Goal: Task Accomplishment & Management: Use online tool/utility

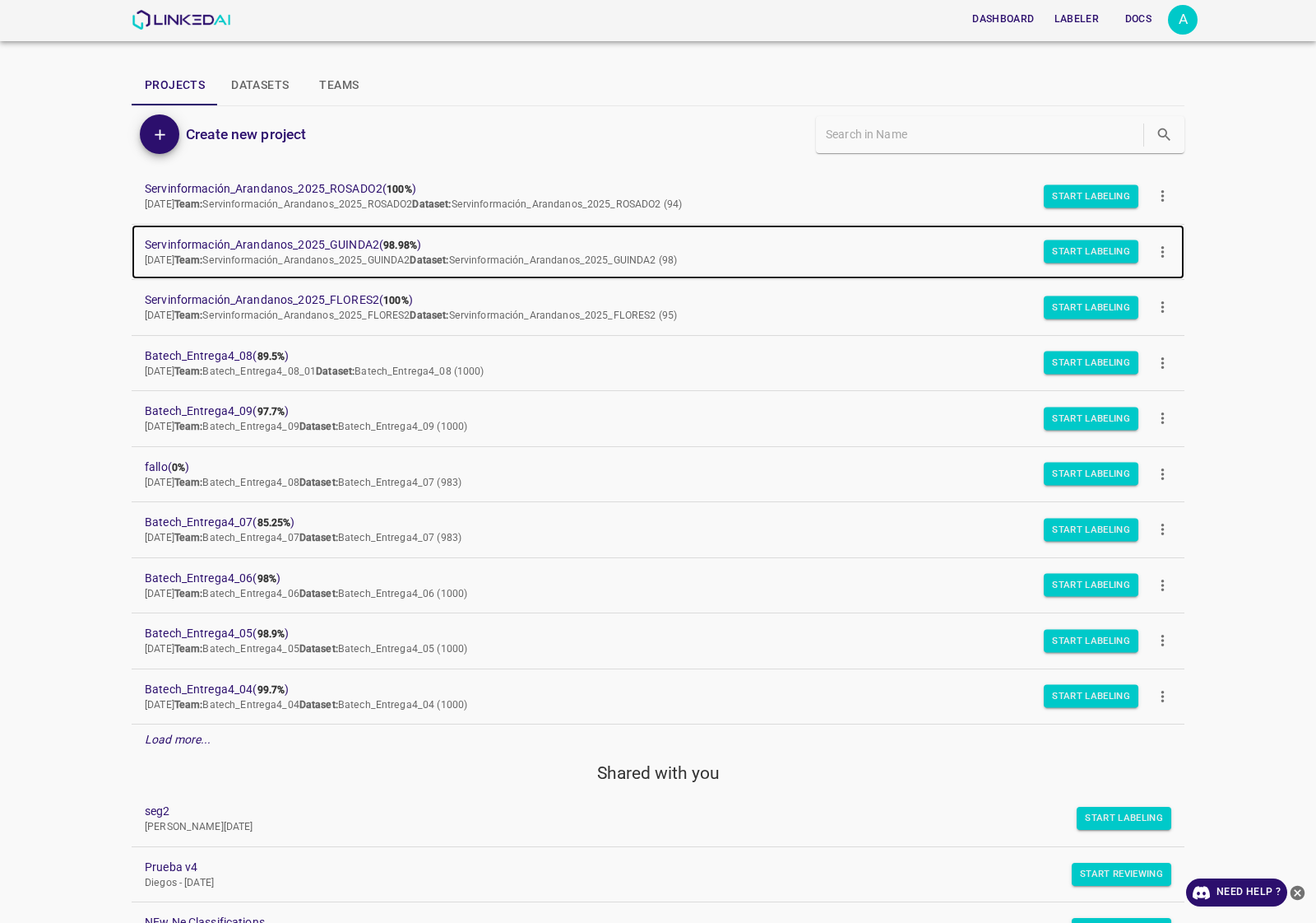
click at [360, 240] on span "Servinformación_Arandanos_2025_GUINDA2 ( 98.98% )" at bounding box center [645, 244] width 1000 height 17
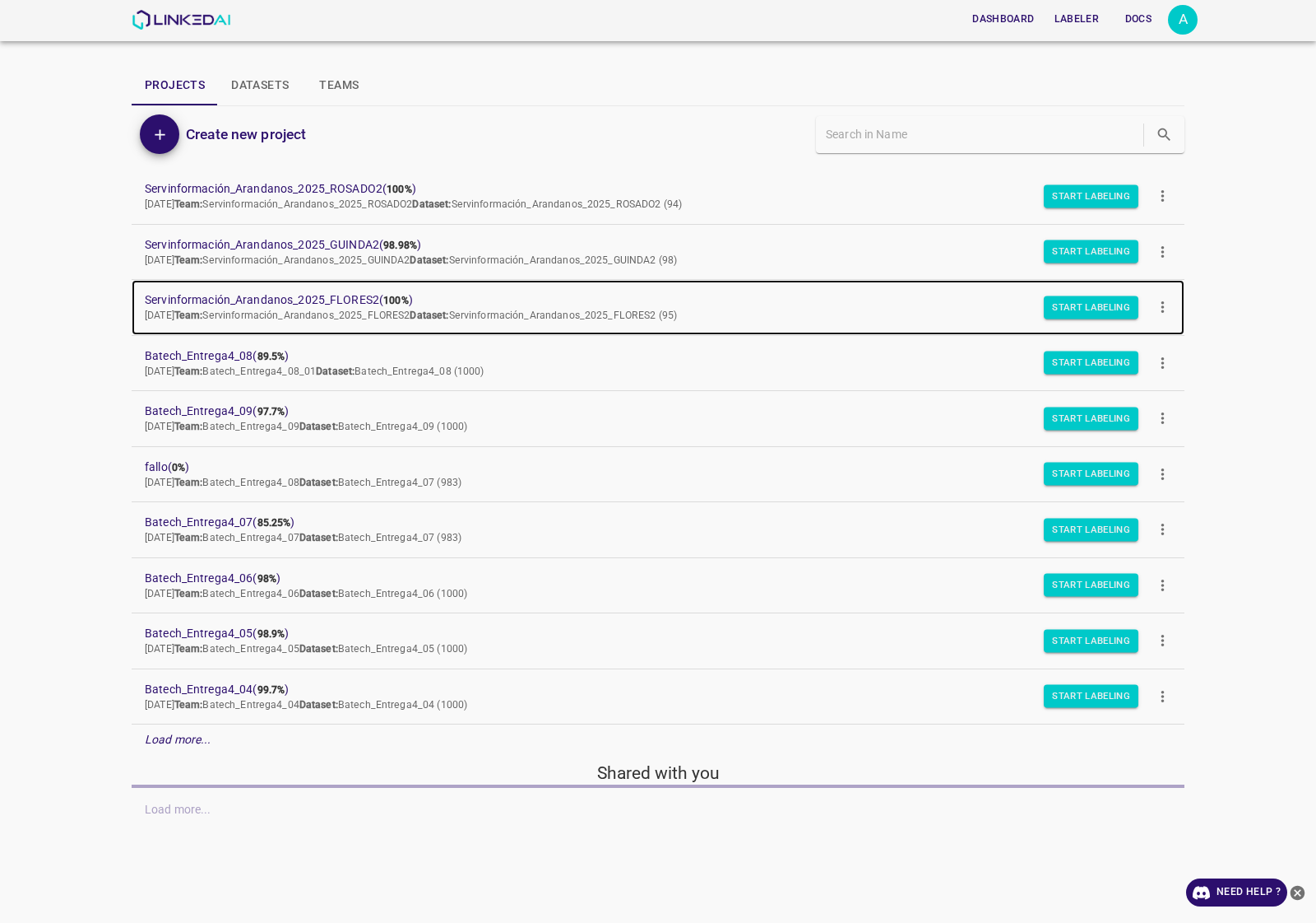
click at [276, 292] on span "Servinformación_Arandanos_2025_FLORES2 ( 100% )" at bounding box center [645, 299] width 1000 height 17
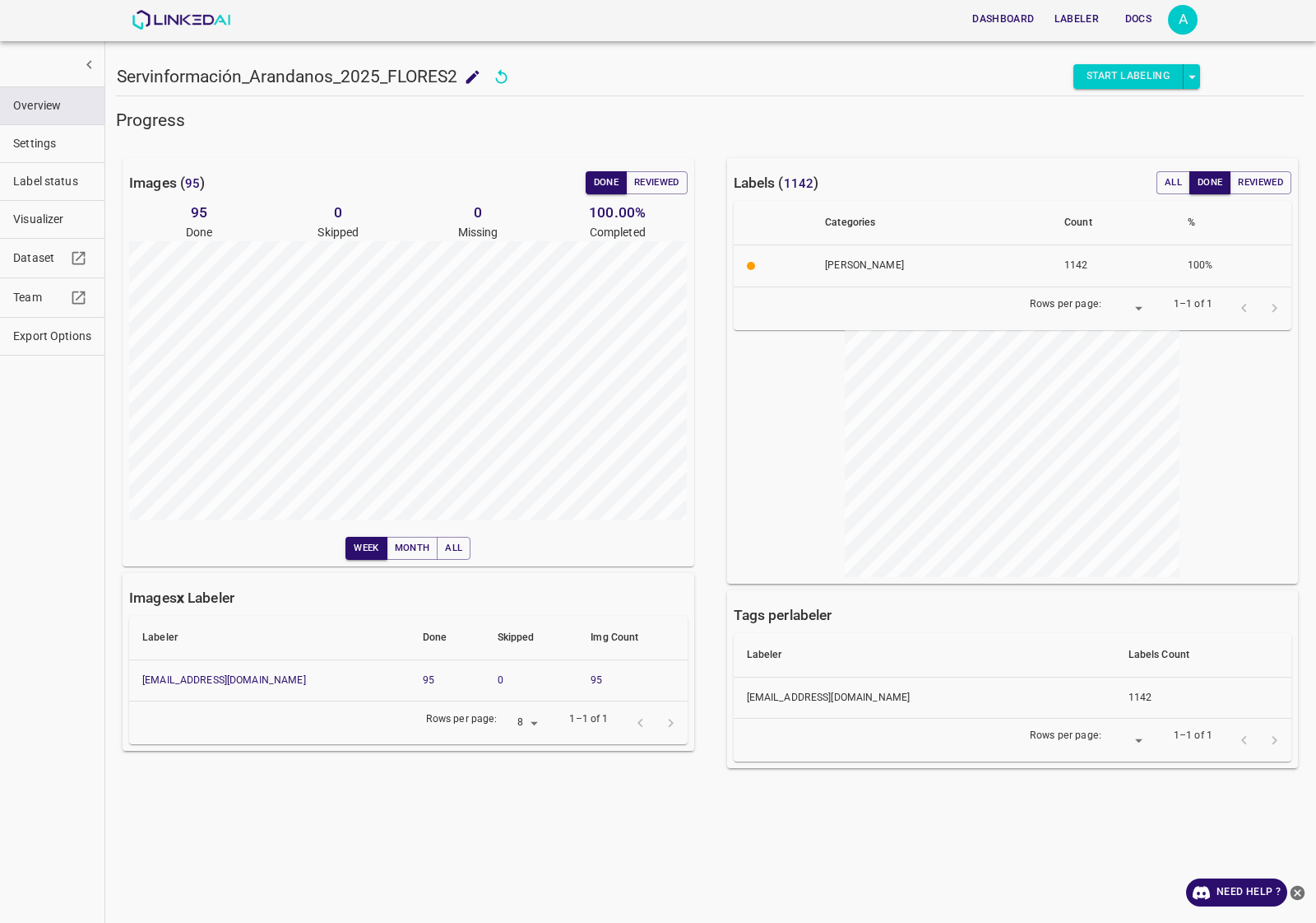
click at [46, 217] on span "Visualizer" at bounding box center [52, 219] width 78 height 17
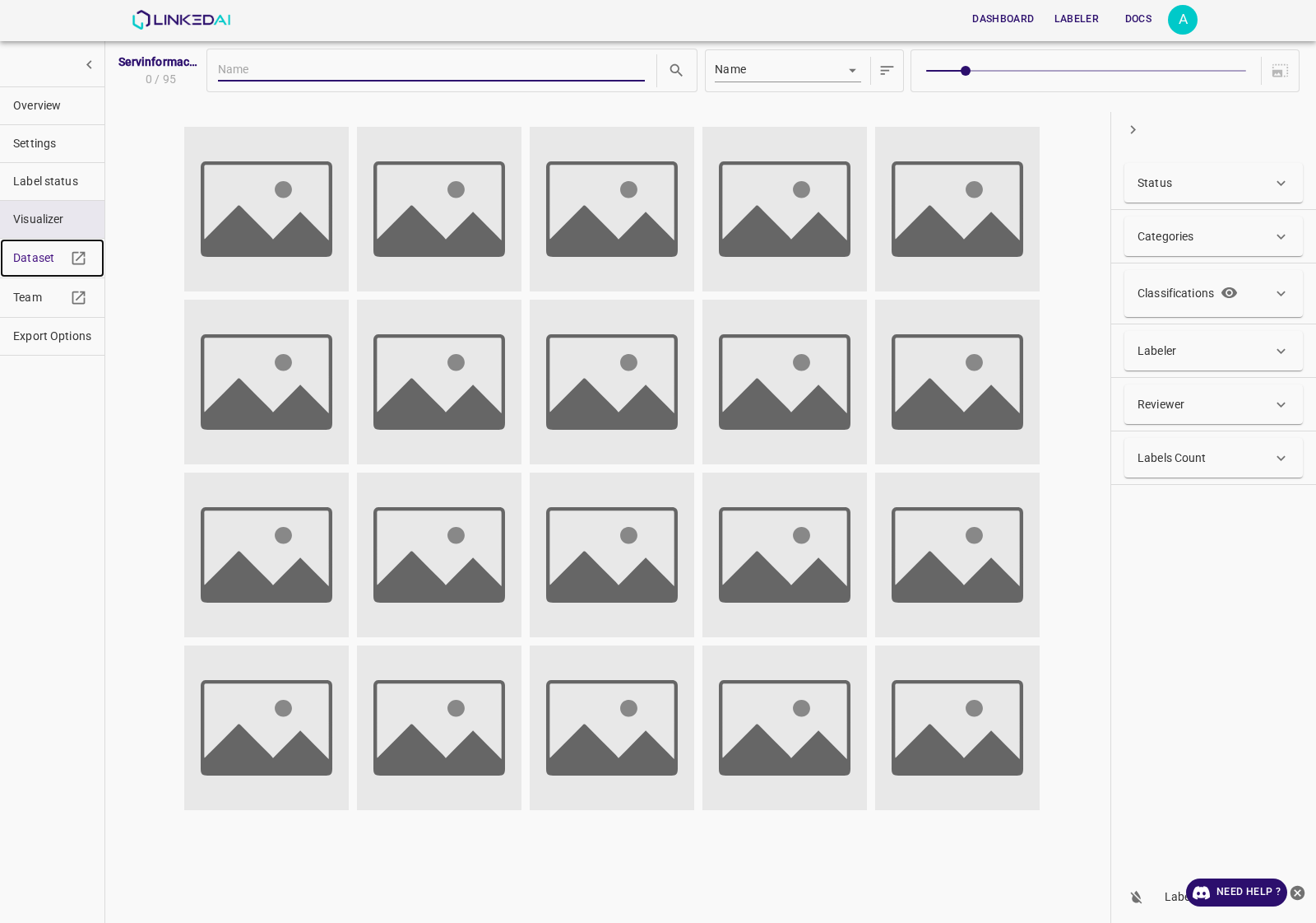
click at [30, 267] on link "Dataset" at bounding box center [52, 257] width 104 height 39
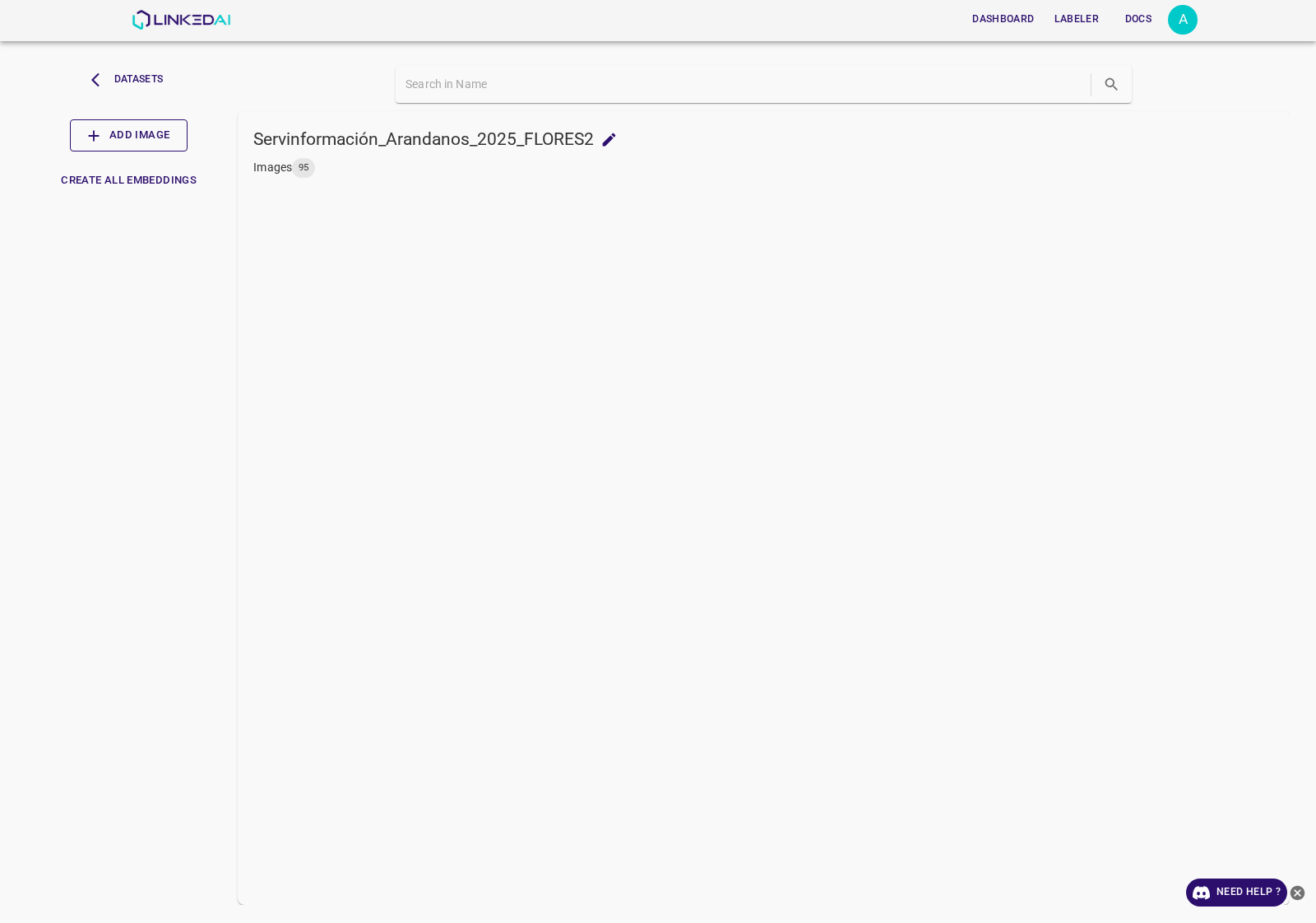
click at [142, 137] on button "Add Image" at bounding box center [128, 135] width 117 height 32
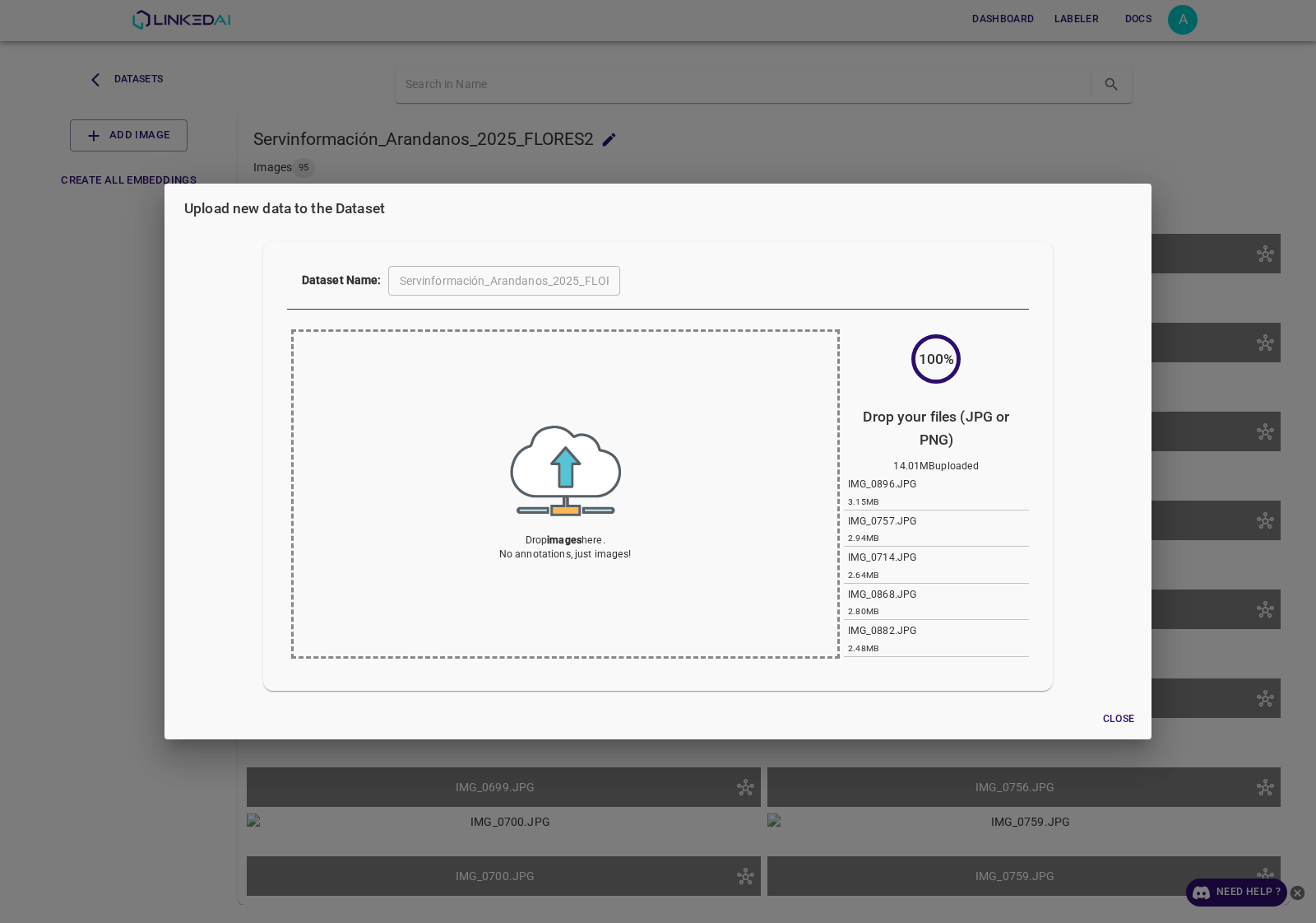
click at [125, 311] on div "Upload new data to the Dataset Dataset Name: Servinformación_Arandanos_2025_FLO…" at bounding box center [658, 461] width 1316 height 923
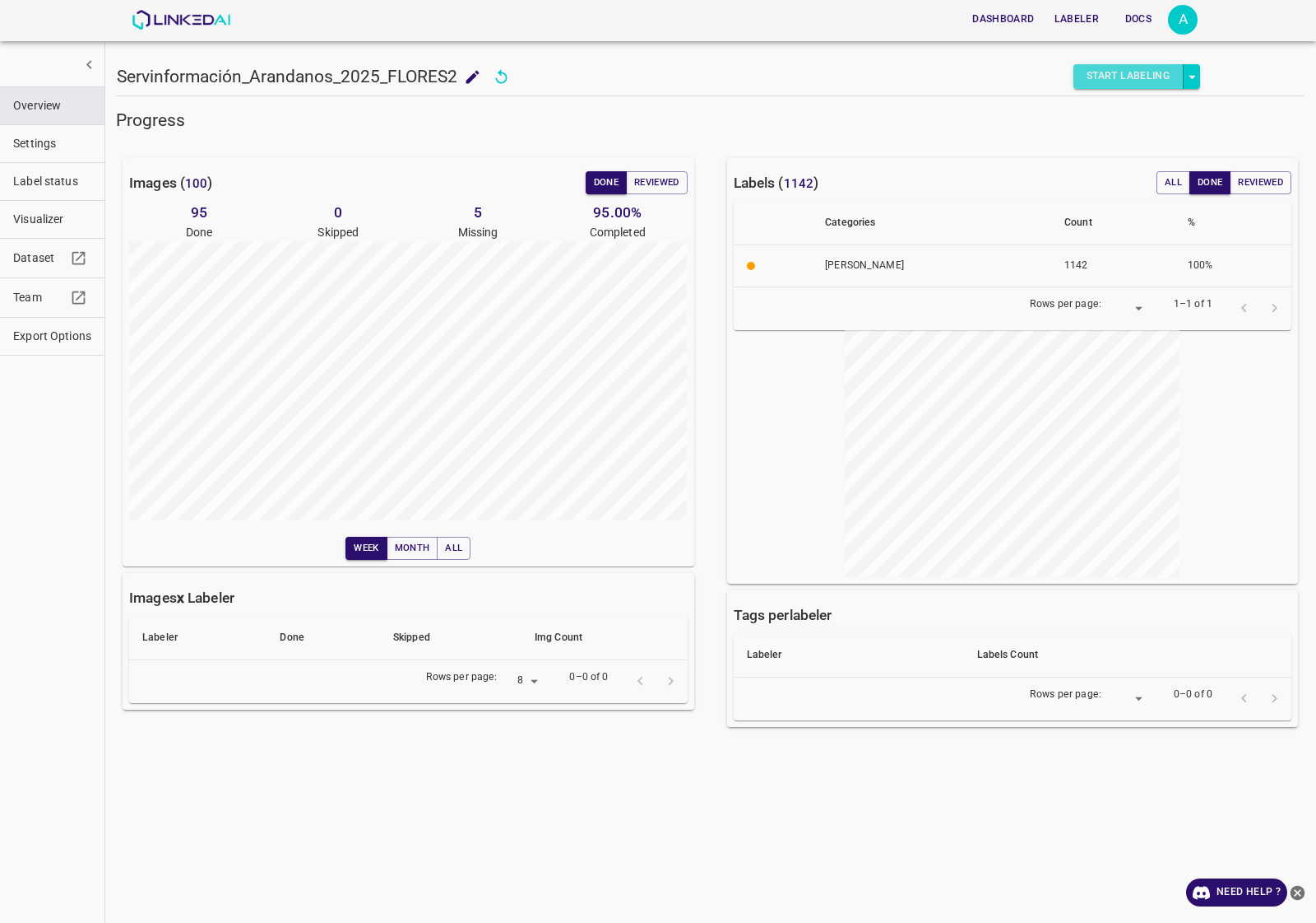
click at [1112, 76] on button "Start Labeling" at bounding box center [1128, 77] width 110 height 25
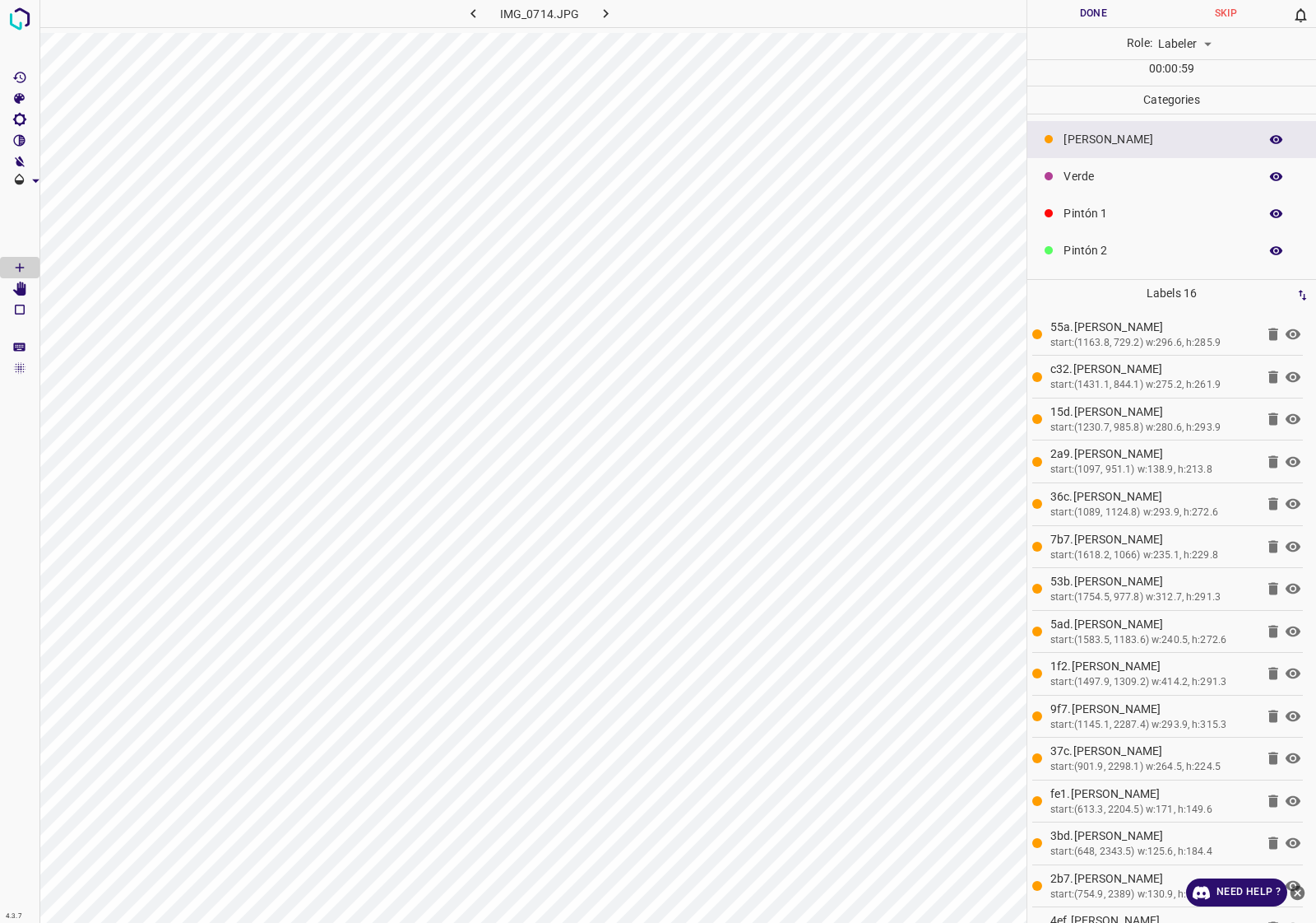
click at [1152, 251] on p "Pintón 2" at bounding box center [1157, 250] width 187 height 17
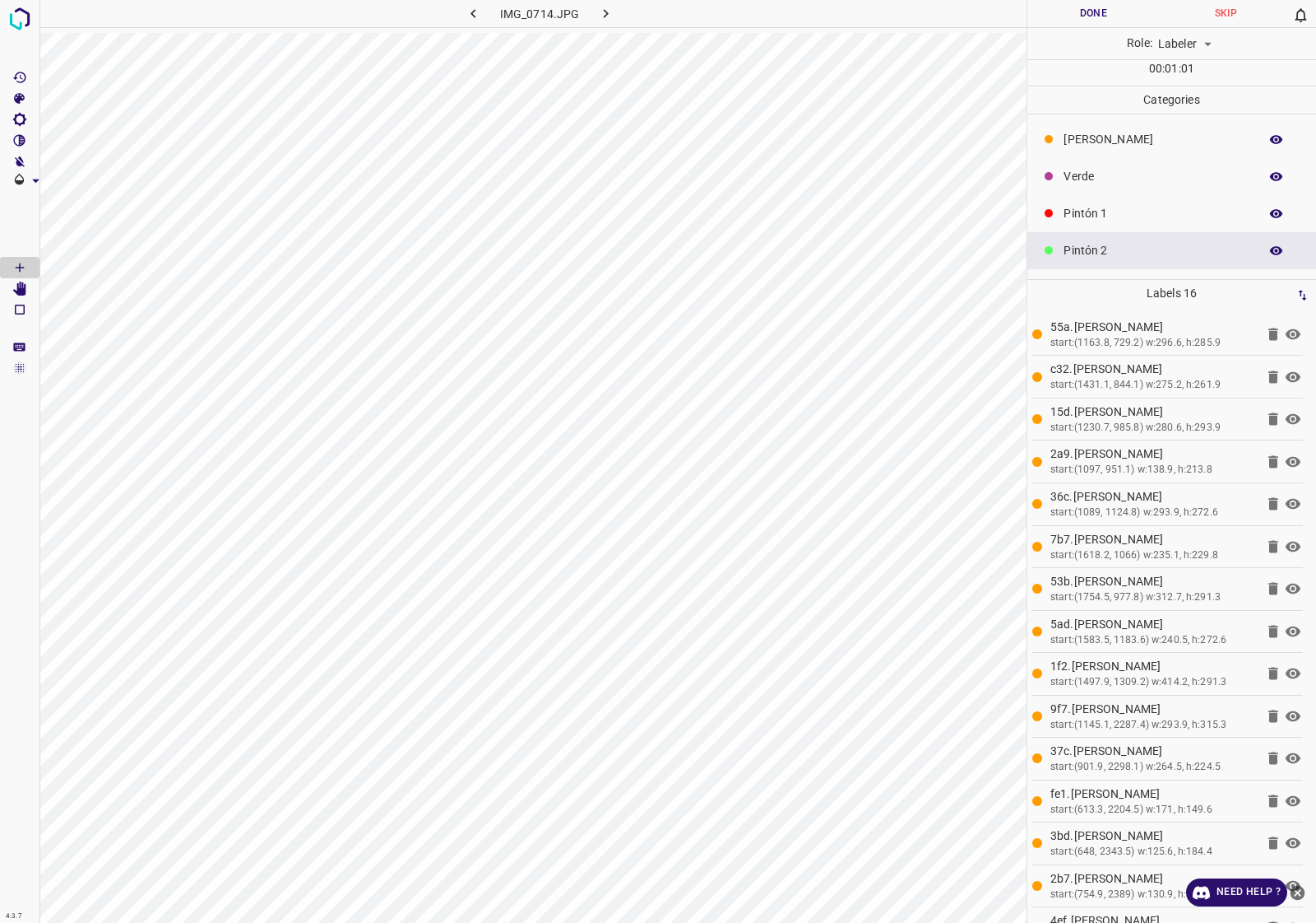
click at [1125, 142] on p "[PERSON_NAME]" at bounding box center [1157, 139] width 187 height 17
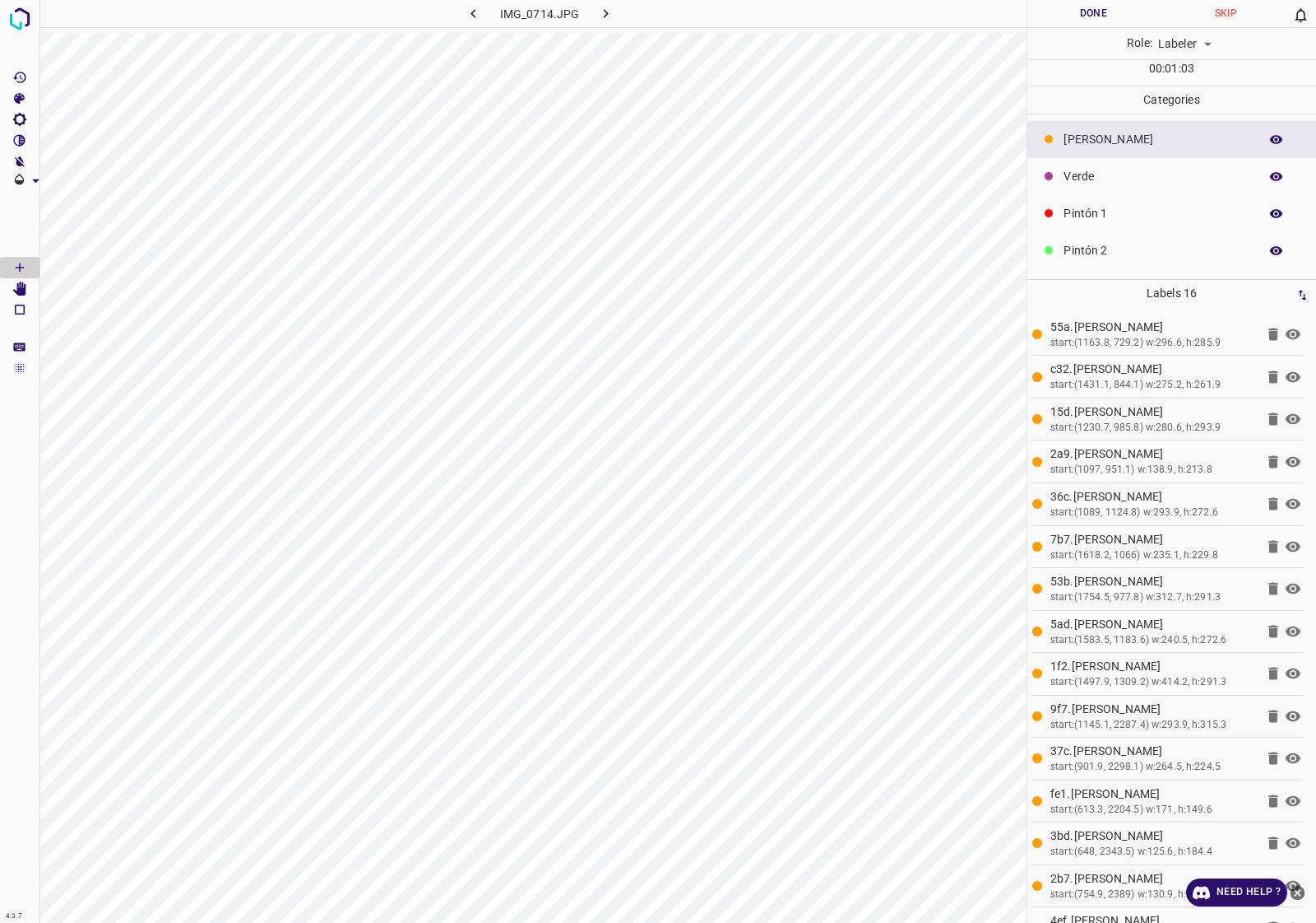
click at [1269, 138] on icon "button" at bounding box center [1276, 139] width 15 height 15
click at [1093, 19] on button "Done" at bounding box center [1094, 13] width 132 height 27
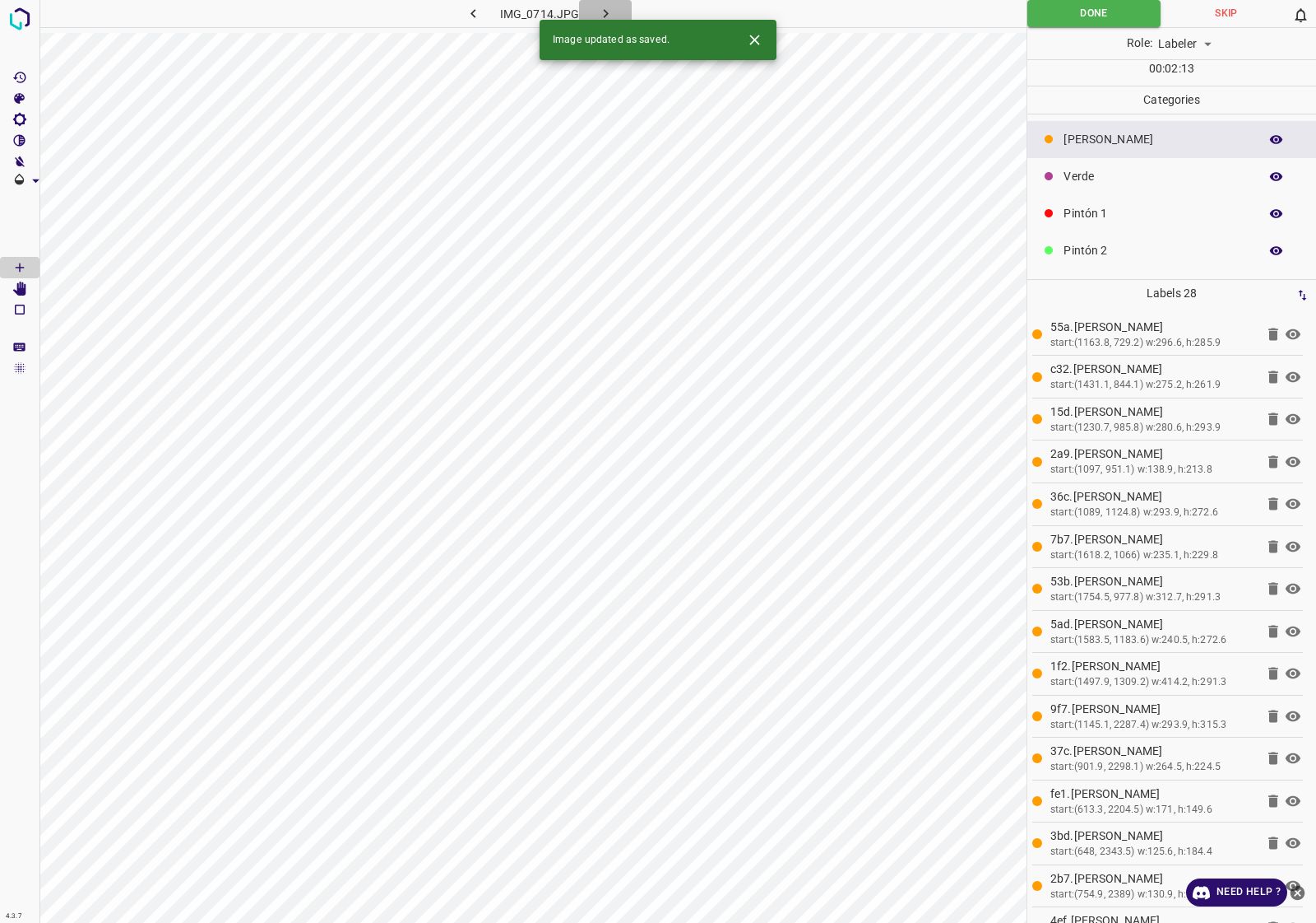
click at [605, 11] on icon "button" at bounding box center [605, 13] width 5 height 9
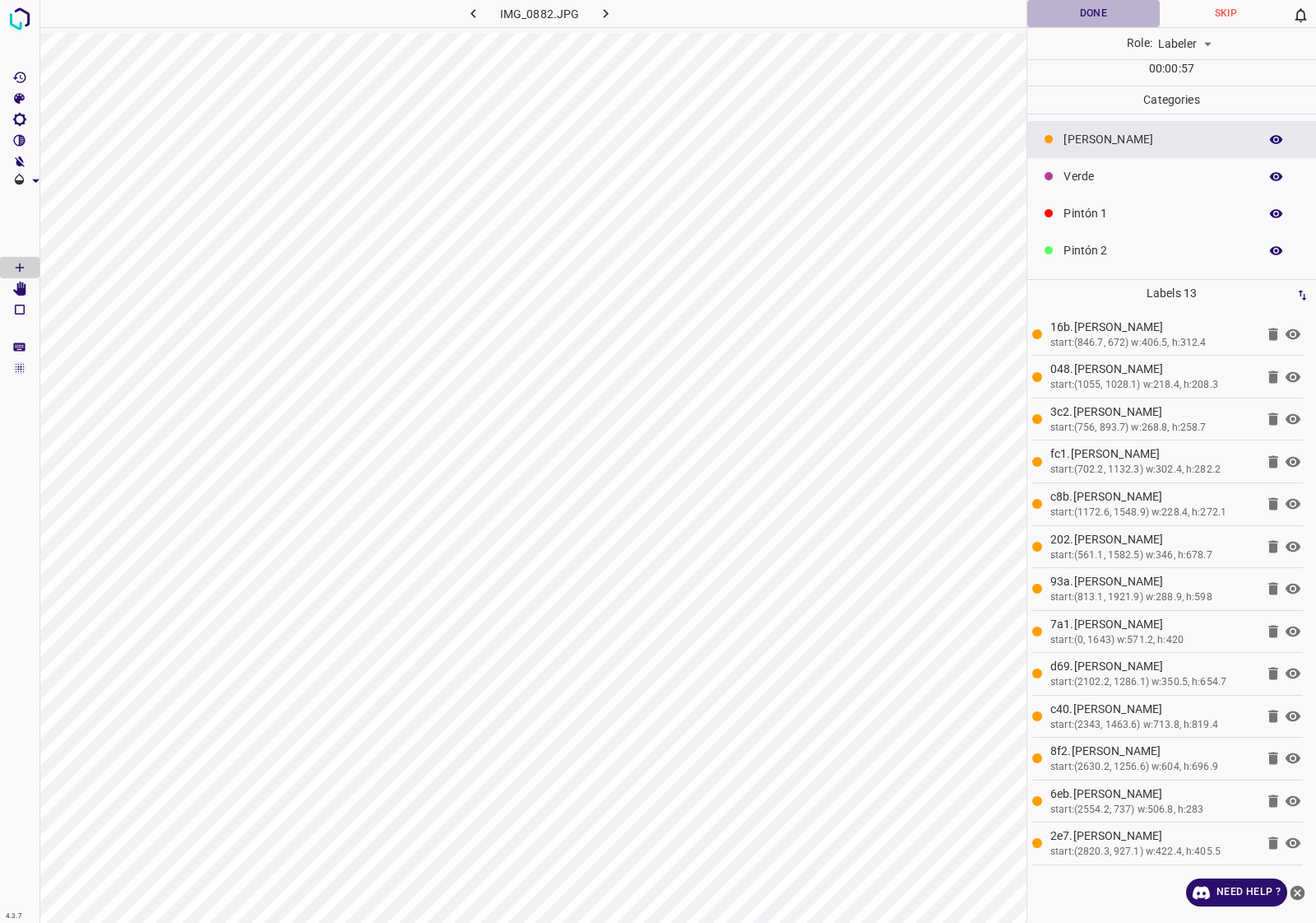
click at [1085, 14] on button "Done" at bounding box center [1094, 13] width 132 height 27
click at [619, 18] on button "button" at bounding box center [605, 13] width 53 height 27
click at [1125, 8] on button "Done" at bounding box center [1094, 13] width 132 height 27
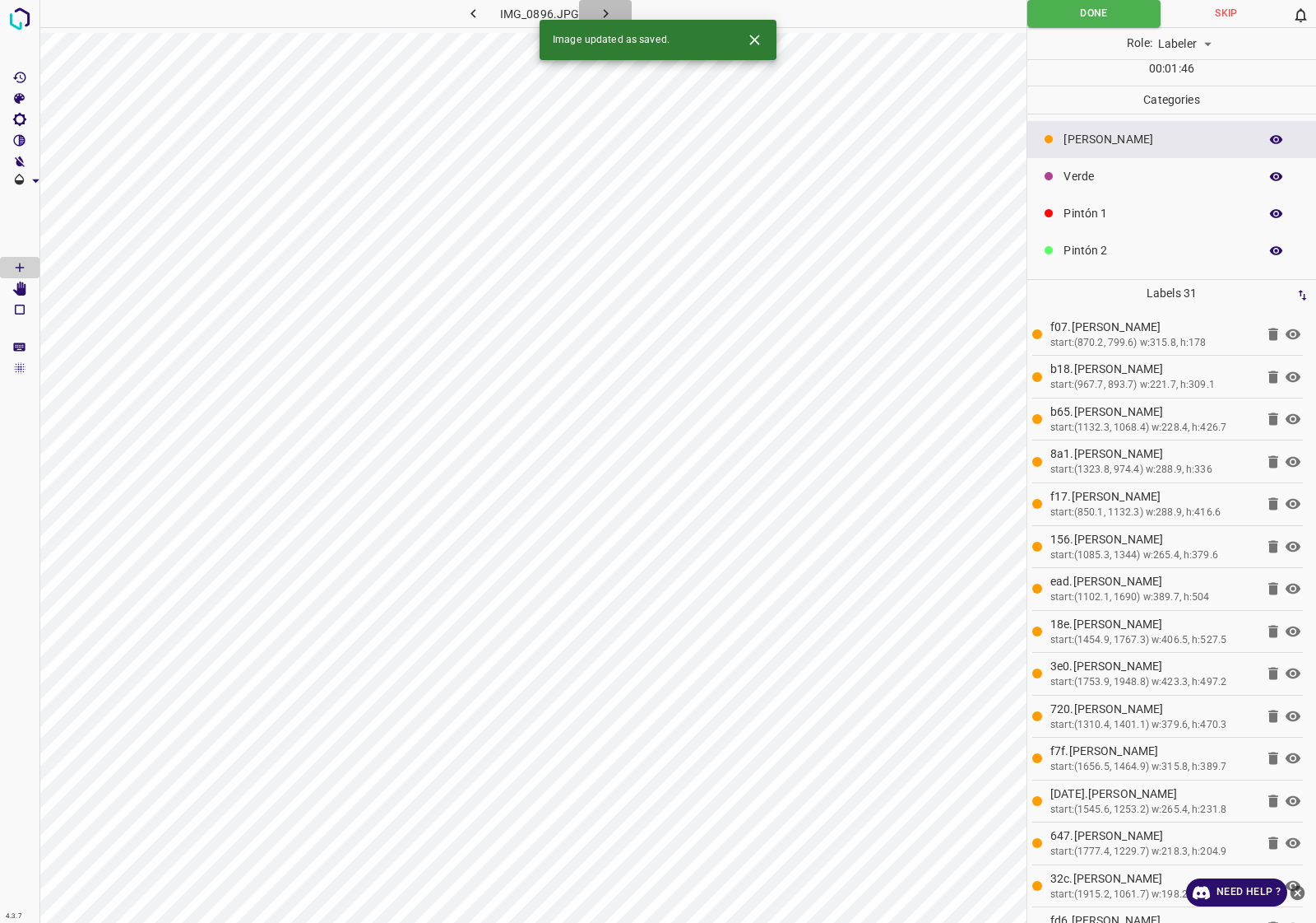
click at [614, 2] on button "button" at bounding box center [605, 13] width 53 height 27
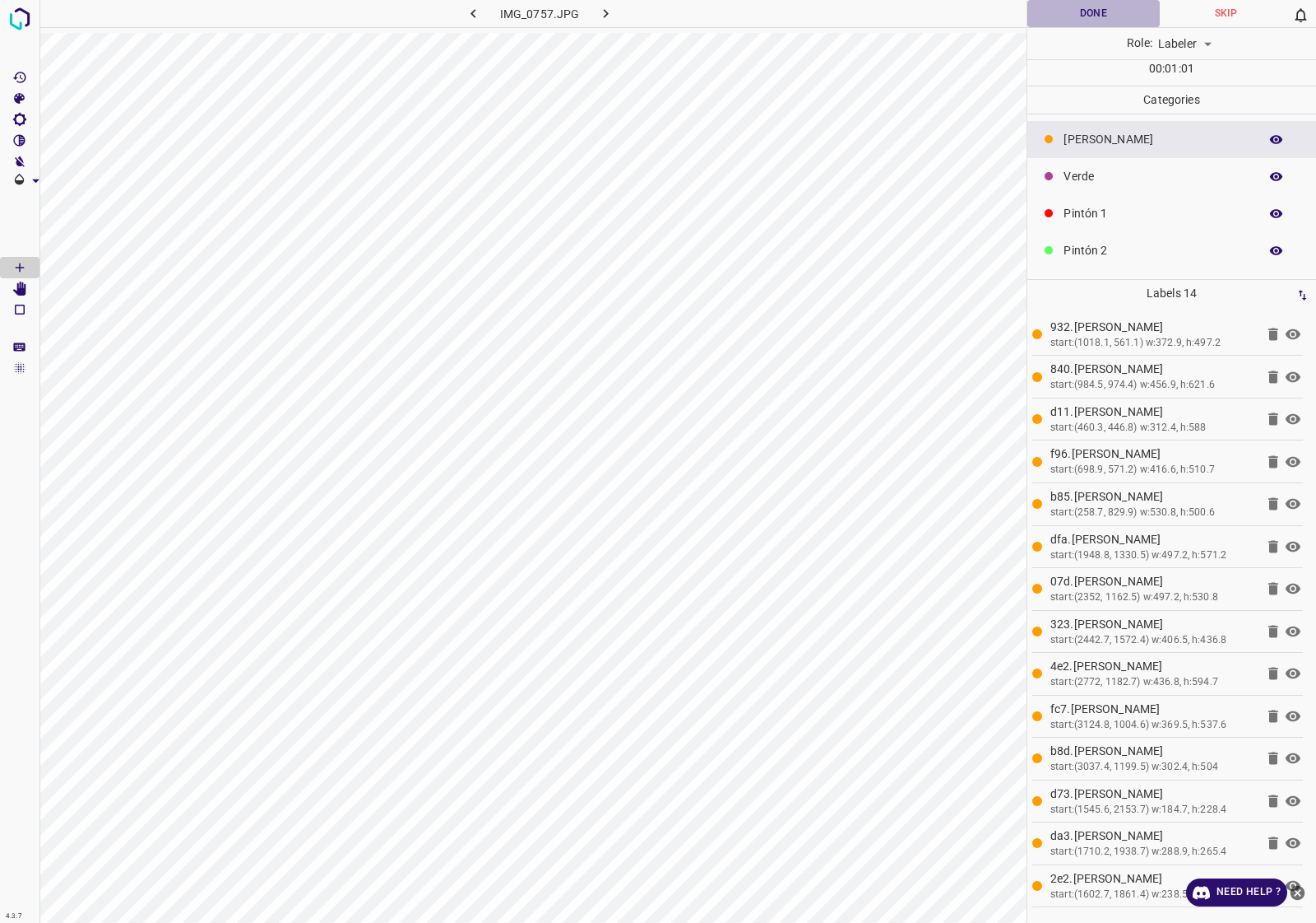
click at [1097, 14] on button "Done" at bounding box center [1094, 13] width 132 height 27
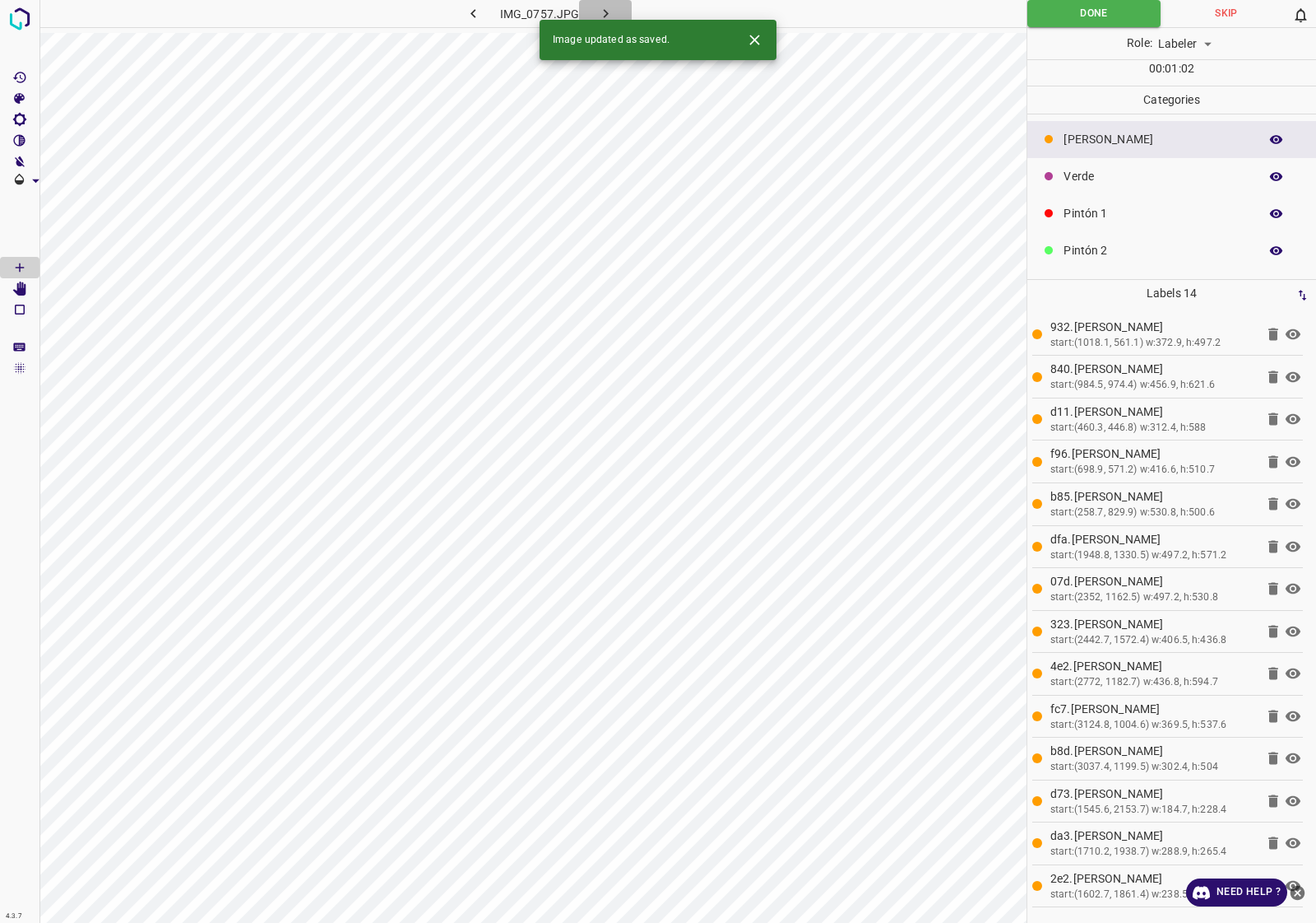
click at [606, 1] on button "button" at bounding box center [605, 13] width 53 height 27
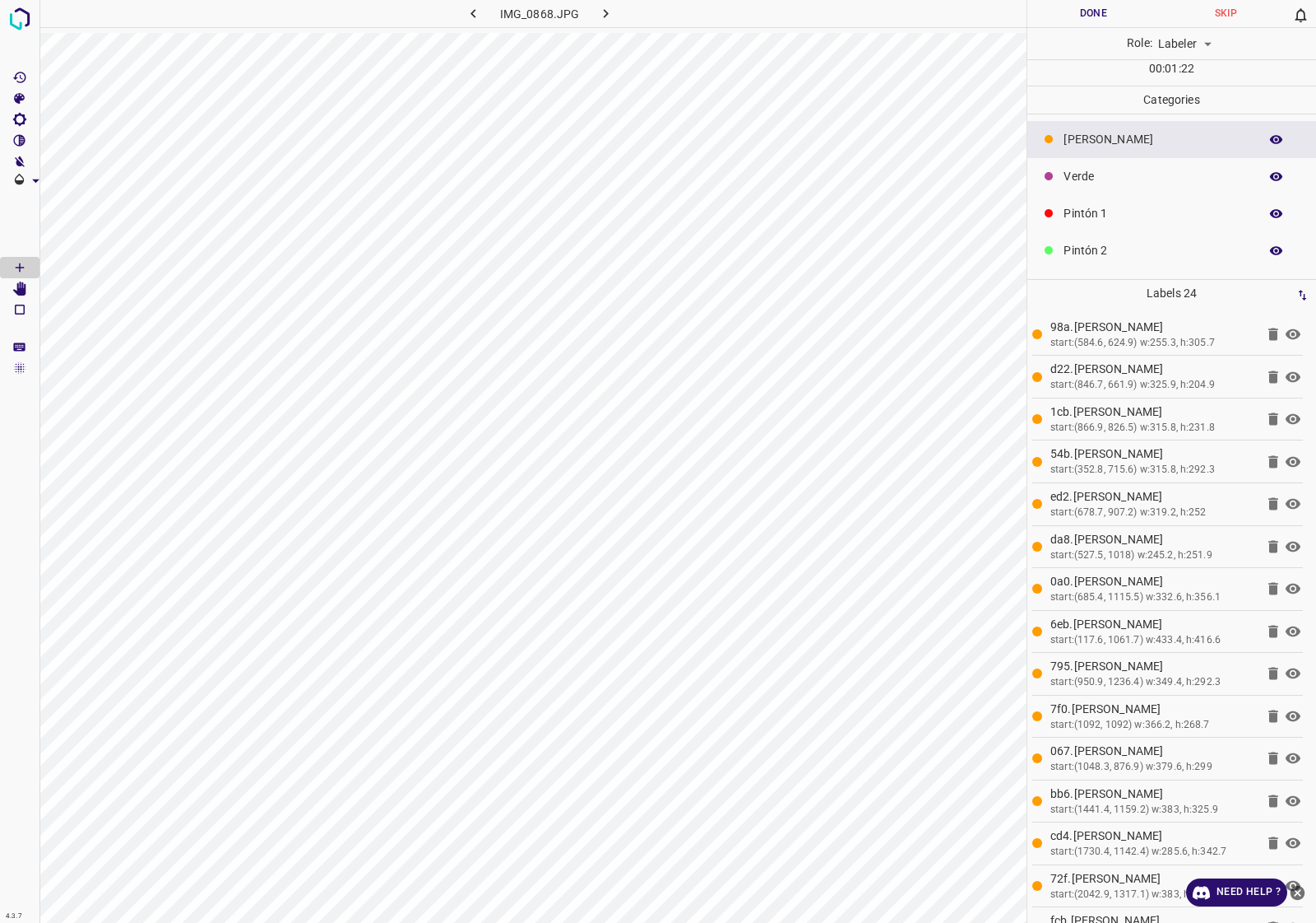
click at [1111, 6] on button "Done" at bounding box center [1094, 13] width 132 height 27
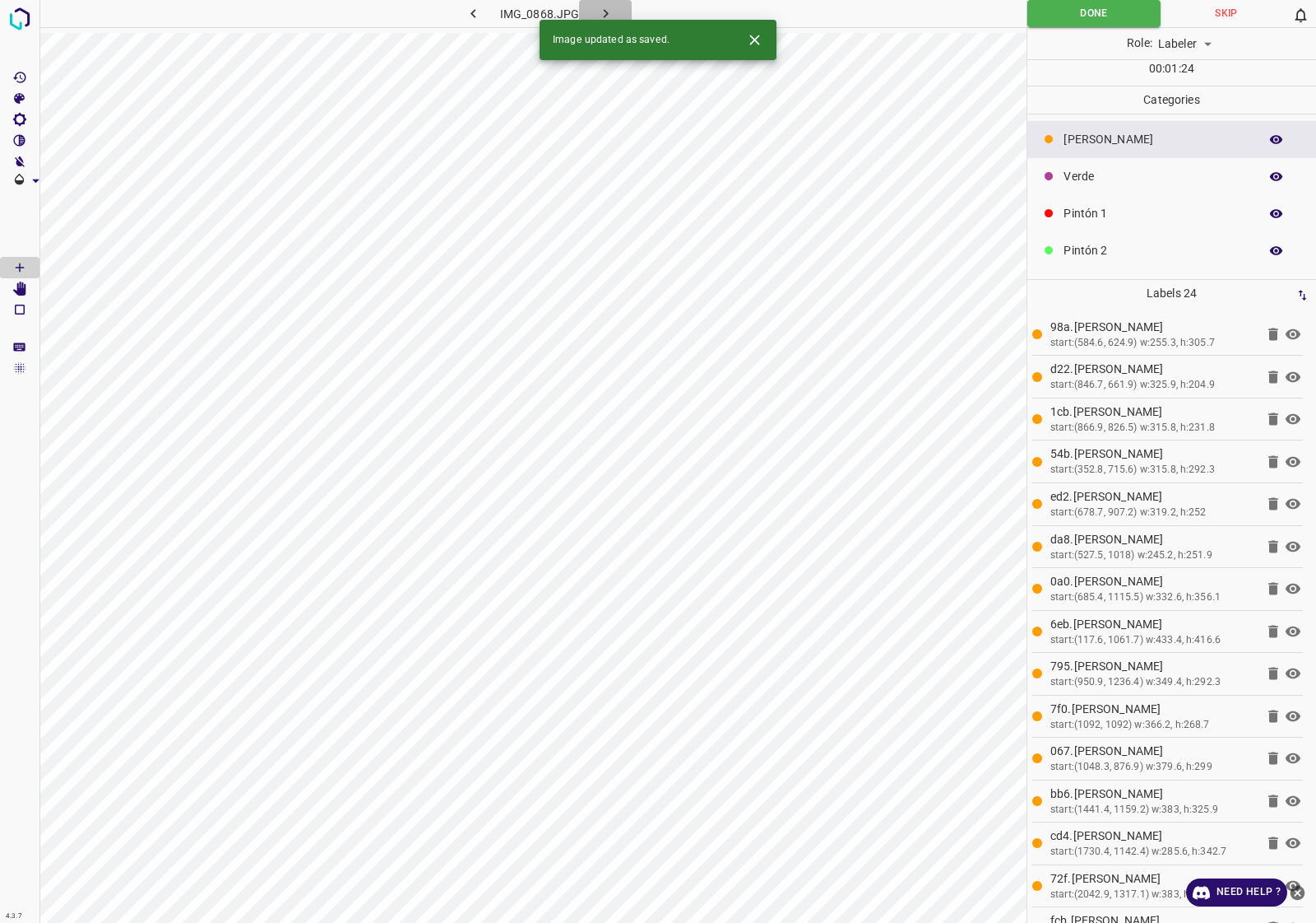
click at [602, 2] on button "button" at bounding box center [605, 13] width 53 height 27
click at [17, 21] on img at bounding box center [20, 19] width 30 height 30
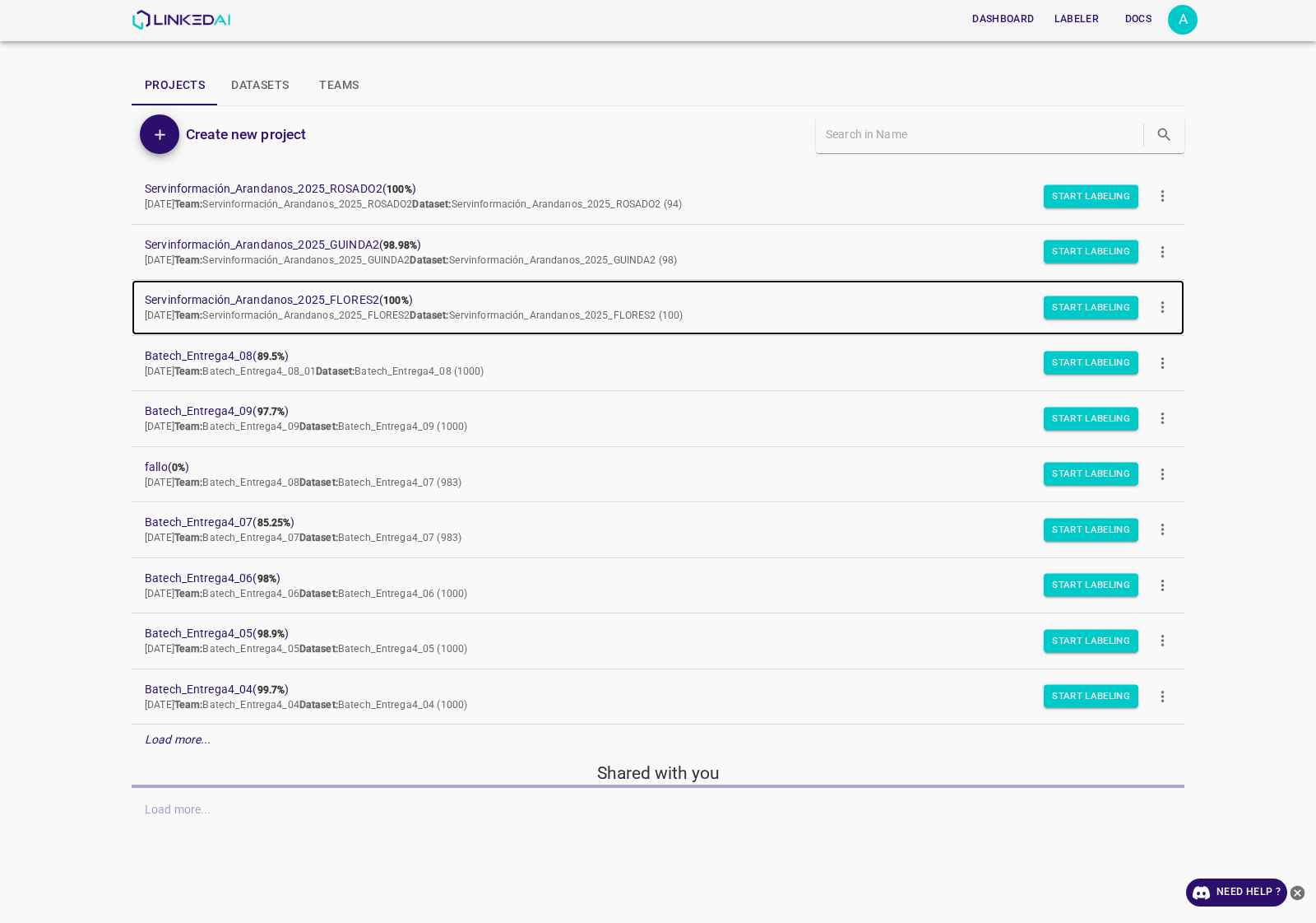
click at [329, 288] on link "Servinformación_Arandanos_2025_FLORES2 ( 100% ) Tue Sep 23 2025 Team: Servinfor…" at bounding box center [658, 307] width 1053 height 55
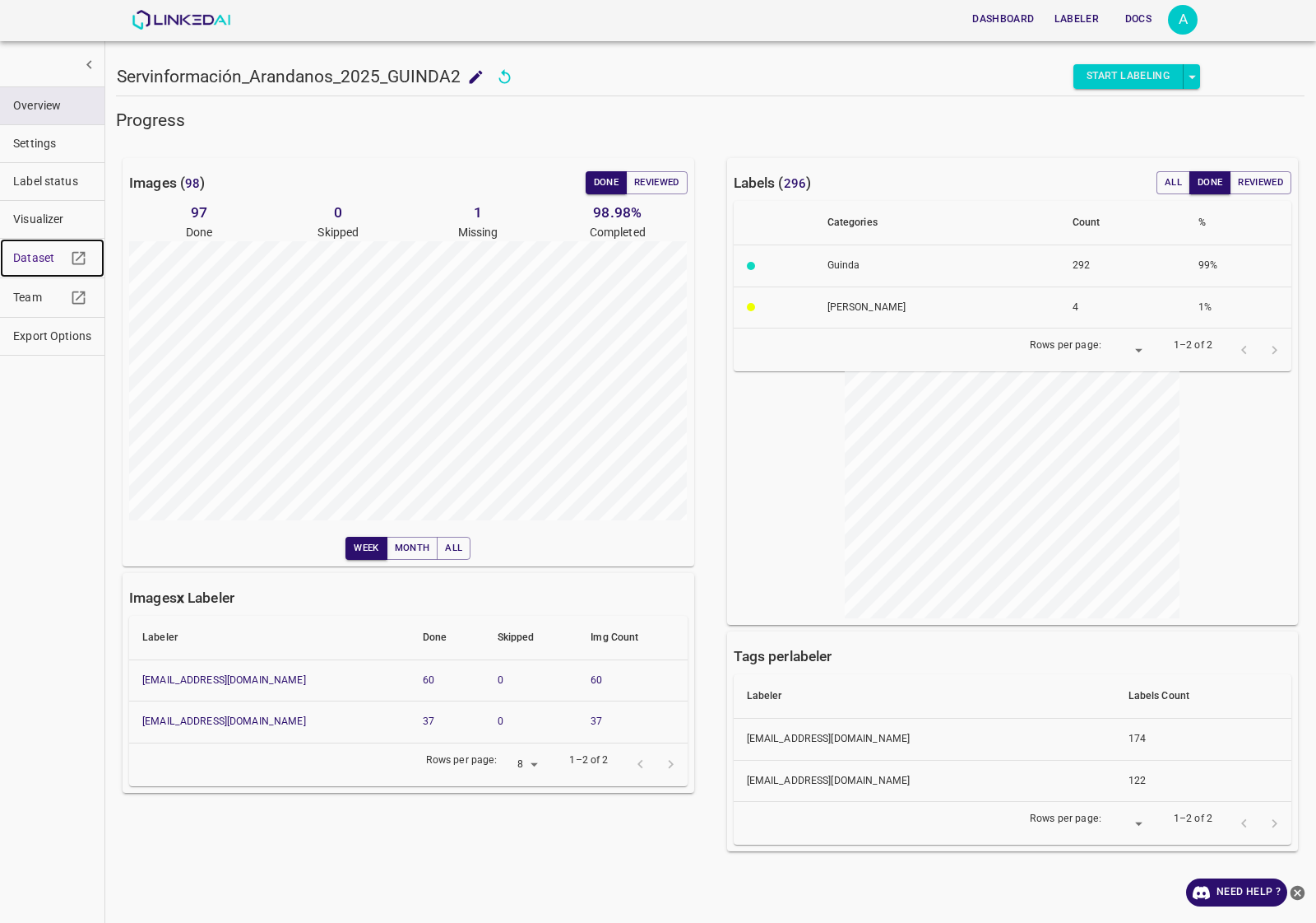
click at [51, 251] on span "Dataset" at bounding box center [39, 257] width 53 height 17
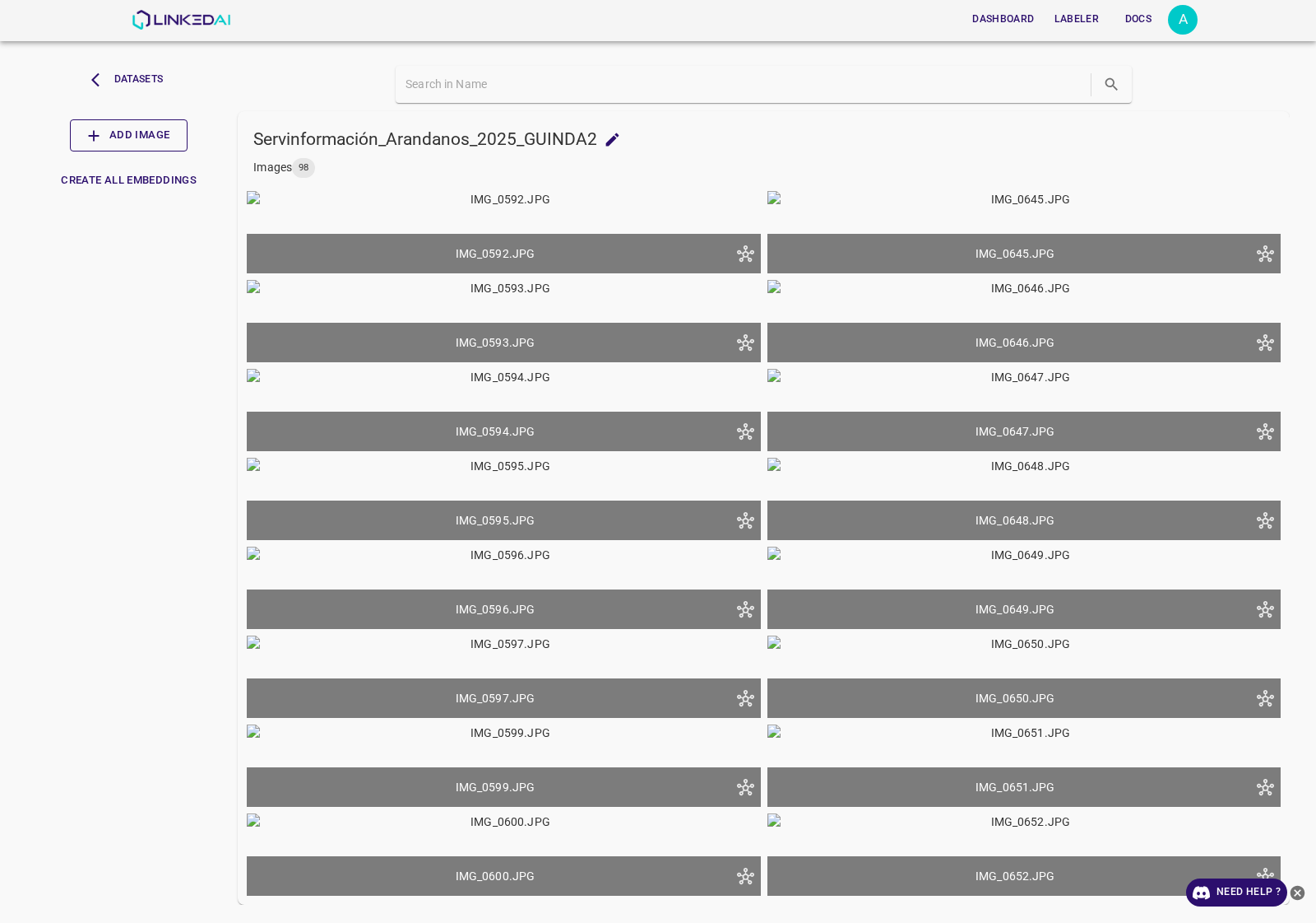
click at [150, 137] on button "Add Image" at bounding box center [128, 135] width 117 height 32
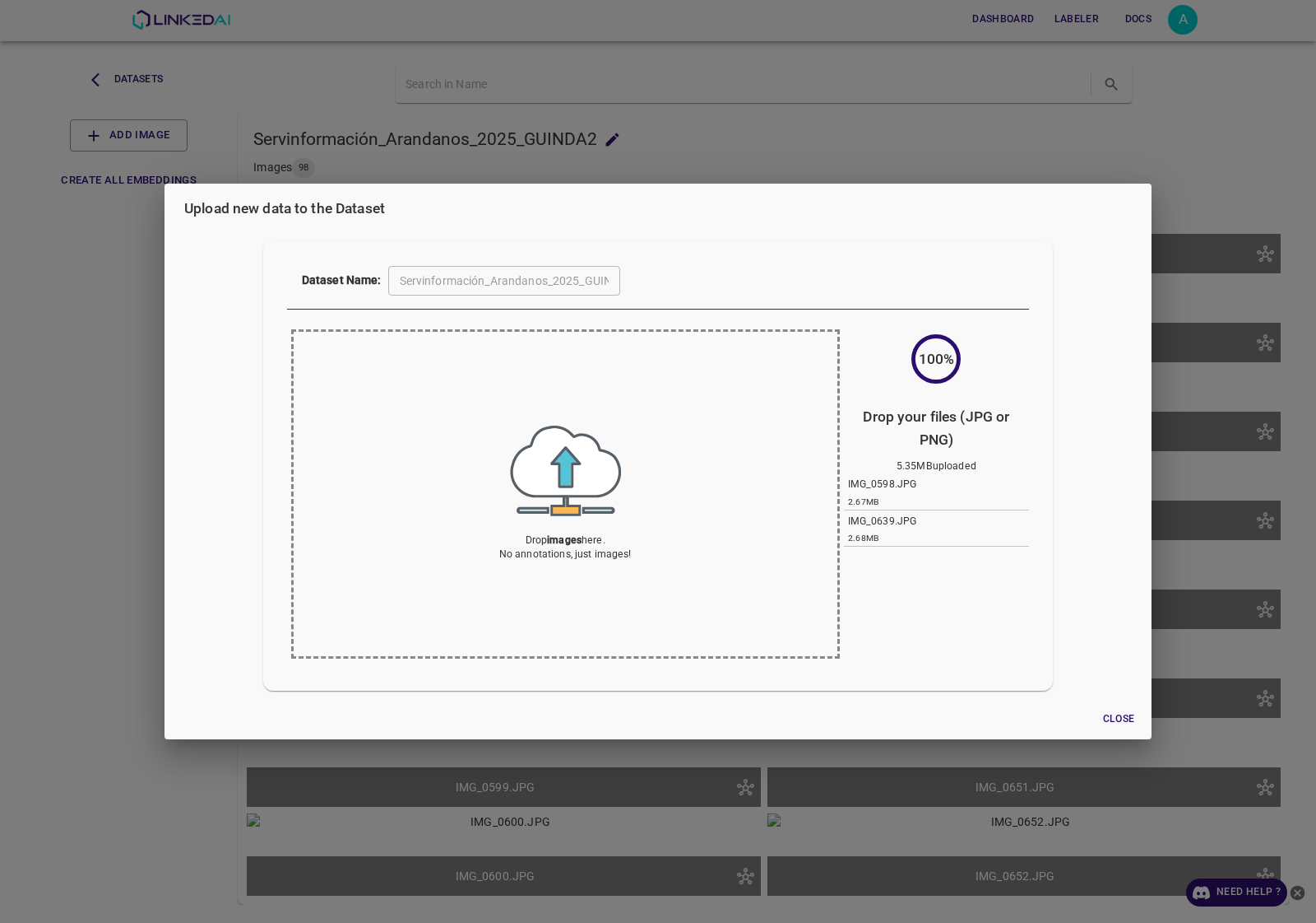
click at [103, 422] on div "Upload new data to the Dataset Dataset Name: Servinformación_Arandanos_2025_GUI…" at bounding box center [658, 461] width 1316 height 923
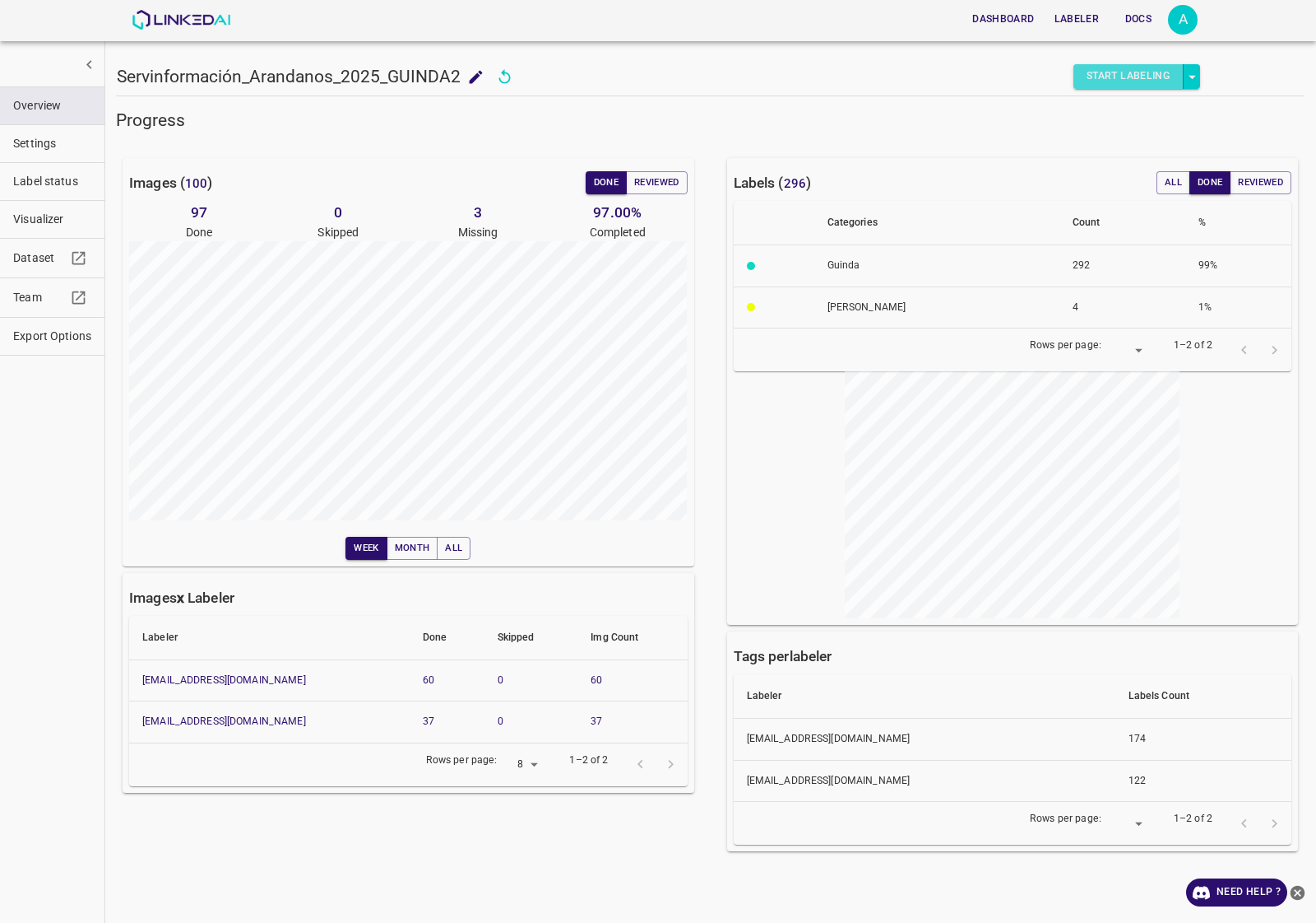
click at [1099, 75] on button "Start Labeling" at bounding box center [1128, 77] width 110 height 25
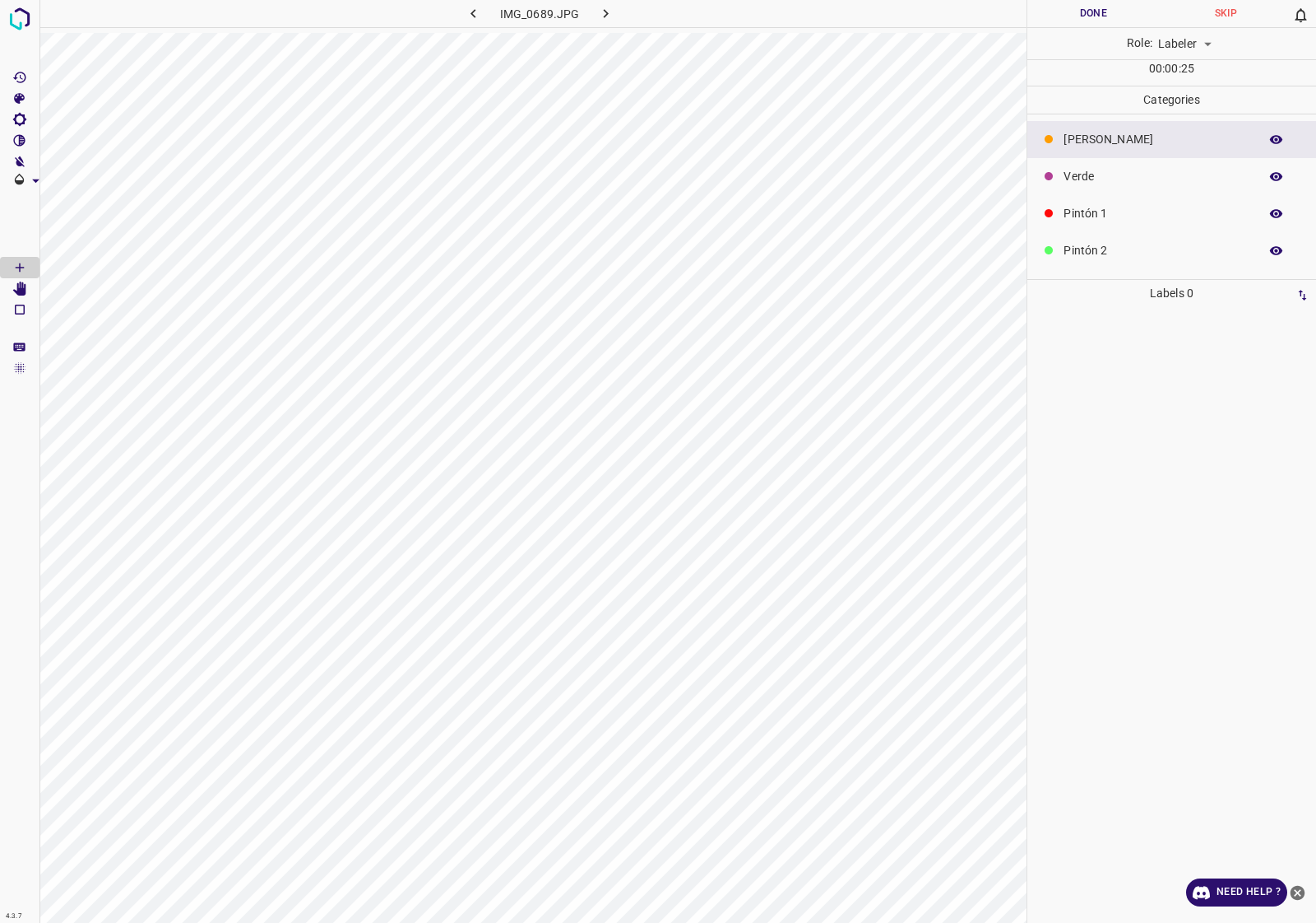
scroll to position [144, 0]
click at [1100, 219] on p "Guinda" at bounding box center [1157, 217] width 187 height 17
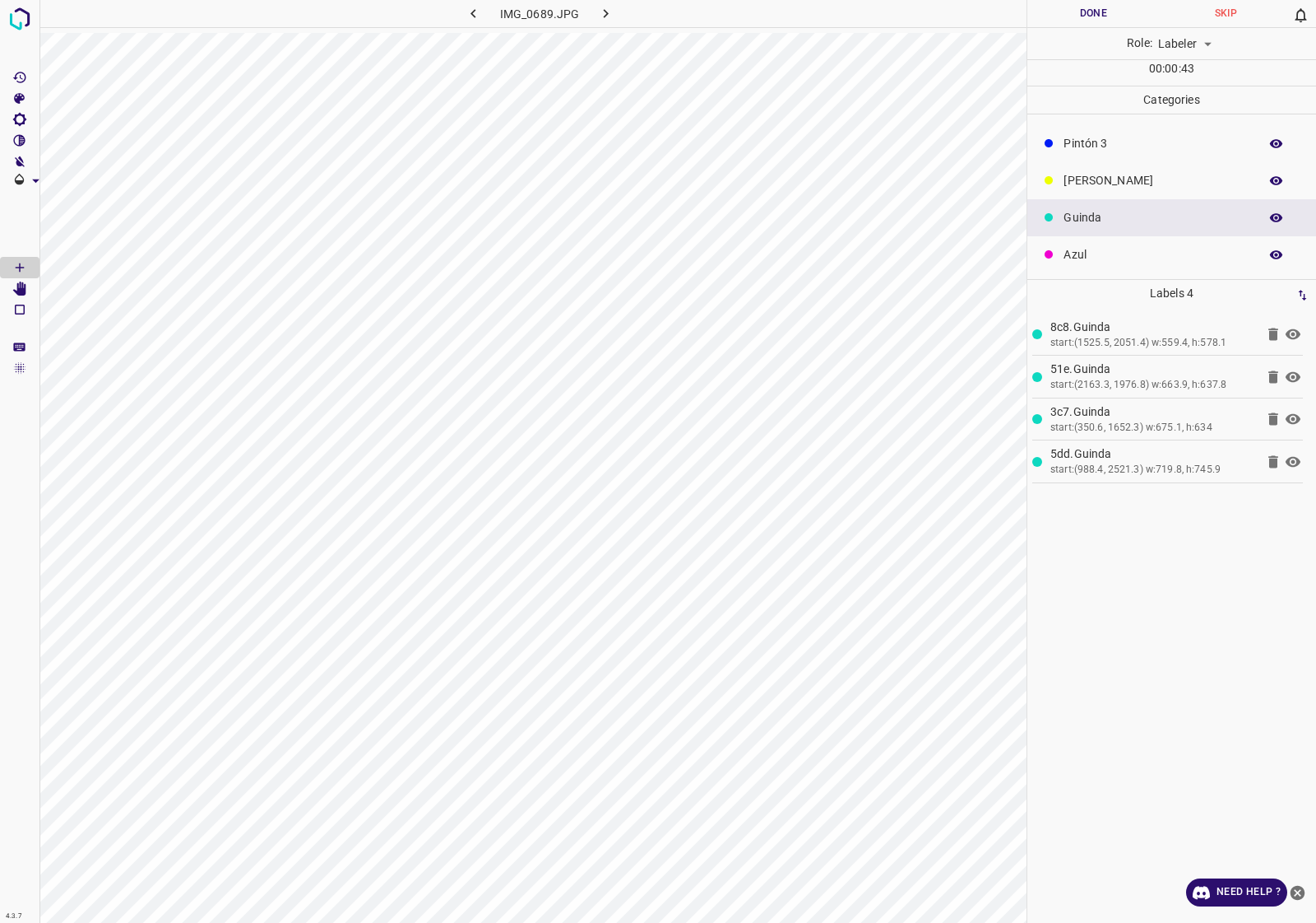
click at [1103, 28] on div "Role: Labeler labeler" at bounding box center [1172, 43] width 289 height 31
click at [1100, 14] on button "Done" at bounding box center [1094, 13] width 132 height 27
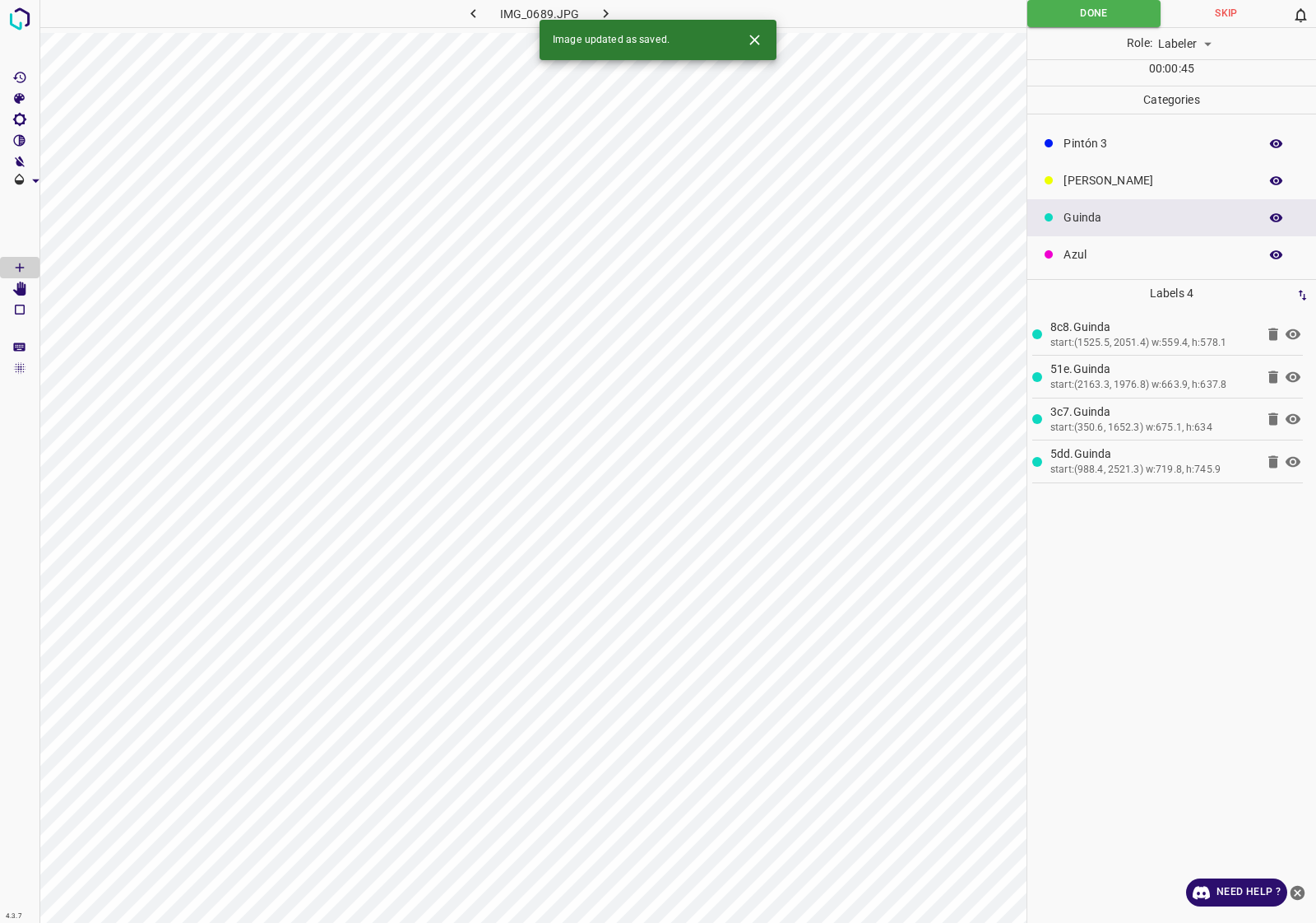
click at [606, 0] on button "button" at bounding box center [605, 13] width 53 height 27
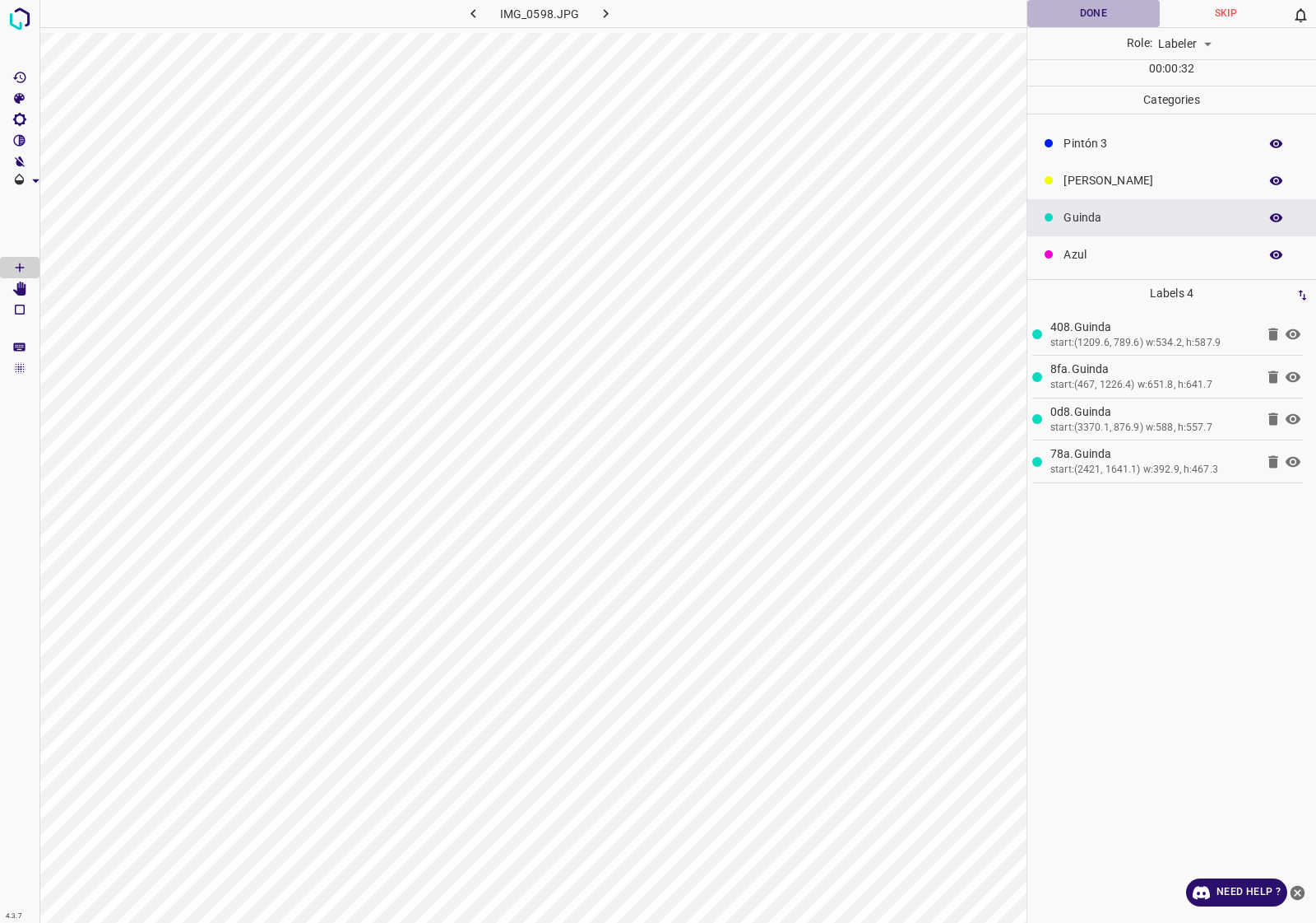
click at [1114, 21] on button "Done" at bounding box center [1094, 13] width 132 height 27
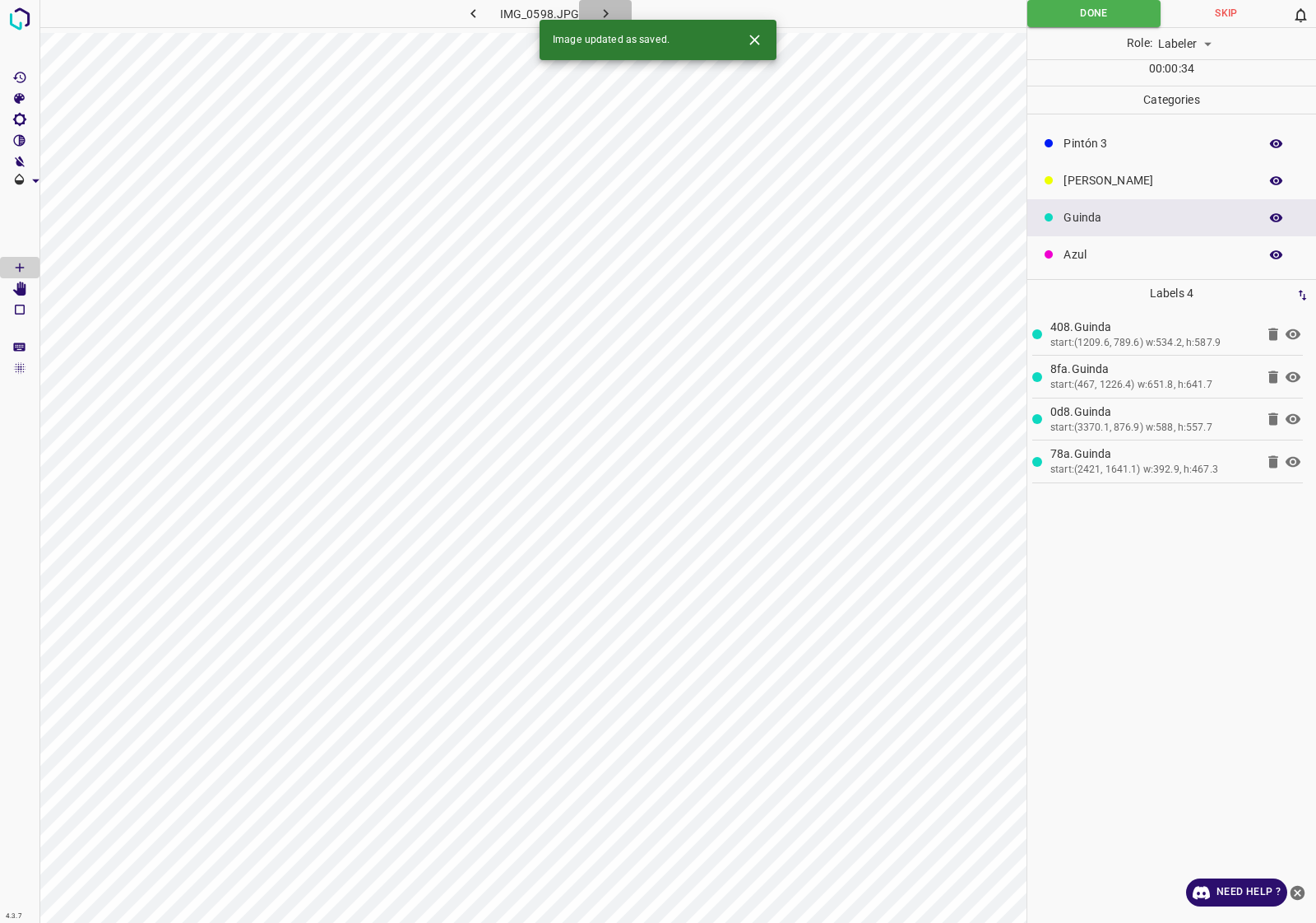
click at [621, 4] on button "button" at bounding box center [605, 13] width 53 height 27
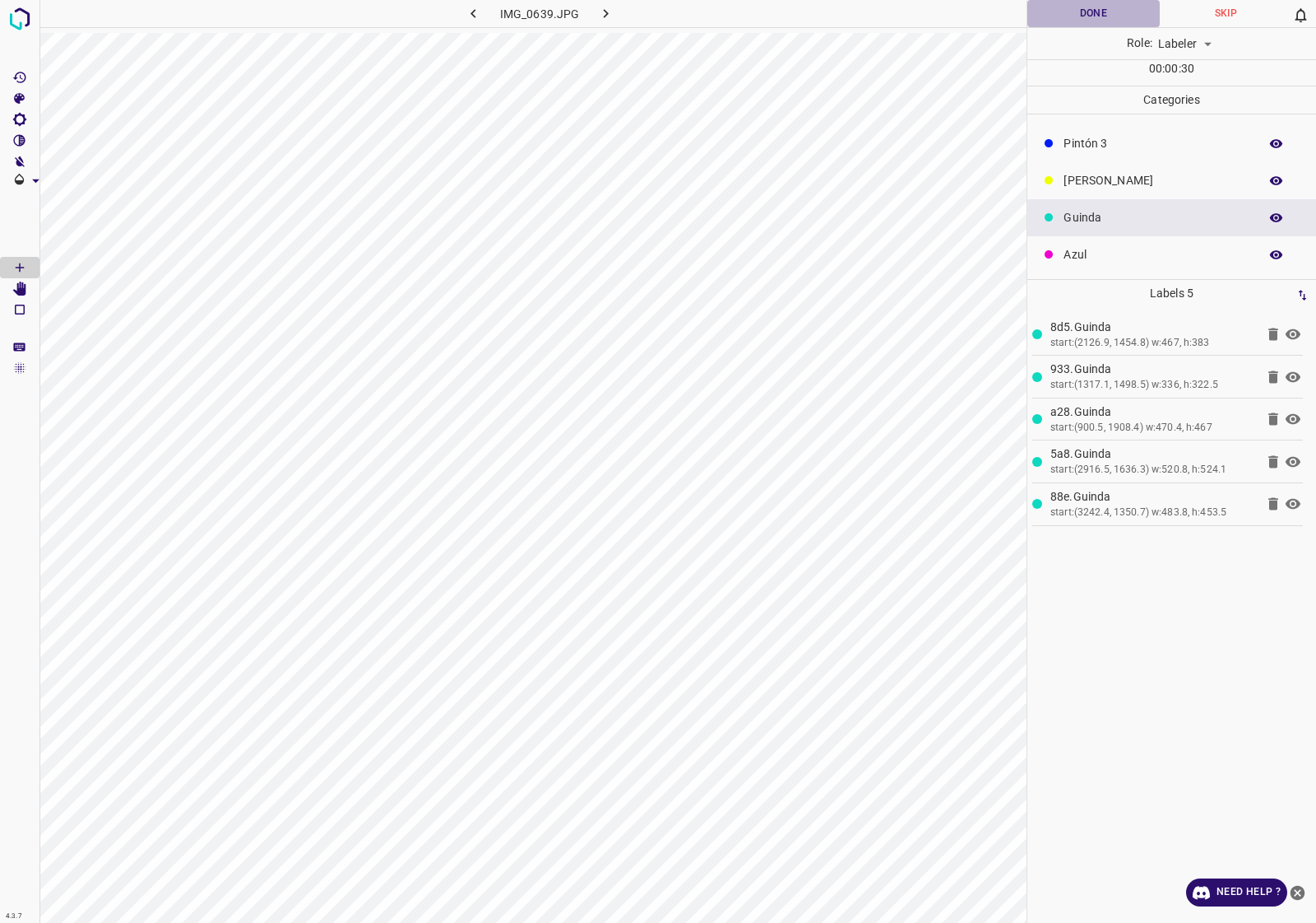
click at [1076, 4] on button "Done" at bounding box center [1094, 13] width 132 height 27
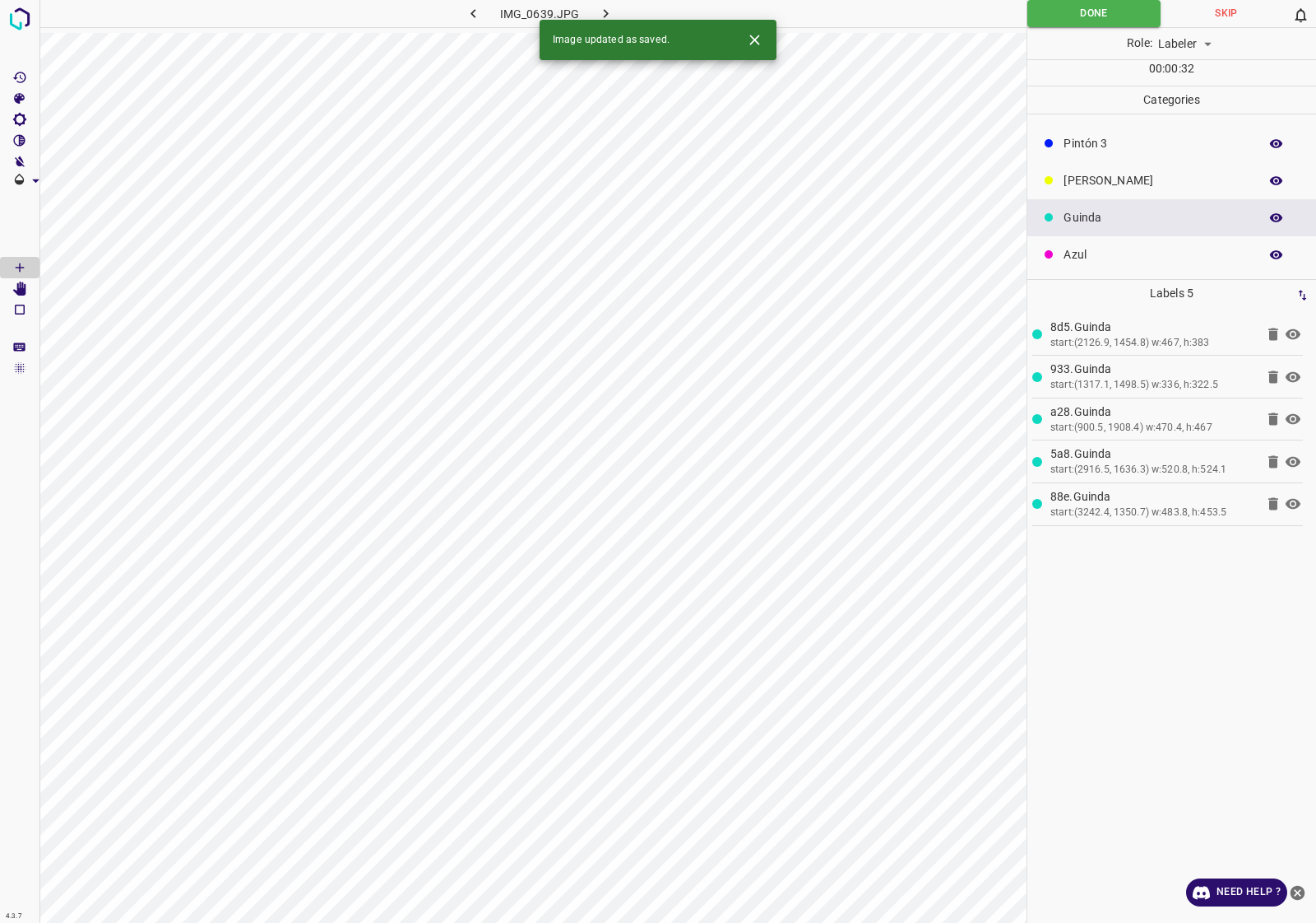
click at [616, 6] on button "button" at bounding box center [605, 13] width 53 height 27
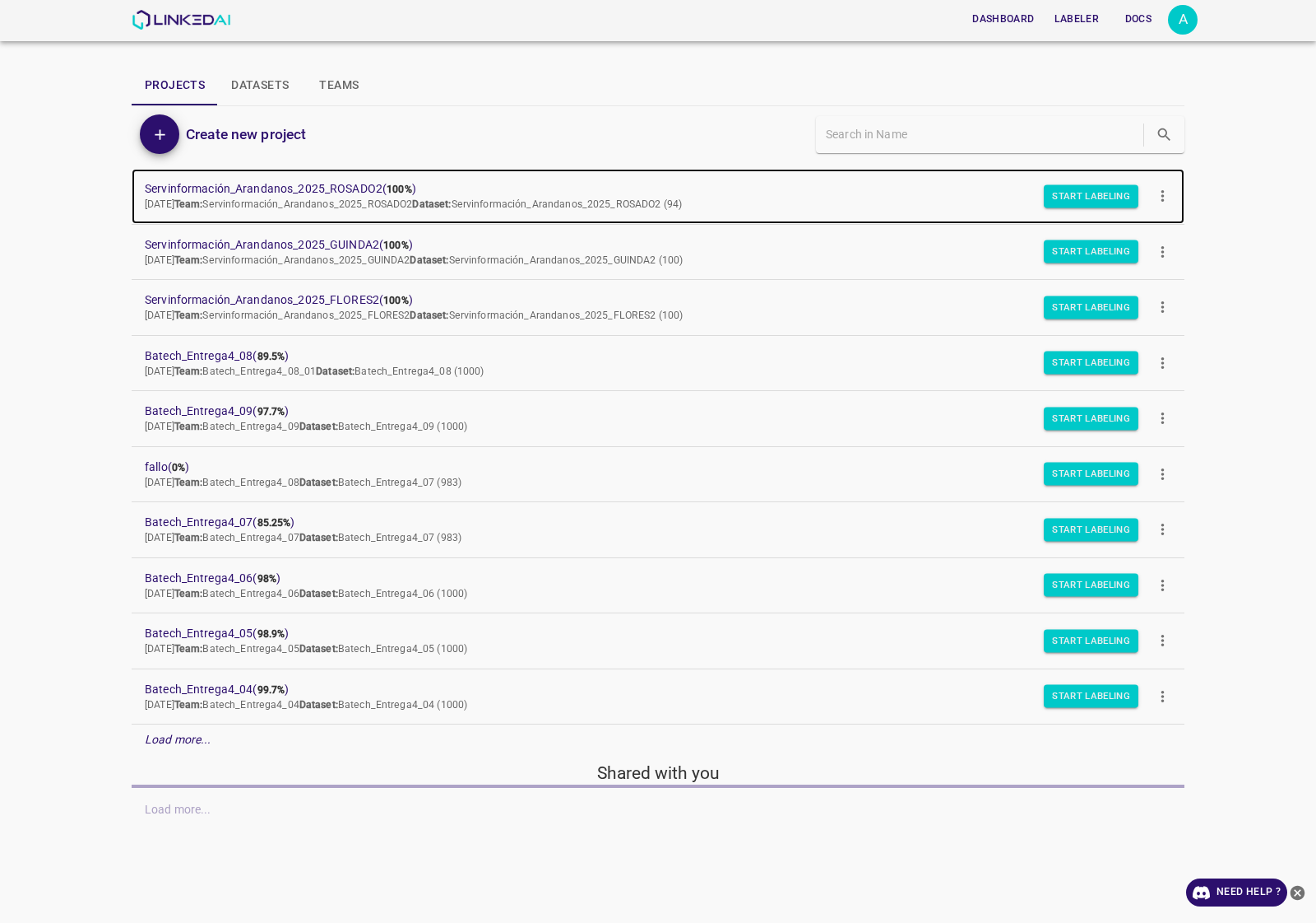
click at [304, 184] on span "Servinformación_Arandanos_2025_ROSADO2 ( 100% )" at bounding box center [645, 188] width 1000 height 17
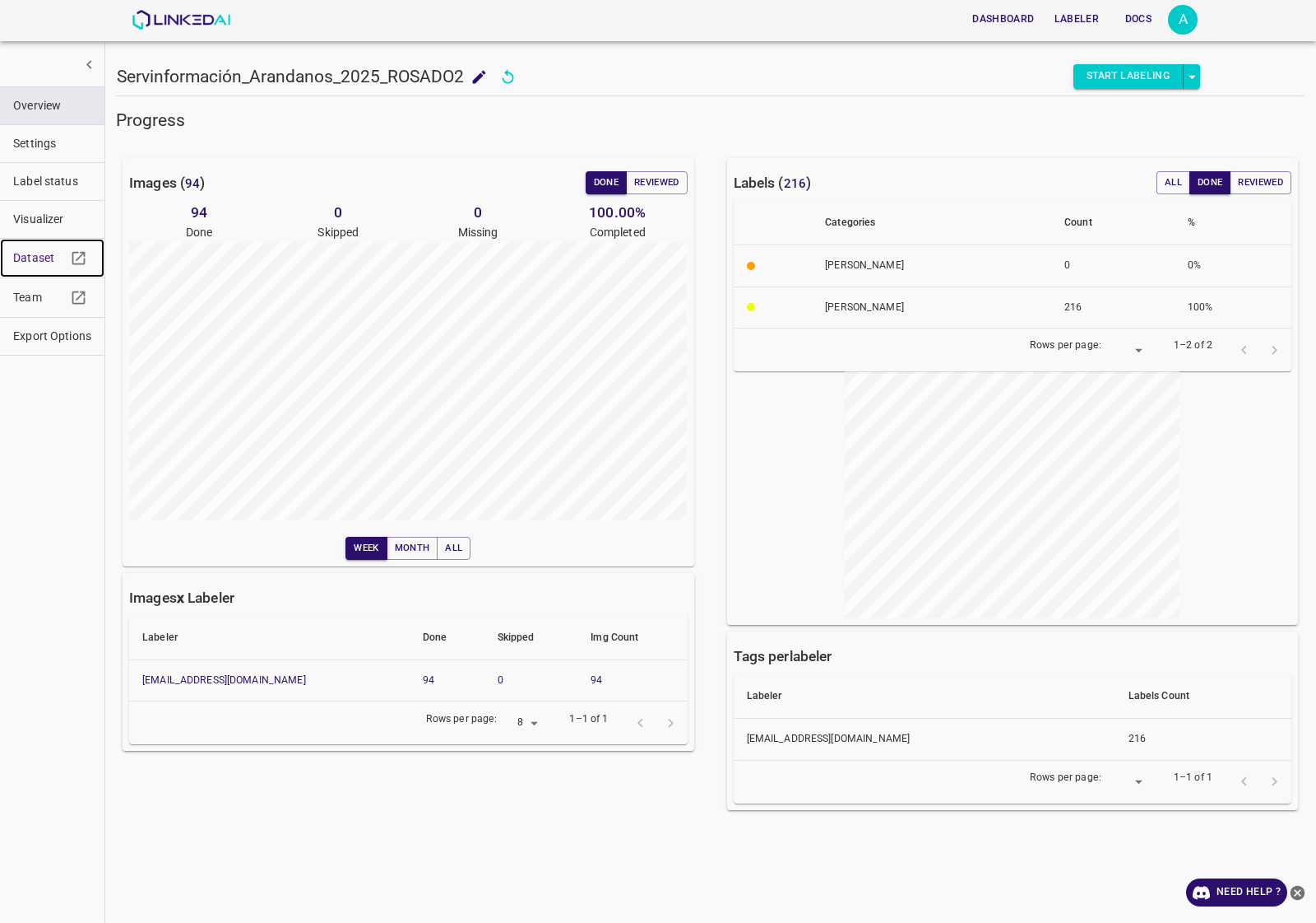
click at [37, 259] on span "Dataset" at bounding box center [39, 257] width 53 height 17
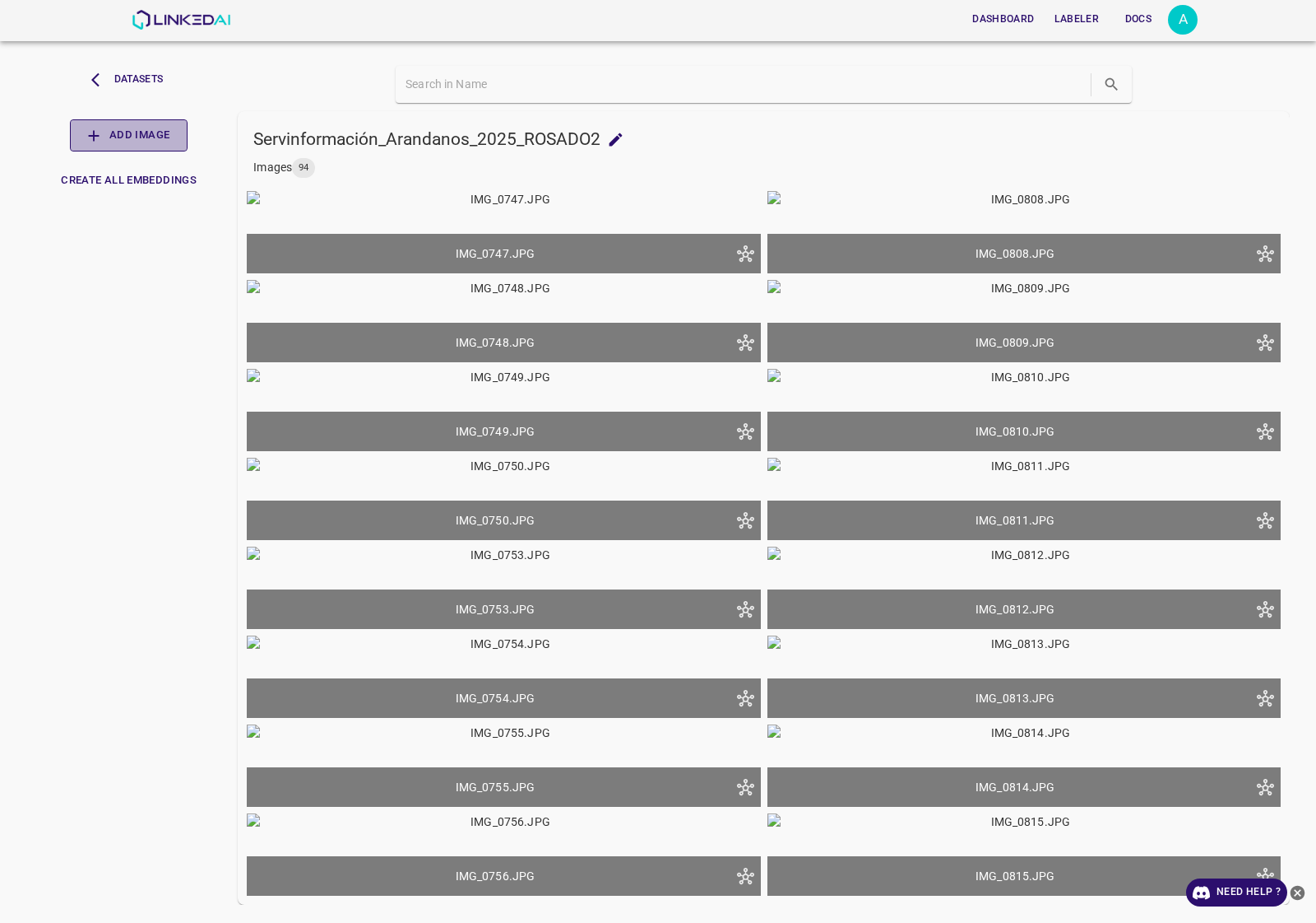
click at [141, 137] on button "Add Image" at bounding box center [128, 135] width 117 height 32
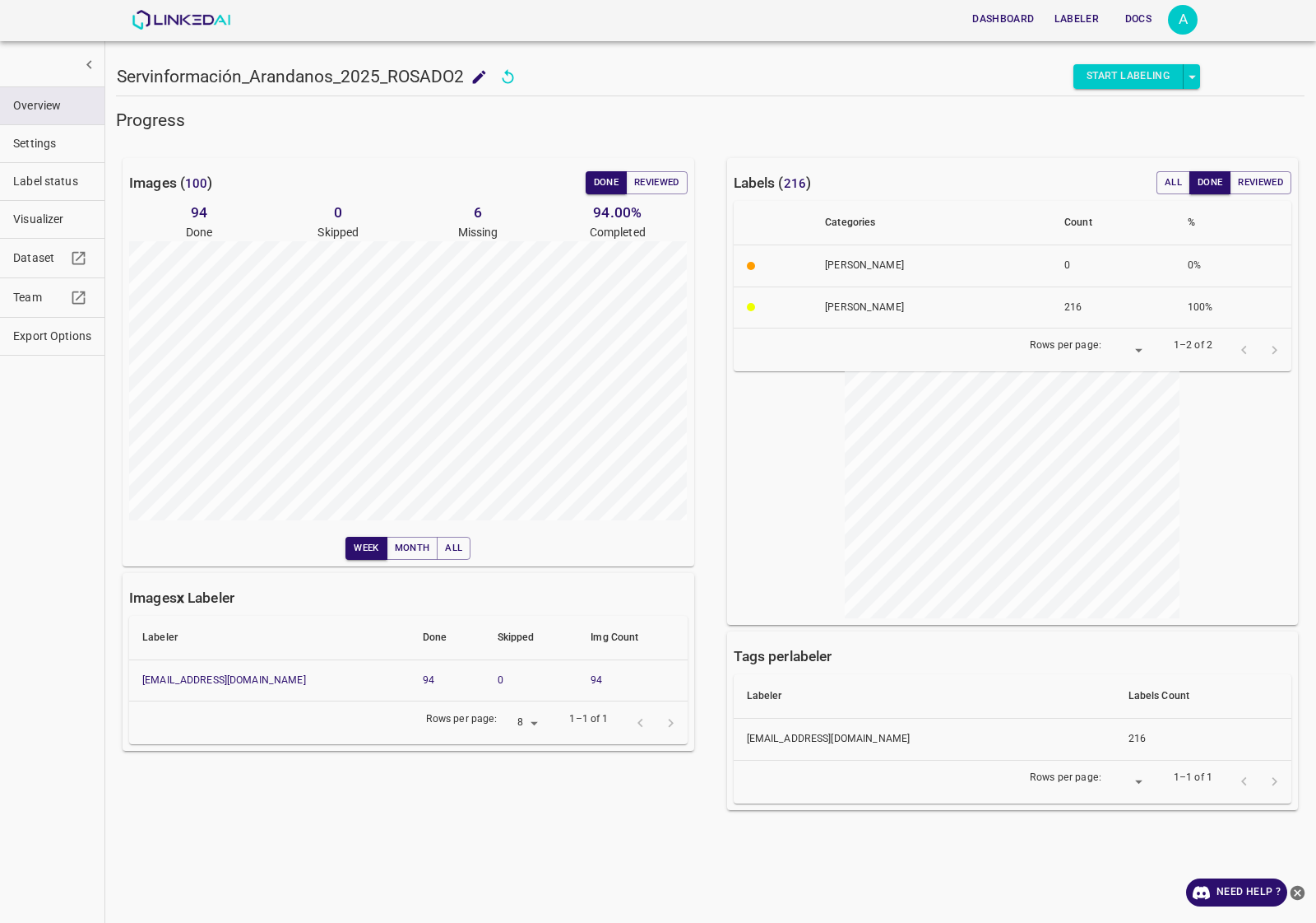
click at [1114, 69] on button "Start Labeling" at bounding box center [1128, 77] width 110 height 25
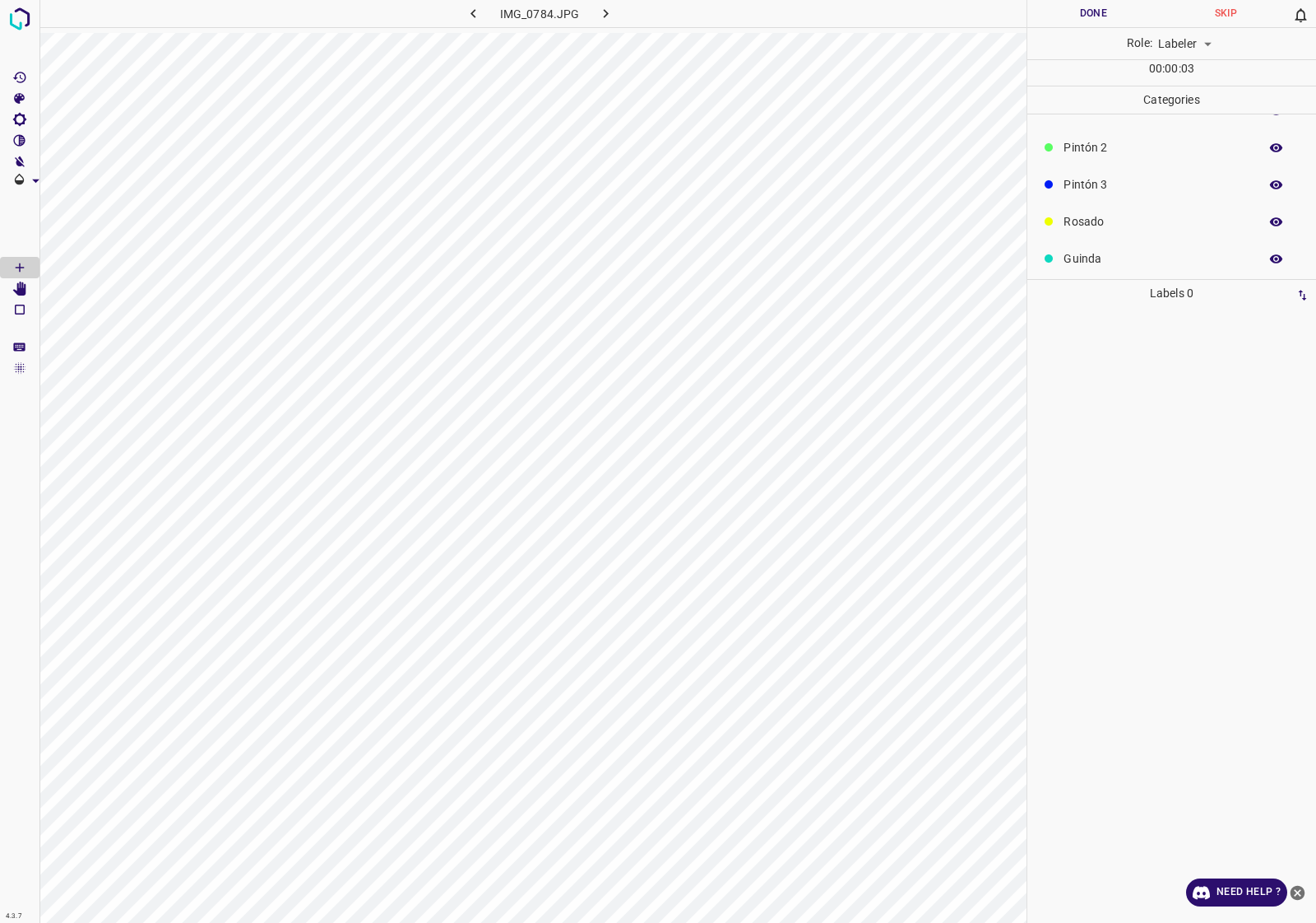
scroll to position [144, 0]
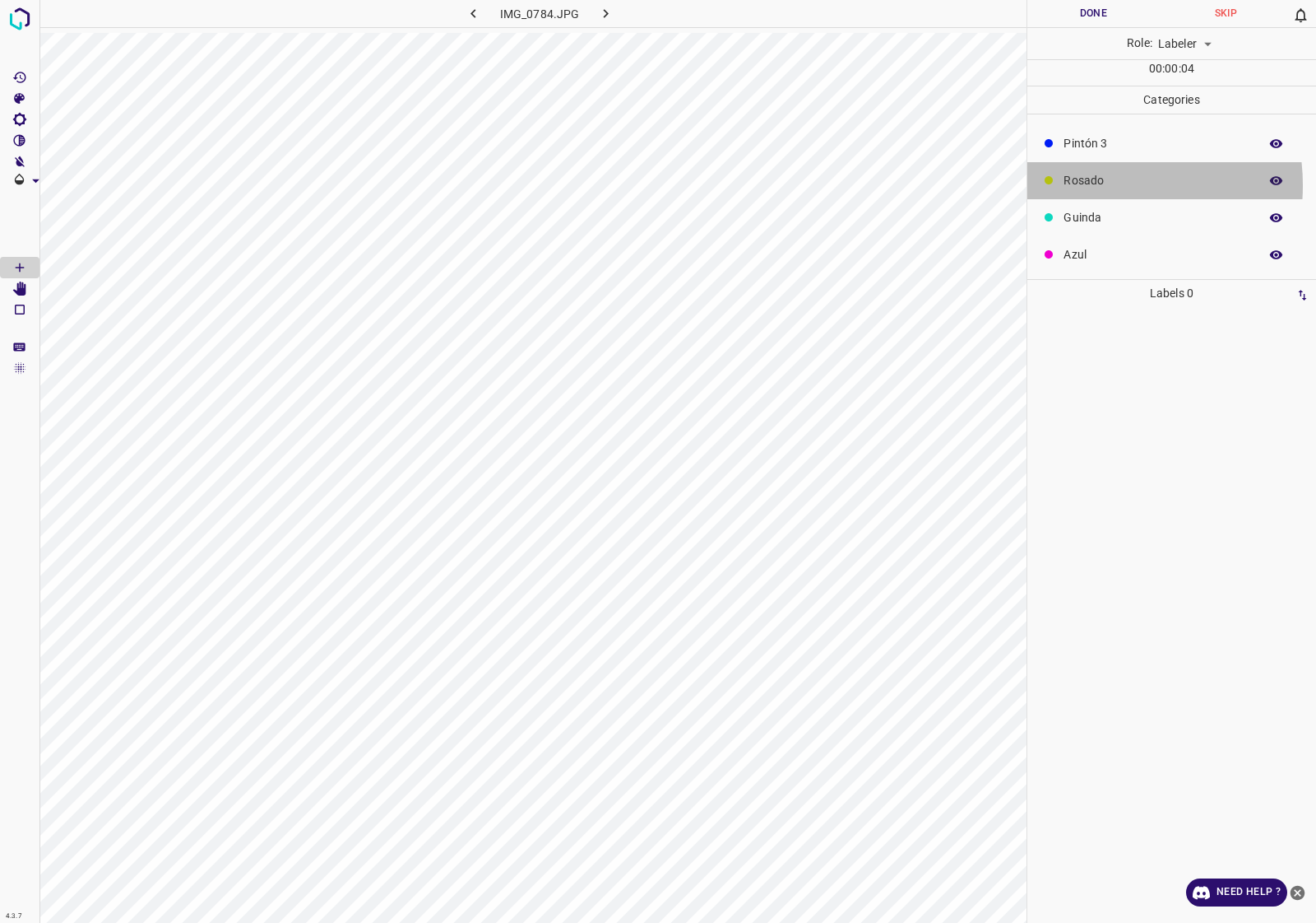
click at [1096, 186] on p "Rosado" at bounding box center [1157, 180] width 187 height 17
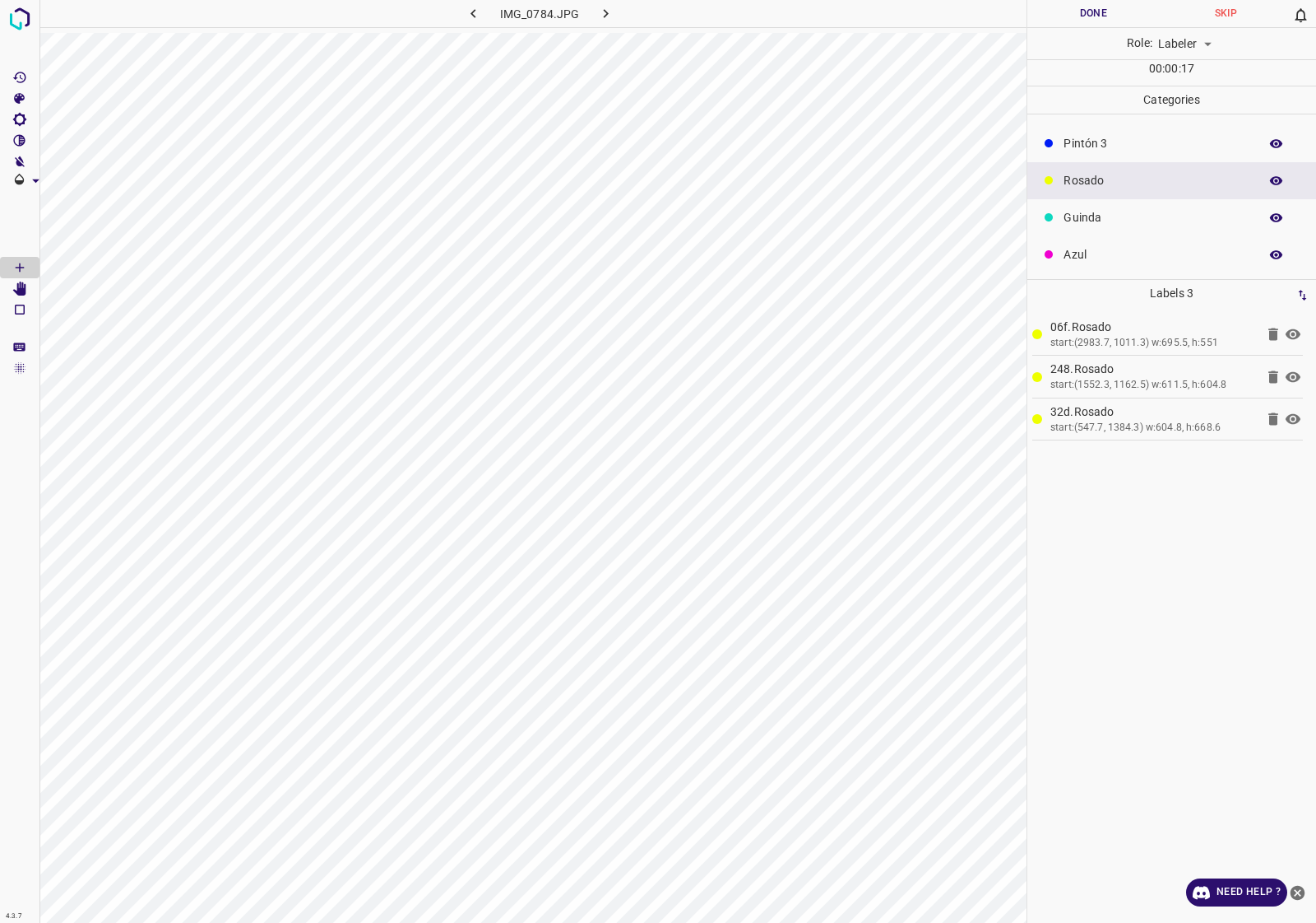
click at [1062, 8] on button "Done" at bounding box center [1094, 13] width 132 height 27
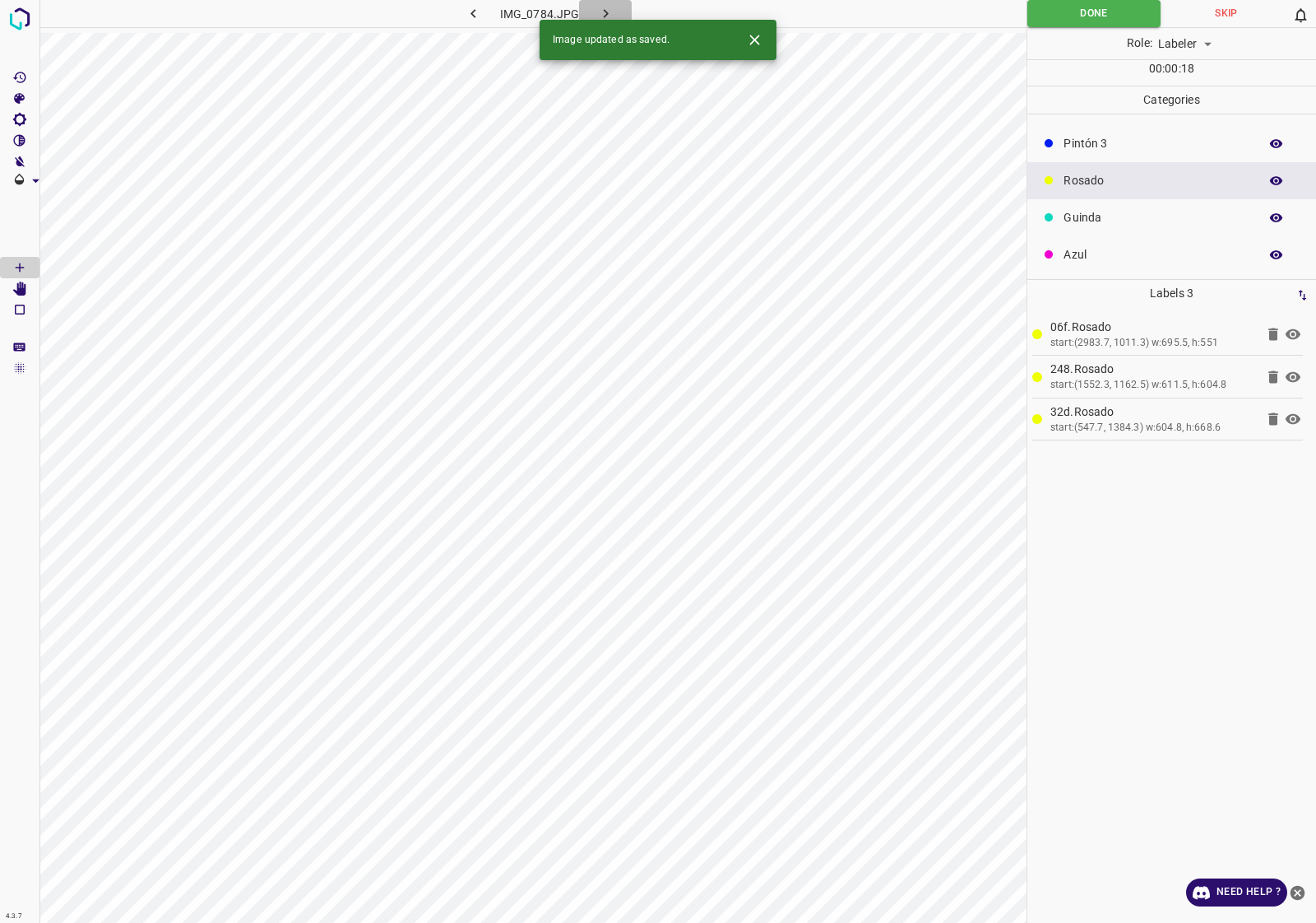
click at [614, 8] on button "button" at bounding box center [605, 13] width 53 height 27
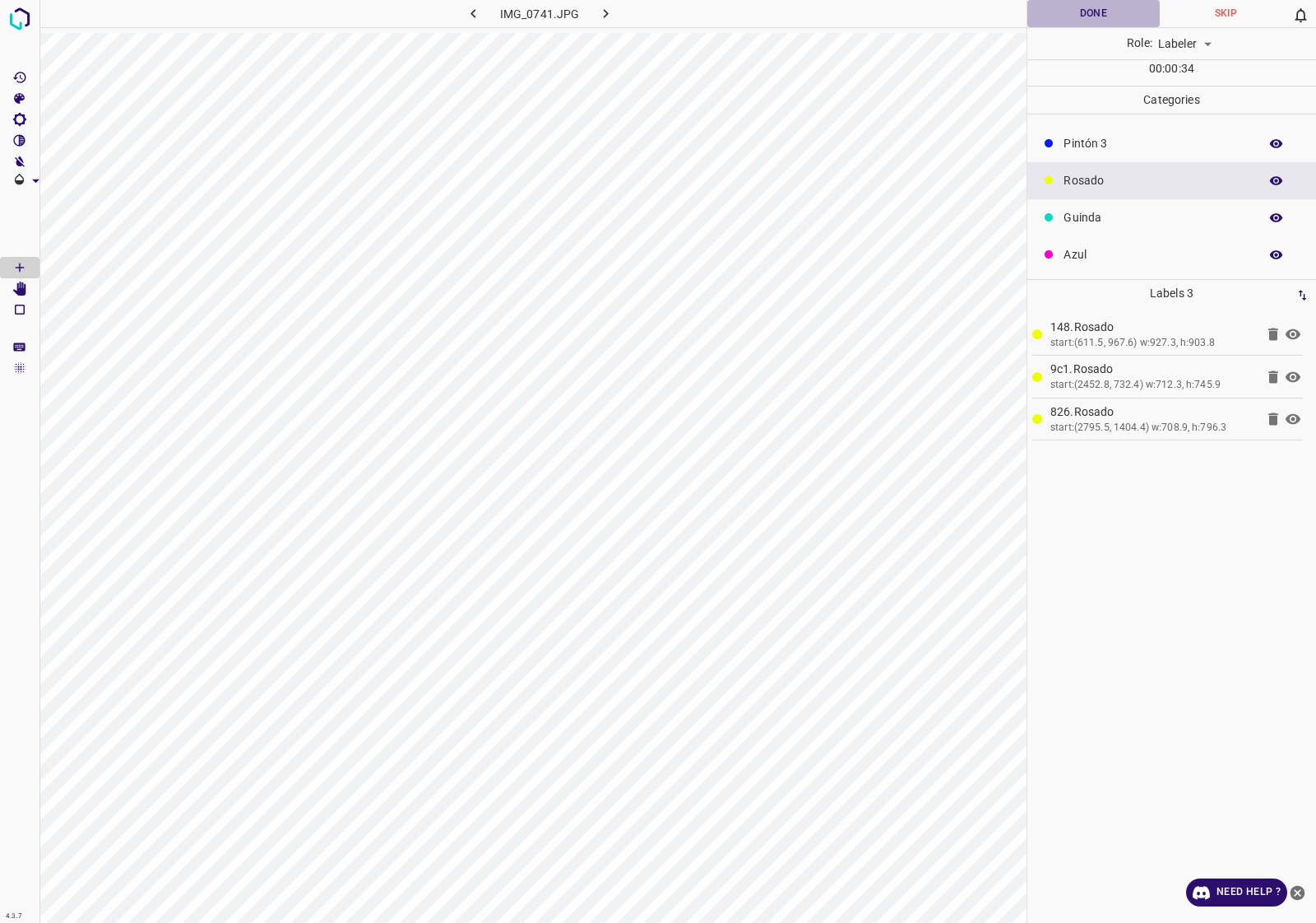
click at [1093, 15] on button "Done" at bounding box center [1094, 13] width 132 height 27
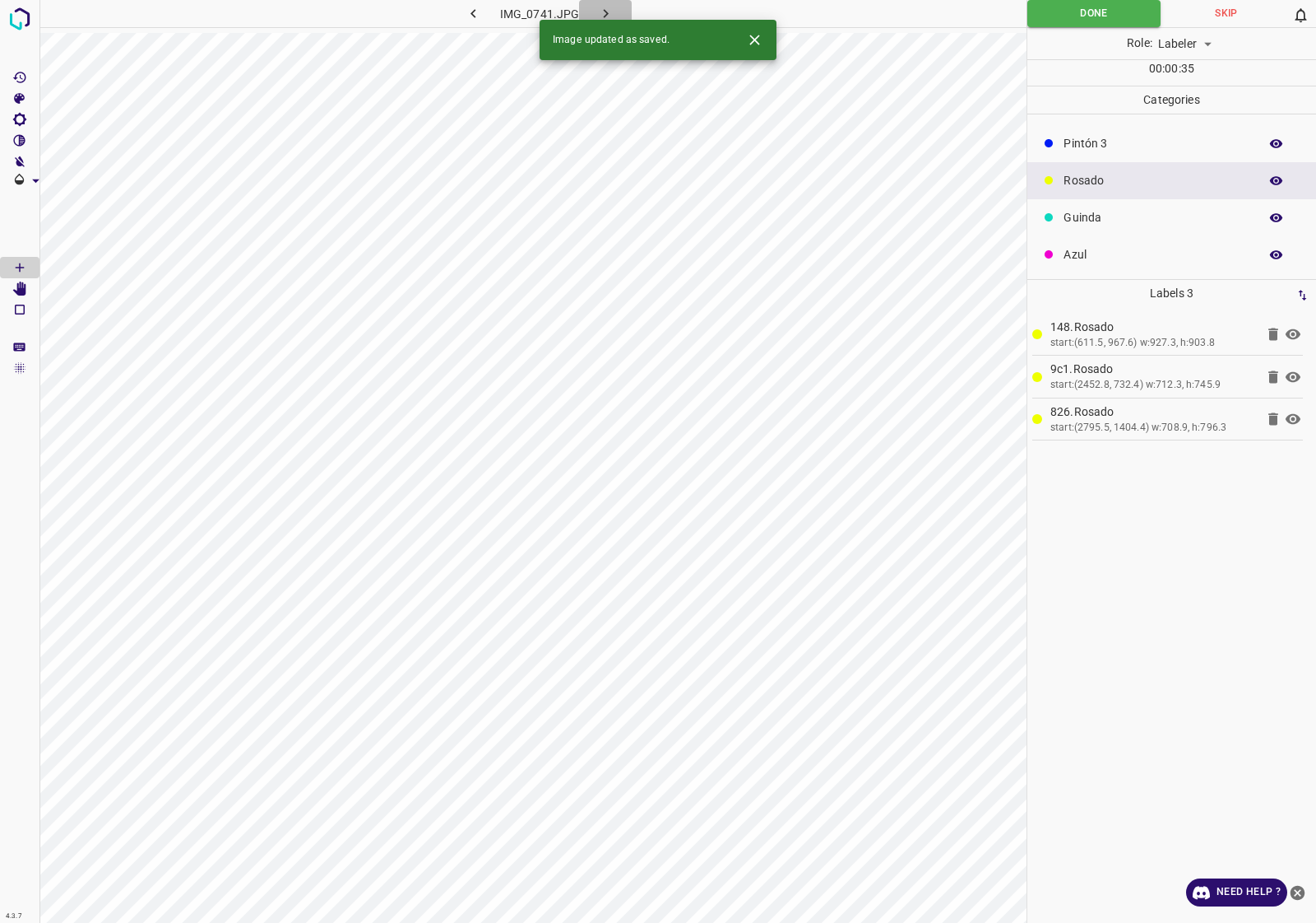
click at [617, 9] on button "button" at bounding box center [605, 13] width 53 height 27
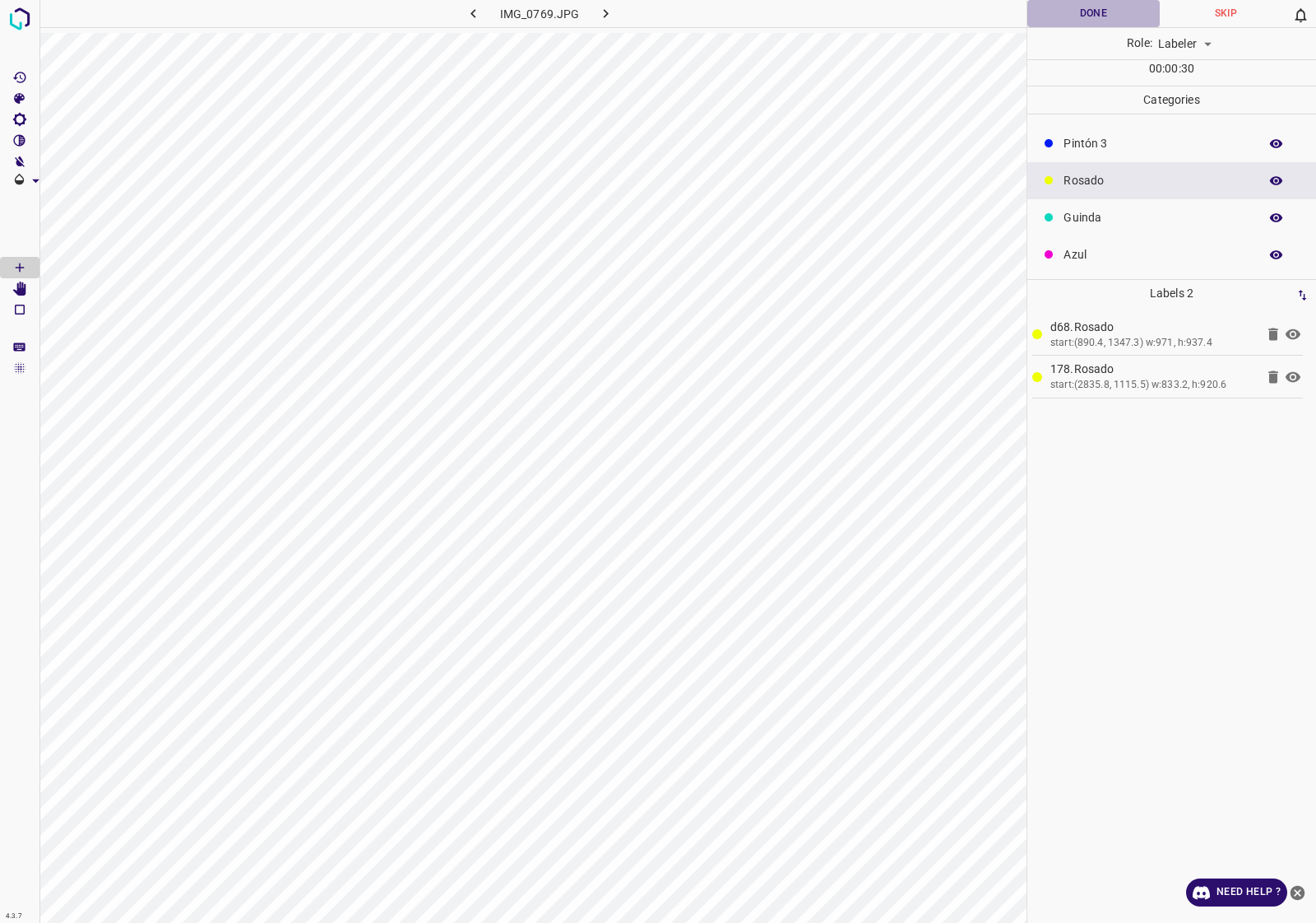
click at [1082, 17] on button "Done" at bounding box center [1094, 13] width 132 height 27
click at [601, 12] on icon "button" at bounding box center [605, 13] width 17 height 17
click at [1082, 21] on button "Done" at bounding box center [1094, 13] width 132 height 27
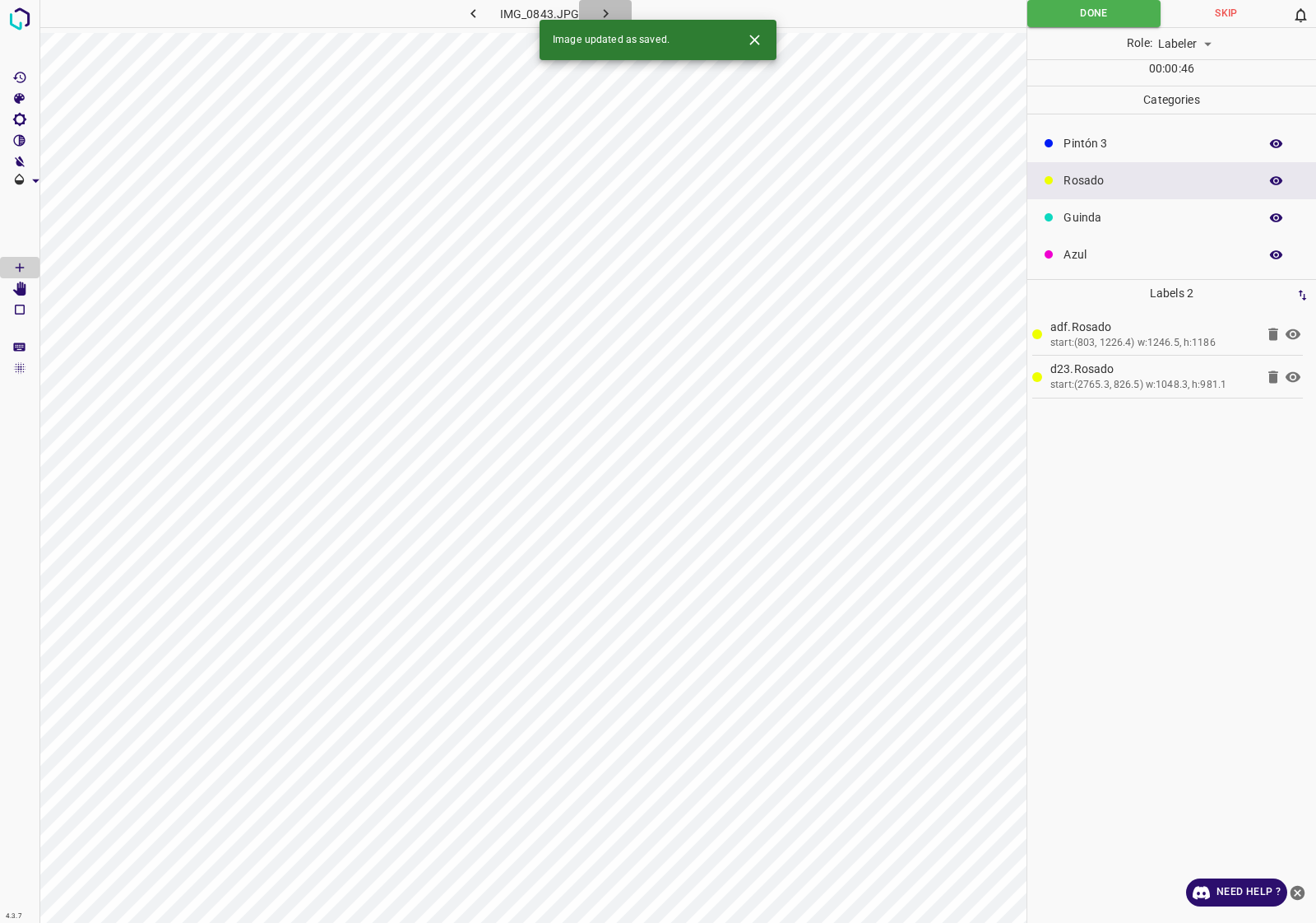
click at [610, 7] on icon "button" at bounding box center [605, 13] width 17 height 17
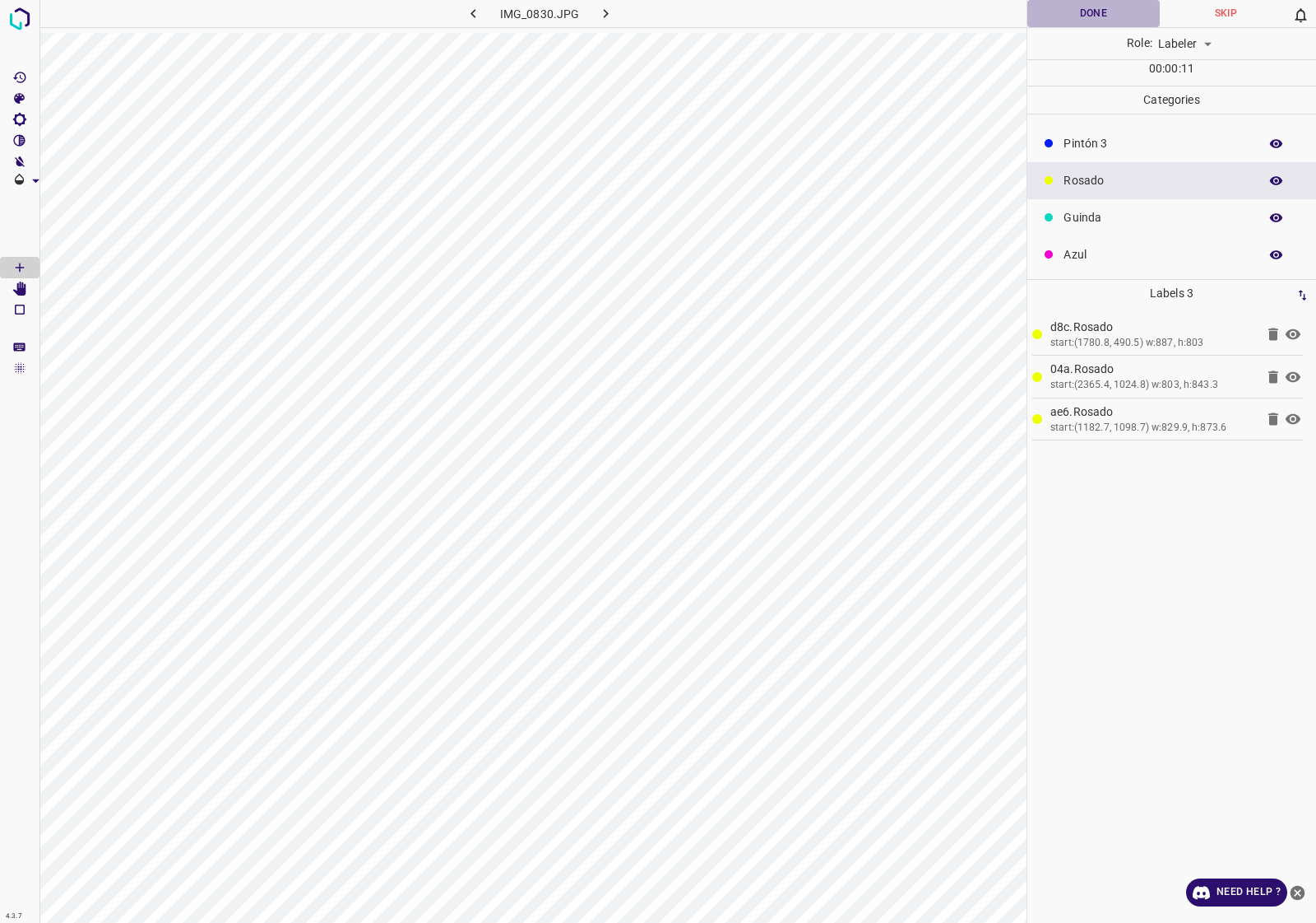
click at [1099, 11] on button "Done" at bounding box center [1094, 13] width 132 height 27
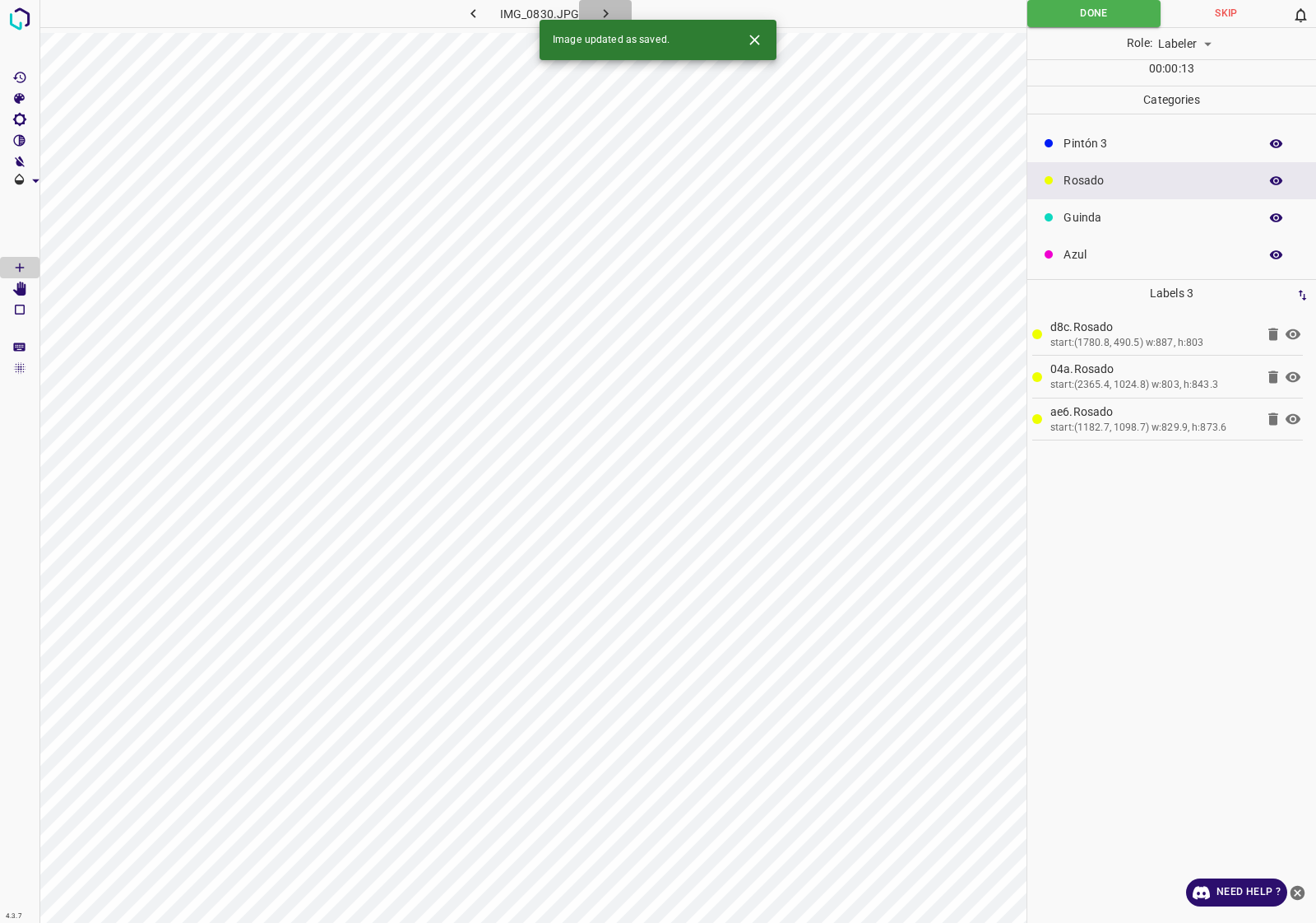
click at [615, 8] on button "button" at bounding box center [605, 13] width 53 height 27
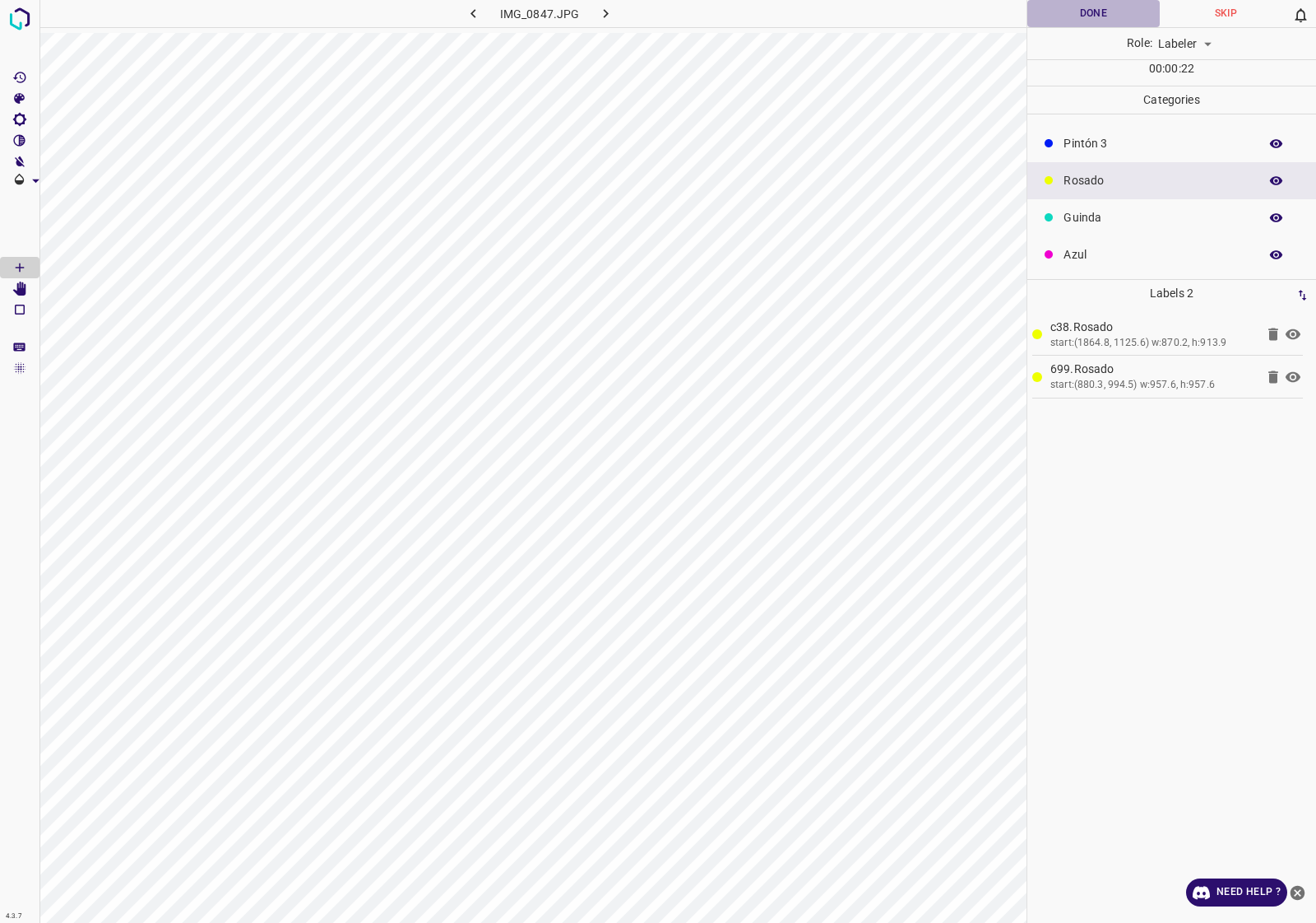
click at [1083, 17] on button "Done" at bounding box center [1094, 13] width 132 height 27
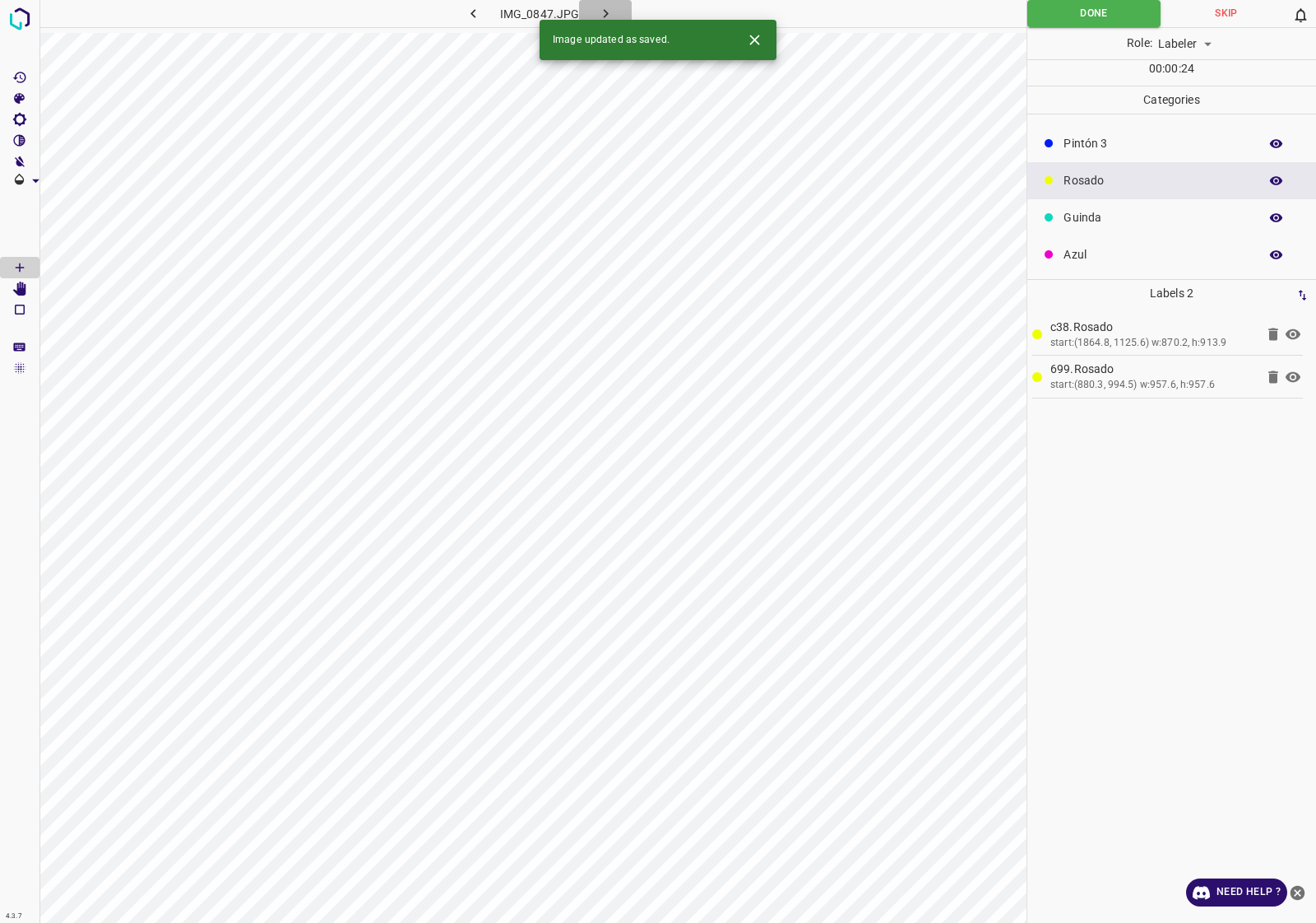
click at [606, 7] on icon "button" at bounding box center [605, 13] width 17 height 17
click at [611, 17] on icon "button" at bounding box center [605, 13] width 17 height 17
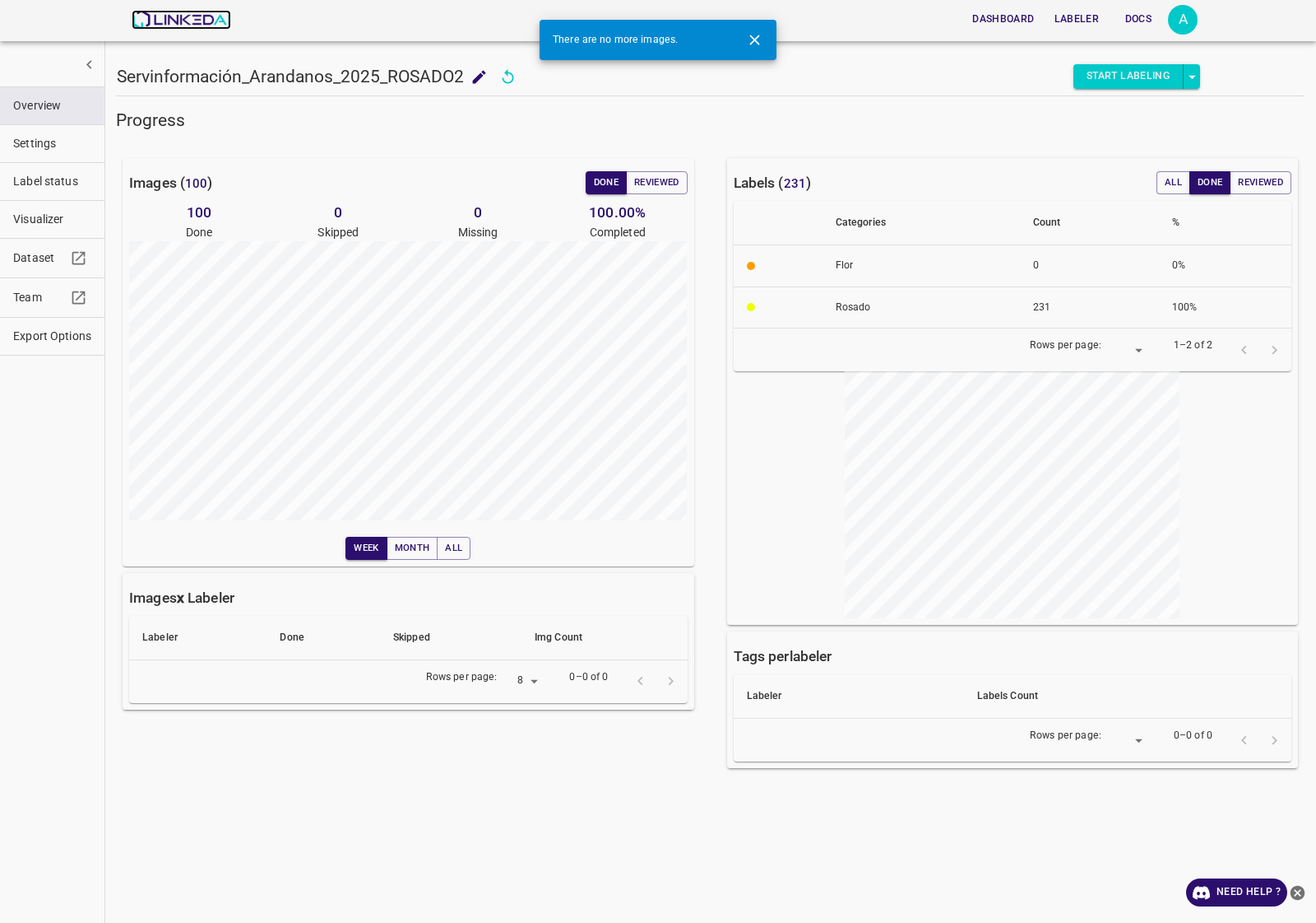
click at [151, 21] on img at bounding box center [182, 20] width 99 height 20
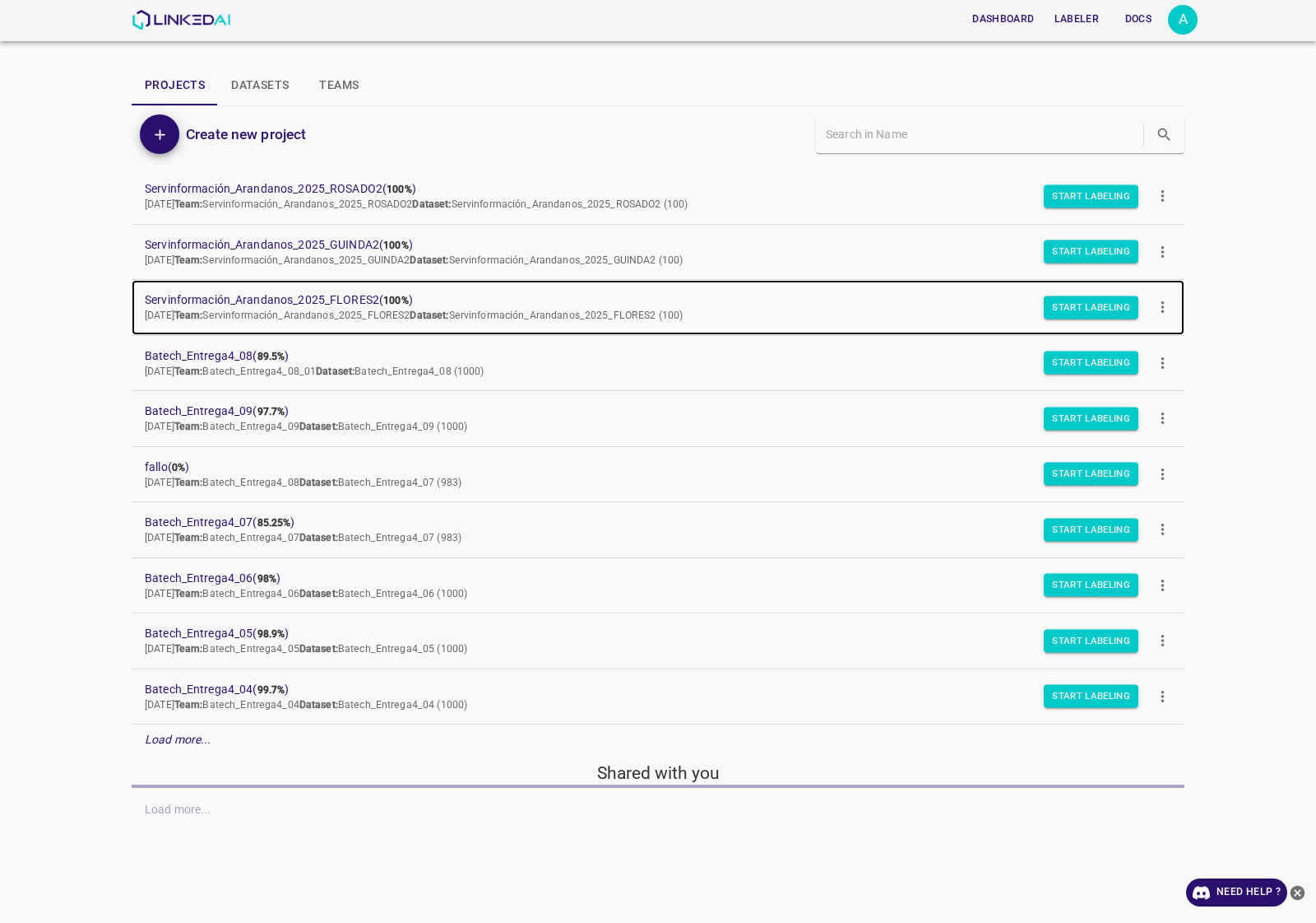
click at [275, 294] on span "Servinformación_Arandanos_2025_FLORES2 ( 100% )" at bounding box center [645, 299] width 1000 height 17
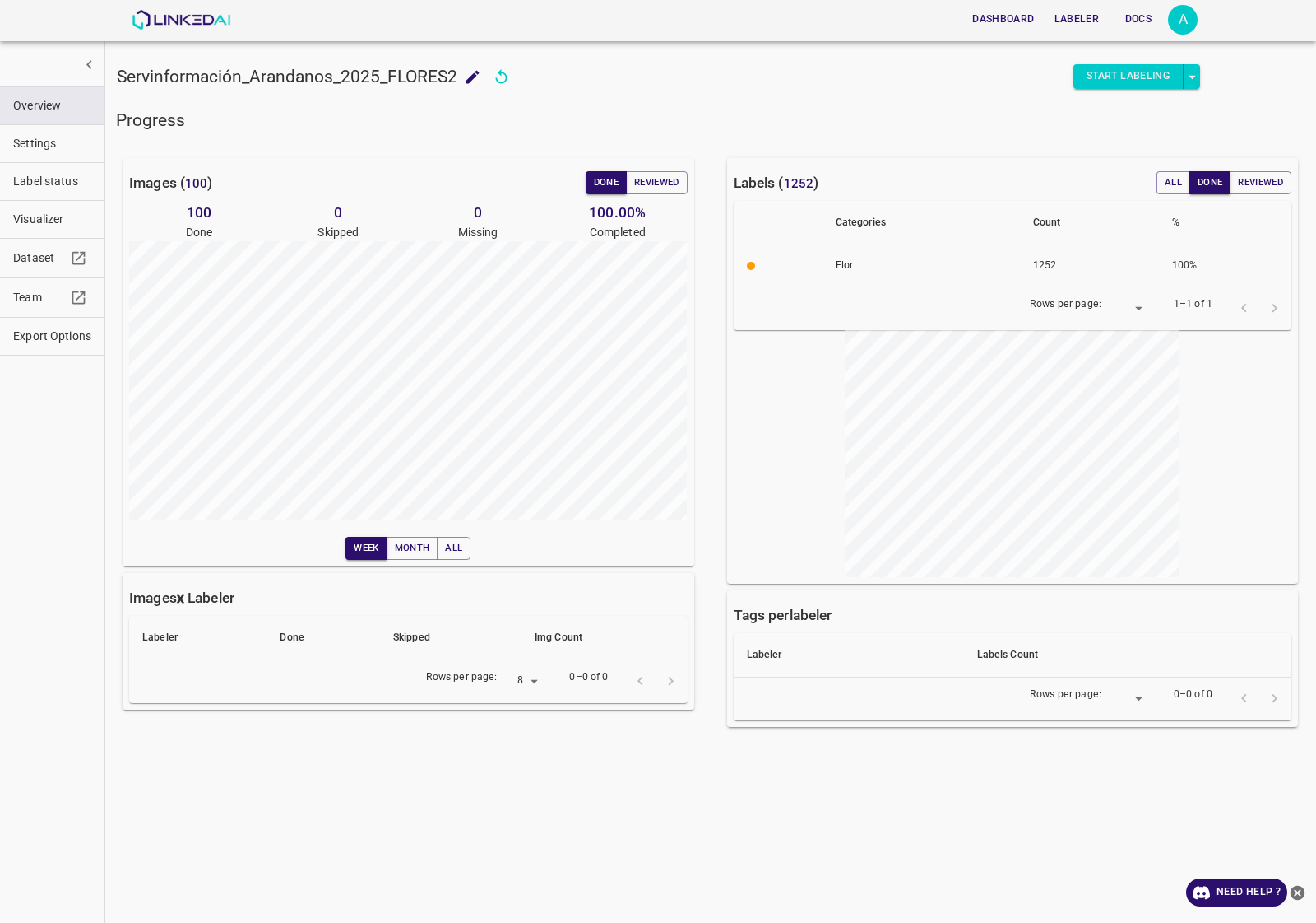
click at [59, 213] on span "Visualizer" at bounding box center [52, 219] width 78 height 17
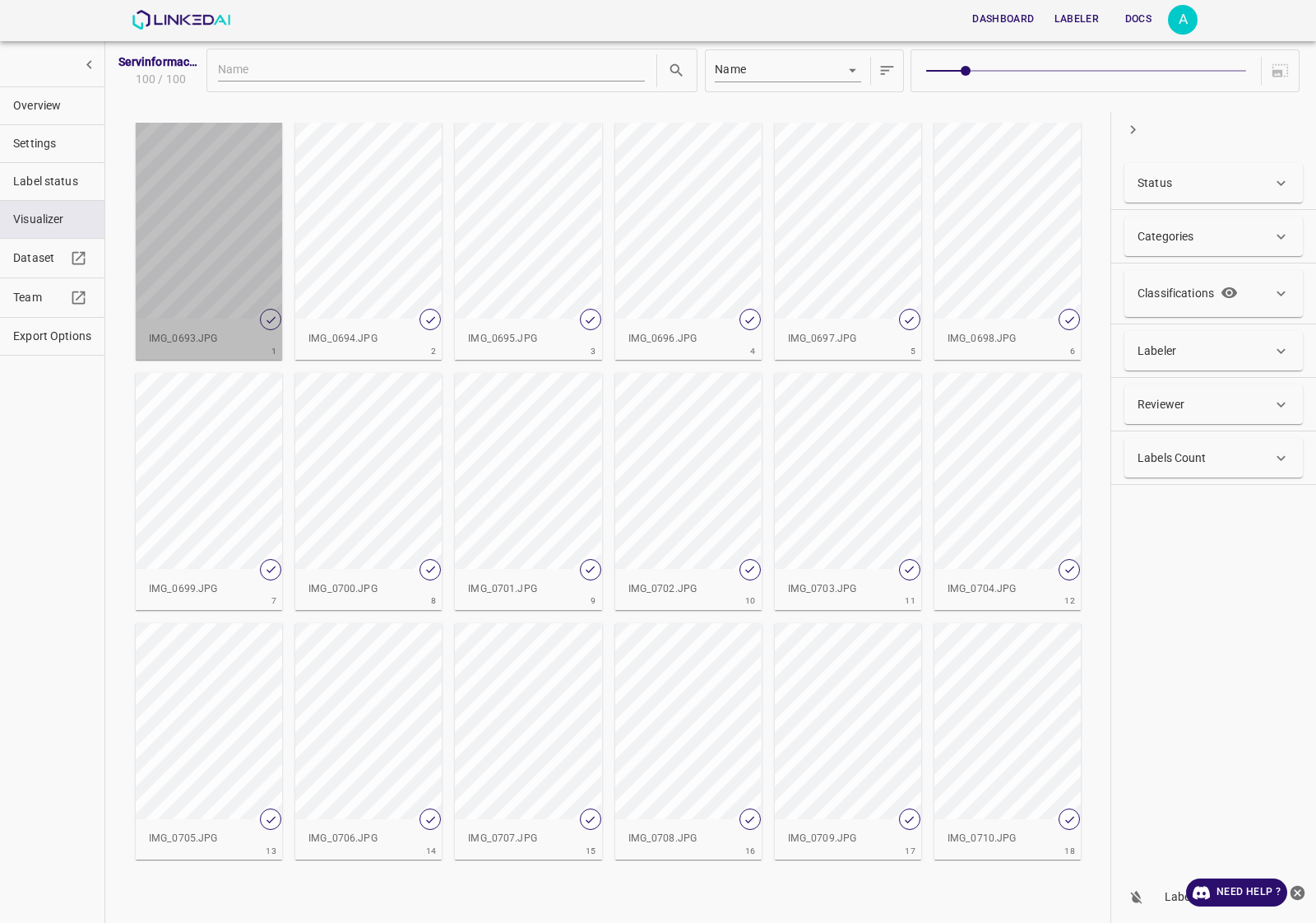
click at [222, 194] on div "button" at bounding box center [209, 220] width 146 height 196
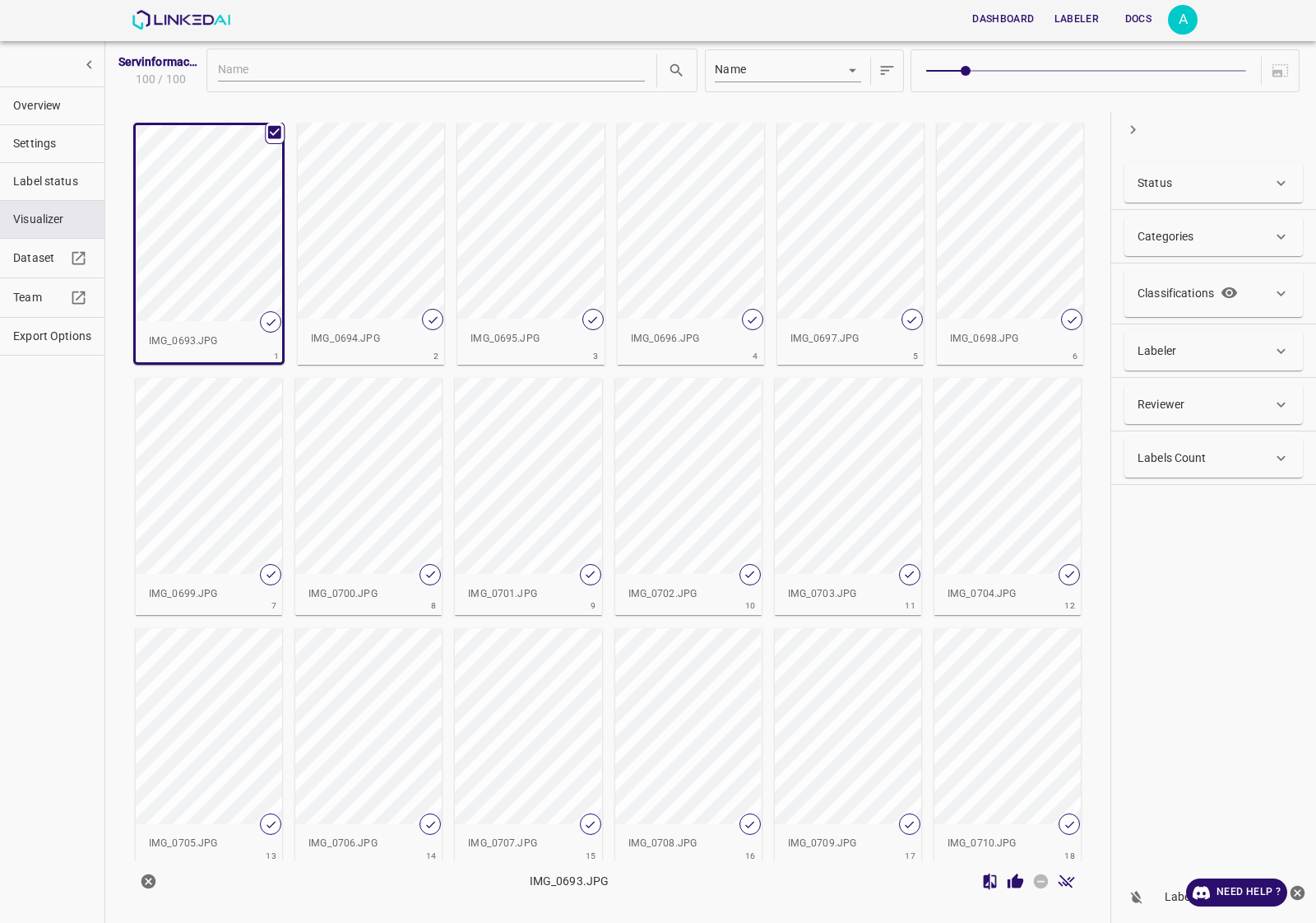
click at [1018, 889] on icon "Review Image" at bounding box center [1015, 880] width 17 height 17
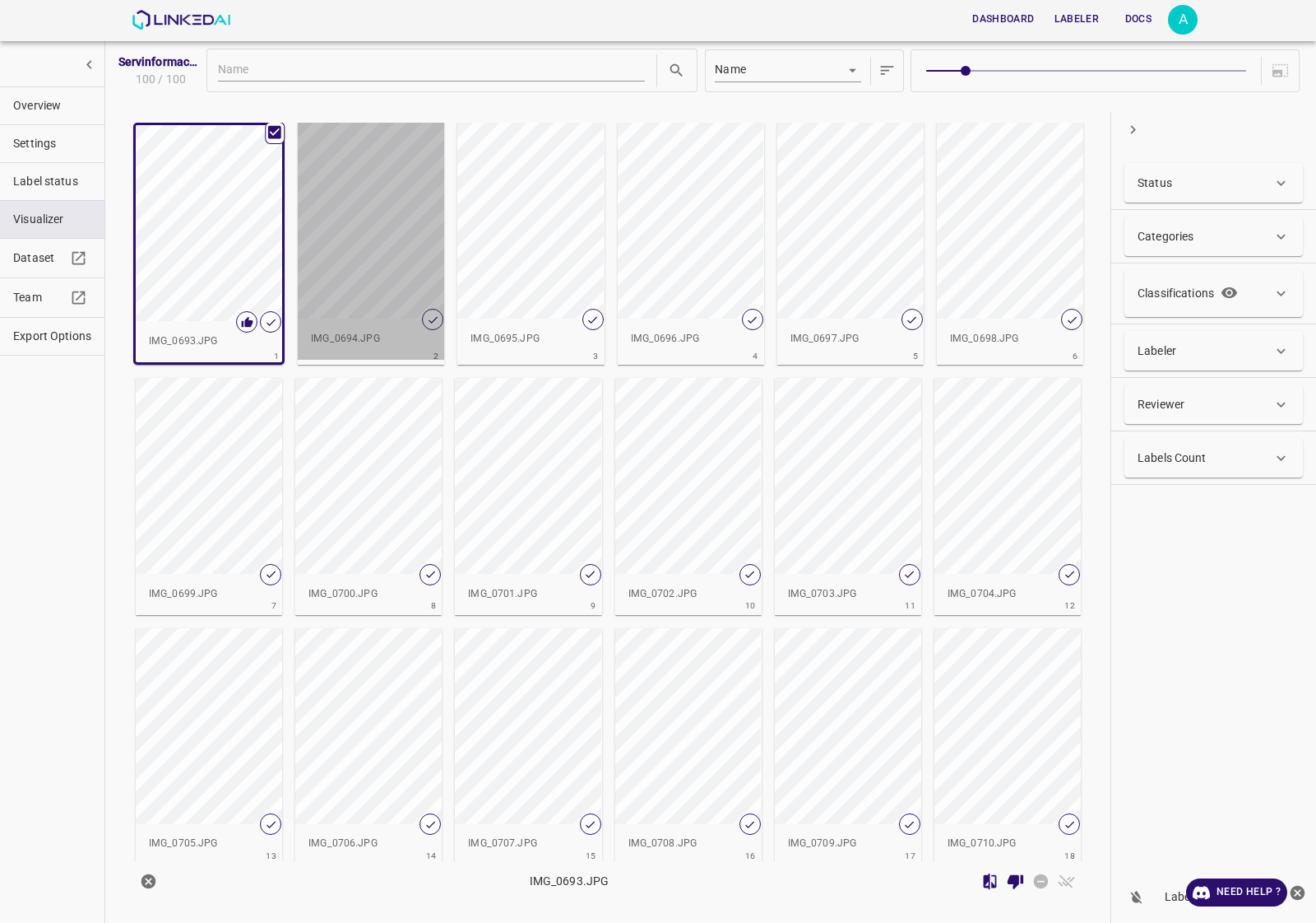
click at [368, 302] on div "button" at bounding box center [370, 220] width 146 height 196
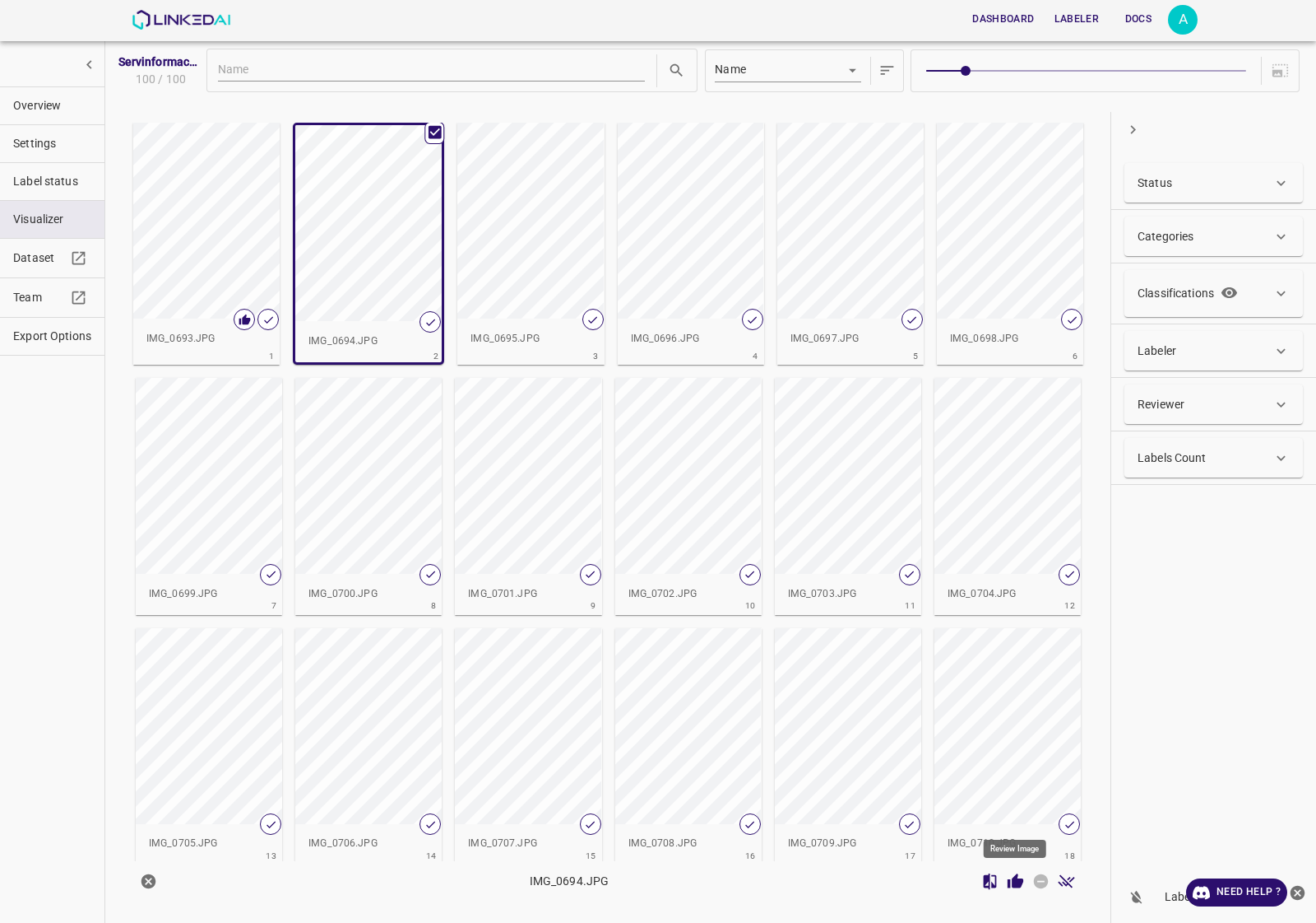
click at [1014, 873] on icon "Review Image" at bounding box center [1015, 880] width 17 height 17
click at [522, 260] on div "button" at bounding box center [530, 220] width 146 height 196
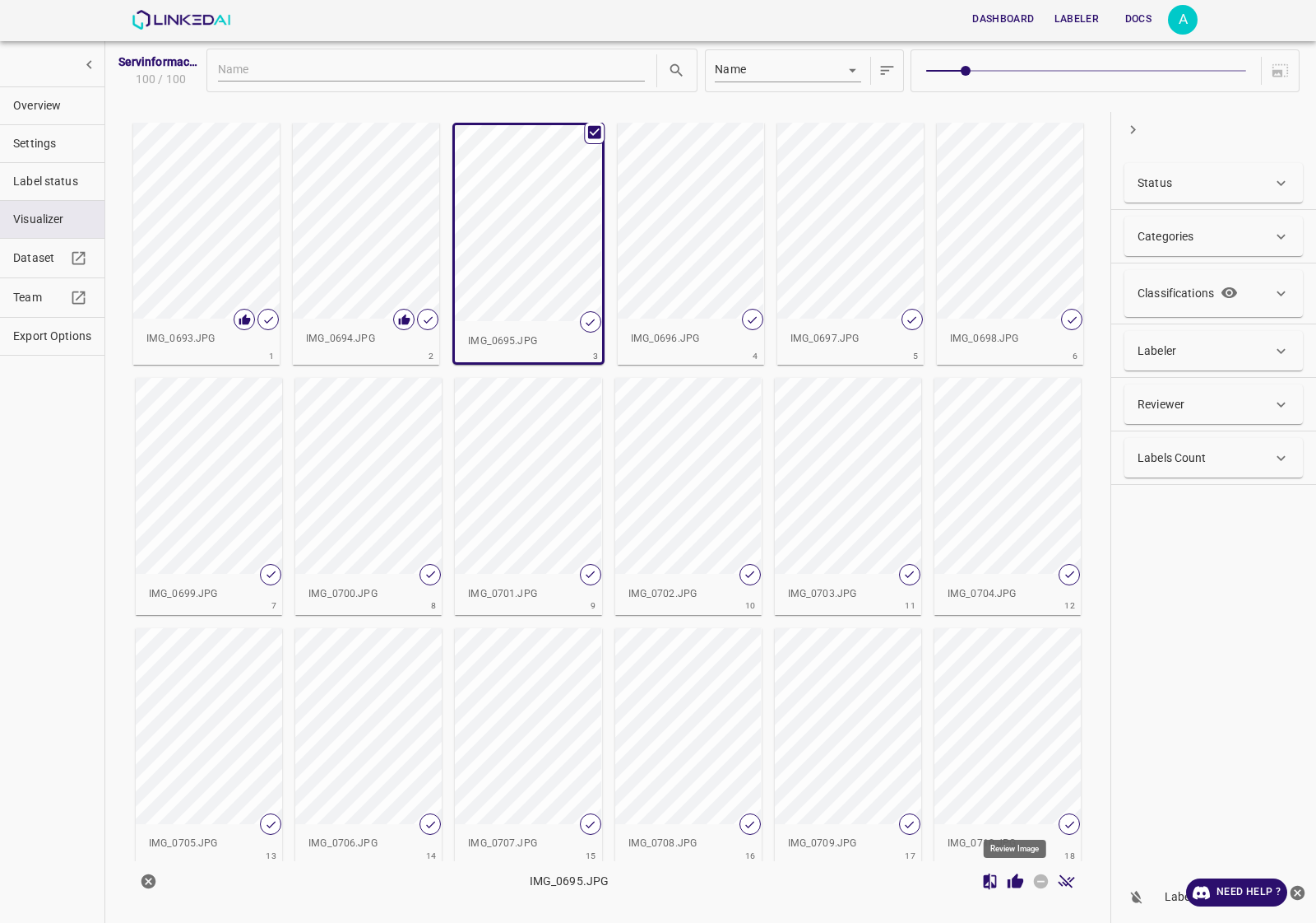
click at [1017, 889] on icon "Review Image" at bounding box center [1015, 880] width 17 height 17
click at [640, 217] on div "button" at bounding box center [690, 220] width 146 height 196
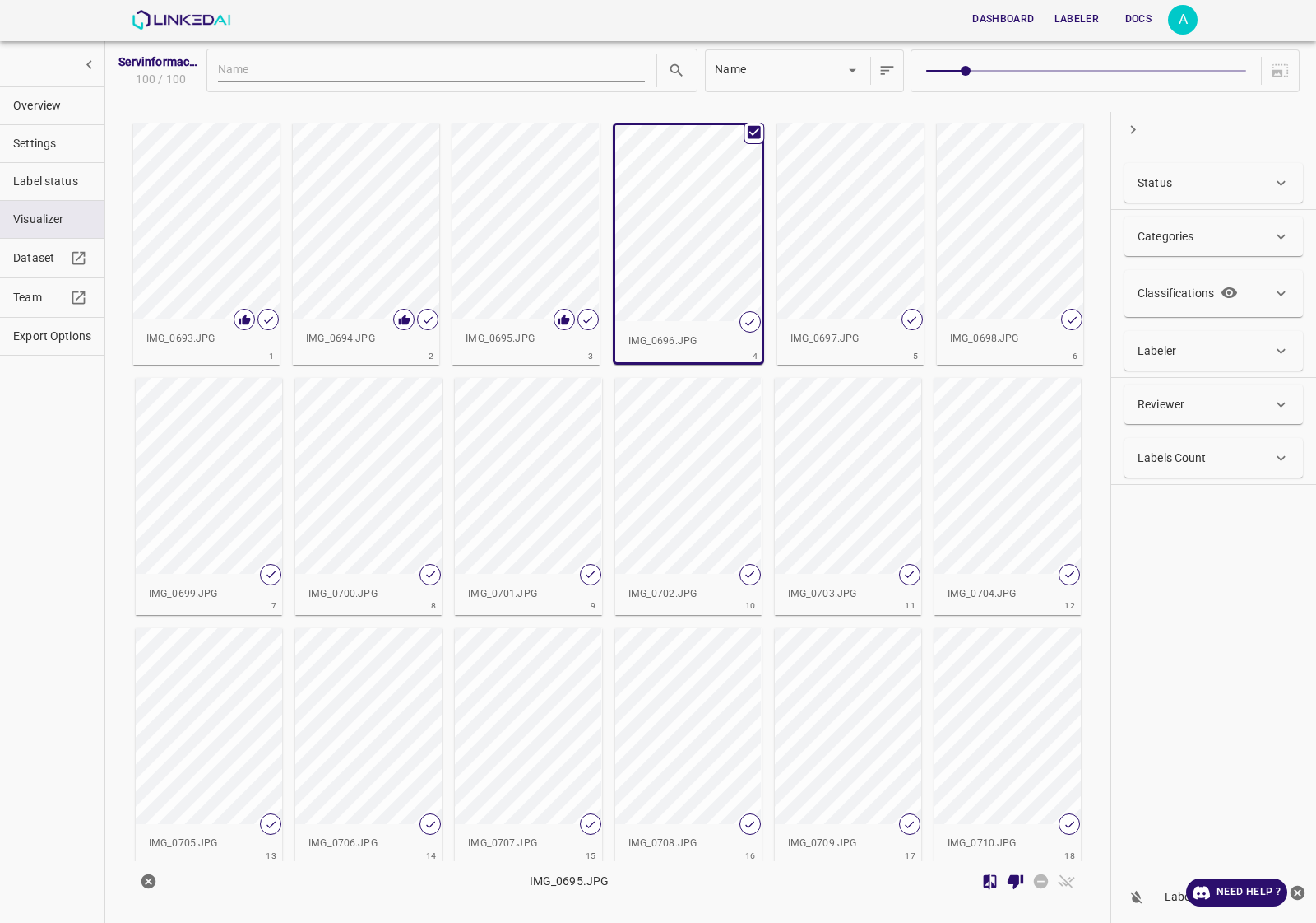
drag, startPoint x: 823, startPoint y: 253, endPoint x: 812, endPoint y: 263, distance: 14.9
click at [824, 255] on div "button" at bounding box center [850, 220] width 146 height 196
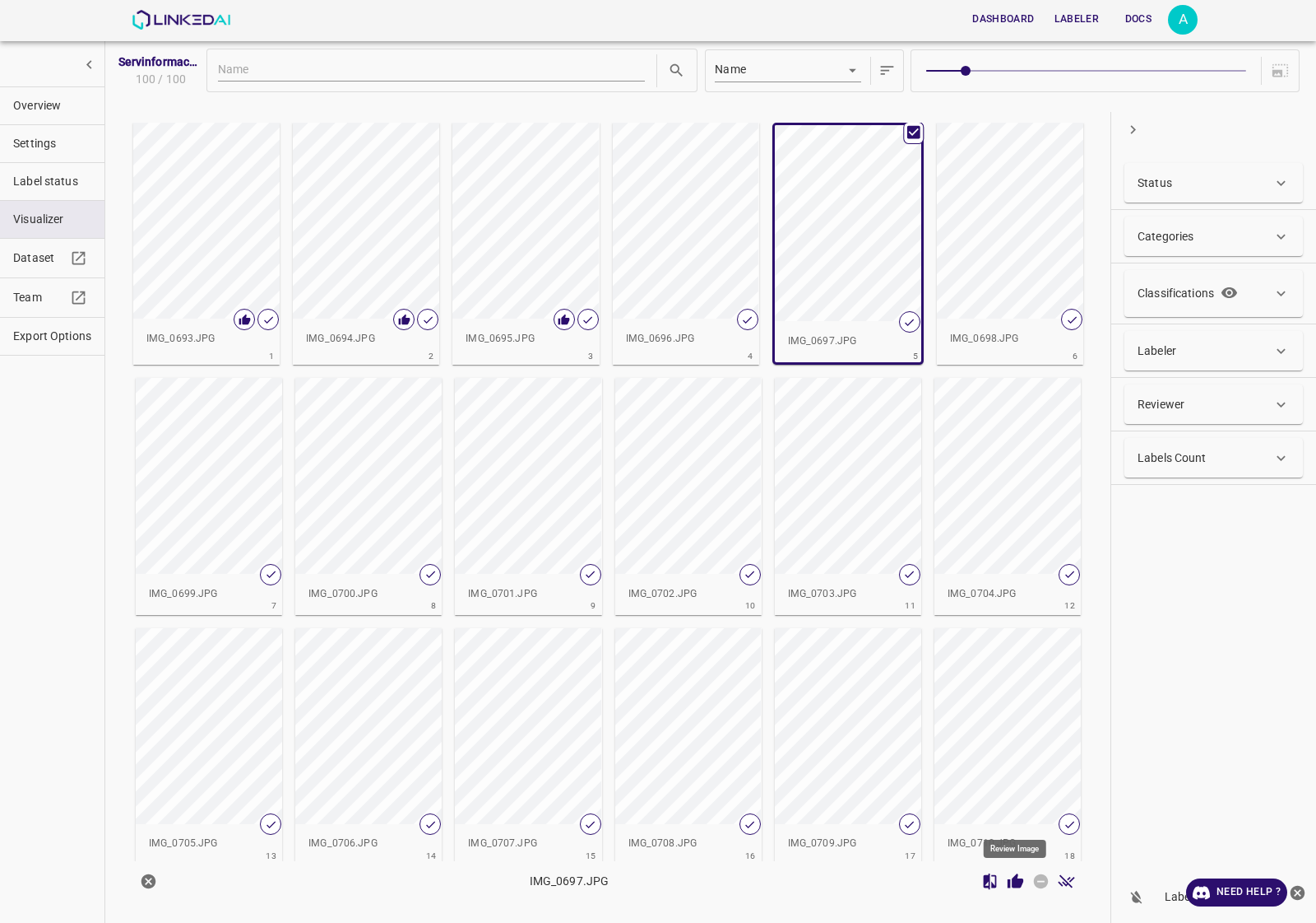
click at [1020, 885] on icon "Review Image" at bounding box center [1016, 880] width 16 height 15
click at [696, 309] on div "button" at bounding box center [685, 220] width 146 height 196
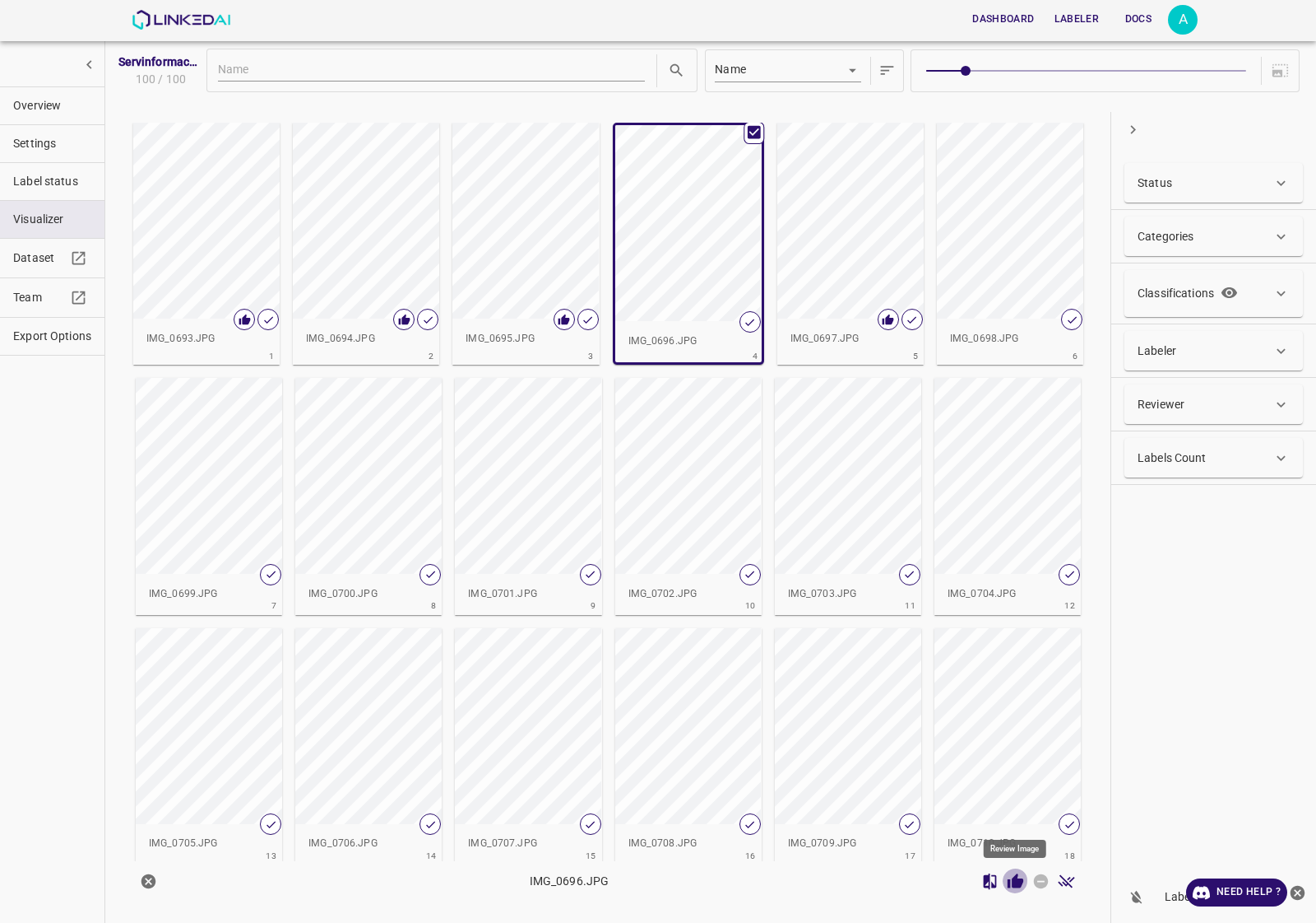
click at [1009, 877] on icon "Review Image" at bounding box center [1015, 880] width 17 height 17
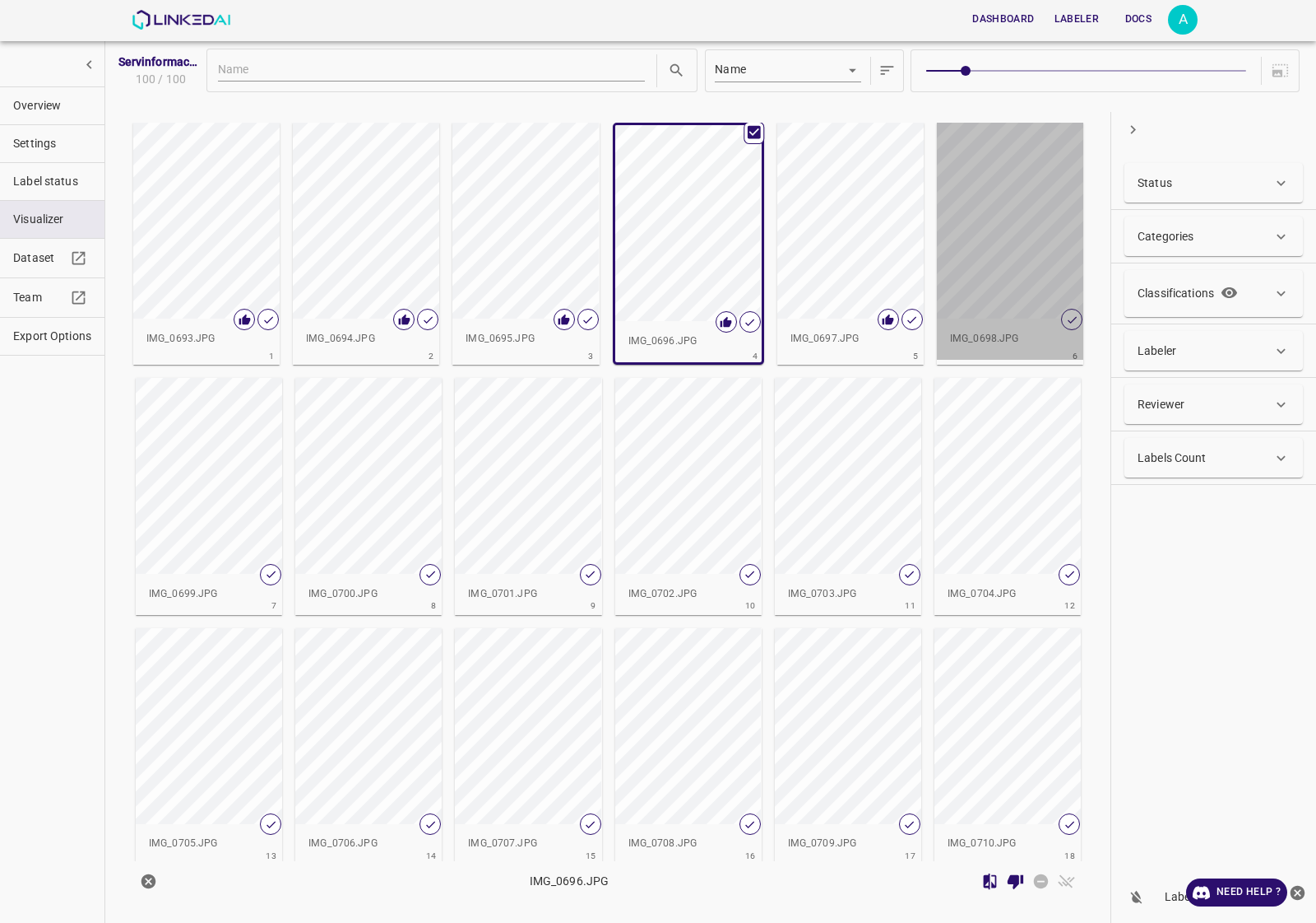
click at [959, 232] on div "button" at bounding box center [1009, 220] width 146 height 196
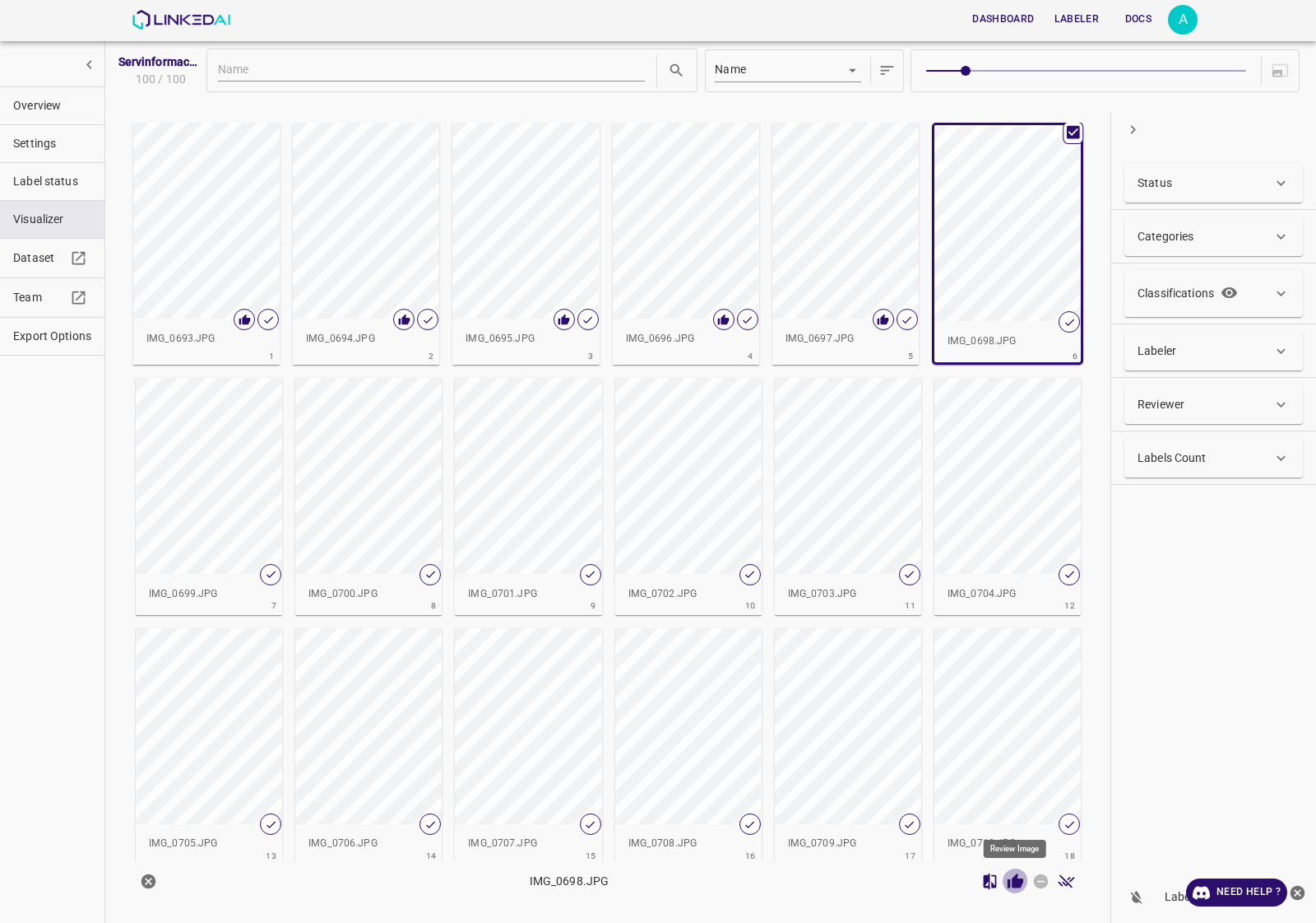
click at [1016, 886] on icon "Review Image" at bounding box center [1016, 880] width 16 height 15
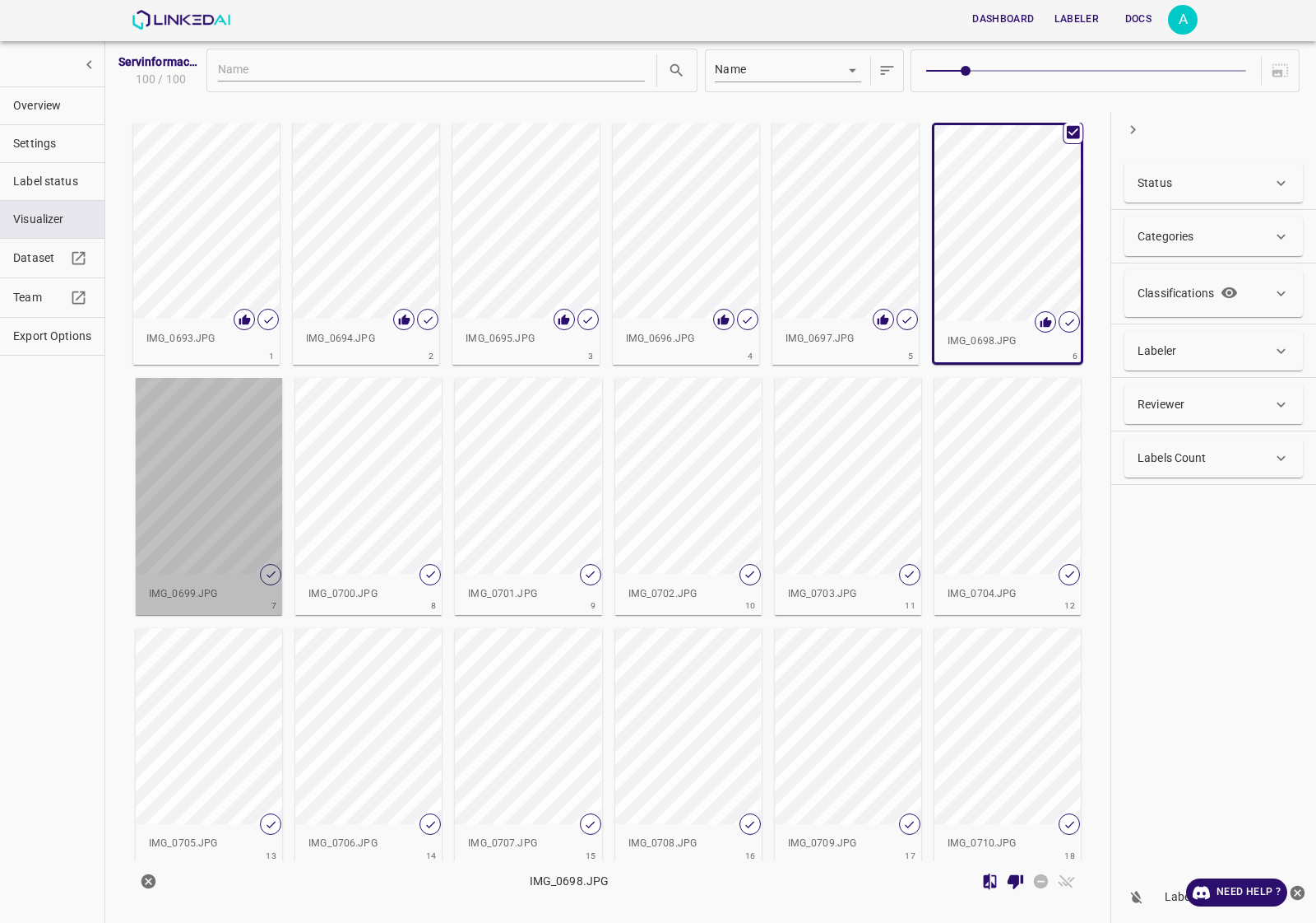
click at [198, 451] on div "button" at bounding box center [209, 475] width 146 height 196
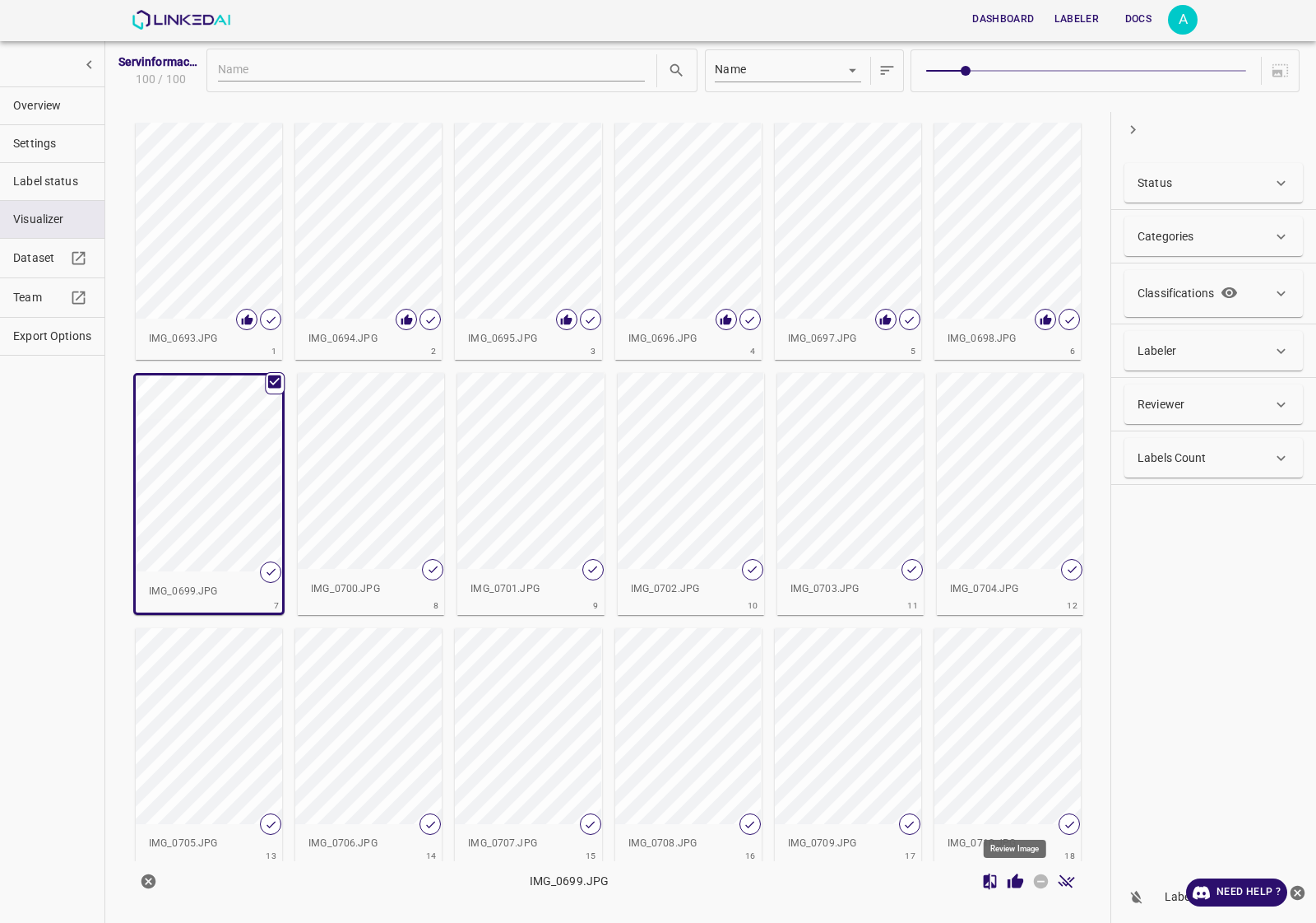
click at [1018, 877] on icon "Review Image" at bounding box center [1015, 880] width 17 height 17
click at [379, 507] on div "button" at bounding box center [370, 470] width 146 height 196
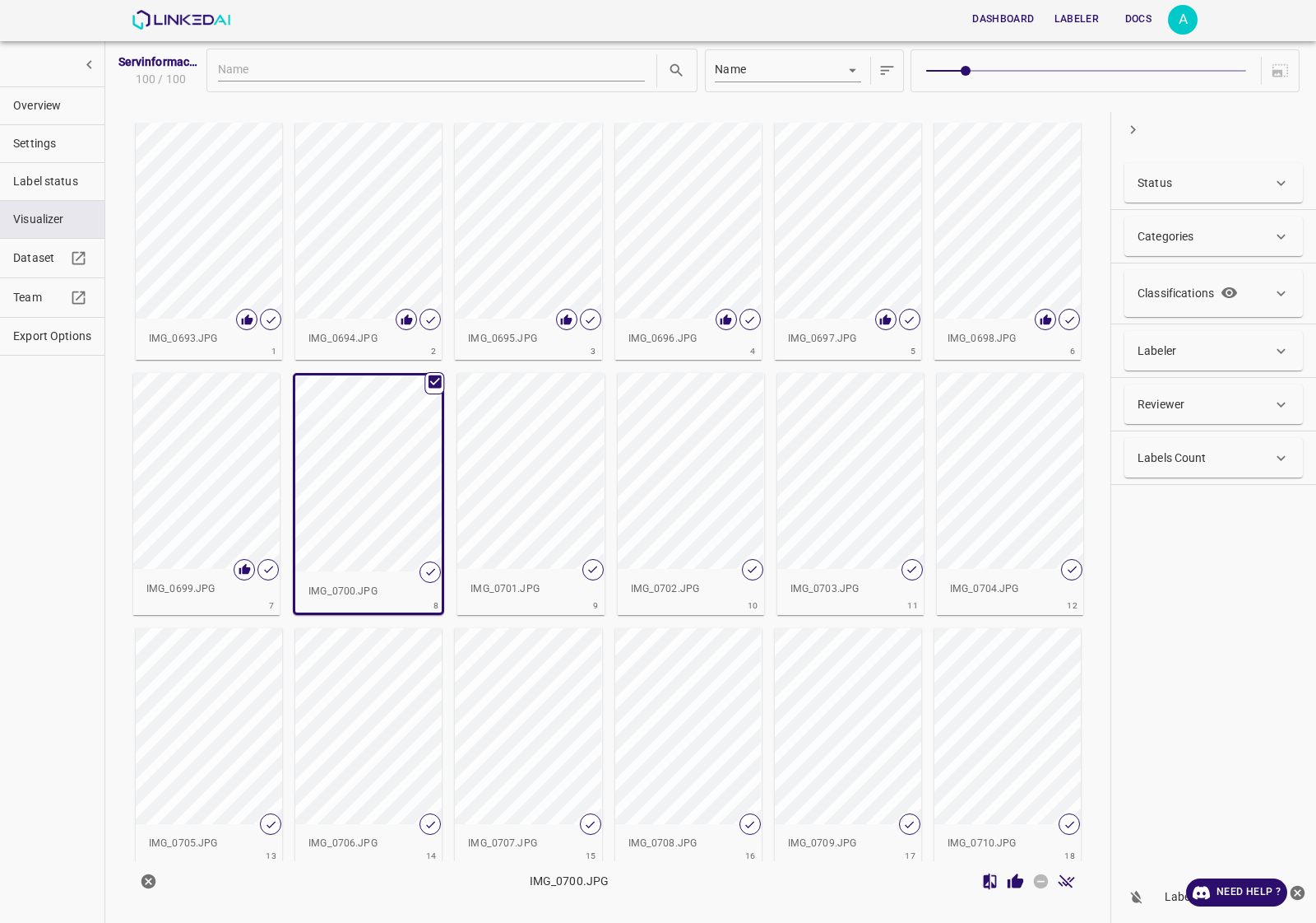
click at [1013, 876] on icon "Review Image" at bounding box center [1015, 880] width 17 height 17
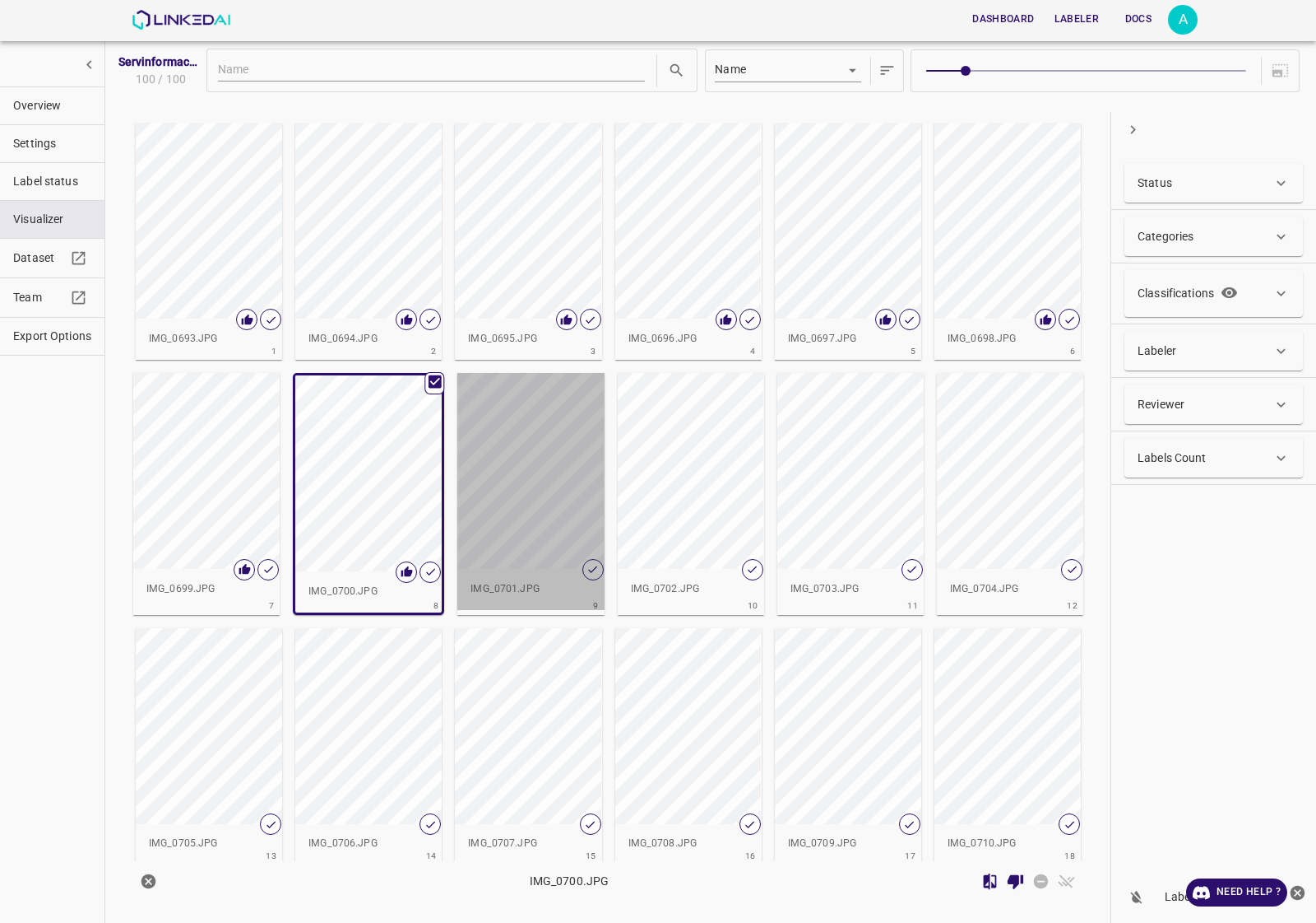
click at [484, 454] on div "button" at bounding box center [530, 470] width 146 height 196
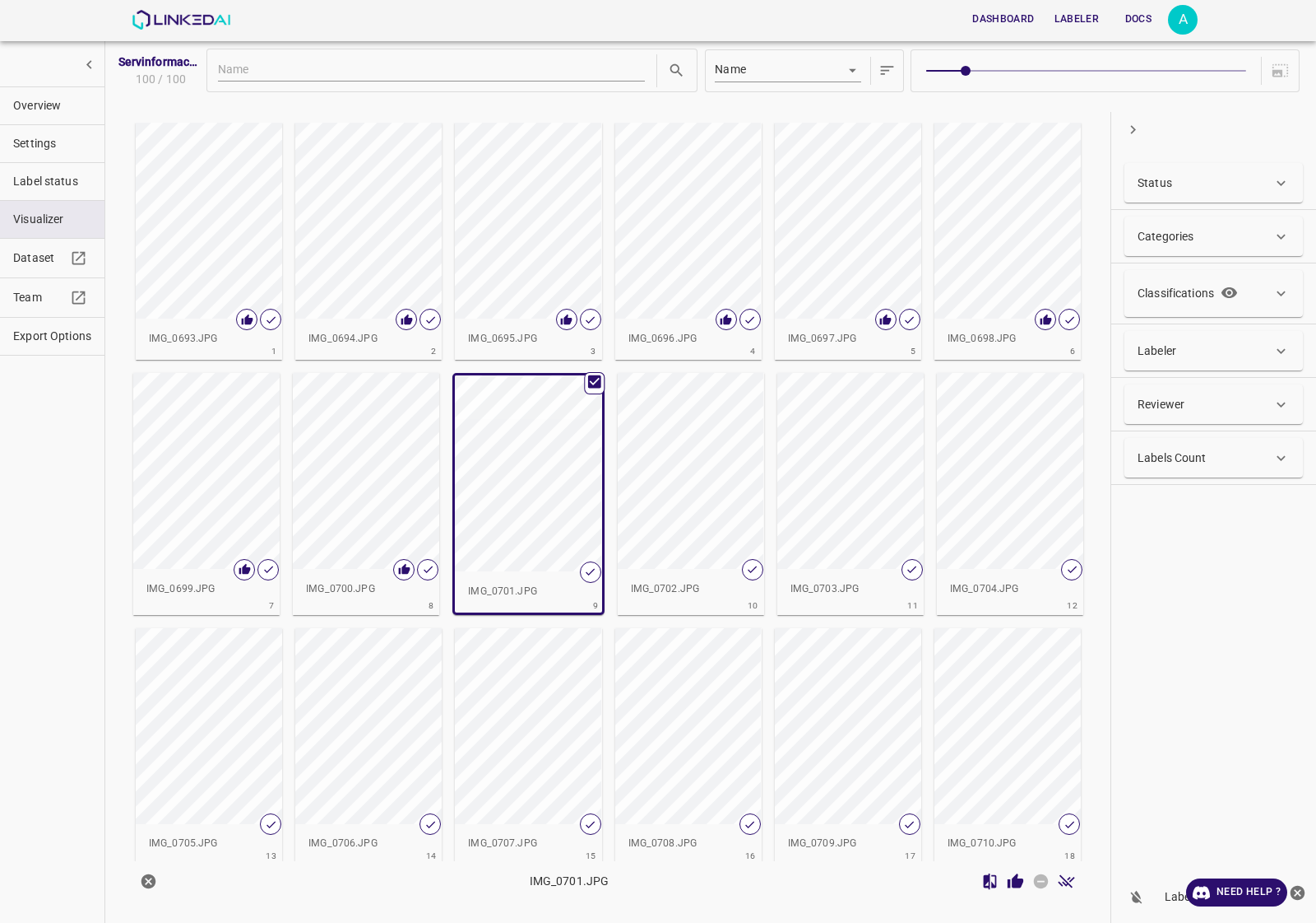
click at [1012, 890] on button "Review Image" at bounding box center [1016, 881] width 26 height 26
click at [676, 467] on div "button" at bounding box center [690, 470] width 146 height 196
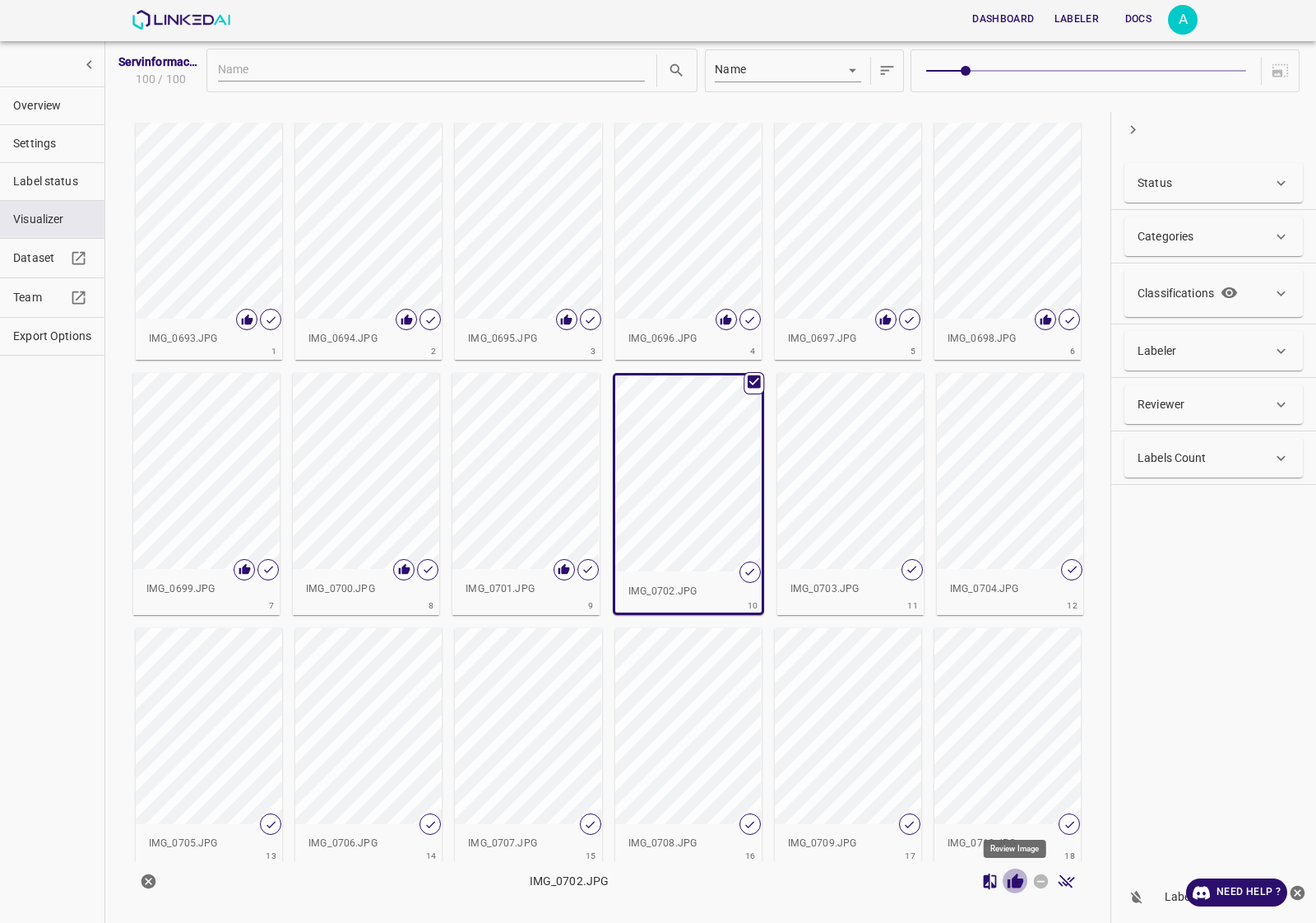
click at [1020, 880] on icon "Review Image" at bounding box center [1016, 880] width 16 height 15
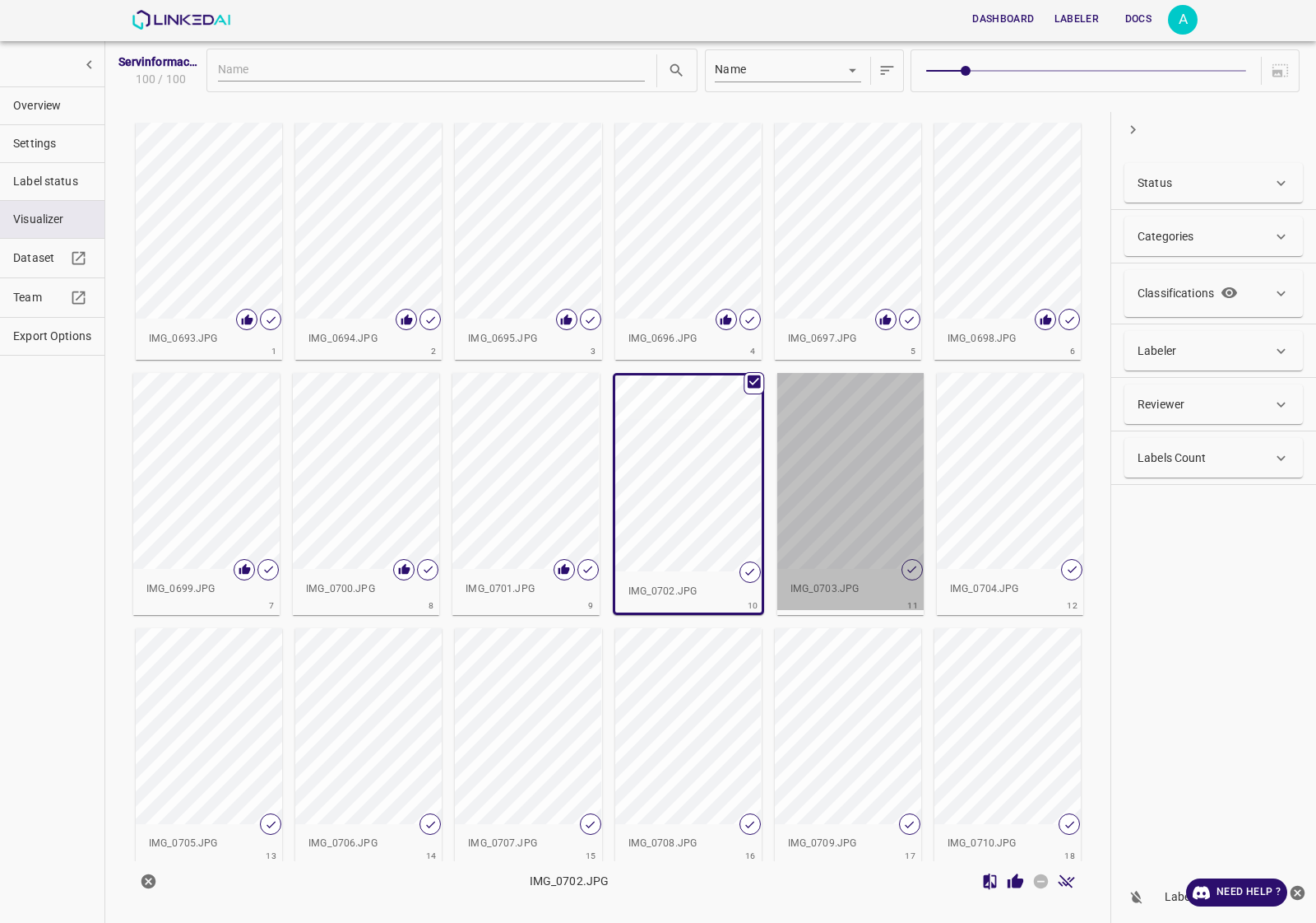
click at [855, 467] on div "button" at bounding box center [850, 470] width 146 height 196
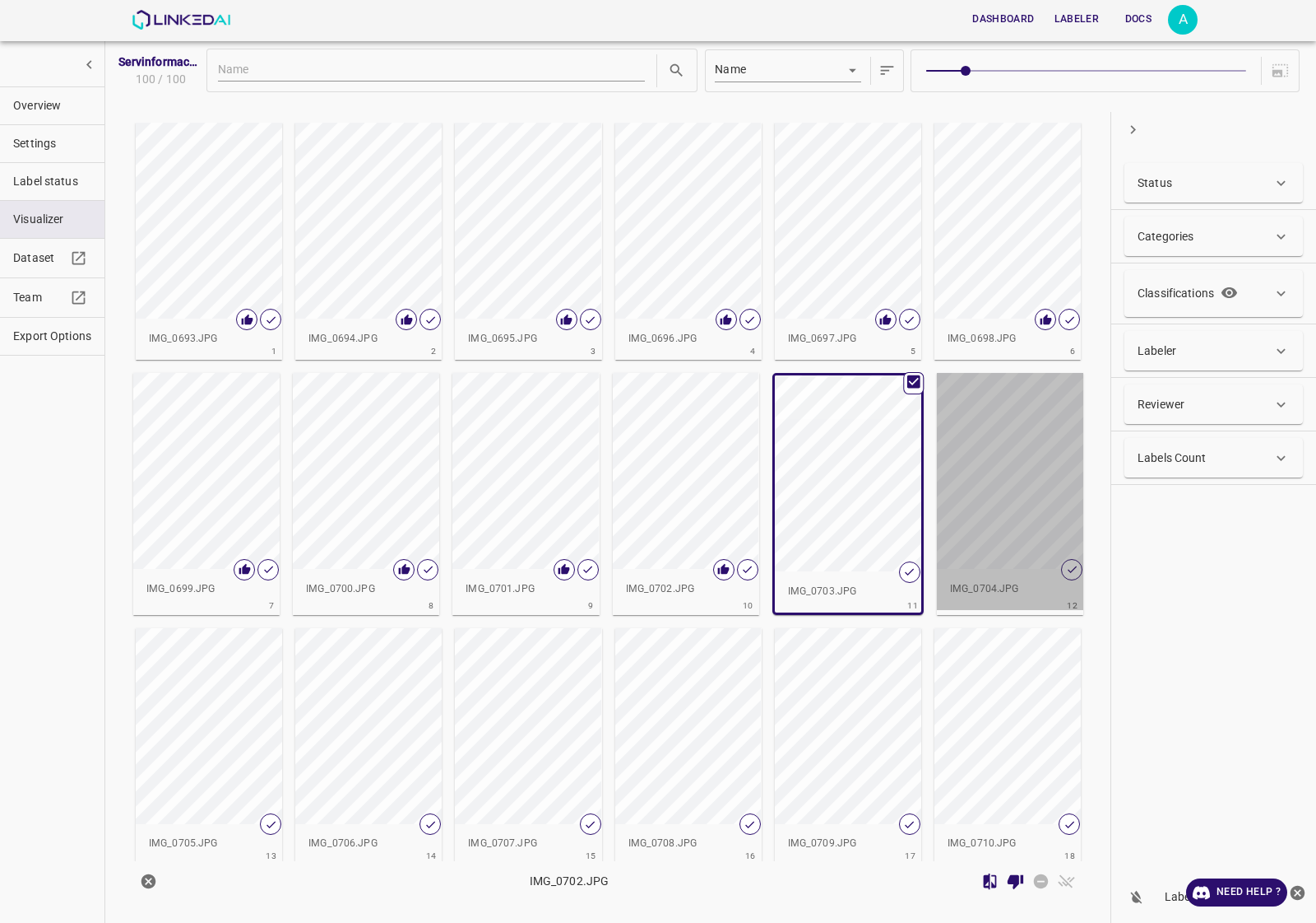
click at [991, 499] on div "button" at bounding box center [1009, 470] width 146 height 196
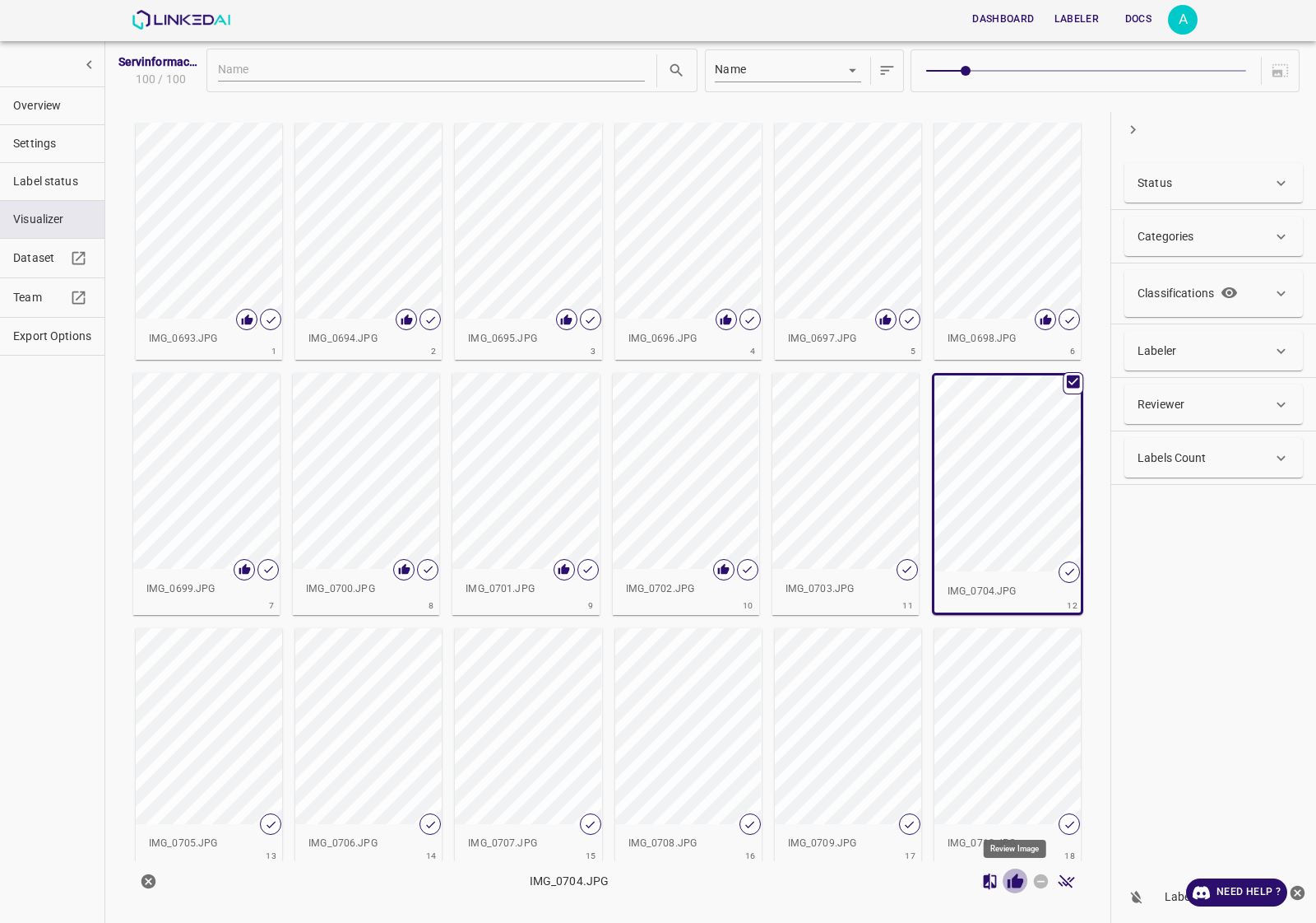
click at [1010, 883] on icon "Review Image" at bounding box center [1015, 880] width 17 height 17
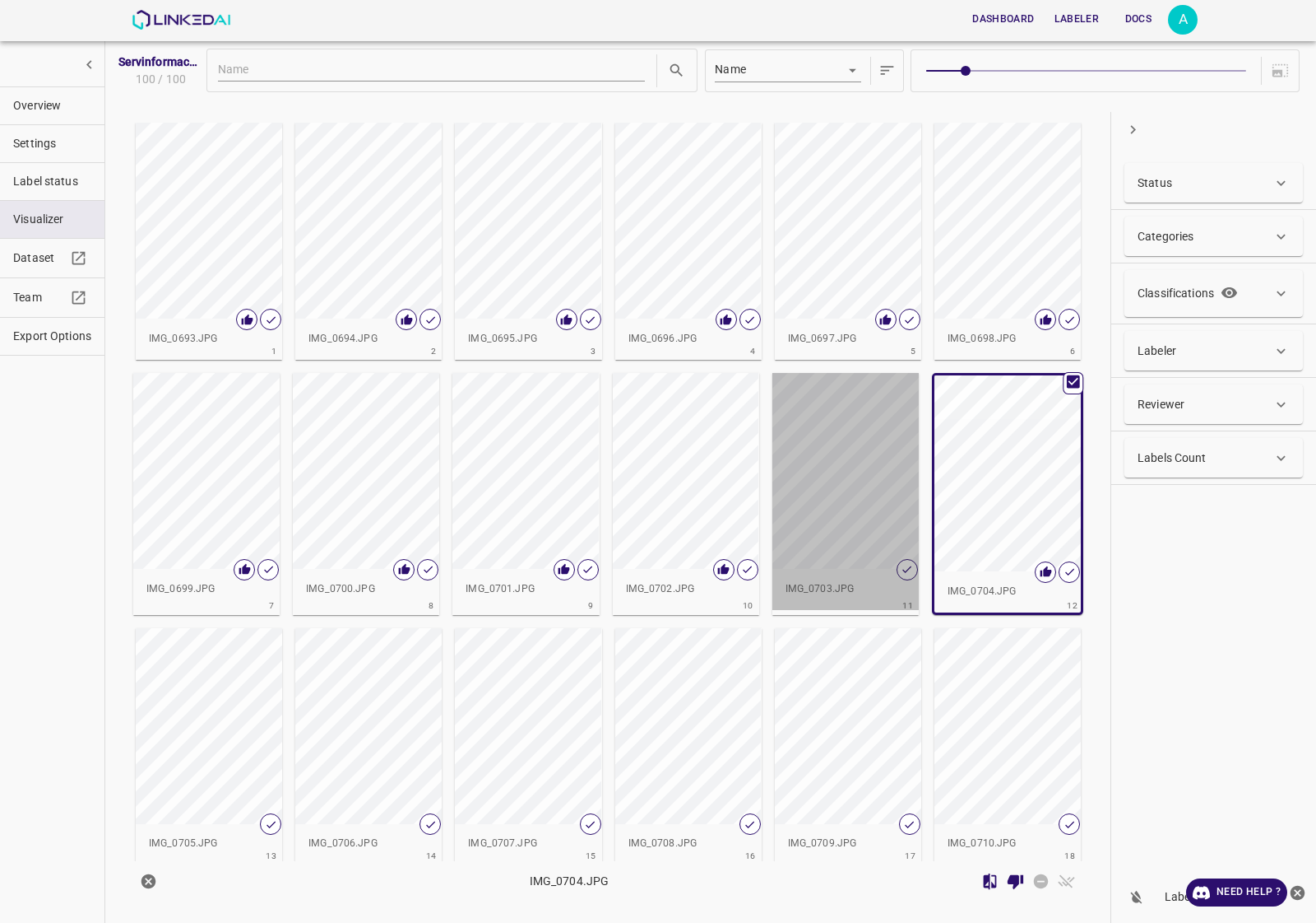
click at [841, 506] on div "button" at bounding box center [845, 470] width 146 height 196
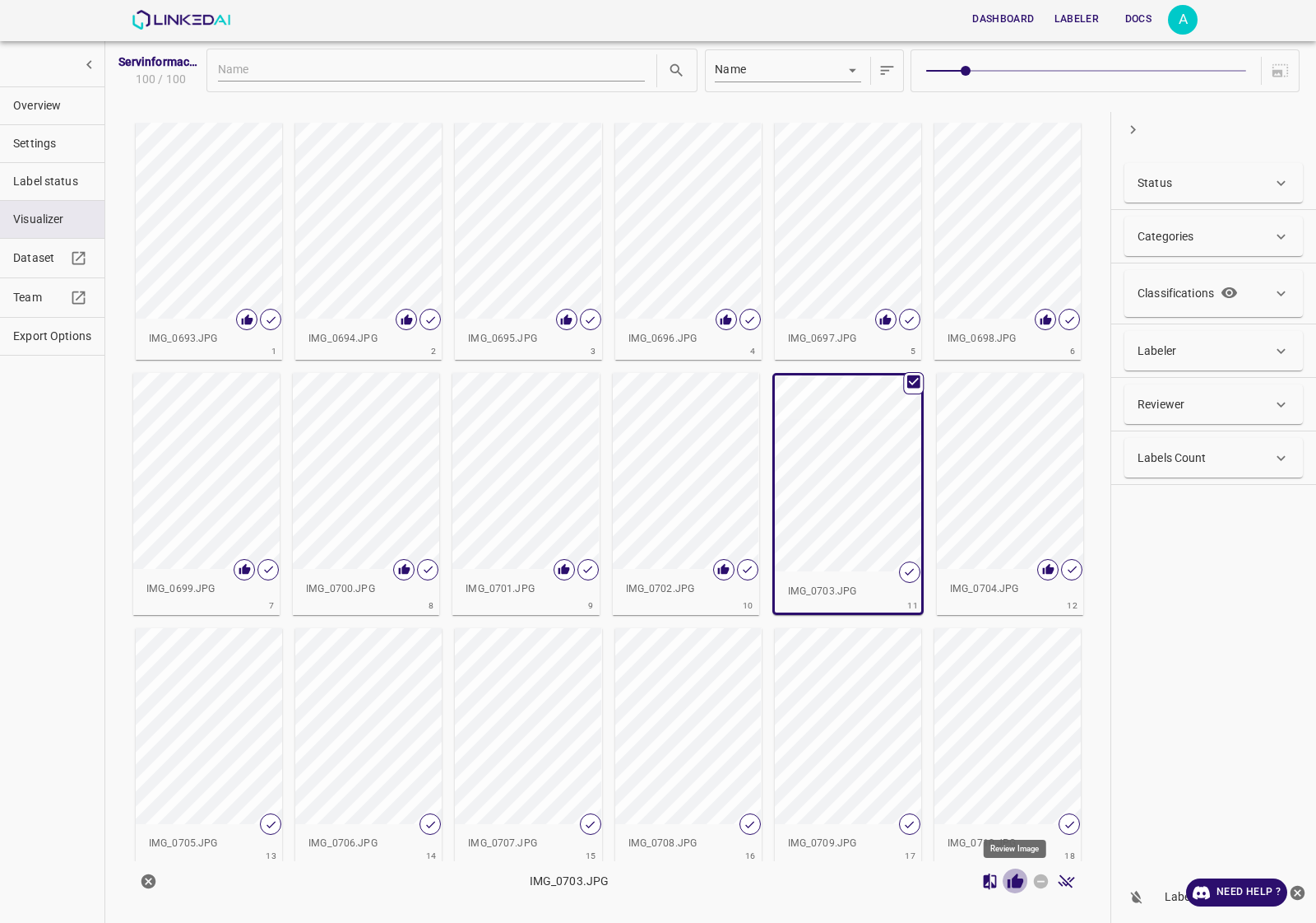
click at [1013, 886] on icon "Review Image" at bounding box center [1016, 880] width 16 height 15
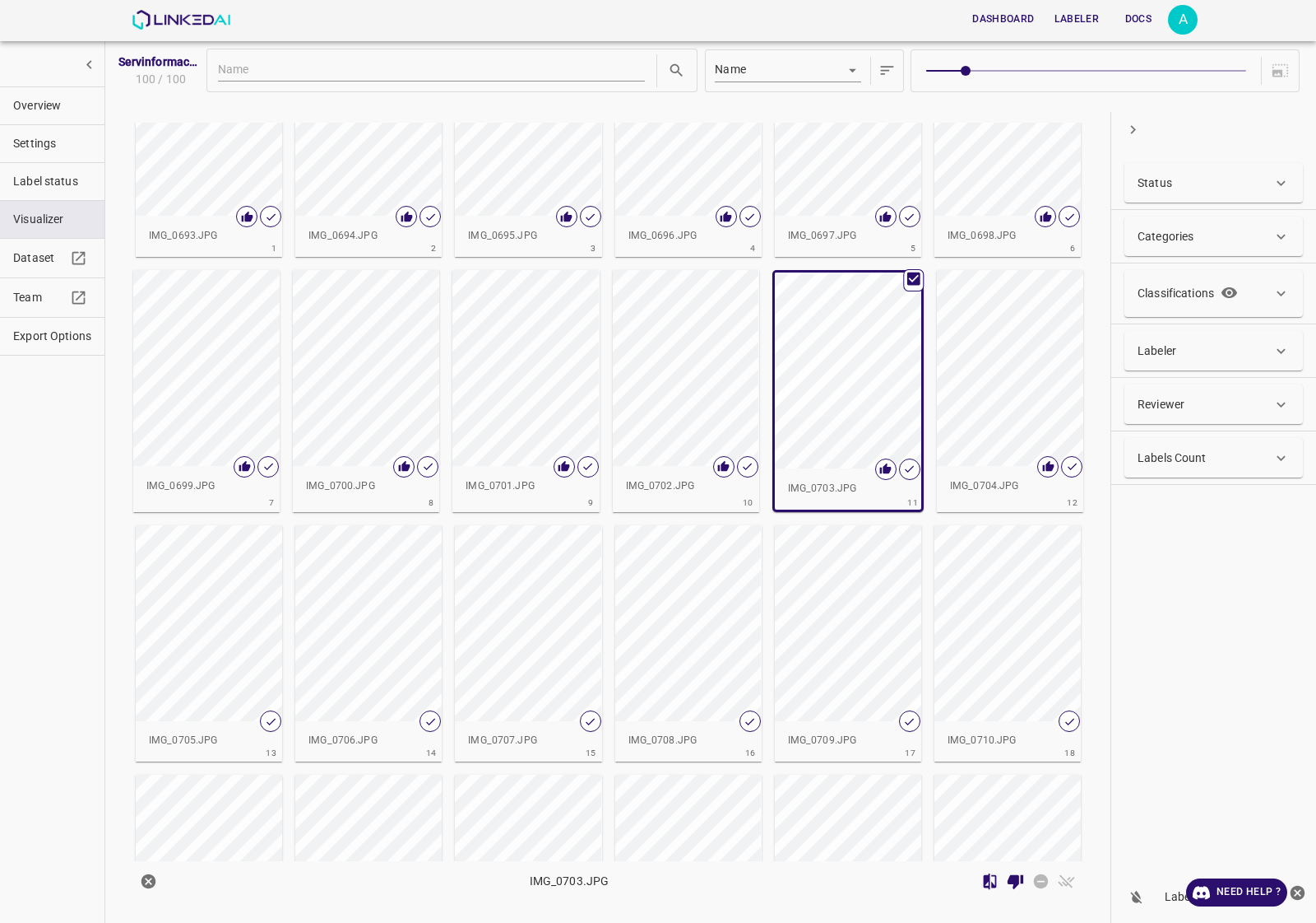
scroll to position [206, 0]
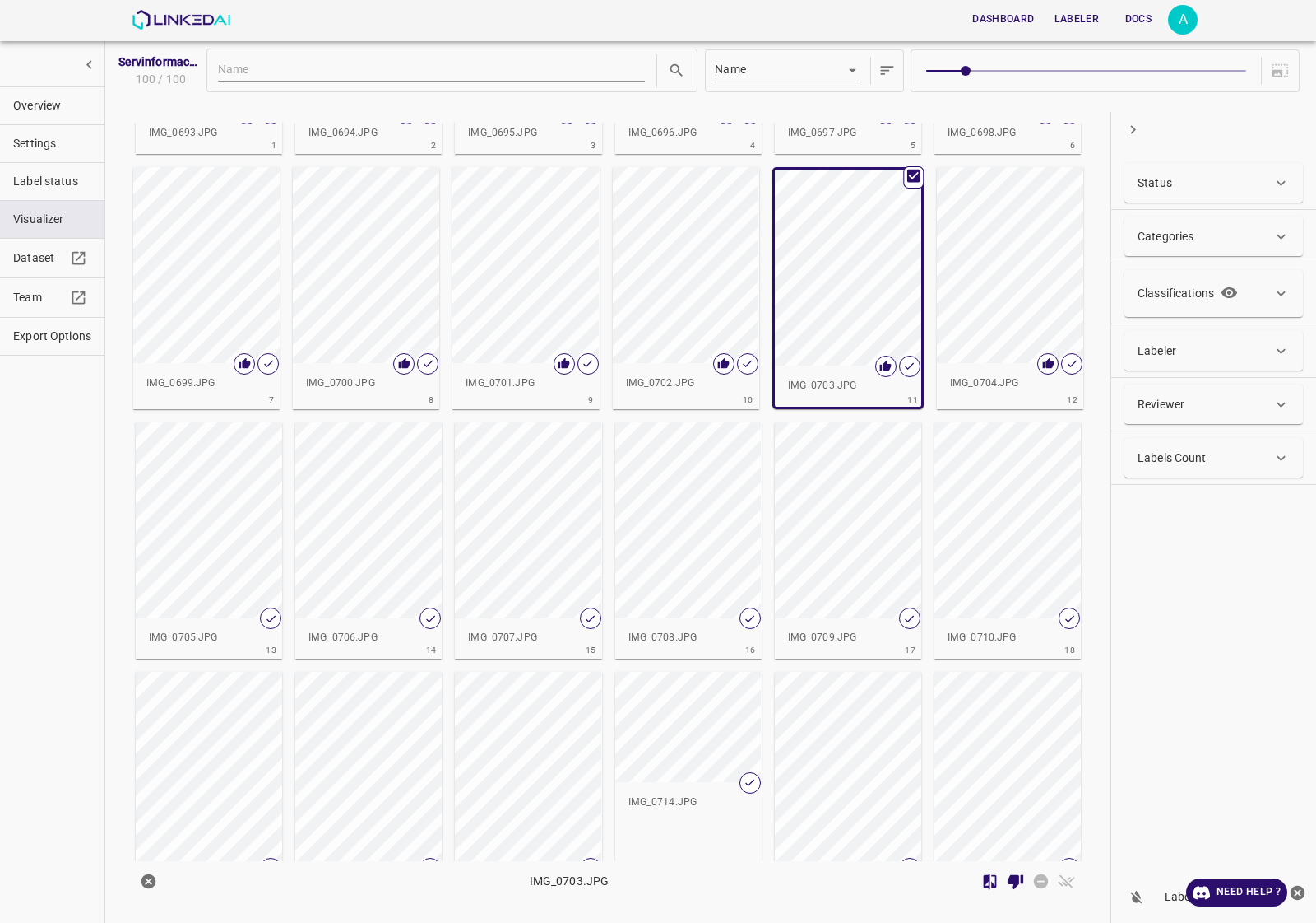
click at [161, 540] on div "button" at bounding box center [209, 520] width 146 height 196
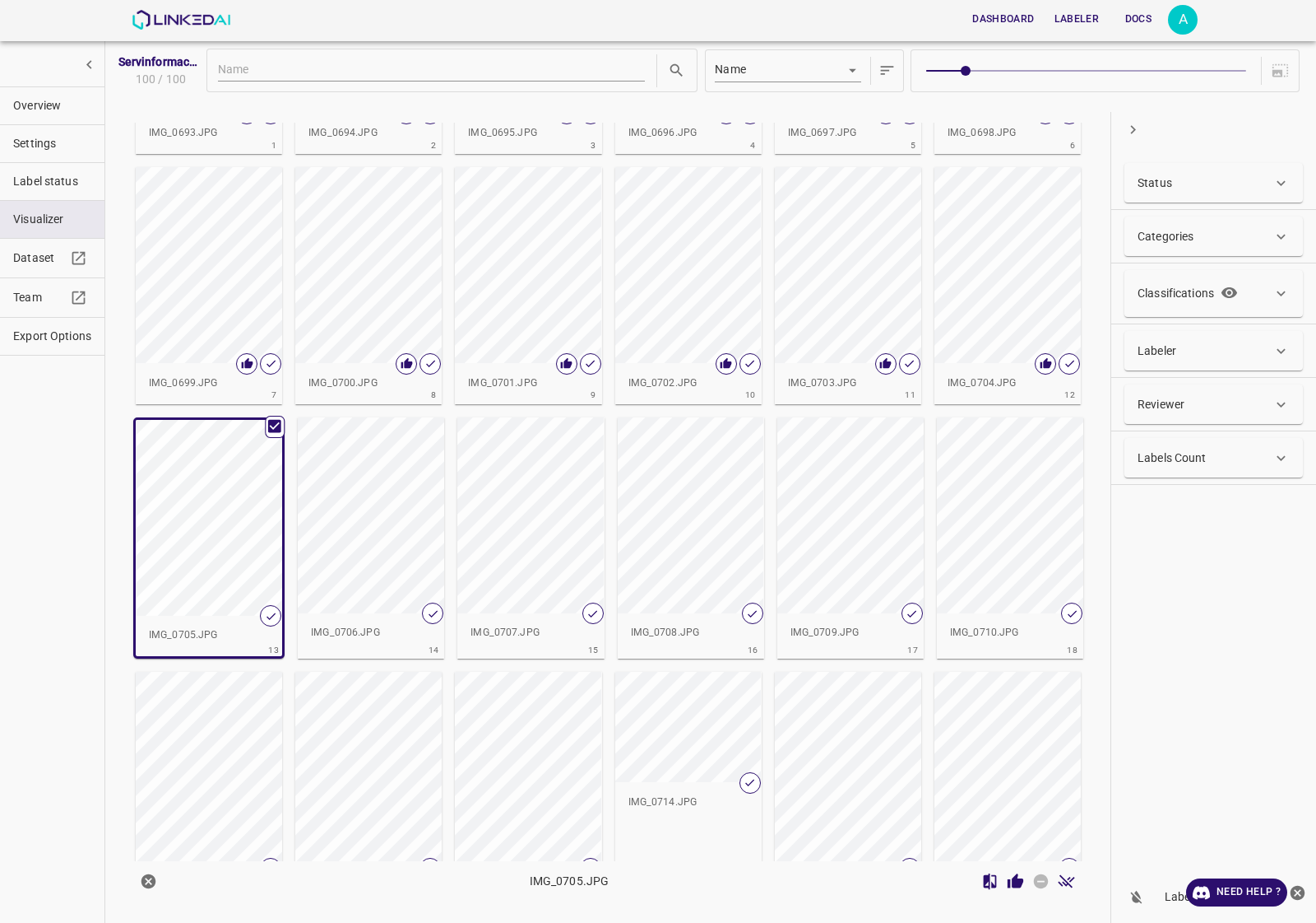
click at [1022, 882] on icon "Review Image" at bounding box center [1016, 880] width 16 height 15
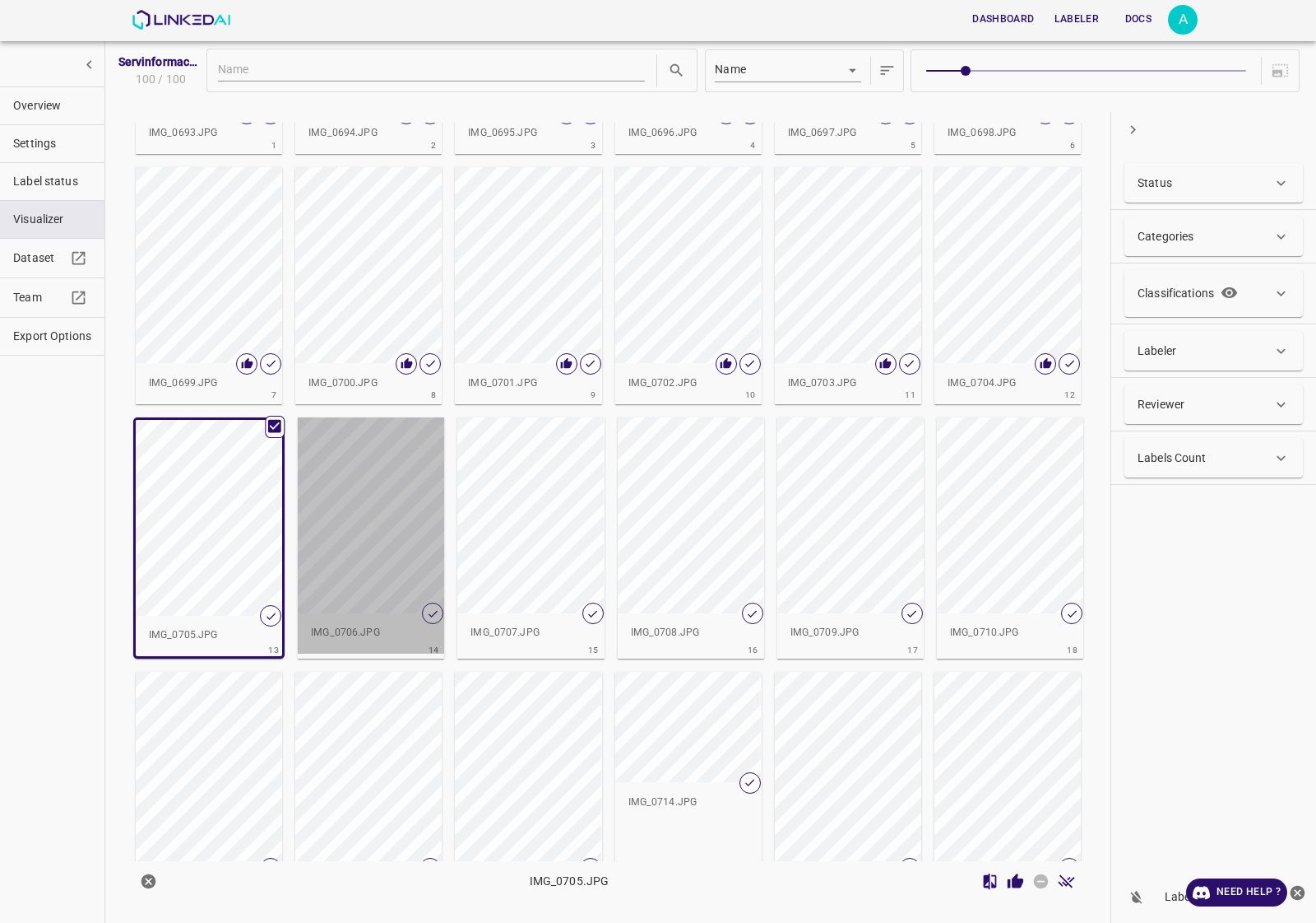
click at [375, 498] on div "button" at bounding box center [370, 515] width 146 height 196
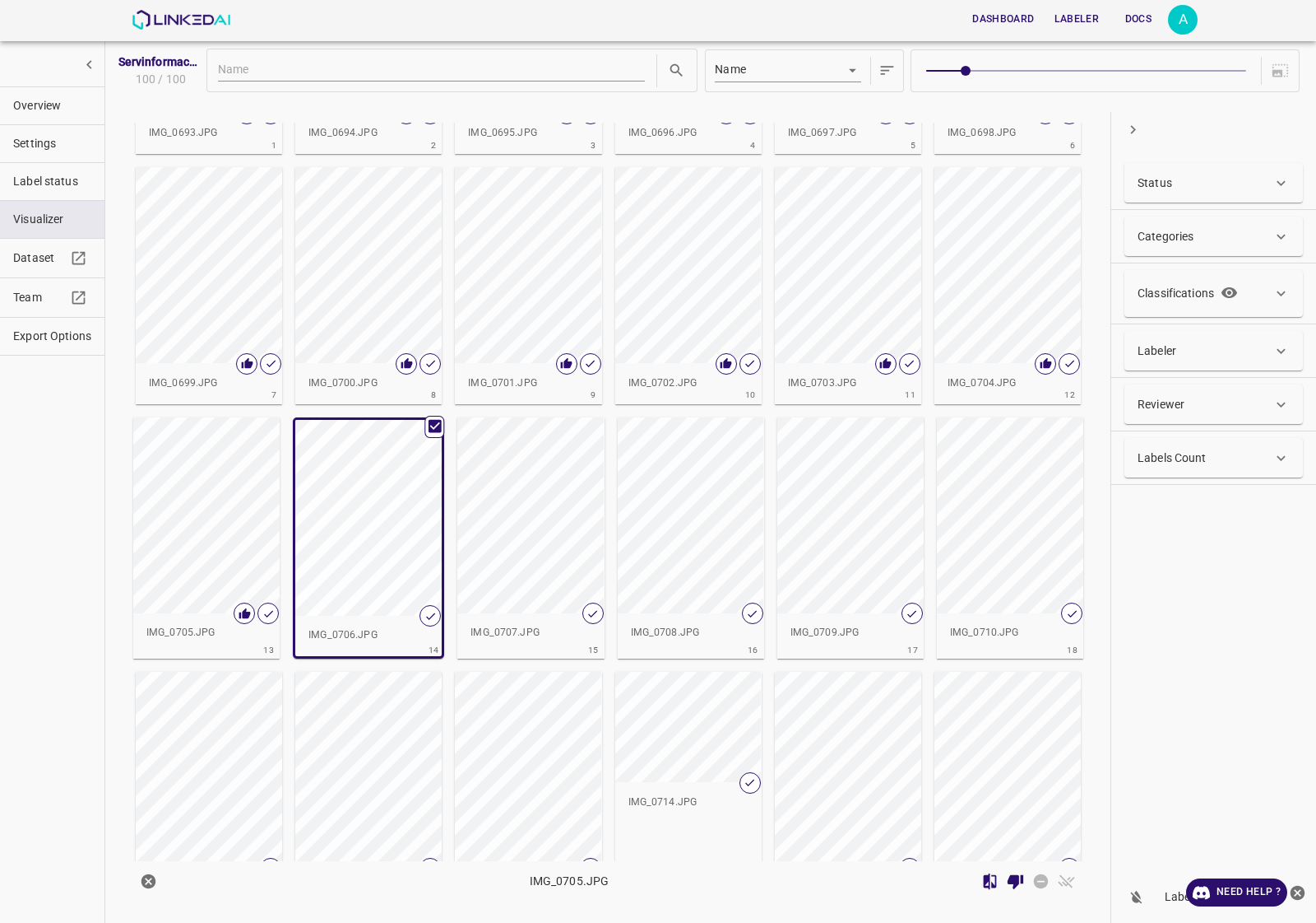
click at [557, 587] on div "button" at bounding box center [530, 515] width 146 height 196
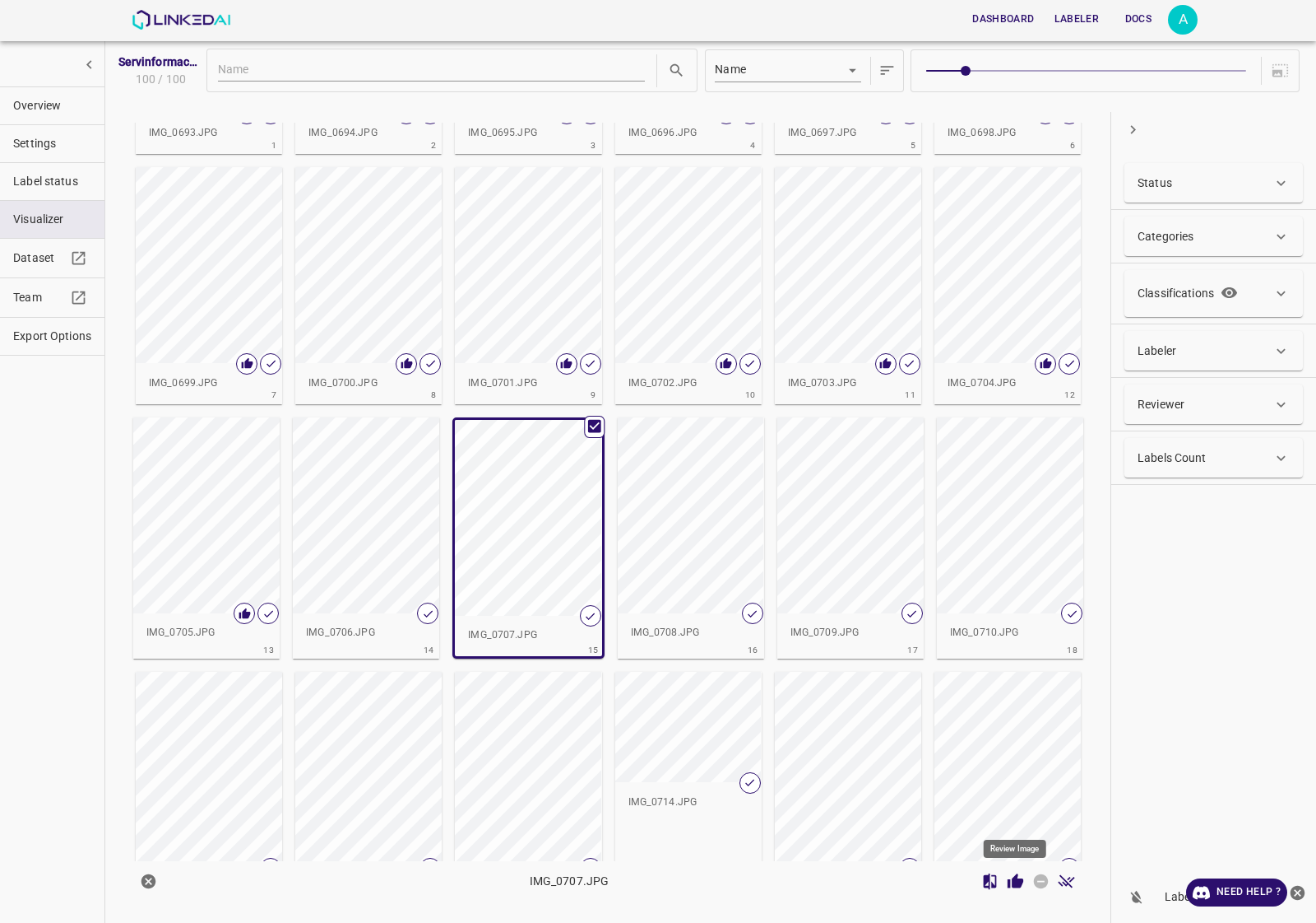
click at [1016, 880] on icon "Review Image" at bounding box center [1016, 880] width 16 height 15
click at [392, 553] on div "button" at bounding box center [366, 515] width 146 height 196
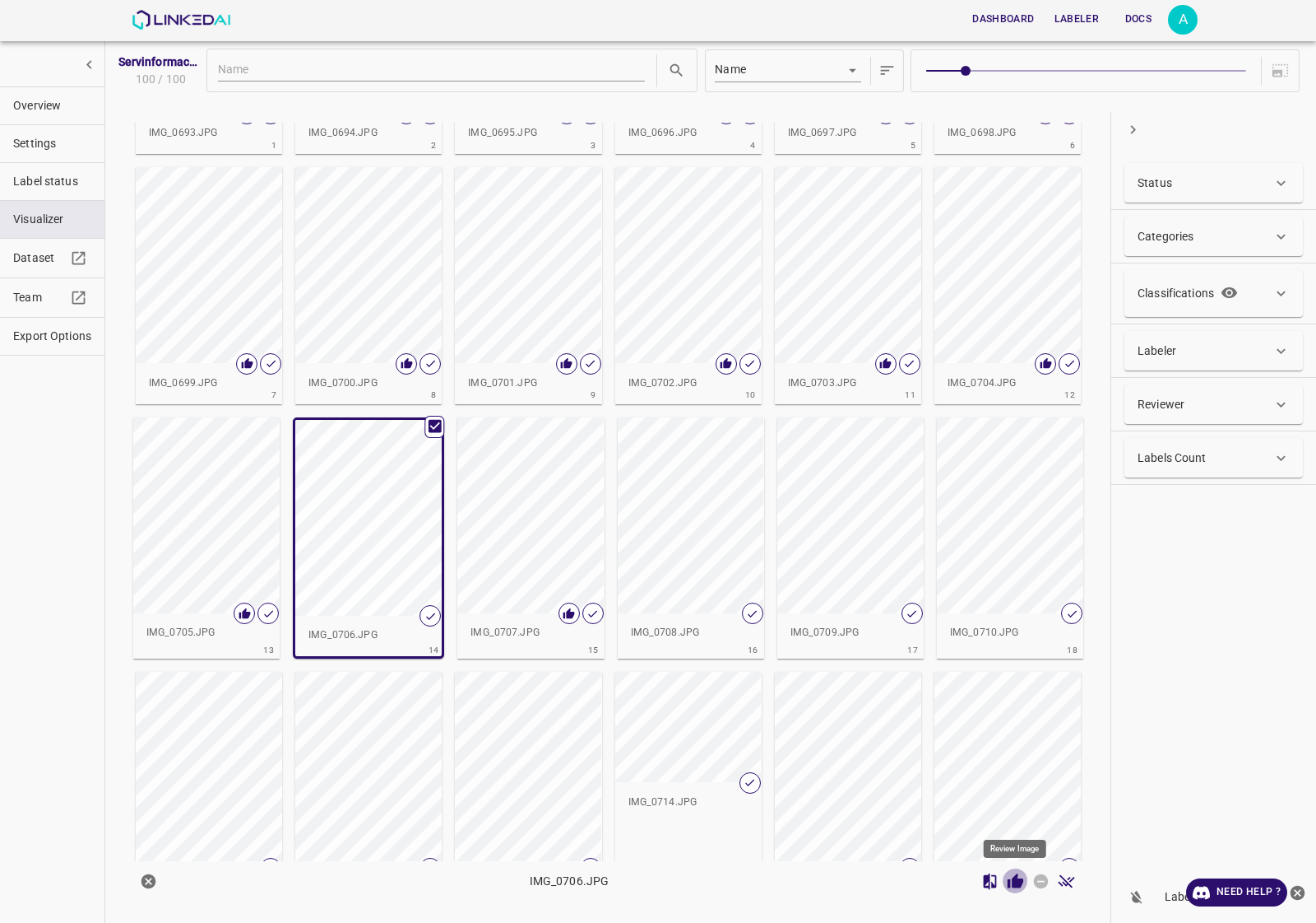
click at [1016, 883] on icon "Review Image" at bounding box center [1016, 880] width 16 height 15
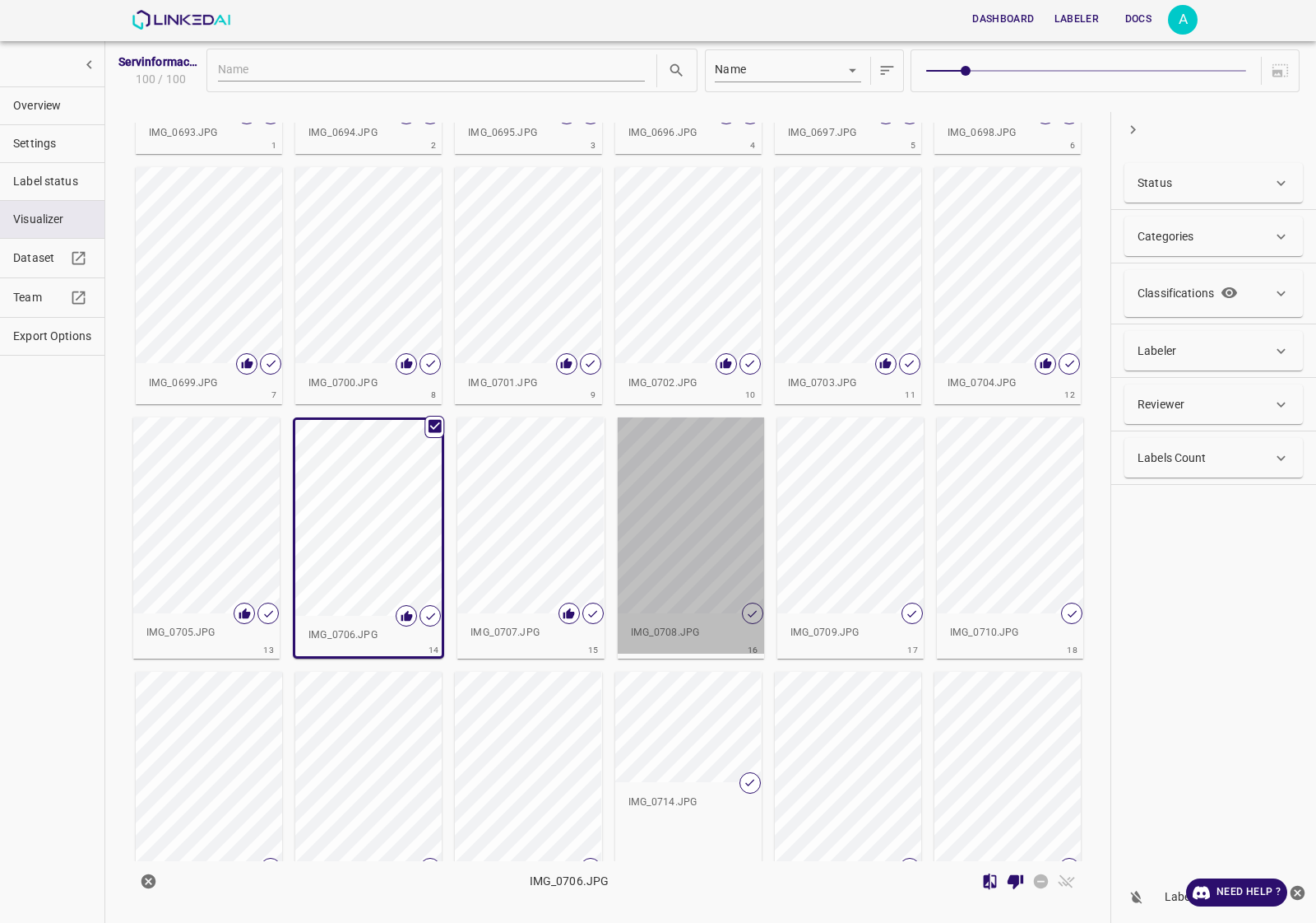
click at [691, 525] on div "button" at bounding box center [690, 515] width 146 height 196
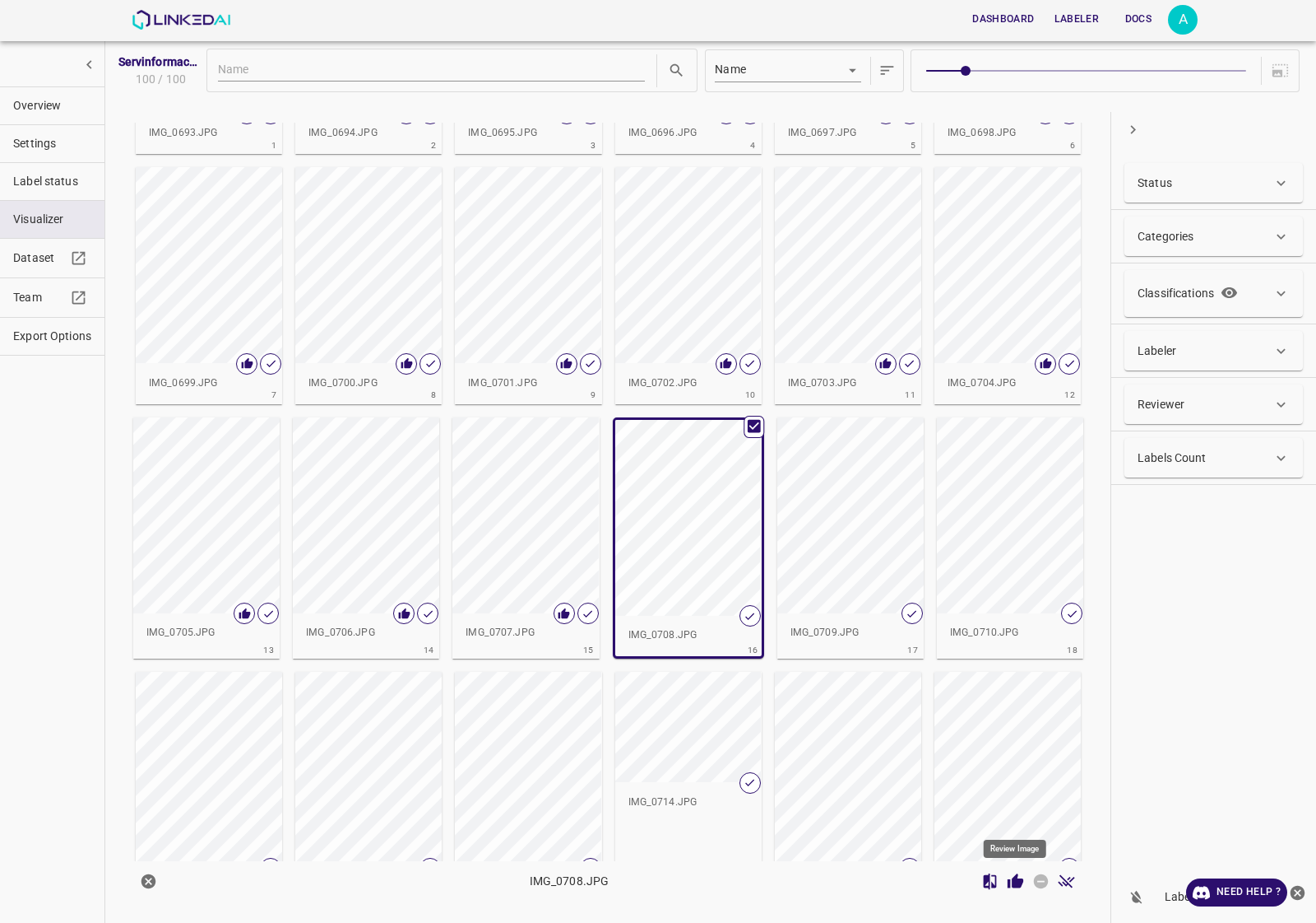
click at [1012, 880] on icon "Review Image" at bounding box center [1015, 880] width 17 height 17
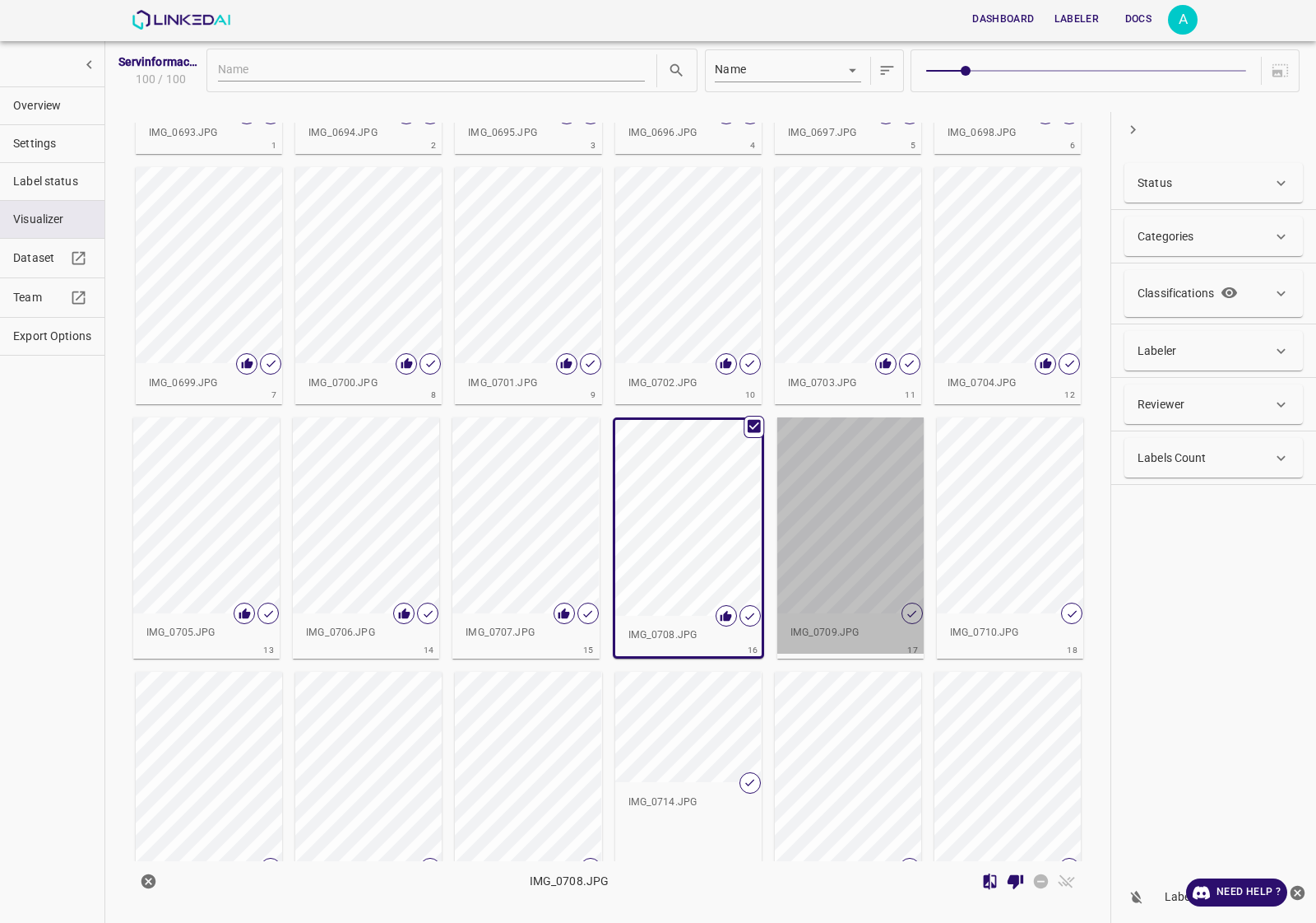
click at [860, 547] on div "button" at bounding box center [850, 515] width 146 height 196
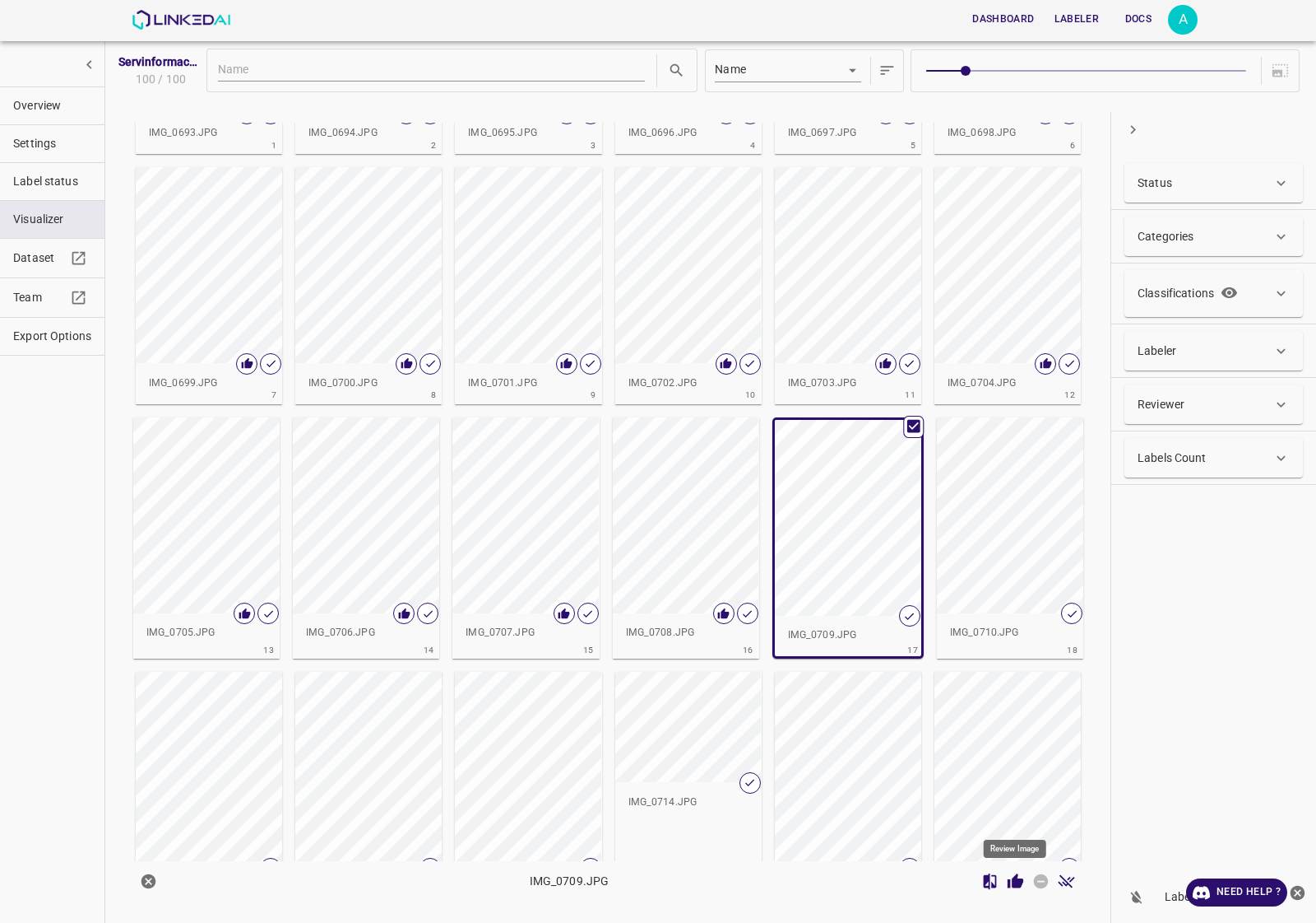
click at [1012, 876] on icon "Review Image" at bounding box center [1015, 880] width 17 height 17
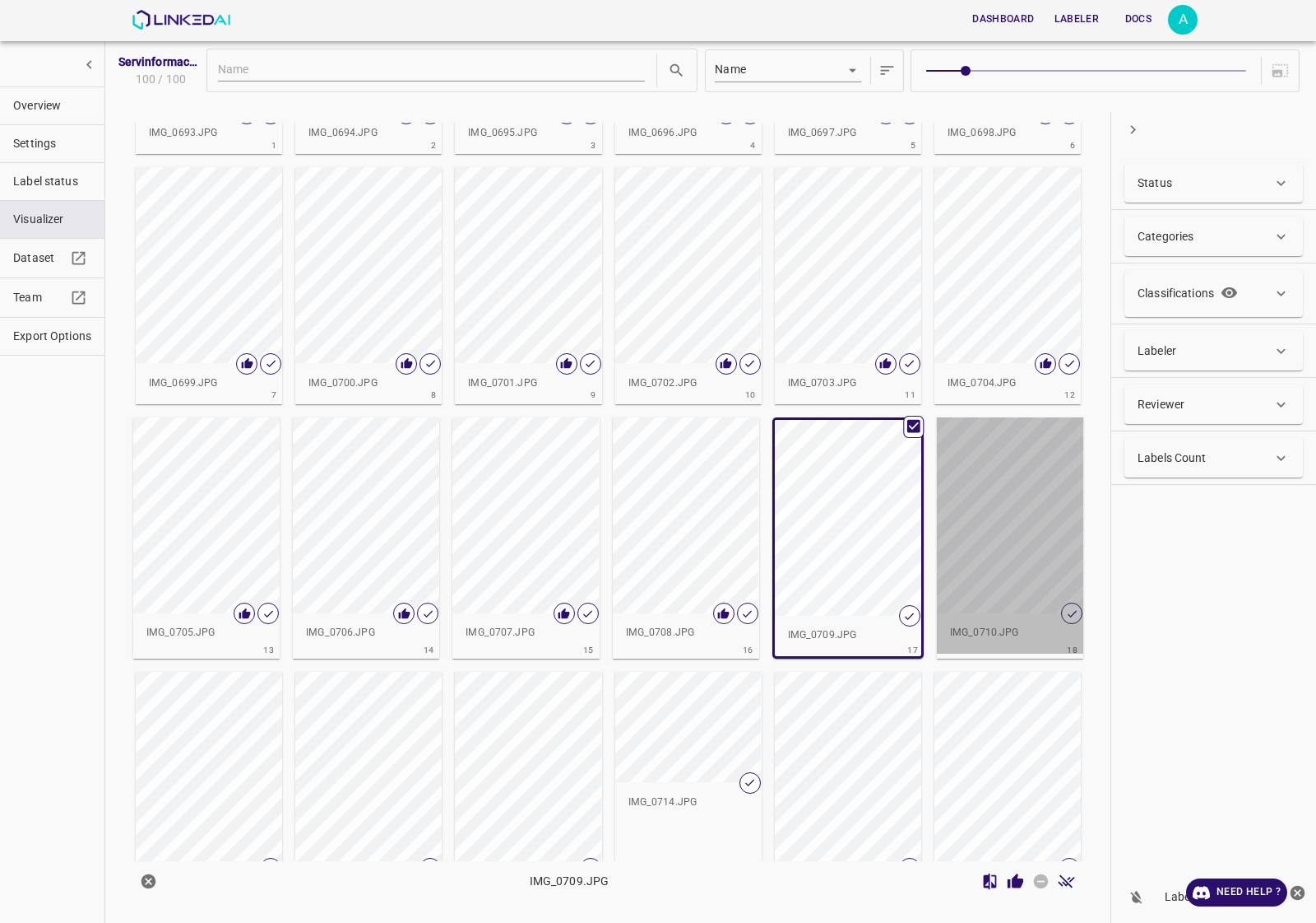
click at [989, 543] on div "button" at bounding box center [1009, 515] width 146 height 196
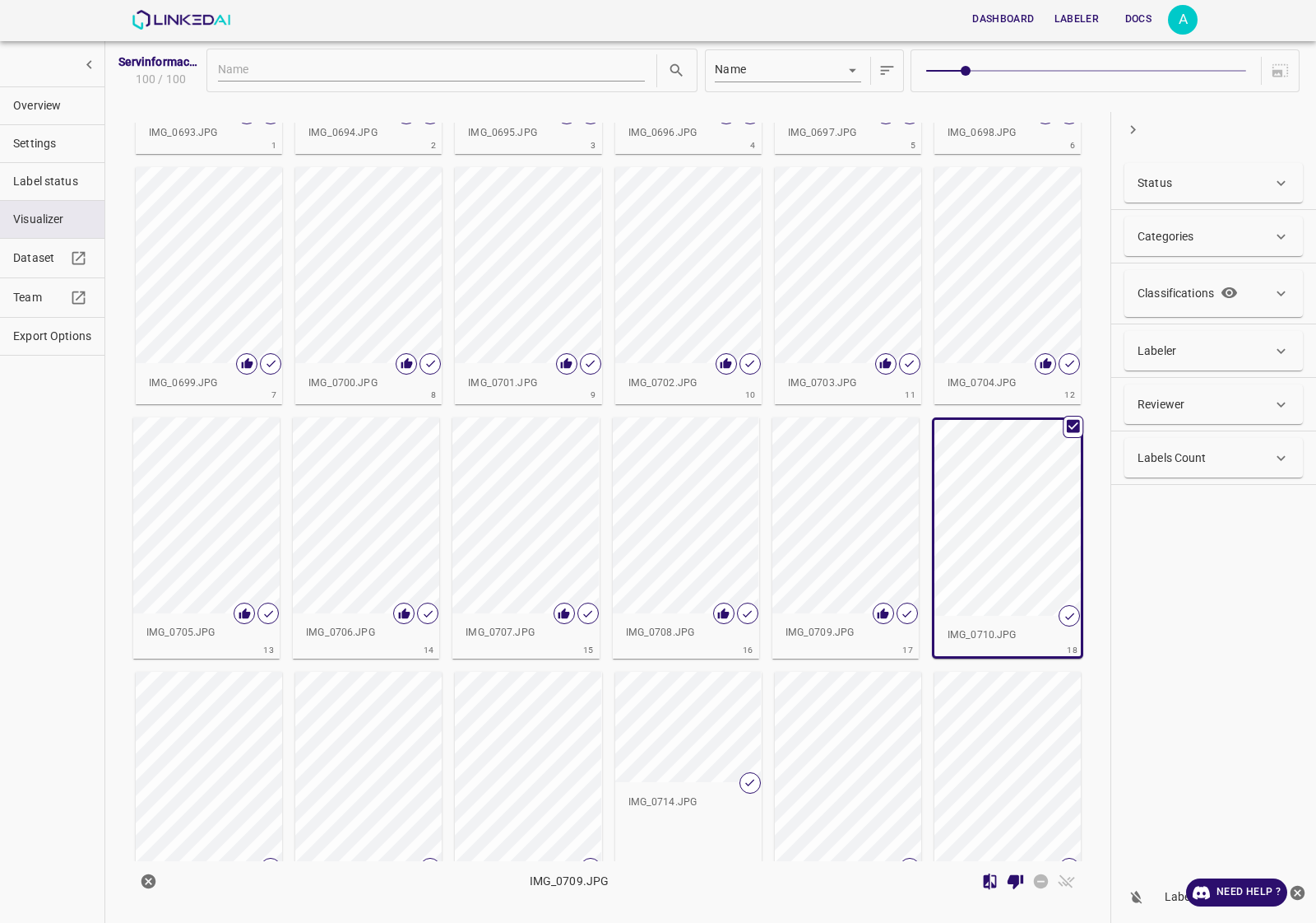
click at [252, 767] on div "button" at bounding box center [209, 769] width 146 height 196
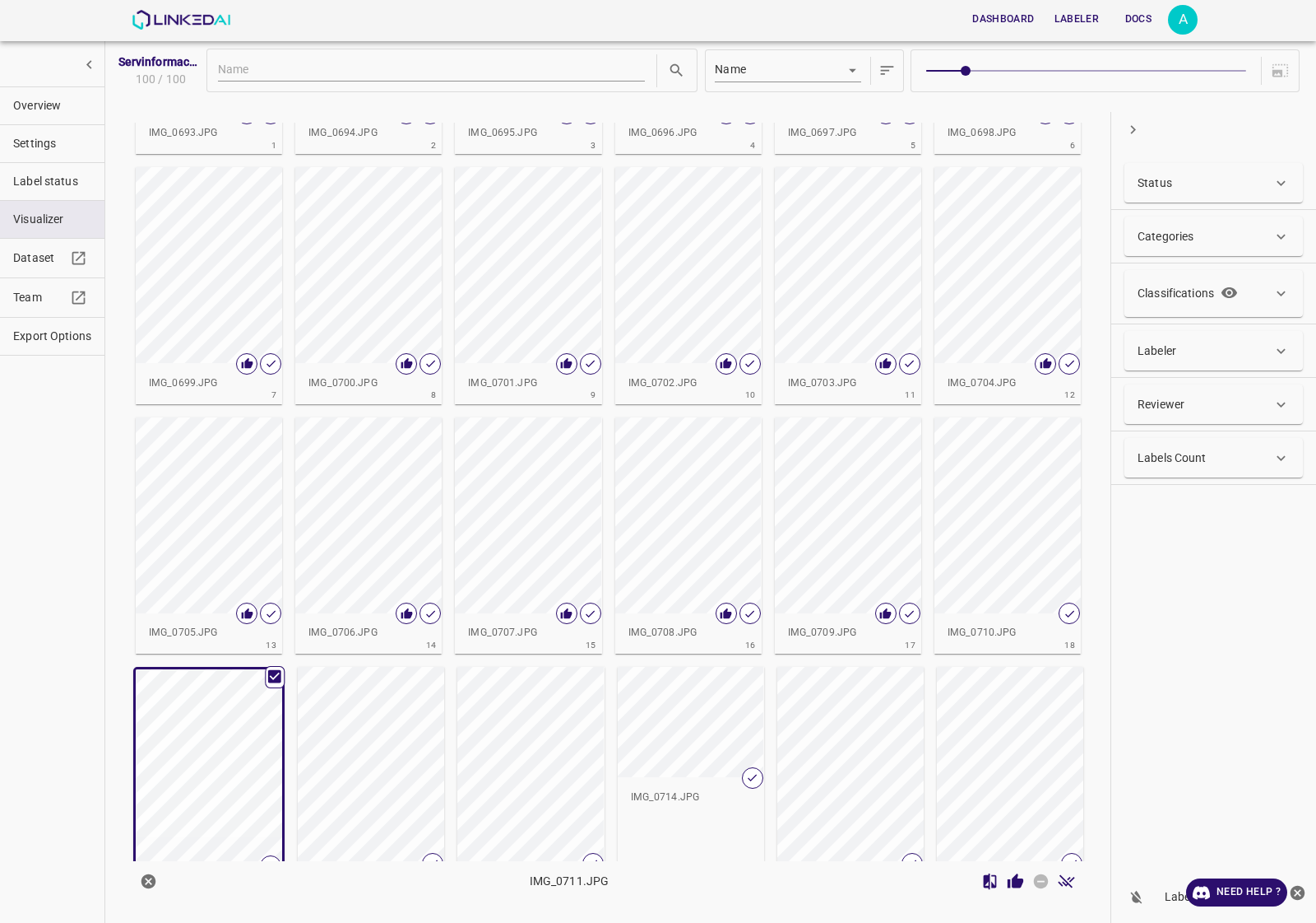
click at [950, 548] on div "button" at bounding box center [1007, 515] width 146 height 196
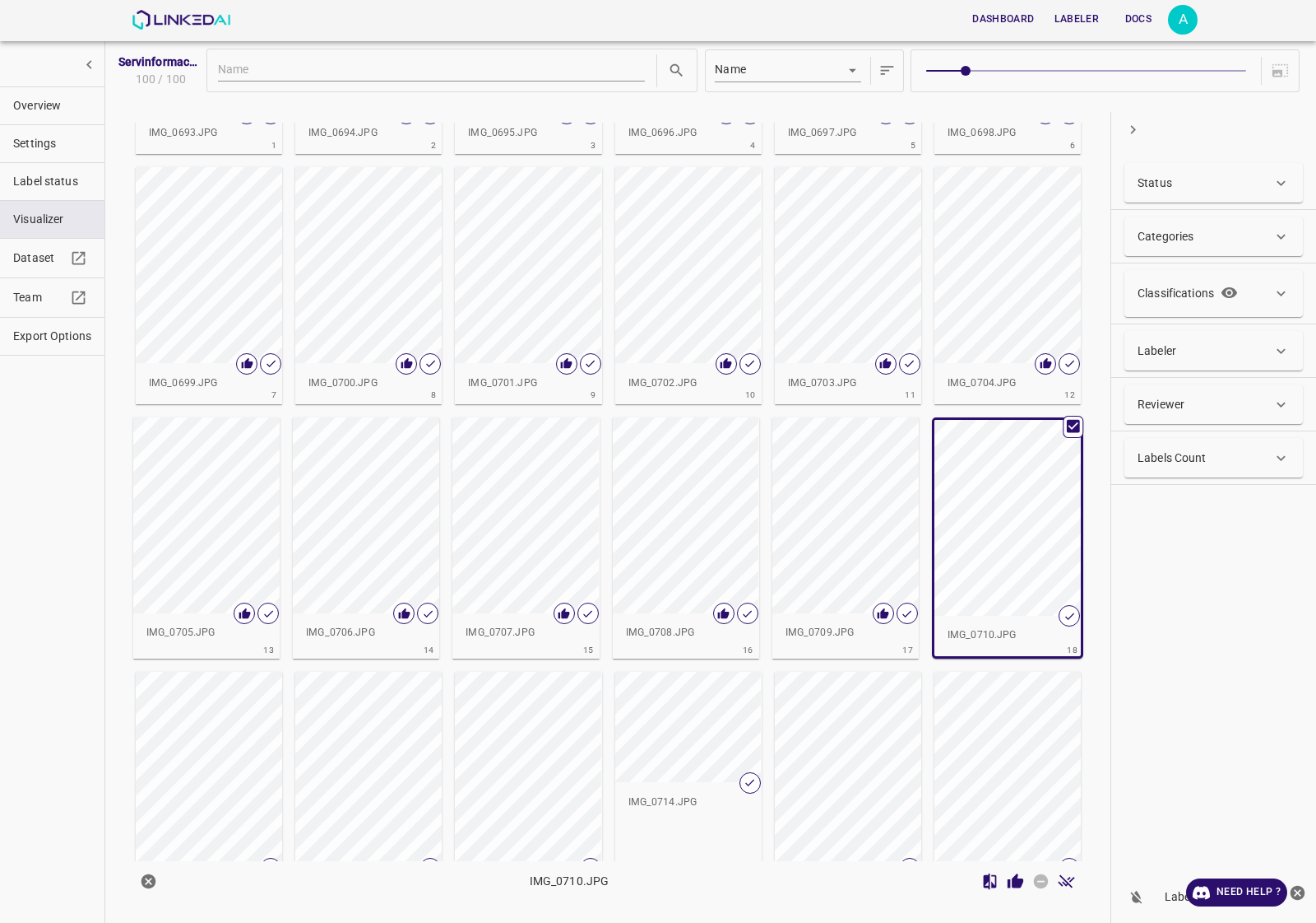
drag, startPoint x: 1013, startPoint y: 881, endPoint x: 1022, endPoint y: 874, distance: 11.4
click at [1013, 880] on icon "Review Image" at bounding box center [1016, 880] width 16 height 15
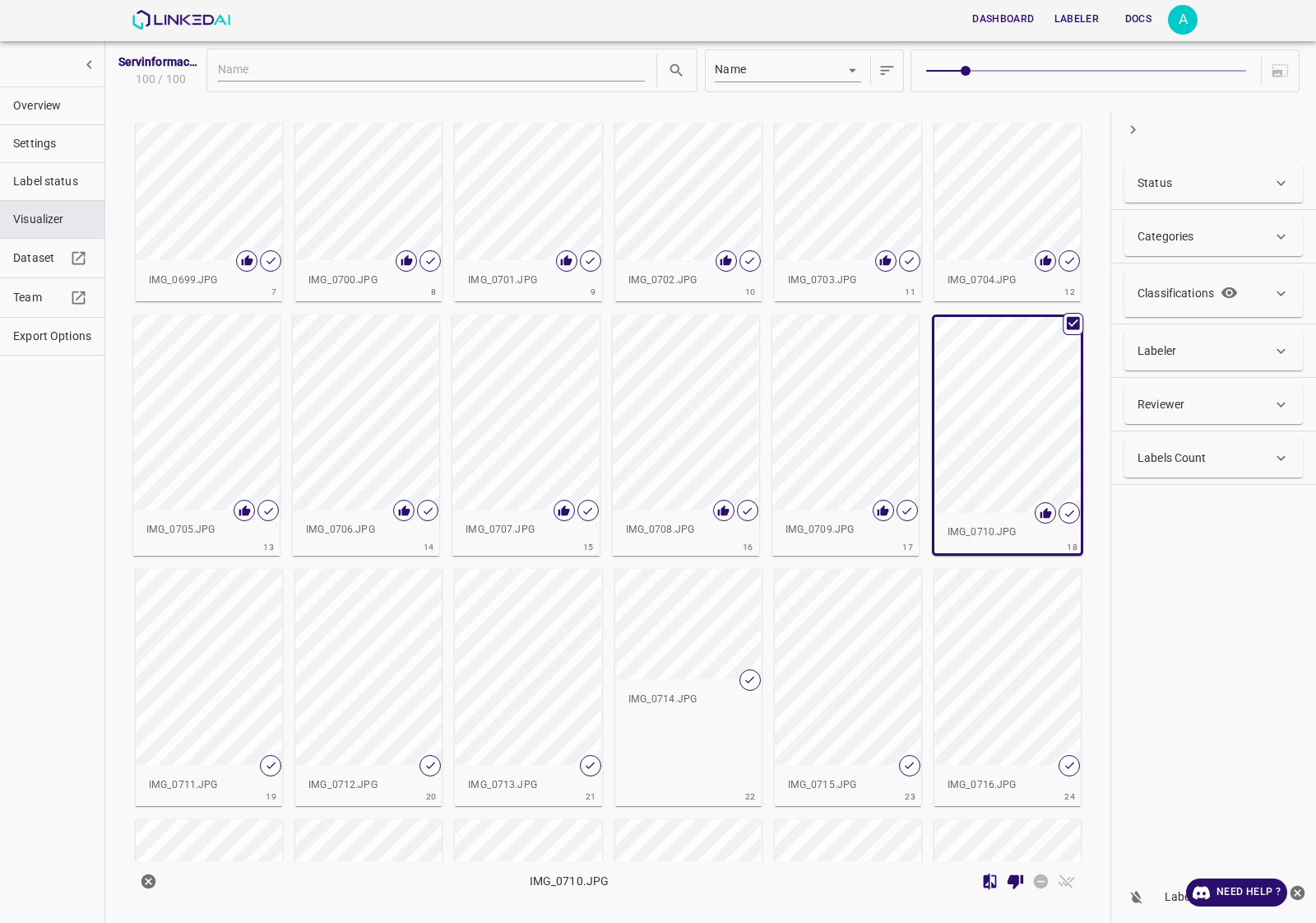
scroll to position [411, 0]
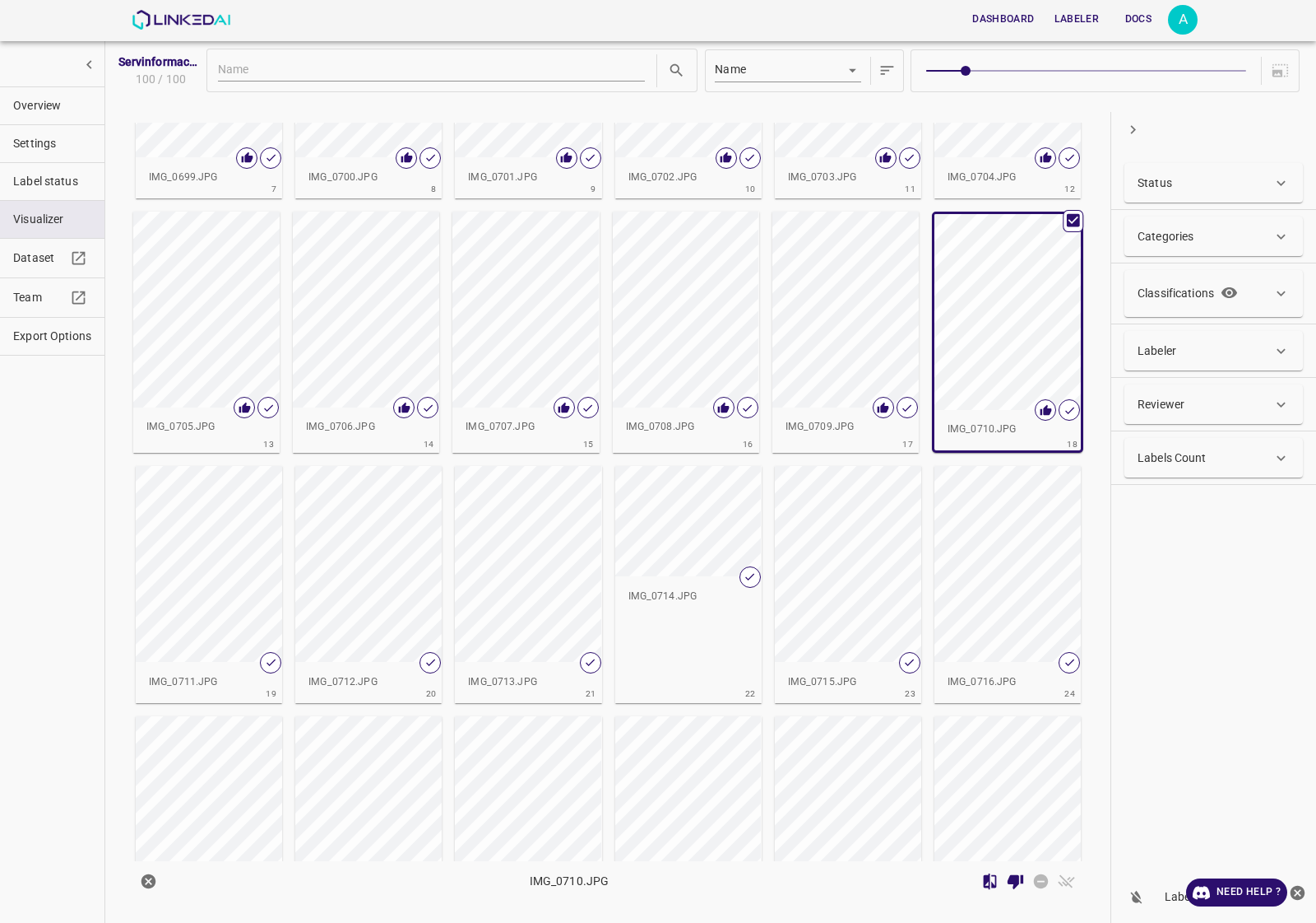
click at [199, 560] on div "button" at bounding box center [209, 563] width 146 height 196
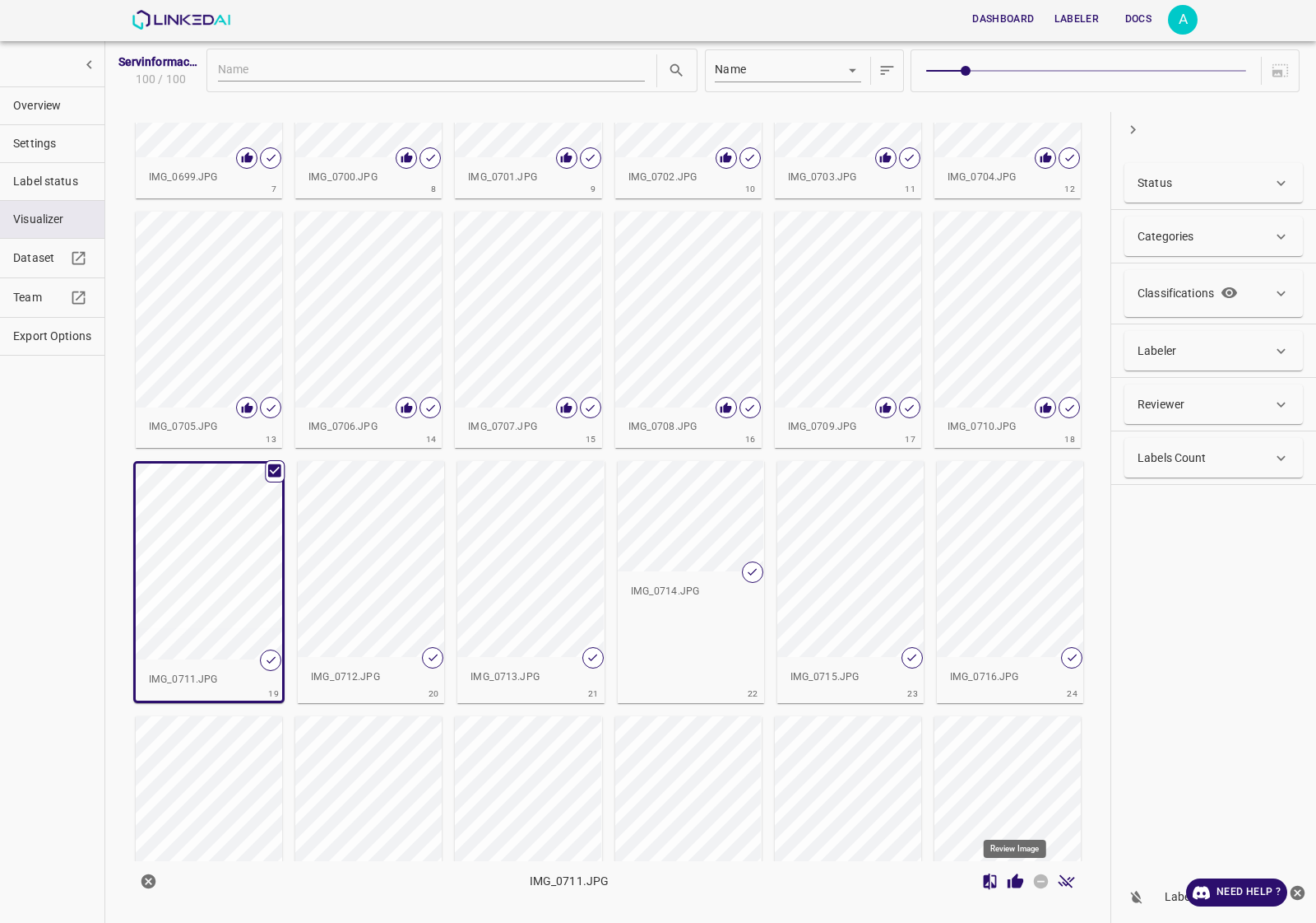
click at [1018, 885] on icon "Review Image" at bounding box center [1016, 880] width 16 height 15
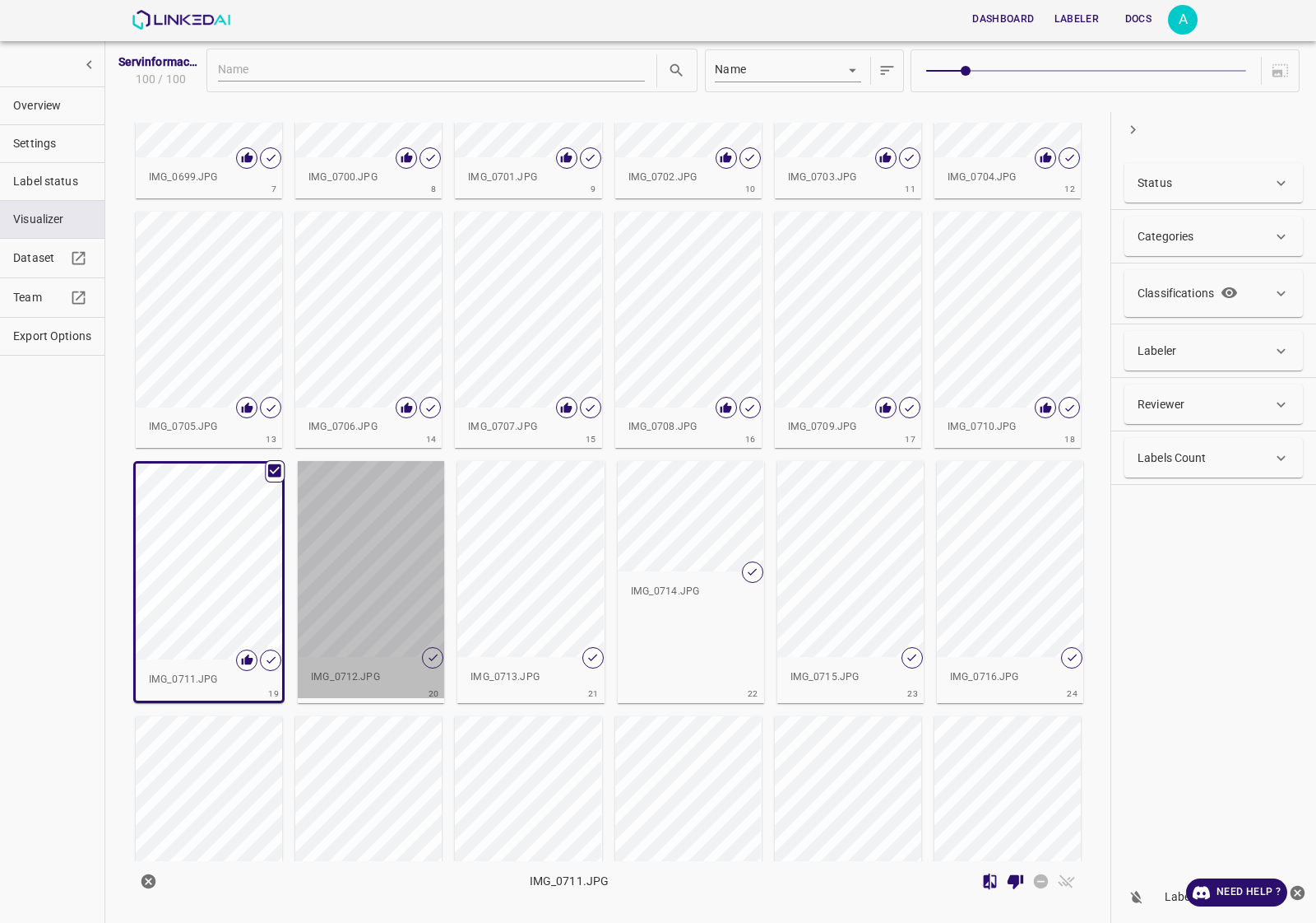
click at [388, 585] on div "button" at bounding box center [370, 558] width 146 height 196
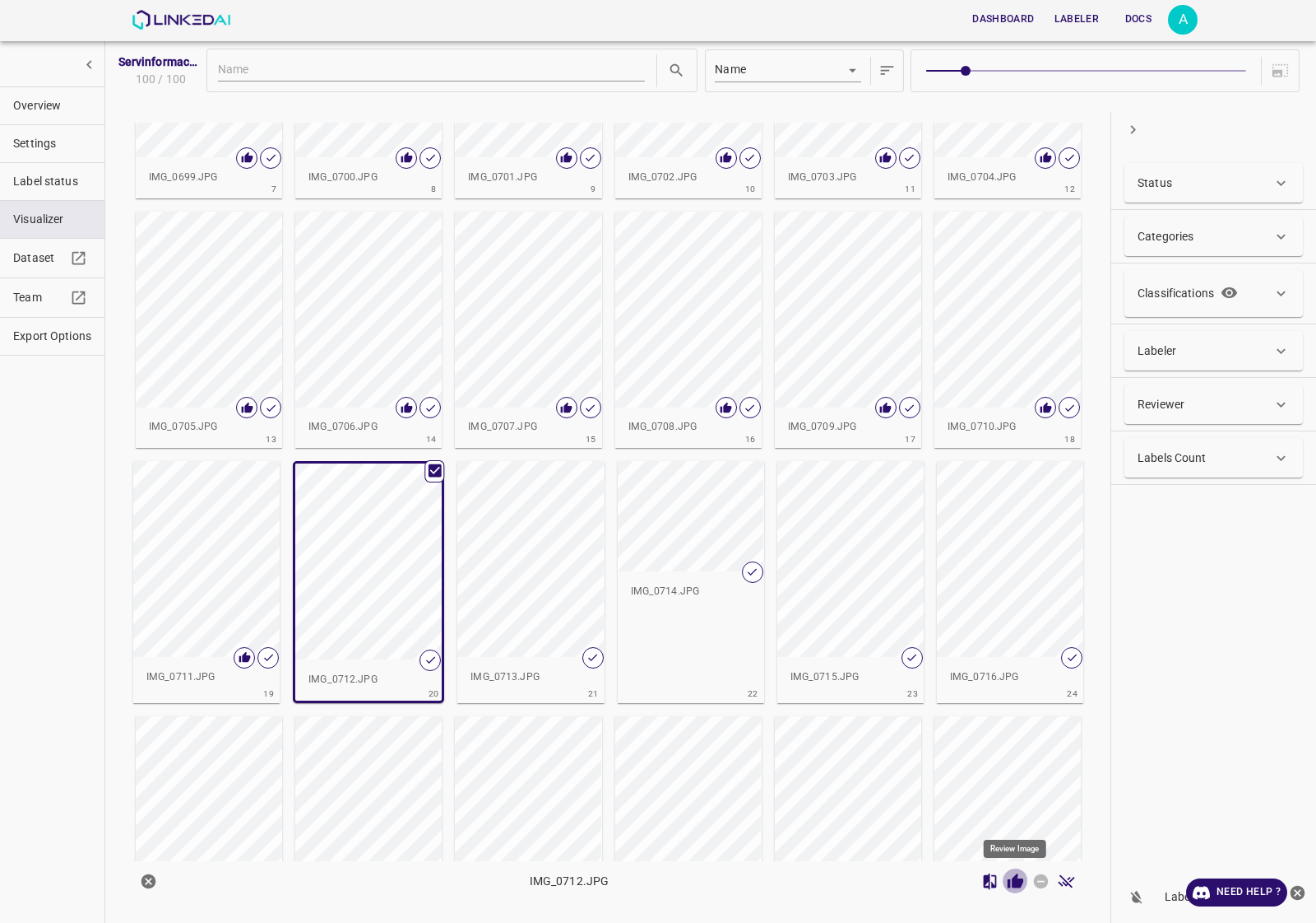
click at [1014, 882] on icon "Review Image" at bounding box center [1016, 880] width 16 height 15
click at [527, 556] on div "button" at bounding box center [530, 558] width 146 height 196
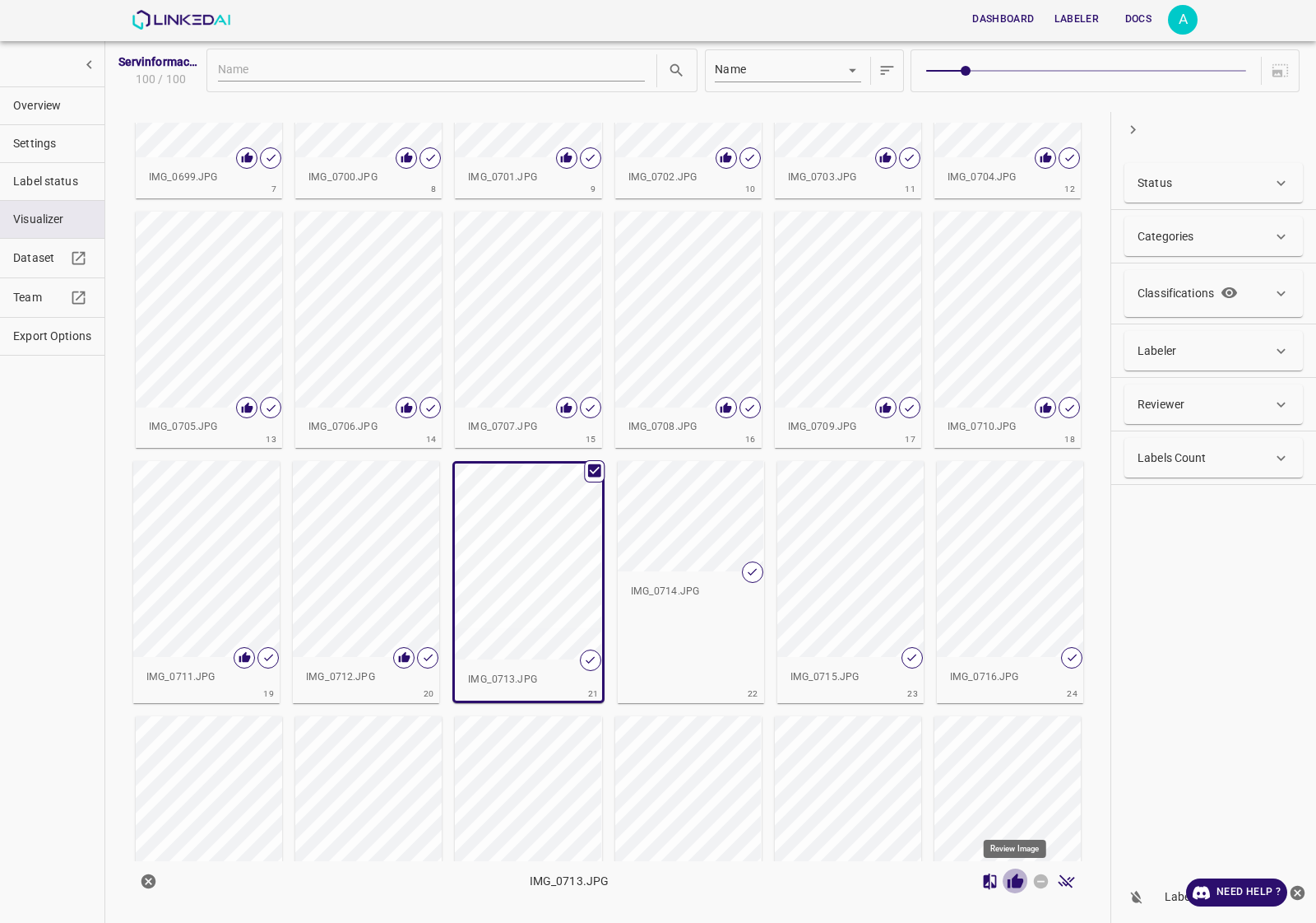
click at [1010, 880] on icon "Review Image" at bounding box center [1015, 880] width 17 height 17
click at [646, 580] on div "IMG_0714.JPG" at bounding box center [690, 591] width 146 height 41
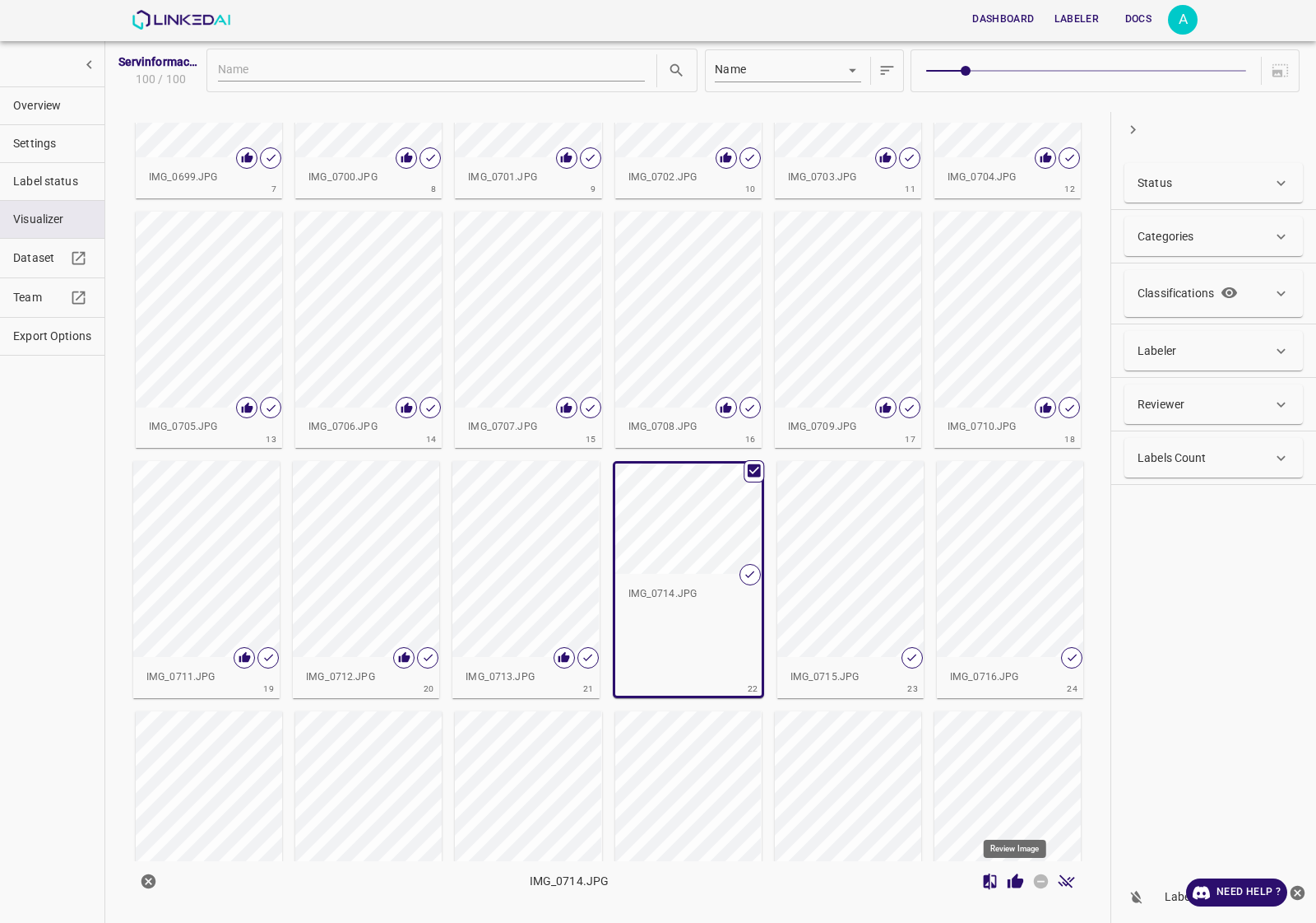
click at [1025, 882] on button "Review Image" at bounding box center [1016, 881] width 26 height 26
click at [856, 521] on div "button" at bounding box center [850, 558] width 146 height 196
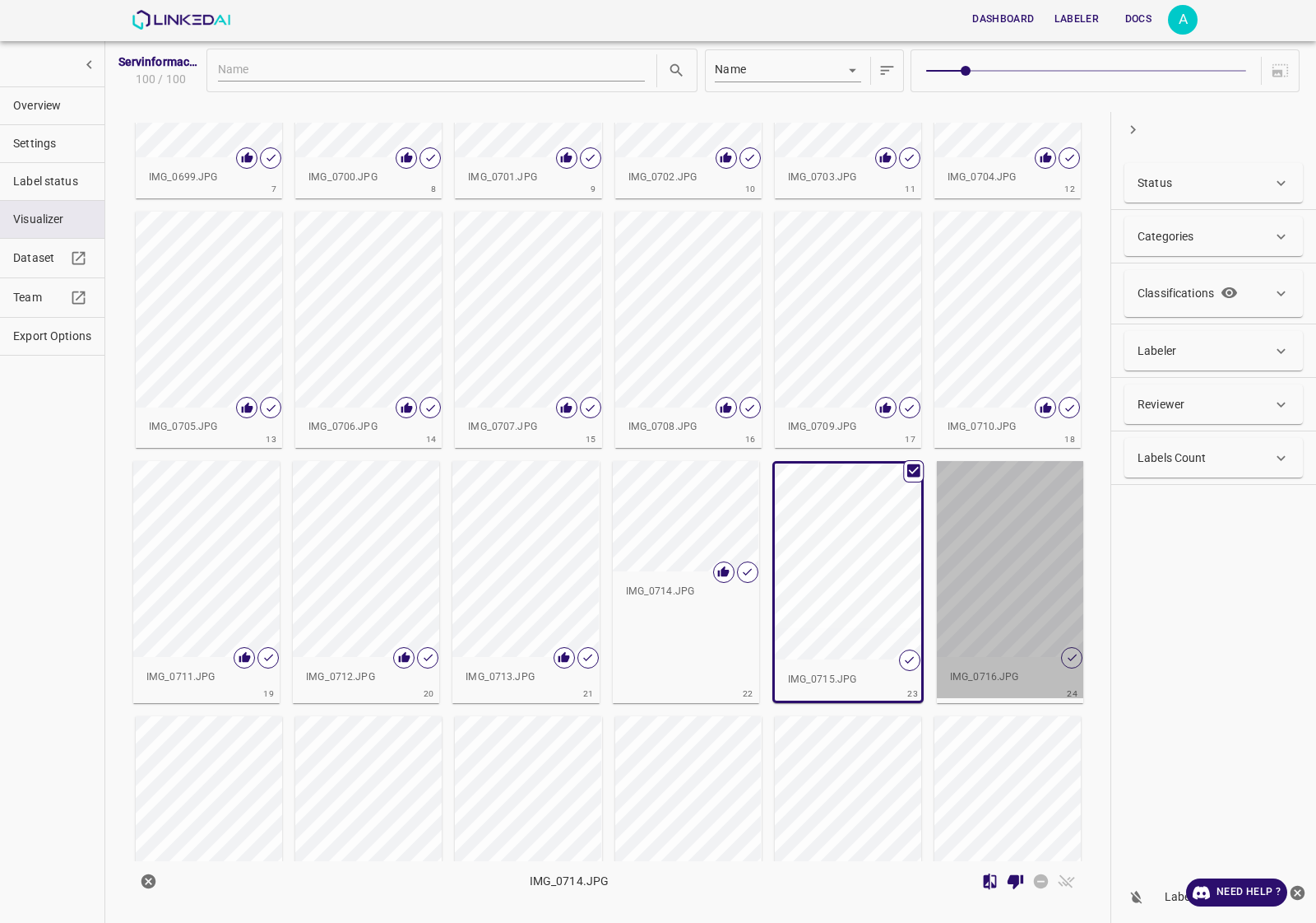
click at [1013, 592] on div "button" at bounding box center [1009, 558] width 146 height 196
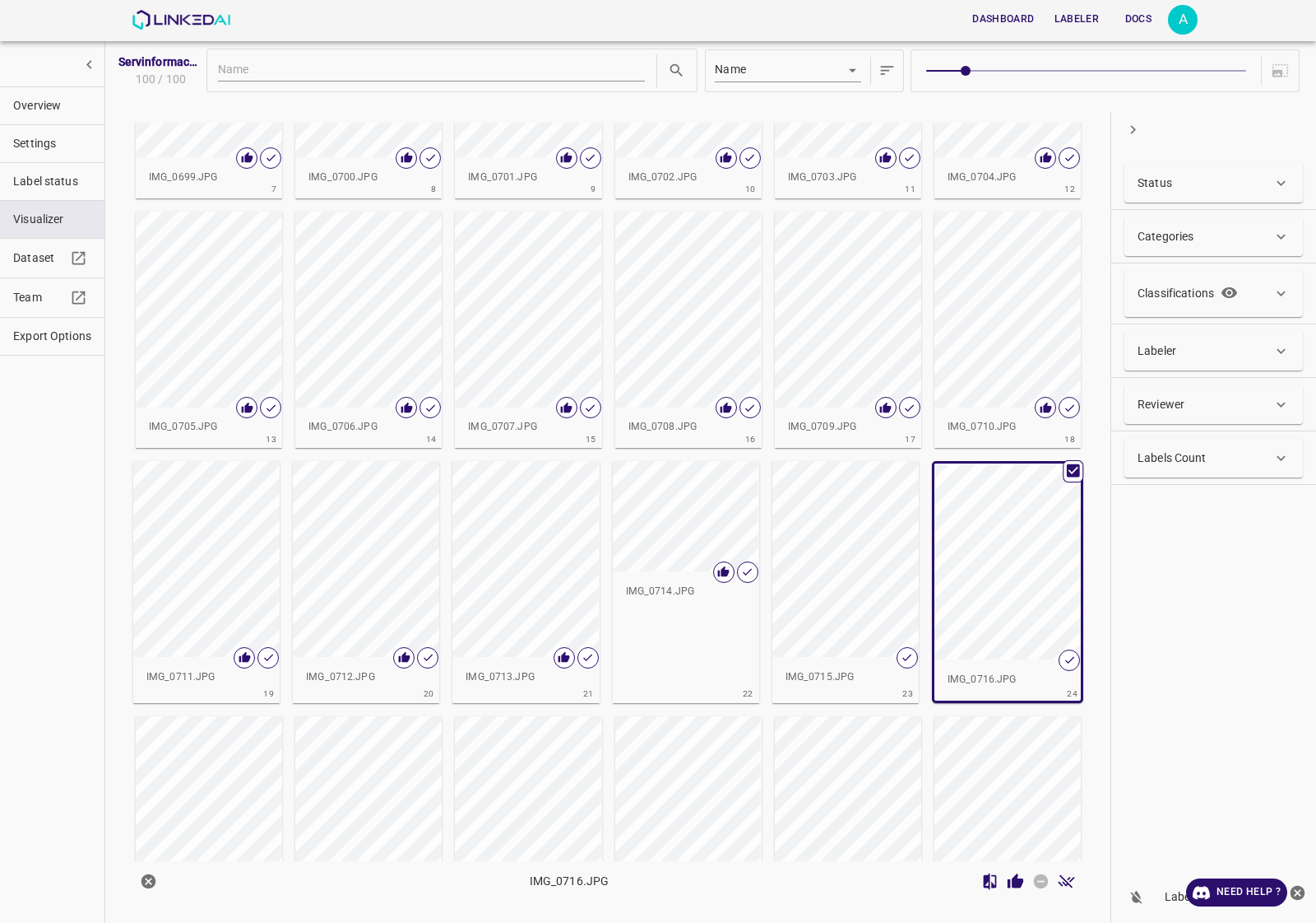
click at [1012, 878] on icon "Review Image" at bounding box center [1015, 880] width 17 height 17
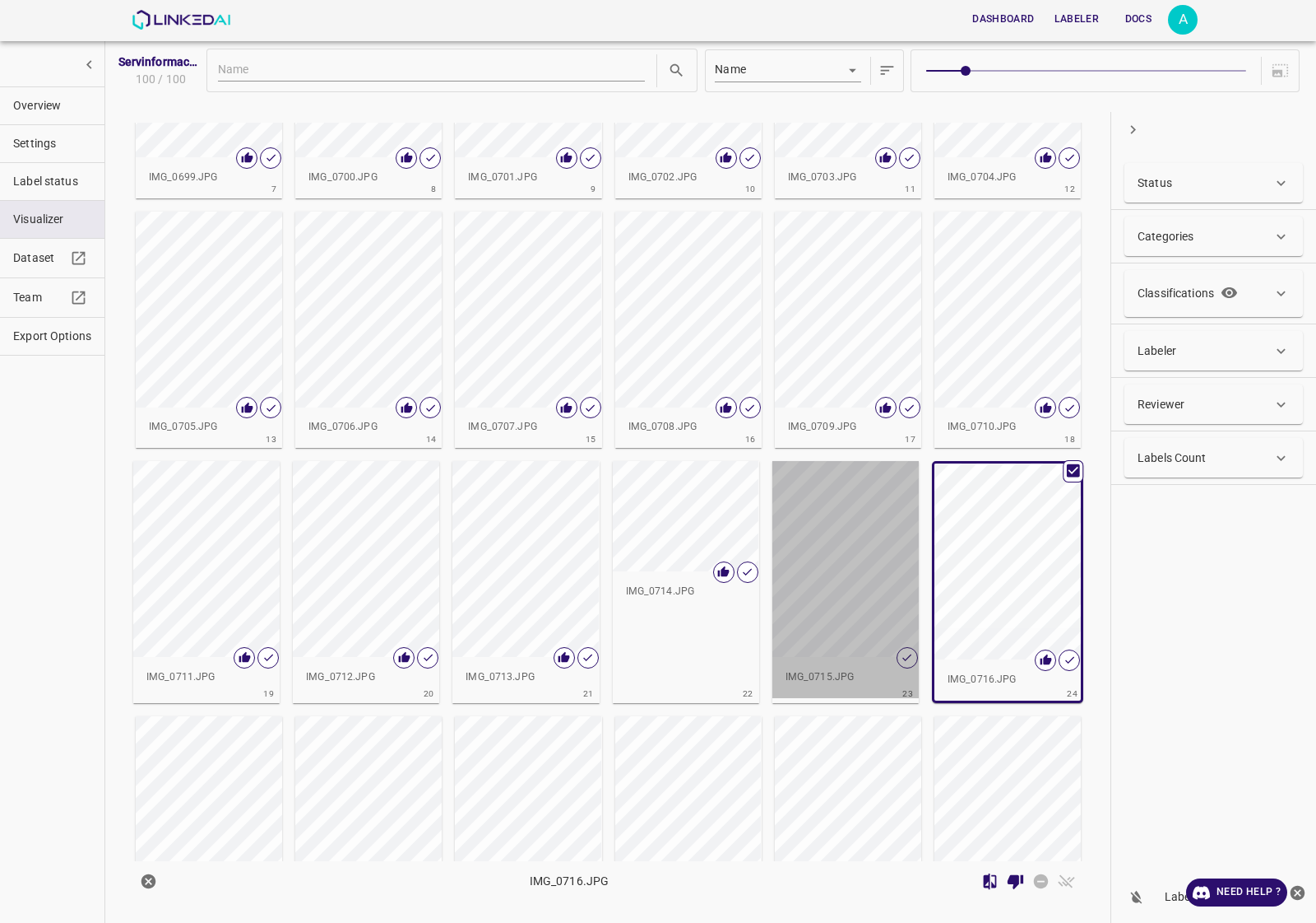
click at [837, 582] on div "button" at bounding box center [845, 558] width 146 height 196
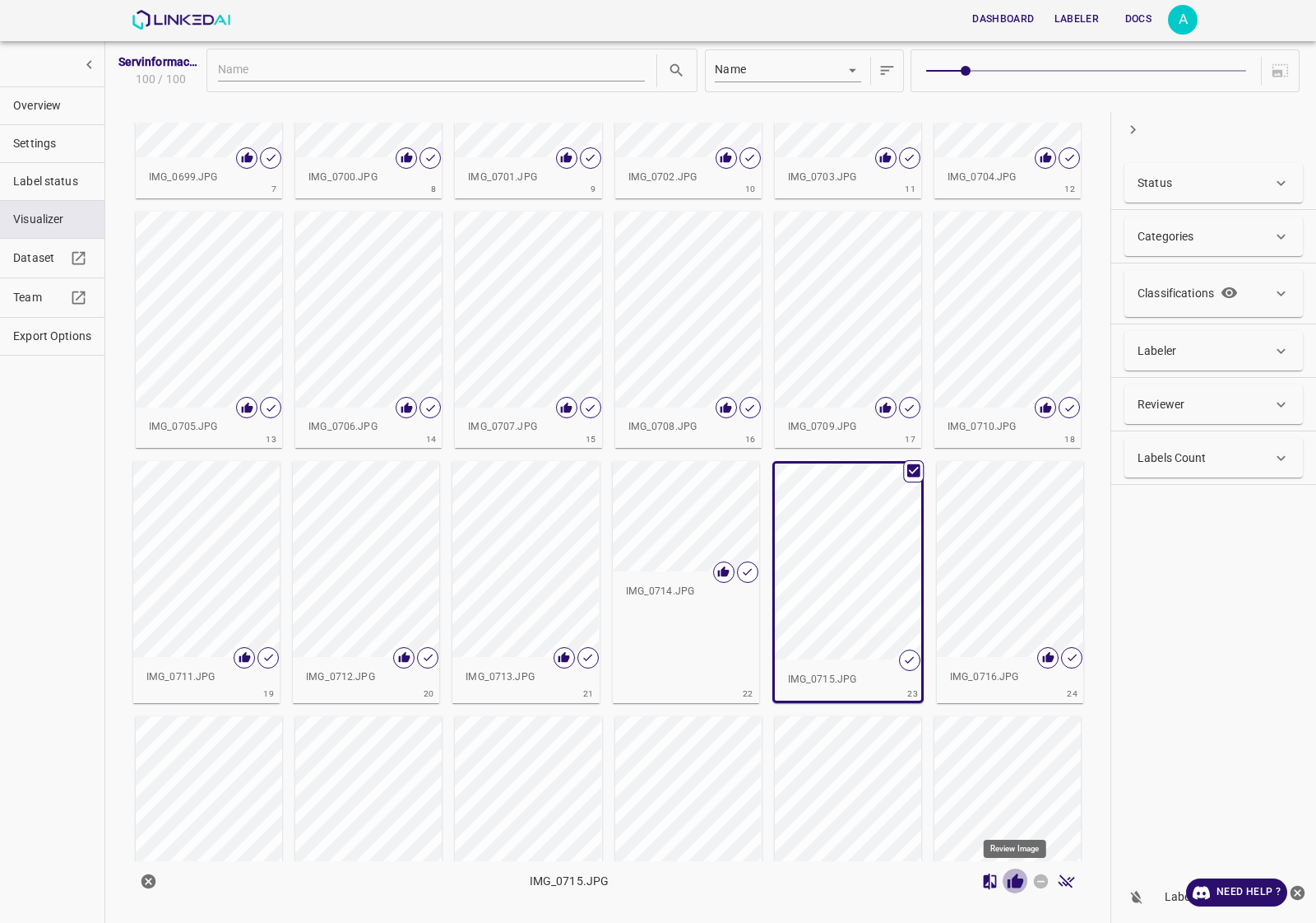
click at [1018, 876] on icon "Review Image" at bounding box center [1015, 880] width 17 height 17
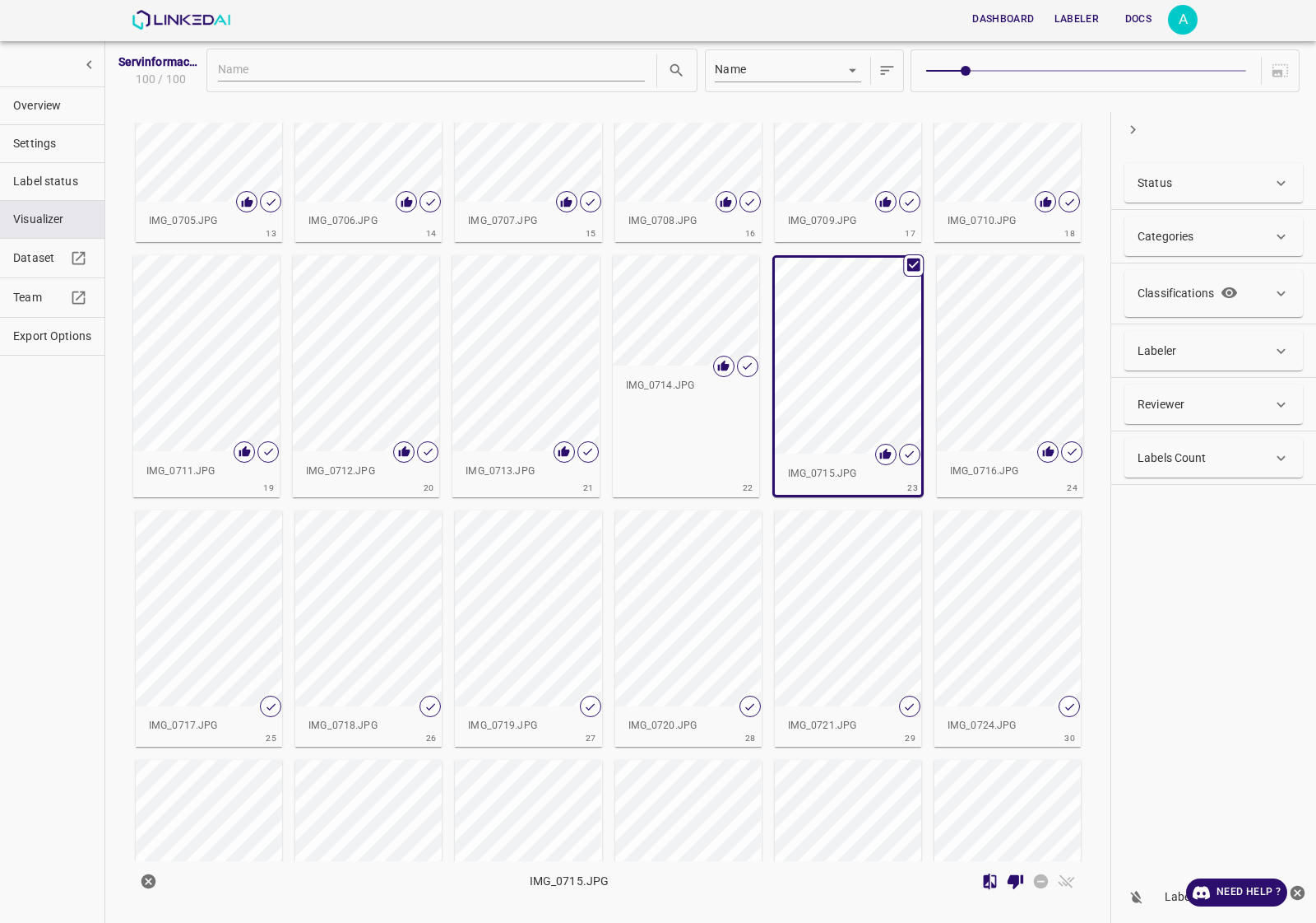
scroll to position [720, 0]
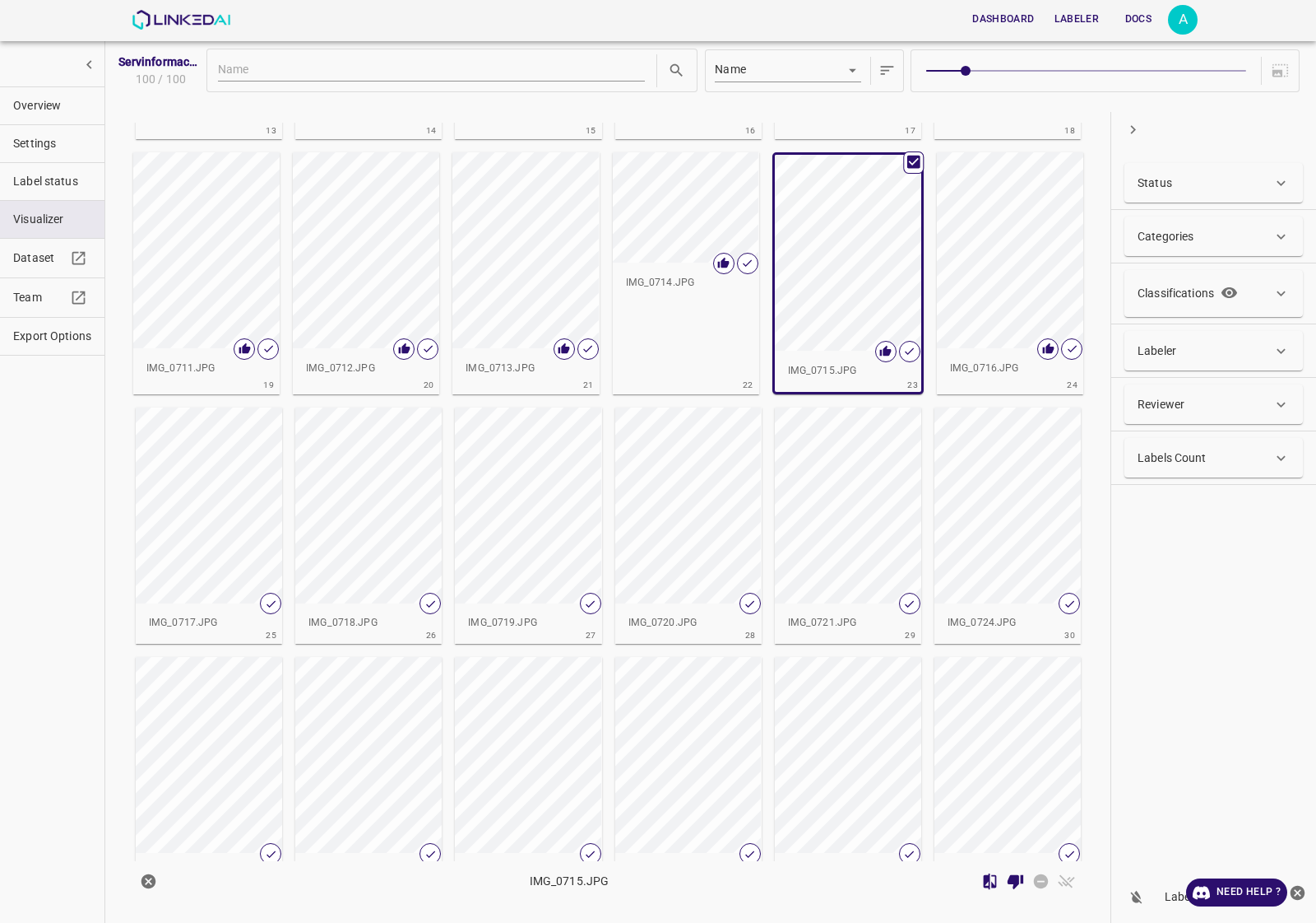
click at [142, 513] on div "button" at bounding box center [209, 505] width 146 height 196
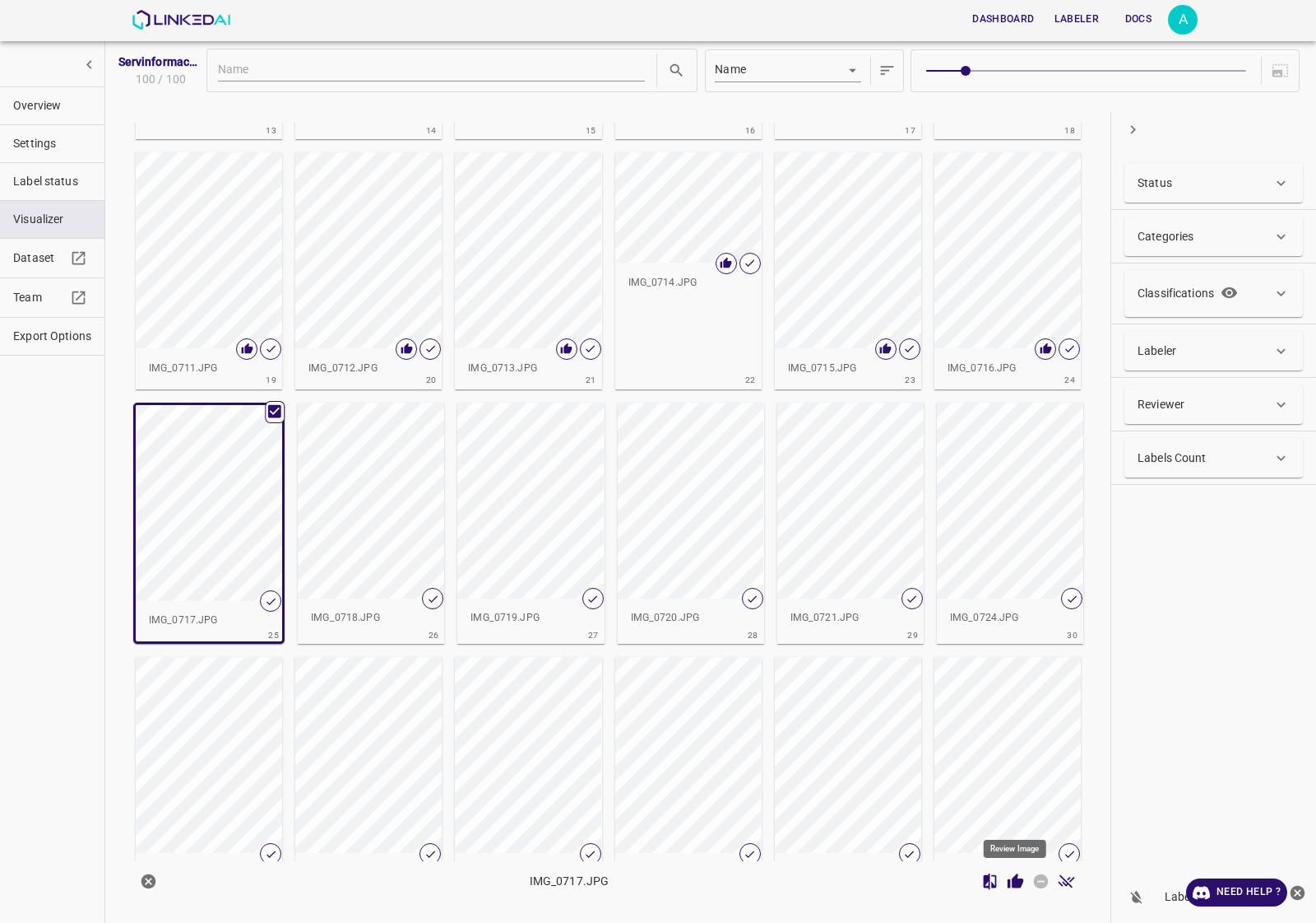
click at [1013, 884] on icon "Review Image" at bounding box center [1016, 880] width 16 height 15
click at [338, 515] on div "button" at bounding box center [370, 500] width 146 height 196
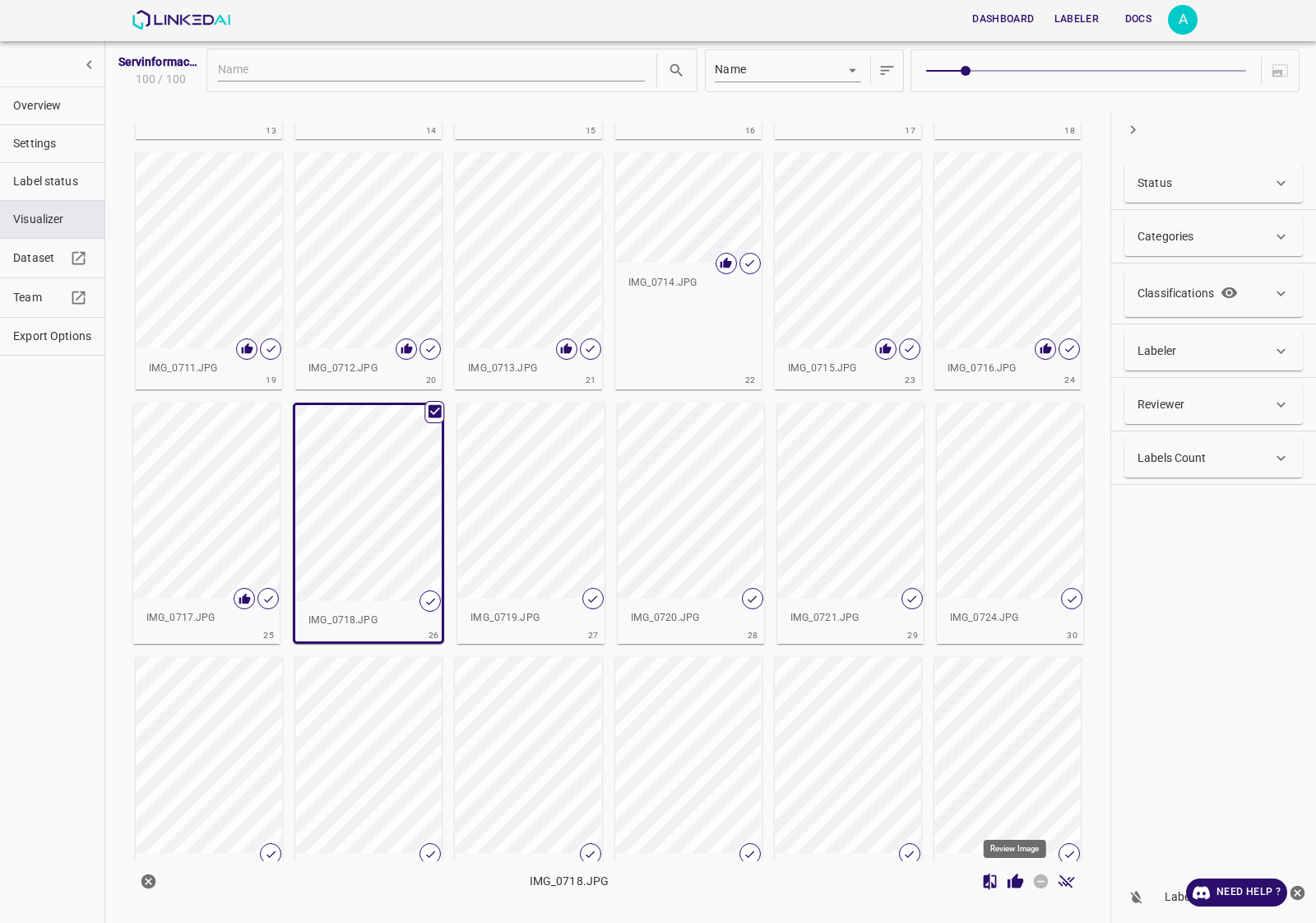
click at [1012, 885] on icon "Review Image" at bounding box center [1015, 880] width 17 height 17
click at [540, 543] on div "button" at bounding box center [530, 500] width 146 height 196
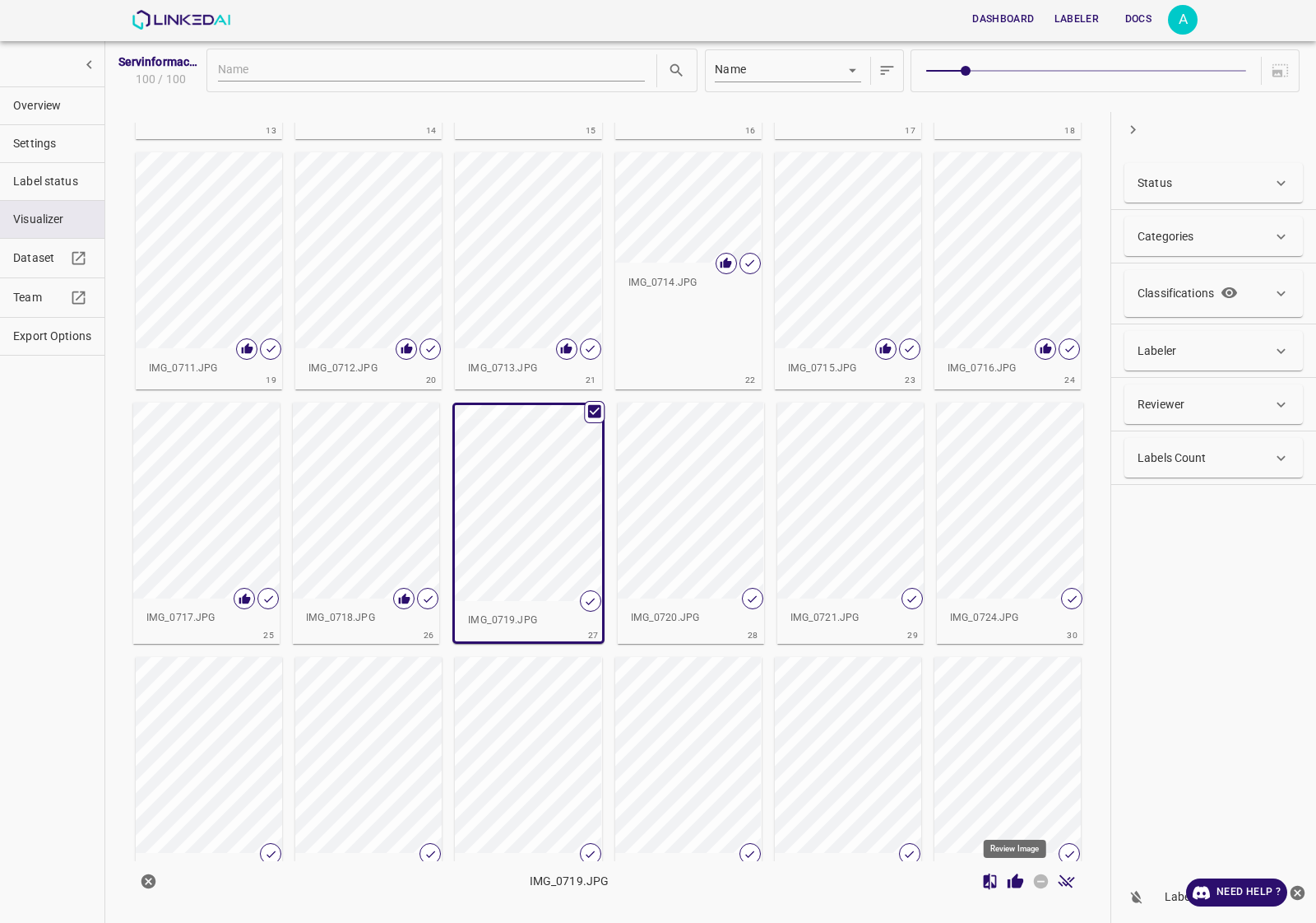
click at [1023, 882] on icon "Review Image" at bounding box center [1015, 880] width 17 height 17
click at [684, 547] on div "button" at bounding box center [690, 500] width 146 height 196
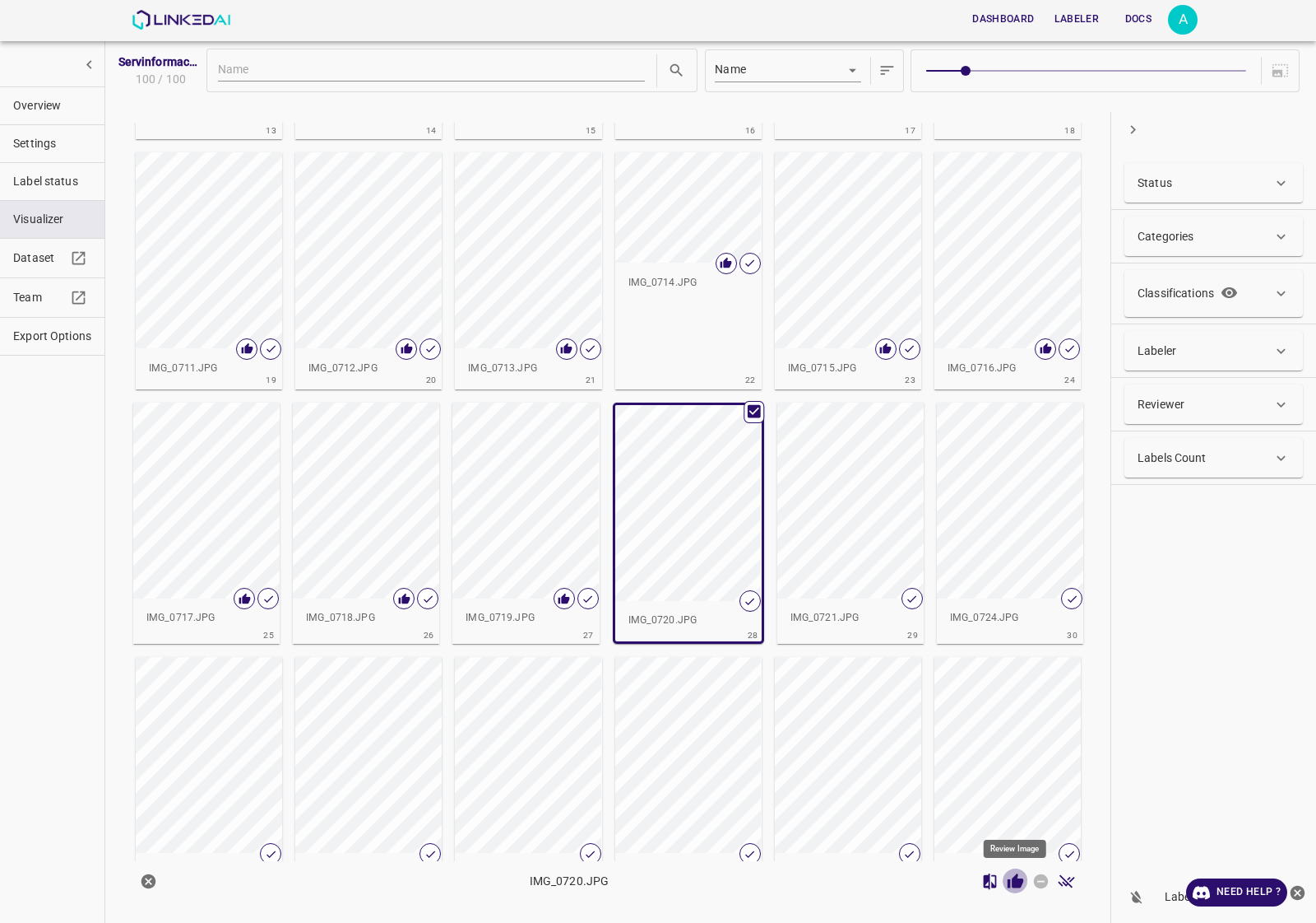
click at [1017, 875] on icon "Review Image" at bounding box center [1016, 880] width 16 height 15
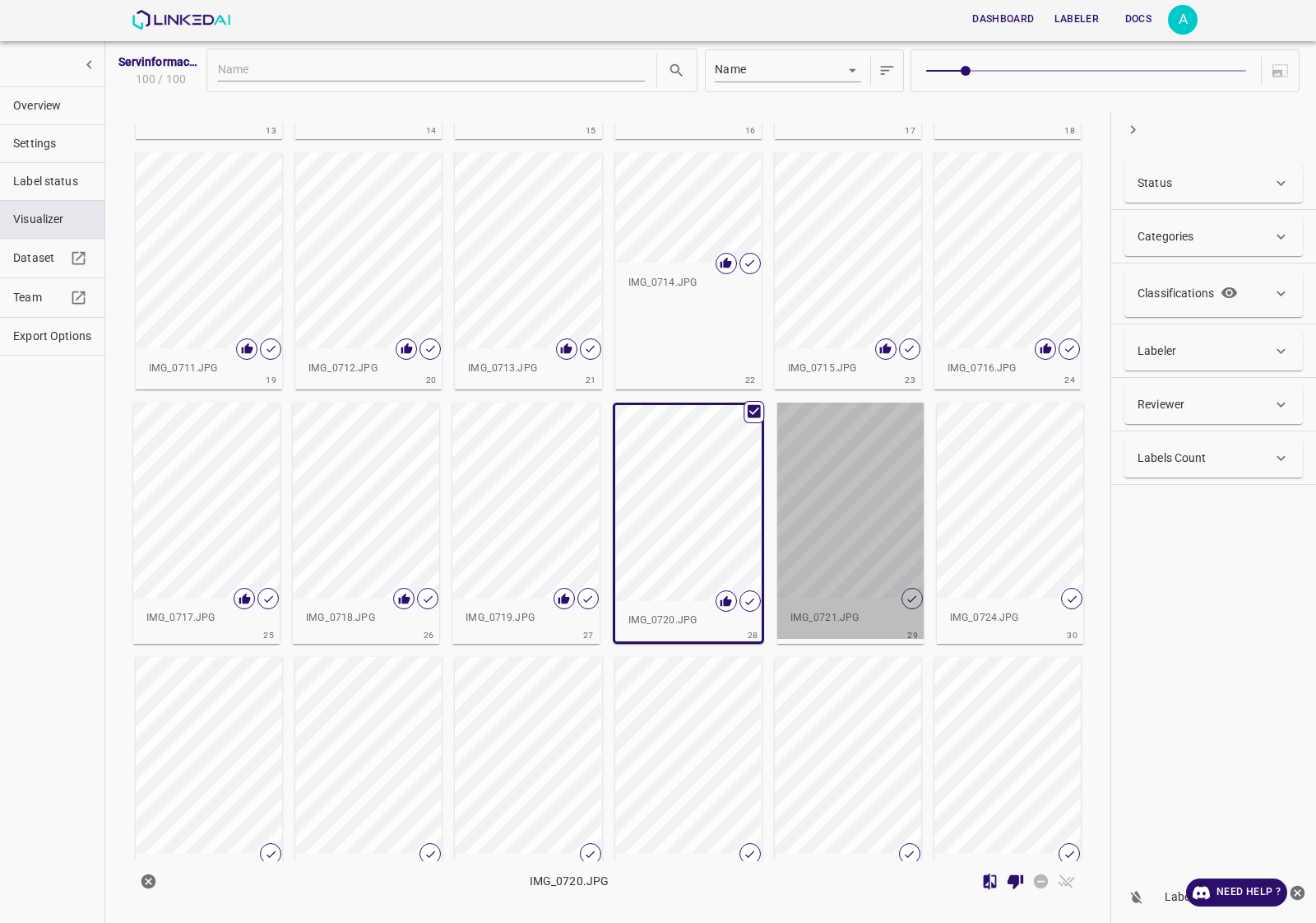
click at [879, 539] on div "button" at bounding box center [850, 500] width 146 height 196
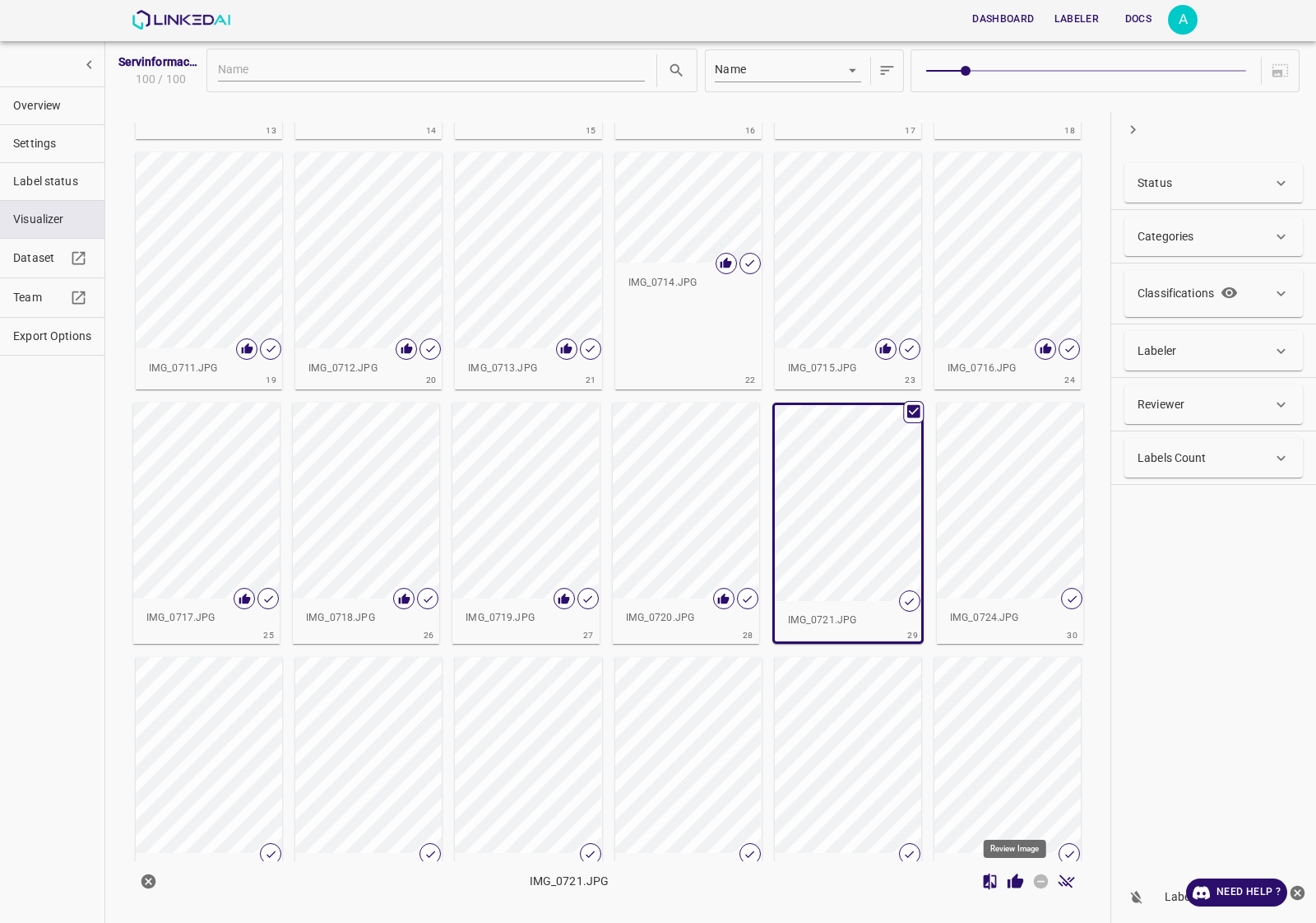
click at [1018, 882] on icon "Review Image" at bounding box center [1016, 880] width 16 height 15
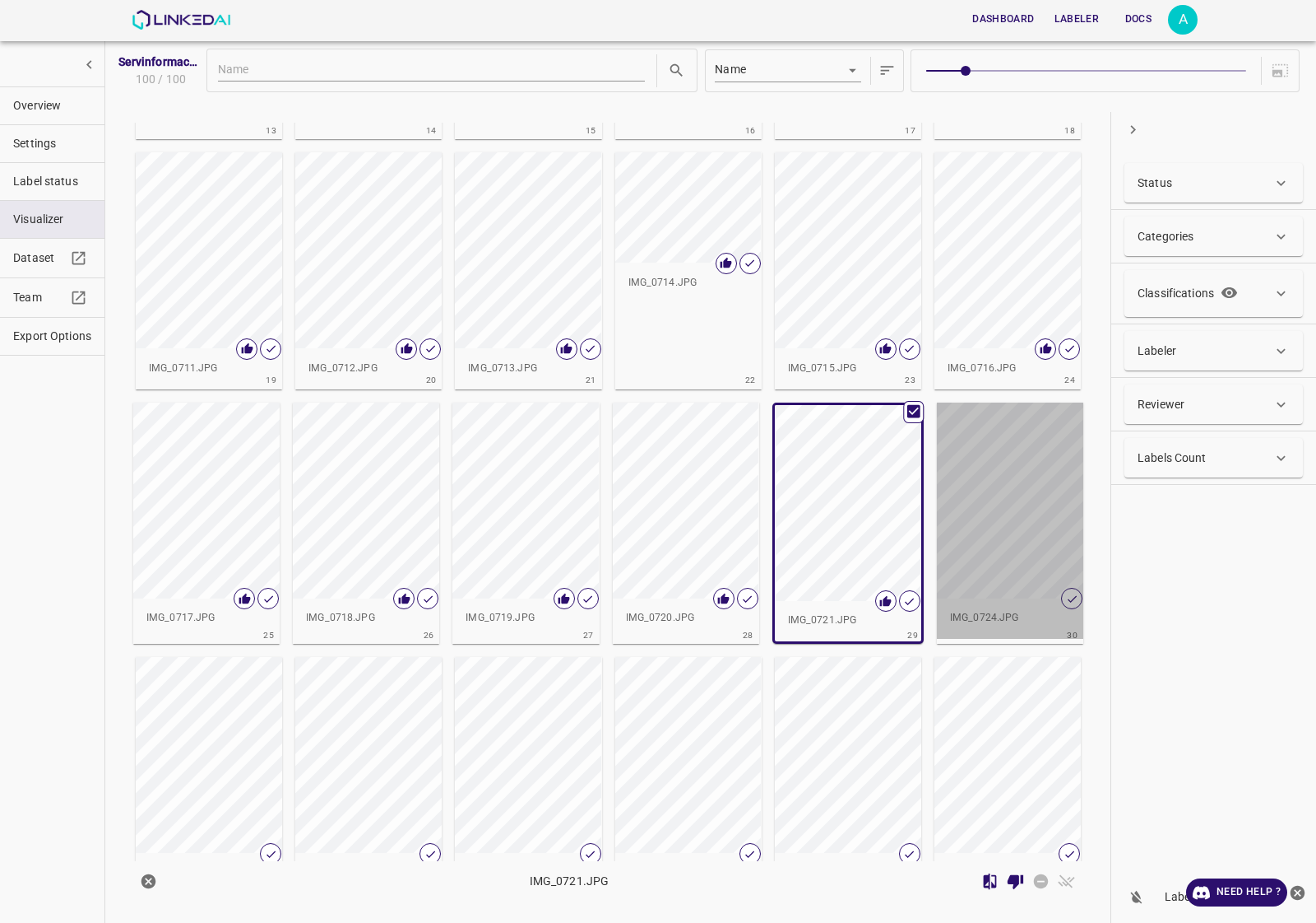
click at [963, 553] on div "button" at bounding box center [1009, 500] width 146 height 196
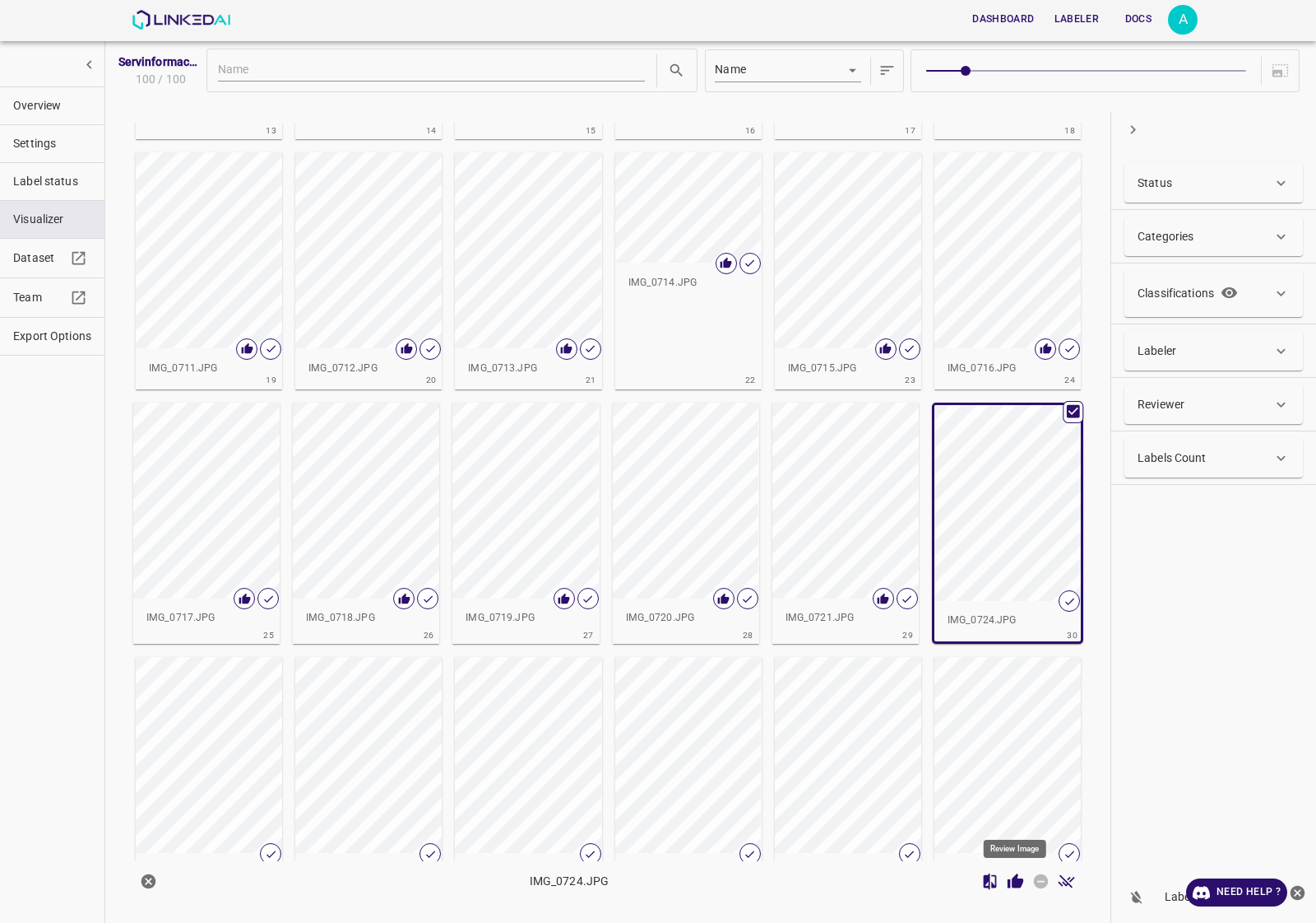
click at [1016, 882] on icon "Review Image" at bounding box center [1016, 880] width 16 height 15
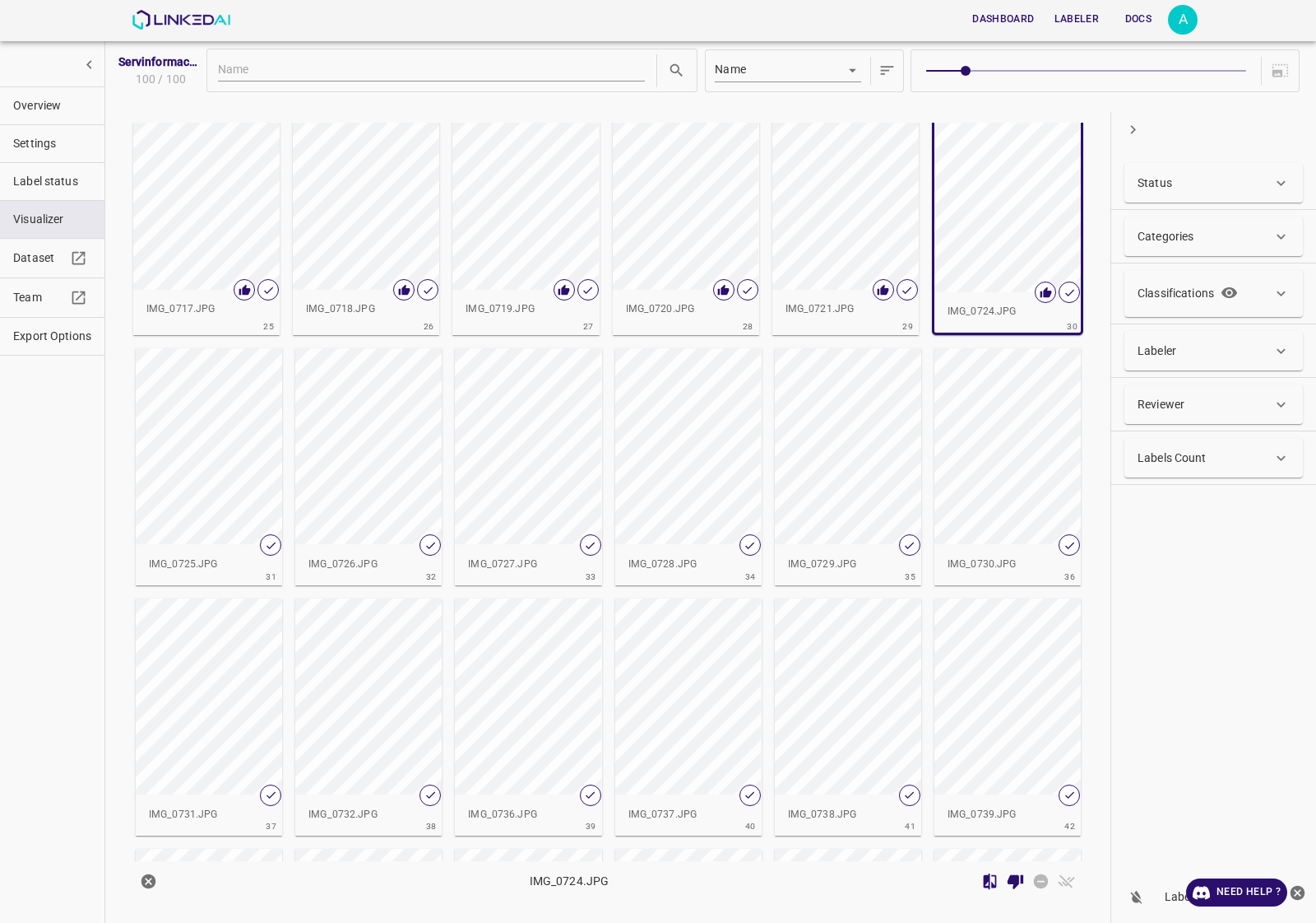
click at [217, 537] on div "button" at bounding box center [209, 445] width 146 height 196
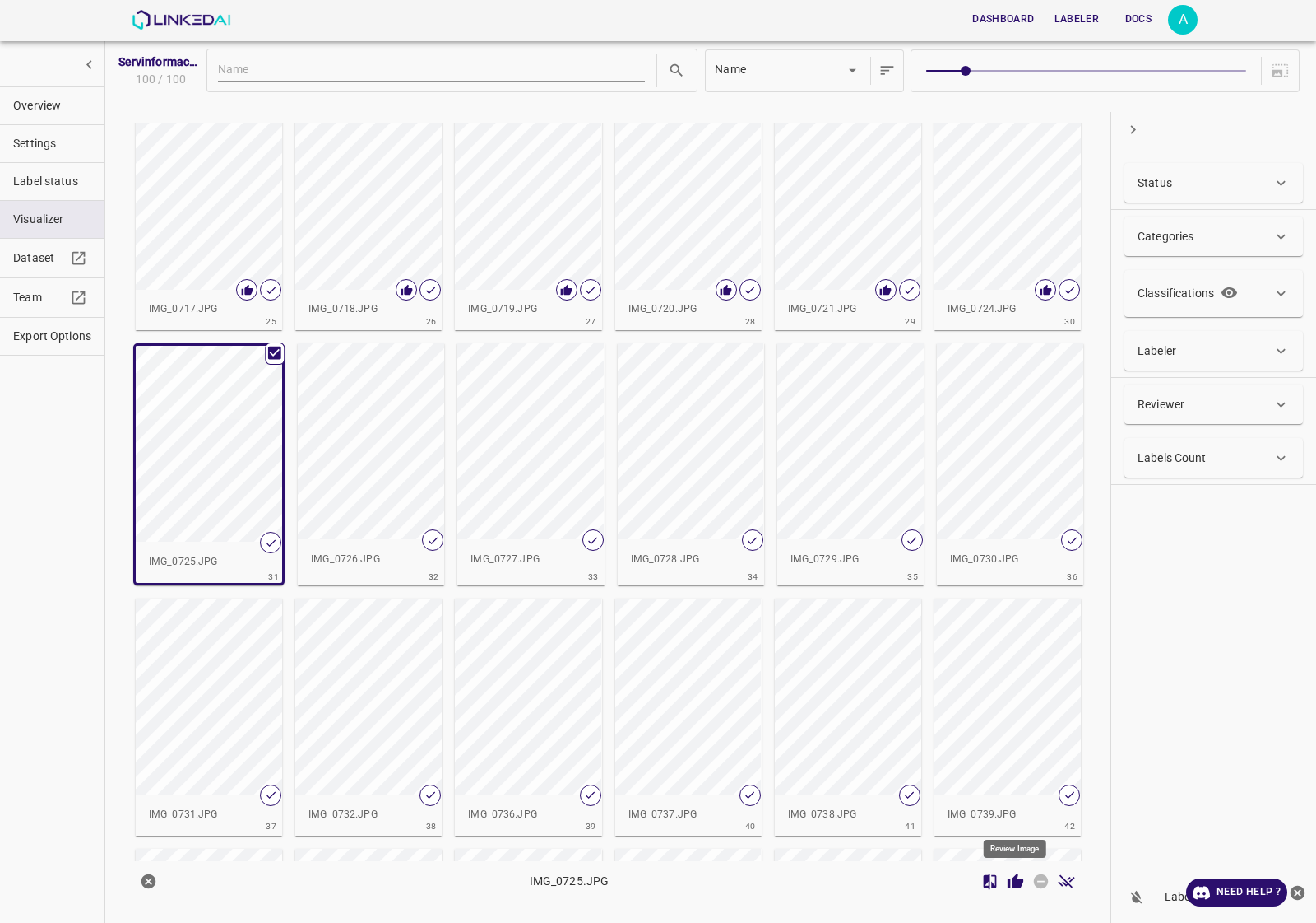
click at [1017, 890] on button "Review Image" at bounding box center [1016, 881] width 26 height 26
click at [358, 447] on div "button" at bounding box center [370, 440] width 146 height 196
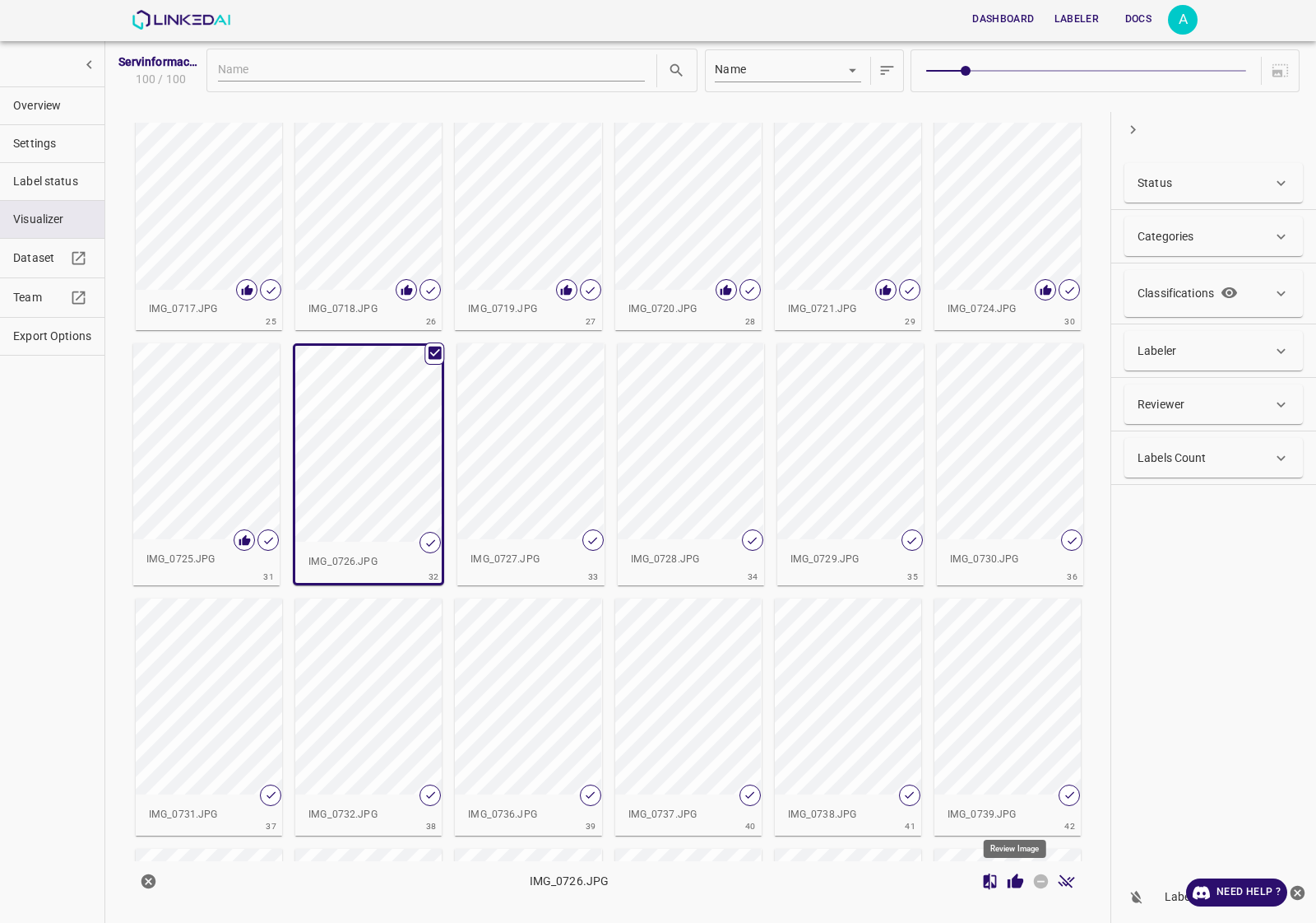
click at [1020, 880] on icon "Review Image" at bounding box center [1016, 880] width 16 height 15
click at [504, 461] on div "button" at bounding box center [530, 440] width 146 height 196
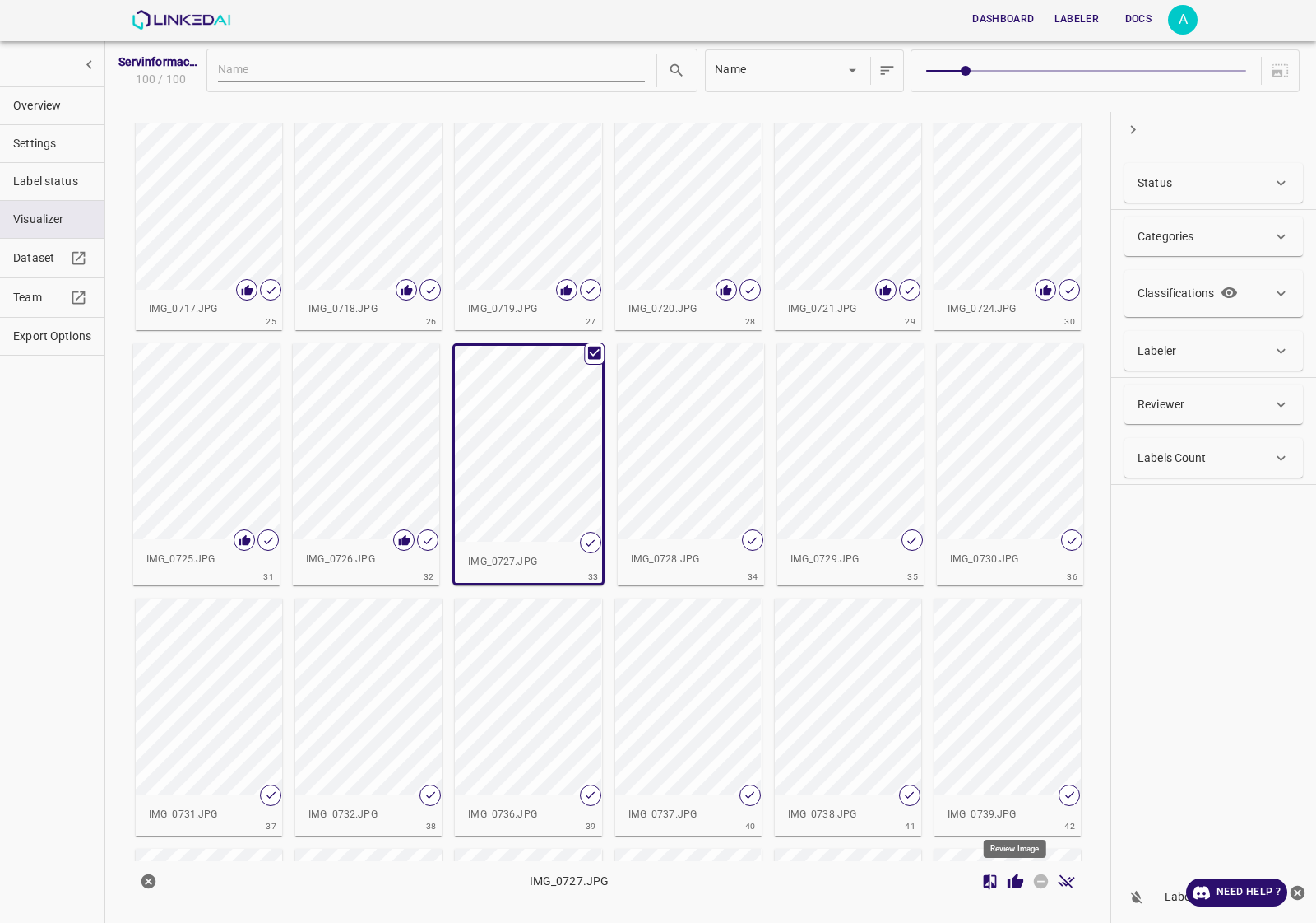
click at [1021, 880] on icon "Review Image" at bounding box center [1016, 880] width 16 height 15
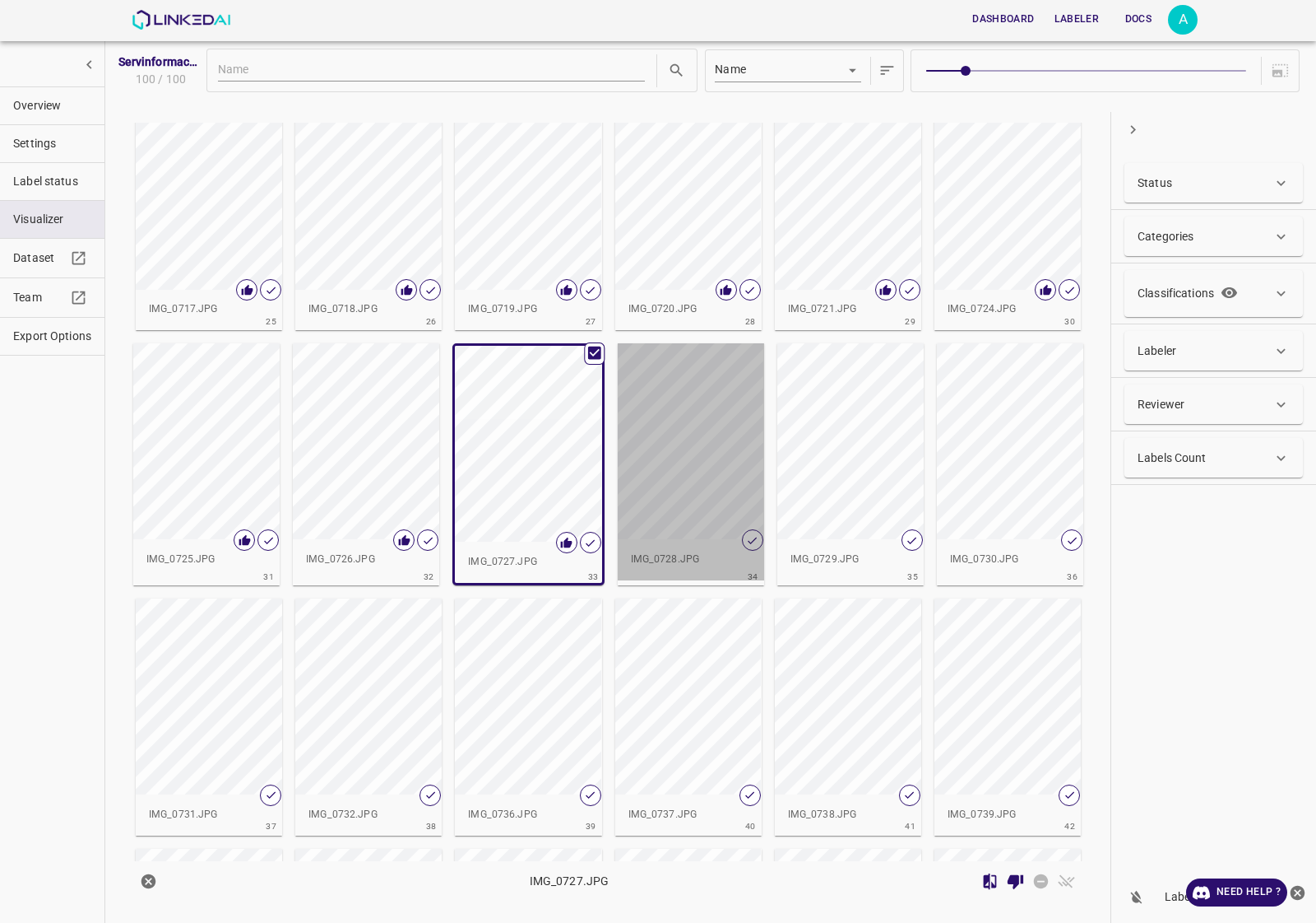
click at [699, 438] on div "button" at bounding box center [690, 440] width 146 height 196
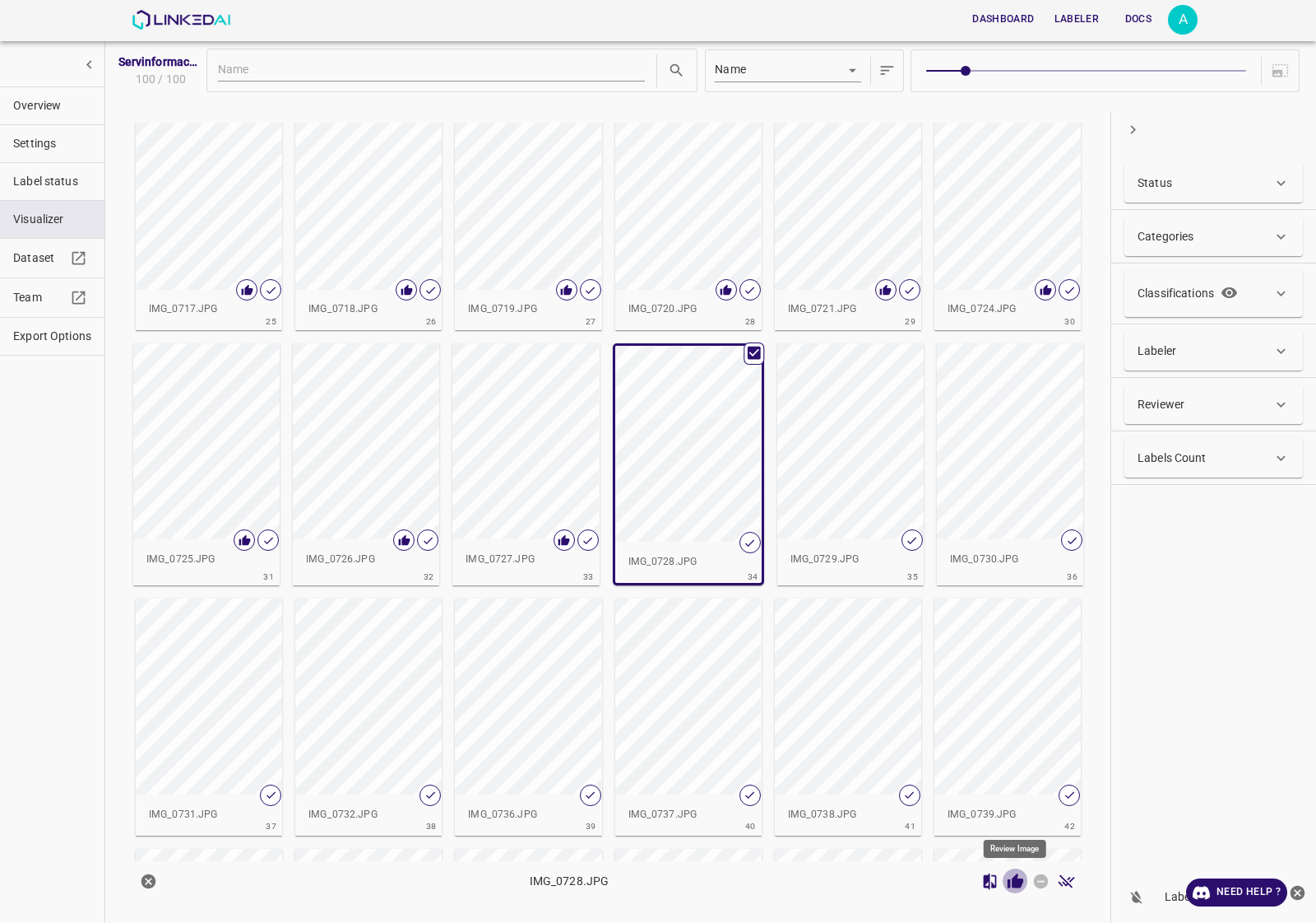
click at [1010, 882] on icon "Review Image" at bounding box center [1015, 880] width 17 height 17
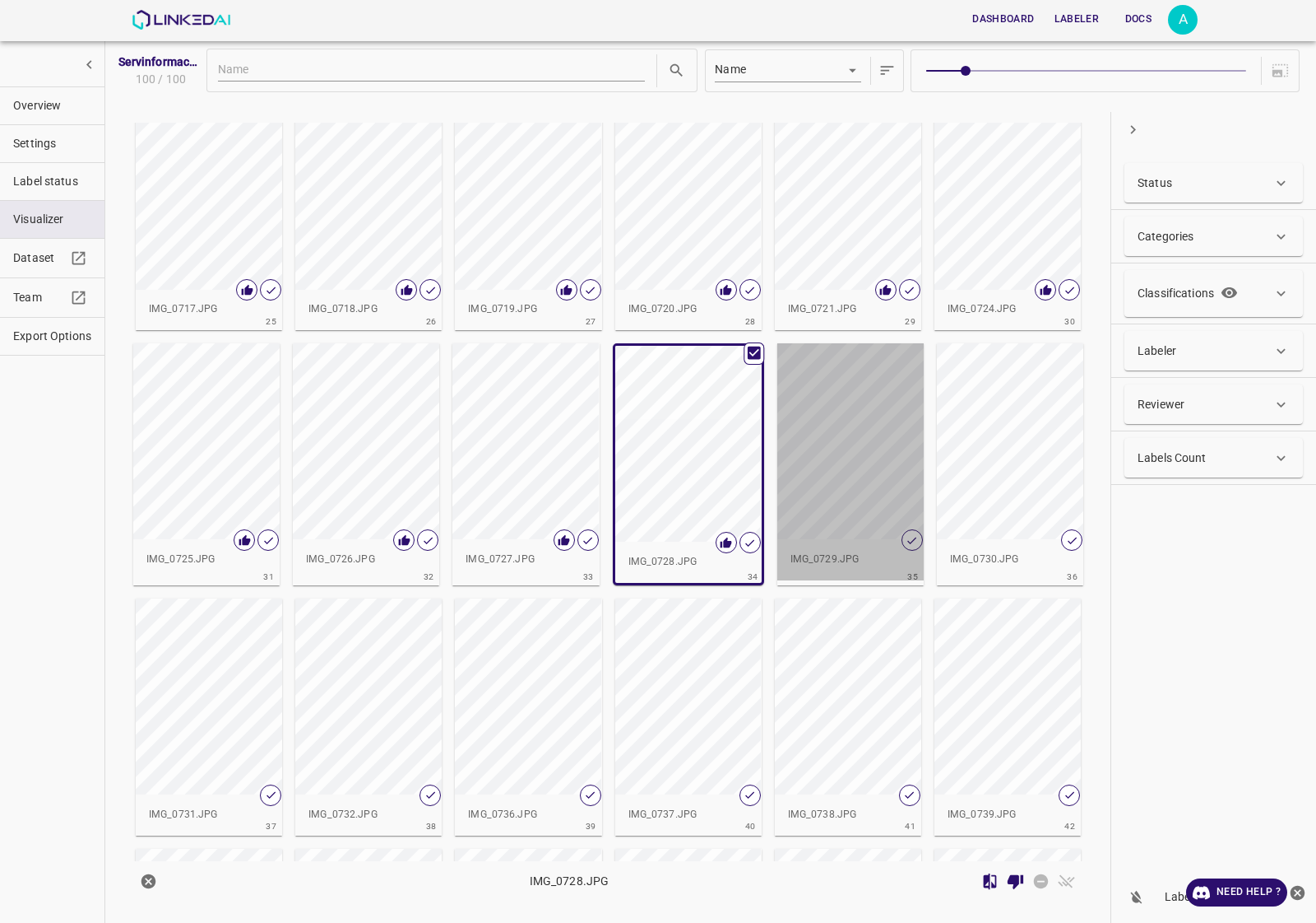
click at [845, 472] on div "button" at bounding box center [850, 440] width 146 height 196
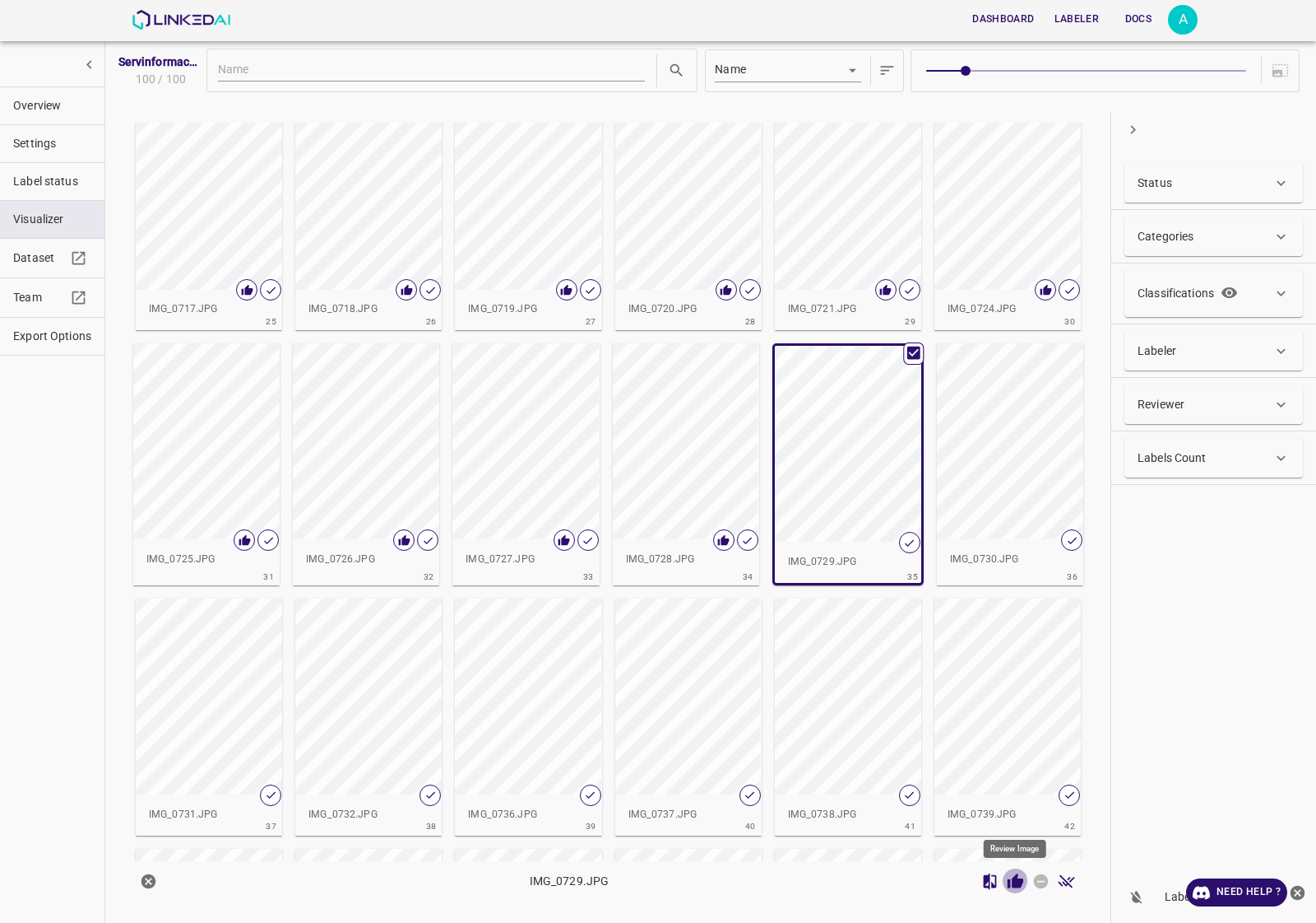
click at [1018, 884] on icon "Review Image" at bounding box center [1016, 880] width 16 height 15
click at [1013, 496] on div "button" at bounding box center [1009, 440] width 146 height 196
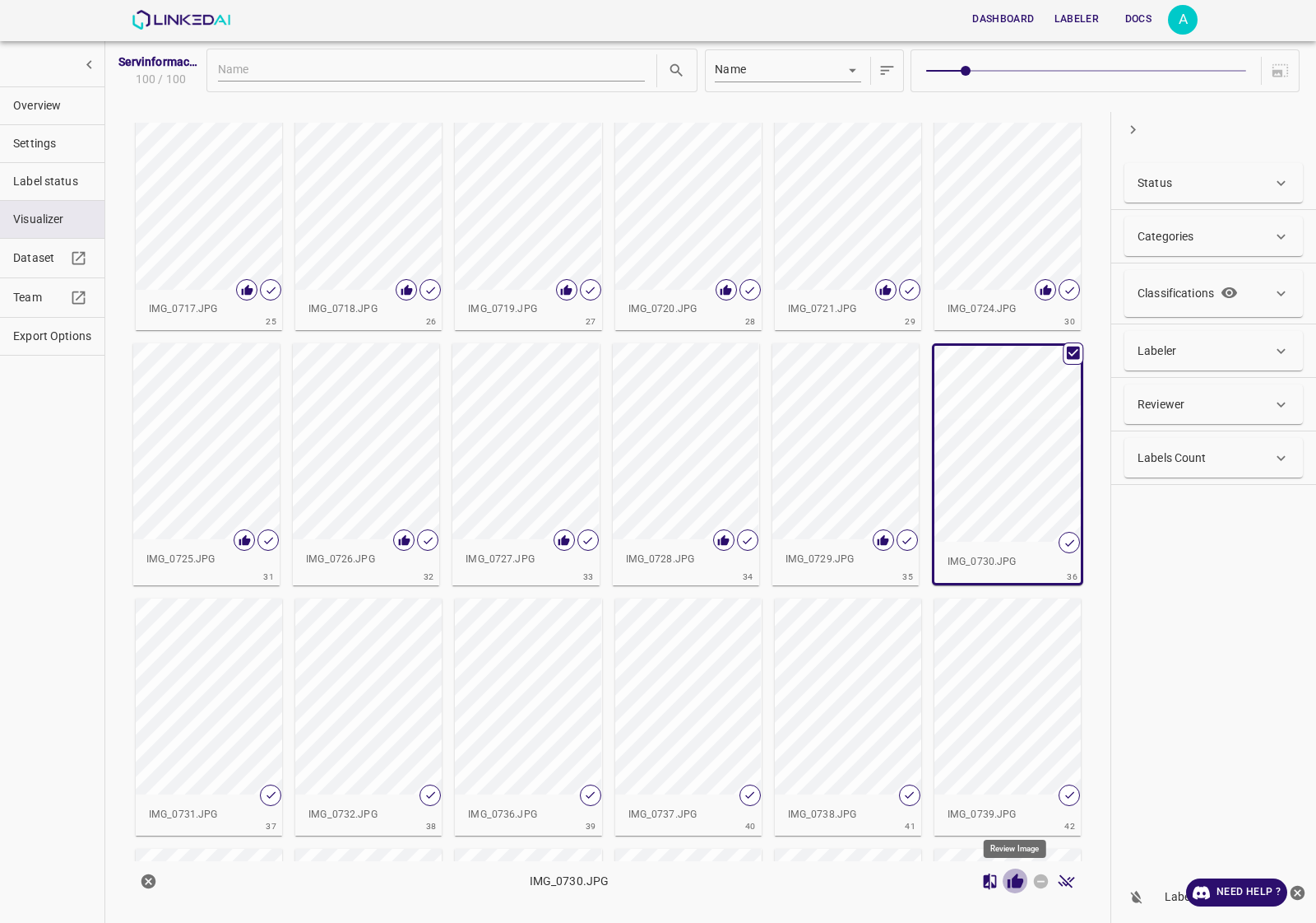
click at [1014, 878] on icon "Review Image" at bounding box center [1016, 880] width 16 height 15
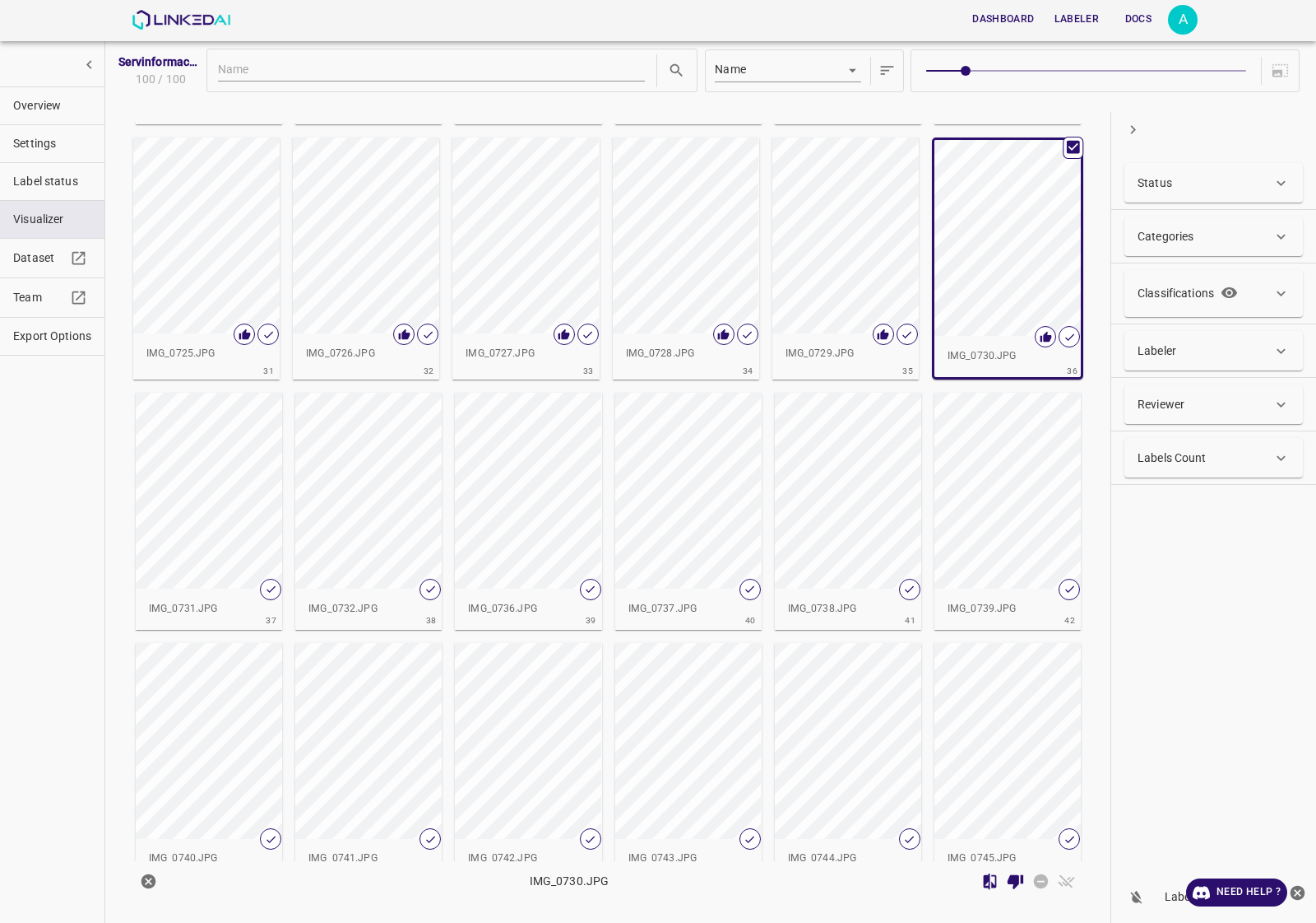
scroll to position [1337, 0]
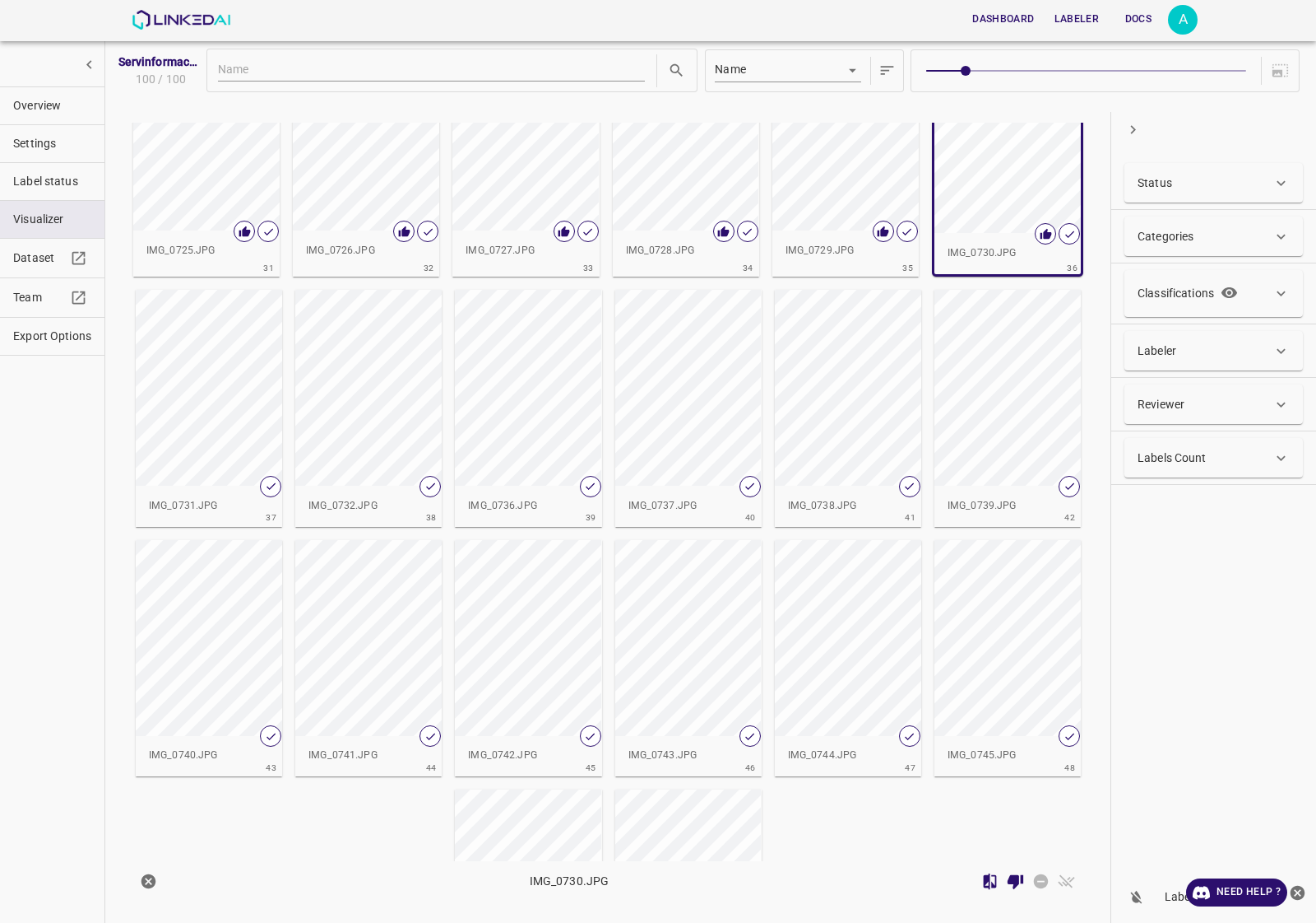
click at [165, 409] on div "button" at bounding box center [209, 387] width 146 height 196
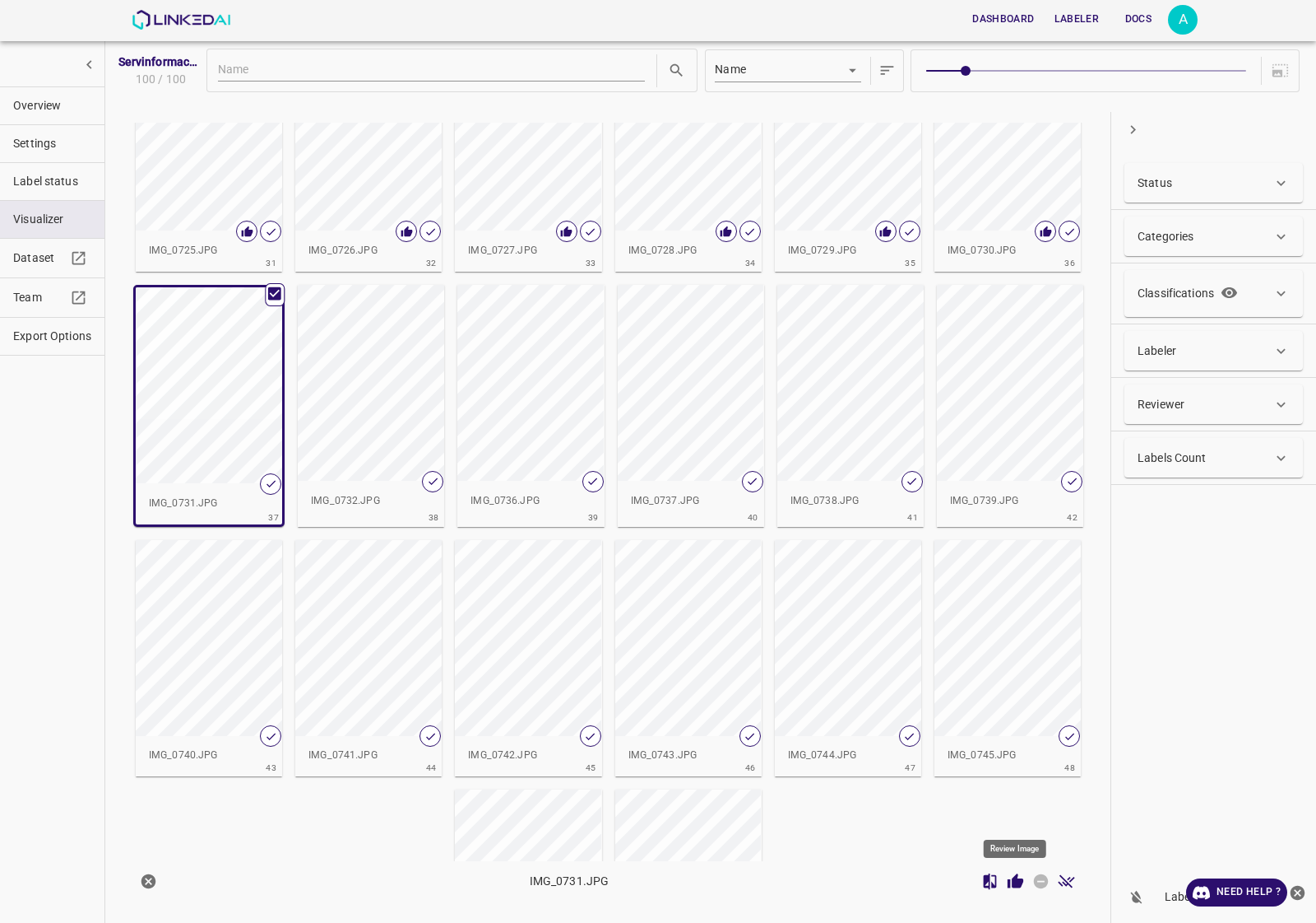
click at [1004, 875] on button "Review Image" at bounding box center [1016, 881] width 26 height 26
click at [347, 355] on div "button" at bounding box center [370, 383] width 146 height 196
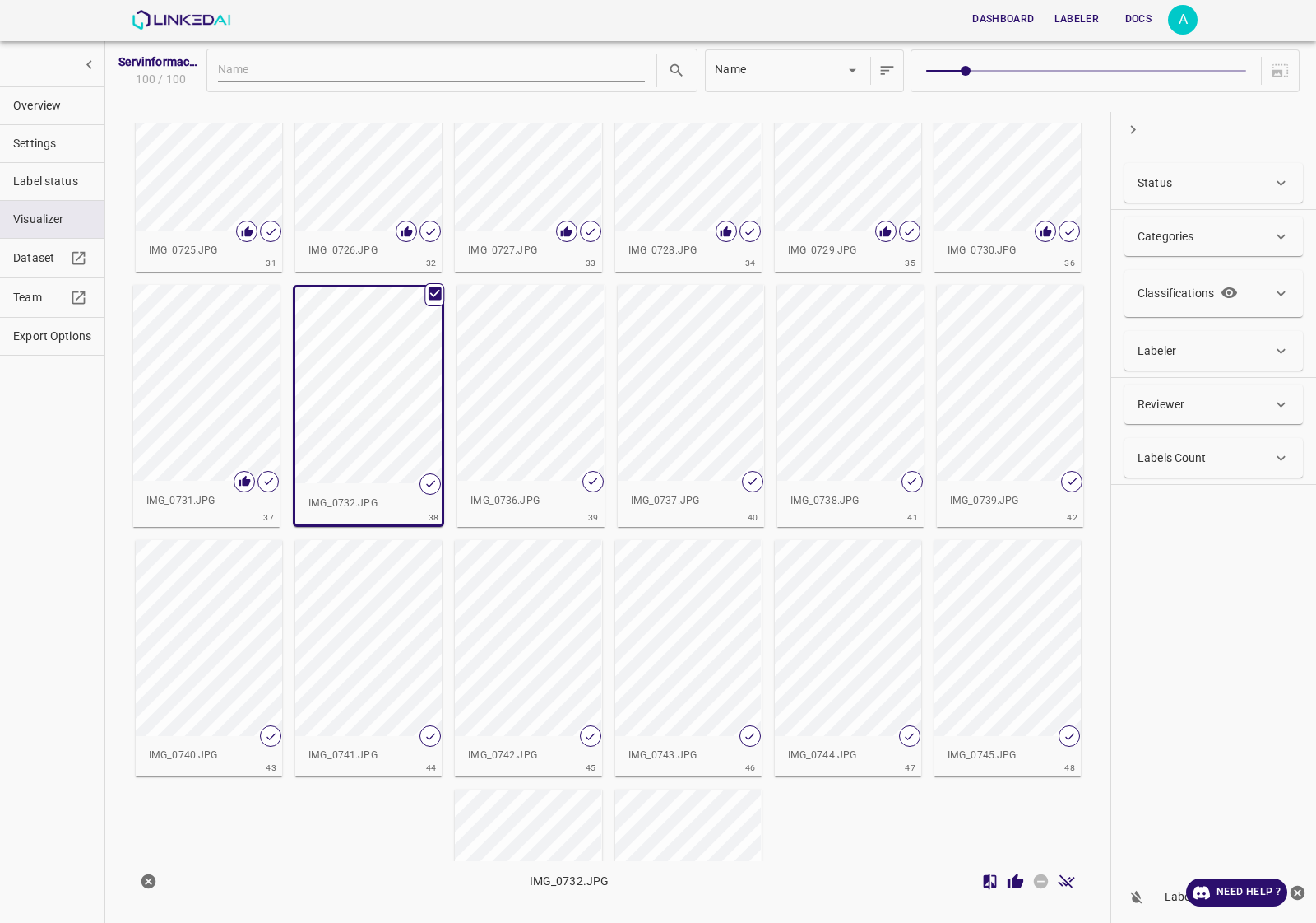
click at [1013, 887] on icon "Review Image" at bounding box center [1016, 880] width 16 height 15
click at [540, 371] on div "button" at bounding box center [530, 383] width 146 height 196
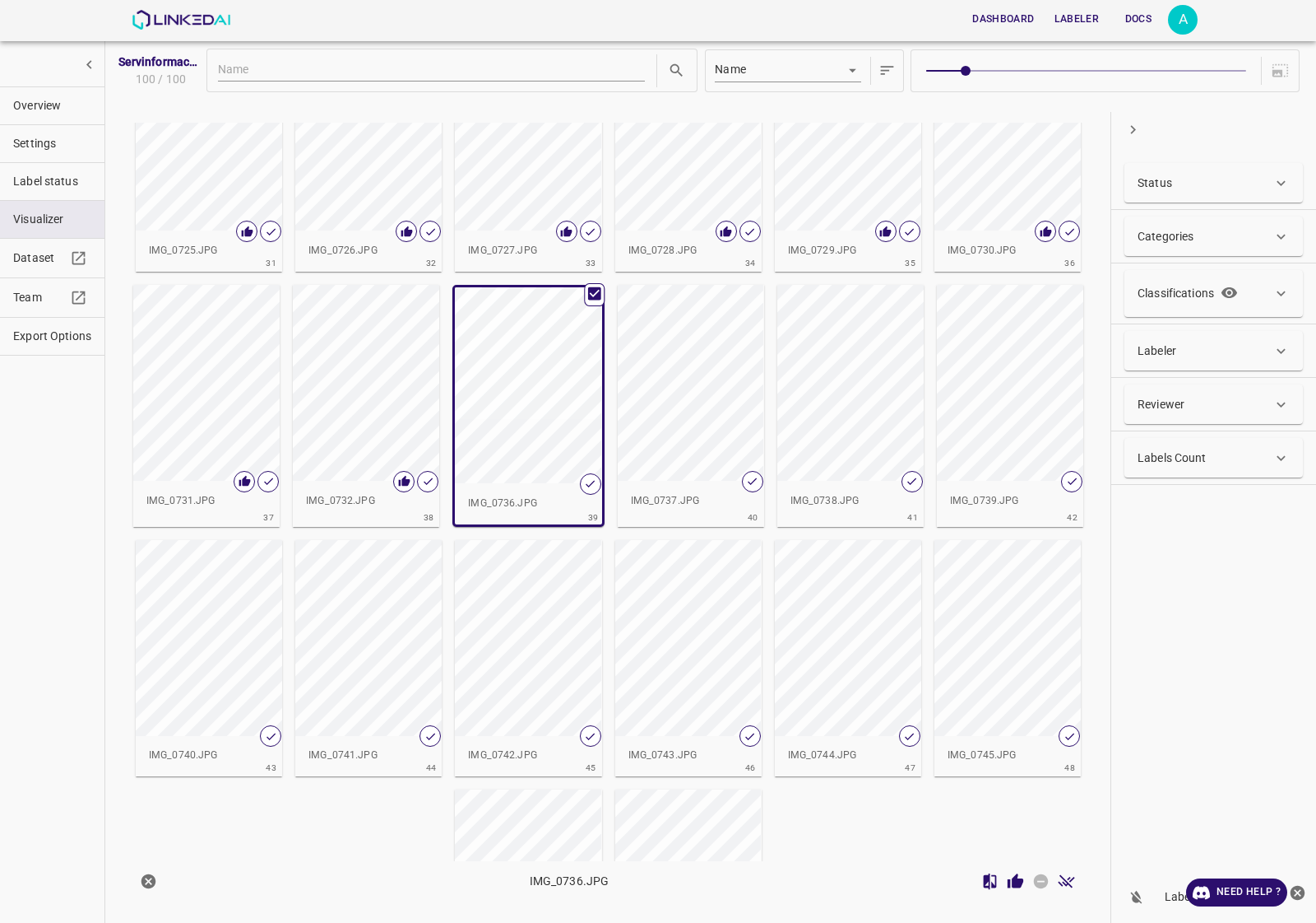
click at [1020, 880] on icon "Review Image" at bounding box center [1016, 880] width 16 height 15
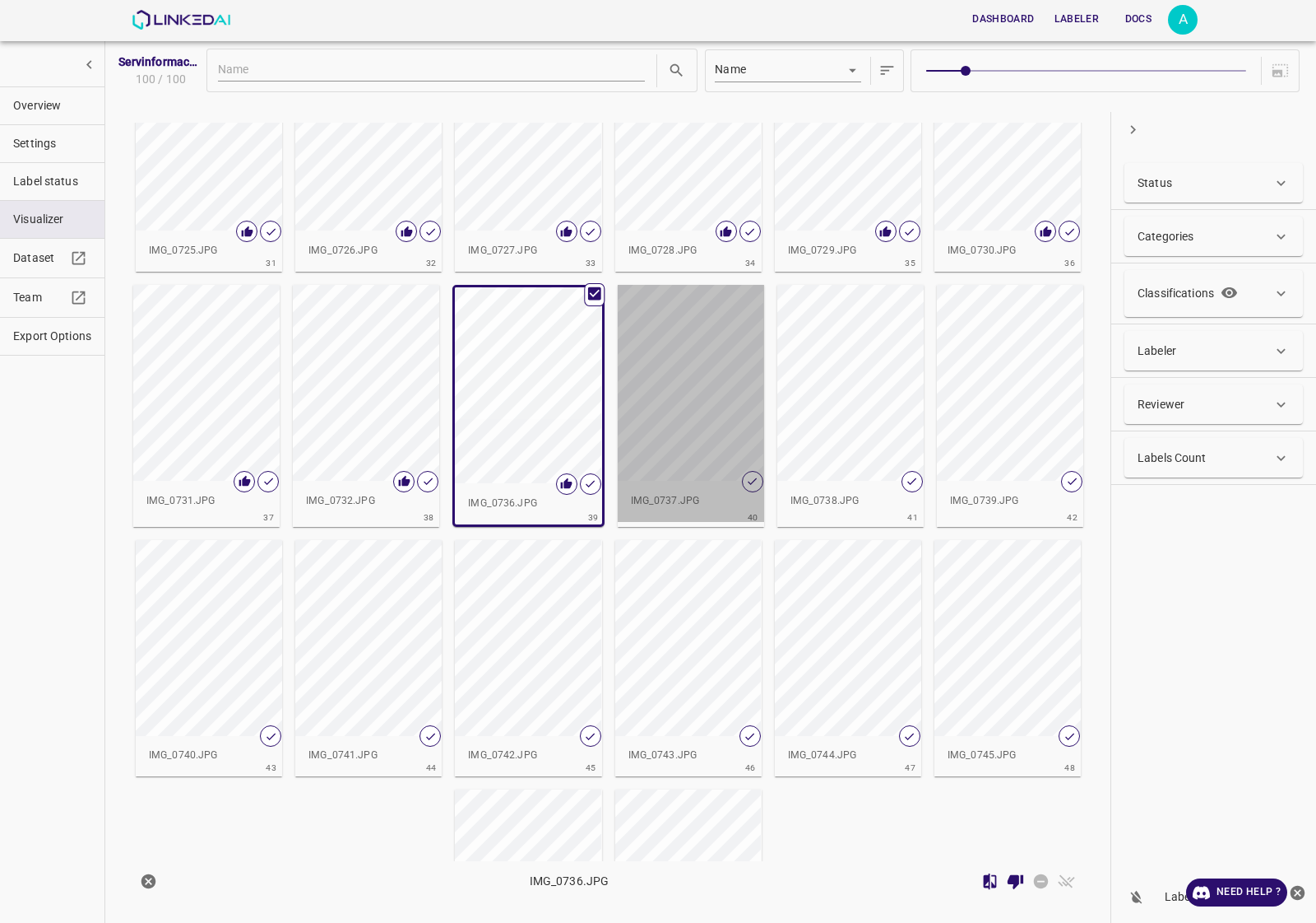
click at [674, 369] on div "button" at bounding box center [690, 383] width 146 height 196
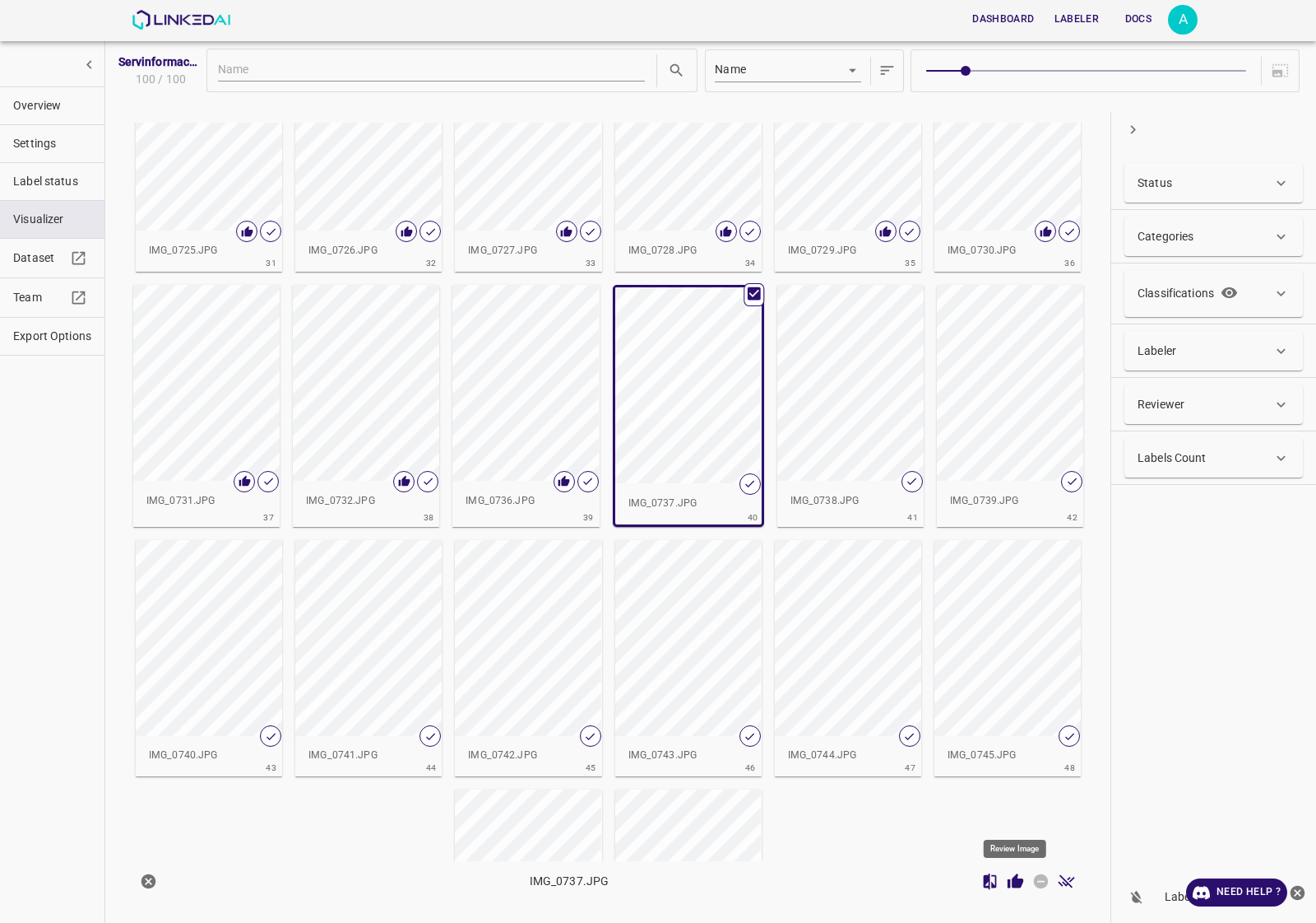
click at [1018, 877] on icon "Review Image" at bounding box center [1015, 880] width 17 height 17
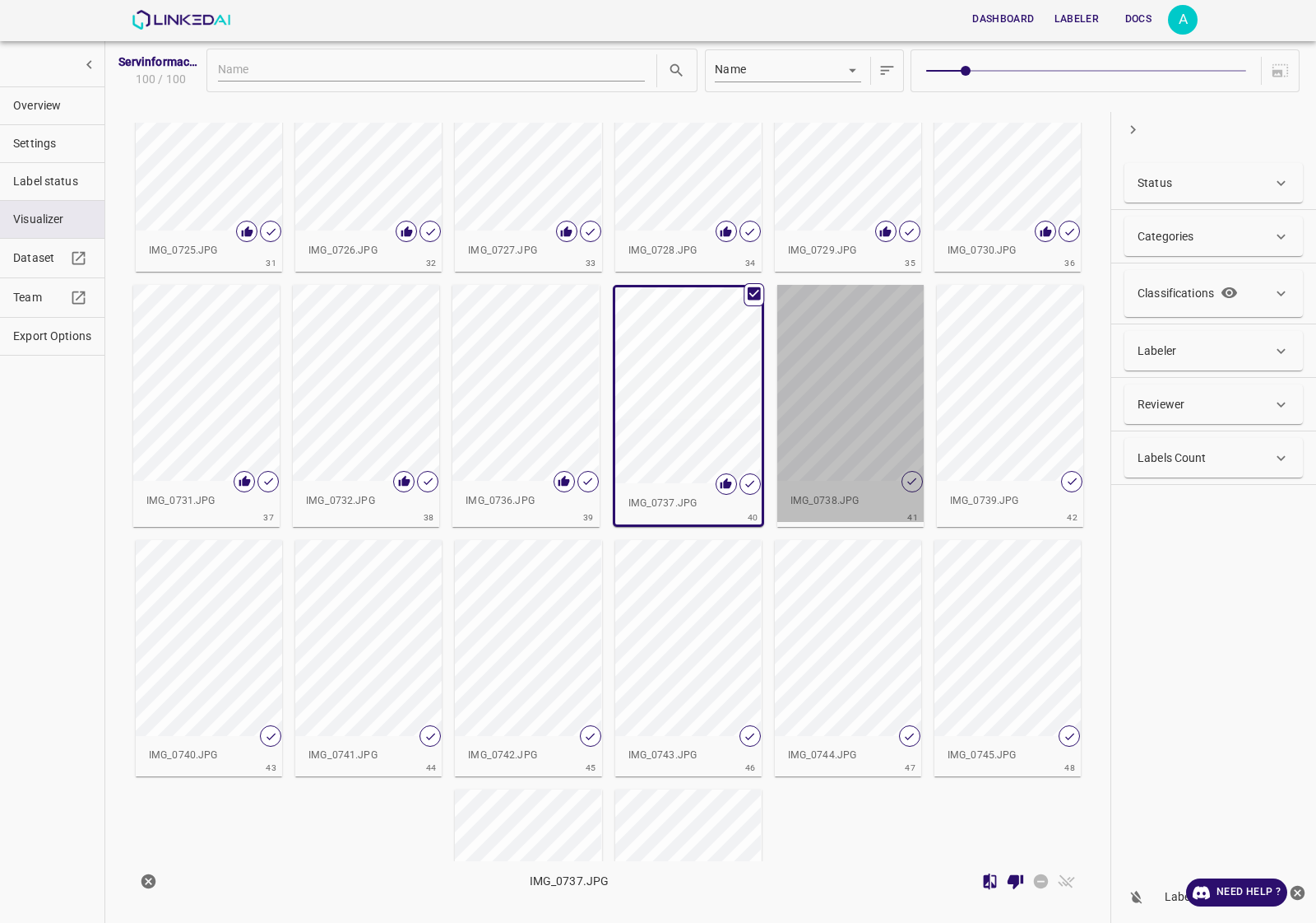
click at [841, 424] on div "button" at bounding box center [850, 383] width 146 height 196
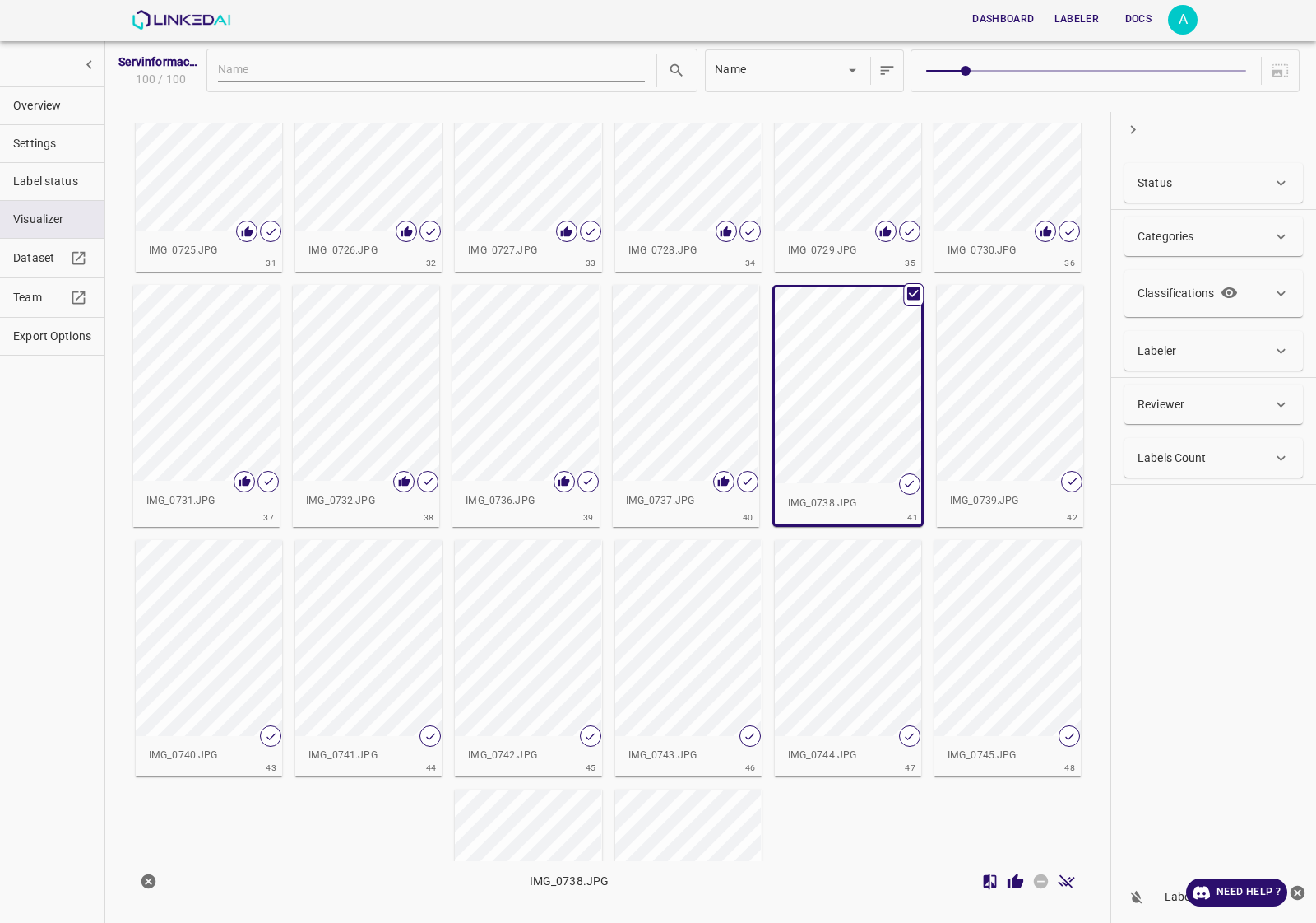
click at [1020, 886] on icon "Review Image" at bounding box center [1016, 880] width 16 height 15
click at [1005, 424] on div "button" at bounding box center [1009, 383] width 146 height 196
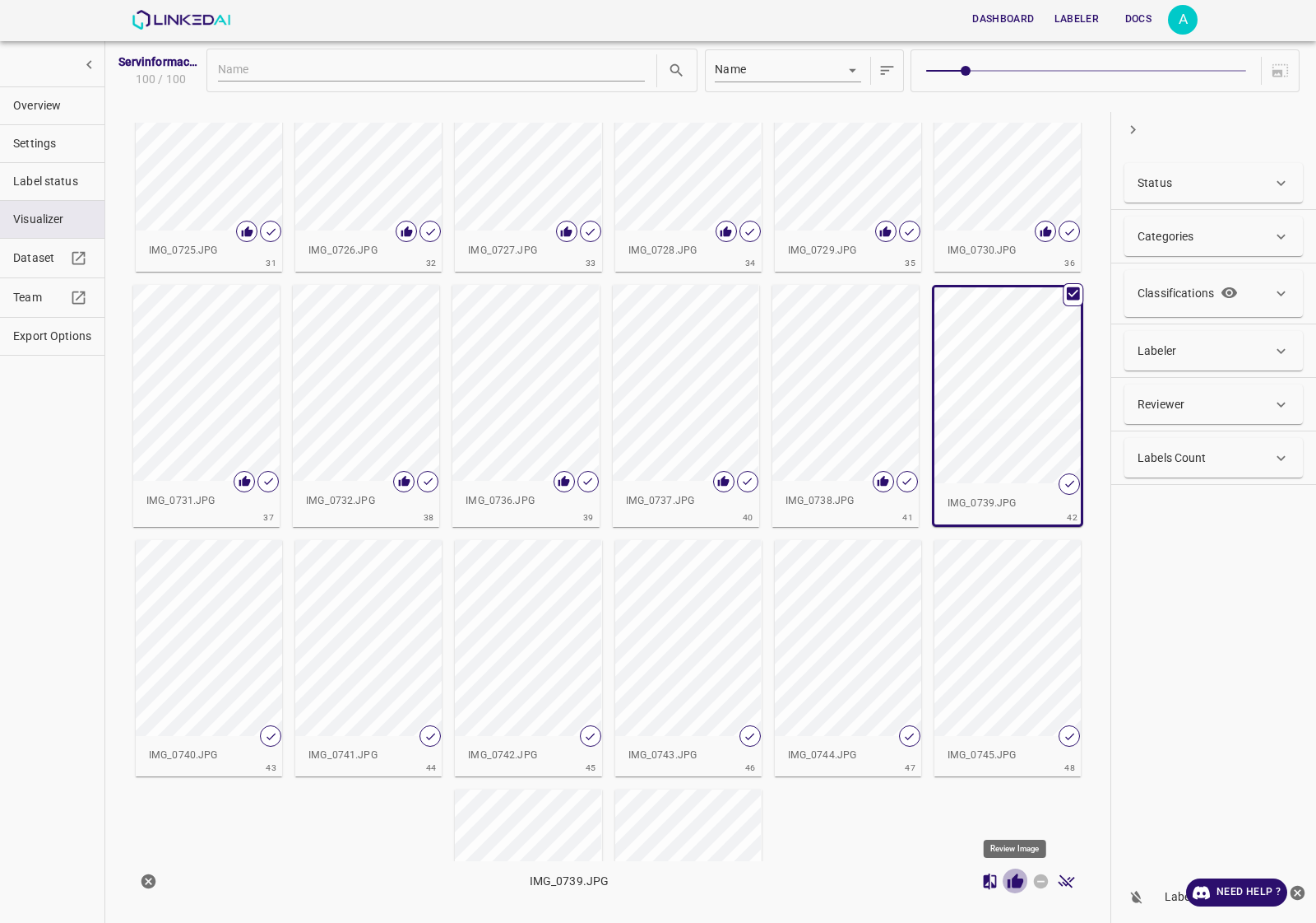
click at [1025, 885] on button "Review Image" at bounding box center [1016, 881] width 26 height 26
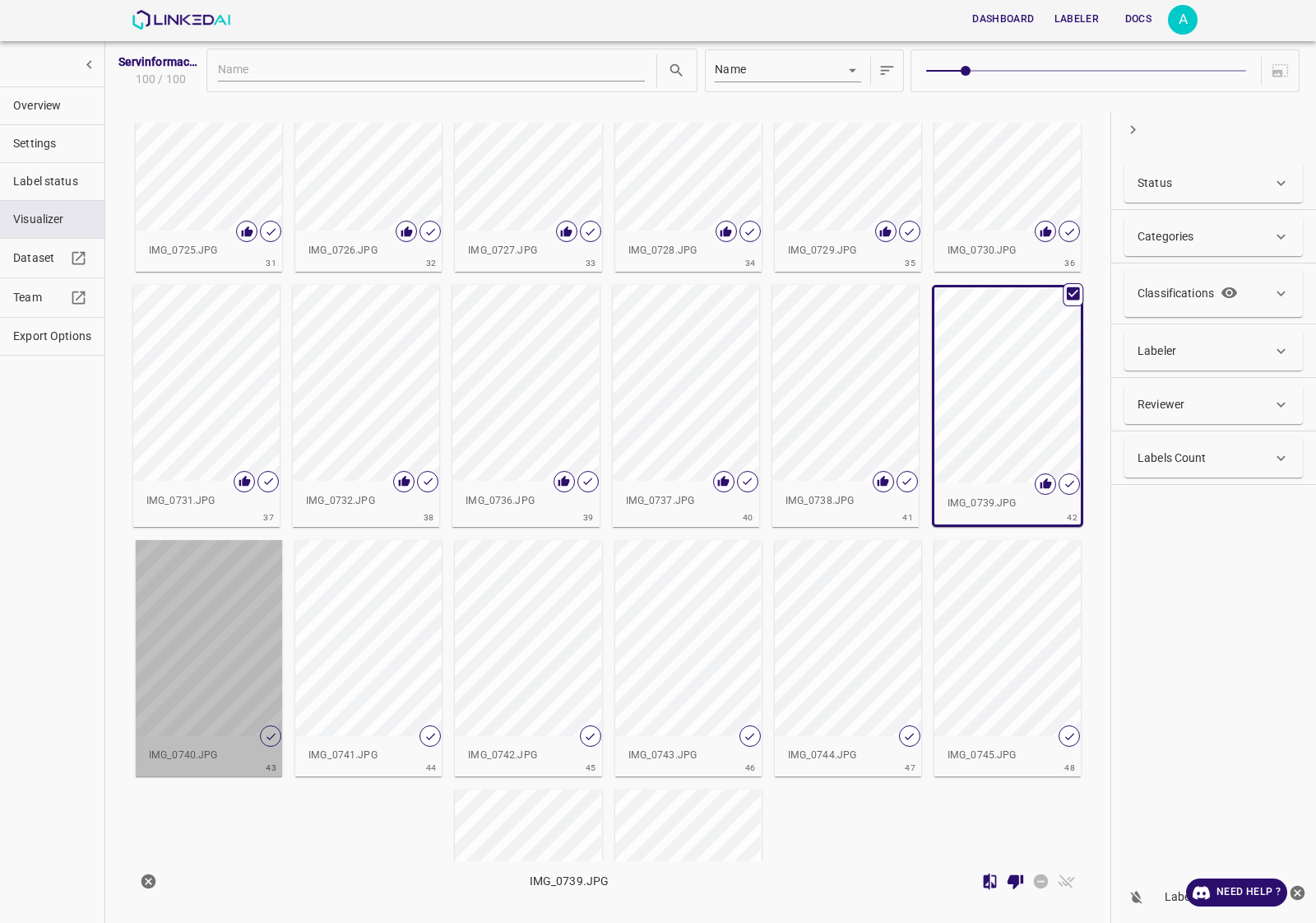
click at [236, 628] on div "button" at bounding box center [209, 637] width 146 height 196
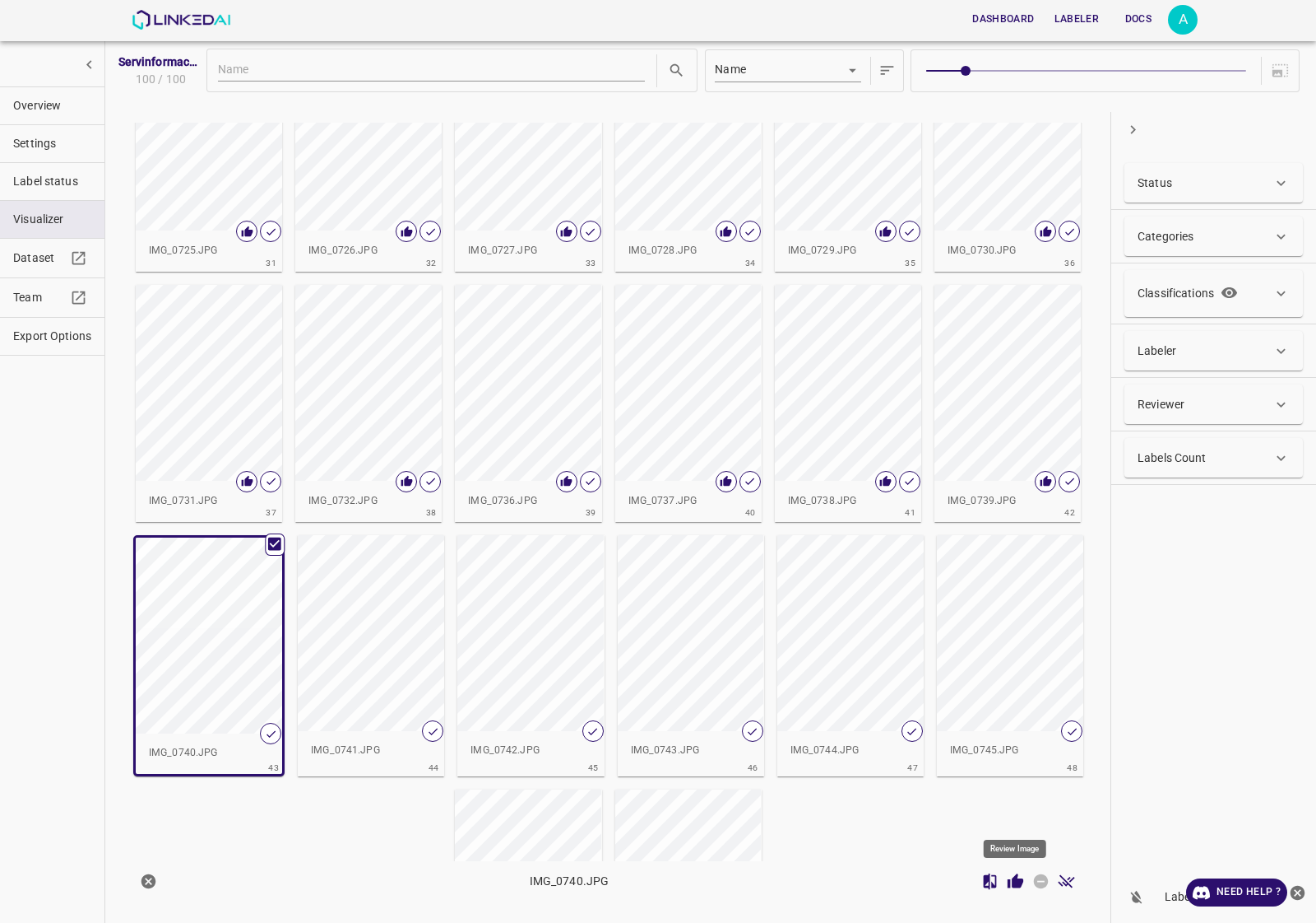
click at [1012, 883] on icon "Review Image" at bounding box center [1015, 880] width 17 height 17
click at [365, 628] on div "button" at bounding box center [370, 632] width 146 height 196
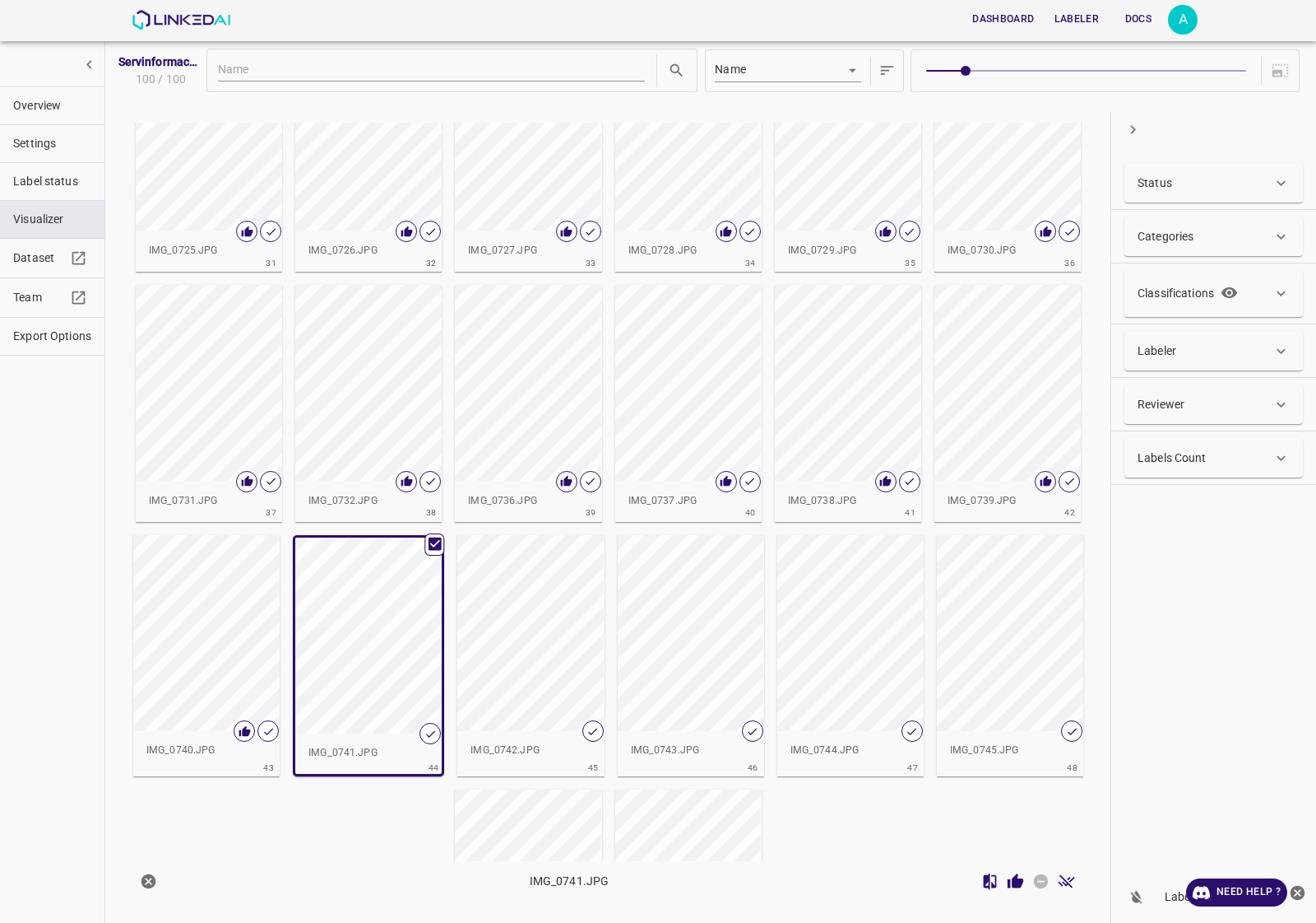
click at [1010, 877] on icon "Review Image" at bounding box center [1015, 880] width 17 height 17
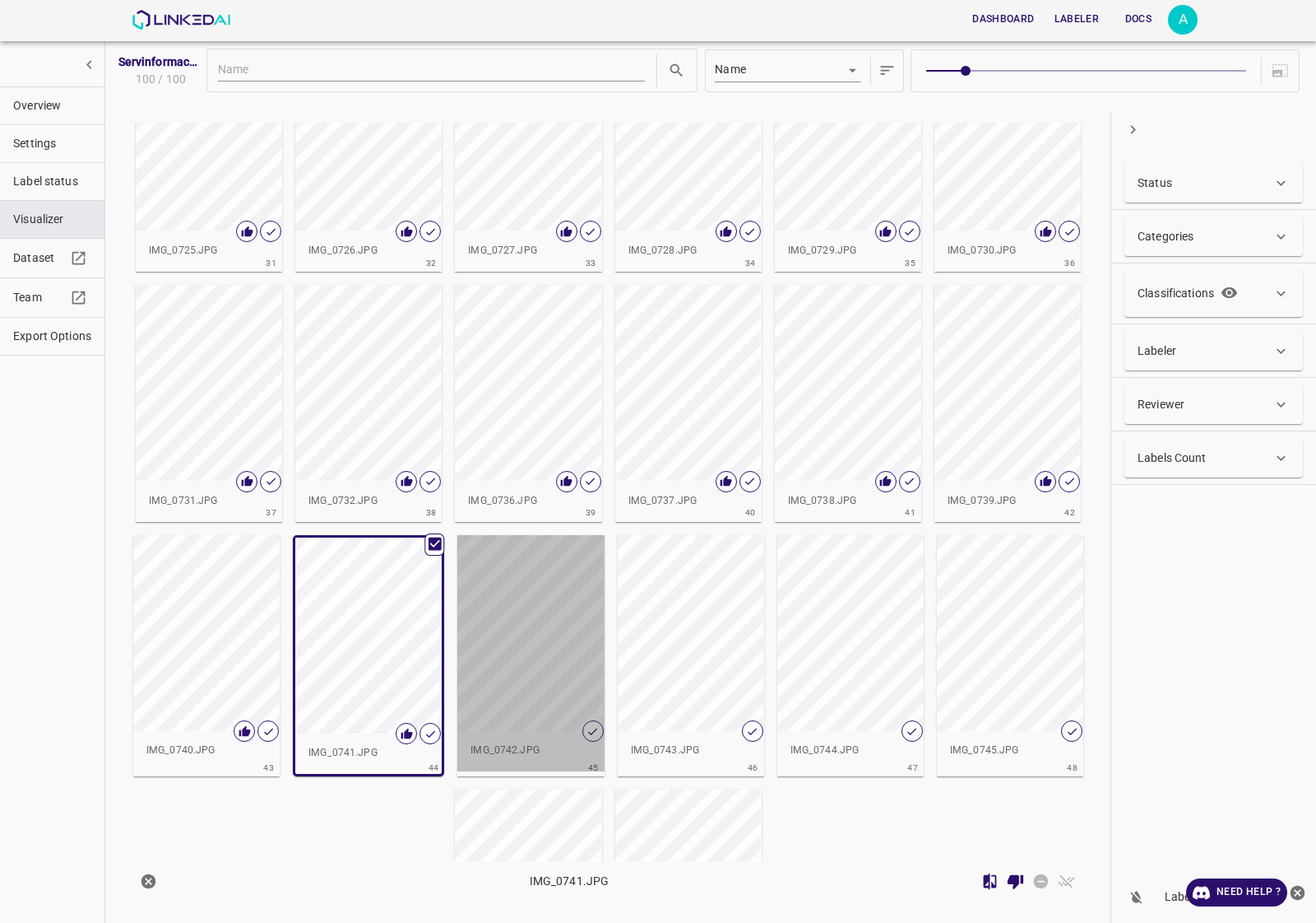
click at [491, 628] on div "button" at bounding box center [530, 632] width 146 height 196
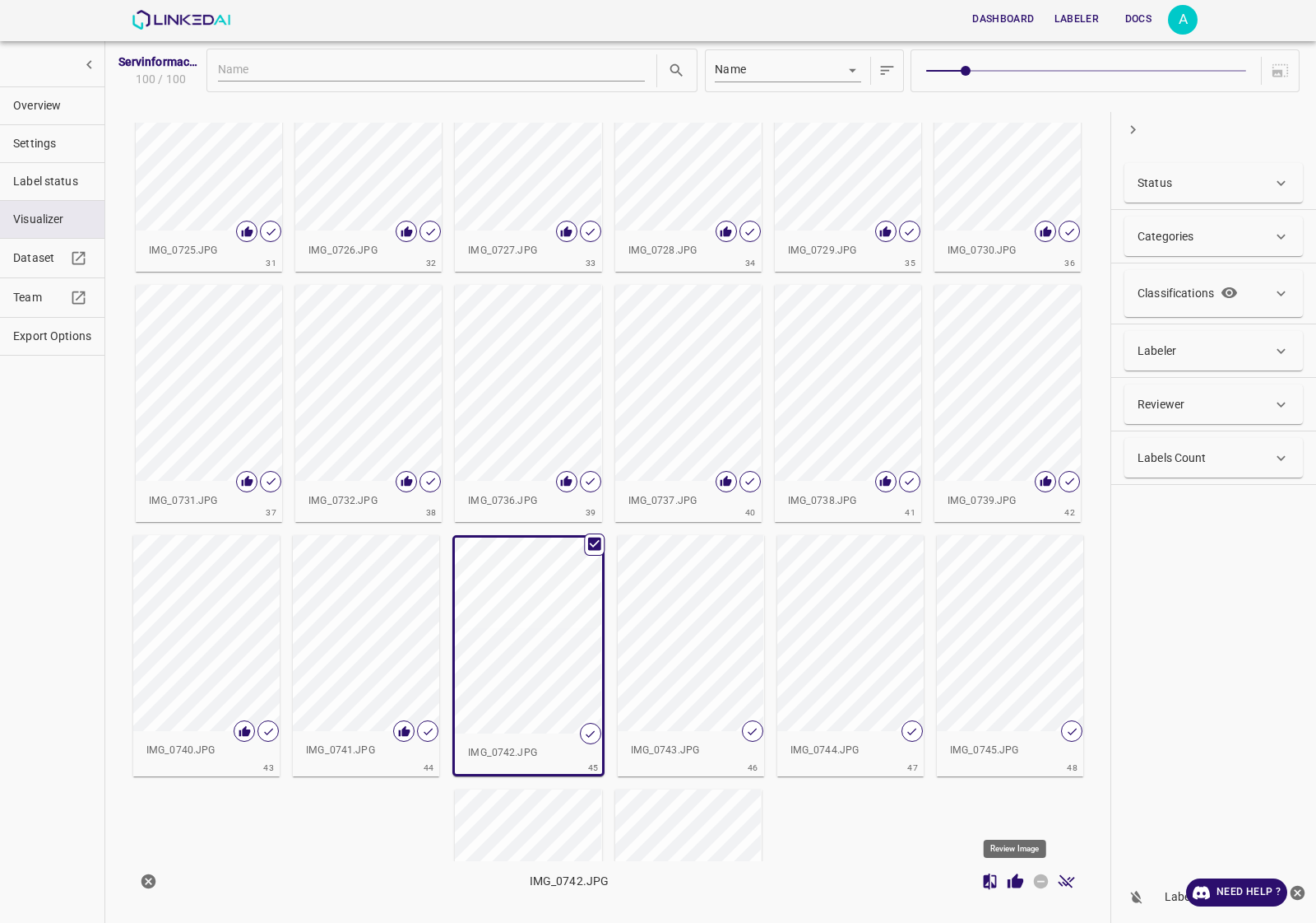
click at [1014, 882] on icon "Review Image" at bounding box center [1016, 880] width 16 height 15
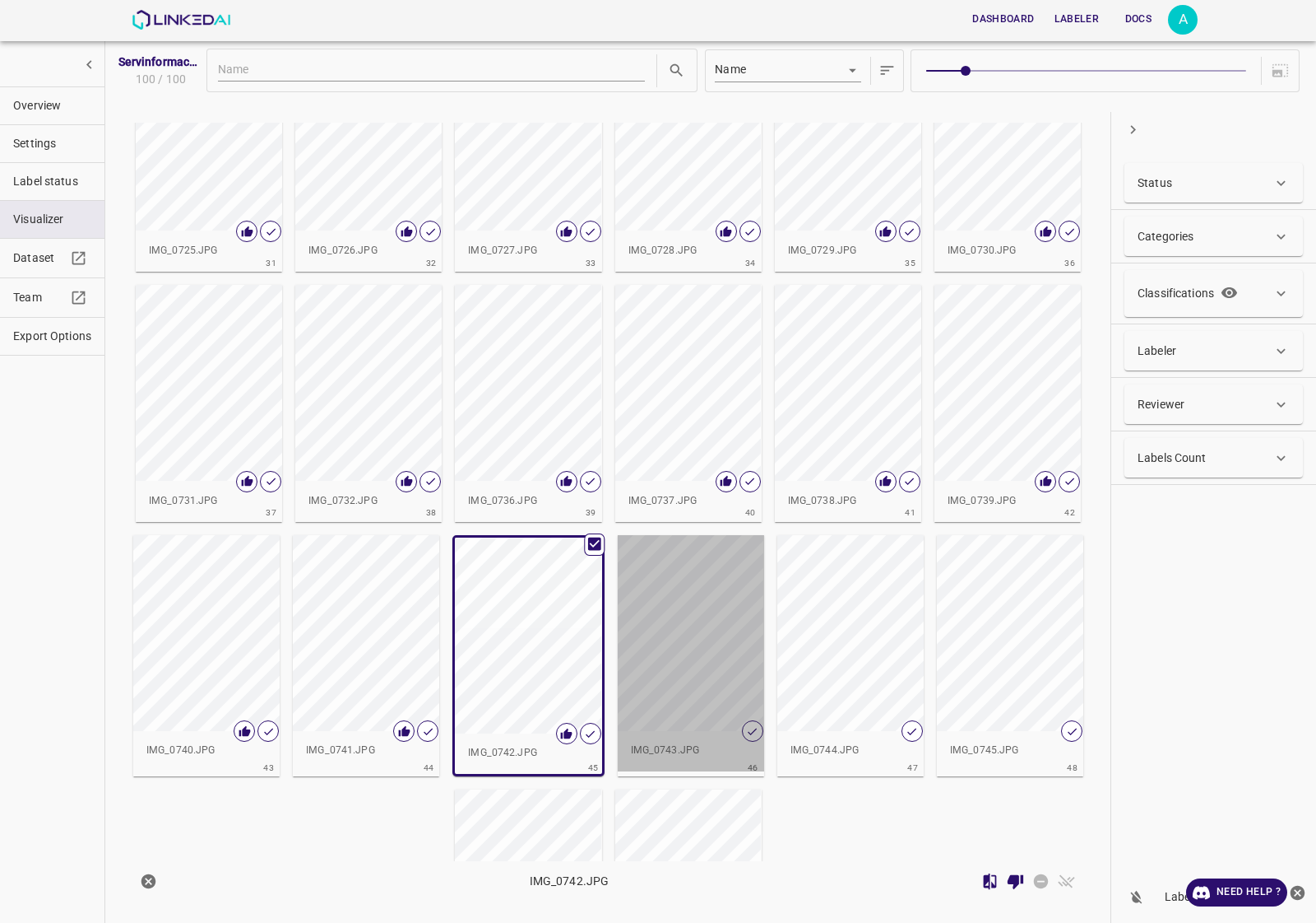
click at [663, 659] on div "button" at bounding box center [690, 632] width 146 height 196
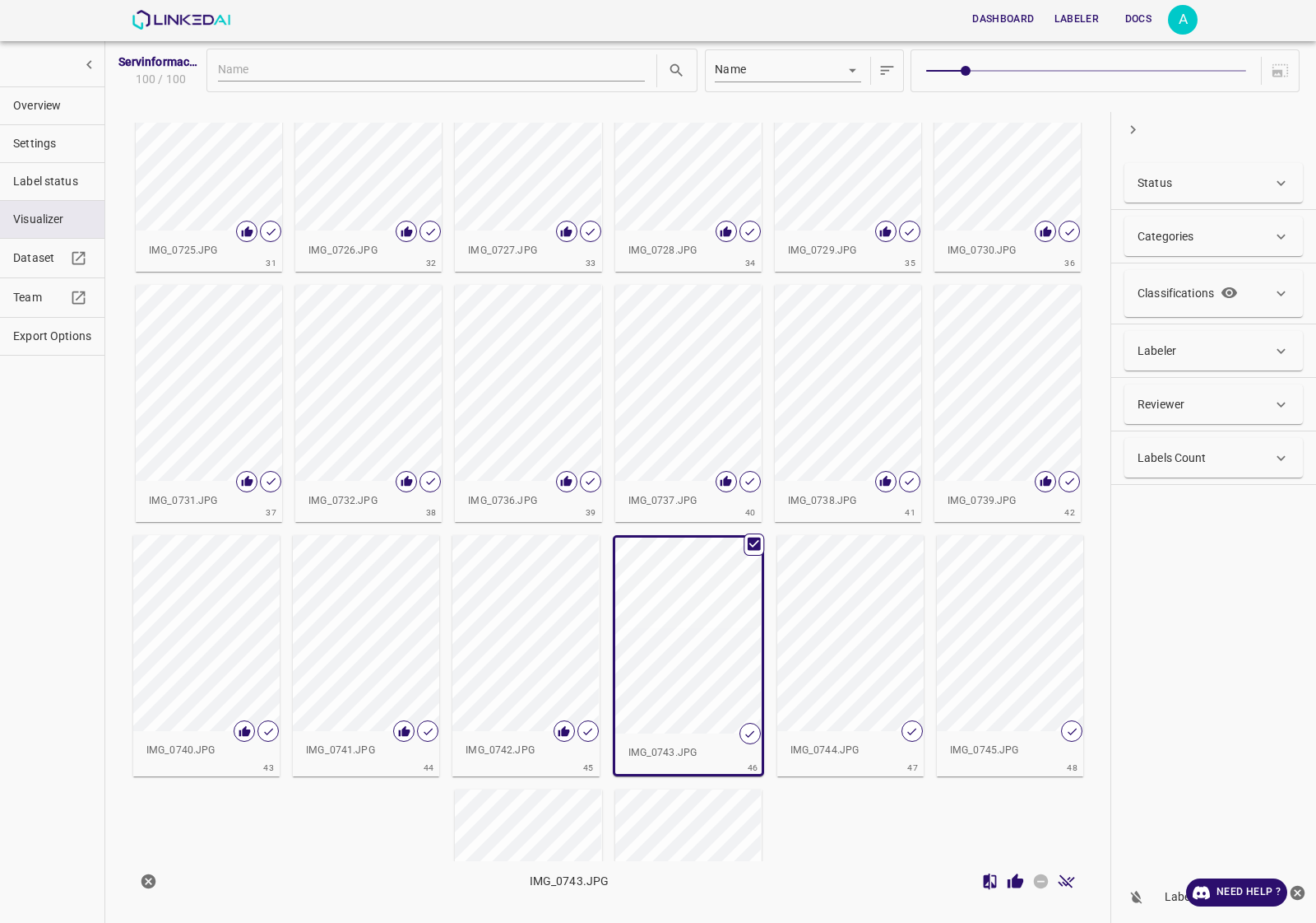
click at [1021, 884] on icon "Review Image" at bounding box center [1016, 880] width 16 height 15
click at [828, 603] on div "button" at bounding box center [850, 632] width 146 height 196
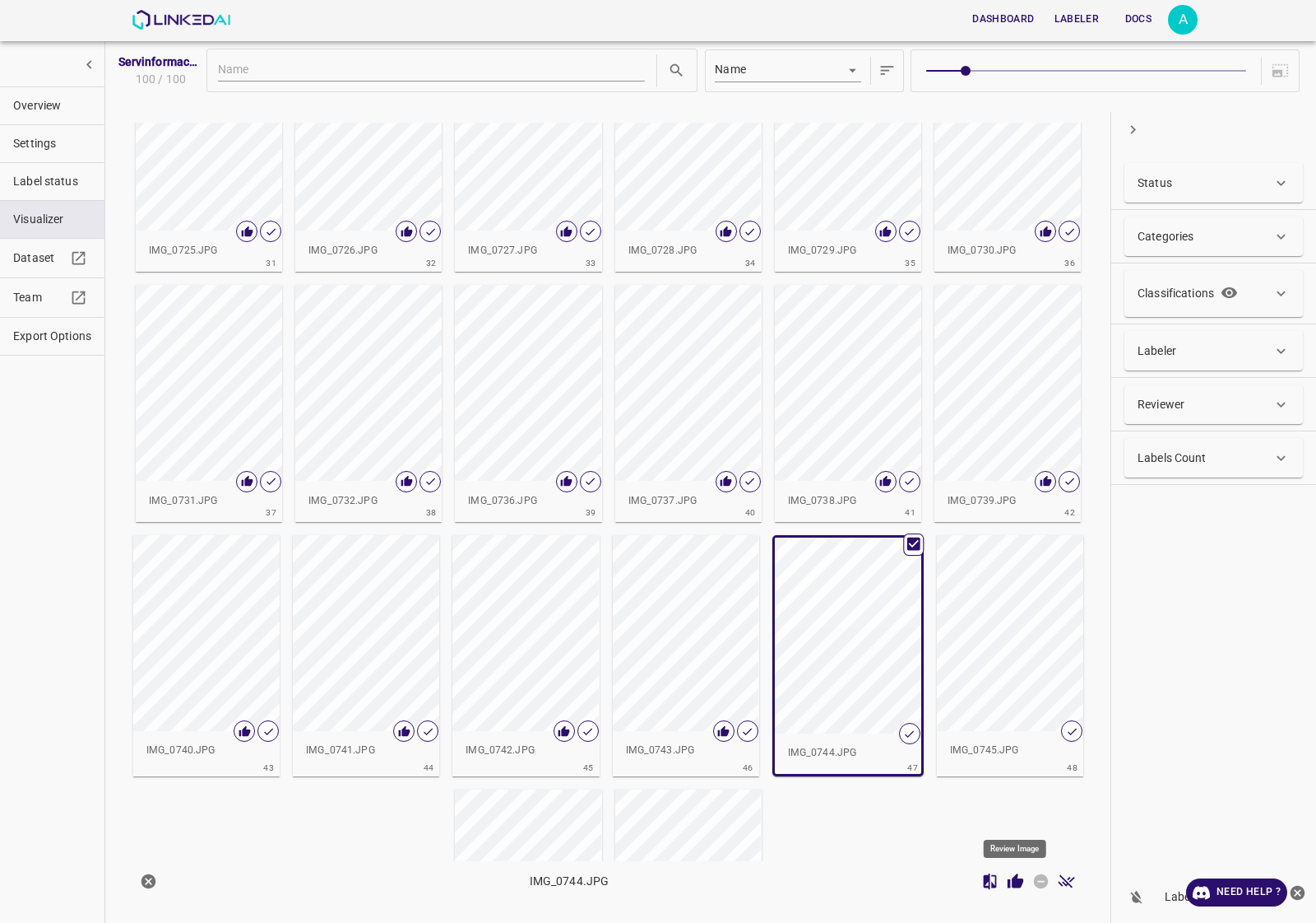
click at [1014, 879] on icon "Review Image" at bounding box center [1016, 880] width 16 height 15
click at [1009, 669] on div "button" at bounding box center [1009, 632] width 146 height 196
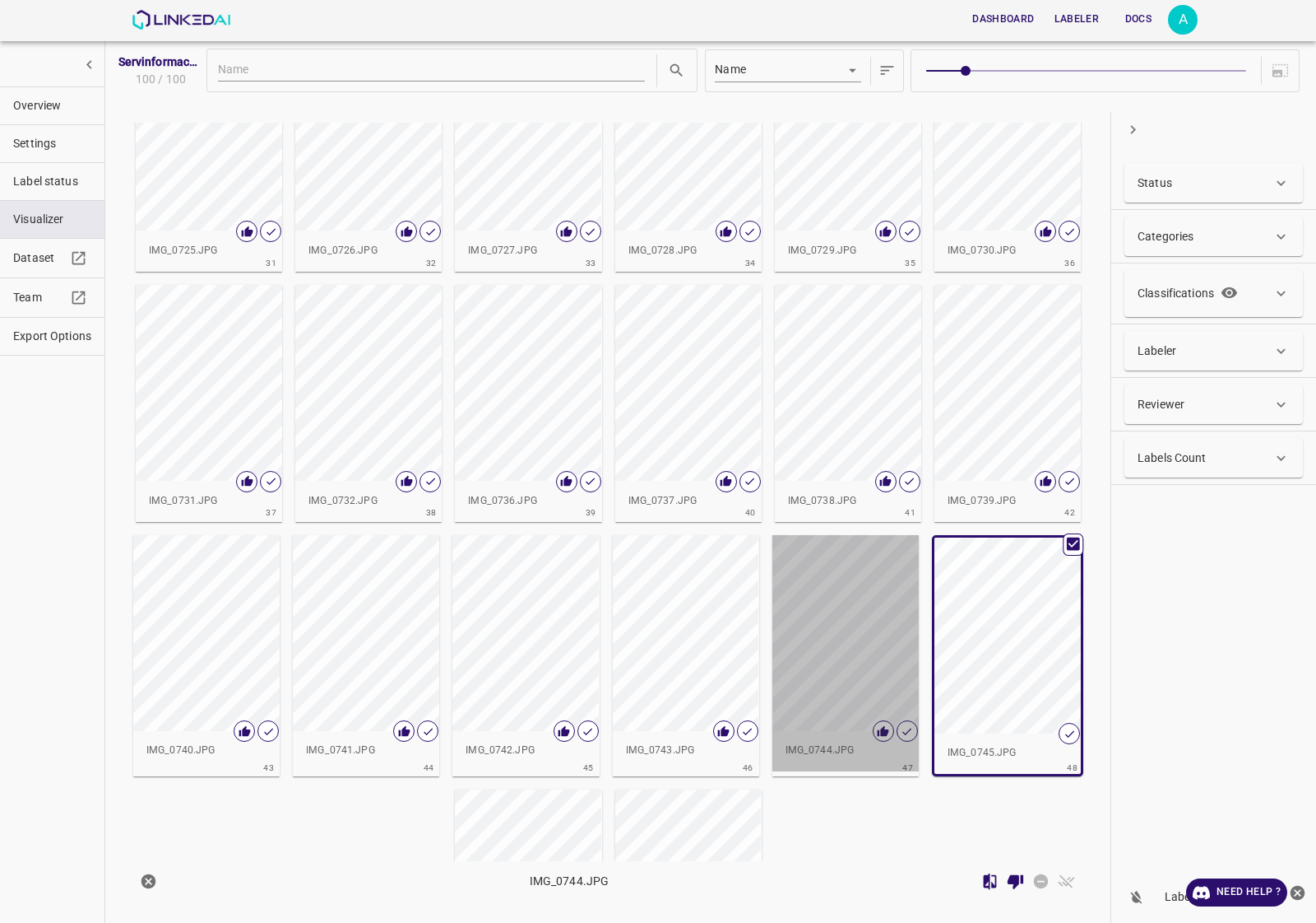
click at [864, 669] on div "button" at bounding box center [845, 632] width 146 height 196
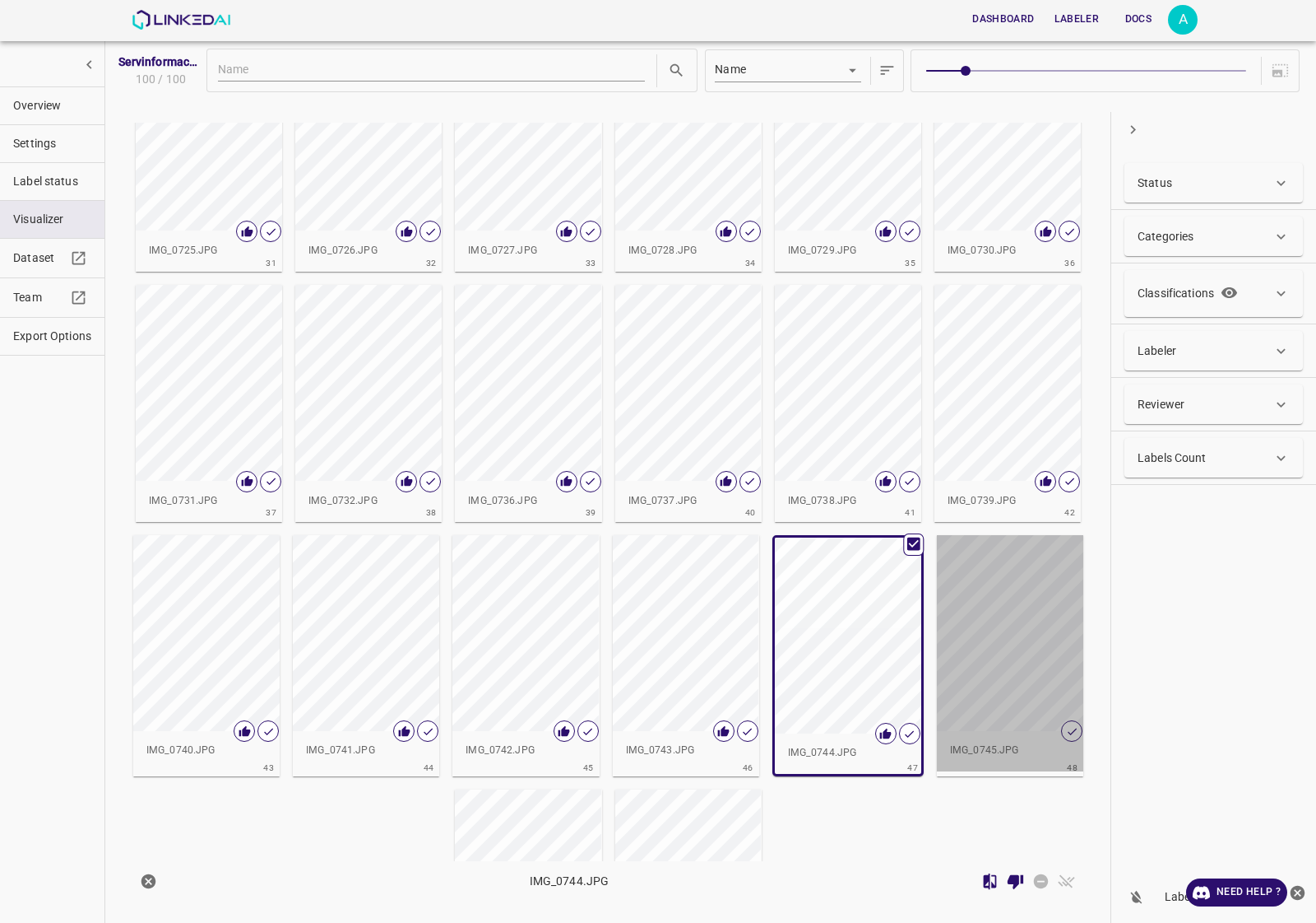
click at [1008, 661] on div "button" at bounding box center [1009, 632] width 146 height 196
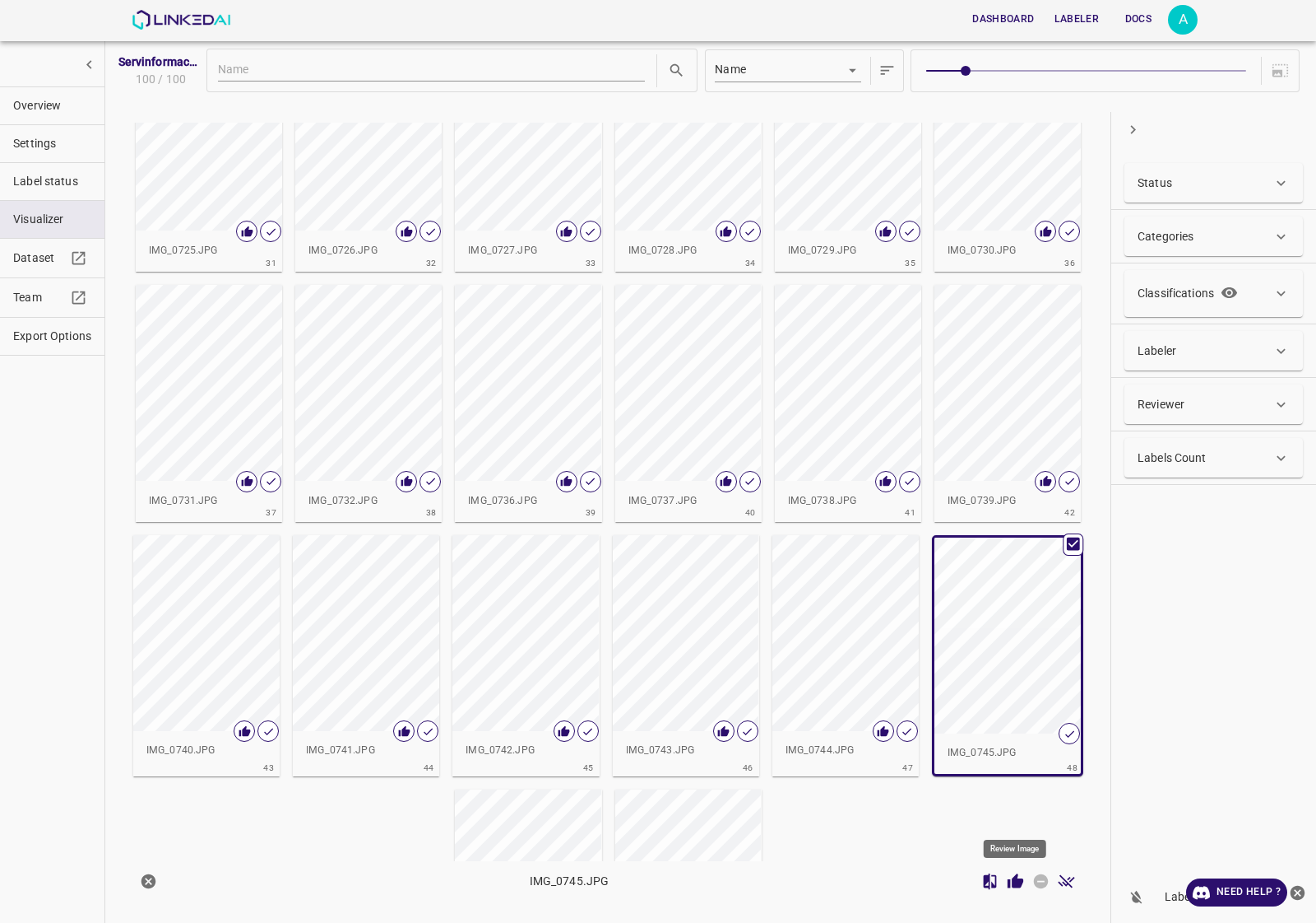
click at [1009, 883] on icon "Review Image" at bounding box center [1016, 880] width 16 height 15
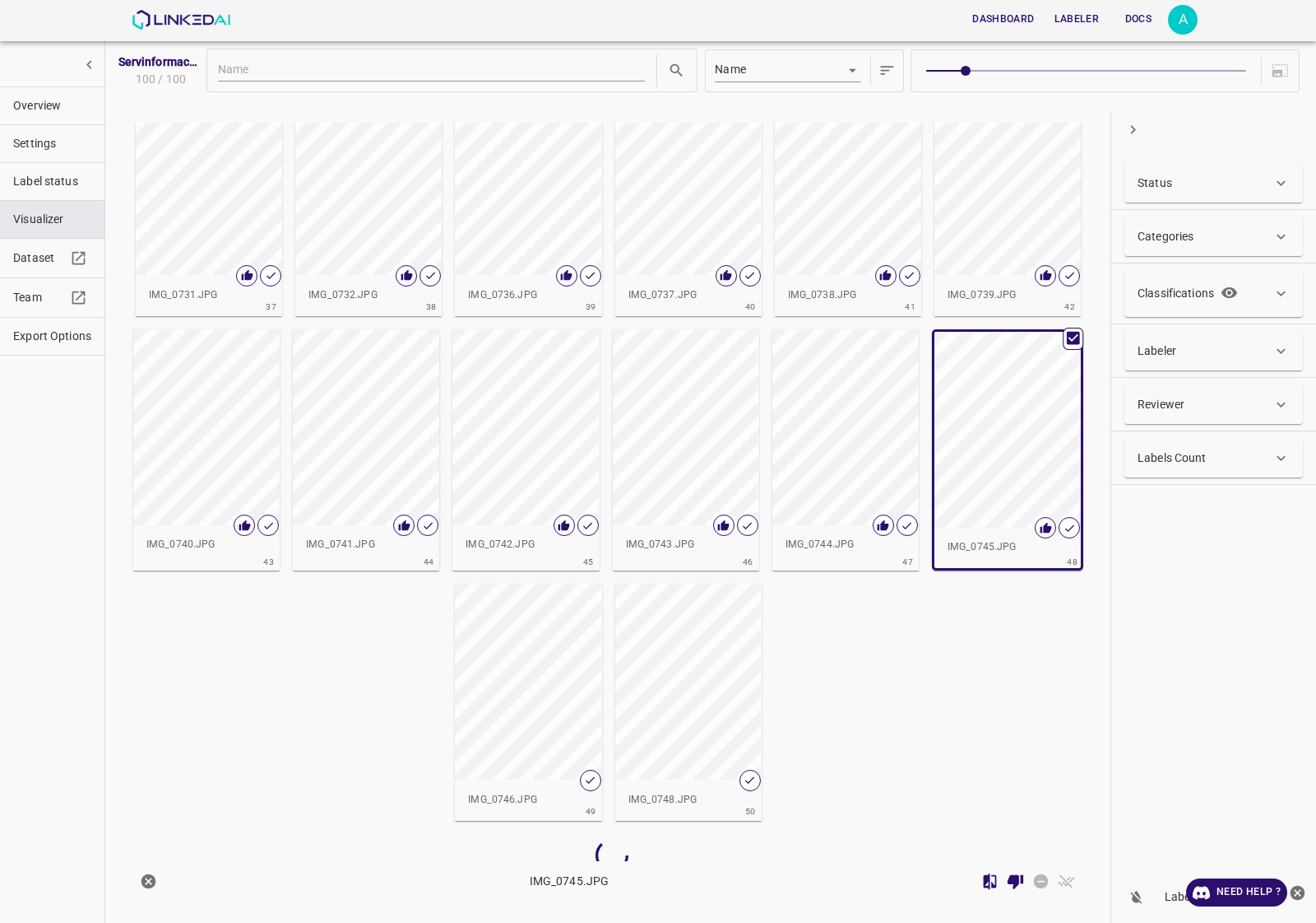
scroll to position [1568, 0]
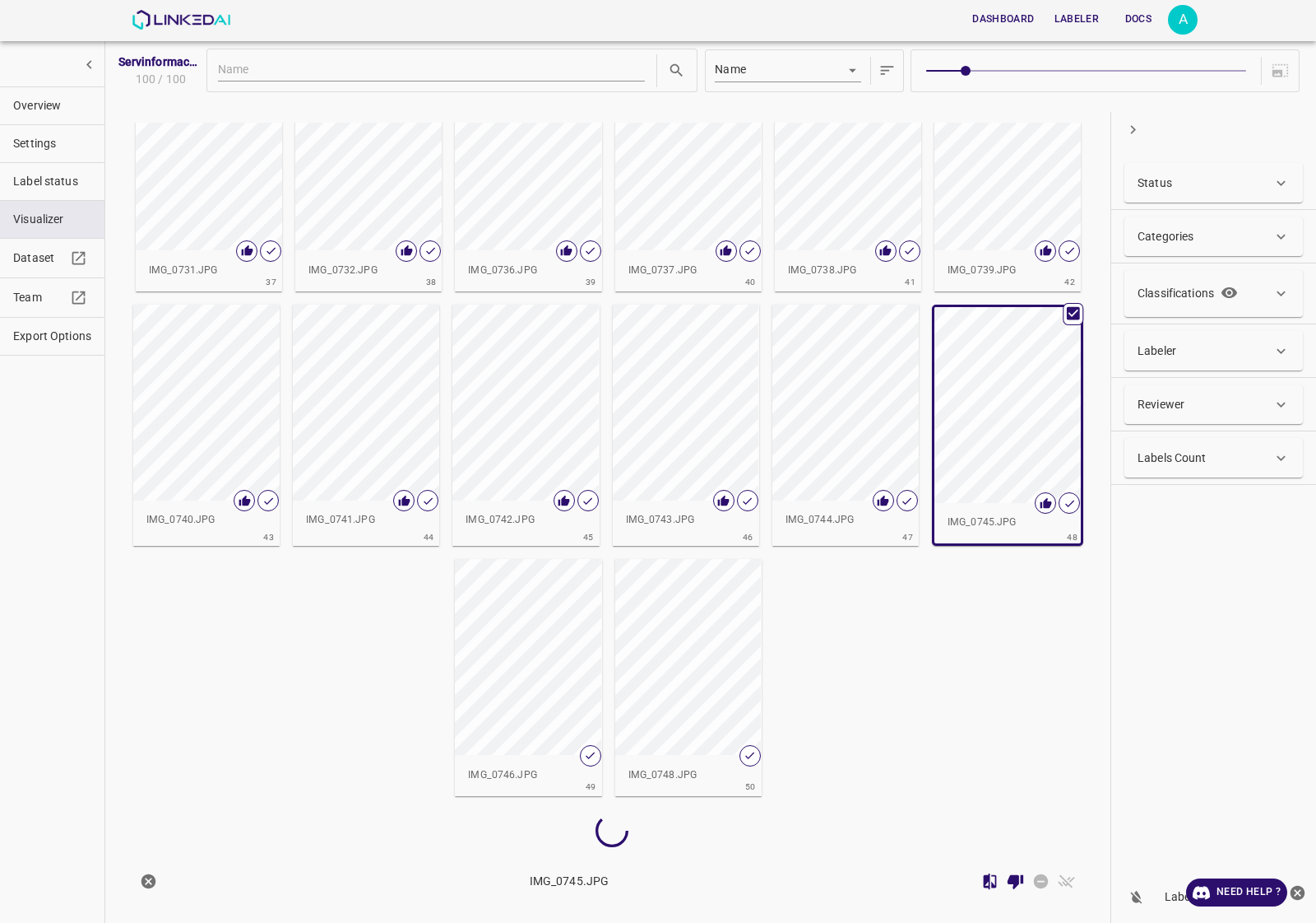
click at [499, 643] on div "button" at bounding box center [527, 656] width 146 height 196
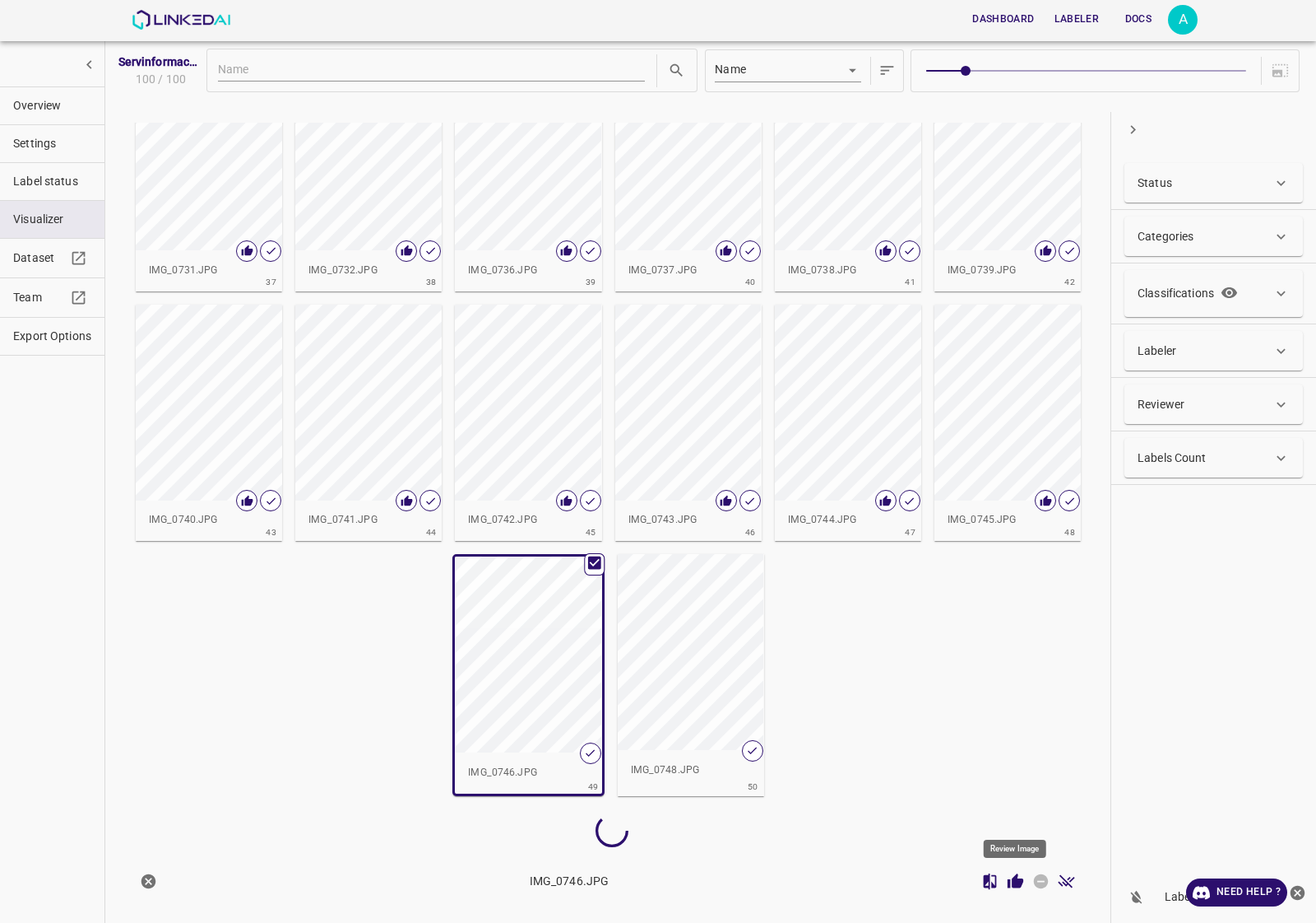
click at [1018, 880] on icon "Review Image" at bounding box center [1016, 880] width 16 height 15
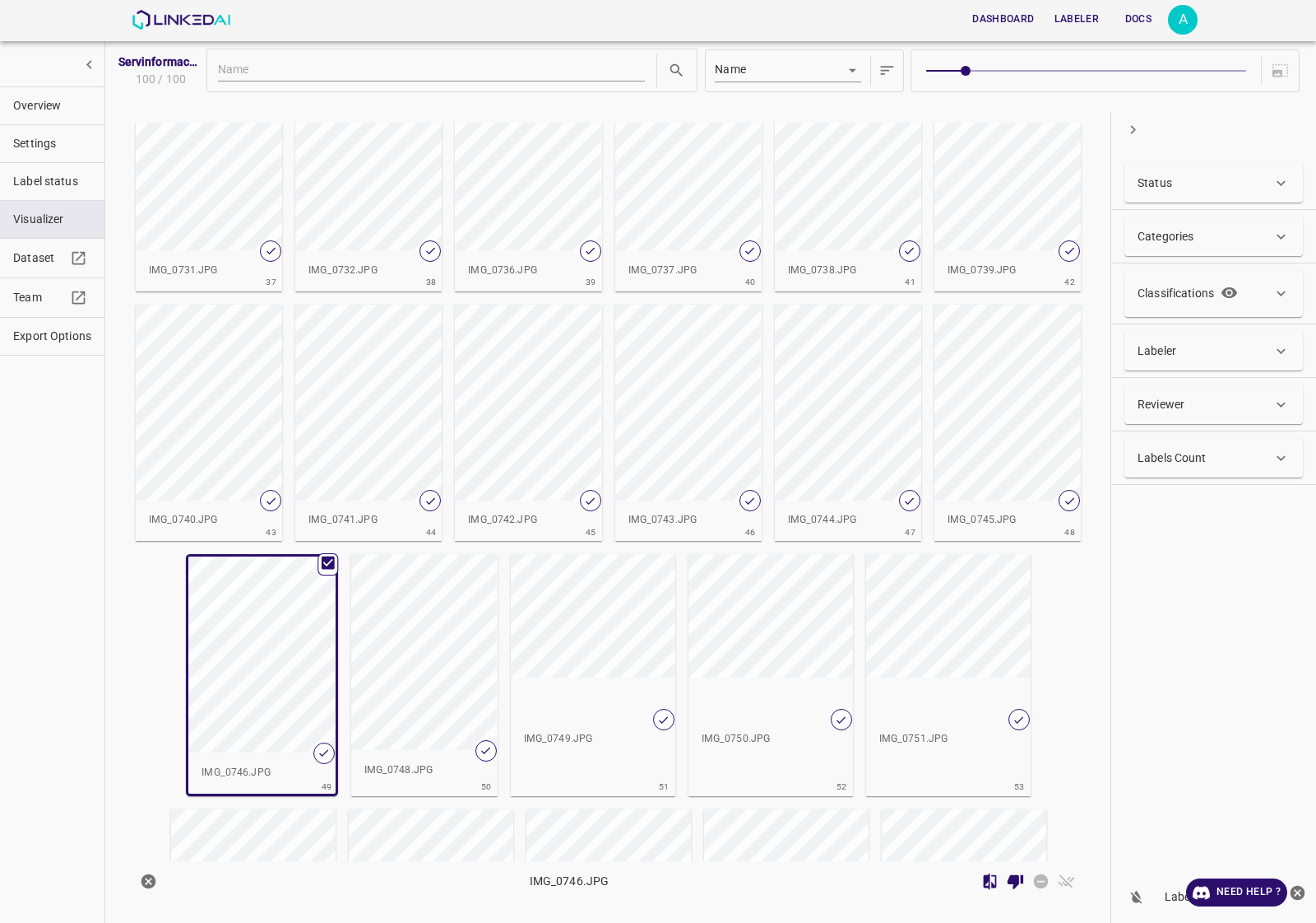
click at [659, 768] on div "IMG_0749.JPG 51" at bounding box center [593, 675] width 165 height 242
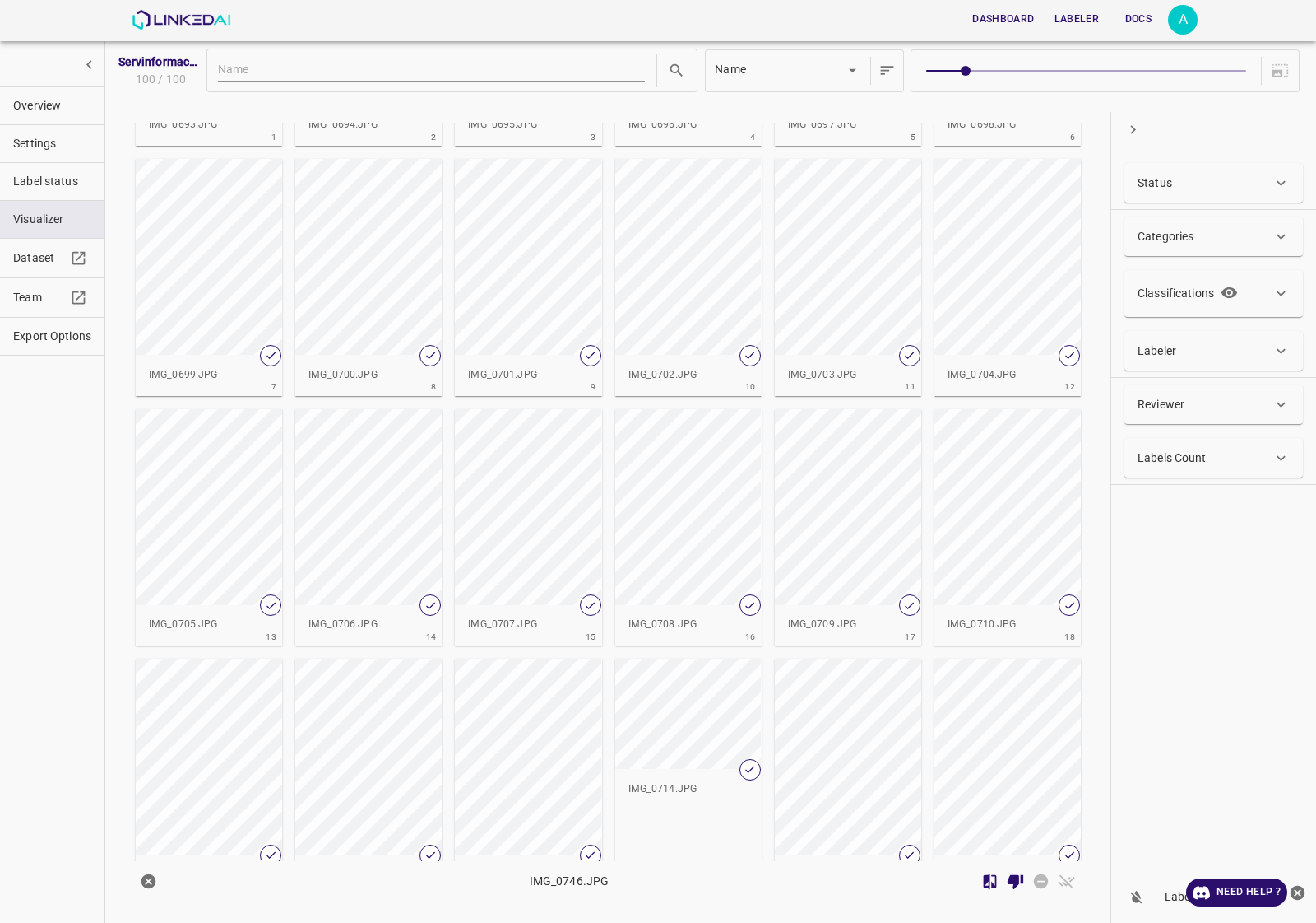
scroll to position [0, 0]
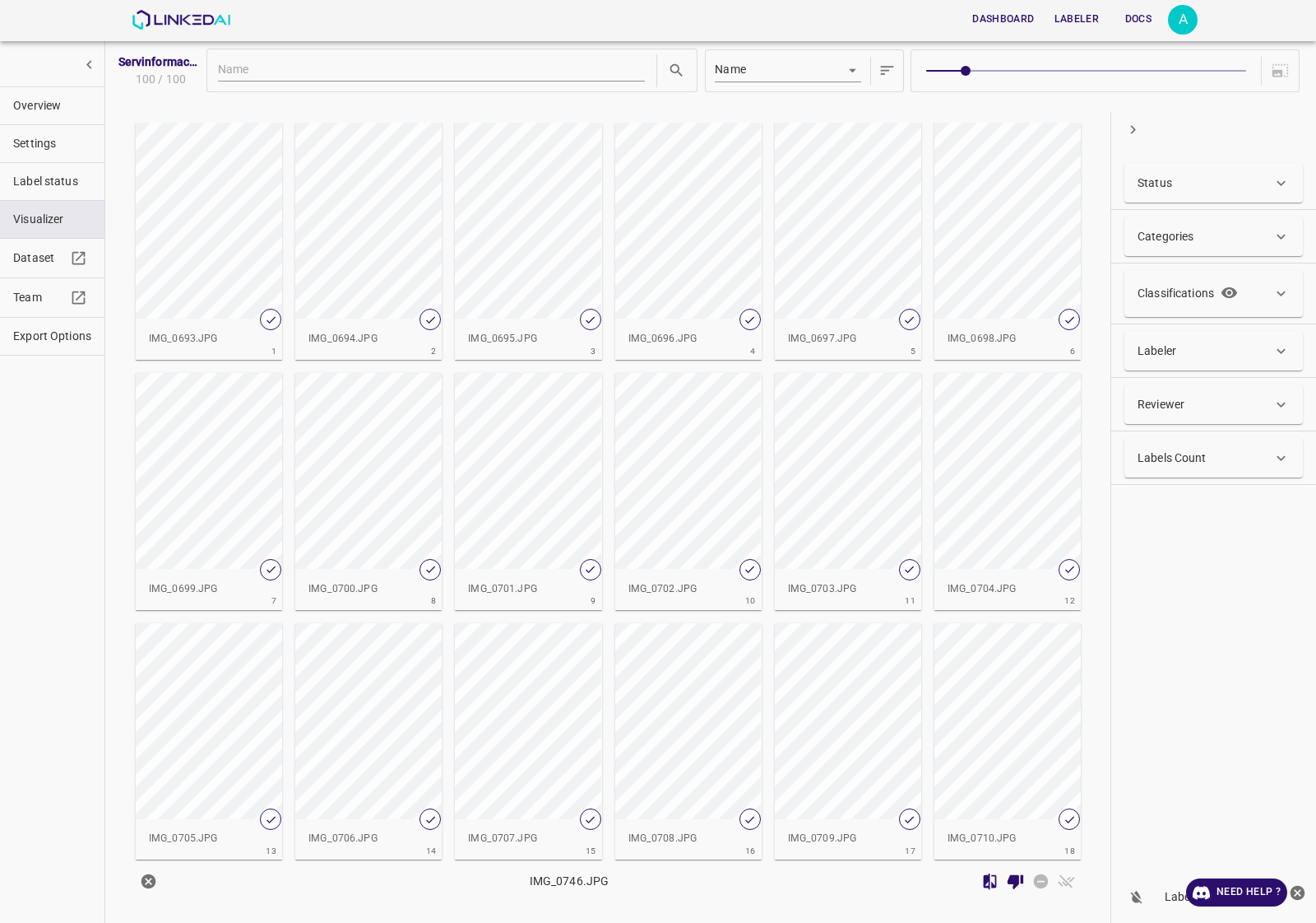
click at [1175, 178] on div "Status" at bounding box center [1206, 183] width 135 height 17
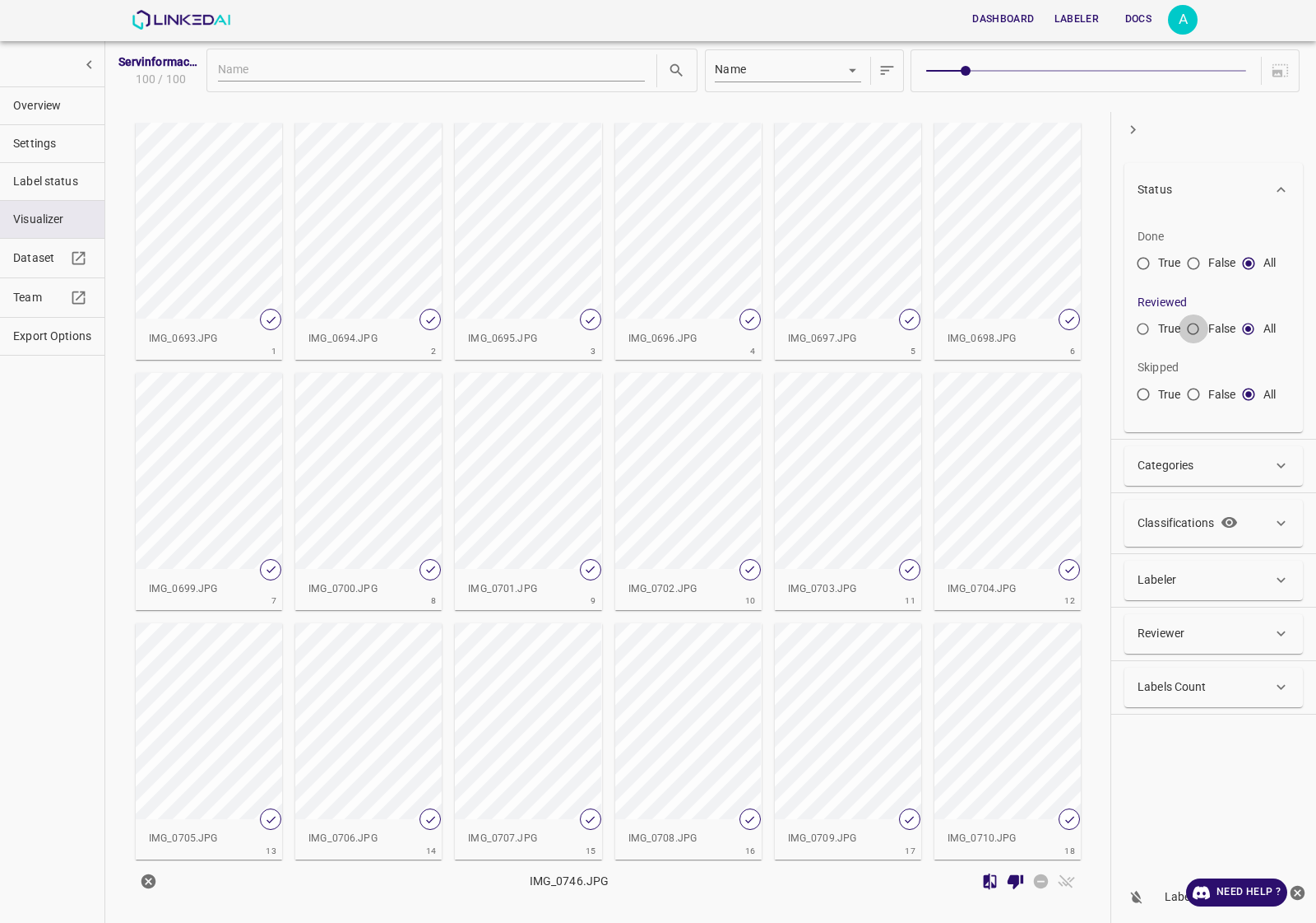
click at [1196, 335] on input "False" at bounding box center [1194, 333] width 30 height 30
radio input "true"
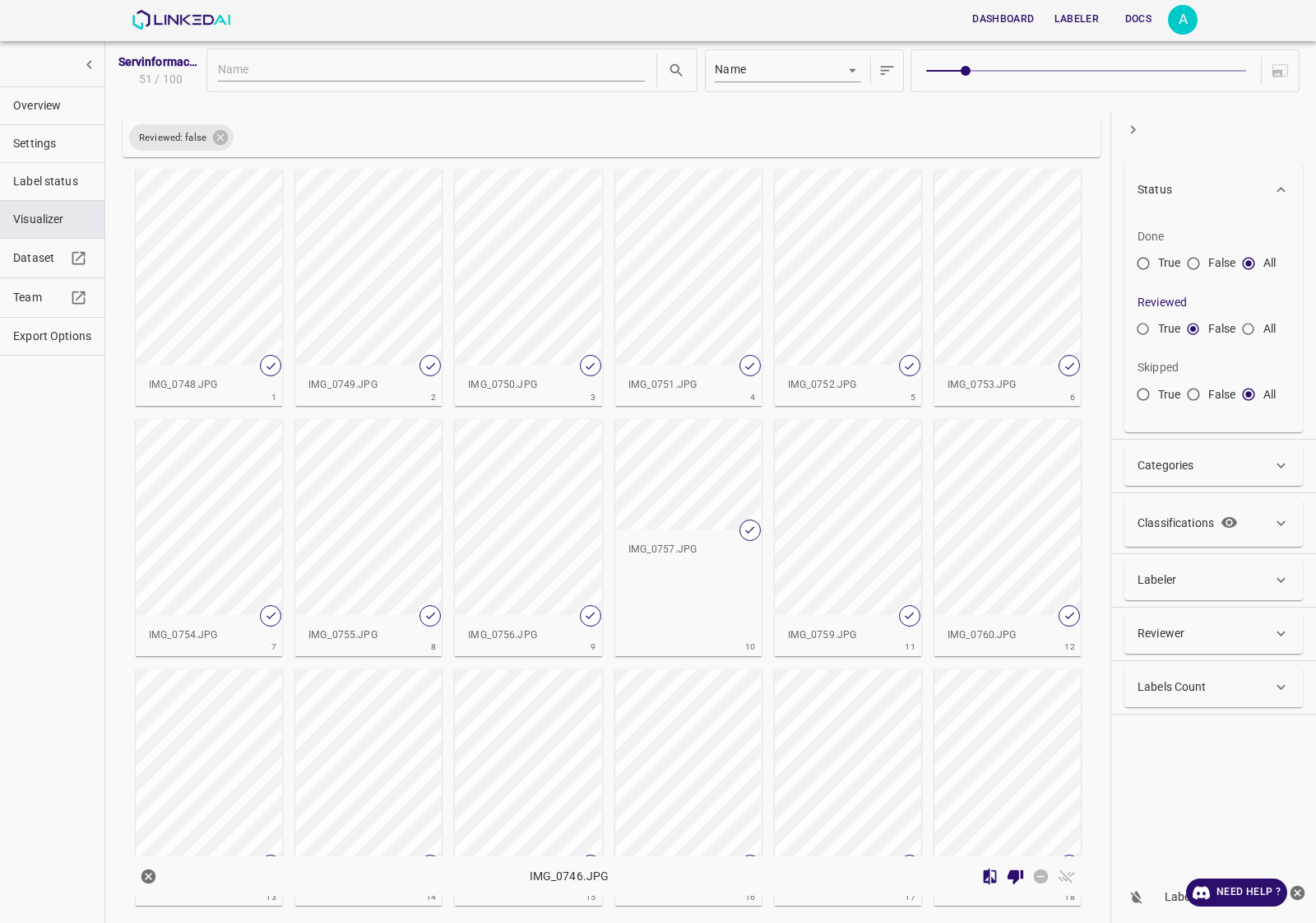
click at [188, 256] on div "button" at bounding box center [209, 266] width 146 height 196
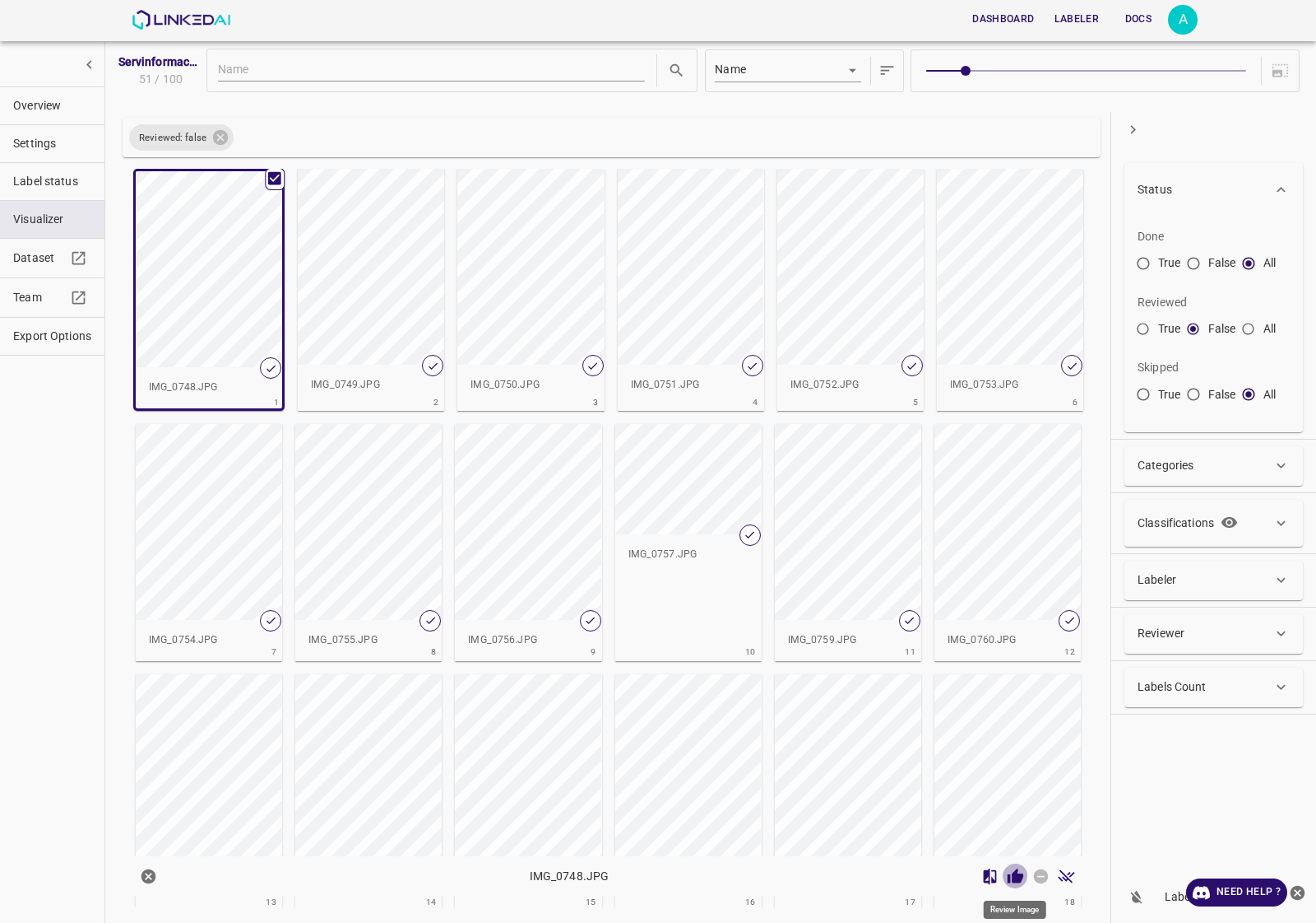
click at [1009, 875] on icon "Review Image" at bounding box center [1016, 875] width 16 height 15
click at [408, 286] on div "button" at bounding box center [370, 266] width 146 height 196
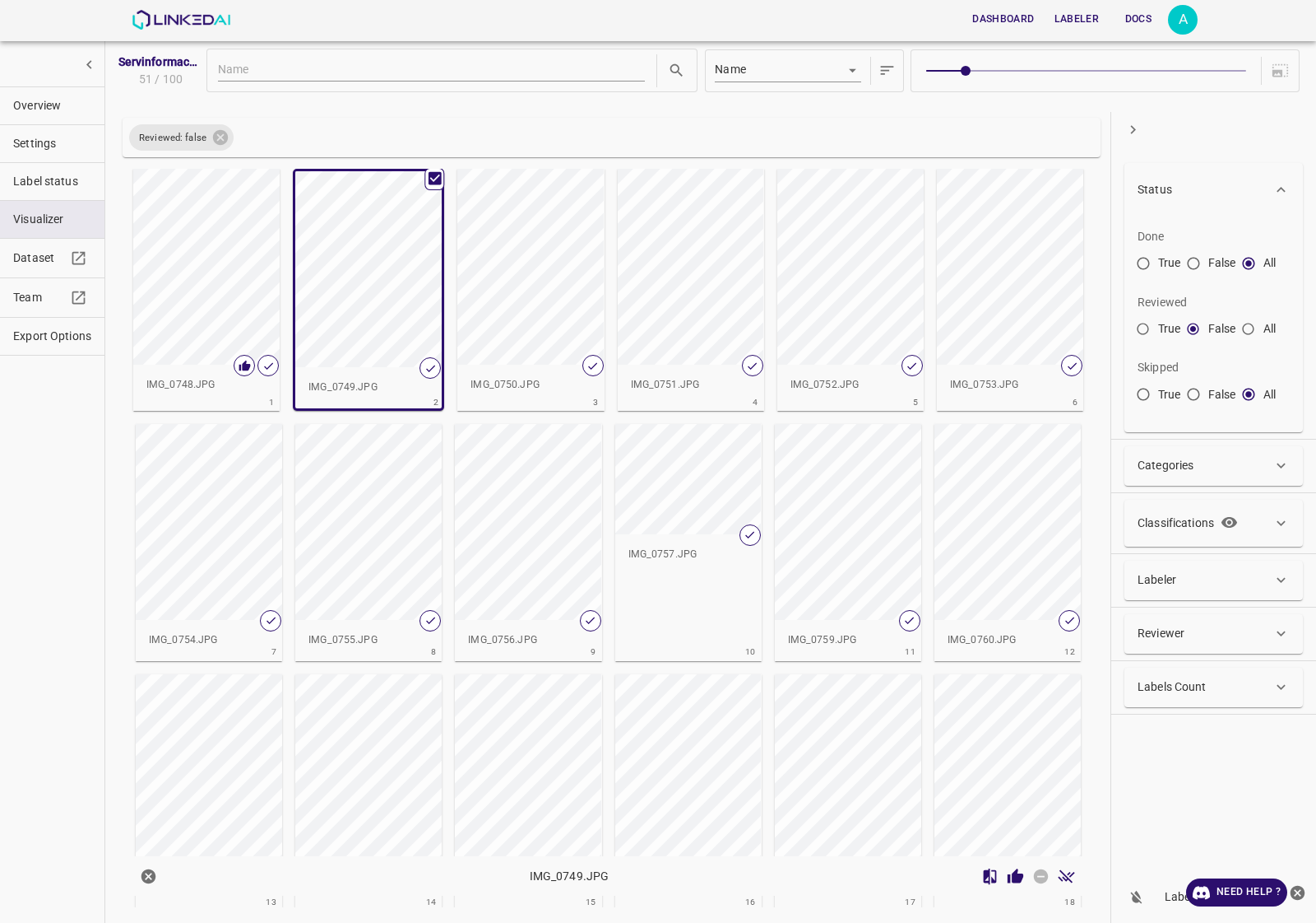
click at [1020, 880] on icon "Review Image" at bounding box center [1016, 875] width 16 height 15
click at [570, 303] on div "button" at bounding box center [530, 266] width 146 height 196
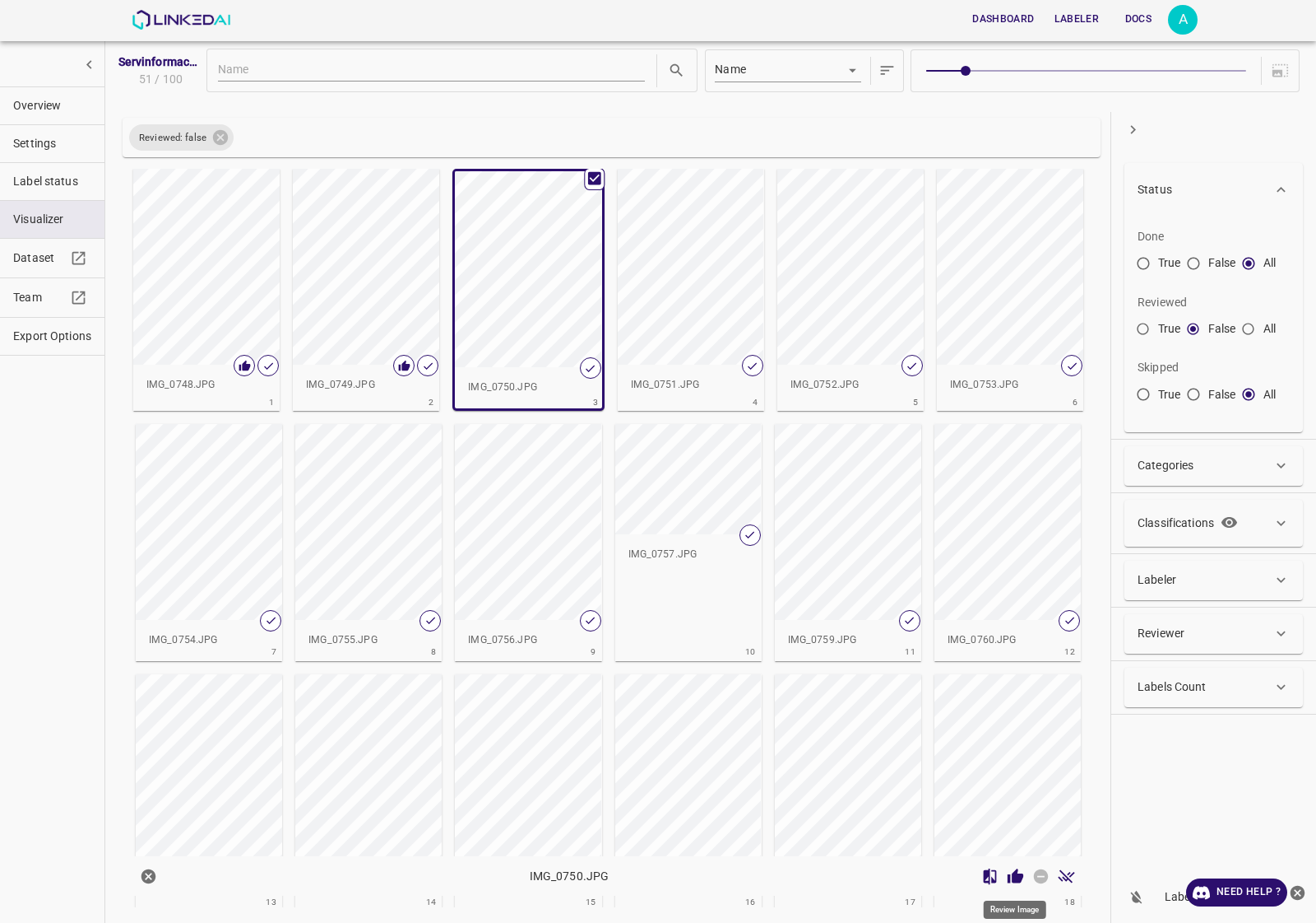
click at [1017, 883] on icon "Review Image" at bounding box center [1015, 875] width 17 height 17
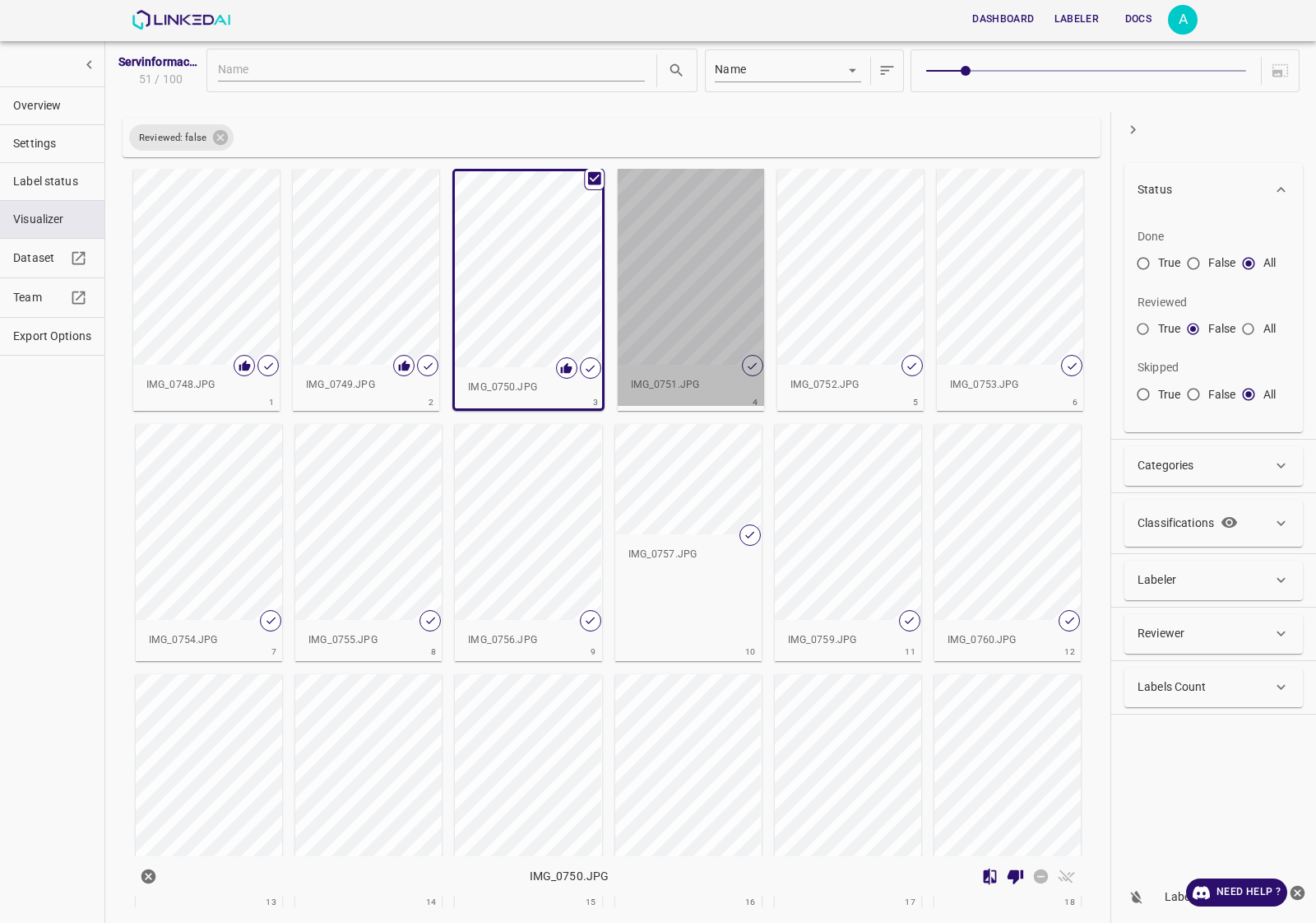
click at [668, 306] on div "button" at bounding box center [690, 266] width 146 height 196
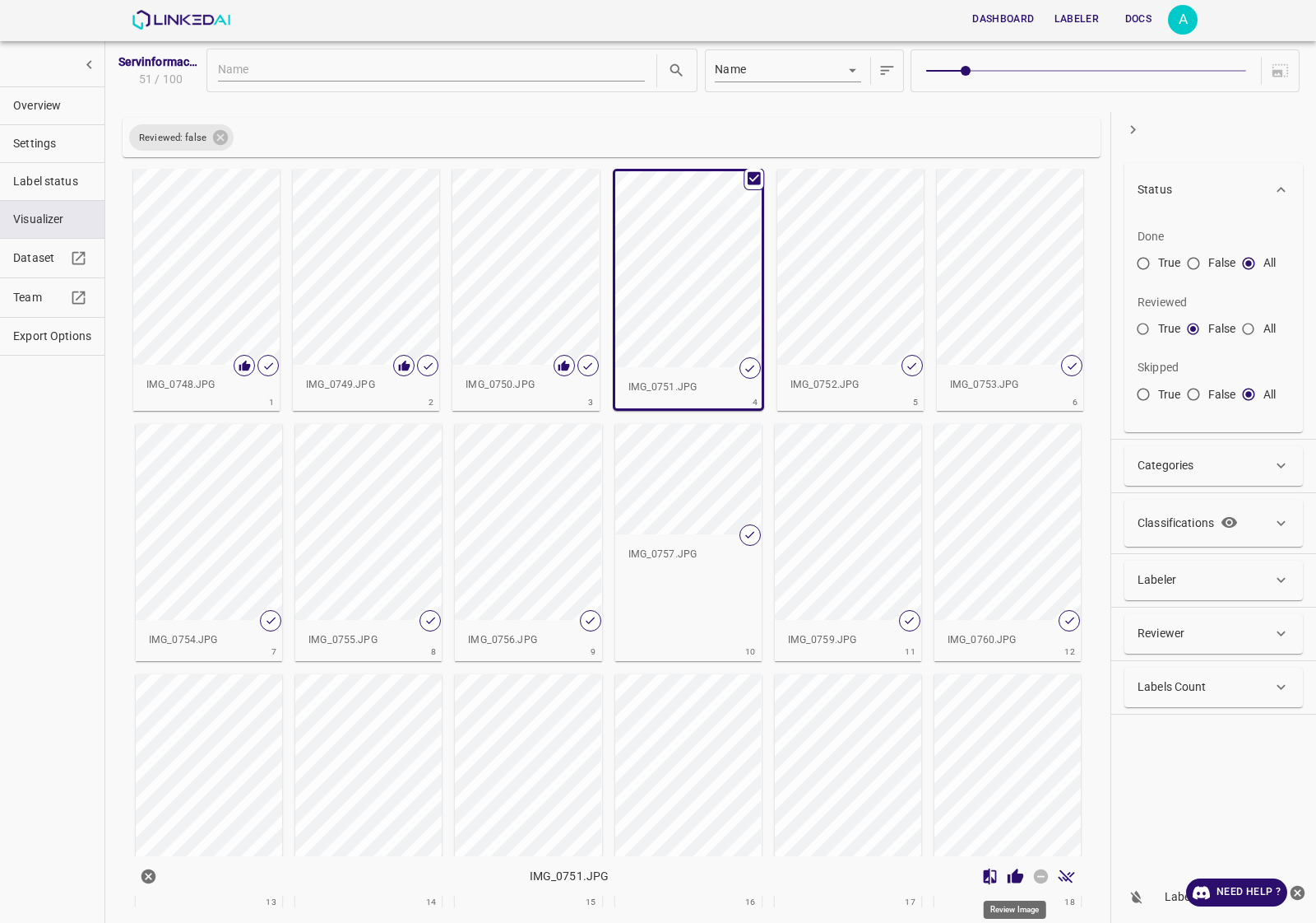
click at [1012, 881] on icon "Review Image" at bounding box center [1015, 875] width 17 height 17
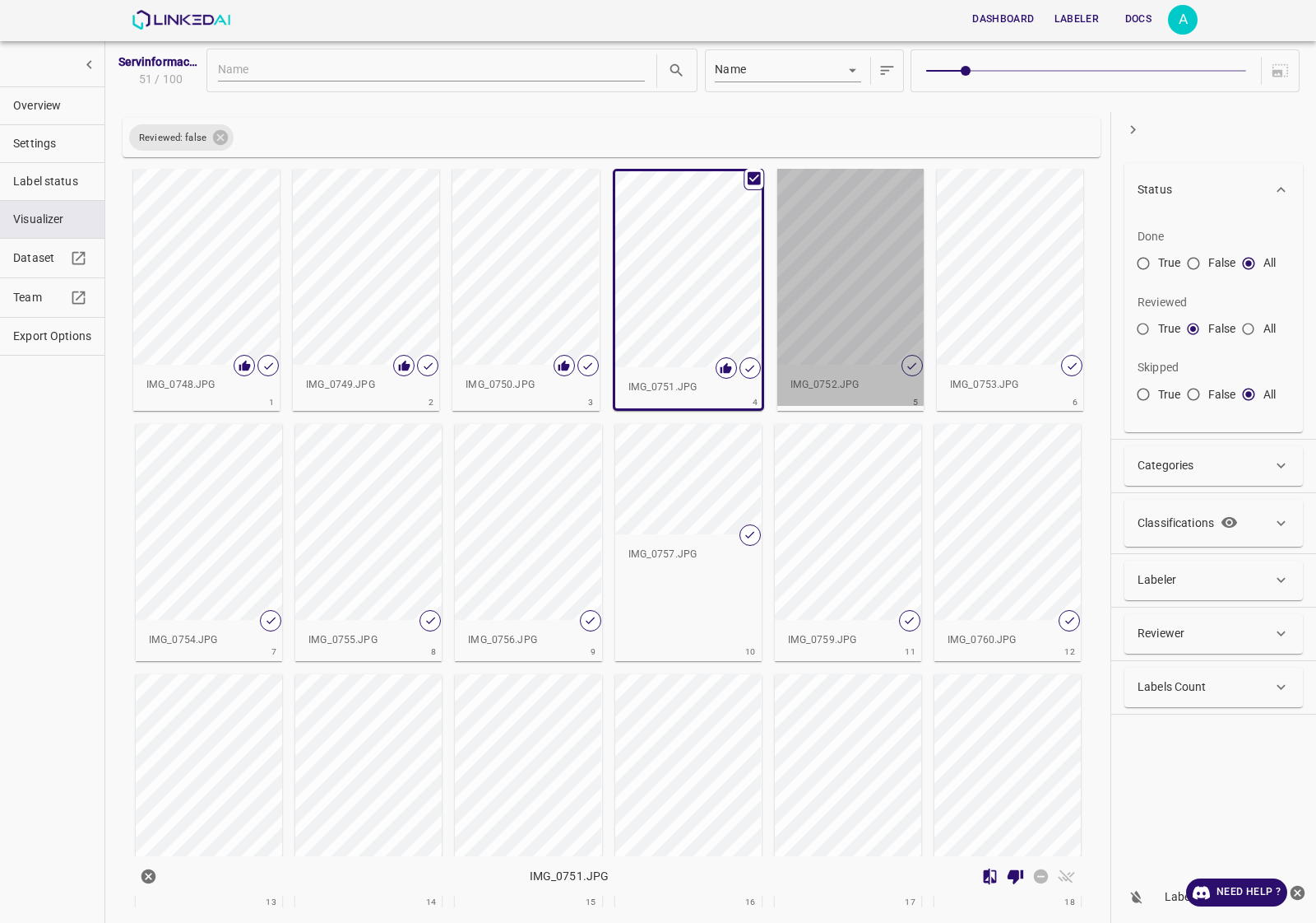
click at [794, 266] on div "button" at bounding box center [850, 266] width 146 height 196
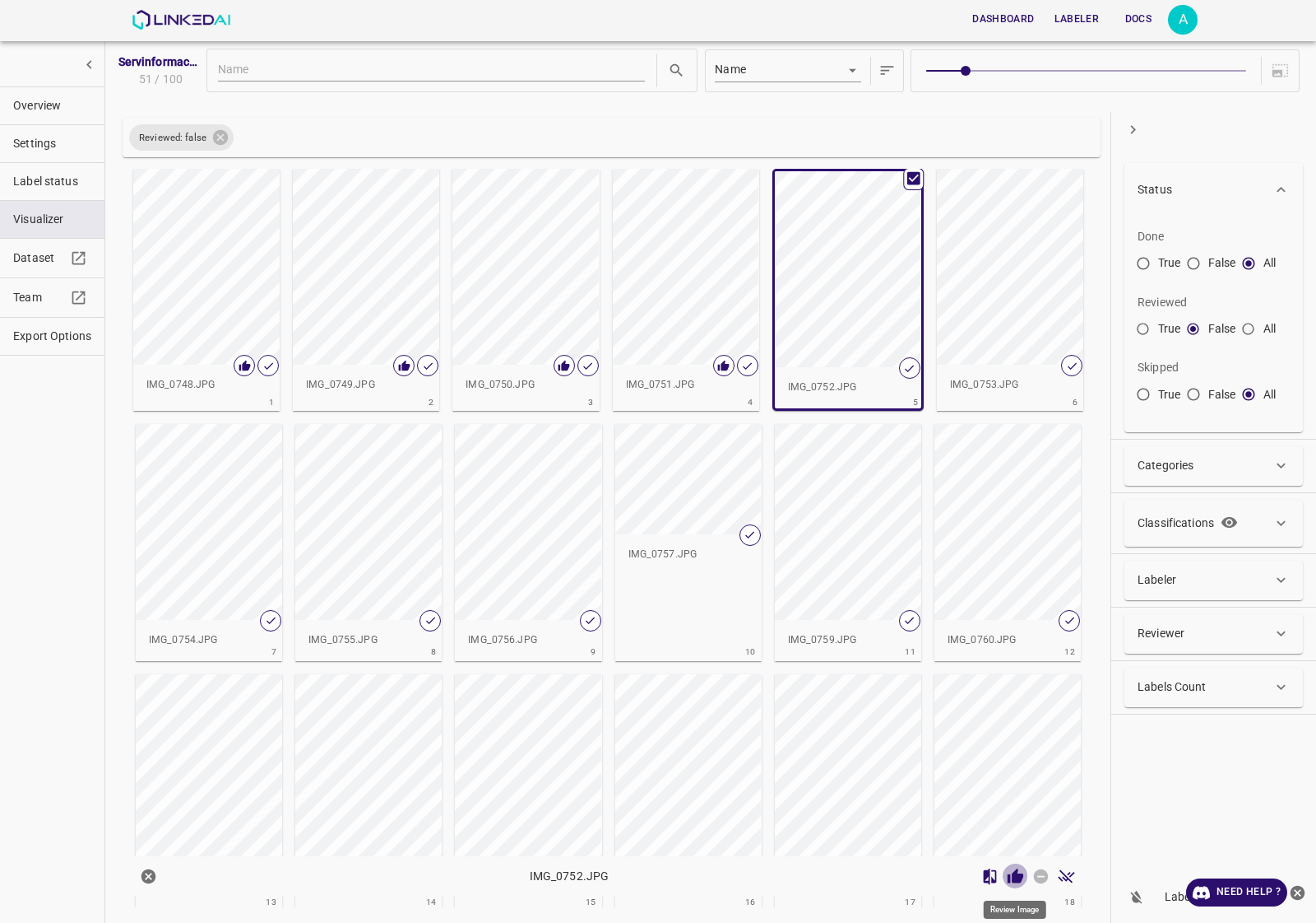
click at [1020, 878] on icon "Review Image" at bounding box center [1016, 875] width 16 height 15
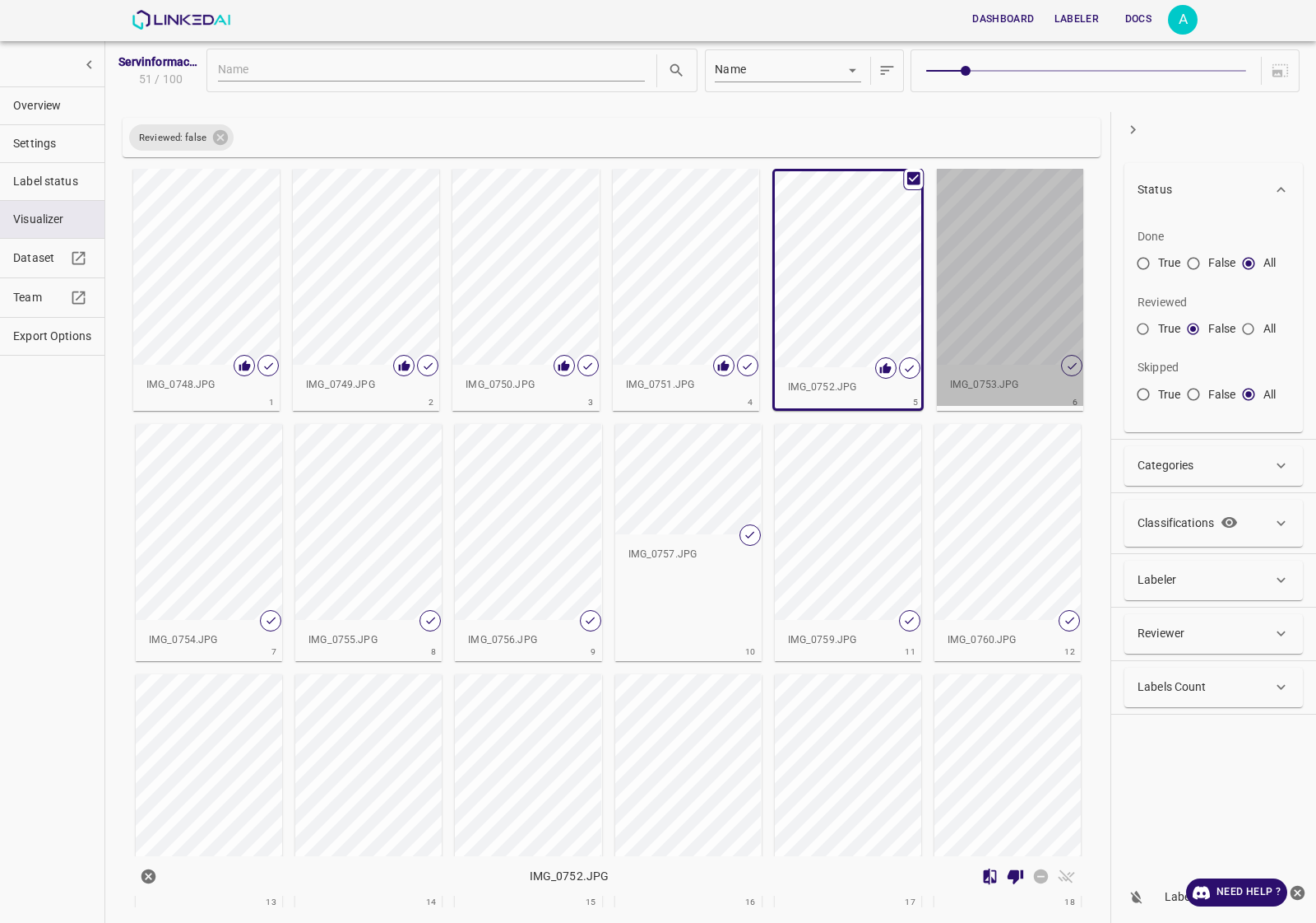
click at [995, 332] on div "button" at bounding box center [1009, 266] width 146 height 196
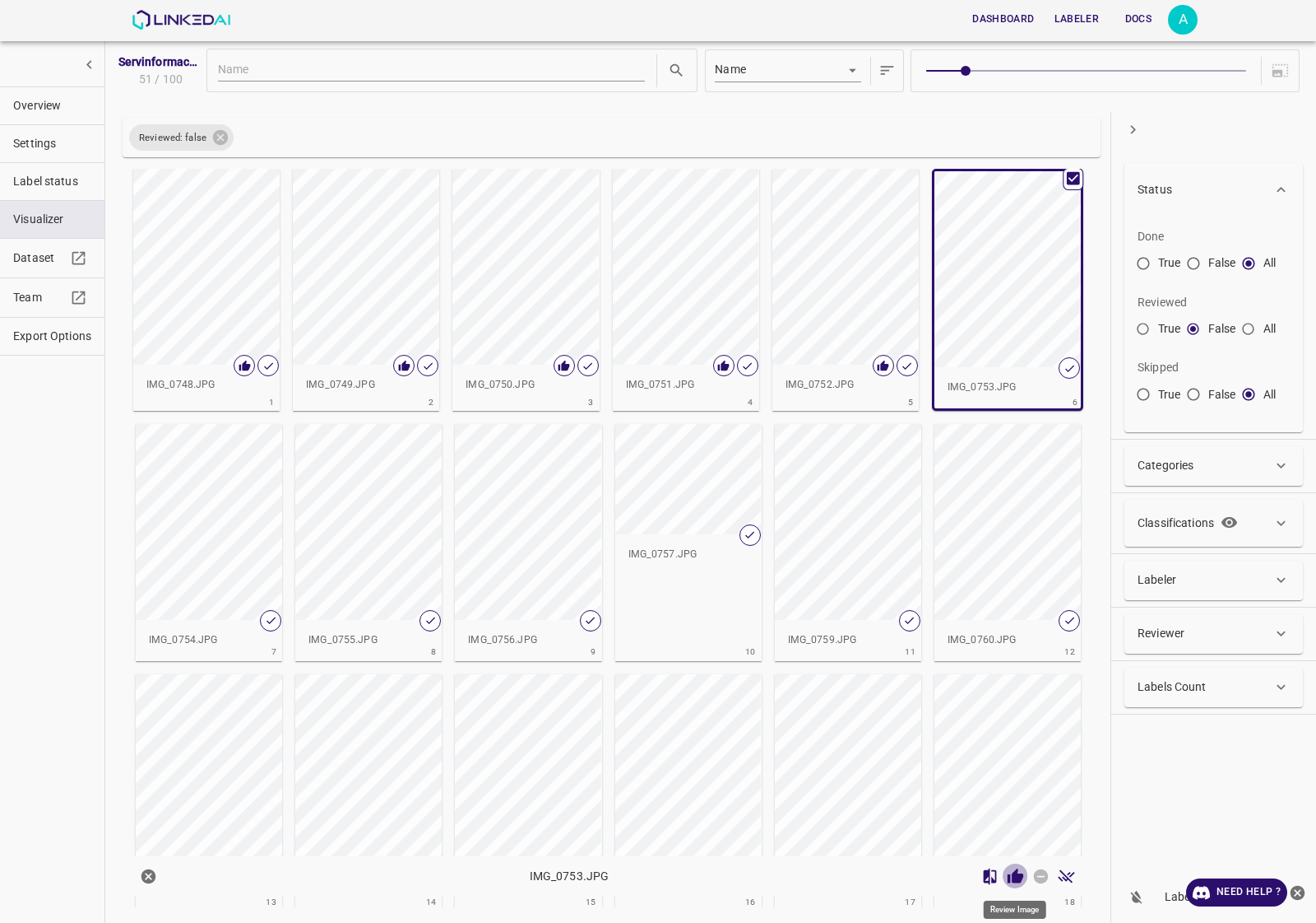
click at [1016, 879] on icon "Review Image" at bounding box center [1016, 875] width 16 height 15
click at [170, 539] on div "button" at bounding box center [209, 522] width 146 height 196
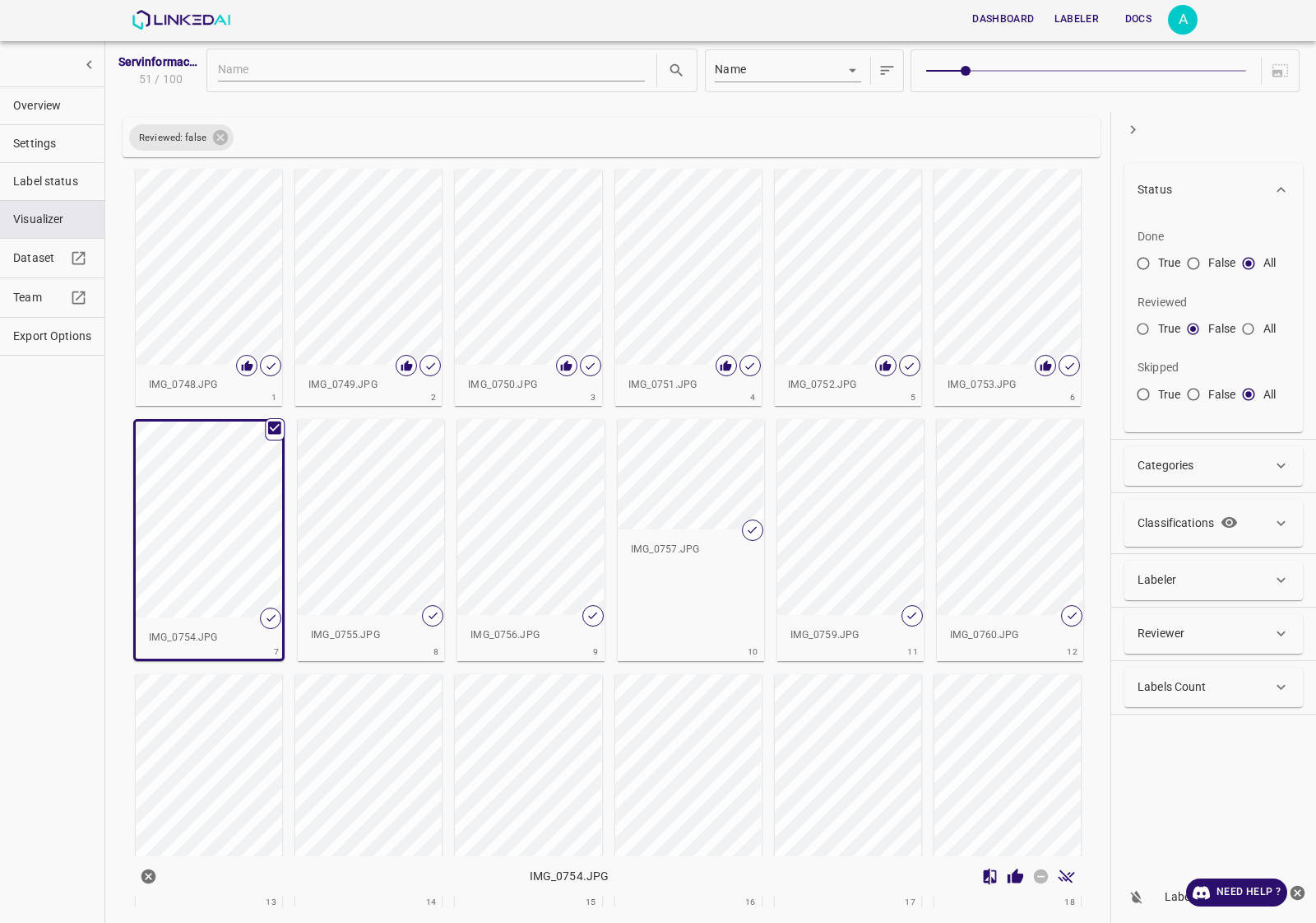
drag, startPoint x: 1022, startPoint y: 878, endPoint x: 1043, endPoint y: 875, distance: 21.2
click at [1021, 879] on icon "Review Image" at bounding box center [1016, 875] width 16 height 15
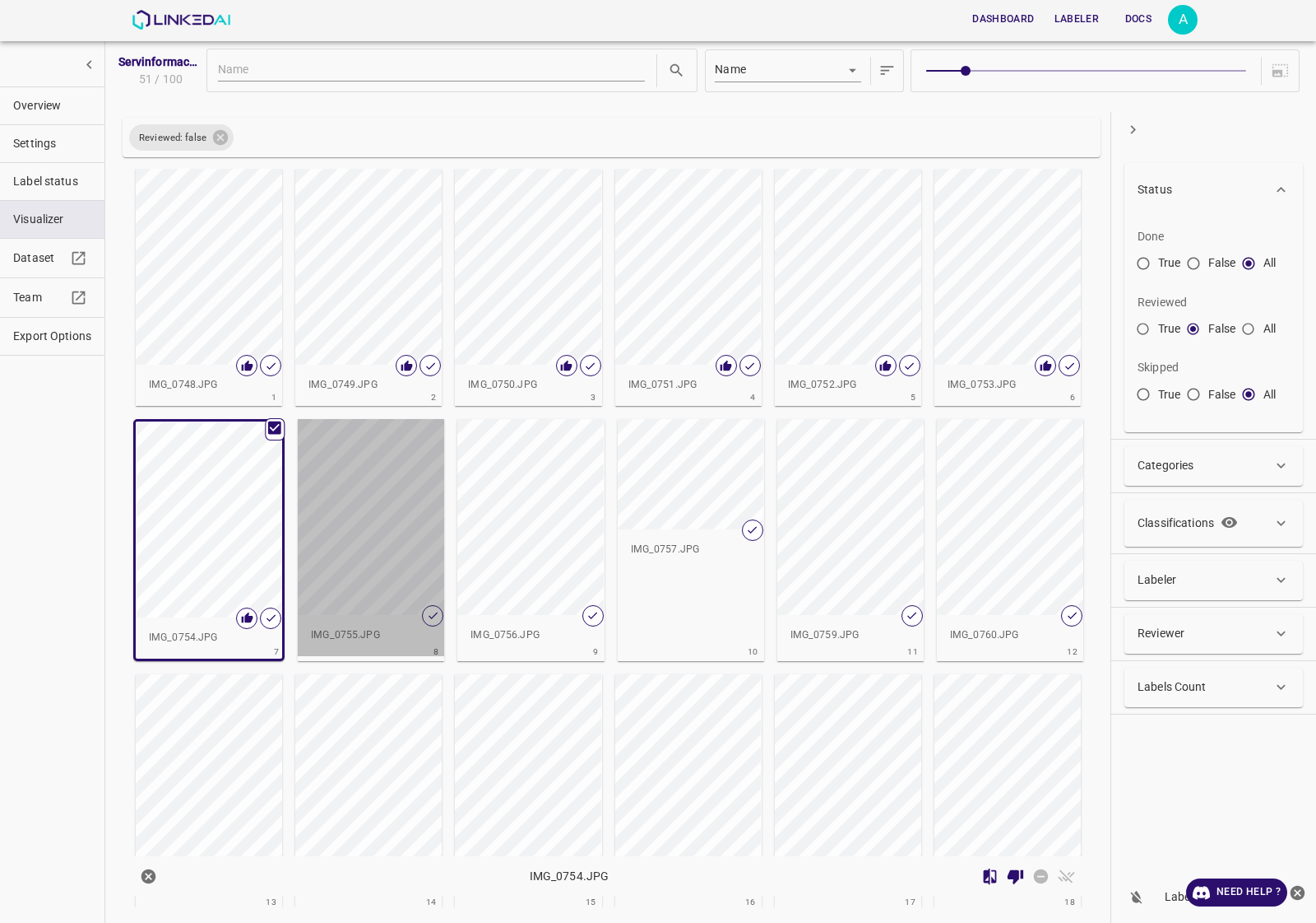
click at [372, 449] on div "button" at bounding box center [370, 517] width 146 height 196
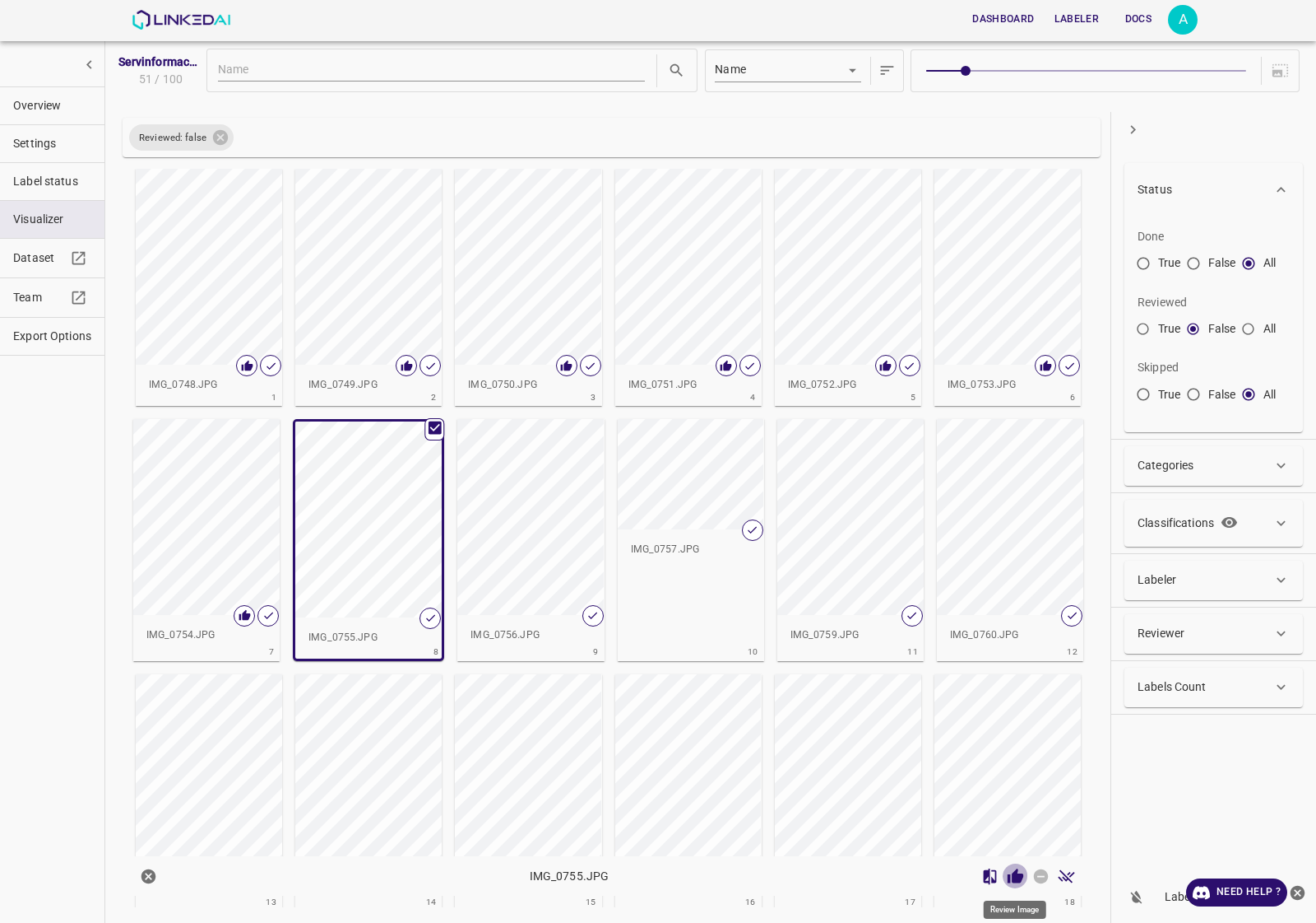
click at [1017, 881] on icon "Review Image" at bounding box center [1016, 875] width 16 height 15
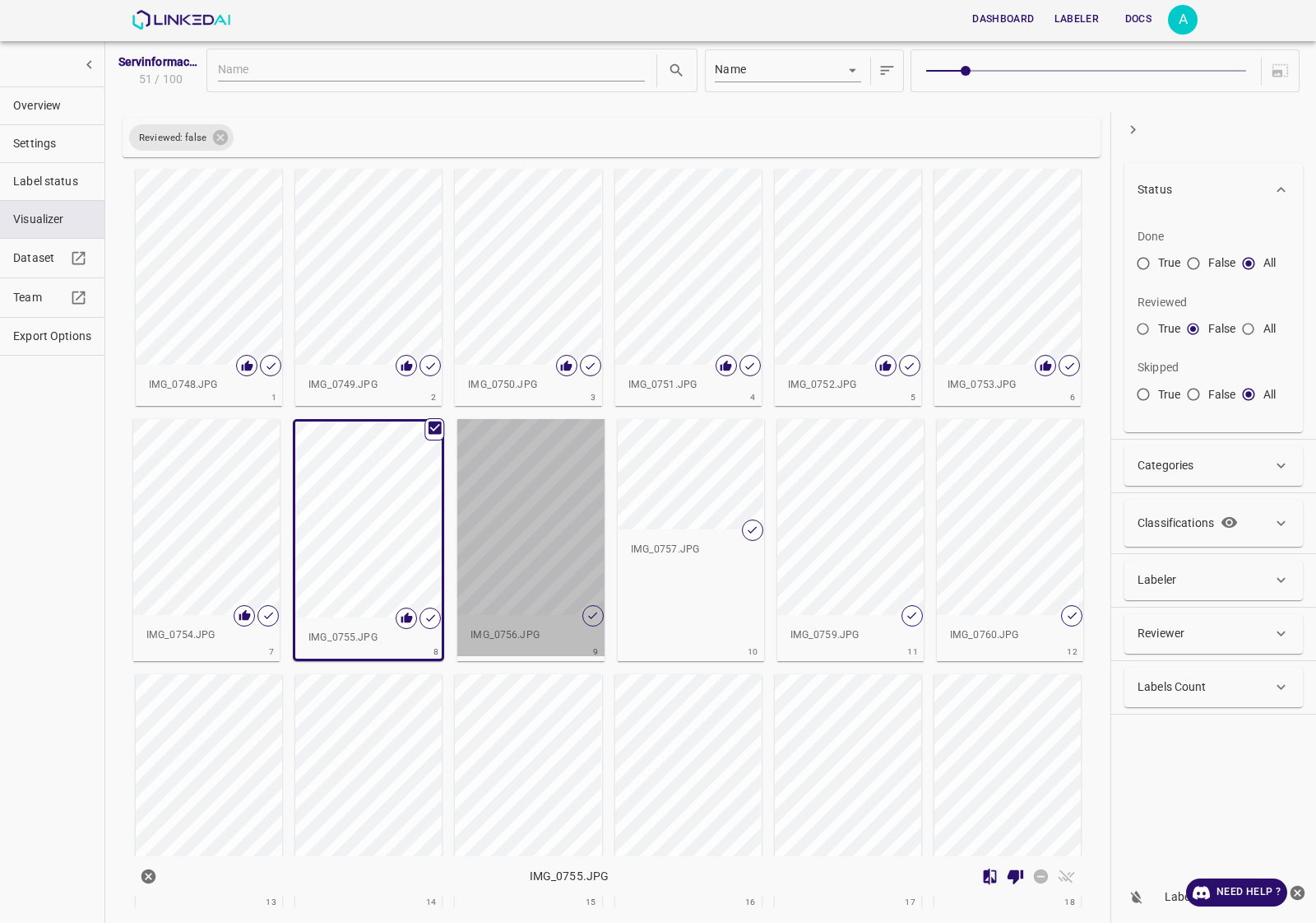
click at [506, 516] on div "button" at bounding box center [530, 517] width 146 height 196
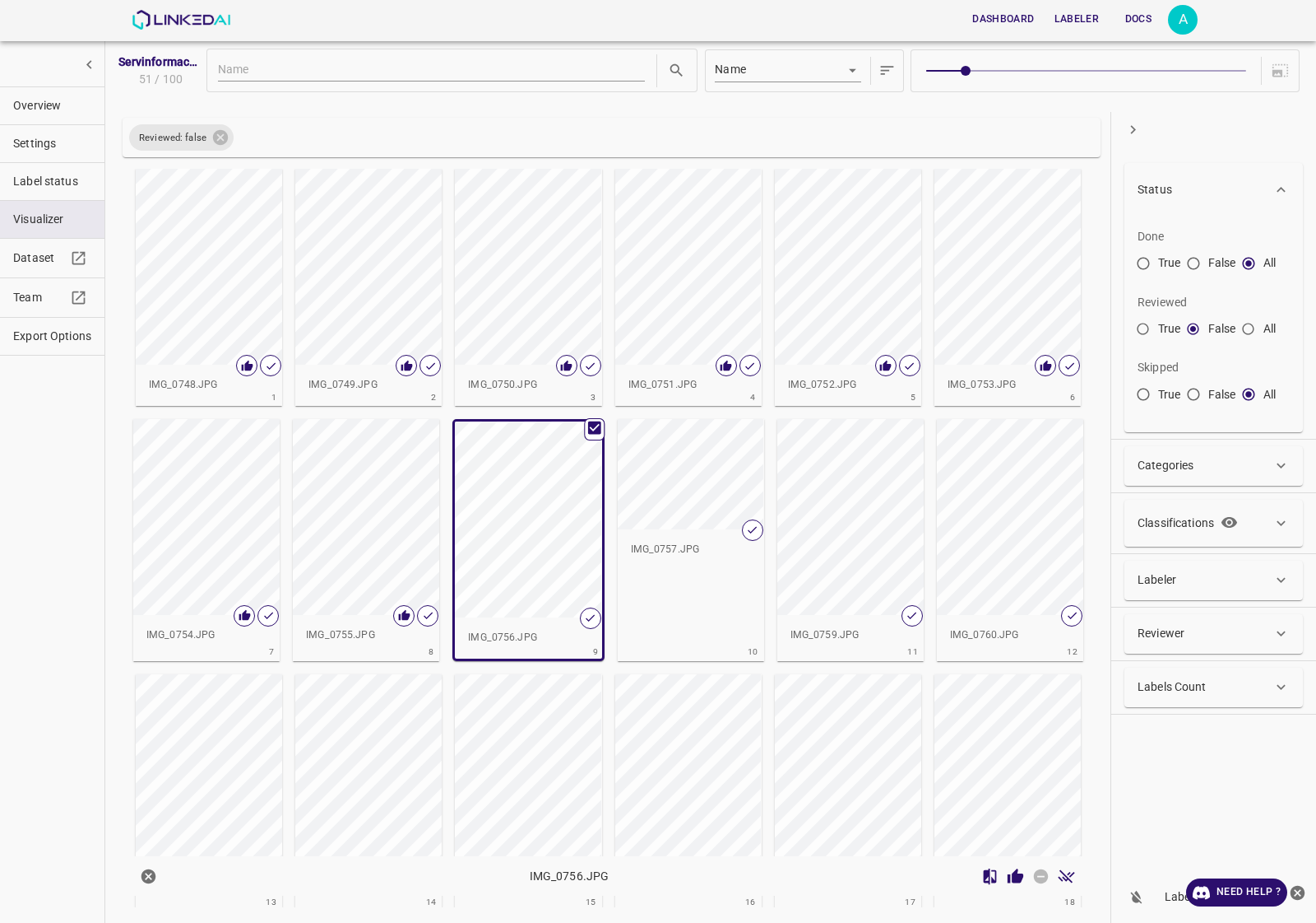
click at [1016, 882] on icon "Review Image" at bounding box center [1016, 875] width 16 height 15
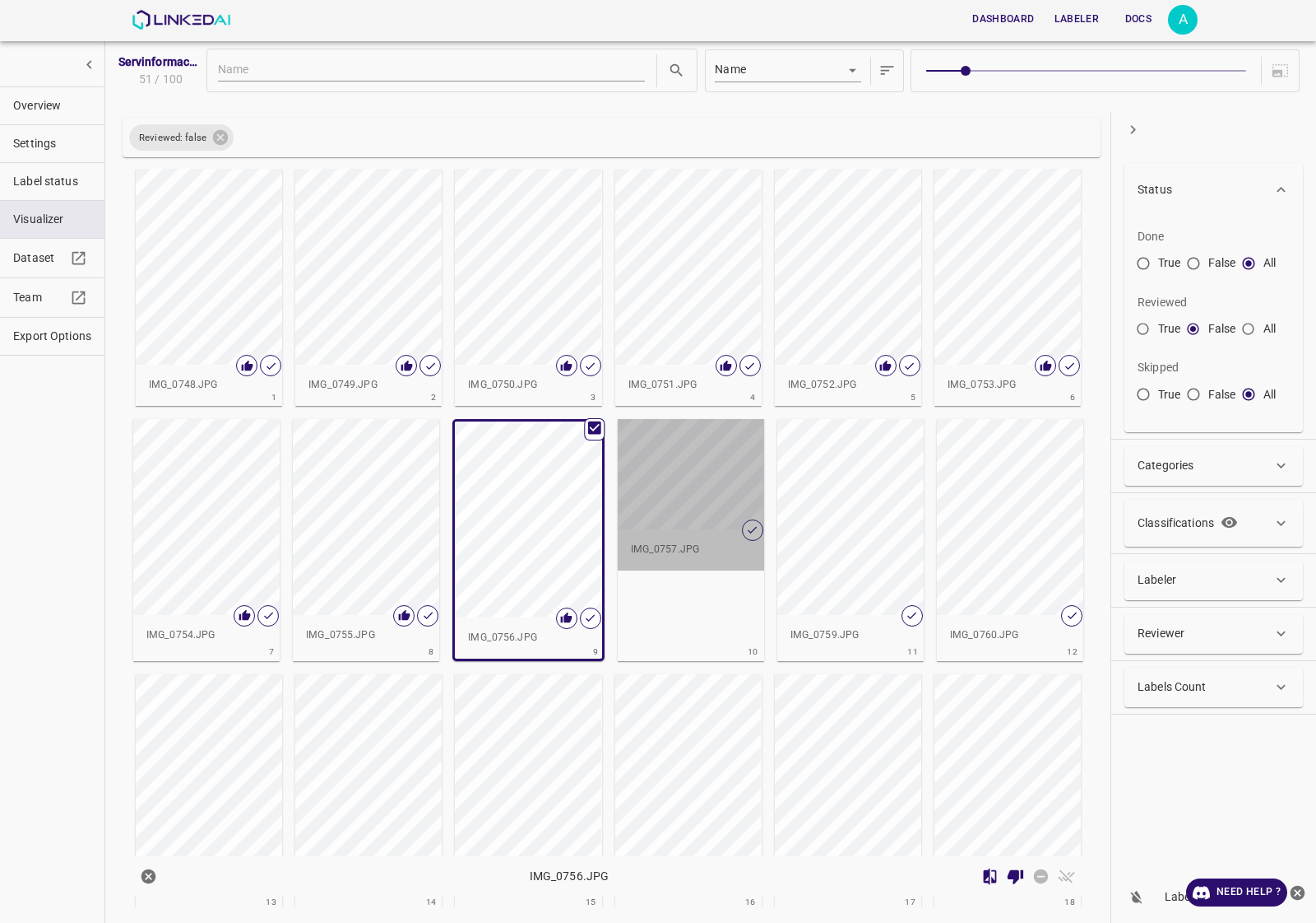
click at [663, 539] on div "IMG_0757.JPG" at bounding box center [690, 549] width 146 height 41
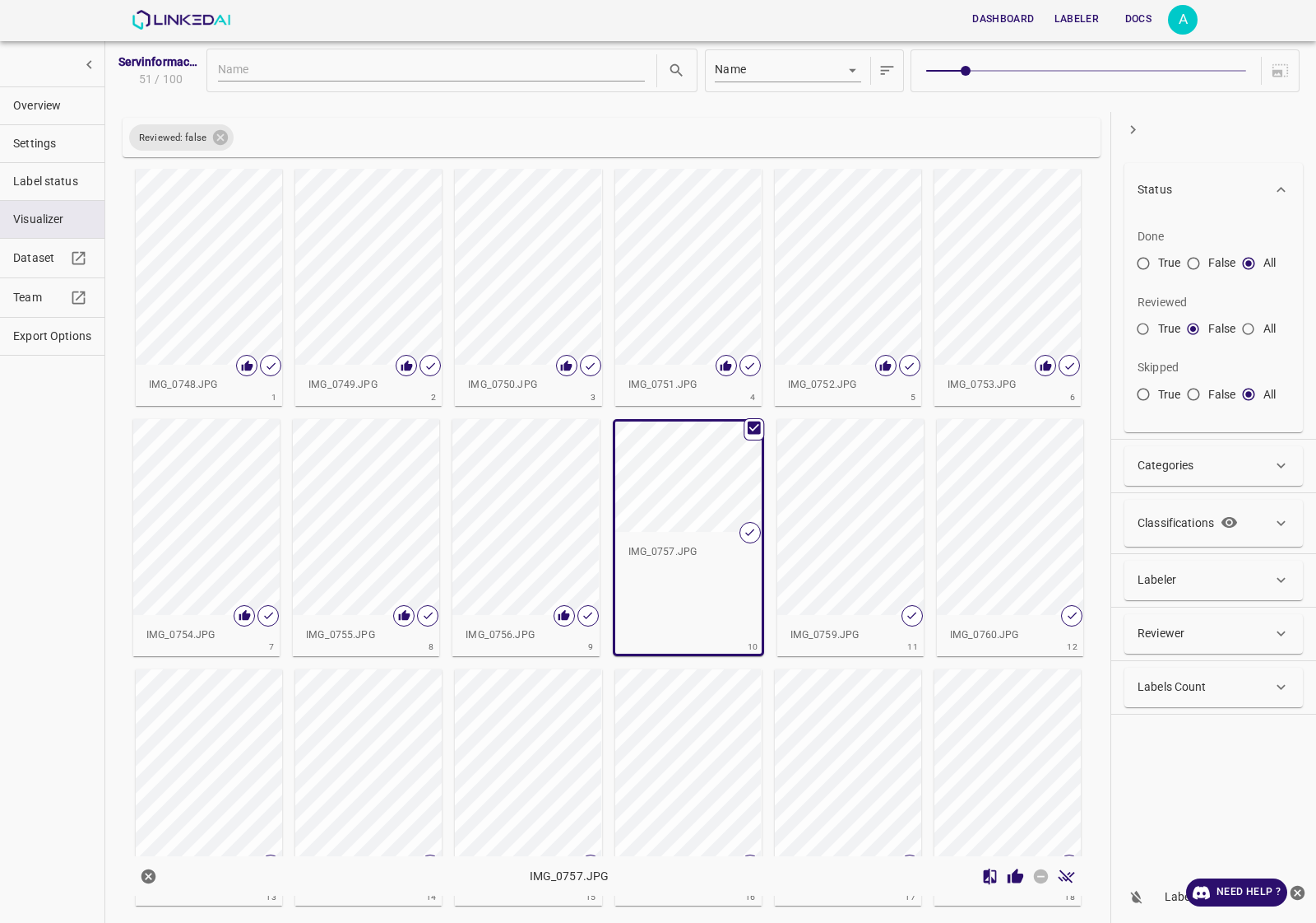
click at [1018, 882] on icon "Review Image" at bounding box center [1016, 875] width 16 height 15
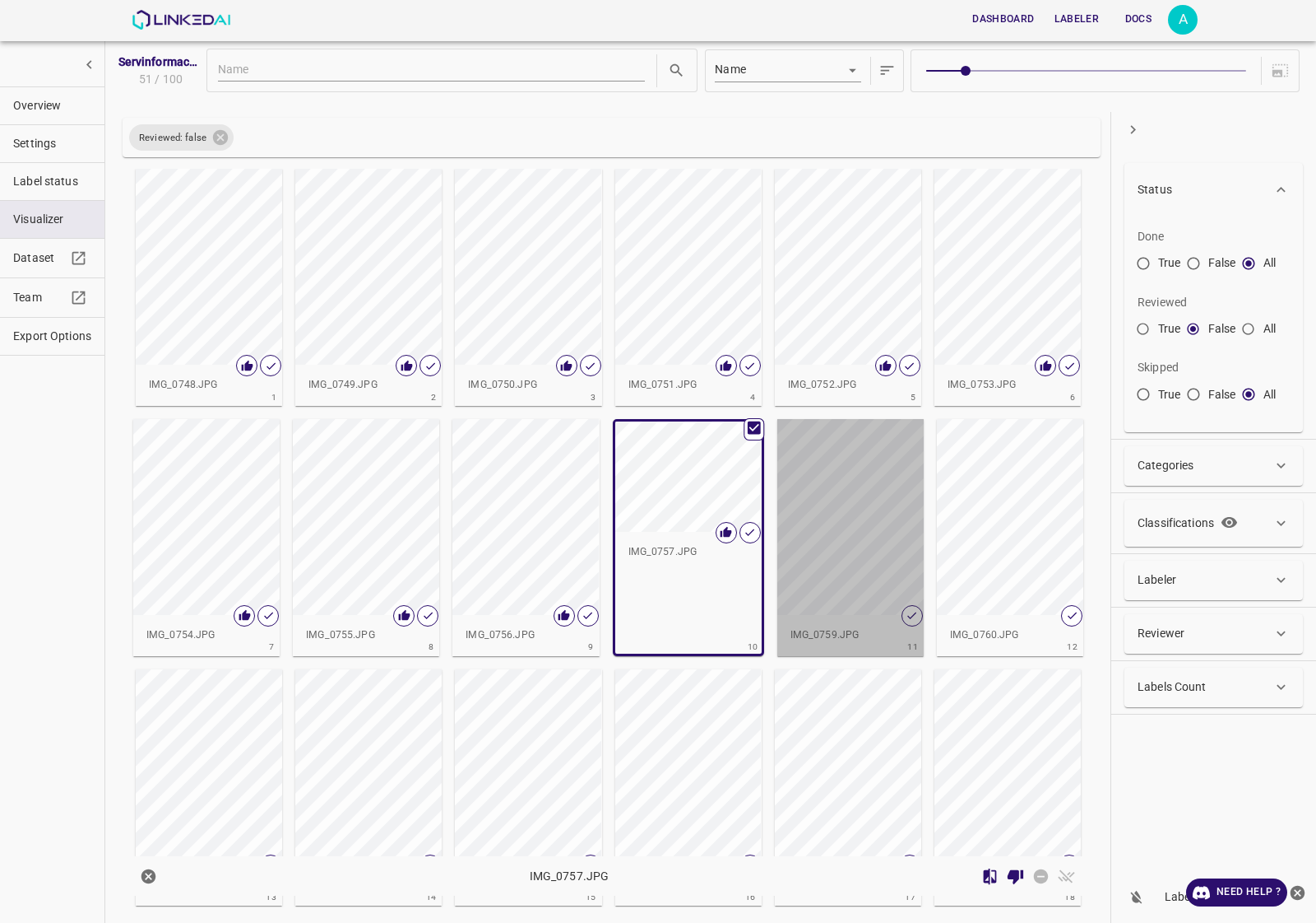
click at [815, 517] on div "button" at bounding box center [850, 517] width 146 height 196
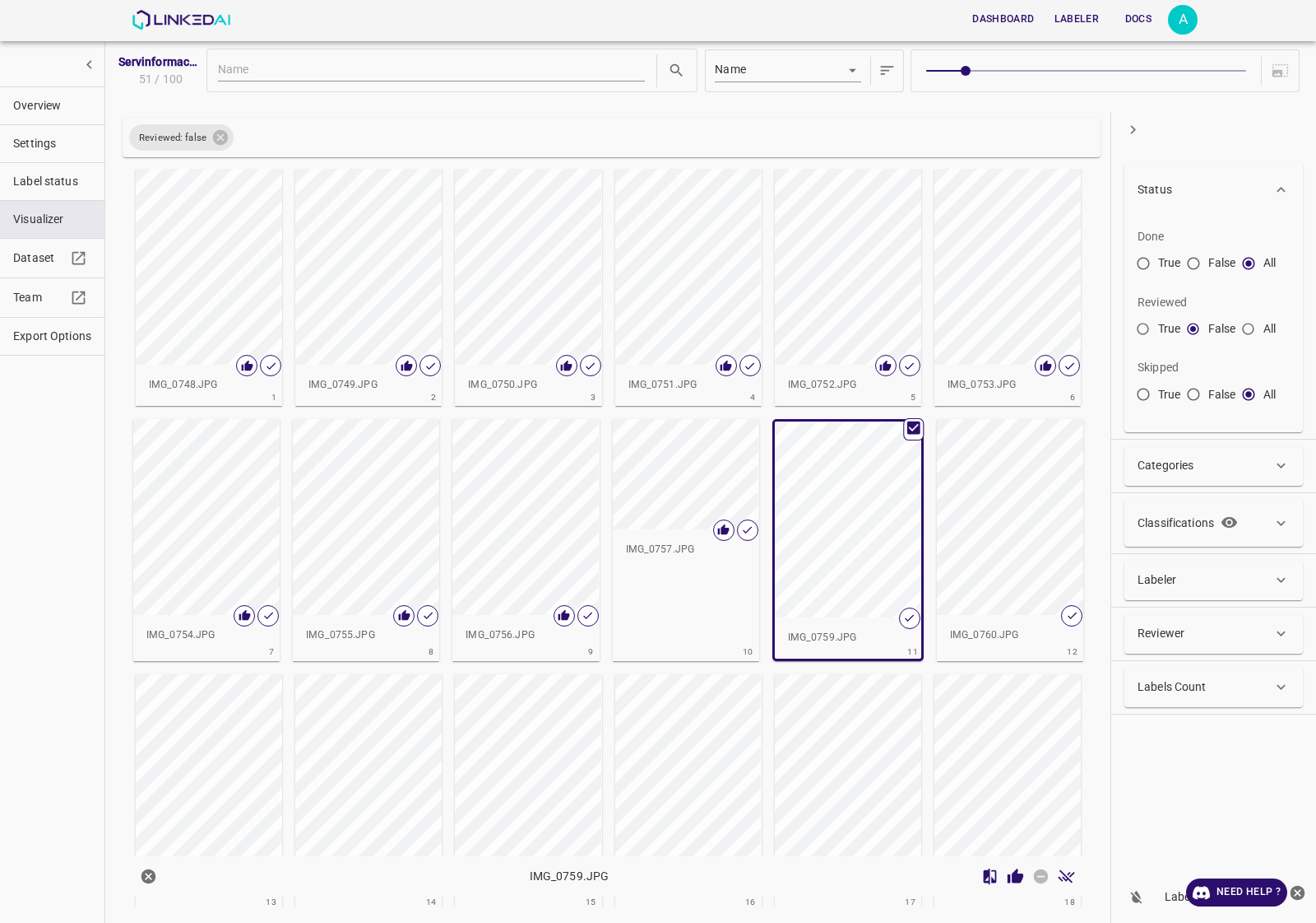
click at [1022, 878] on icon "Review Image" at bounding box center [1016, 875] width 16 height 15
click at [980, 521] on div "button" at bounding box center [1009, 517] width 146 height 196
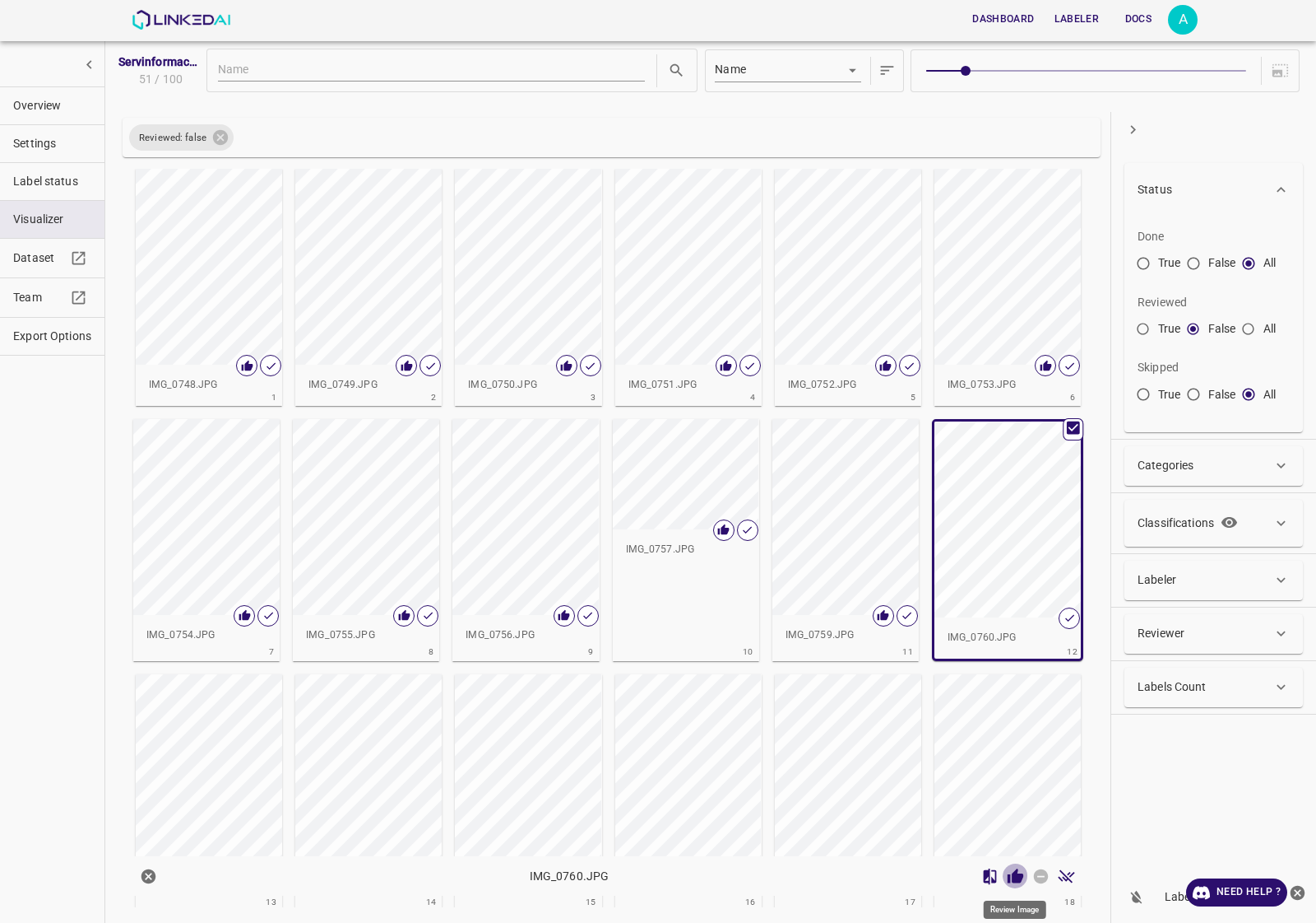
click at [1016, 872] on icon "Review Image" at bounding box center [1016, 875] width 16 height 15
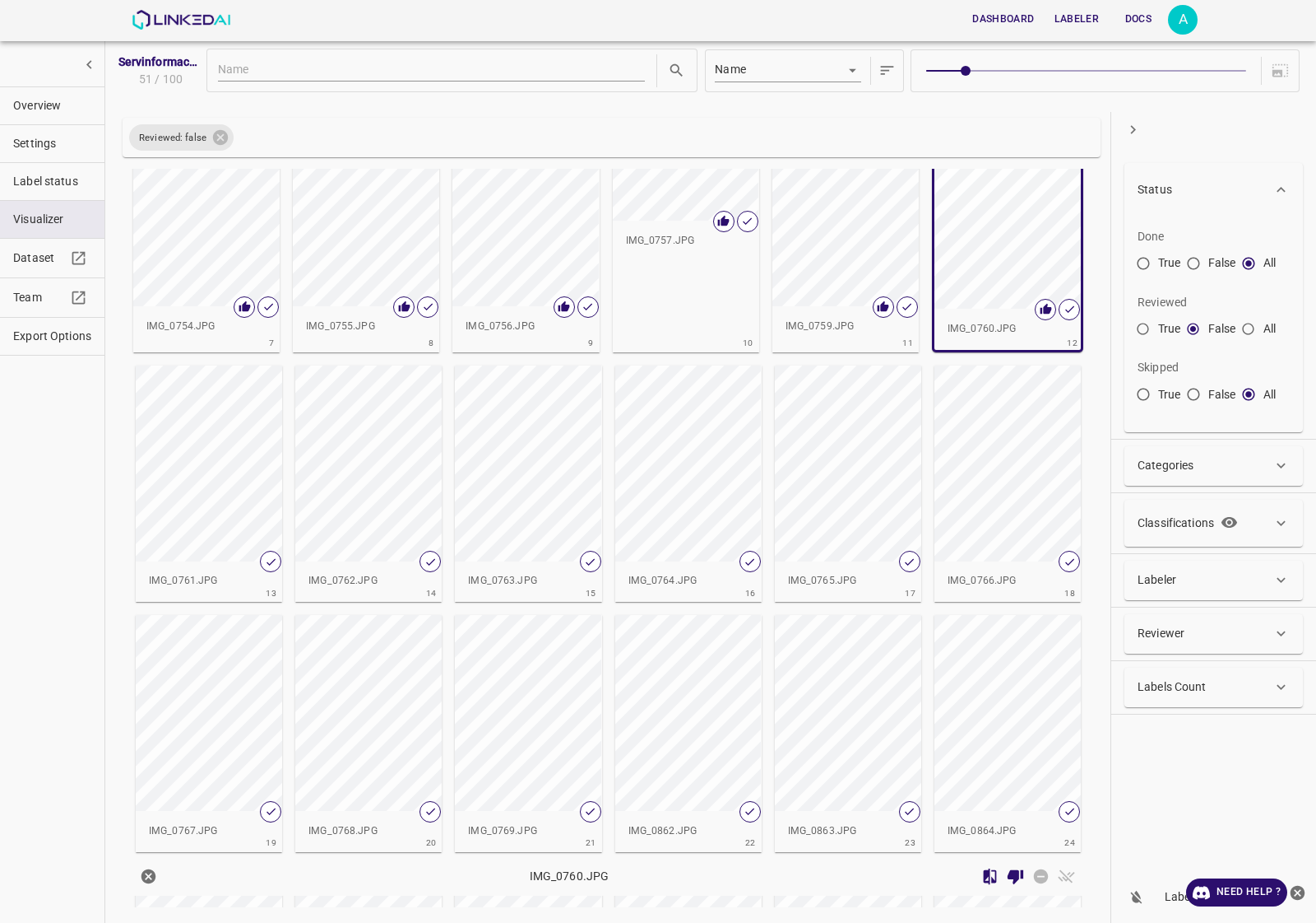
click at [242, 432] on div "button" at bounding box center [209, 463] width 146 height 196
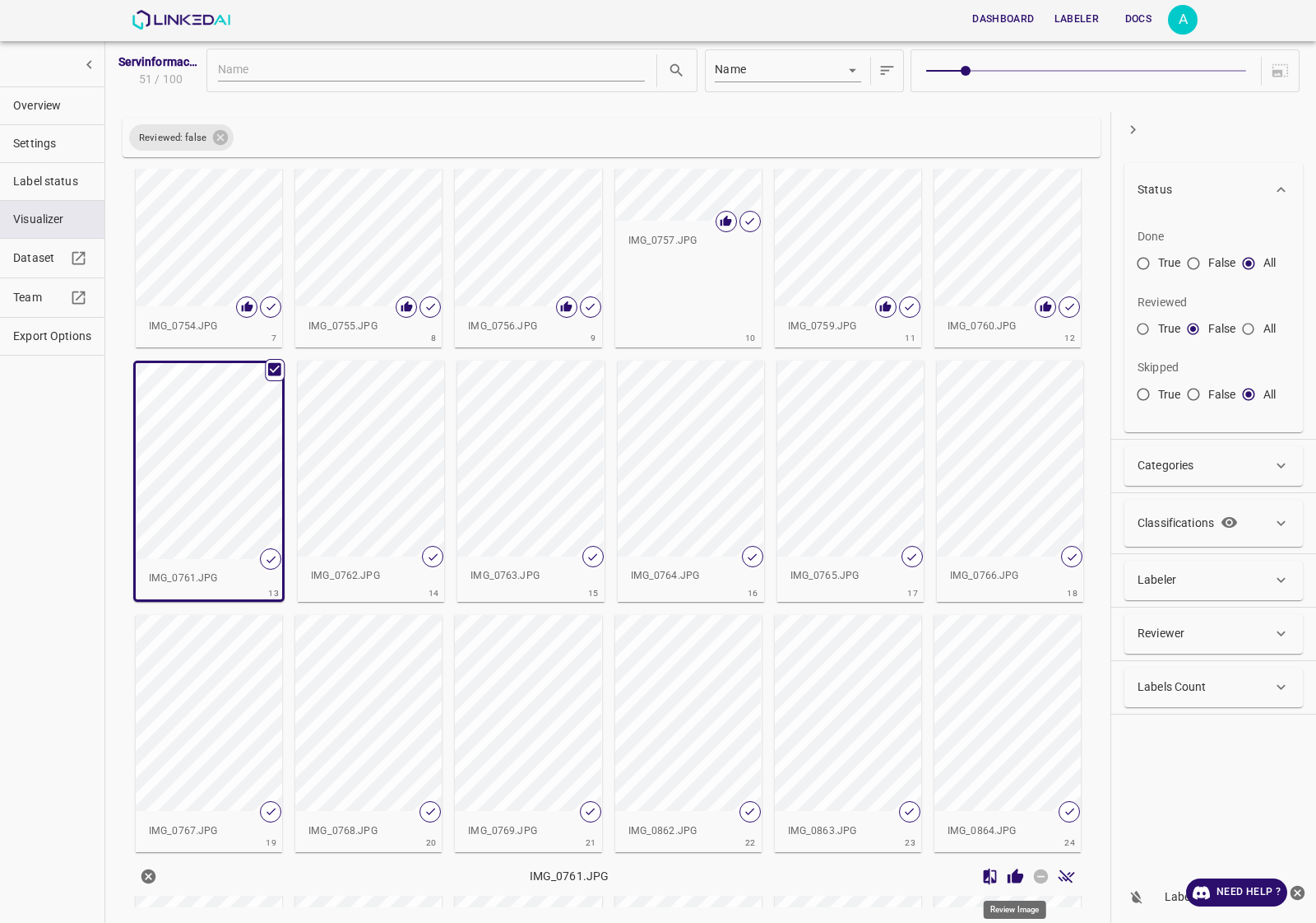
click at [1016, 878] on icon "Review Image" at bounding box center [1016, 875] width 16 height 15
click at [380, 487] on div "button" at bounding box center [370, 458] width 146 height 196
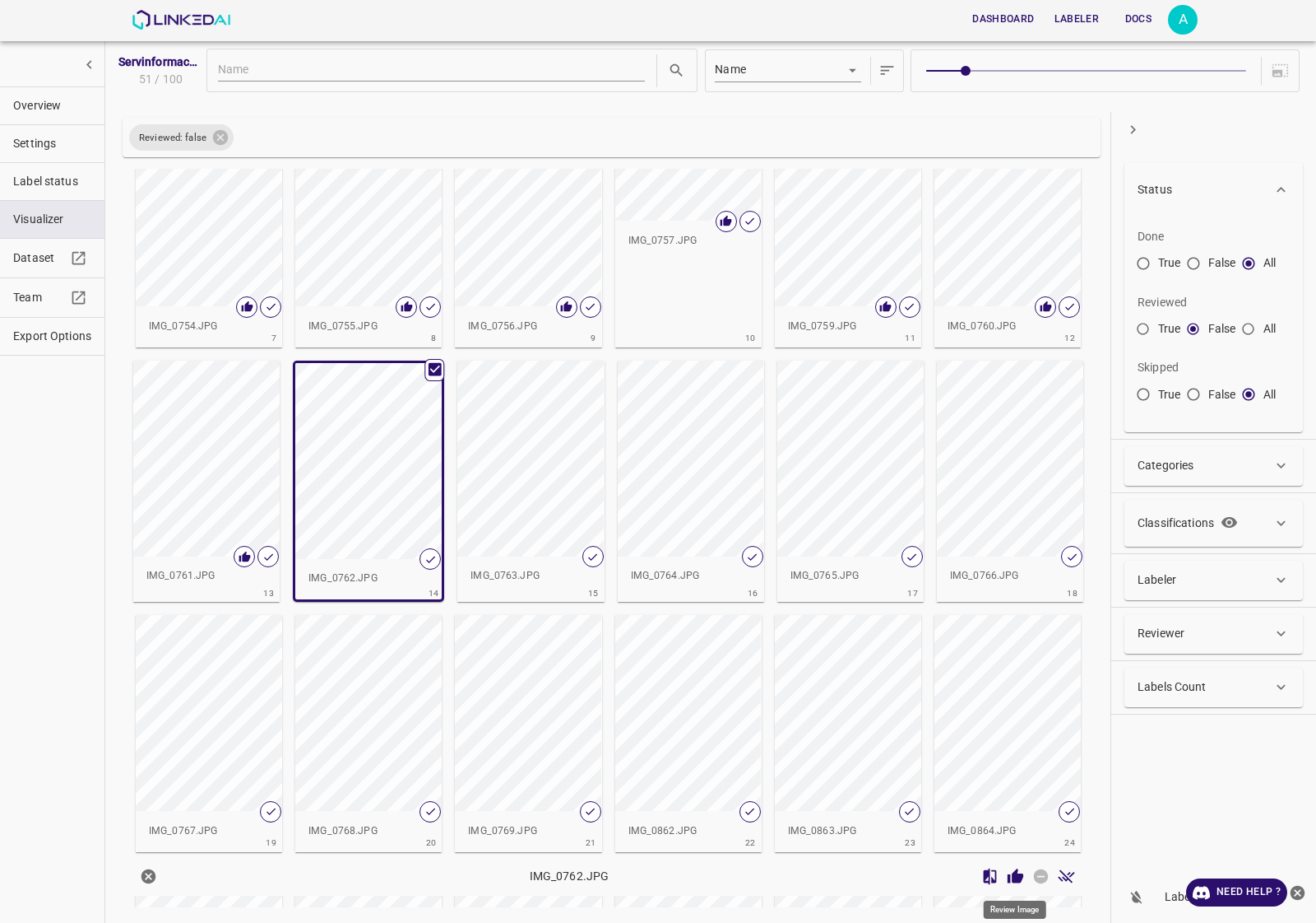
click at [1020, 873] on icon "Review Image" at bounding box center [1015, 875] width 17 height 17
click at [522, 432] on div "button" at bounding box center [530, 458] width 146 height 196
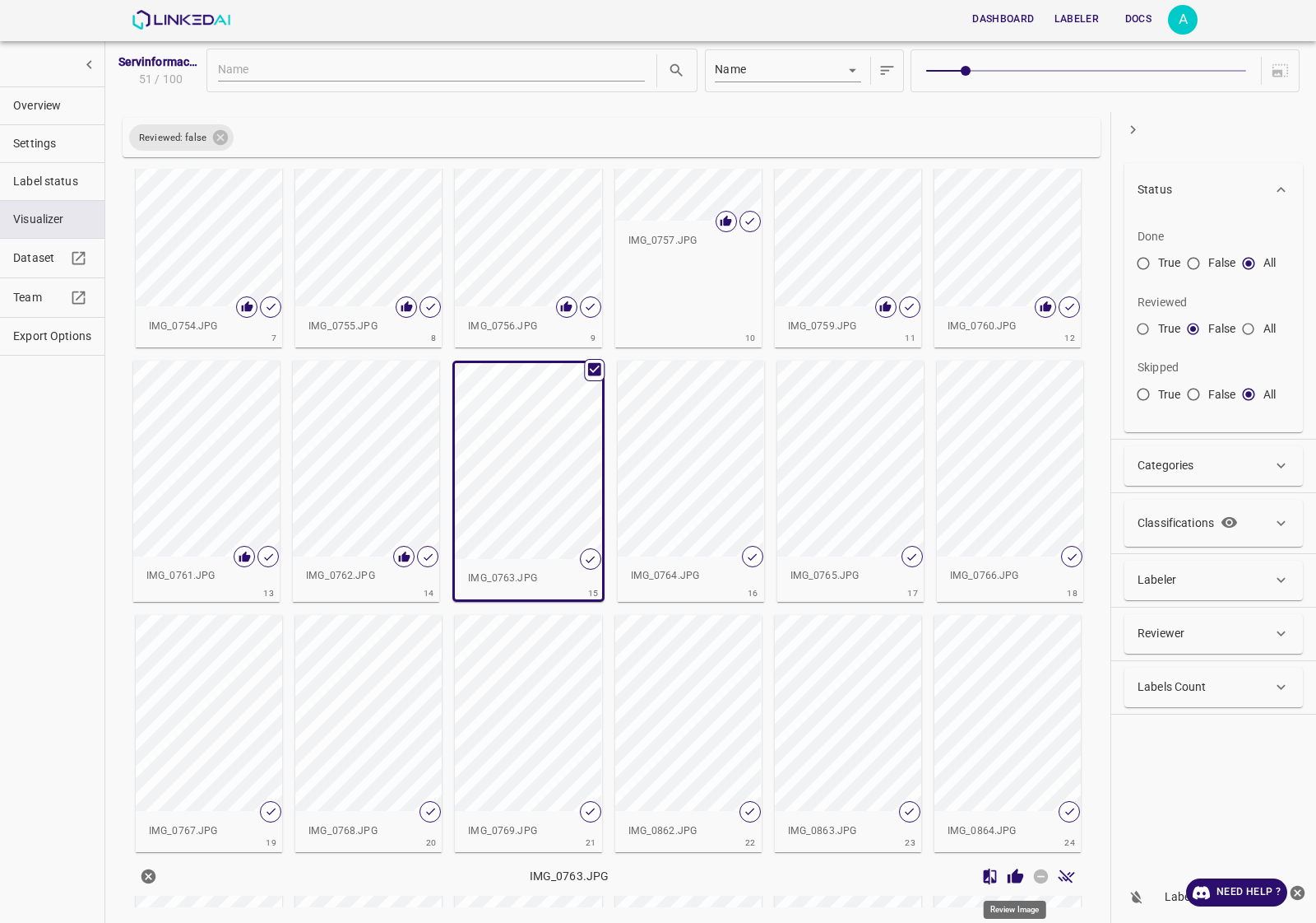
click at [1012, 882] on icon "Review Image" at bounding box center [1015, 875] width 17 height 17
click at [687, 426] on div "button" at bounding box center [690, 458] width 146 height 196
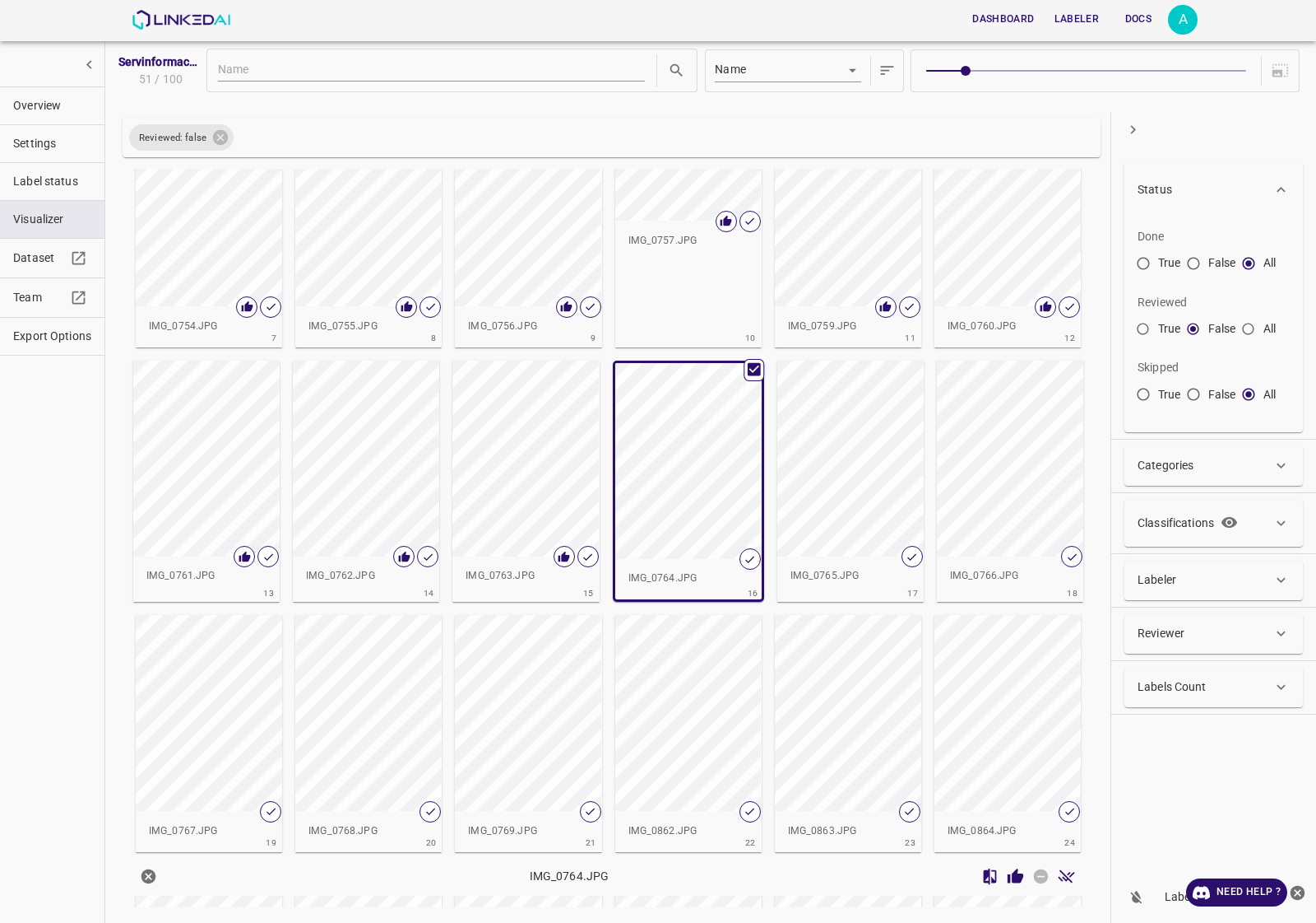
click at [1017, 875] on icon "Review Image" at bounding box center [1016, 875] width 16 height 15
click at [868, 478] on div "button" at bounding box center [850, 458] width 146 height 196
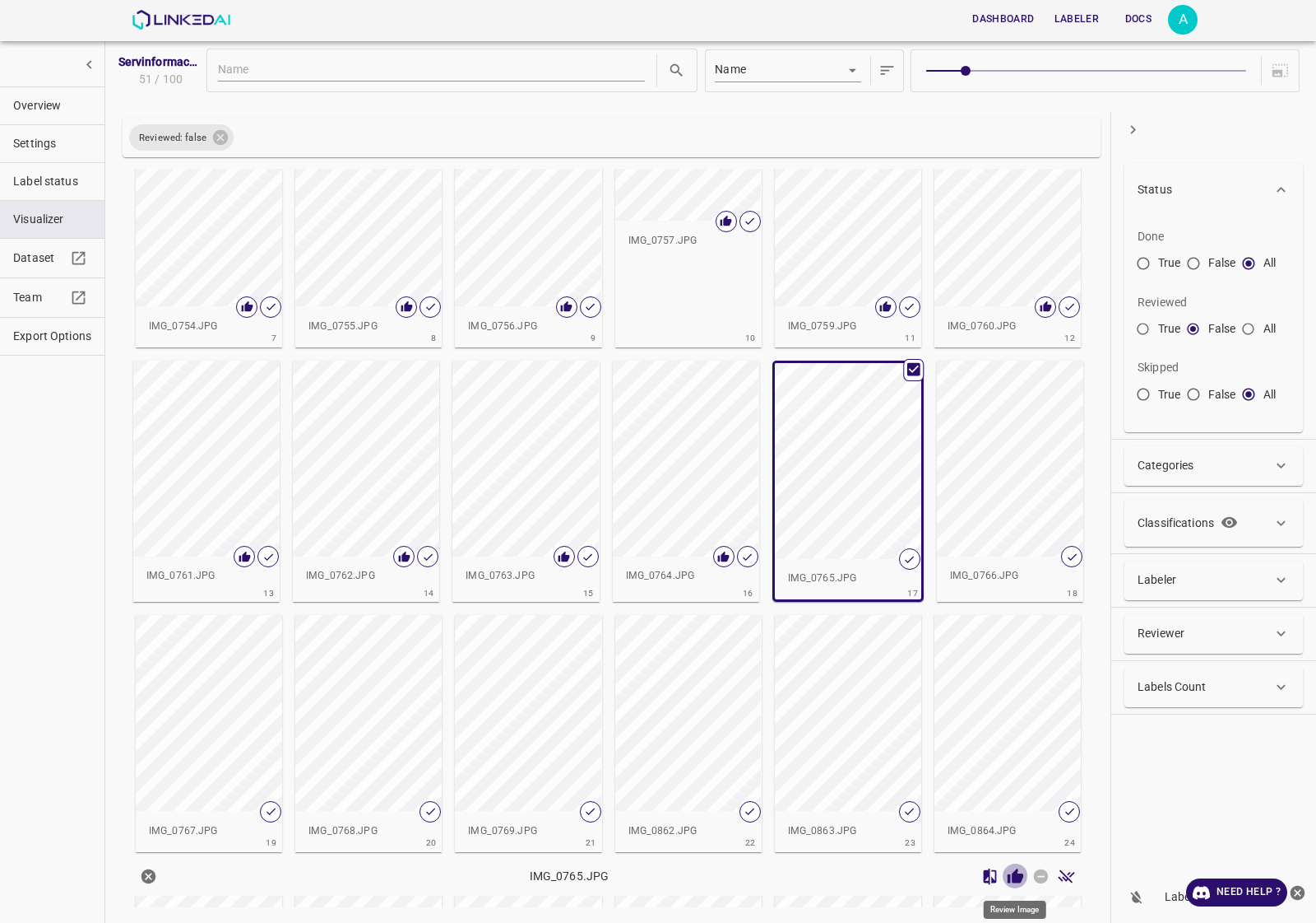
click at [1016, 877] on icon "Review Image" at bounding box center [1016, 875] width 16 height 15
click at [989, 462] on div "button" at bounding box center [1009, 458] width 146 height 196
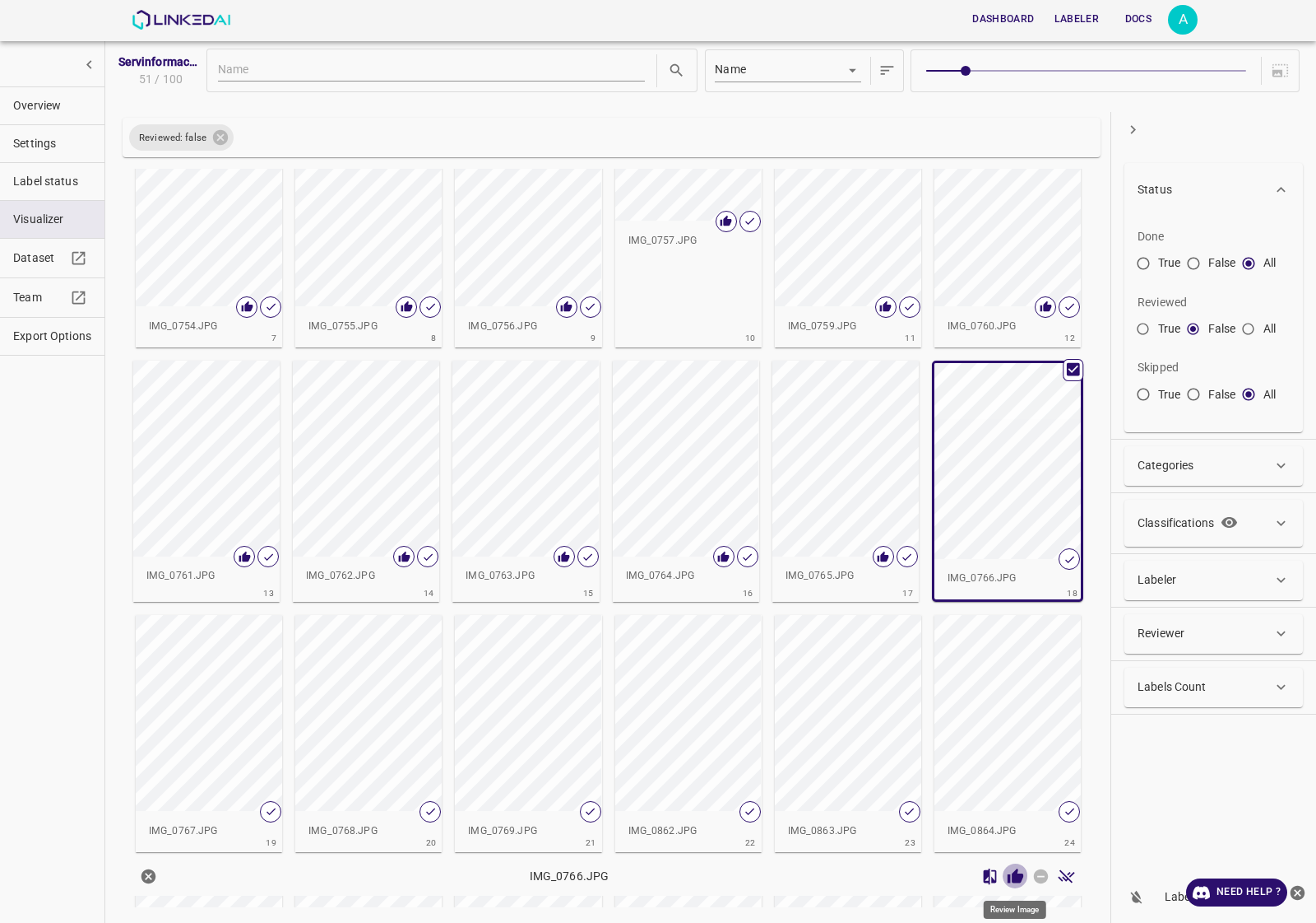
click at [1020, 882] on icon "Review Image" at bounding box center [1016, 875] width 16 height 15
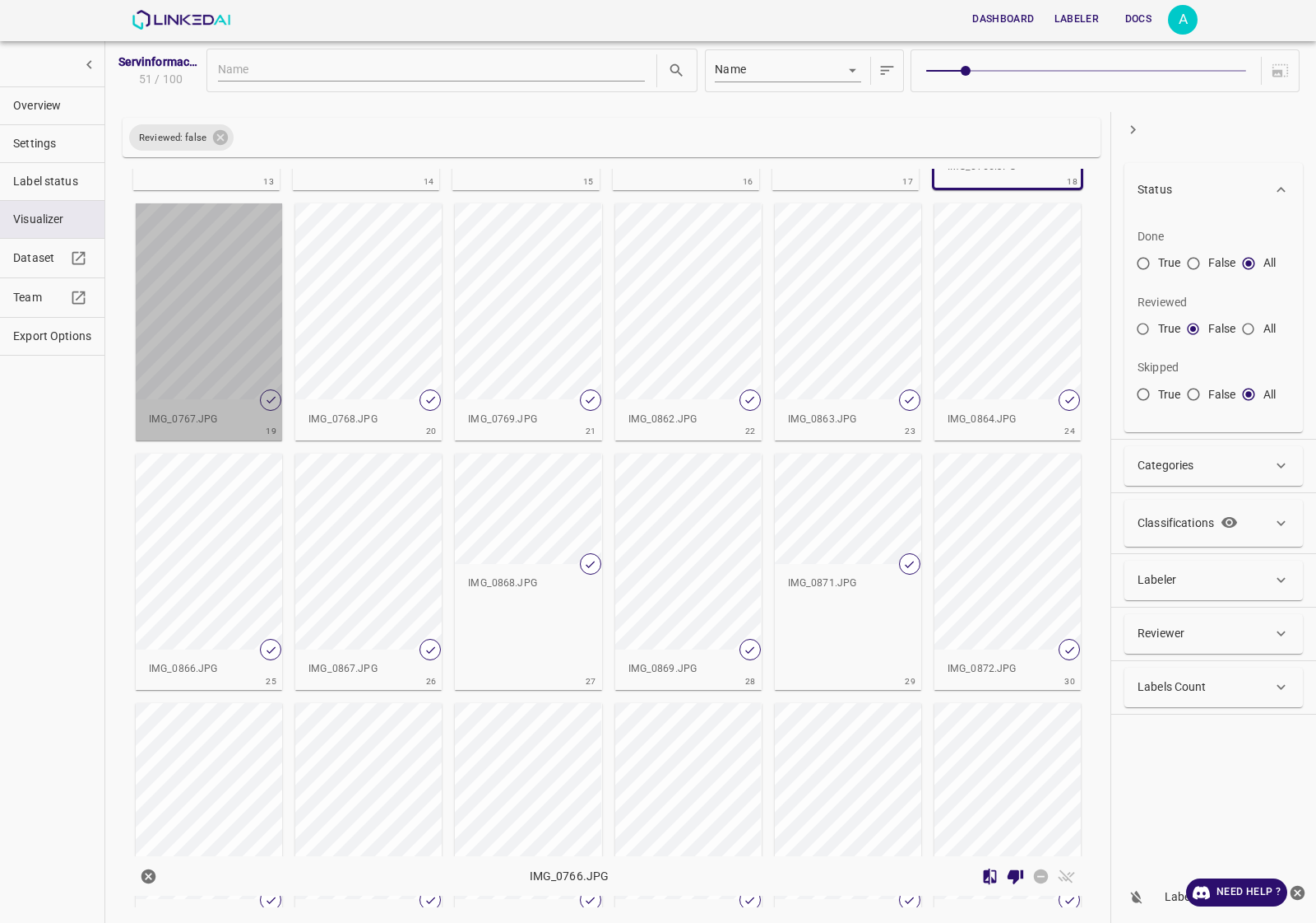
click at [214, 343] on div "button" at bounding box center [209, 301] width 146 height 196
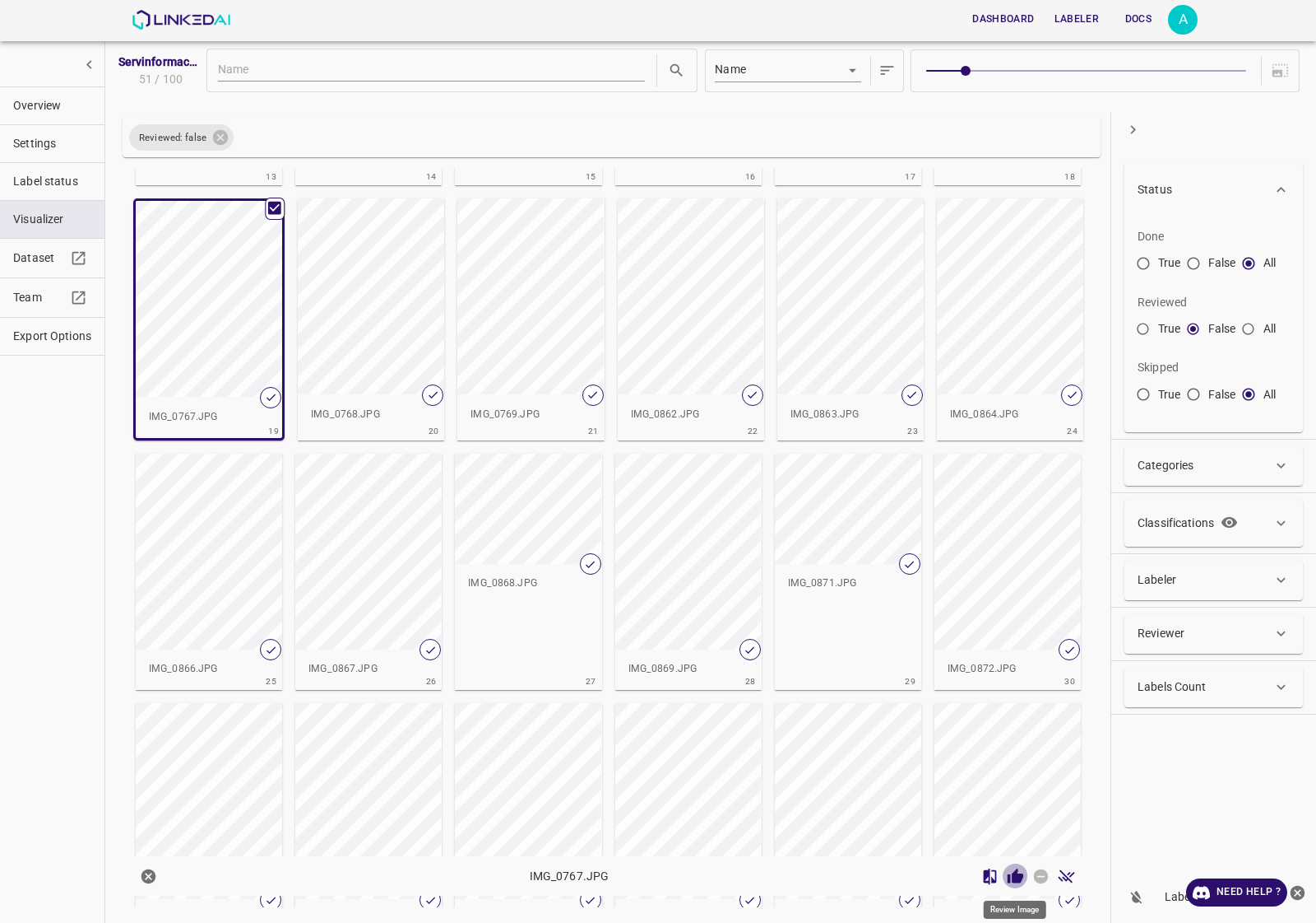
click at [1023, 872] on icon "Review Image" at bounding box center [1015, 875] width 17 height 17
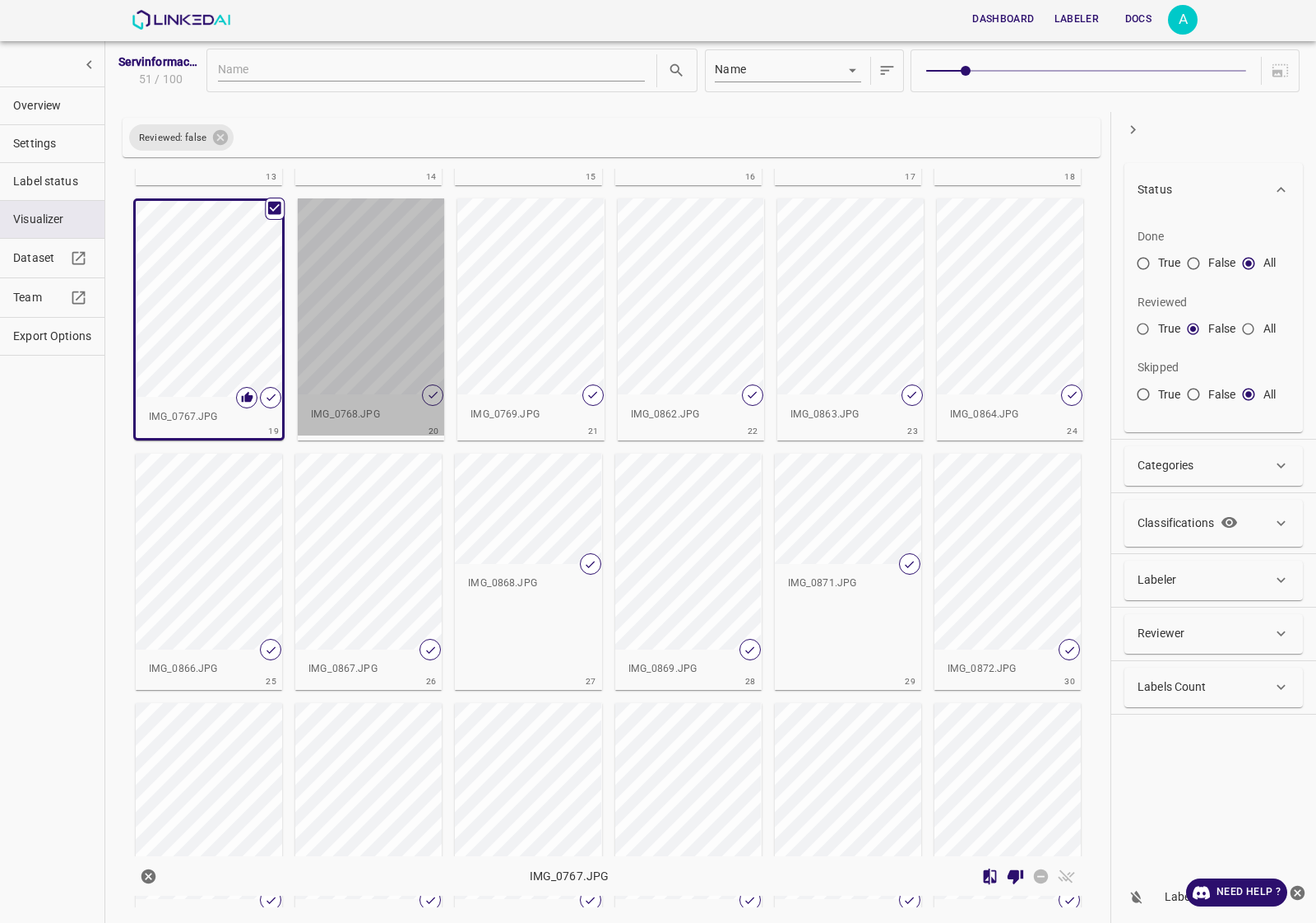
click at [331, 315] on div "button" at bounding box center [370, 296] width 146 height 196
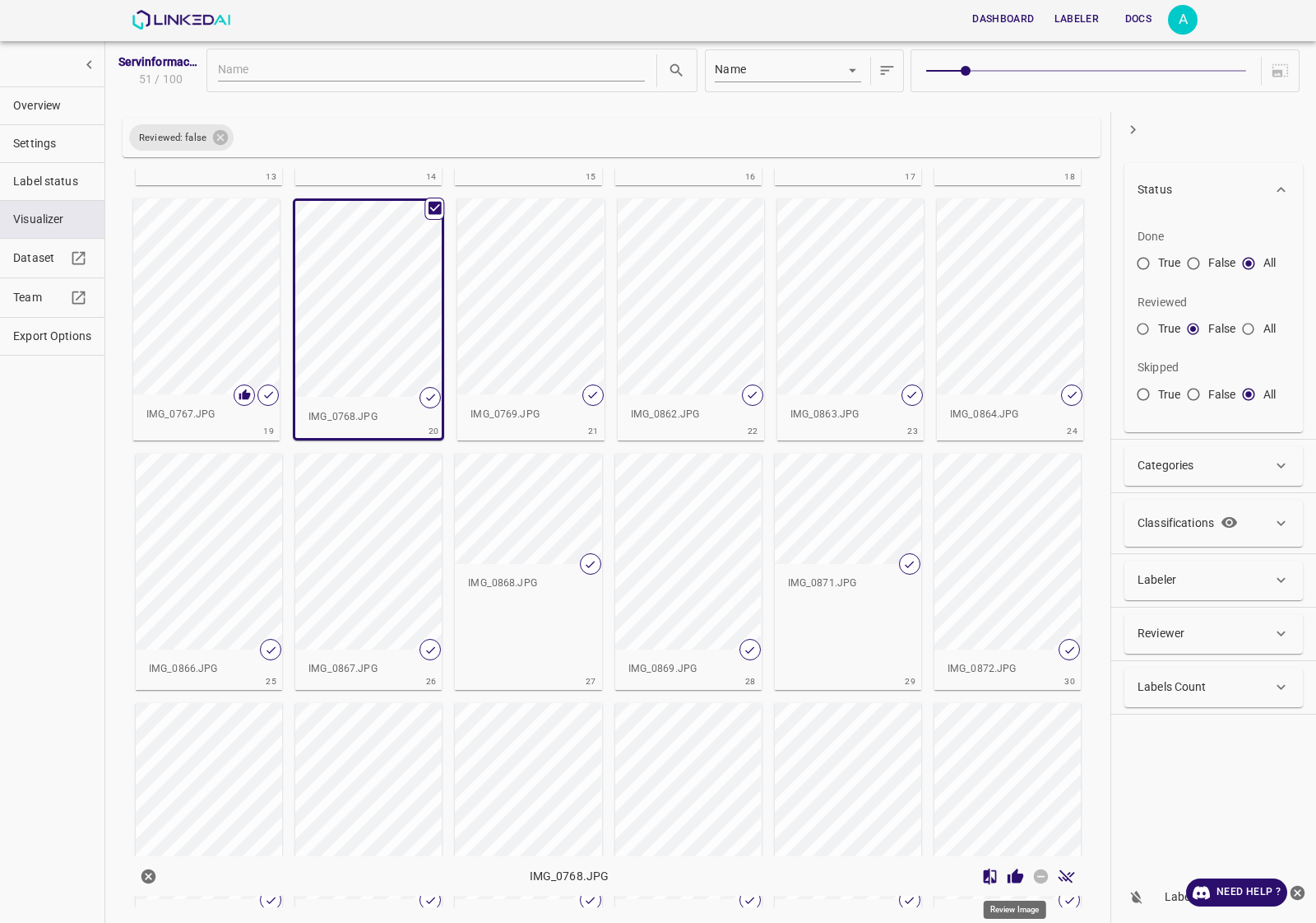
click at [1013, 882] on icon "Review Image" at bounding box center [1016, 875] width 16 height 15
click at [524, 278] on div "button" at bounding box center [530, 296] width 146 height 196
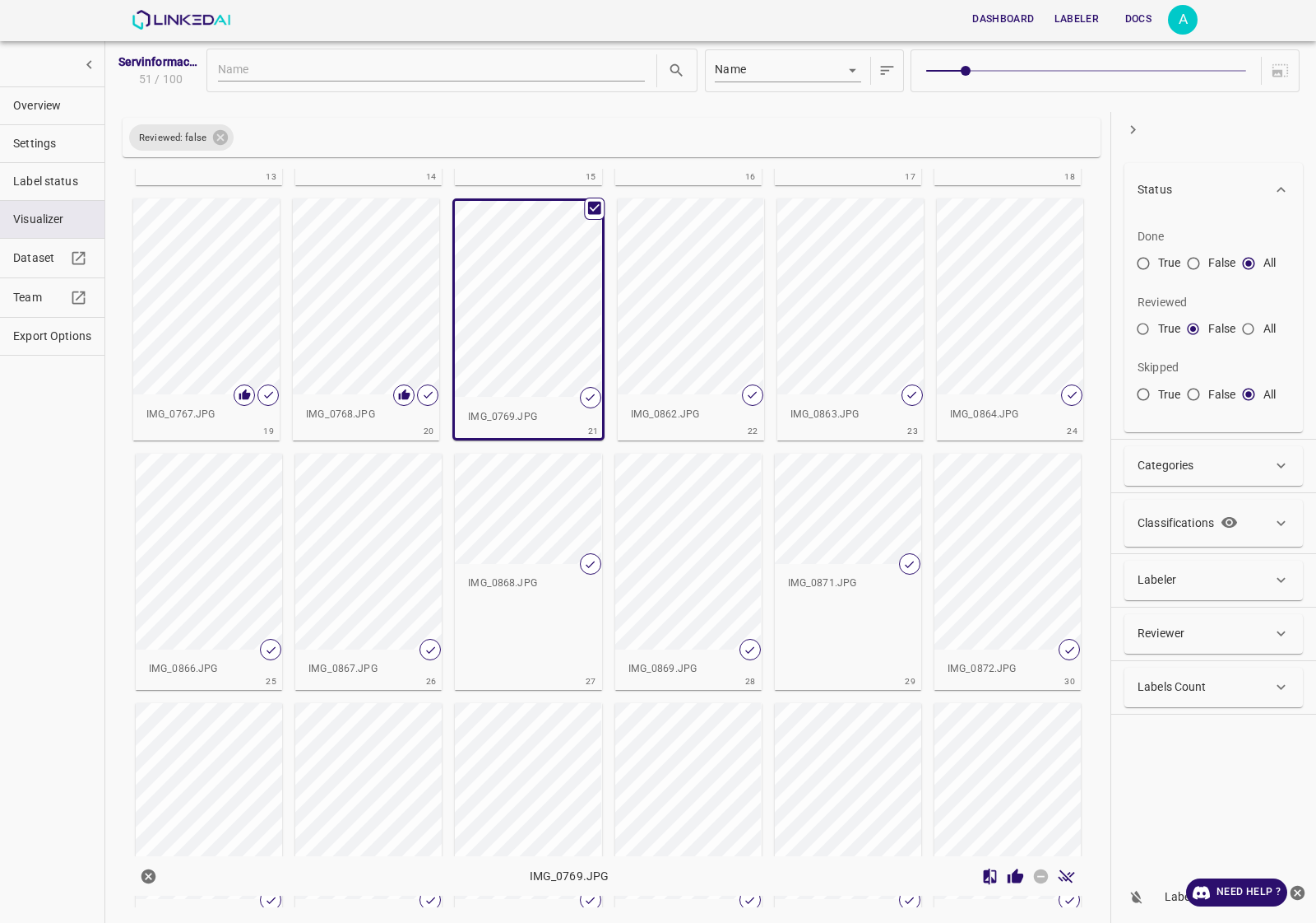
click at [1010, 880] on icon "Review Image" at bounding box center [1015, 875] width 17 height 17
click at [678, 311] on div "button" at bounding box center [690, 296] width 146 height 196
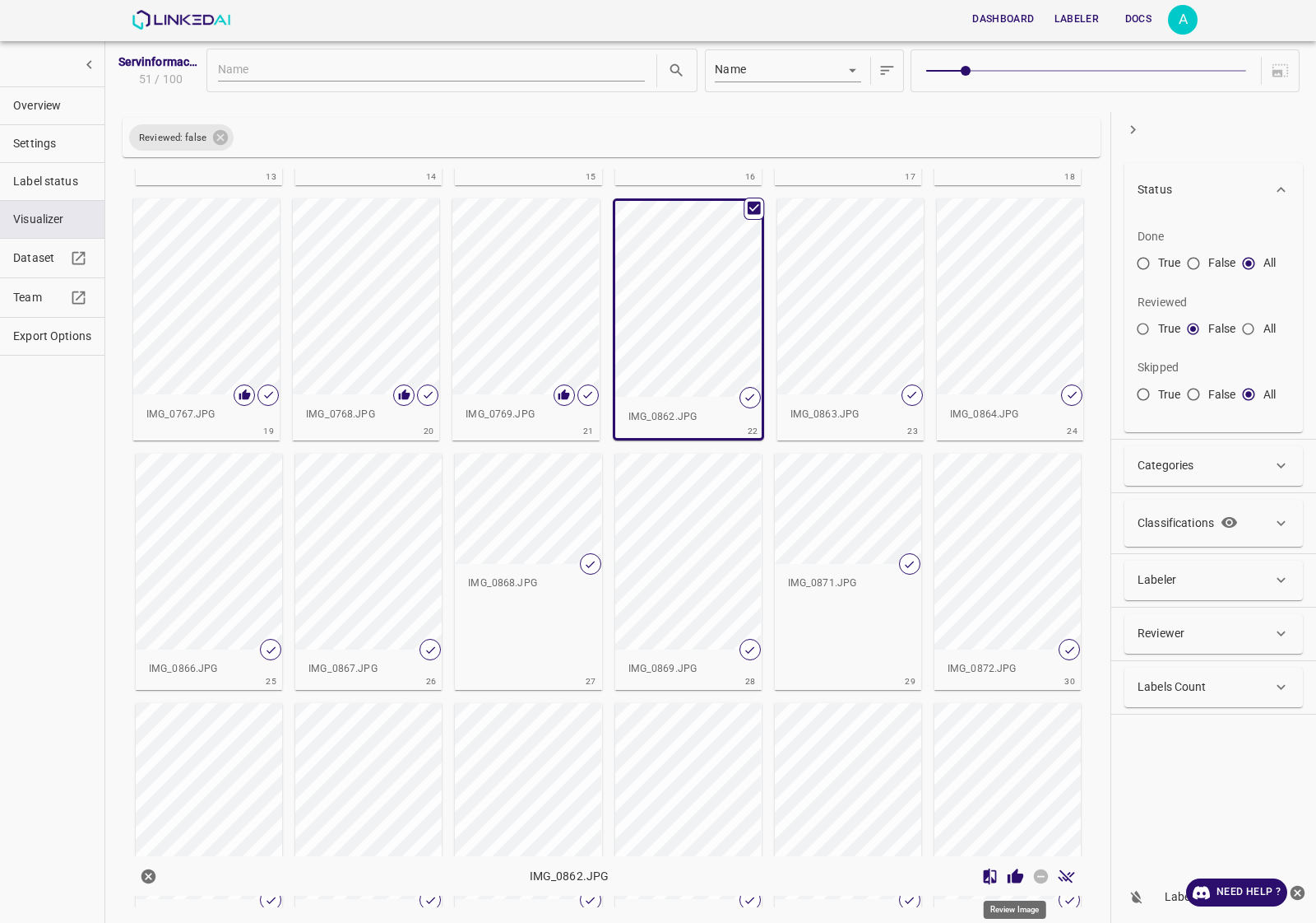
click at [1018, 875] on icon "Review Image" at bounding box center [1016, 875] width 16 height 15
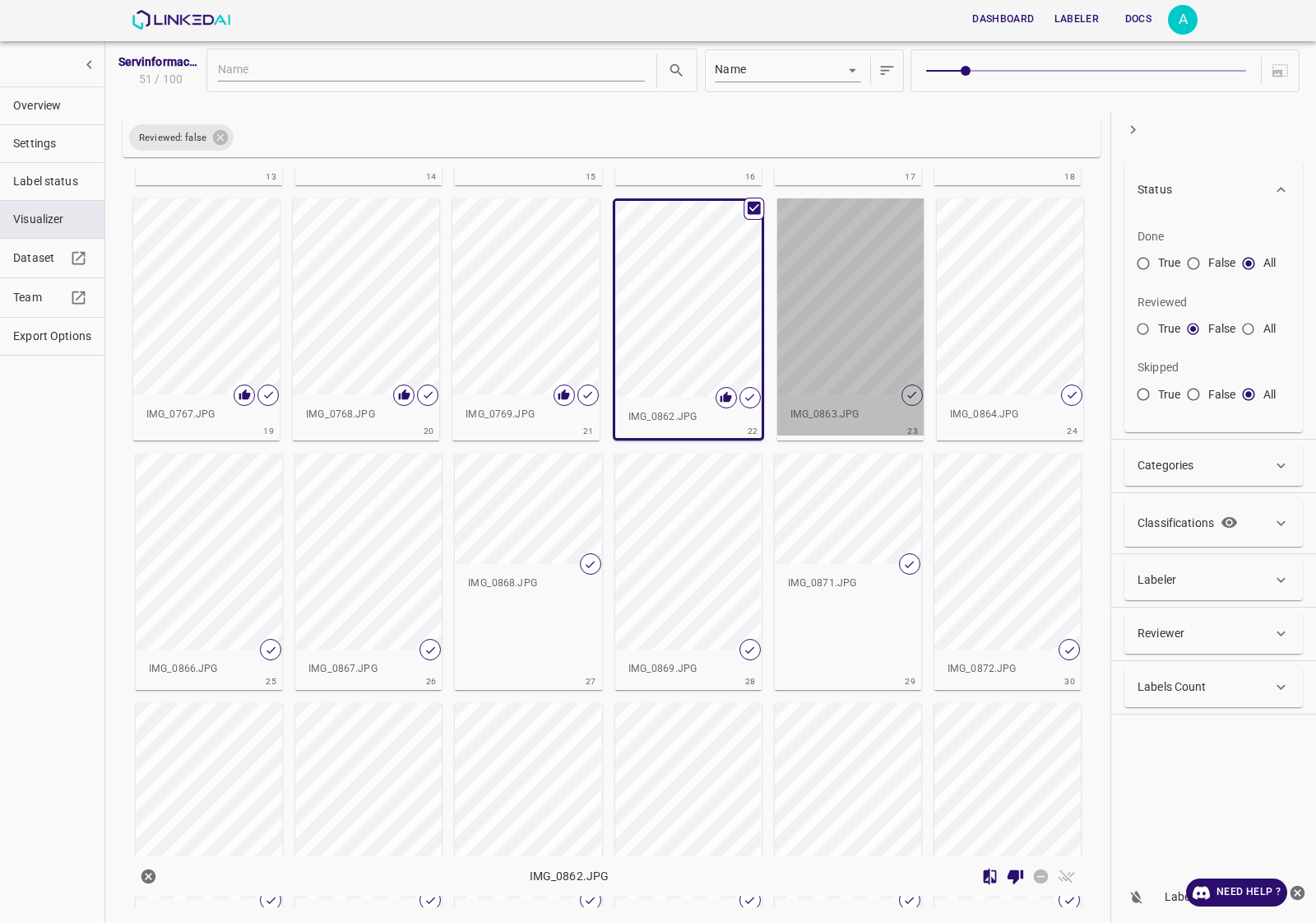
click at [843, 265] on div "button" at bounding box center [850, 296] width 146 height 196
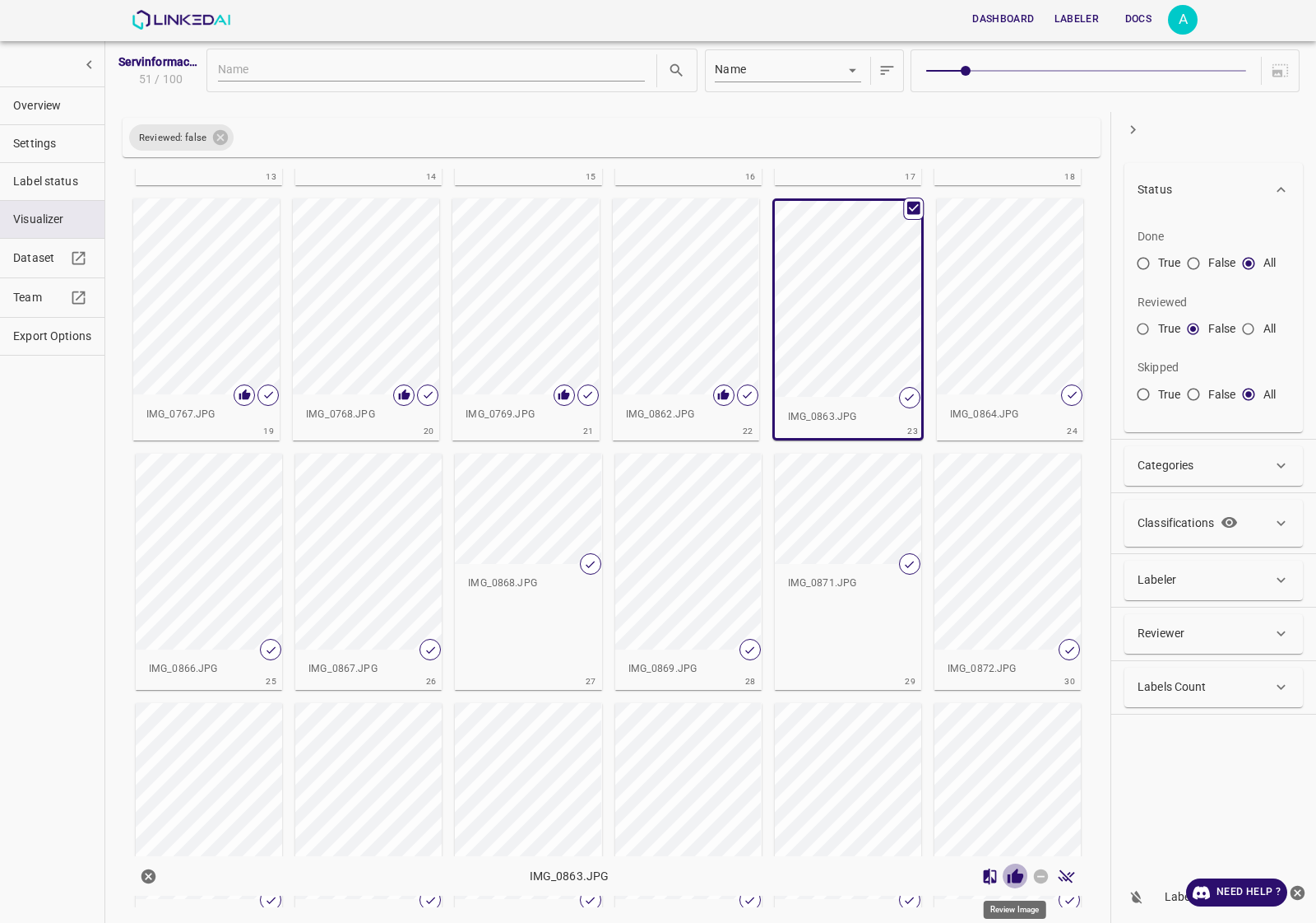
click at [1020, 879] on icon "Review Image" at bounding box center [1016, 875] width 16 height 15
click at [973, 377] on div "button" at bounding box center [1009, 296] width 146 height 196
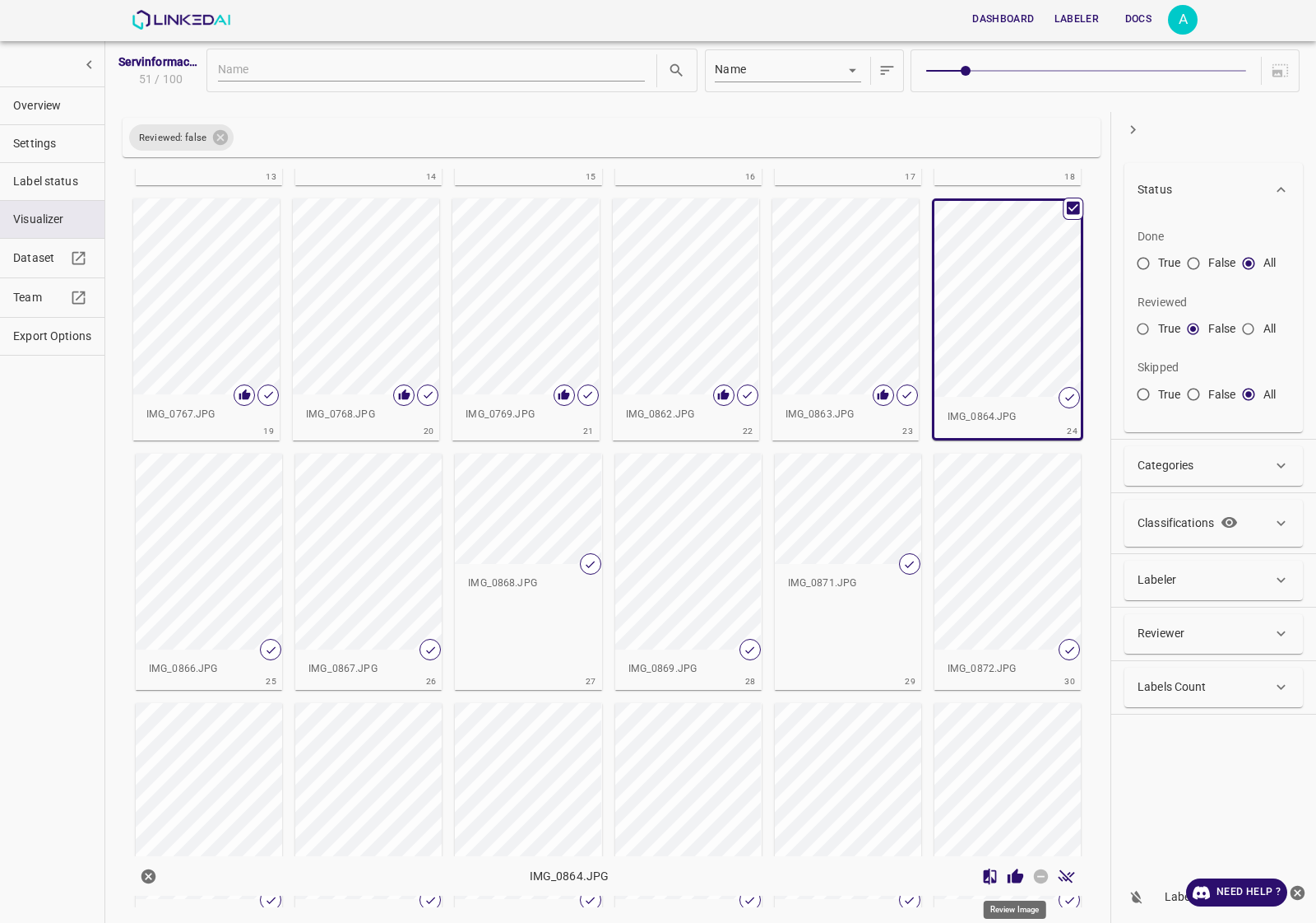
click at [1018, 881] on icon "Review Image" at bounding box center [1016, 875] width 16 height 15
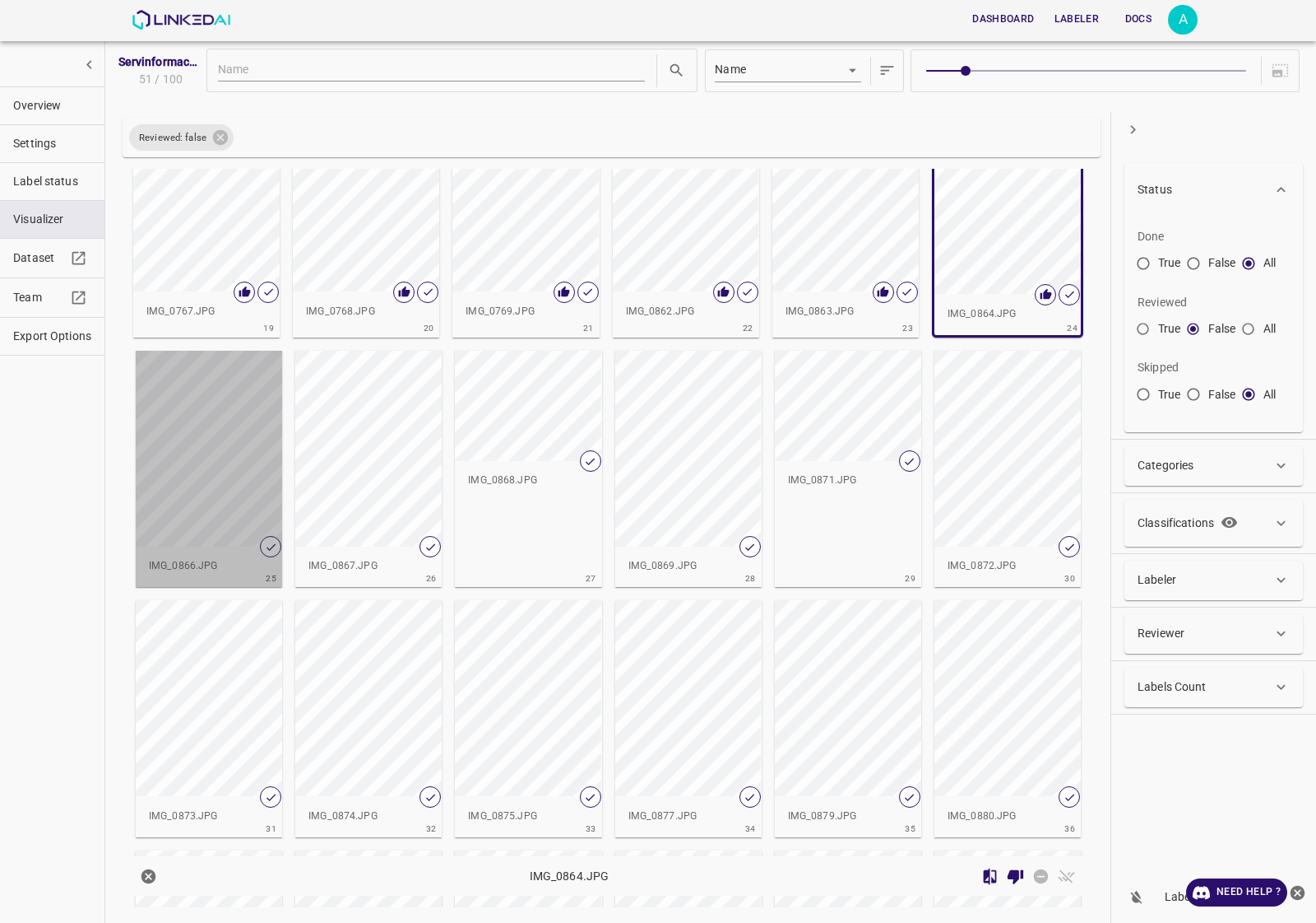
click at [242, 438] on div "button" at bounding box center [209, 448] width 146 height 196
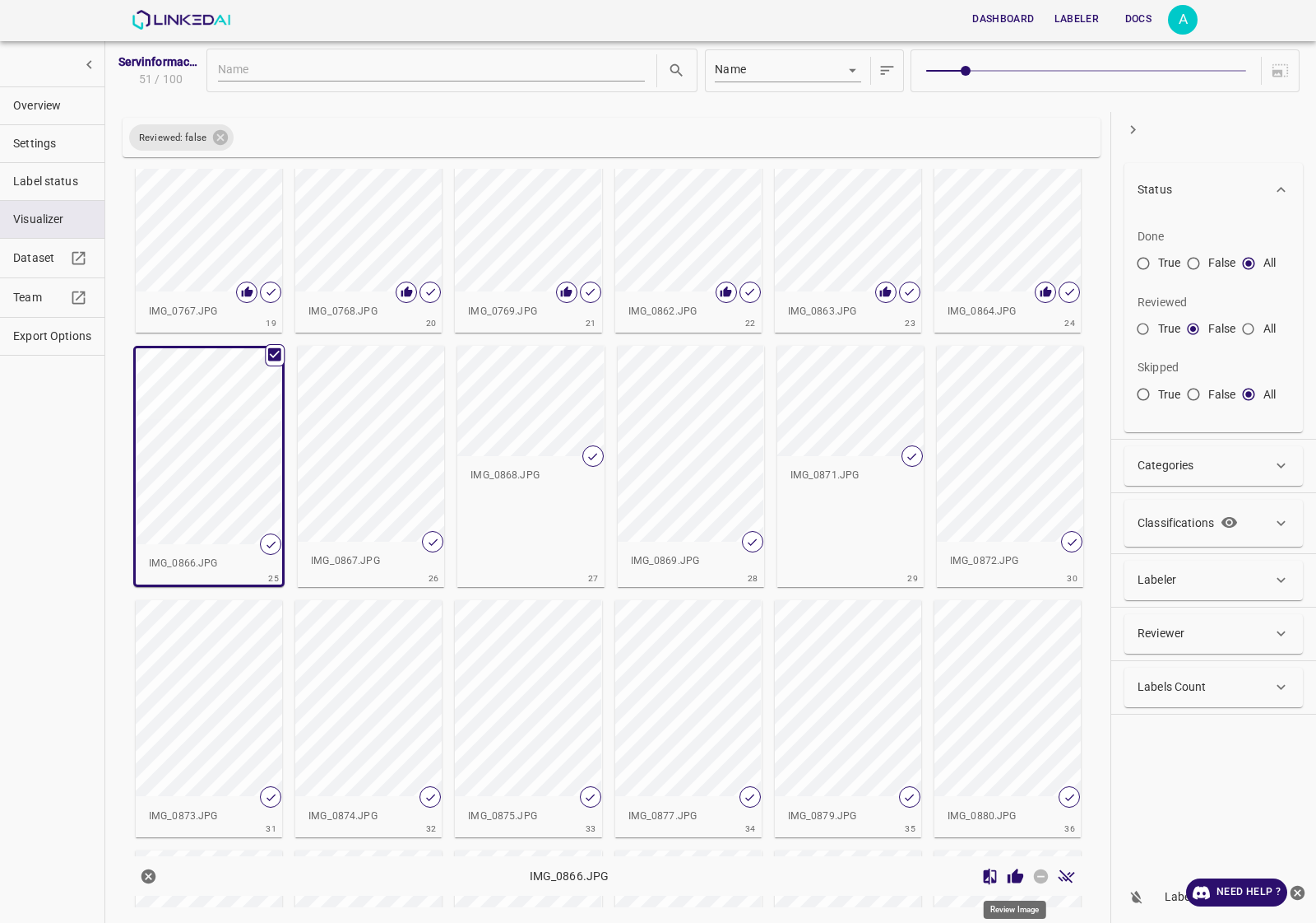
click at [1014, 873] on icon "Review Image" at bounding box center [1016, 875] width 16 height 15
click at [395, 465] on div "button" at bounding box center [370, 443] width 146 height 196
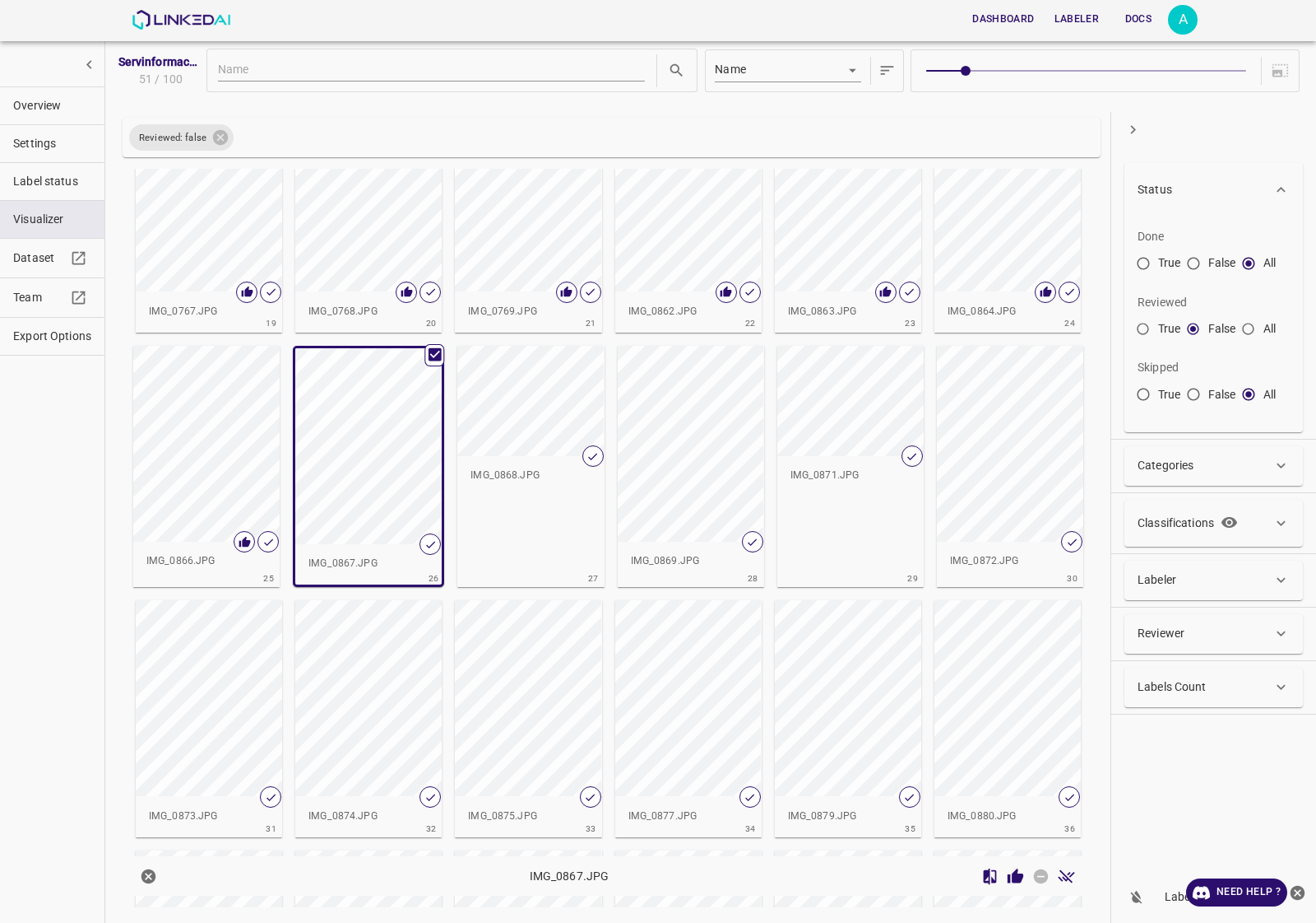
click at [1022, 875] on icon "Review Image" at bounding box center [1016, 875] width 16 height 15
click at [519, 446] on div "button" at bounding box center [530, 400] width 146 height 110
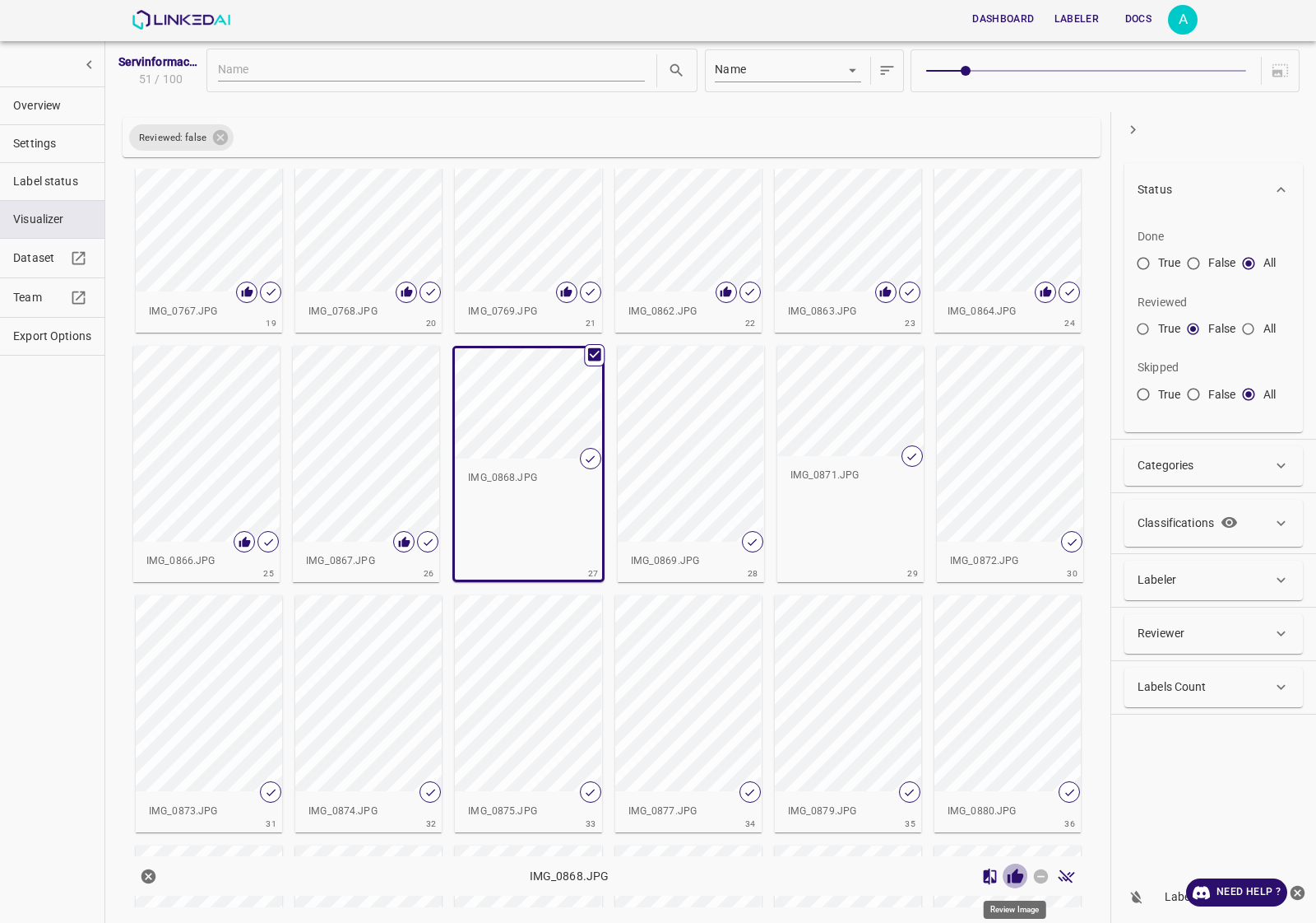
drag, startPoint x: 1020, startPoint y: 873, endPoint x: 1017, endPoint y: 855, distance: 18.2
click at [1018, 874] on icon "Review Image" at bounding box center [1015, 875] width 17 height 17
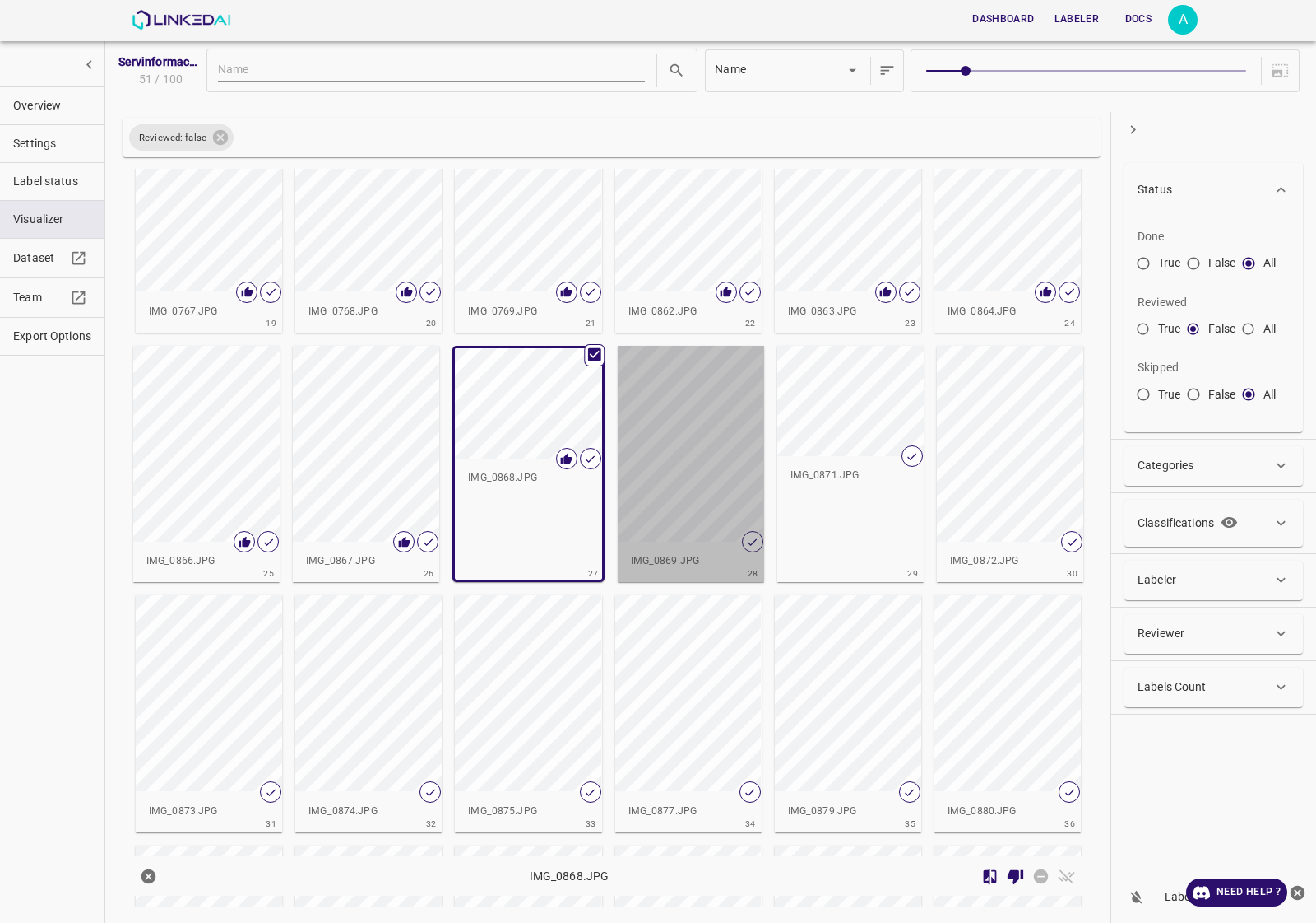
click at [708, 469] on div "button" at bounding box center [690, 443] width 146 height 196
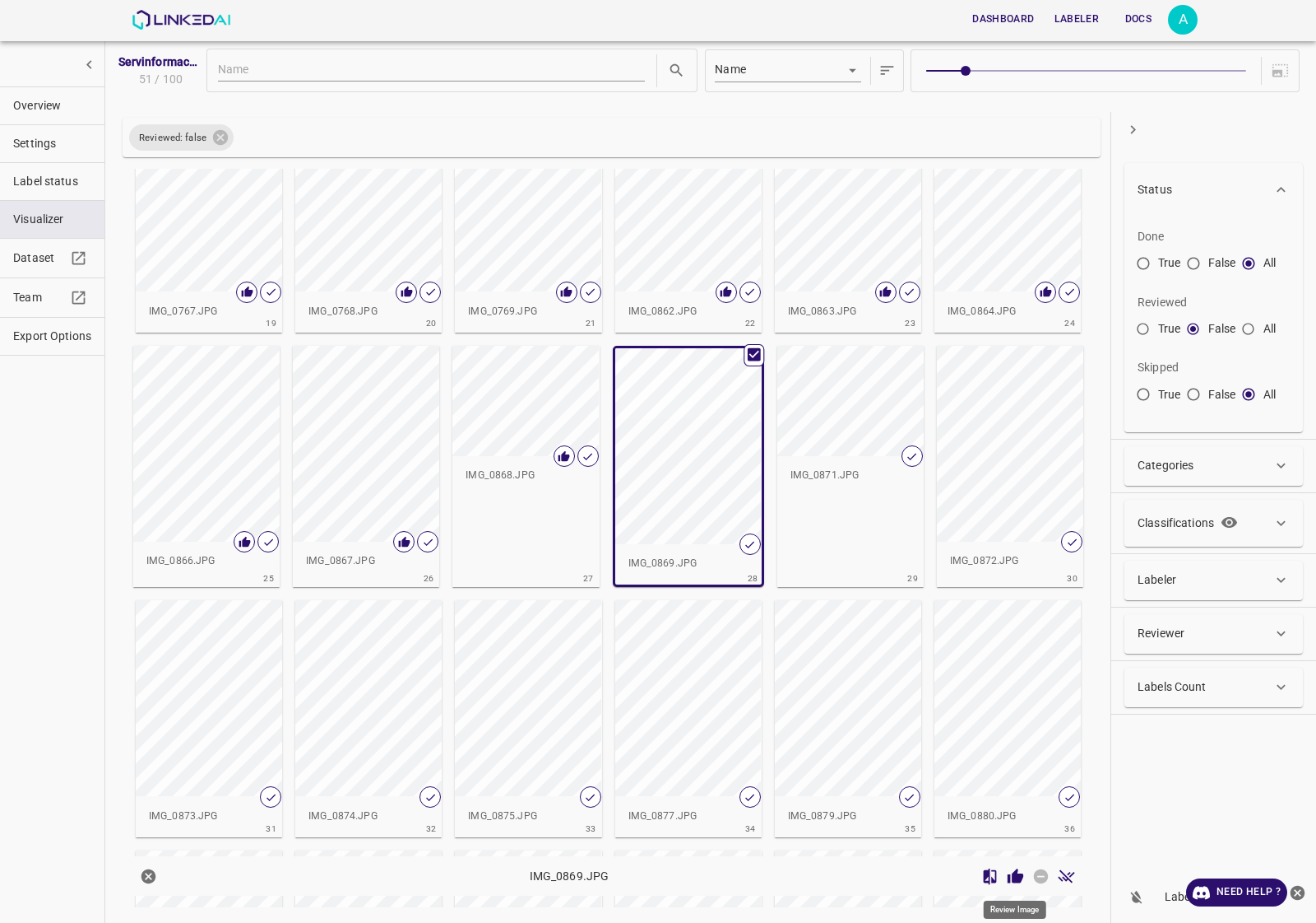
click at [1014, 882] on icon "Review Image" at bounding box center [1016, 875] width 16 height 15
click at [832, 466] on div "IMG_0871.JPG" at bounding box center [850, 475] width 146 height 41
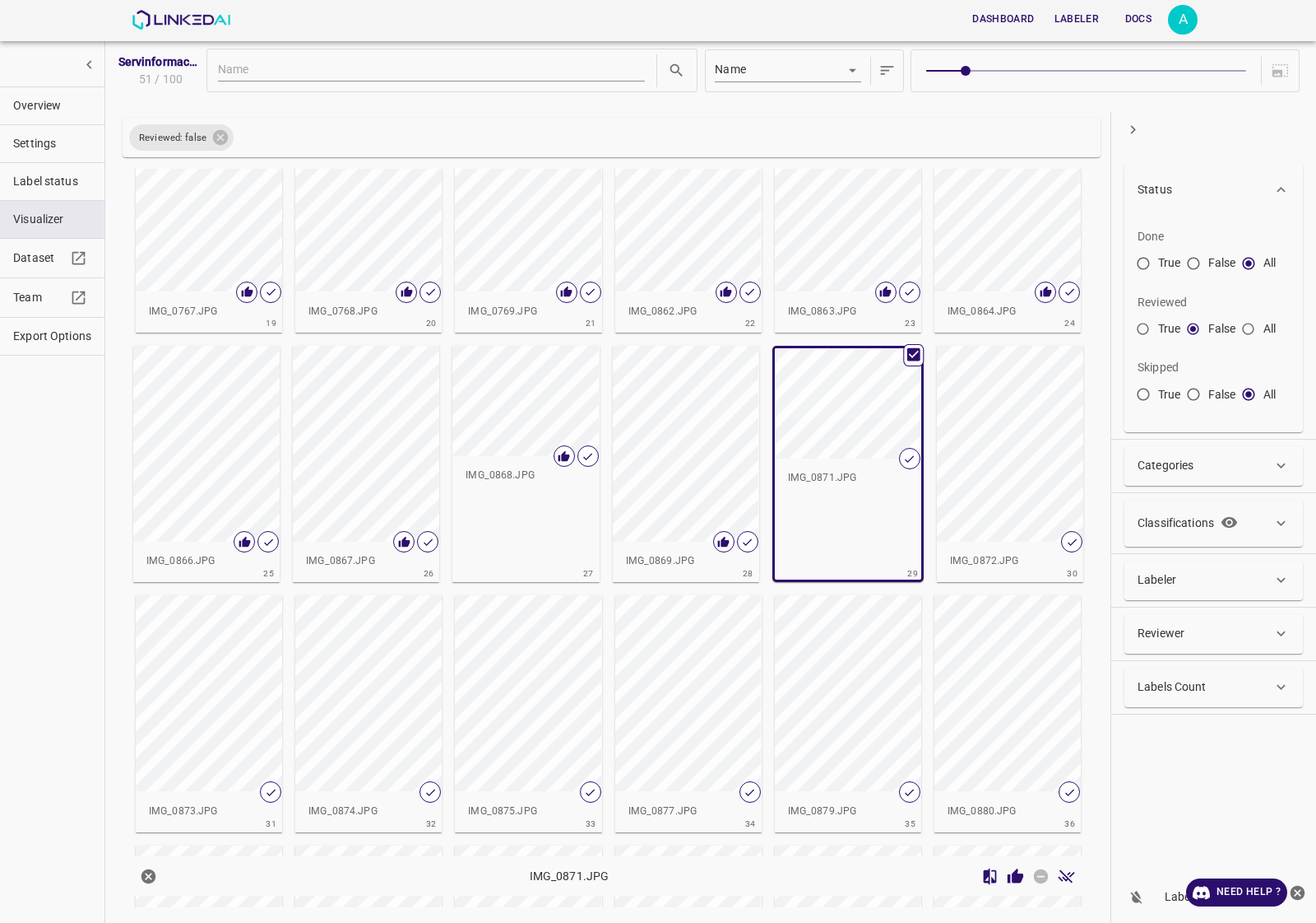
click at [1014, 880] on icon "Review Image" at bounding box center [1016, 875] width 16 height 15
click at [993, 491] on div "button" at bounding box center [1009, 443] width 146 height 196
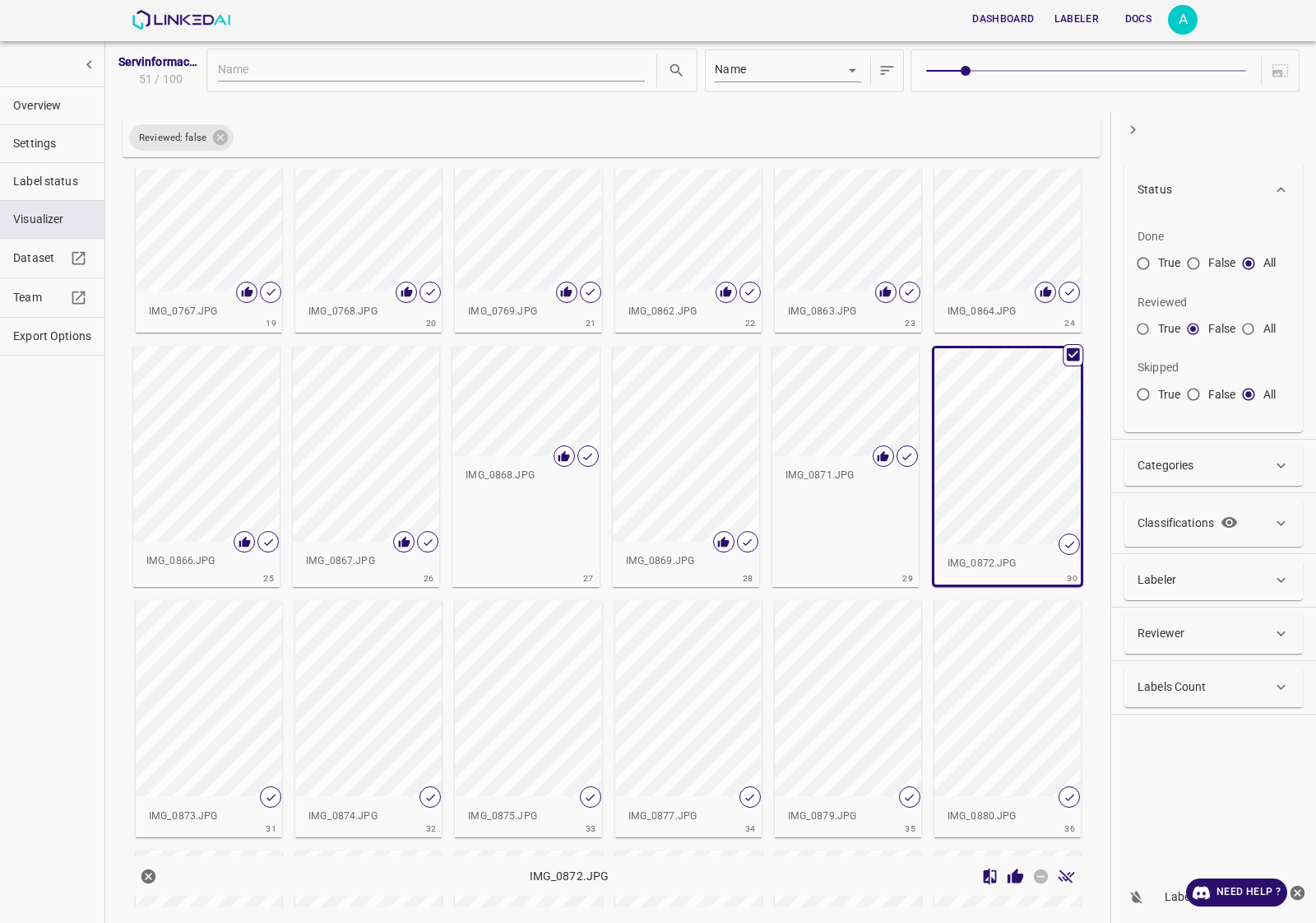
click at [1022, 878] on icon "Review Image" at bounding box center [1016, 875] width 16 height 15
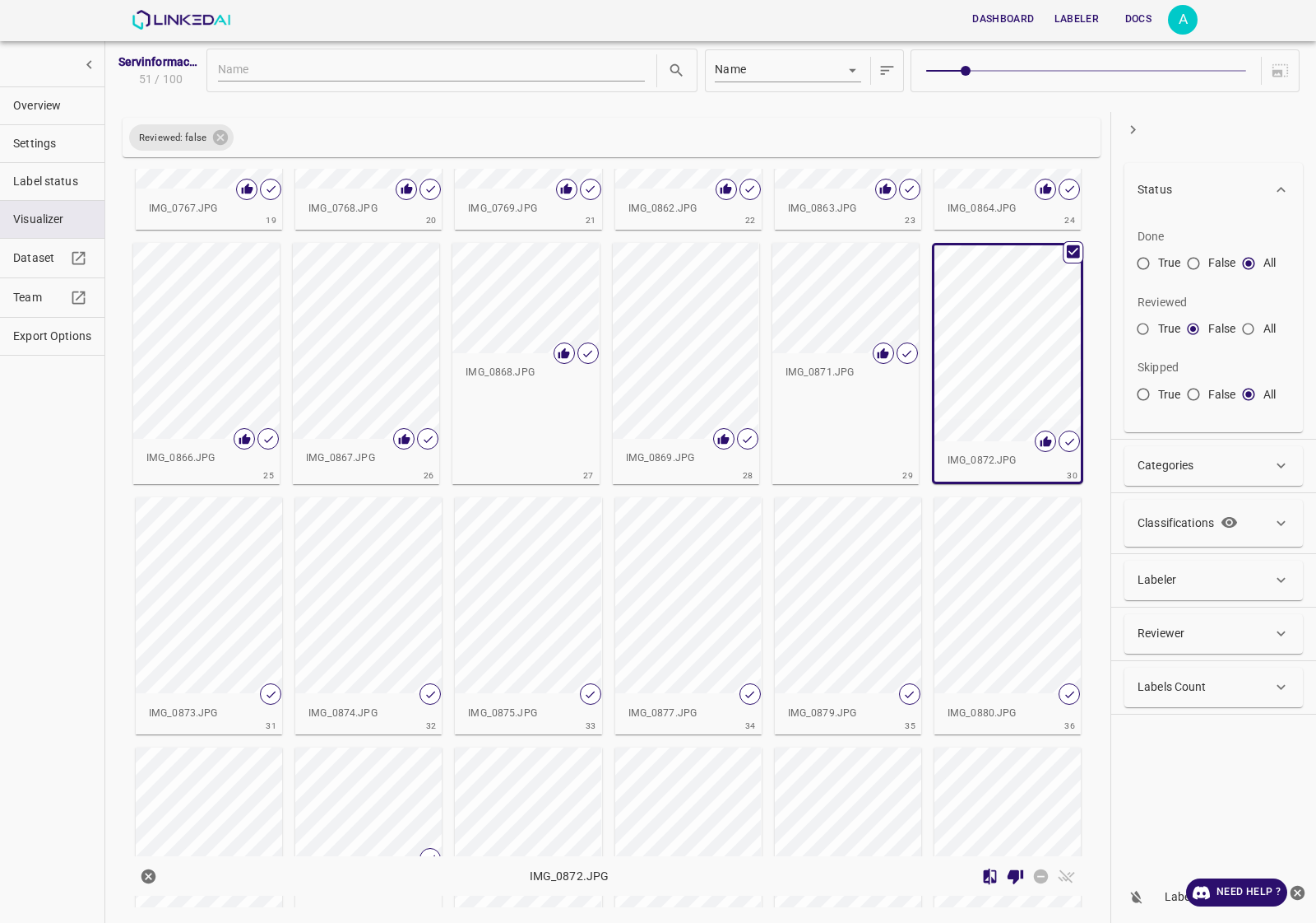
click at [228, 570] on div "button" at bounding box center [209, 594] width 146 height 196
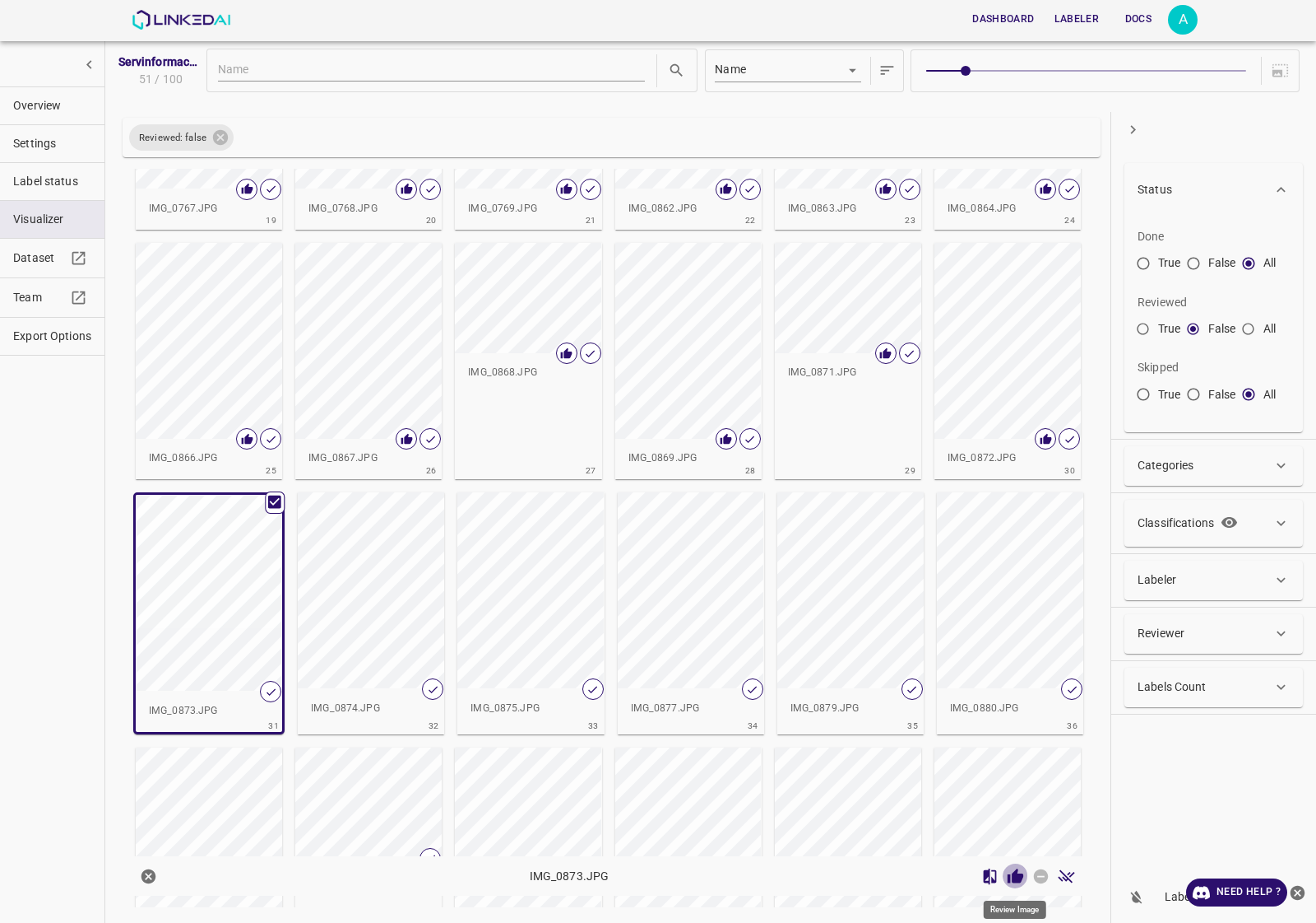
click at [1008, 876] on icon "Review Image" at bounding box center [1016, 875] width 16 height 15
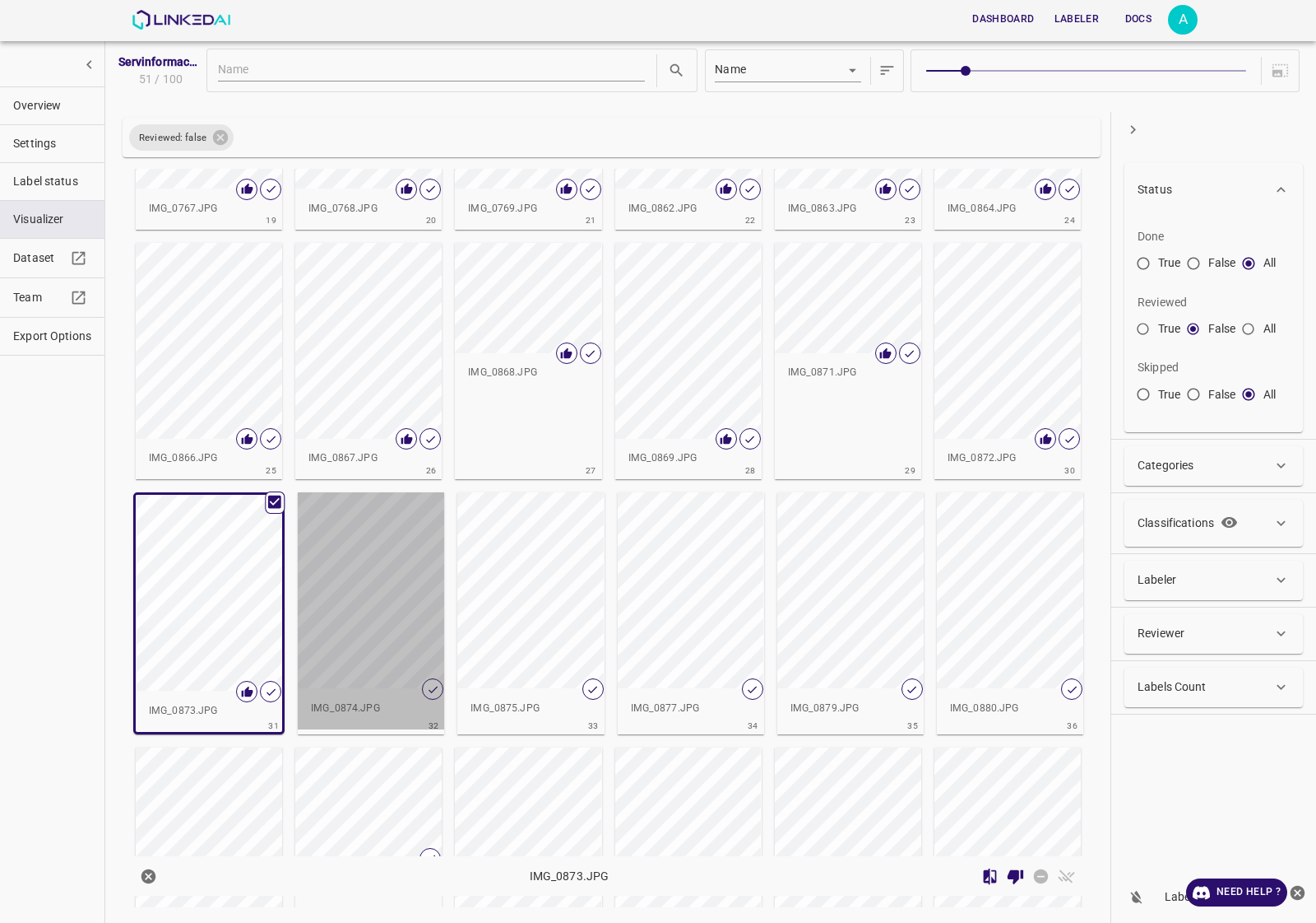
click at [353, 597] on div "button" at bounding box center [370, 589] width 146 height 196
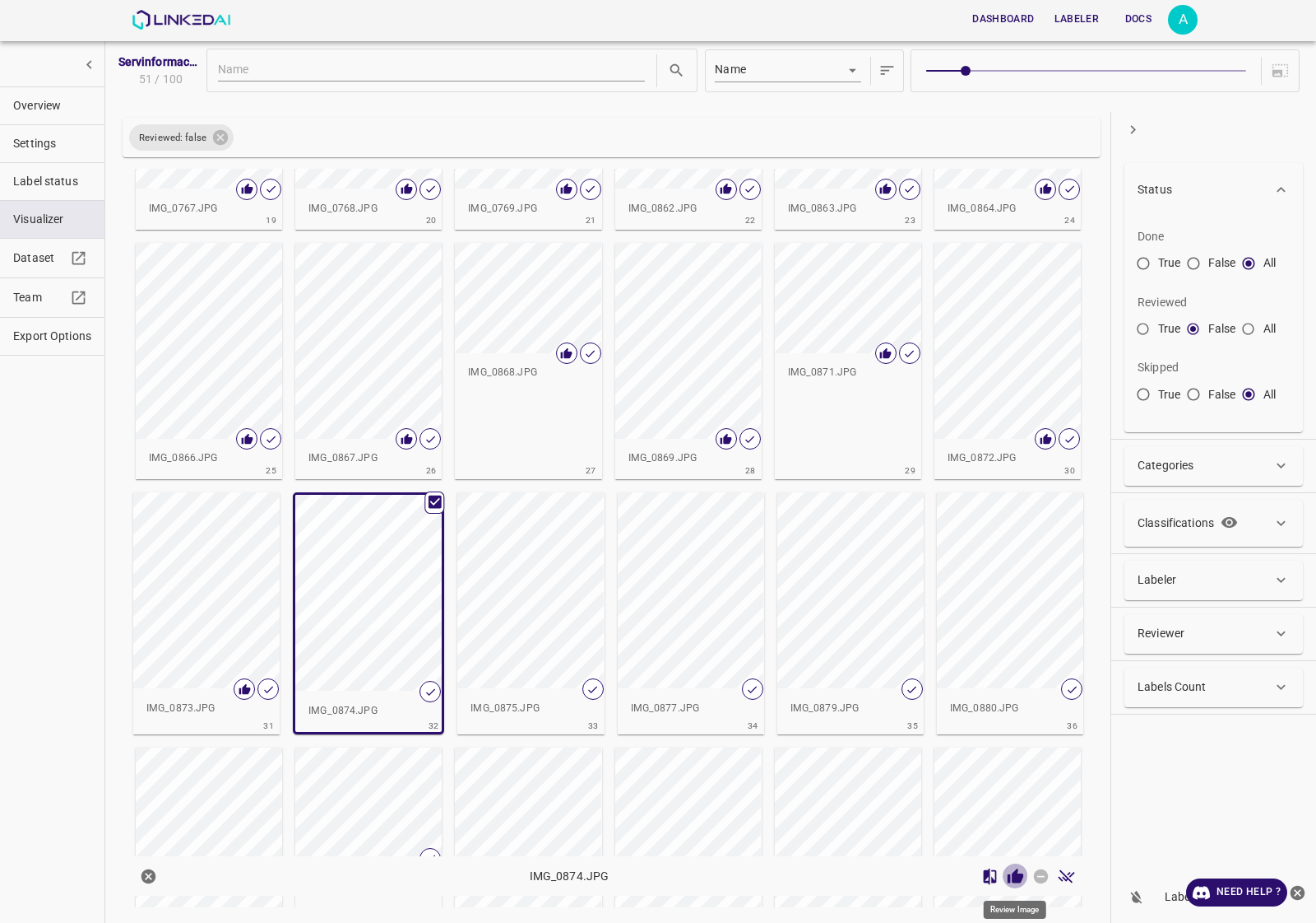
click at [1017, 874] on icon "Review Image" at bounding box center [1016, 875] width 16 height 15
click at [549, 610] on div "button" at bounding box center [530, 589] width 146 height 196
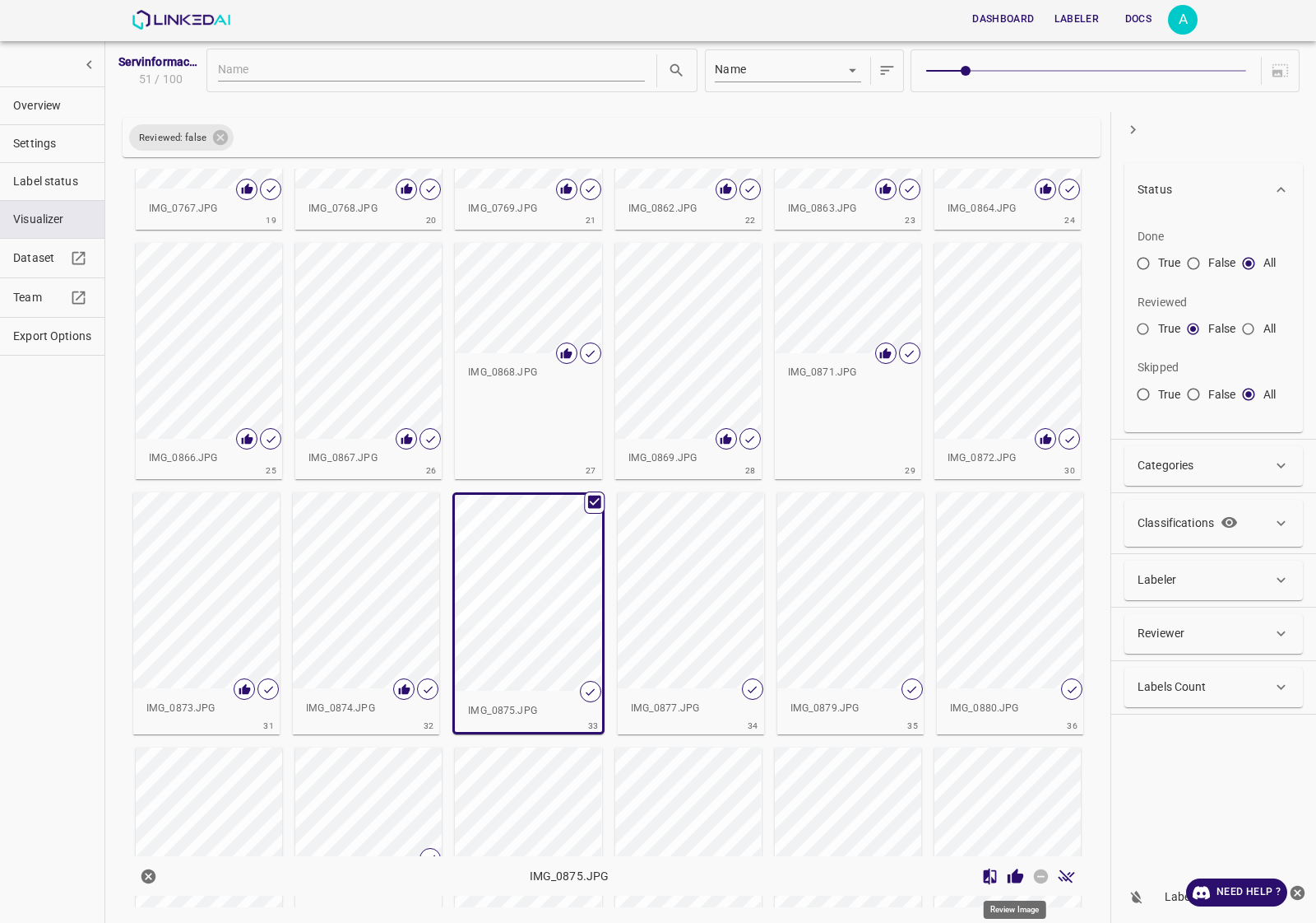
click at [1013, 880] on icon "Review Image" at bounding box center [1016, 875] width 16 height 15
click at [684, 607] on div "button" at bounding box center [690, 589] width 146 height 196
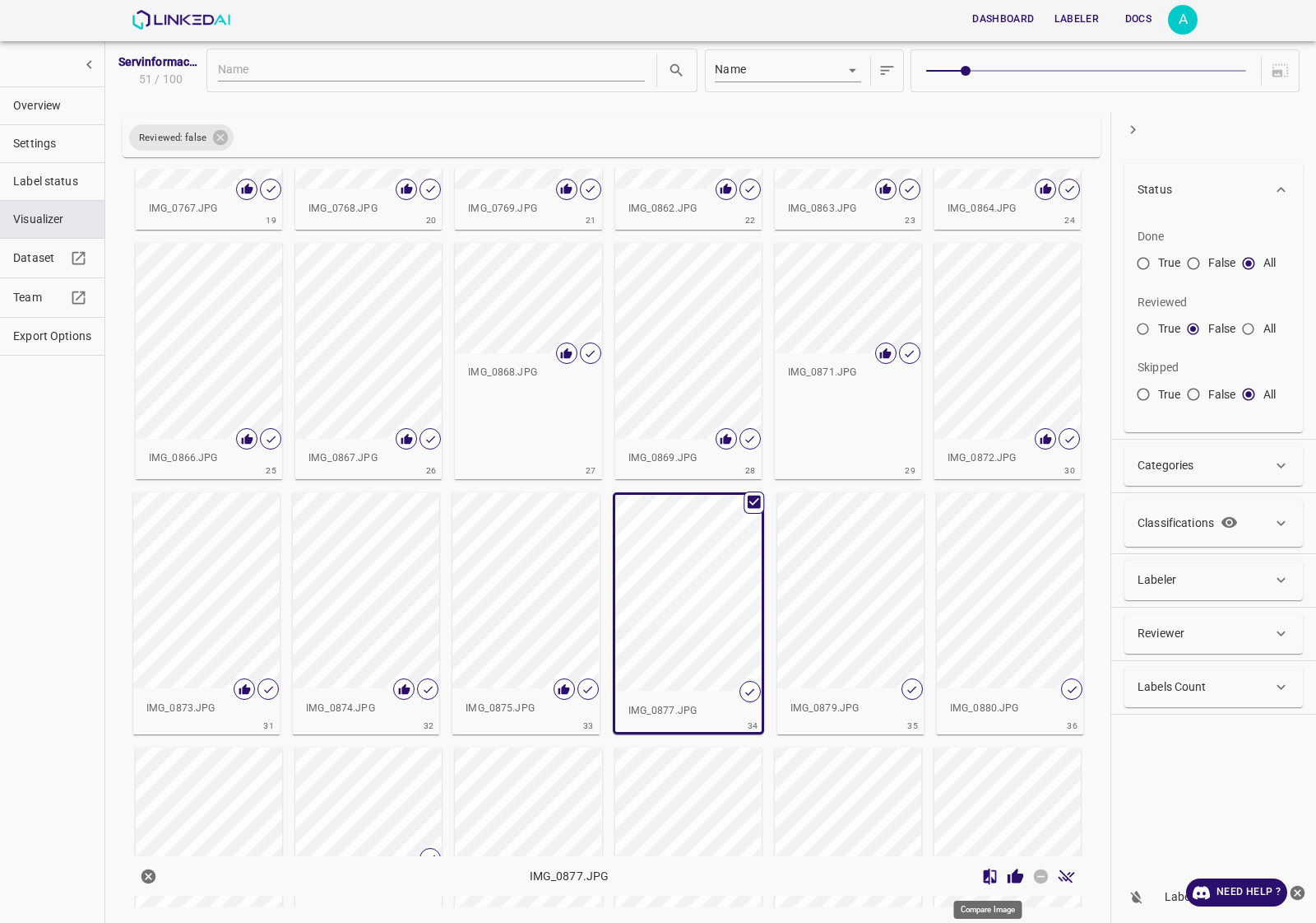
click at [1009, 876] on icon "Review Image" at bounding box center [1016, 875] width 16 height 15
click at [815, 577] on div "button" at bounding box center [850, 589] width 146 height 196
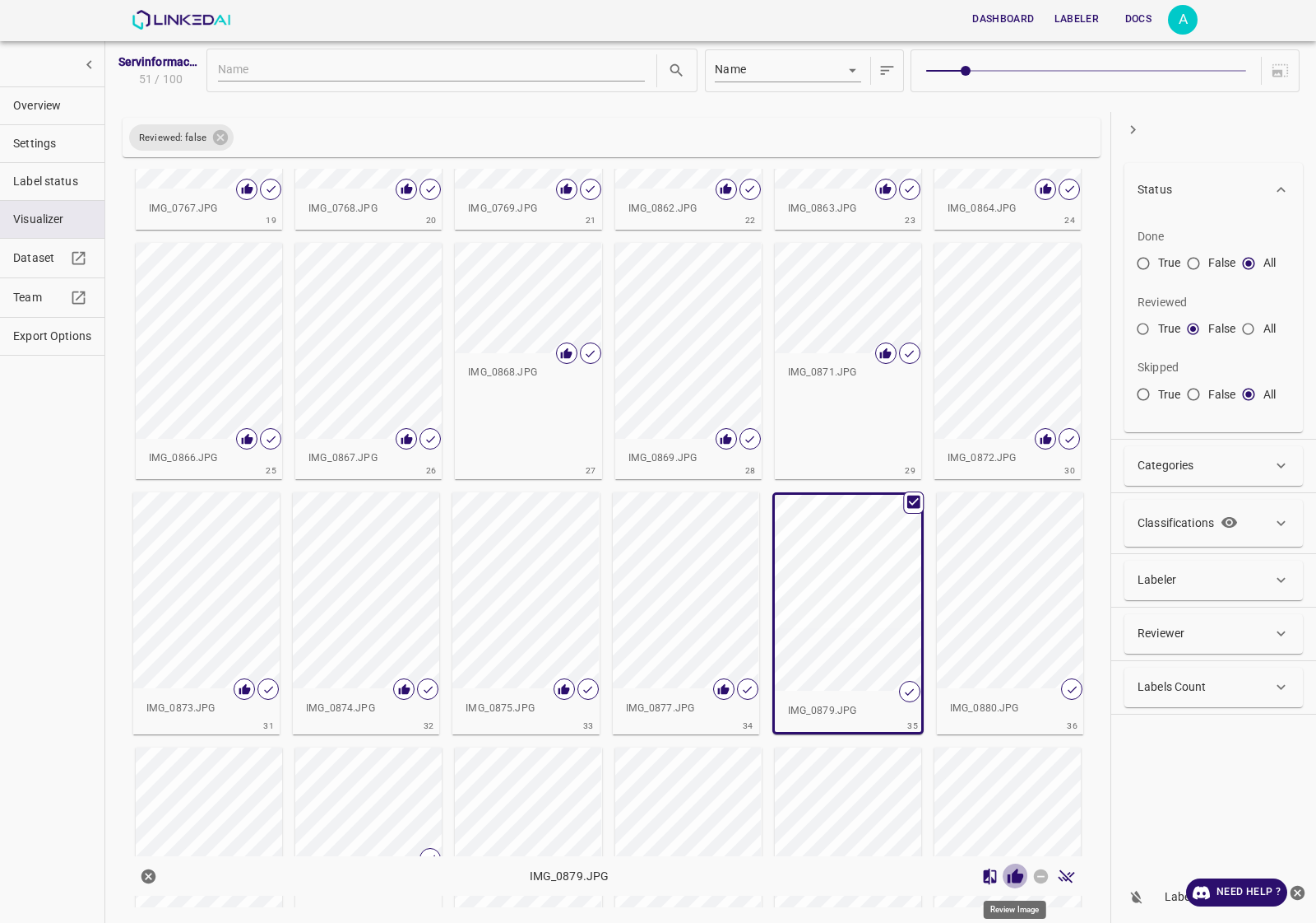
click at [1024, 876] on icon "Review Image" at bounding box center [1015, 875] width 17 height 17
click at [1006, 610] on div "button" at bounding box center [1009, 589] width 146 height 196
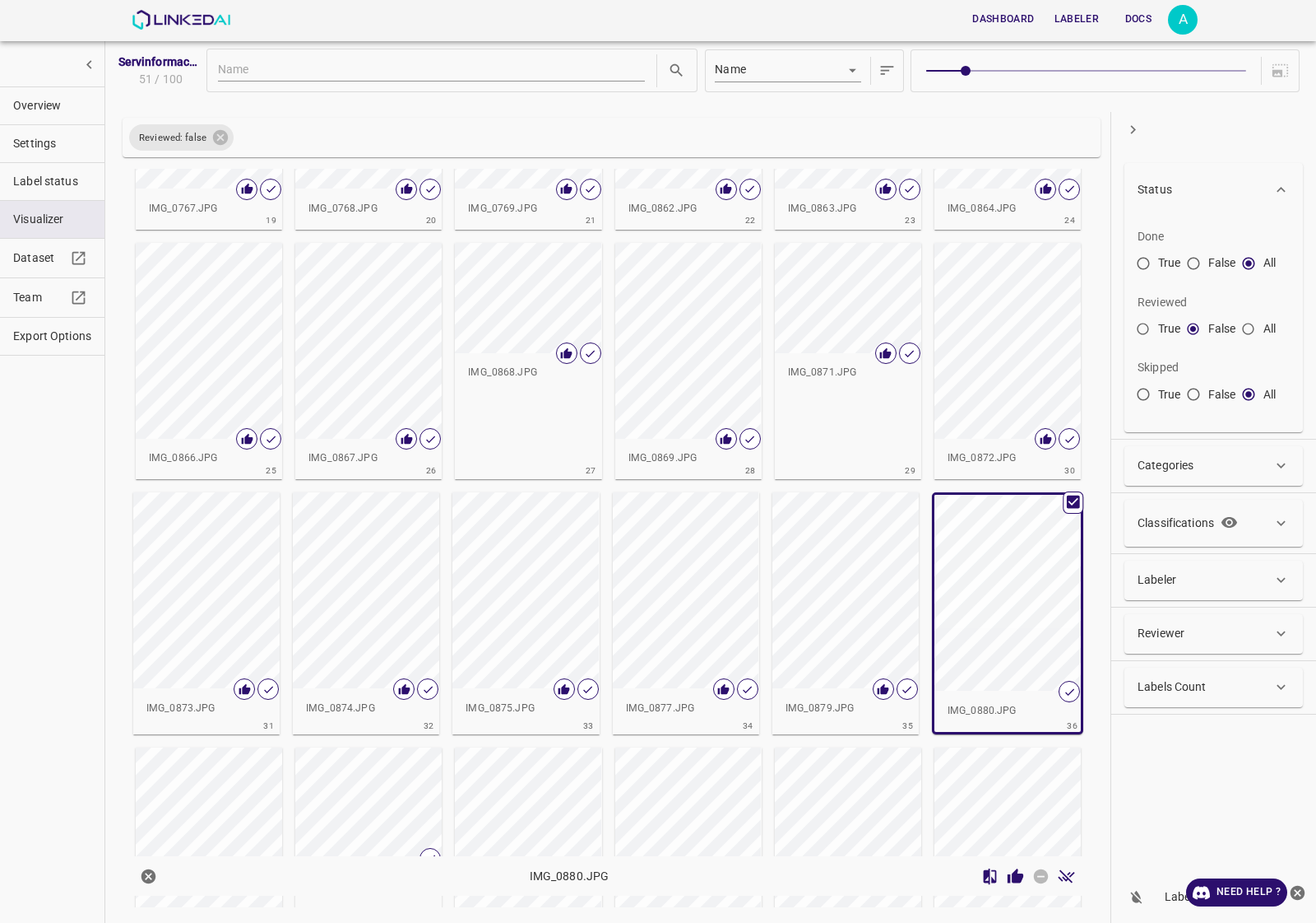
click at [1020, 882] on icon "Review Image" at bounding box center [1016, 875] width 16 height 15
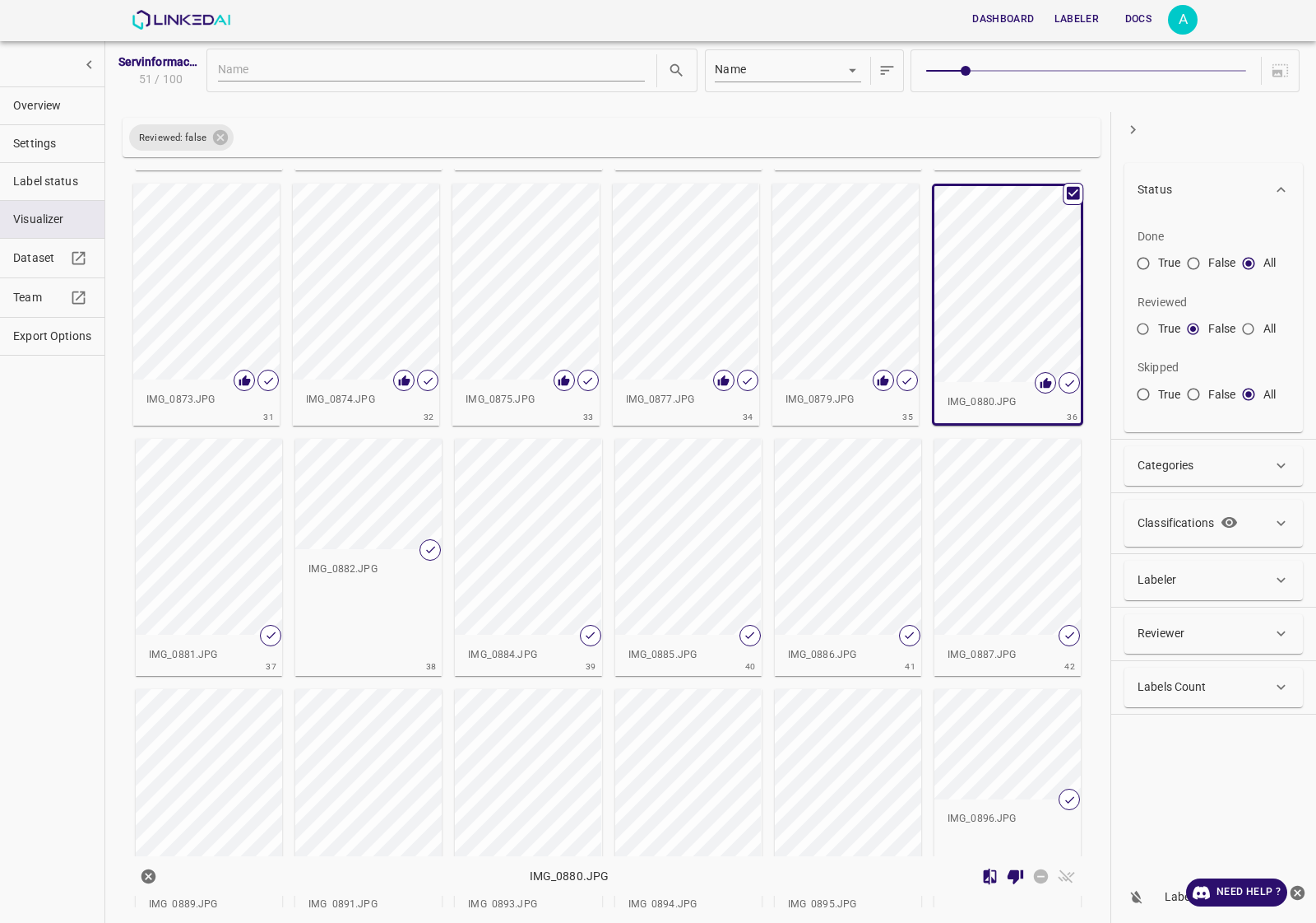
click at [222, 534] on div "button" at bounding box center [209, 536] width 146 height 196
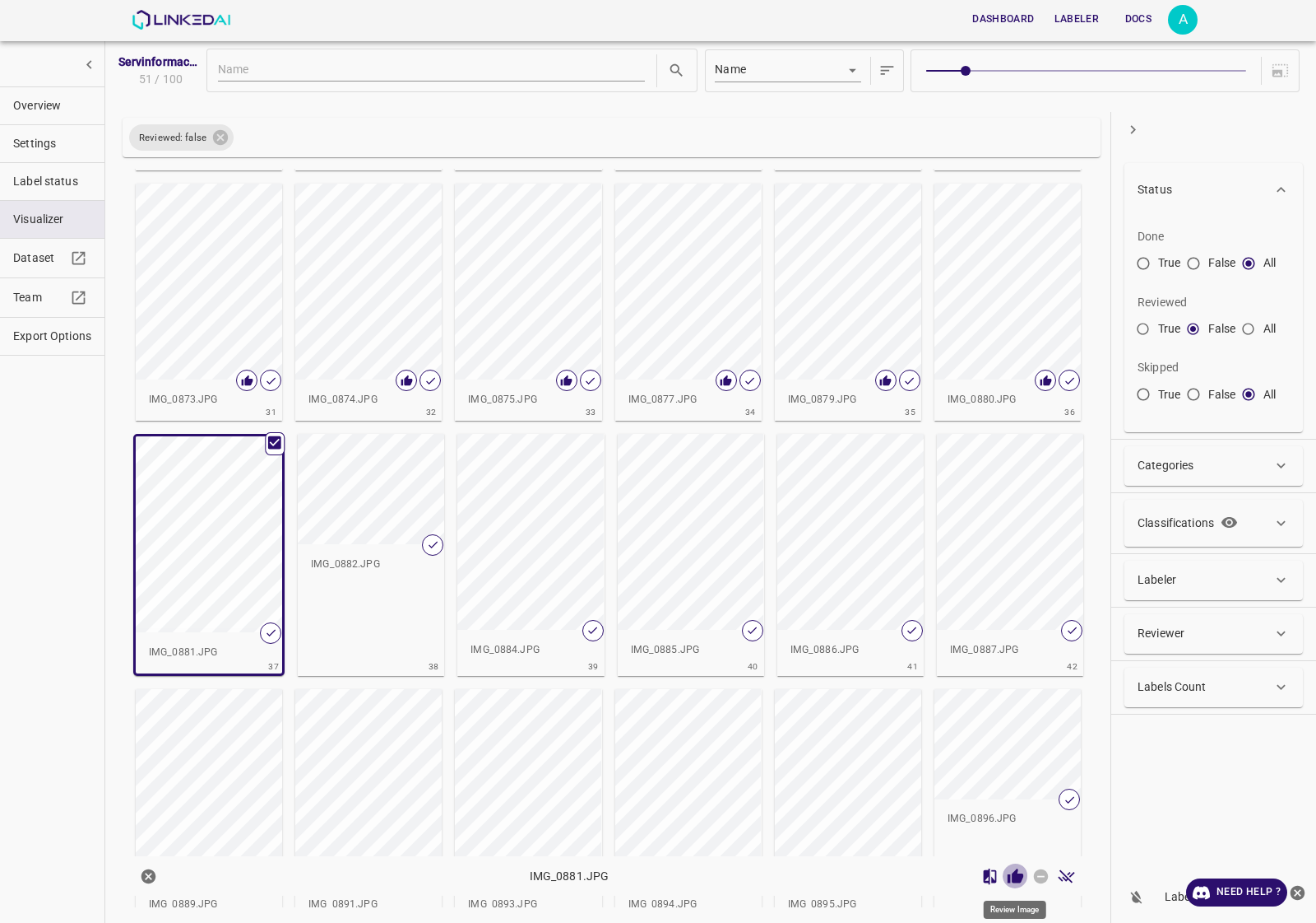
click at [1013, 870] on icon "Review Image" at bounding box center [1015, 875] width 17 height 17
click at [364, 547] on div "IMG_0882.JPG" at bounding box center [370, 564] width 146 height 41
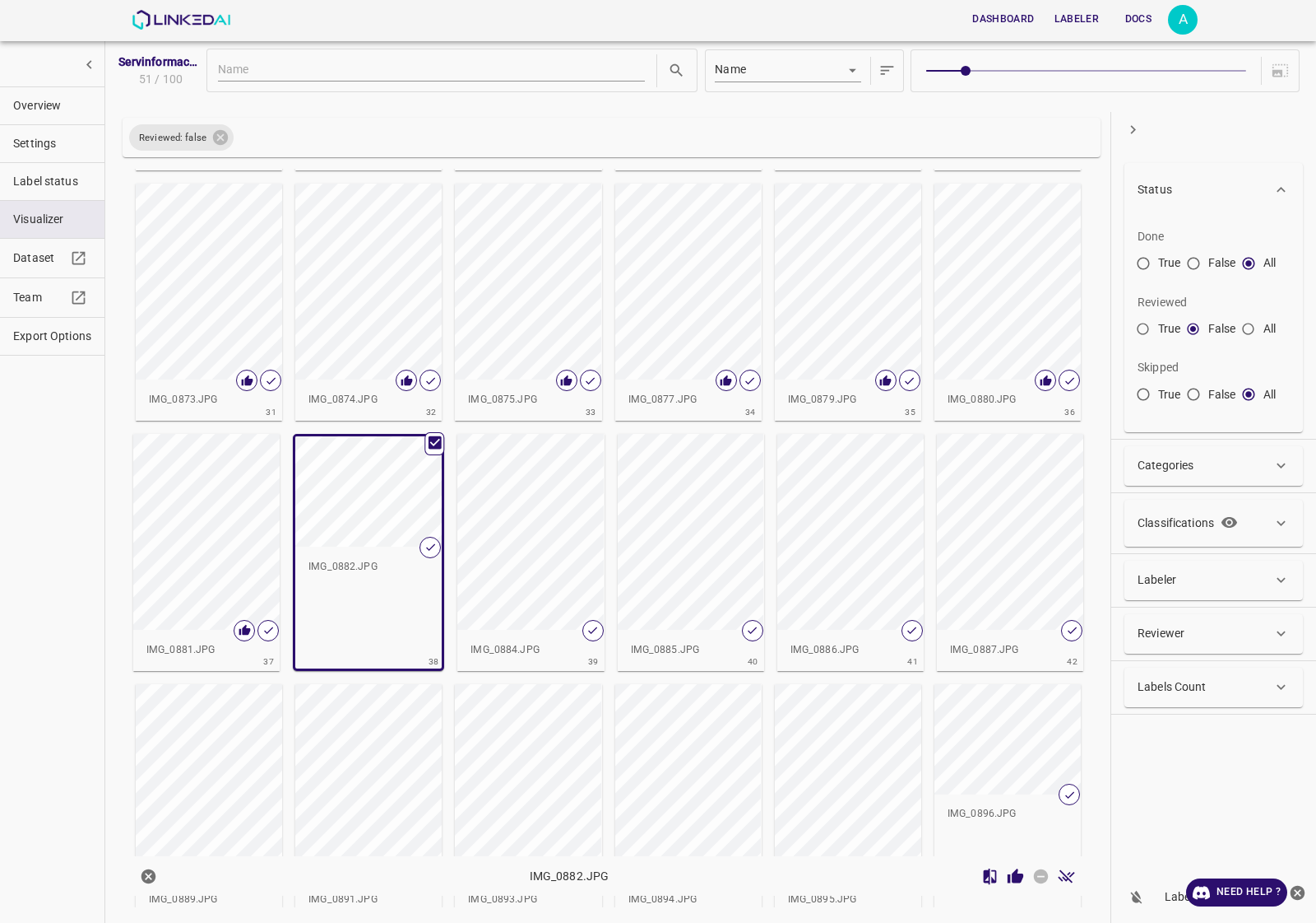
click at [1013, 881] on icon "Review Image" at bounding box center [1016, 875] width 16 height 15
click at [553, 543] on div "button" at bounding box center [530, 532] width 146 height 196
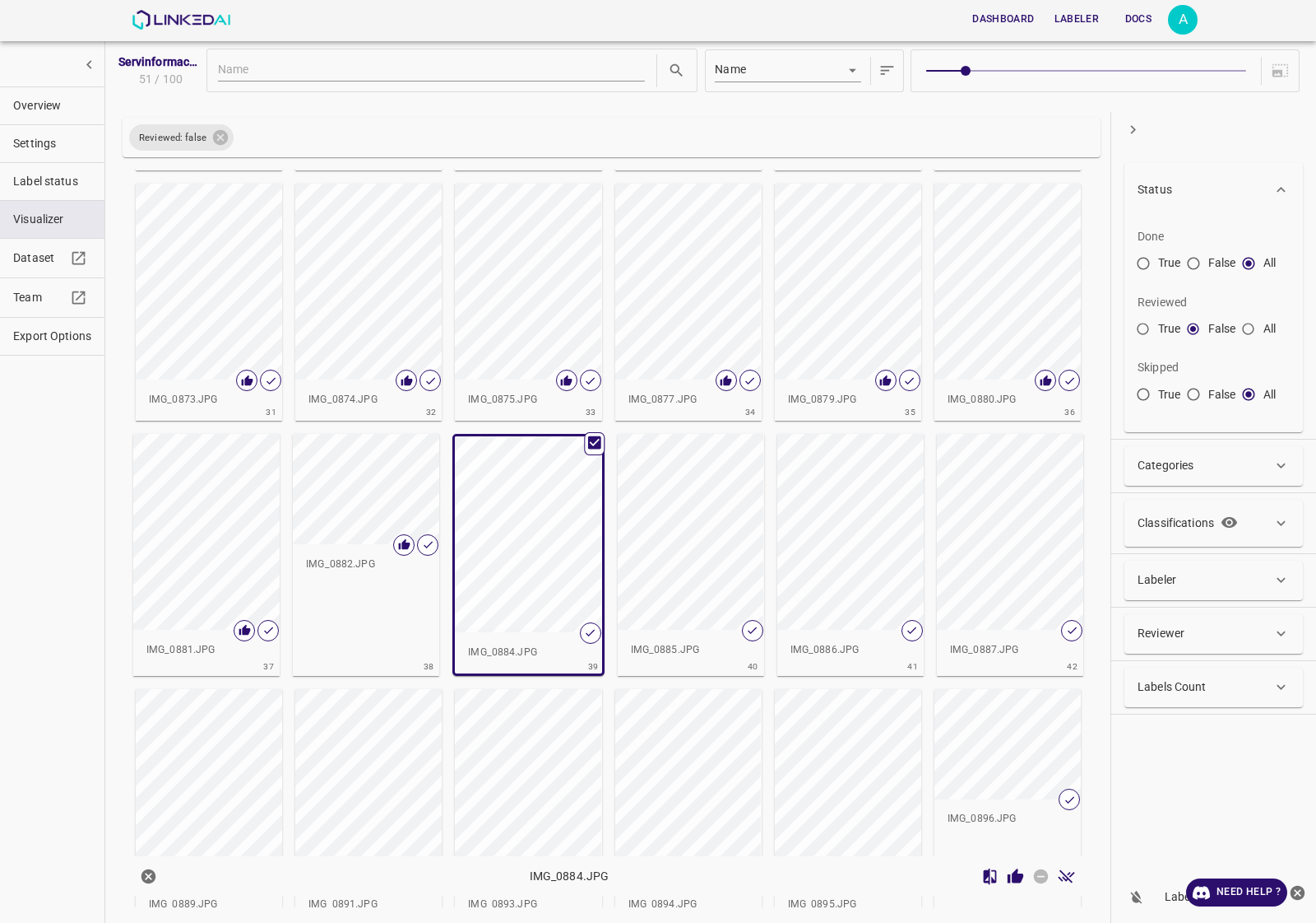
click at [1013, 883] on icon "Review Image" at bounding box center [1015, 875] width 17 height 17
click at [692, 527] on div "button" at bounding box center [690, 532] width 146 height 196
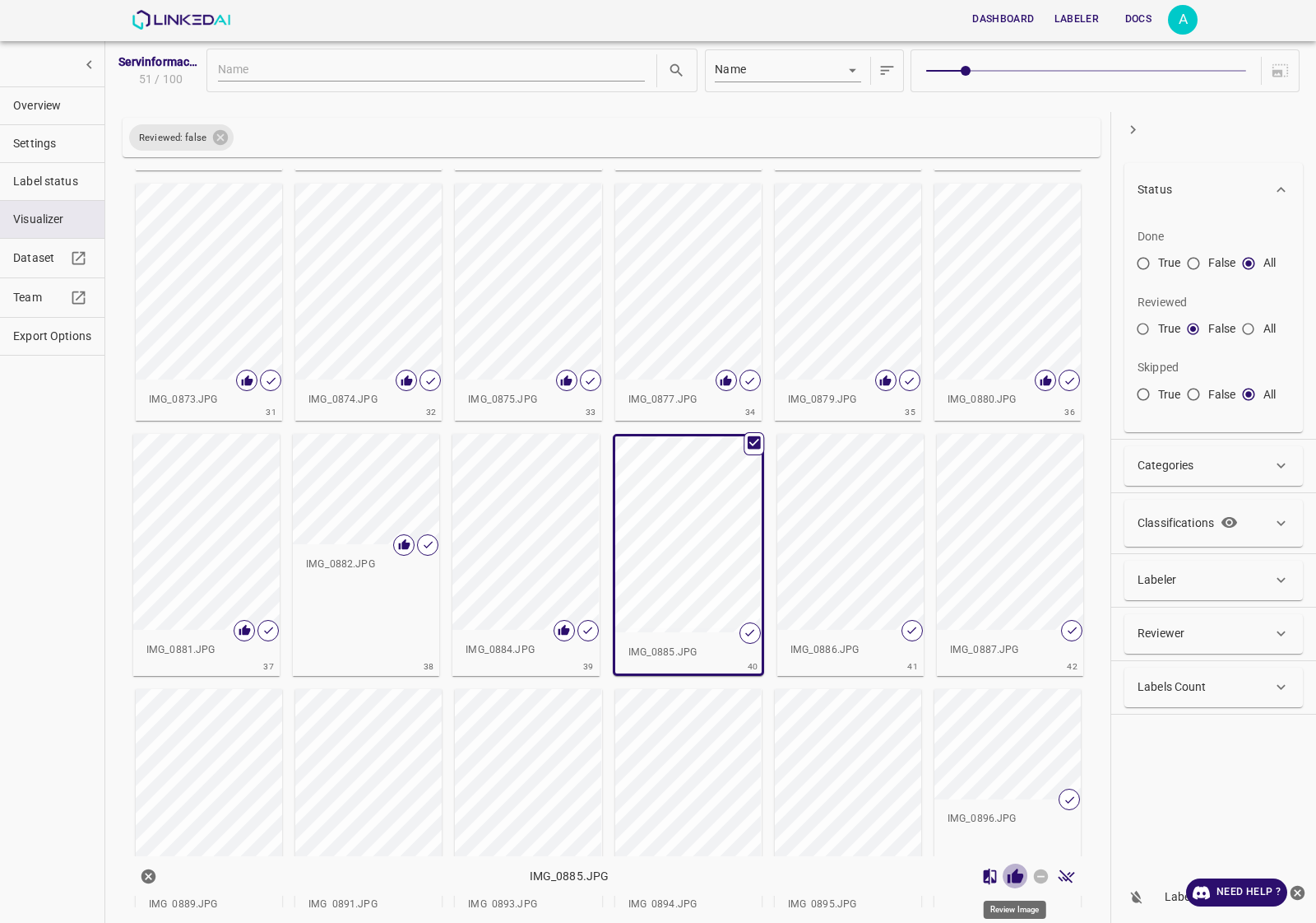
click at [1013, 876] on icon "Review Image" at bounding box center [1016, 875] width 16 height 15
click at [804, 520] on div "button" at bounding box center [850, 532] width 146 height 196
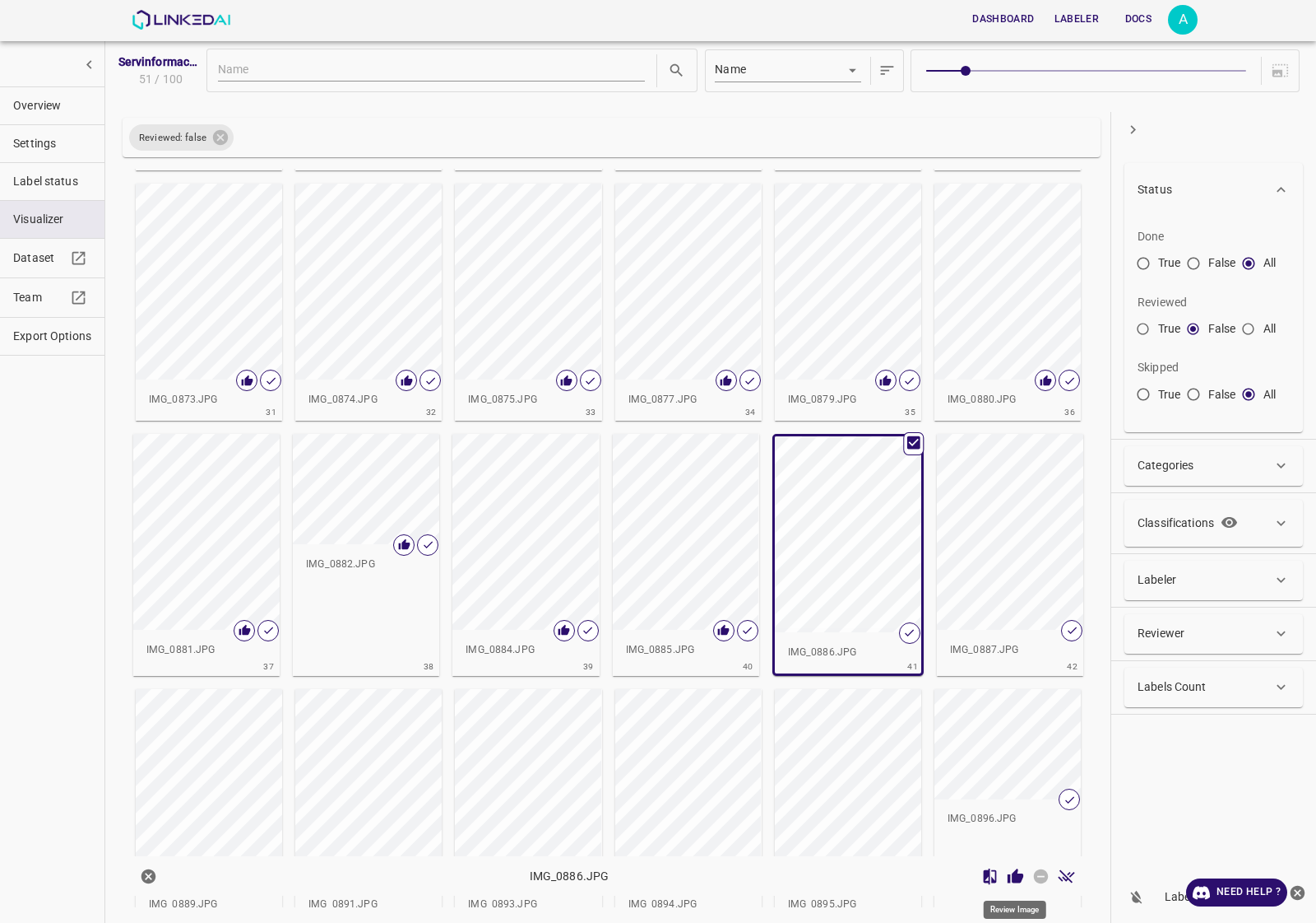
click at [1018, 869] on icon "Review Image" at bounding box center [1015, 875] width 17 height 17
click at [975, 561] on div "button" at bounding box center [1009, 532] width 146 height 196
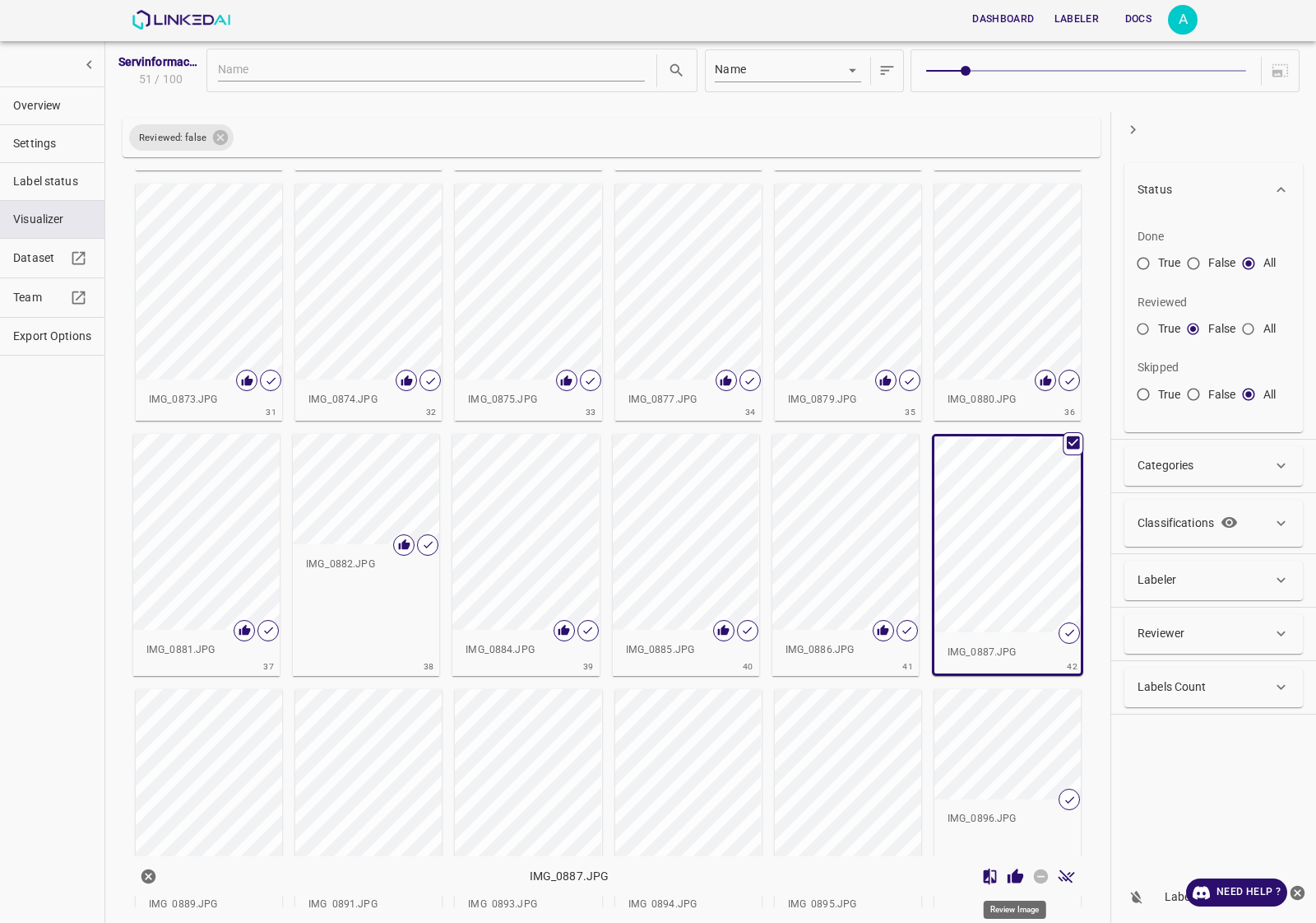
drag, startPoint x: 1020, startPoint y: 876, endPoint x: 1039, endPoint y: 874, distance: 19.1
click at [1018, 876] on icon "Review Image" at bounding box center [1016, 875] width 16 height 15
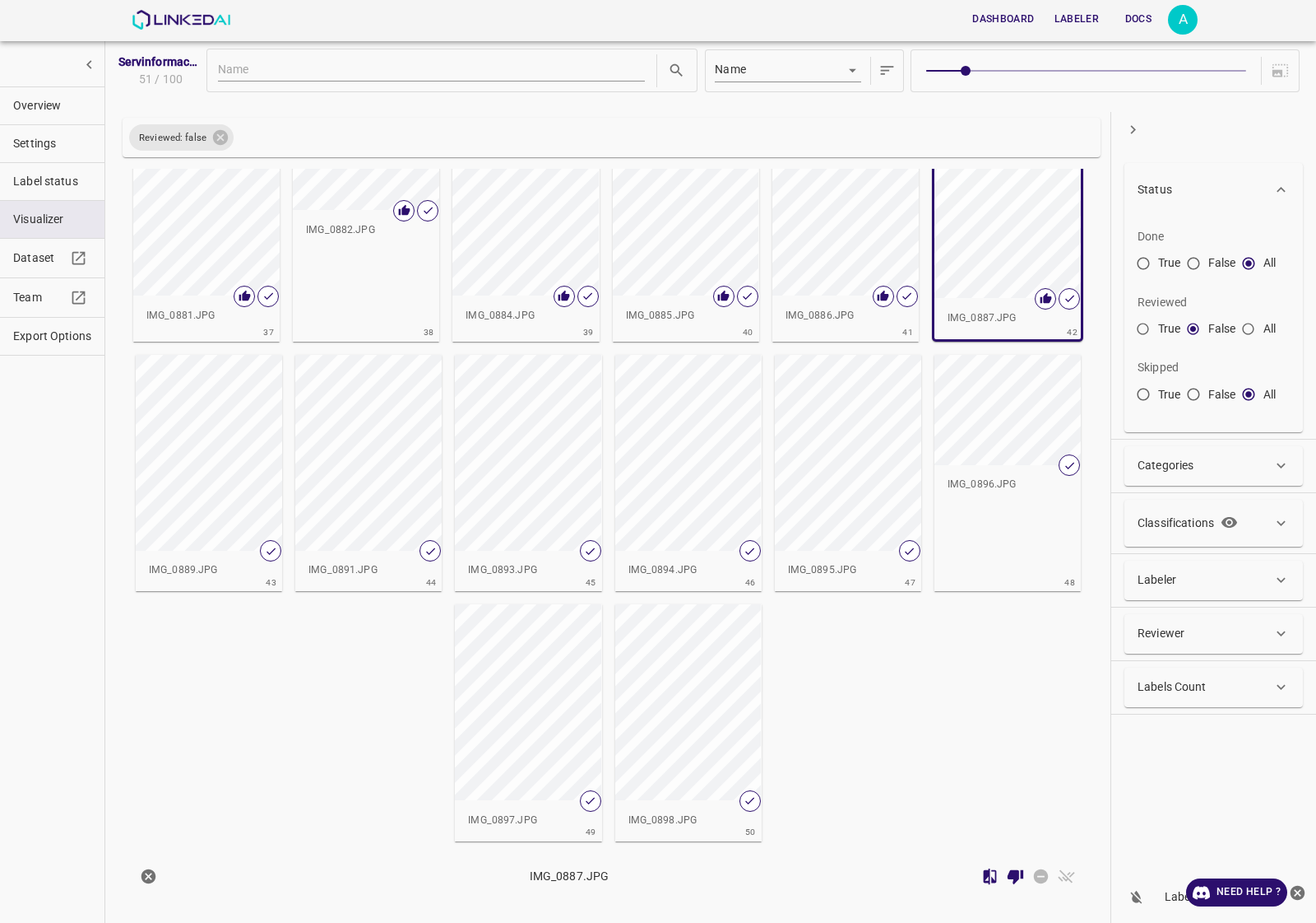
click at [220, 486] on div "button" at bounding box center [209, 452] width 146 height 196
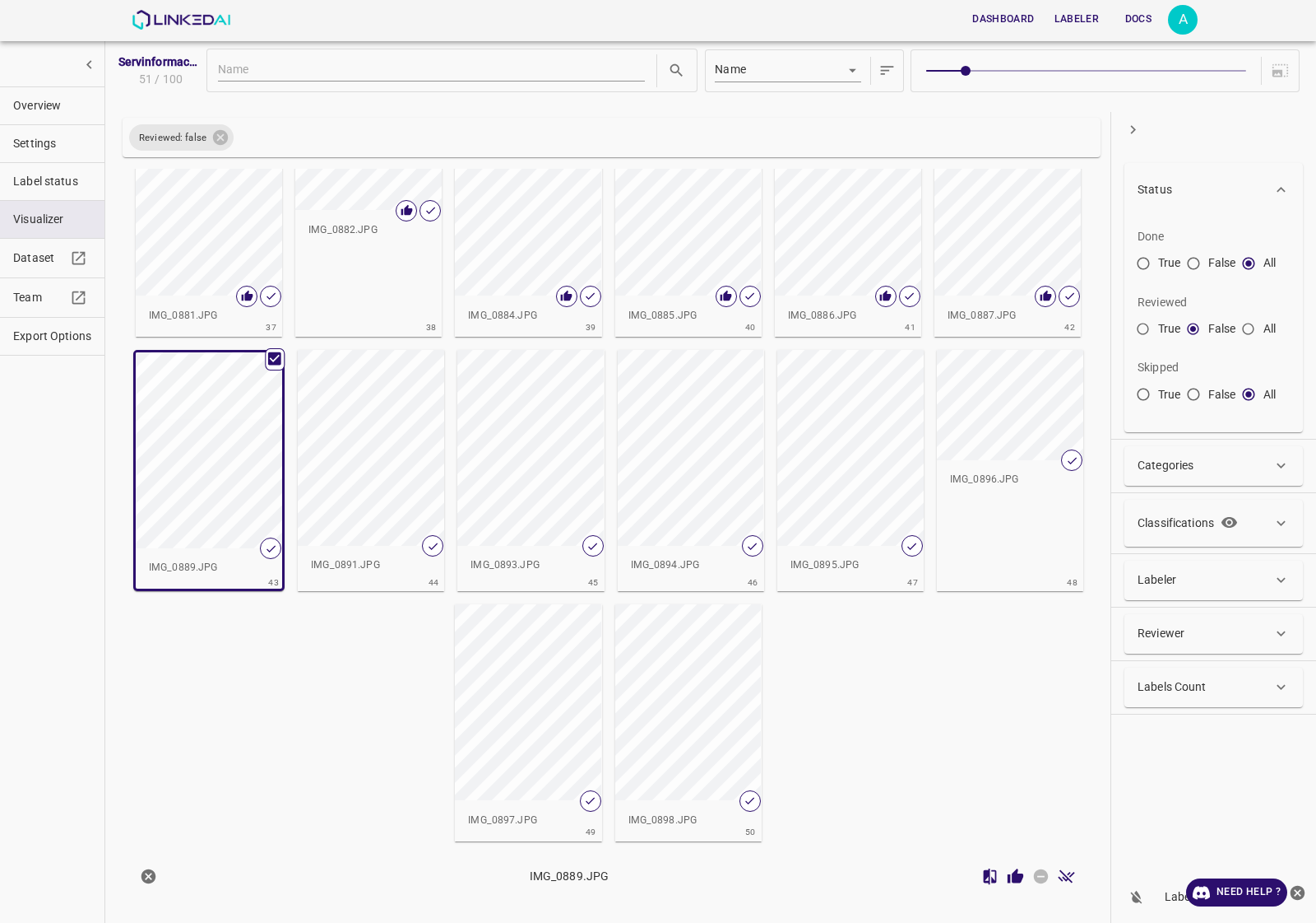
click at [1018, 879] on icon "Review Image" at bounding box center [1016, 875] width 16 height 15
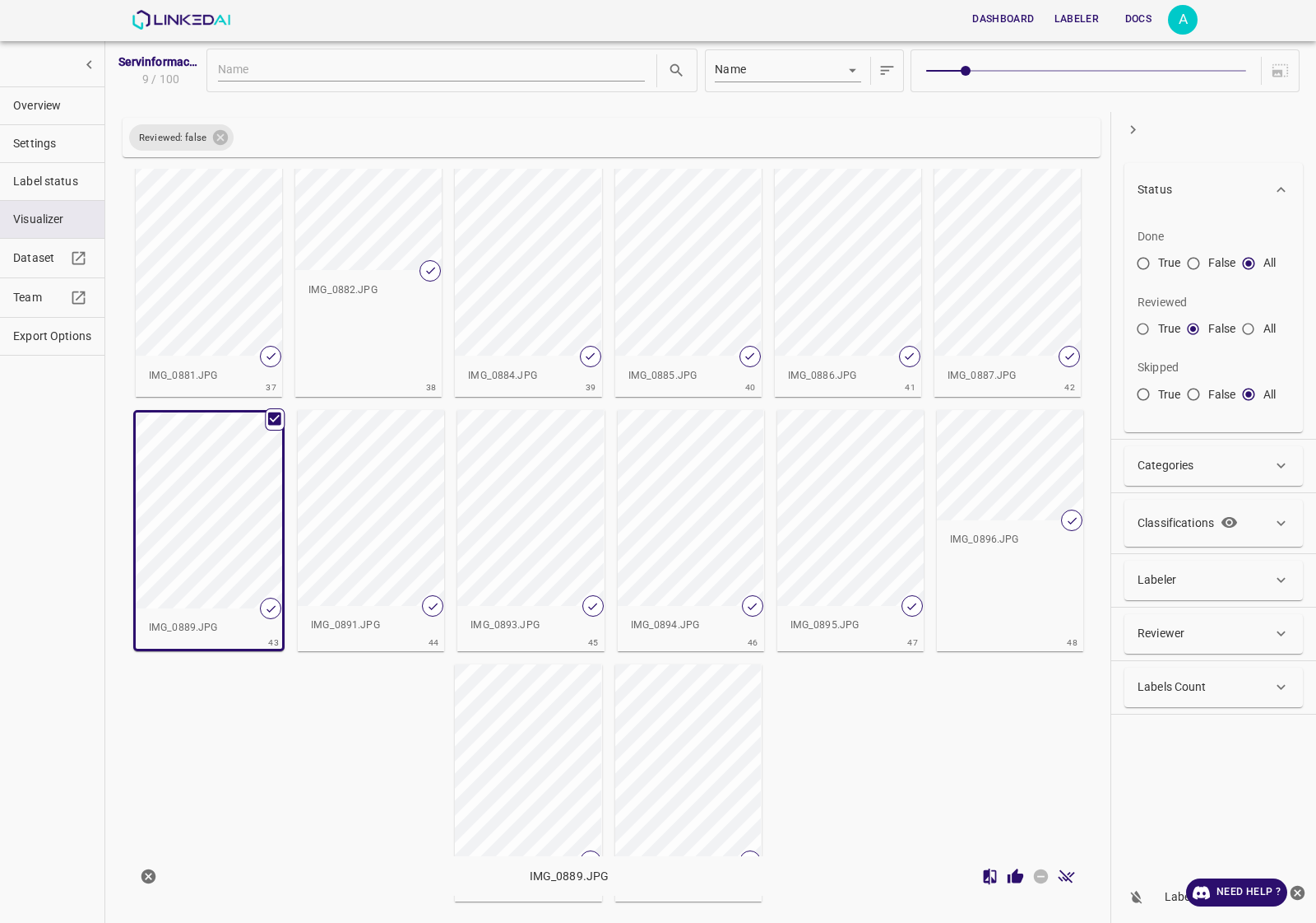
scroll to position [1507, 0]
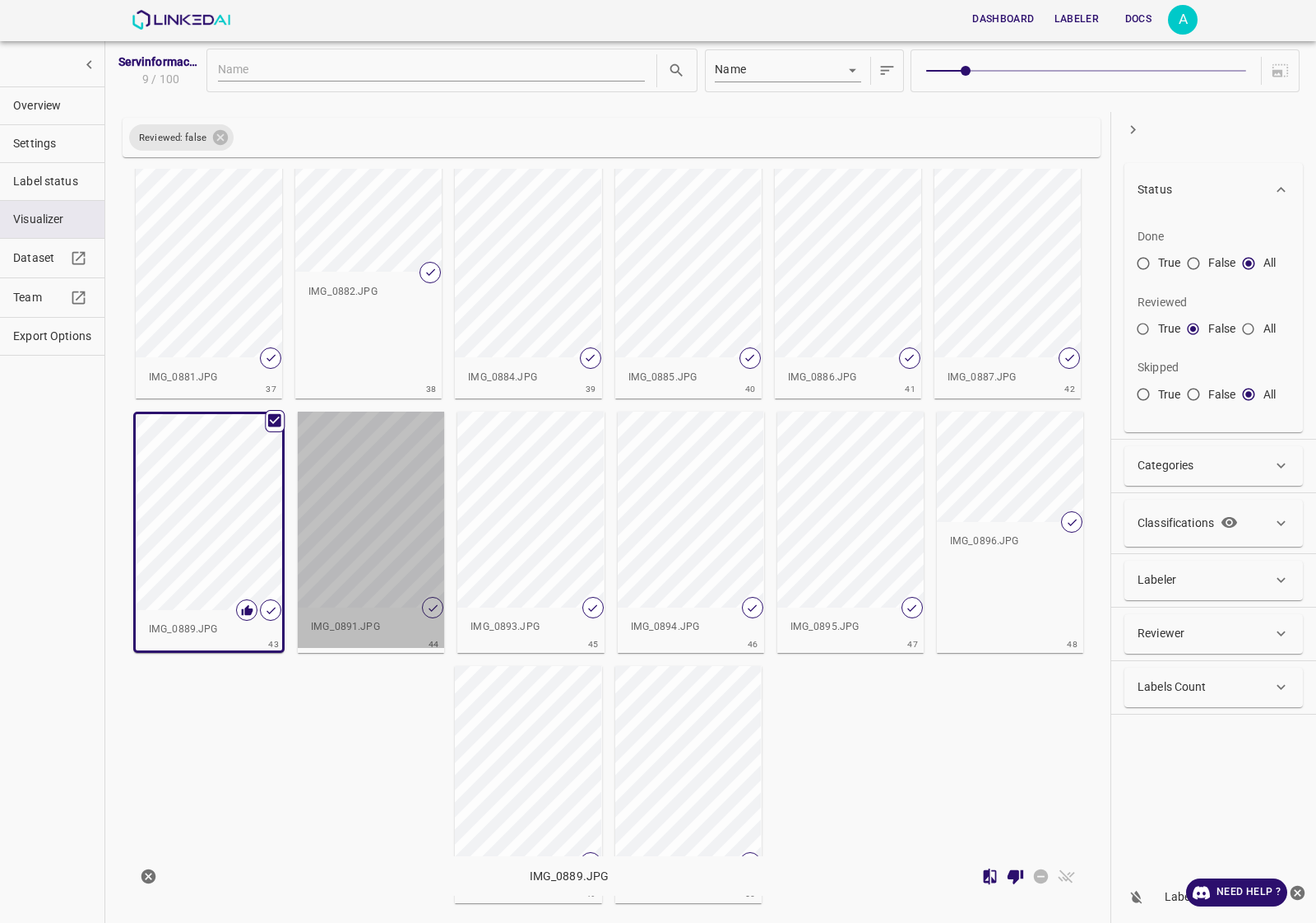
click at [404, 537] on div "button" at bounding box center [370, 509] width 146 height 196
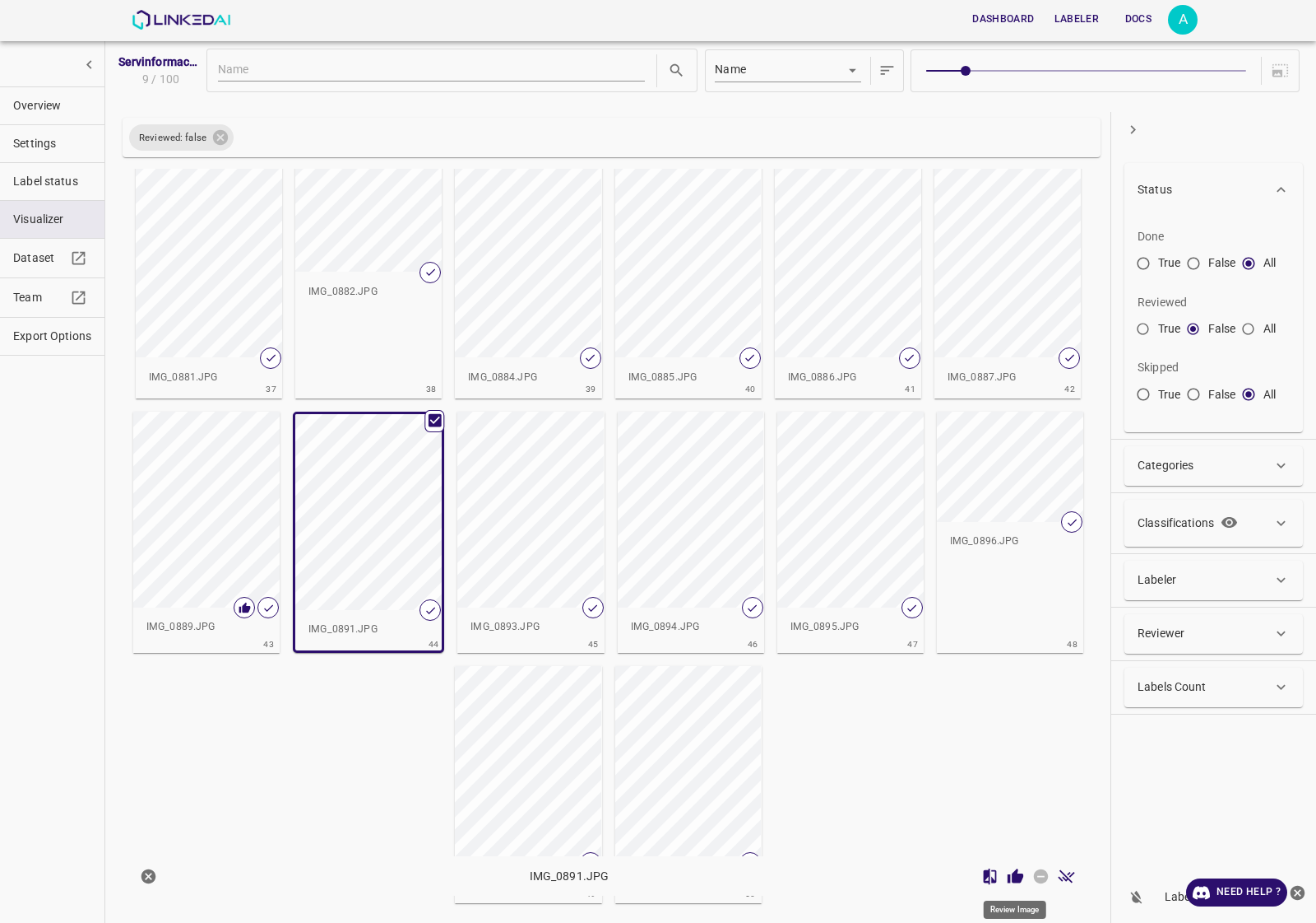
click at [1016, 877] on icon "Review Image" at bounding box center [1016, 875] width 16 height 15
click at [511, 559] on div "button" at bounding box center [530, 509] width 146 height 196
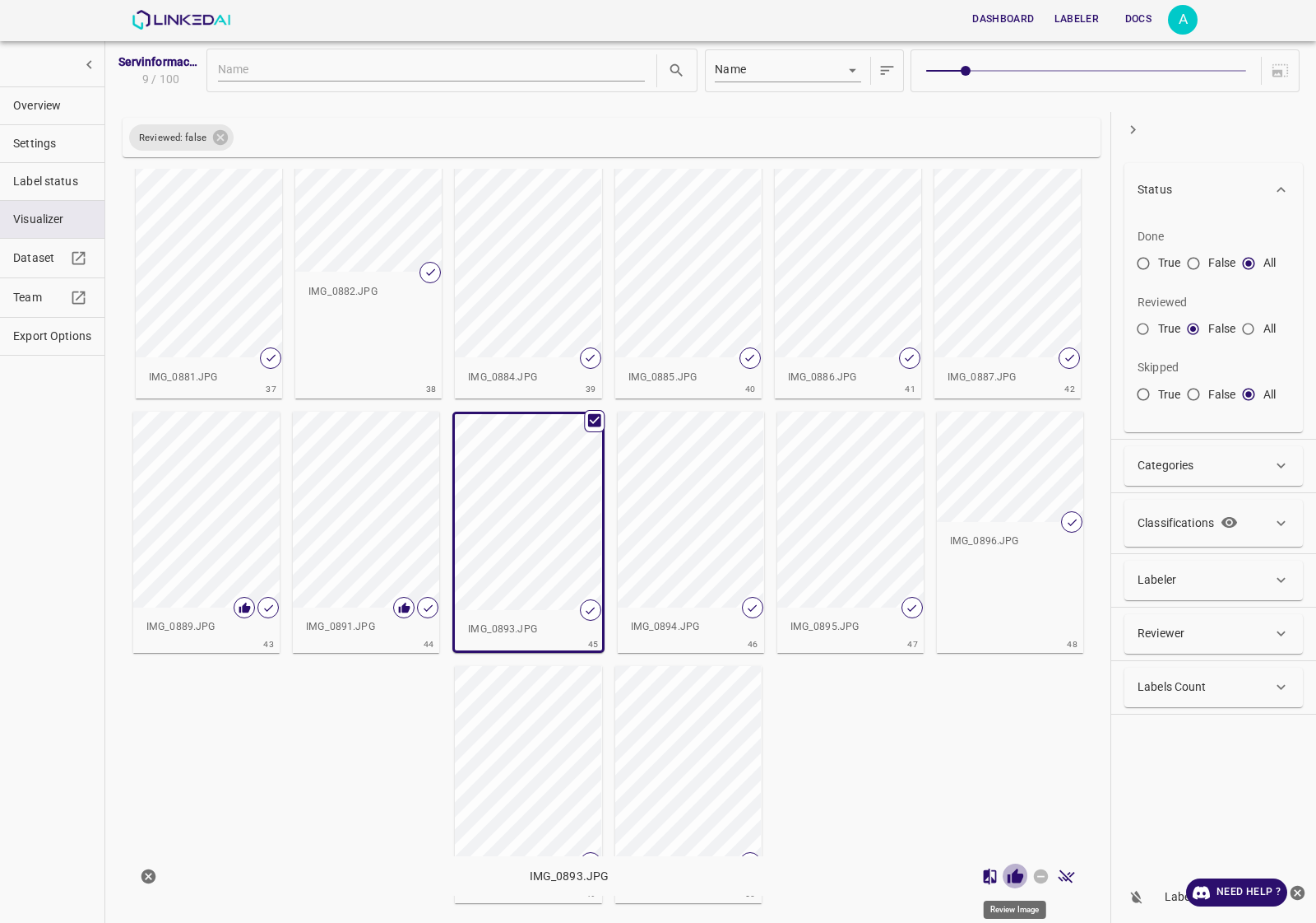
click at [1014, 879] on icon "Review Image" at bounding box center [1016, 875] width 16 height 15
click at [678, 531] on div "button" at bounding box center [690, 509] width 146 height 196
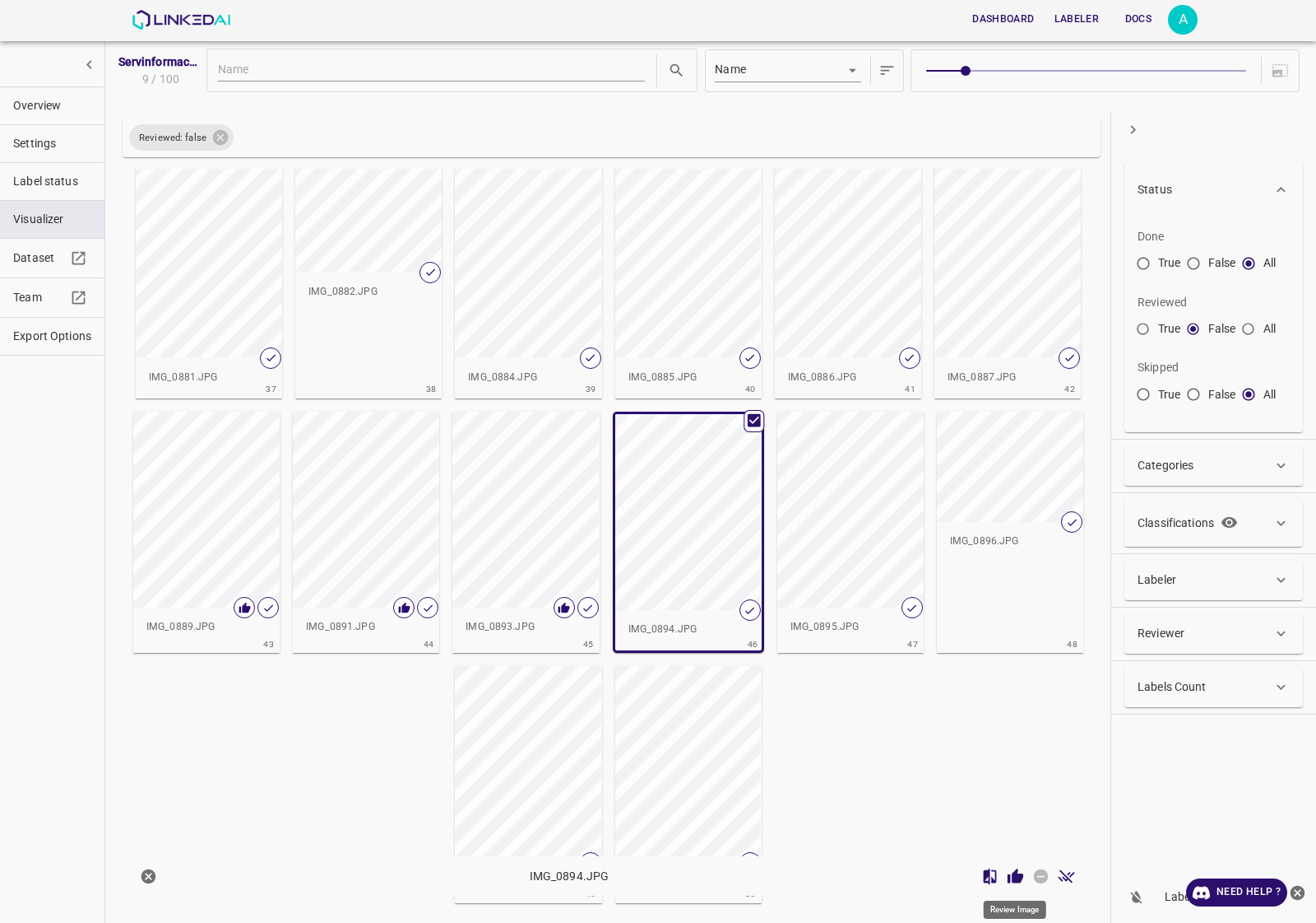
click at [1014, 874] on icon "Review Image" at bounding box center [1016, 875] width 16 height 15
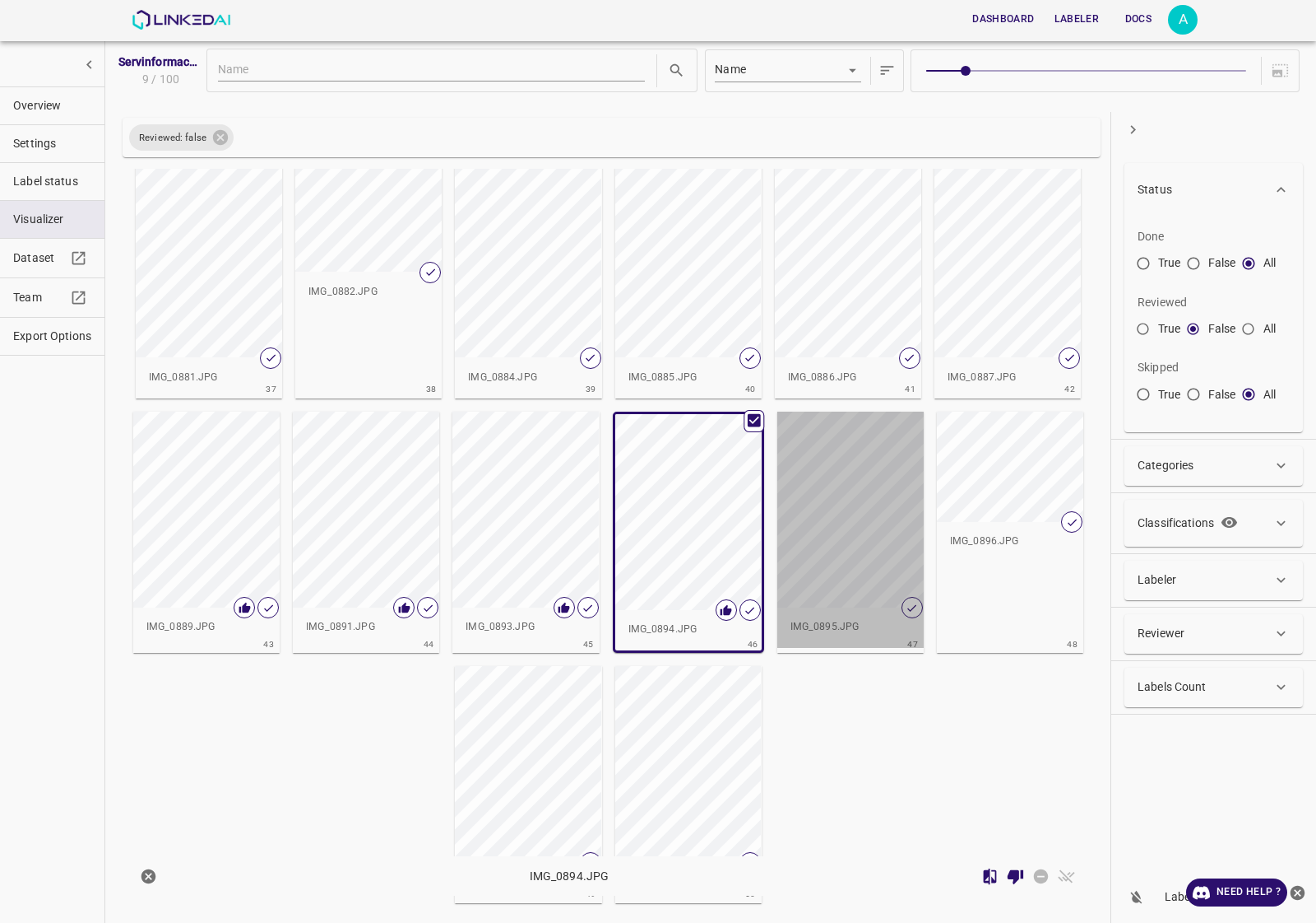
click at [870, 527] on div "button" at bounding box center [850, 509] width 146 height 196
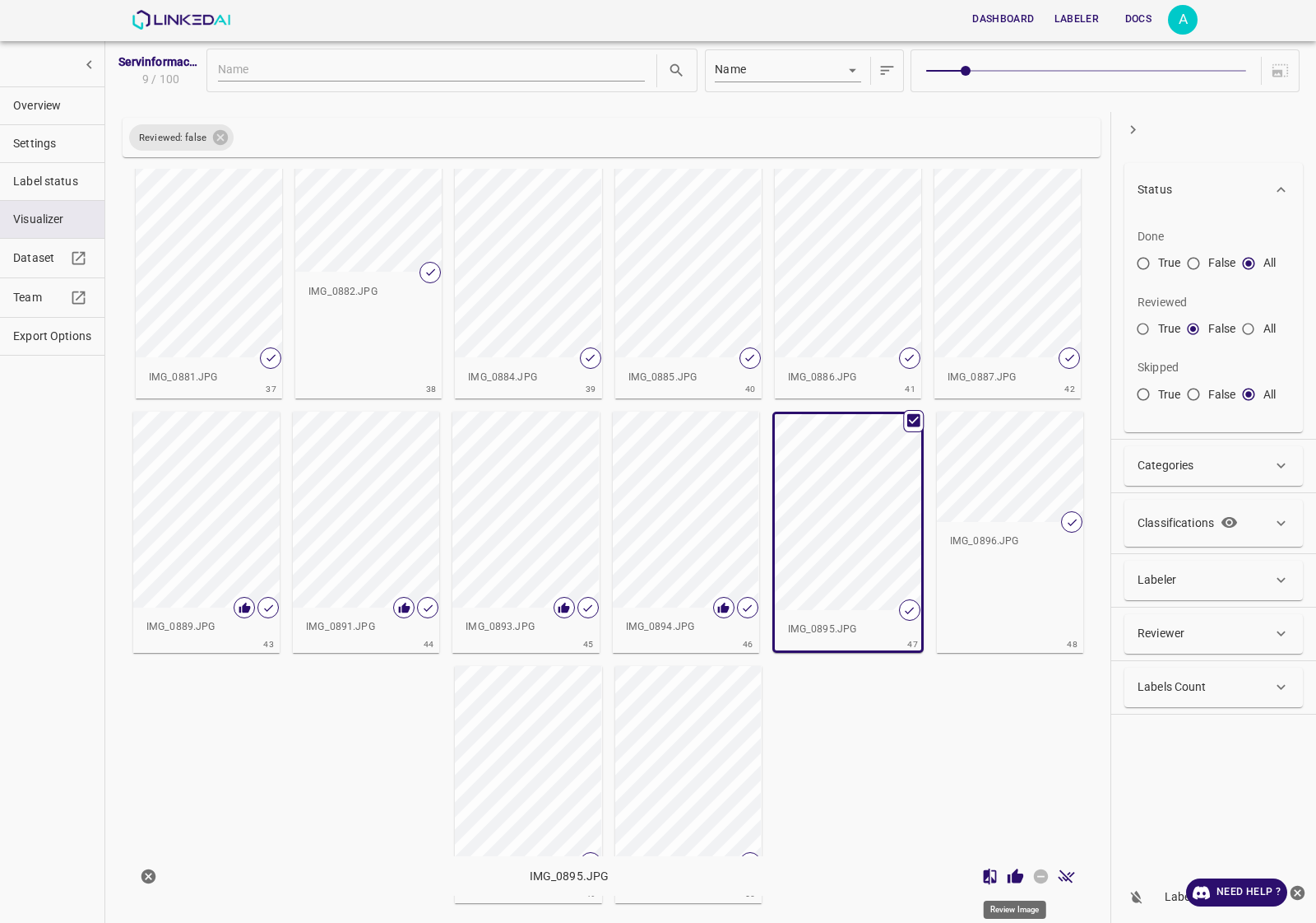
click at [1013, 878] on icon "Review Image" at bounding box center [1016, 875] width 16 height 15
click at [1012, 592] on div "IMG_0896.JPG 48" at bounding box center [1009, 533] width 146 height 242
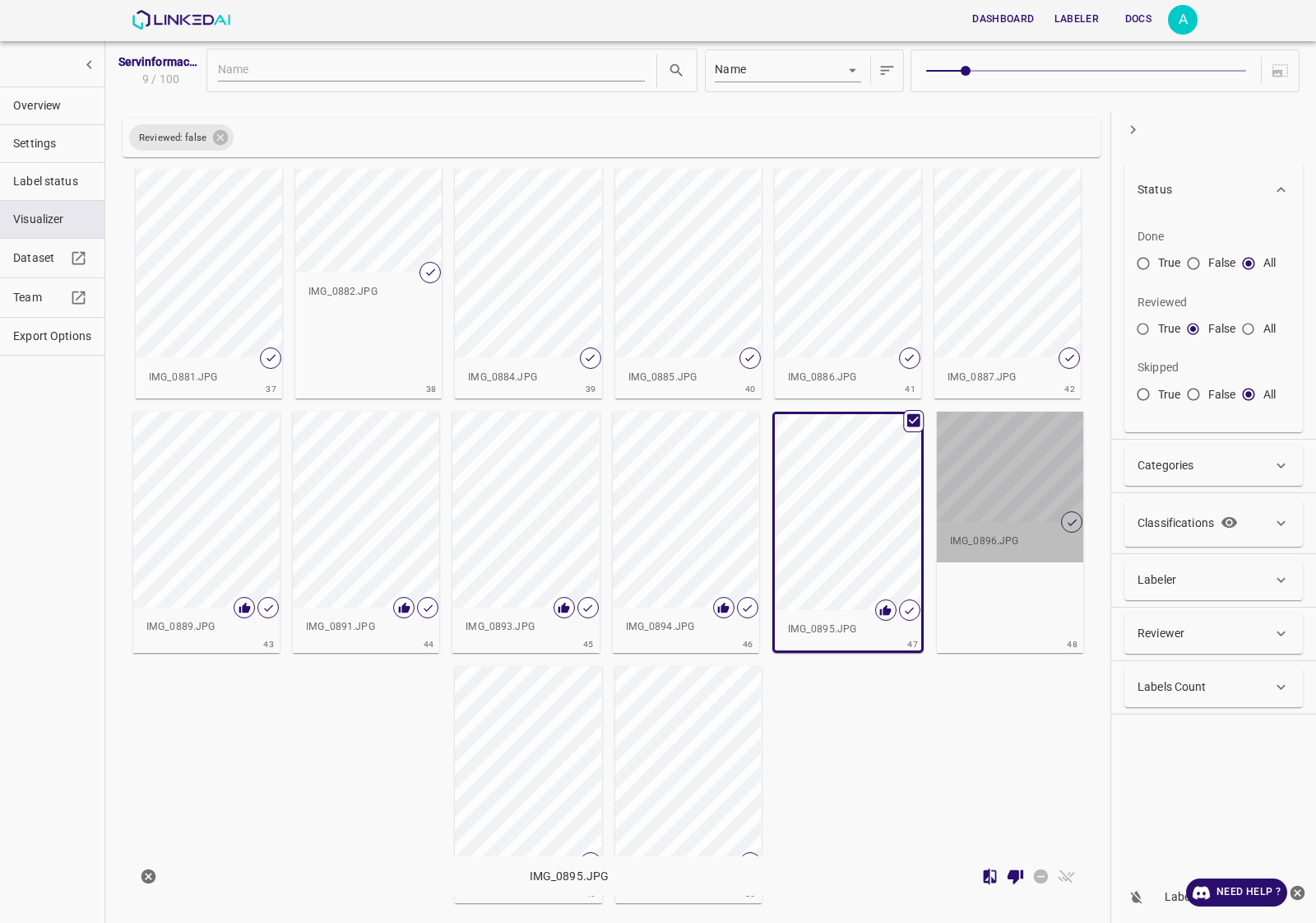
click at [1012, 532] on div "IMG_0896.JPG" at bounding box center [1009, 540] width 146 height 41
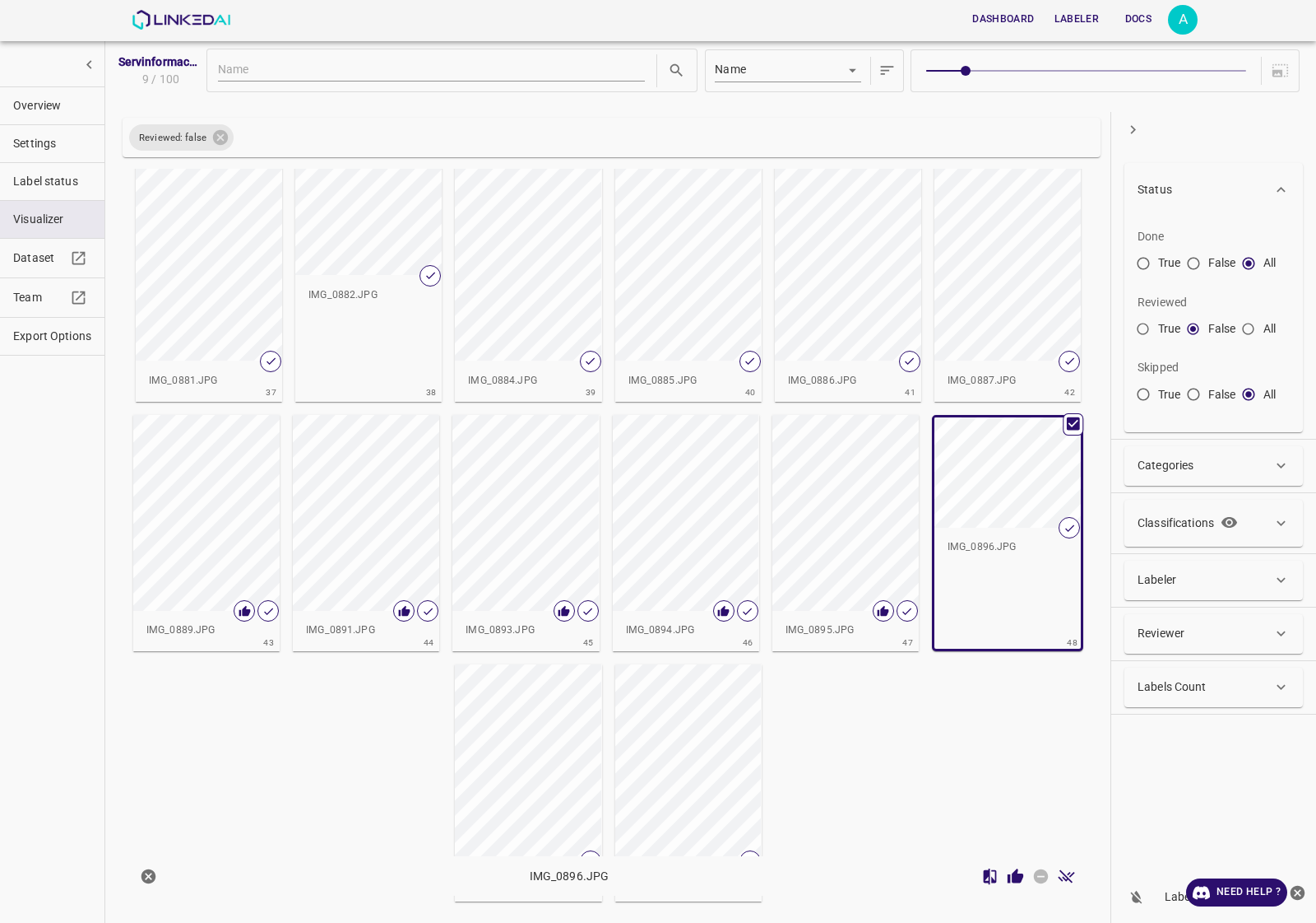
scroll to position [1503, 0]
click at [1013, 877] on icon "Review Image" at bounding box center [1016, 875] width 16 height 15
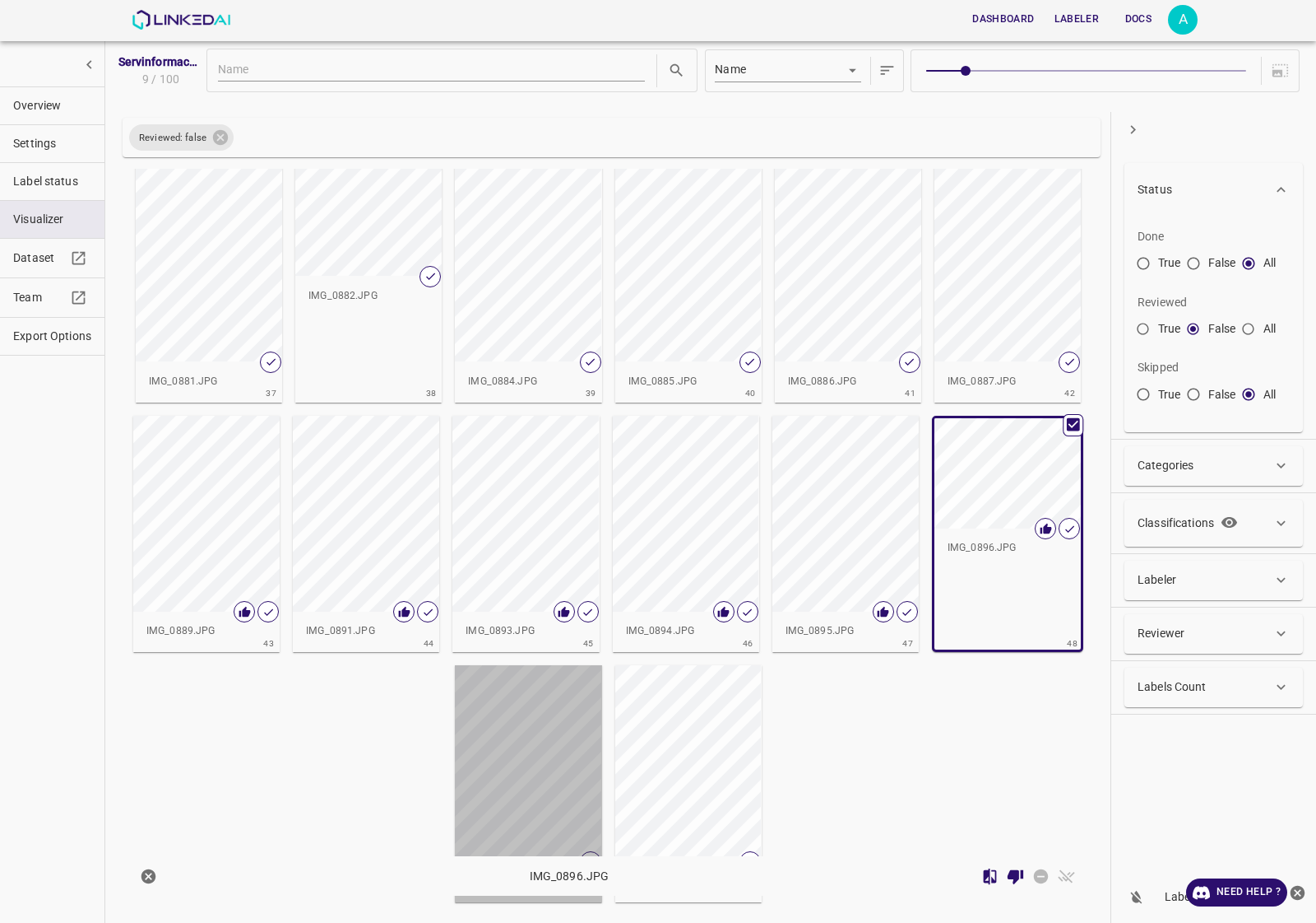
click at [514, 724] on div "button" at bounding box center [527, 762] width 146 height 196
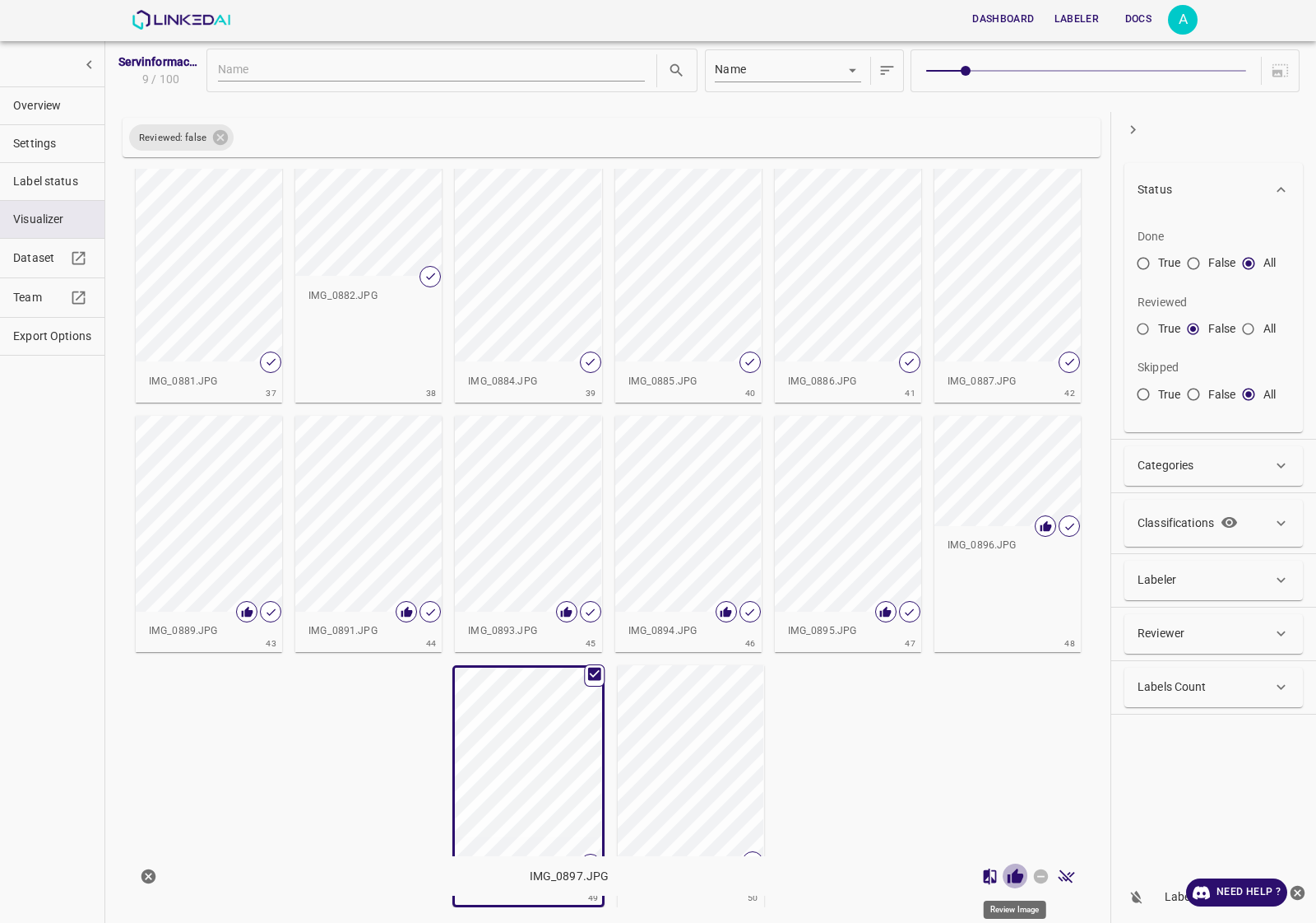
click at [1014, 882] on icon "Review Image" at bounding box center [1016, 875] width 16 height 15
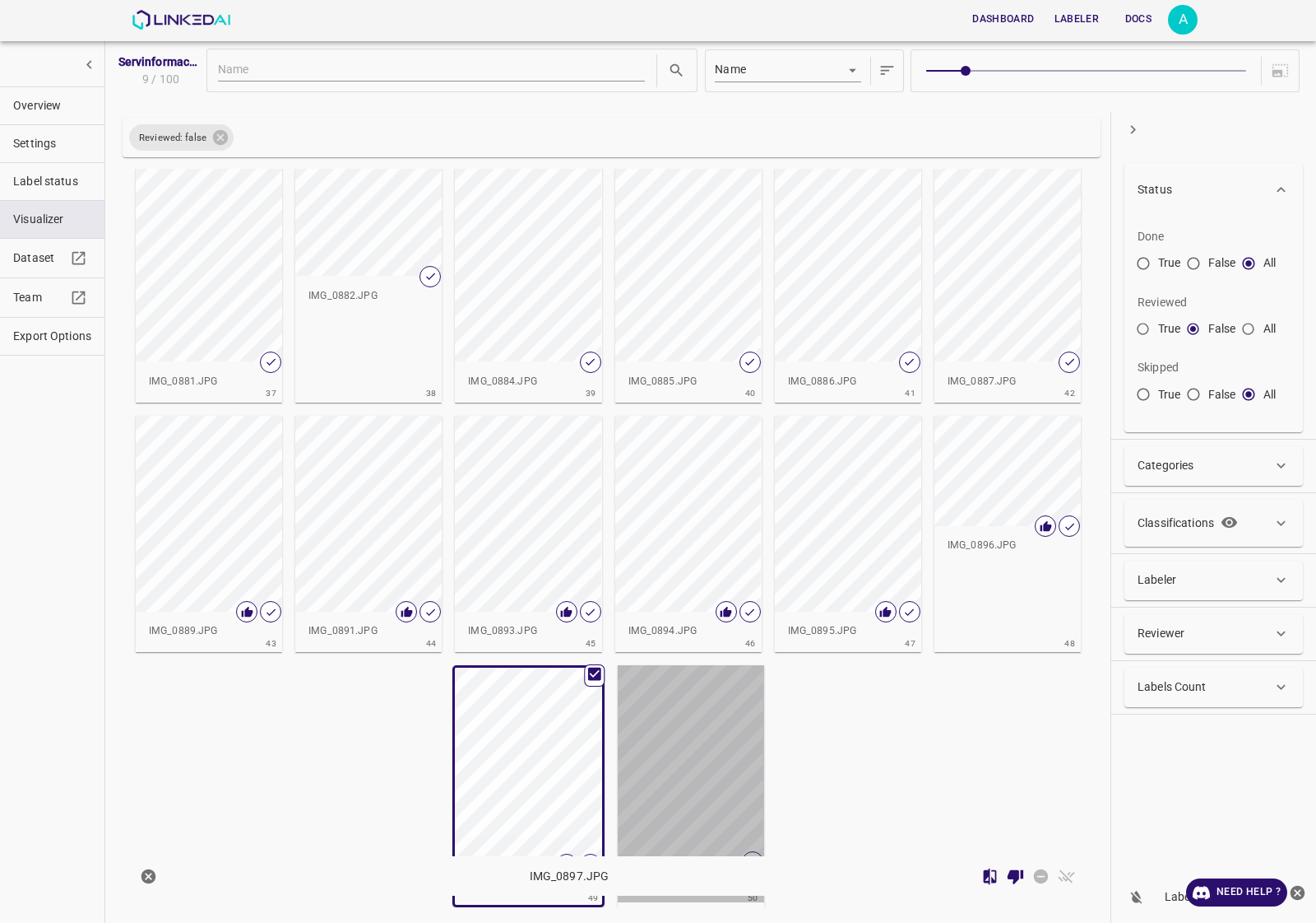
click at [651, 766] on div "button" at bounding box center [690, 762] width 146 height 196
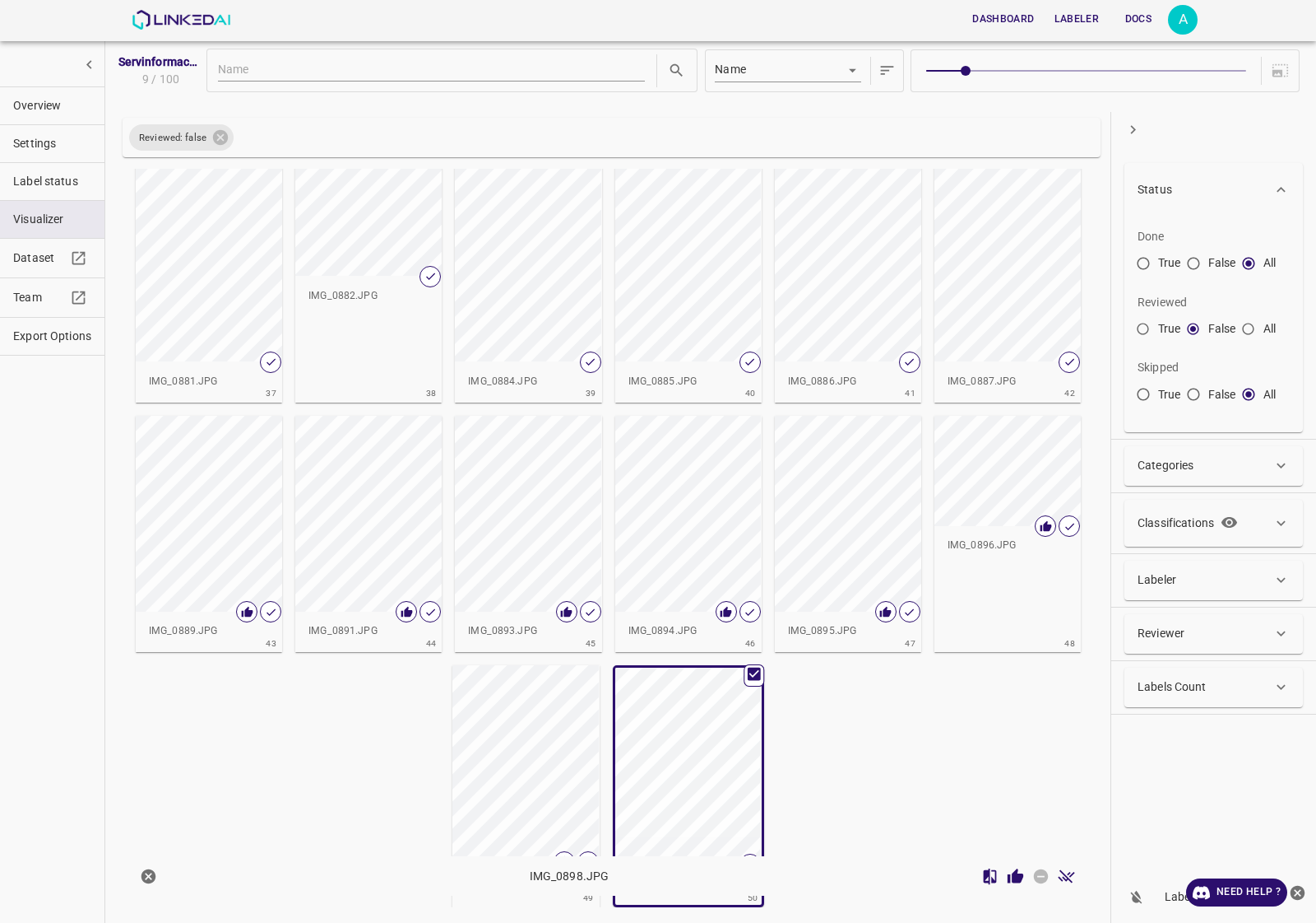
click at [1022, 874] on icon "Review Image" at bounding box center [1016, 875] width 16 height 15
click at [46, 97] on span "Overview" at bounding box center [52, 105] width 78 height 17
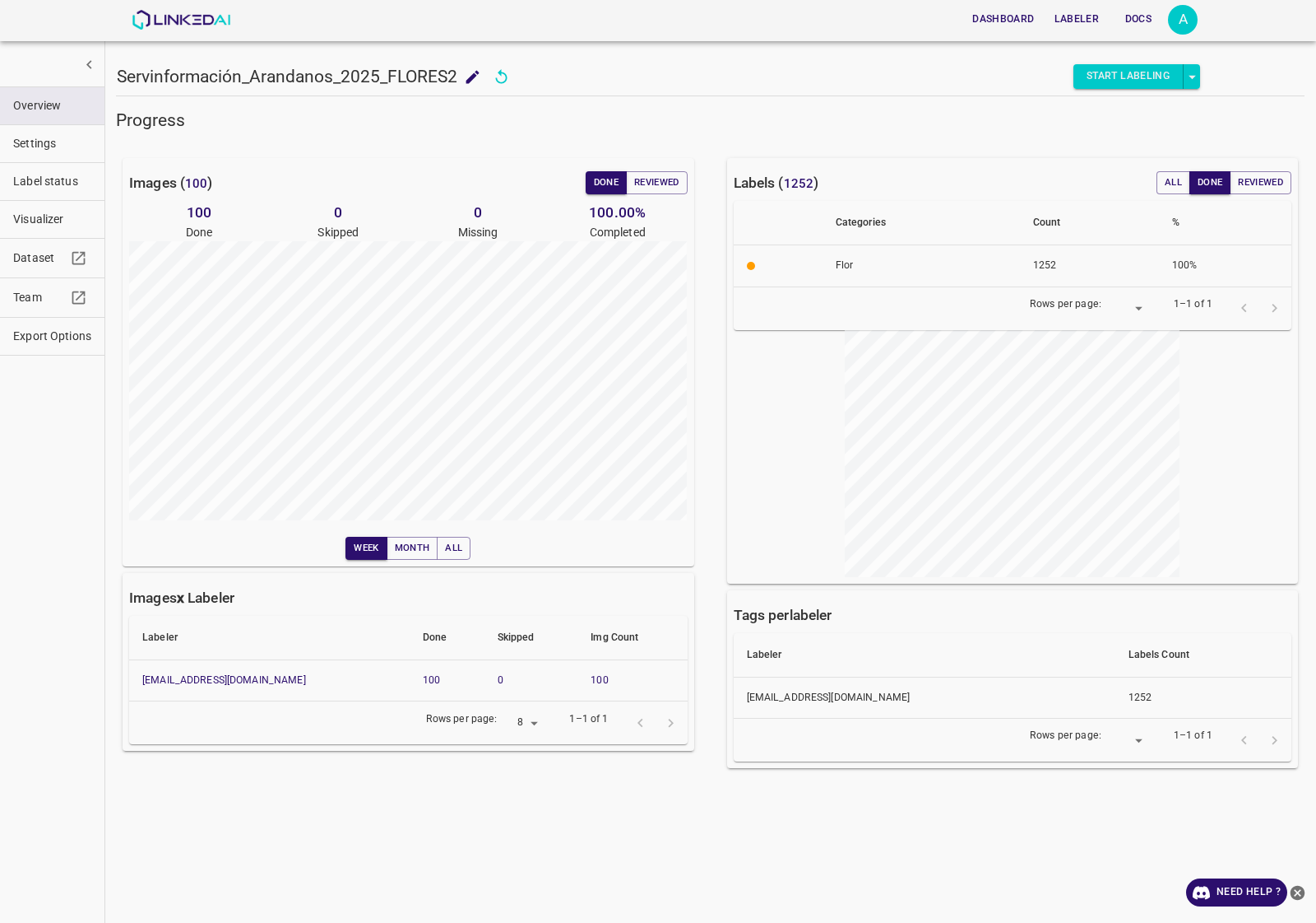
click at [46, 206] on button "Visualizer" at bounding box center [52, 219] width 104 height 37
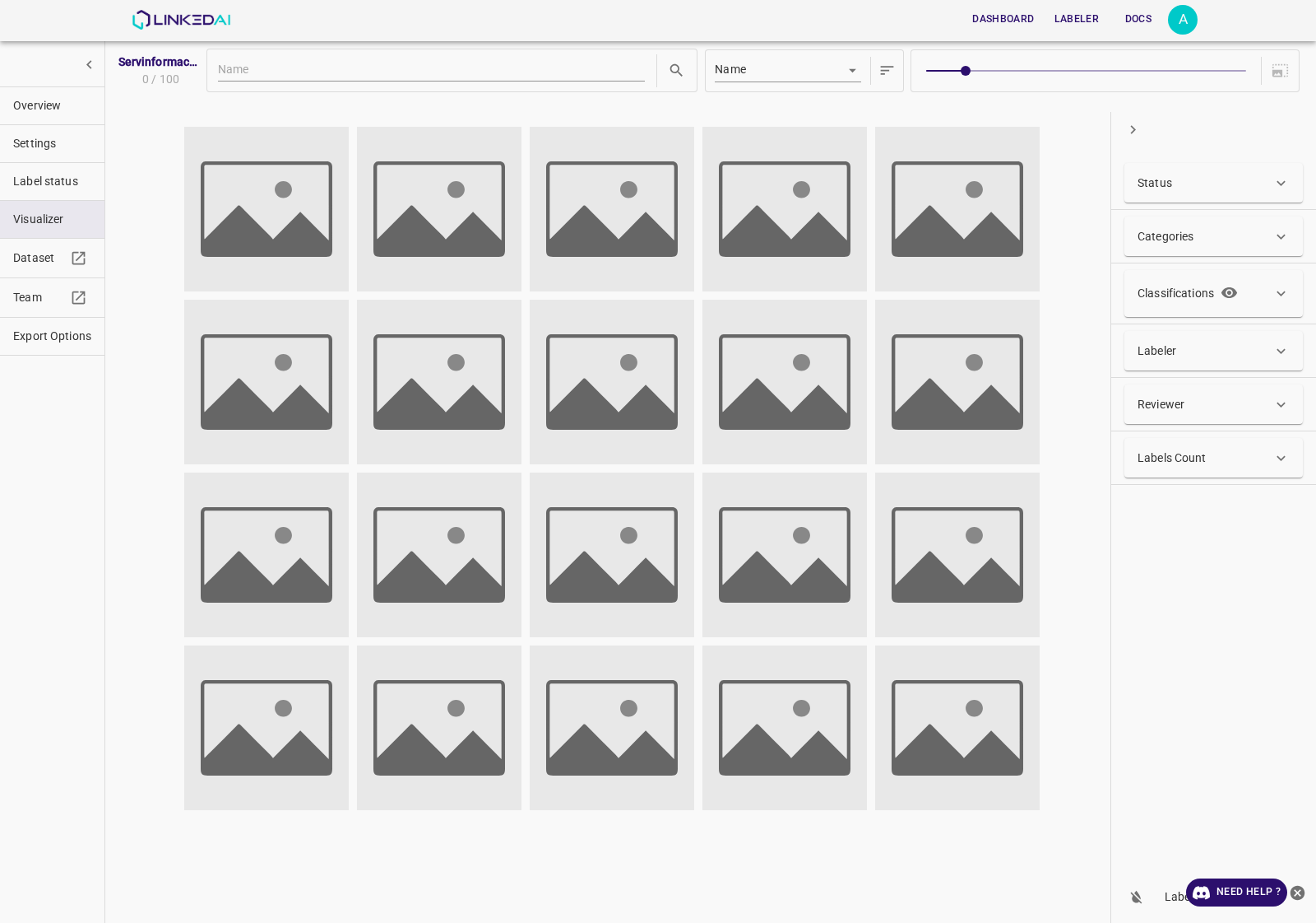
click at [1144, 192] on div "Status" at bounding box center [1214, 183] width 179 height 40
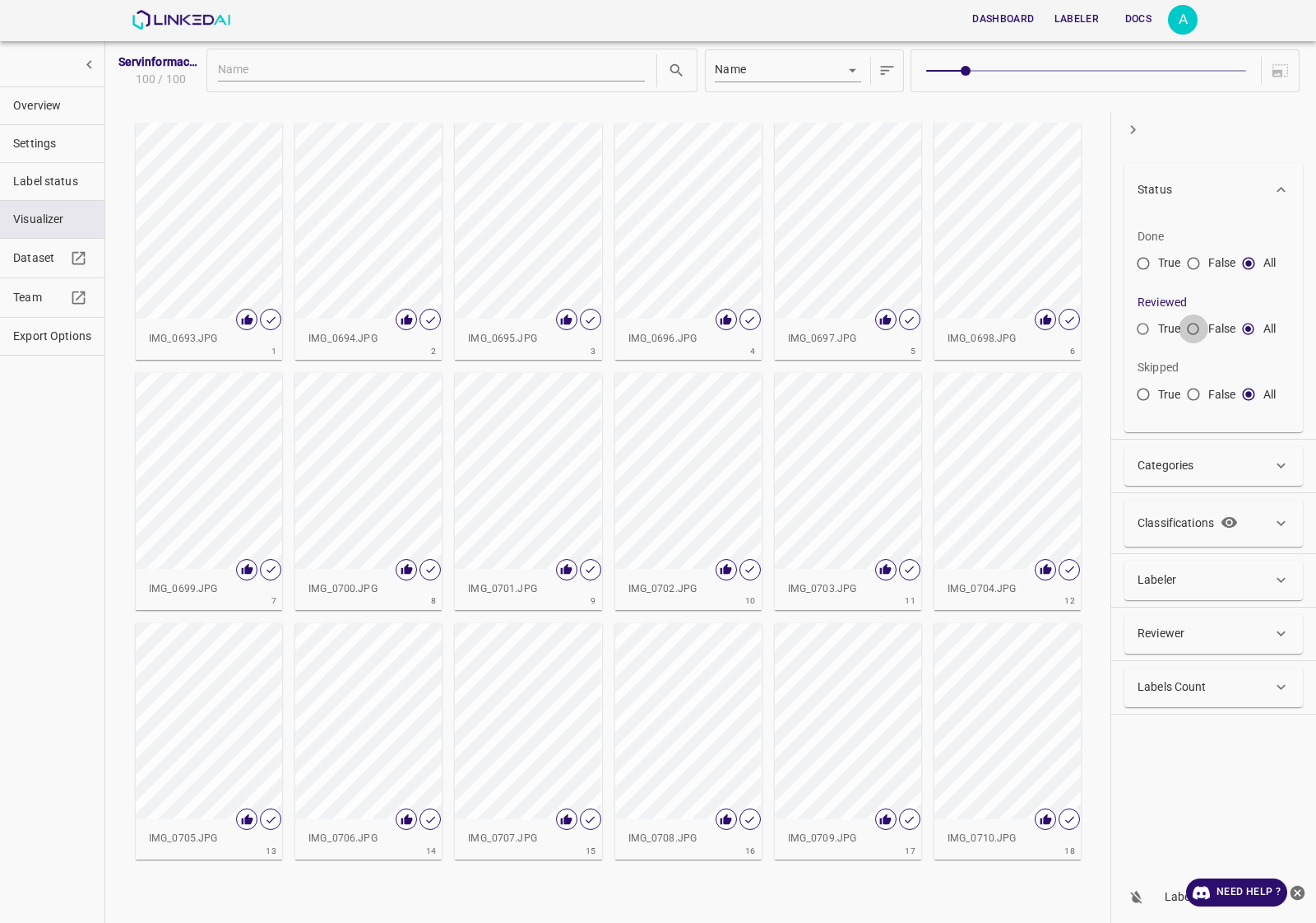
click at [1198, 327] on input "False" at bounding box center [1194, 333] width 30 height 30
radio input "true"
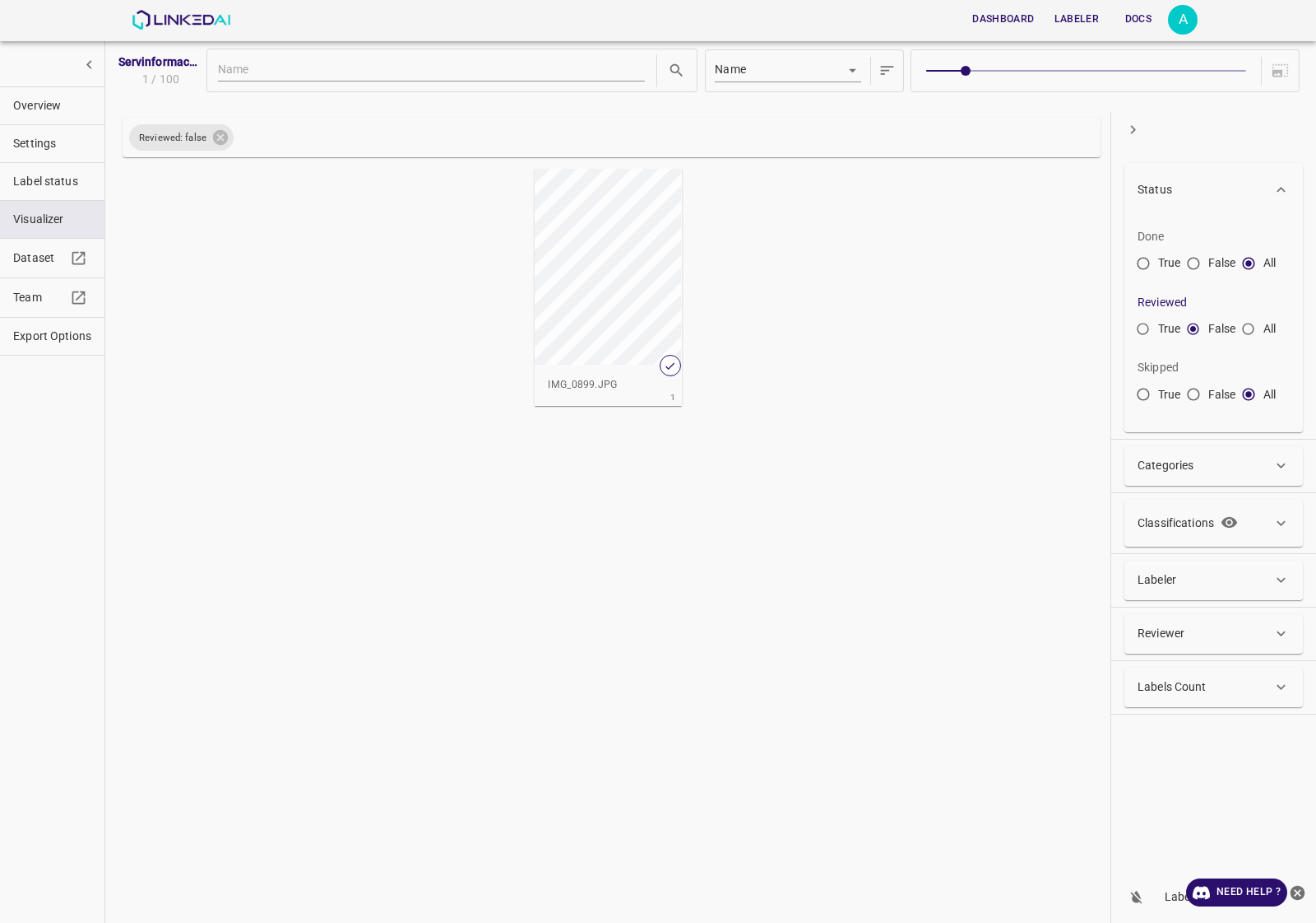
click at [640, 342] on div "button" at bounding box center [607, 266] width 146 height 196
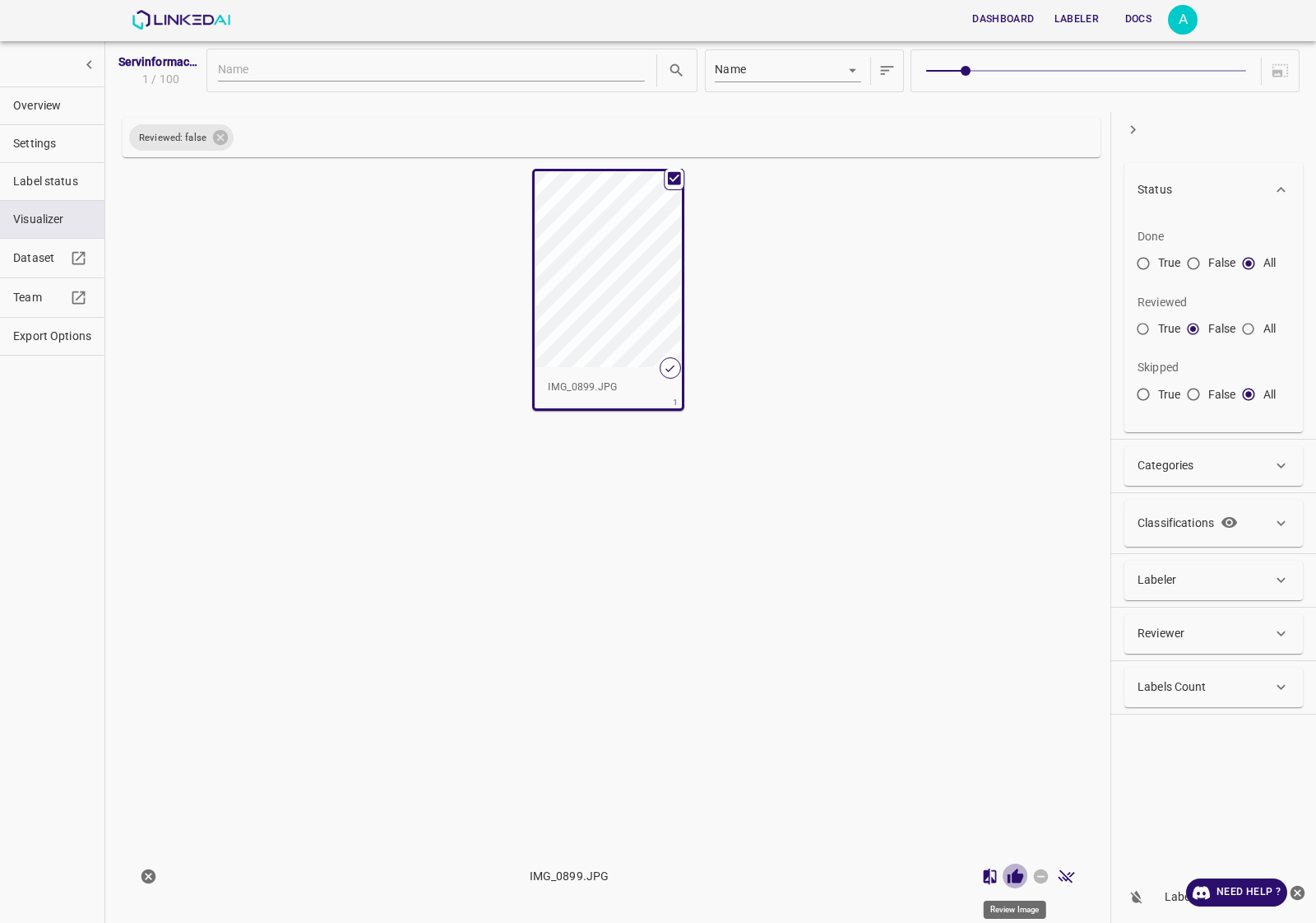
click at [1013, 869] on icon "Review Image" at bounding box center [1015, 875] width 17 height 17
click at [52, 109] on span "Overview" at bounding box center [52, 105] width 78 height 17
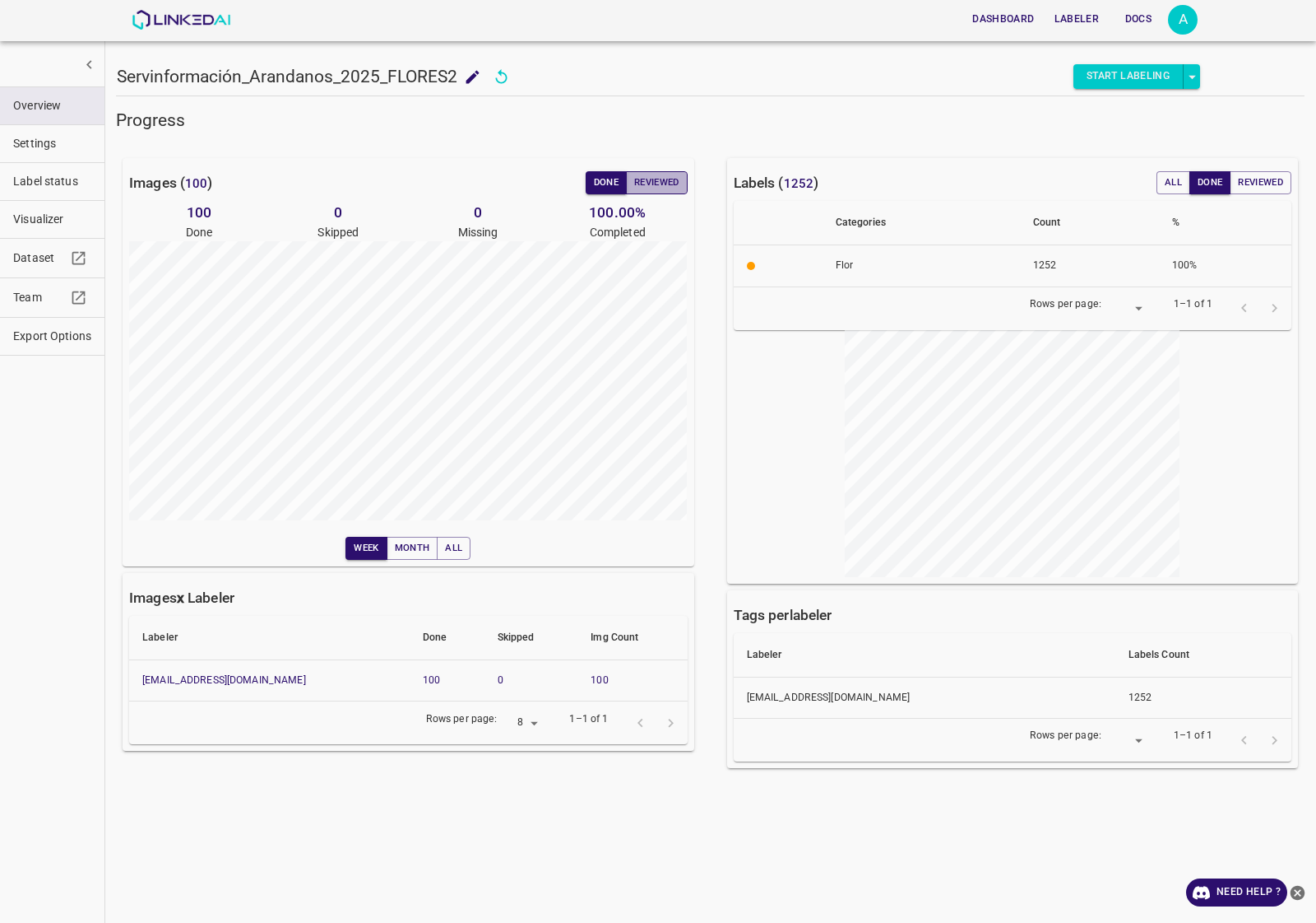
click at [663, 187] on button "Reviewed" at bounding box center [657, 182] width 62 height 23
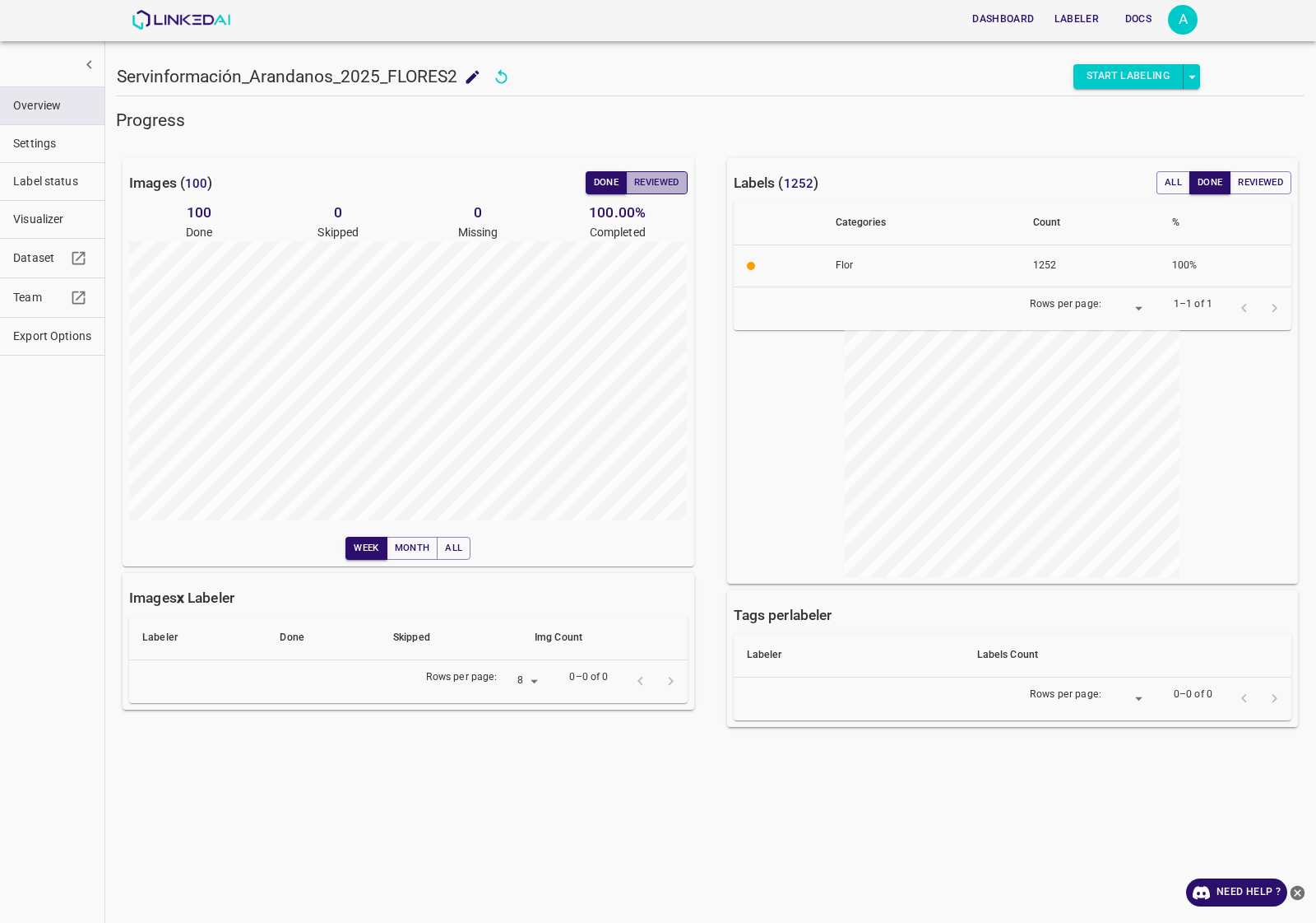
click at [677, 175] on button "Reviewed" at bounding box center [657, 182] width 62 height 23
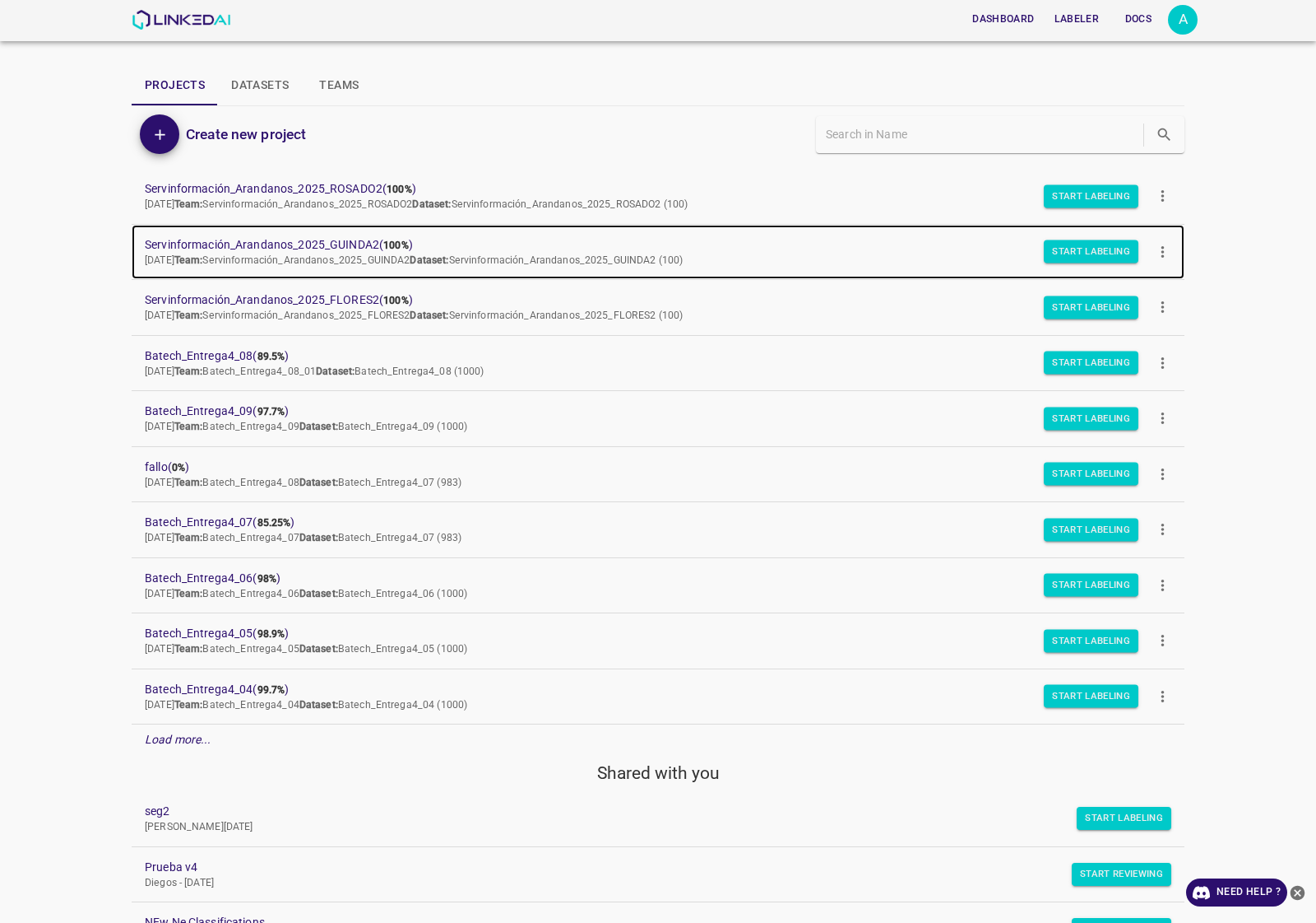
click at [340, 231] on link "Servinformación_Arandanos_2025_GUINDA2 ( 100% ) [DATE] Team: Servinformación_Ar…" at bounding box center [658, 251] width 1053 height 55
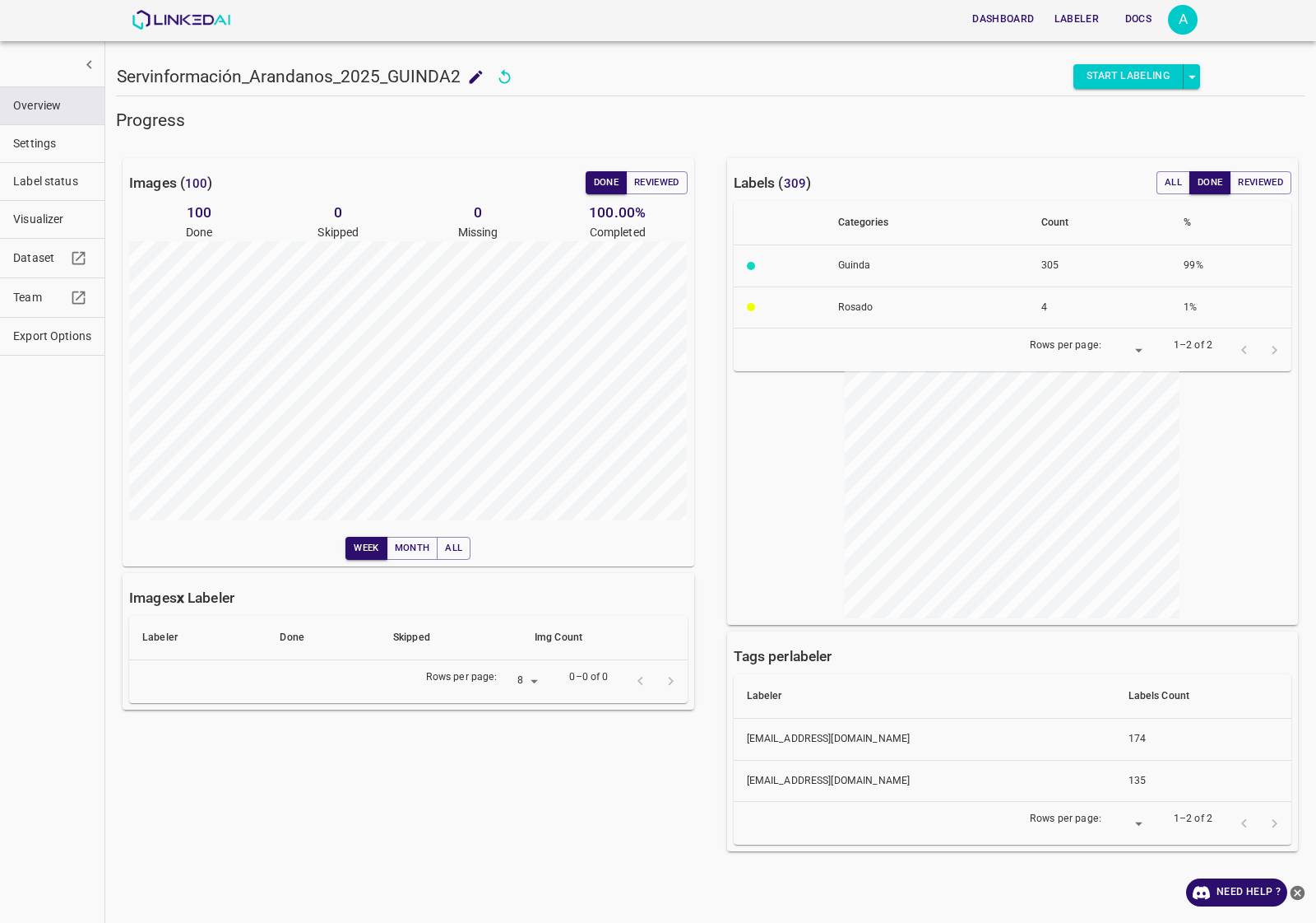
click at [58, 221] on span "Visualizer" at bounding box center [52, 219] width 78 height 17
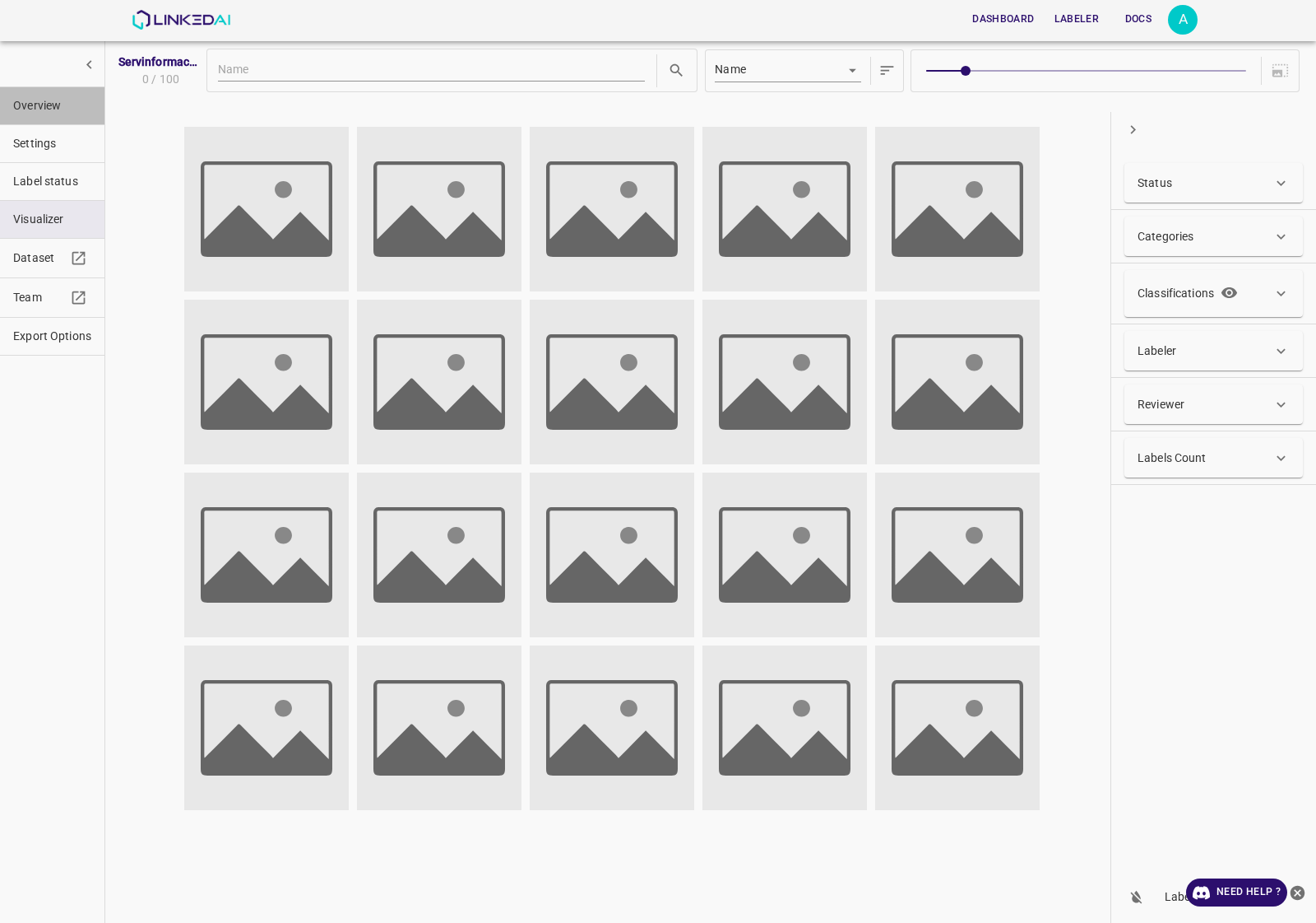
click at [56, 98] on span "Overview" at bounding box center [52, 105] width 78 height 17
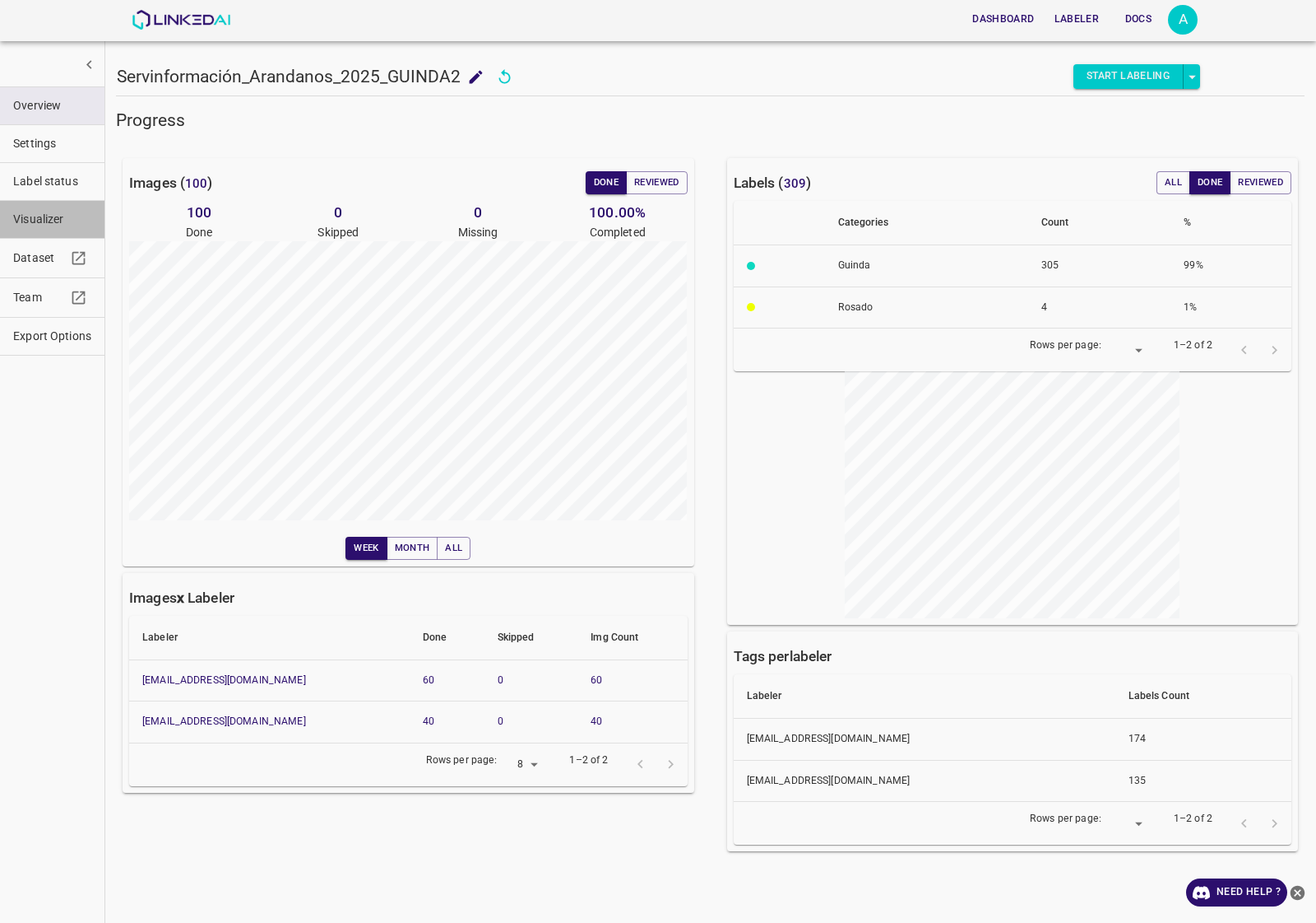
click at [70, 219] on span "Visualizer" at bounding box center [52, 219] width 78 height 17
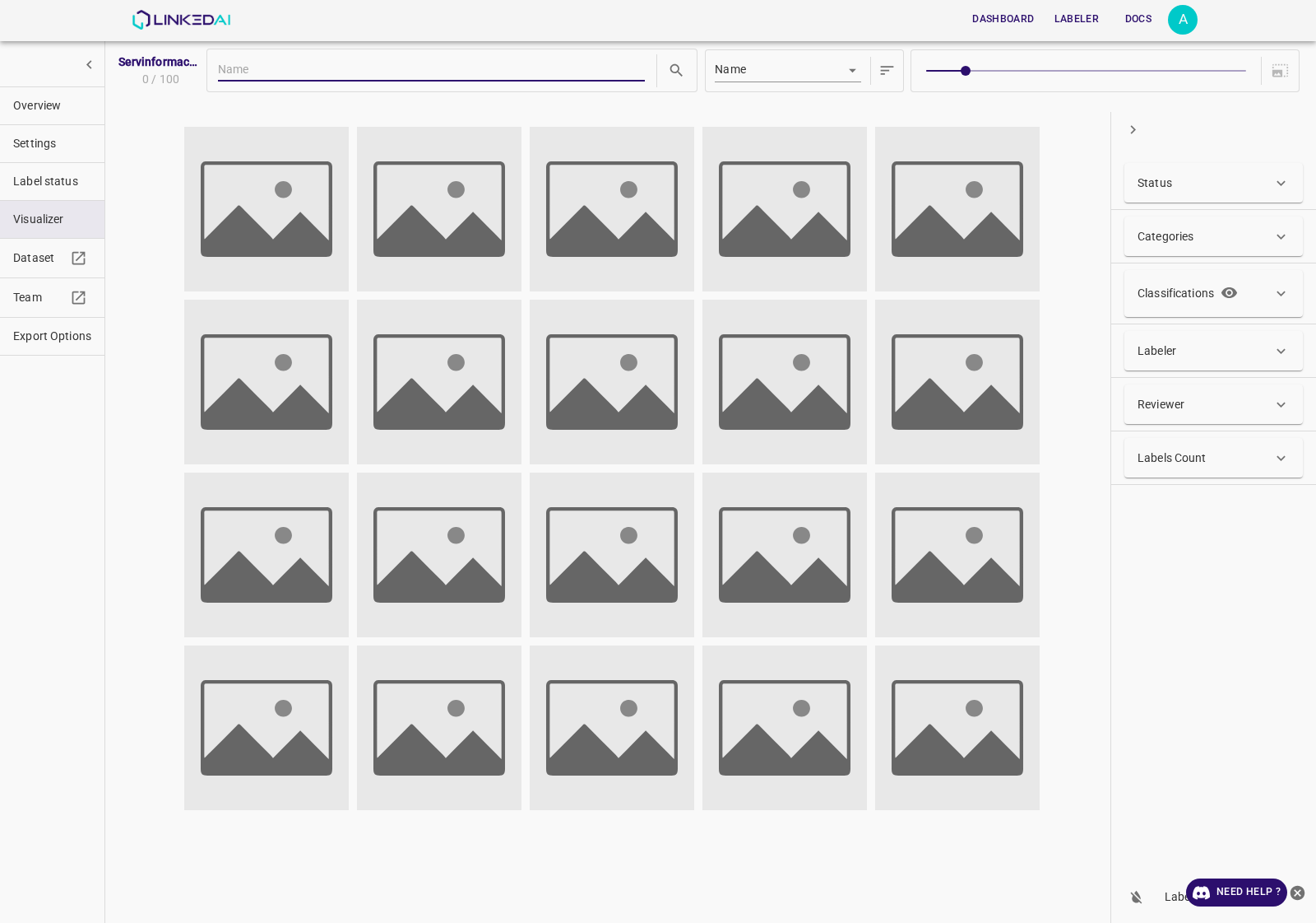
click at [1239, 170] on div "Status" at bounding box center [1214, 183] width 179 height 40
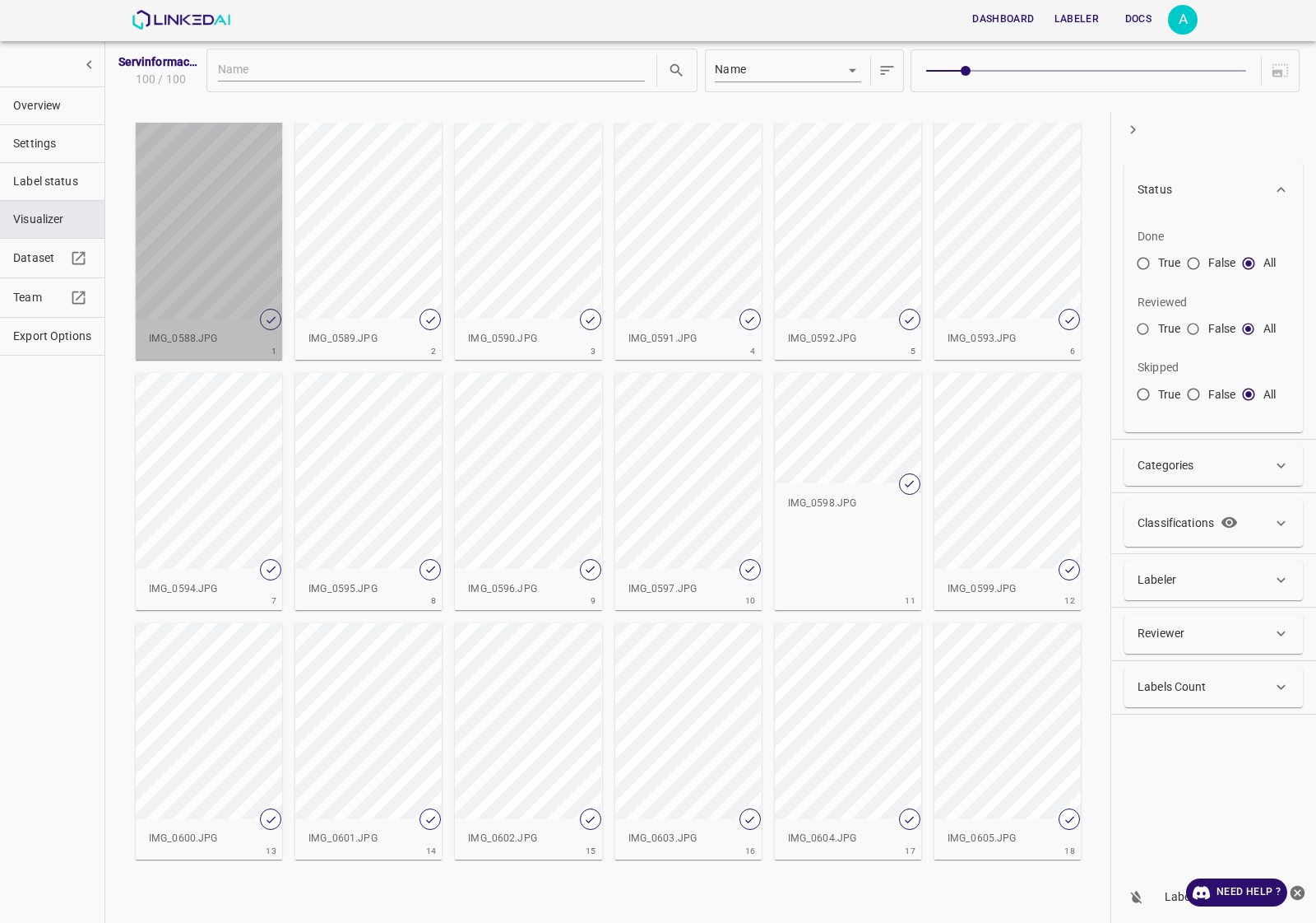
click at [220, 237] on div "button" at bounding box center [209, 220] width 146 height 196
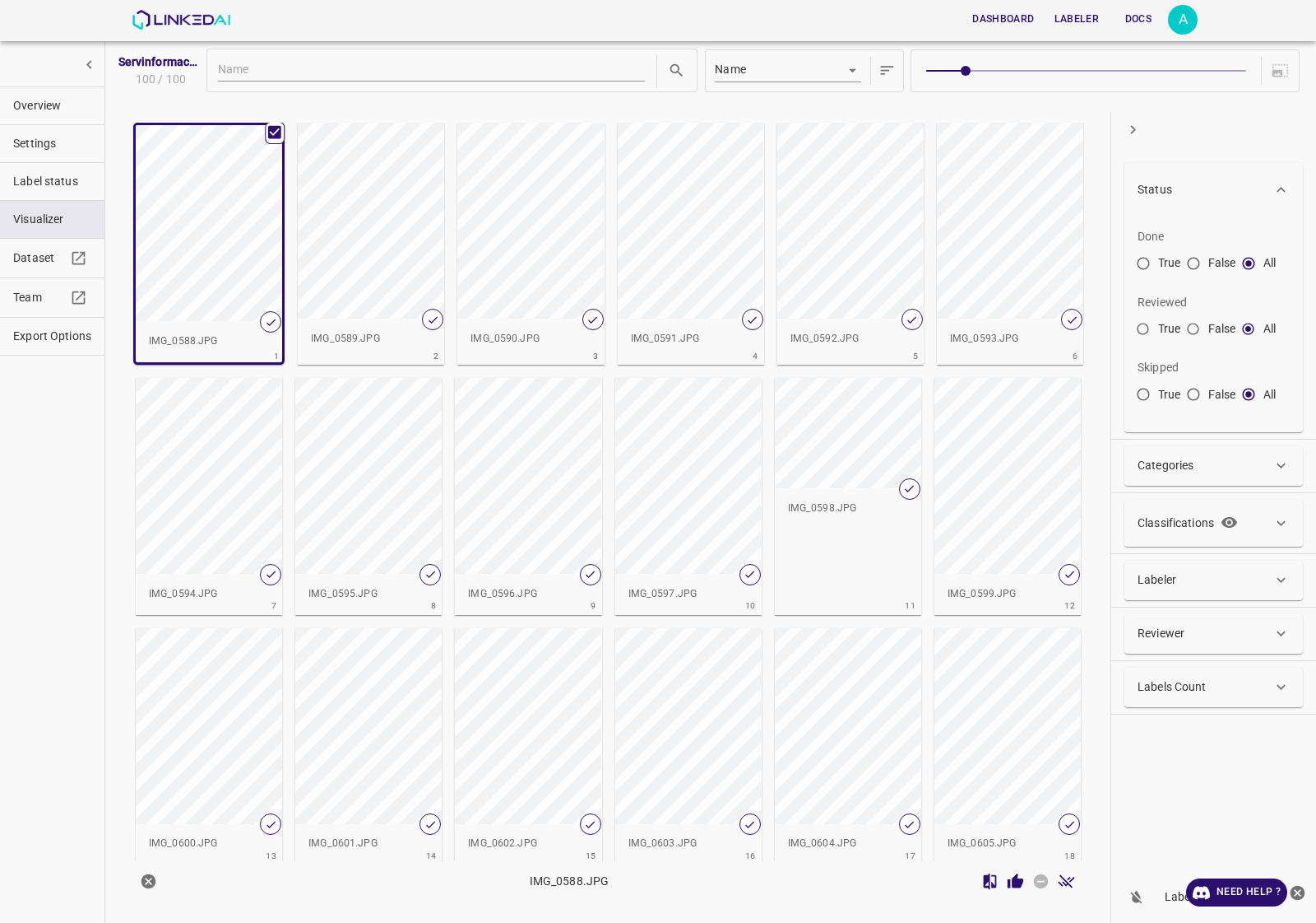
click at [1017, 880] on icon "Review Image" at bounding box center [1016, 880] width 16 height 15
click at [395, 253] on div "button" at bounding box center [370, 220] width 146 height 196
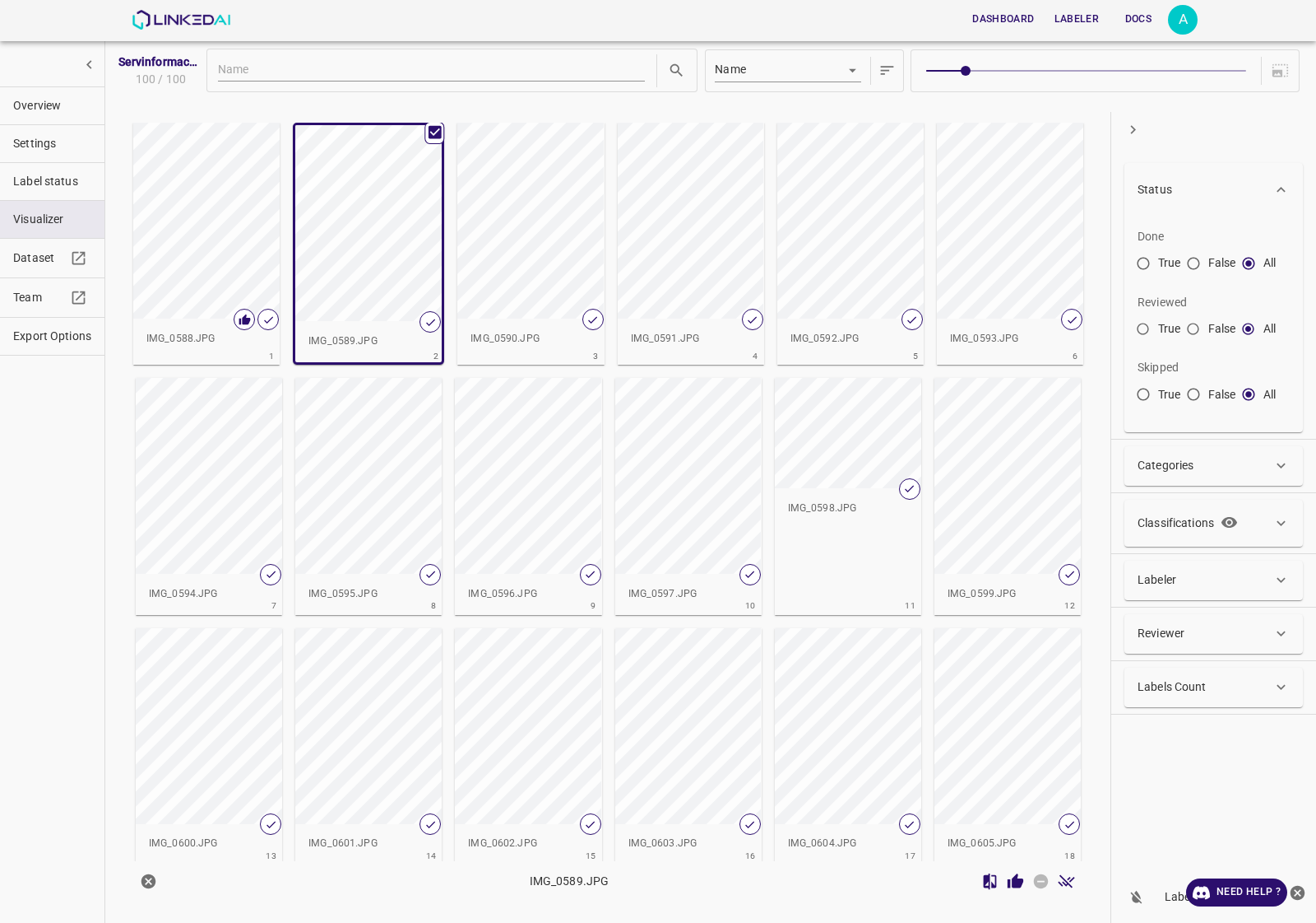
click at [1017, 880] on icon "Review Image" at bounding box center [1016, 880] width 16 height 15
click at [518, 232] on div "button" at bounding box center [530, 220] width 146 height 196
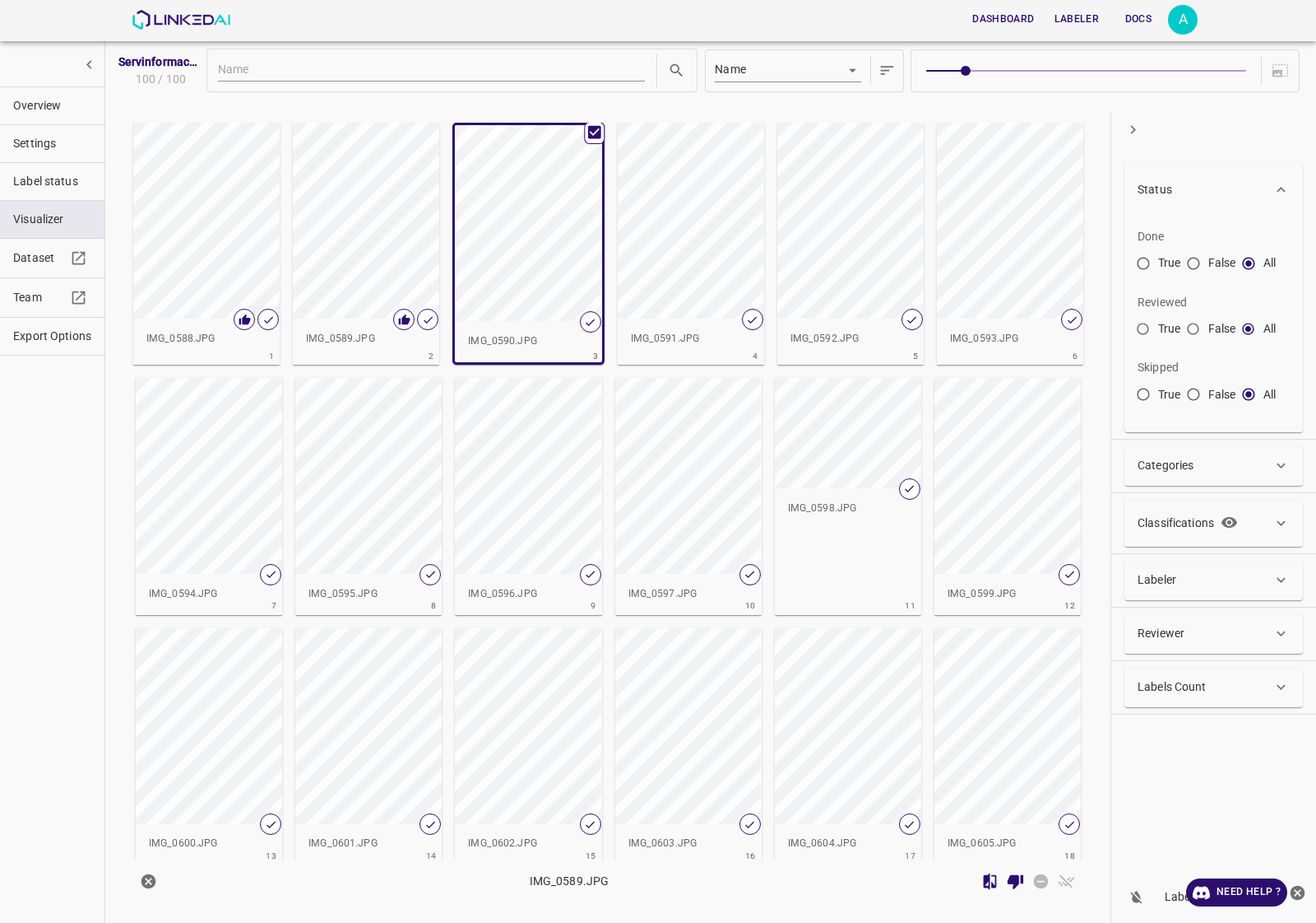
click at [623, 180] on div "button" at bounding box center [690, 220] width 146 height 196
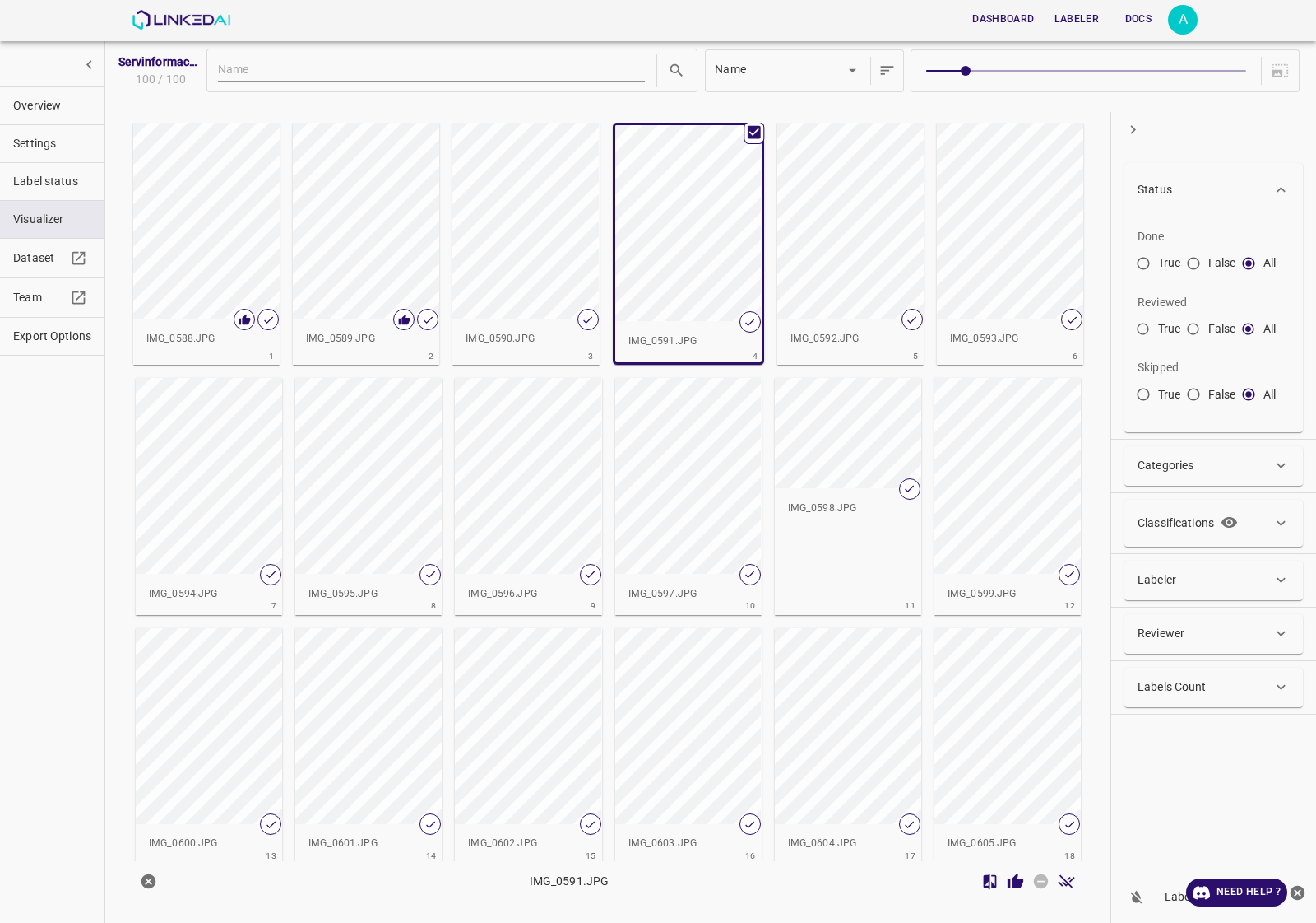
click at [1020, 889] on icon "Review Image" at bounding box center [1015, 880] width 17 height 17
click at [539, 241] on div "button" at bounding box center [525, 220] width 146 height 196
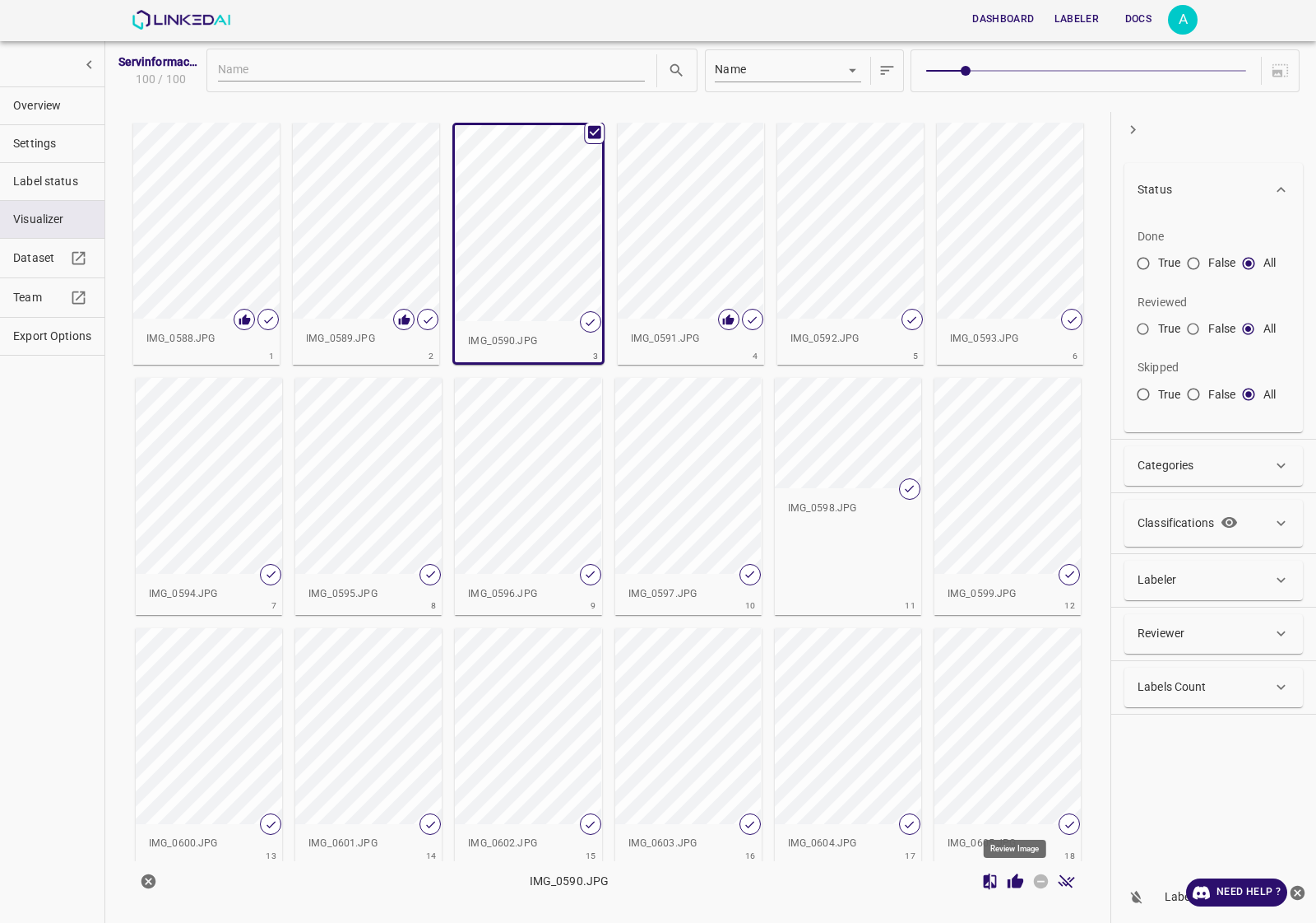
click at [1009, 878] on icon "Review Image" at bounding box center [1015, 880] width 17 height 17
click at [841, 214] on div "button" at bounding box center [850, 220] width 146 height 196
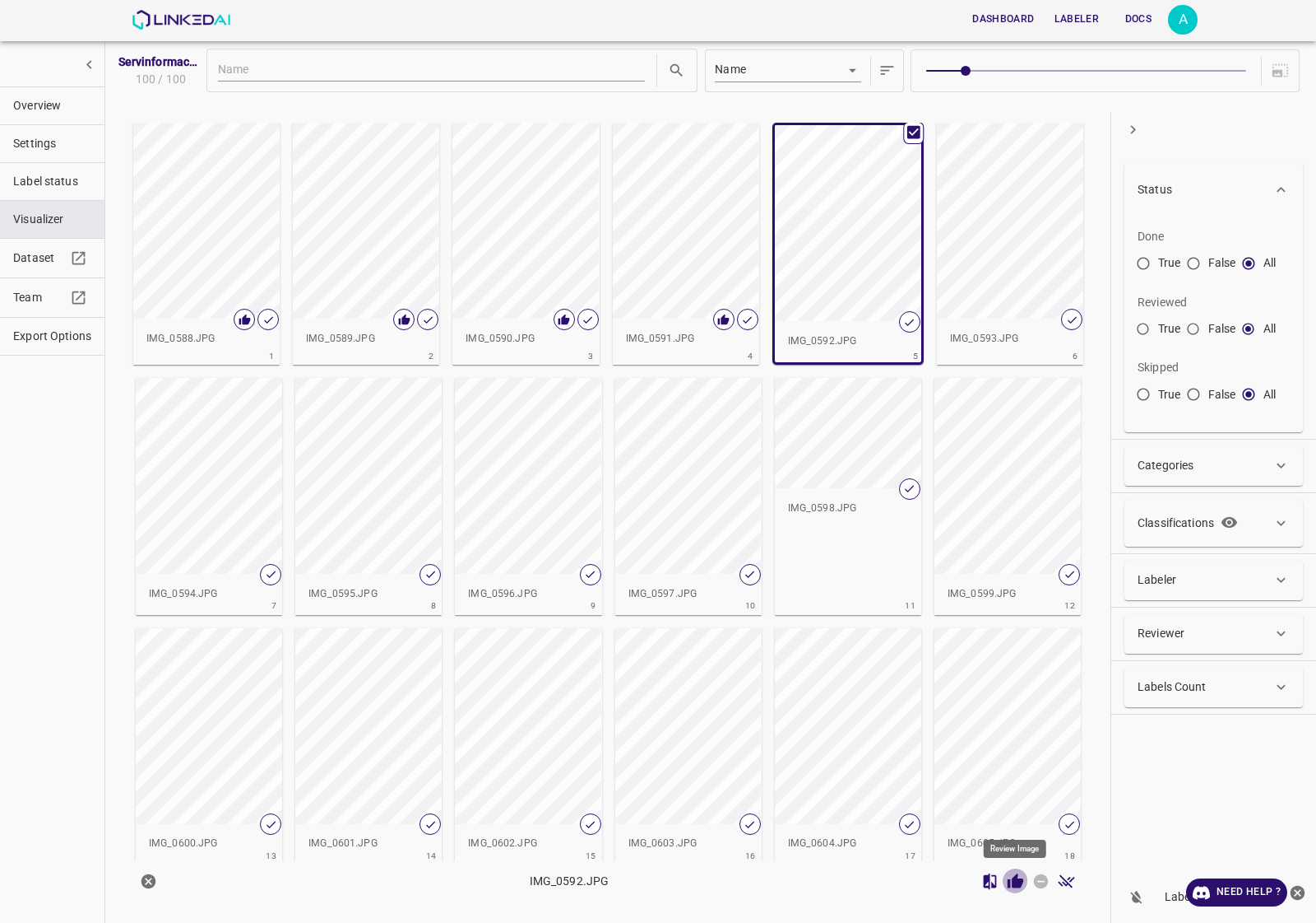
click at [1009, 886] on icon "Review Image" at bounding box center [1016, 880] width 16 height 15
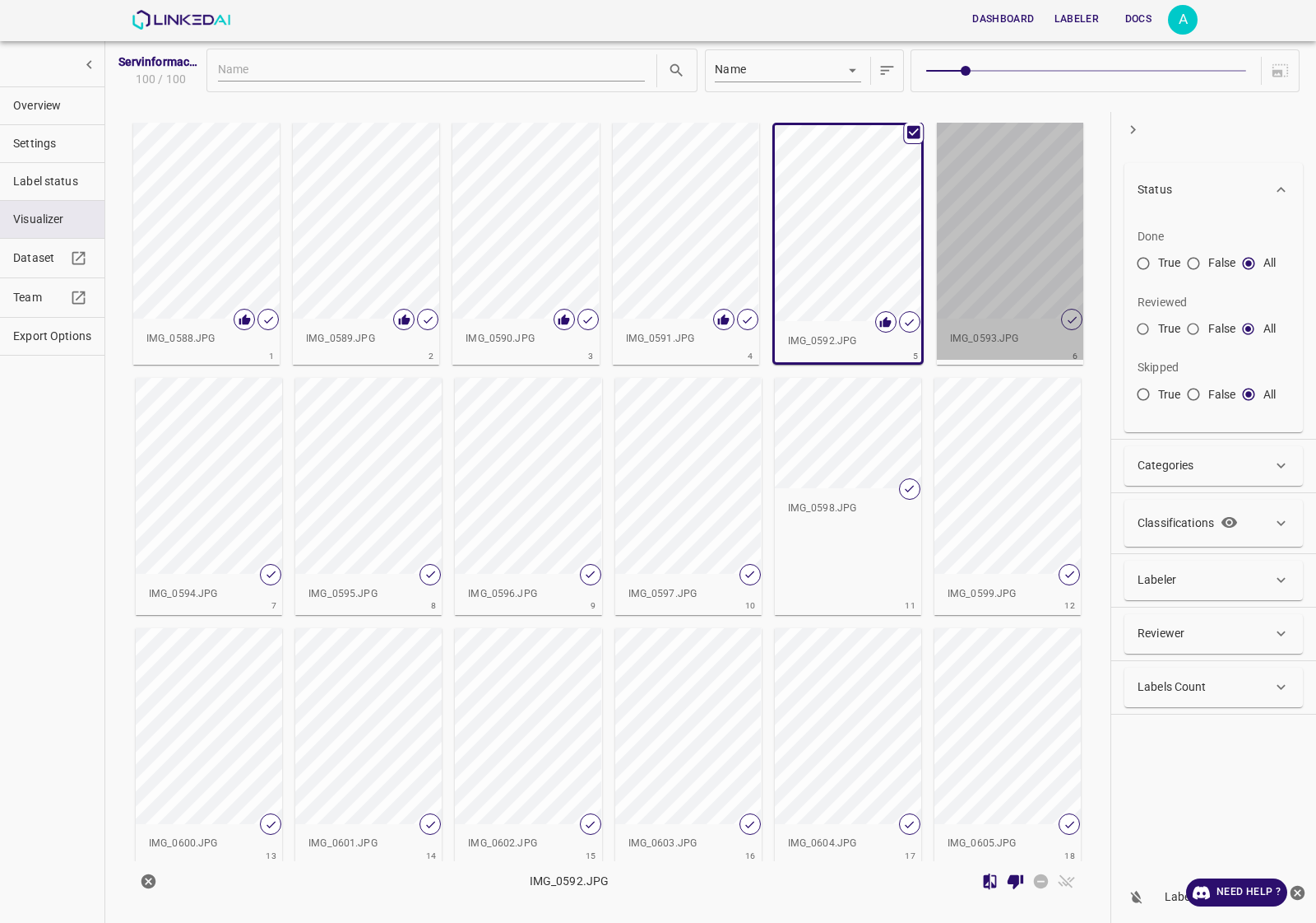
click at [985, 238] on div "button" at bounding box center [1009, 220] width 146 height 196
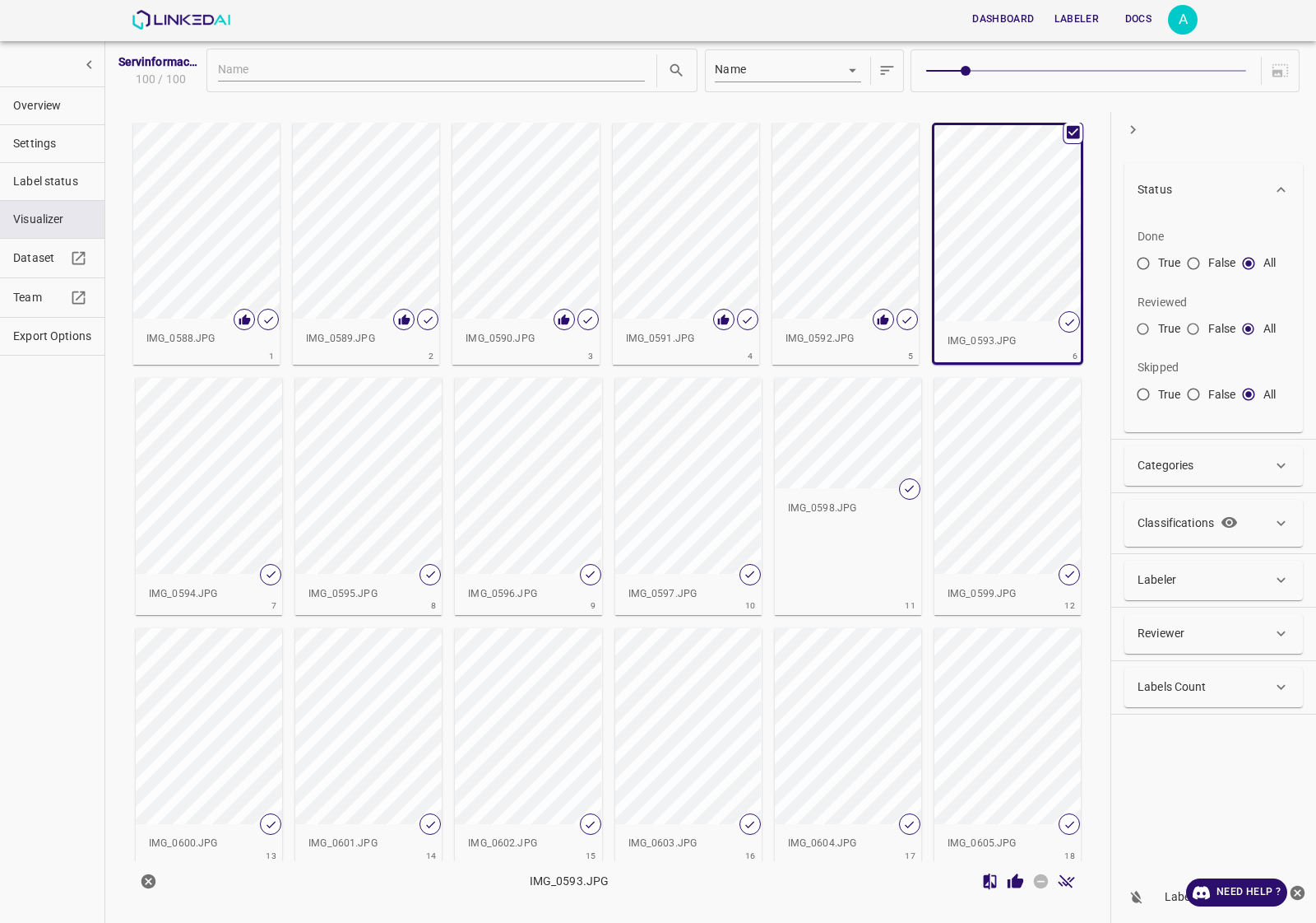
click at [1020, 887] on icon "Review Image" at bounding box center [1015, 880] width 17 height 17
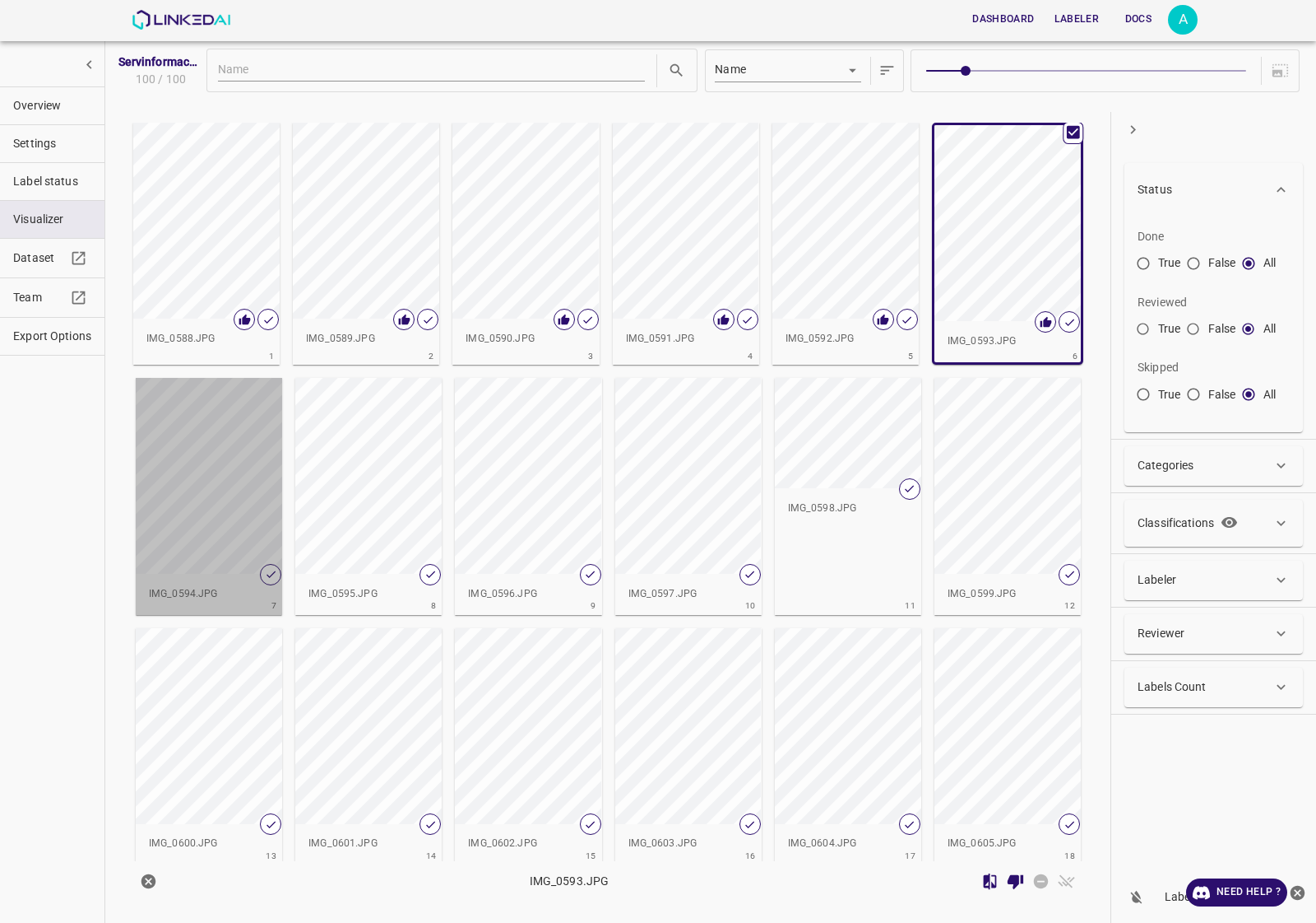
click at [227, 467] on div "button" at bounding box center [209, 475] width 146 height 196
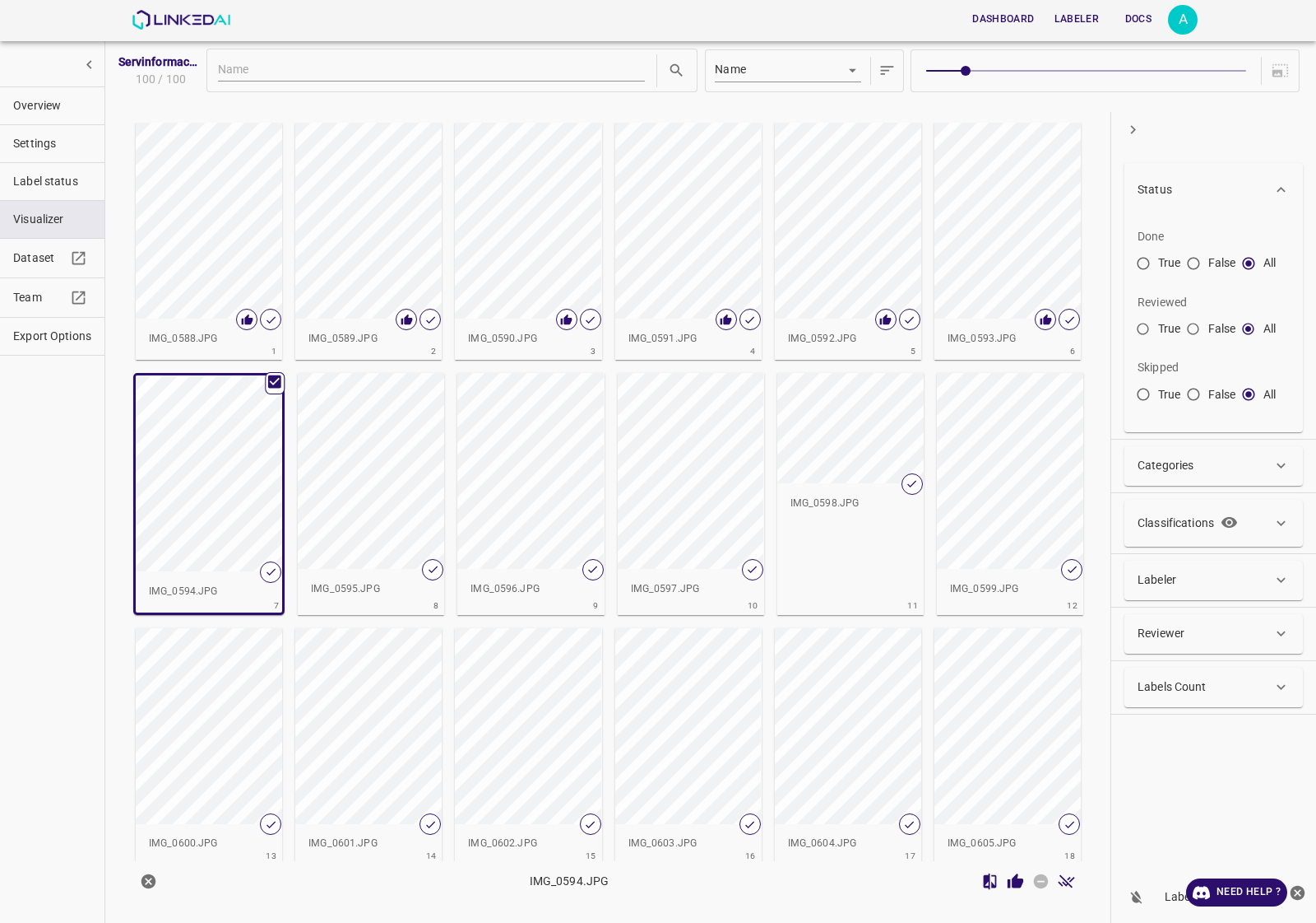
click at [1016, 881] on icon "Review Image" at bounding box center [1016, 880] width 16 height 15
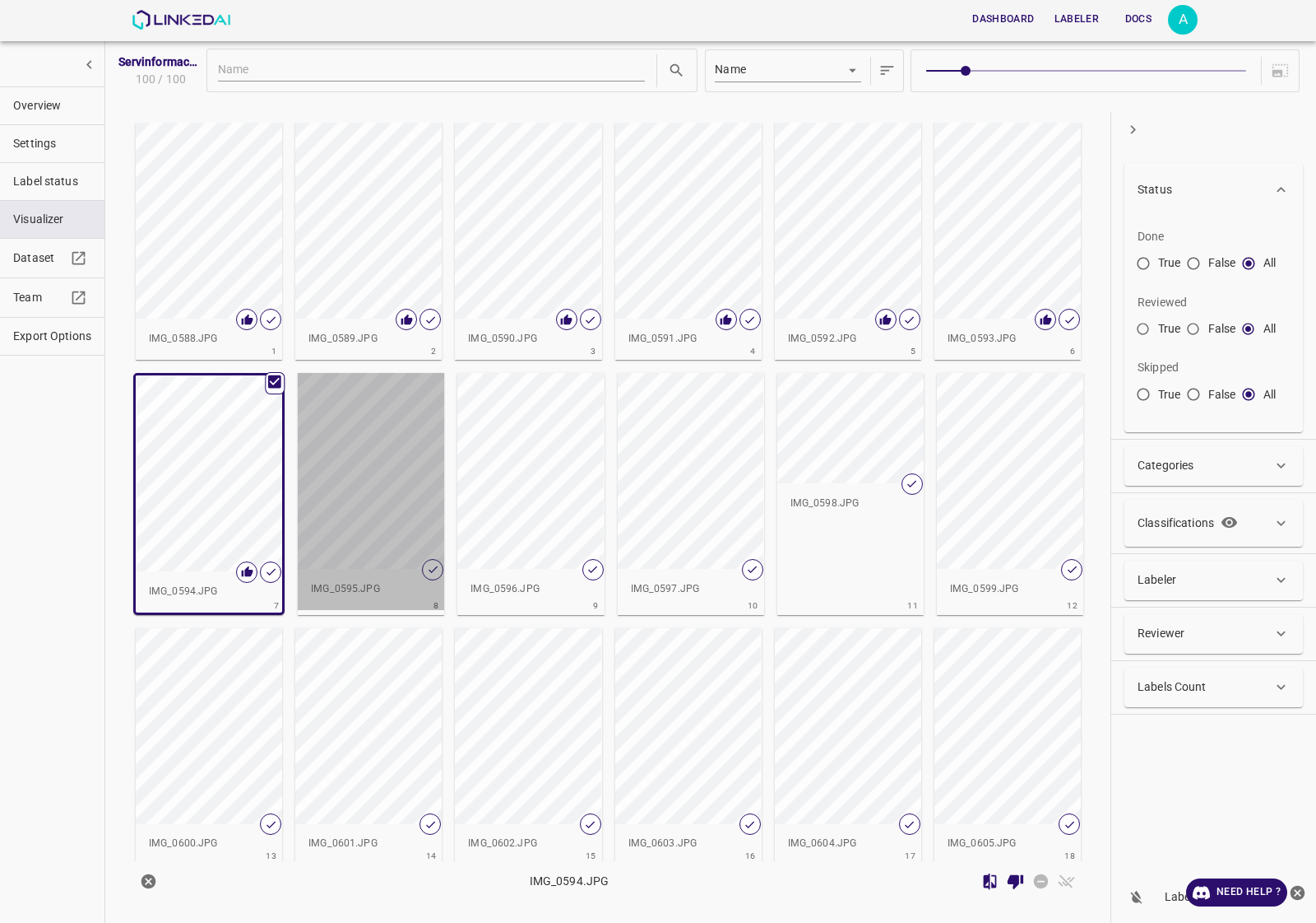
click at [363, 482] on div "button" at bounding box center [370, 470] width 146 height 196
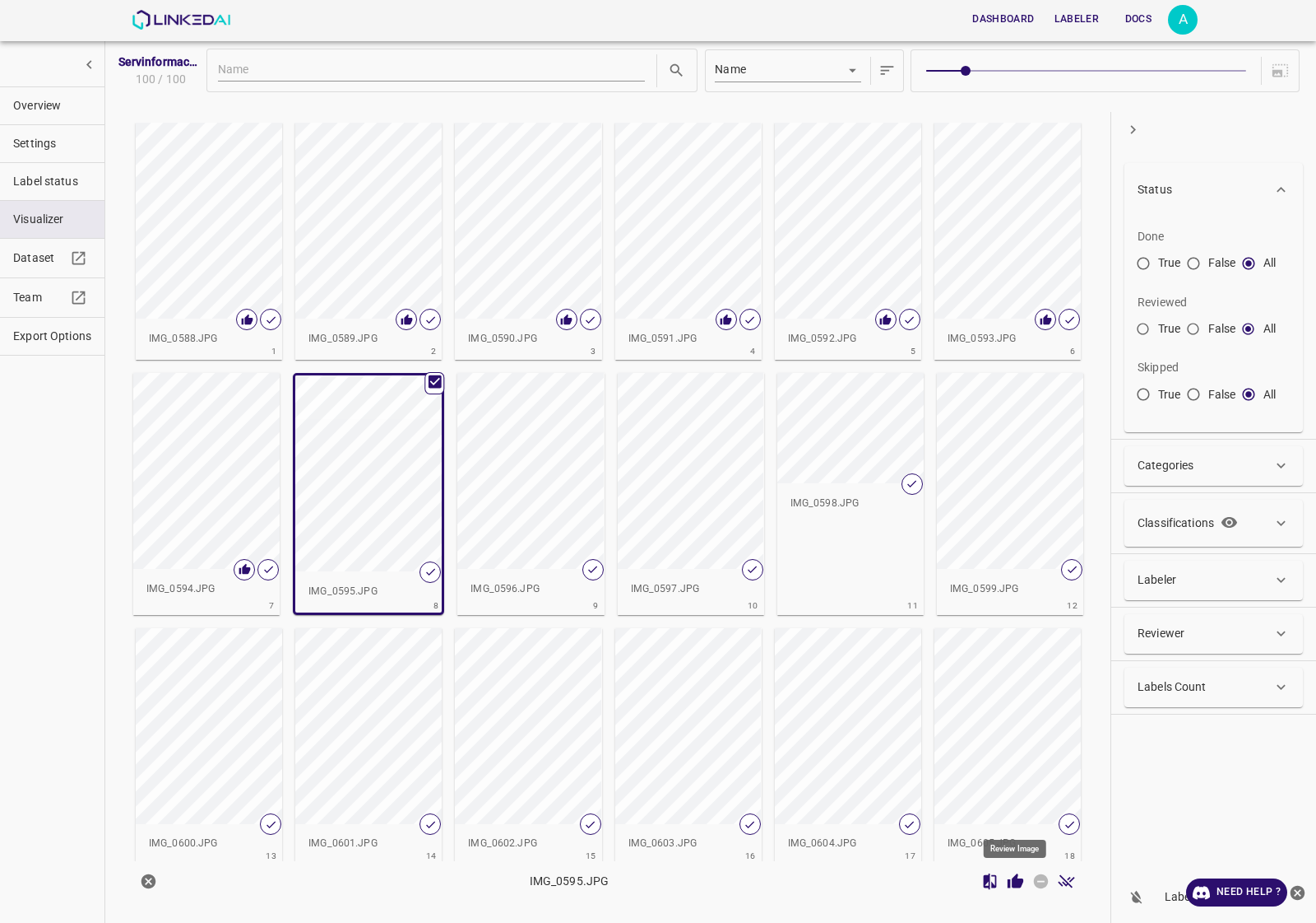
click at [1004, 874] on button "Review Image" at bounding box center [1016, 881] width 26 height 26
click at [527, 463] on div "button" at bounding box center [530, 470] width 146 height 196
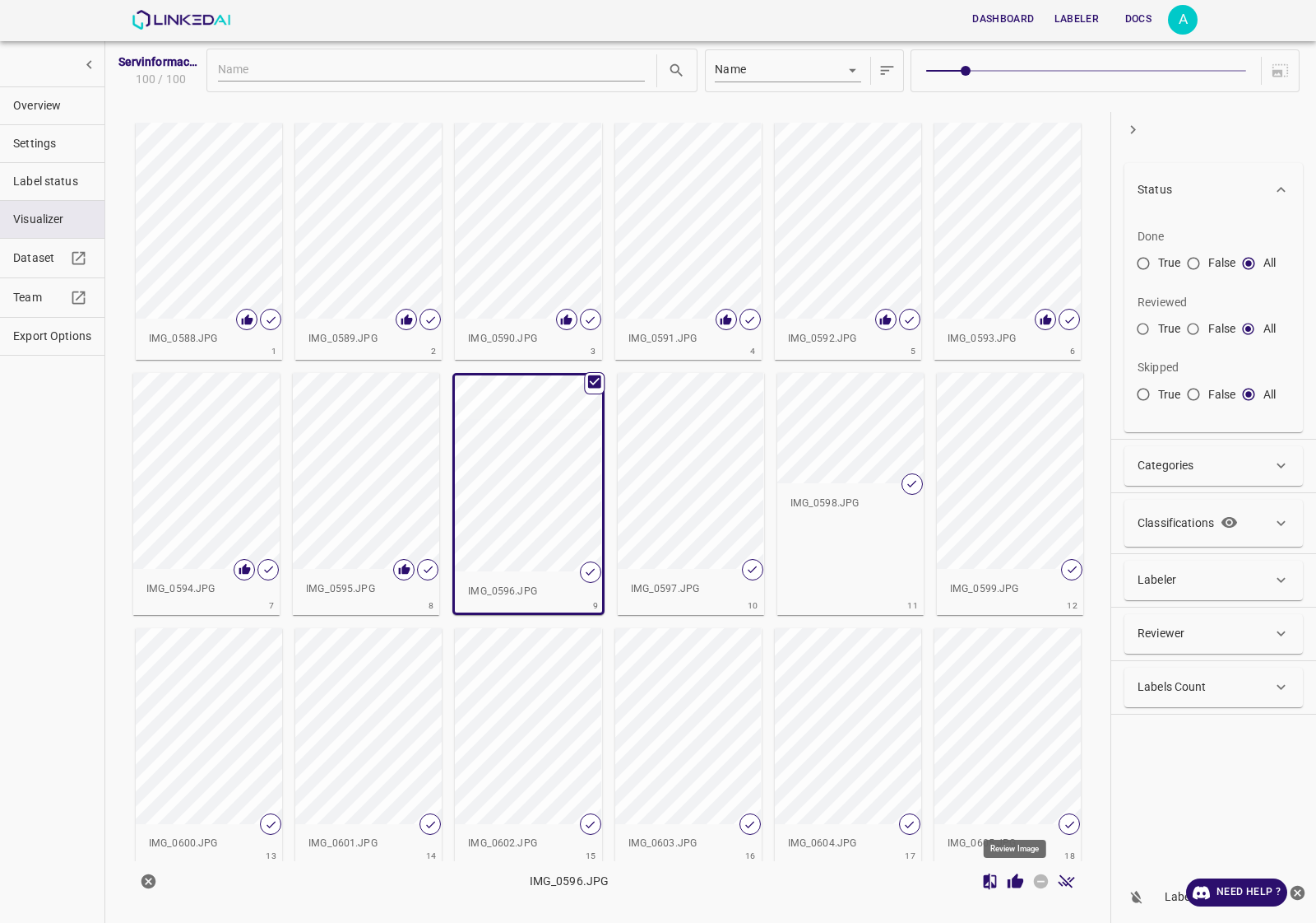
click at [1024, 879] on icon "Review Image" at bounding box center [1015, 880] width 17 height 17
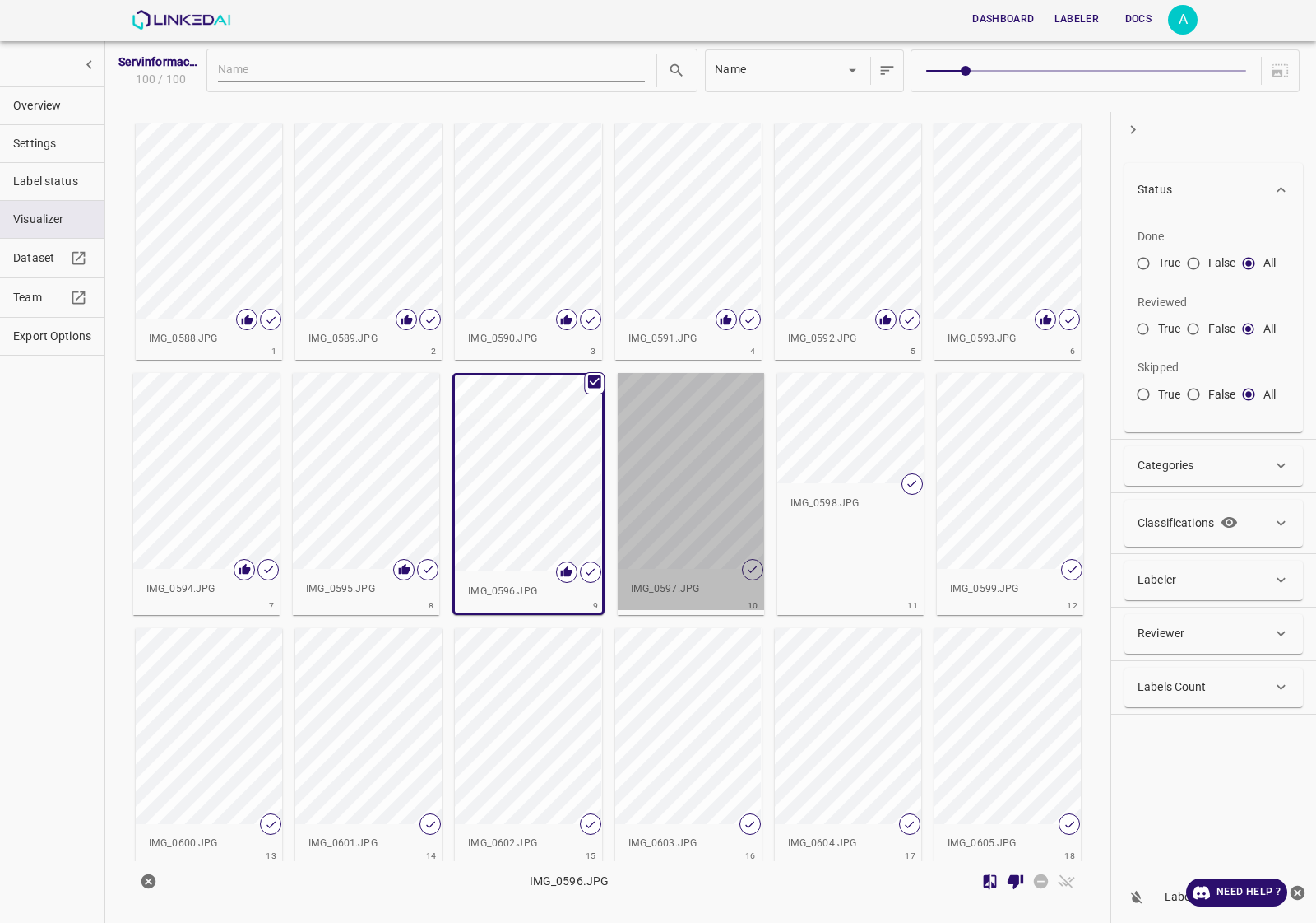
click at [668, 486] on div "button" at bounding box center [690, 470] width 146 height 196
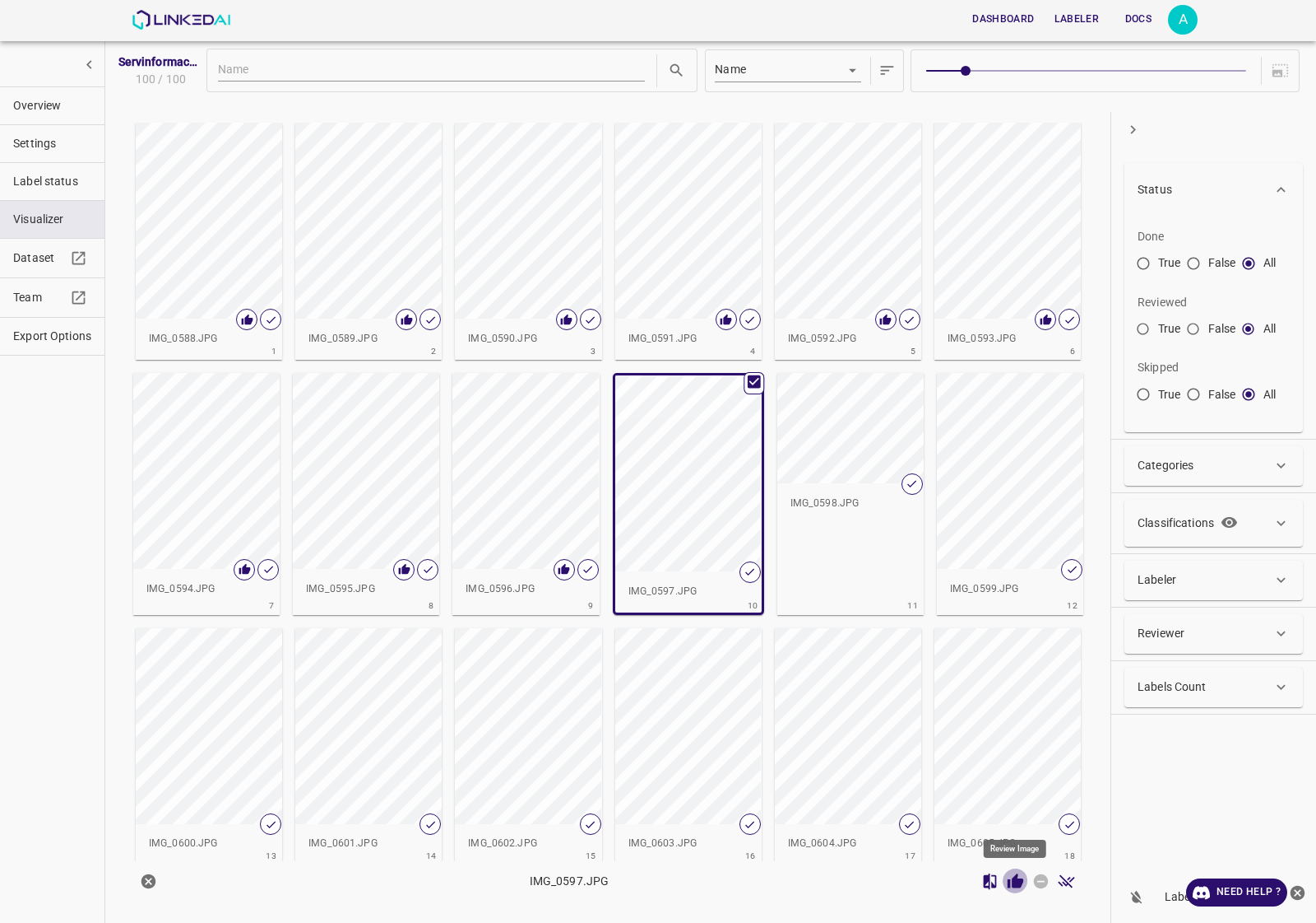
click at [1012, 881] on icon "Review Image" at bounding box center [1015, 880] width 17 height 17
click at [850, 492] on div "IMG_0598.JPG" at bounding box center [850, 503] width 146 height 41
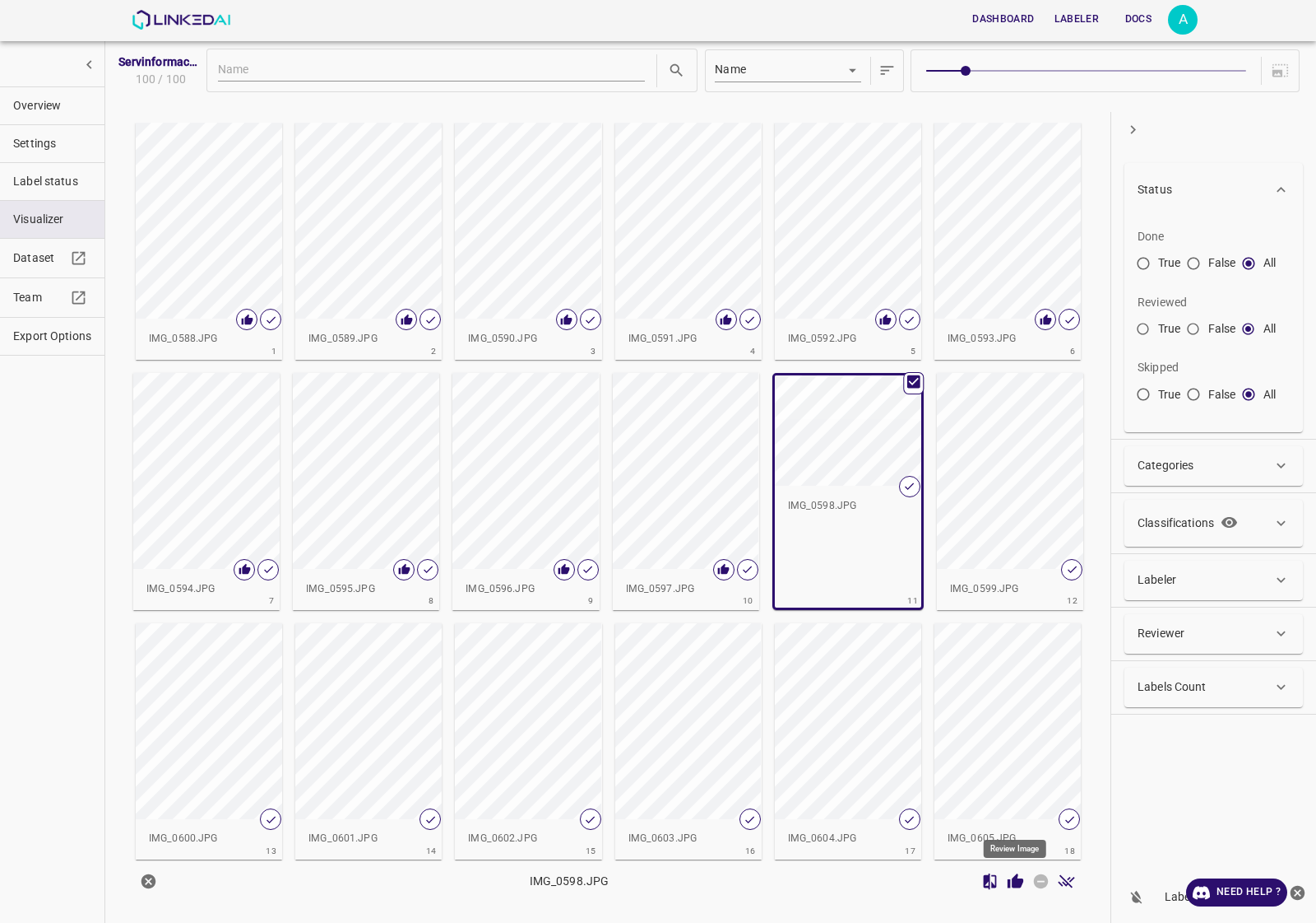
click at [1014, 883] on icon "Review Image" at bounding box center [1016, 880] width 16 height 15
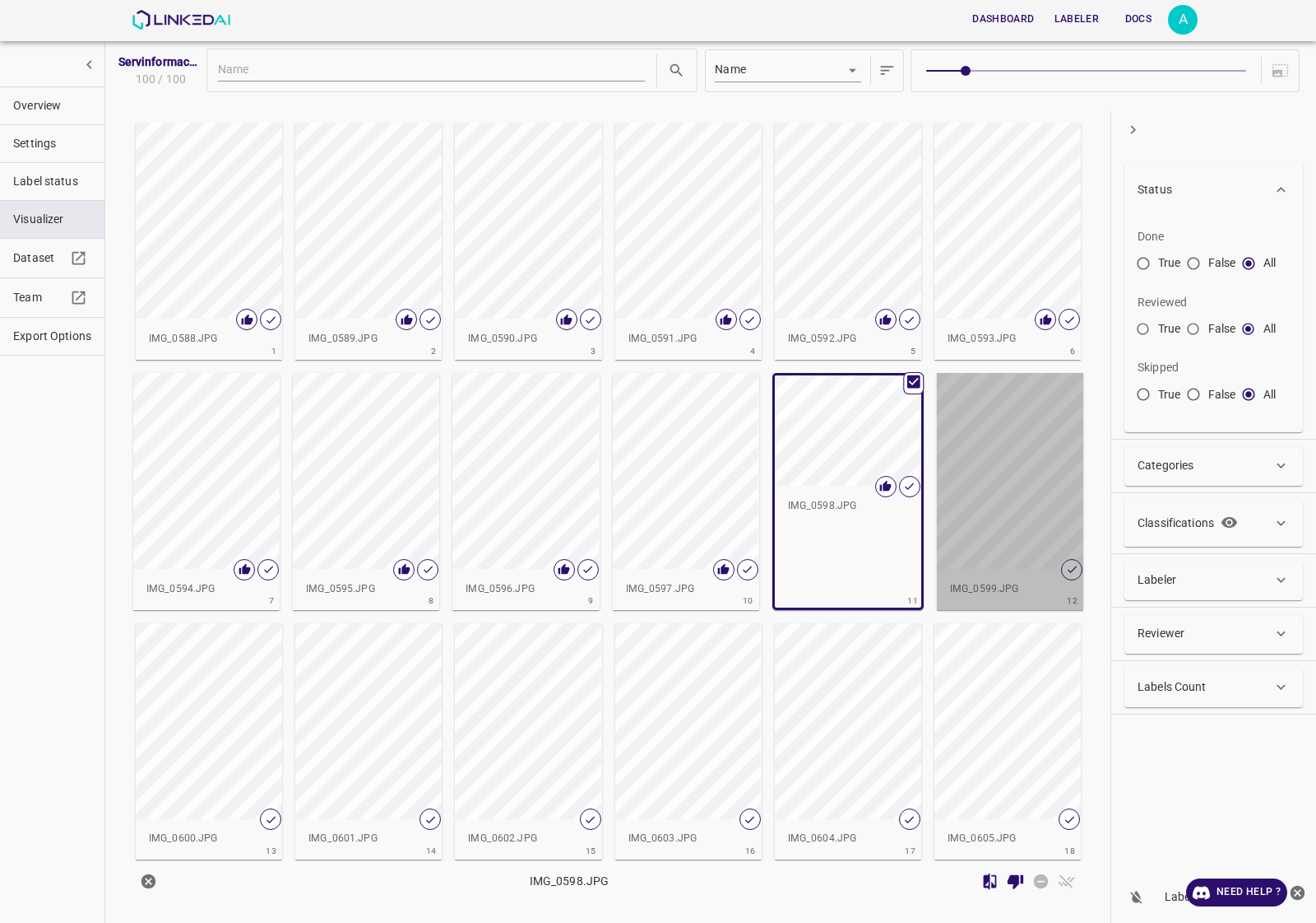
click at [984, 515] on div "button" at bounding box center [1009, 470] width 146 height 196
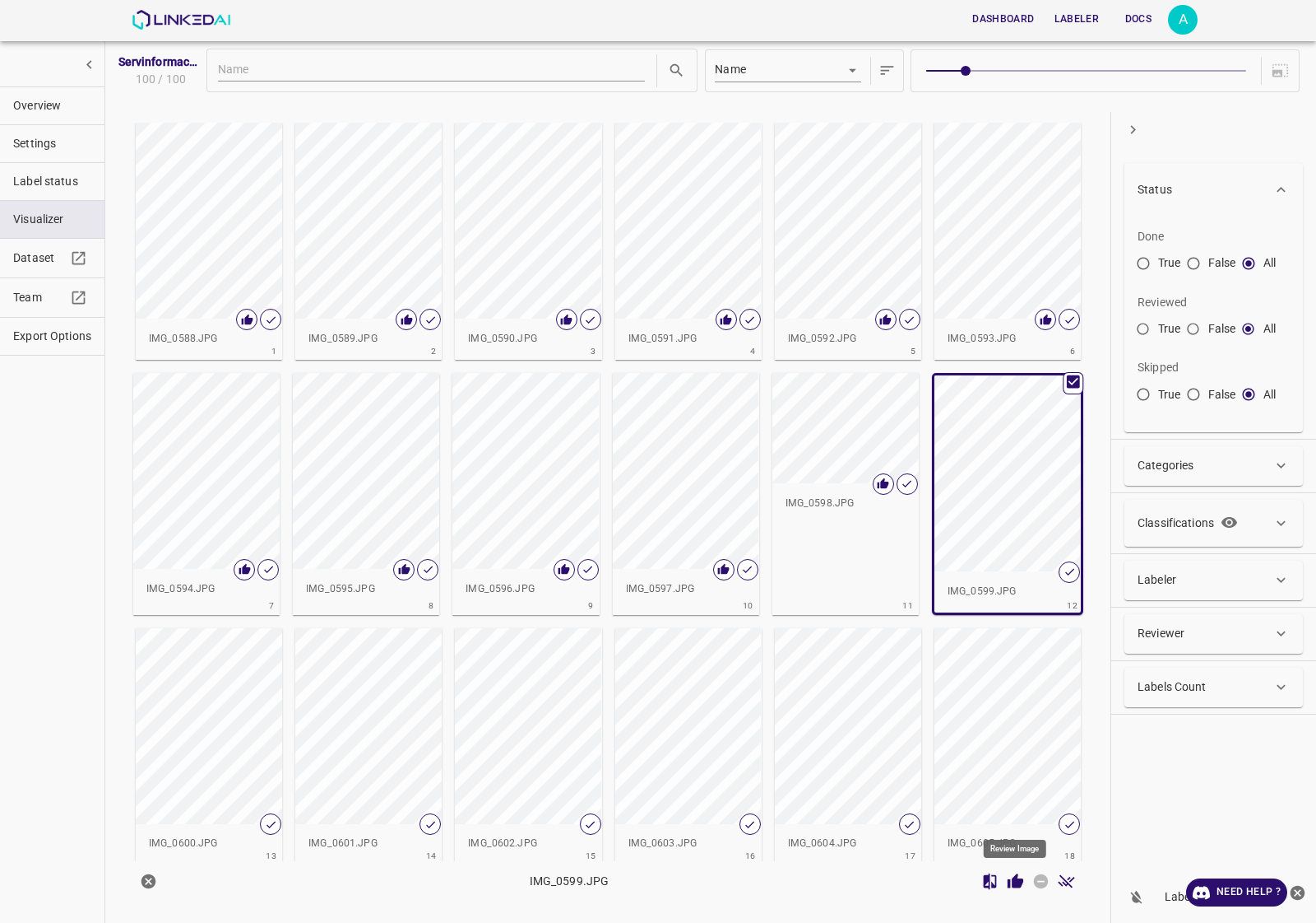
click at [1013, 873] on icon "Review Image" at bounding box center [1015, 880] width 17 height 17
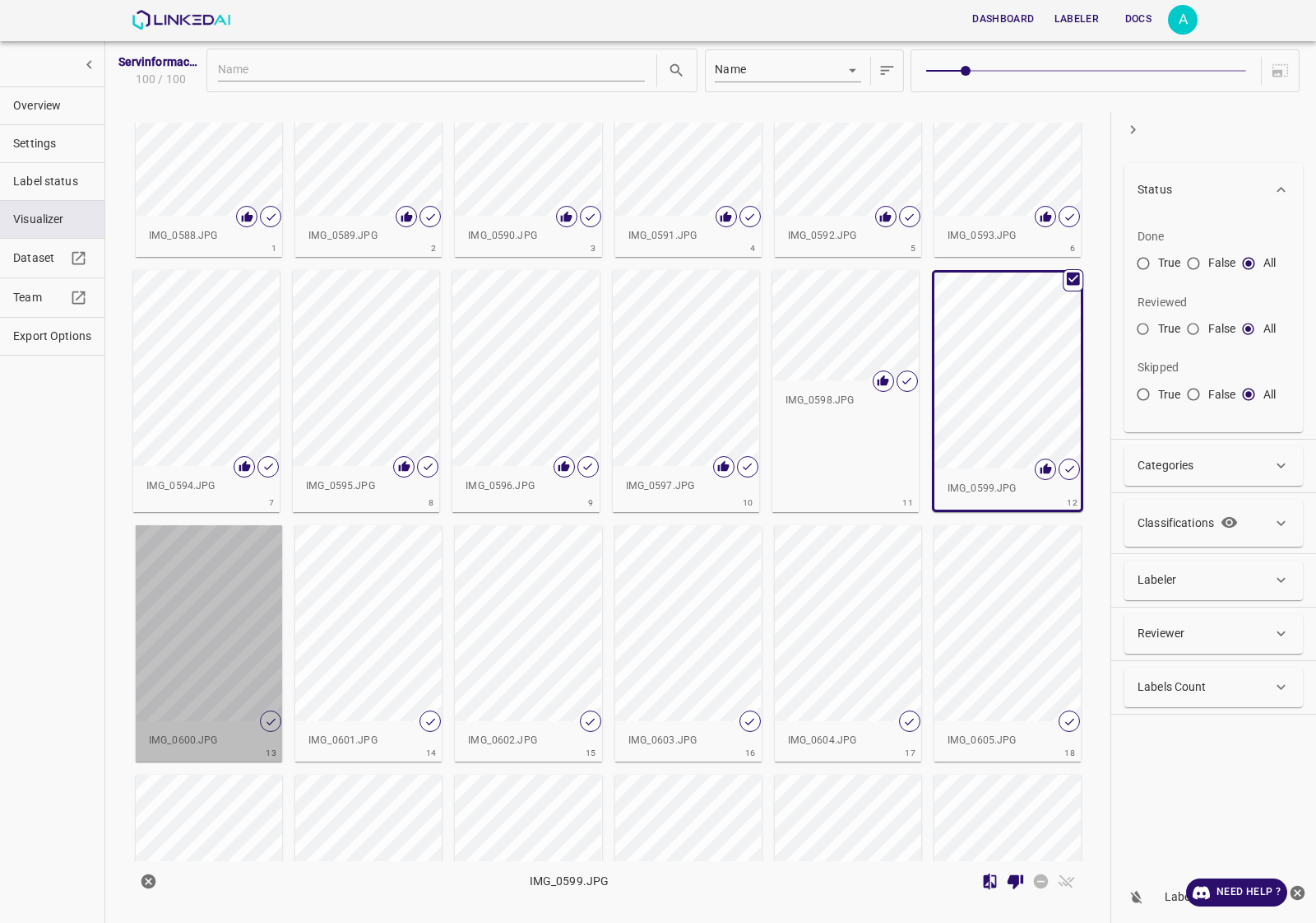
click at [227, 599] on div "button" at bounding box center [209, 622] width 146 height 196
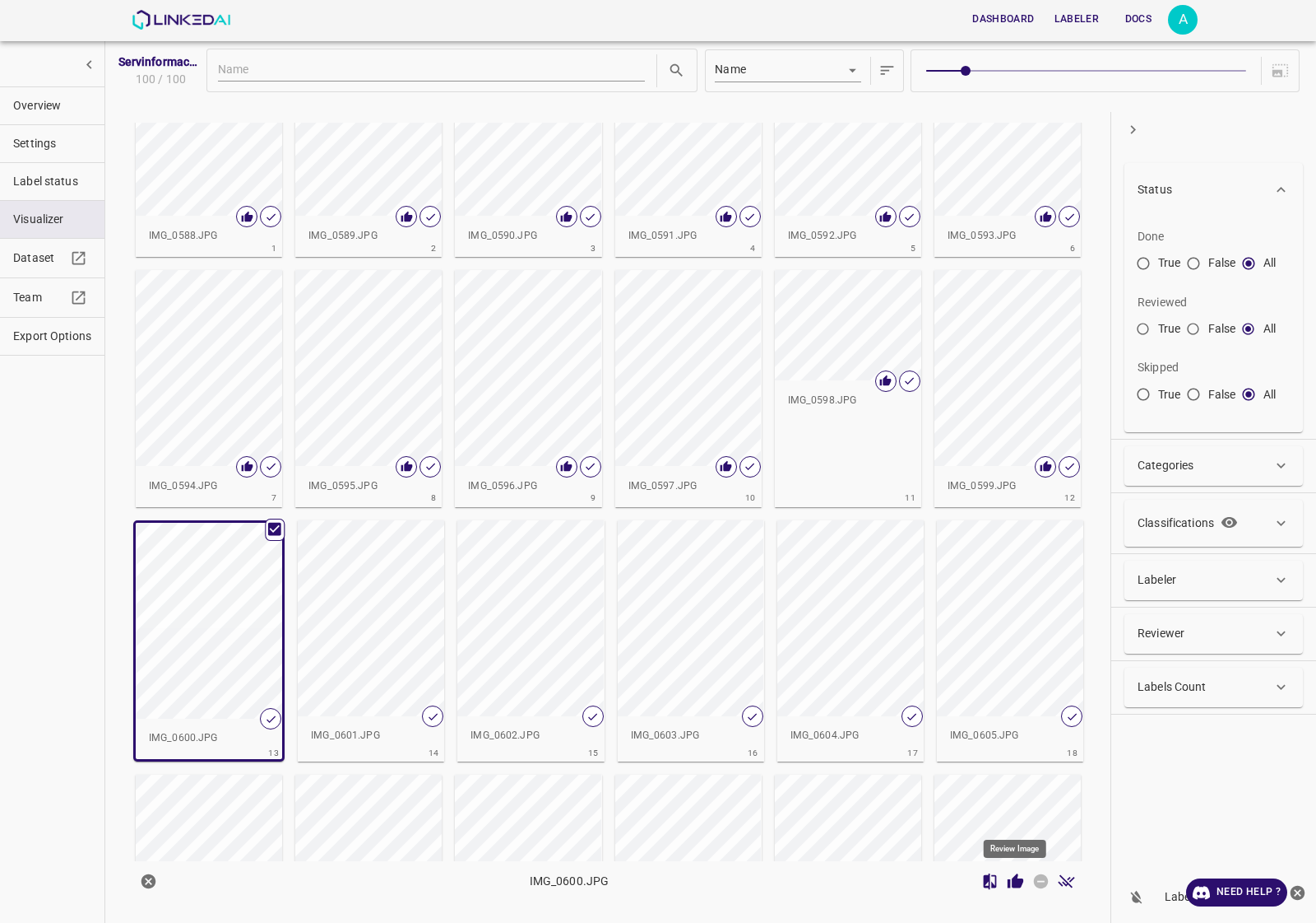
click at [1023, 877] on icon "Review Image" at bounding box center [1015, 880] width 17 height 17
click at [415, 602] on div "button" at bounding box center [370, 618] width 146 height 196
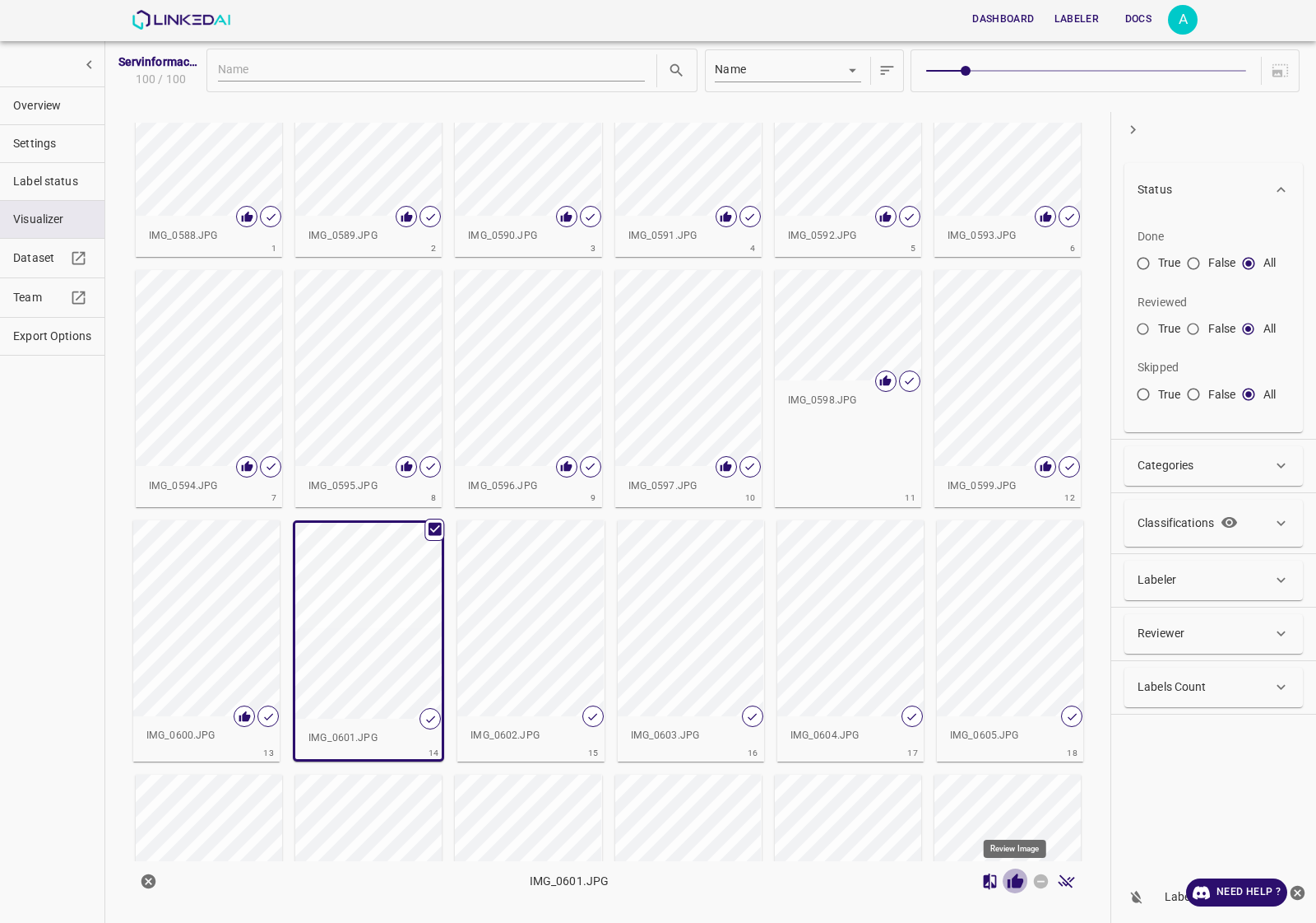
click at [1014, 885] on icon "Review Image" at bounding box center [1016, 880] width 16 height 15
click at [524, 635] on div "button" at bounding box center [530, 618] width 146 height 196
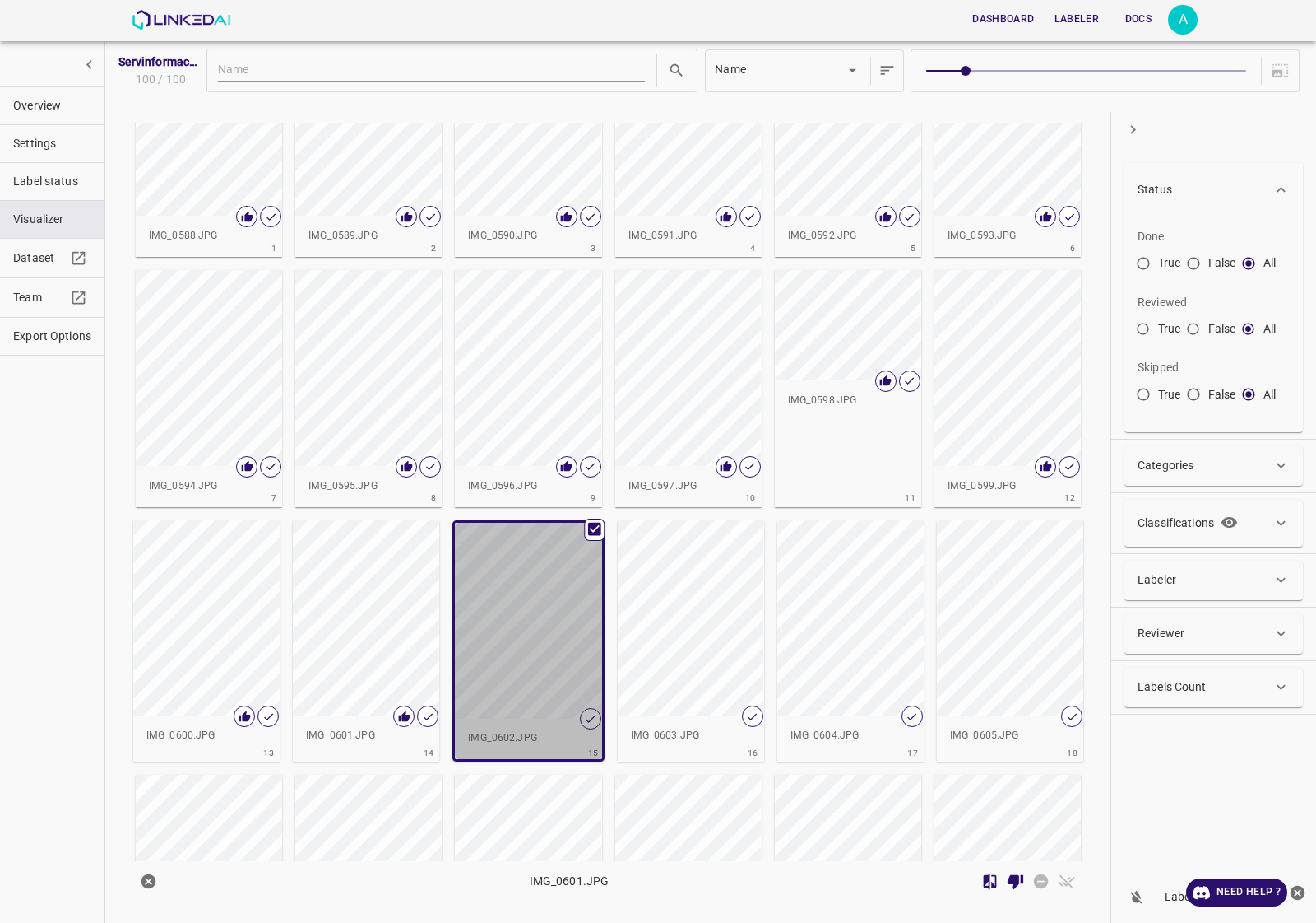
click at [496, 620] on div "button" at bounding box center [527, 620] width 146 height 196
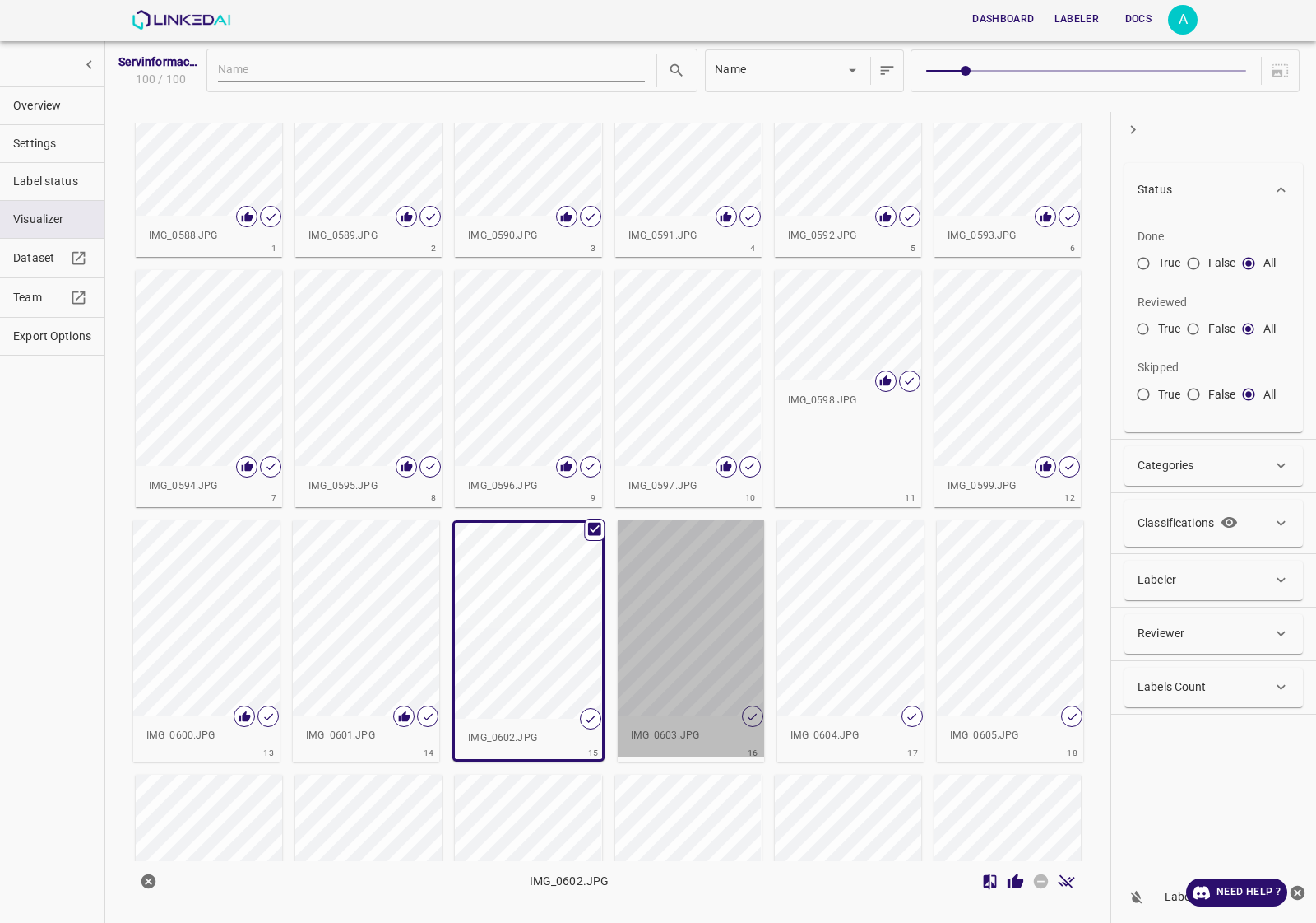
click at [721, 647] on div "button" at bounding box center [690, 618] width 146 height 196
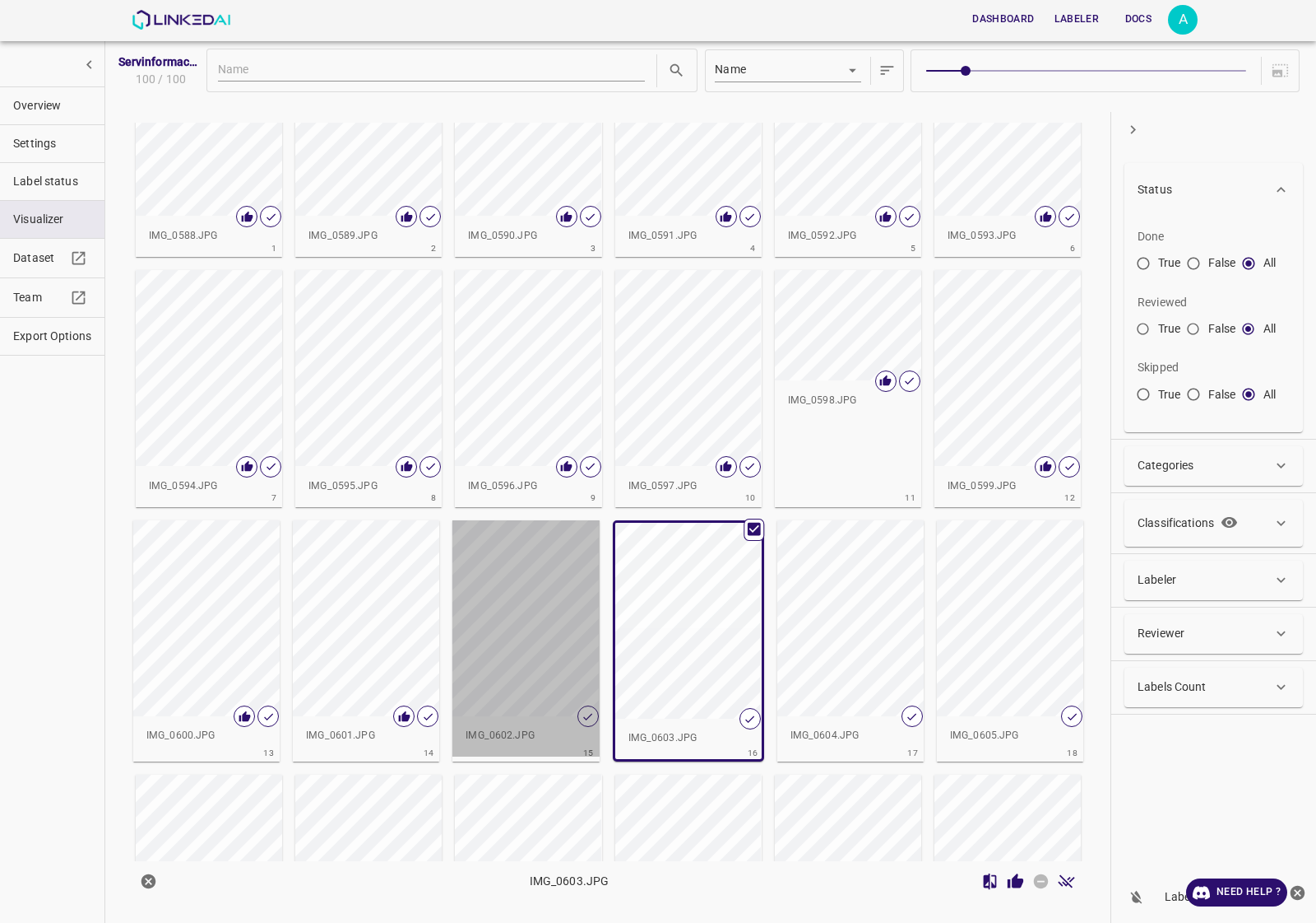
click at [587, 647] on div "button" at bounding box center [525, 618] width 146 height 196
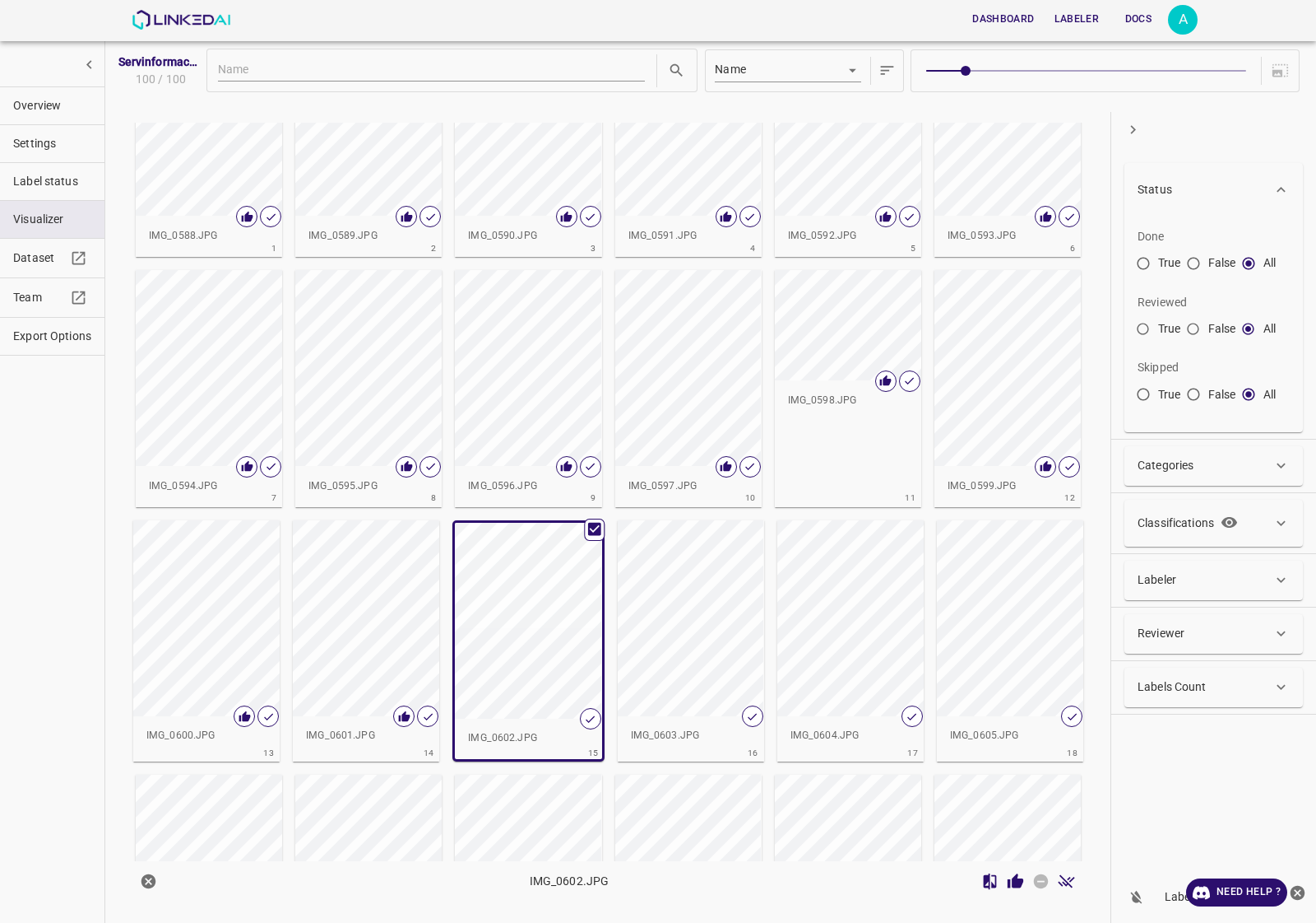
click at [1026, 889] on div at bounding box center [1028, 881] width 102 height 26
click at [1018, 885] on icon "Review Image" at bounding box center [1016, 880] width 16 height 15
click at [666, 591] on div "button" at bounding box center [690, 618] width 146 height 196
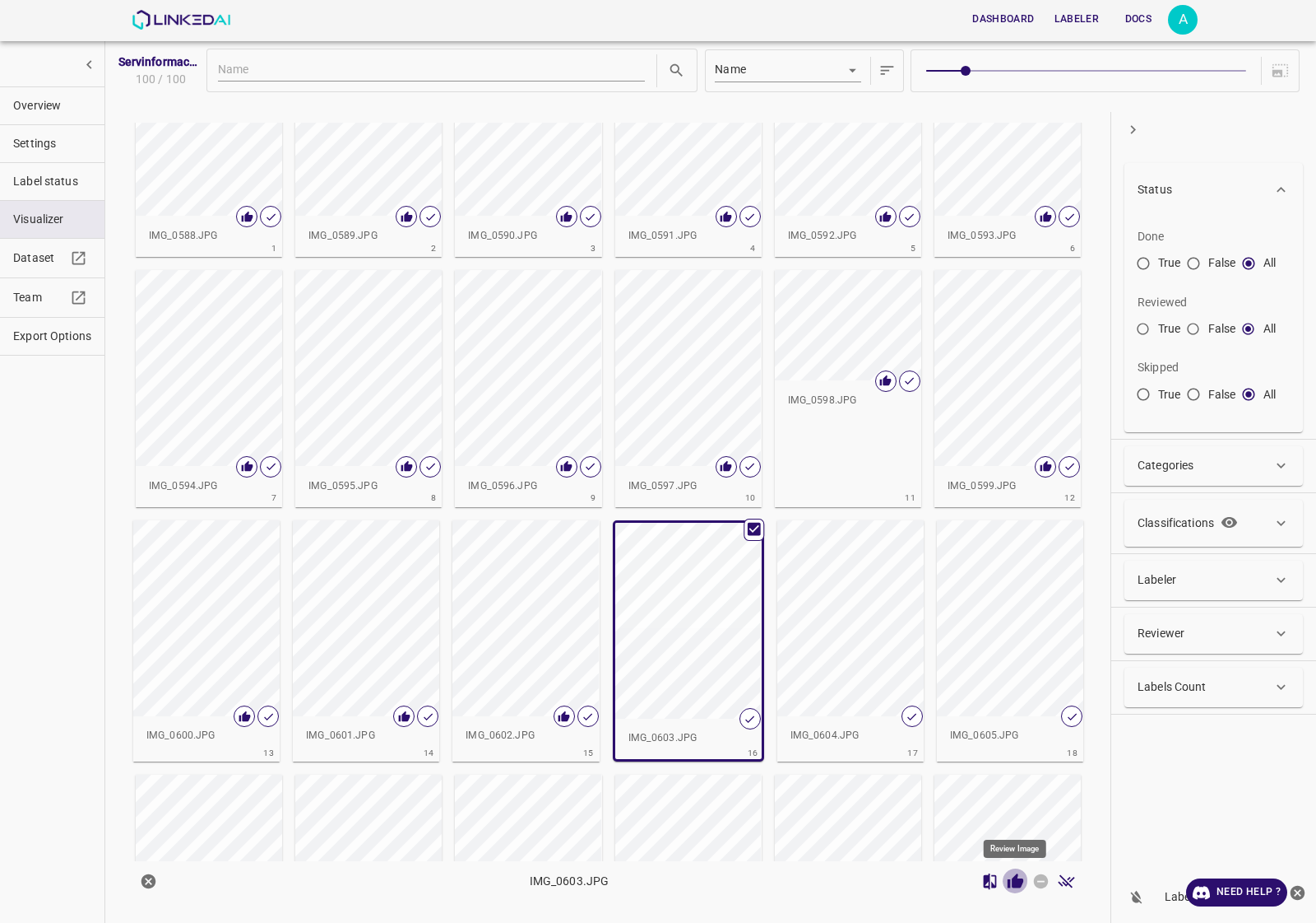
click at [1005, 879] on button "Review Image" at bounding box center [1016, 881] width 26 height 26
click at [899, 632] on div "button" at bounding box center [850, 618] width 146 height 196
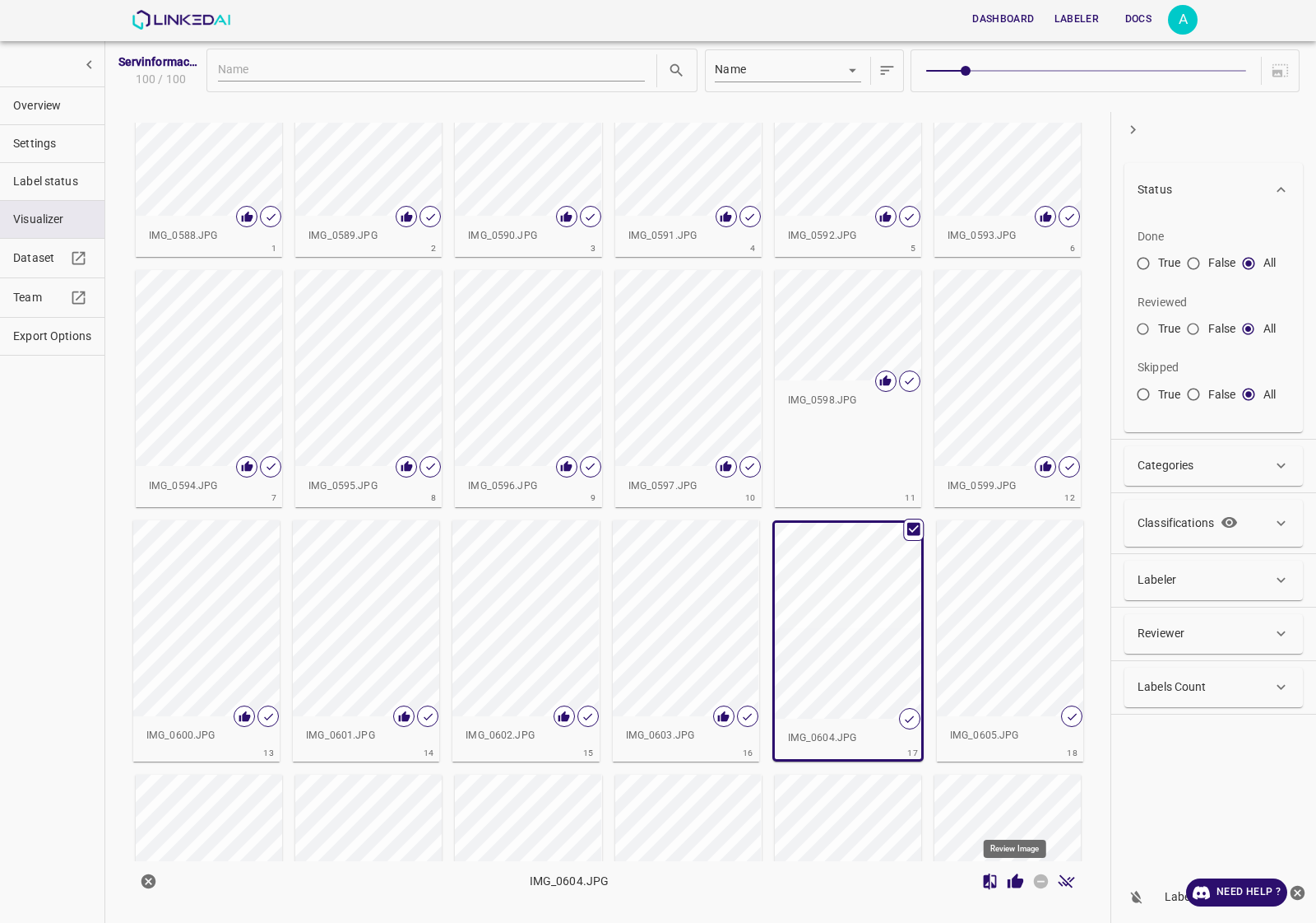
click at [1013, 886] on icon "Review Image" at bounding box center [1016, 880] width 16 height 15
click at [1025, 616] on div "button" at bounding box center [1009, 618] width 146 height 196
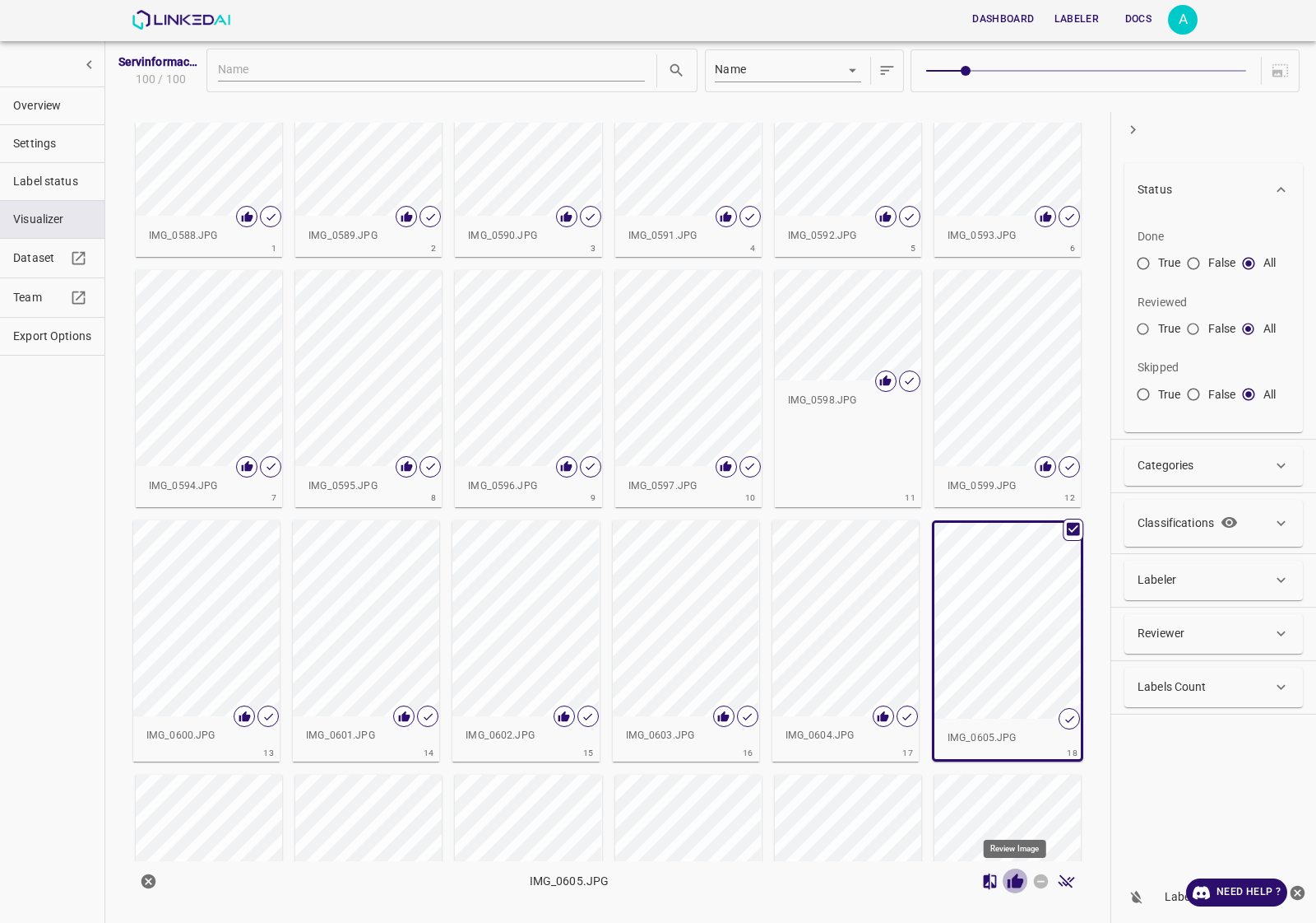
click at [1012, 890] on button "Review Image" at bounding box center [1016, 881] width 26 height 26
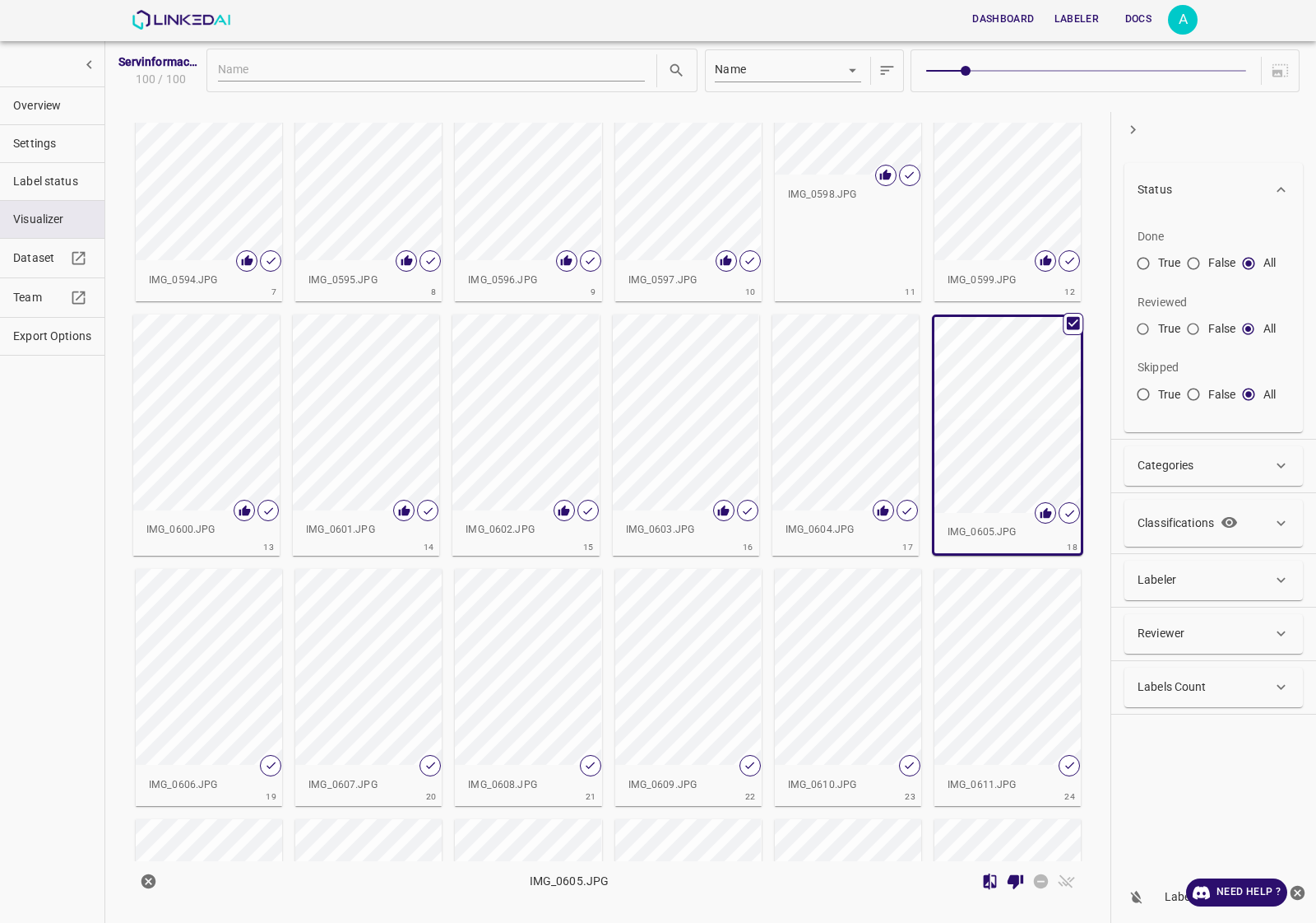
scroll to position [515, 0]
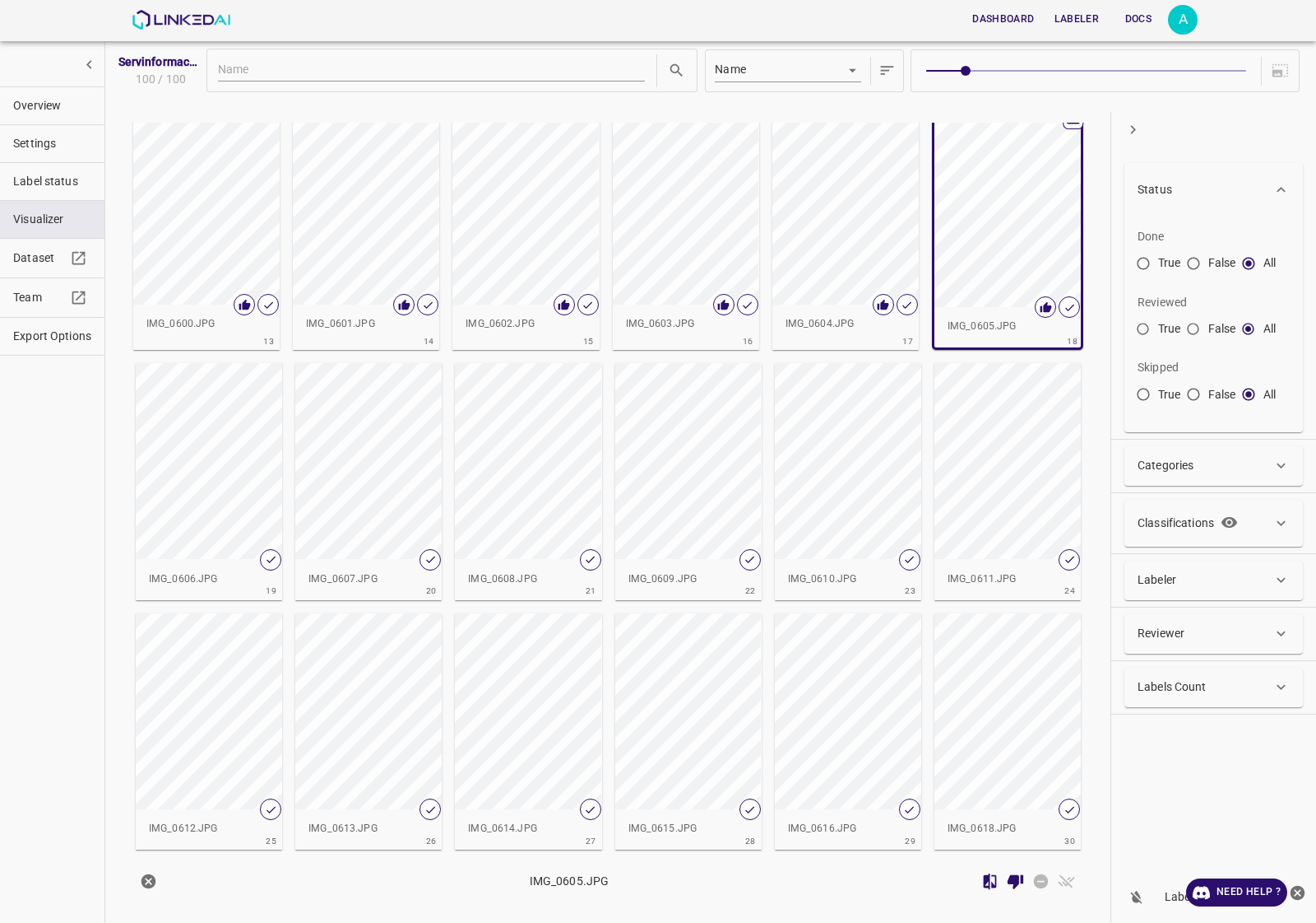
click at [227, 521] on div "button" at bounding box center [209, 460] width 146 height 196
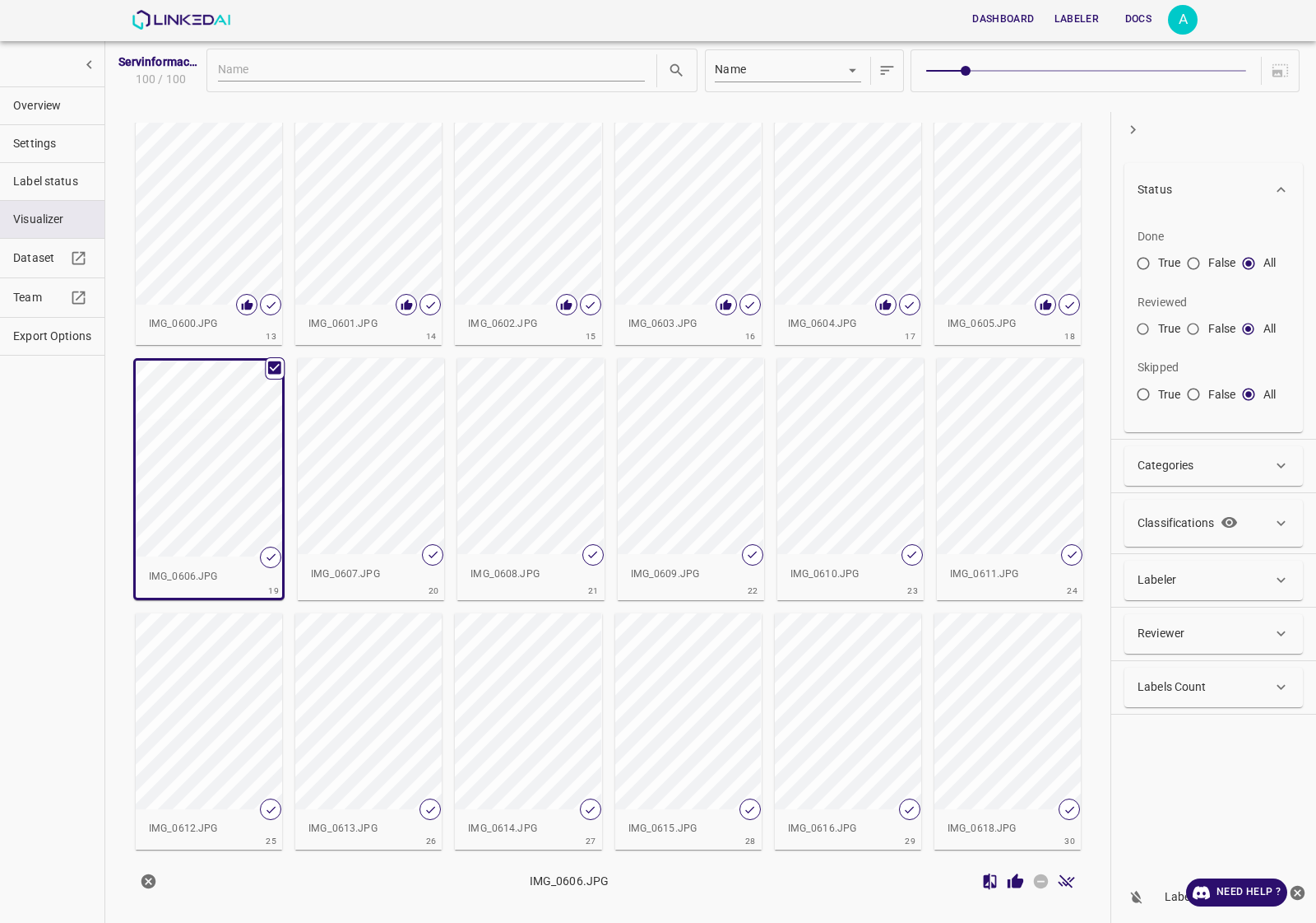
click at [1020, 877] on icon "Review Image" at bounding box center [1015, 880] width 17 height 17
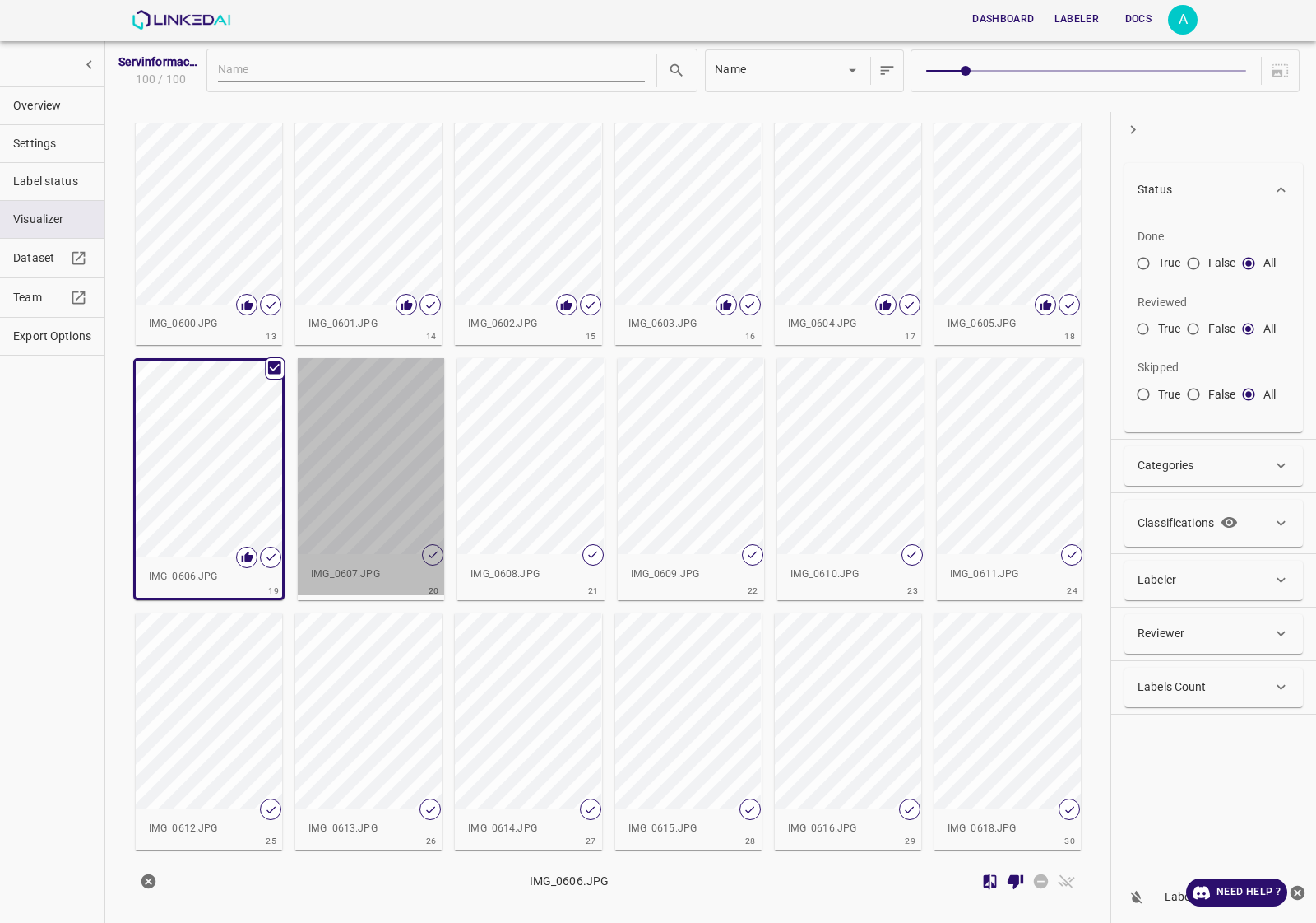
click at [397, 500] on div "button" at bounding box center [370, 455] width 146 height 196
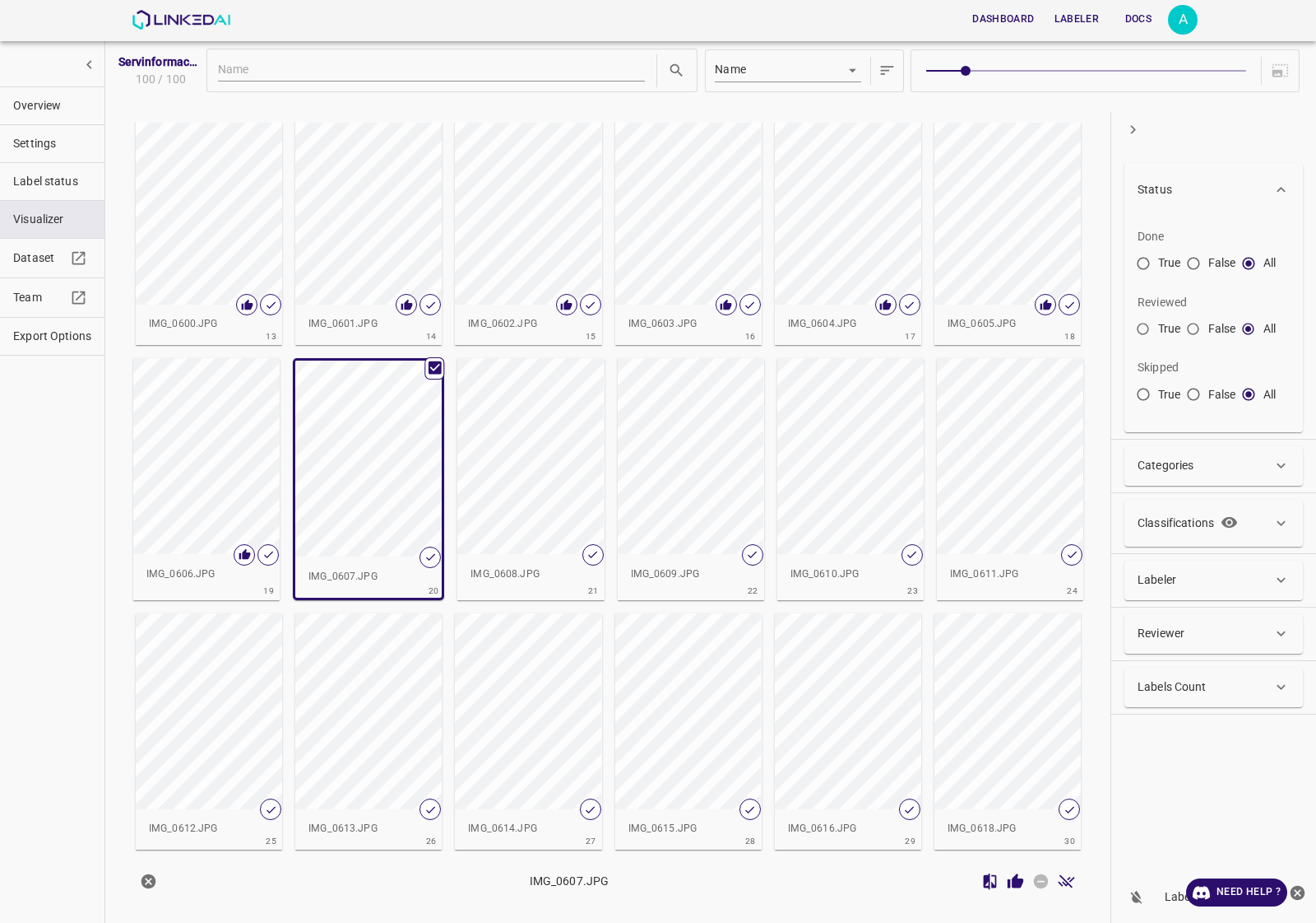
click at [1007, 882] on icon "Review Image" at bounding box center [1015, 880] width 17 height 17
click at [549, 467] on div "button" at bounding box center [530, 455] width 146 height 196
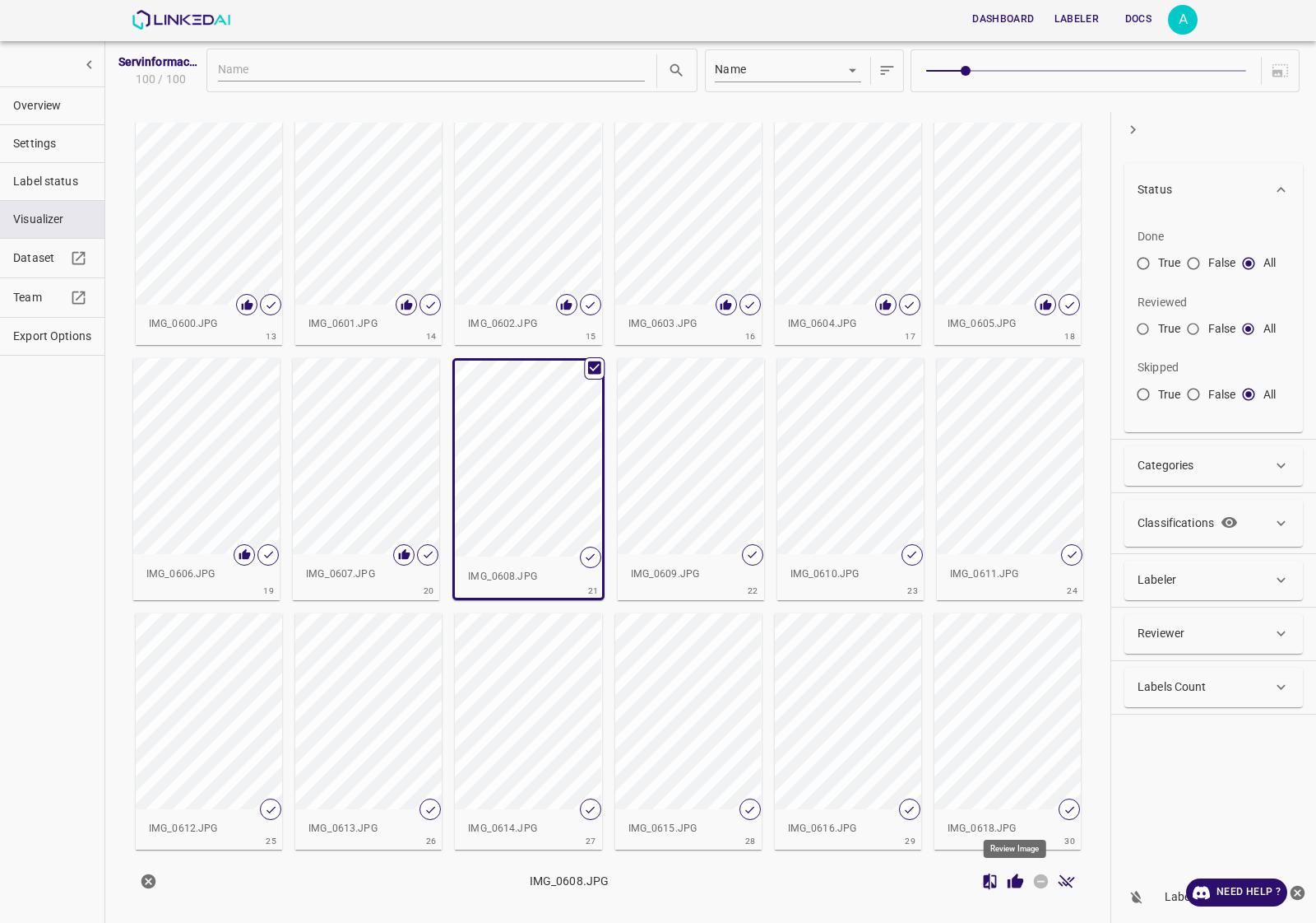
click at [1012, 876] on icon "Review Image" at bounding box center [1015, 880] width 17 height 17
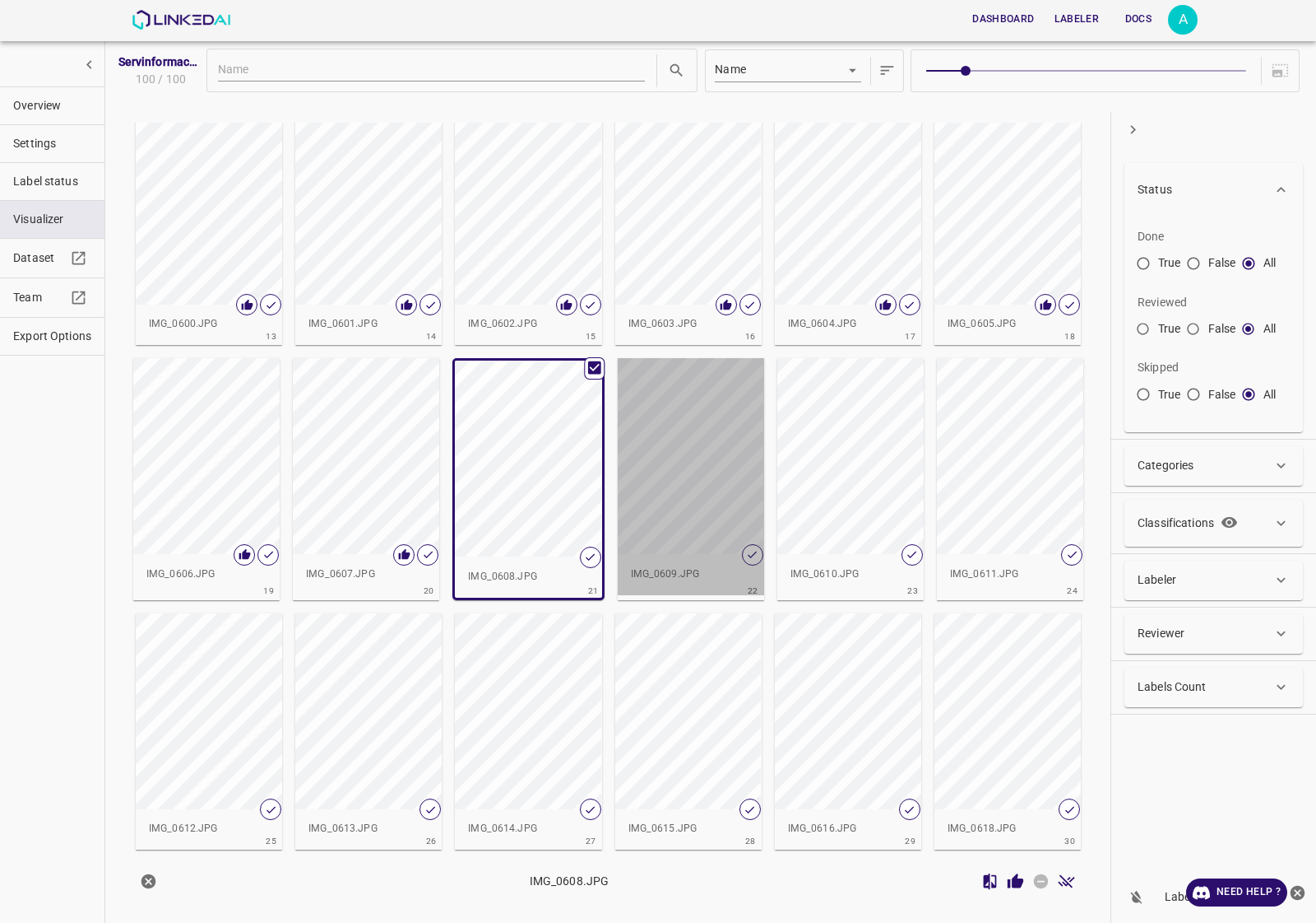
click at [708, 474] on div "button" at bounding box center [690, 455] width 146 height 196
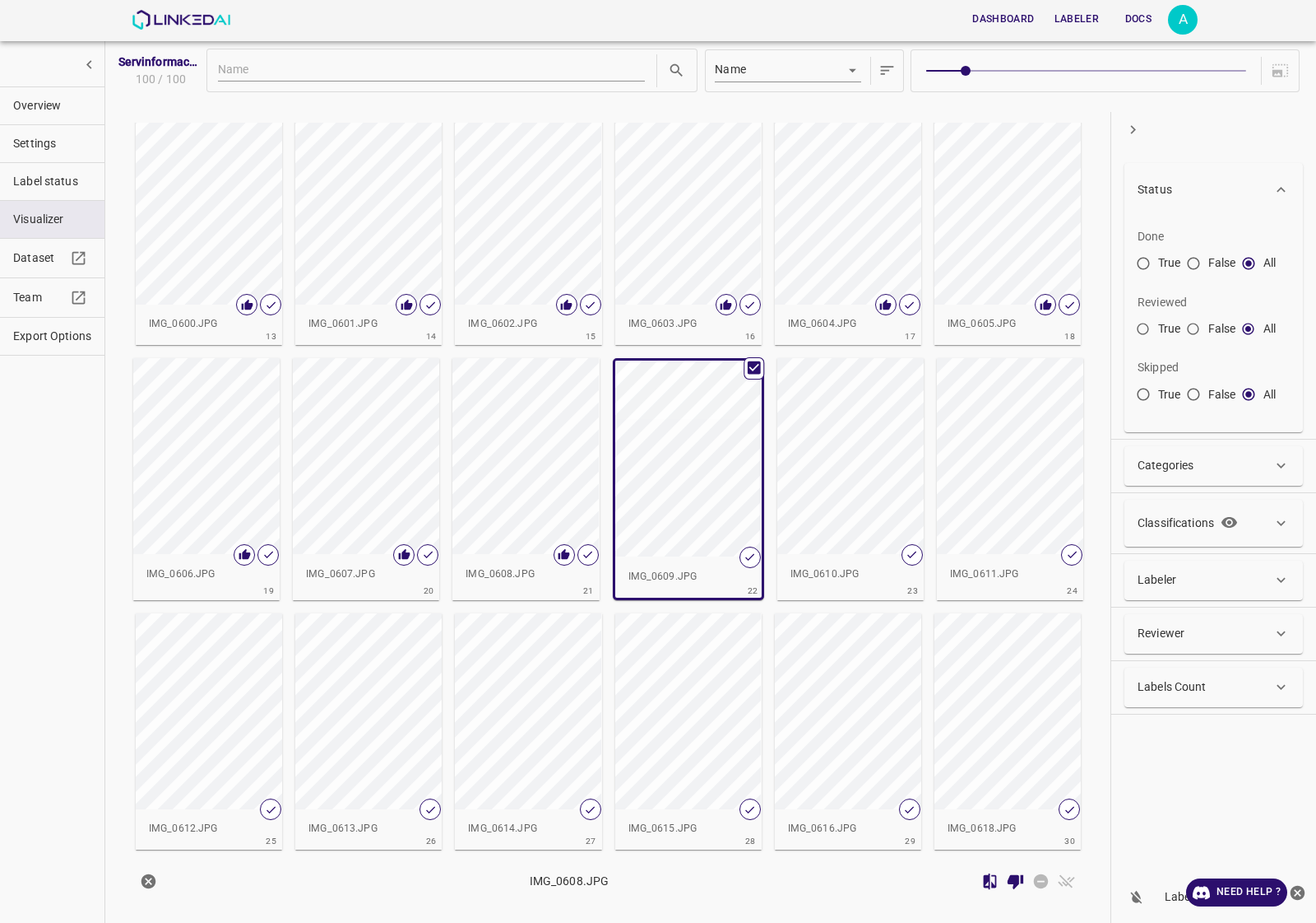
click at [875, 429] on div "button" at bounding box center [850, 455] width 146 height 196
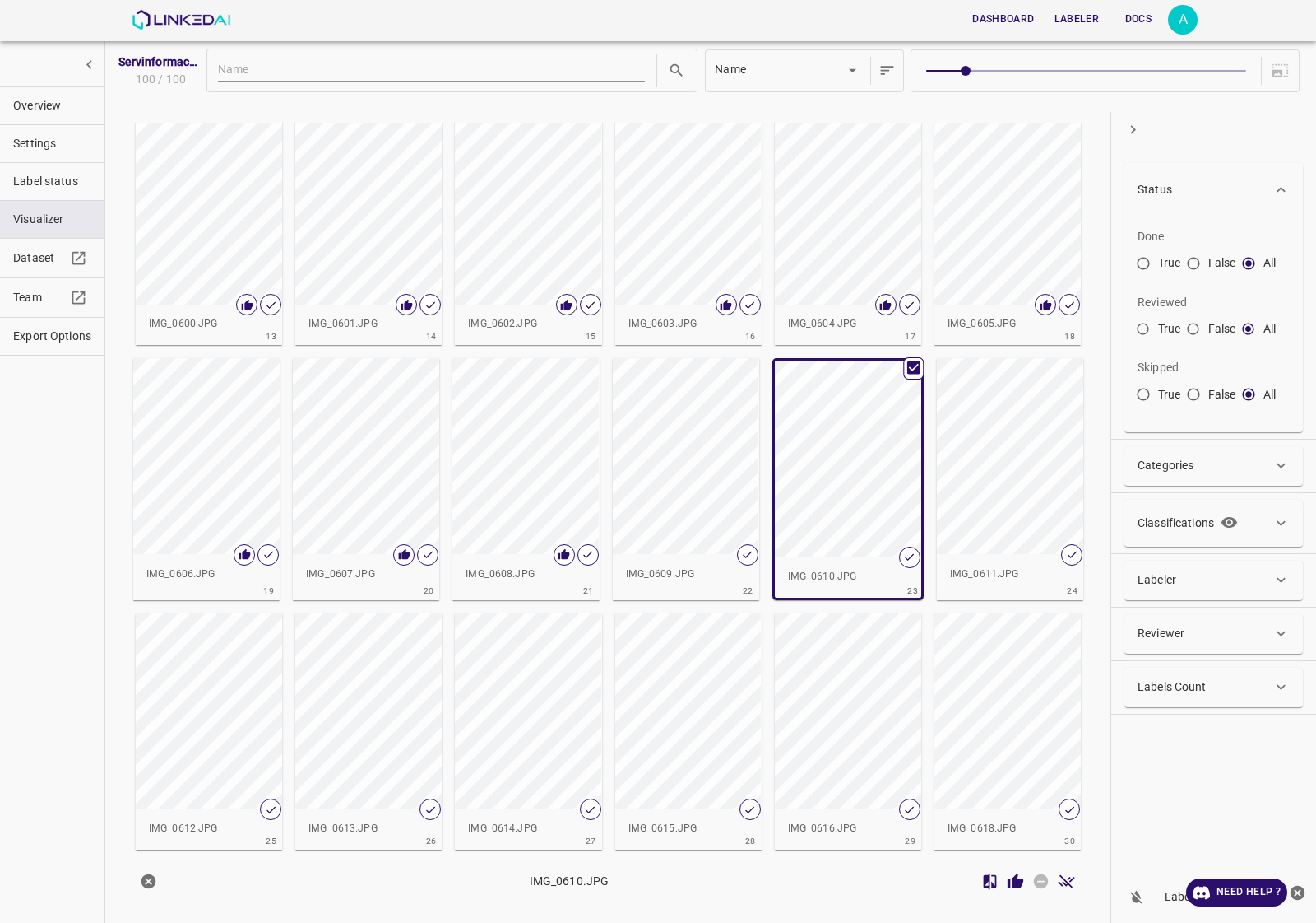
click at [1017, 886] on icon "Review Image" at bounding box center [1016, 880] width 16 height 15
click at [687, 450] on div "button" at bounding box center [685, 455] width 146 height 196
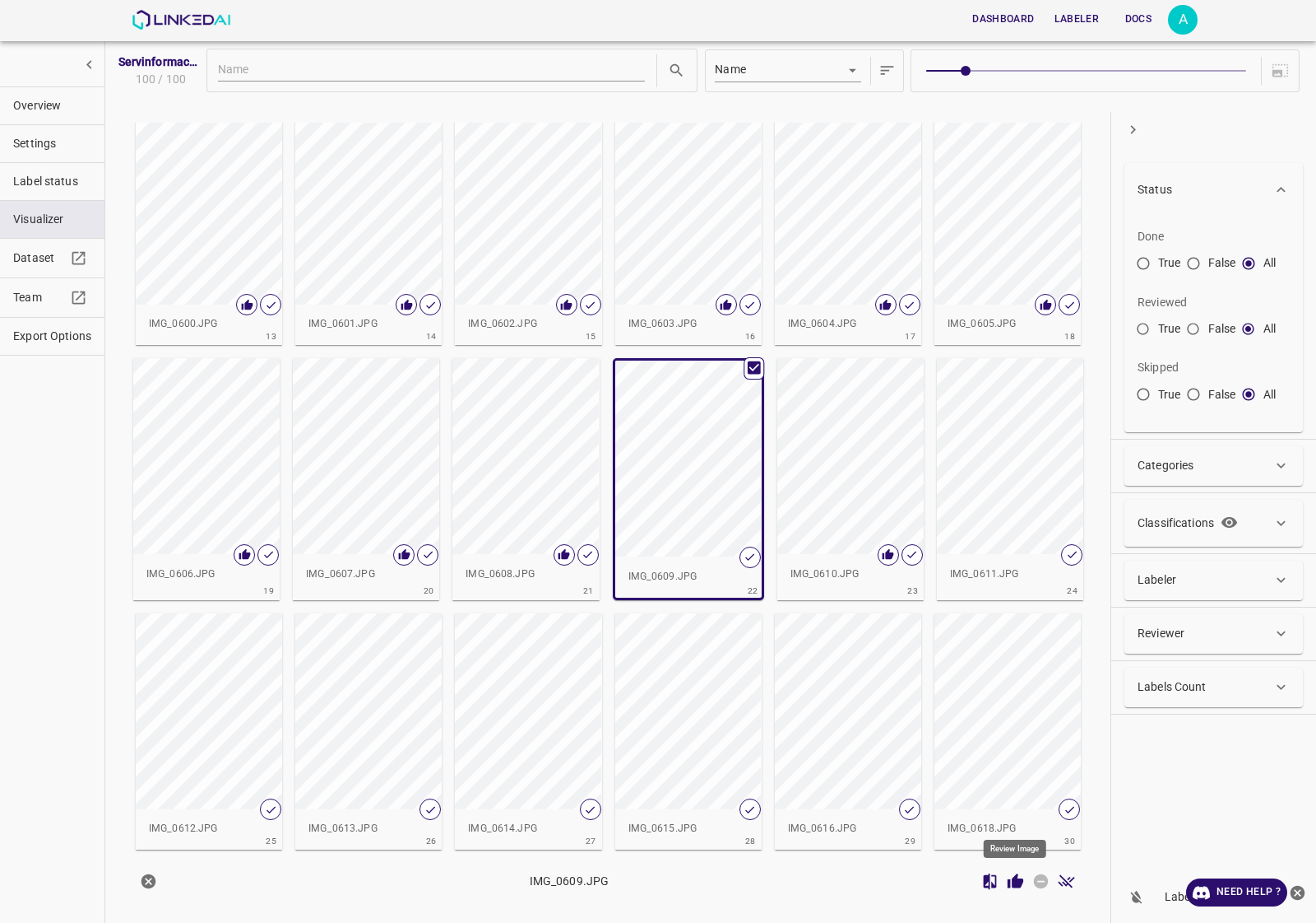
click at [1010, 881] on icon "Review Image" at bounding box center [1015, 880] width 17 height 17
click at [988, 506] on div "button" at bounding box center [1009, 455] width 146 height 196
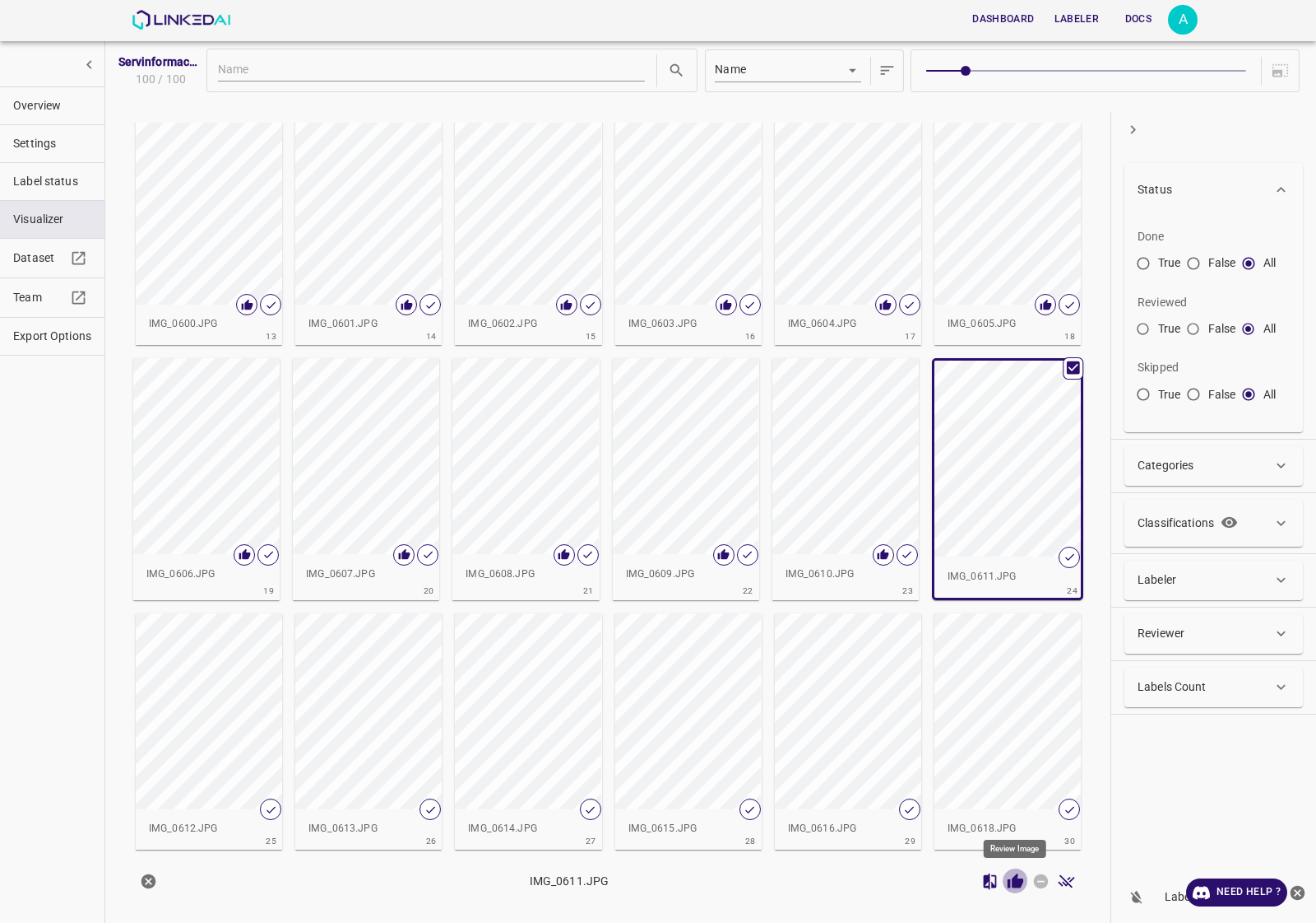
click at [1023, 886] on icon "Review Image" at bounding box center [1015, 880] width 17 height 17
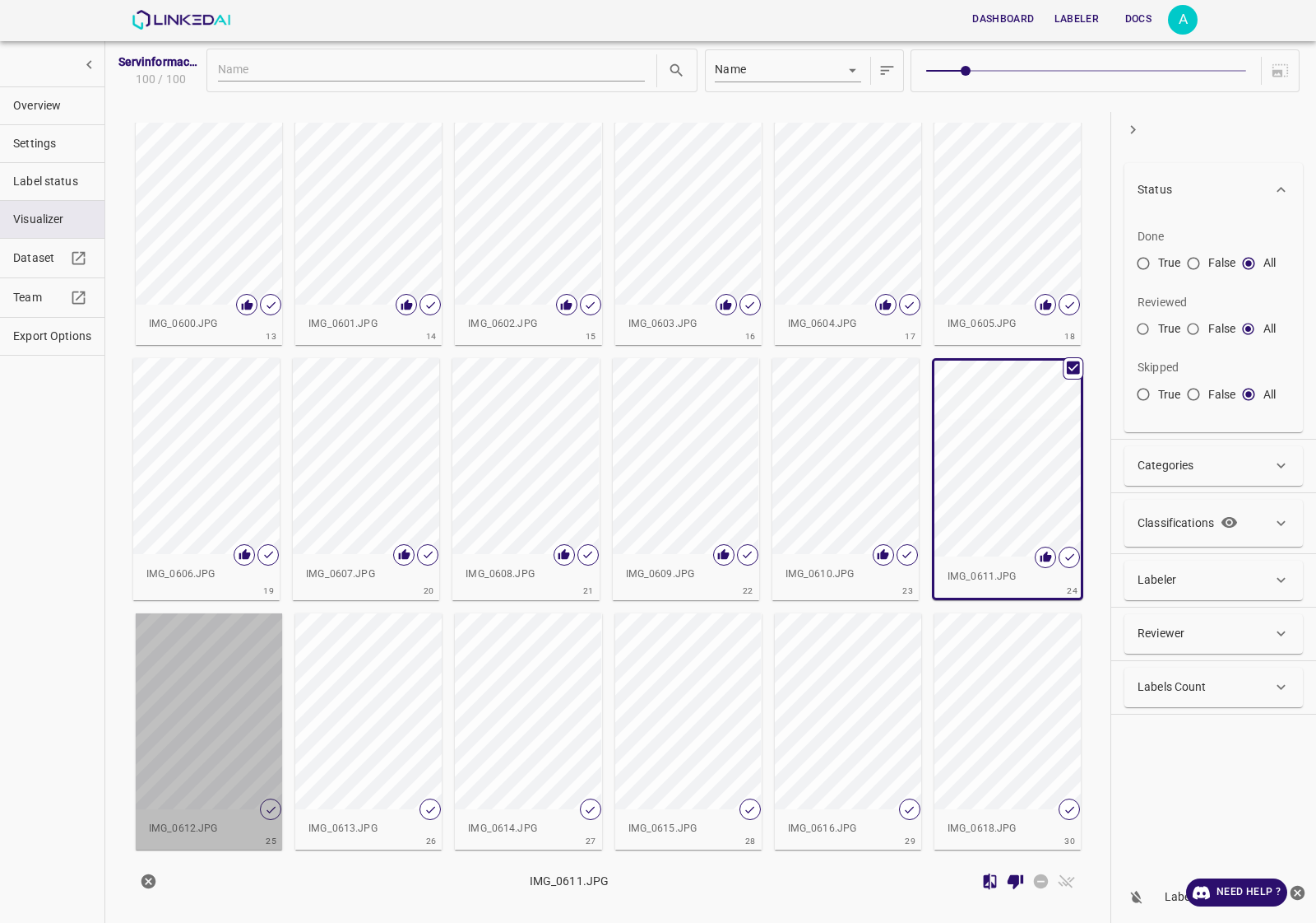
click at [188, 701] on div "button" at bounding box center [209, 710] width 146 height 196
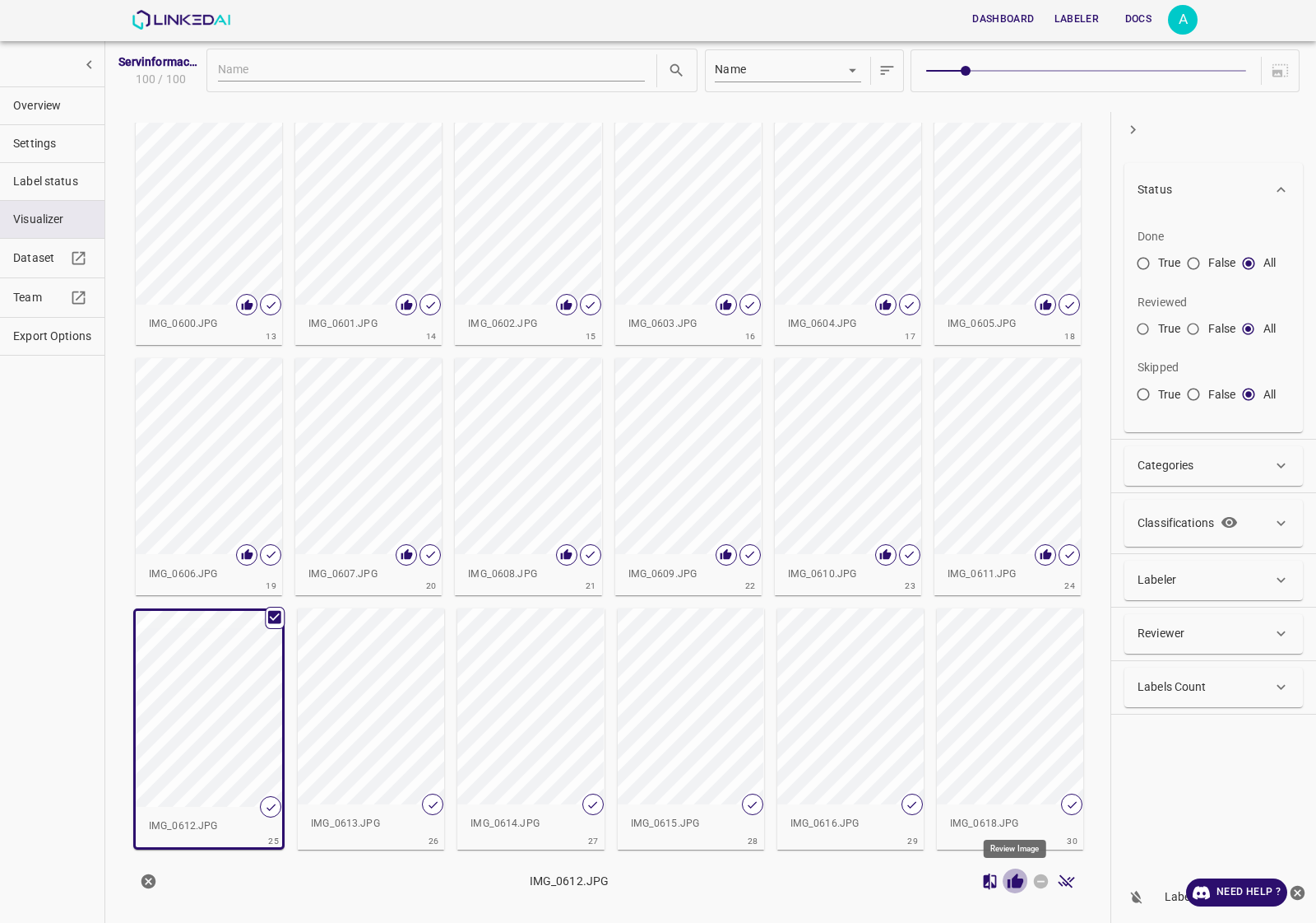
click at [1016, 881] on icon "Review Image" at bounding box center [1016, 880] width 16 height 15
click at [396, 664] on div "button" at bounding box center [370, 705] width 146 height 196
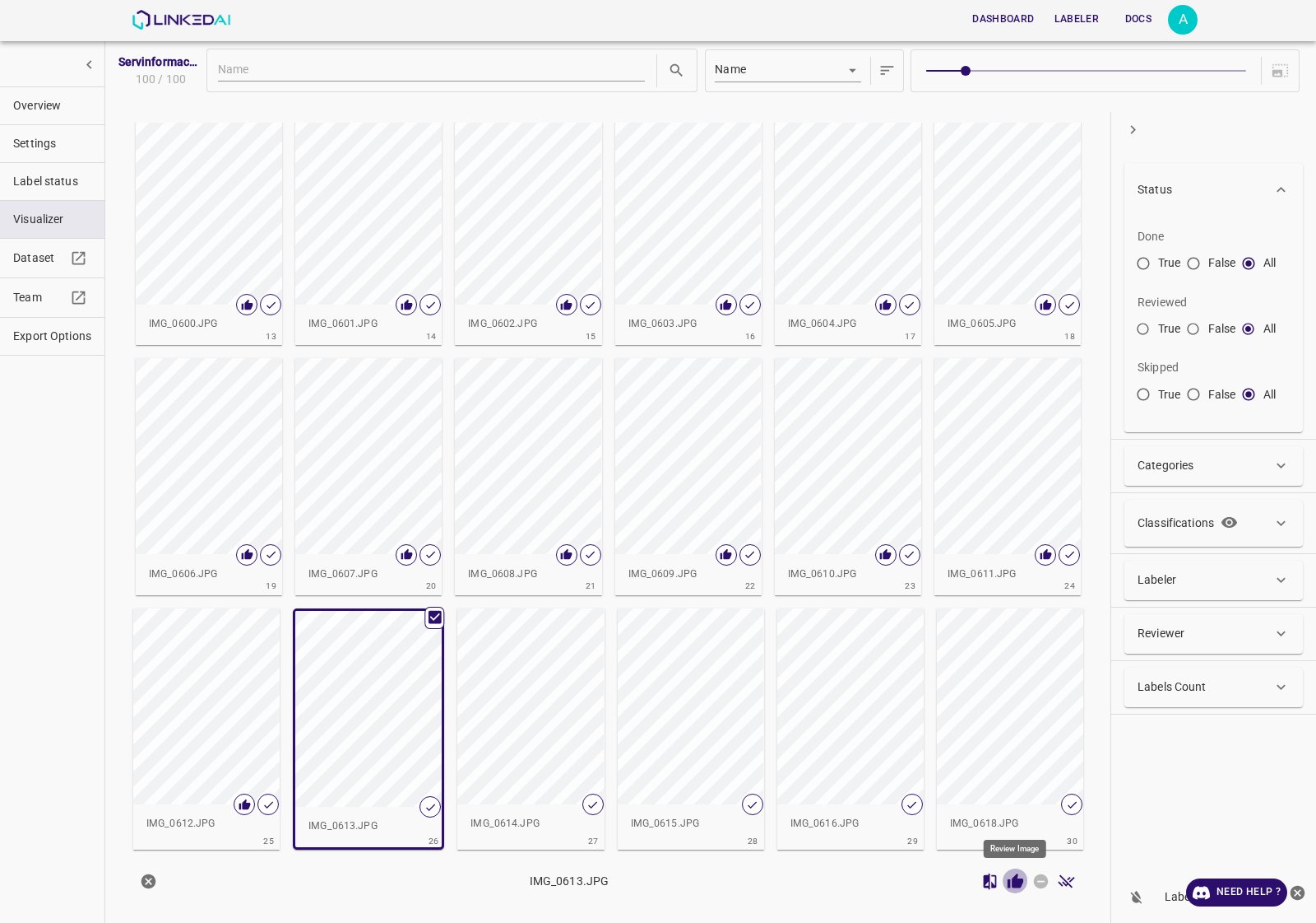
click at [1020, 875] on icon "Review Image" at bounding box center [1015, 880] width 17 height 17
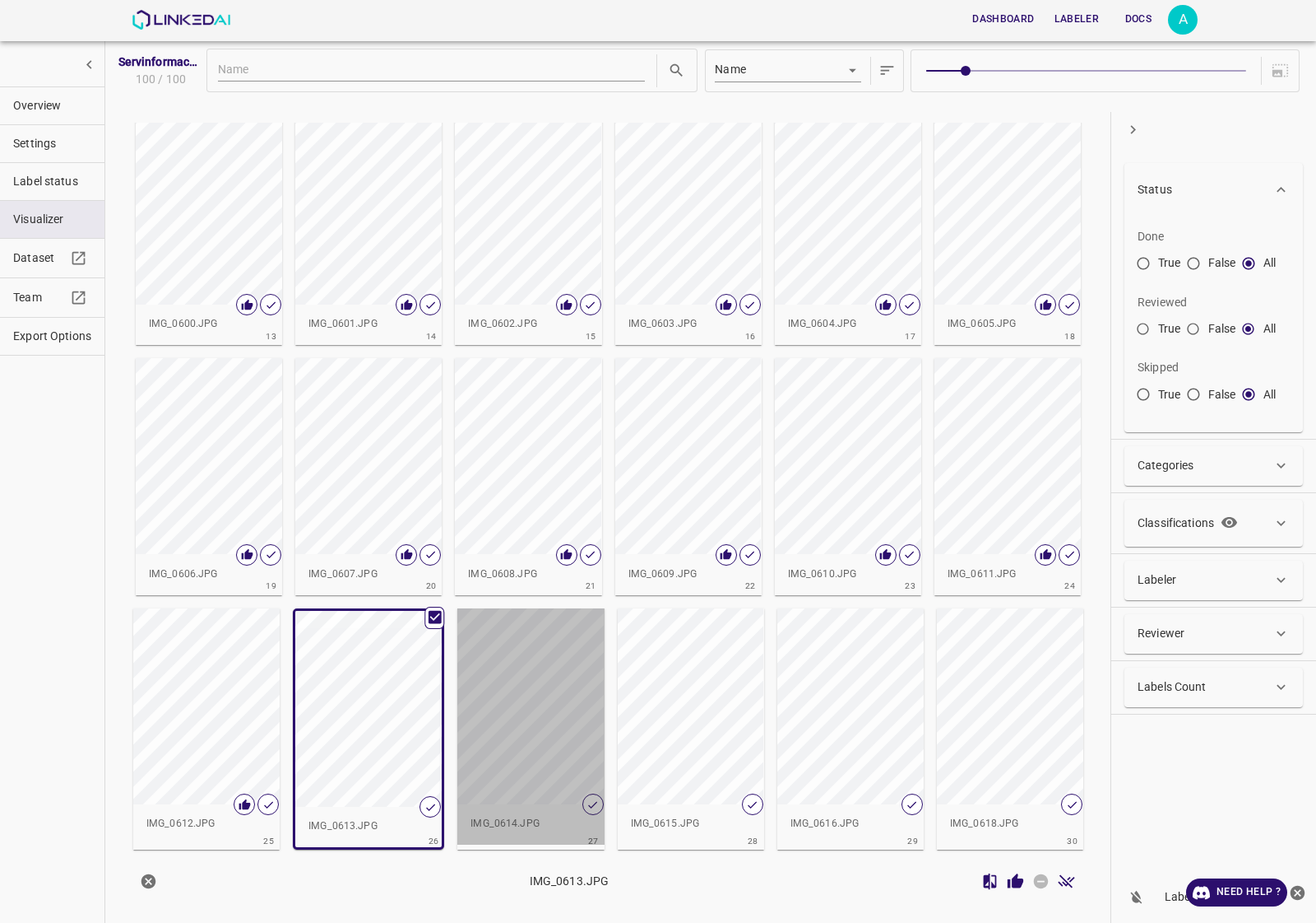
click at [563, 720] on div "button" at bounding box center [530, 705] width 146 height 196
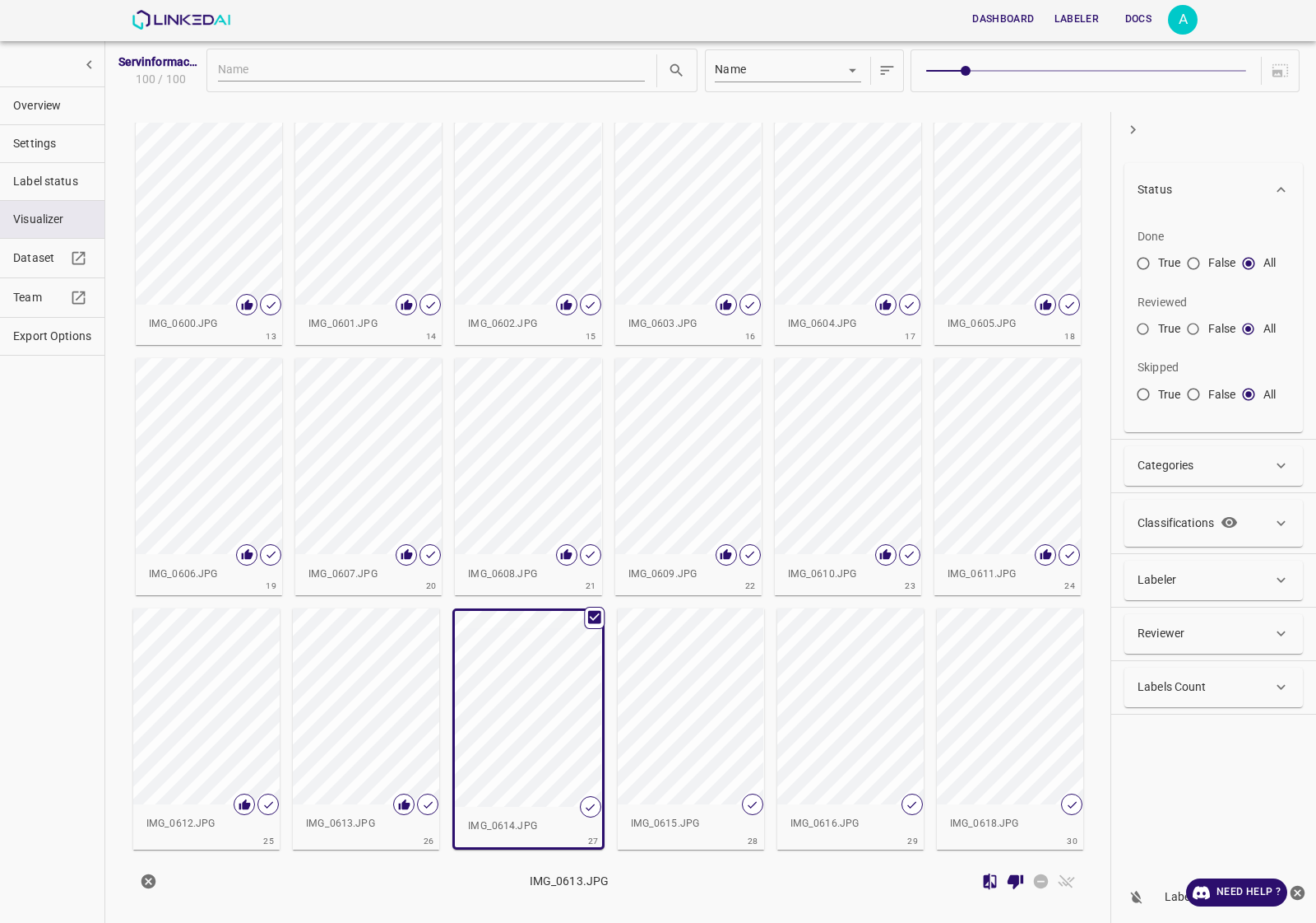
click at [707, 716] on div "button" at bounding box center [690, 705] width 146 height 196
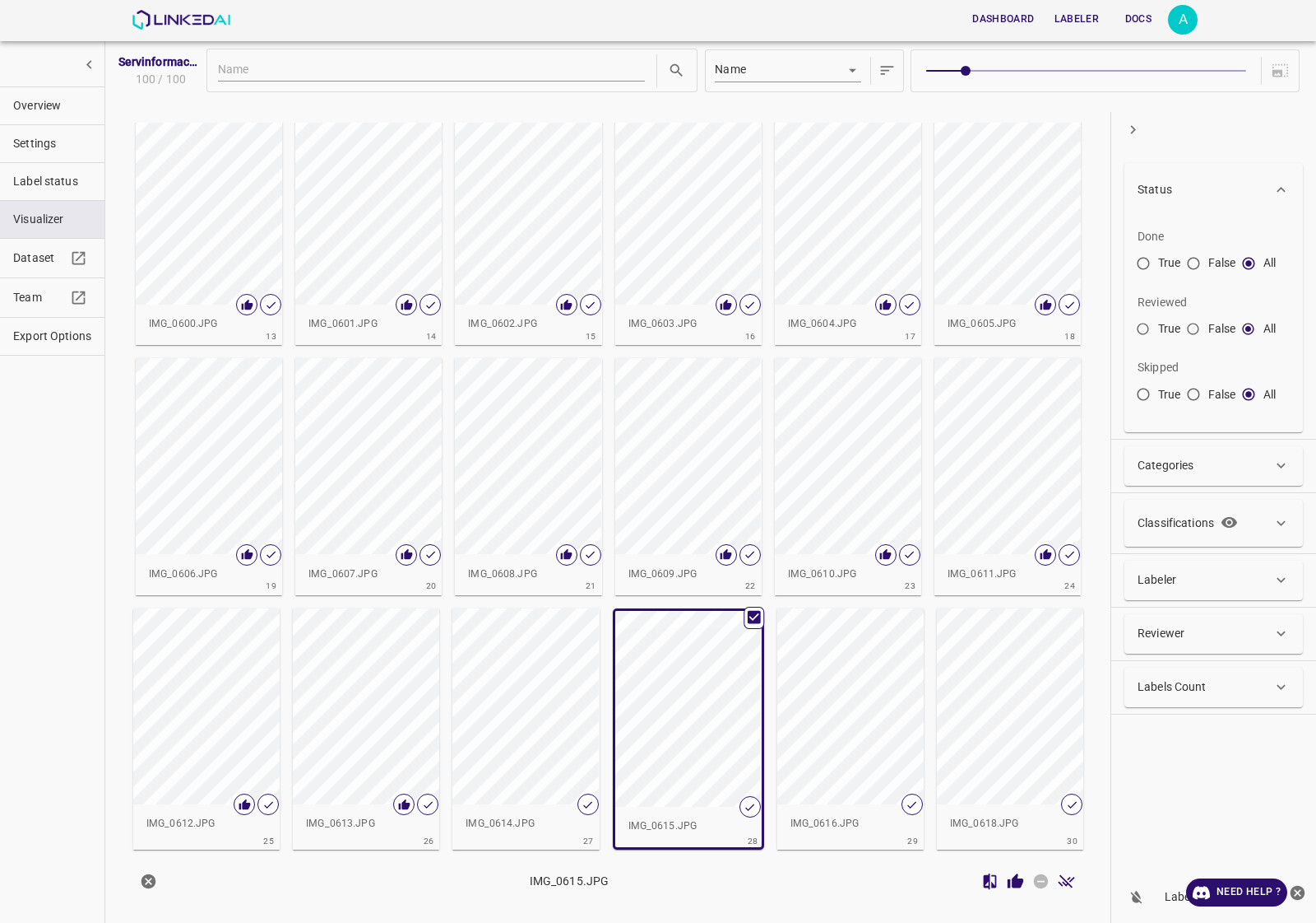
click at [529, 734] on div "button" at bounding box center [525, 705] width 146 height 196
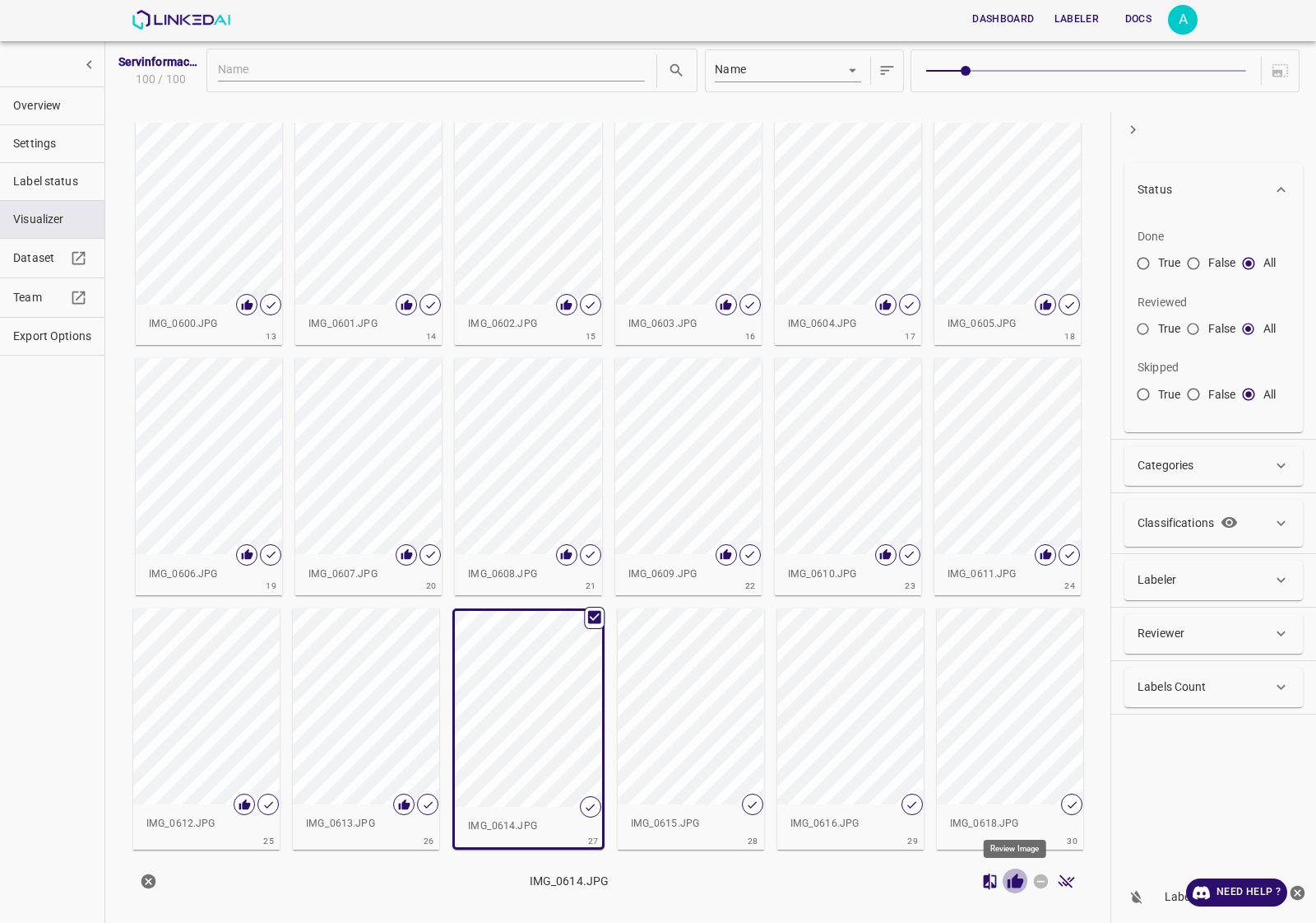
click at [1021, 885] on icon "Review Image" at bounding box center [1016, 880] width 16 height 15
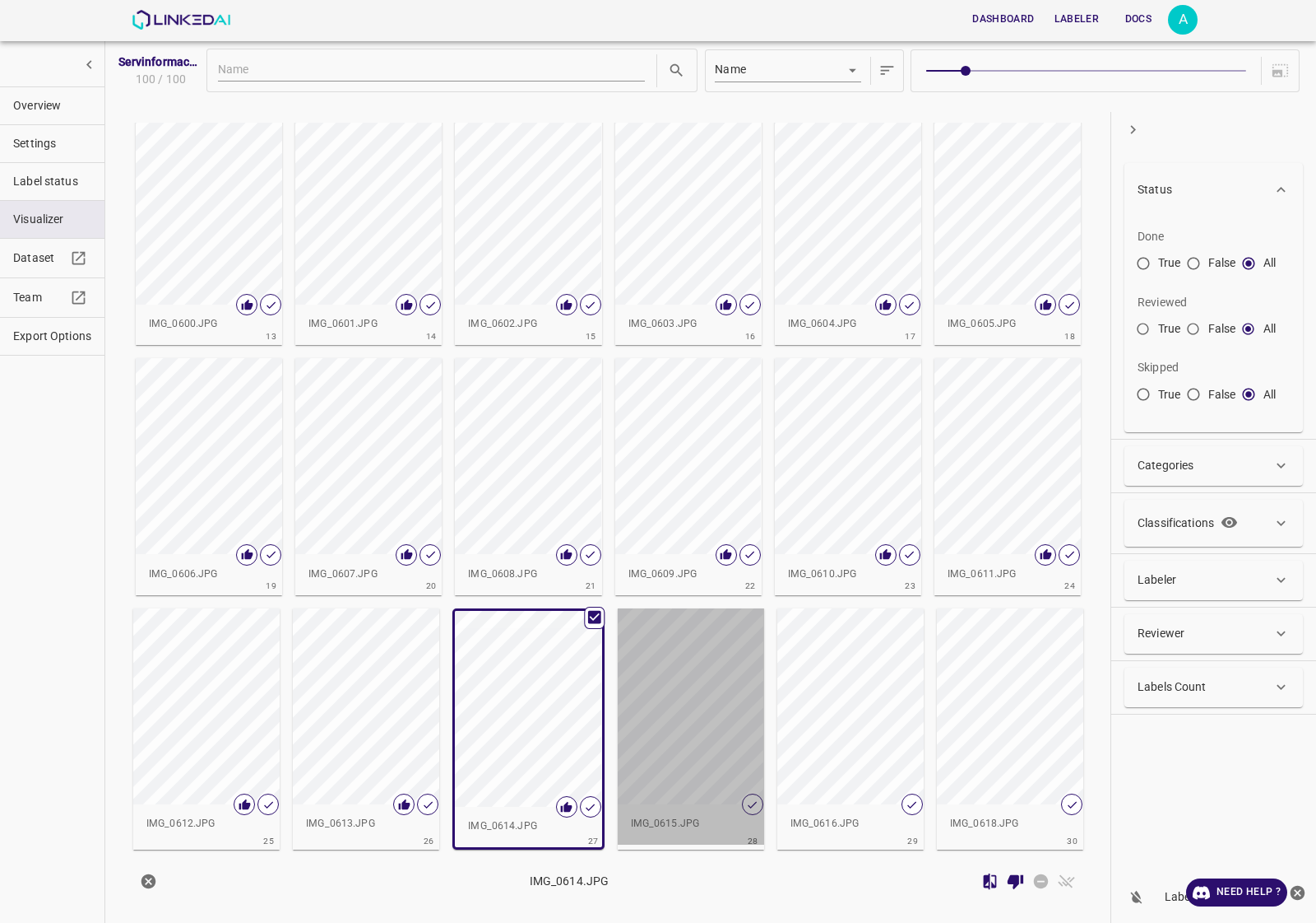
click at [716, 730] on div "button" at bounding box center [690, 705] width 146 height 196
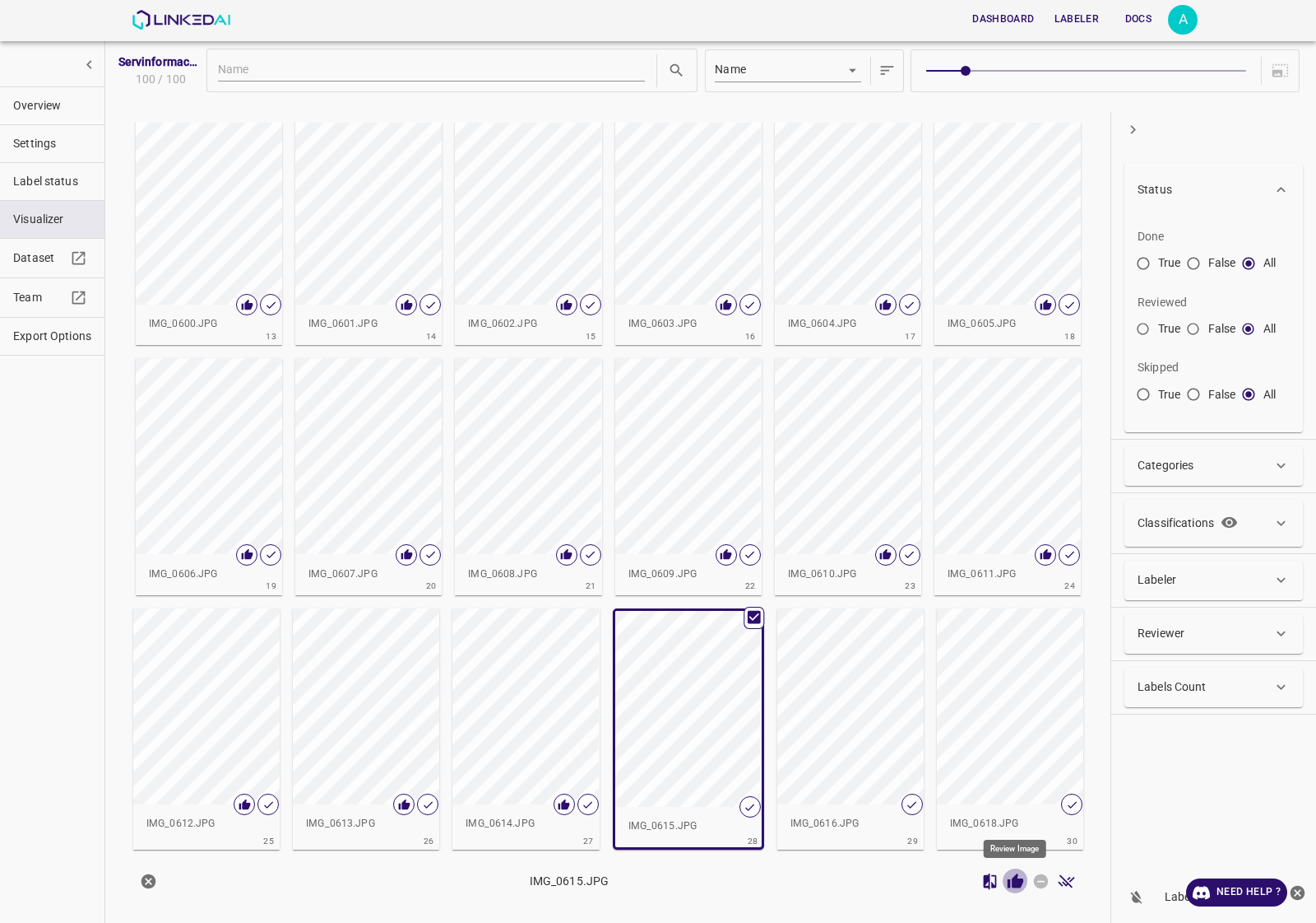
click at [1013, 881] on icon "Review Image" at bounding box center [1016, 880] width 16 height 15
click at [853, 754] on div "button" at bounding box center [850, 705] width 146 height 196
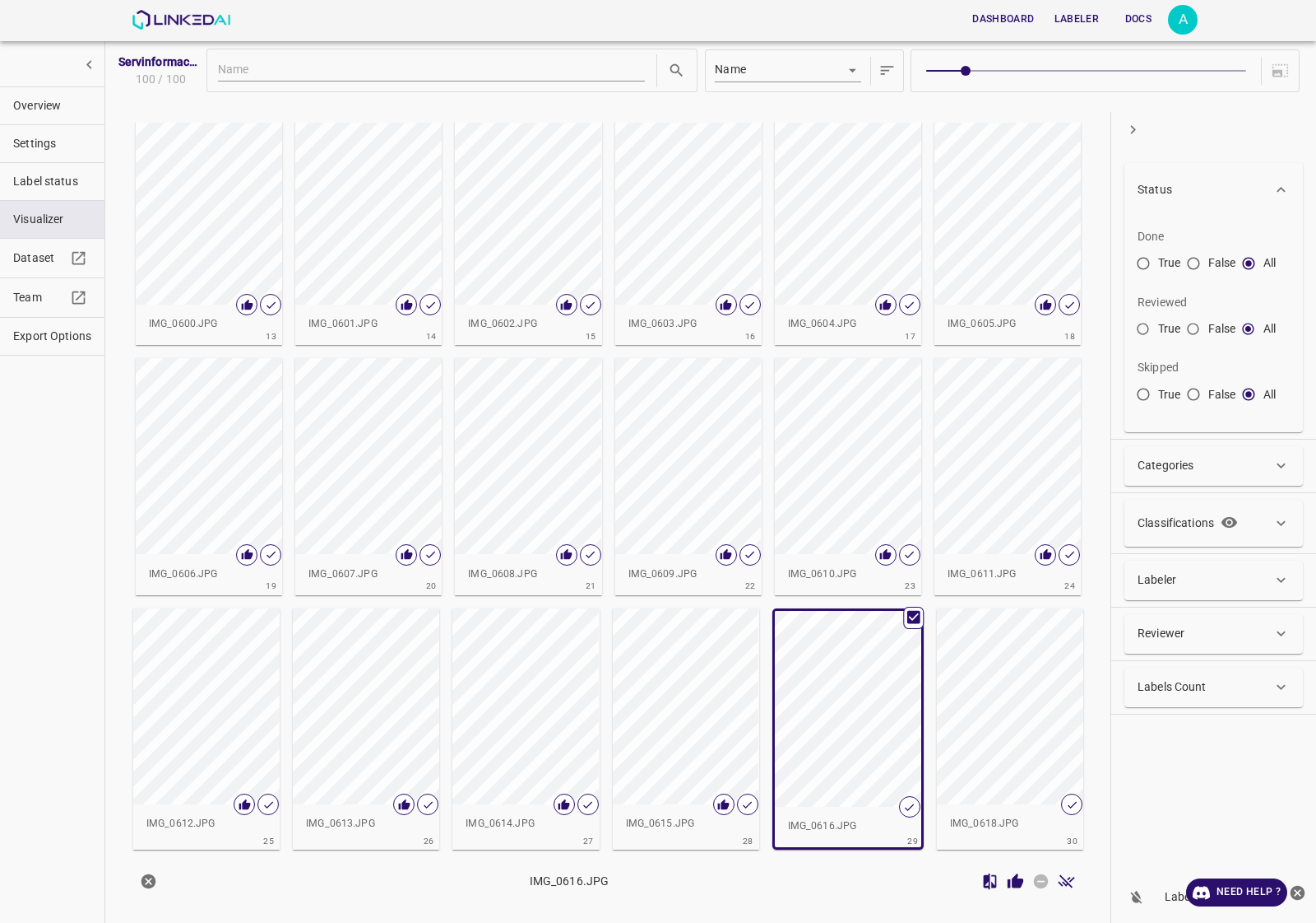
click at [1016, 882] on icon "Review Image" at bounding box center [1016, 880] width 16 height 15
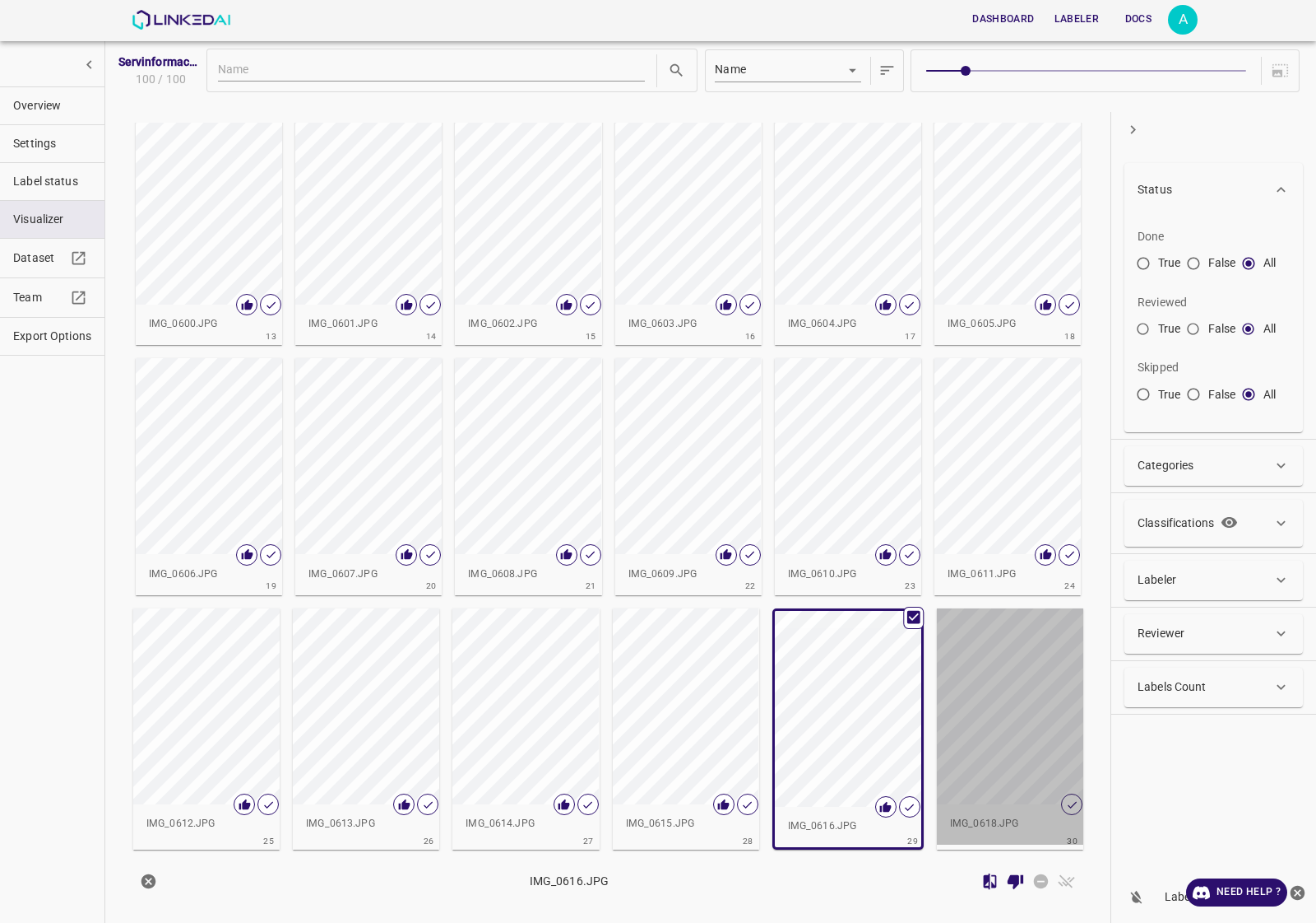
click at [1013, 743] on div "button" at bounding box center [1009, 705] width 146 height 196
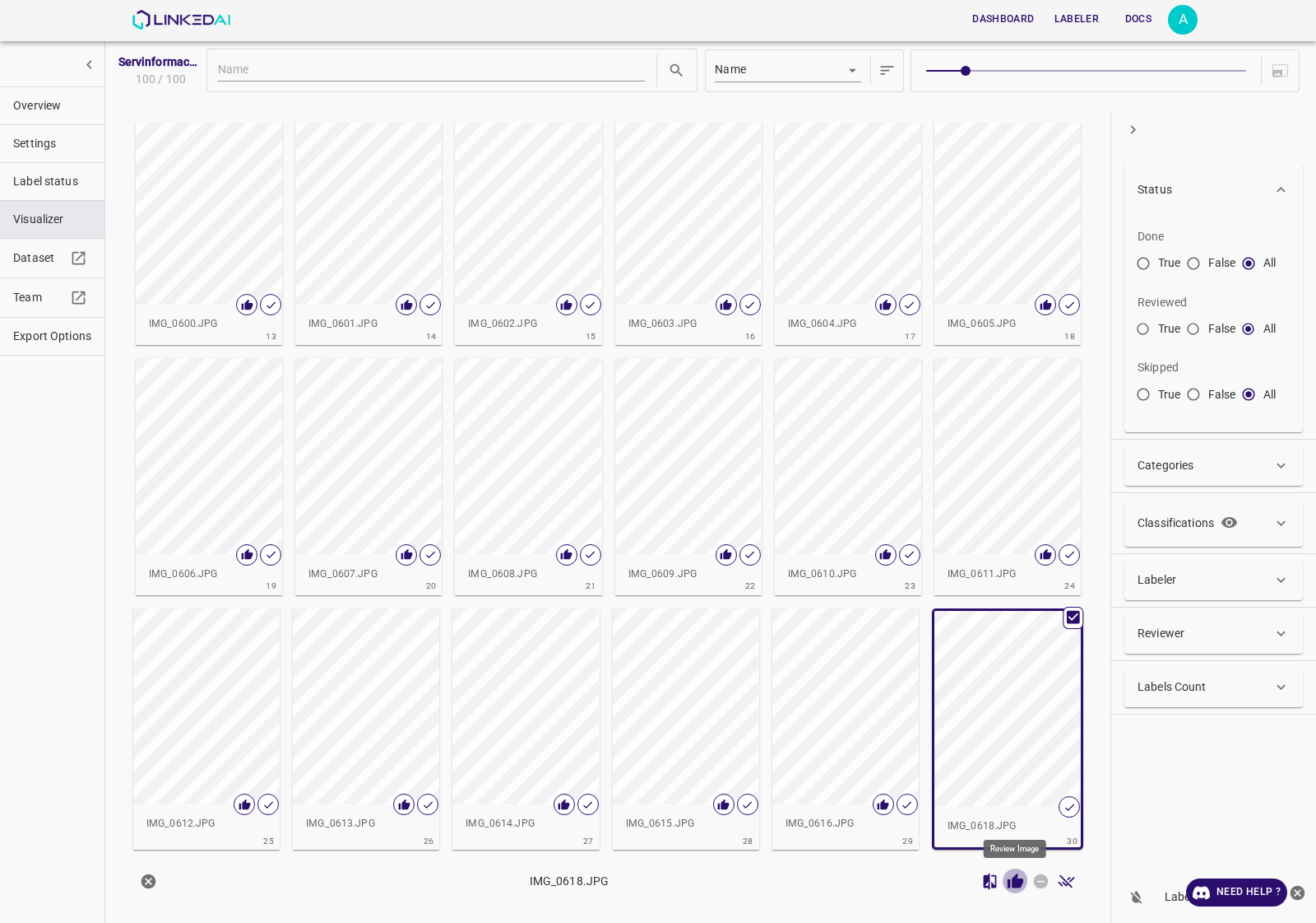
click at [1018, 887] on icon "Review Image" at bounding box center [1016, 880] width 16 height 15
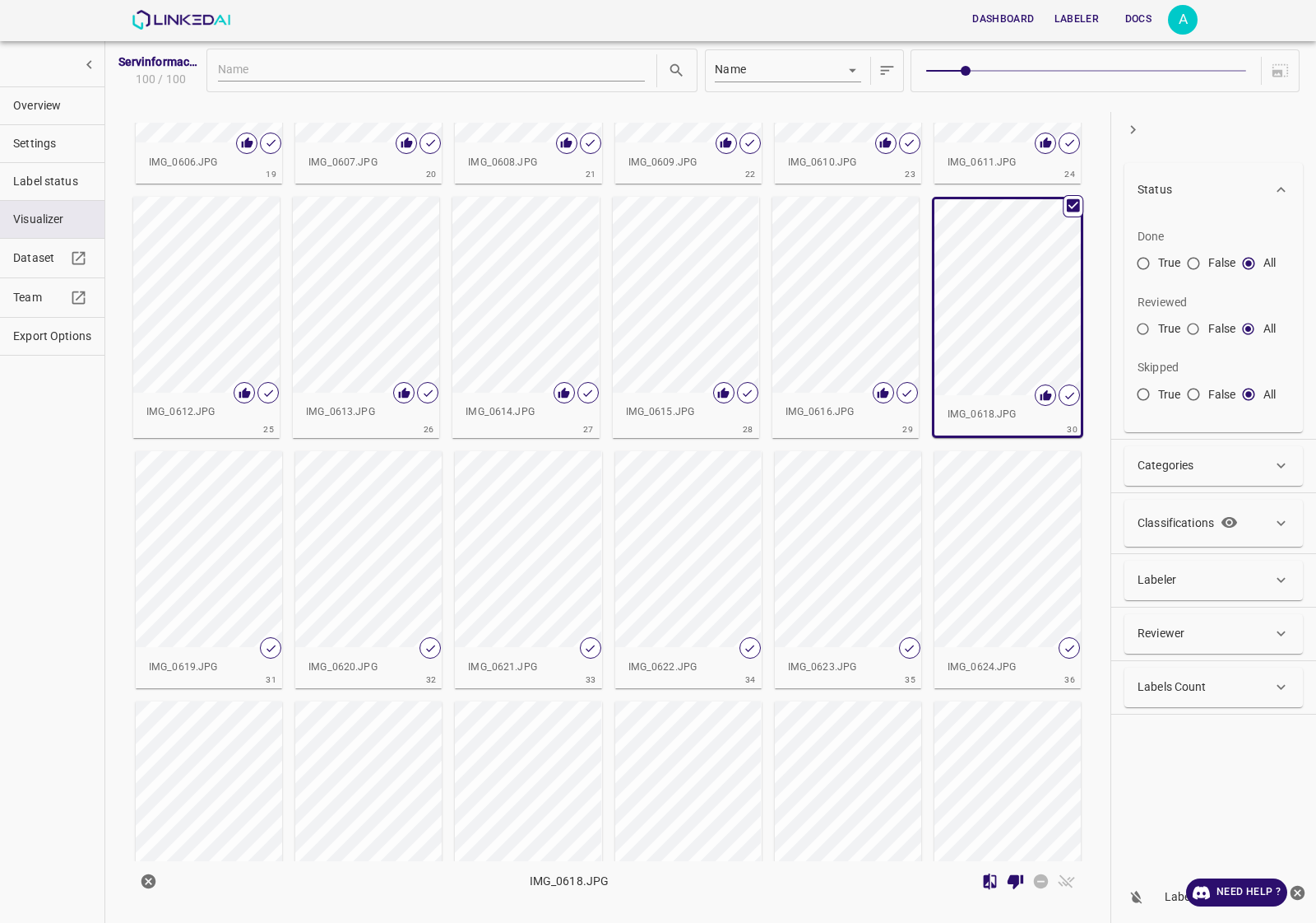
click at [111, 466] on div "Servinformación_Arandanos_2025_GUINDA2 100 / 100 Name key IMG_0588.JPG 1 IMG_05…" at bounding box center [710, 461] width 1212 height 923
click at [235, 484] on div "button" at bounding box center [209, 548] width 146 height 196
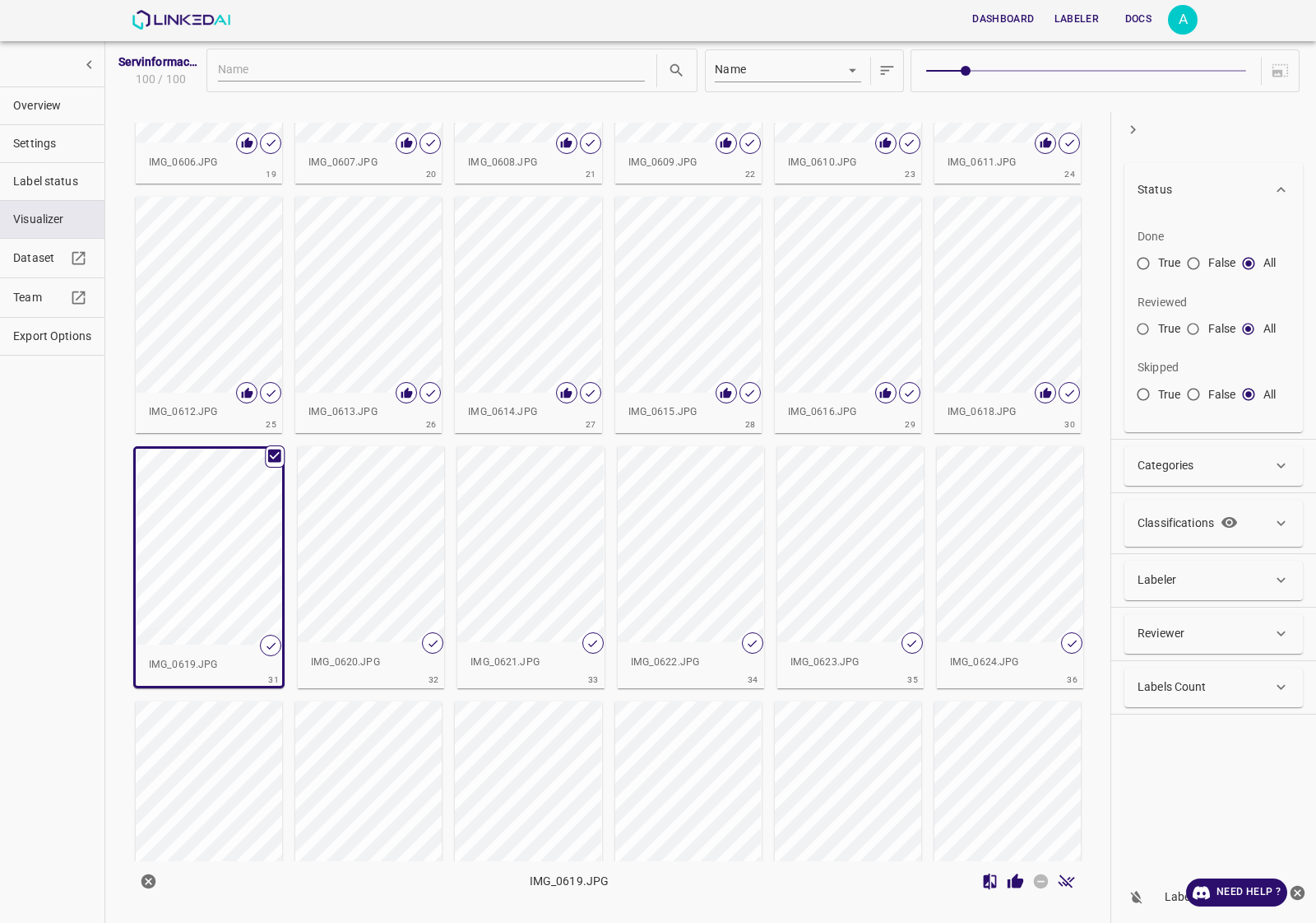
click at [1018, 887] on icon "Review Image" at bounding box center [1016, 880] width 16 height 15
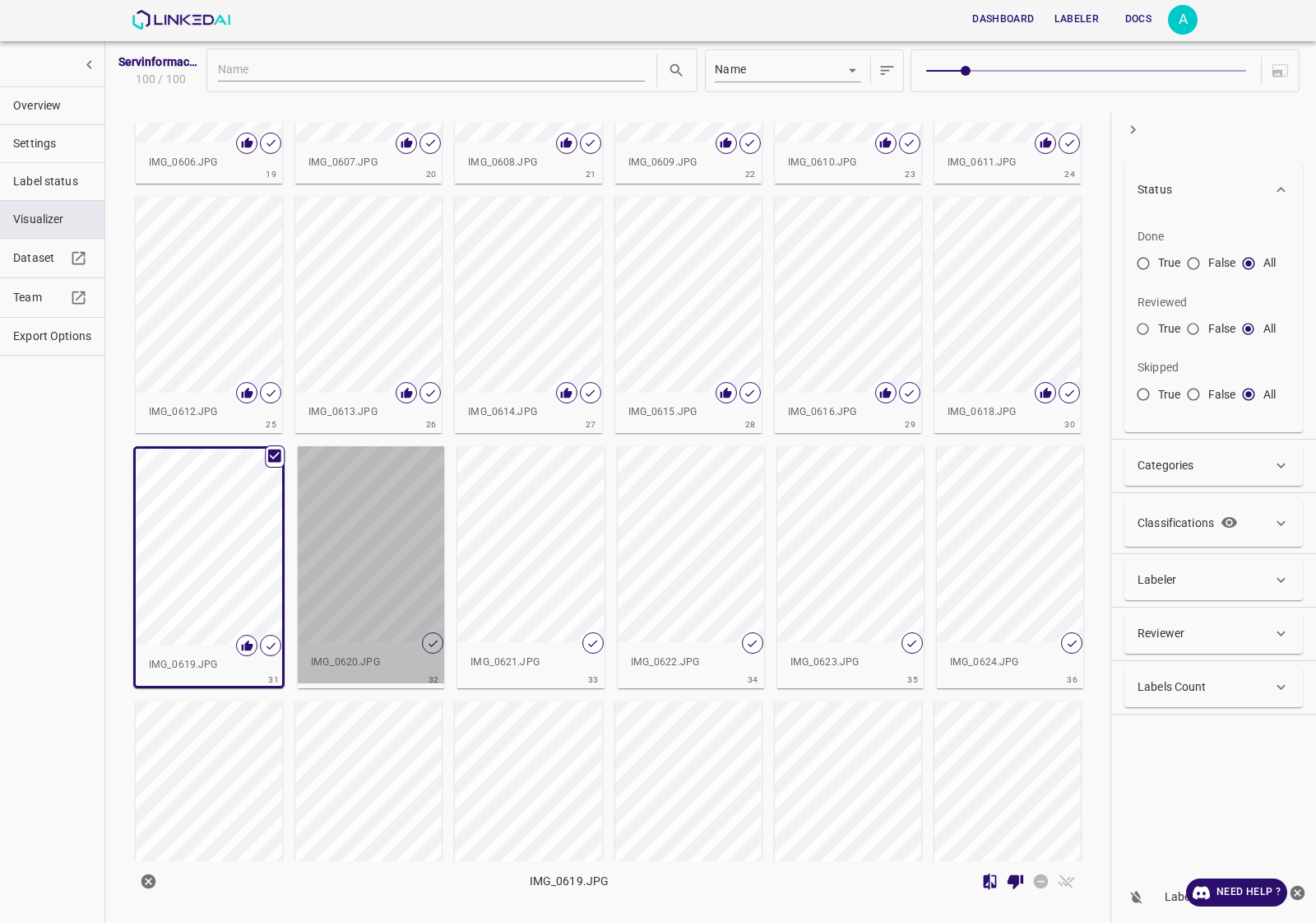
click at [400, 541] on div "button" at bounding box center [370, 543] width 146 height 196
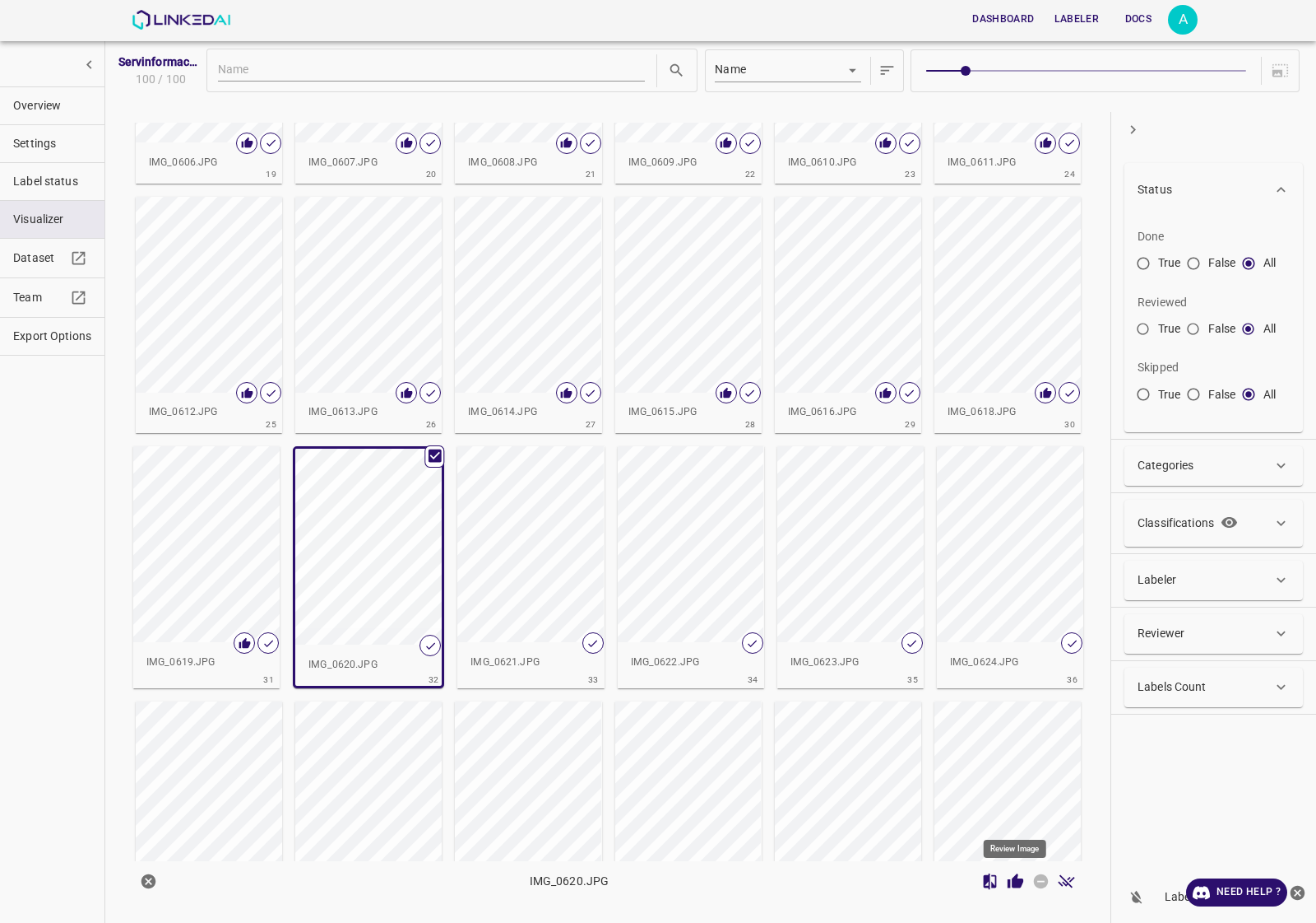
click at [1009, 874] on icon "Review Image" at bounding box center [1015, 880] width 17 height 17
click at [530, 538] on div "button" at bounding box center [530, 543] width 146 height 196
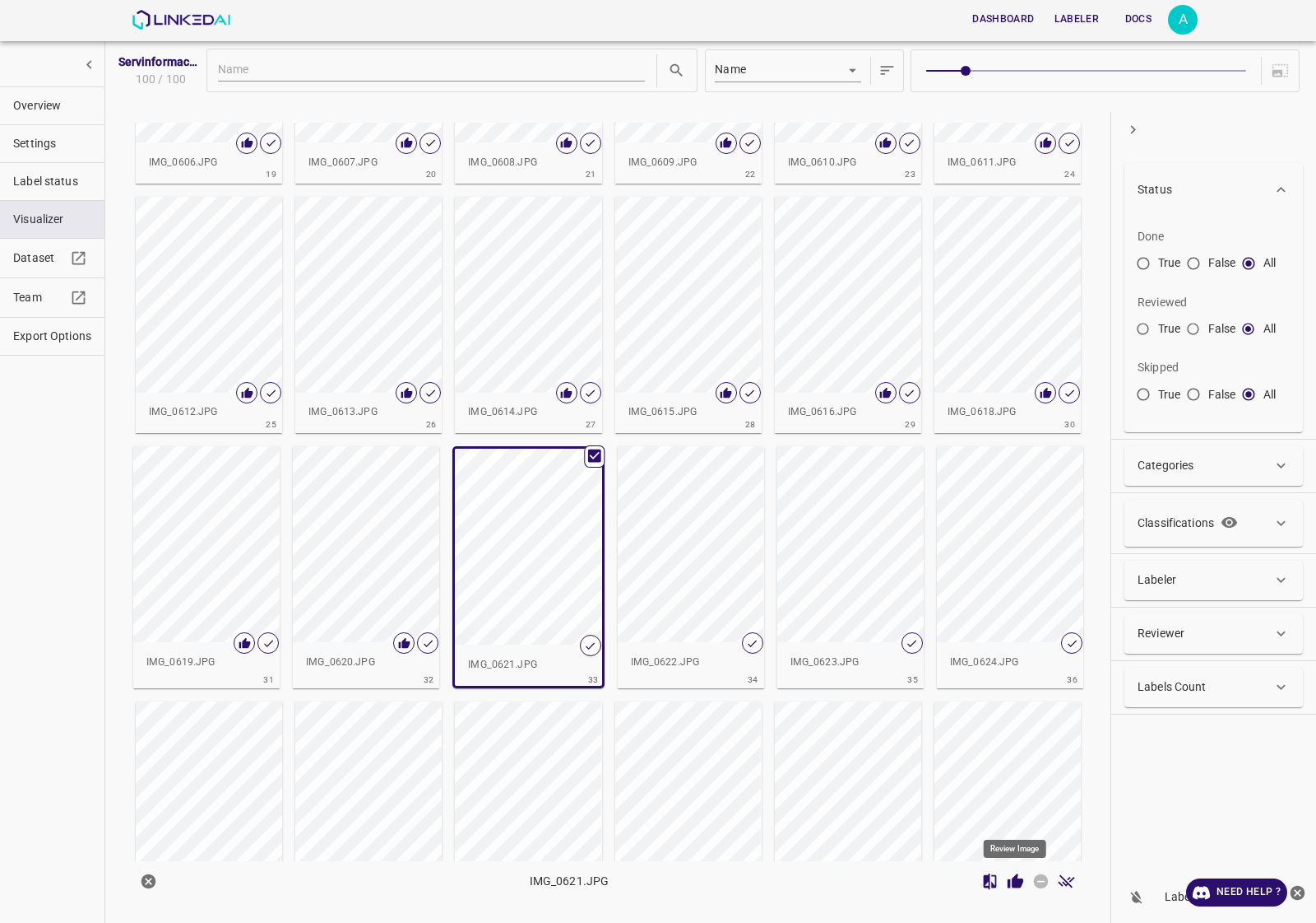
click at [1007, 882] on icon "Review Image" at bounding box center [1015, 880] width 17 height 17
click at [672, 560] on div "button" at bounding box center [690, 543] width 146 height 196
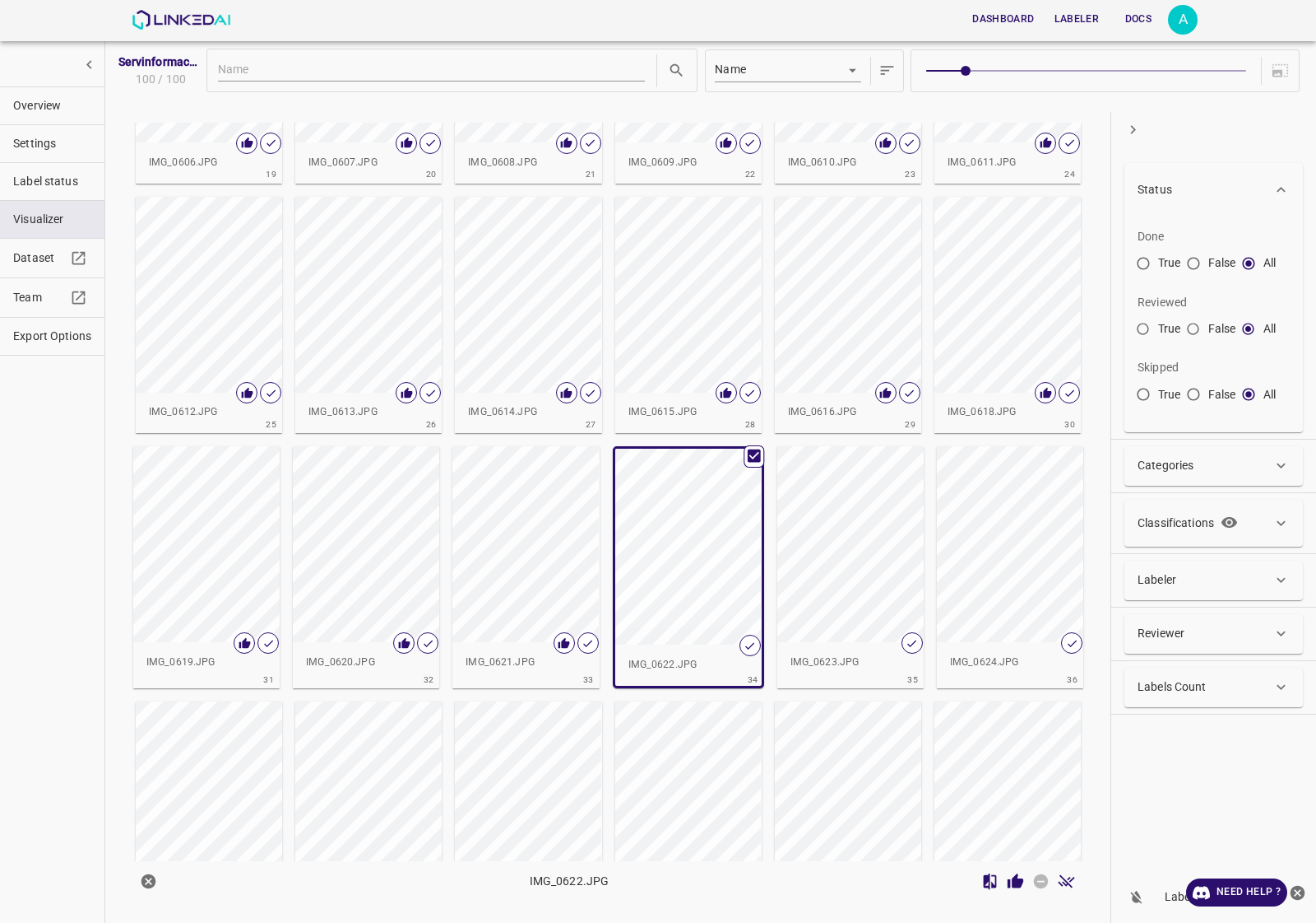
click at [1018, 874] on icon "Review Image" at bounding box center [1016, 880] width 16 height 15
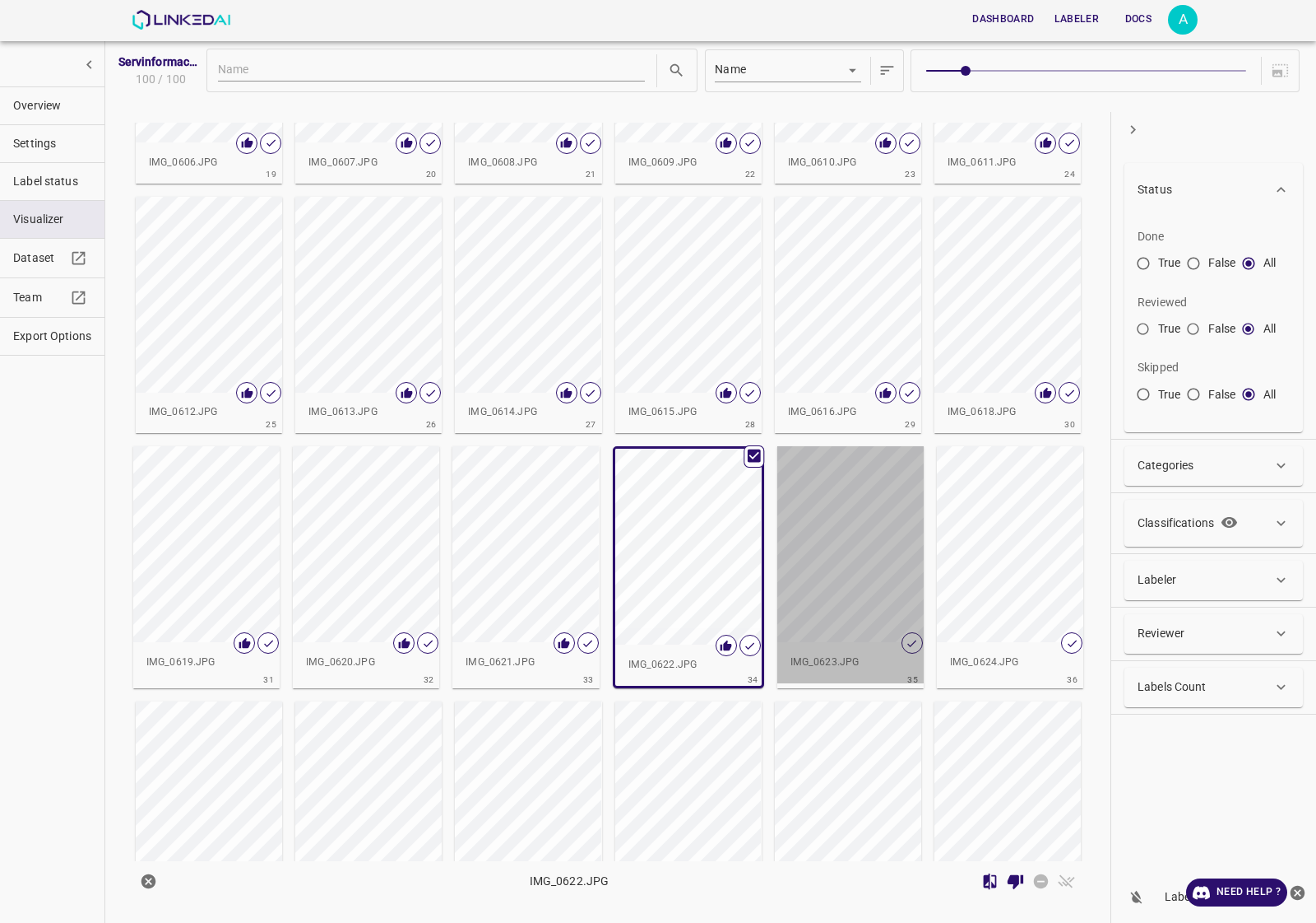
click at [791, 535] on div "button" at bounding box center [850, 543] width 146 height 196
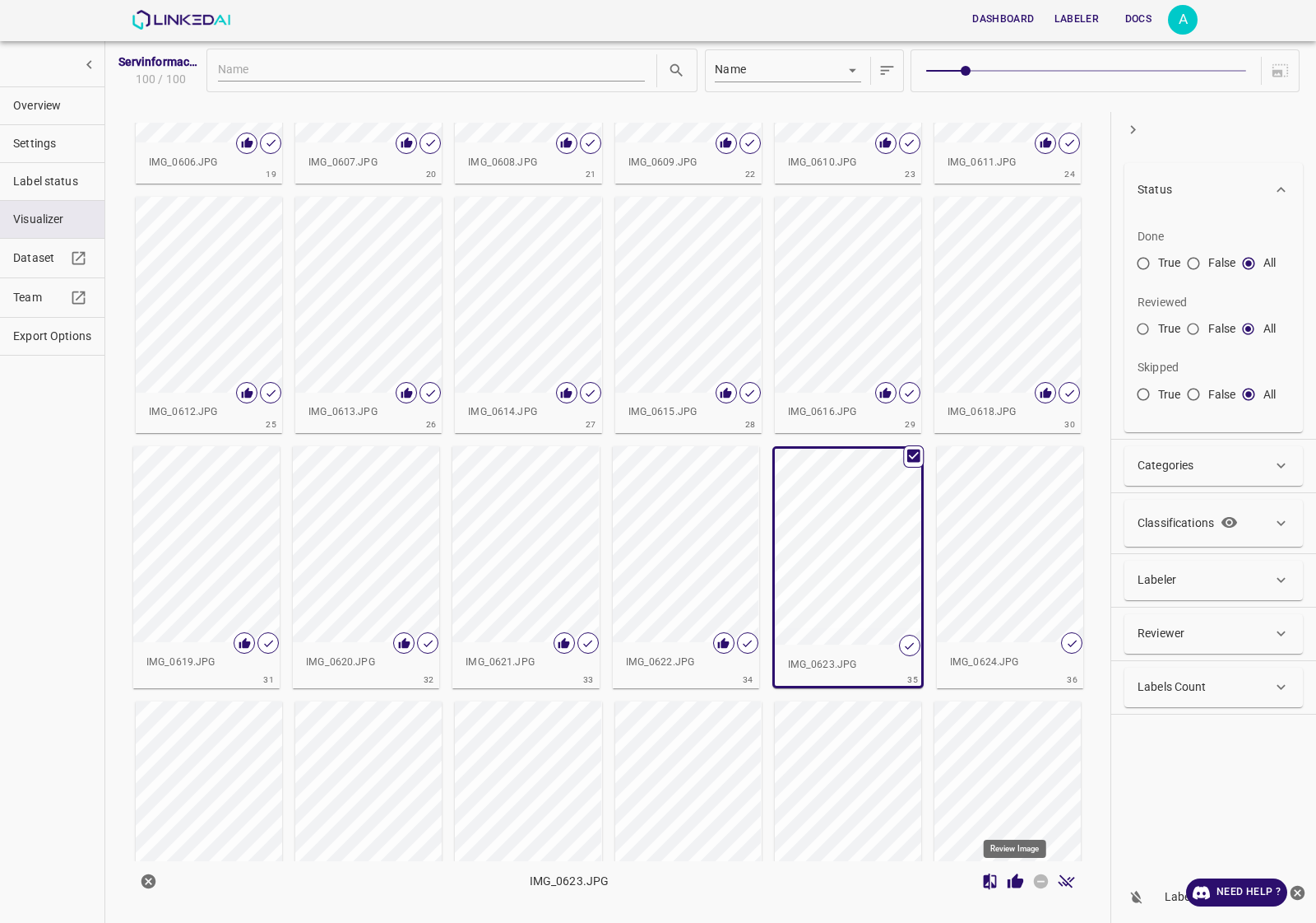
click at [1020, 881] on icon "Review Image" at bounding box center [1016, 880] width 16 height 15
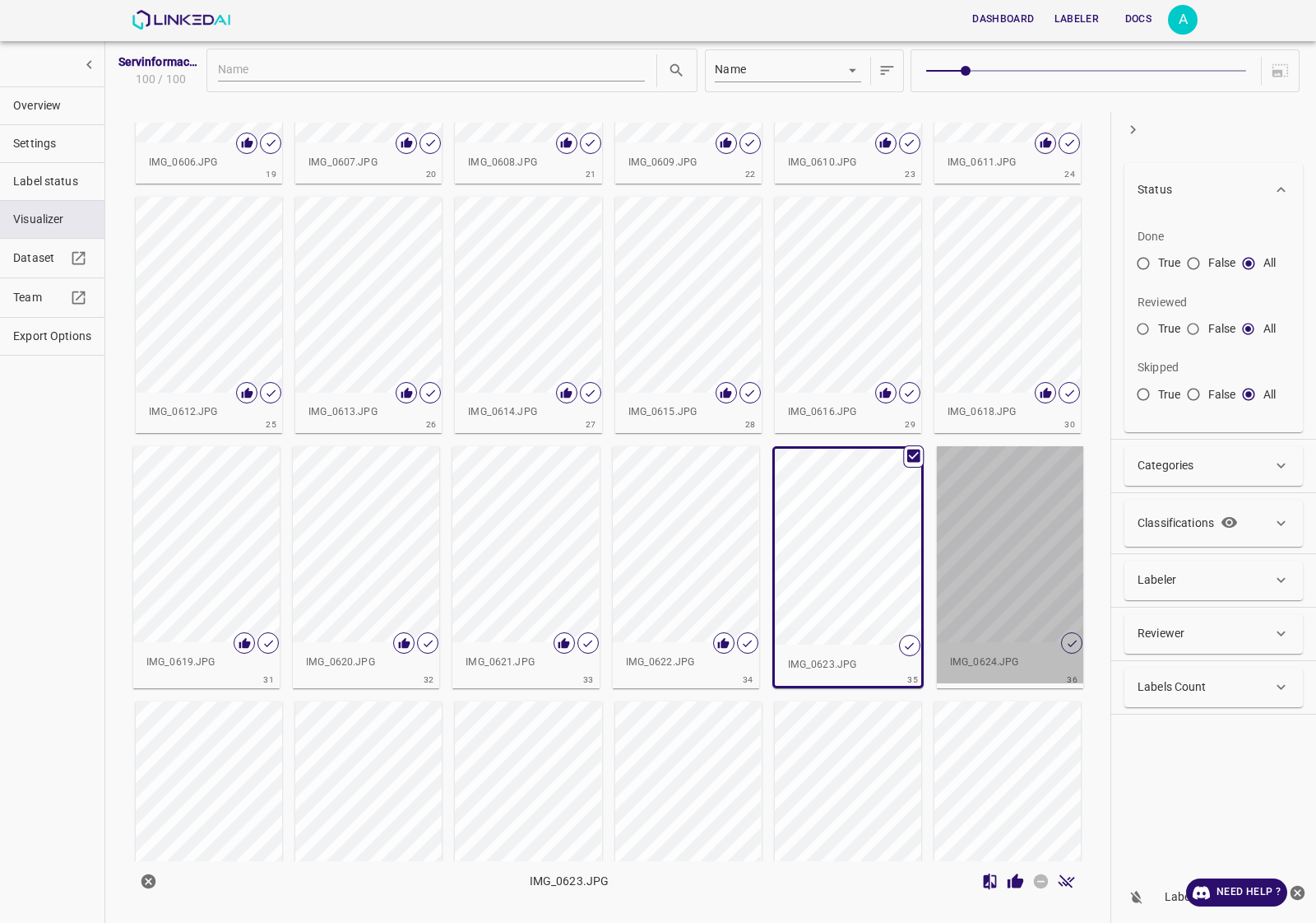
click at [983, 607] on div "button" at bounding box center [1009, 543] width 146 height 196
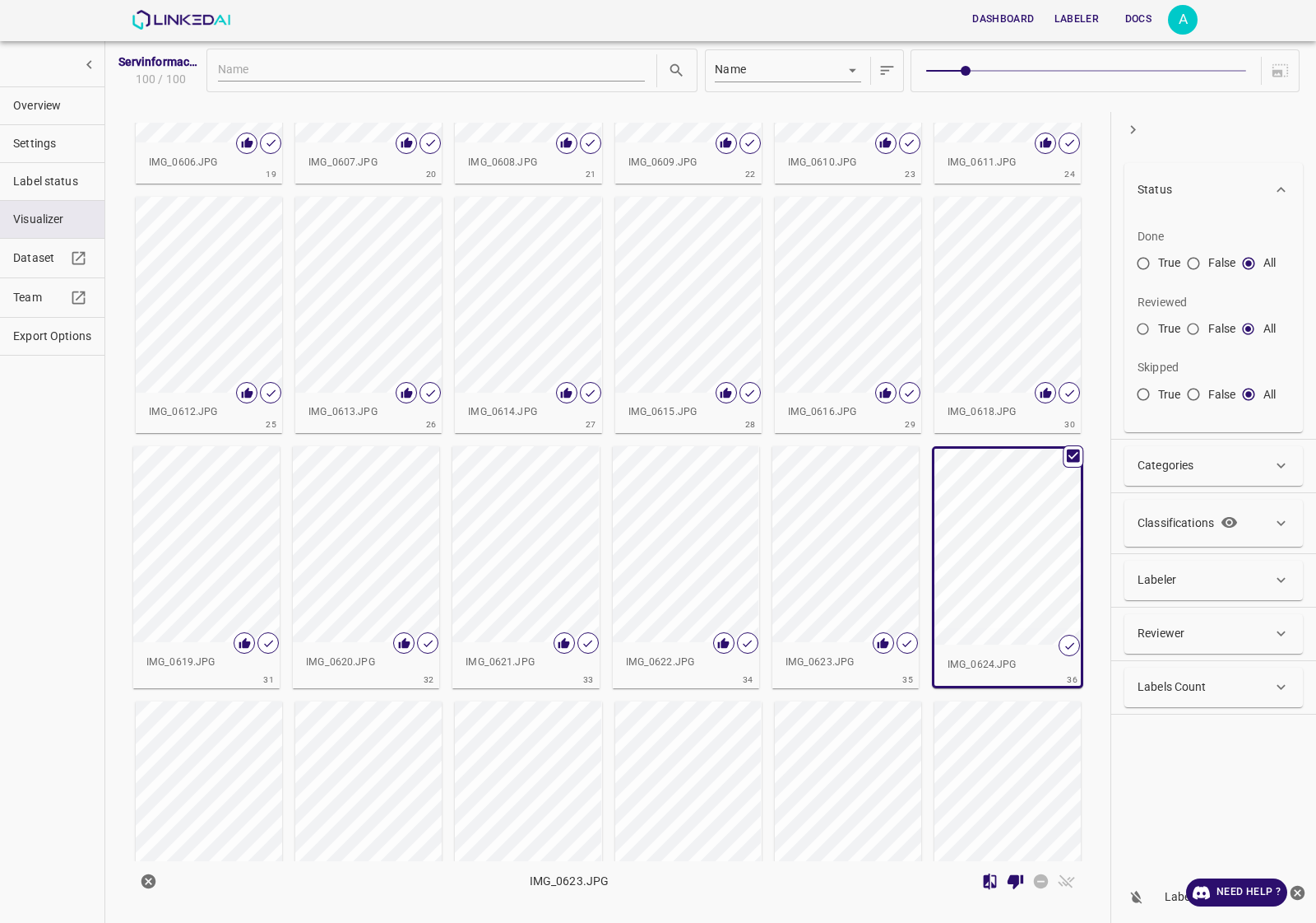
click at [821, 538] on div "button" at bounding box center [845, 543] width 146 height 196
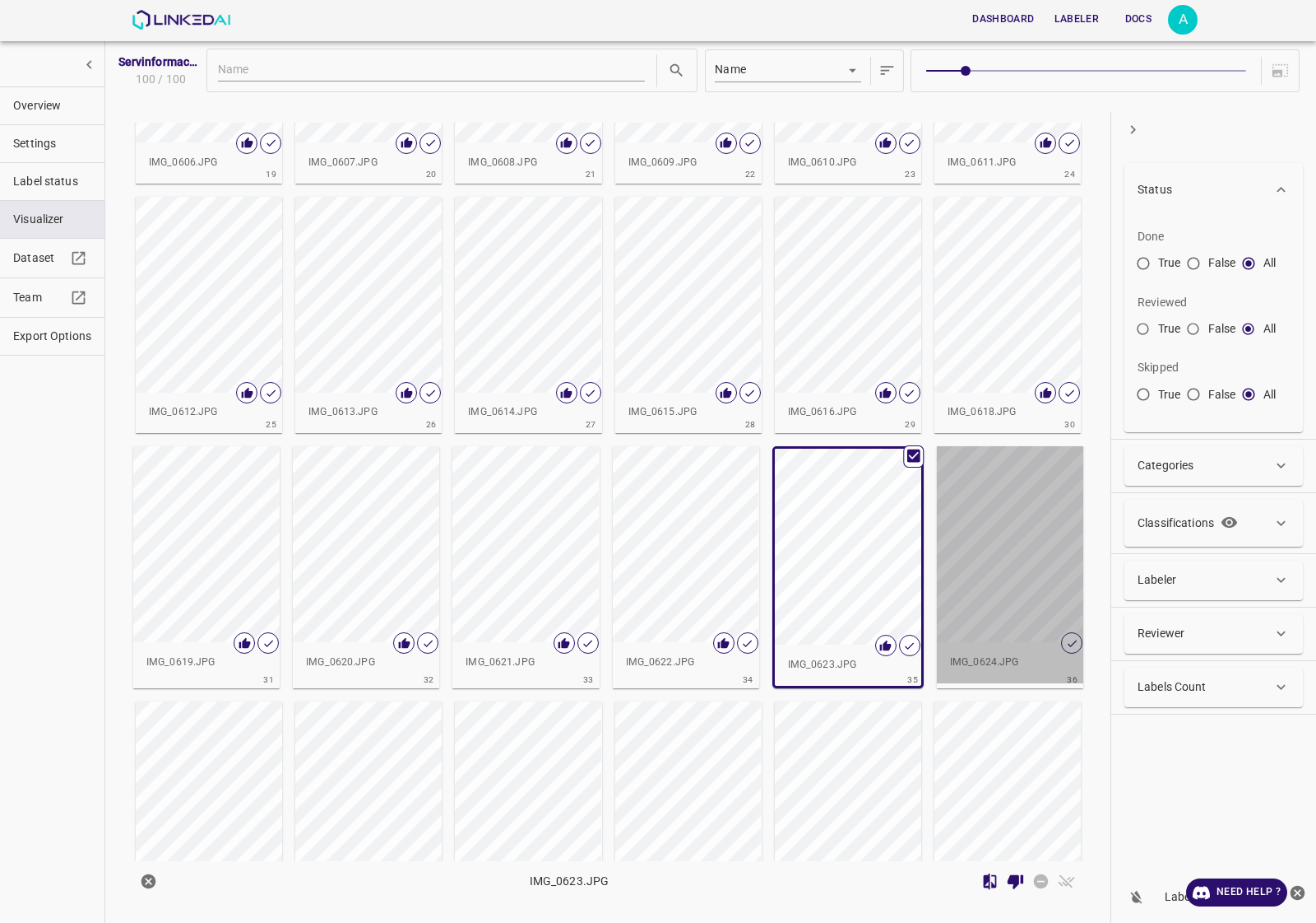
click at [1062, 609] on div "button" at bounding box center [1009, 543] width 146 height 196
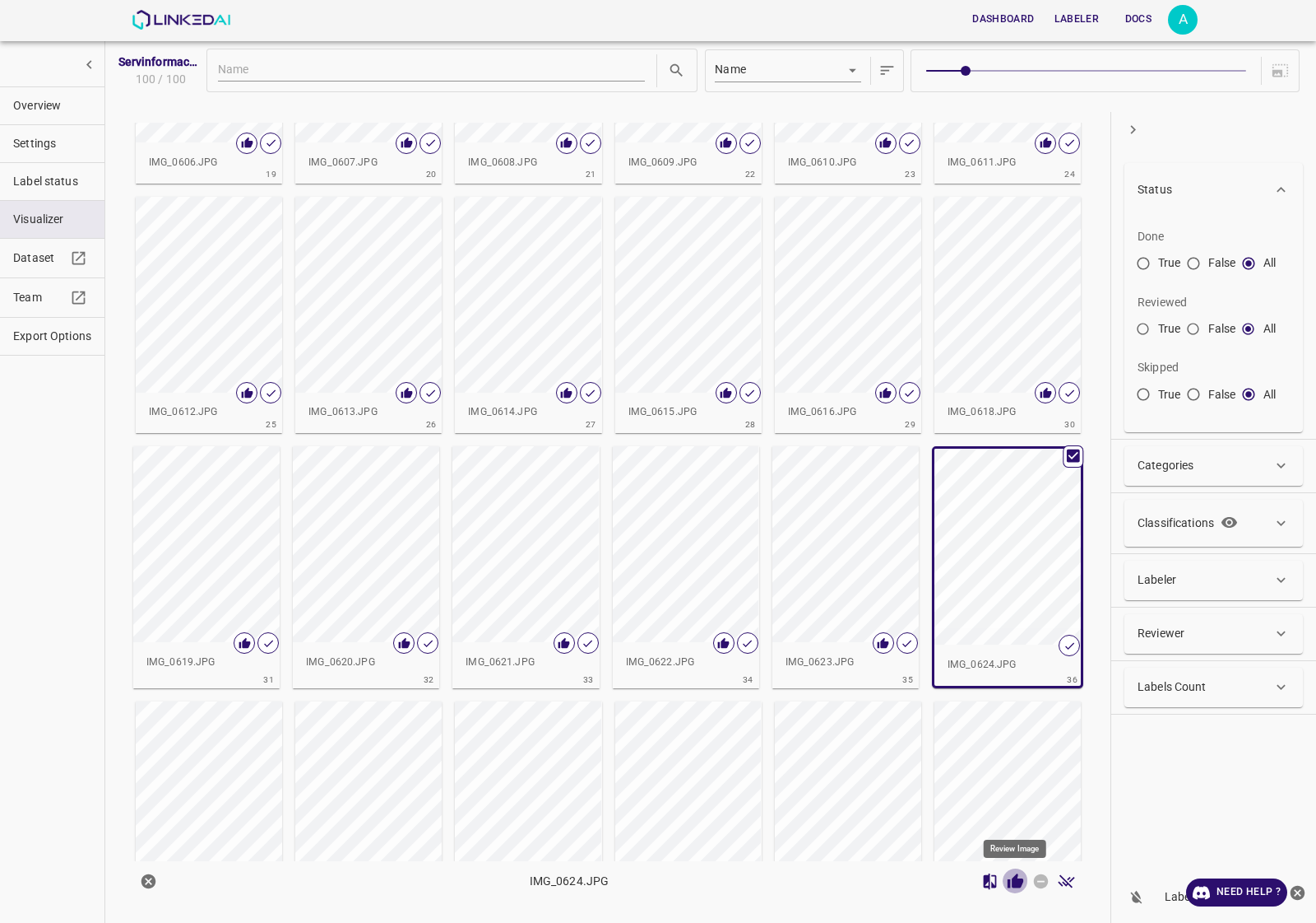
click at [1012, 881] on icon "Review Image" at bounding box center [1015, 880] width 17 height 17
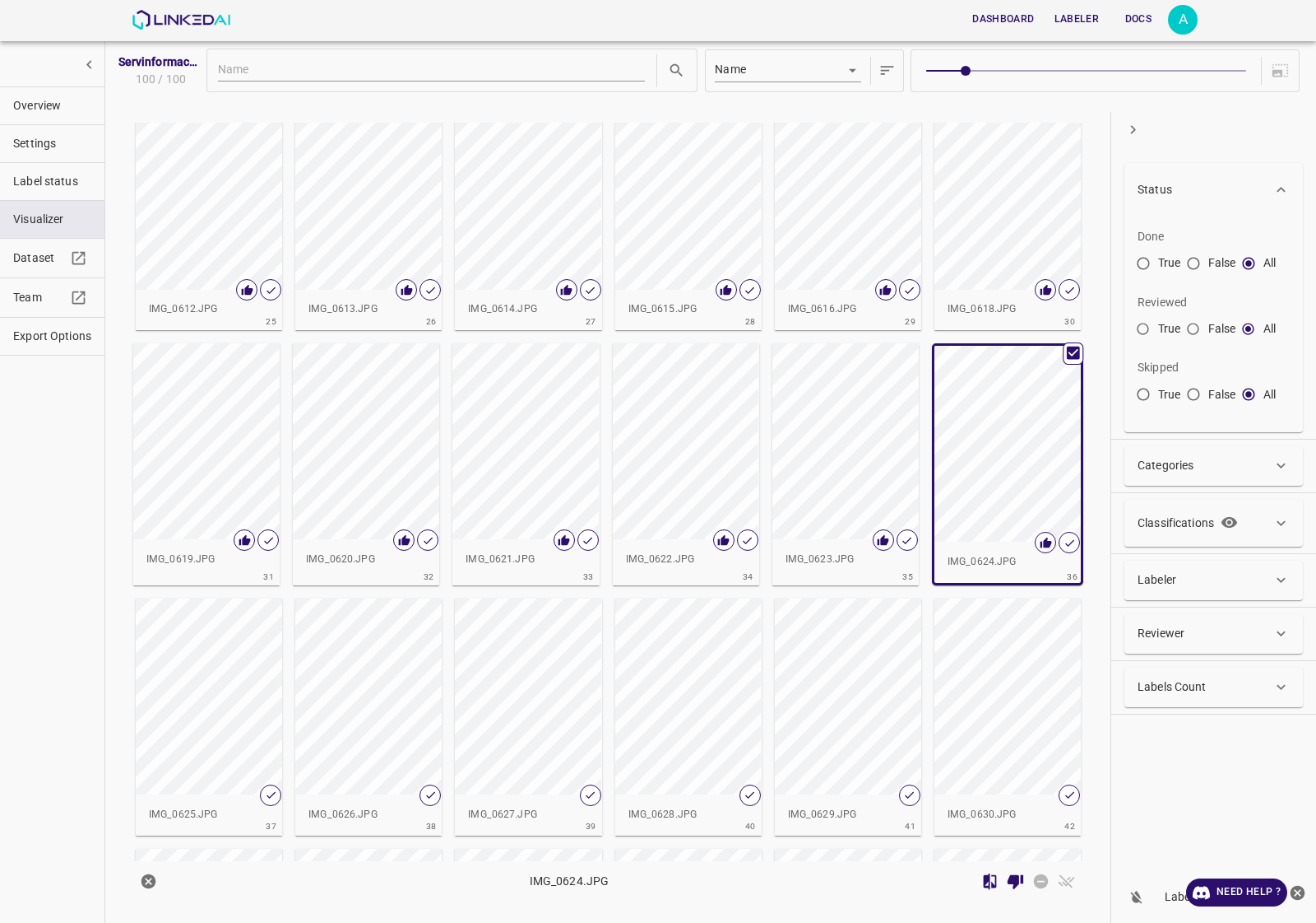
scroll to position [1132, 0]
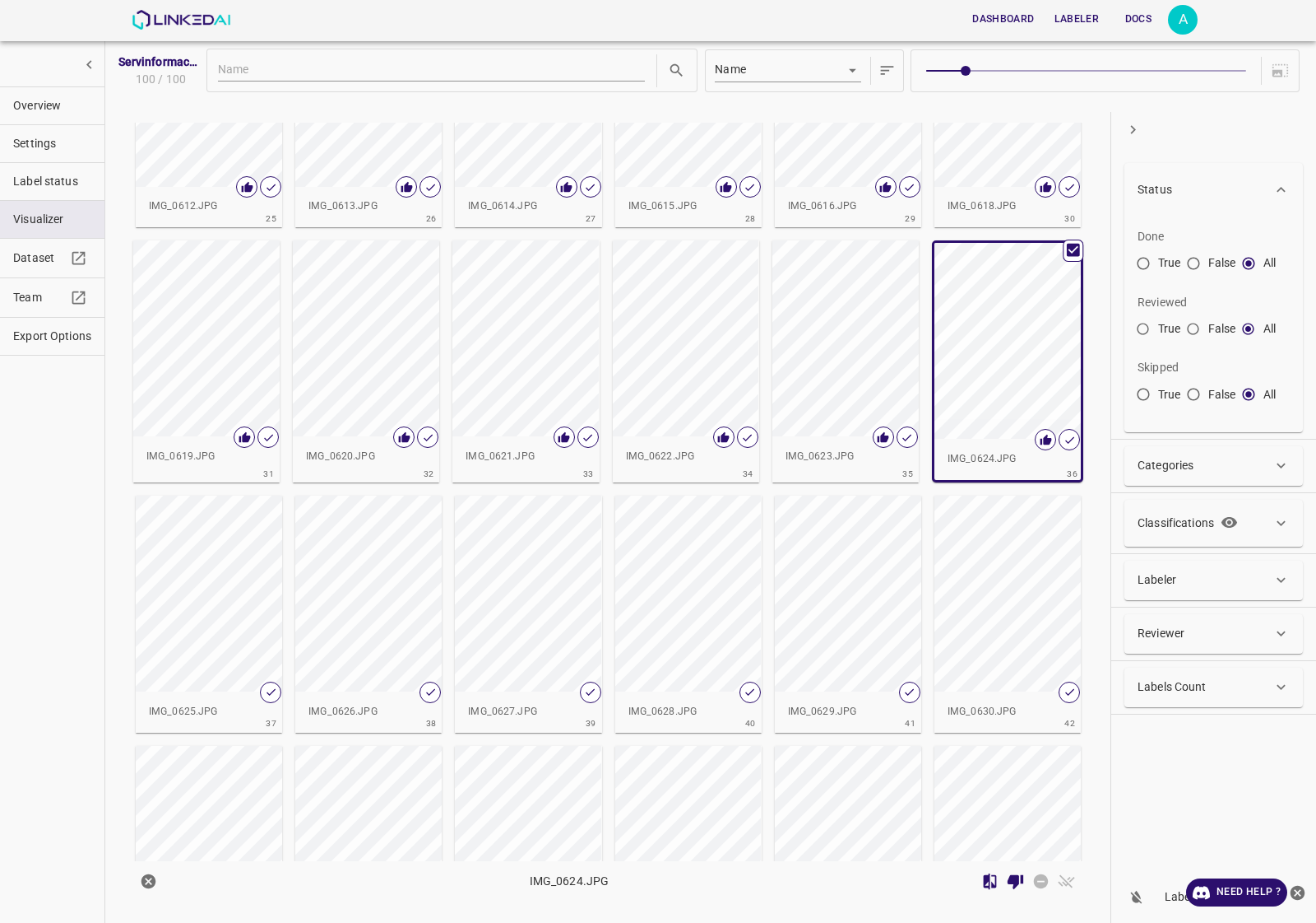
click at [204, 569] on div "button" at bounding box center [209, 593] width 146 height 196
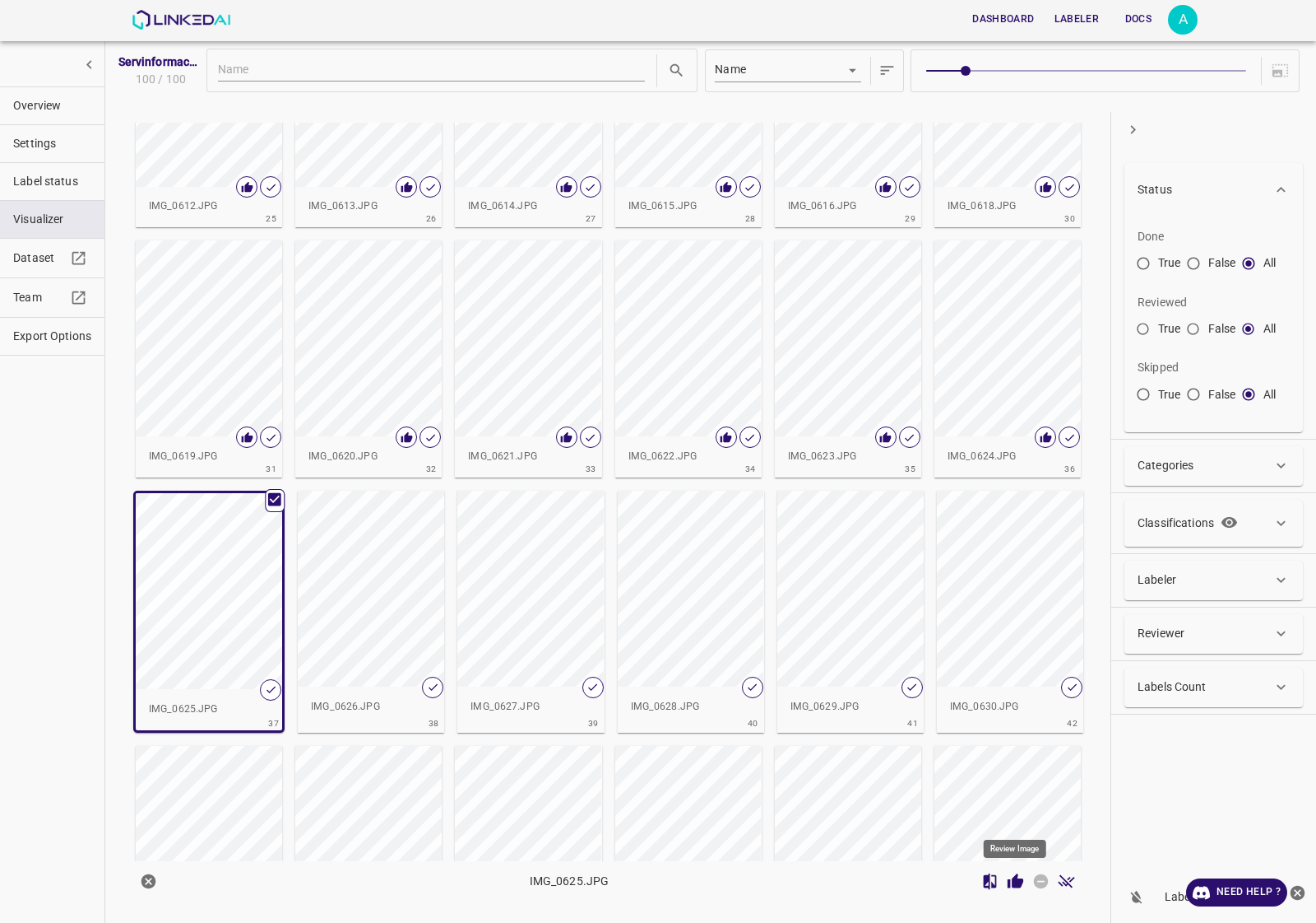
click at [1016, 882] on icon "Review Image" at bounding box center [1016, 880] width 16 height 15
click at [331, 585] on div "button" at bounding box center [370, 588] width 146 height 196
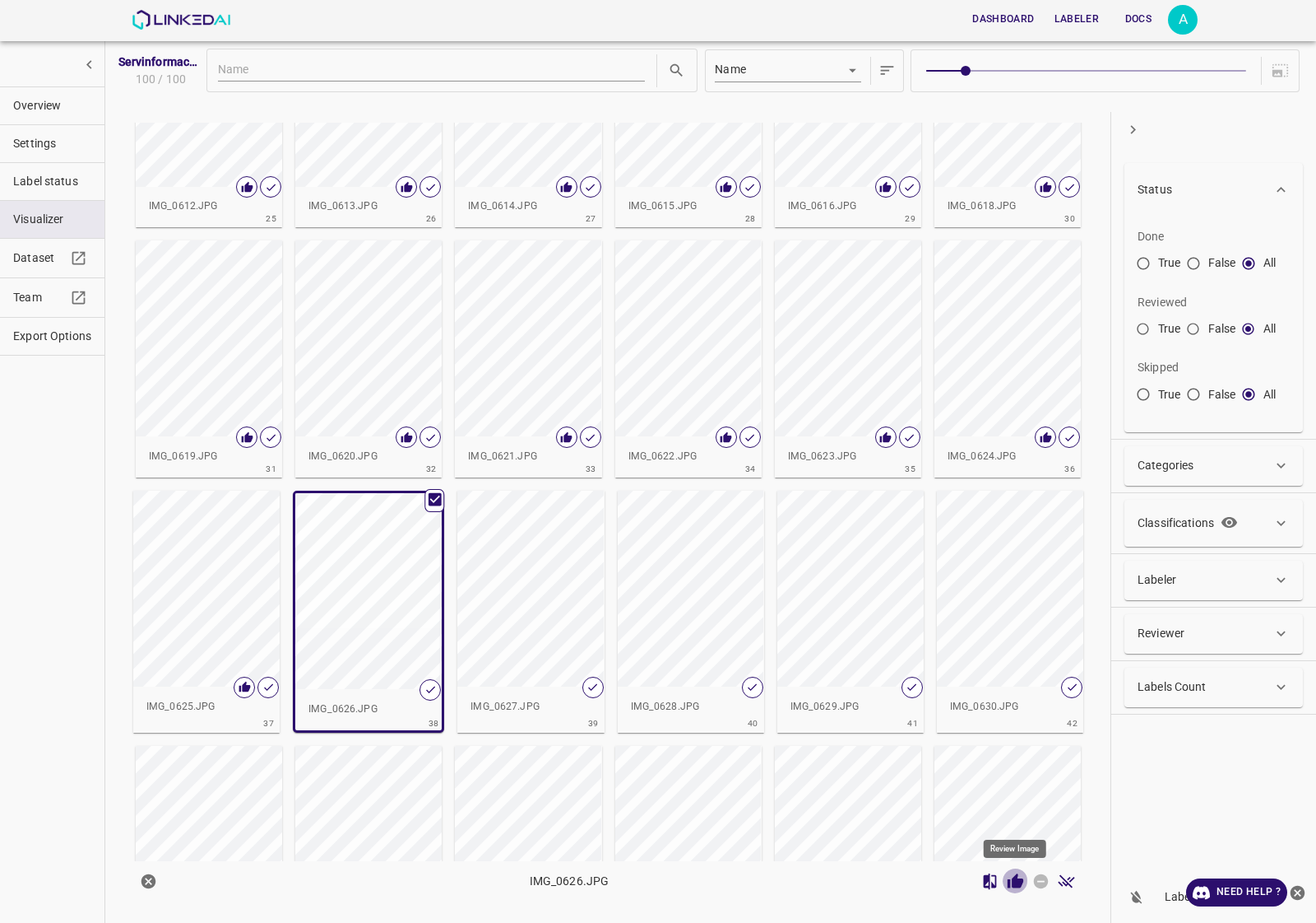
click at [1012, 876] on icon "Review Image" at bounding box center [1015, 880] width 17 height 17
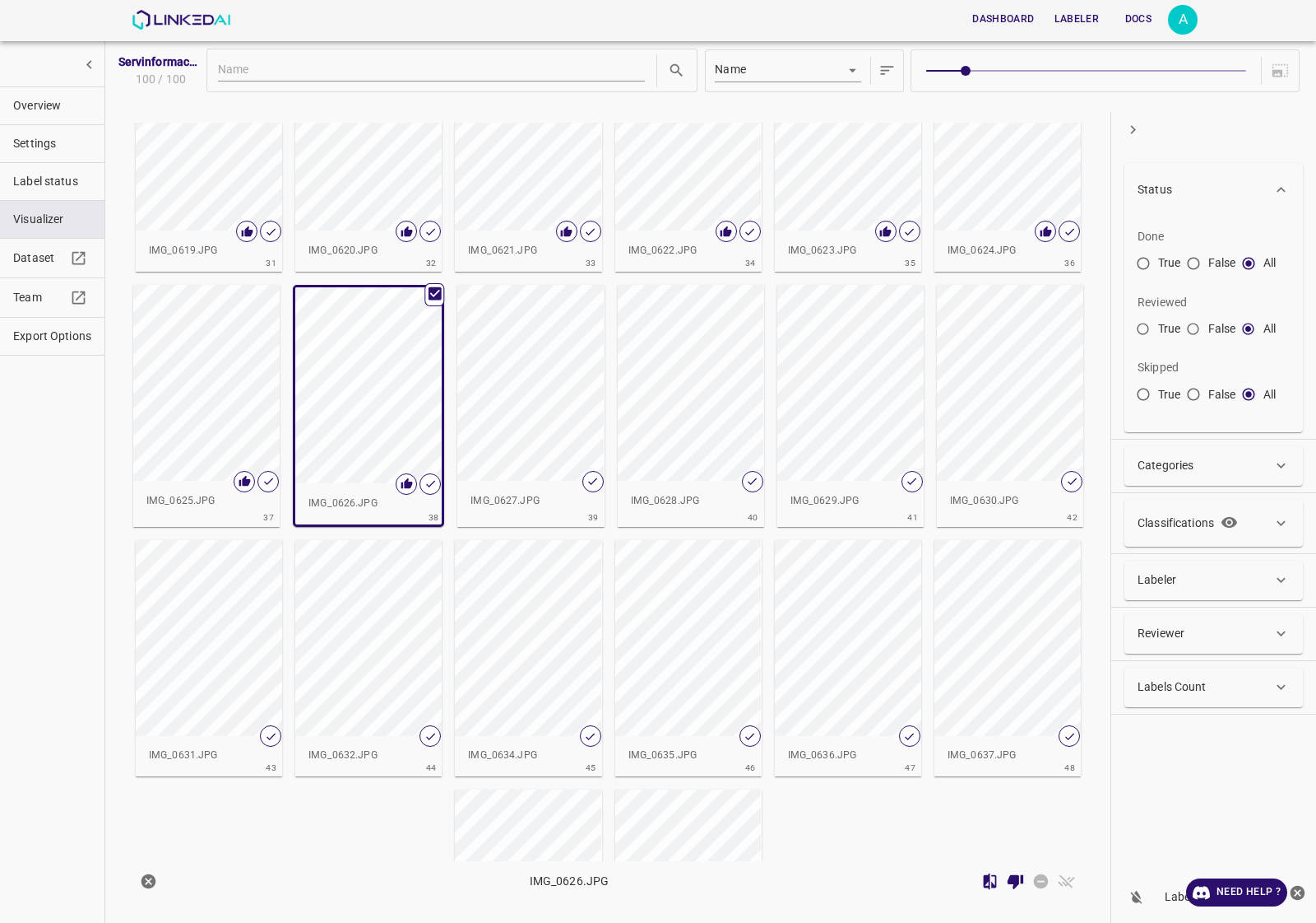
click at [552, 416] on div "button" at bounding box center [530, 383] width 146 height 196
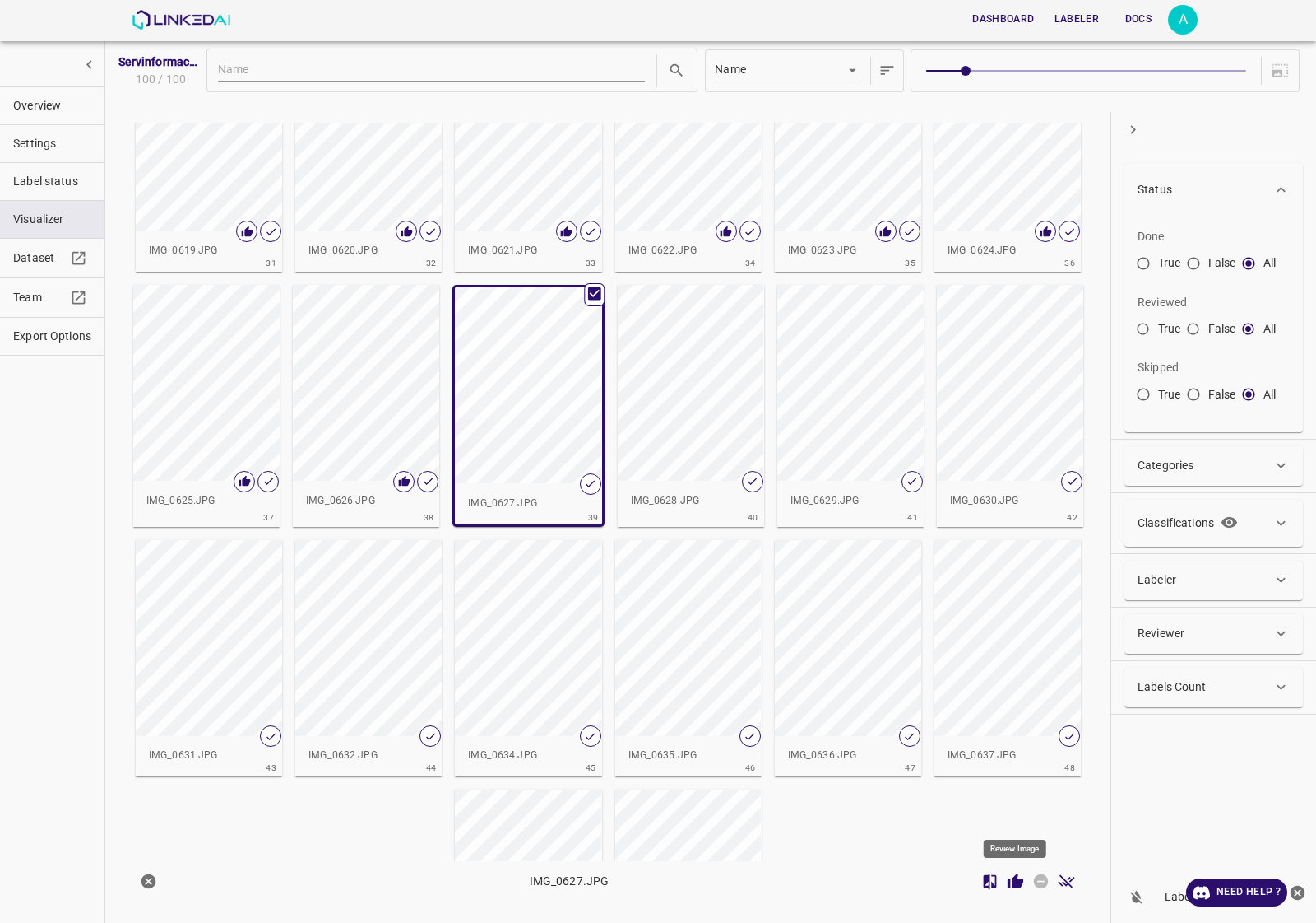
click at [1010, 884] on icon "Review Image" at bounding box center [1015, 880] width 17 height 17
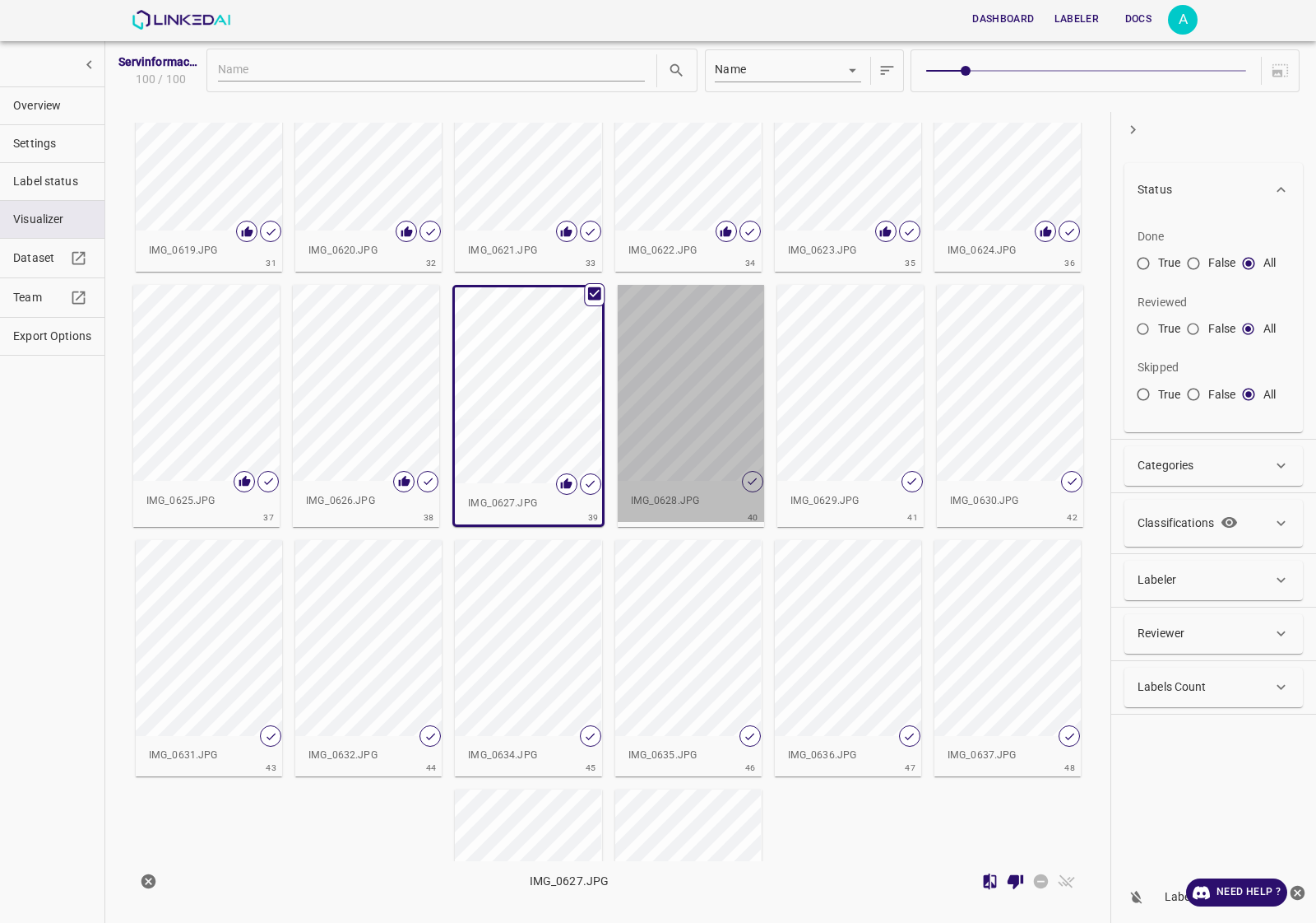
click at [710, 433] on div "button" at bounding box center [690, 383] width 146 height 196
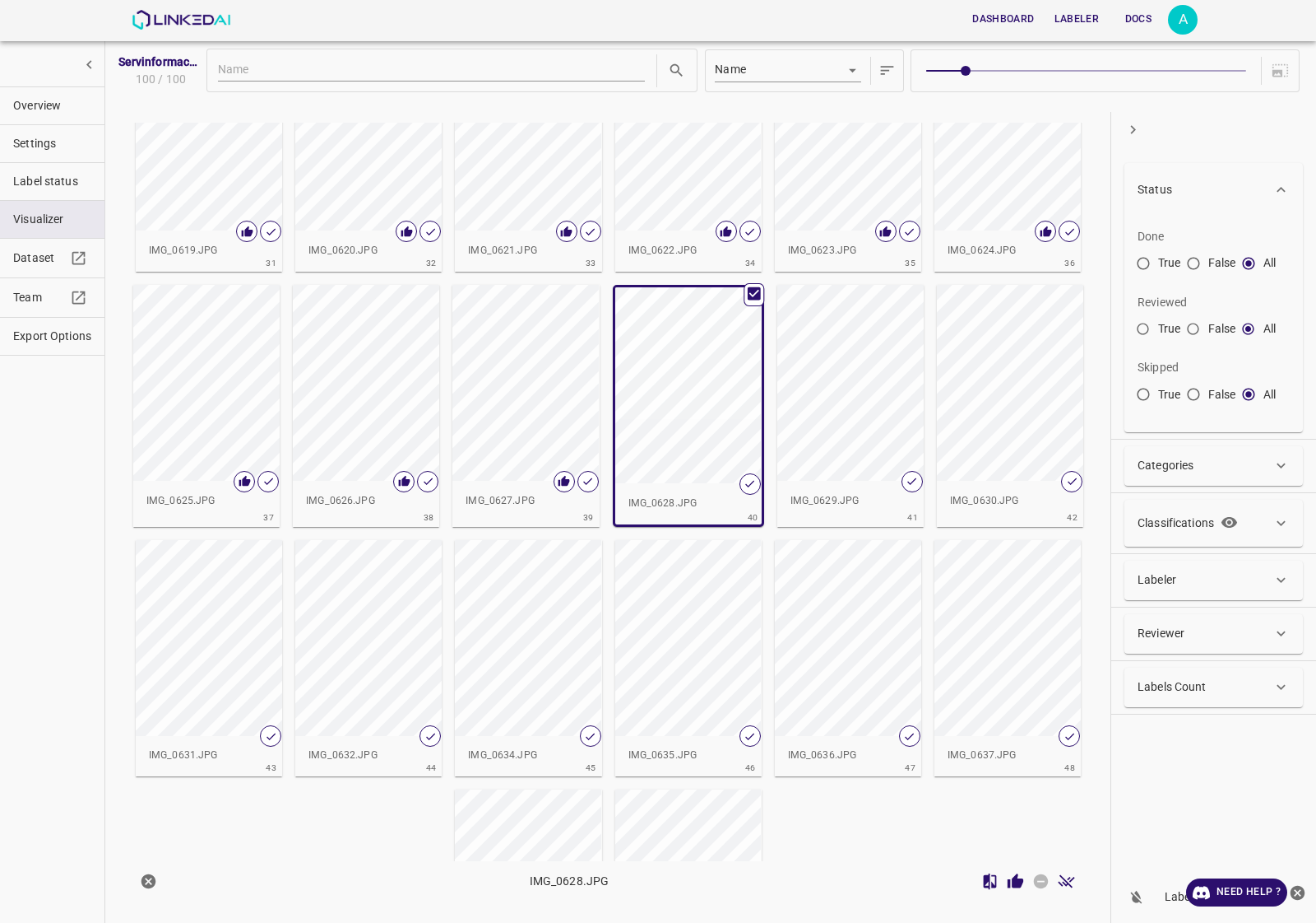
drag, startPoint x: 1014, startPoint y: 866, endPoint x: 1018, endPoint y: 882, distance: 16.5
click at [1016, 873] on div "IMG_0628.JPG" at bounding box center [608, 880] width 983 height 40
click at [1018, 882] on icon "Review Image" at bounding box center [1016, 880] width 16 height 15
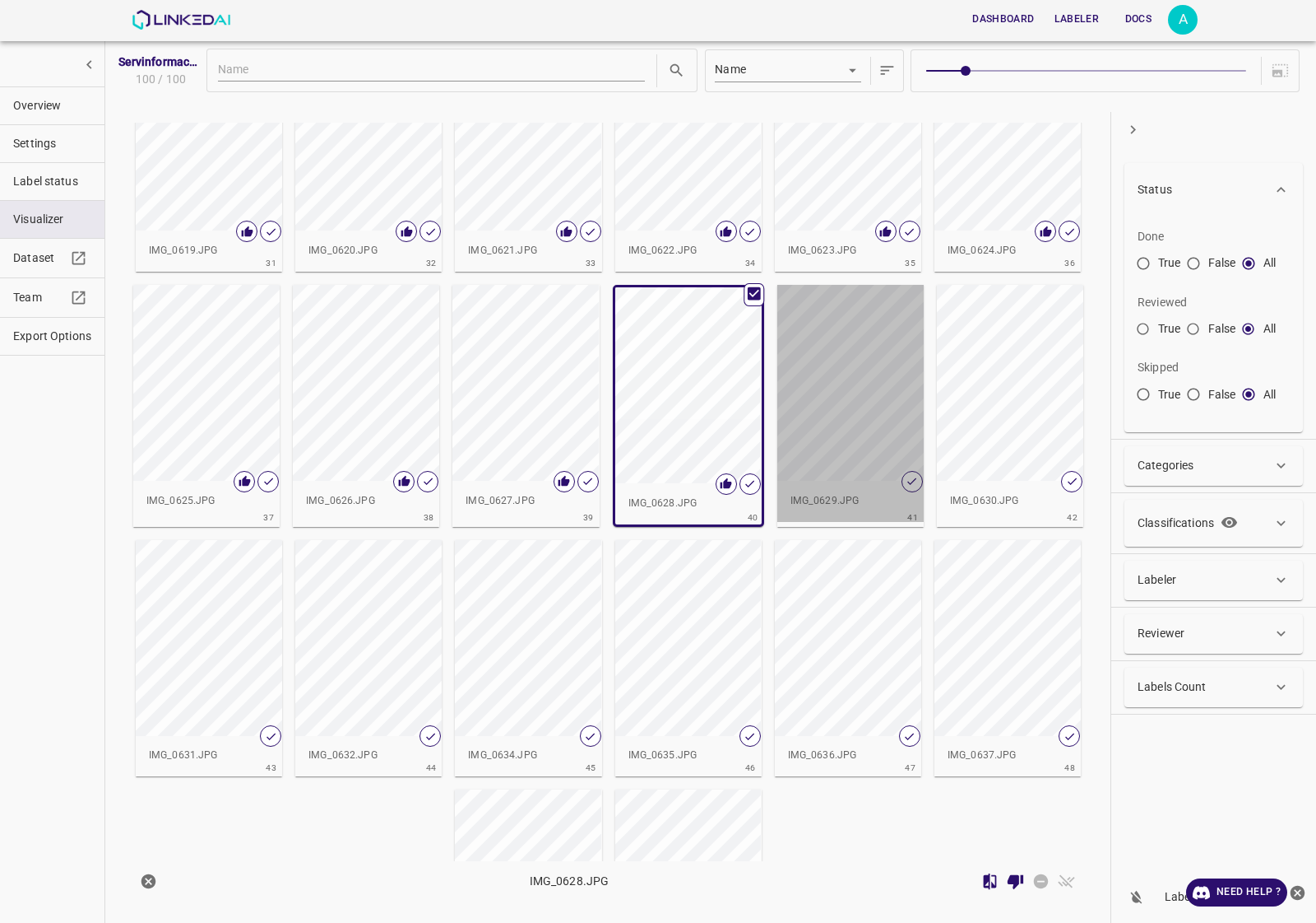
click at [882, 428] on div "button" at bounding box center [850, 383] width 146 height 196
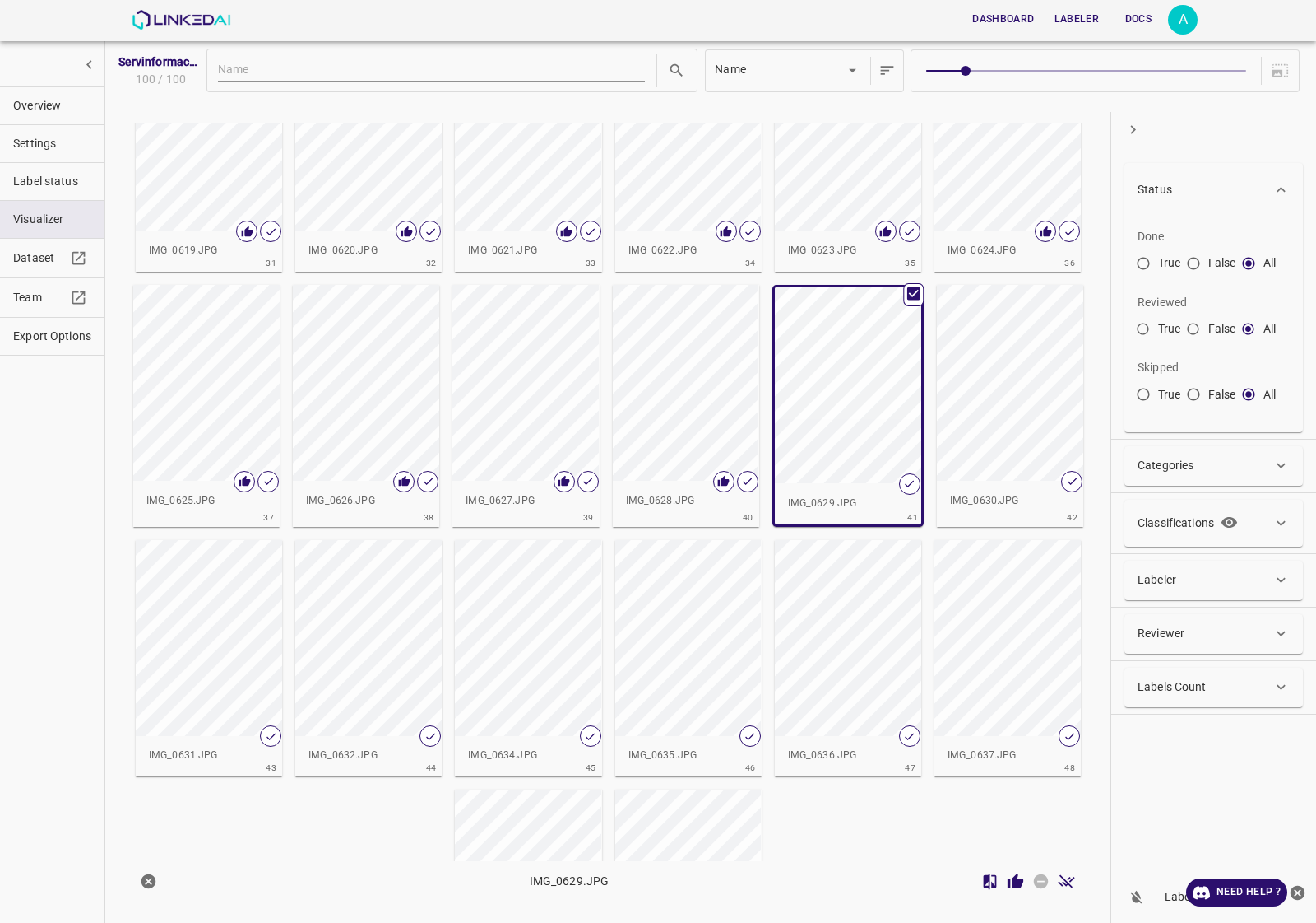
click at [1014, 887] on icon "Review Image" at bounding box center [1016, 880] width 16 height 15
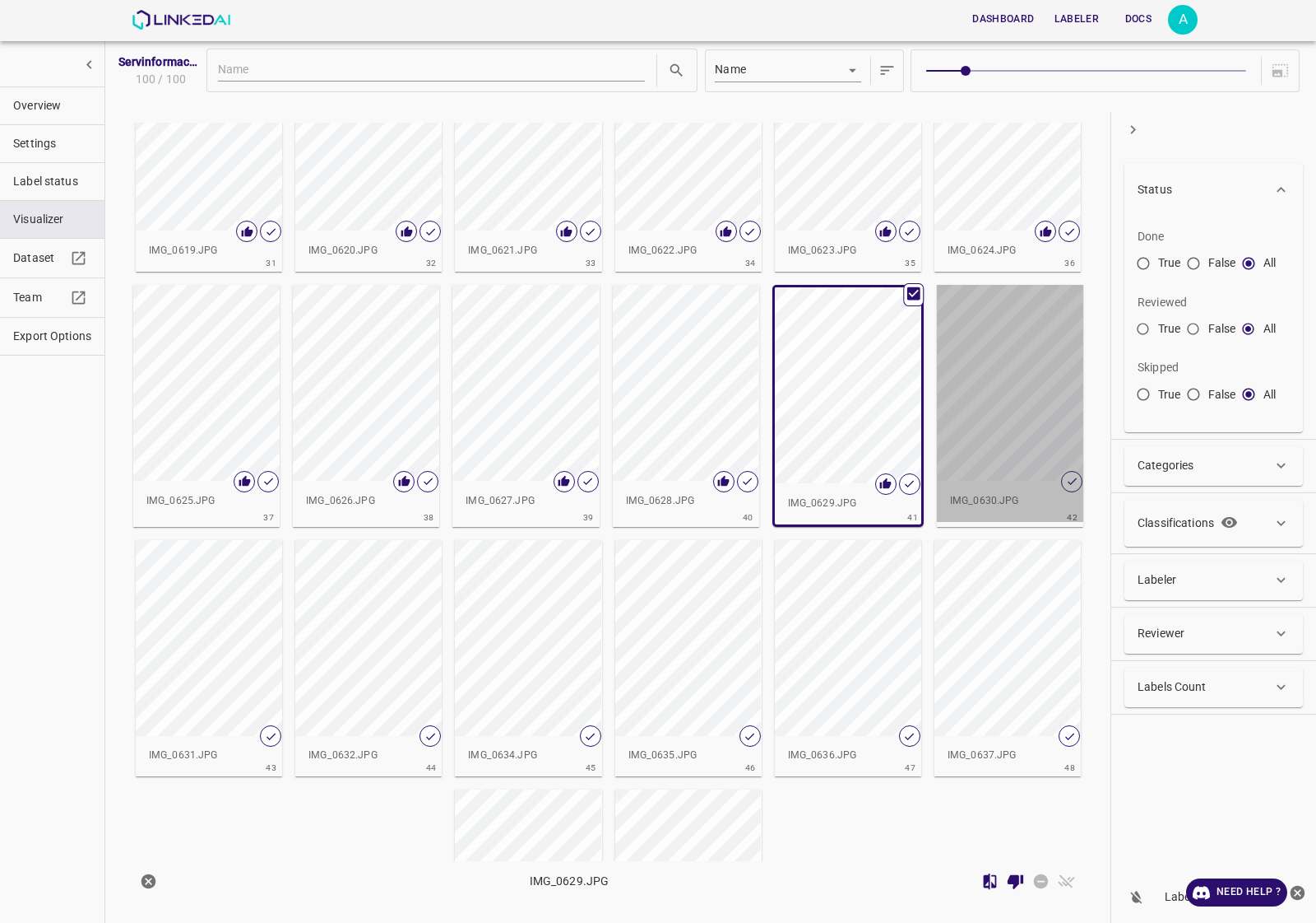
click at [966, 438] on div "button" at bounding box center [1009, 383] width 146 height 196
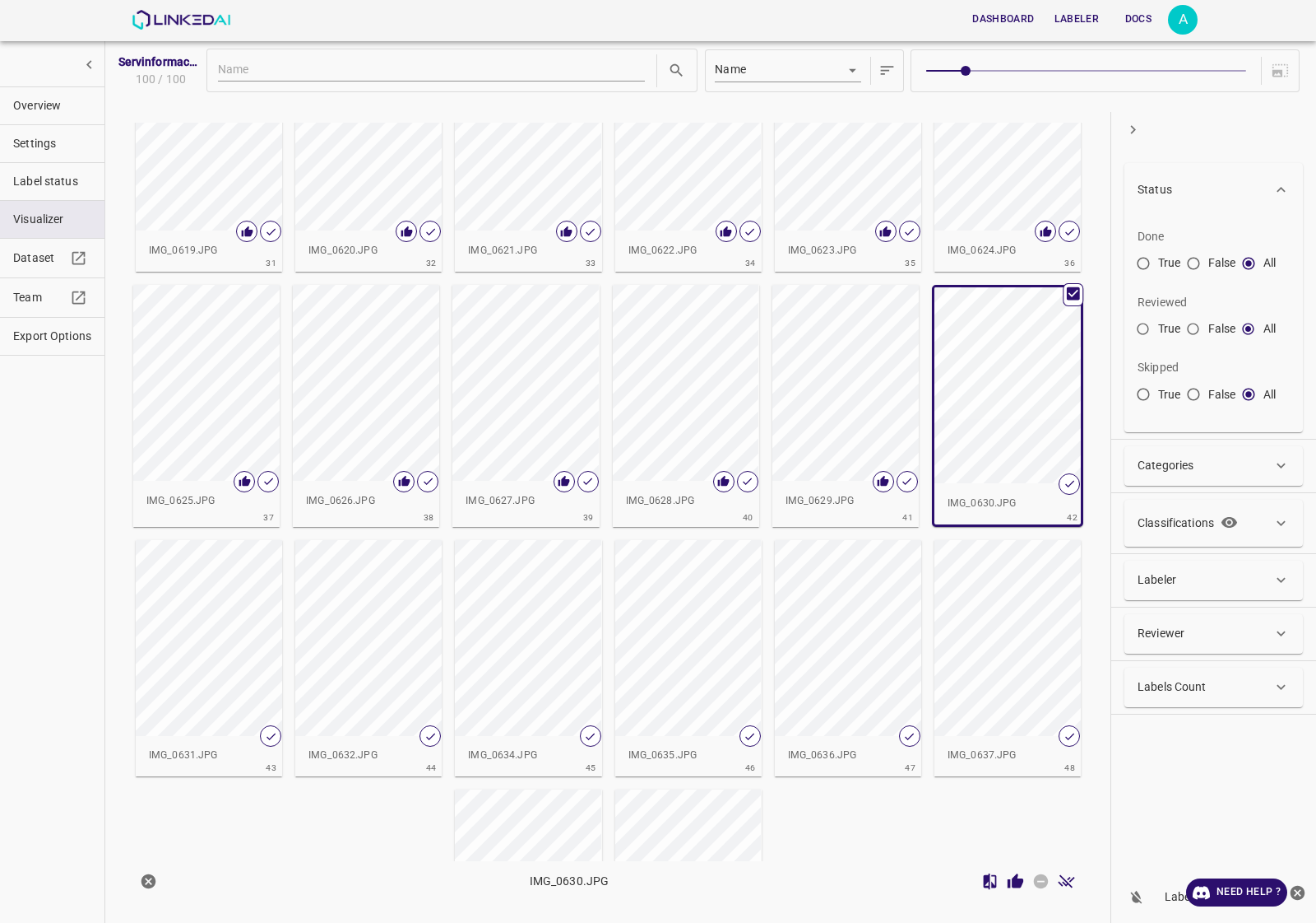
click at [1009, 886] on icon "Review Image" at bounding box center [1016, 880] width 16 height 15
click at [202, 659] on div "button" at bounding box center [209, 637] width 146 height 196
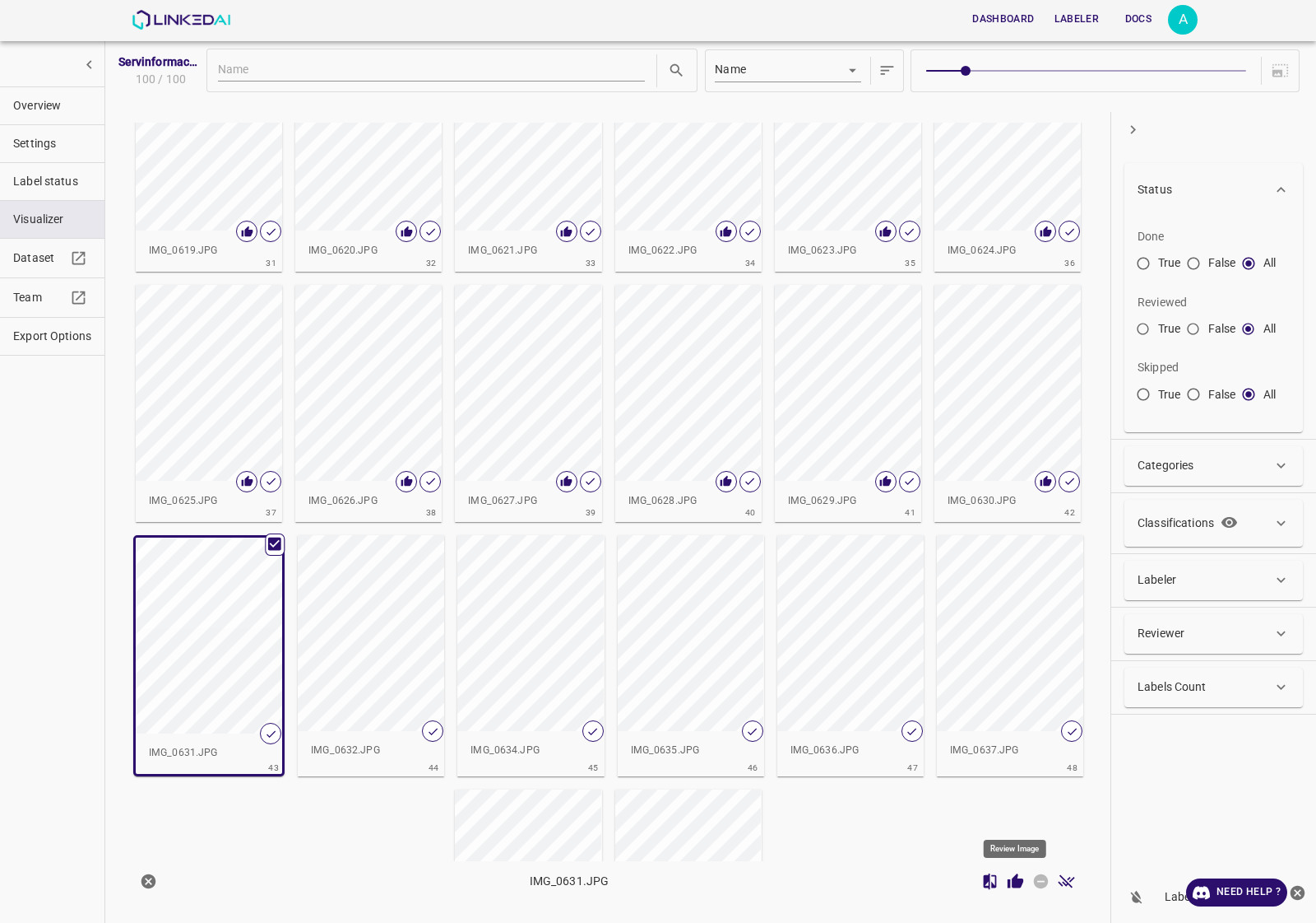
click at [1018, 877] on icon "Review Image" at bounding box center [1015, 880] width 17 height 17
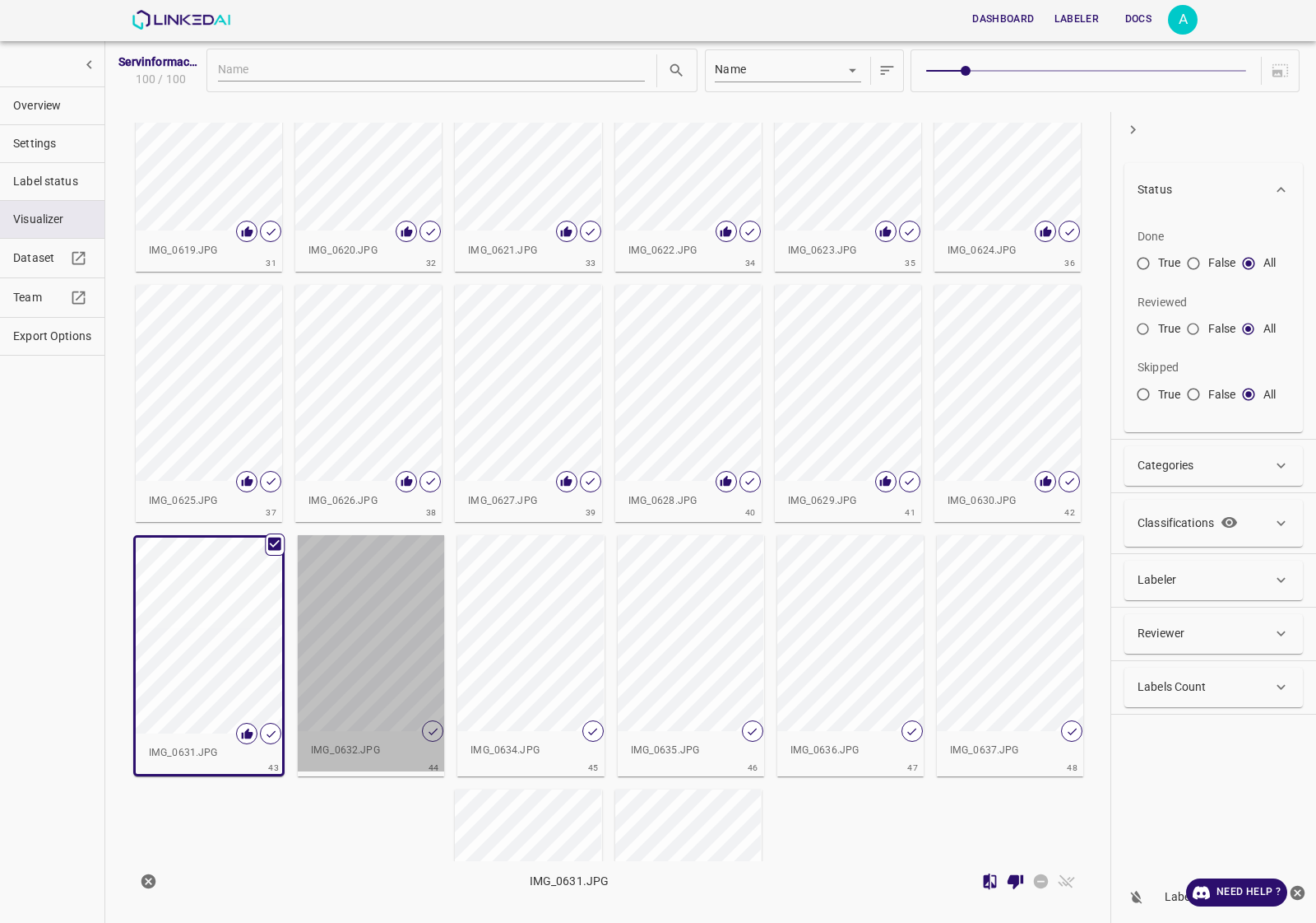
click at [347, 681] on div "button" at bounding box center [370, 632] width 146 height 196
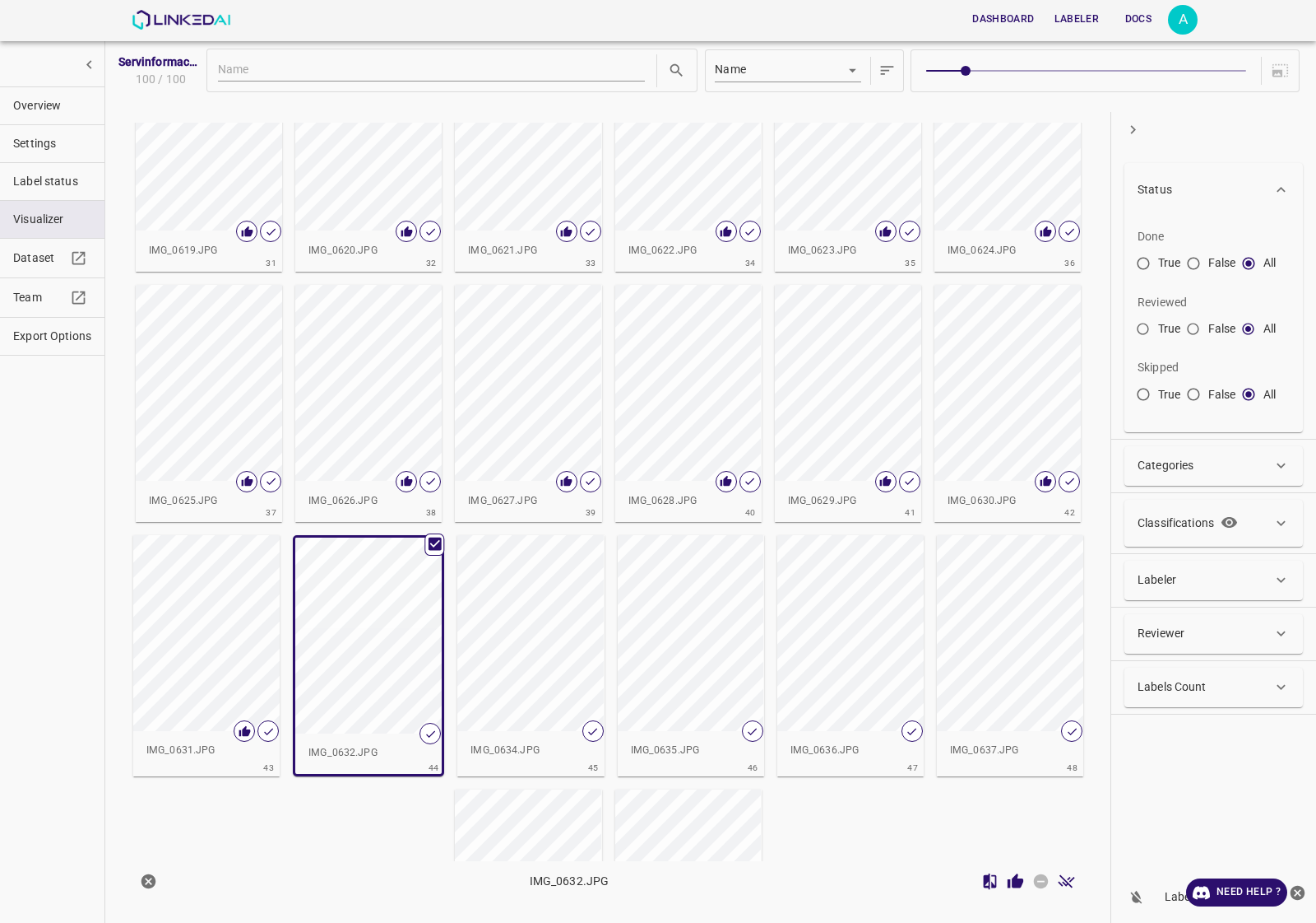
click at [1004, 878] on button "Review Image" at bounding box center [1016, 881] width 26 height 26
click at [522, 631] on div "button" at bounding box center [530, 632] width 146 height 196
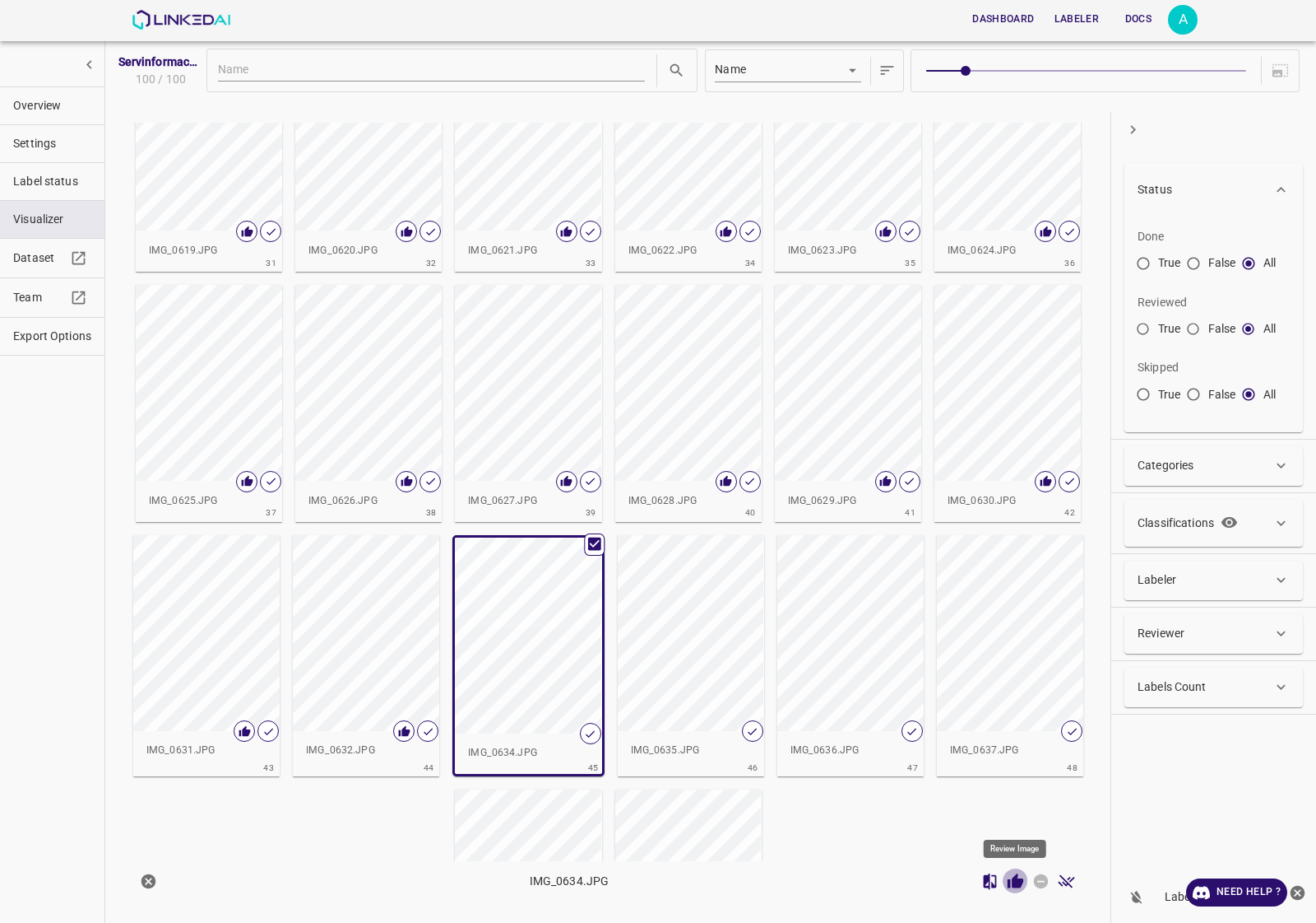
click at [1014, 880] on icon "Review Image" at bounding box center [1016, 880] width 16 height 15
click at [736, 677] on div "button" at bounding box center [690, 632] width 146 height 196
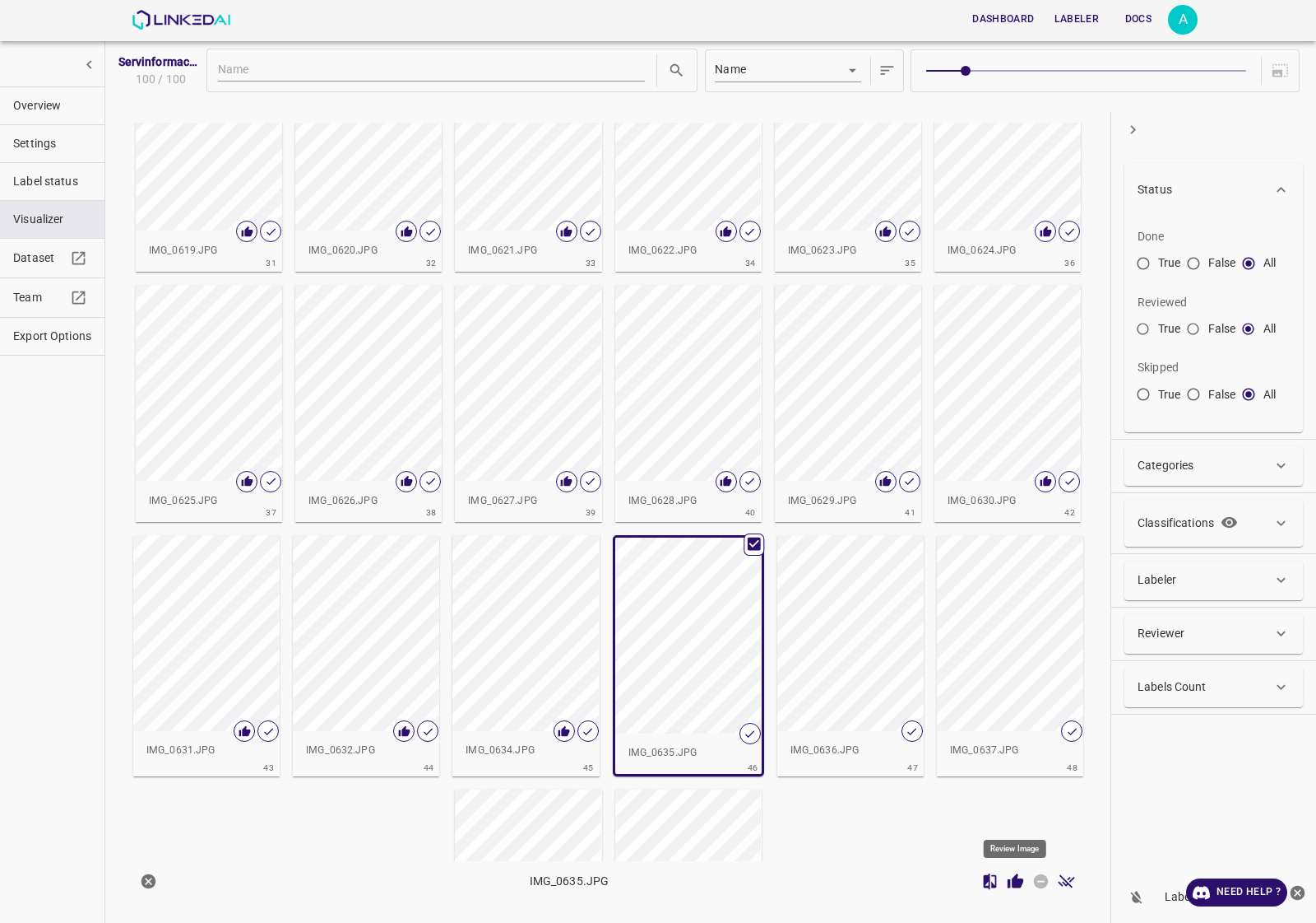
click at [1020, 875] on icon "Review Image" at bounding box center [1015, 880] width 17 height 17
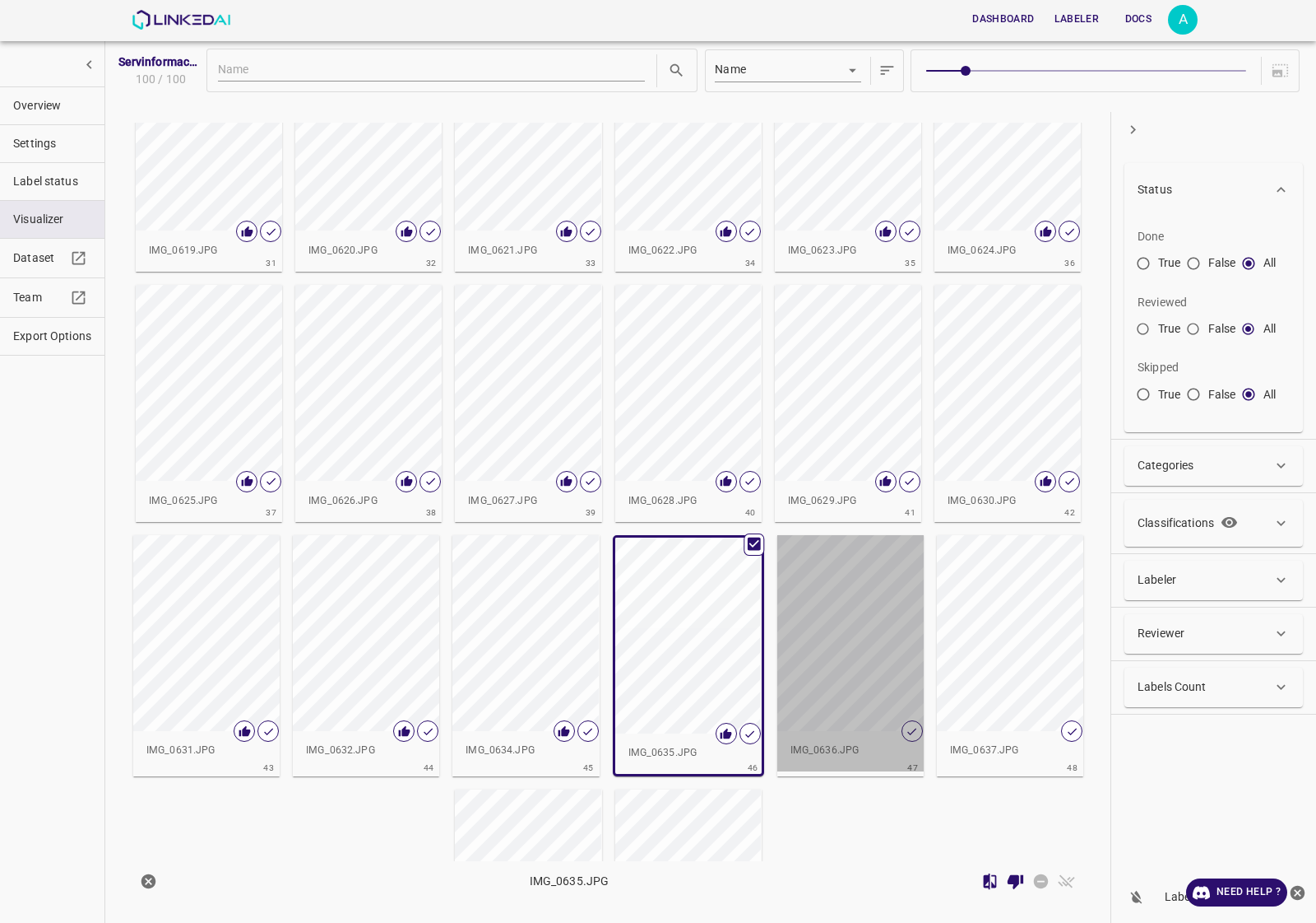
click at [855, 672] on div "button" at bounding box center [850, 632] width 146 height 196
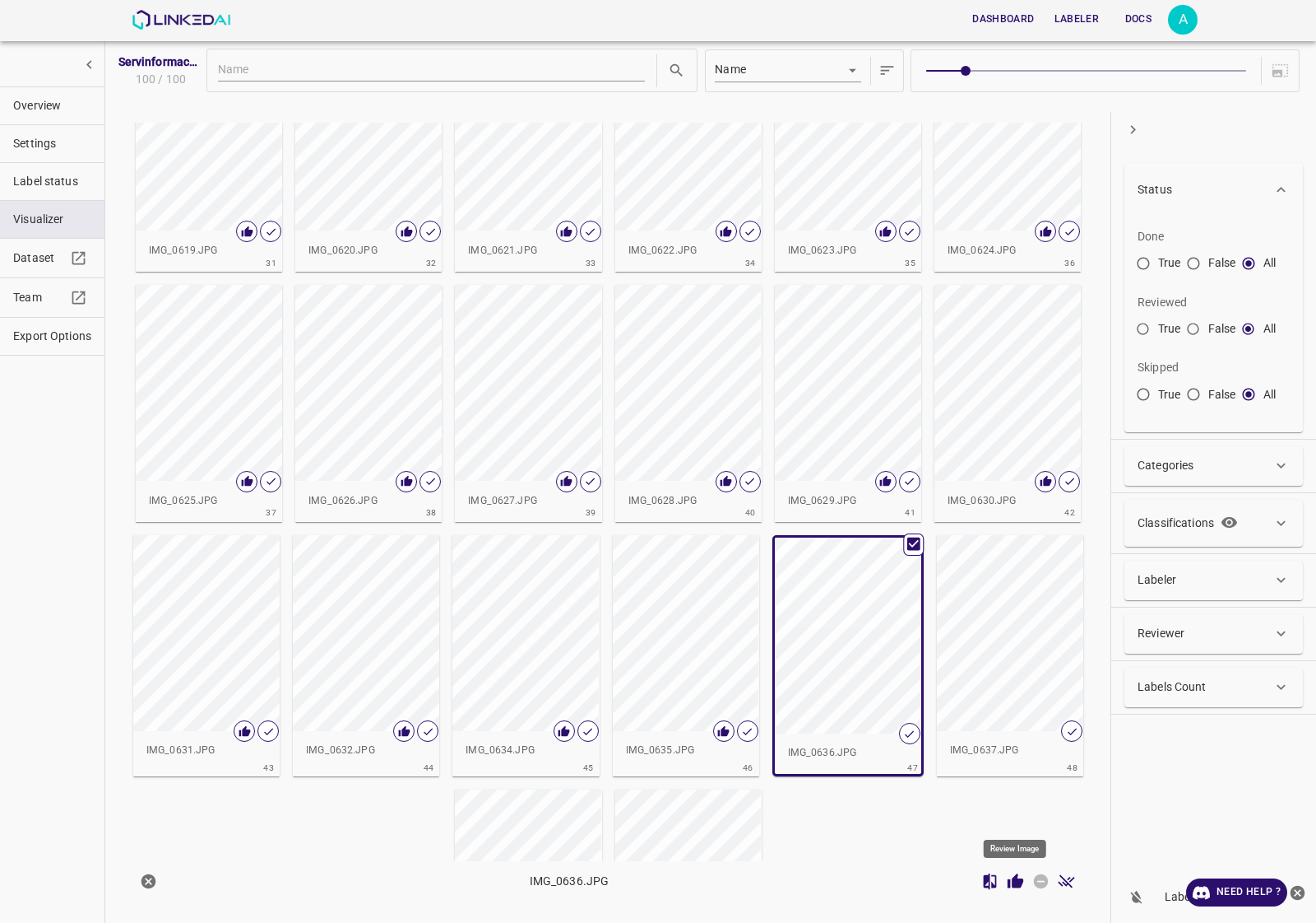
click at [1014, 884] on icon "Review Image" at bounding box center [1016, 880] width 16 height 15
click at [989, 657] on div "button" at bounding box center [1009, 632] width 146 height 196
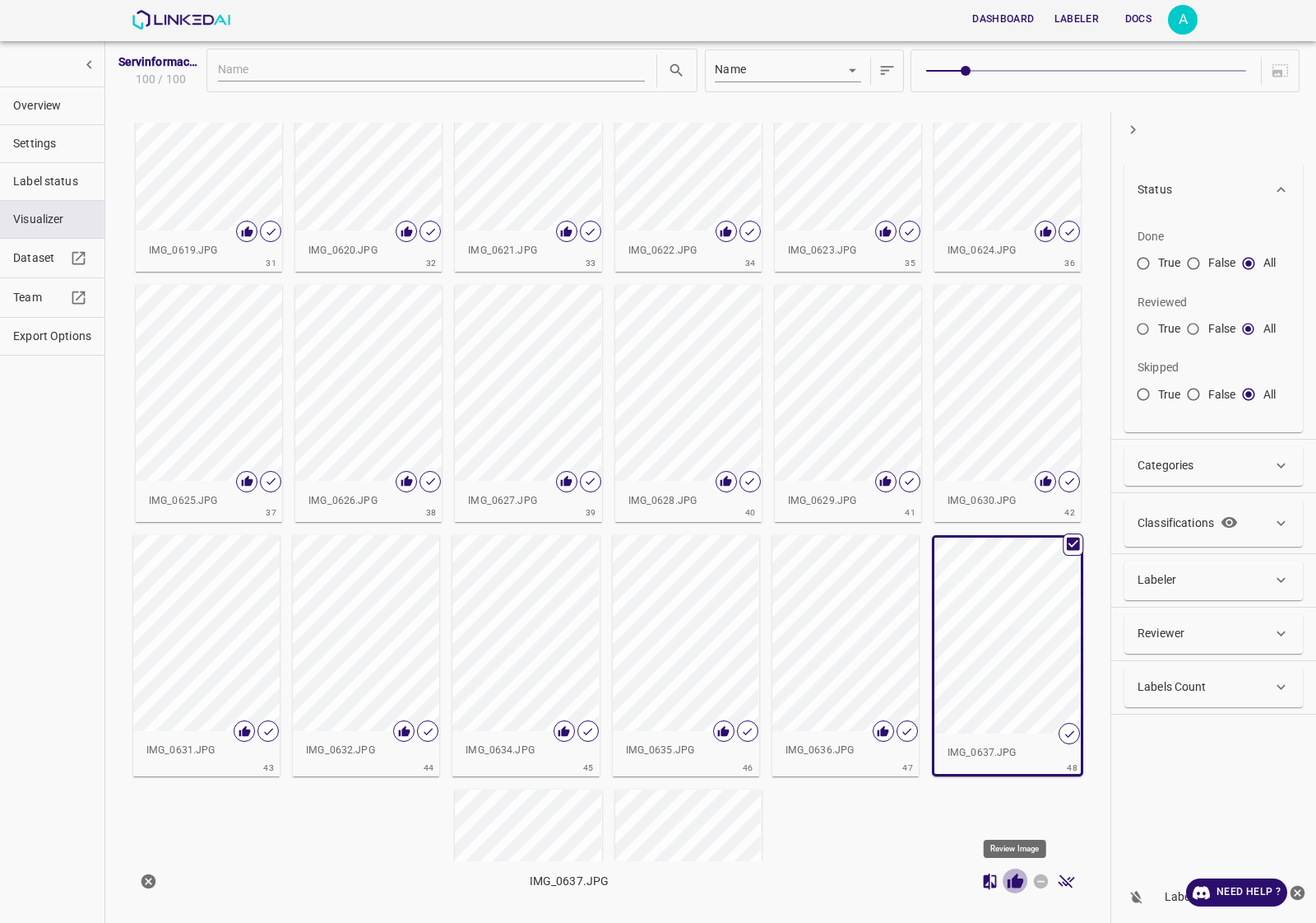
click at [1017, 880] on icon "Review Image" at bounding box center [1016, 880] width 16 height 15
click at [527, 801] on div "button" at bounding box center [527, 886] width 146 height 196
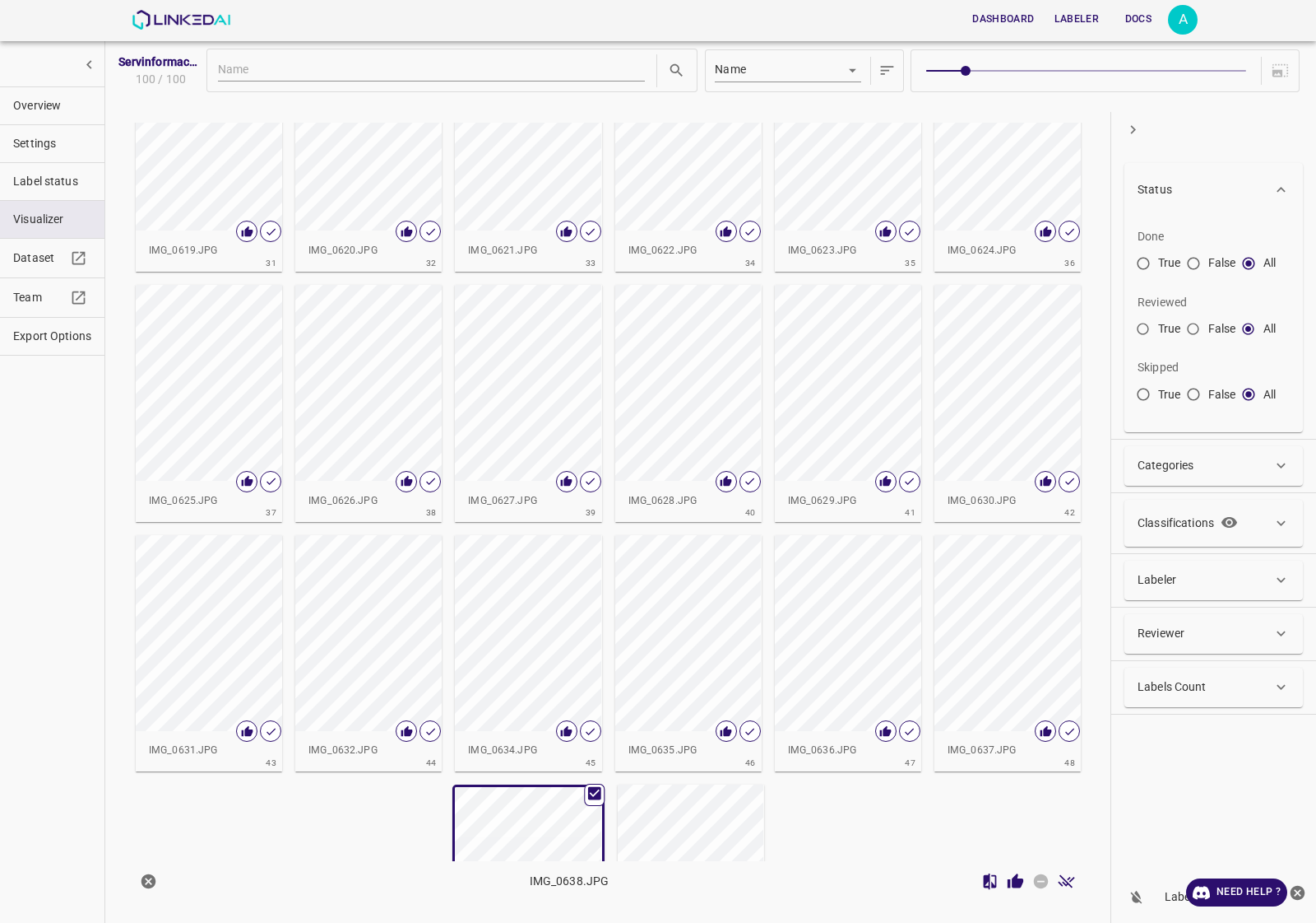
scroll to position [1543, 0]
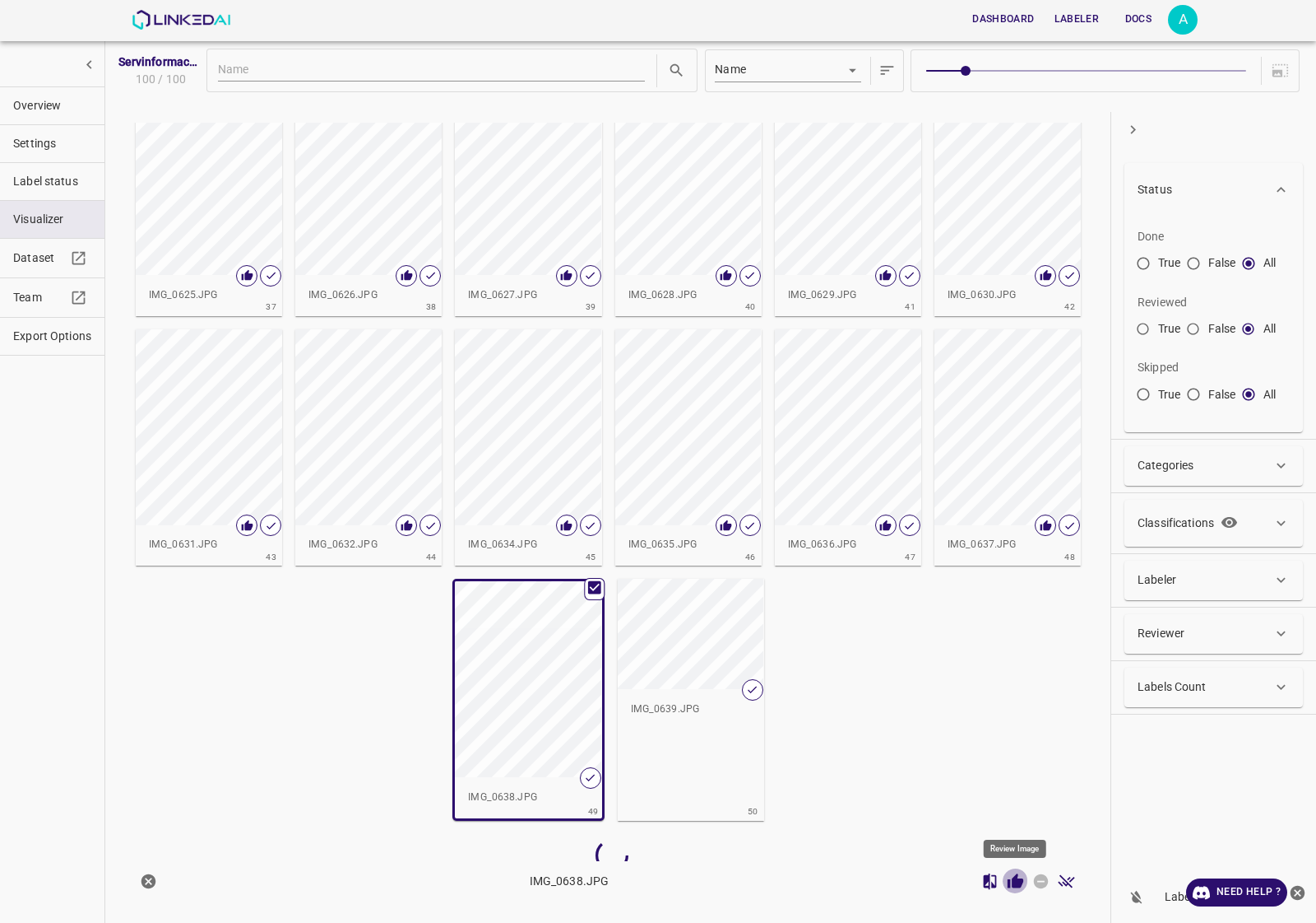
click at [1017, 882] on icon "Review Image" at bounding box center [1016, 880] width 16 height 15
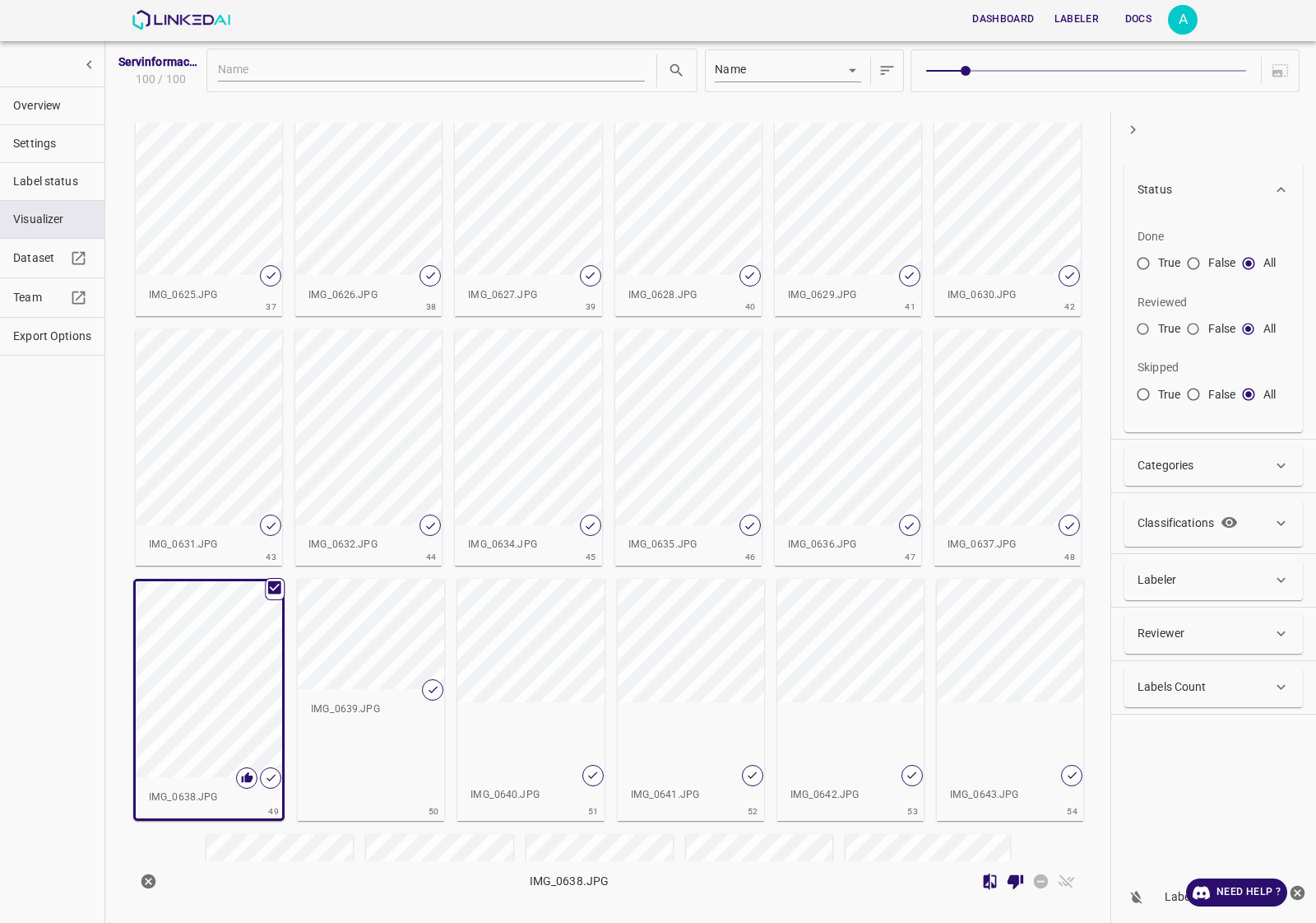
click at [400, 659] on div "button" at bounding box center [370, 633] width 146 height 110
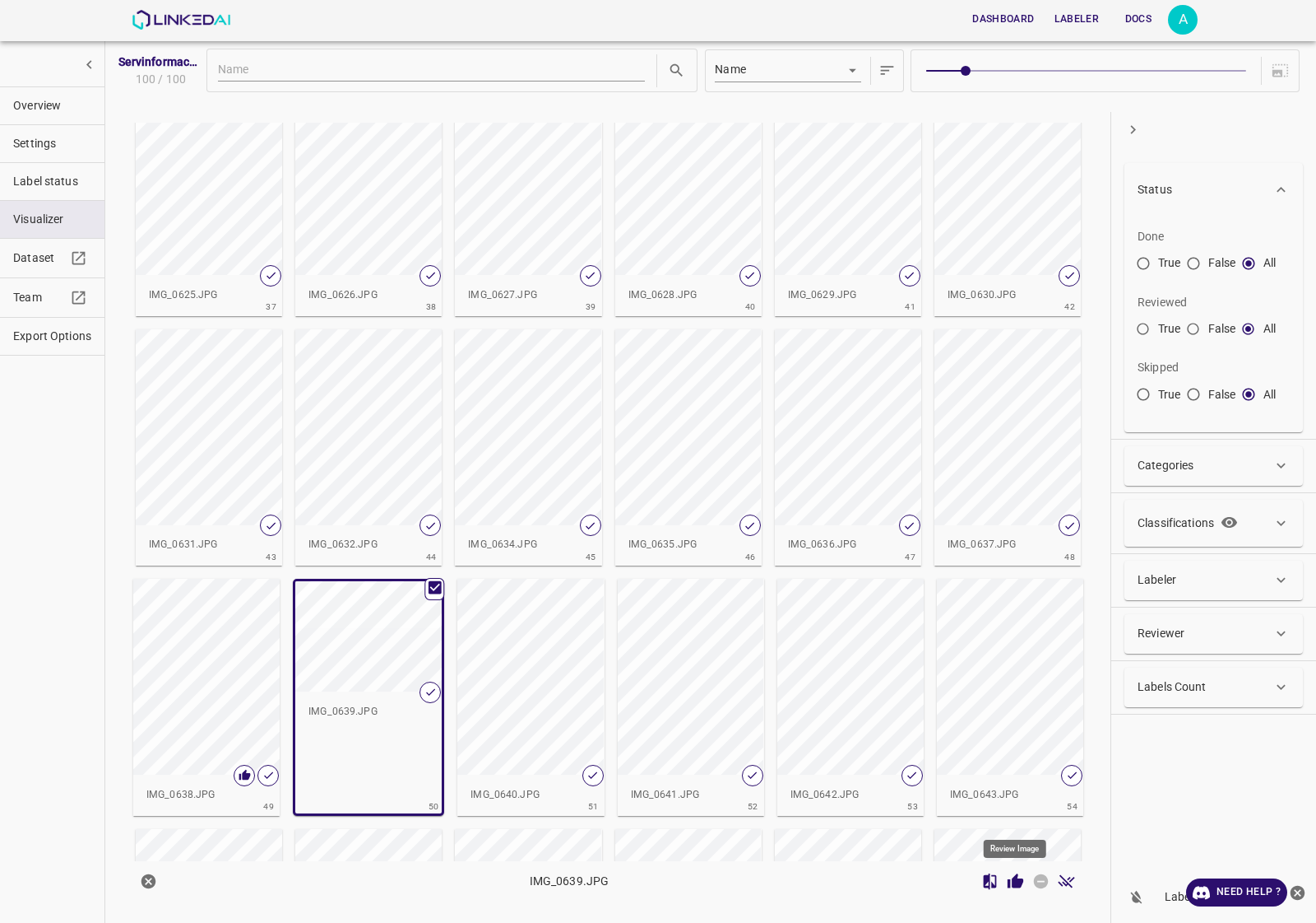
click at [1009, 878] on icon "Review Image" at bounding box center [1015, 880] width 17 height 17
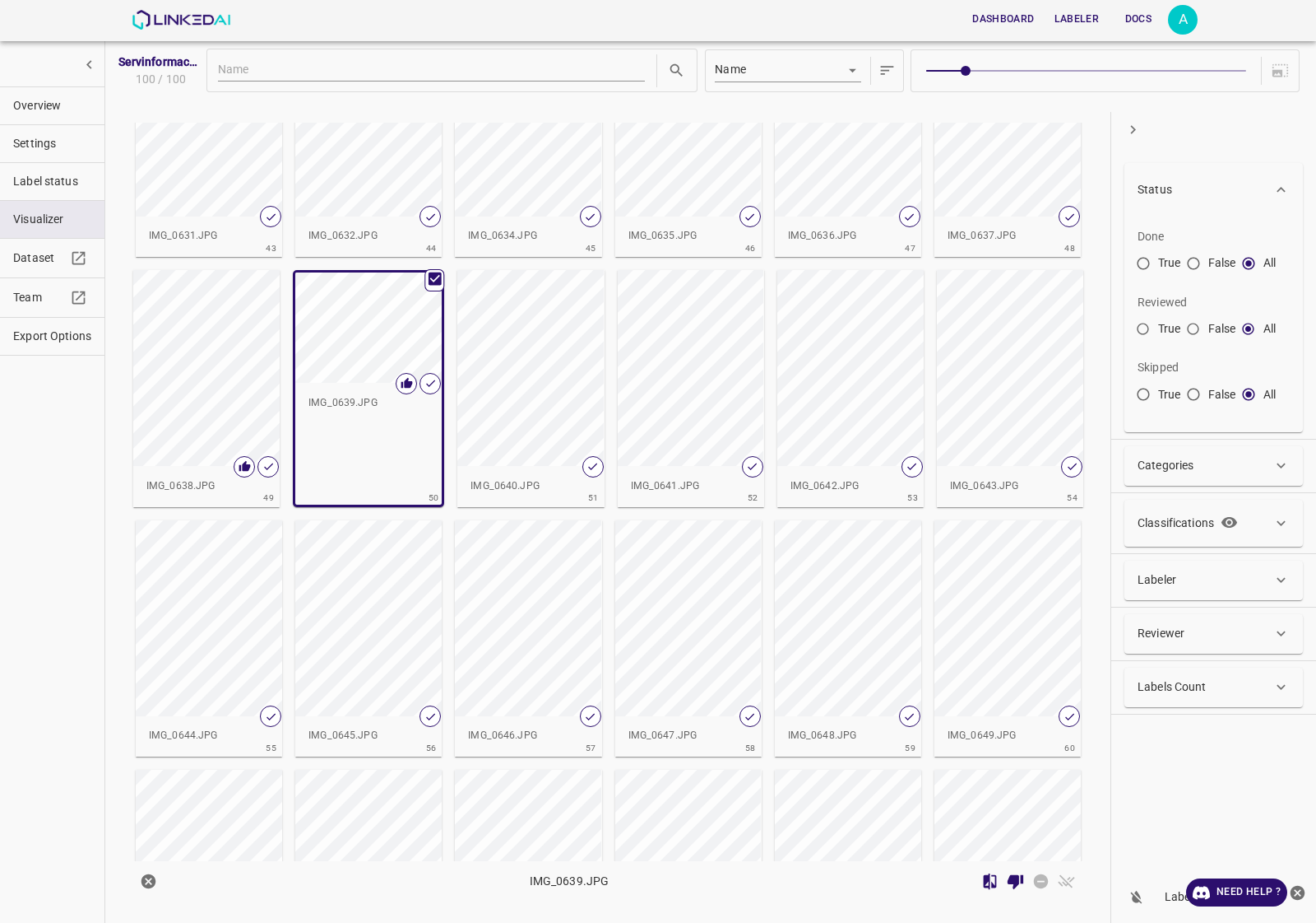
click at [526, 375] on div "button" at bounding box center [530, 368] width 146 height 196
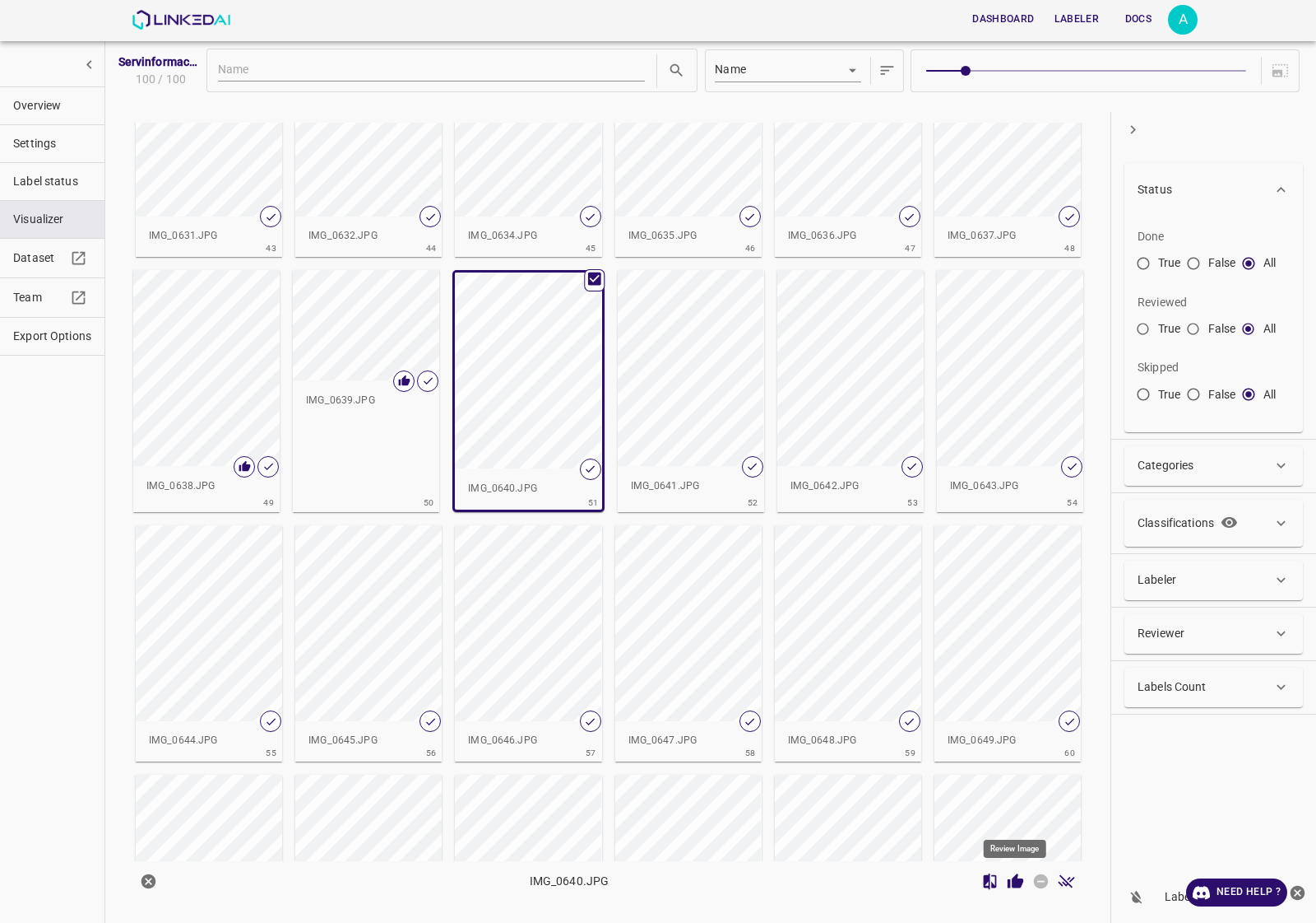
click at [1007, 889] on icon "Review Image" at bounding box center [1015, 880] width 17 height 17
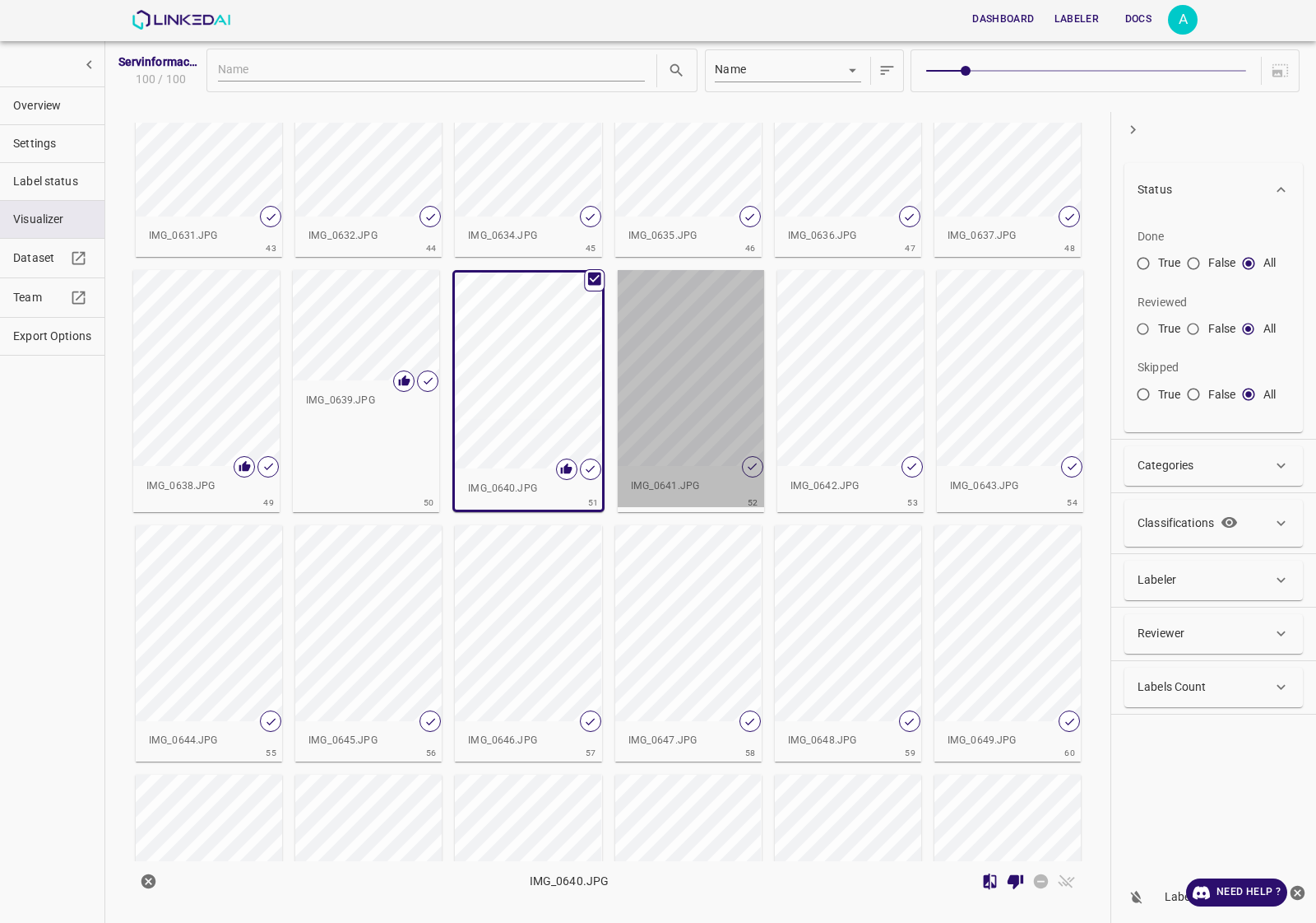
click at [688, 404] on div "button" at bounding box center [690, 368] width 146 height 196
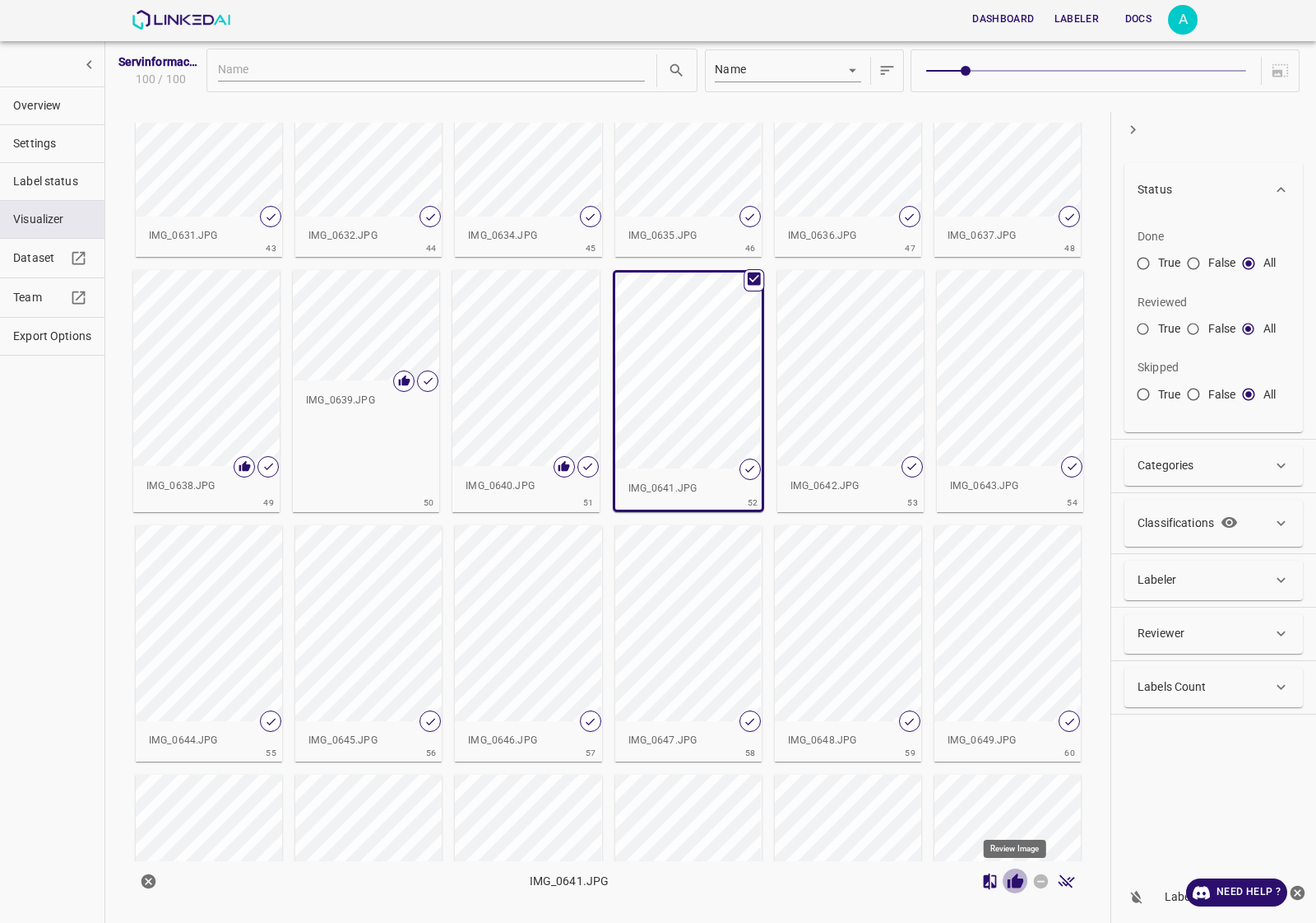
click at [1024, 889] on icon "Review Image" at bounding box center [1015, 880] width 17 height 17
click at [869, 400] on div "button" at bounding box center [850, 368] width 146 height 196
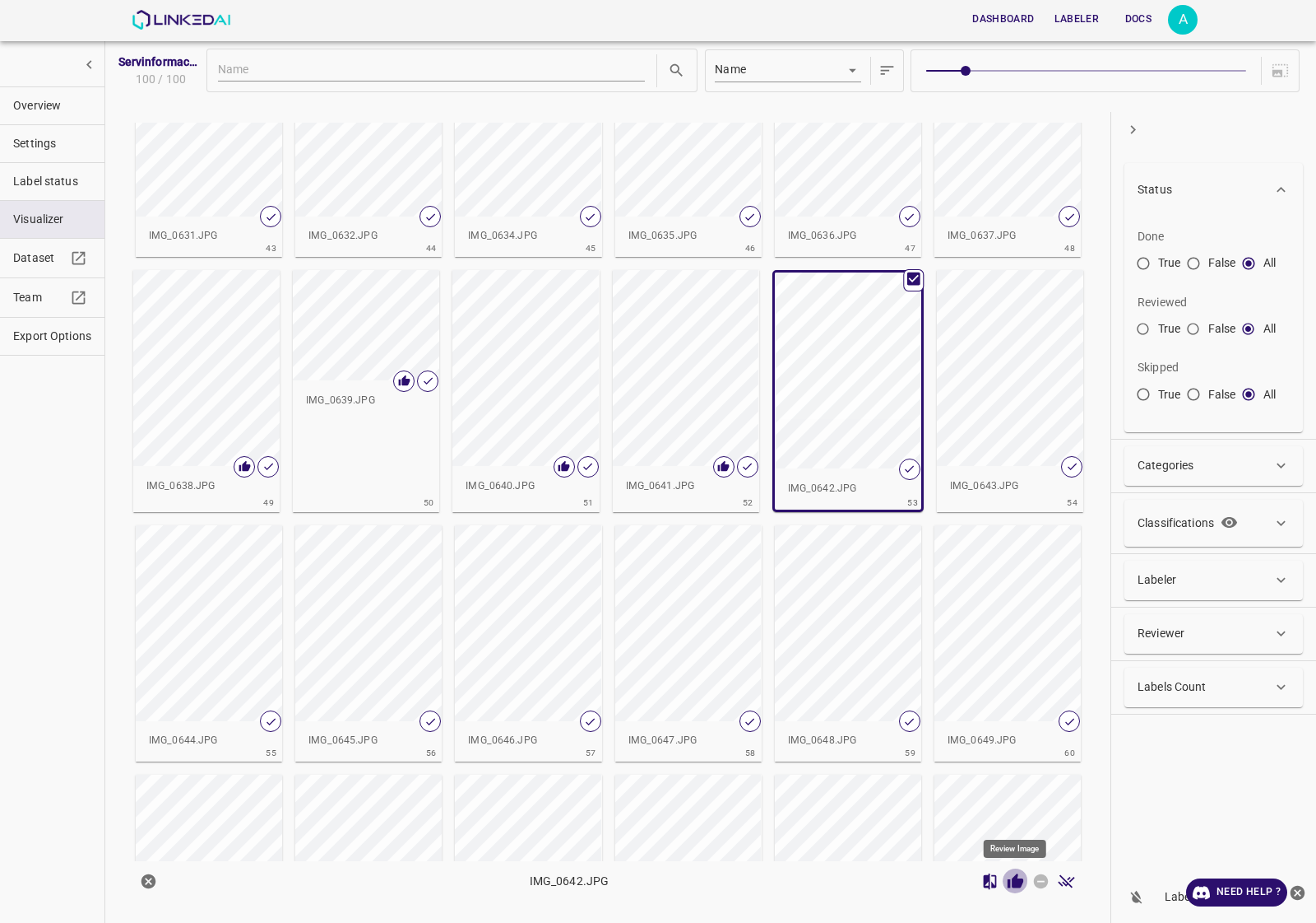
click at [1013, 884] on icon "Review Image" at bounding box center [1016, 880] width 16 height 15
click at [983, 408] on div "button" at bounding box center [1009, 368] width 146 height 196
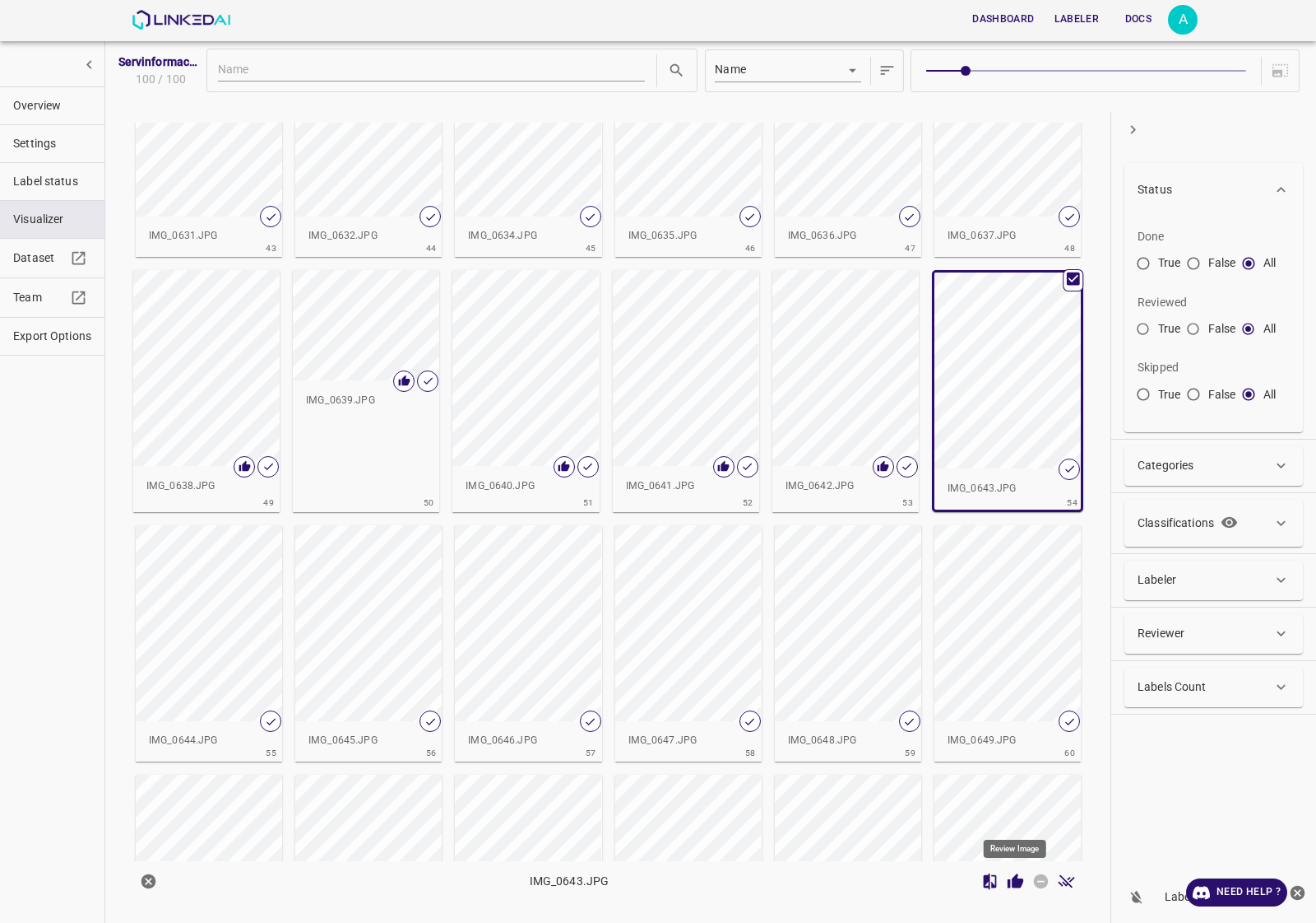
click at [1013, 882] on icon "Review Image" at bounding box center [1016, 880] width 16 height 15
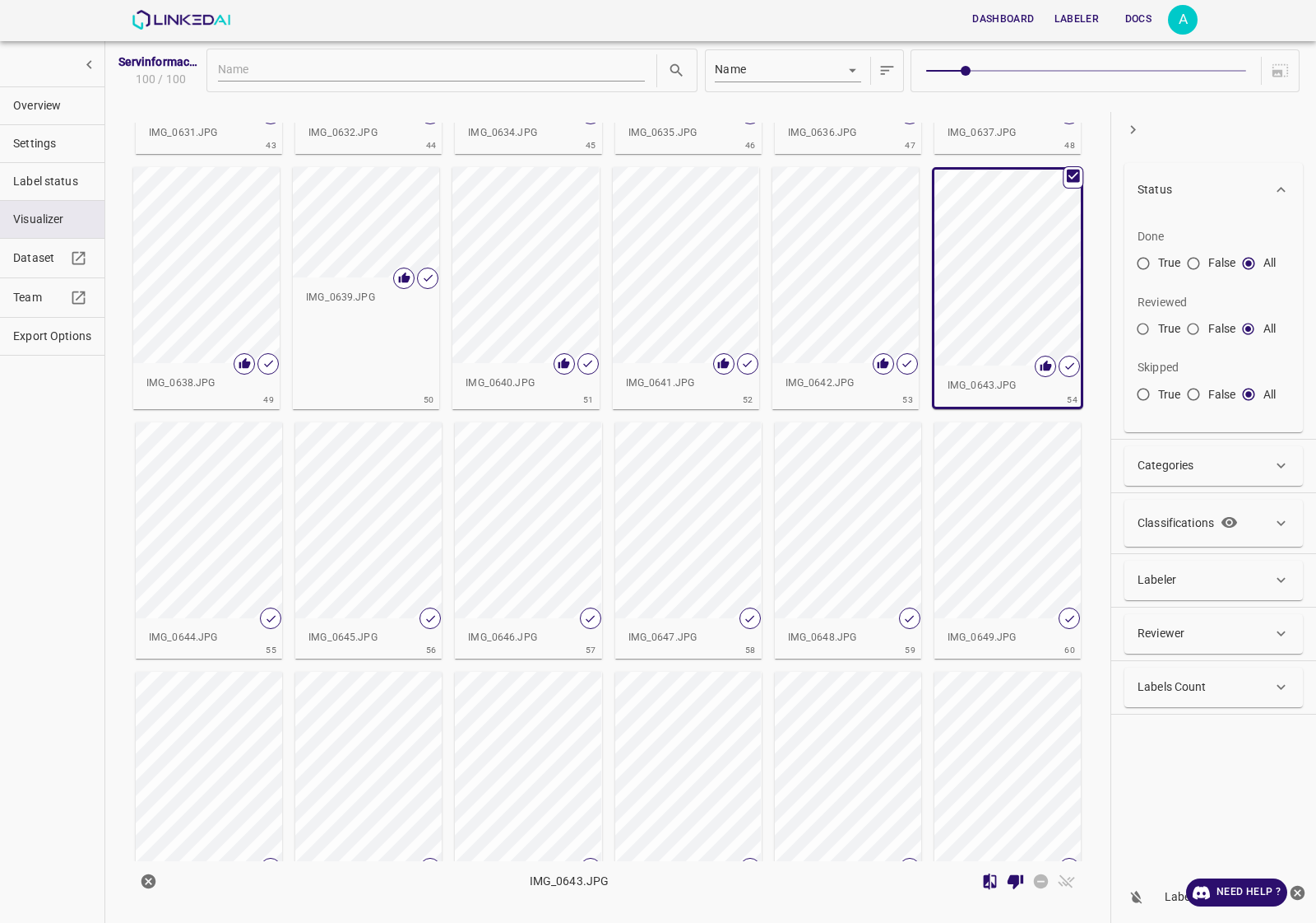
scroll to position [2058, 0]
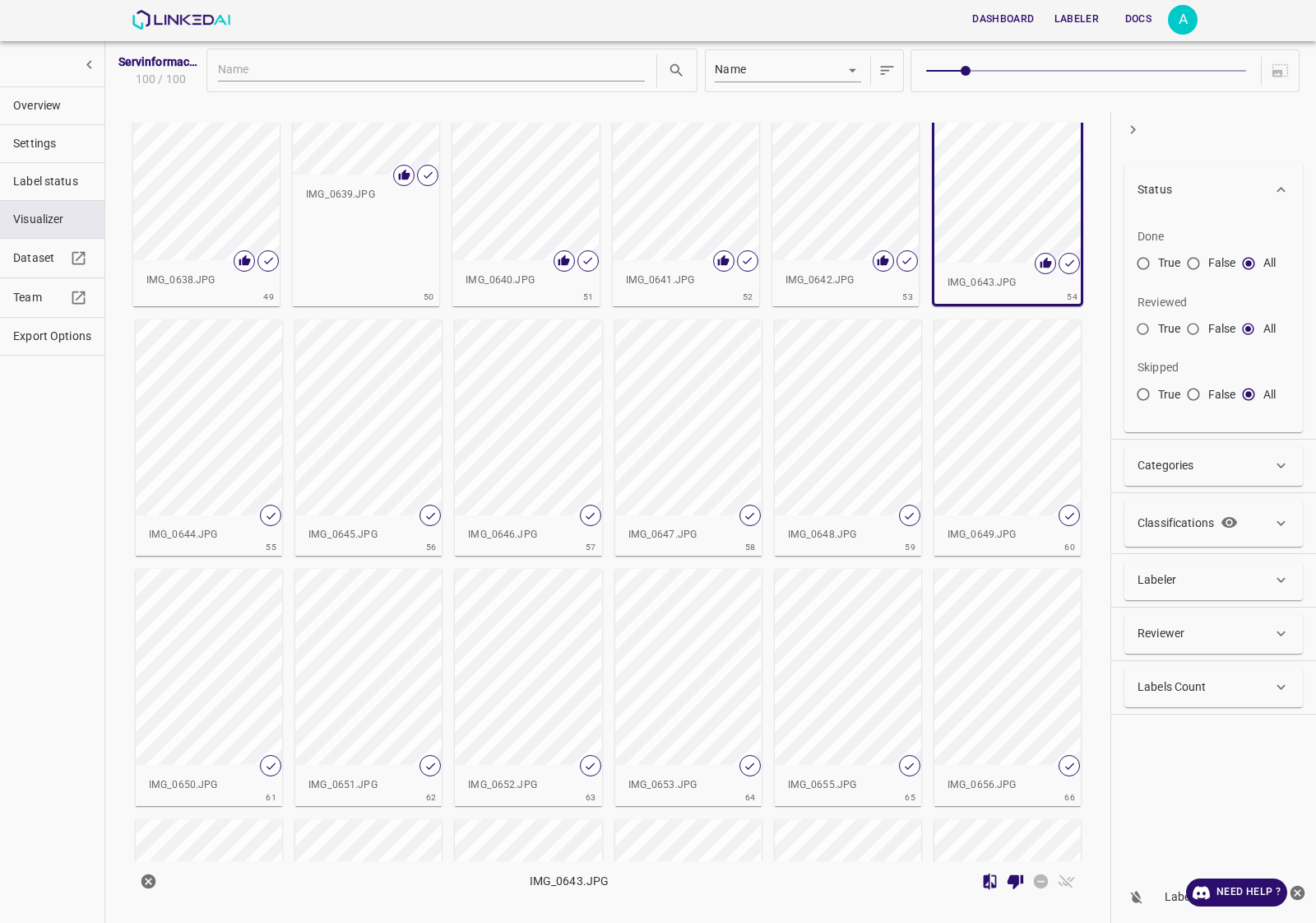
click at [178, 395] on div "button" at bounding box center [209, 416] width 146 height 196
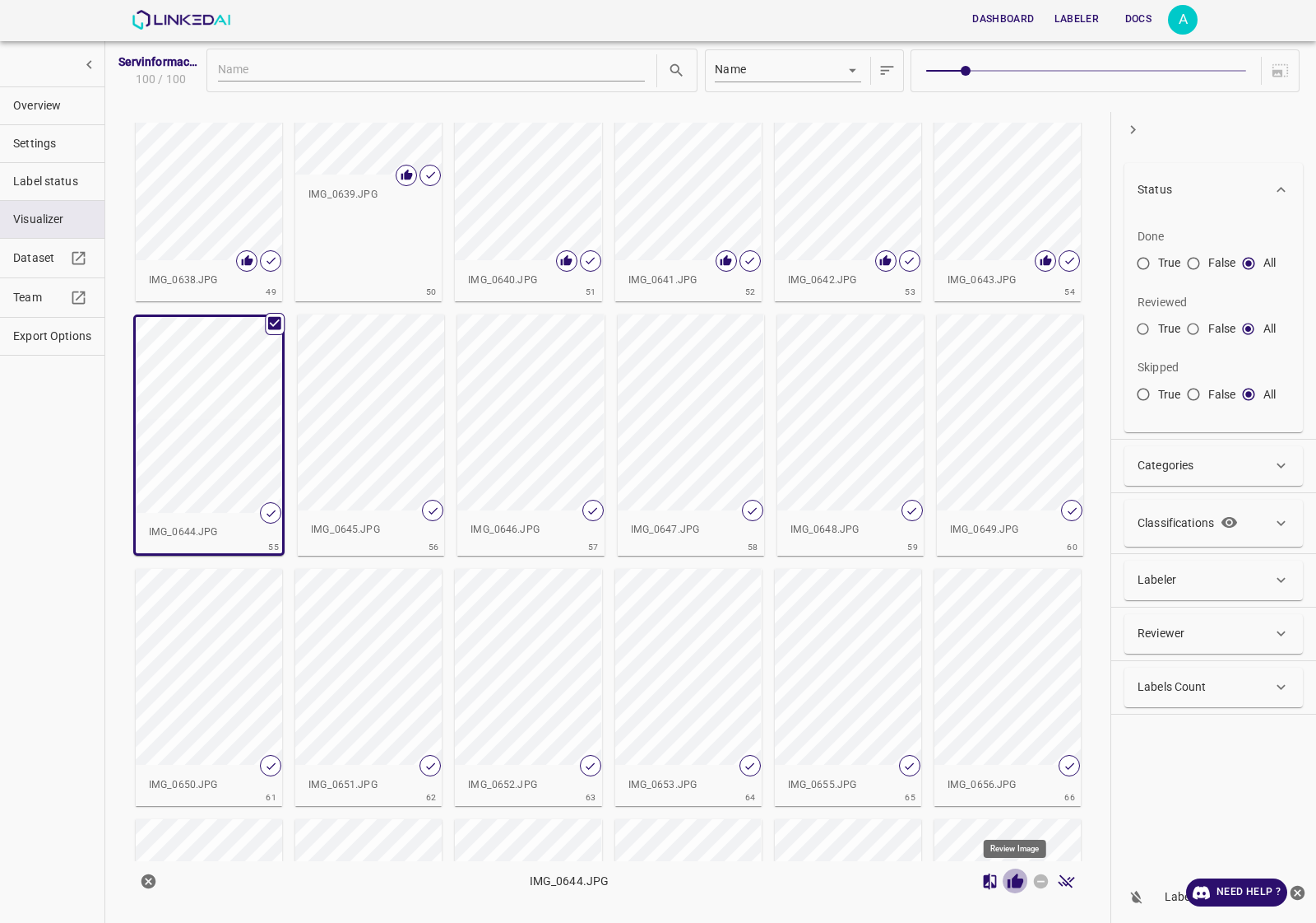
click at [1018, 876] on icon "Review Image" at bounding box center [1015, 880] width 17 height 17
click at [378, 454] on div "button" at bounding box center [370, 411] width 146 height 196
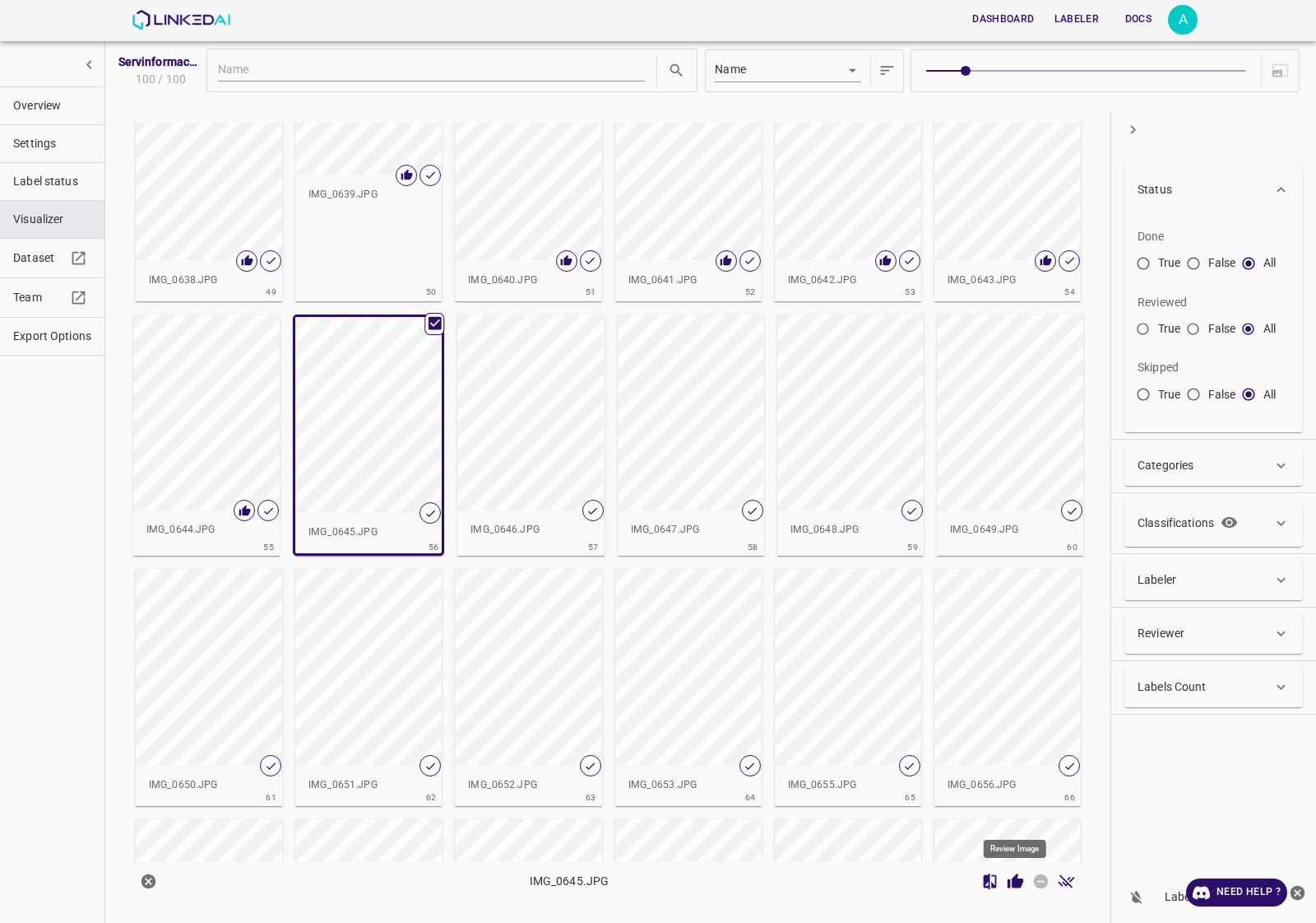
click at [1017, 879] on icon "Review Image" at bounding box center [1016, 880] width 16 height 15
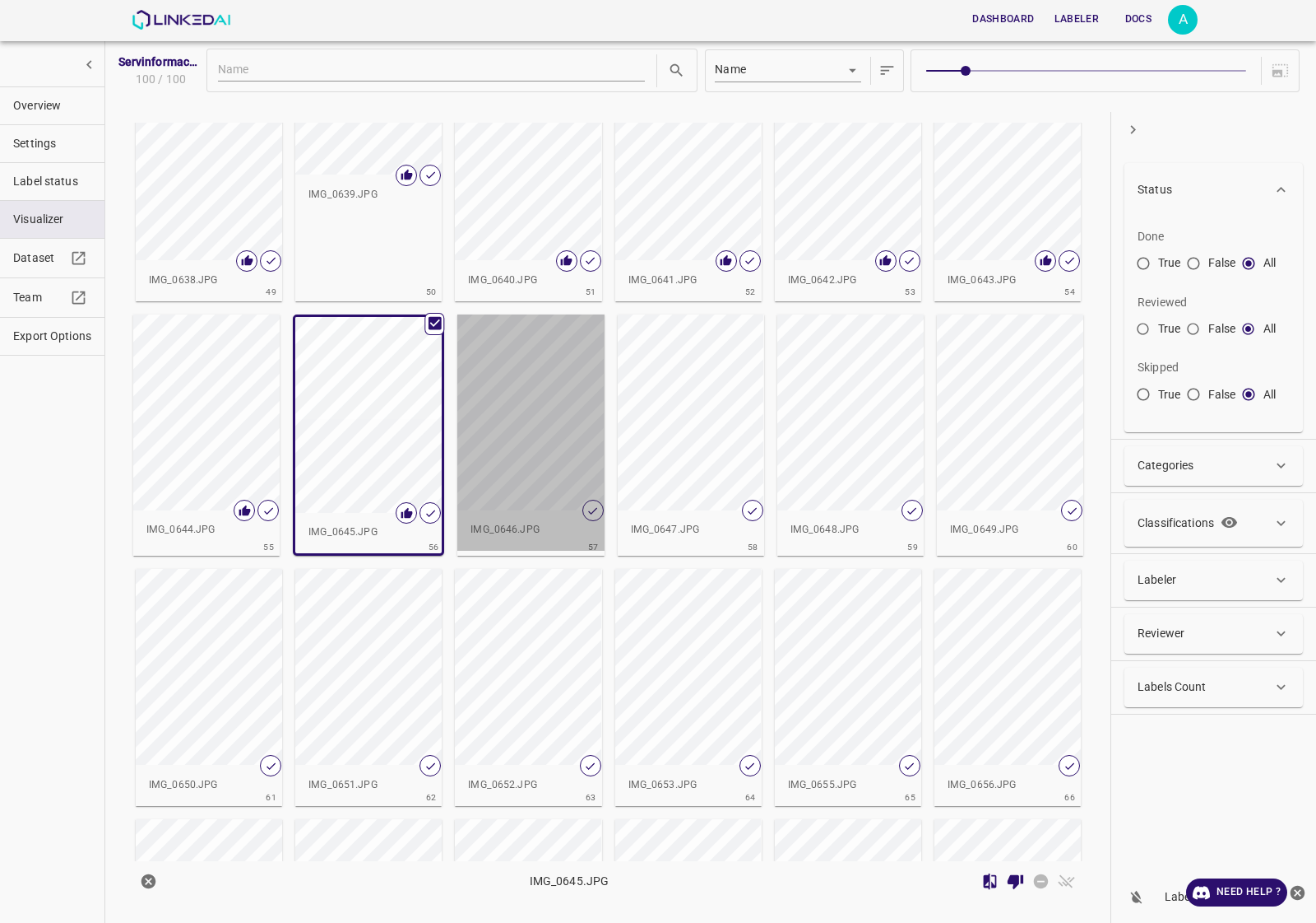
click at [496, 434] on div "button" at bounding box center [530, 411] width 146 height 196
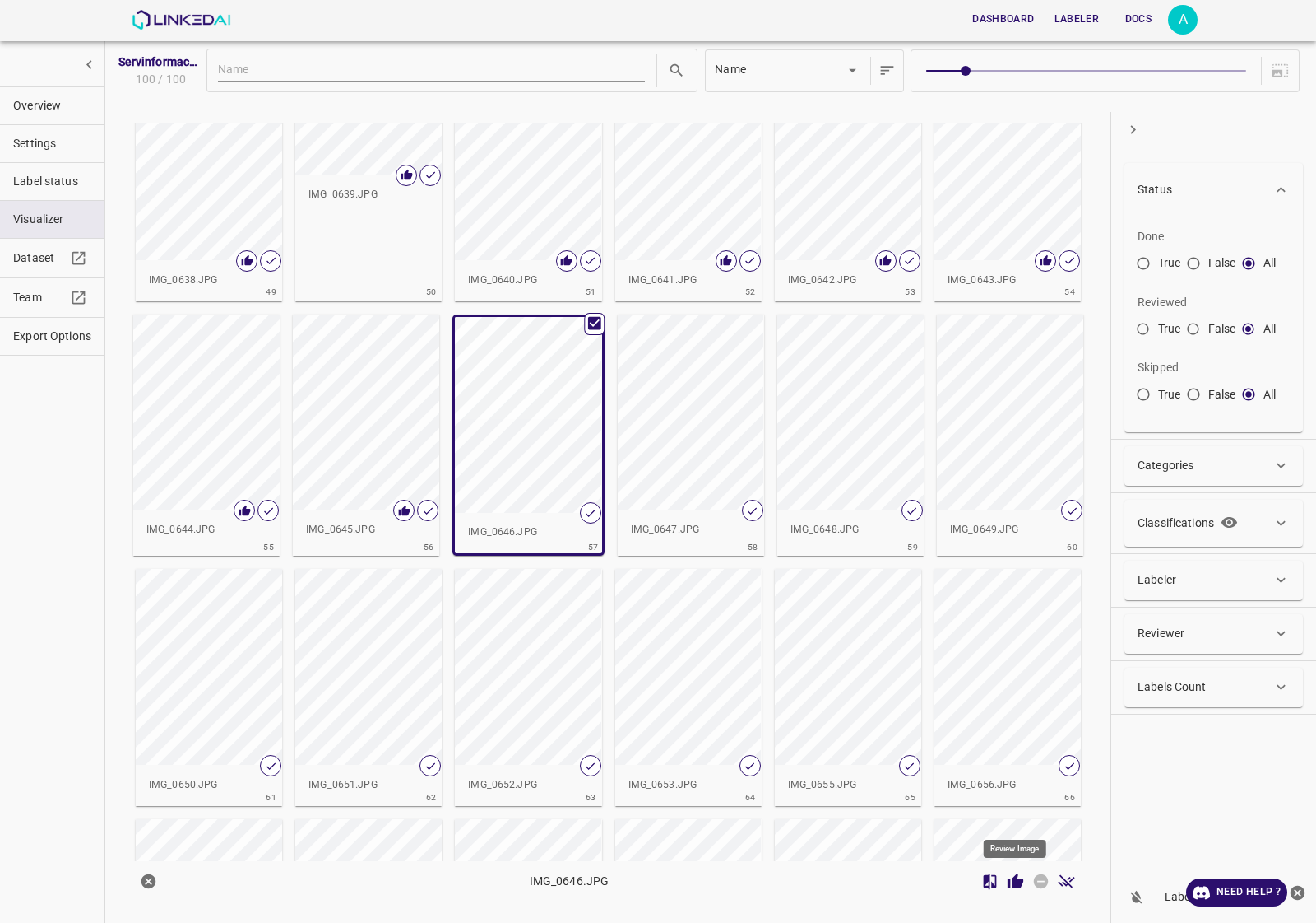
click at [1025, 881] on button "Review Image" at bounding box center [1016, 881] width 26 height 26
click at [712, 395] on div "button" at bounding box center [690, 411] width 146 height 196
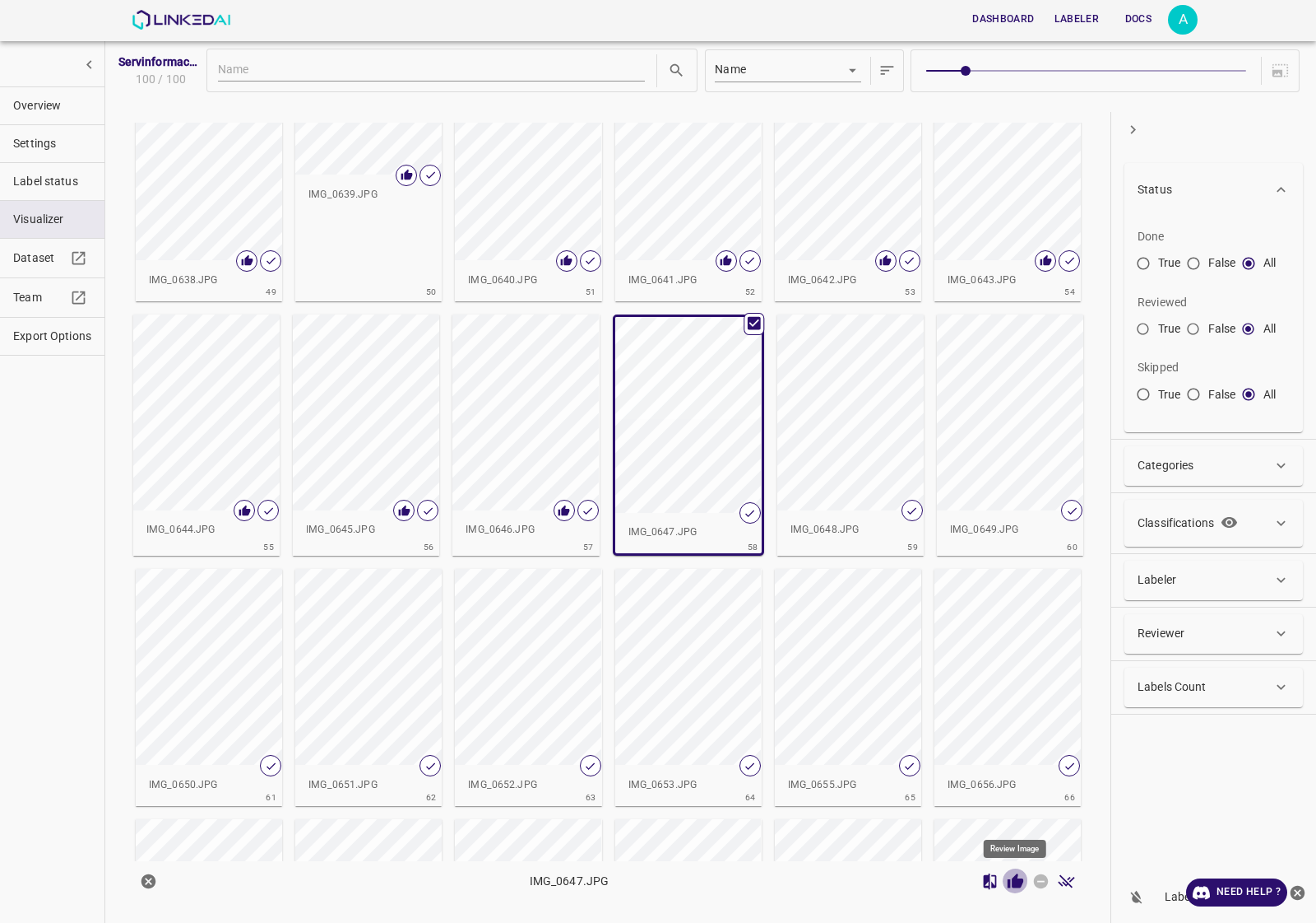
click at [1014, 879] on icon "Review Image" at bounding box center [1016, 880] width 16 height 15
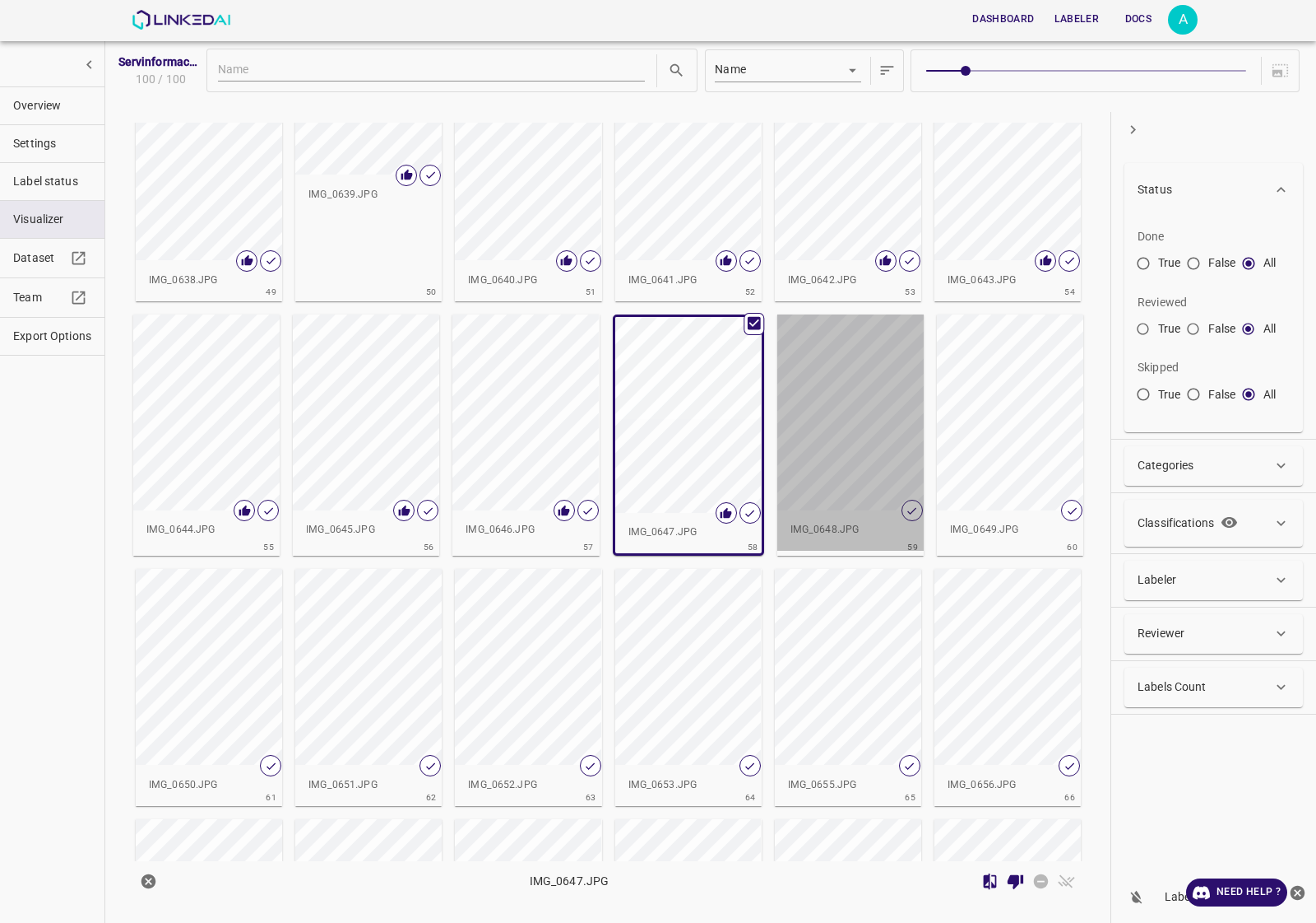
click at [808, 397] on div "button" at bounding box center [850, 411] width 146 height 196
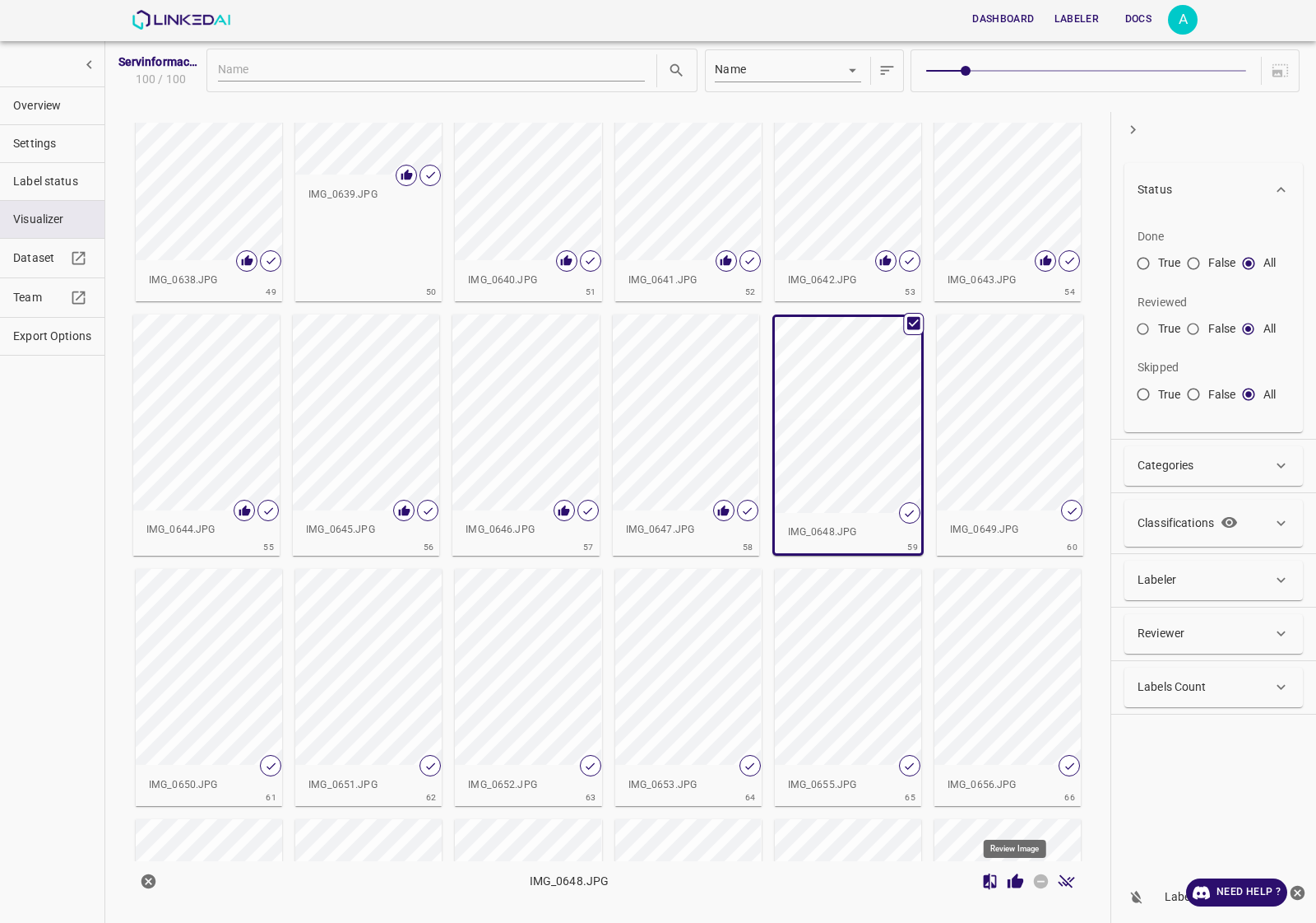
click at [1012, 879] on icon "Review Image" at bounding box center [1015, 880] width 17 height 17
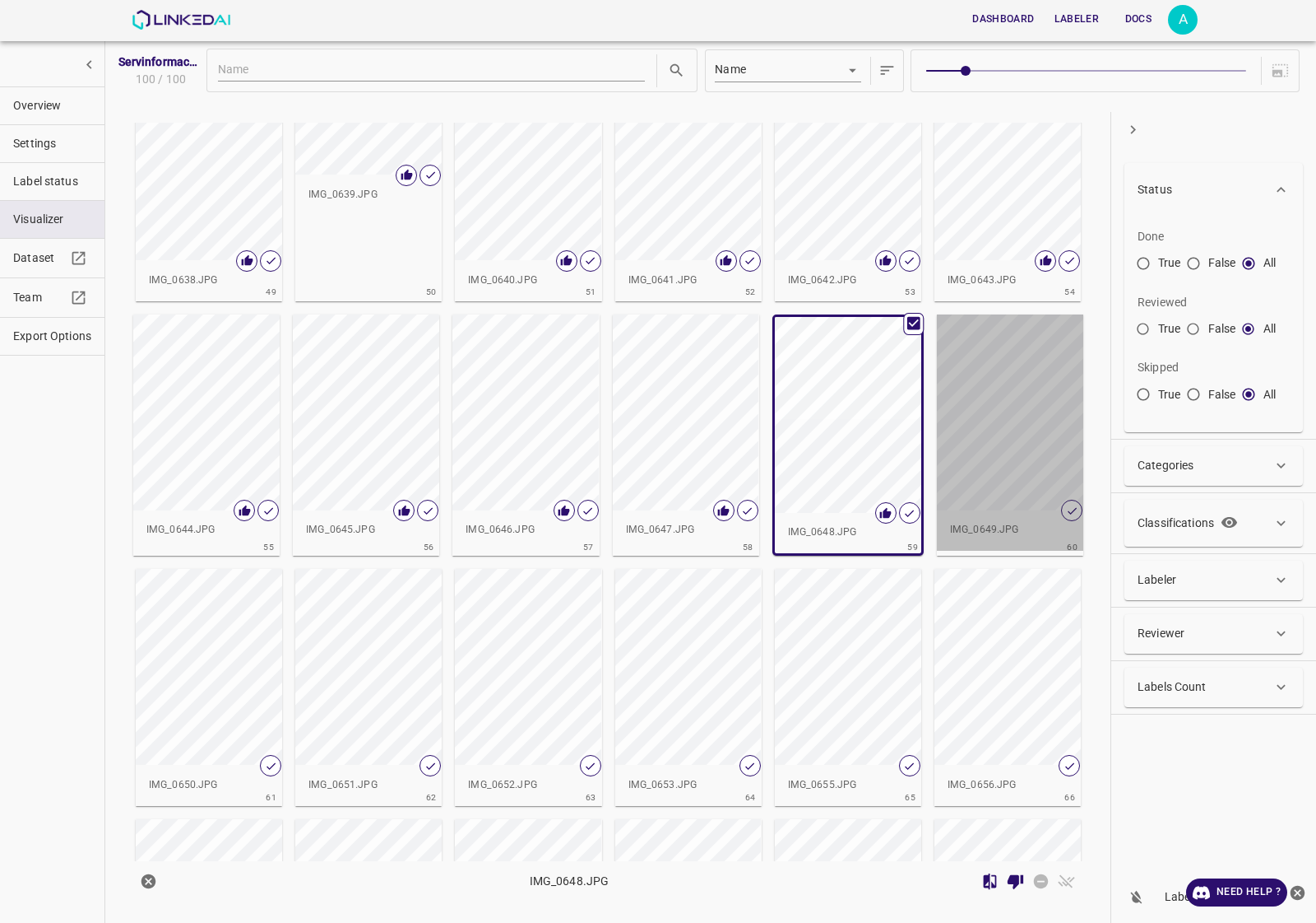
click at [991, 449] on div "button" at bounding box center [1009, 411] width 146 height 196
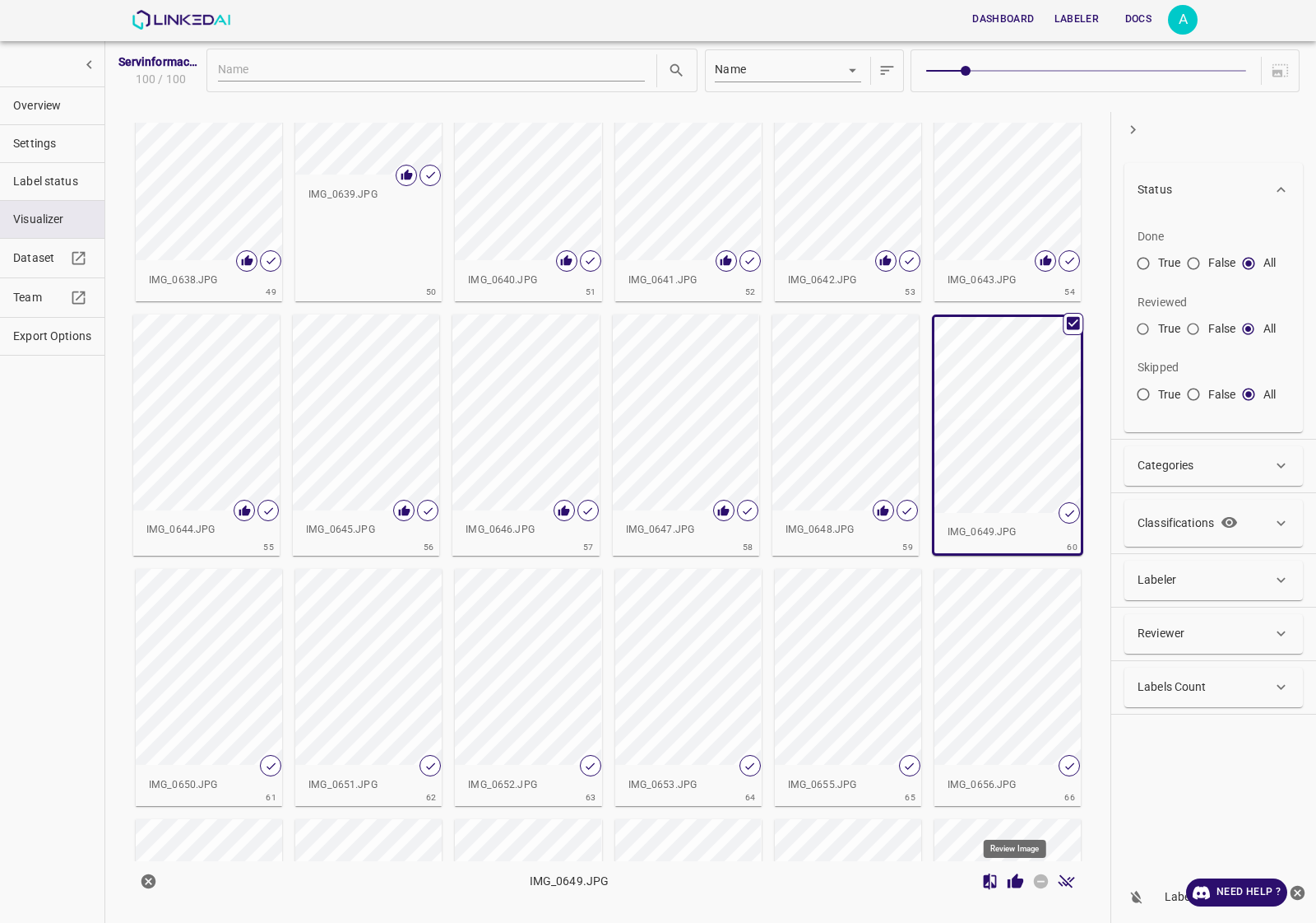
click at [1021, 885] on icon "Review Image" at bounding box center [1016, 880] width 16 height 15
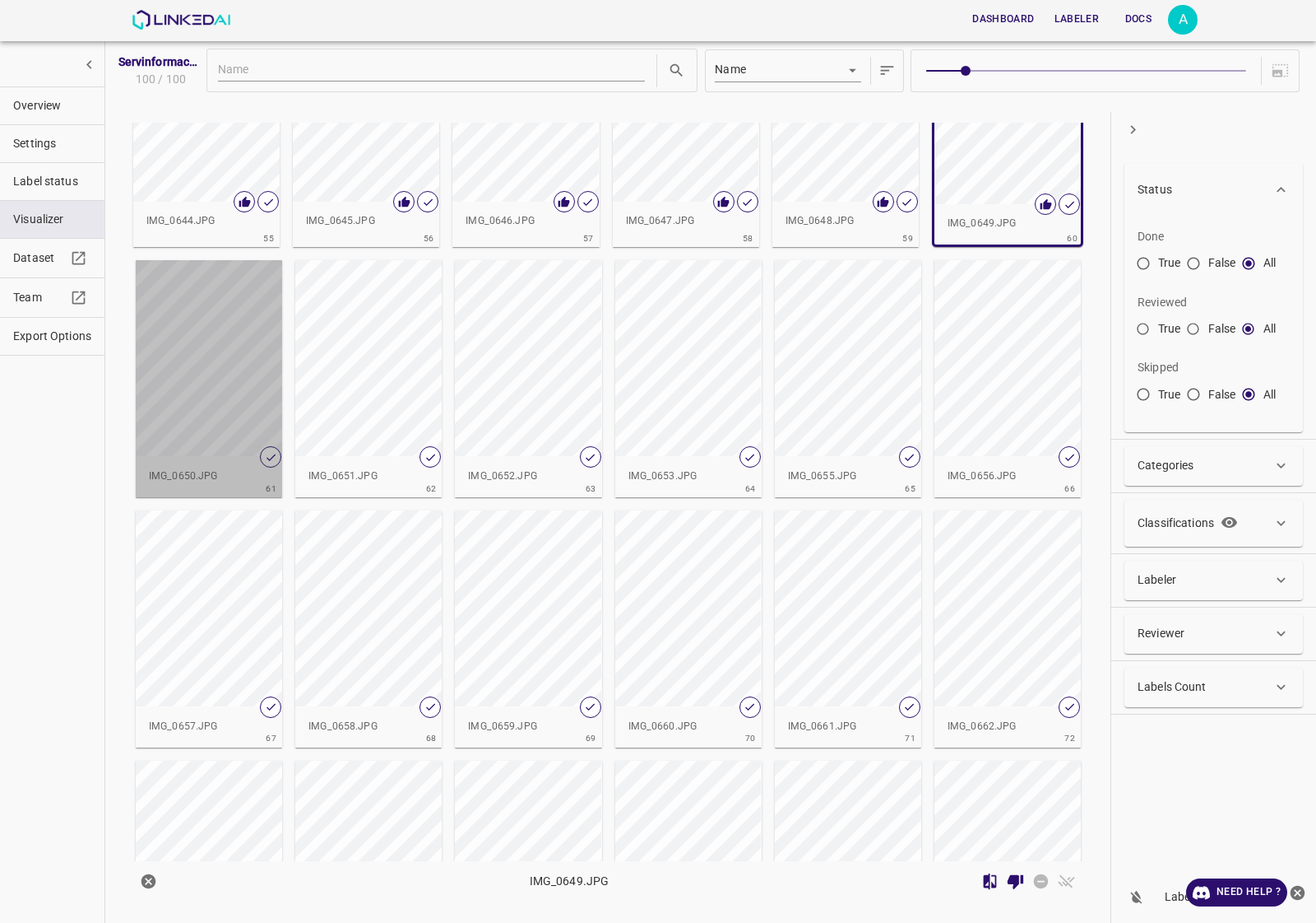
click at [166, 444] on div "button" at bounding box center [209, 358] width 146 height 196
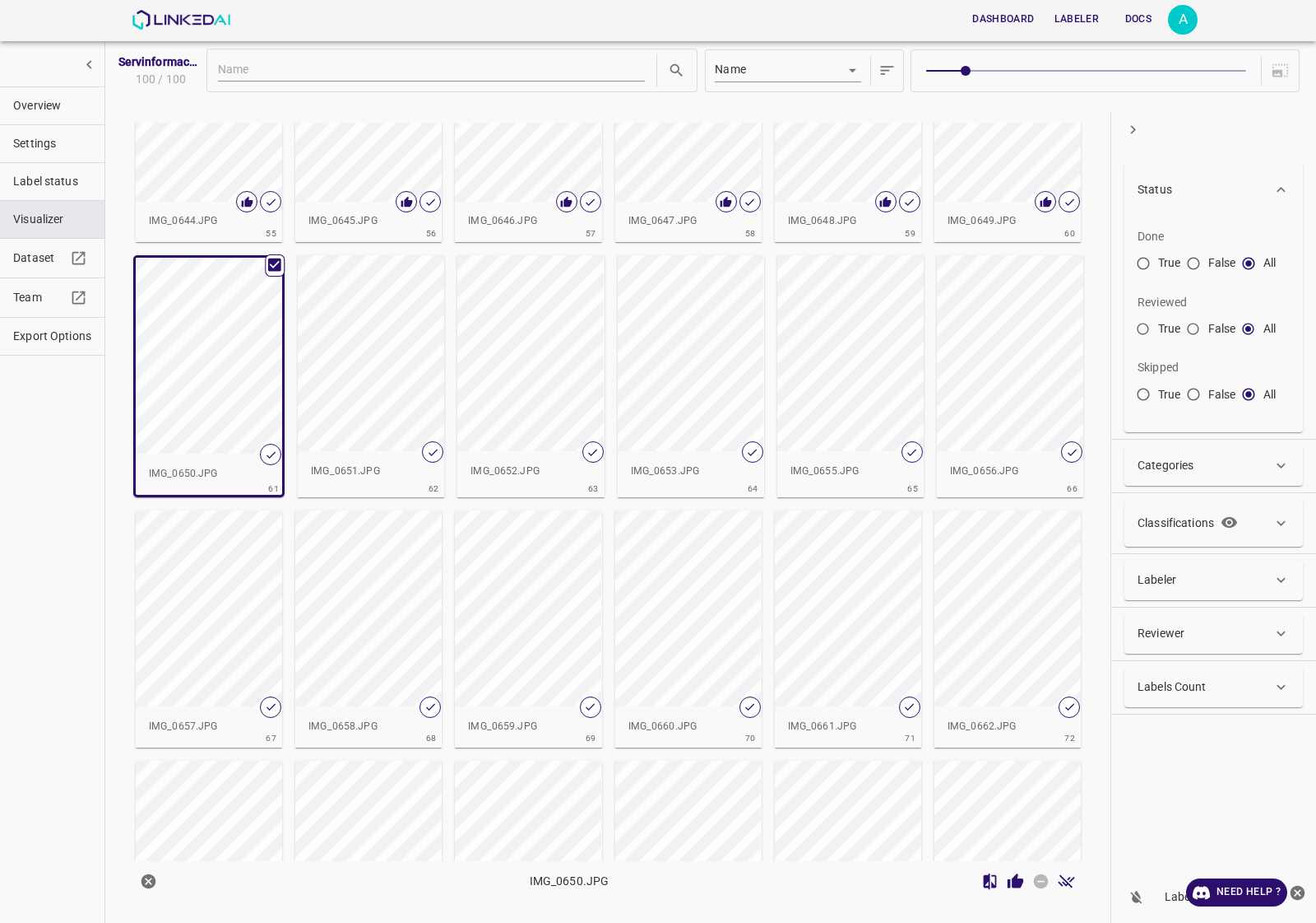
click at [1012, 880] on icon "Review Image" at bounding box center [1015, 880] width 17 height 17
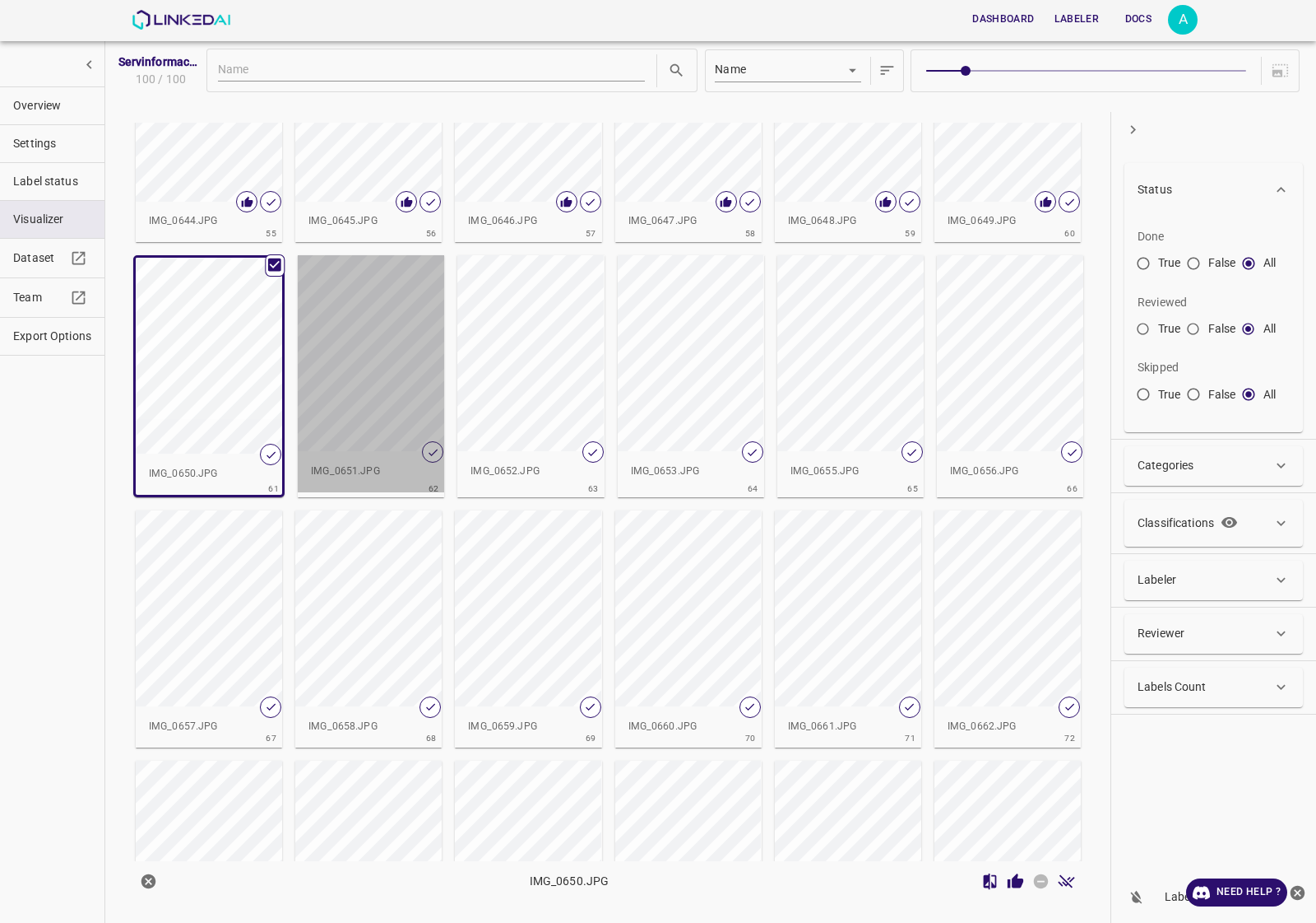
click at [408, 377] on div "button" at bounding box center [370, 353] width 146 height 196
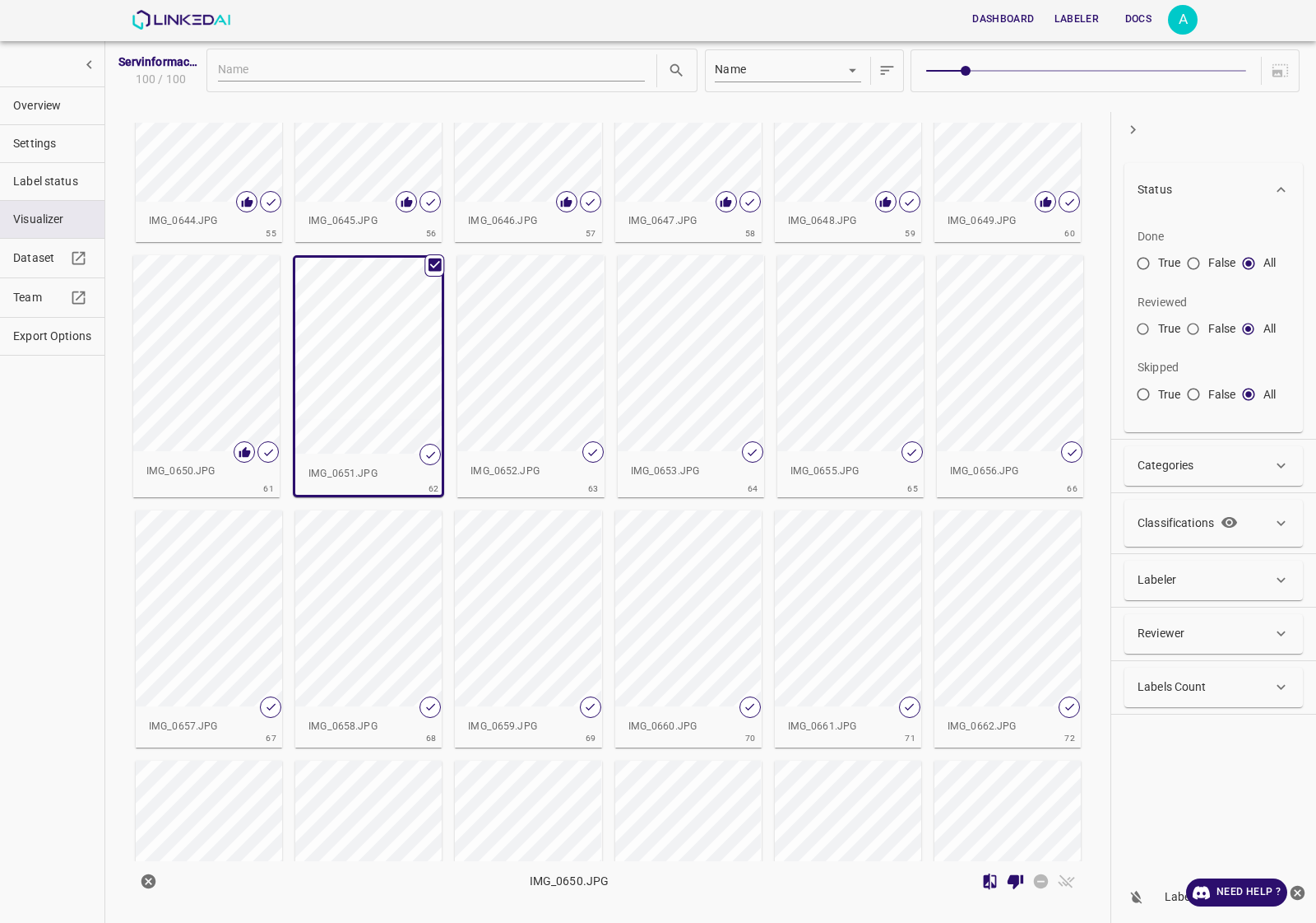
click at [453, 310] on span "IMG_0652.JPG 63" at bounding box center [530, 376] width 160 height 255
click at [515, 344] on div "button" at bounding box center [530, 353] width 146 height 196
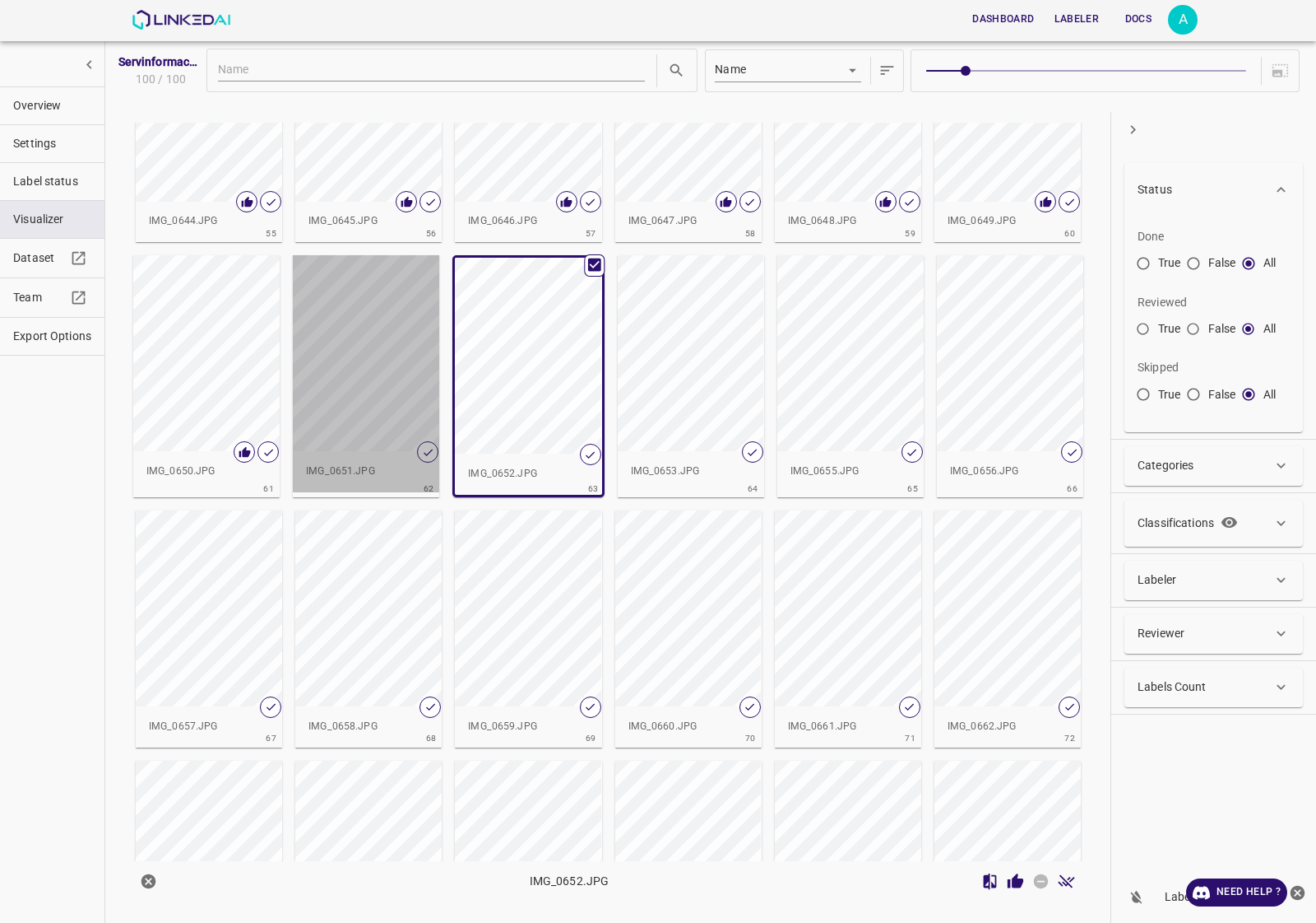
click at [397, 332] on div "button" at bounding box center [366, 353] width 146 height 196
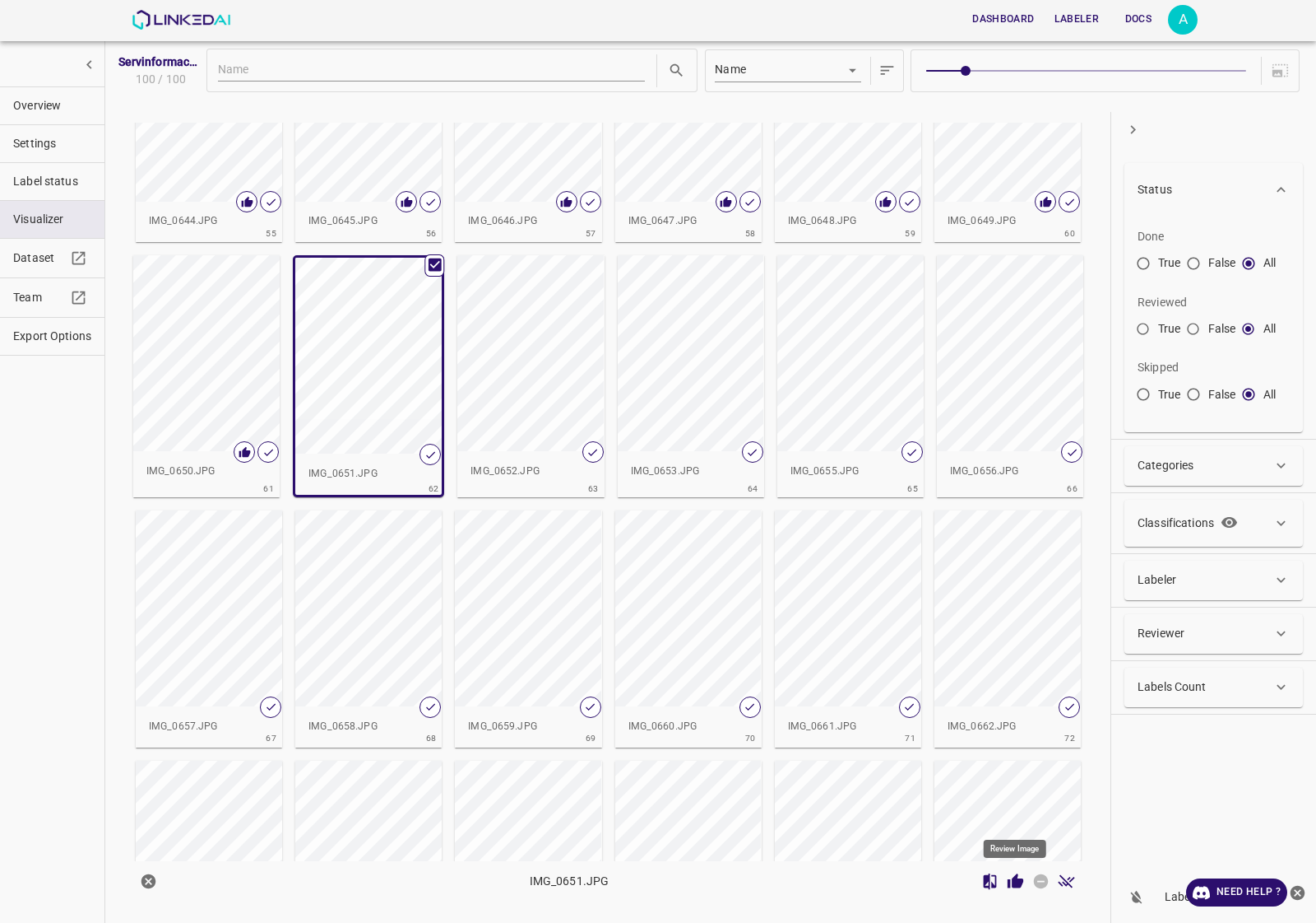
click at [1014, 874] on icon "Review Image" at bounding box center [1015, 880] width 17 height 17
click at [531, 319] on div "button" at bounding box center [530, 353] width 146 height 196
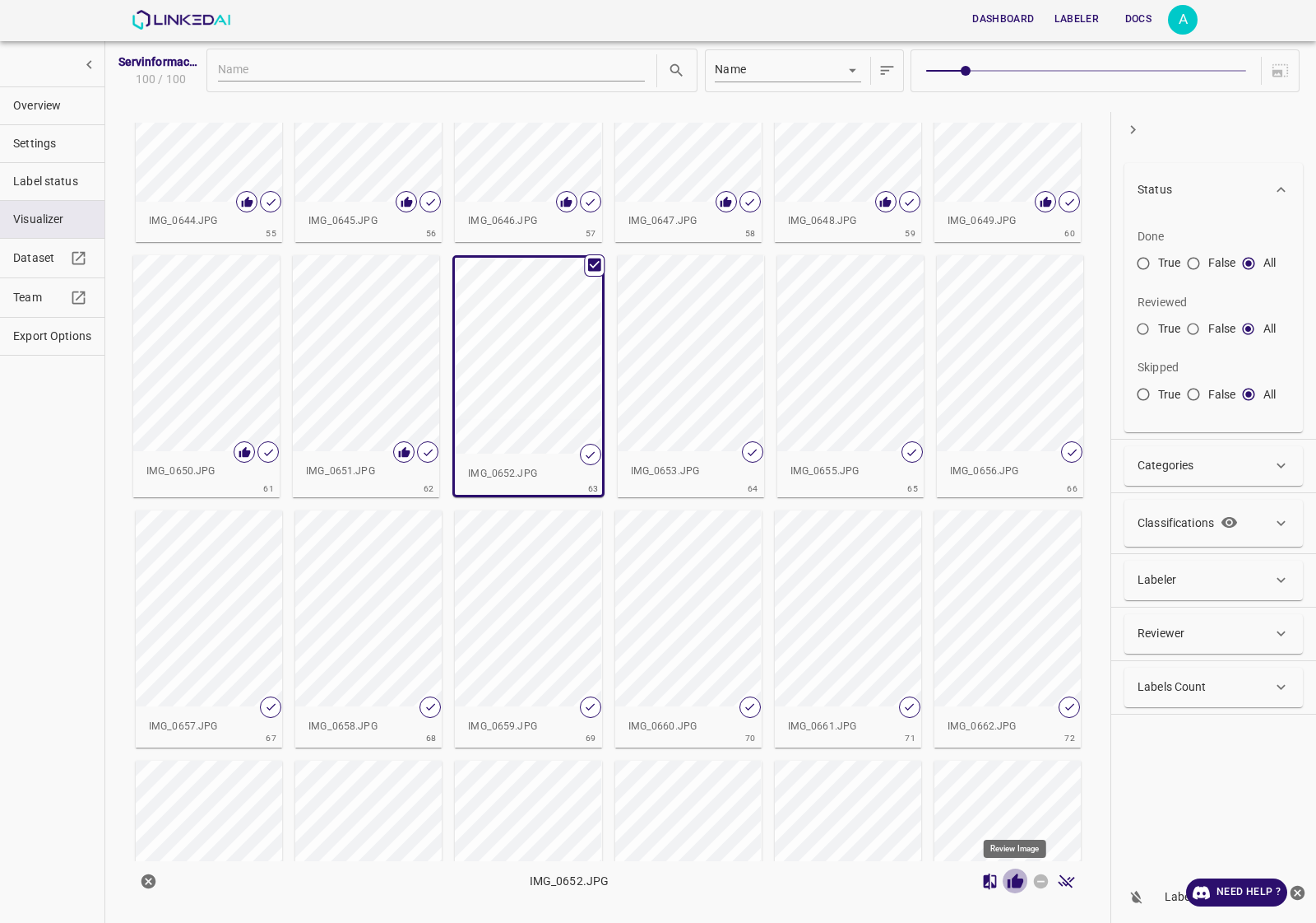
click at [1012, 879] on icon "Review Image" at bounding box center [1015, 880] width 17 height 17
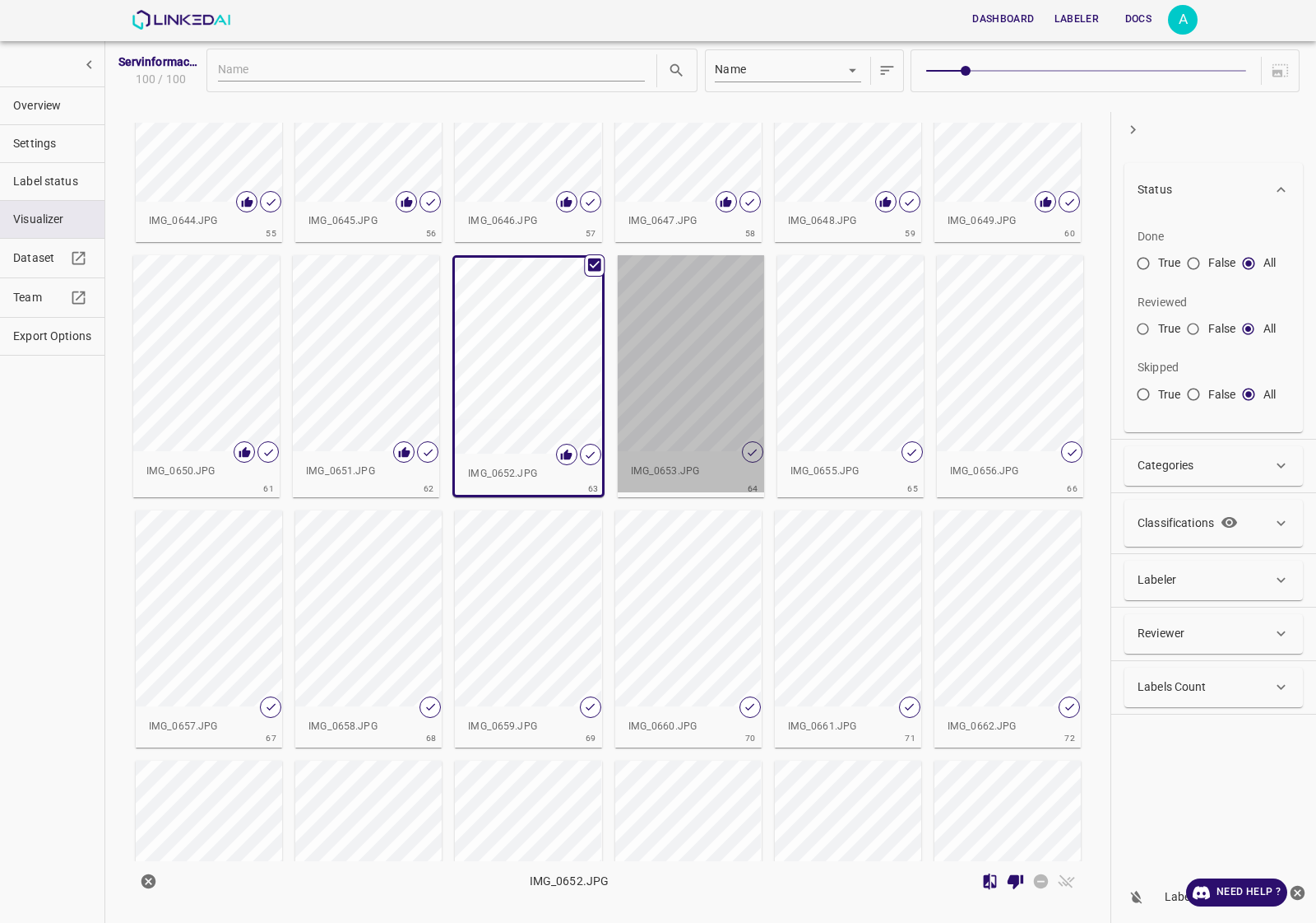
click at [658, 325] on div "button" at bounding box center [690, 353] width 146 height 196
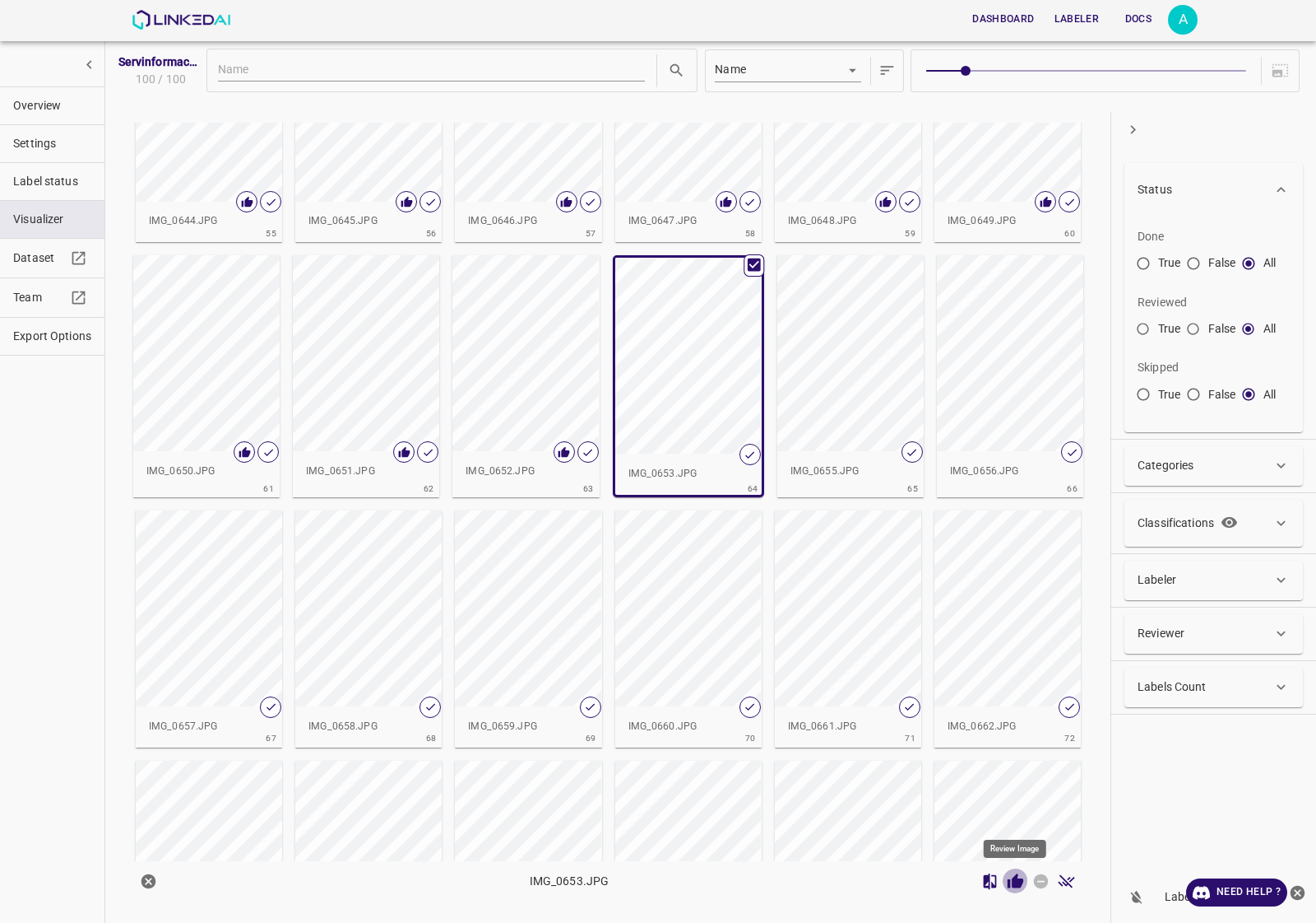
click at [1013, 885] on icon "Review Image" at bounding box center [1016, 880] width 16 height 15
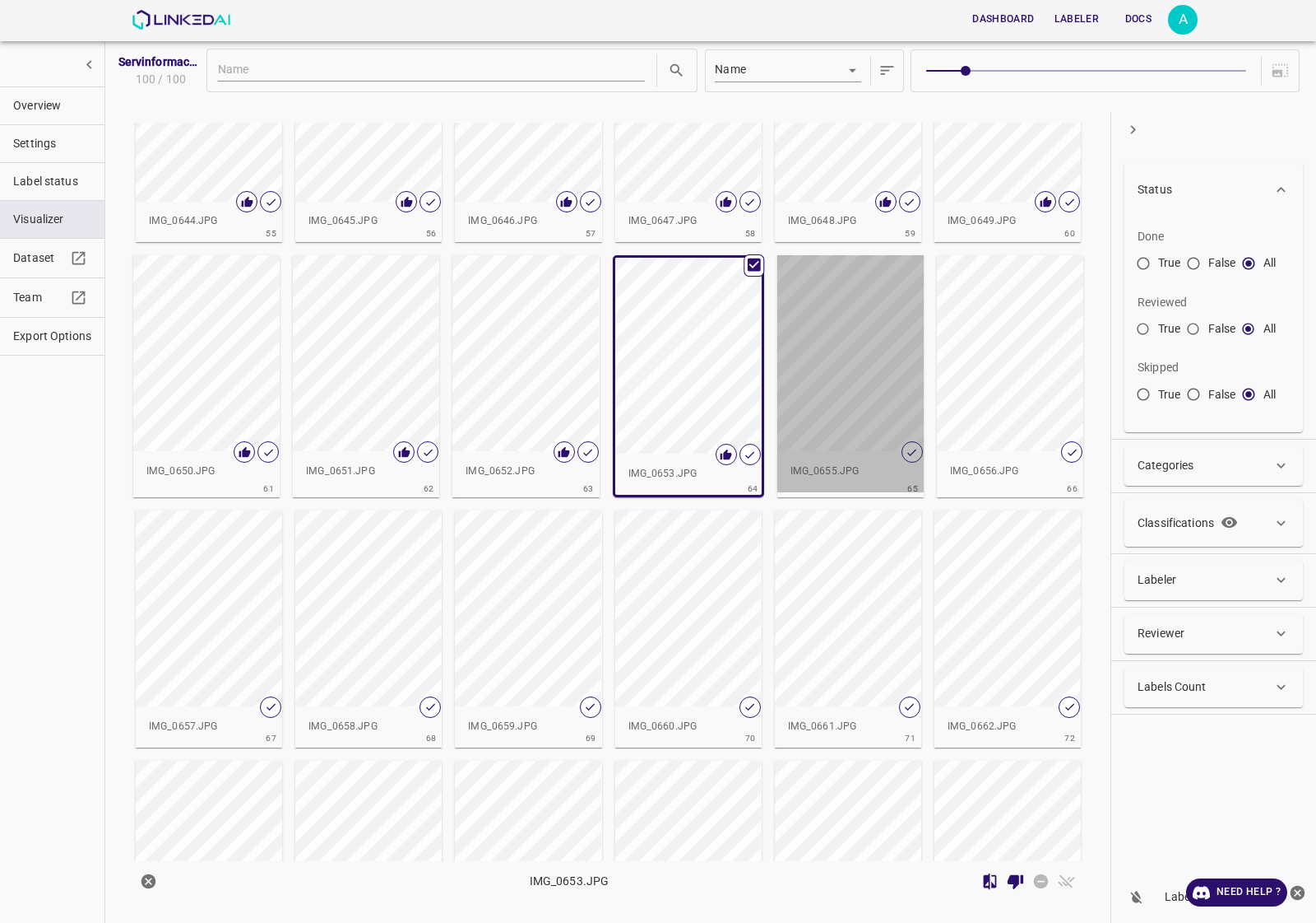
click at [833, 375] on div "button" at bounding box center [850, 353] width 146 height 196
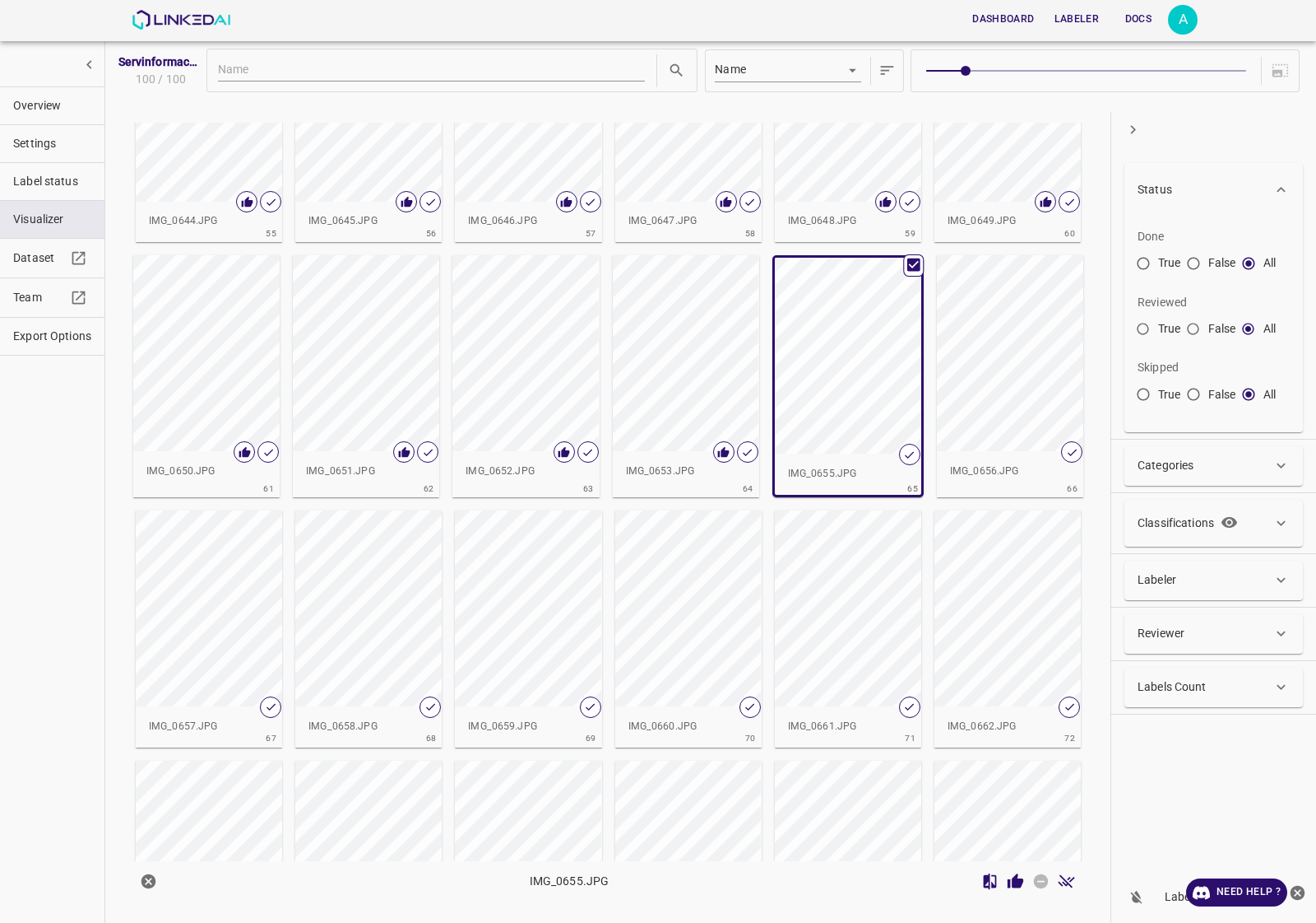
click at [1021, 874] on icon "Review Image" at bounding box center [1015, 880] width 17 height 17
click at [965, 412] on div "button" at bounding box center [1009, 353] width 146 height 196
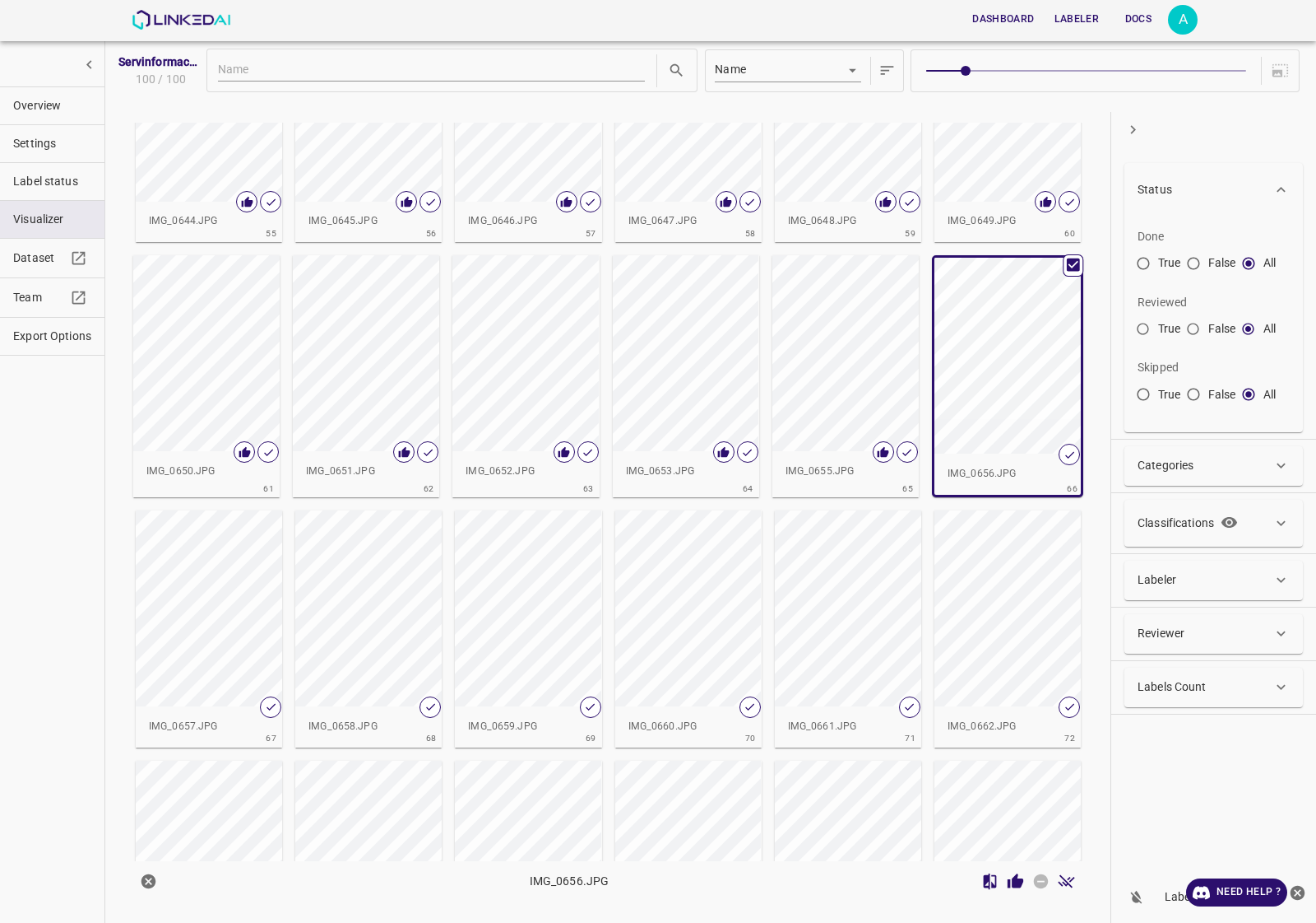
click at [1013, 880] on icon "Review Image" at bounding box center [1016, 880] width 16 height 15
click at [216, 616] on div "button" at bounding box center [209, 608] width 146 height 196
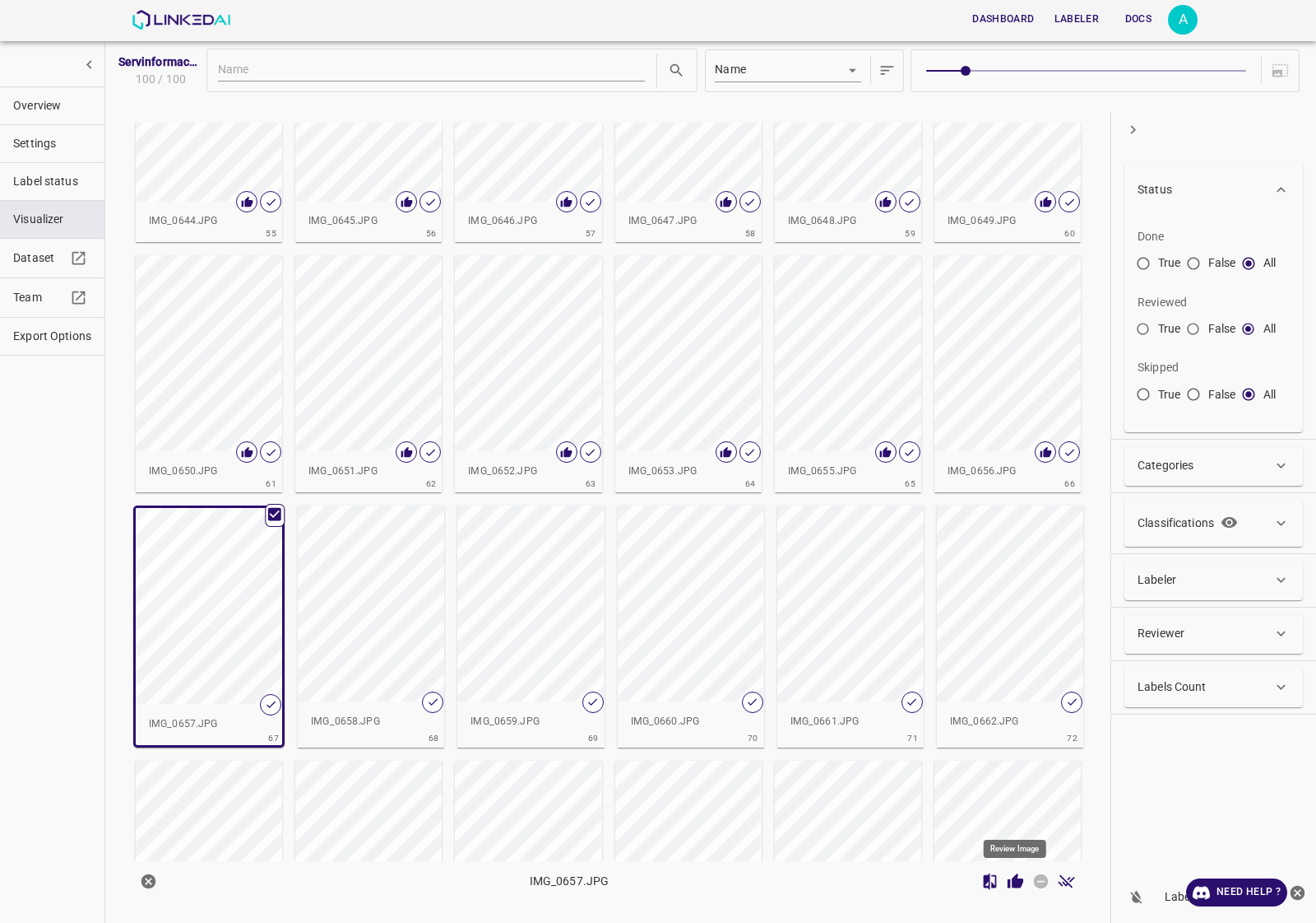
click at [1009, 878] on icon "Review Image" at bounding box center [1015, 880] width 17 height 17
click at [401, 648] on div "button" at bounding box center [370, 603] width 146 height 196
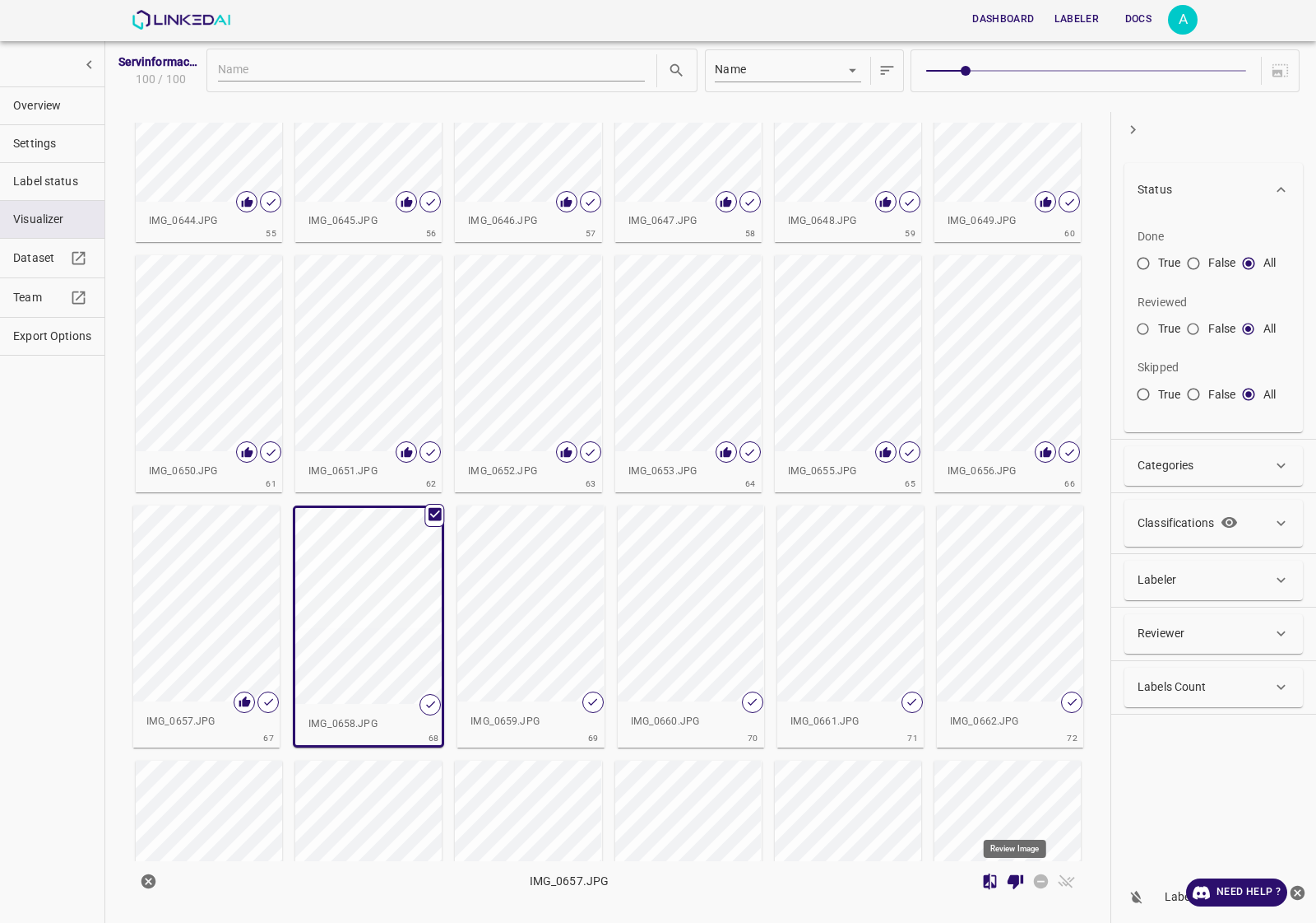
click at [1018, 880] on icon "Review Image" at bounding box center [1016, 881] width 16 height 15
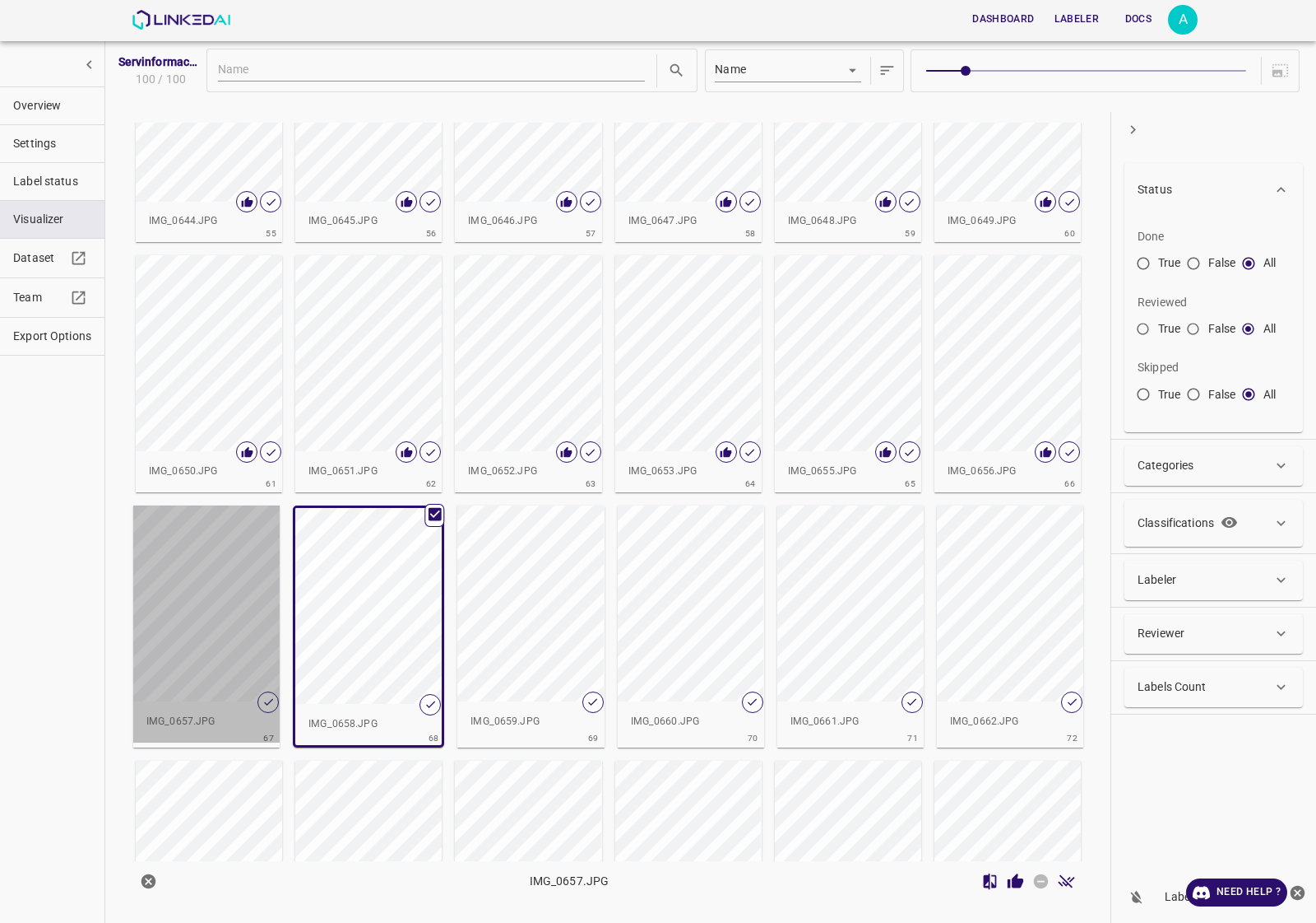
click at [173, 632] on div "button" at bounding box center [206, 603] width 146 height 196
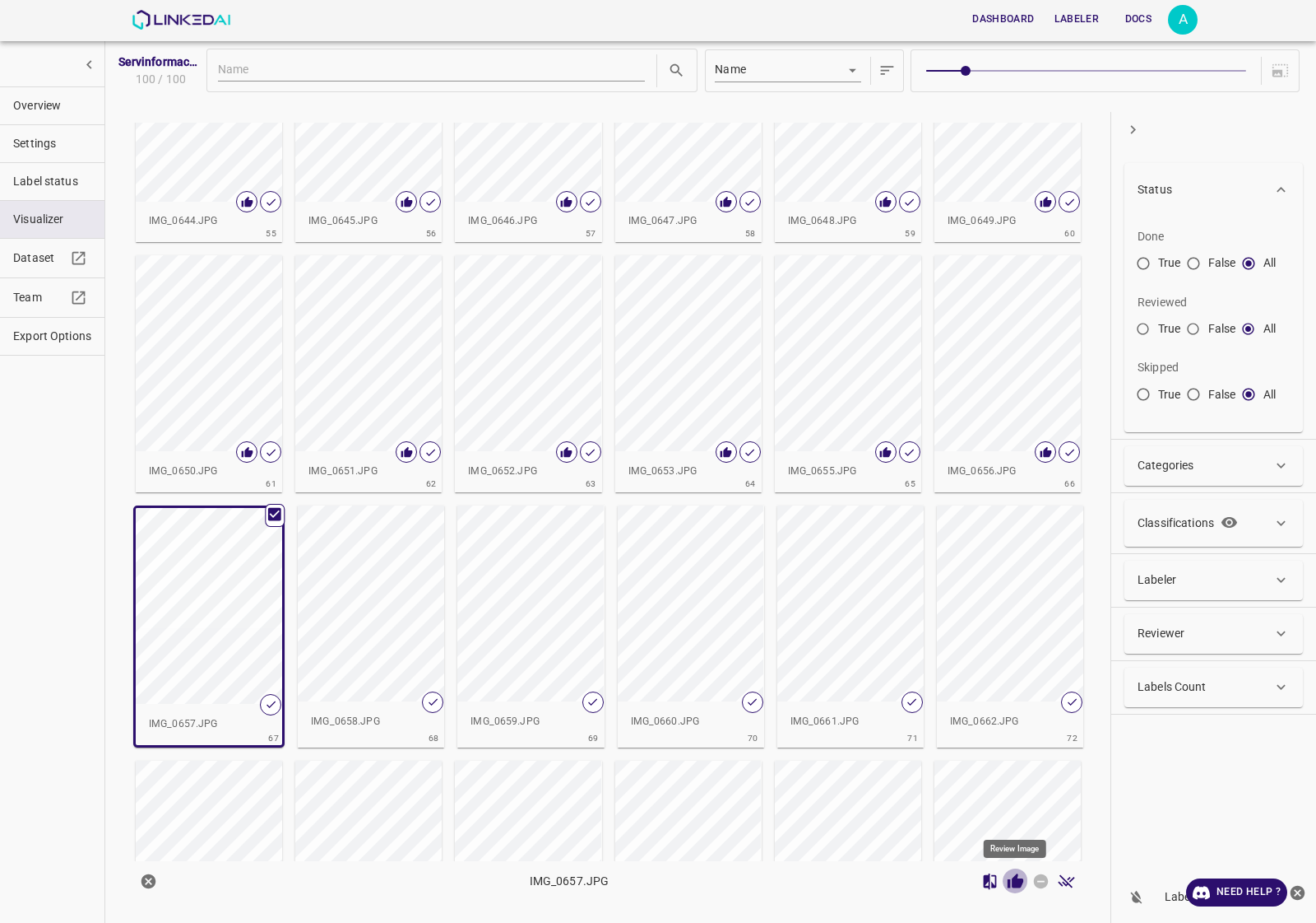
click at [1009, 884] on icon "Review Image" at bounding box center [1016, 880] width 16 height 15
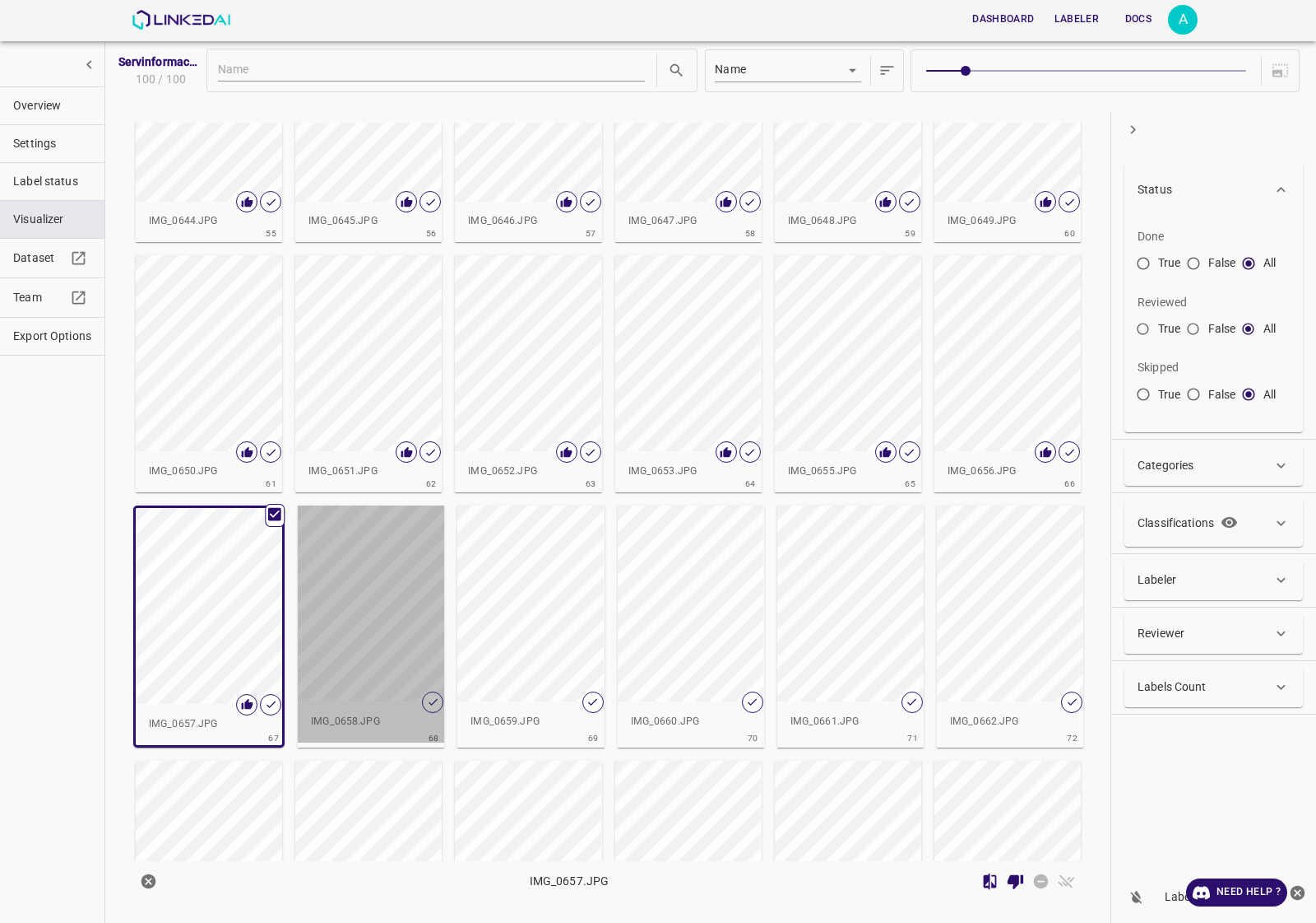
click at [393, 577] on div "button" at bounding box center [370, 603] width 146 height 196
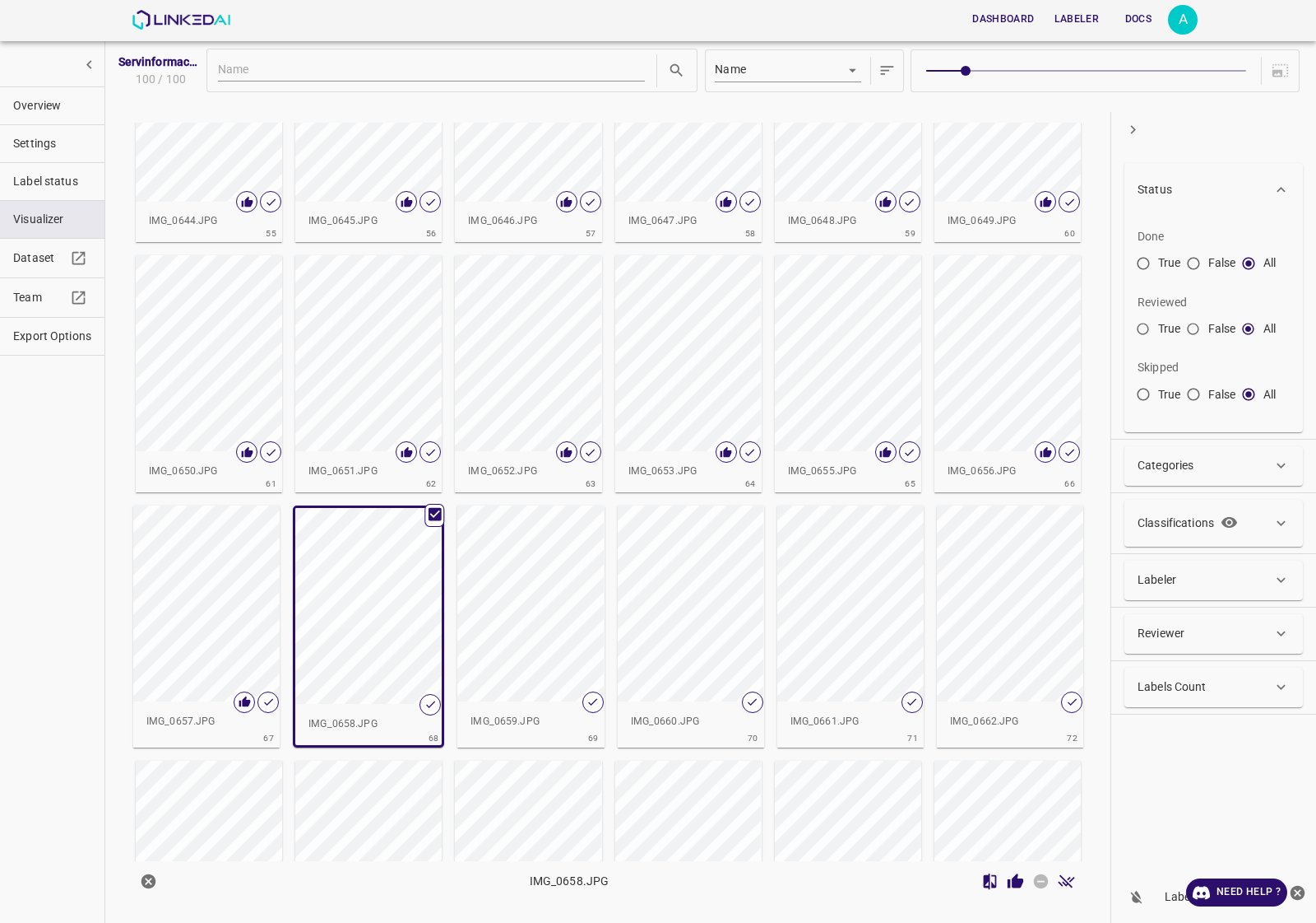
click at [1027, 894] on div at bounding box center [1028, 881] width 102 height 26
click at [1017, 887] on icon "Review Image" at bounding box center [1016, 880] width 16 height 15
click at [572, 610] on div "button" at bounding box center [530, 603] width 146 height 196
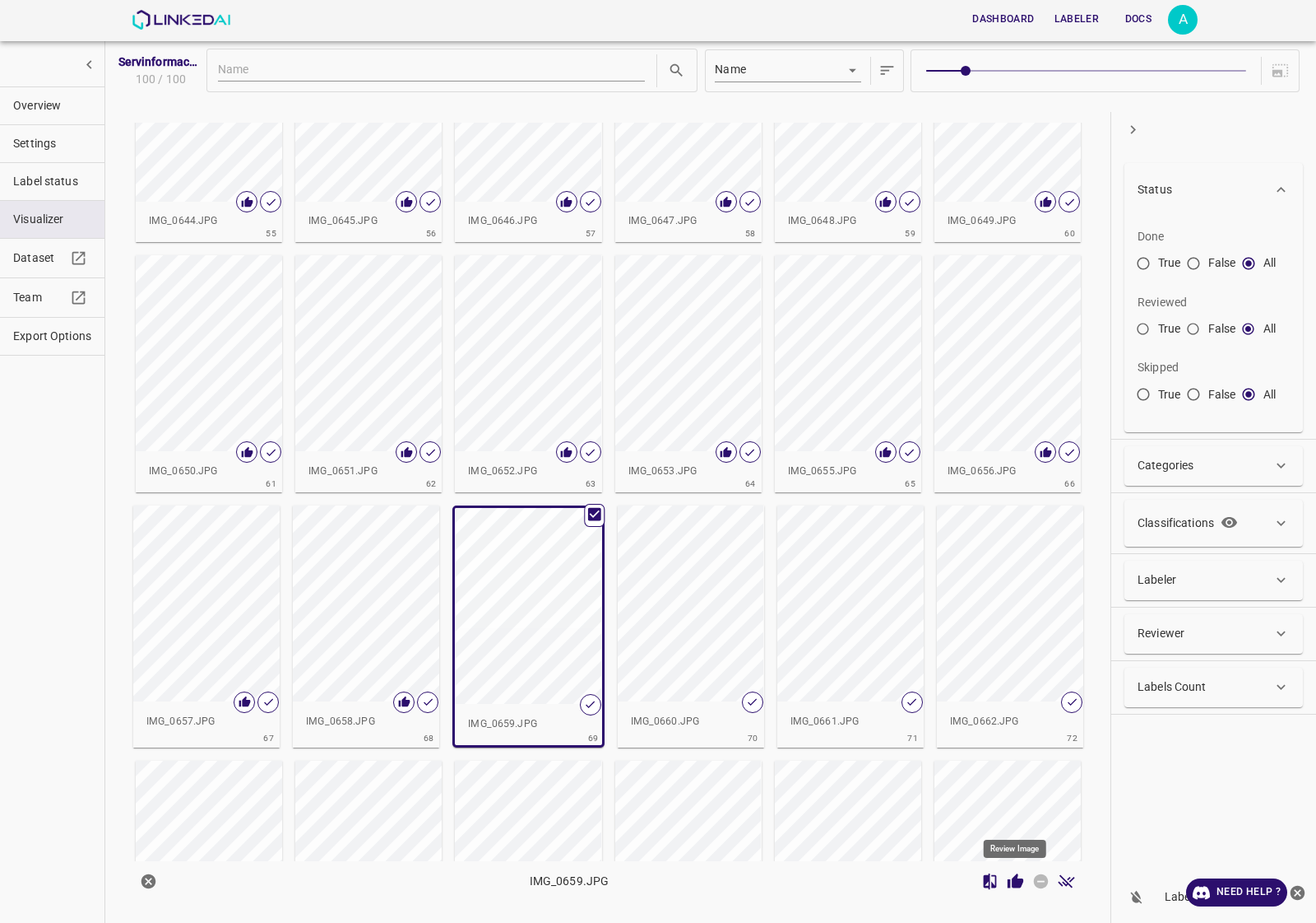
click at [1014, 879] on icon "Review Image" at bounding box center [1016, 880] width 16 height 15
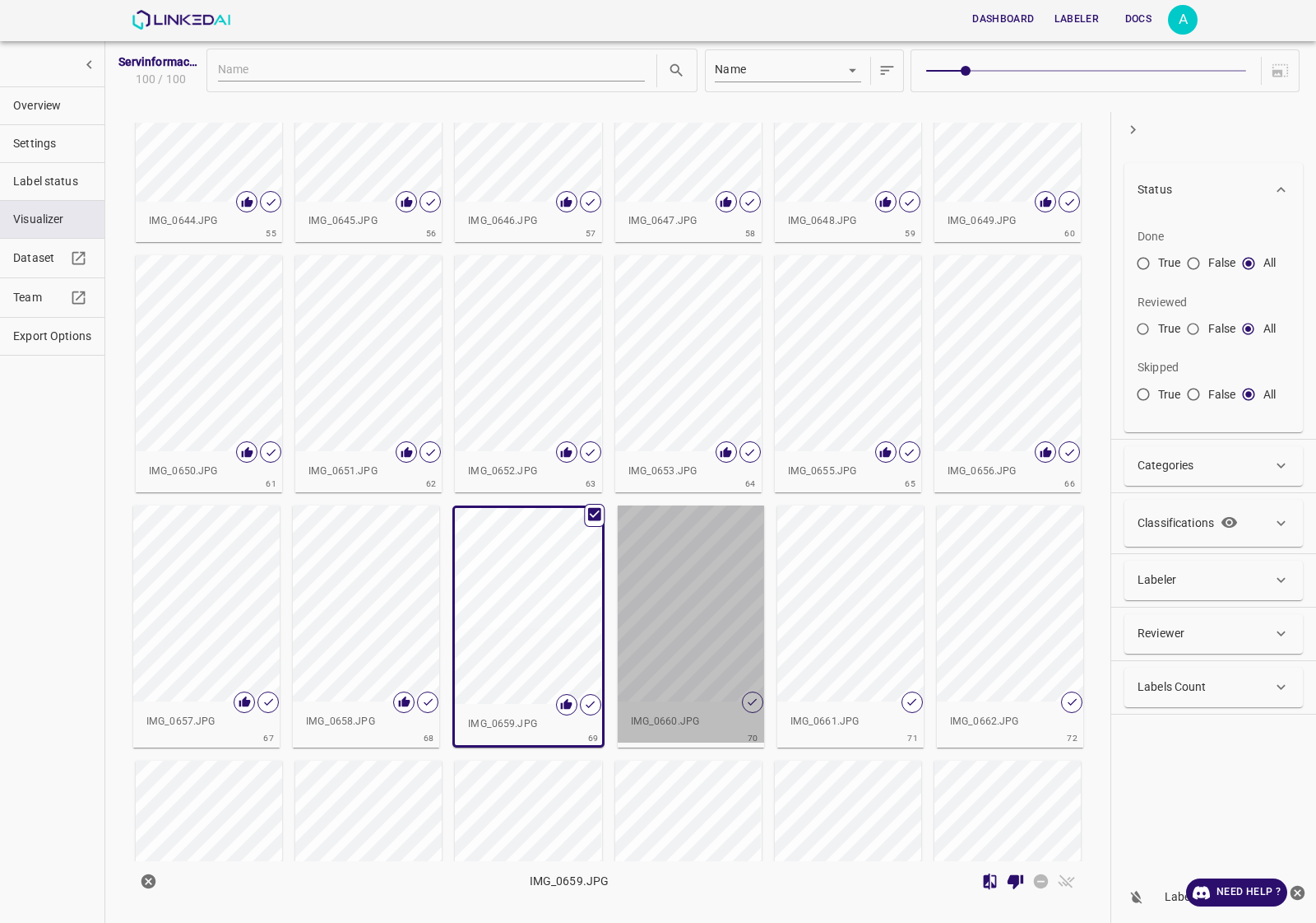
click at [706, 603] on div "button" at bounding box center [690, 603] width 146 height 196
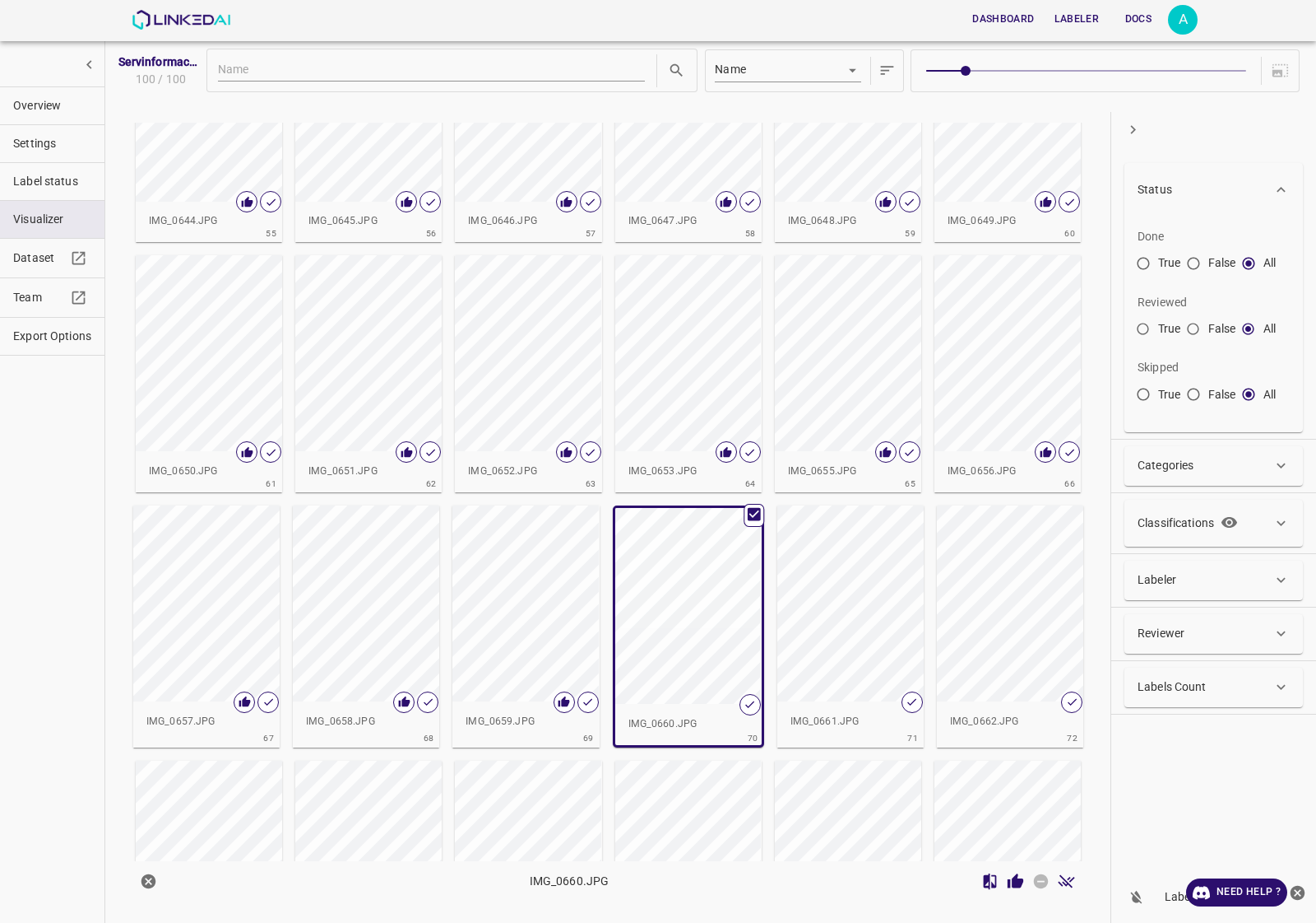
click at [1010, 878] on icon "Review Image" at bounding box center [1015, 880] width 17 height 17
click at [810, 630] on div "button" at bounding box center [850, 603] width 146 height 196
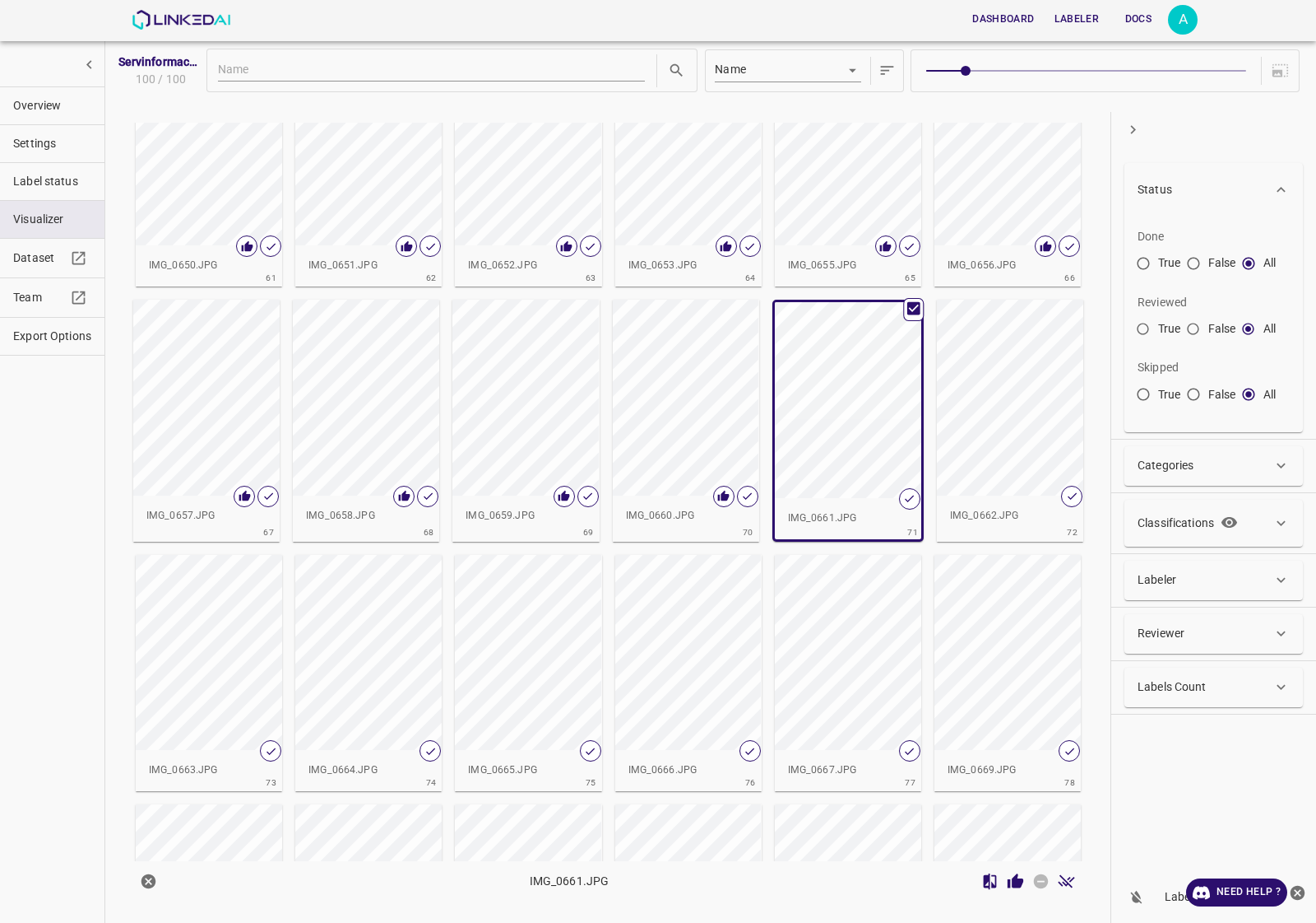
scroll to position [2778, 0]
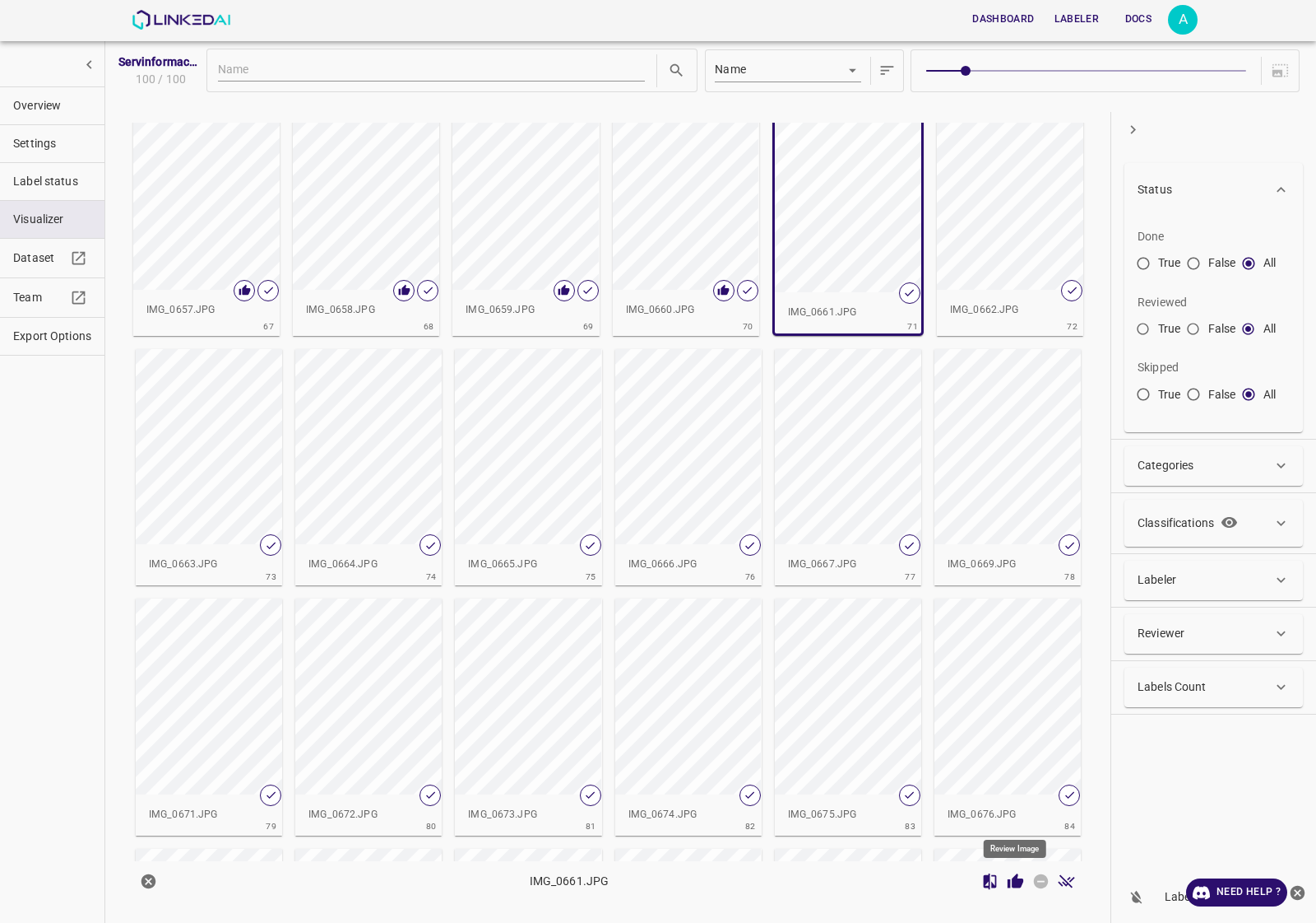
click at [1021, 880] on icon "Review Image" at bounding box center [1016, 880] width 16 height 15
click at [977, 286] on div "button" at bounding box center [1009, 191] width 146 height 196
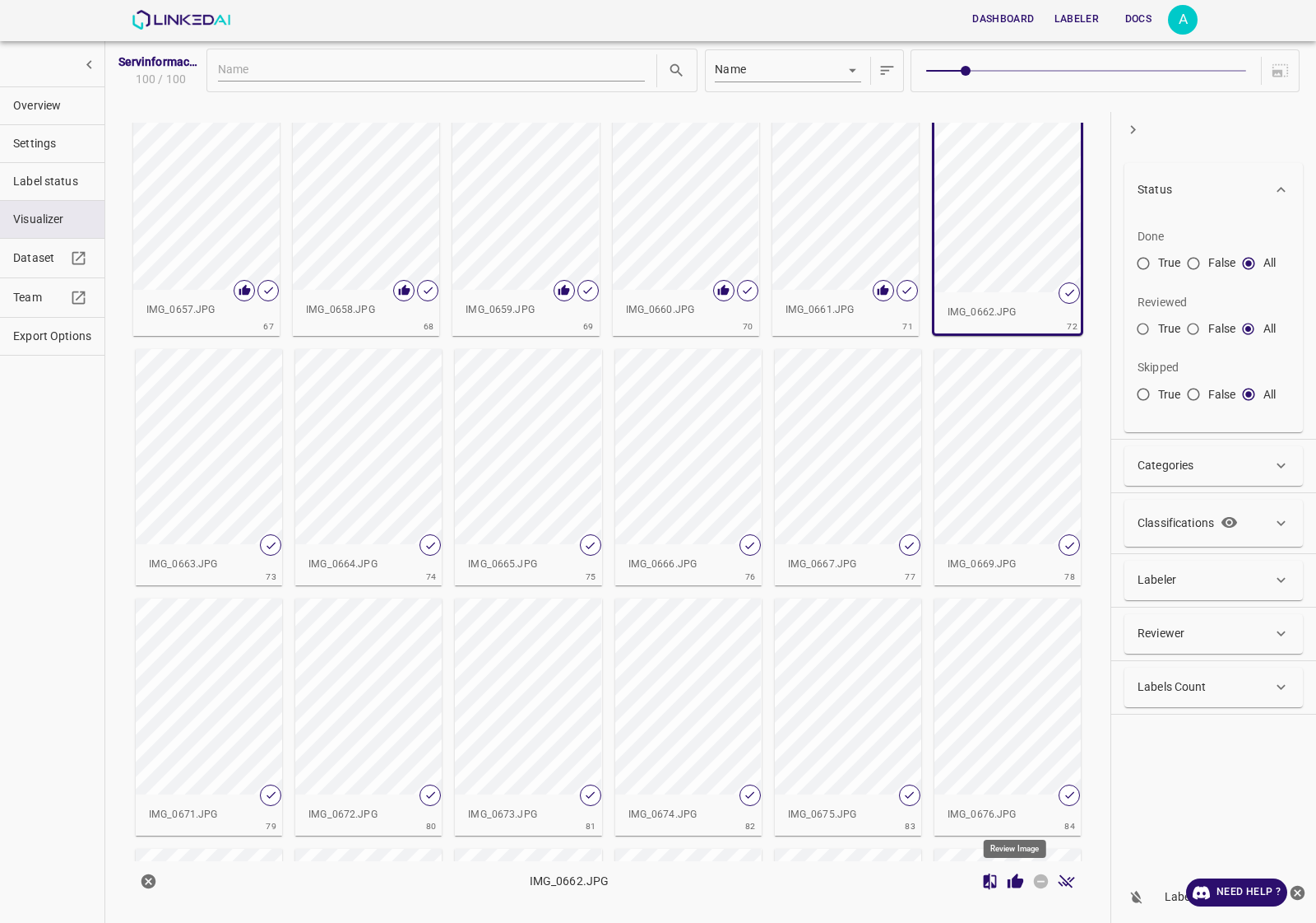
click at [1016, 883] on icon "Review Image" at bounding box center [1016, 880] width 16 height 15
click at [234, 513] on div "button" at bounding box center [209, 446] width 146 height 196
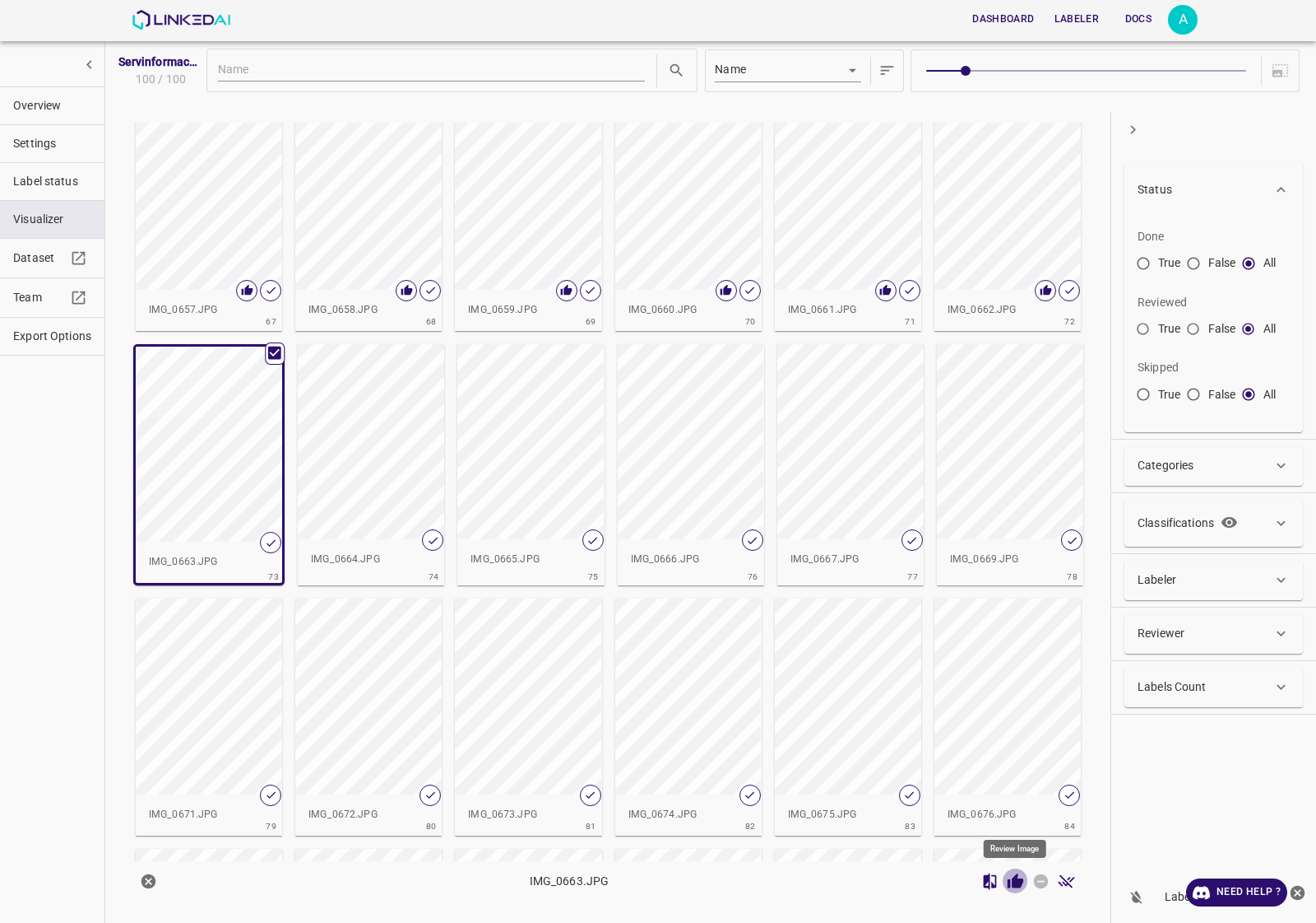
click at [1013, 889] on icon "Review Image" at bounding box center [1015, 880] width 17 height 17
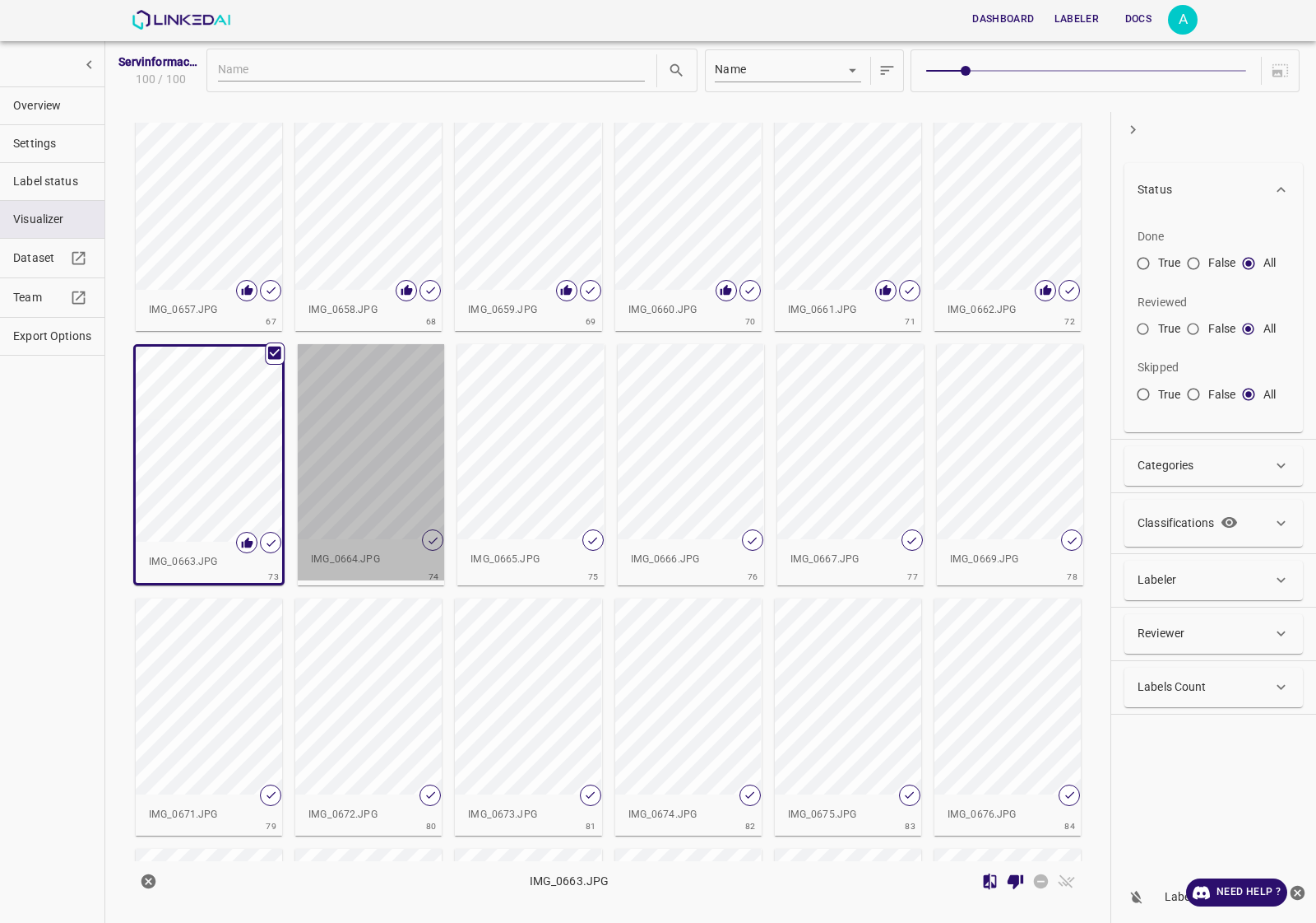
click at [342, 490] on div "button" at bounding box center [370, 441] width 146 height 196
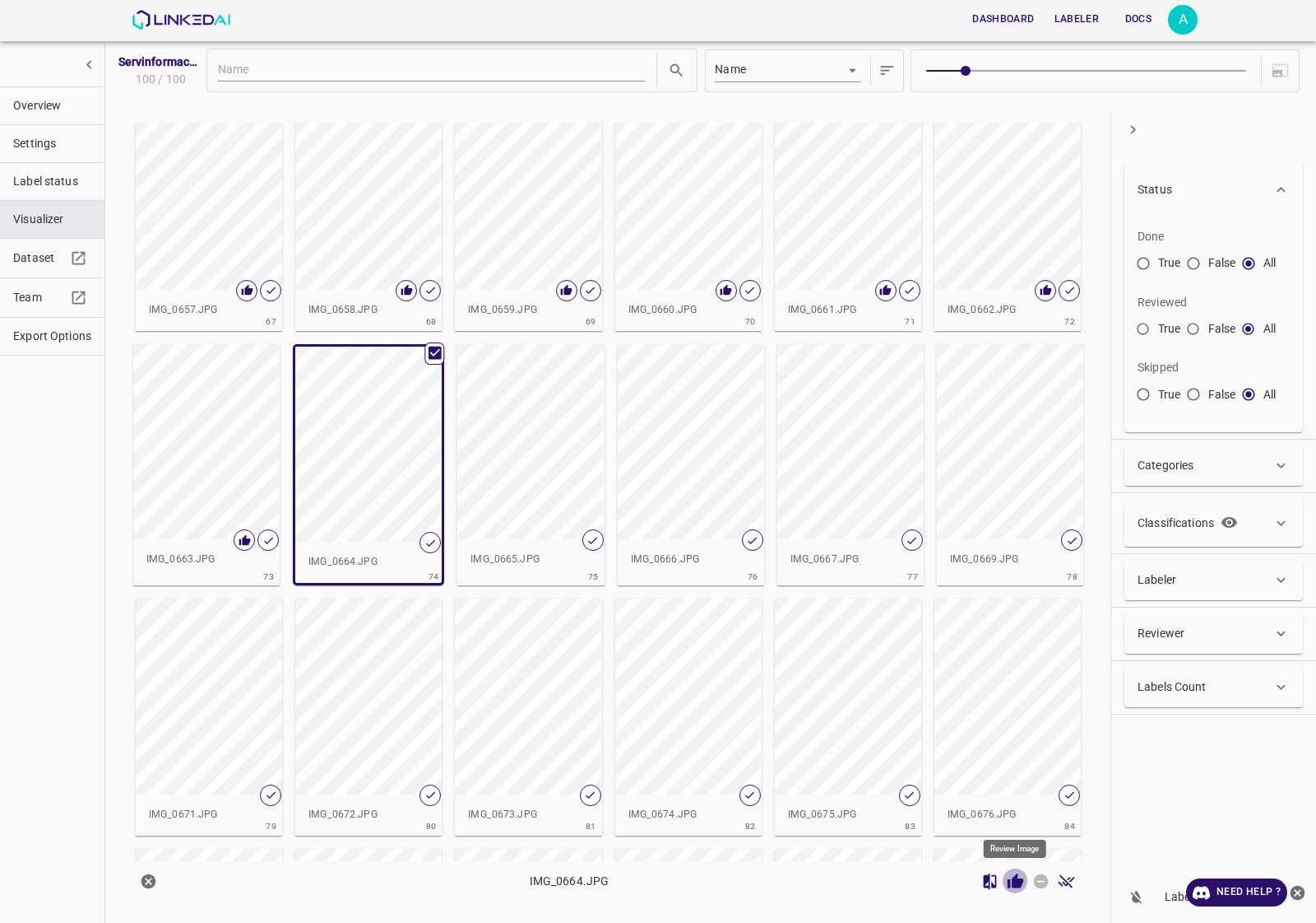
click at [1014, 884] on icon "Review Image" at bounding box center [1016, 880] width 16 height 15
click at [531, 487] on div "button" at bounding box center [530, 441] width 146 height 196
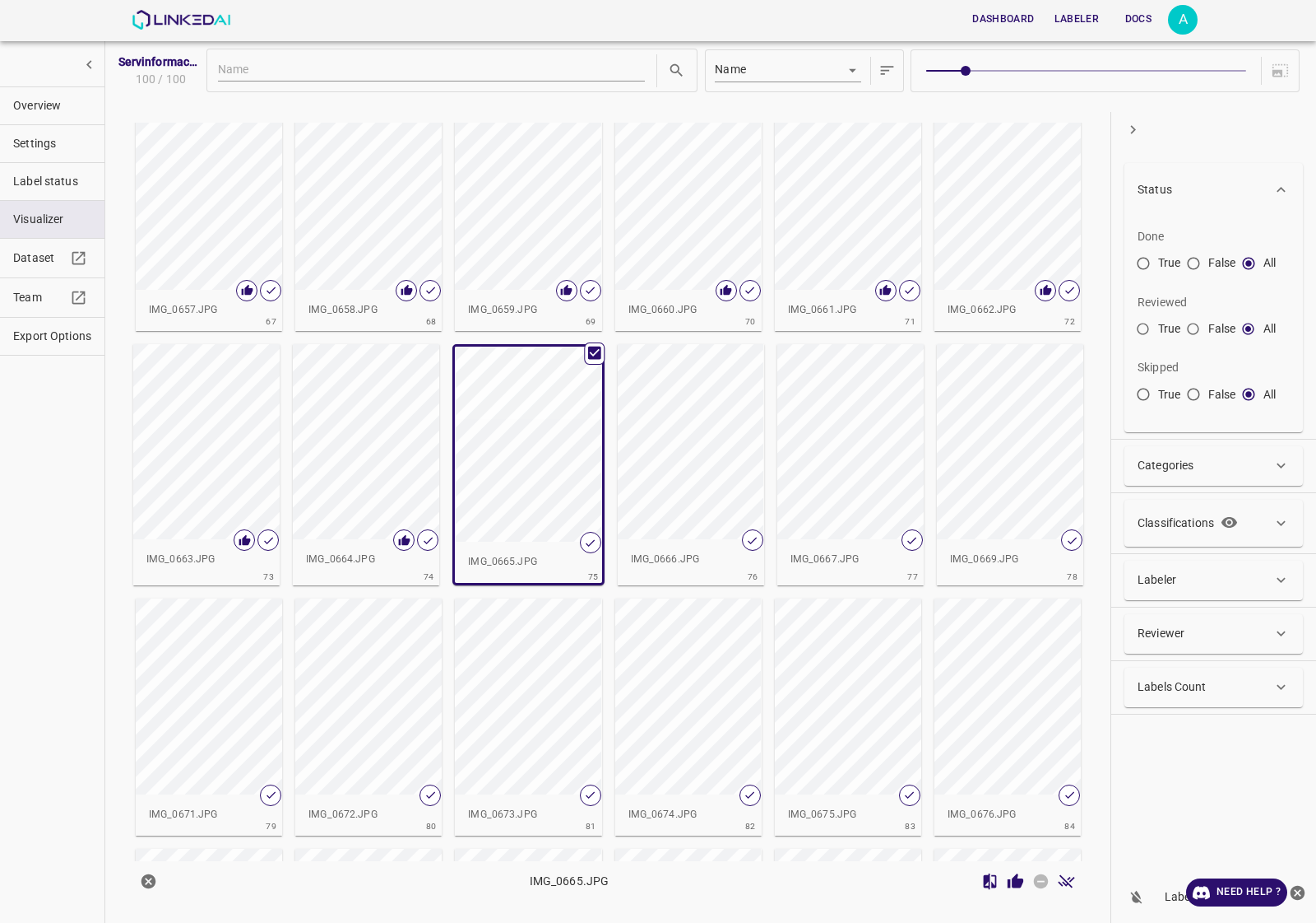
click at [1017, 866] on div "IMG_0665.JPG" at bounding box center [608, 880] width 983 height 40
click at [1016, 879] on icon "Review Image" at bounding box center [1016, 880] width 16 height 15
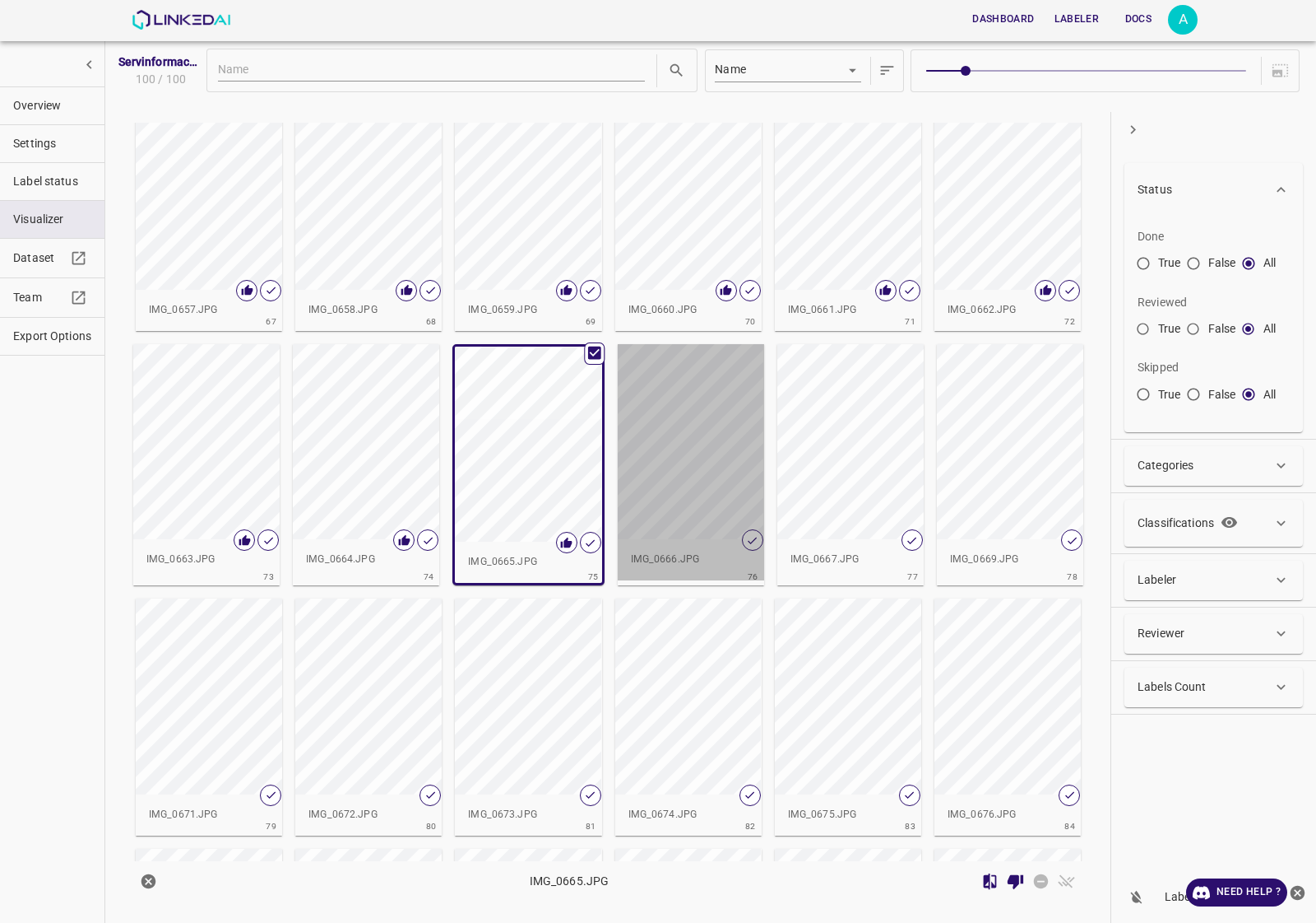
click at [692, 487] on div "button" at bounding box center [690, 441] width 146 height 196
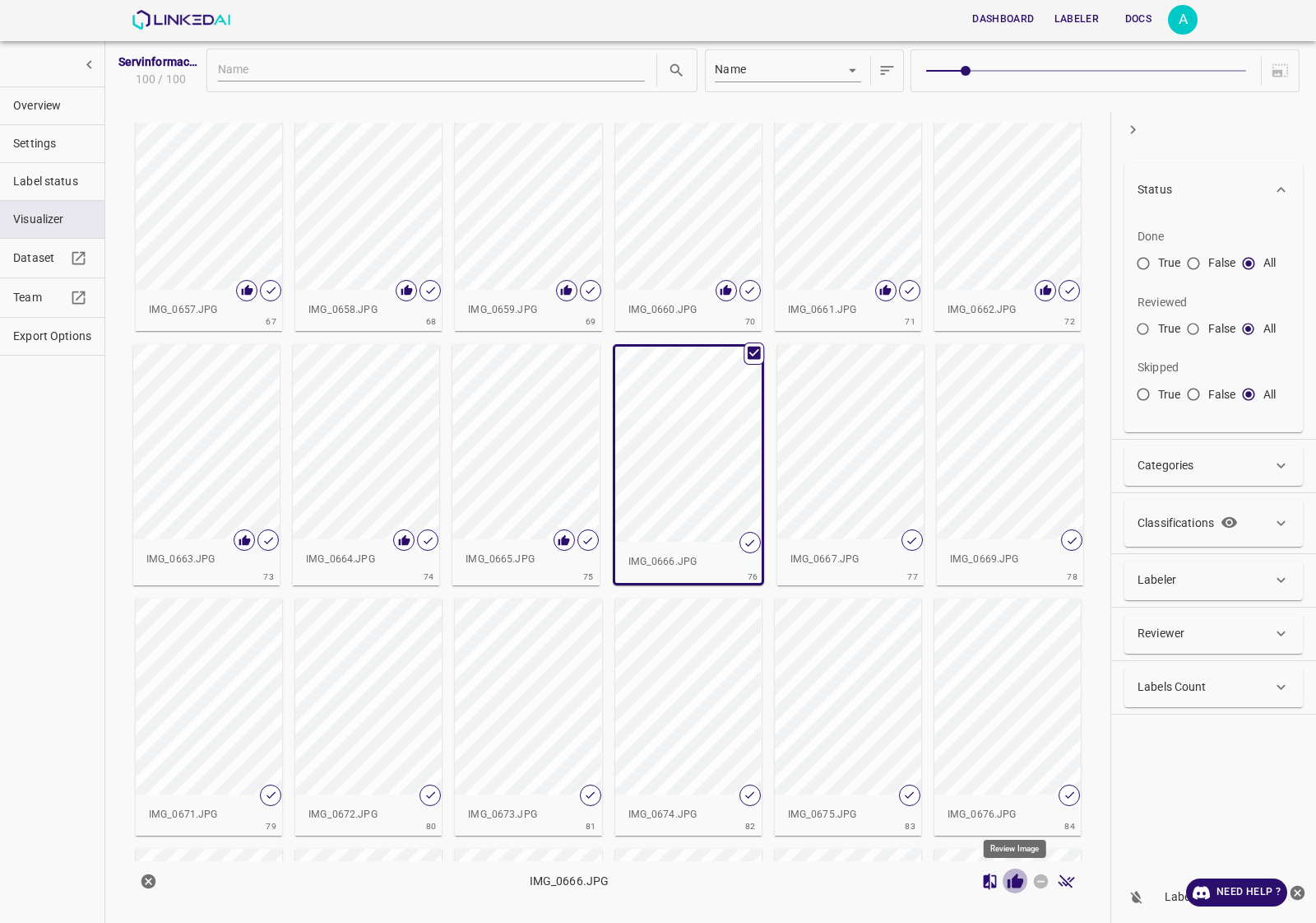
click at [1021, 885] on icon "Review Image" at bounding box center [1016, 880] width 16 height 15
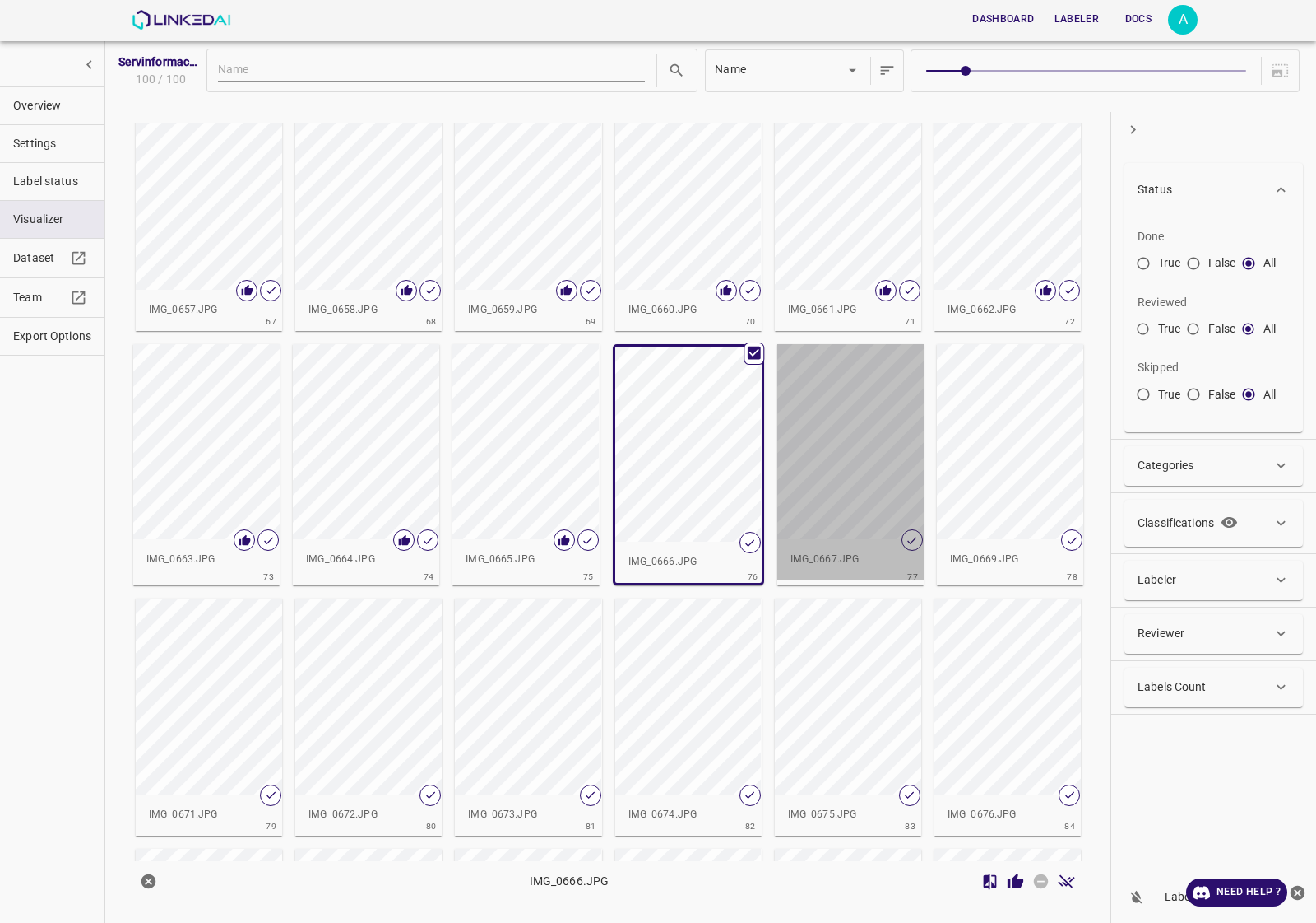
click at [860, 499] on div "button" at bounding box center [850, 441] width 146 height 196
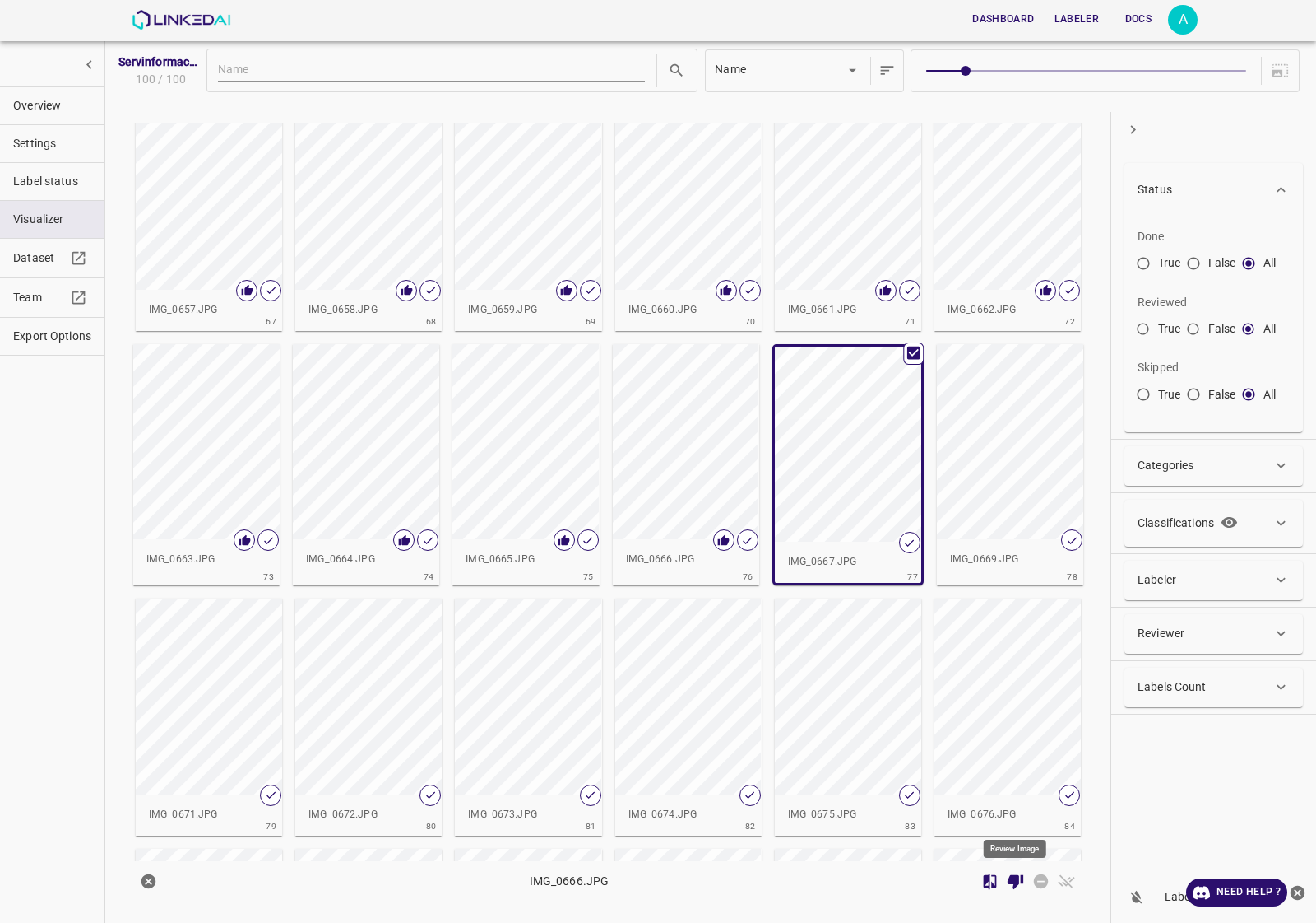
click at [1013, 885] on icon "Review Image" at bounding box center [1015, 880] width 17 height 17
click at [1016, 873] on icon "Review Image" at bounding box center [1015, 880] width 17 height 17
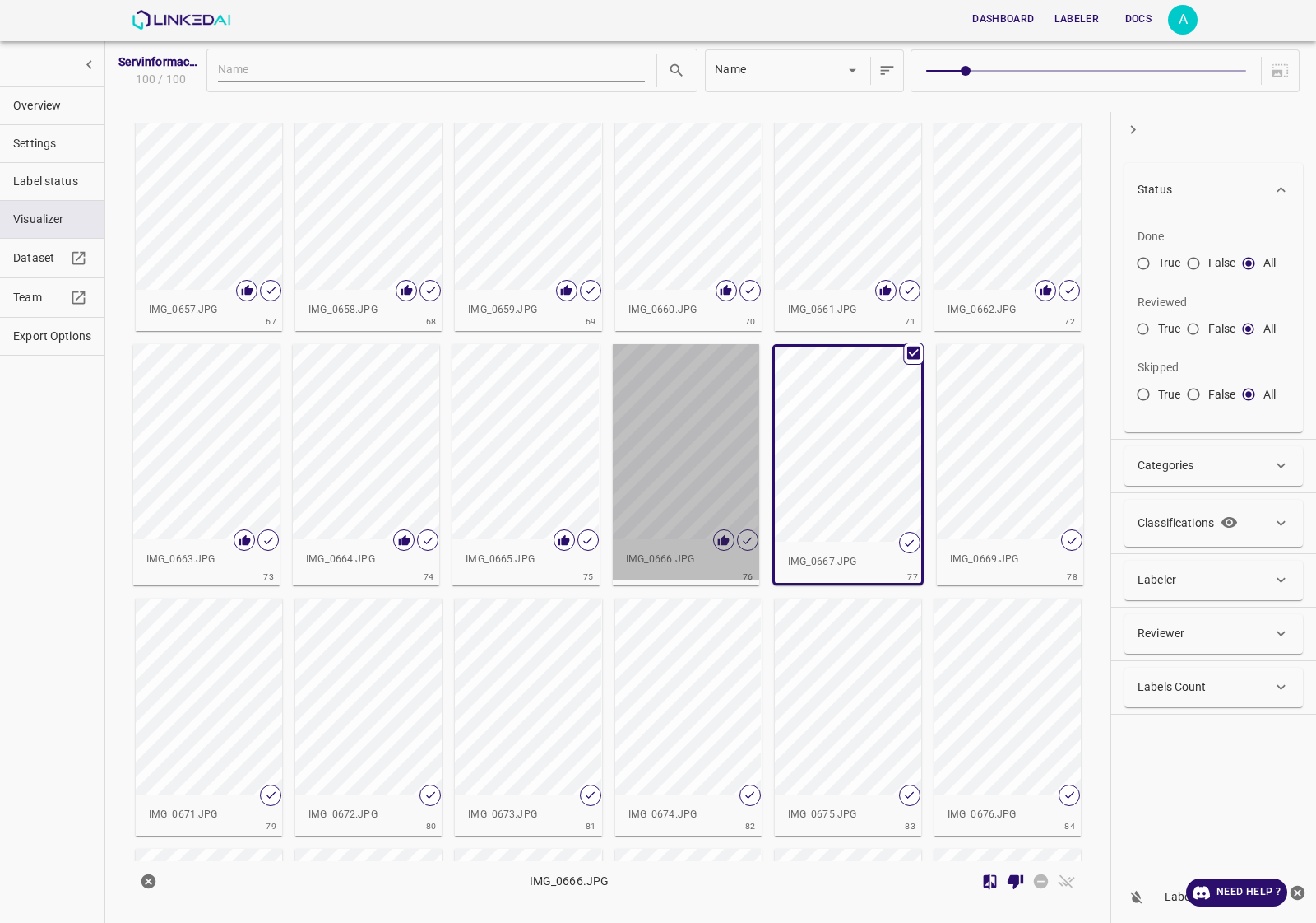
click at [687, 467] on div "button" at bounding box center [685, 441] width 146 height 196
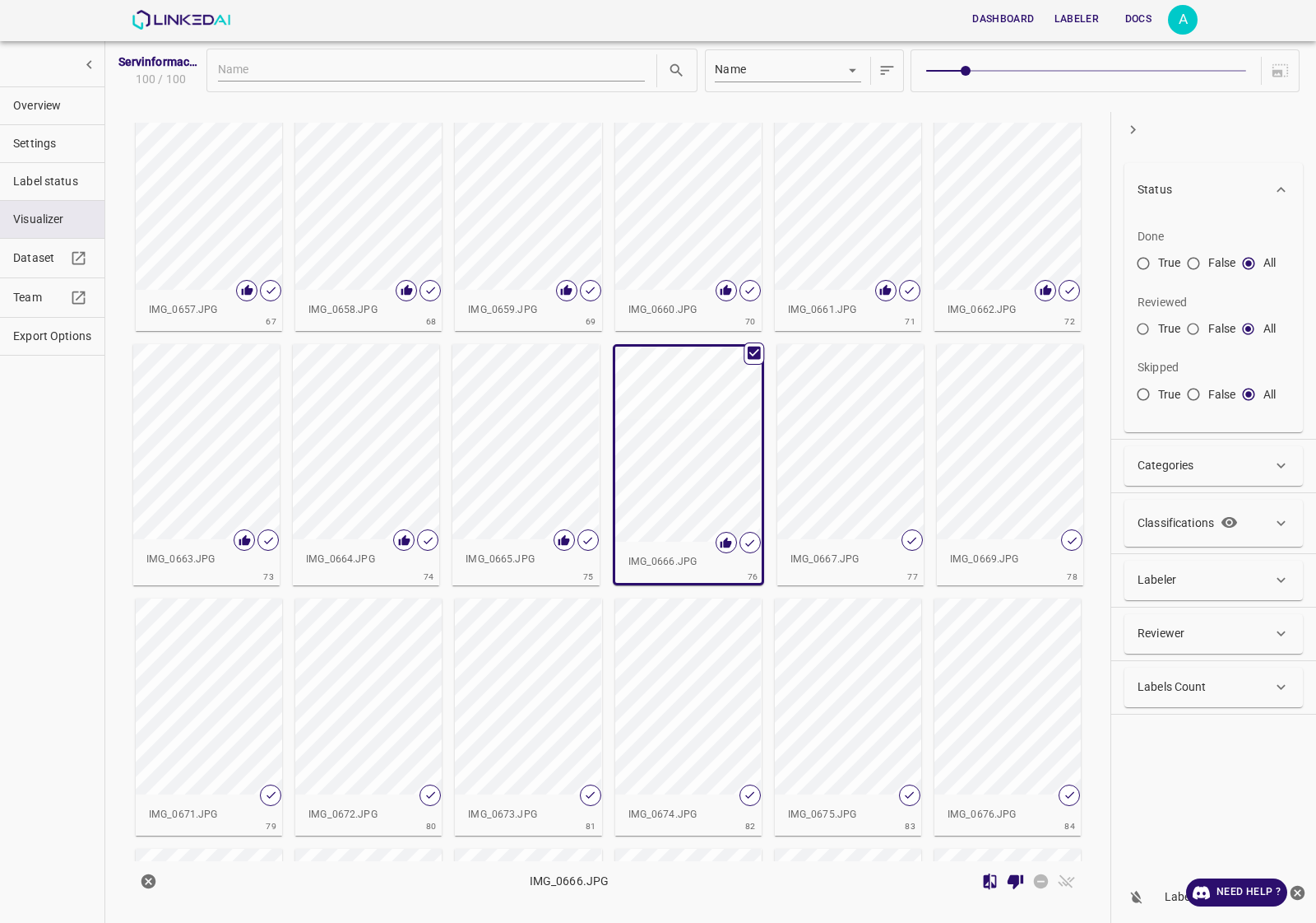
click at [865, 539] on div "IMG_0667.JPG" at bounding box center [850, 559] width 146 height 41
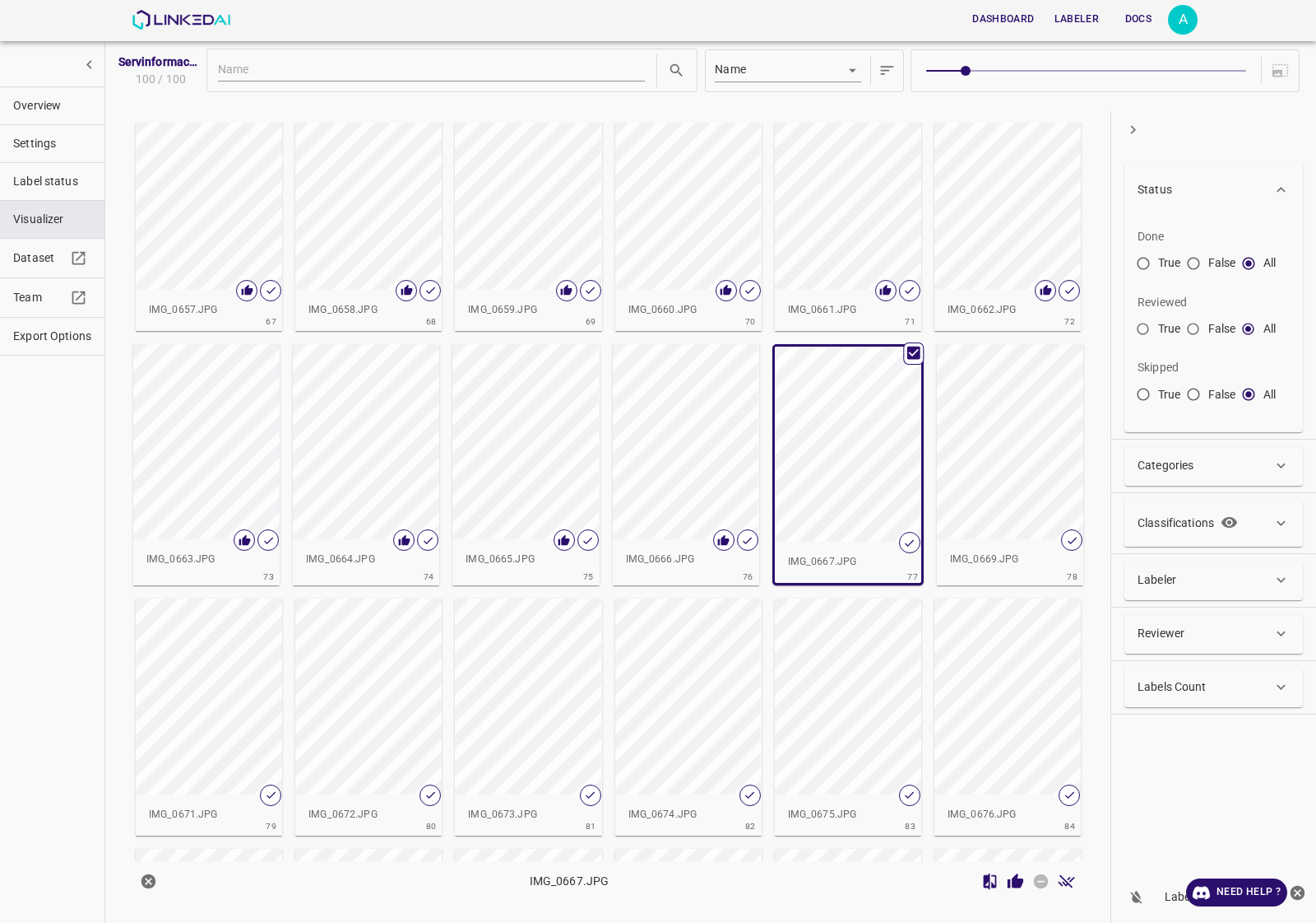
click at [1009, 882] on icon "Review Image" at bounding box center [1016, 880] width 16 height 15
click at [992, 504] on div "button" at bounding box center [1009, 441] width 146 height 196
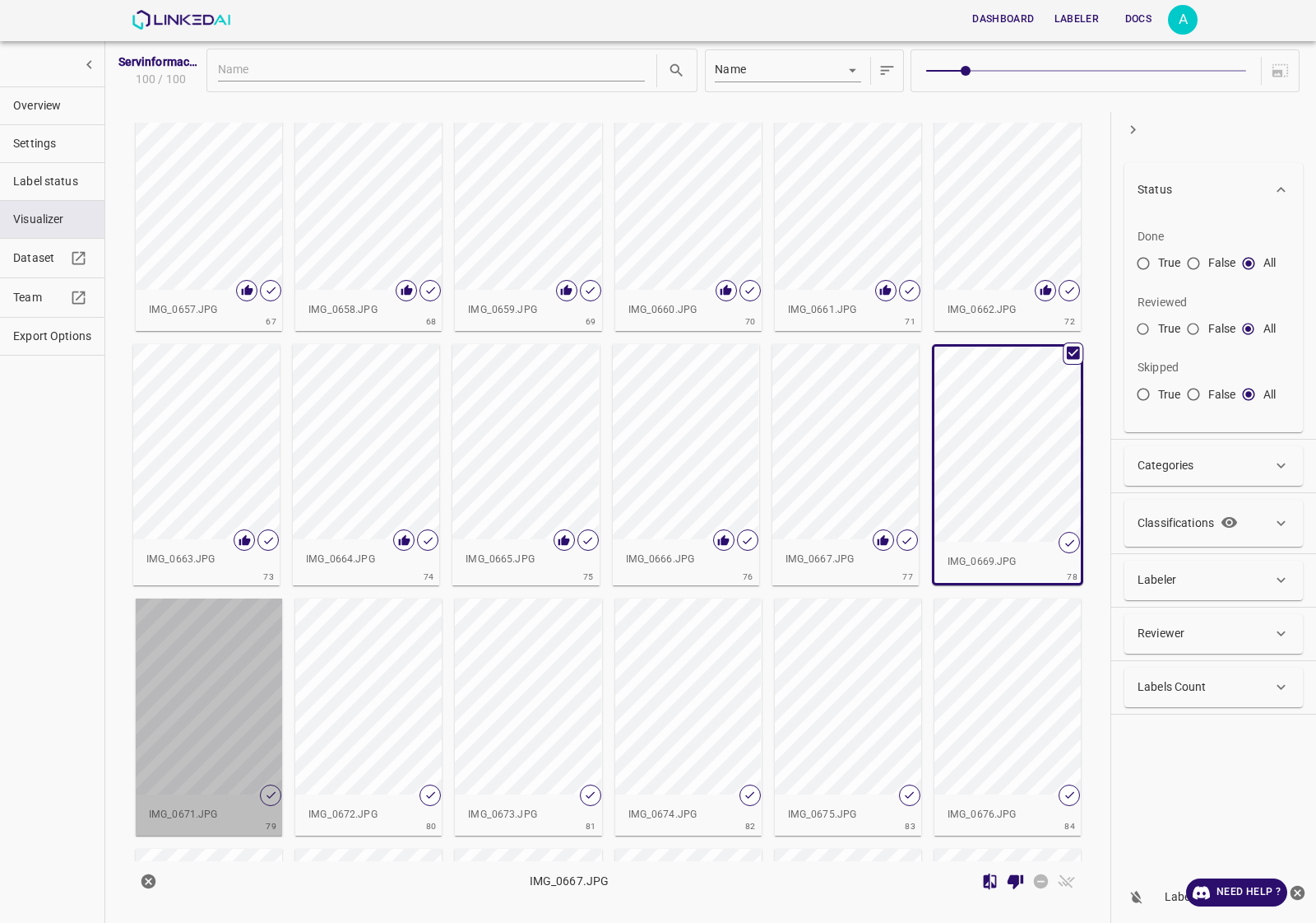
click at [208, 664] on div "button" at bounding box center [209, 695] width 146 height 196
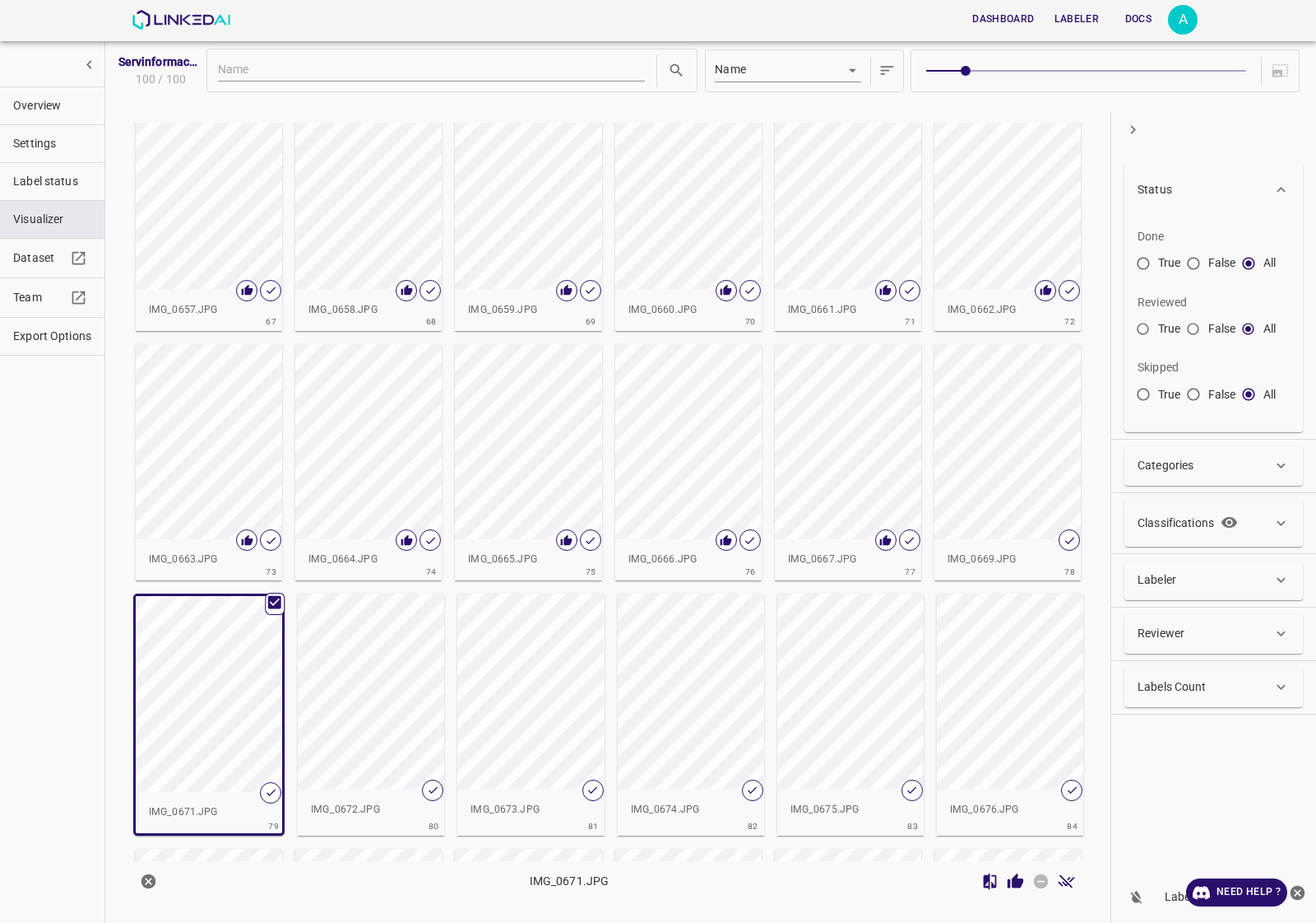
click at [988, 482] on div "button" at bounding box center [1007, 441] width 146 height 196
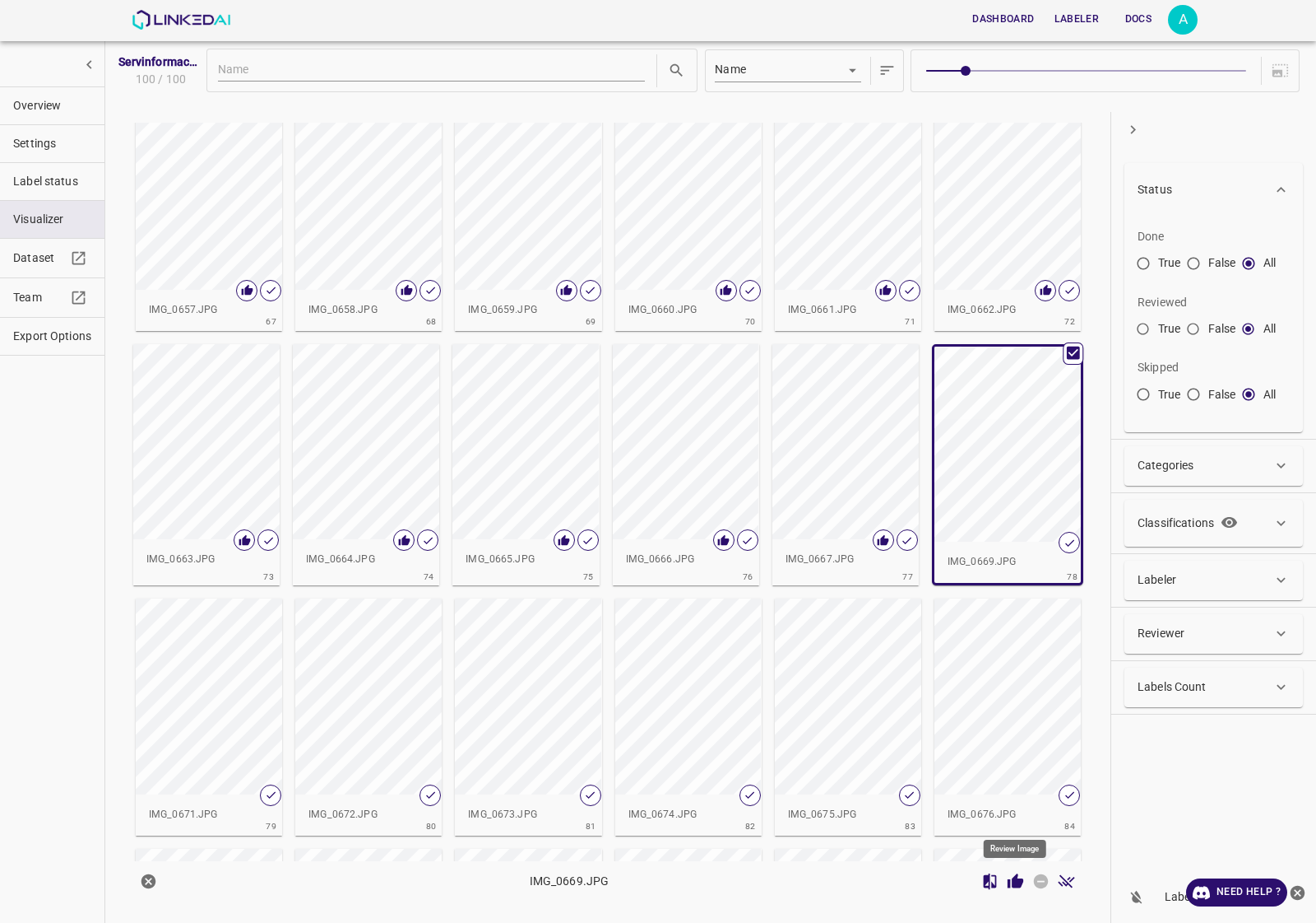
click at [1012, 889] on icon "Review Image" at bounding box center [1015, 880] width 17 height 17
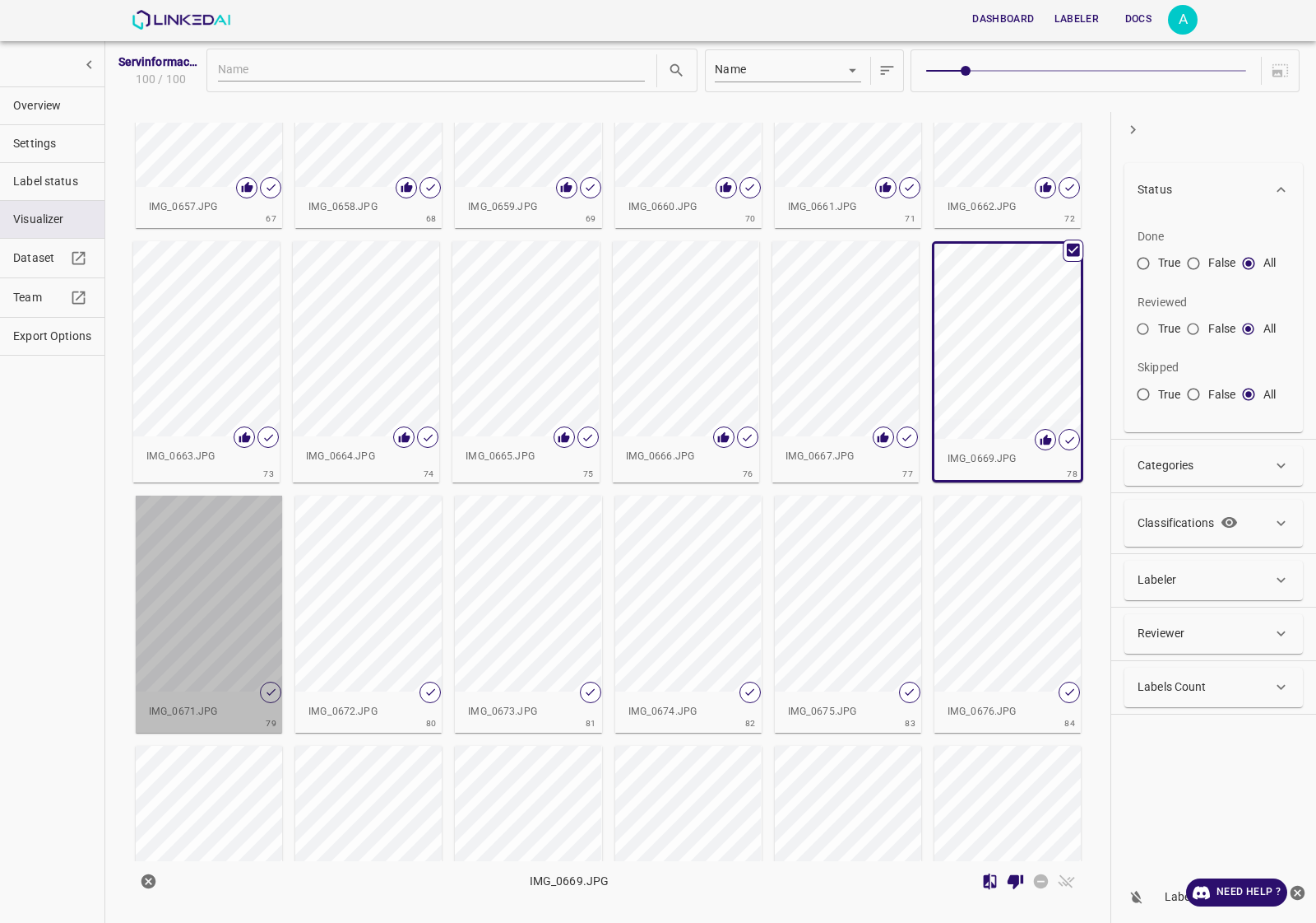
click at [251, 601] on div "button" at bounding box center [209, 593] width 146 height 196
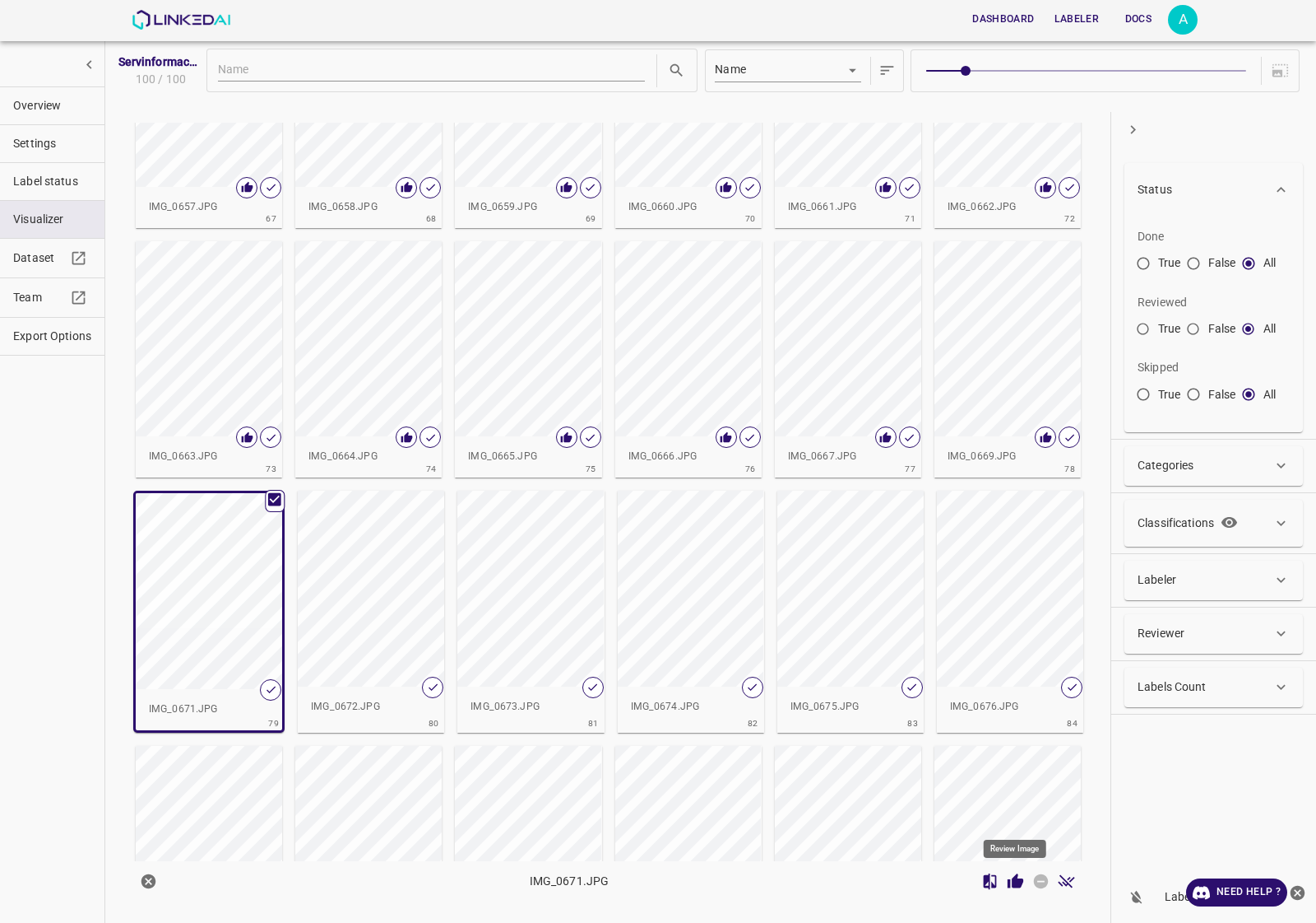
click at [1017, 882] on icon "Review Image" at bounding box center [1016, 880] width 16 height 15
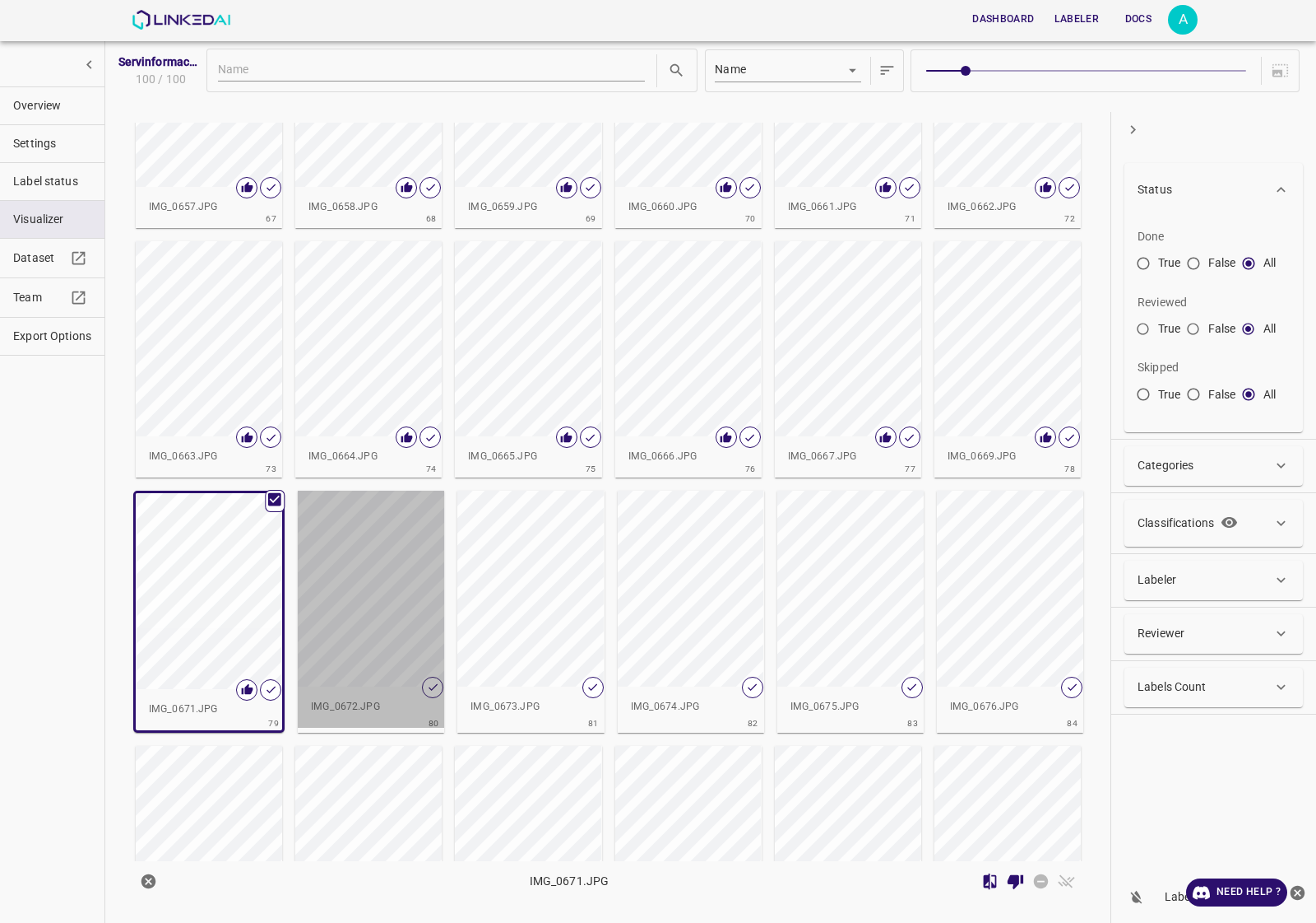
click at [395, 609] on div "button" at bounding box center [370, 588] width 146 height 196
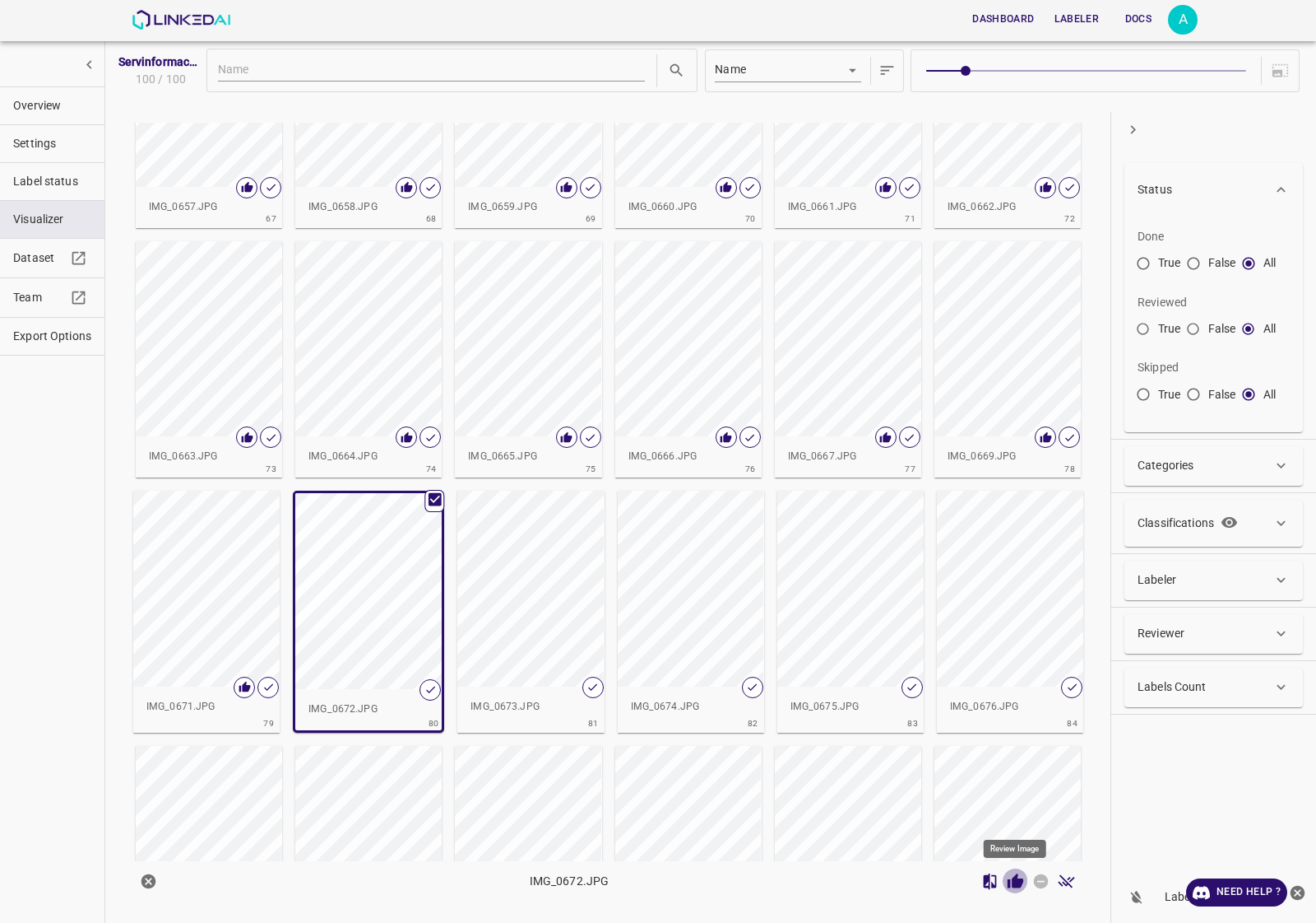
click at [1009, 878] on icon "Review Image" at bounding box center [1015, 880] width 17 height 17
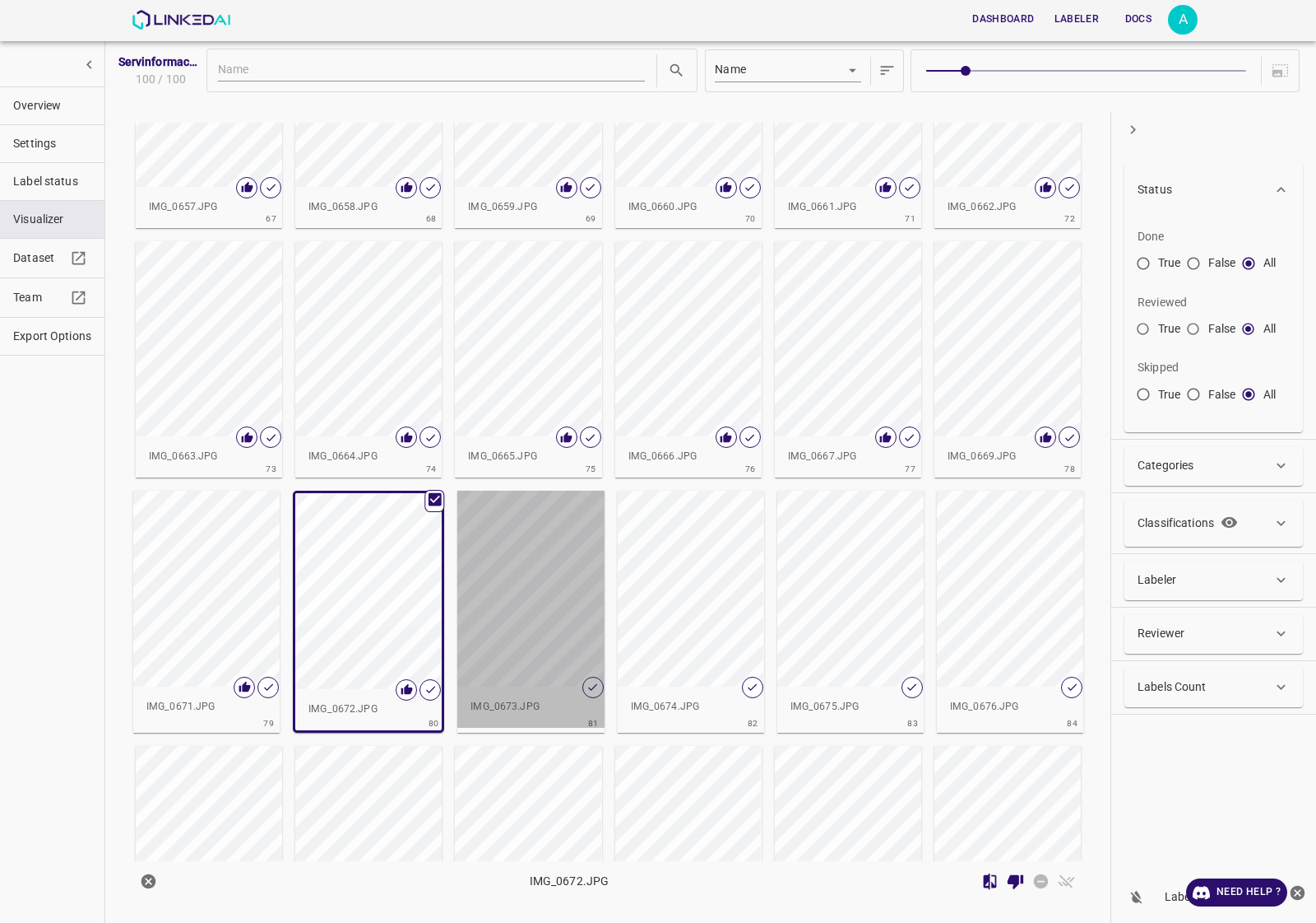
click at [563, 553] on div "button" at bounding box center [530, 588] width 146 height 196
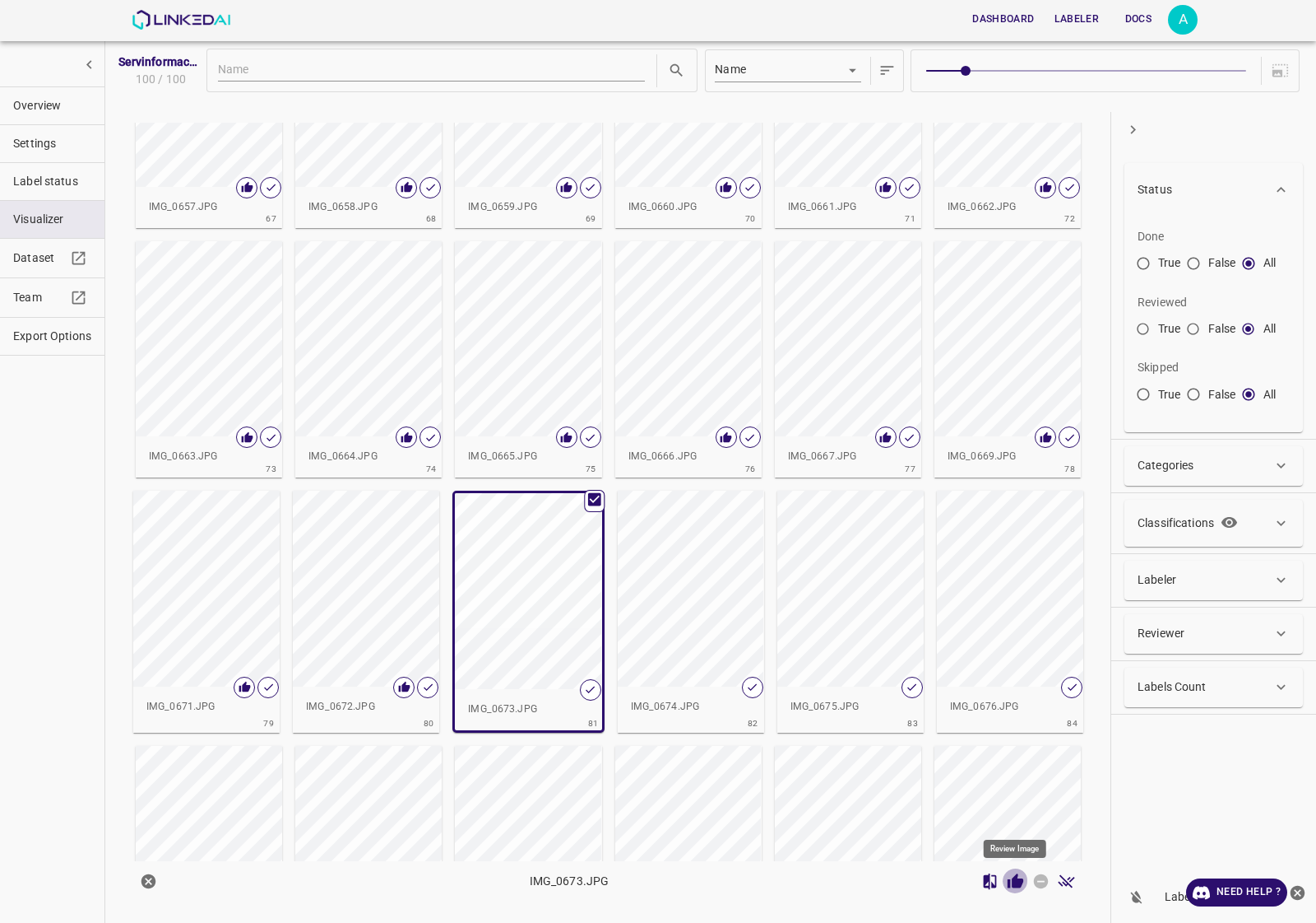
click at [1009, 878] on icon "Review Image" at bounding box center [1015, 880] width 17 height 17
click at [697, 581] on div "button" at bounding box center [690, 588] width 146 height 196
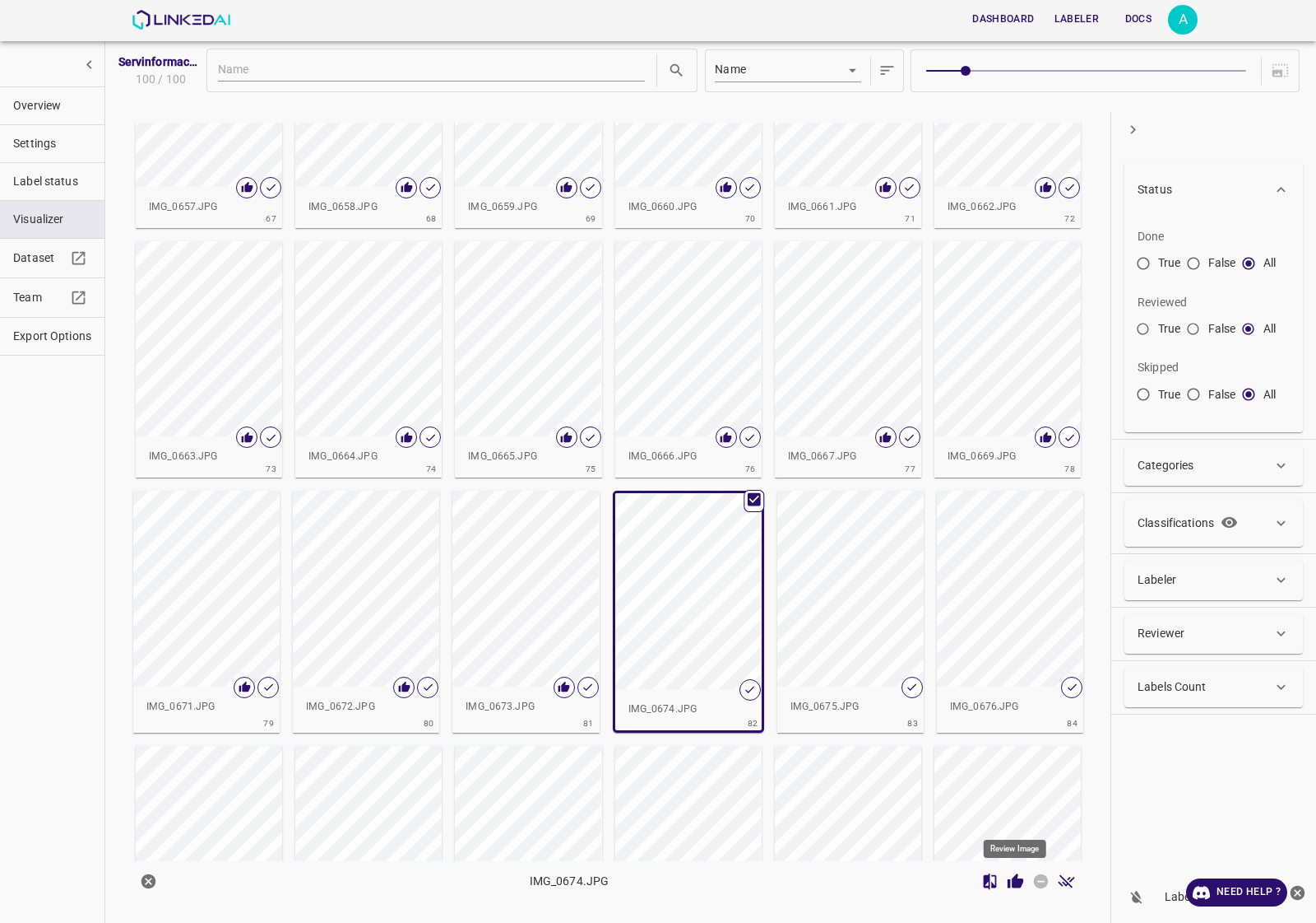
click at [1013, 877] on icon "Review Image" at bounding box center [1016, 880] width 16 height 15
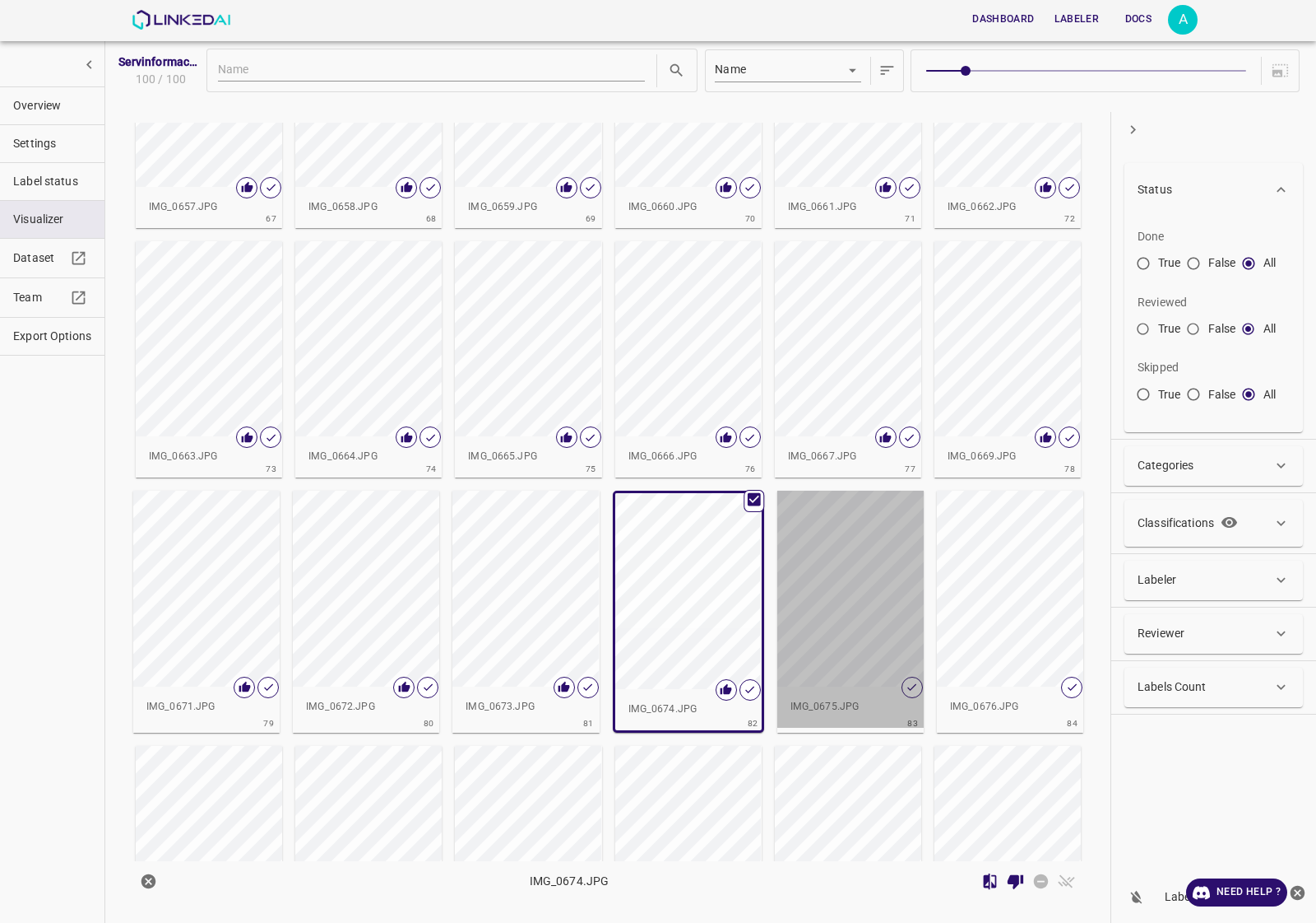
click at [889, 613] on div "button" at bounding box center [850, 588] width 146 height 196
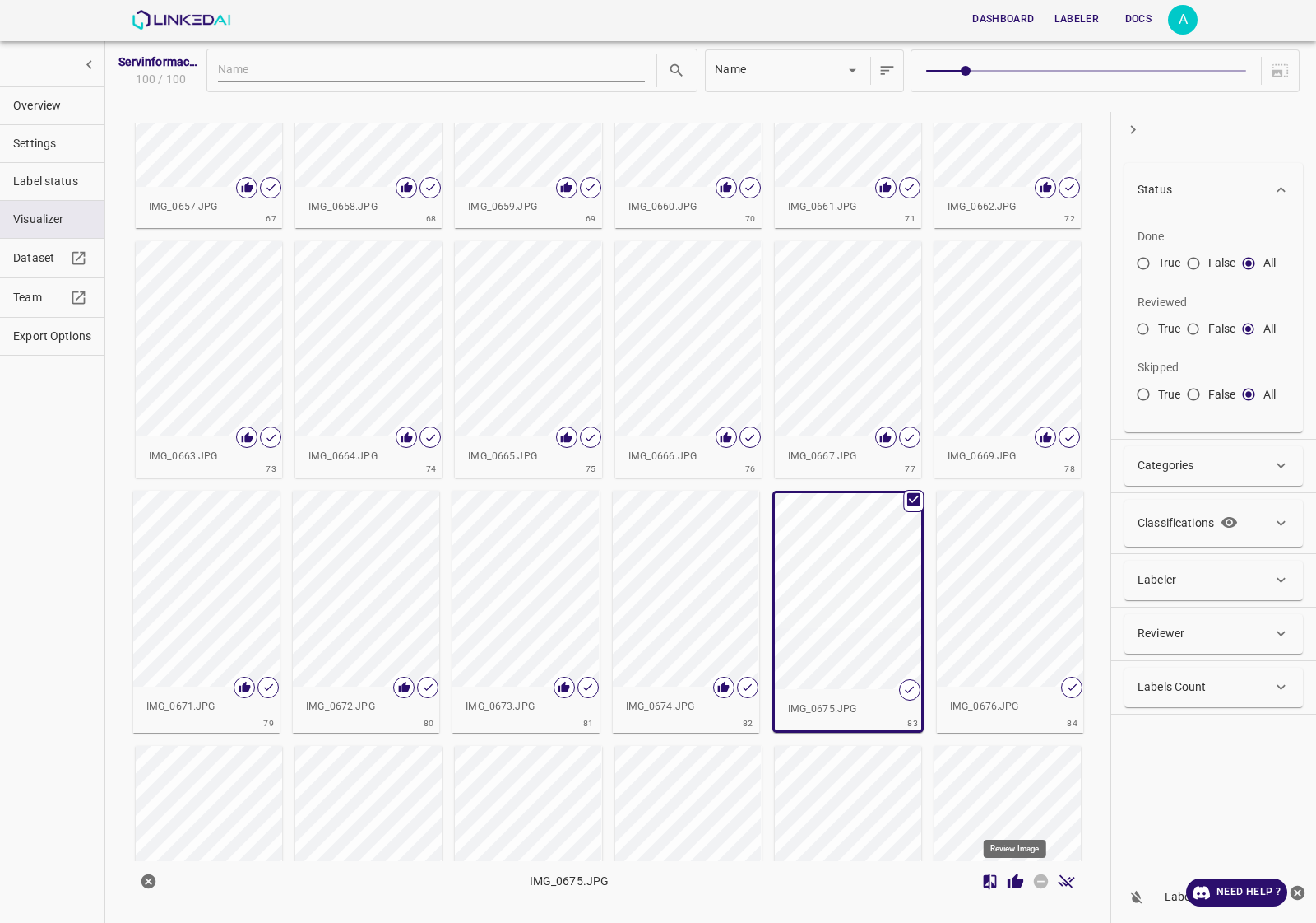
click at [1017, 887] on icon "Review Image" at bounding box center [1016, 880] width 16 height 15
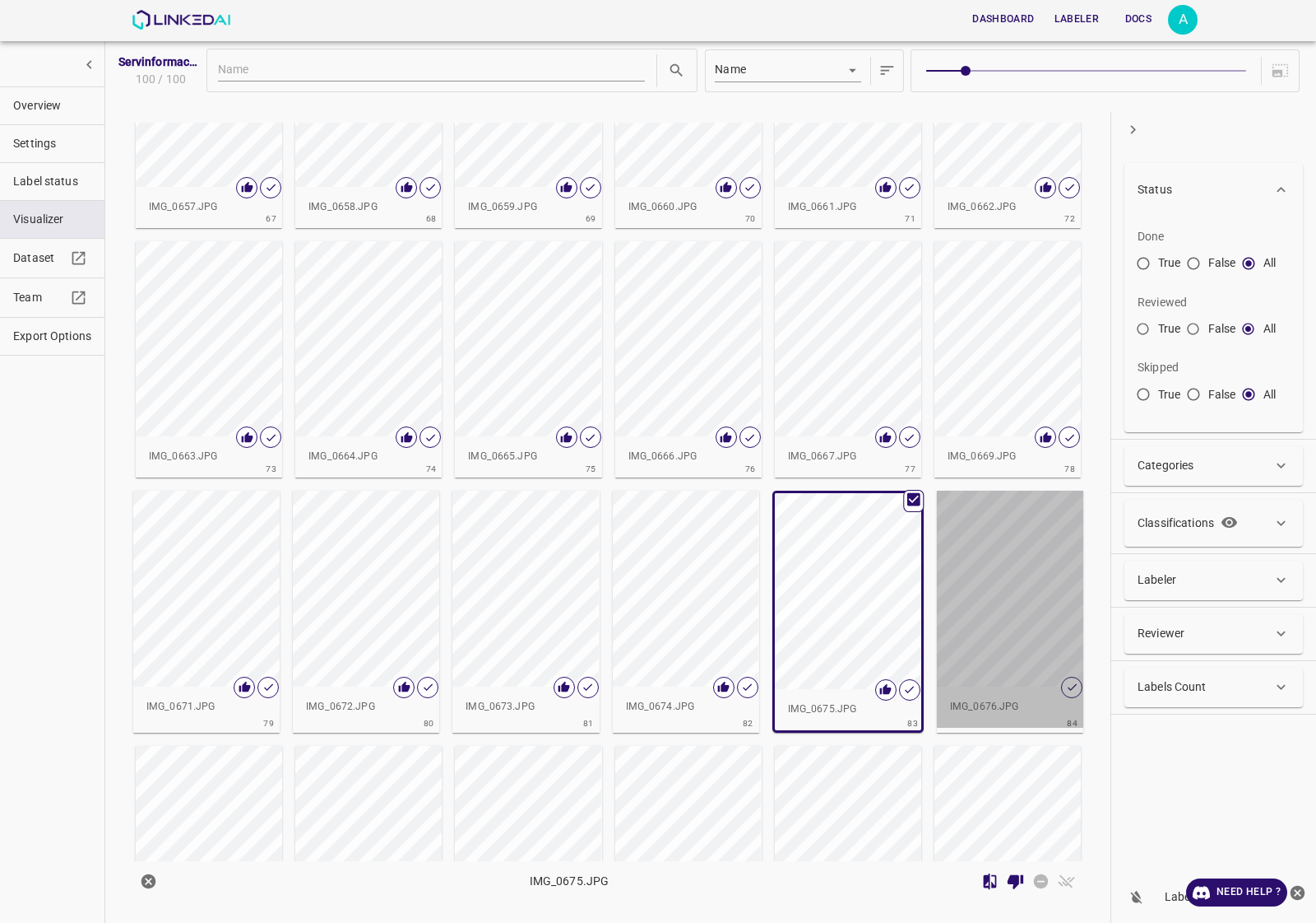
click at [981, 615] on div "button" at bounding box center [1009, 588] width 146 height 196
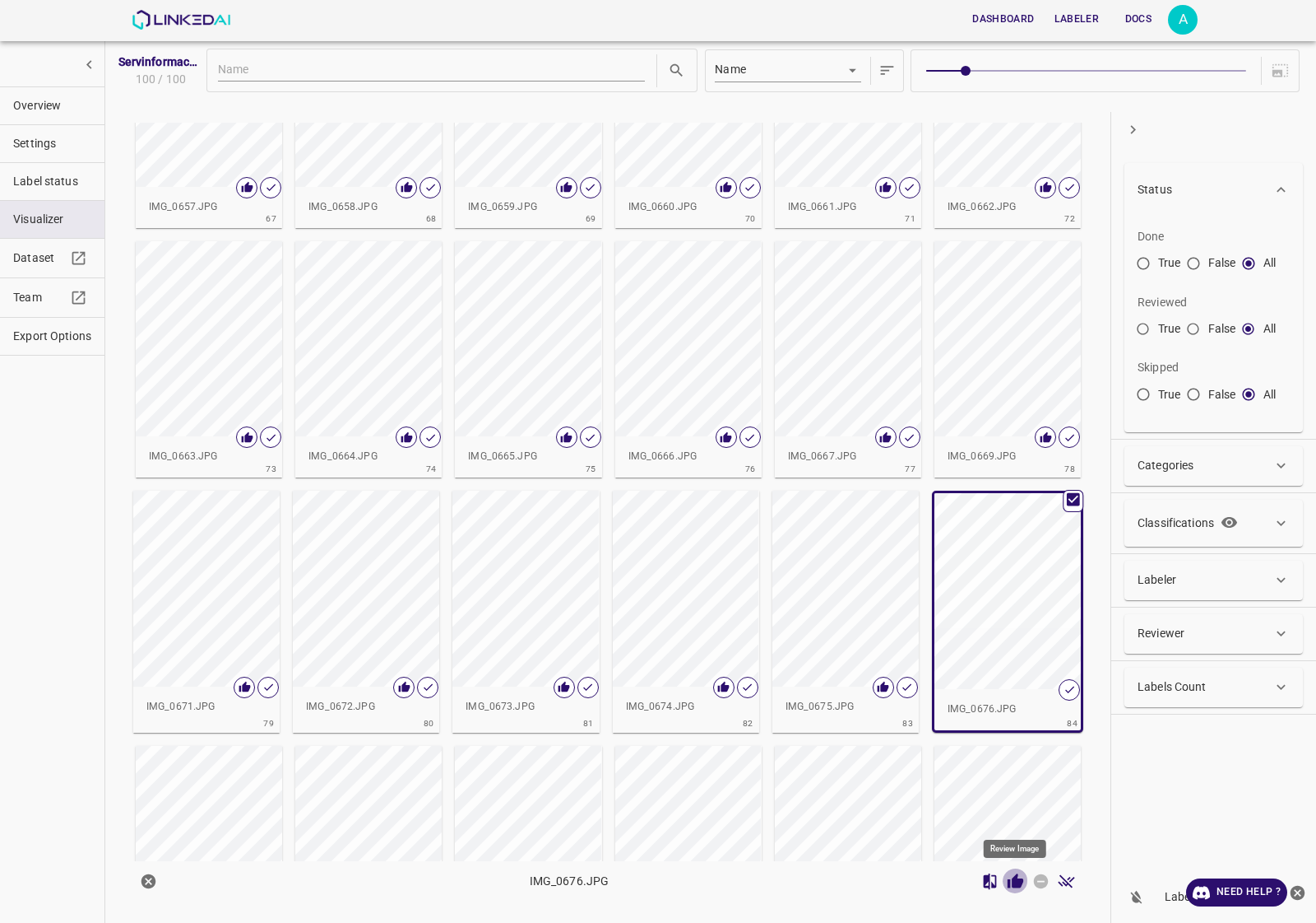
click at [1021, 887] on icon "Review Image" at bounding box center [1015, 880] width 17 height 17
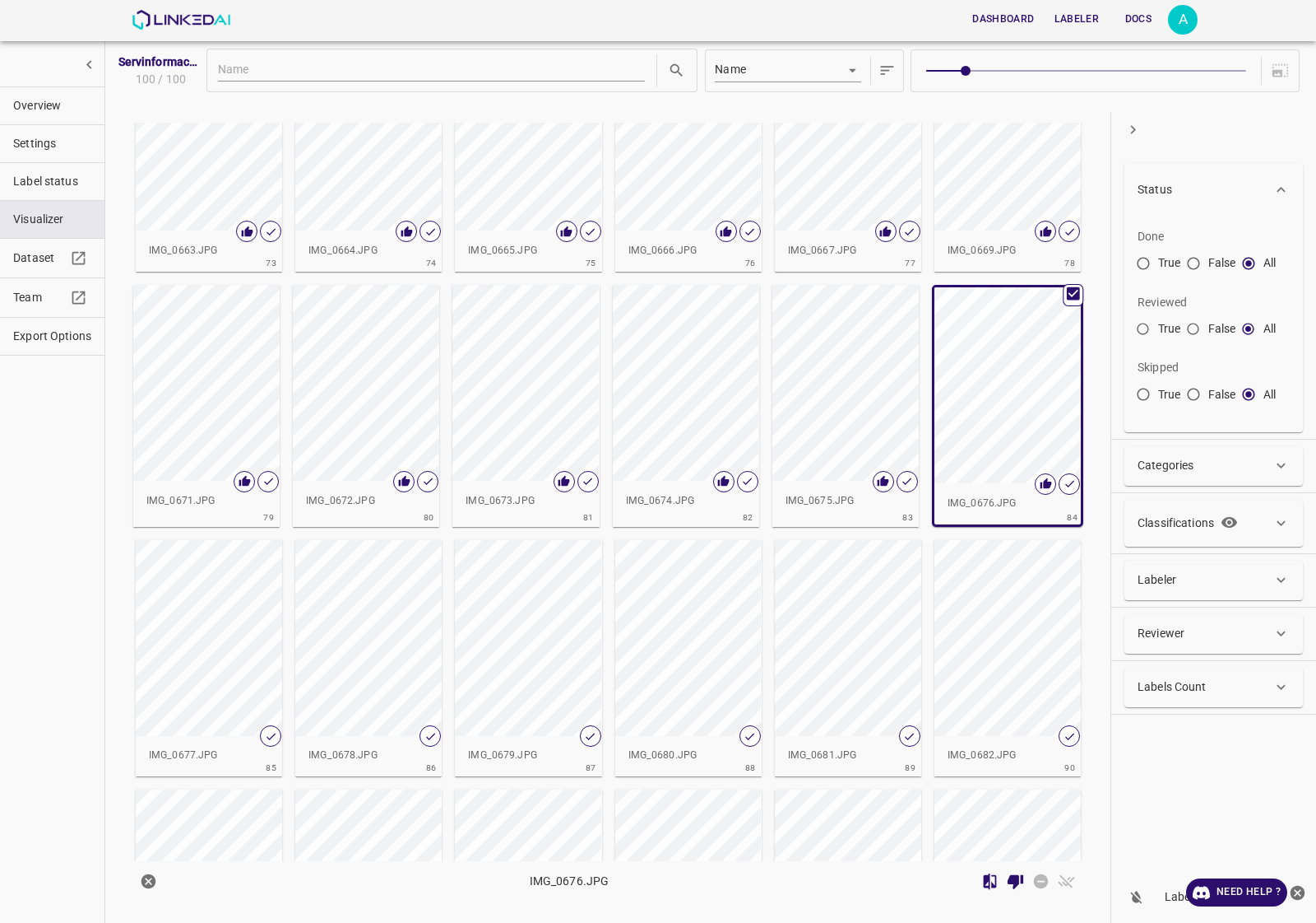
scroll to position [3189, 0]
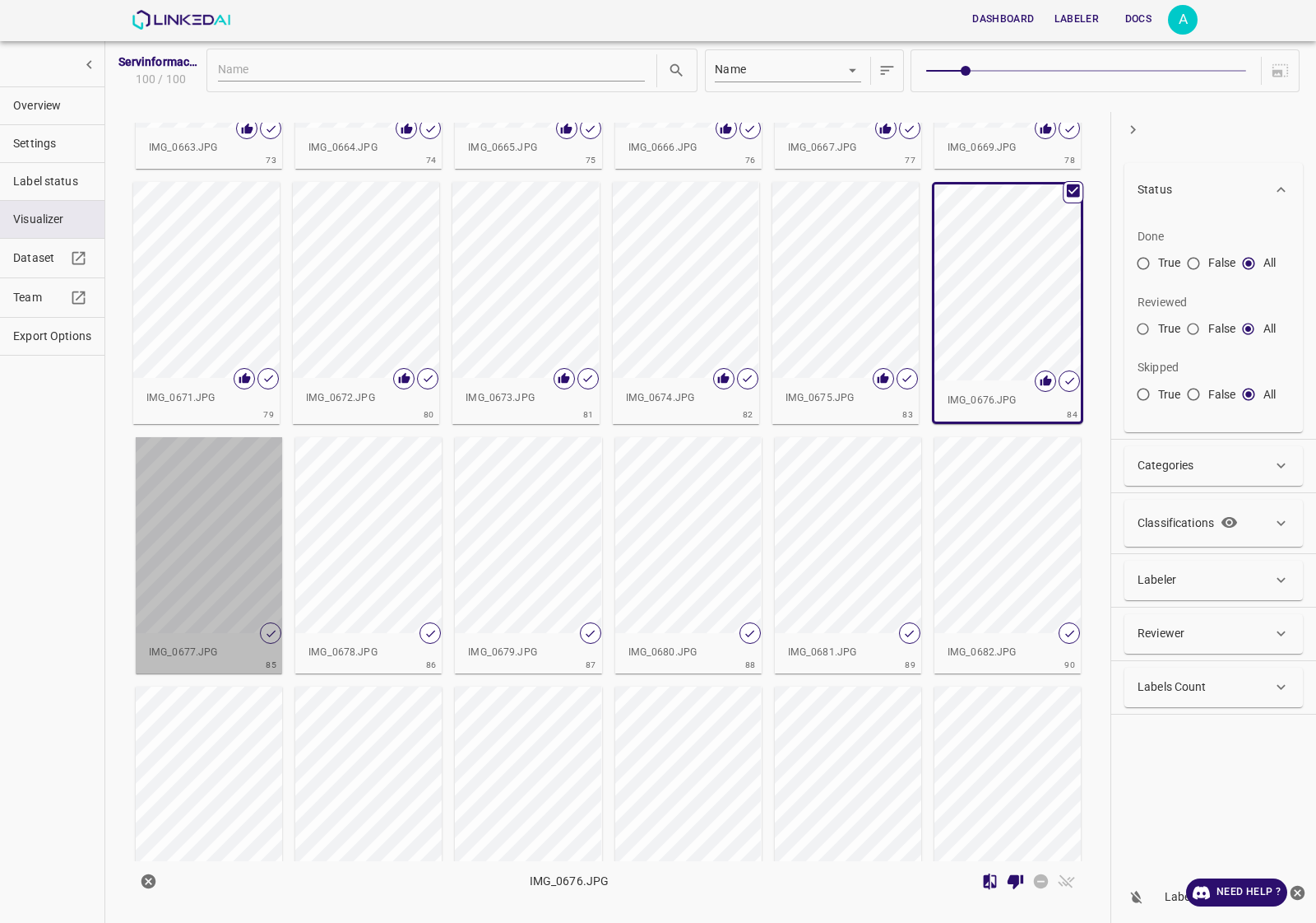
click at [169, 513] on div "button" at bounding box center [209, 535] width 146 height 196
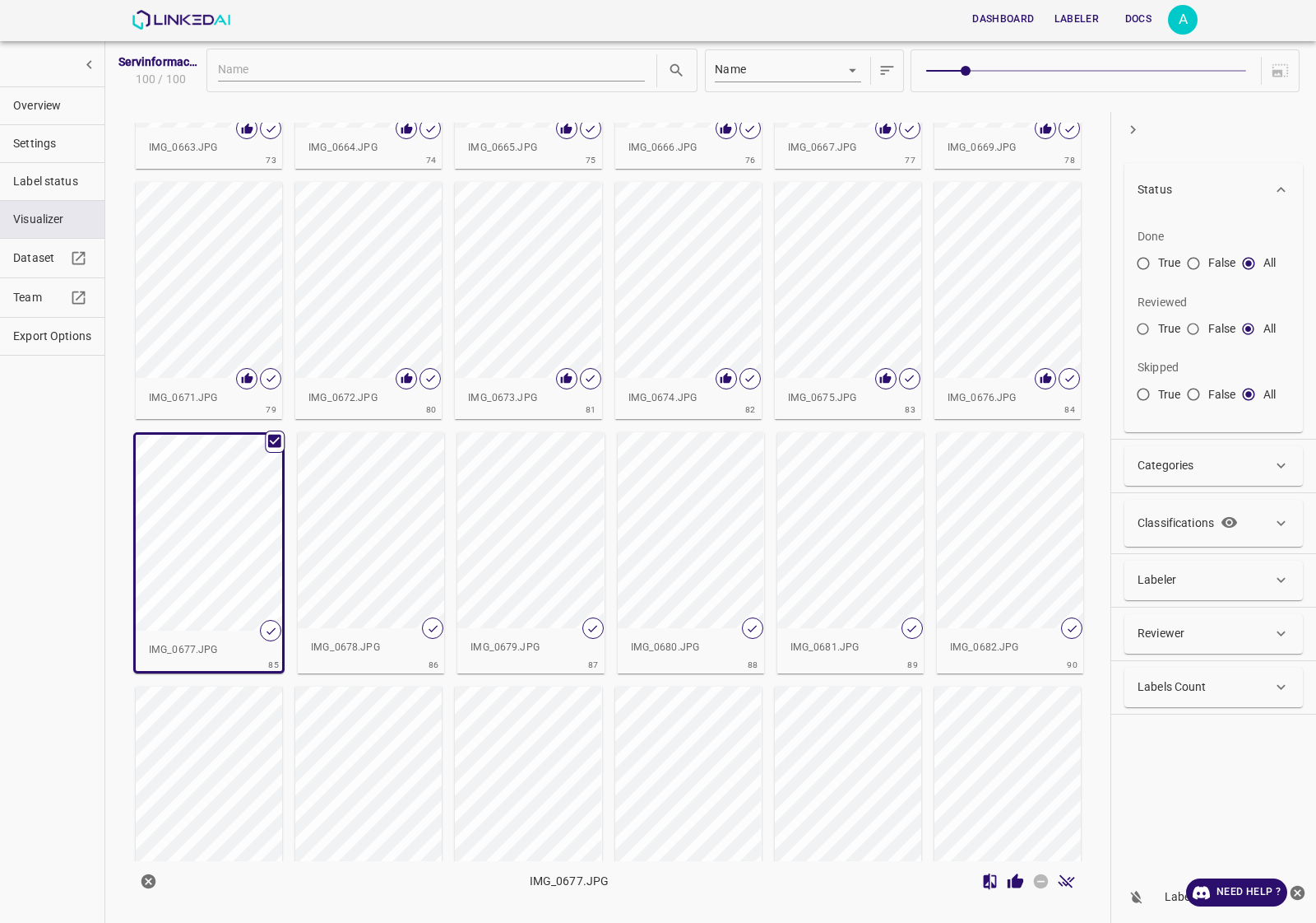
click at [1020, 876] on icon "Review Image" at bounding box center [1015, 880] width 17 height 17
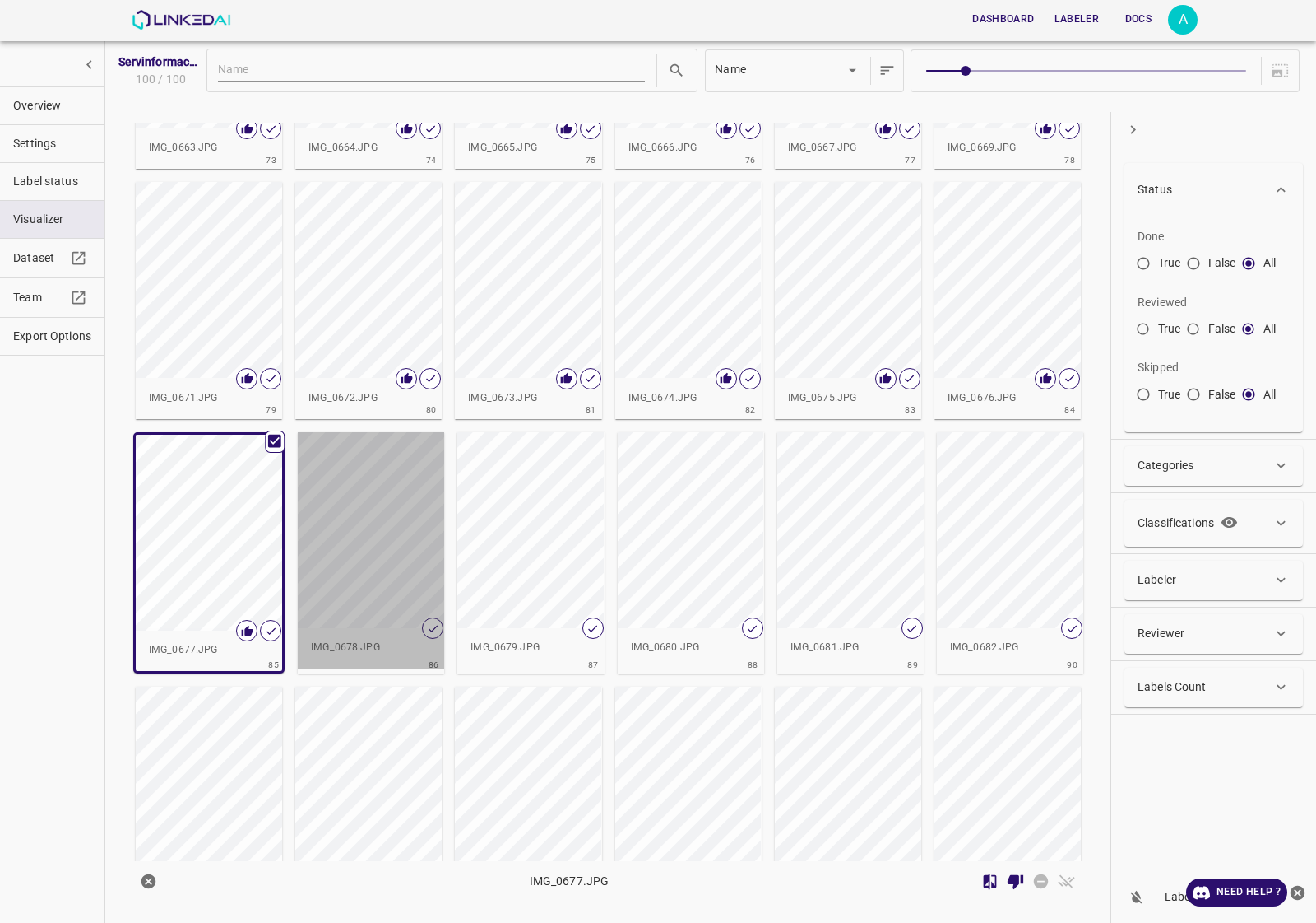
click at [357, 529] on div "button" at bounding box center [370, 530] width 146 height 196
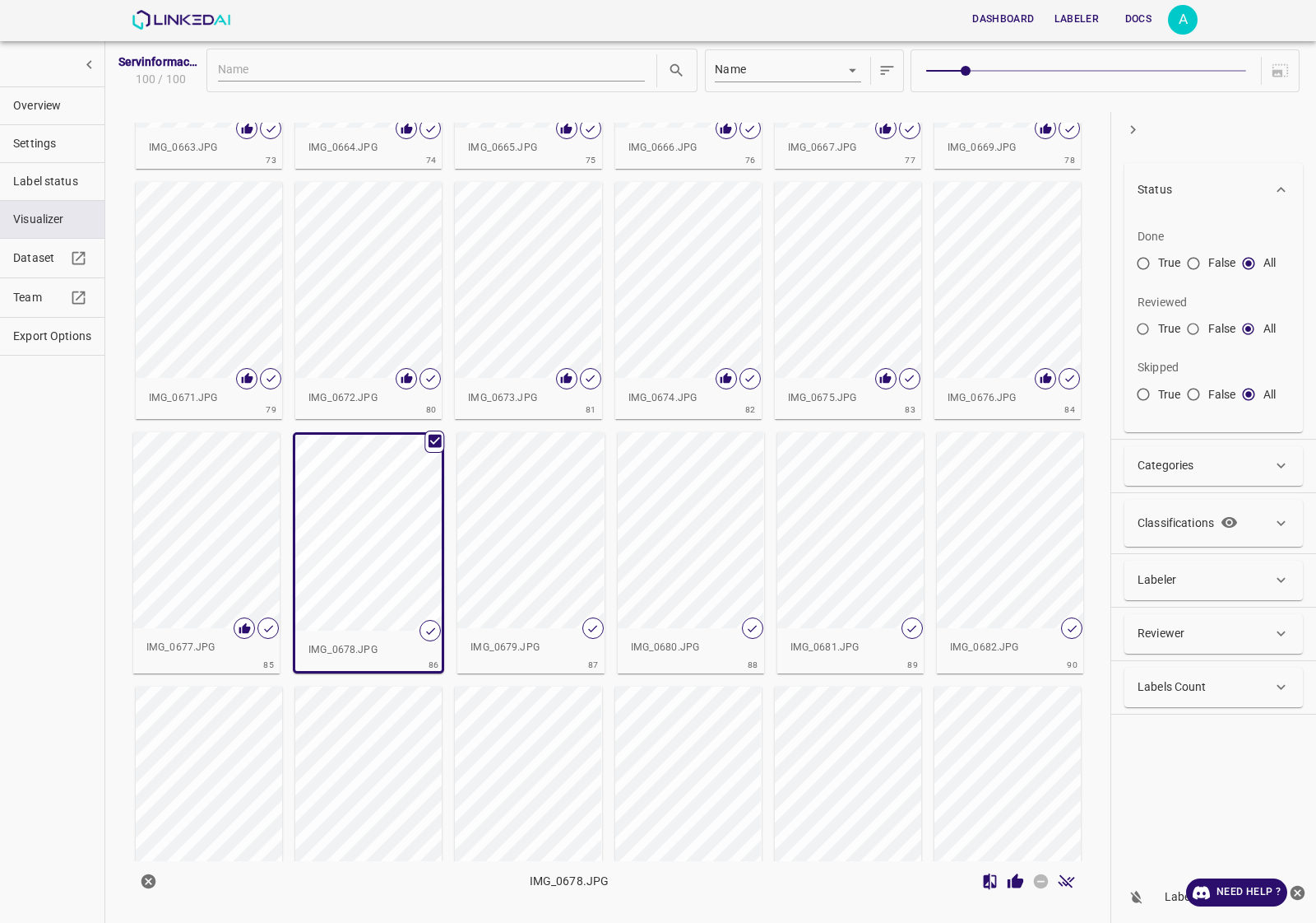
click at [1017, 884] on icon "Review Image" at bounding box center [1016, 880] width 16 height 15
click at [561, 511] on div "button" at bounding box center [530, 530] width 146 height 196
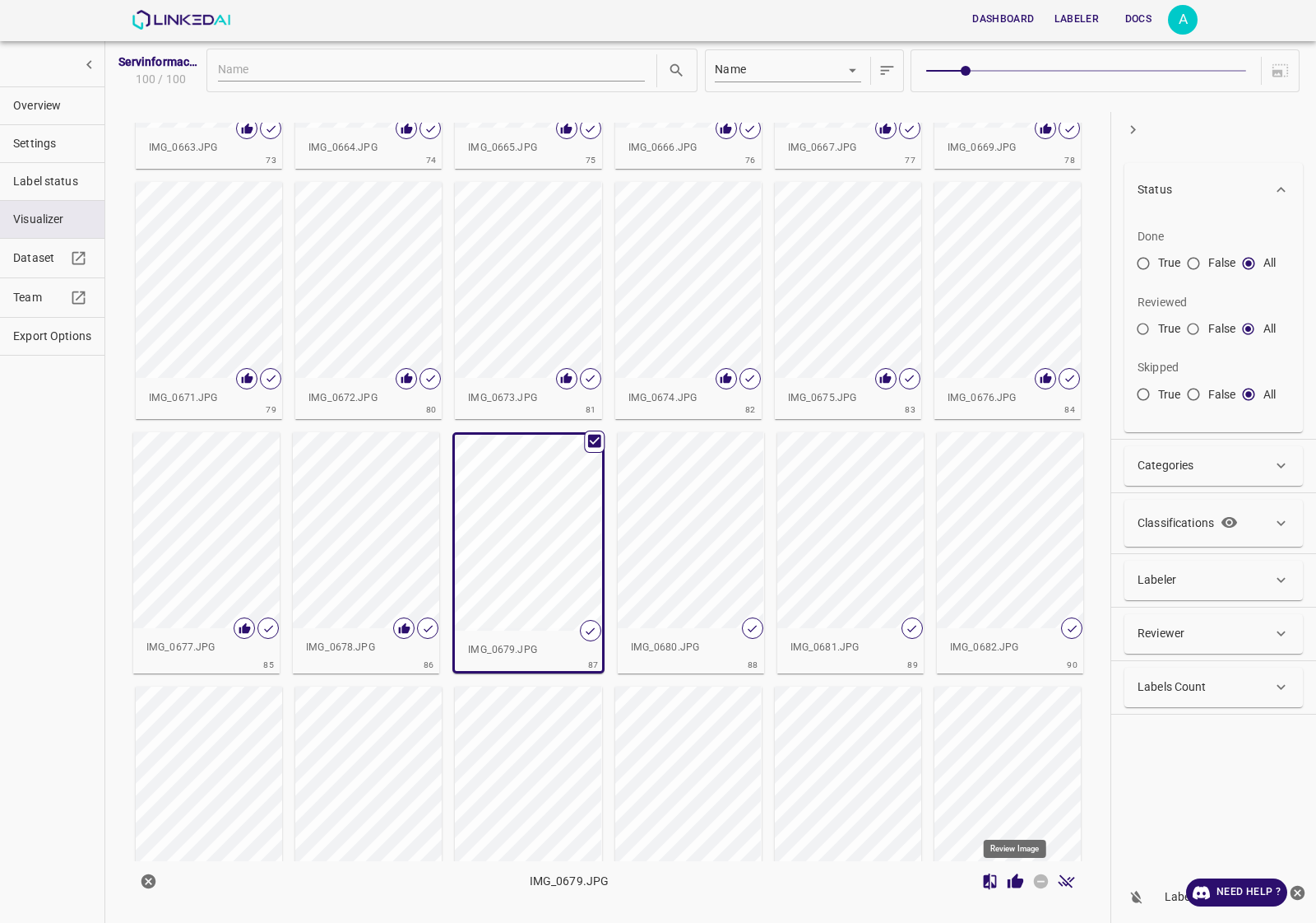
click at [1024, 879] on icon "Review Image" at bounding box center [1015, 880] width 17 height 17
click at [657, 532] on div "button" at bounding box center [690, 530] width 146 height 196
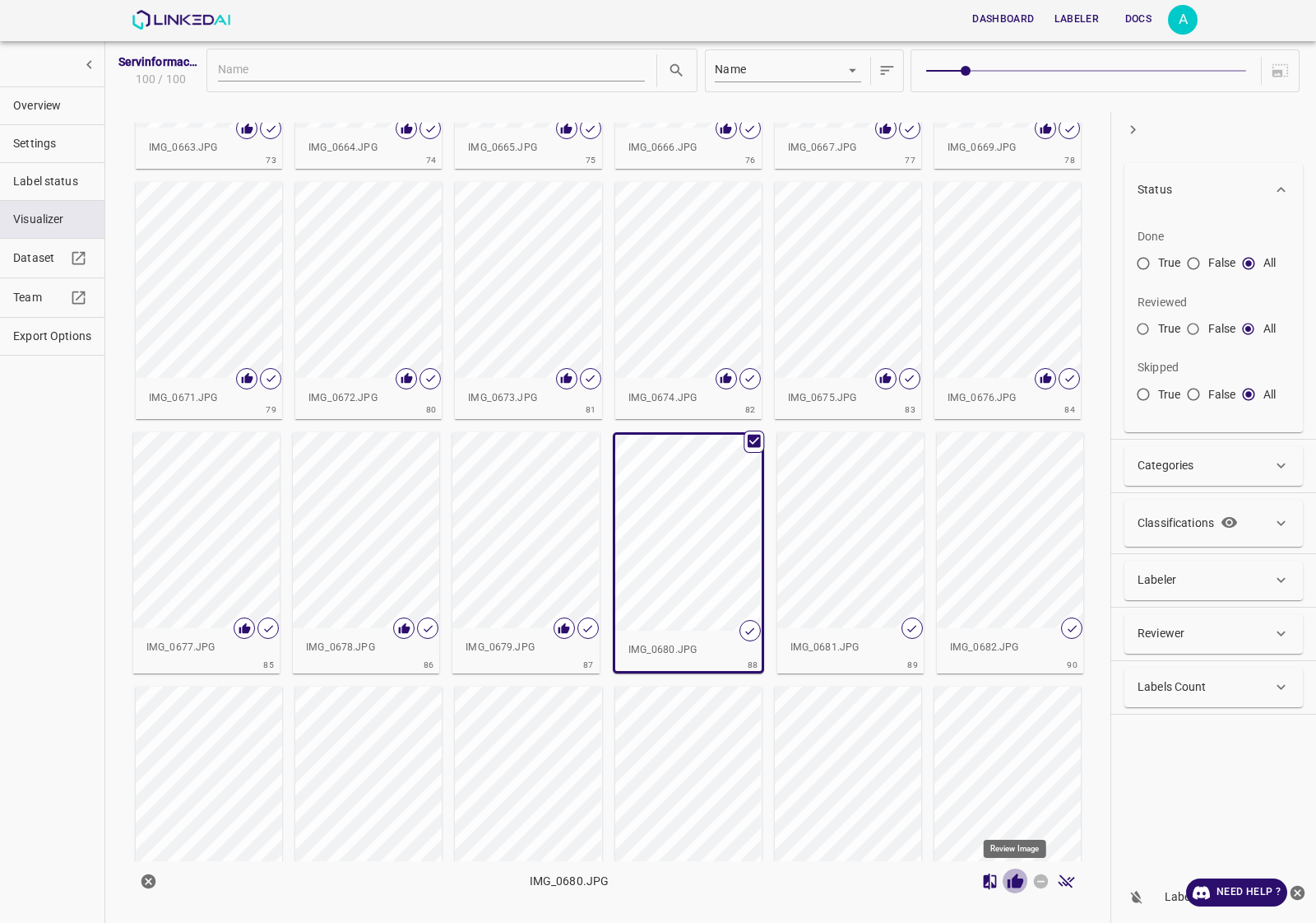
click at [1017, 877] on icon "Review Image" at bounding box center [1016, 880] width 16 height 15
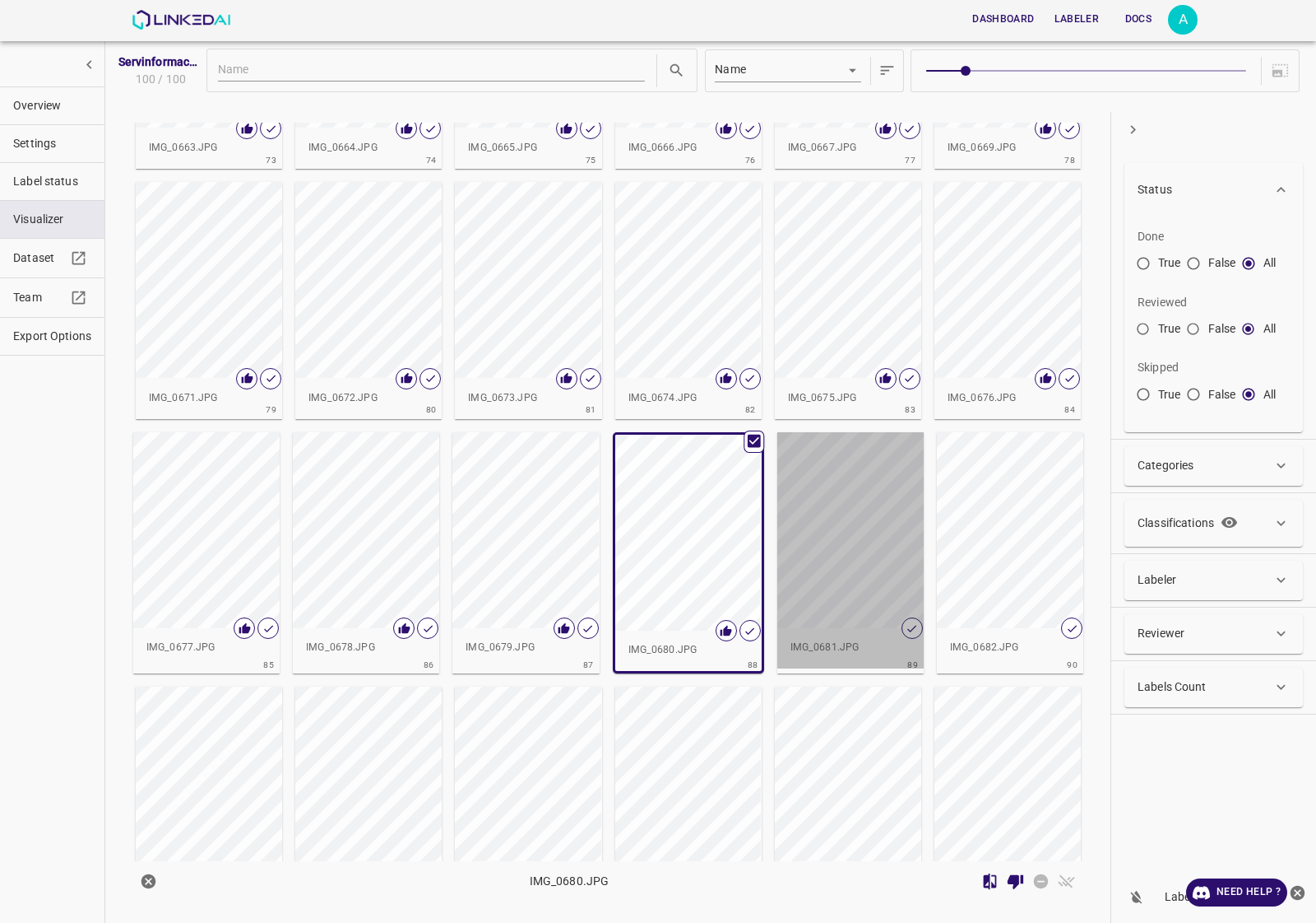
click at [848, 537] on div "button" at bounding box center [850, 530] width 146 height 196
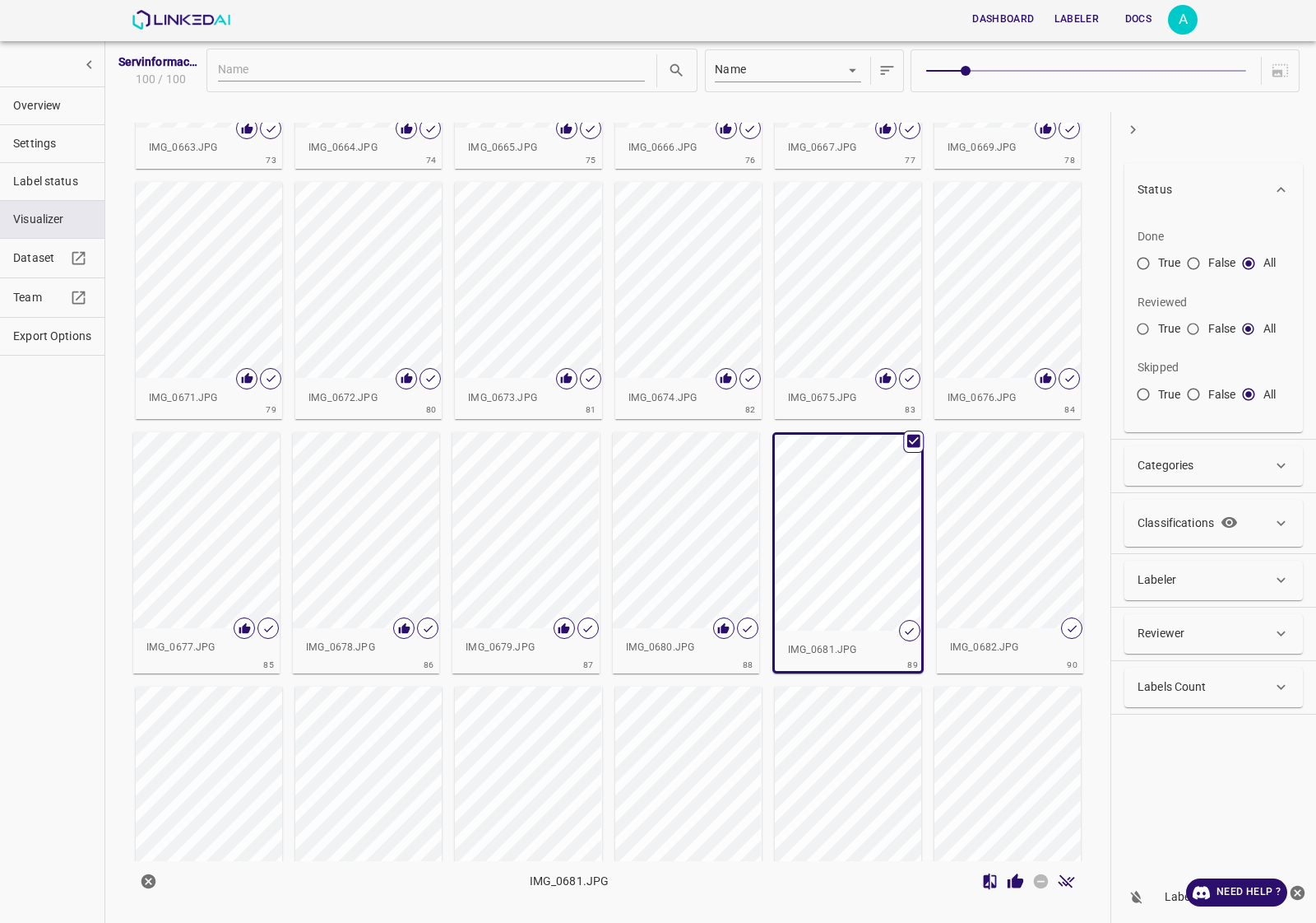
click at [1010, 878] on icon "Review Image" at bounding box center [1015, 880] width 17 height 17
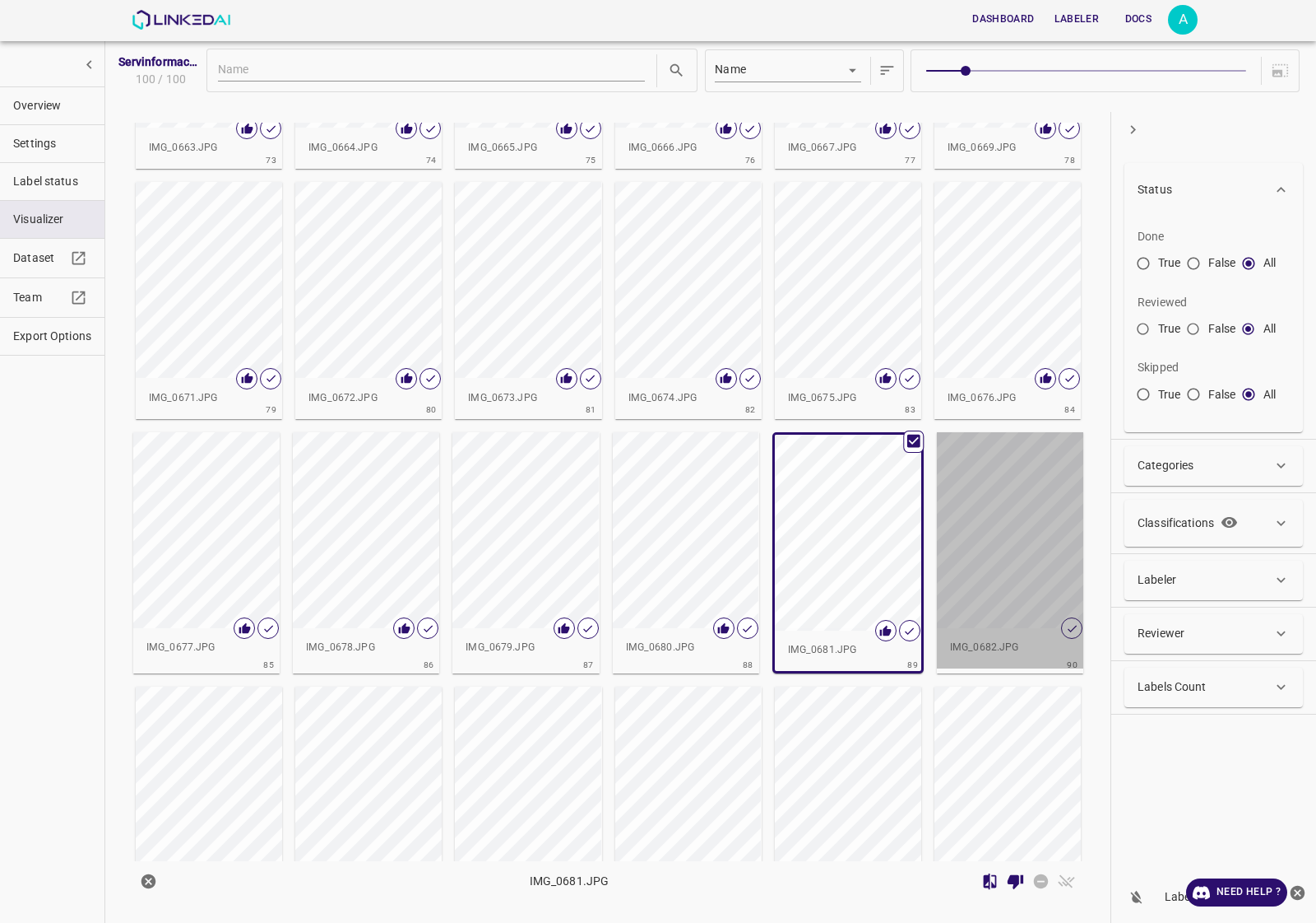
click at [1013, 539] on div "button" at bounding box center [1009, 530] width 146 height 196
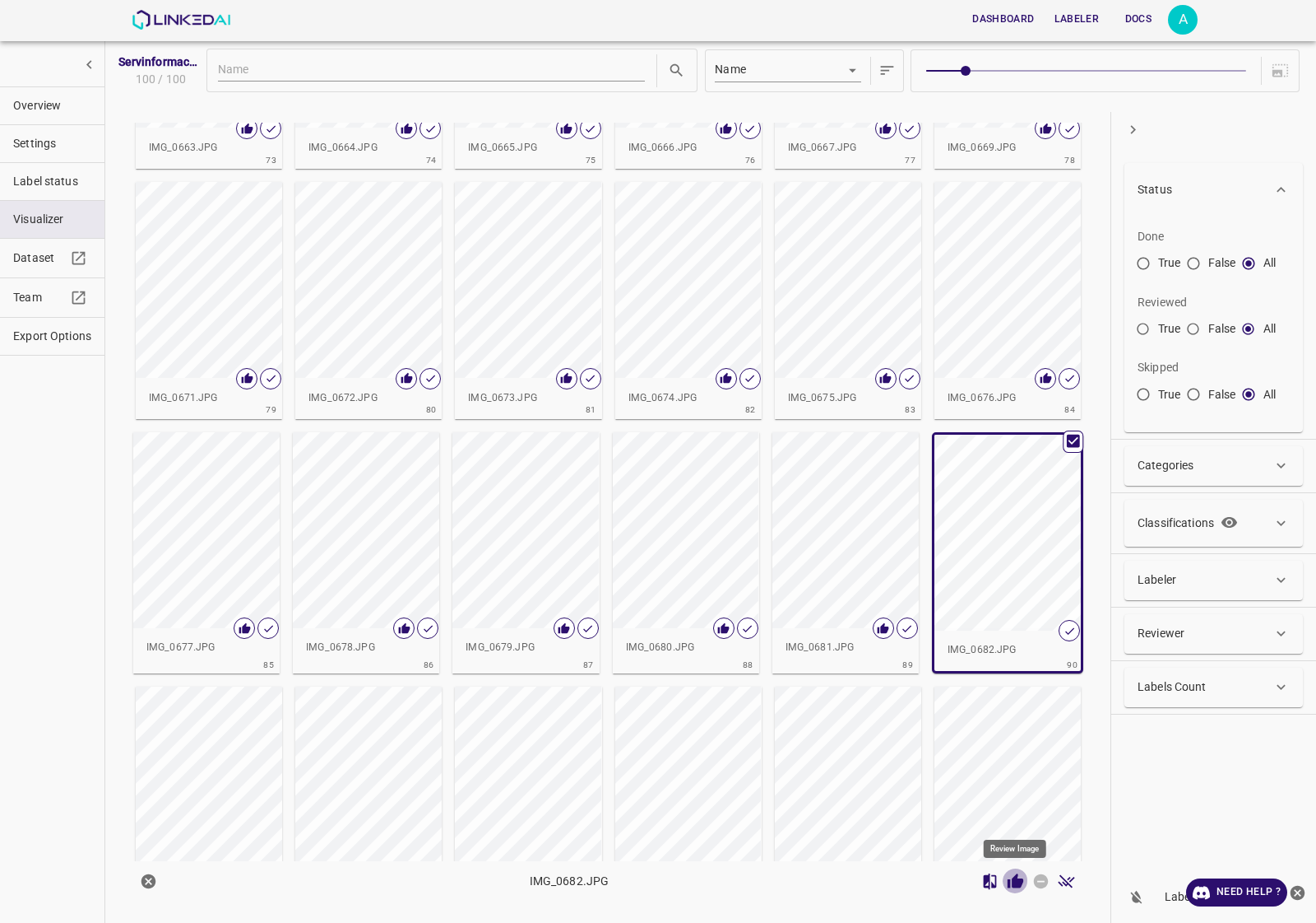
click at [1021, 883] on icon "Review Image" at bounding box center [1016, 880] width 16 height 15
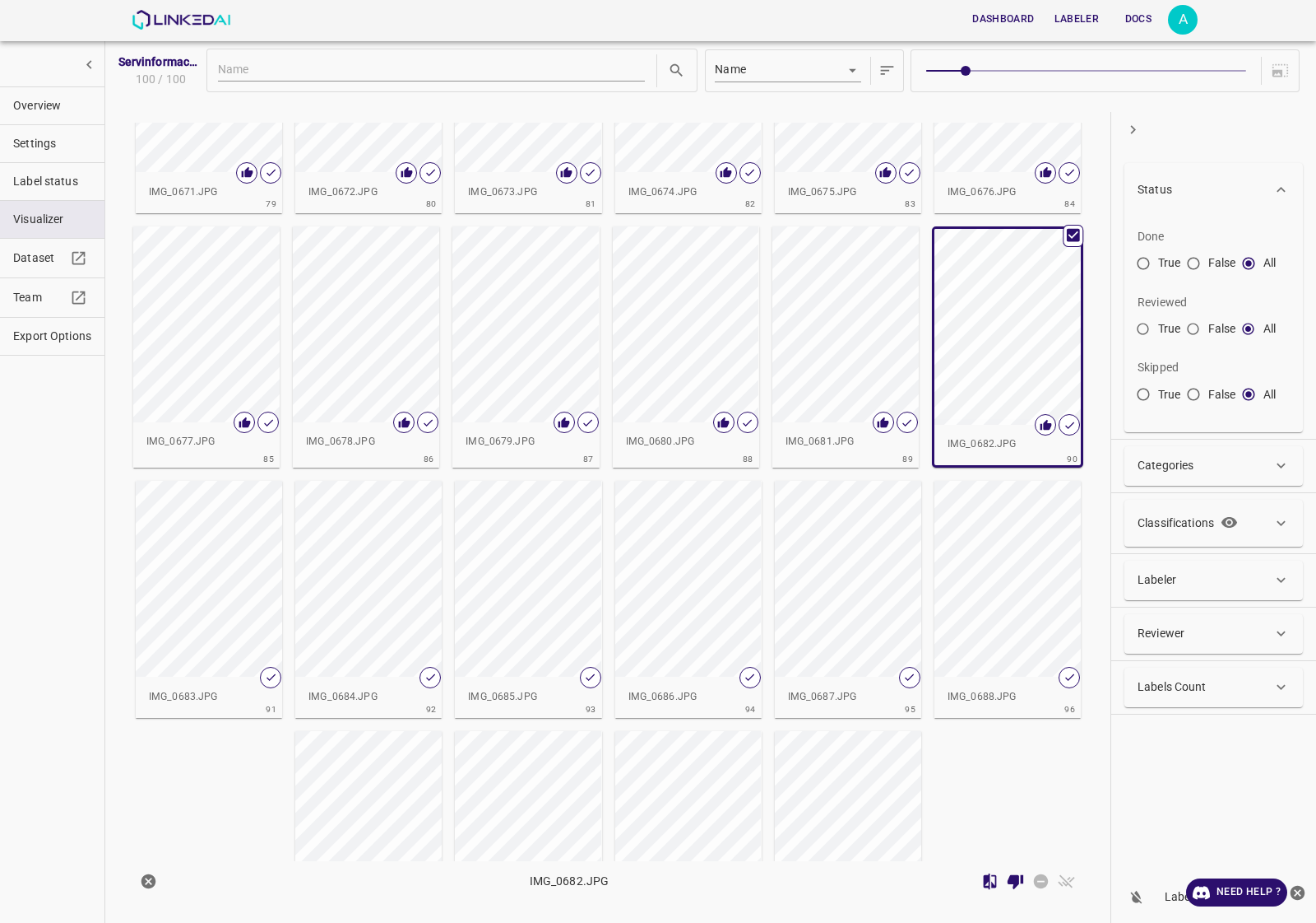
click at [204, 545] on div "button" at bounding box center [209, 578] width 146 height 196
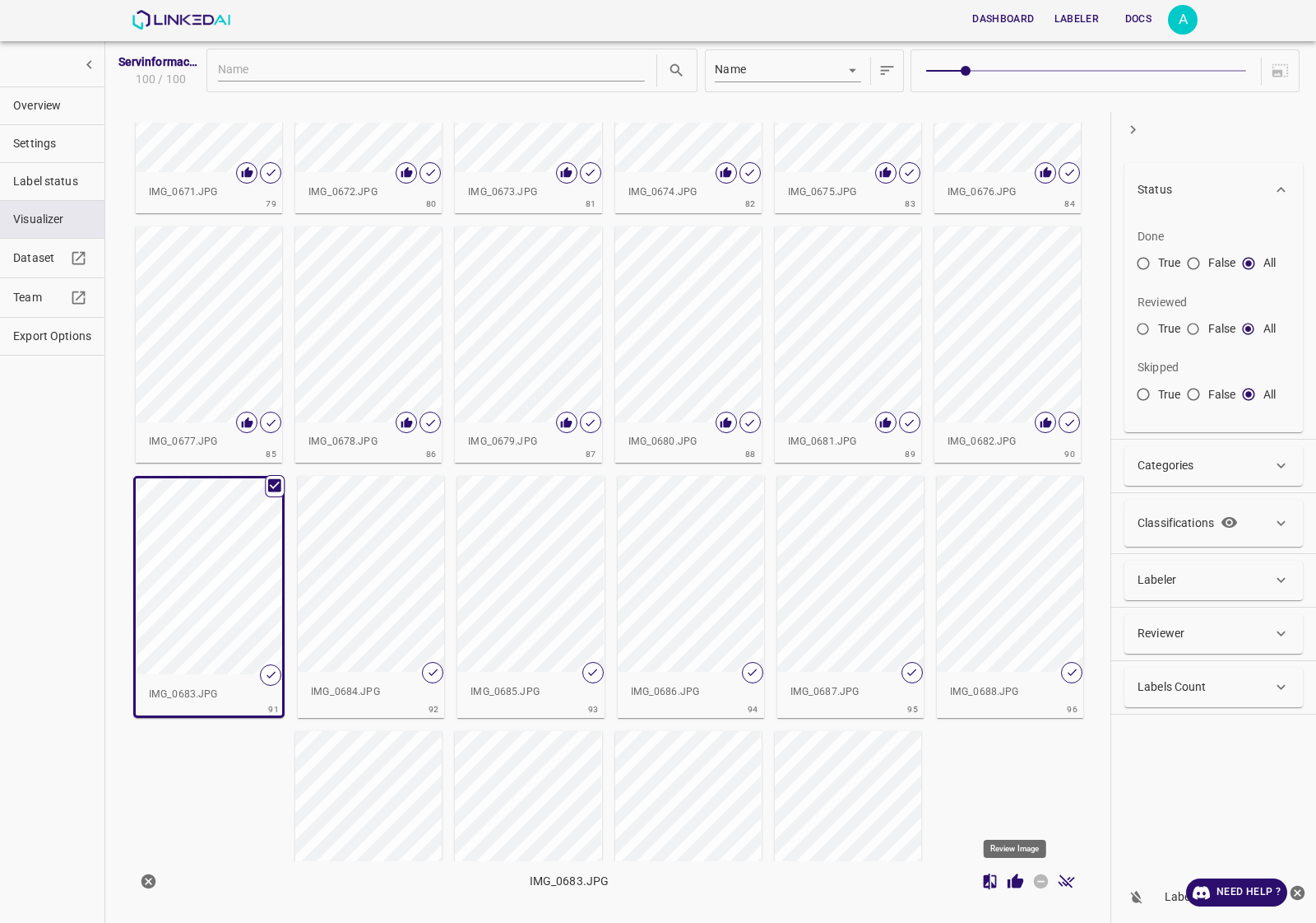
click at [1016, 882] on icon "Review Image" at bounding box center [1016, 880] width 16 height 15
click at [379, 606] on div "button" at bounding box center [370, 573] width 146 height 196
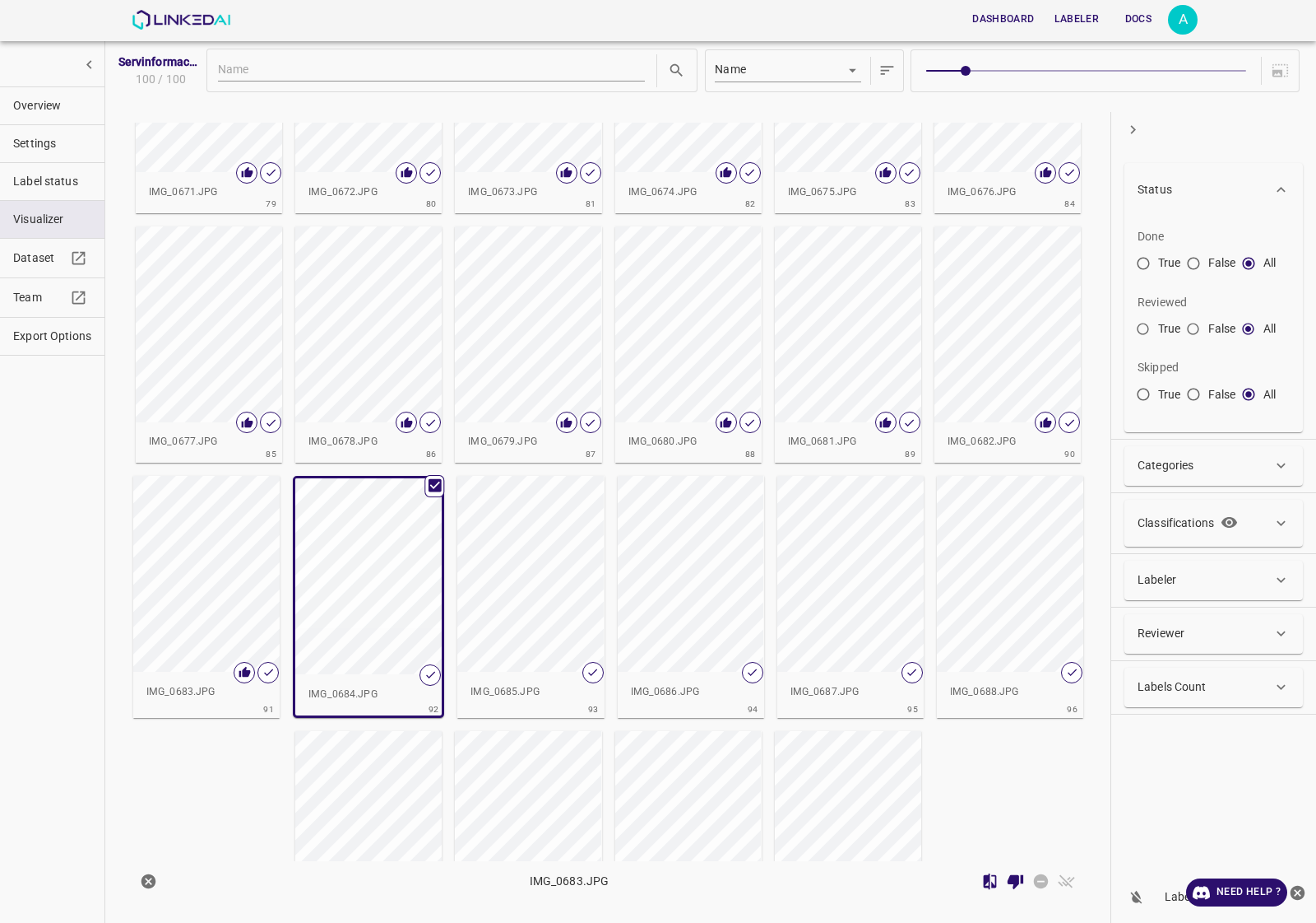
click at [584, 626] on div "button" at bounding box center [530, 573] width 146 height 196
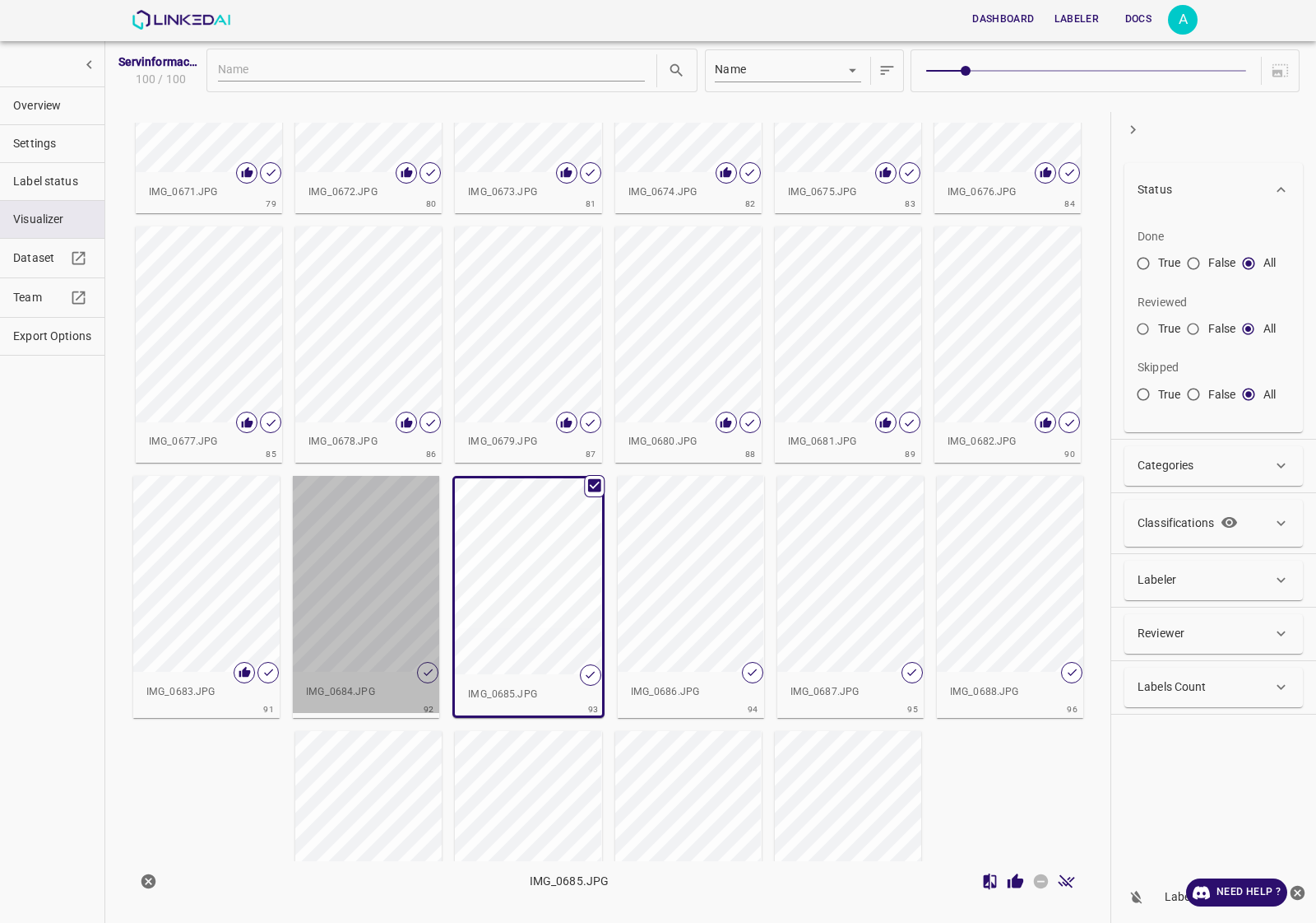
click at [396, 616] on div "button" at bounding box center [366, 573] width 146 height 196
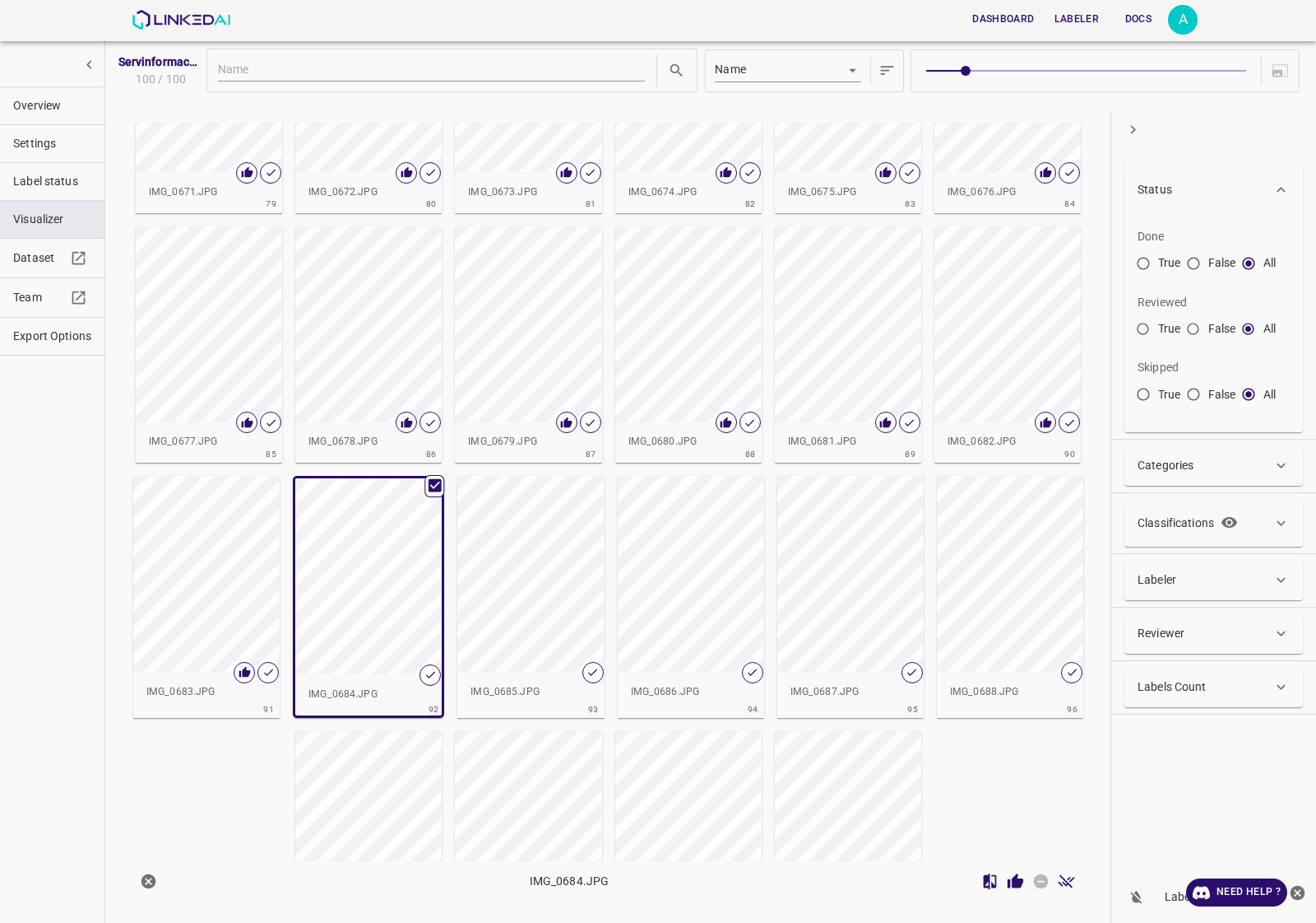
click at [1016, 886] on icon "Review Image" at bounding box center [1016, 880] width 16 height 15
click at [530, 585] on div "button" at bounding box center [530, 573] width 146 height 196
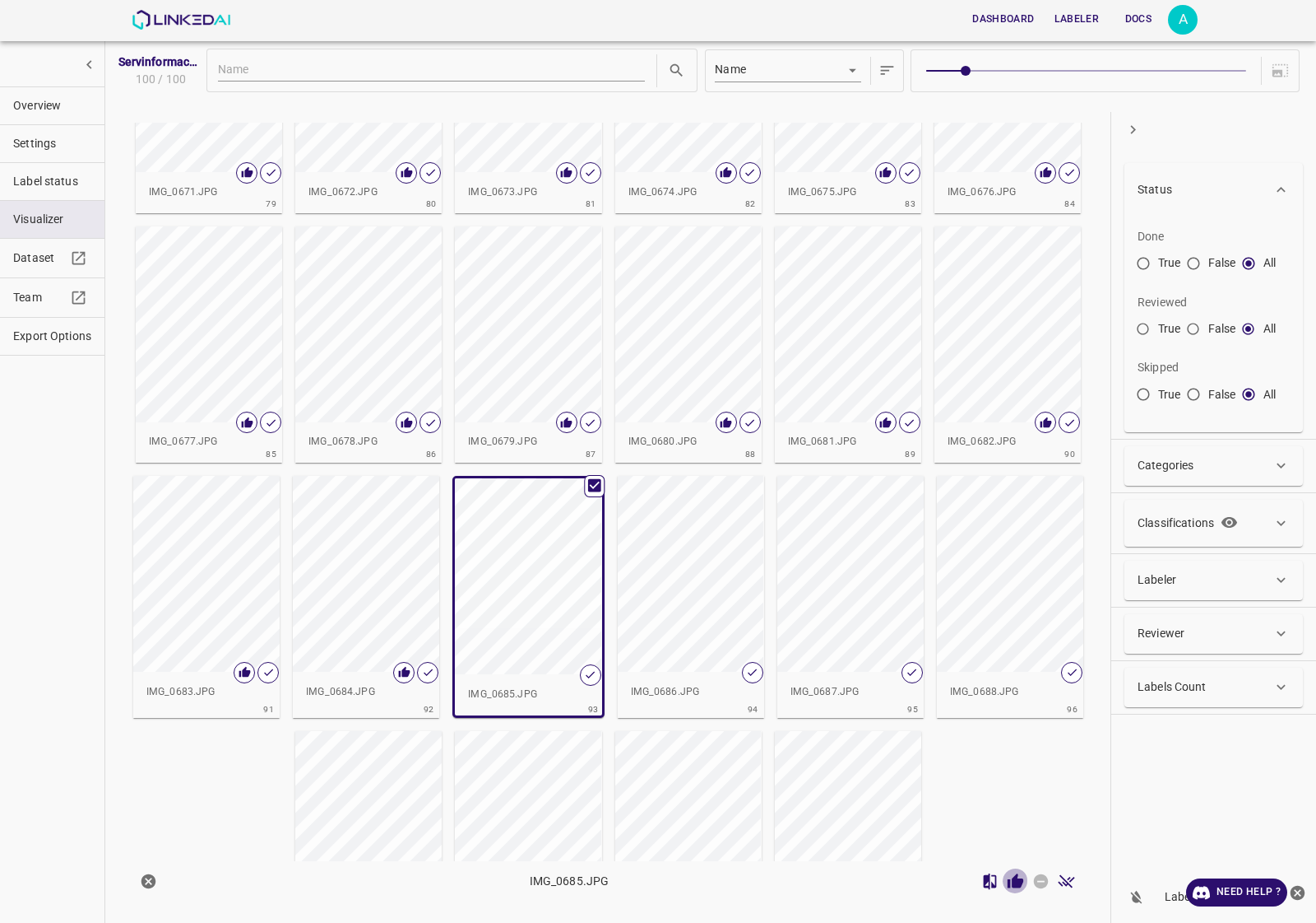
click at [1016, 870] on button "Review Image" at bounding box center [1016, 881] width 26 height 26
click at [726, 535] on div "button" at bounding box center [690, 573] width 146 height 196
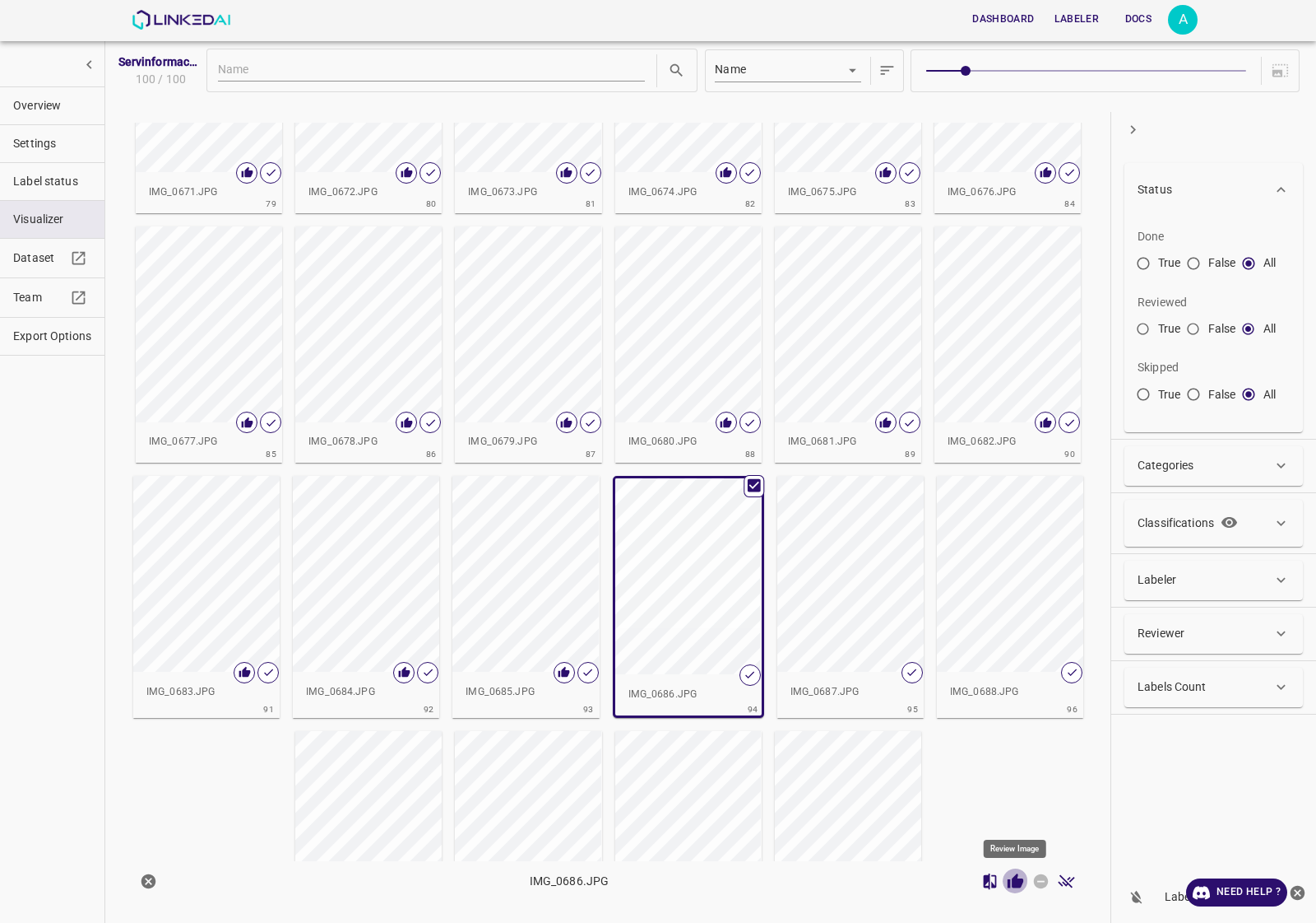
click at [1005, 879] on button "Review Image" at bounding box center [1016, 881] width 26 height 26
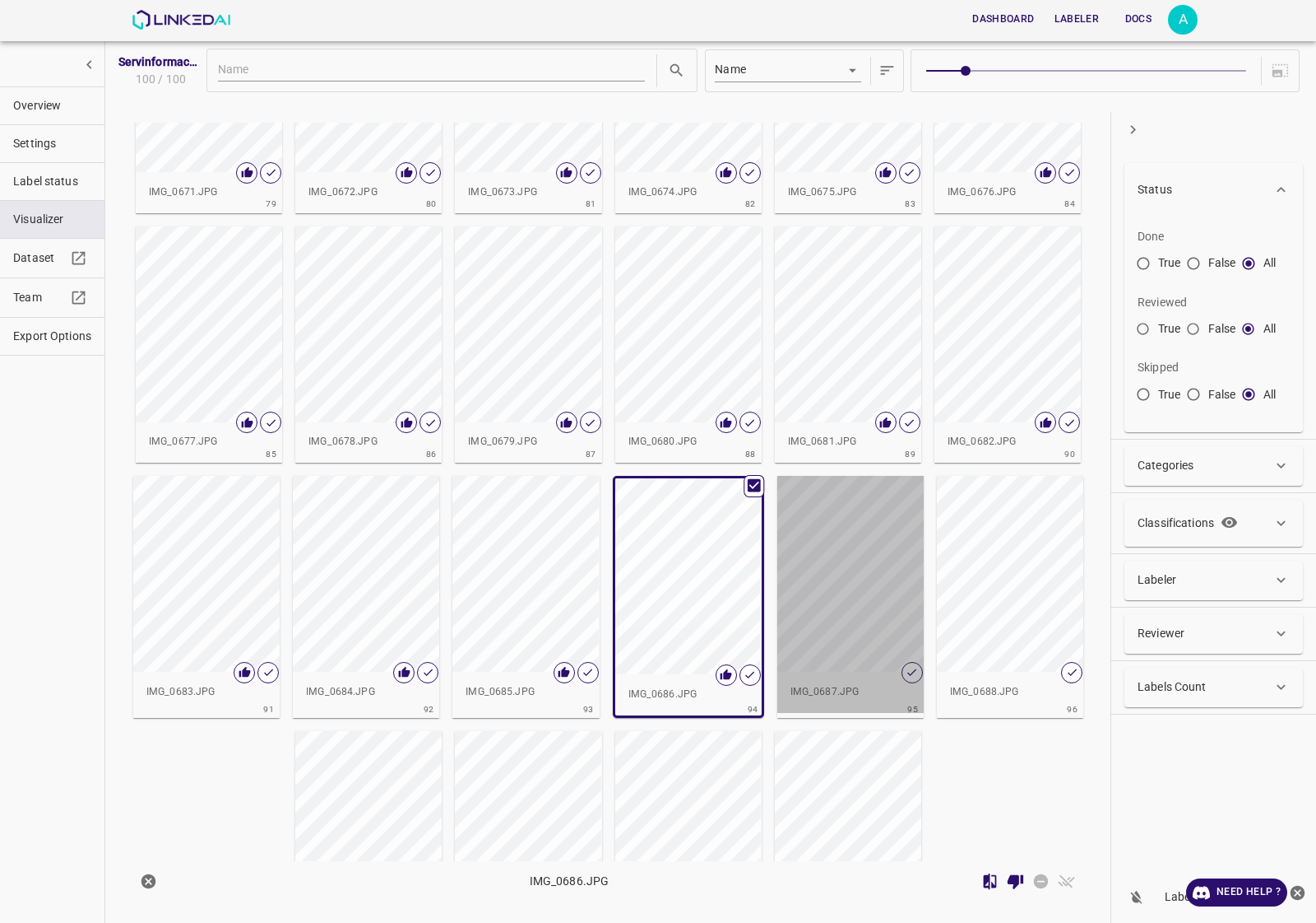
click at [833, 576] on div "button" at bounding box center [850, 573] width 146 height 196
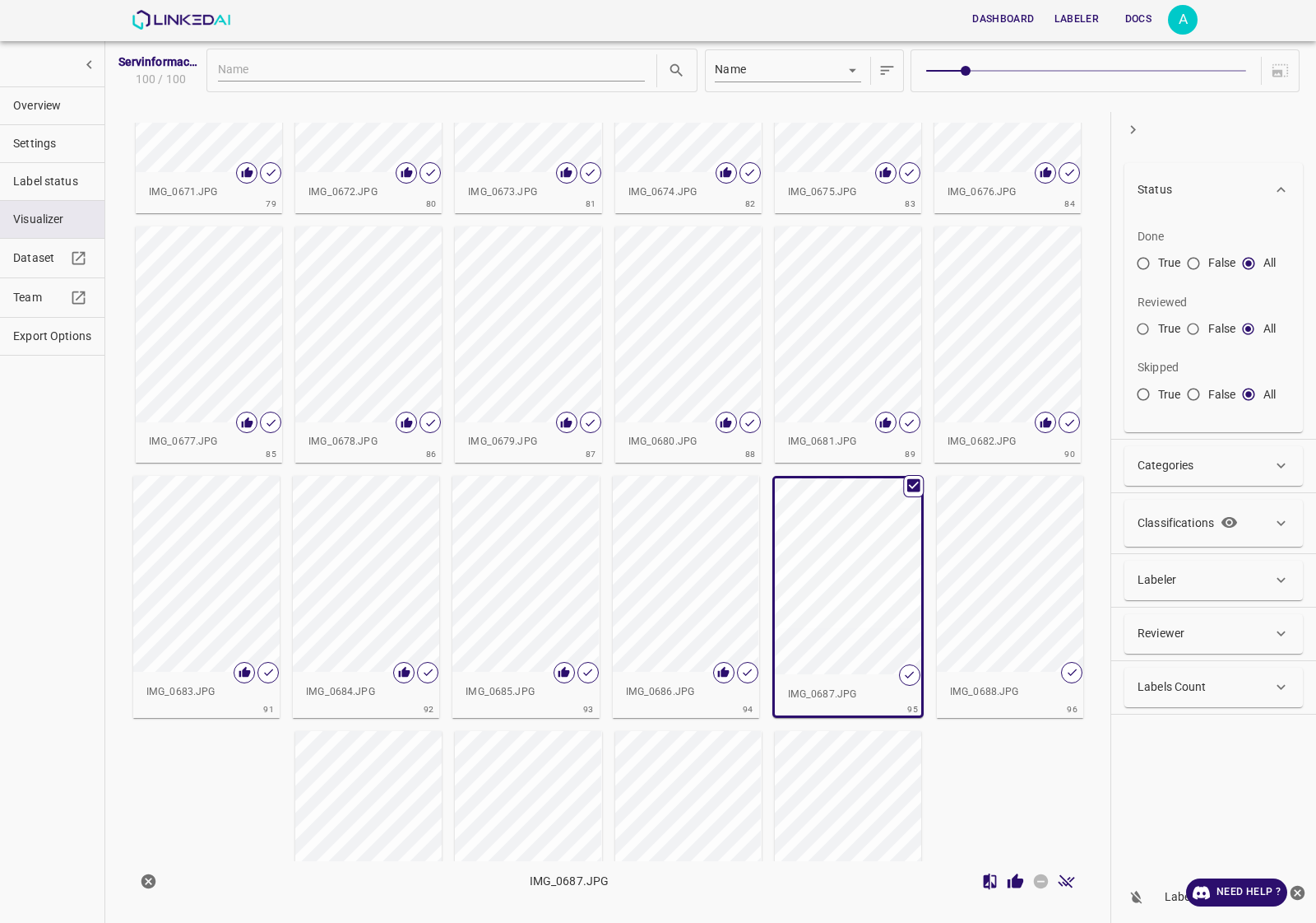
click at [1012, 879] on icon "Review Image" at bounding box center [1015, 880] width 17 height 17
click at [1229, 521] on icon "button" at bounding box center [1230, 522] width 16 height 11
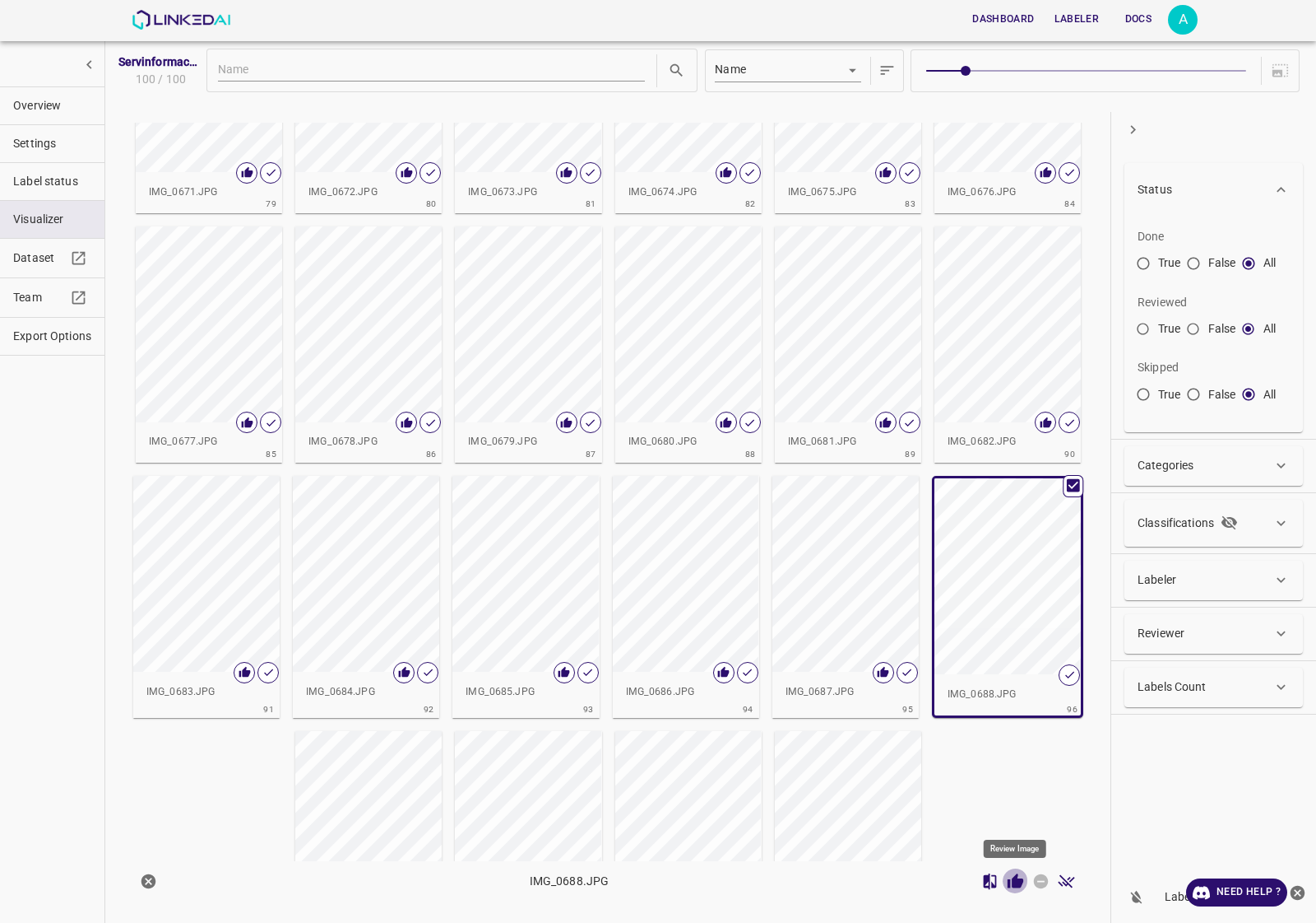
click at [1013, 878] on icon "Review Image" at bounding box center [1016, 880] width 16 height 15
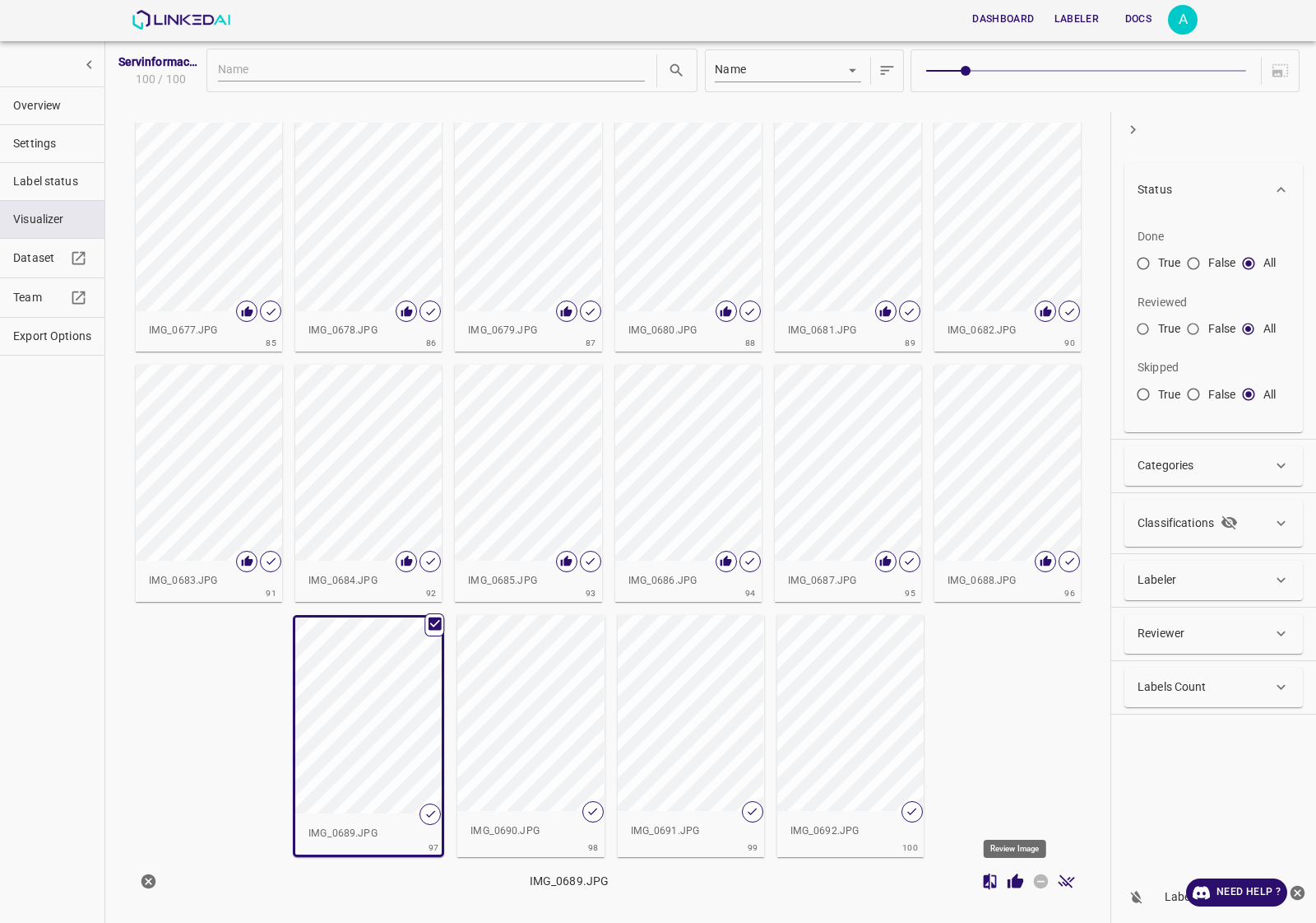
click at [1017, 876] on icon "Review Image" at bounding box center [1016, 880] width 16 height 15
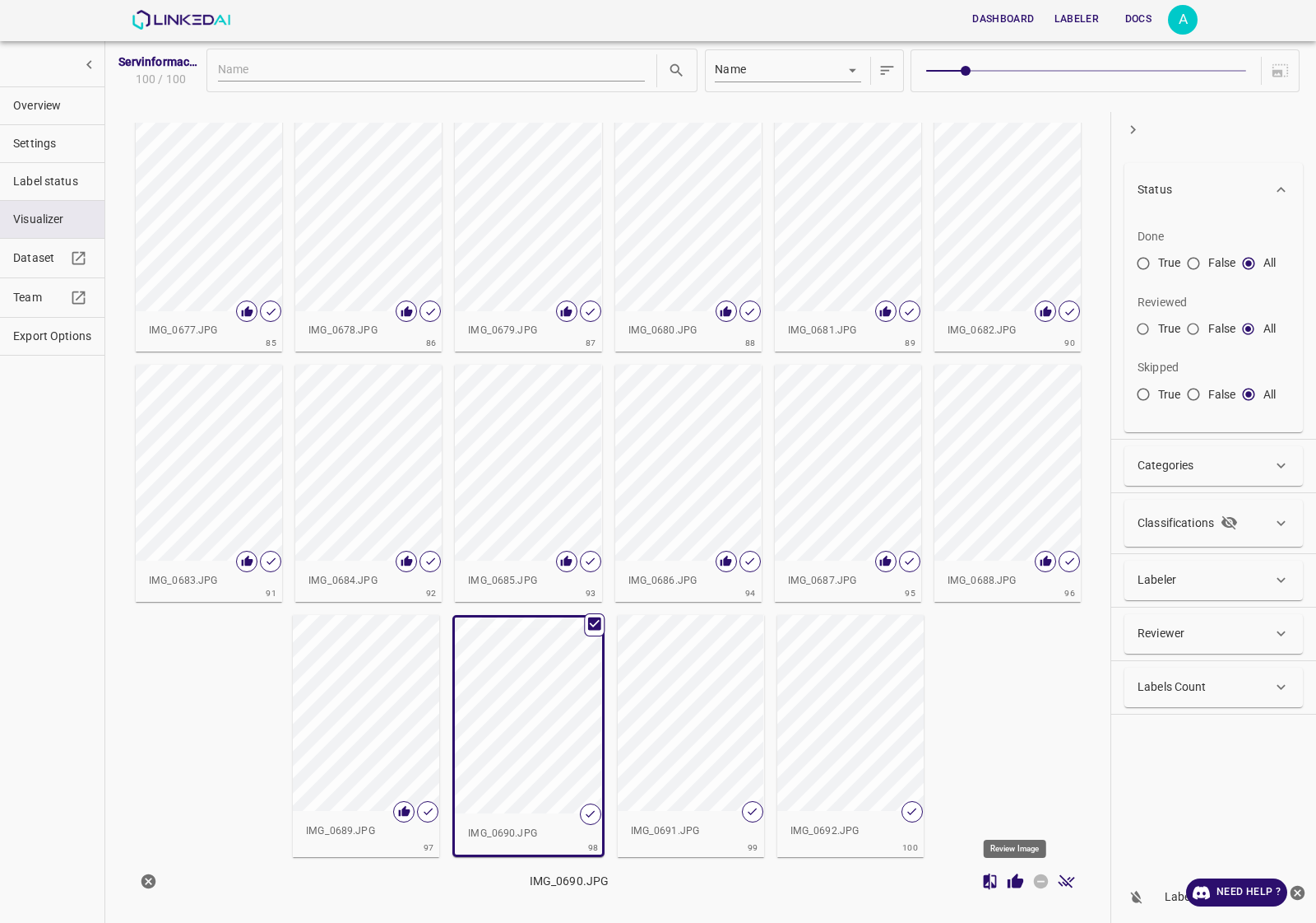
click at [1020, 882] on icon "Review Image" at bounding box center [1016, 880] width 16 height 15
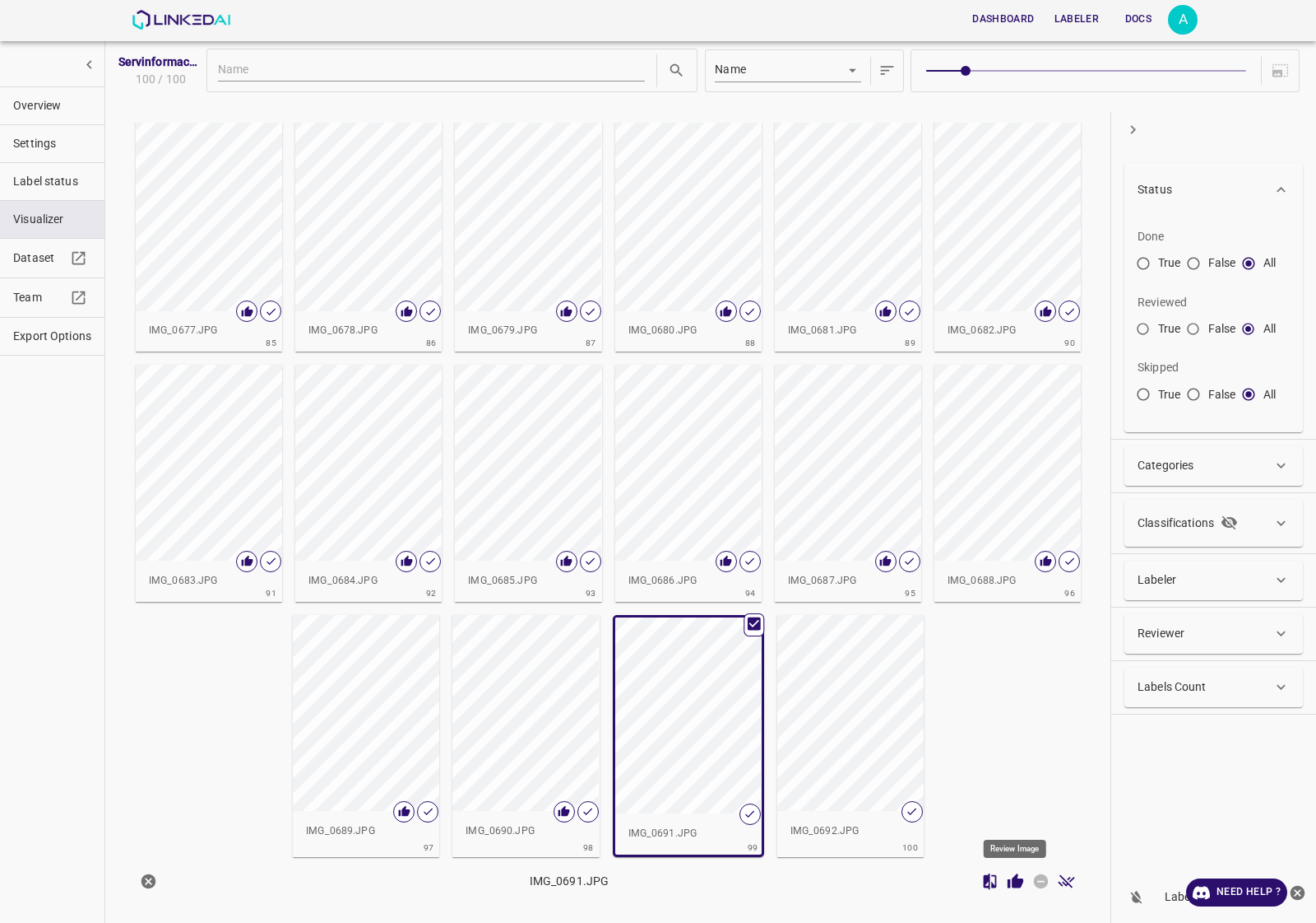
click at [1020, 884] on icon "Review Image" at bounding box center [1016, 880] width 16 height 15
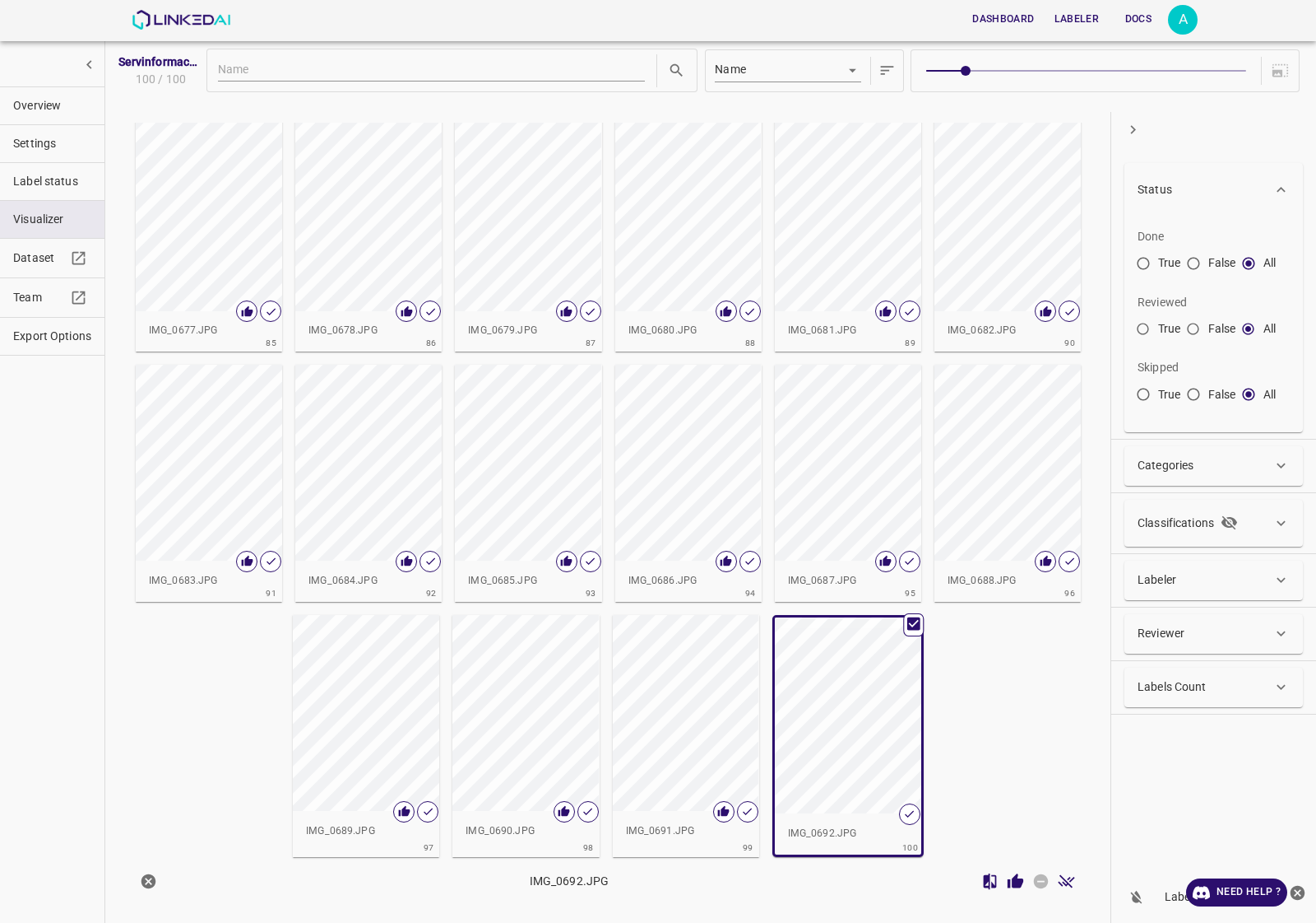
click at [1018, 883] on icon "Review Image" at bounding box center [1016, 880] width 16 height 15
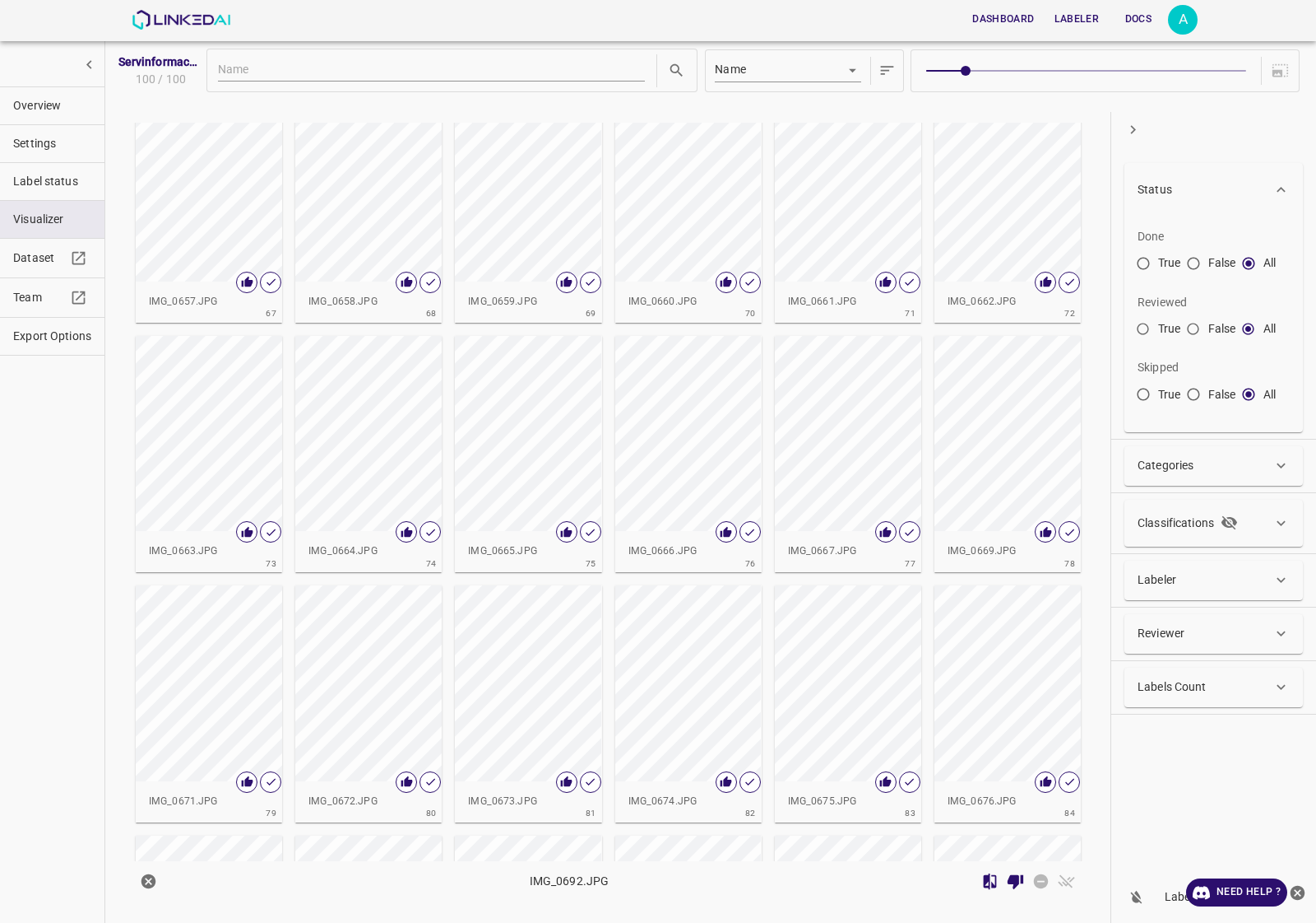
scroll to position [2683, 0]
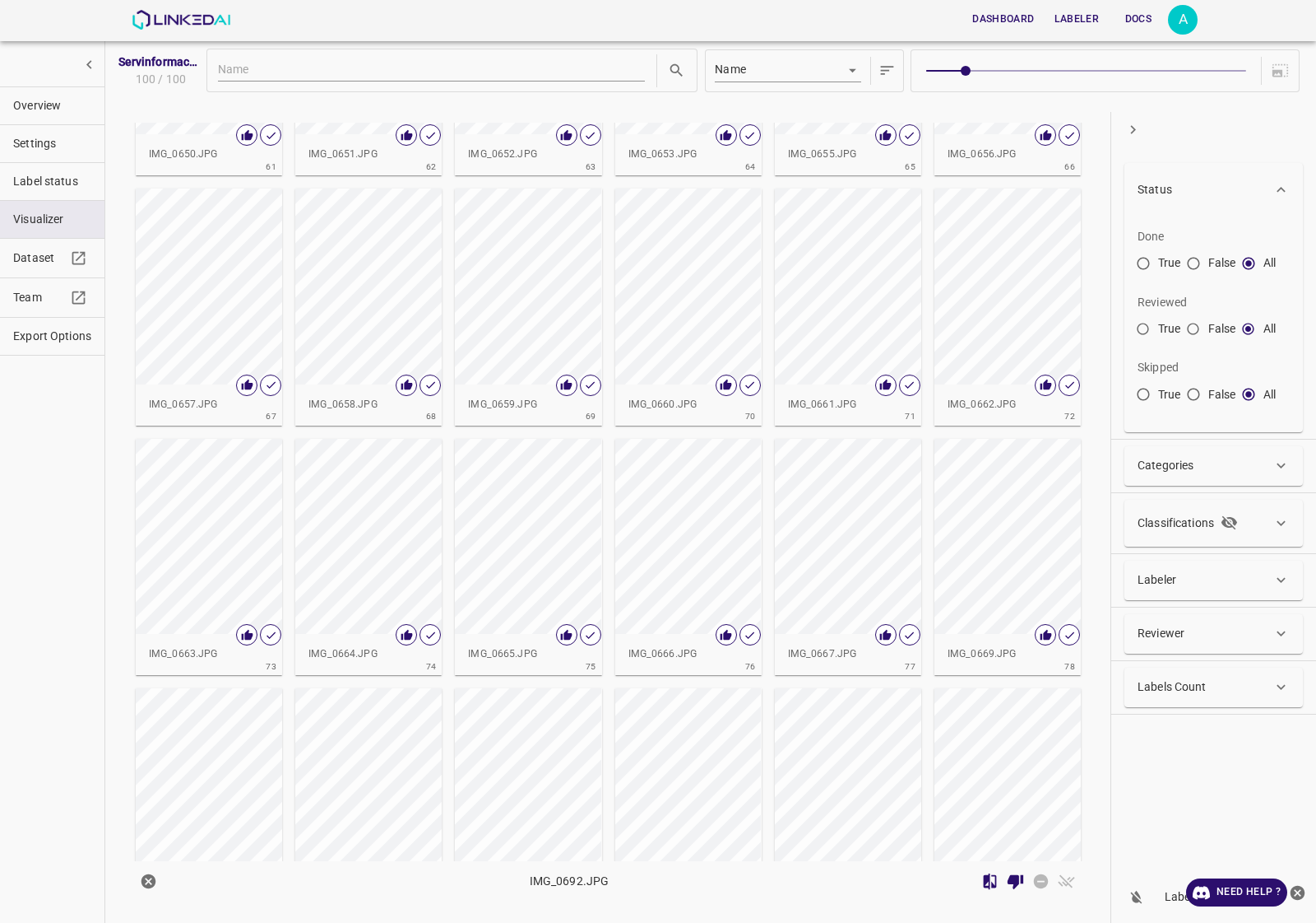
click at [56, 109] on span "Overview" at bounding box center [52, 105] width 78 height 17
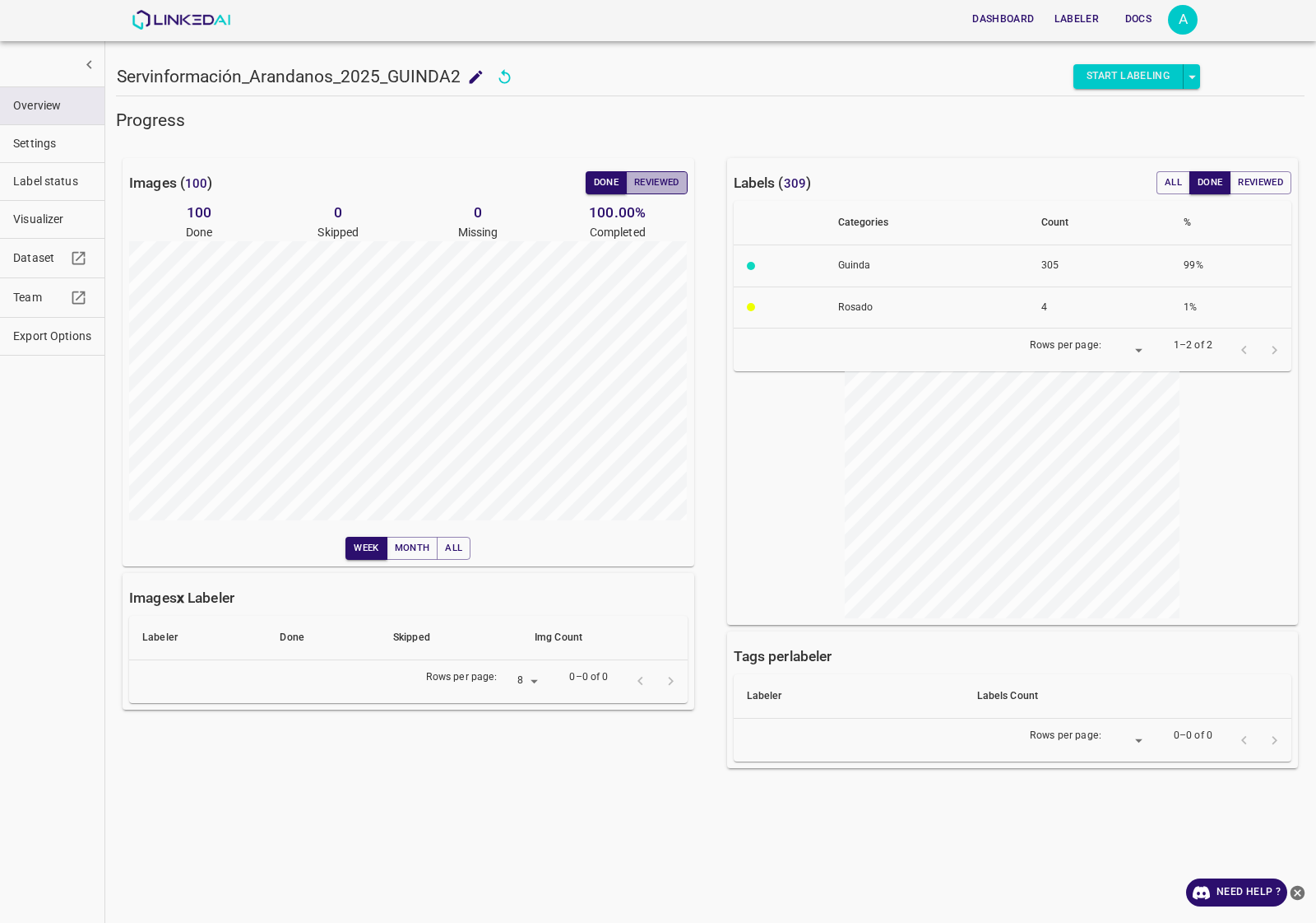
click at [678, 186] on button "Reviewed" at bounding box center [657, 182] width 62 height 23
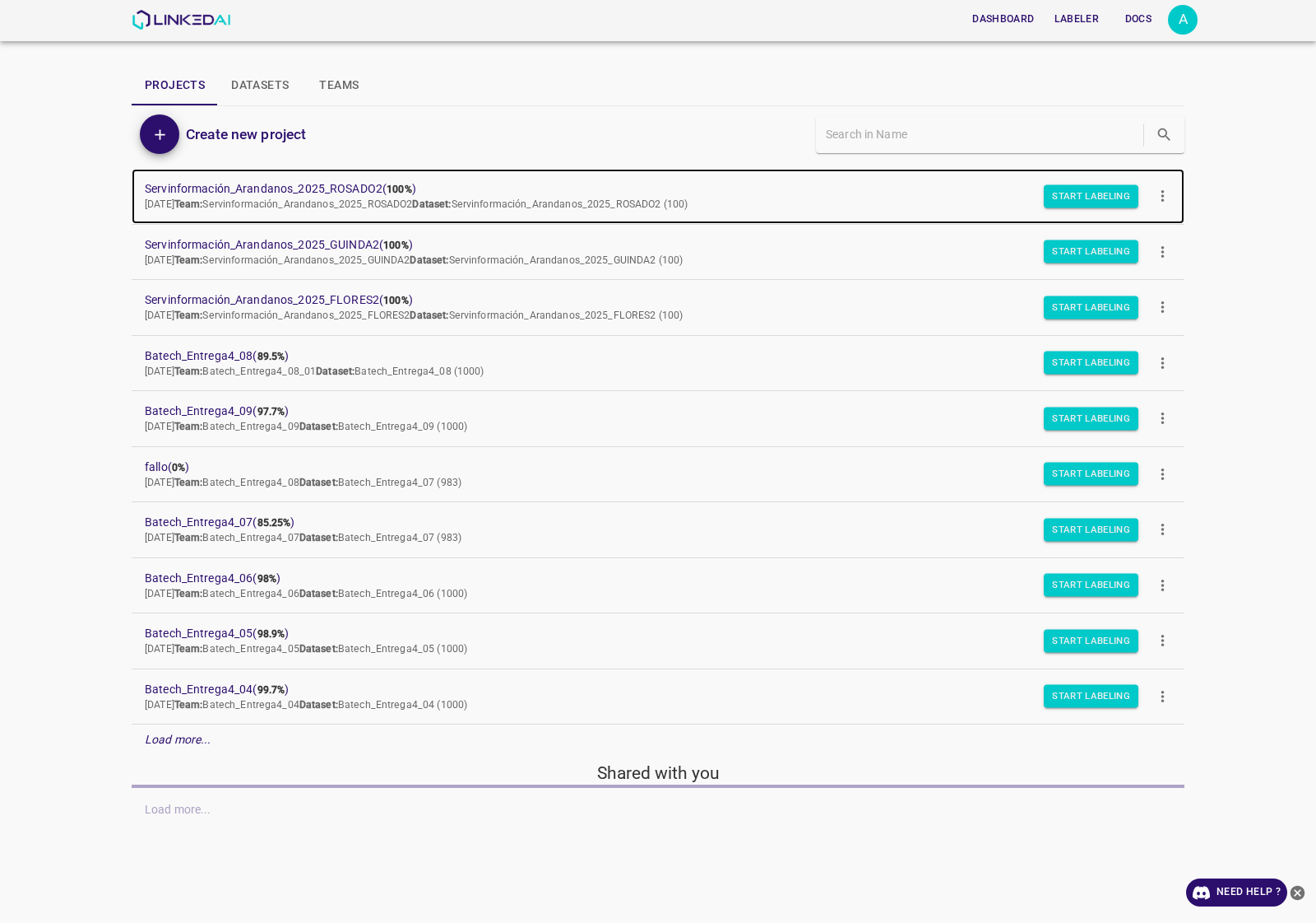
click at [302, 173] on link "Servinformación_Arandanos_2025_ROSADO2 ( 100% ) [DATE] Team: Servinformación_Ar…" at bounding box center [658, 196] width 1053 height 55
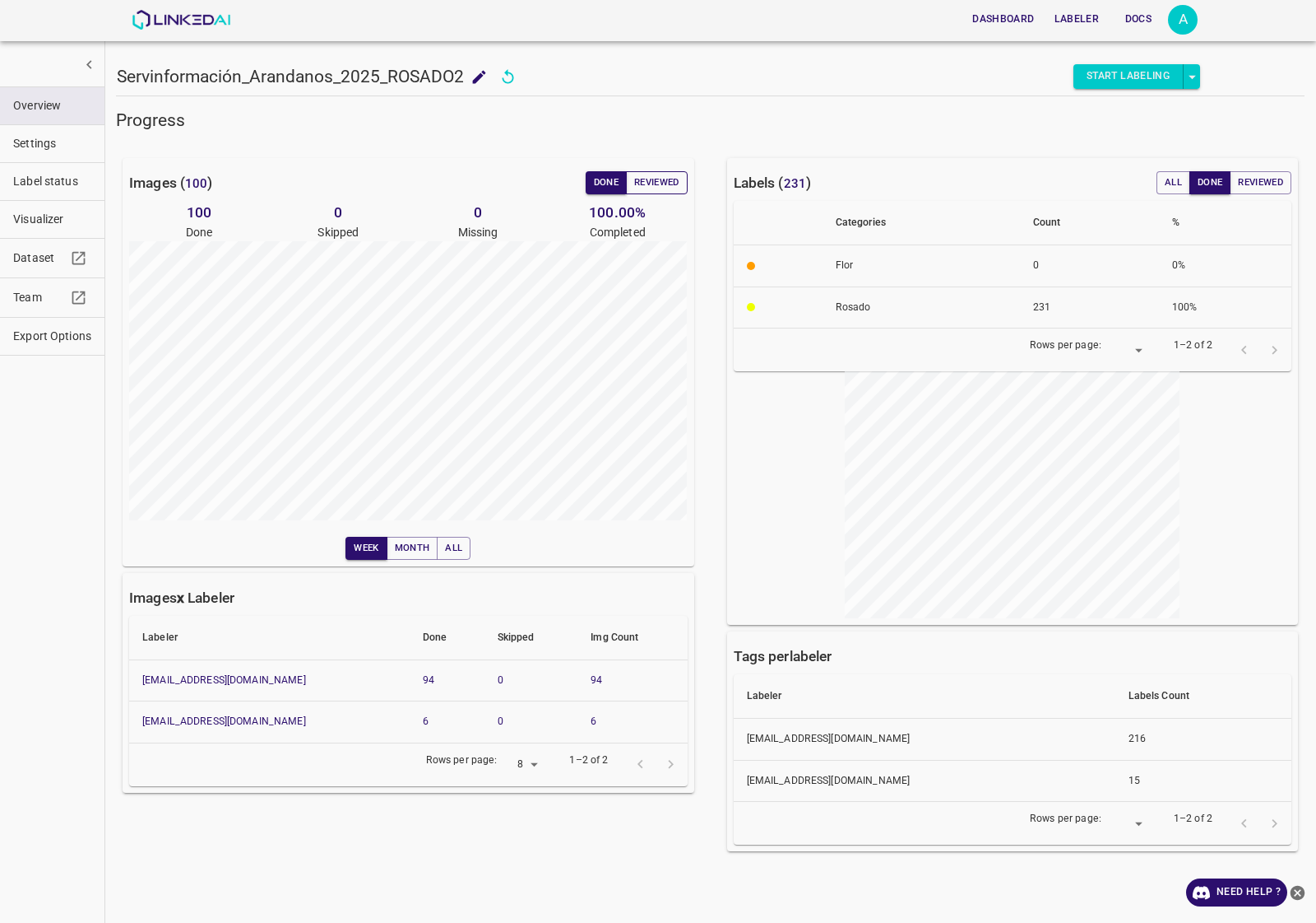
click at [672, 177] on button "Reviewed" at bounding box center [657, 182] width 62 height 23
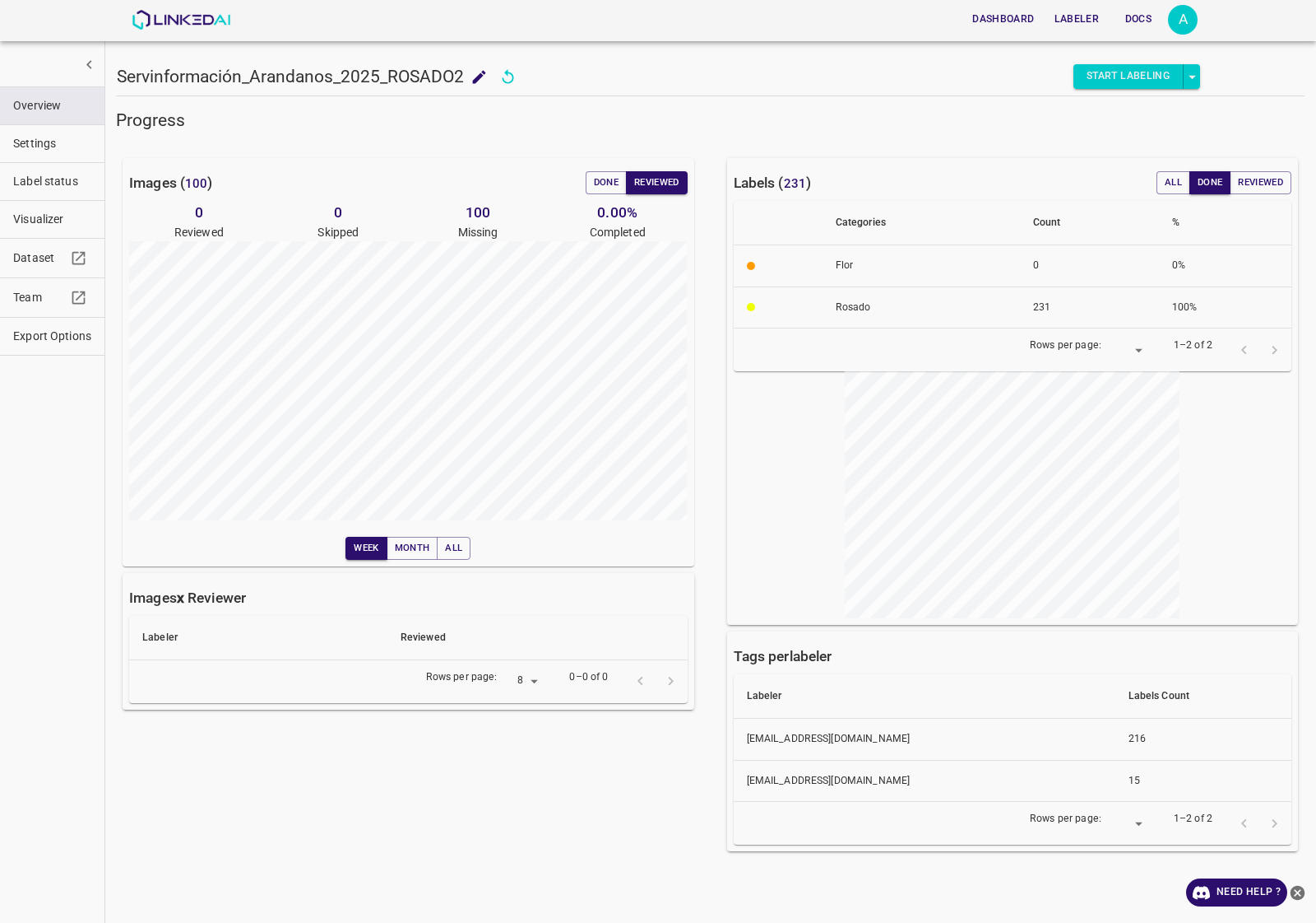
click at [31, 210] on button "Visualizer" at bounding box center [52, 219] width 104 height 37
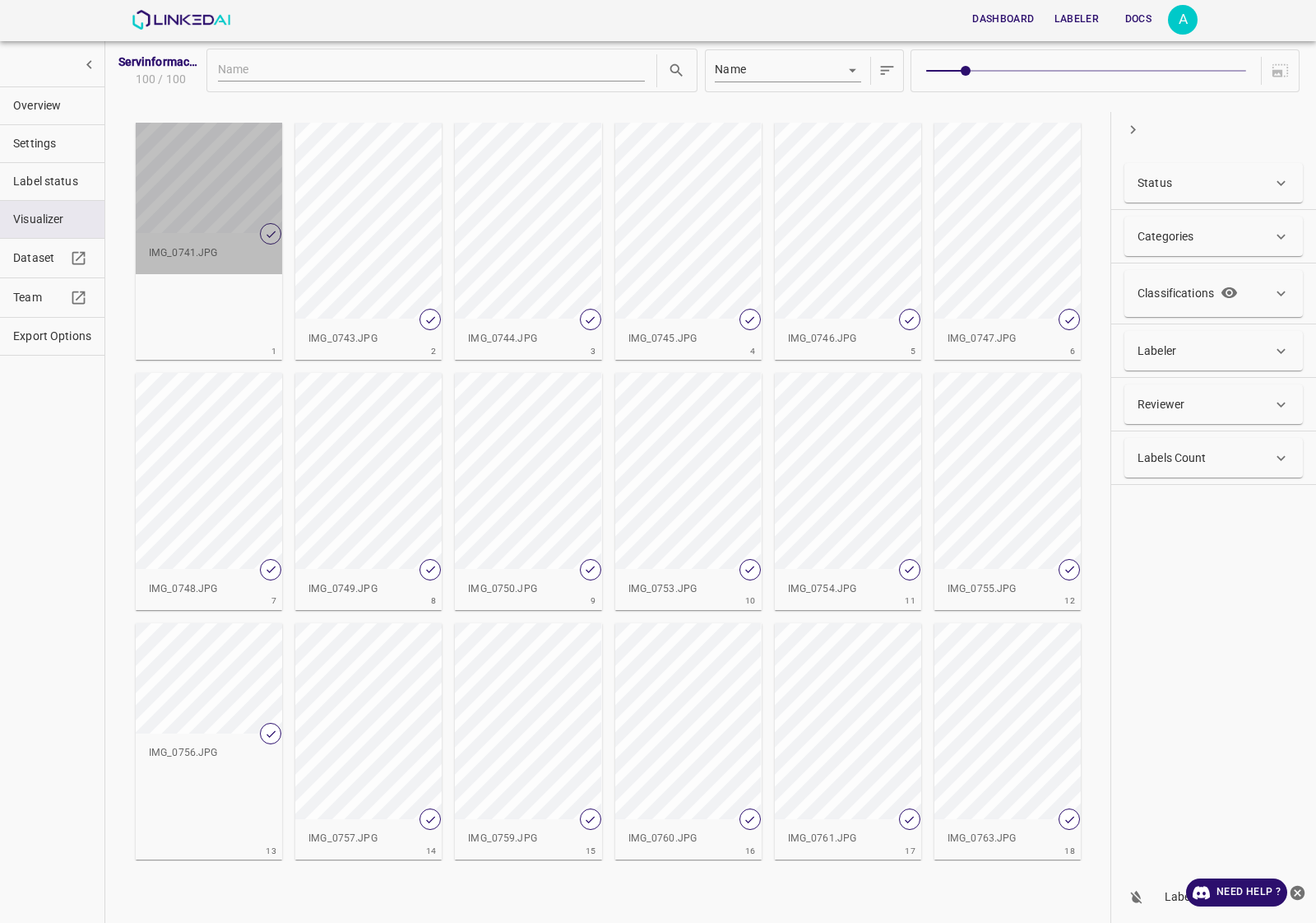
click at [224, 266] on div "IMG_0741.JPG" at bounding box center [209, 252] width 146 height 41
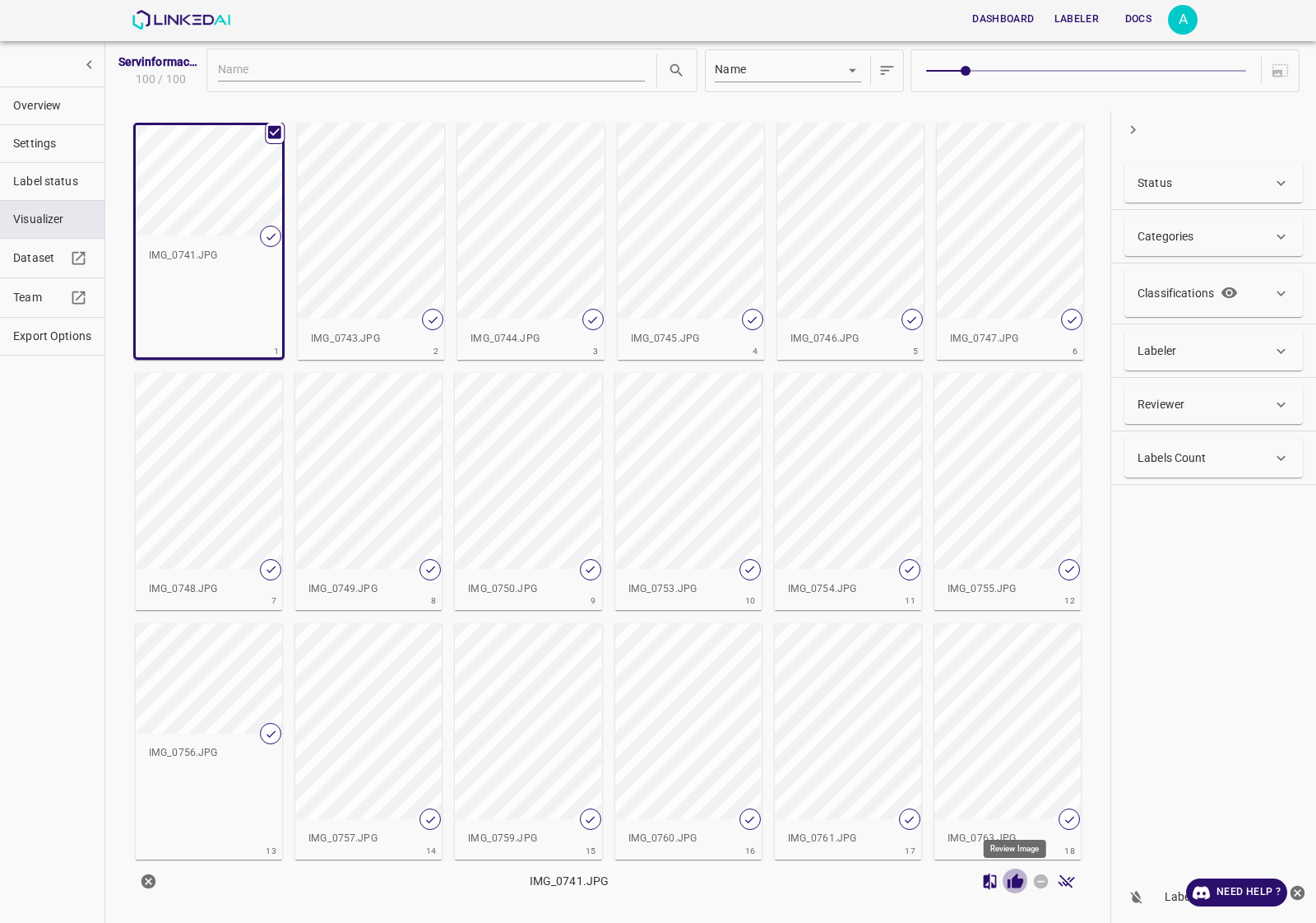
click at [1014, 880] on icon "Review Image" at bounding box center [1016, 880] width 16 height 15
click at [376, 170] on div "button" at bounding box center [370, 220] width 146 height 196
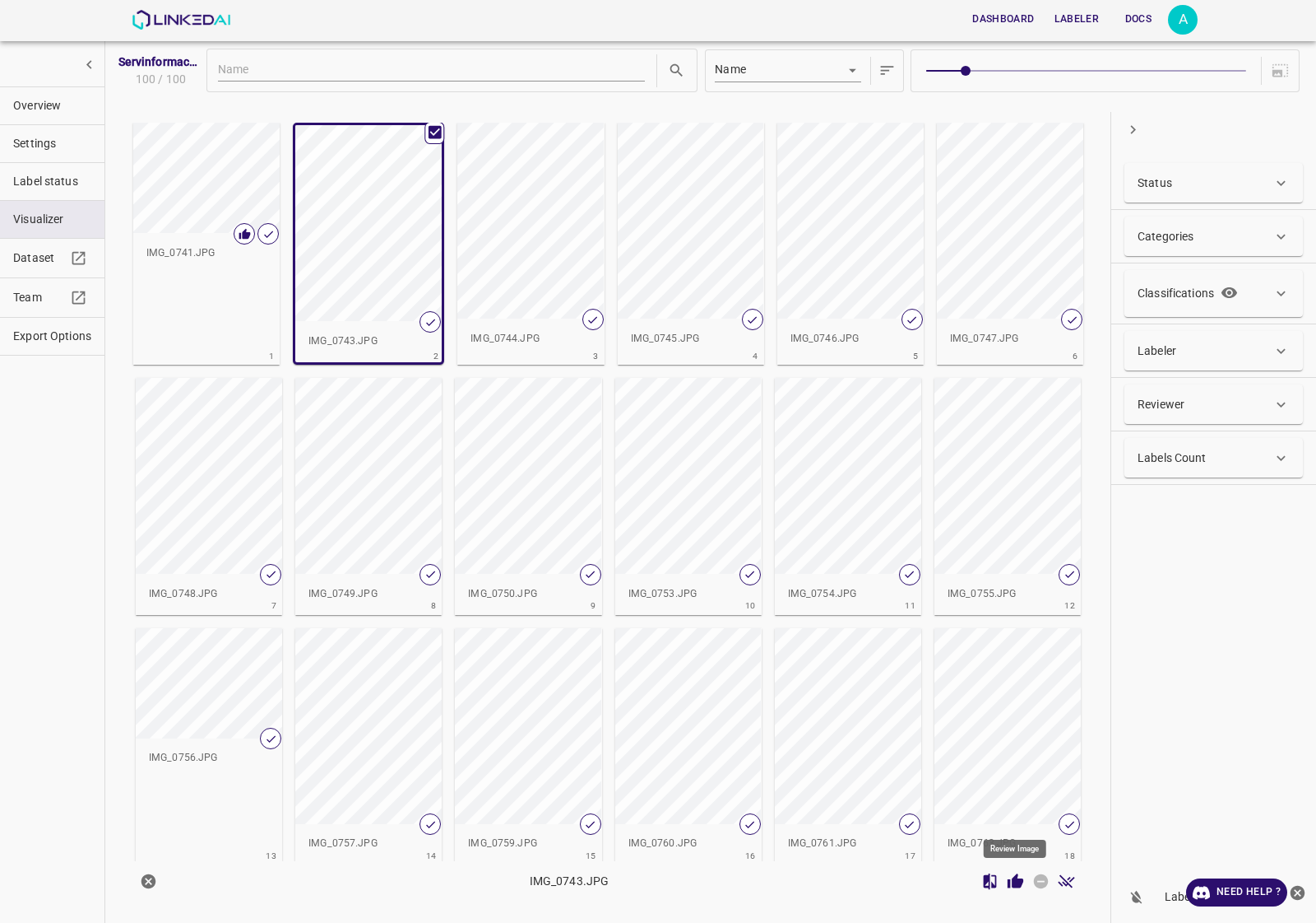
click at [1016, 885] on icon "Review Image" at bounding box center [1016, 880] width 16 height 15
click at [553, 219] on div "button" at bounding box center [530, 220] width 146 height 196
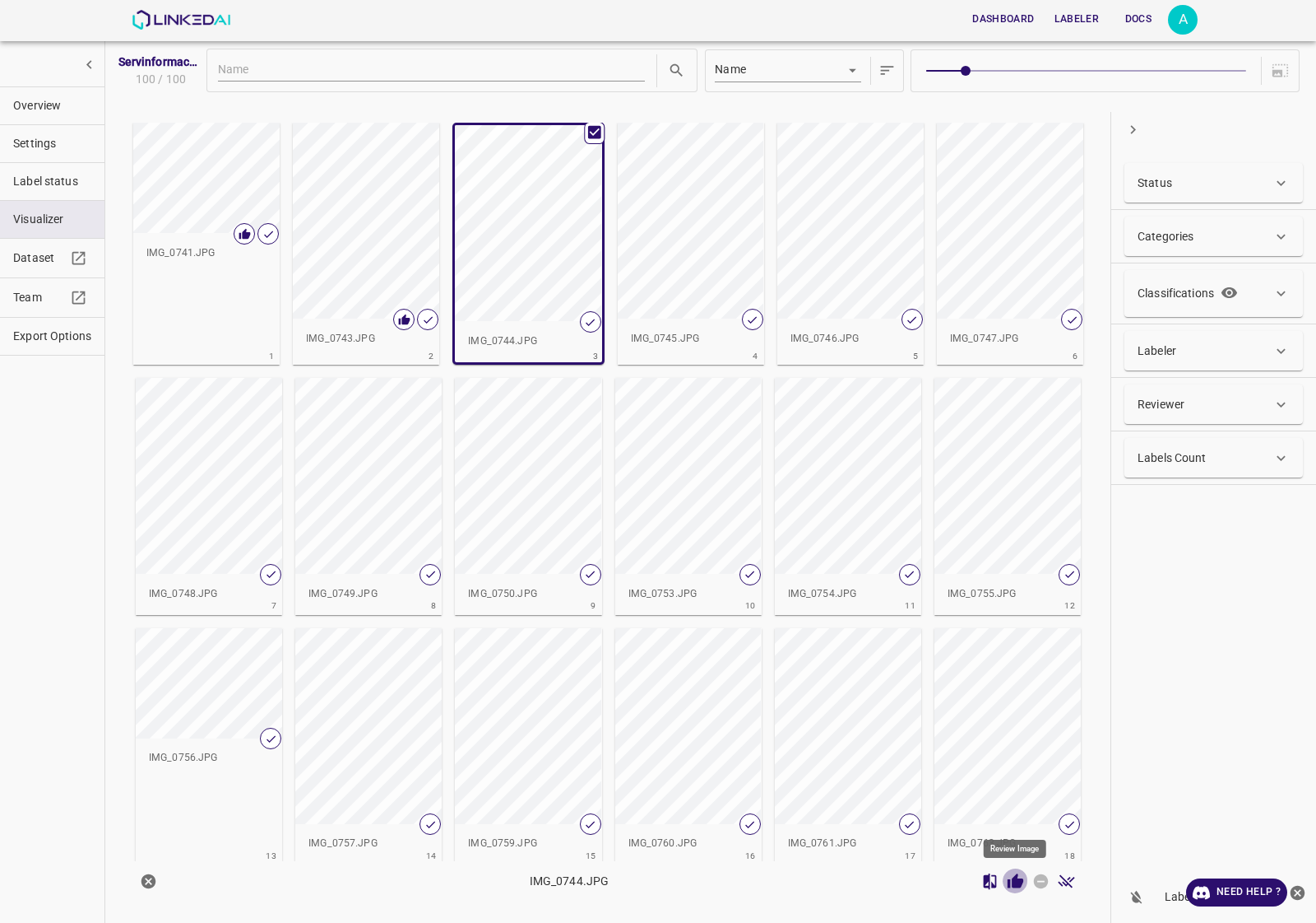
click at [1016, 889] on icon "Review Image" at bounding box center [1015, 880] width 17 height 17
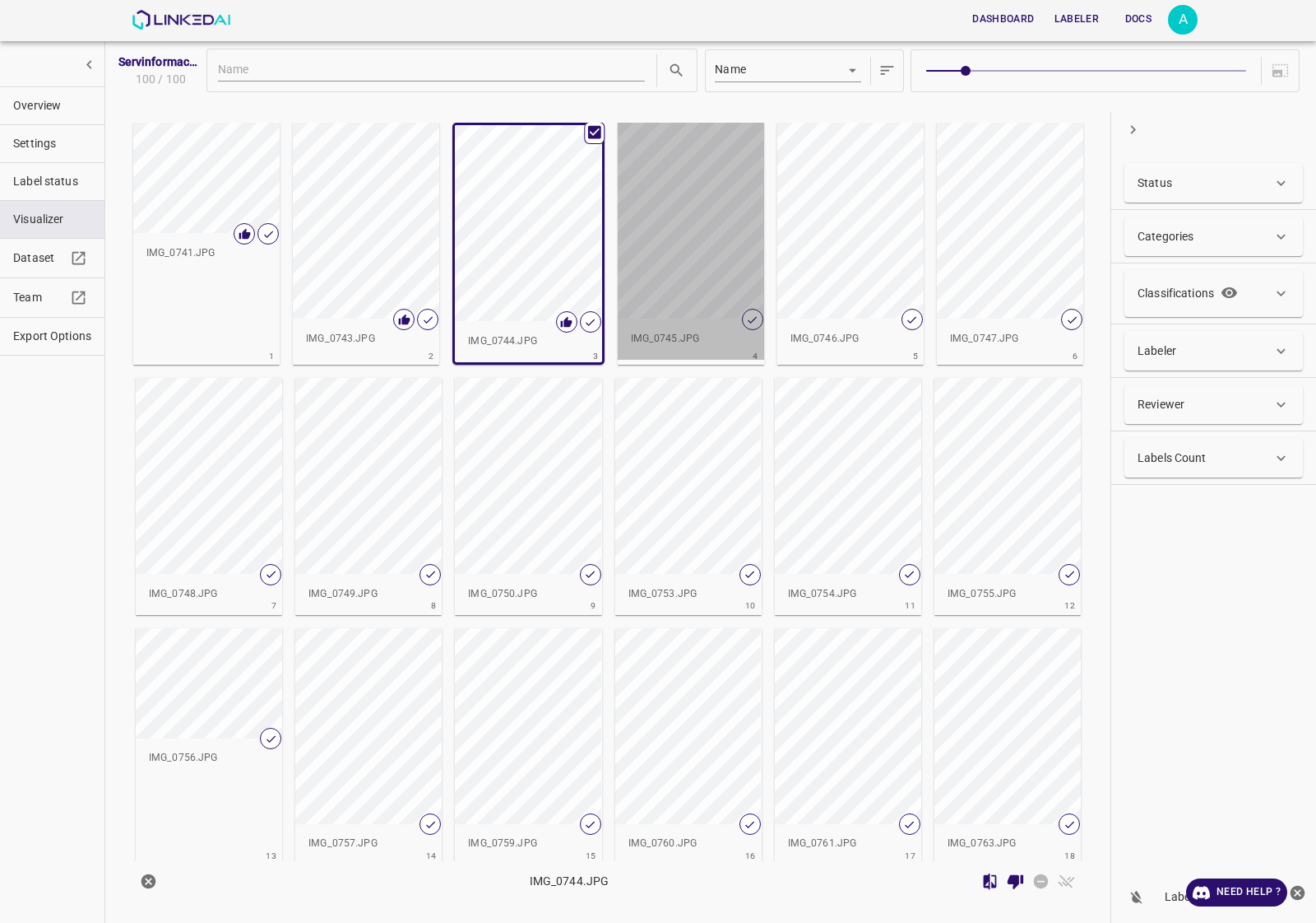
click at [712, 175] on div "button" at bounding box center [690, 220] width 146 height 196
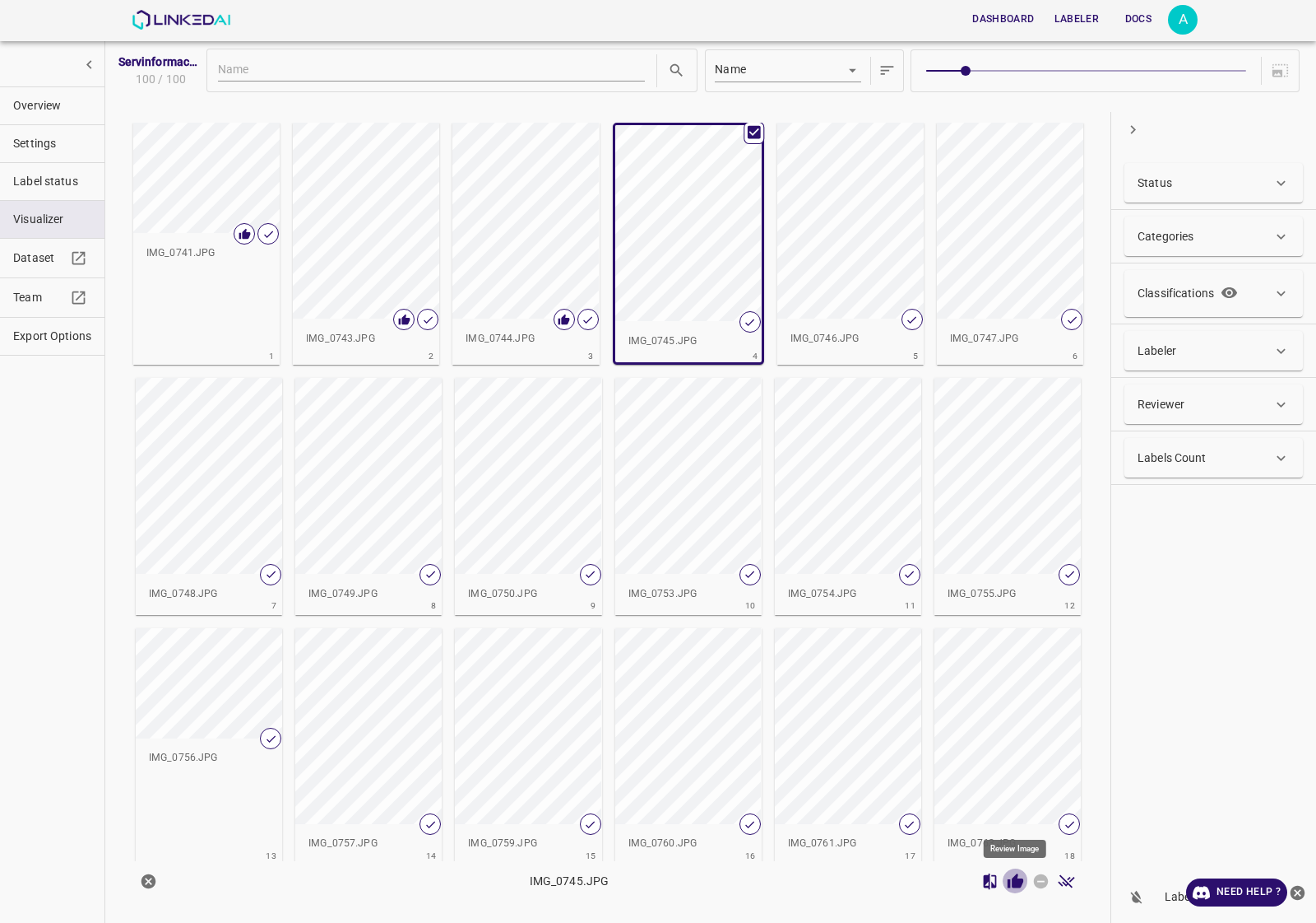
click at [1017, 882] on icon "Review Image" at bounding box center [1016, 880] width 16 height 15
click at [864, 242] on div "button" at bounding box center [850, 220] width 146 height 196
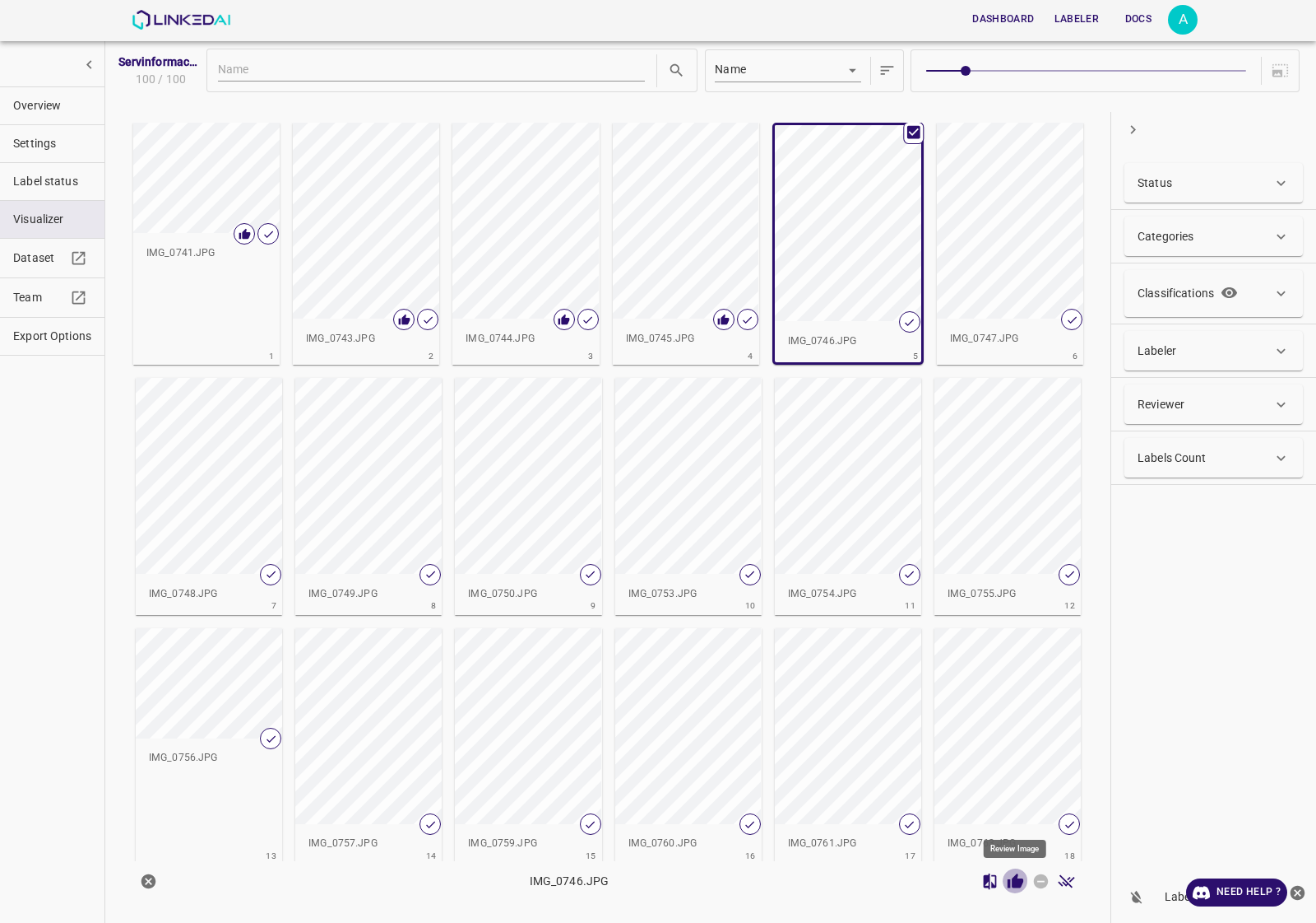
click at [1024, 880] on icon "Review Image" at bounding box center [1015, 880] width 17 height 17
click at [956, 214] on div "button" at bounding box center [1009, 220] width 146 height 196
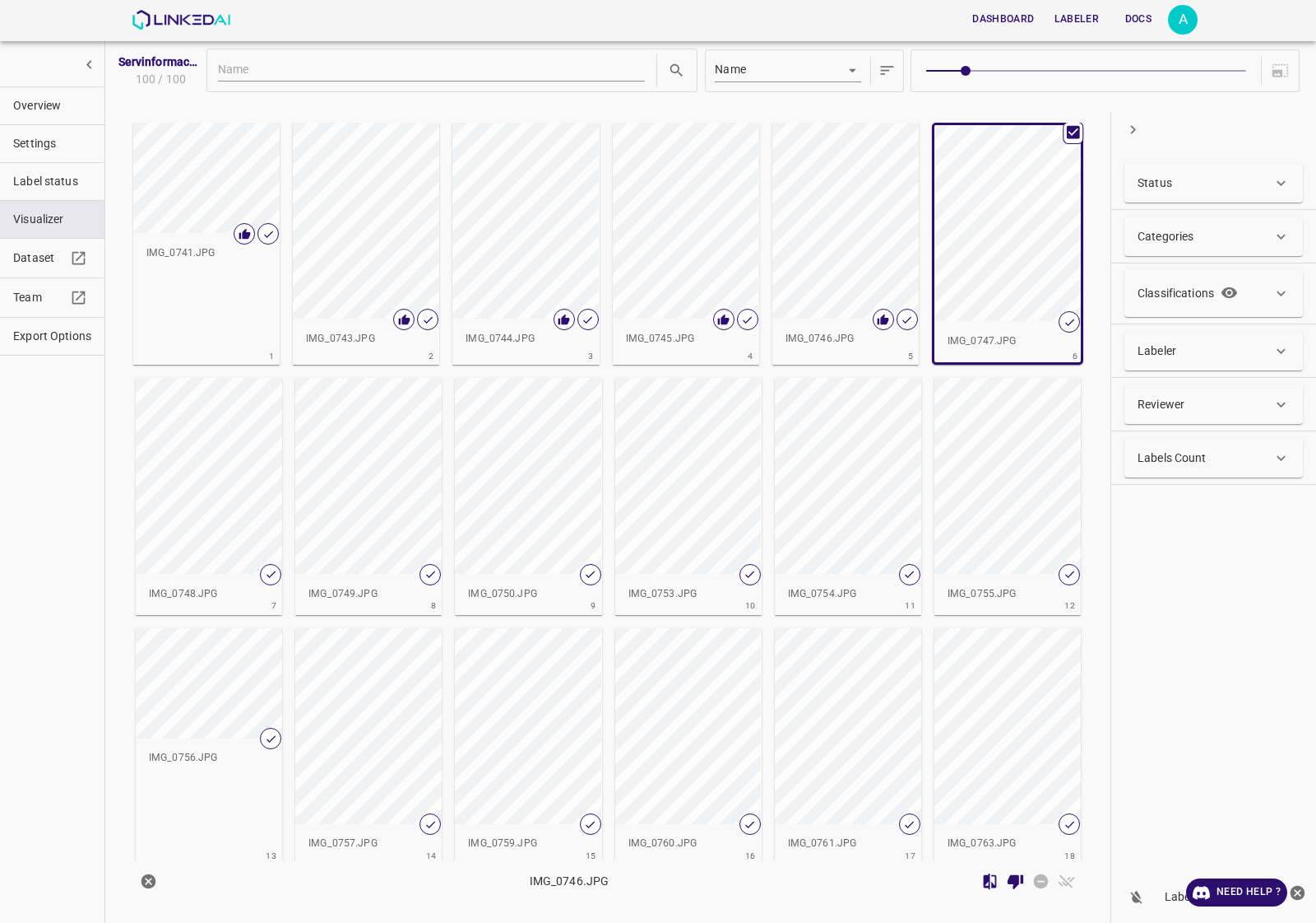
click at [841, 272] on div "button" at bounding box center [845, 220] width 146 height 196
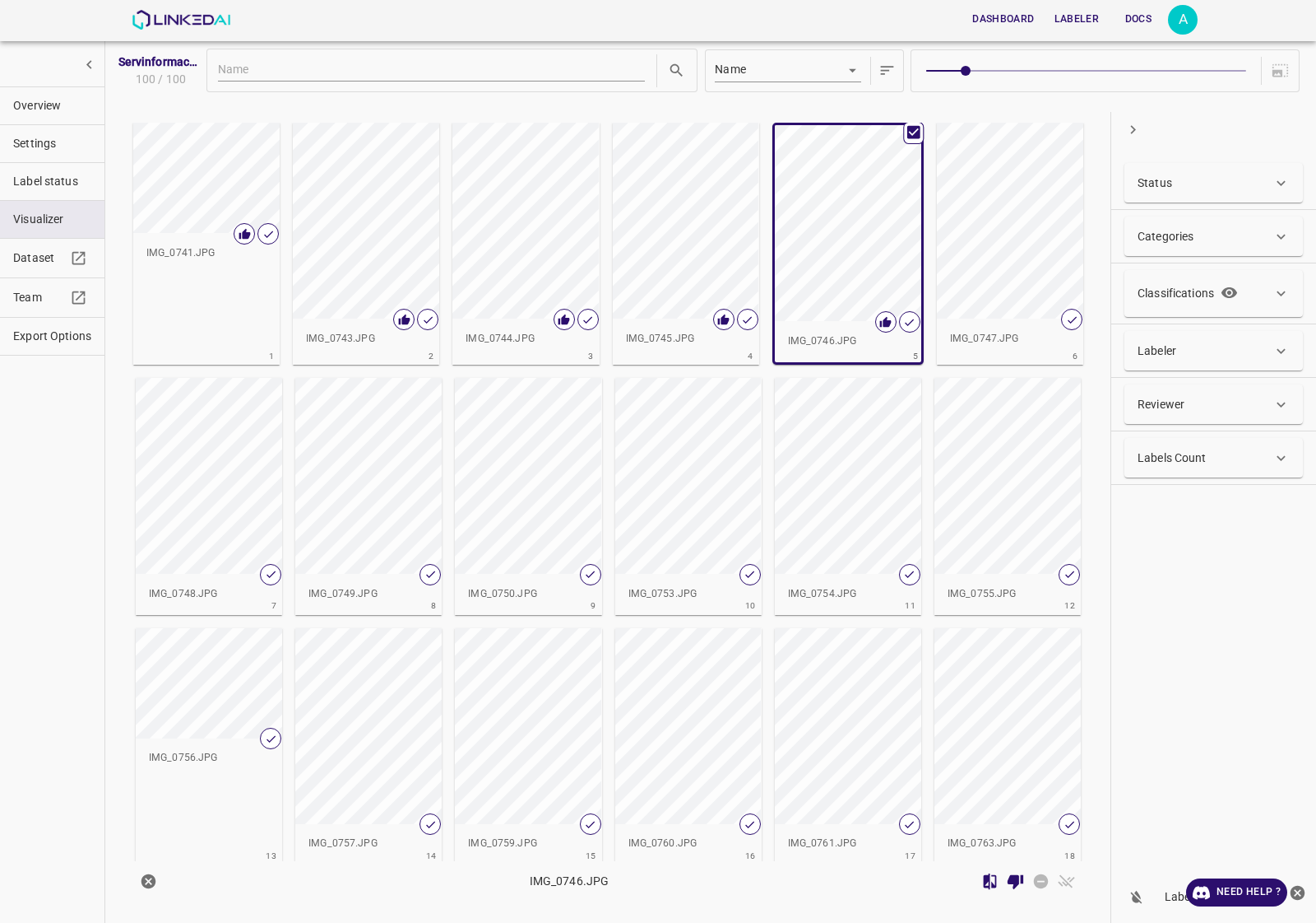
click at [955, 272] on div "button" at bounding box center [1009, 220] width 146 height 196
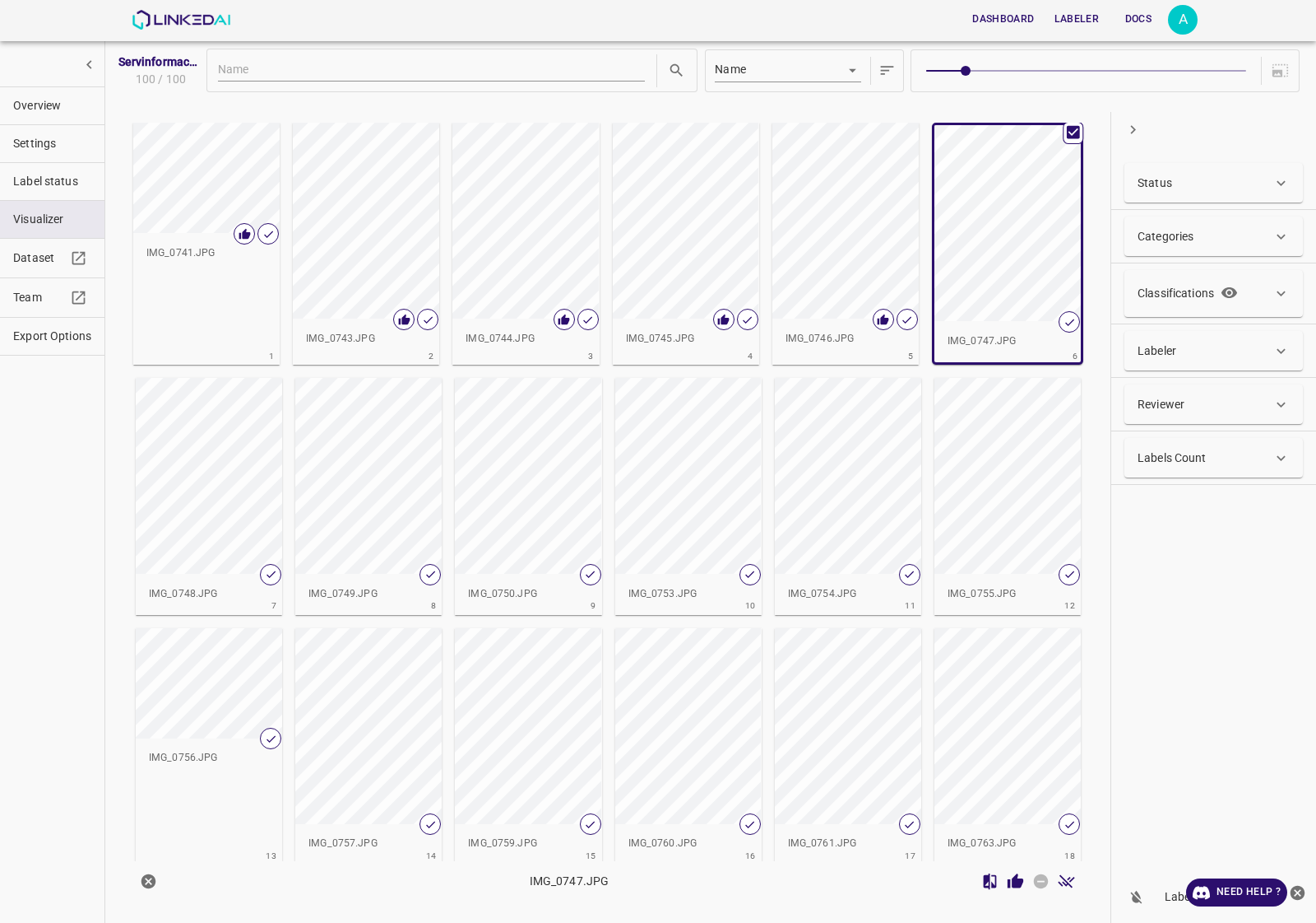
click at [1024, 872] on icon "Review Image" at bounding box center [1015, 880] width 17 height 17
click at [216, 438] on div "button" at bounding box center [209, 475] width 146 height 196
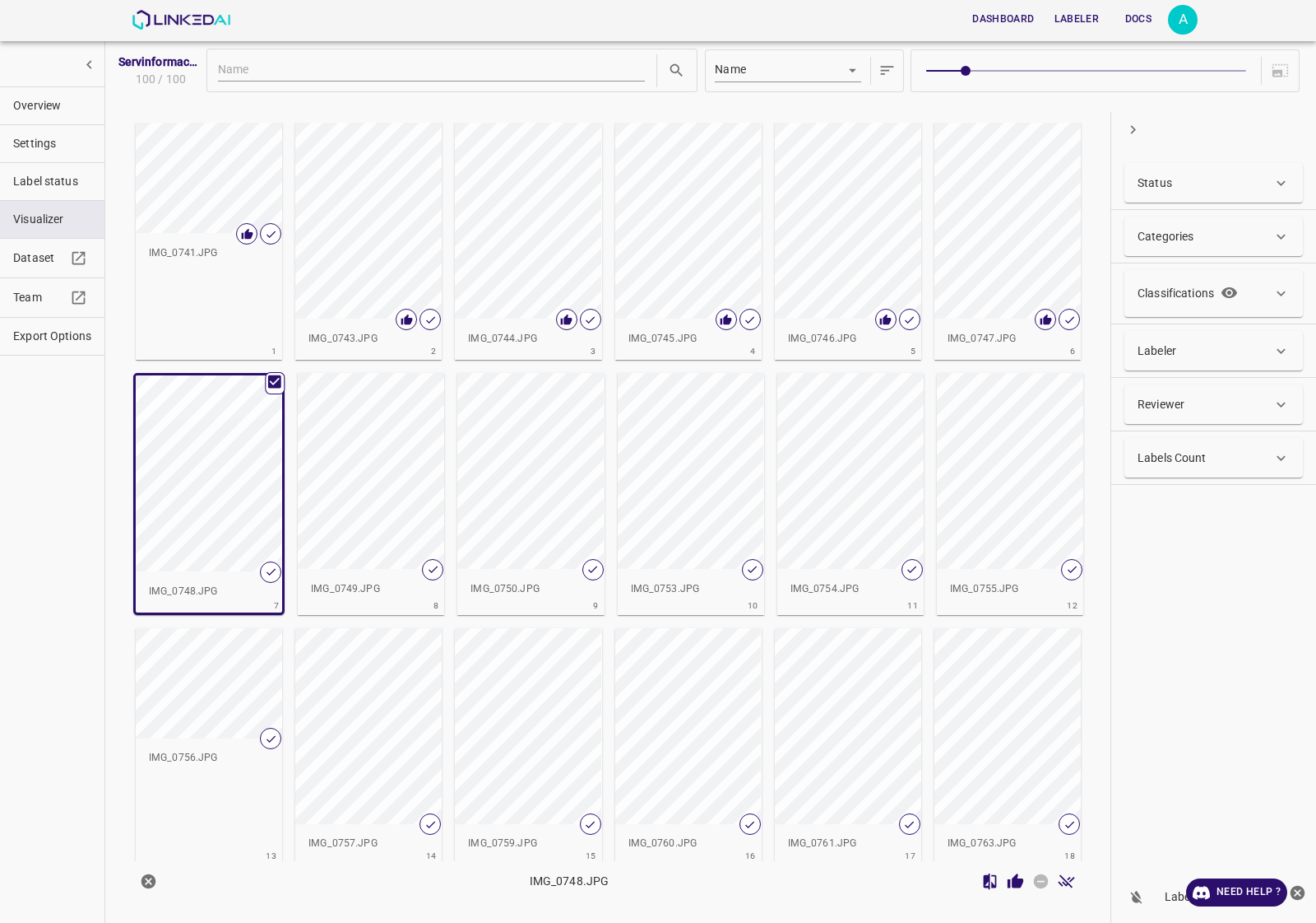
click at [1013, 898] on div "IMG_0748.JPG" at bounding box center [608, 880] width 983 height 40
click at [1014, 883] on icon "Review Image" at bounding box center [1016, 880] width 16 height 15
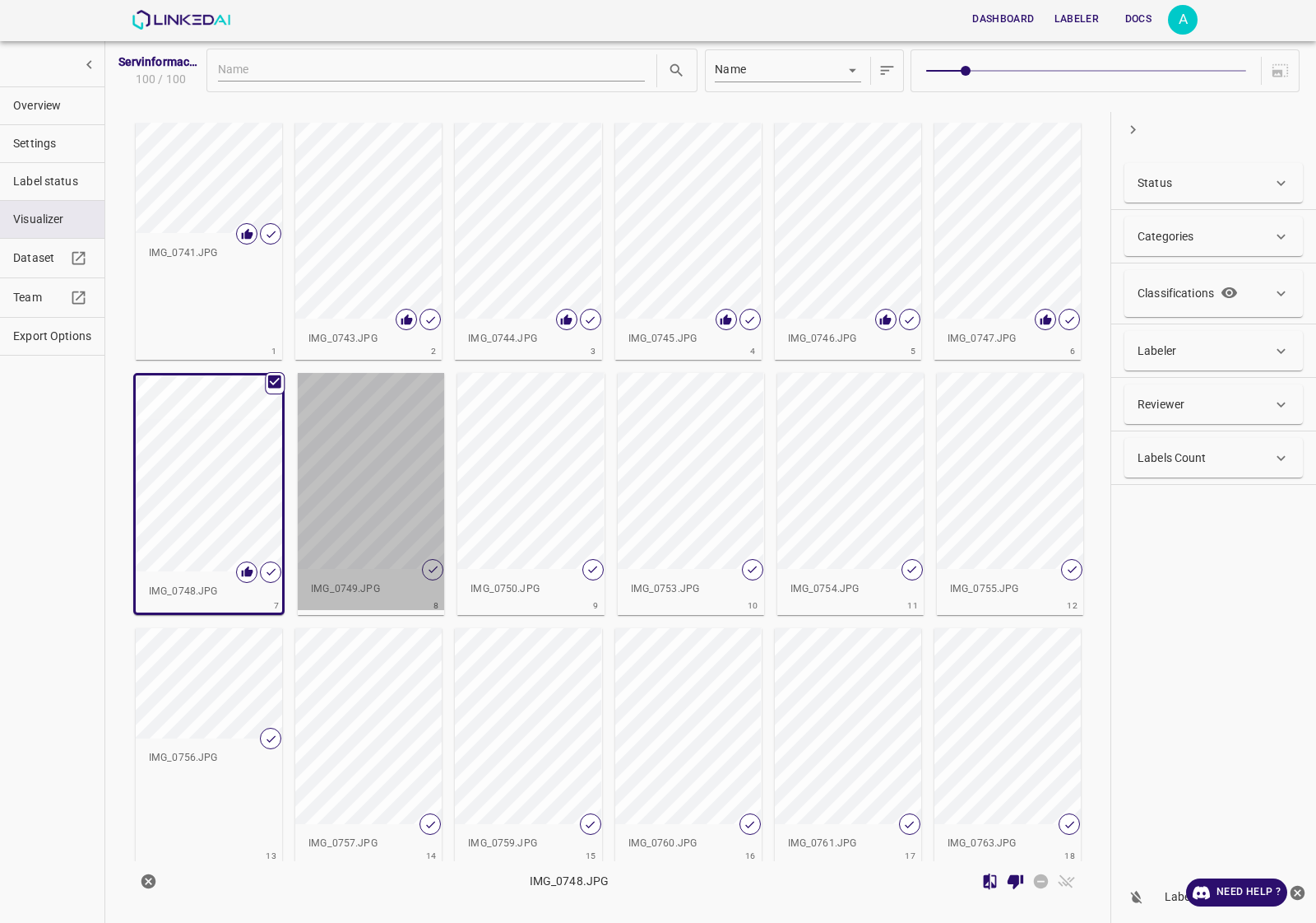
click at [384, 513] on div "button" at bounding box center [370, 470] width 146 height 196
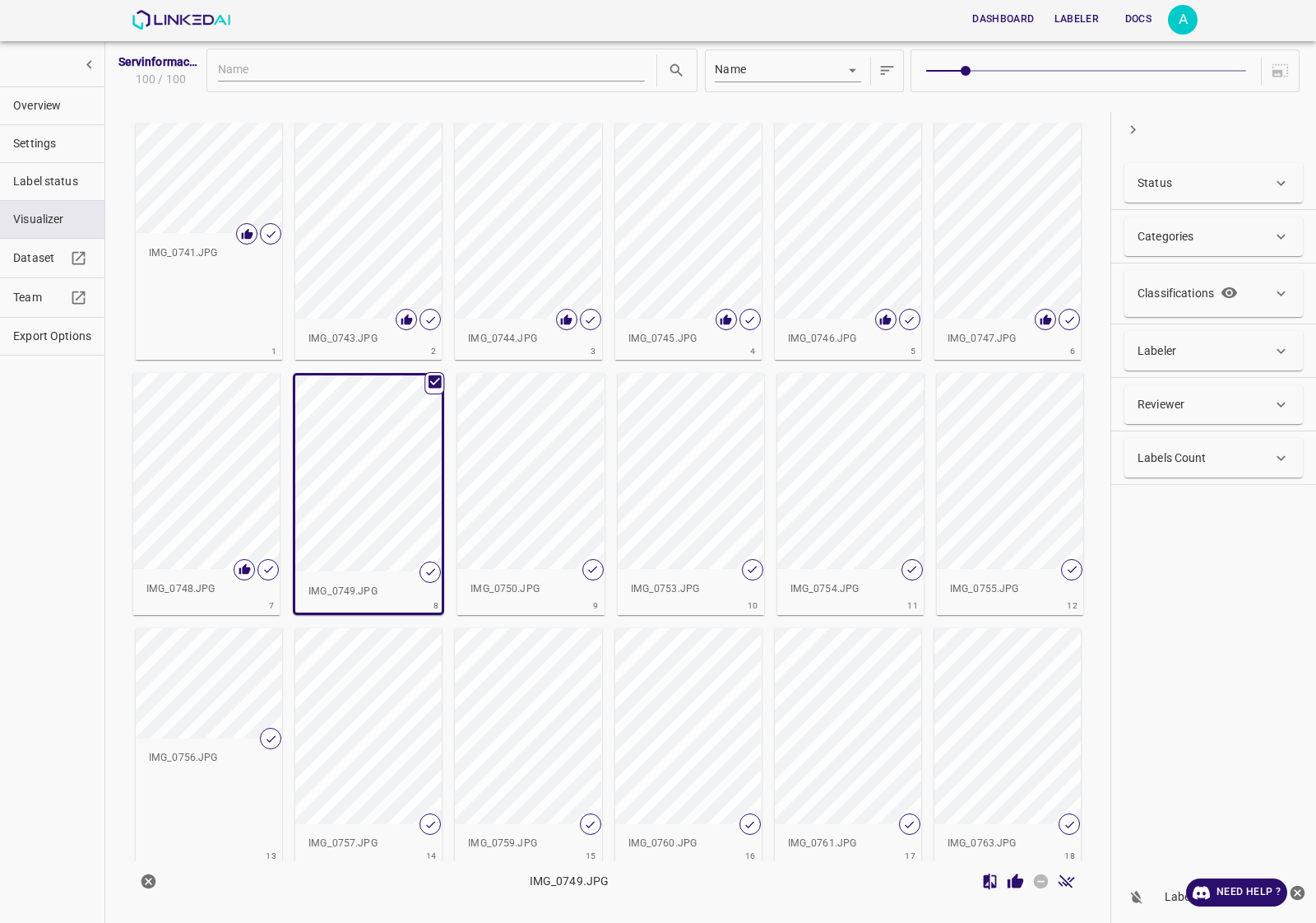
click at [1022, 880] on icon "Review Image" at bounding box center [1016, 880] width 16 height 15
click at [552, 506] on div "button" at bounding box center [530, 470] width 146 height 196
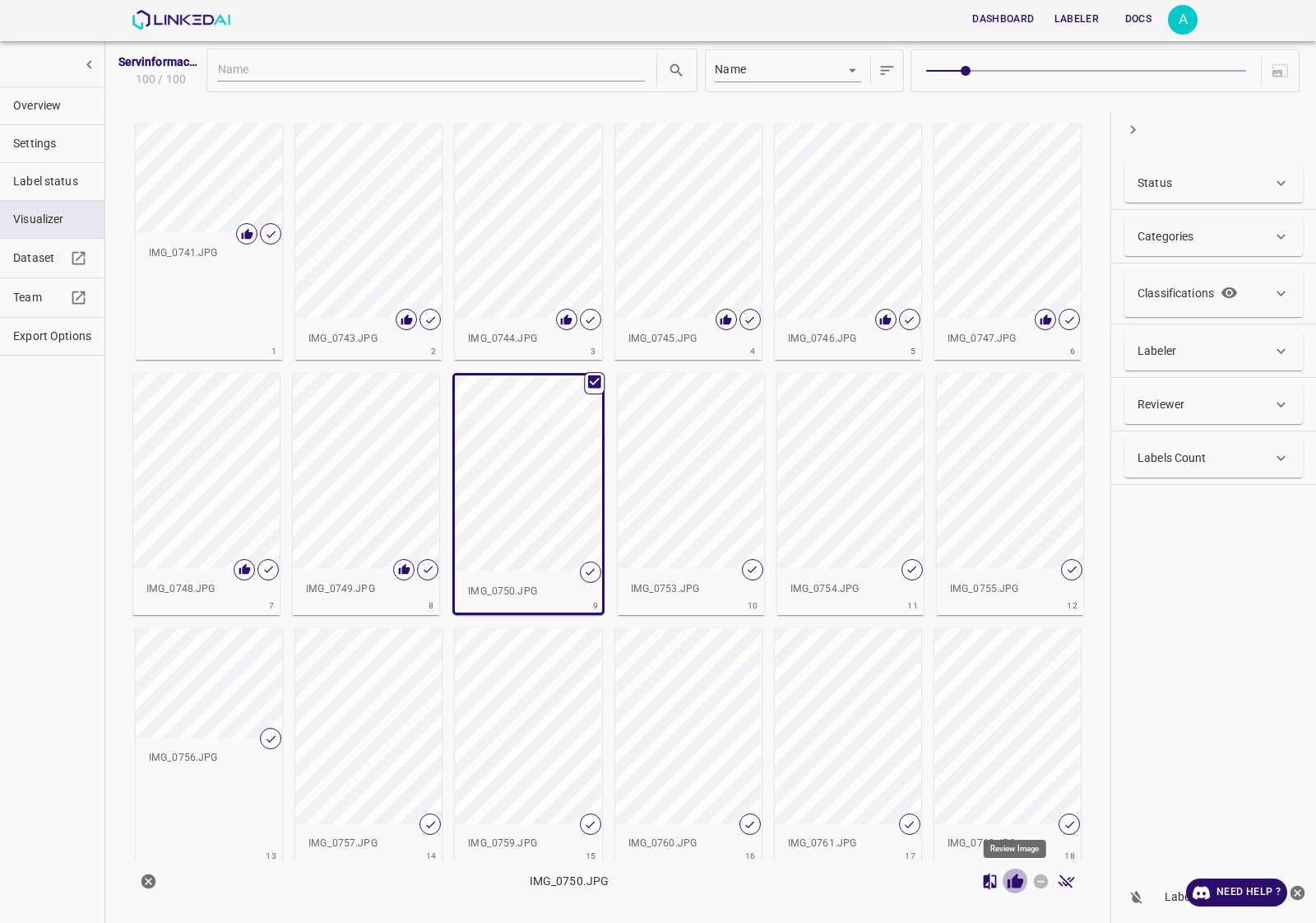
click at [1013, 878] on icon "Review Image" at bounding box center [1016, 880] width 16 height 15
click at [703, 487] on div "button" at bounding box center [690, 470] width 146 height 196
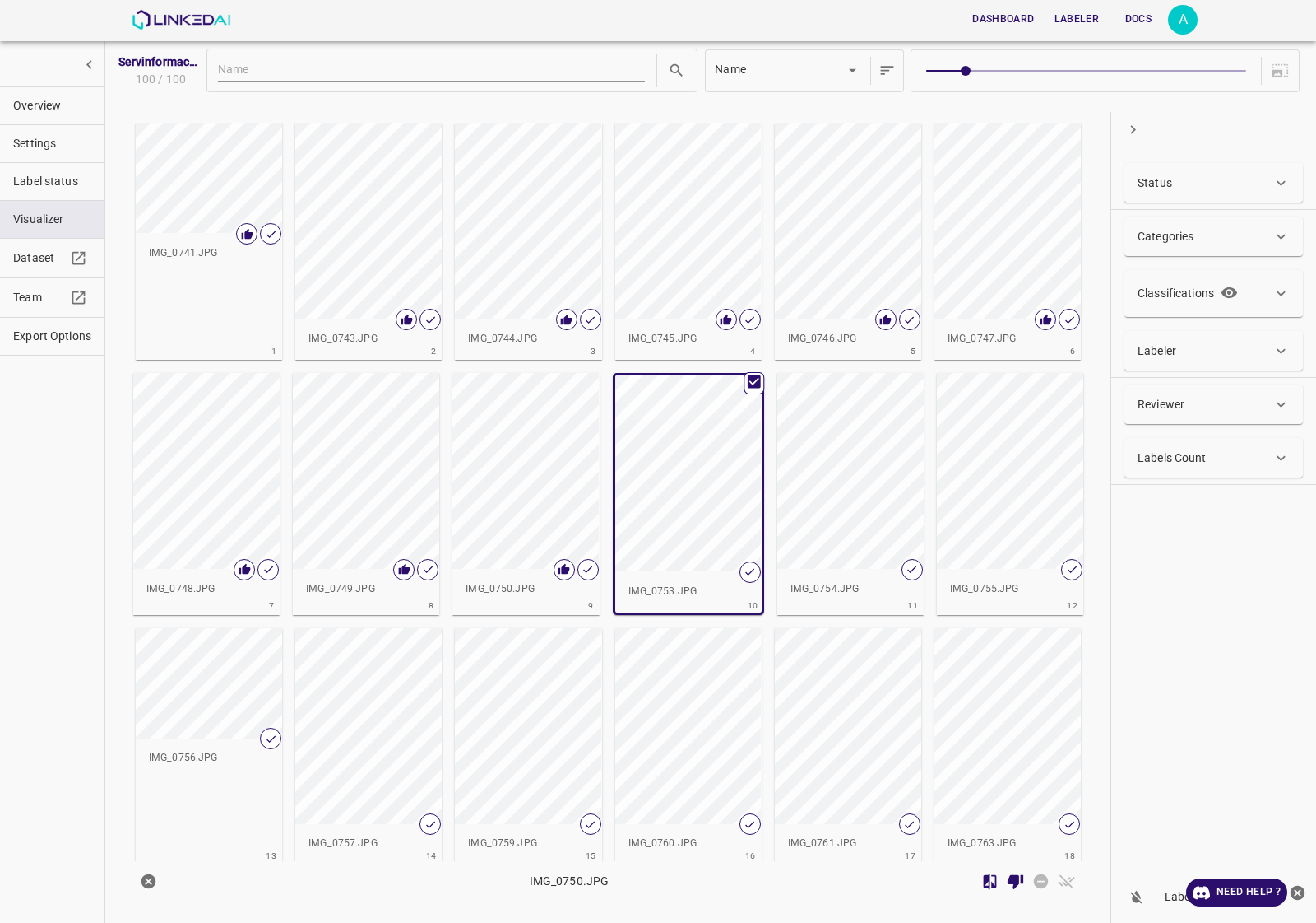
click at [876, 490] on div "button" at bounding box center [850, 470] width 146 height 196
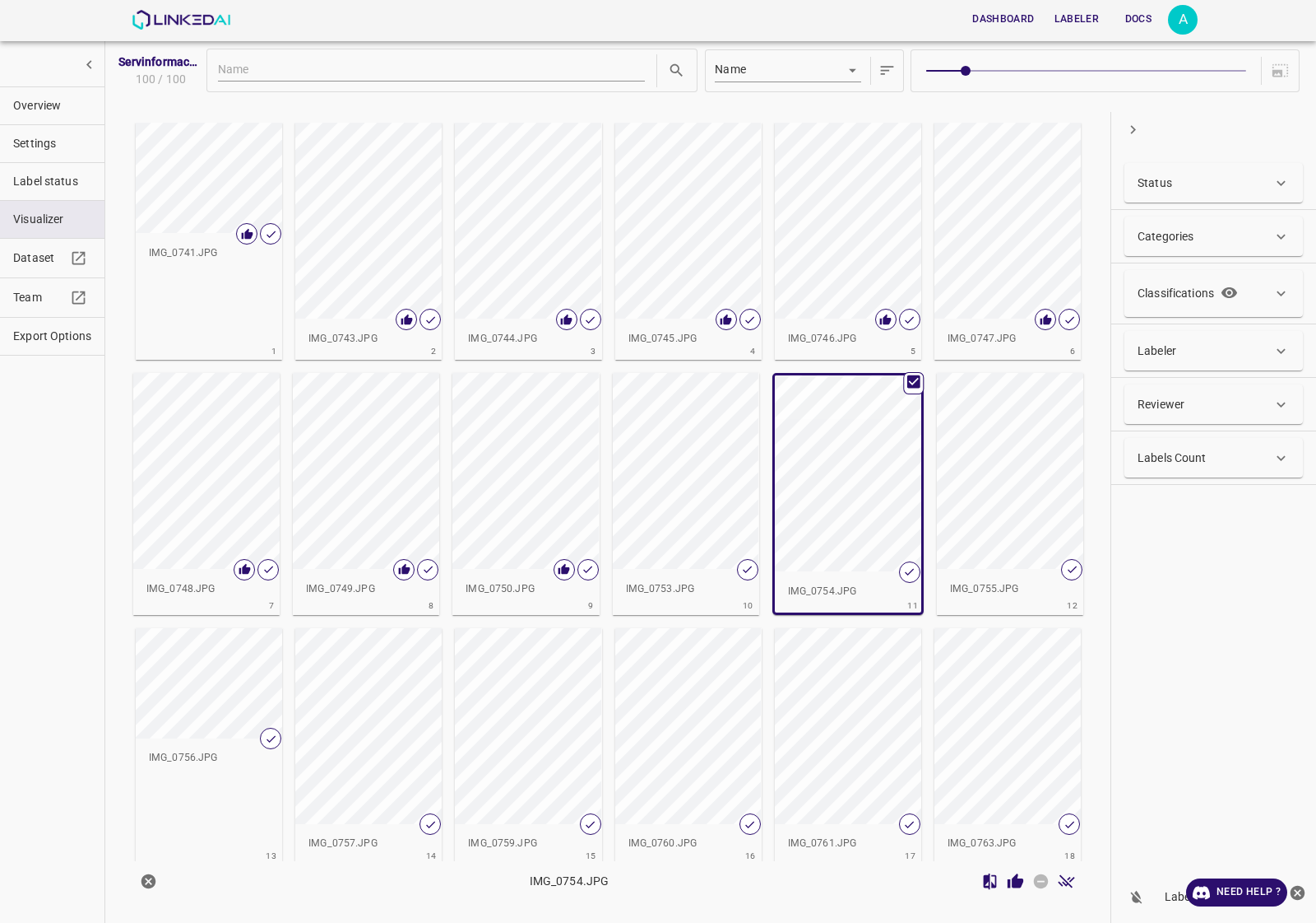
click at [1009, 887] on icon "Review Image" at bounding box center [1016, 880] width 16 height 15
click at [721, 496] on div "button" at bounding box center [685, 470] width 146 height 196
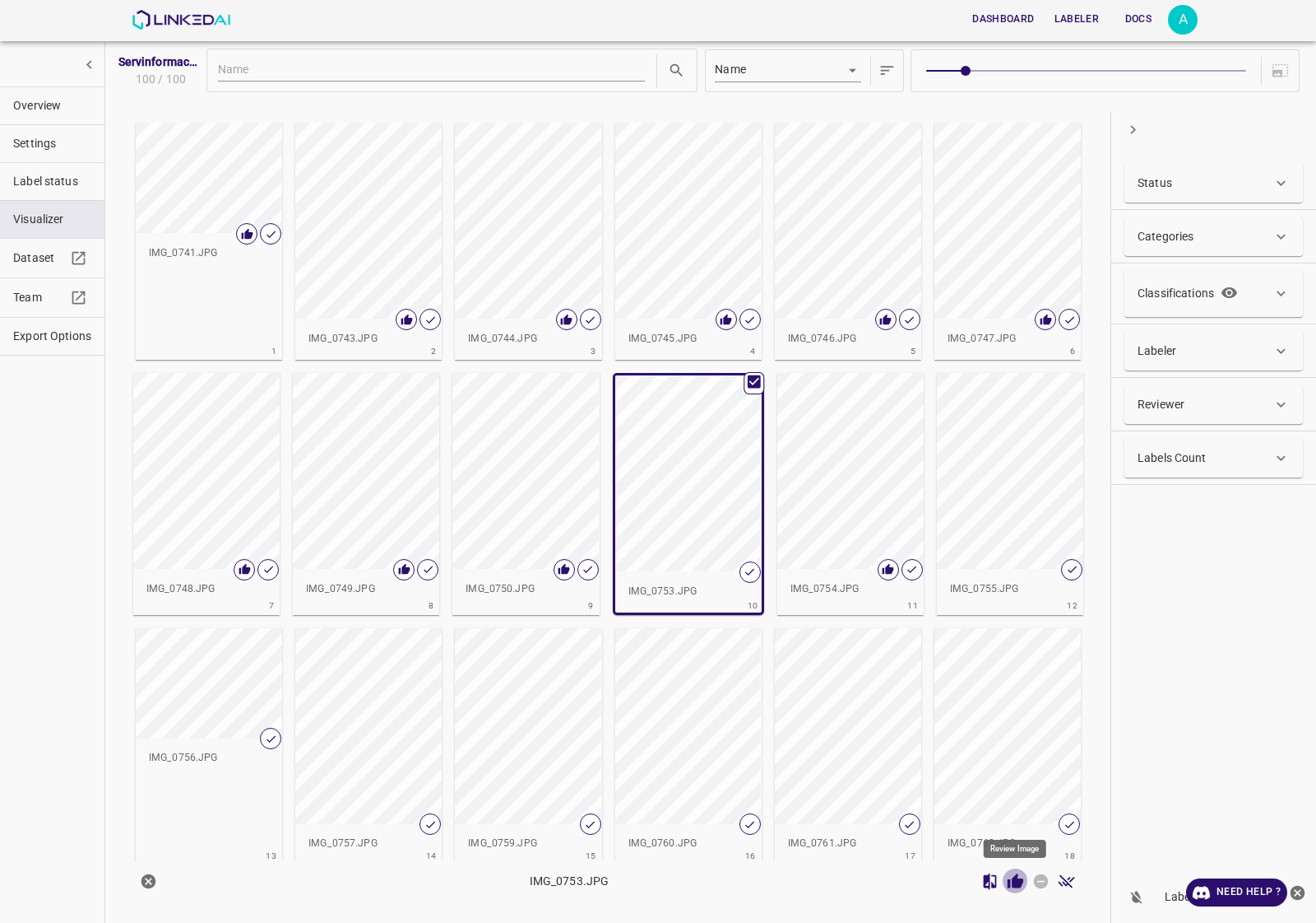
click at [1020, 875] on icon "Review Image" at bounding box center [1015, 880] width 17 height 17
click at [1020, 488] on div "button" at bounding box center [1009, 470] width 146 height 196
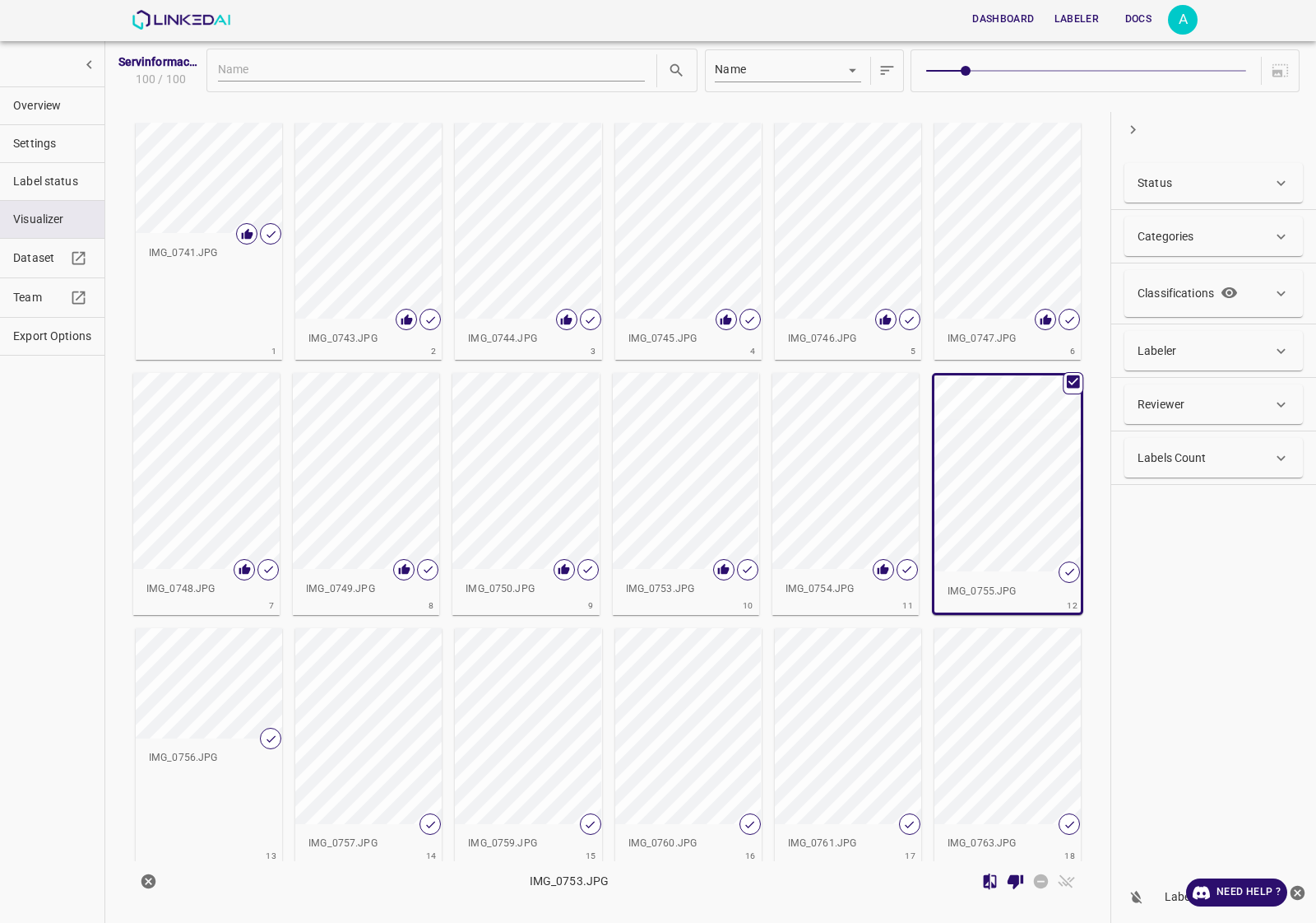
click at [872, 534] on div "button" at bounding box center [845, 470] width 146 height 196
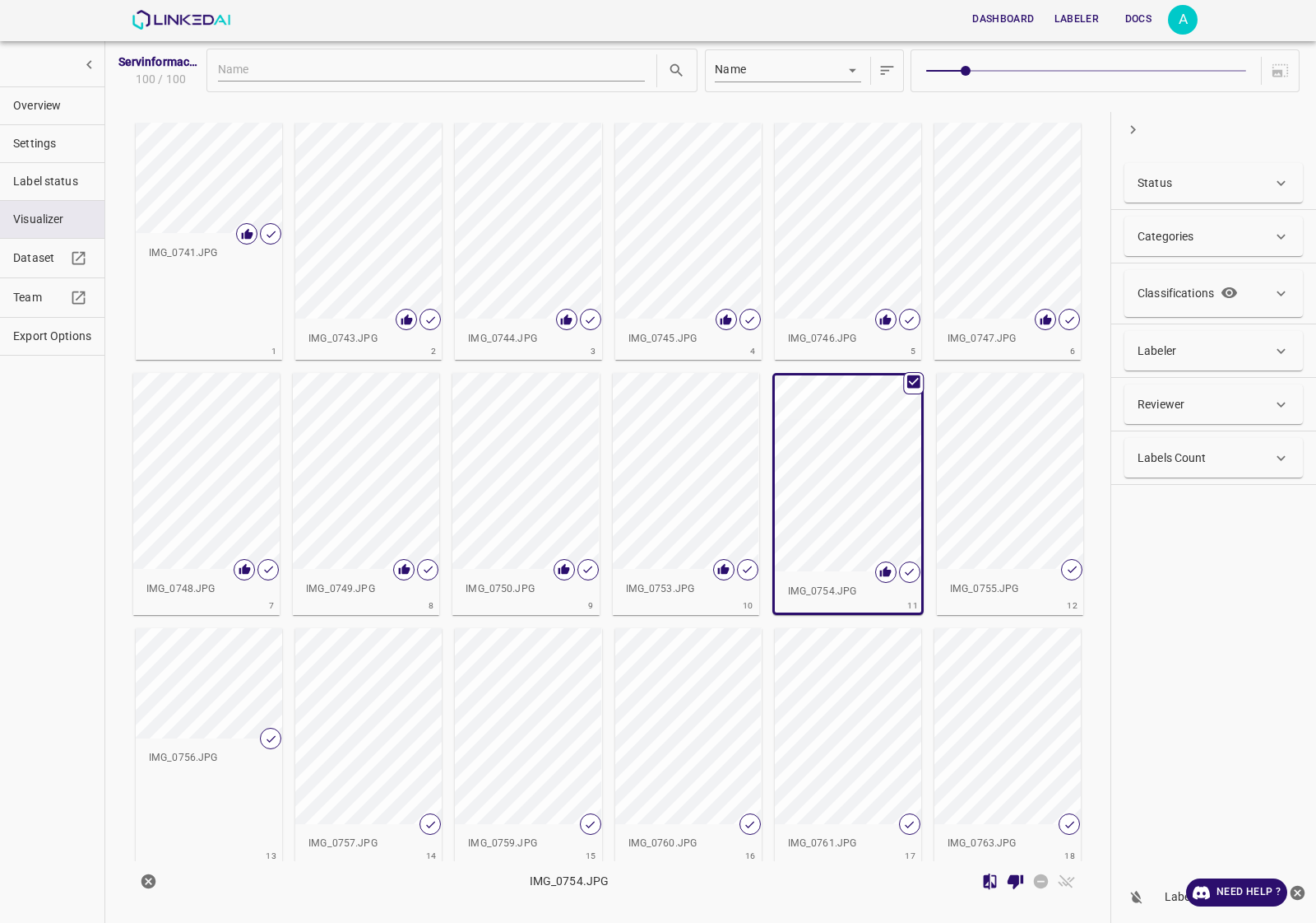
click at [1004, 506] on div "button" at bounding box center [1009, 470] width 146 height 196
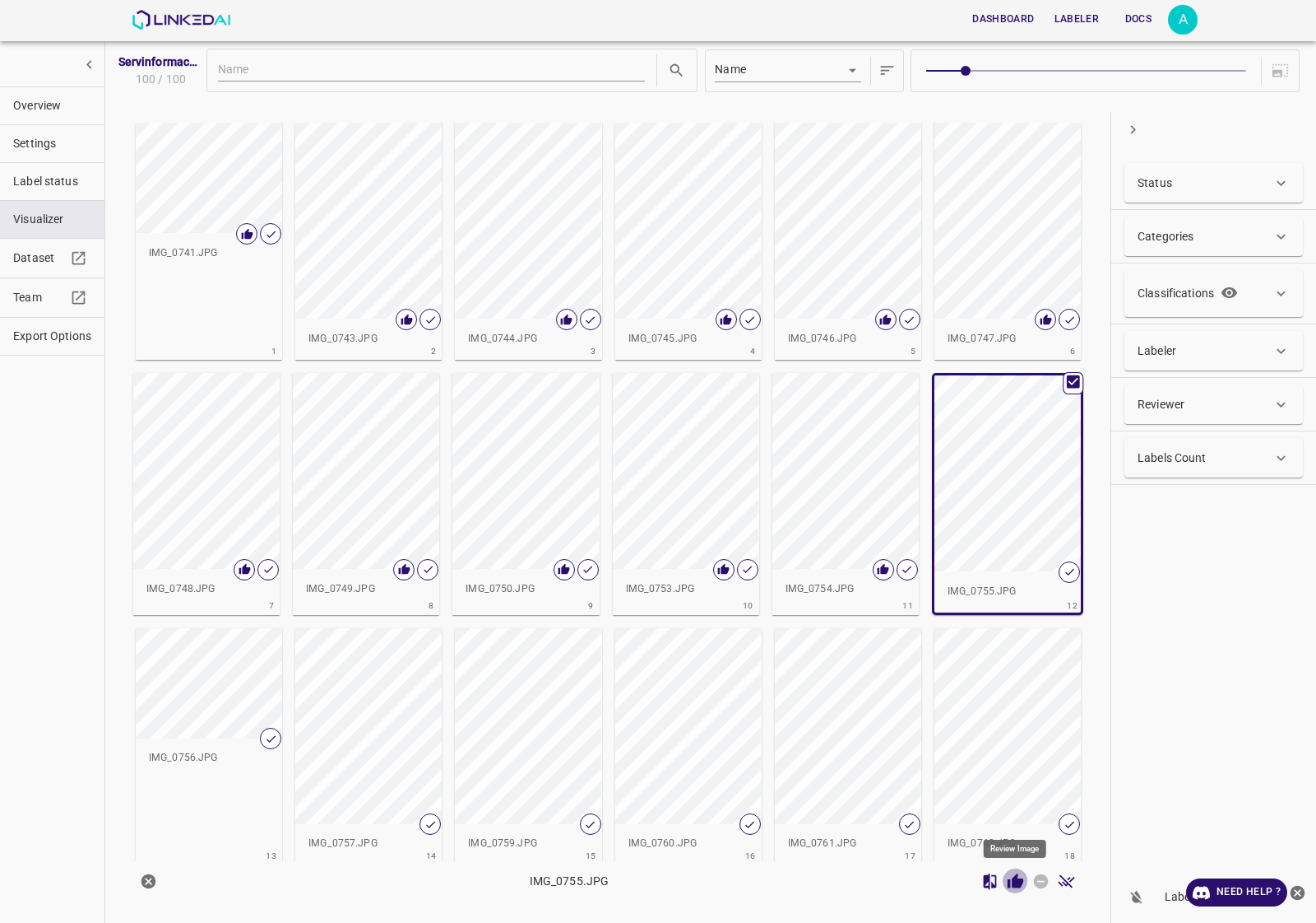
click at [1023, 880] on icon "Review Image" at bounding box center [1016, 880] width 16 height 15
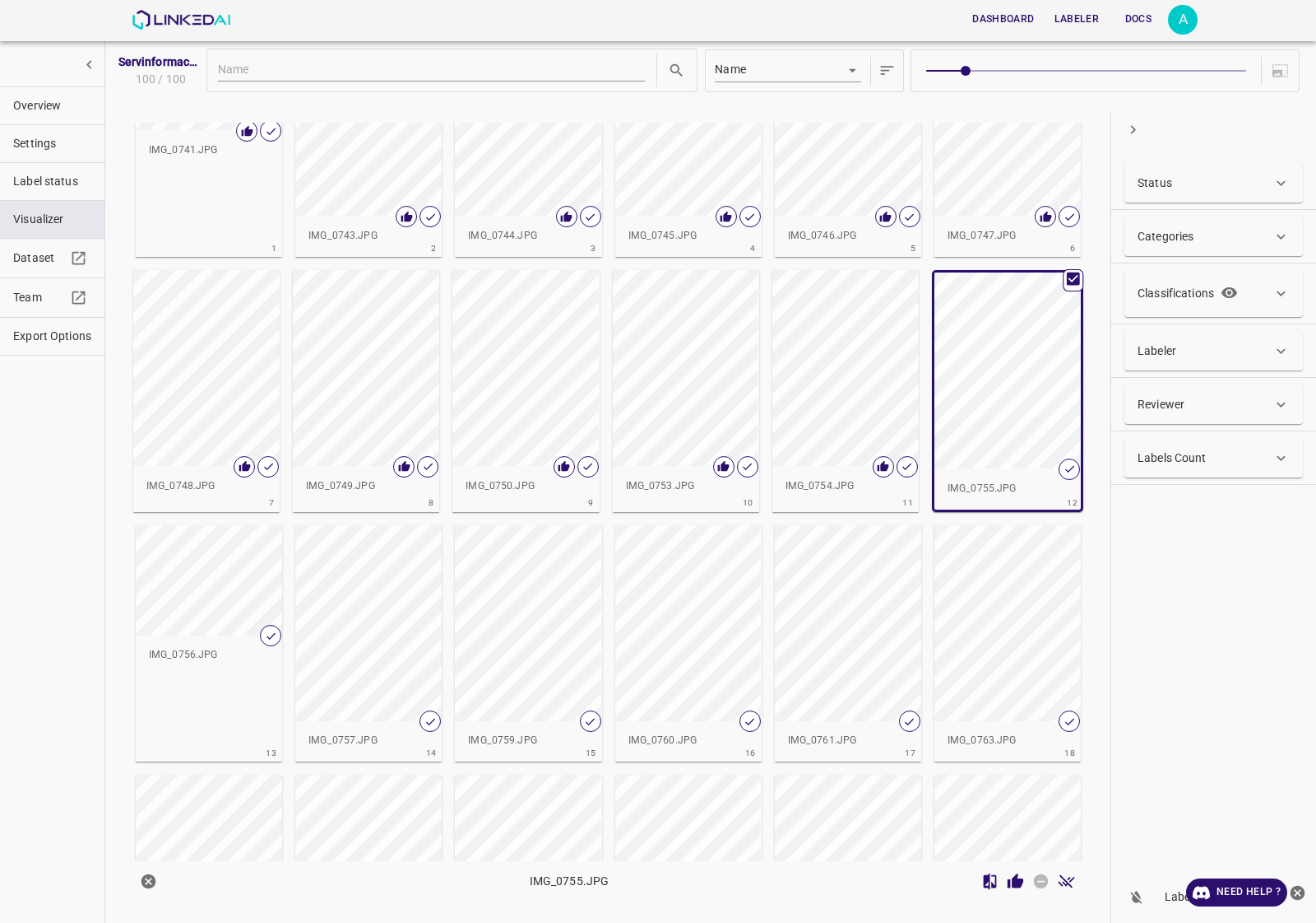
scroll to position [206, 0]
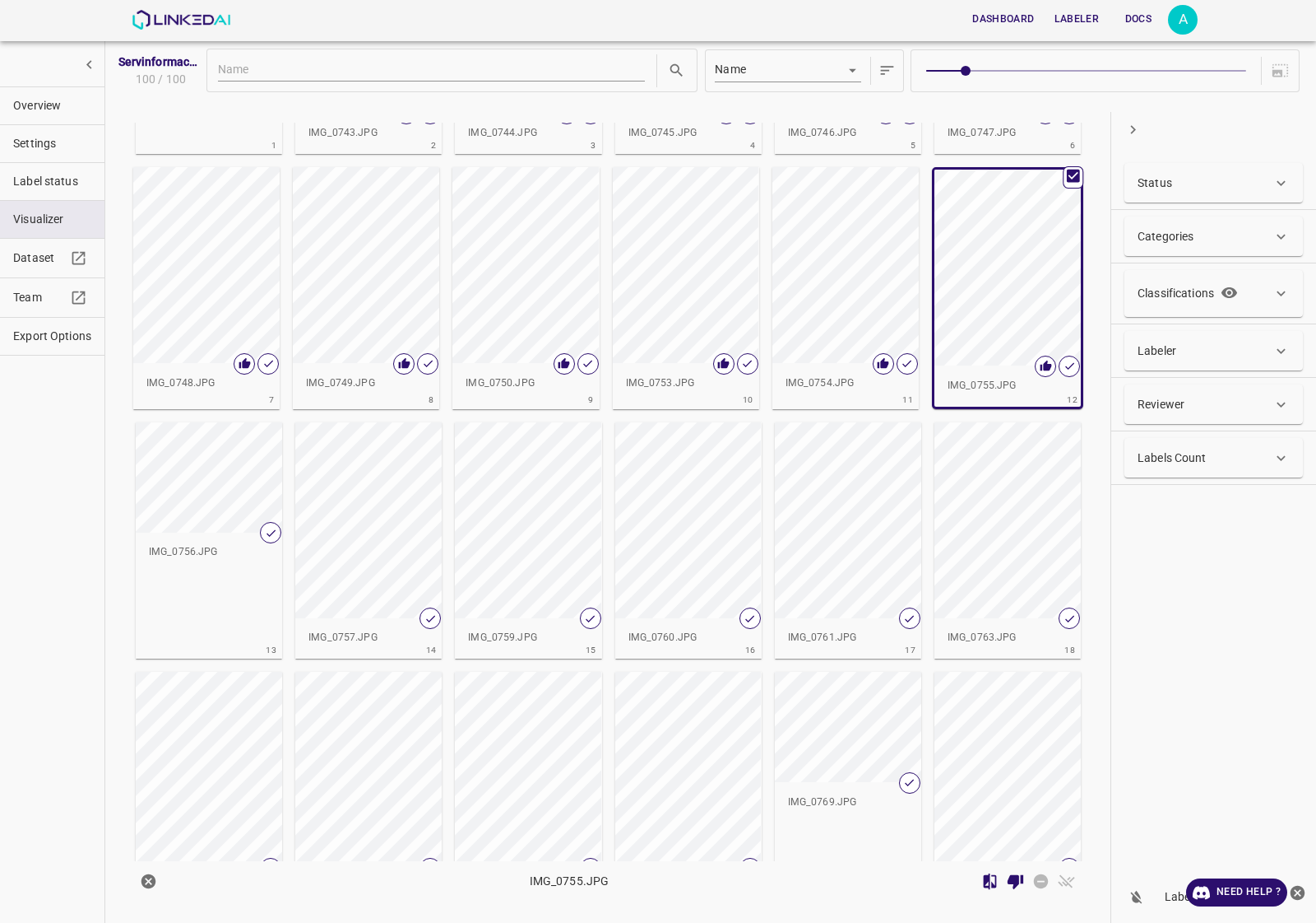
click at [255, 505] on div "button" at bounding box center [209, 477] width 146 height 110
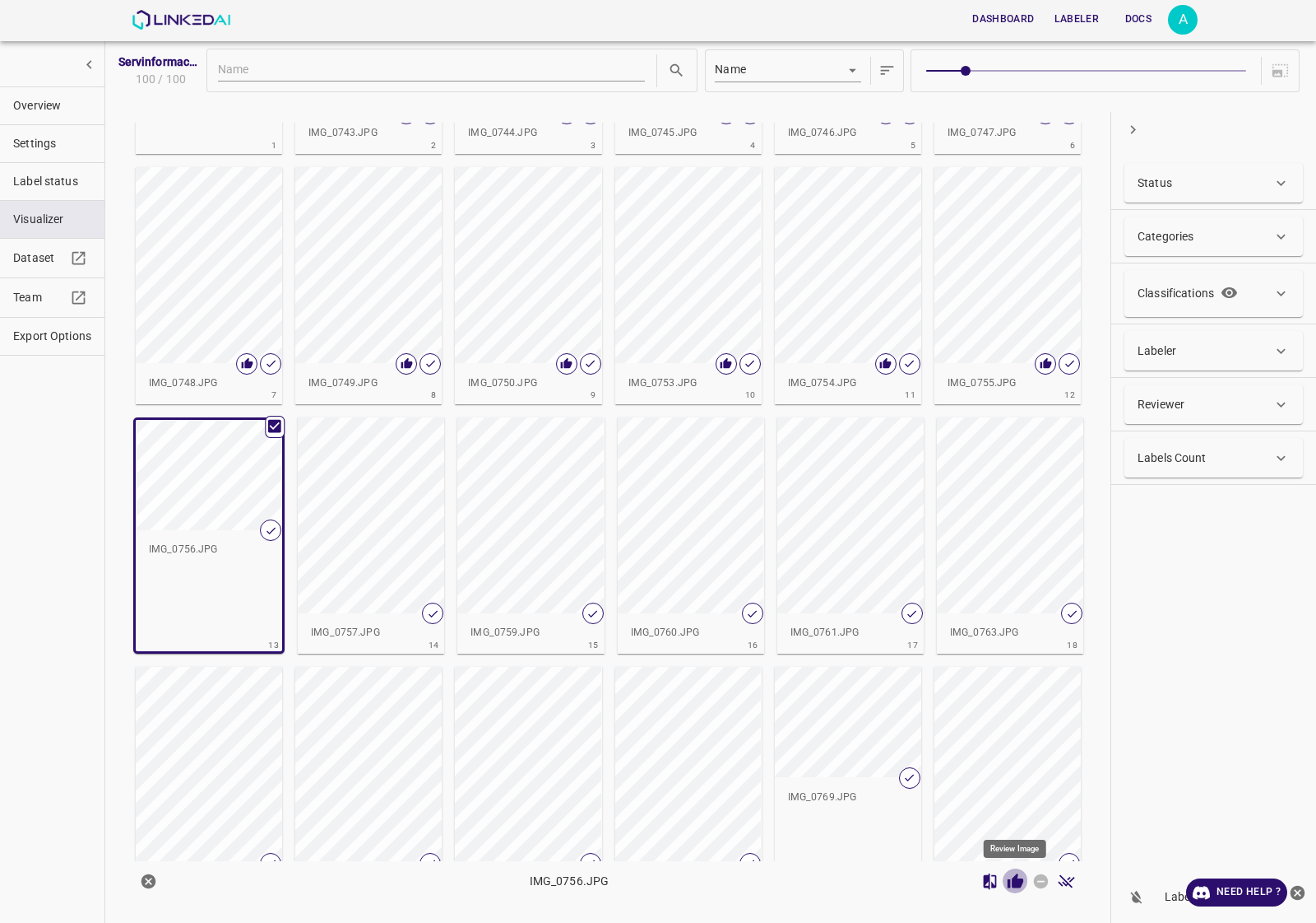
click at [1014, 883] on icon "Review Image" at bounding box center [1016, 880] width 16 height 15
click at [335, 511] on div "button" at bounding box center [370, 515] width 146 height 196
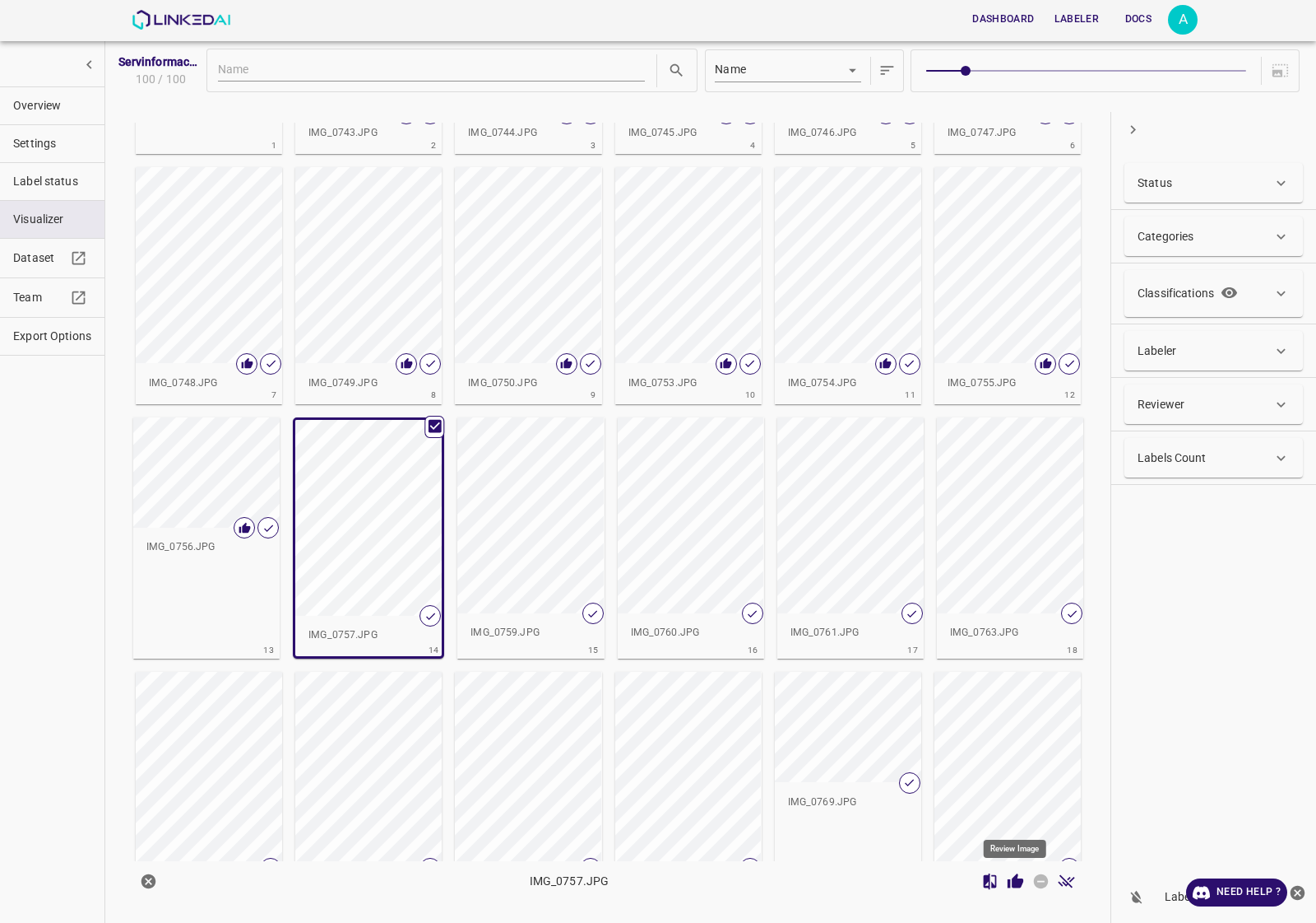
click at [1012, 880] on icon "Review Image" at bounding box center [1015, 880] width 17 height 17
click at [548, 539] on div "button" at bounding box center [530, 515] width 146 height 196
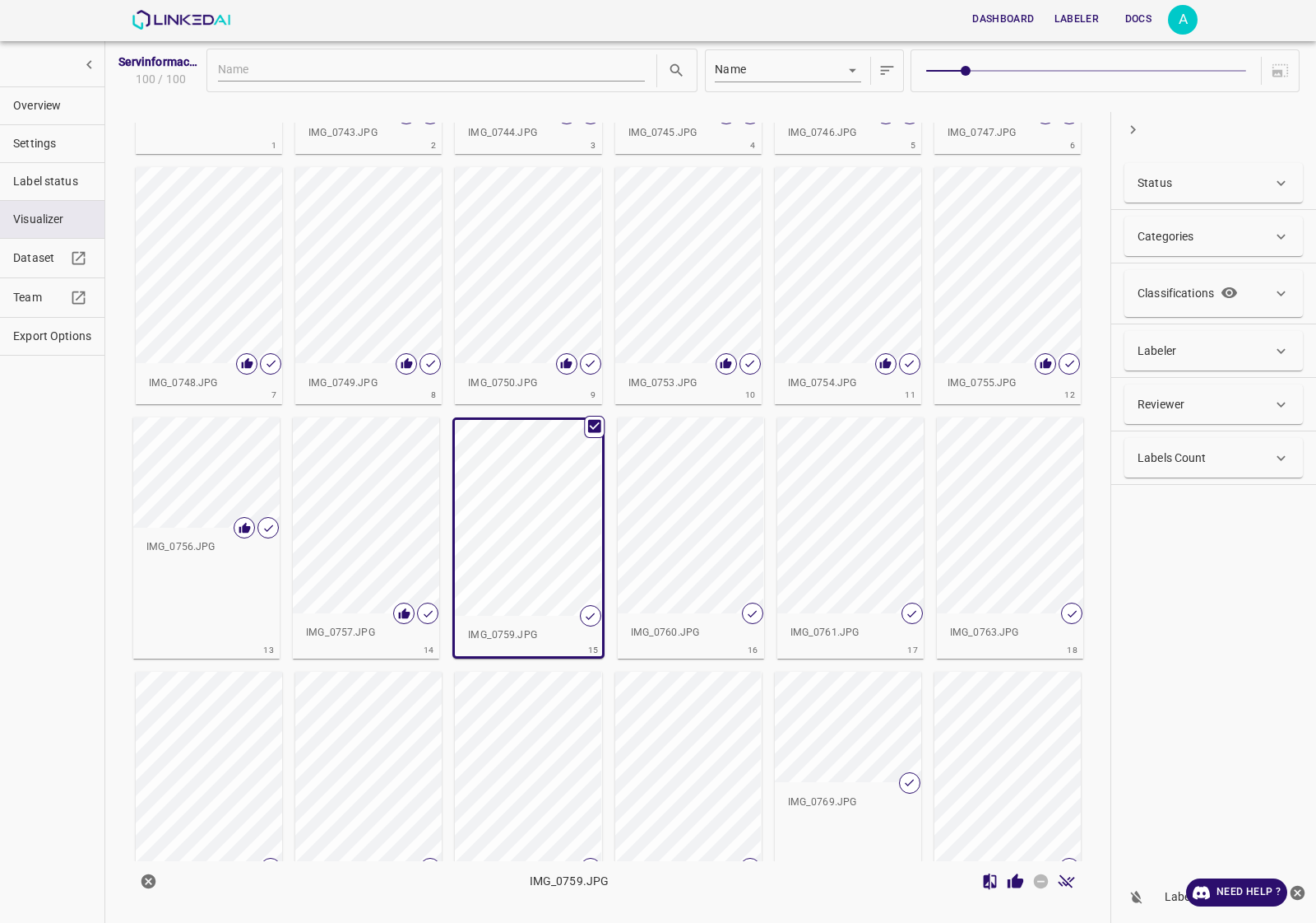
click at [1016, 886] on icon "Review Image" at bounding box center [1016, 880] width 16 height 15
click at [697, 551] on div "button" at bounding box center [690, 515] width 146 height 196
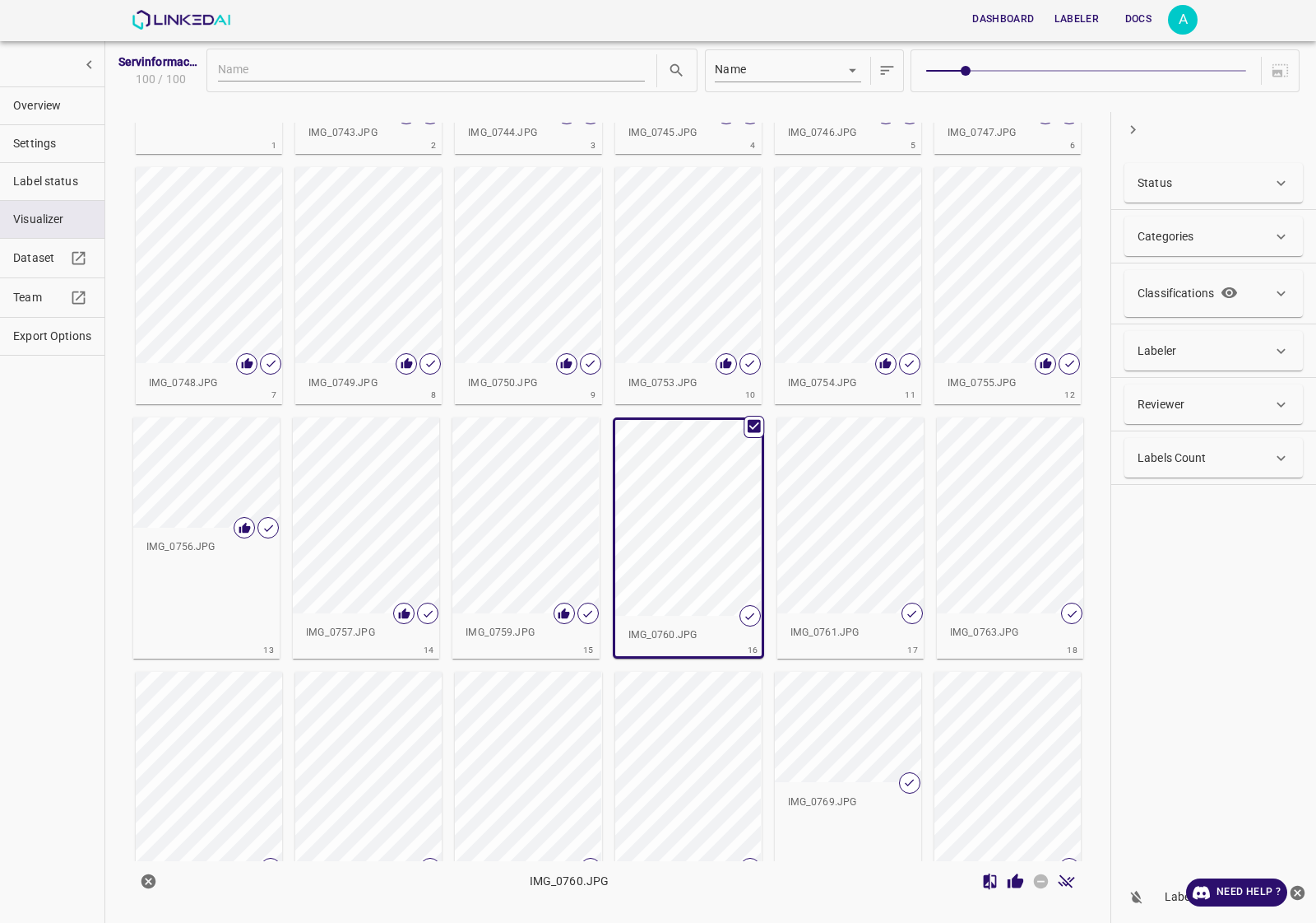
click at [1018, 882] on icon "Review Image" at bounding box center [1016, 880] width 16 height 15
click at [844, 591] on div "button" at bounding box center [850, 515] width 146 height 196
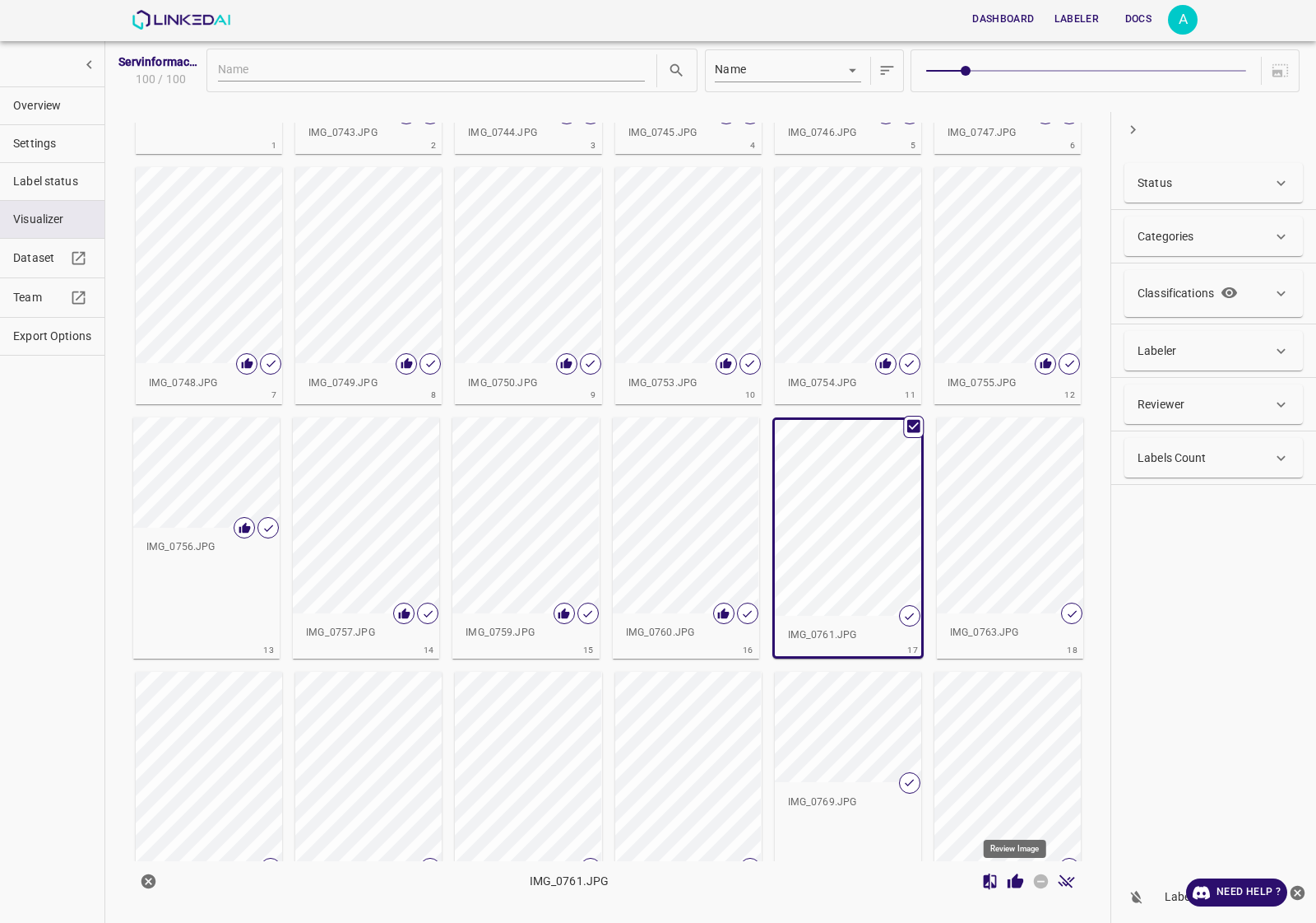
click at [1016, 884] on icon "Review Image" at bounding box center [1016, 880] width 16 height 15
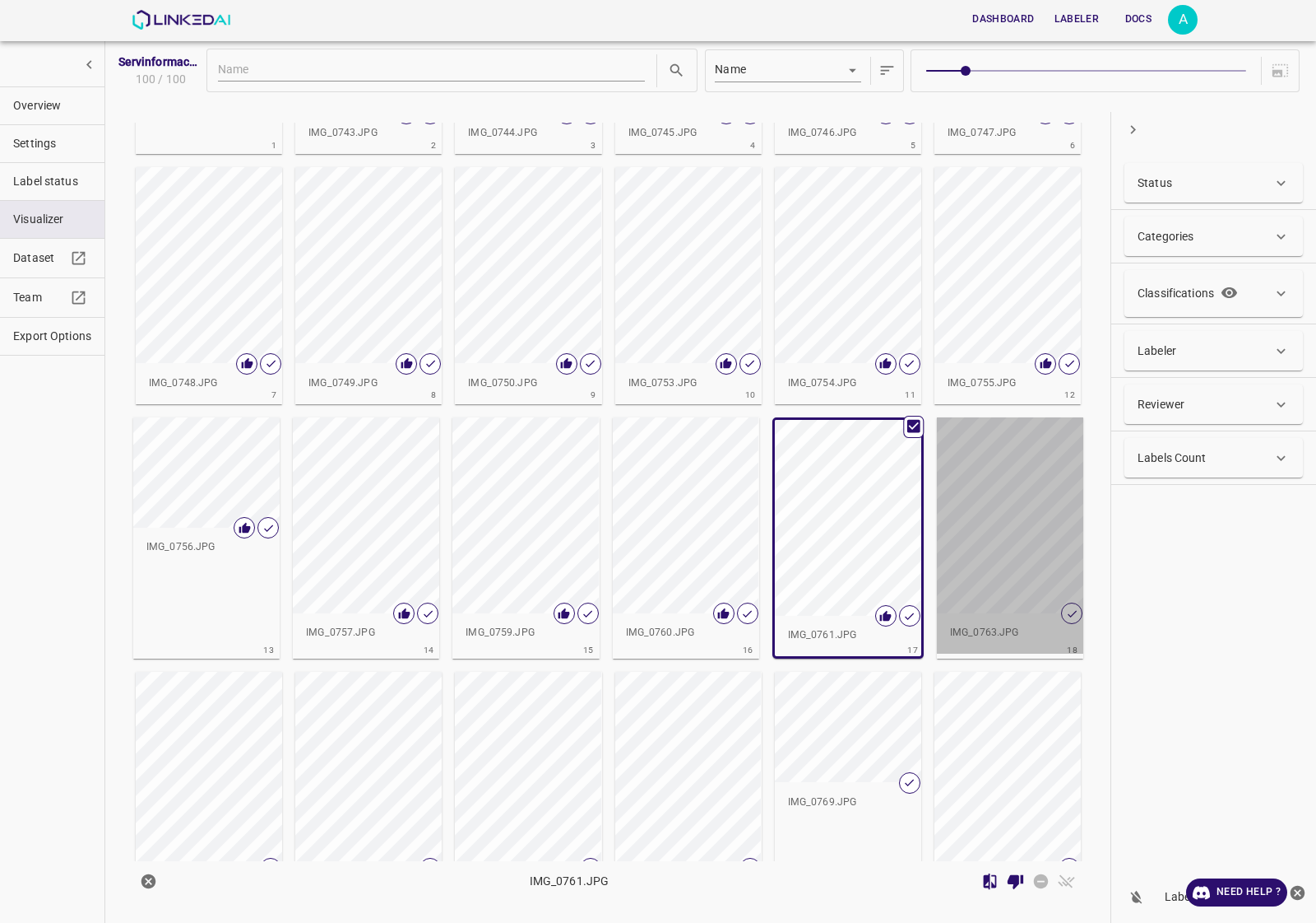
click at [1018, 593] on div "button" at bounding box center [1009, 515] width 146 height 196
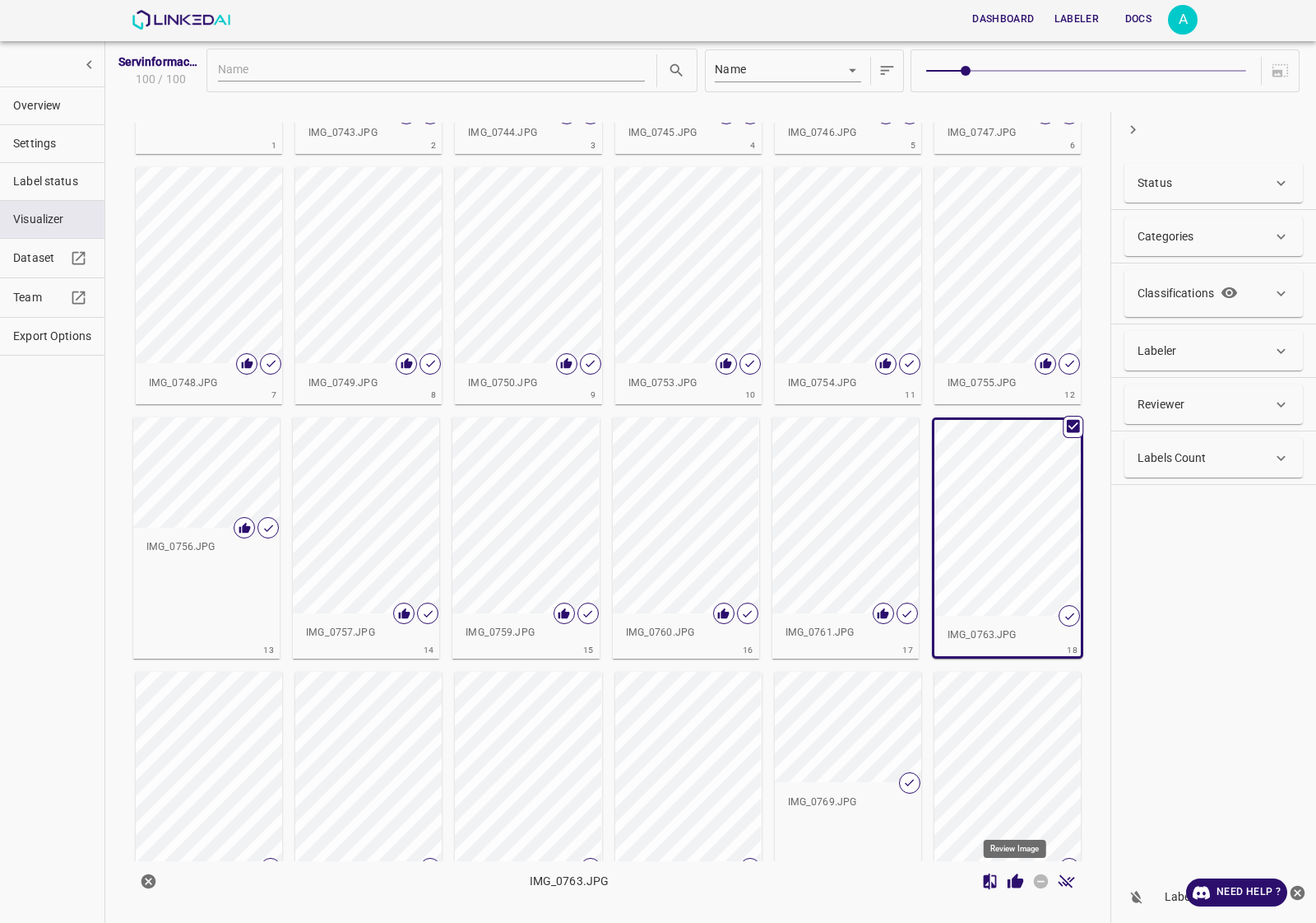
click at [1020, 875] on icon "Review Image" at bounding box center [1015, 880] width 17 height 17
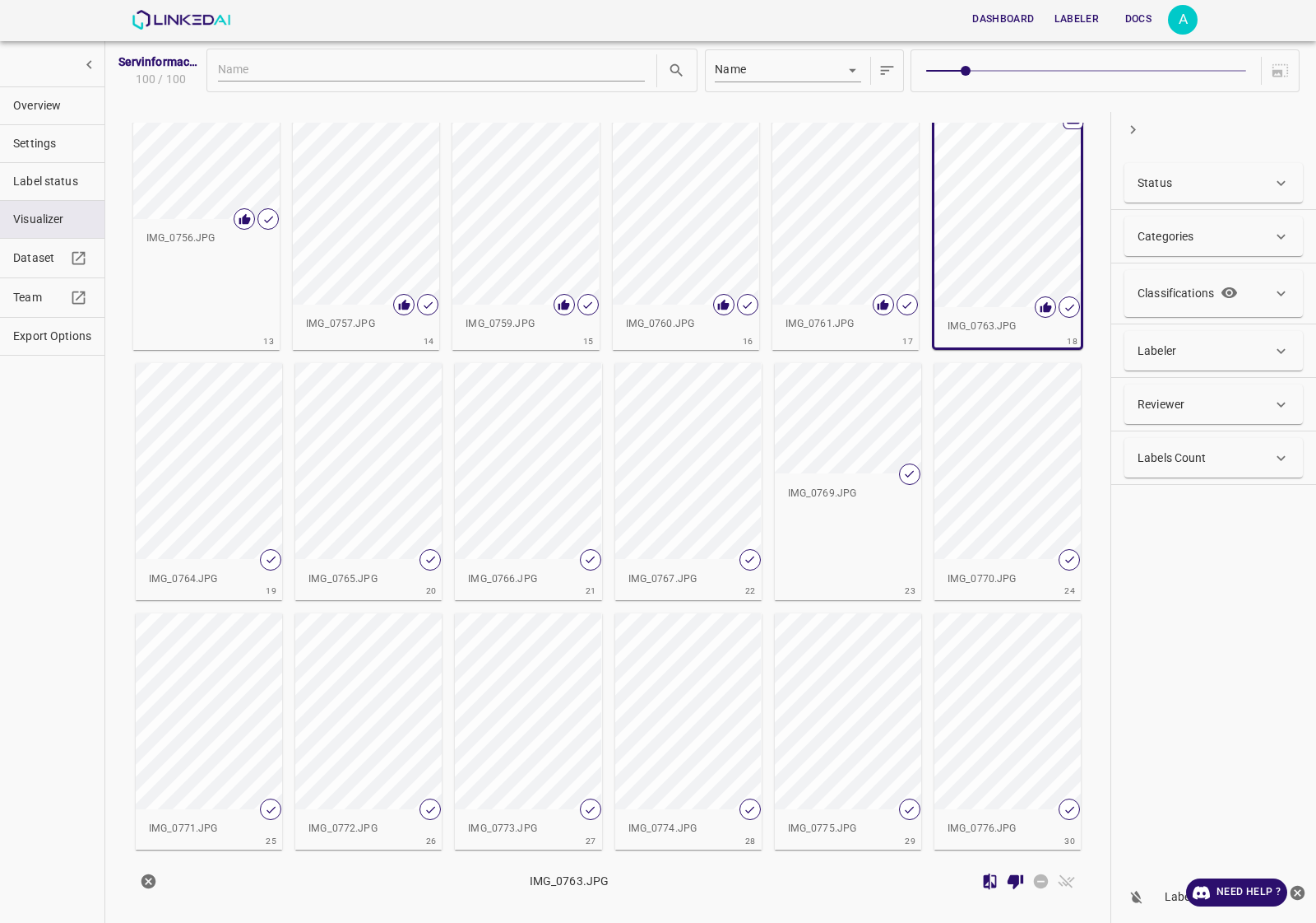
scroll to position [617, 0]
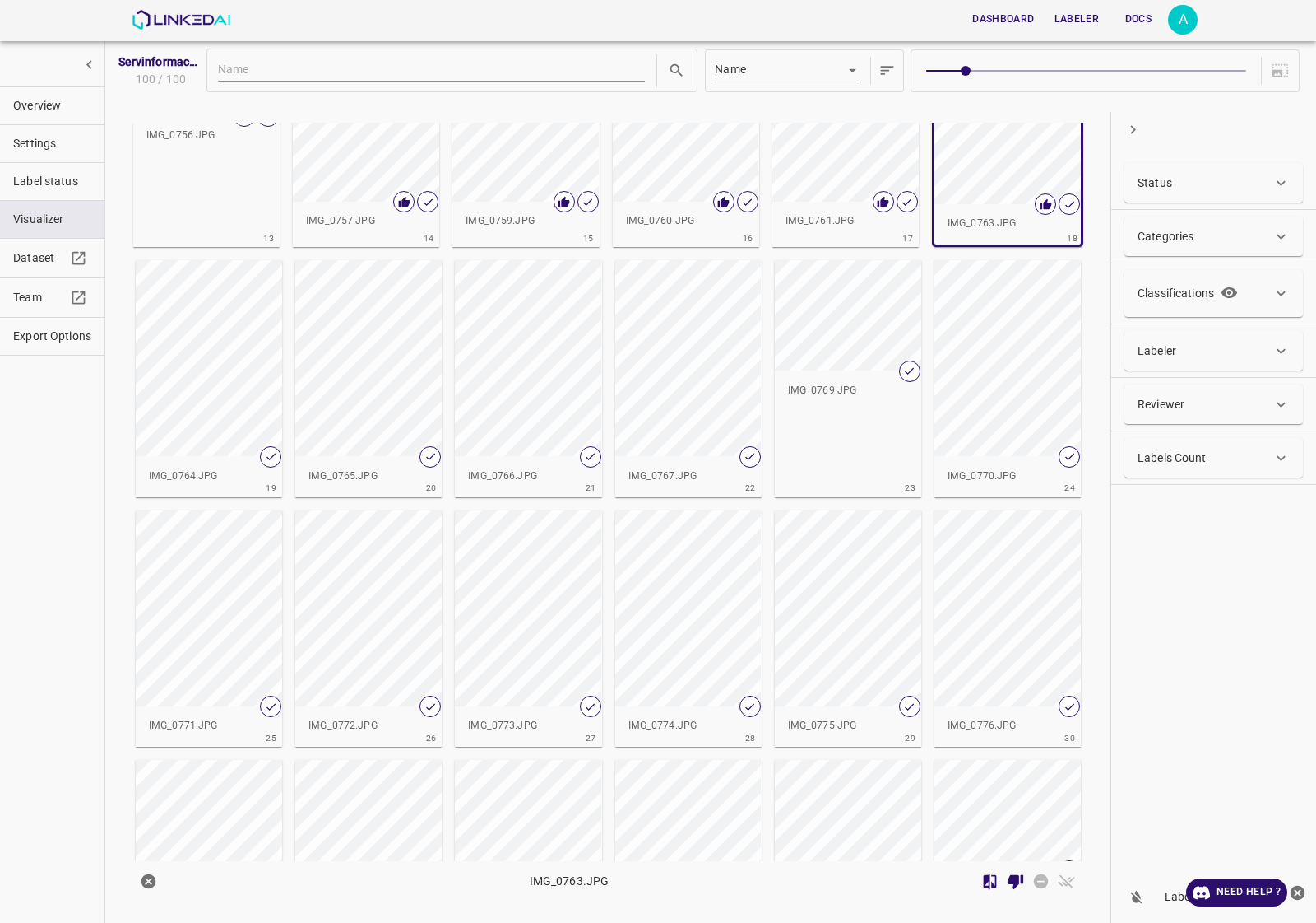
click at [219, 372] on div "button" at bounding box center [209, 358] width 146 height 196
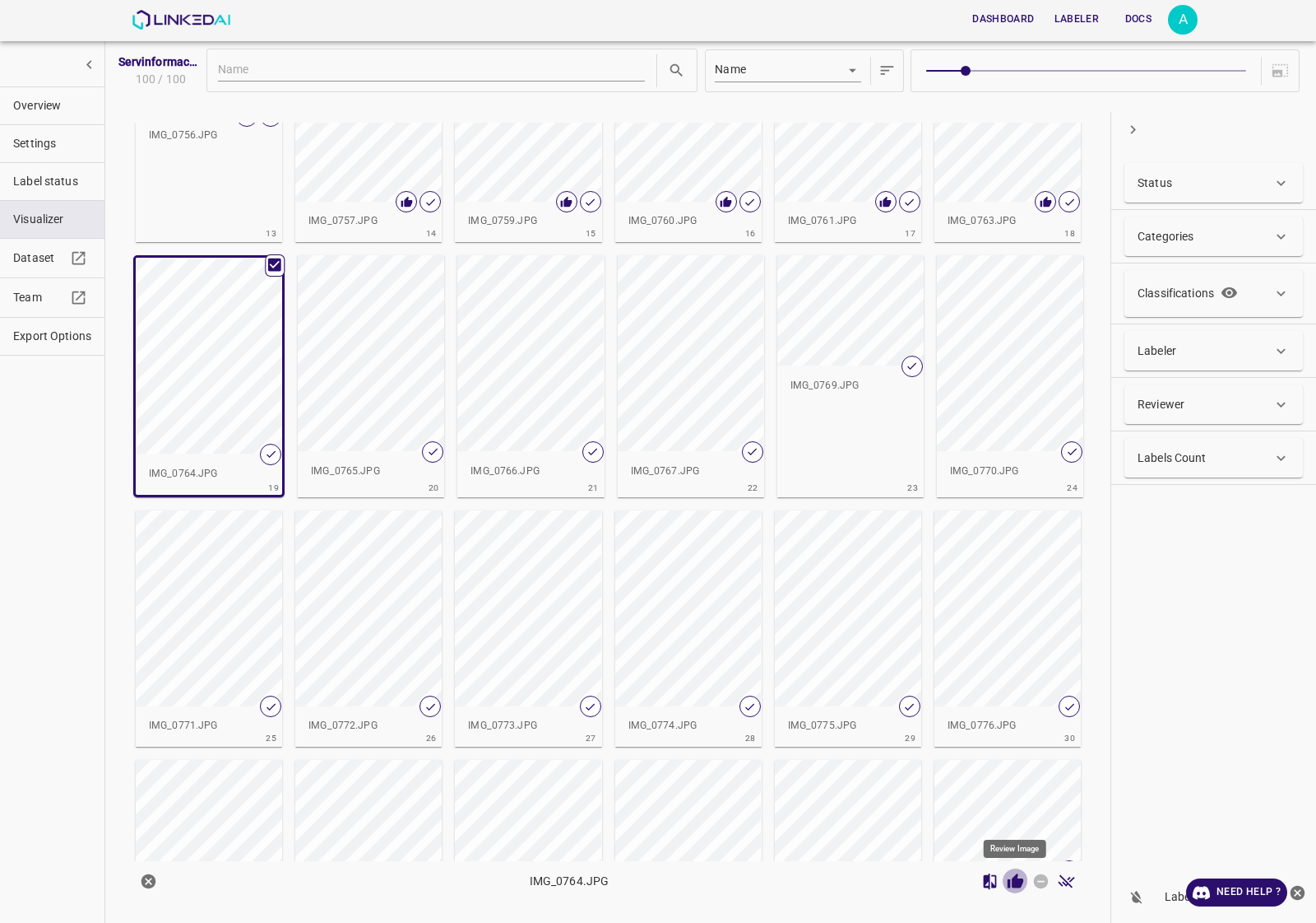
click at [1012, 887] on icon "Review Image" at bounding box center [1015, 880] width 17 height 17
click at [409, 400] on div "button" at bounding box center [370, 353] width 146 height 196
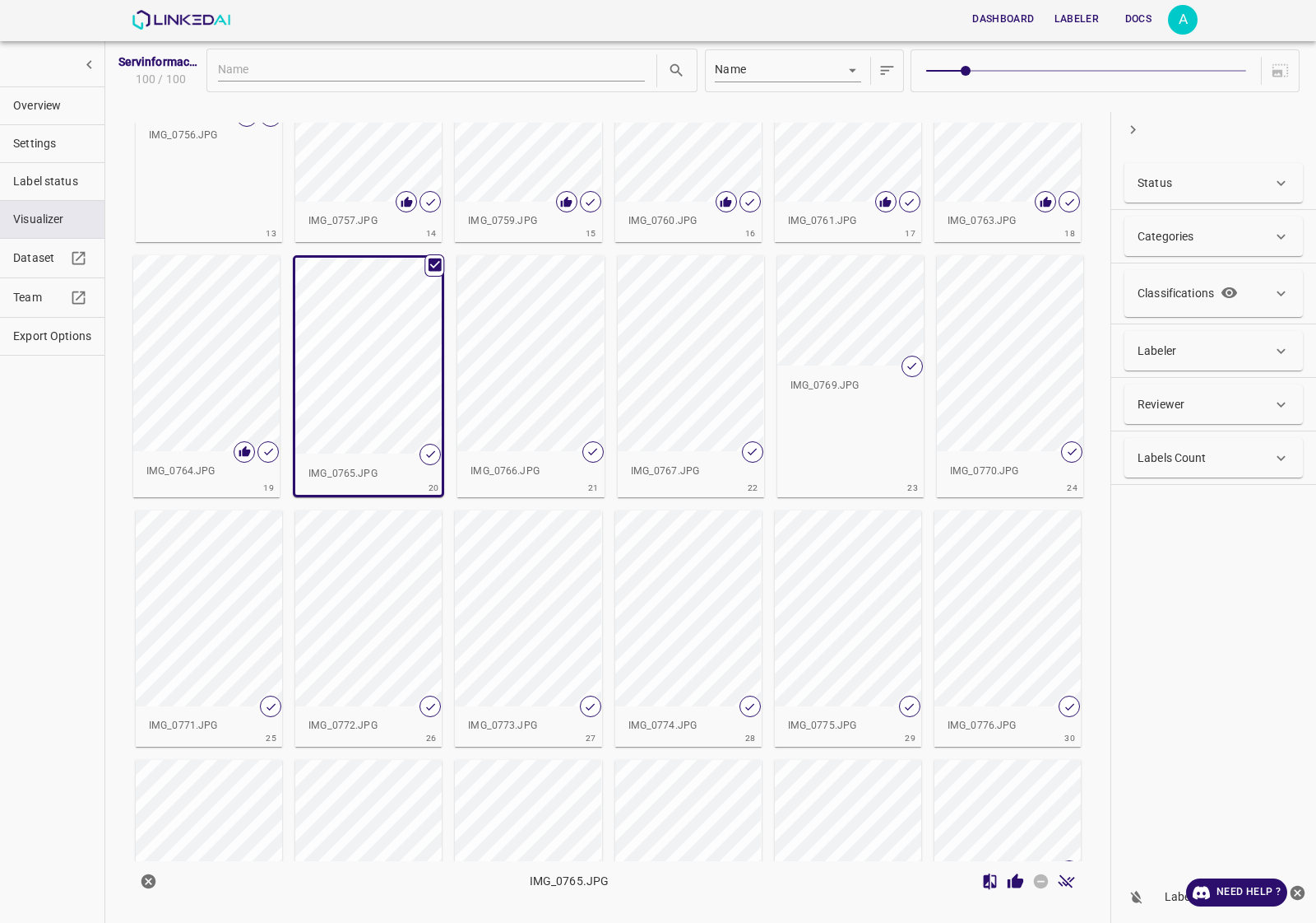
click at [1012, 880] on icon "Review Image" at bounding box center [1015, 880] width 17 height 17
click at [509, 351] on div "button" at bounding box center [530, 353] width 146 height 196
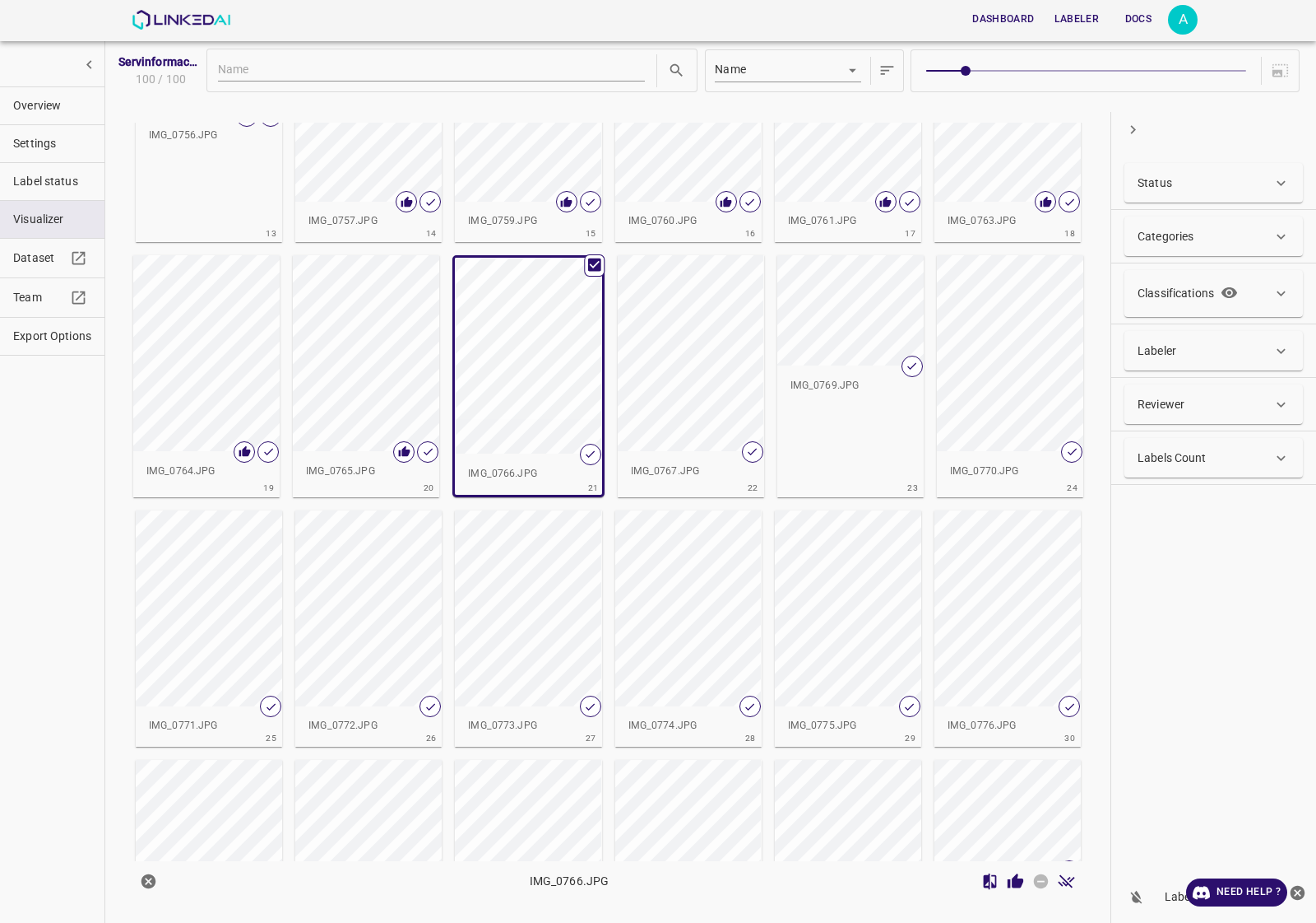
click at [1013, 886] on icon "Review Image" at bounding box center [1016, 880] width 16 height 15
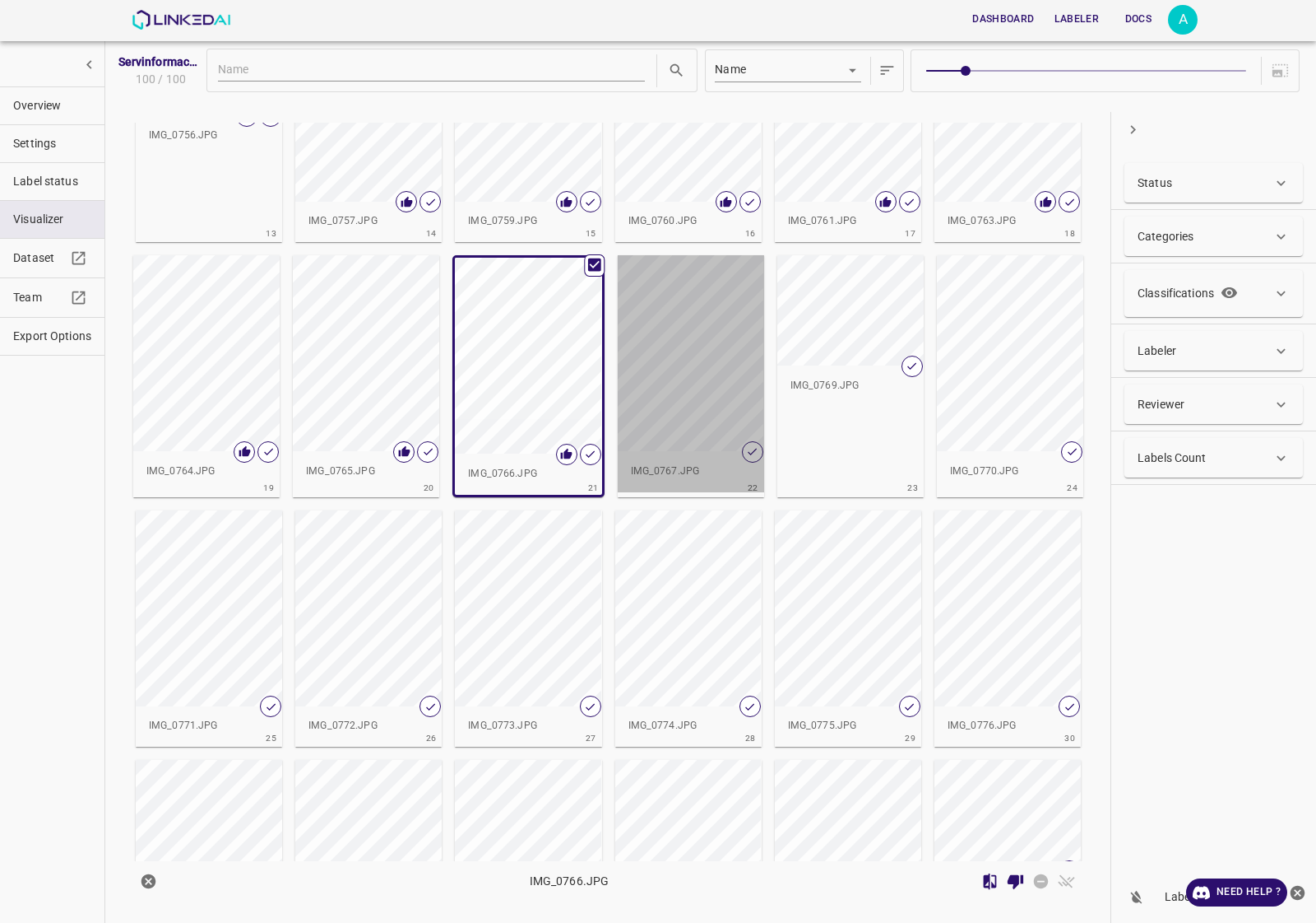
click at [703, 372] on div "button" at bounding box center [690, 353] width 146 height 196
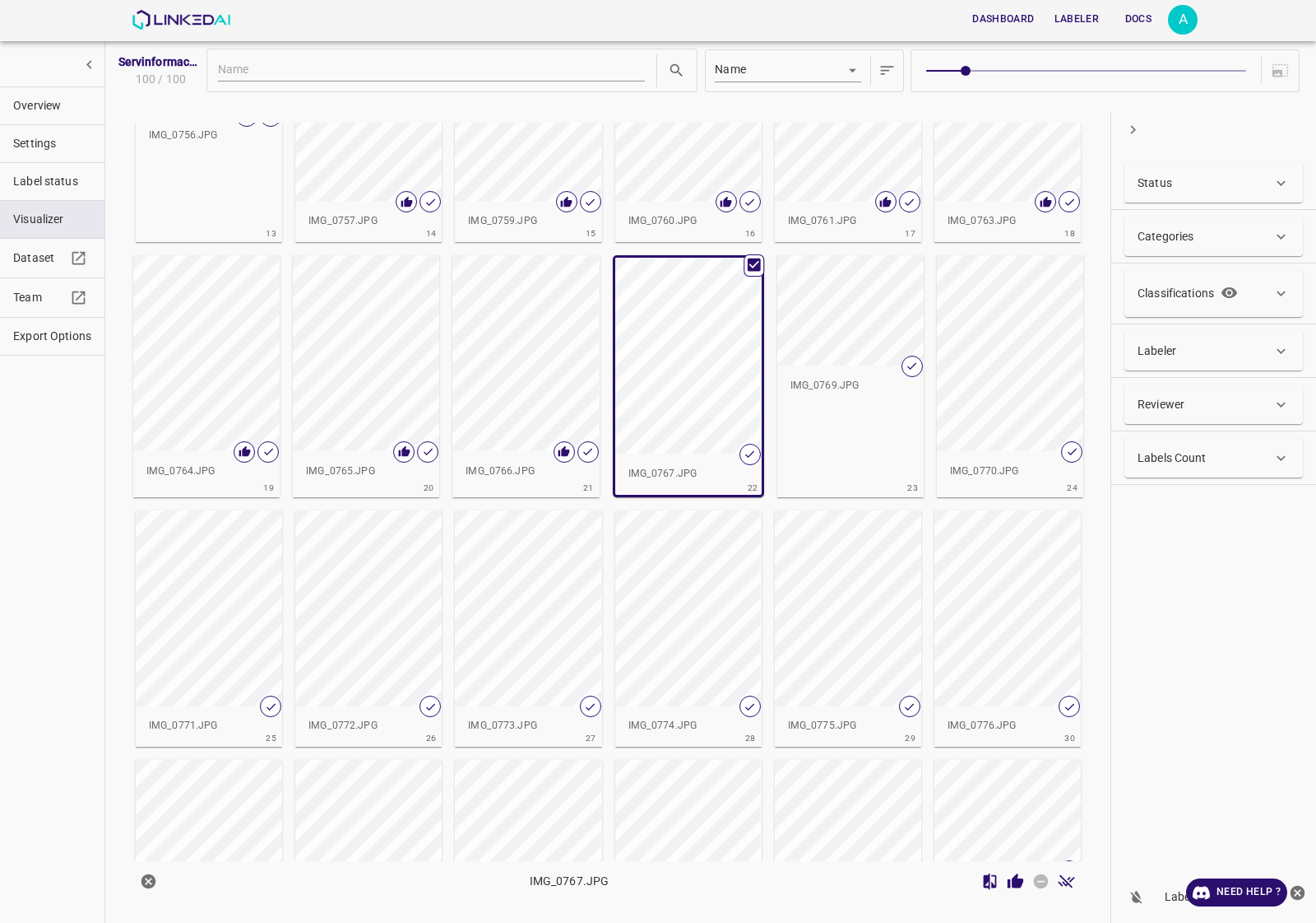
click at [1017, 887] on icon "Review Image" at bounding box center [1016, 880] width 16 height 15
click at [862, 317] on div "button" at bounding box center [850, 310] width 146 height 110
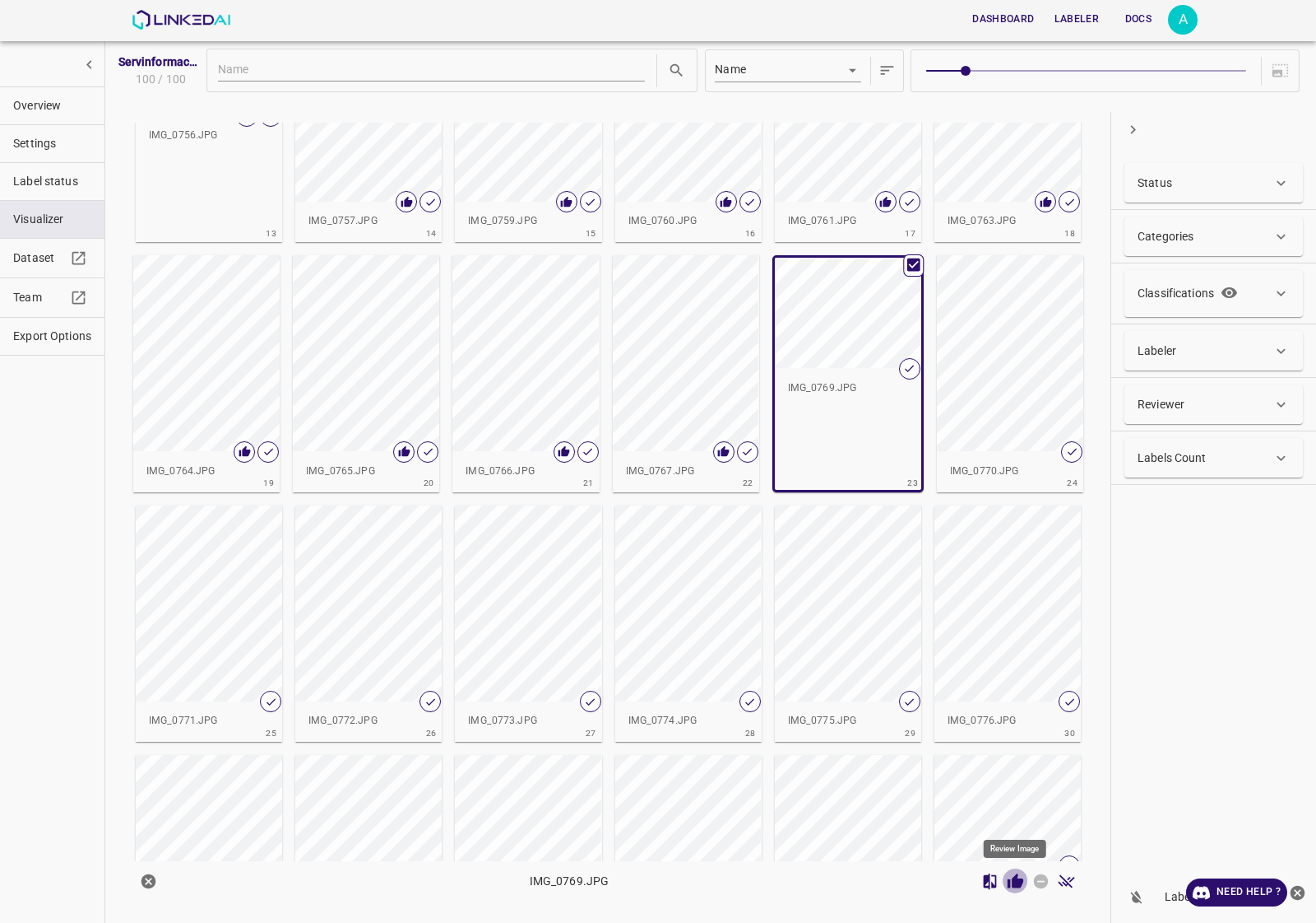
click at [1018, 877] on icon "Review Image" at bounding box center [1015, 880] width 17 height 17
click at [984, 409] on div "button" at bounding box center [1009, 353] width 146 height 196
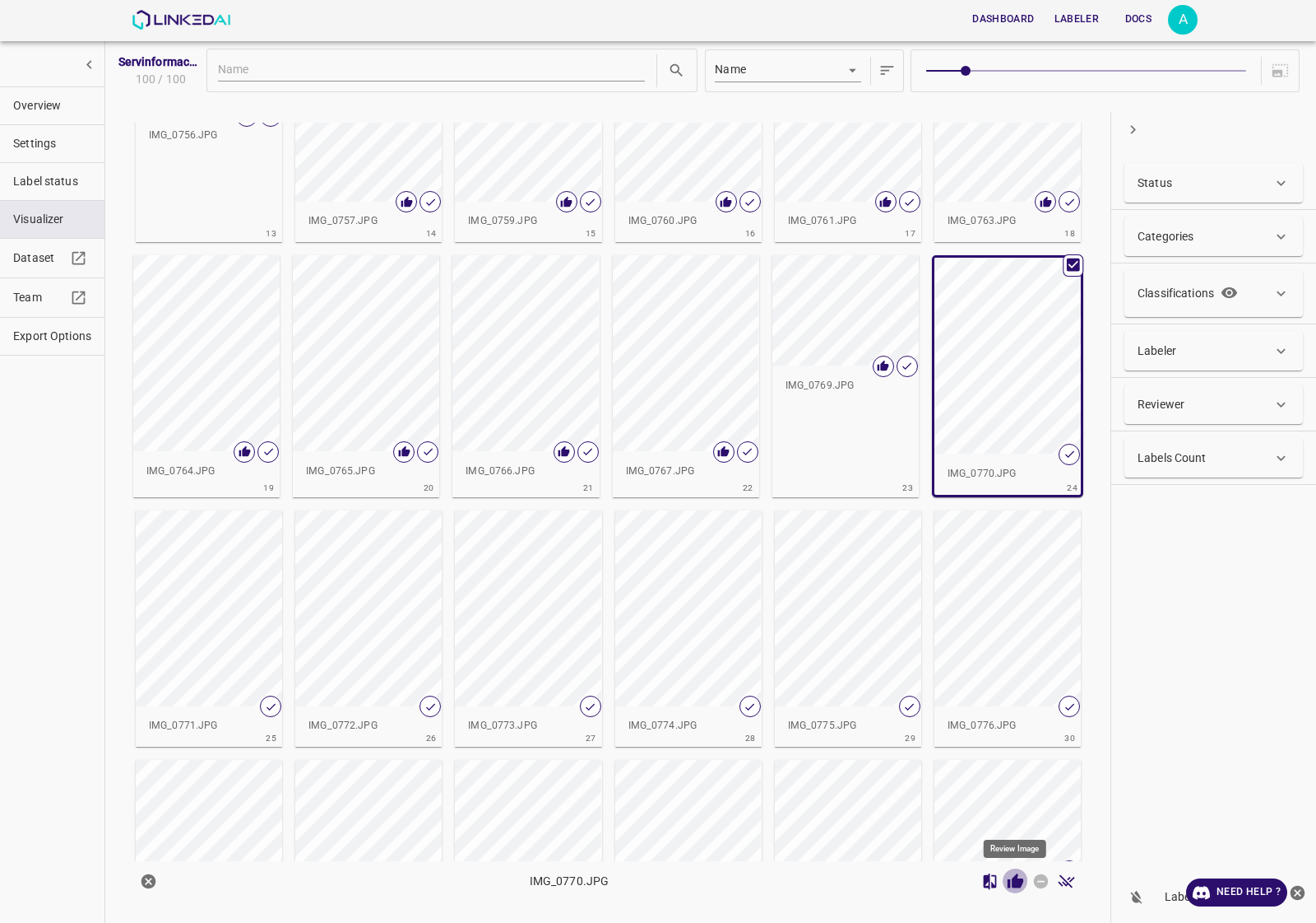
click at [1013, 880] on icon "Review Image" at bounding box center [1016, 880] width 16 height 15
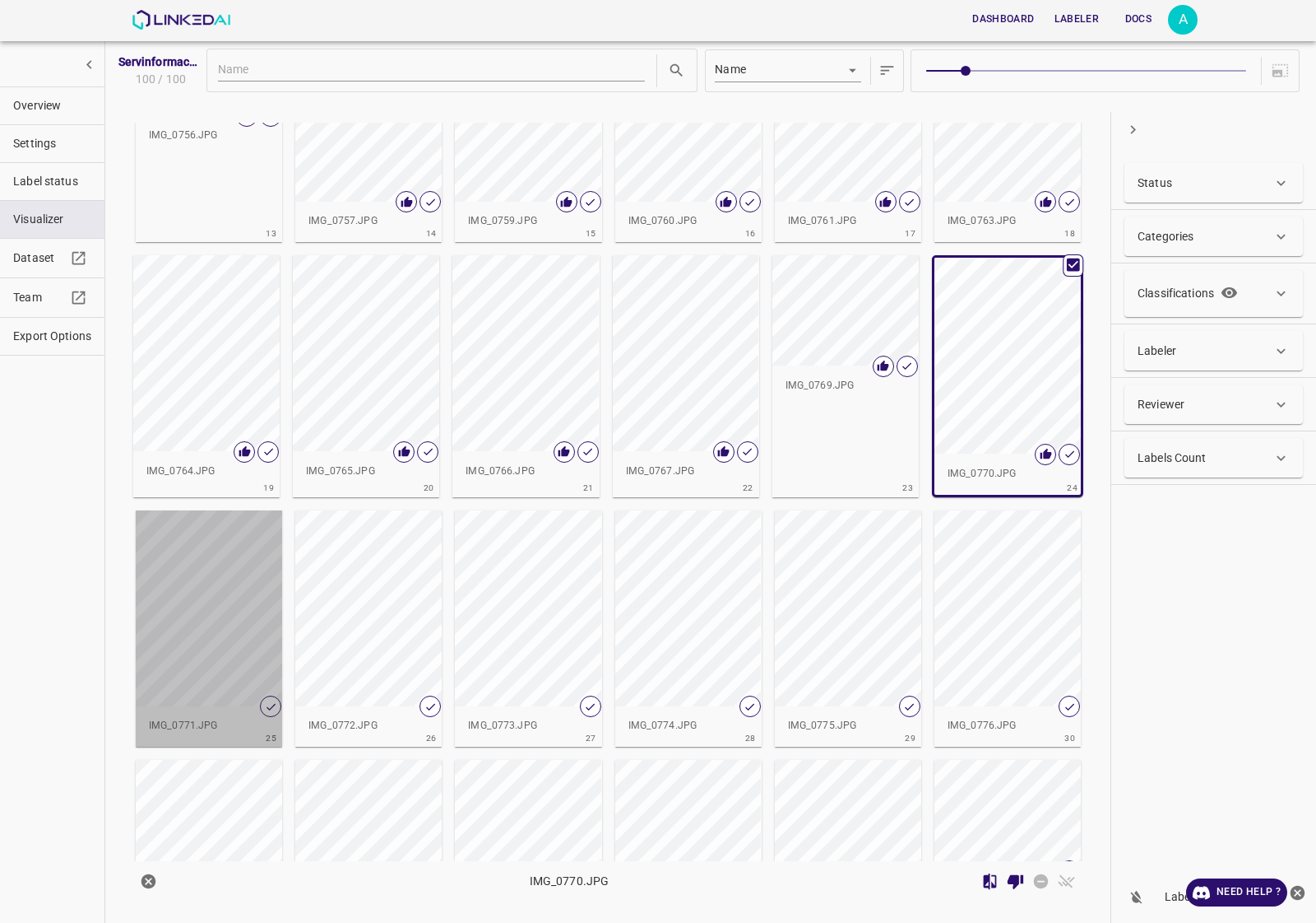
click at [238, 611] on div "button" at bounding box center [209, 608] width 146 height 196
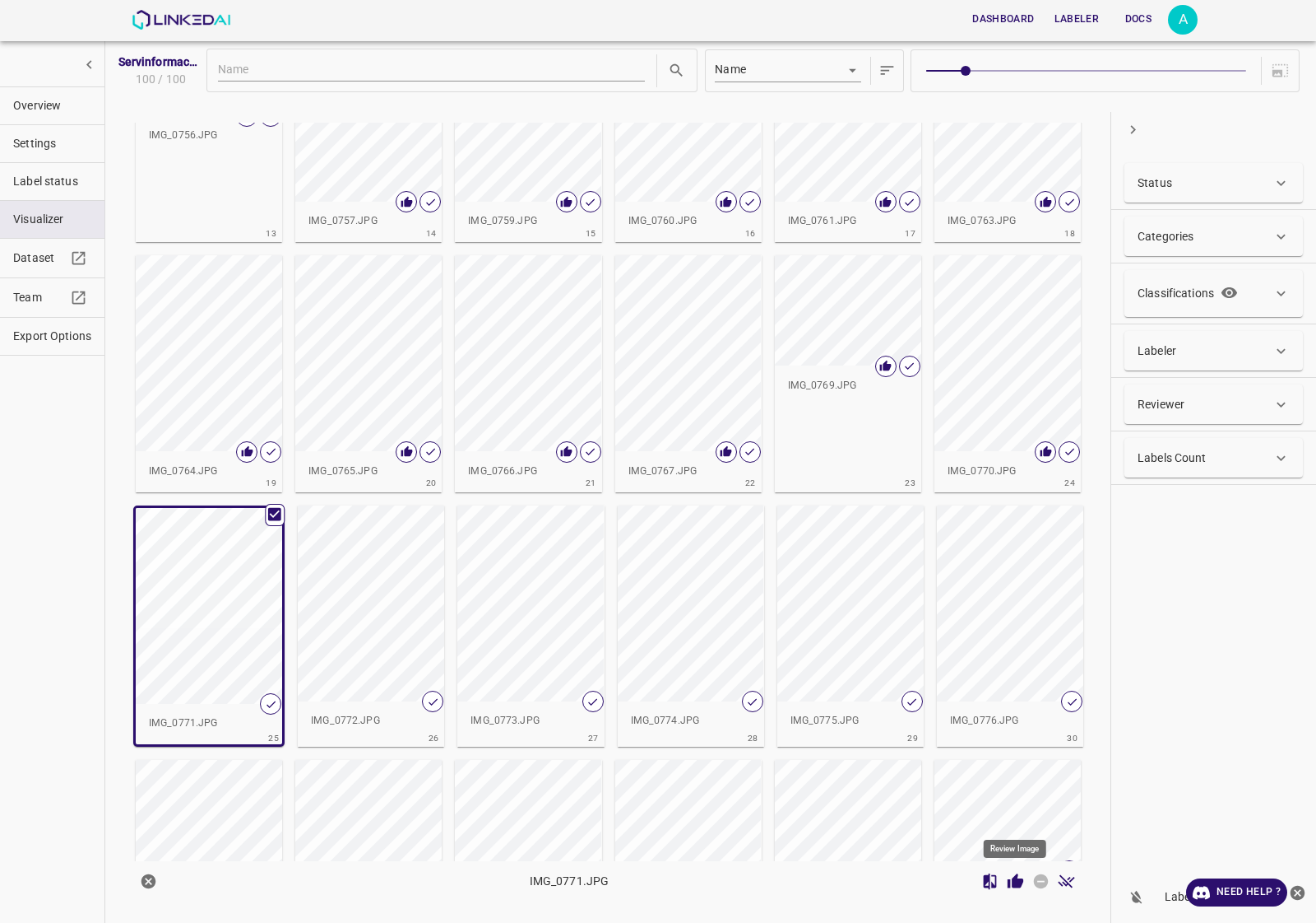
click at [1014, 879] on icon "Review Image" at bounding box center [1016, 880] width 16 height 15
click at [381, 650] on div "button" at bounding box center [370, 603] width 146 height 196
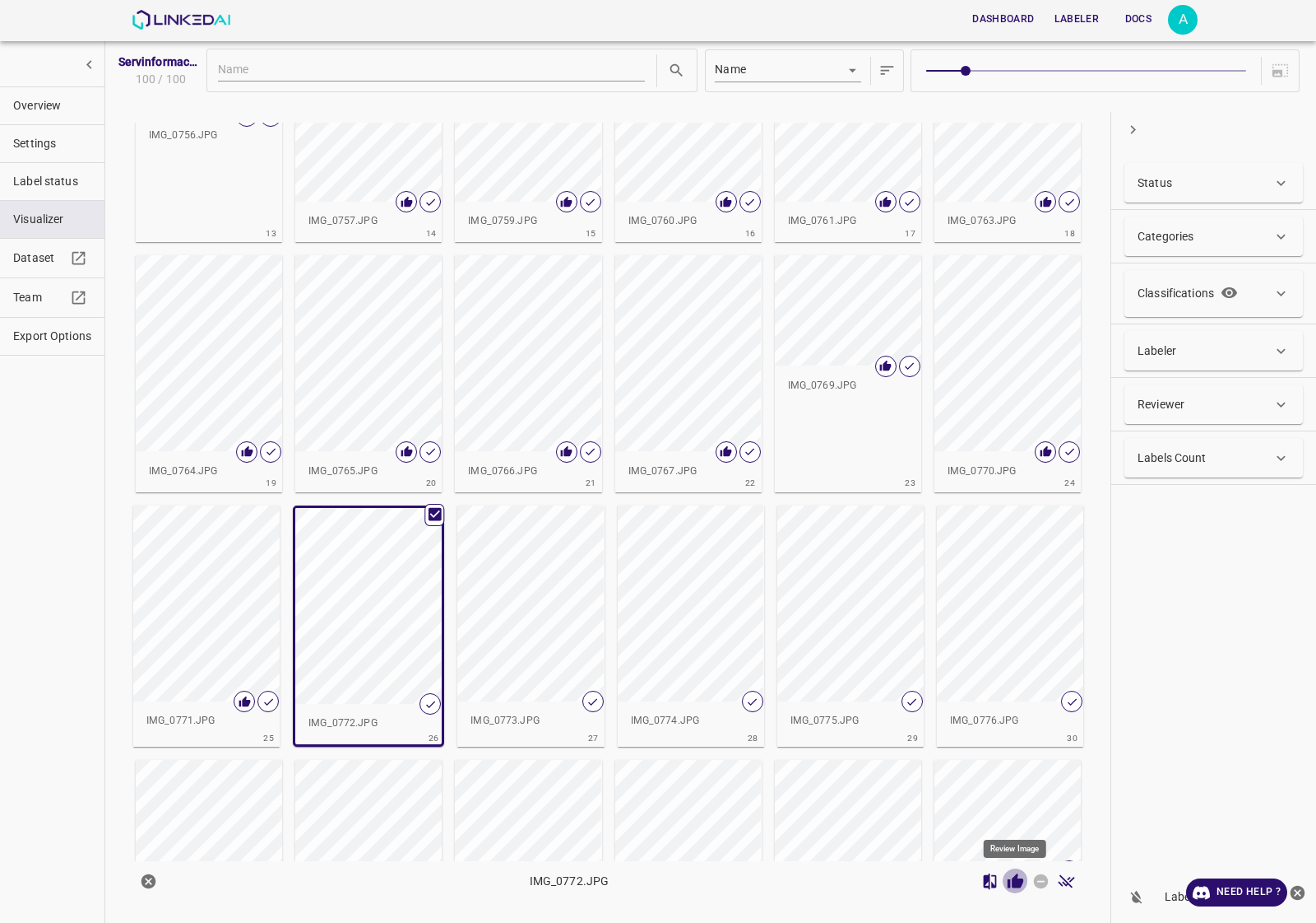
click at [1014, 889] on icon "Review Image" at bounding box center [1015, 880] width 17 height 17
click at [512, 646] on div "button" at bounding box center [530, 603] width 146 height 196
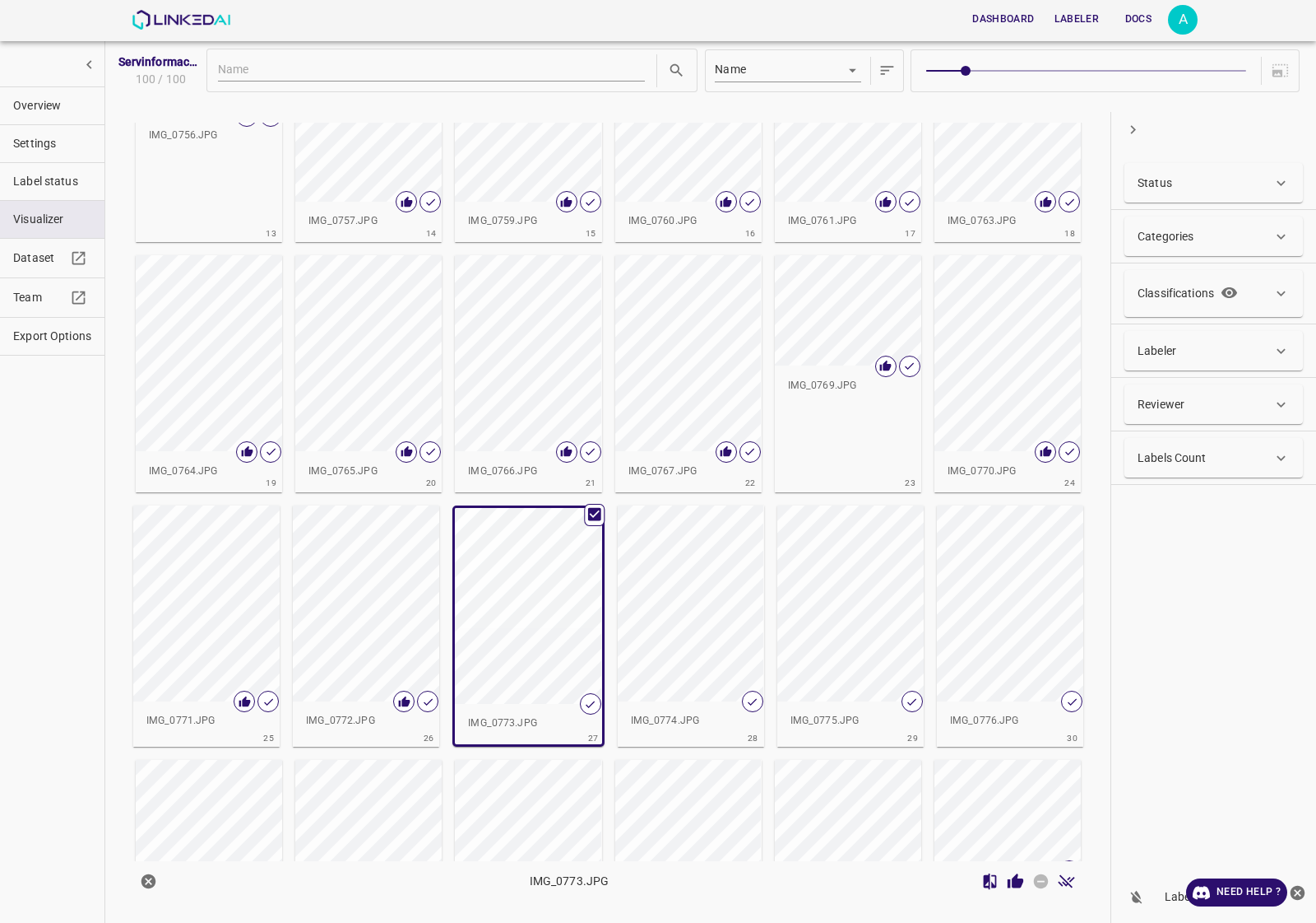
click at [1018, 883] on icon "Review Image" at bounding box center [1016, 880] width 16 height 15
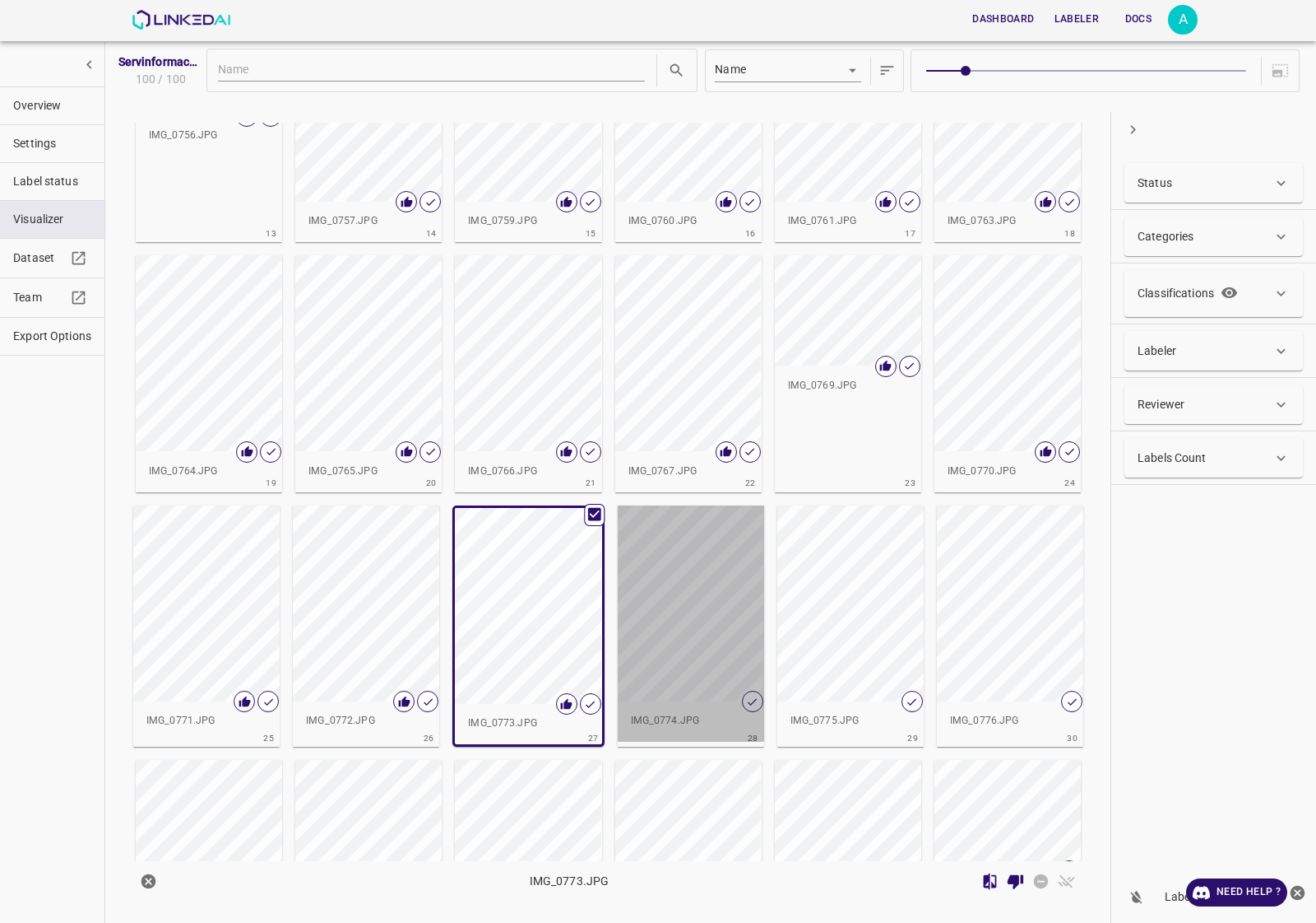
click at [726, 602] on div "button" at bounding box center [690, 603] width 146 height 196
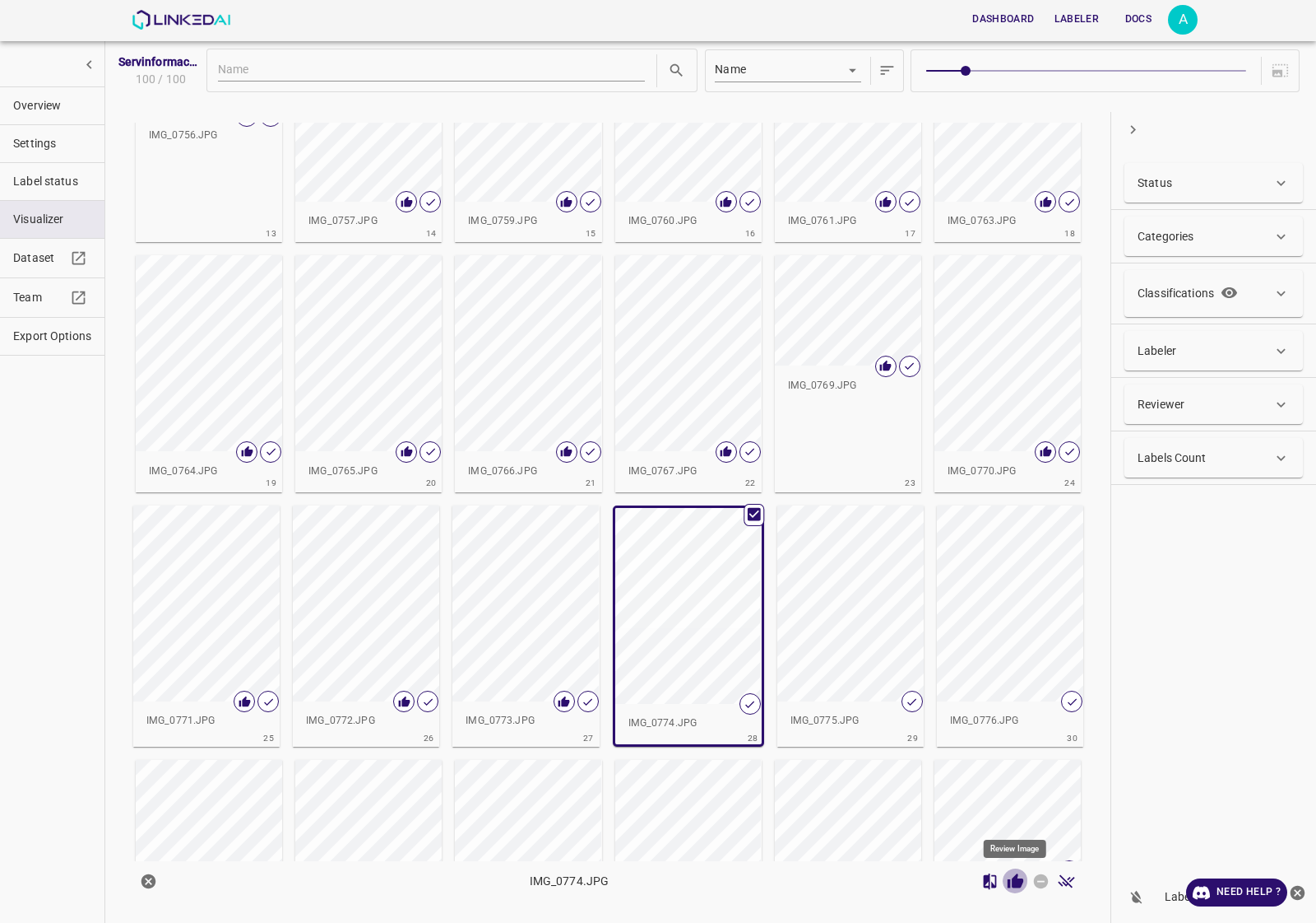
click at [1022, 884] on icon "Review Image" at bounding box center [1016, 880] width 16 height 15
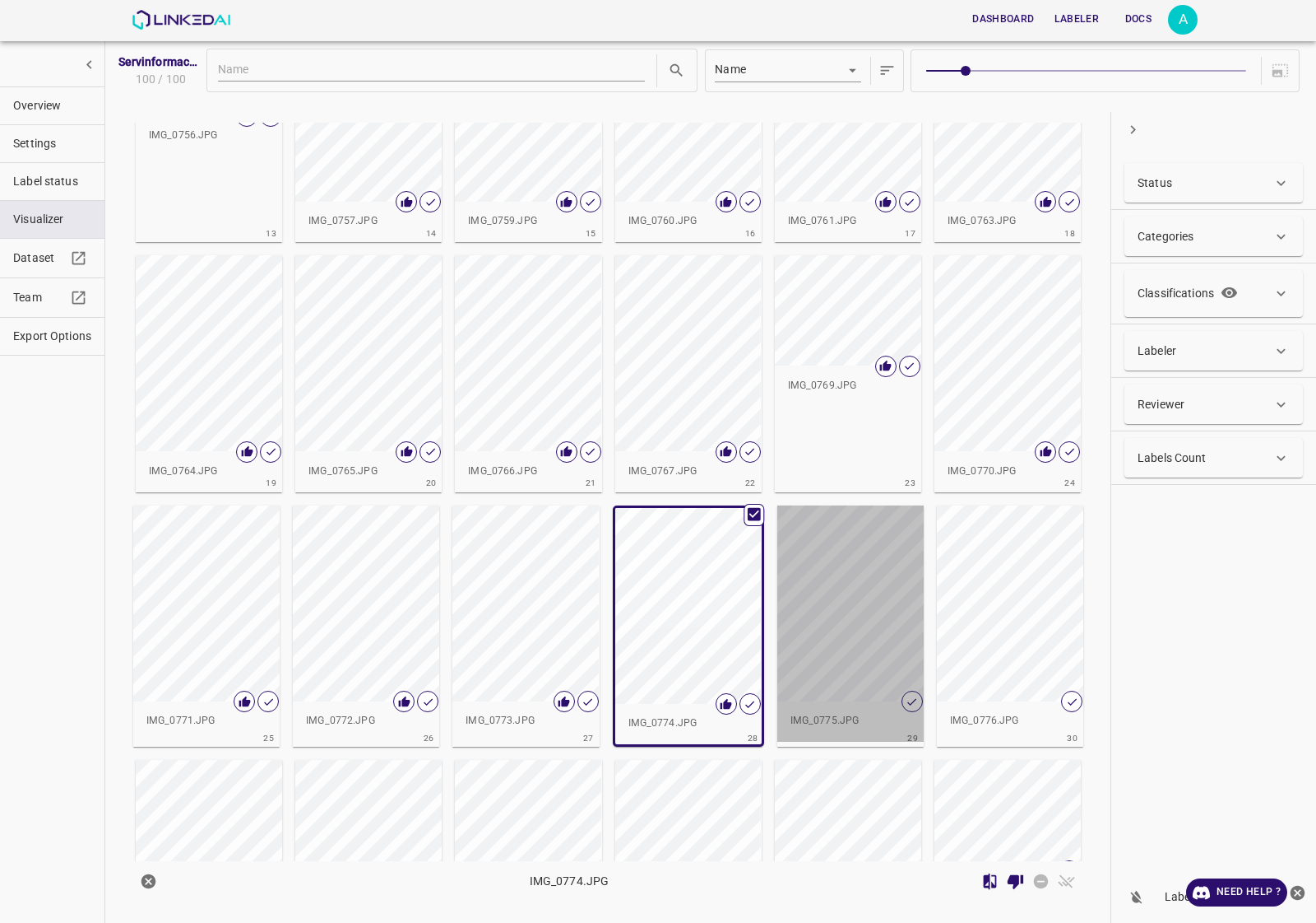
click at [865, 640] on div "button" at bounding box center [850, 603] width 146 height 196
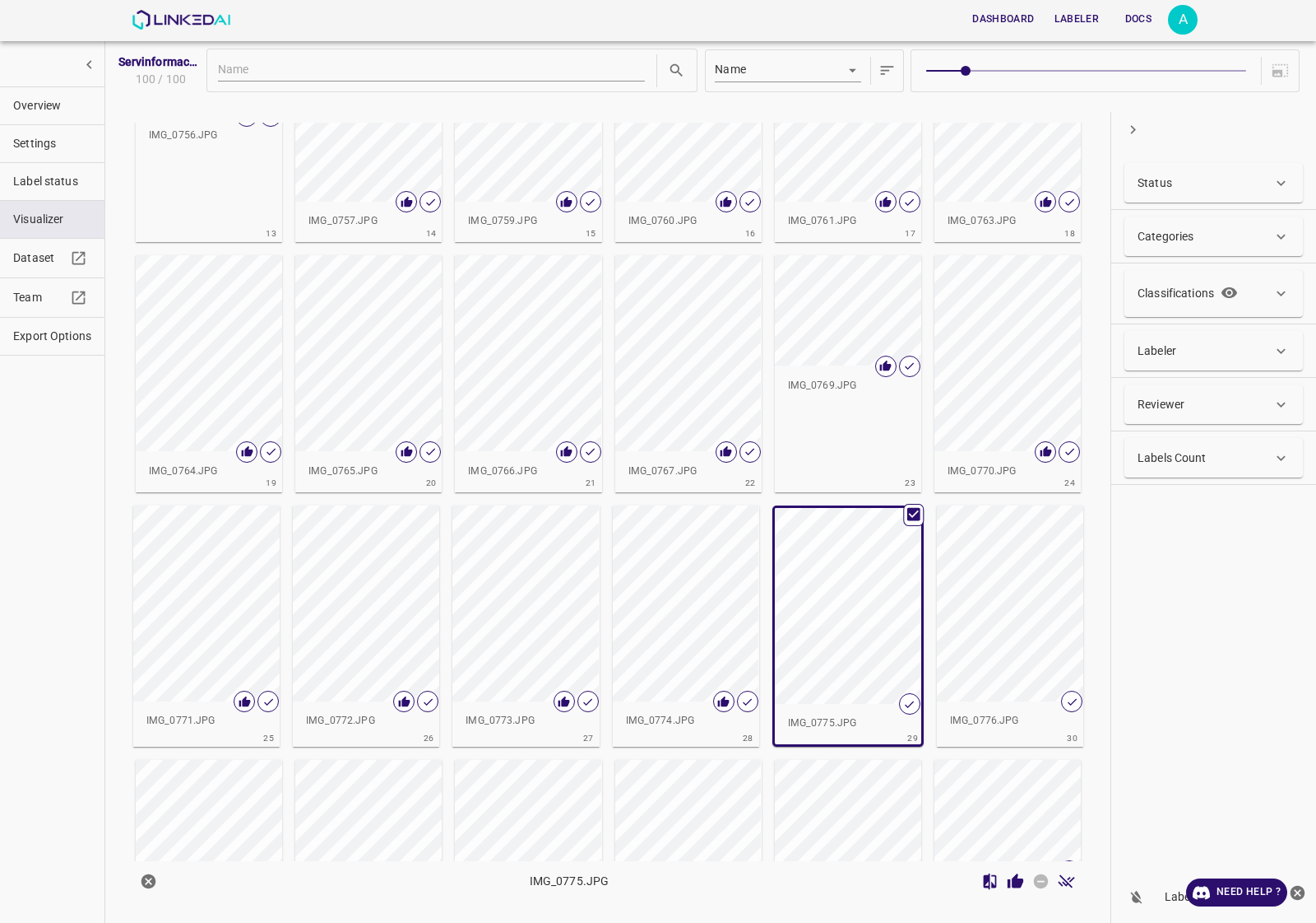
click at [1021, 882] on icon "Review Image" at bounding box center [1016, 880] width 16 height 15
click at [1006, 668] on div "button" at bounding box center [1009, 603] width 146 height 196
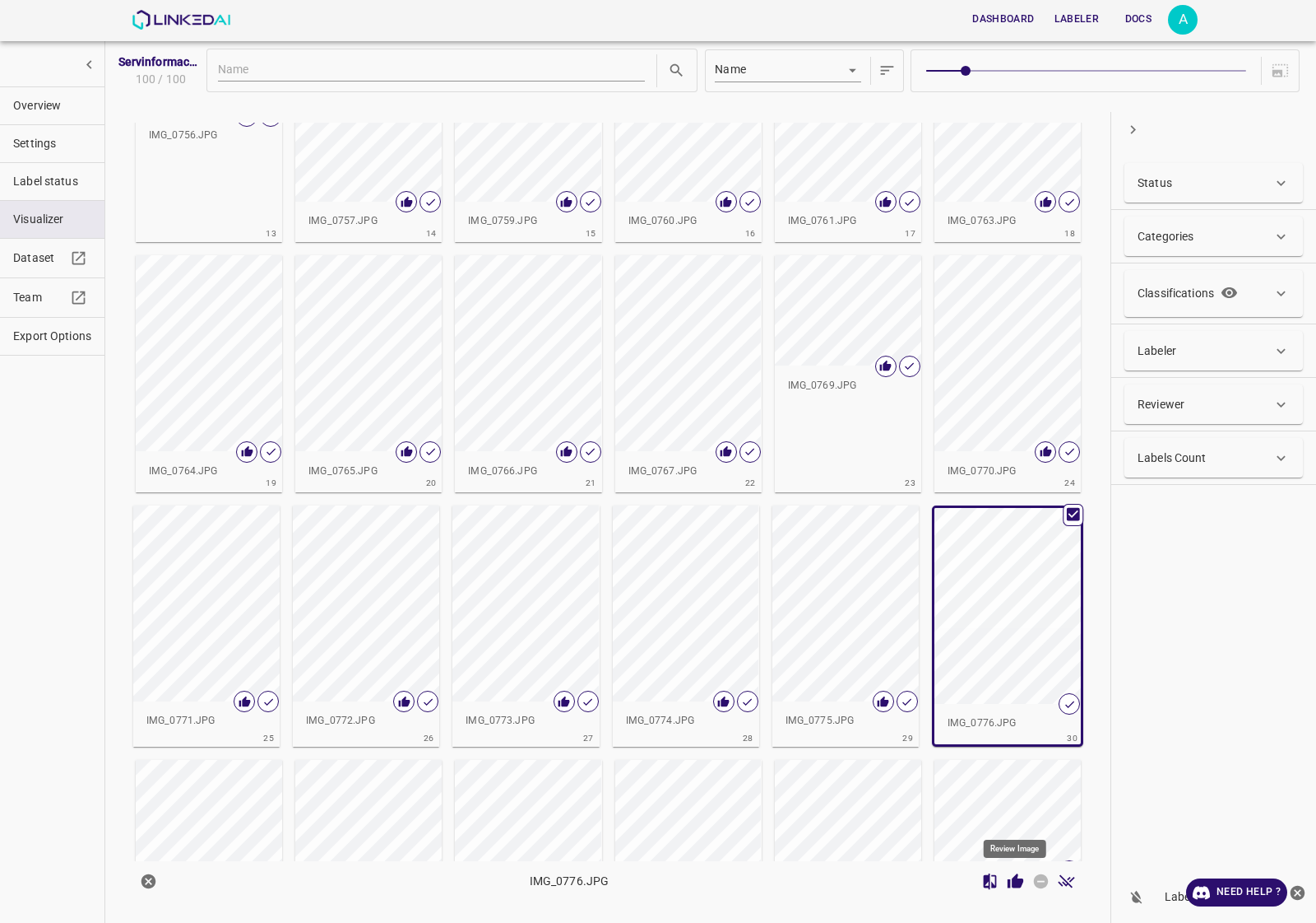
click at [1009, 883] on icon "Review Image" at bounding box center [1016, 880] width 16 height 15
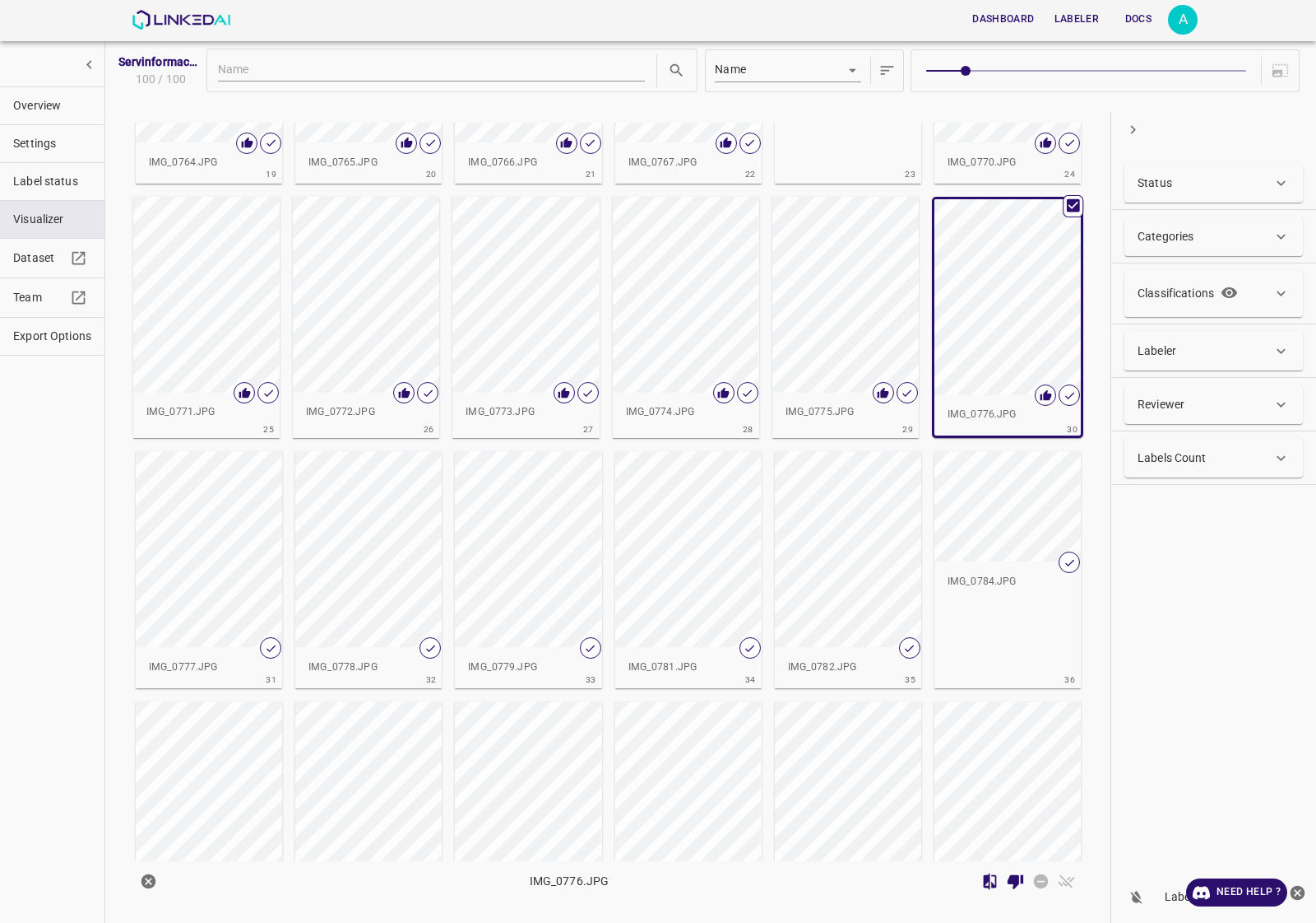
scroll to position [1132, 0]
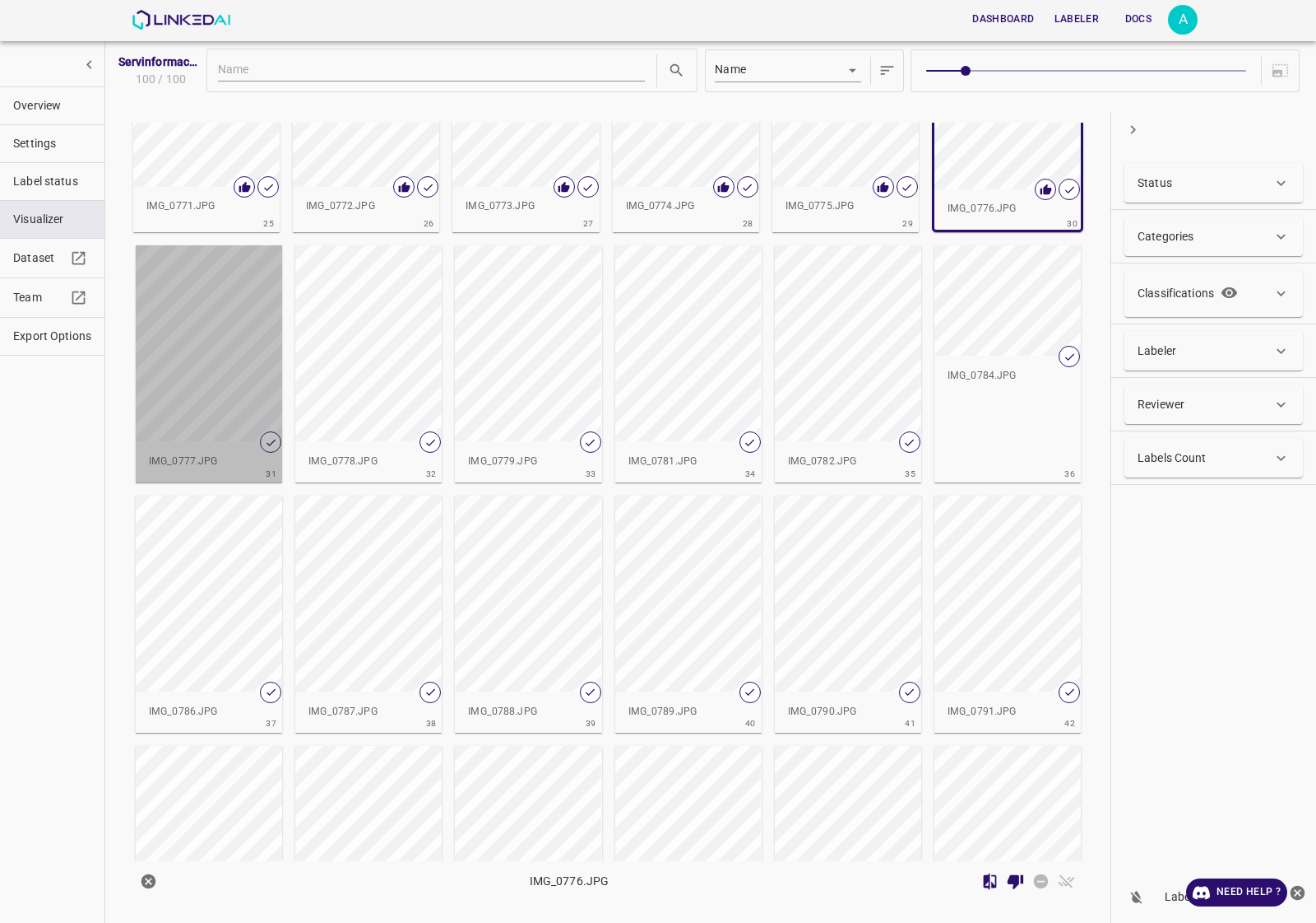
click at [174, 384] on div "button" at bounding box center [209, 343] width 146 height 196
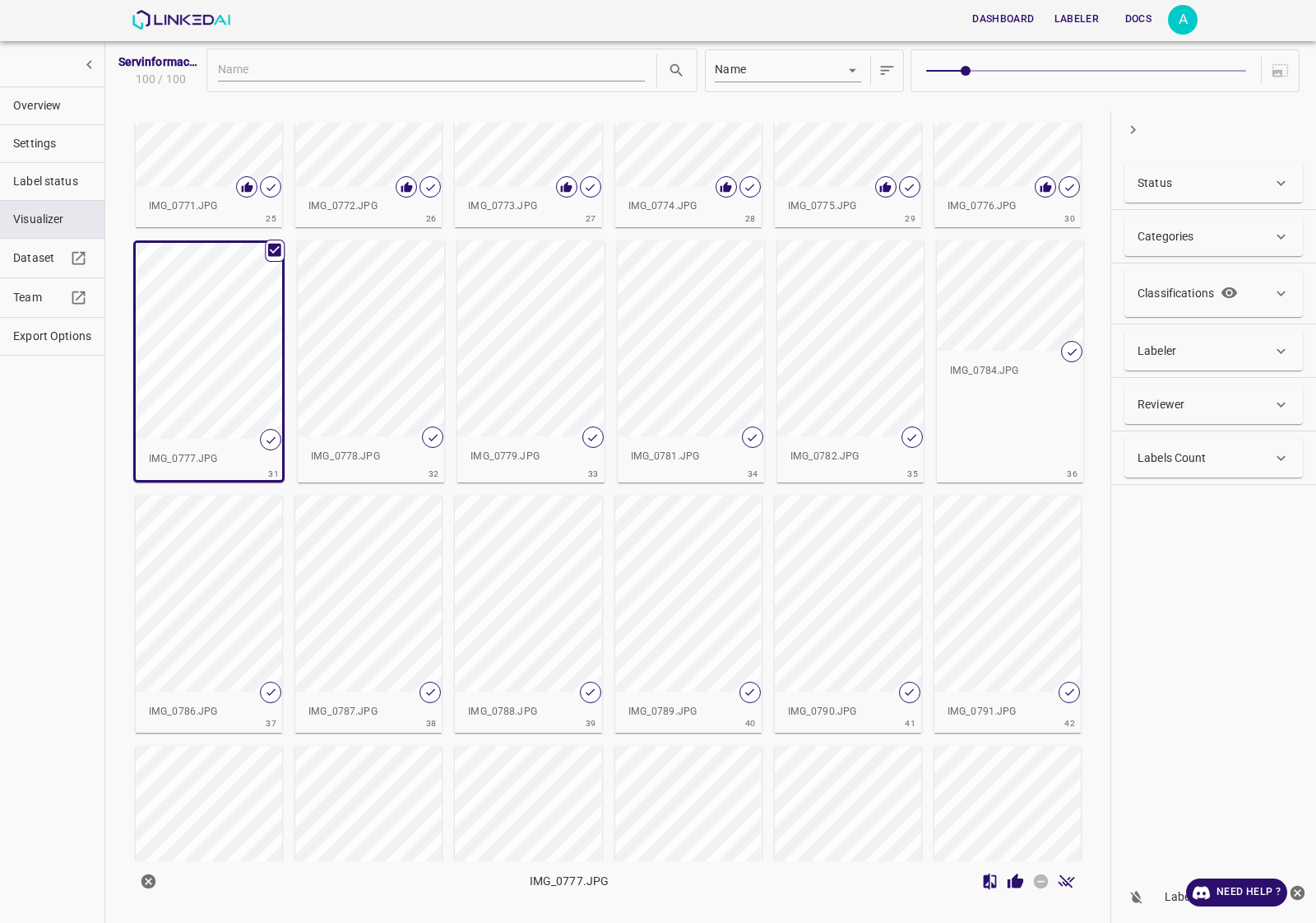
click at [1021, 893] on div at bounding box center [1028, 881] width 102 height 26
click at [1018, 881] on icon "Review Image" at bounding box center [1016, 880] width 16 height 15
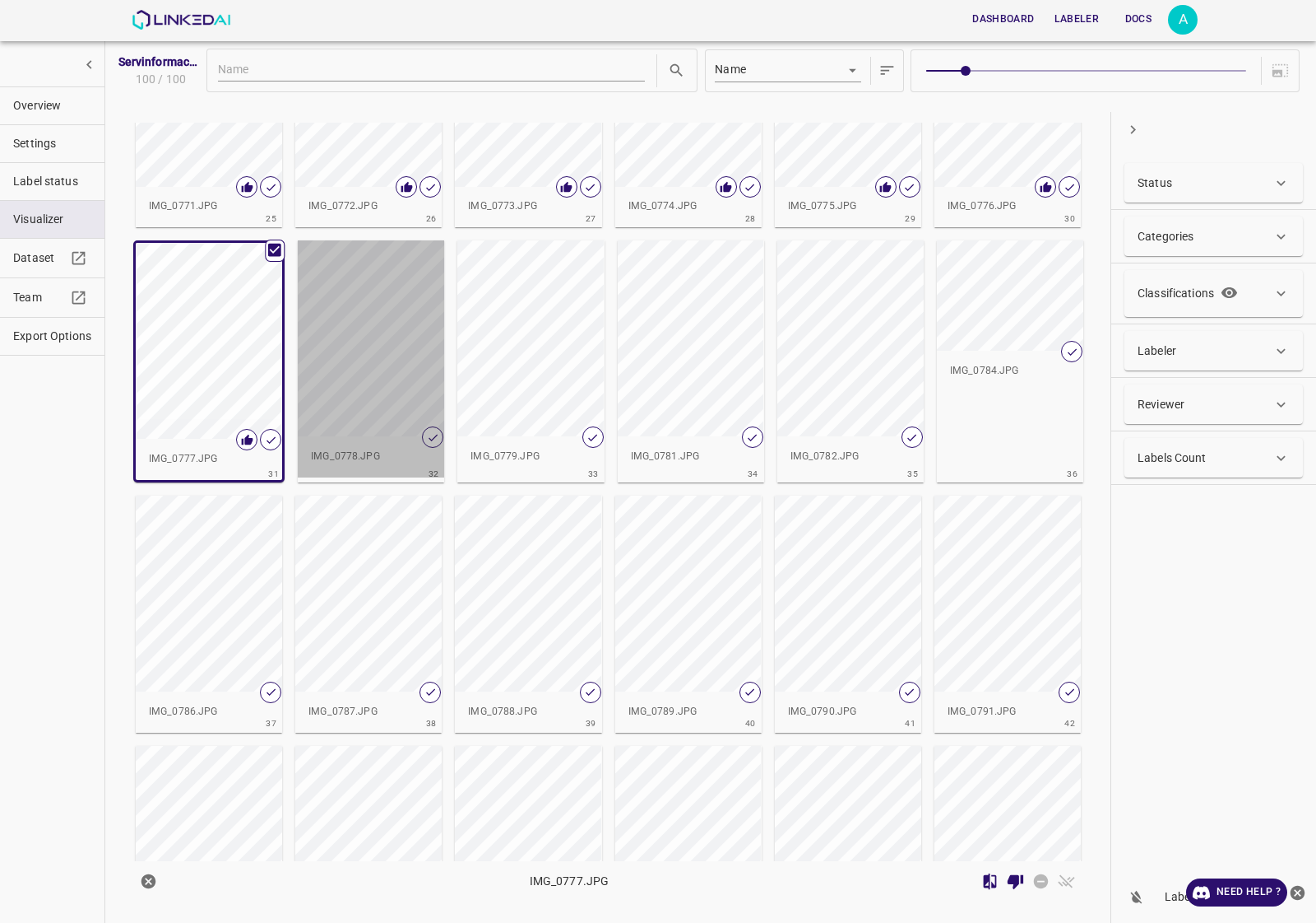
click at [405, 395] on div "button" at bounding box center [370, 338] width 146 height 196
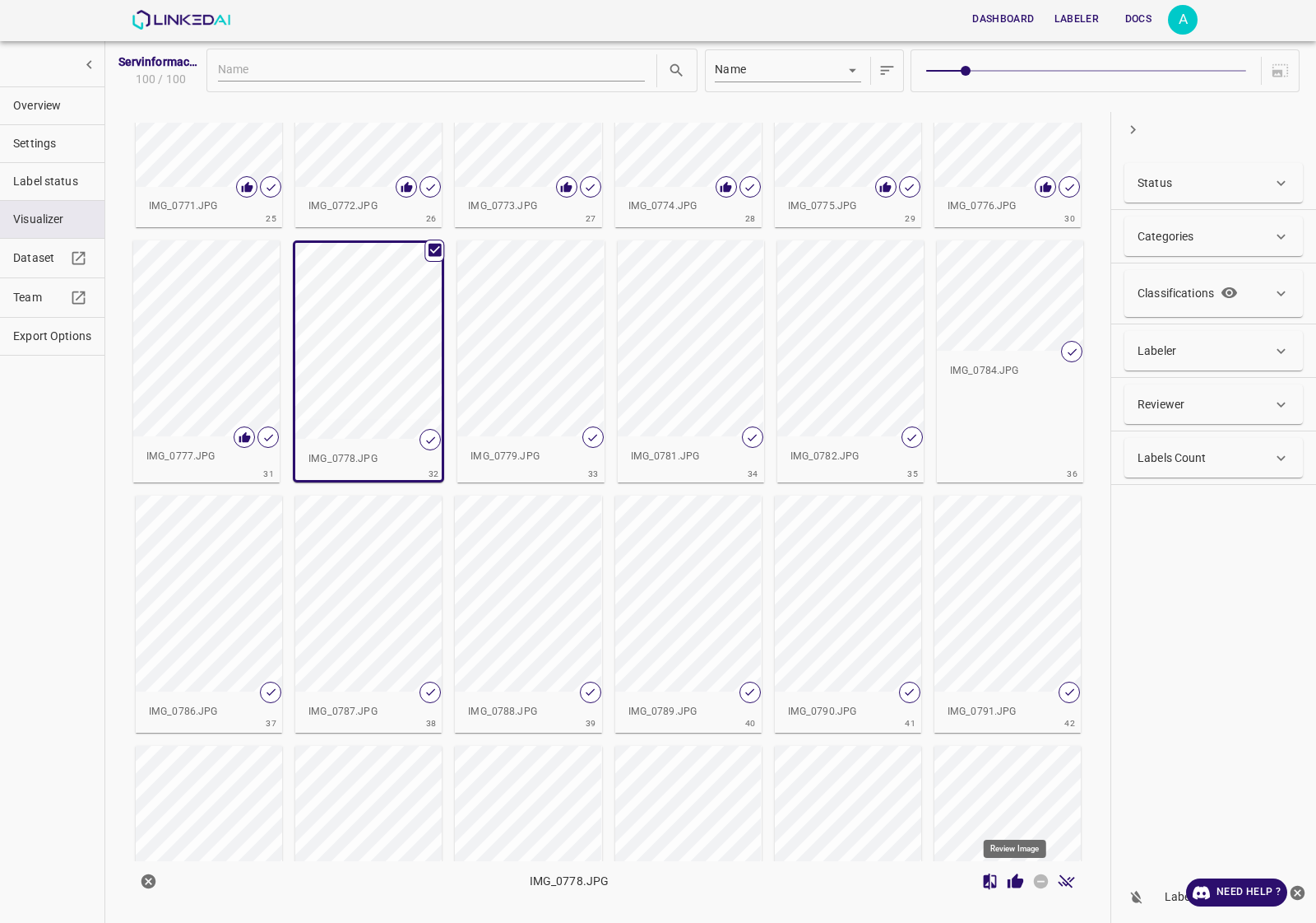
click at [1022, 884] on icon "Review Image" at bounding box center [1016, 880] width 16 height 15
click at [532, 390] on div "button" at bounding box center [530, 338] width 146 height 196
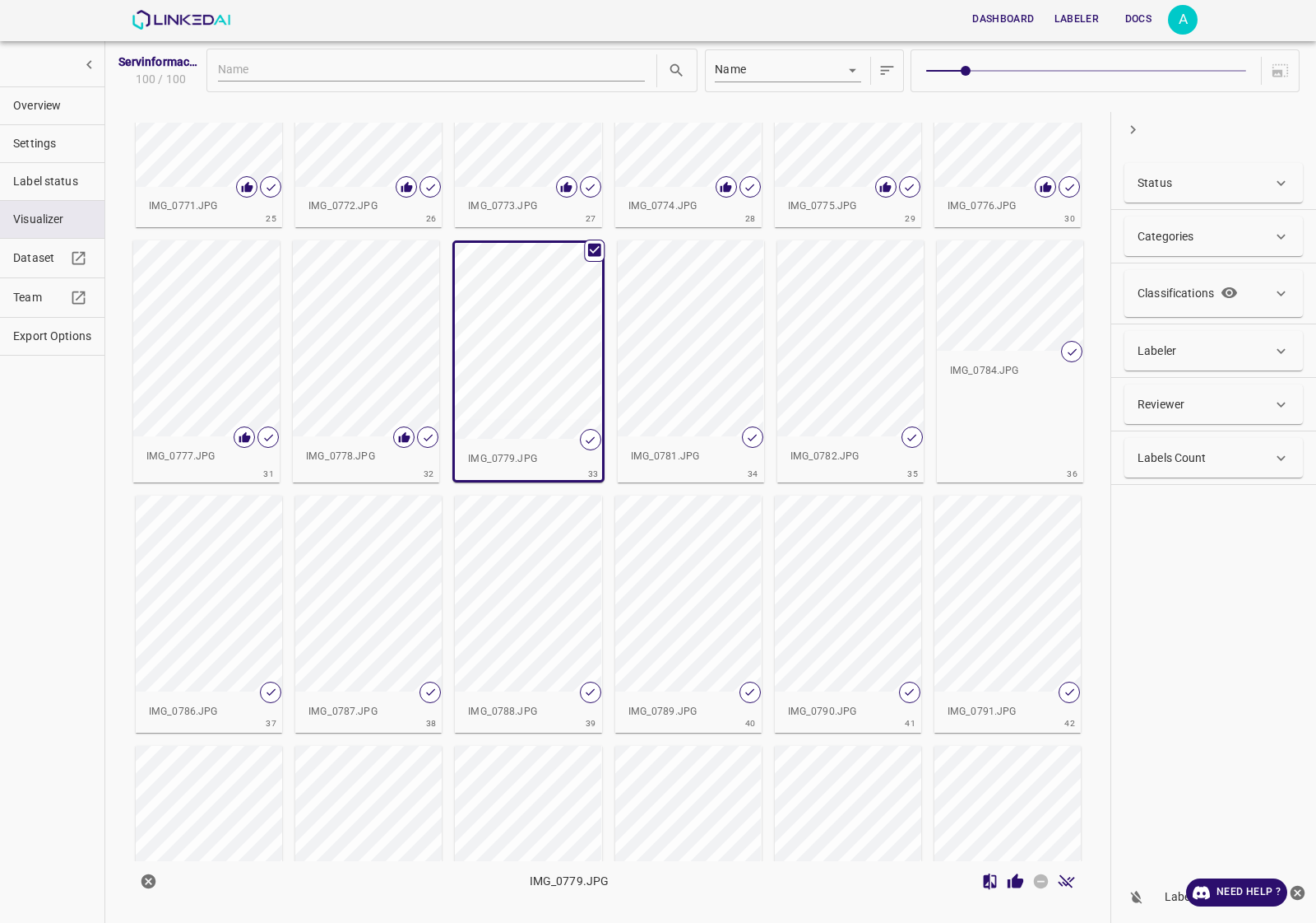
click at [1017, 885] on icon "Review Image" at bounding box center [1016, 880] width 16 height 15
click at [724, 307] on div "button" at bounding box center [690, 338] width 146 height 196
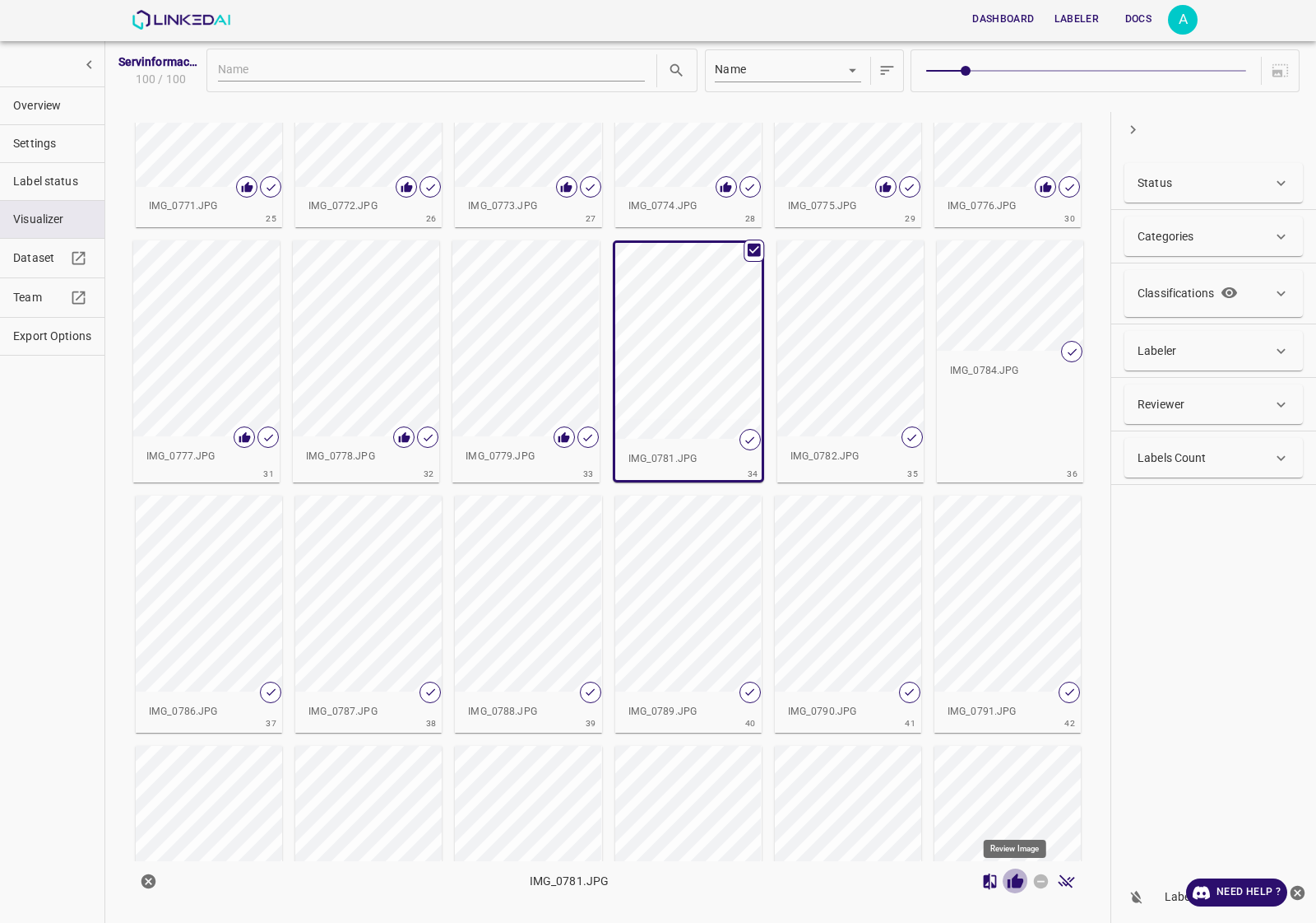
click at [1018, 876] on icon "Review Image" at bounding box center [1015, 880] width 17 height 17
click at [855, 348] on div "button" at bounding box center [850, 338] width 146 height 196
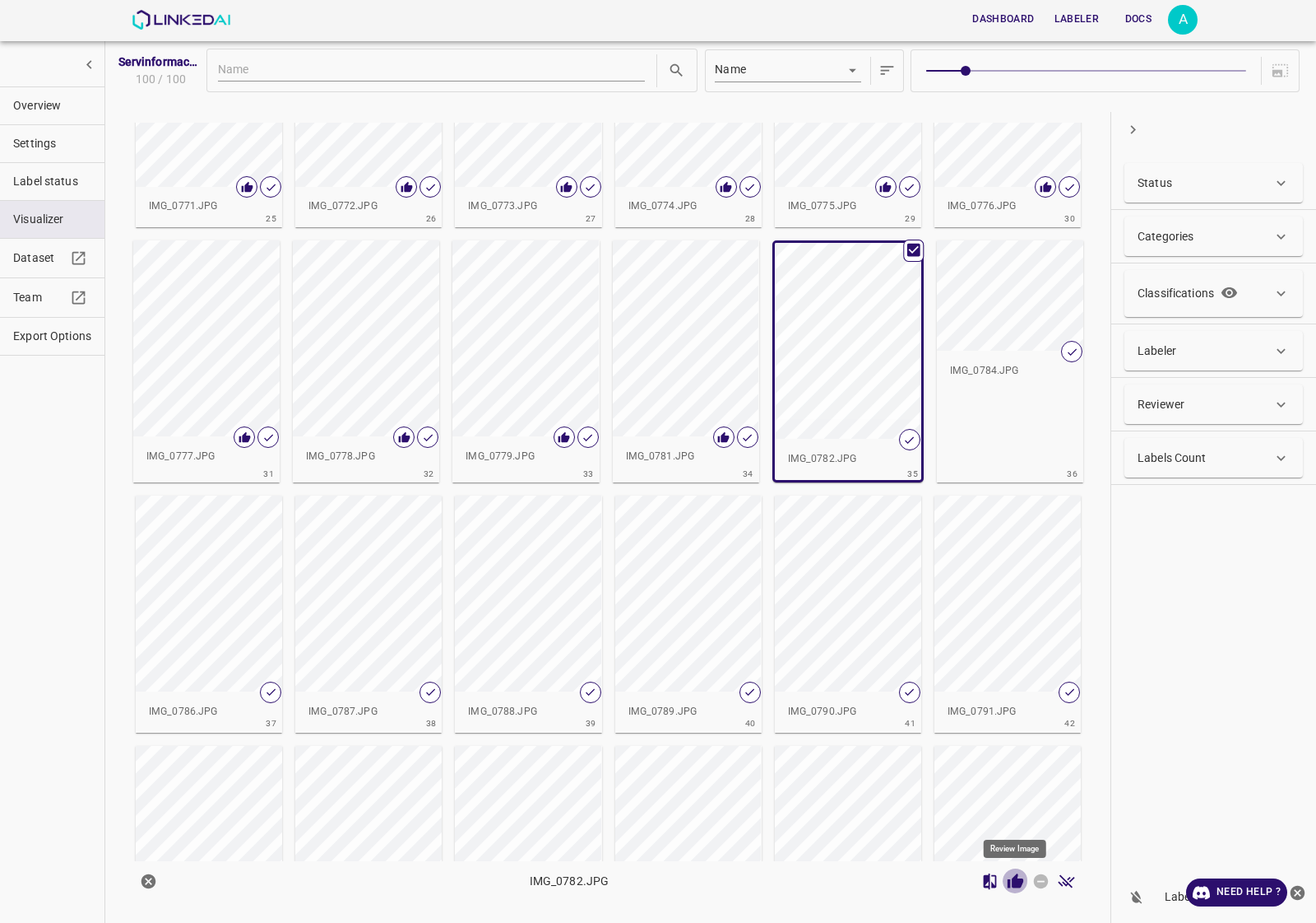
click at [1018, 887] on icon "Review Image" at bounding box center [1016, 880] width 16 height 15
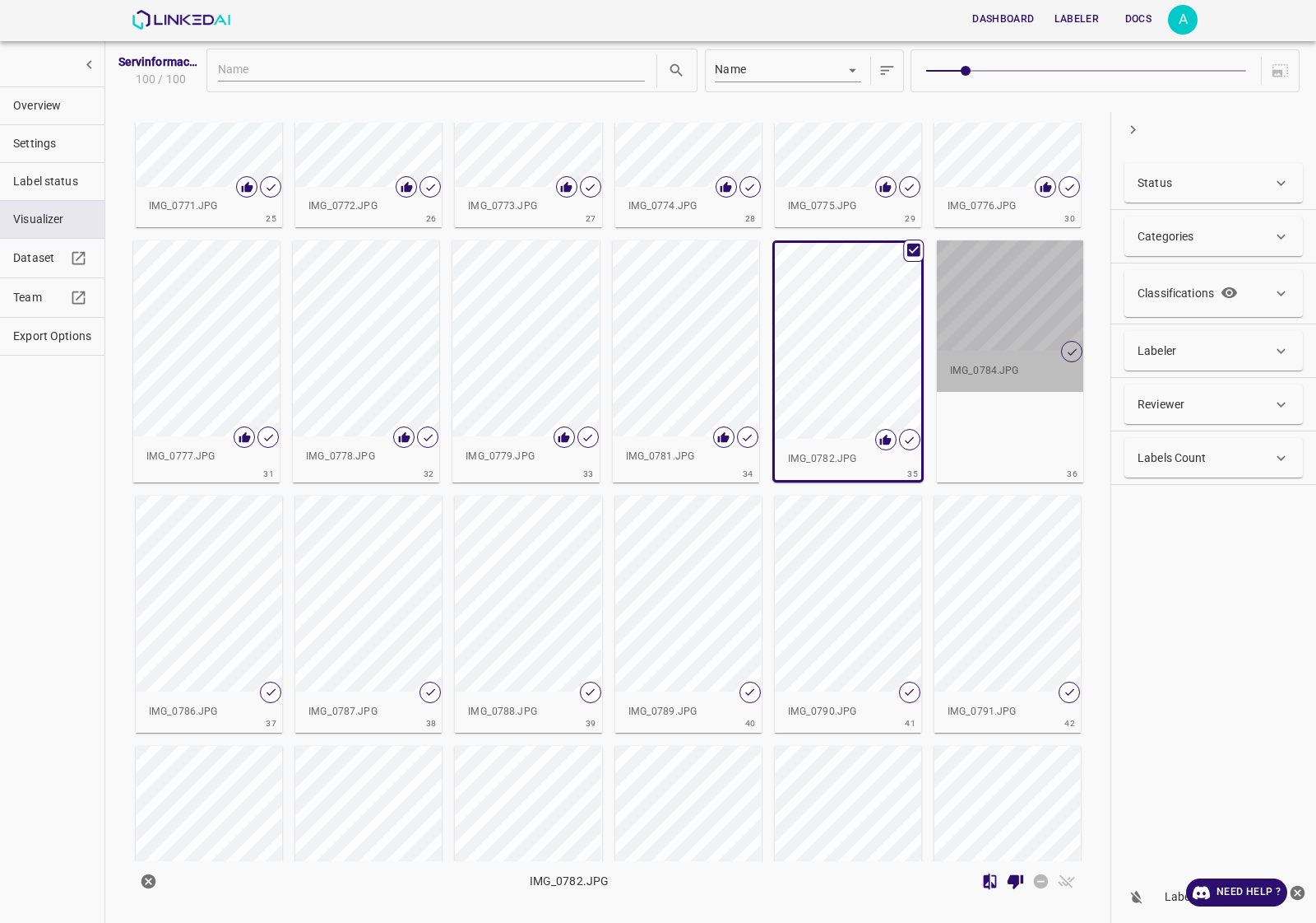
click at [960, 318] on div "button" at bounding box center [1009, 295] width 146 height 110
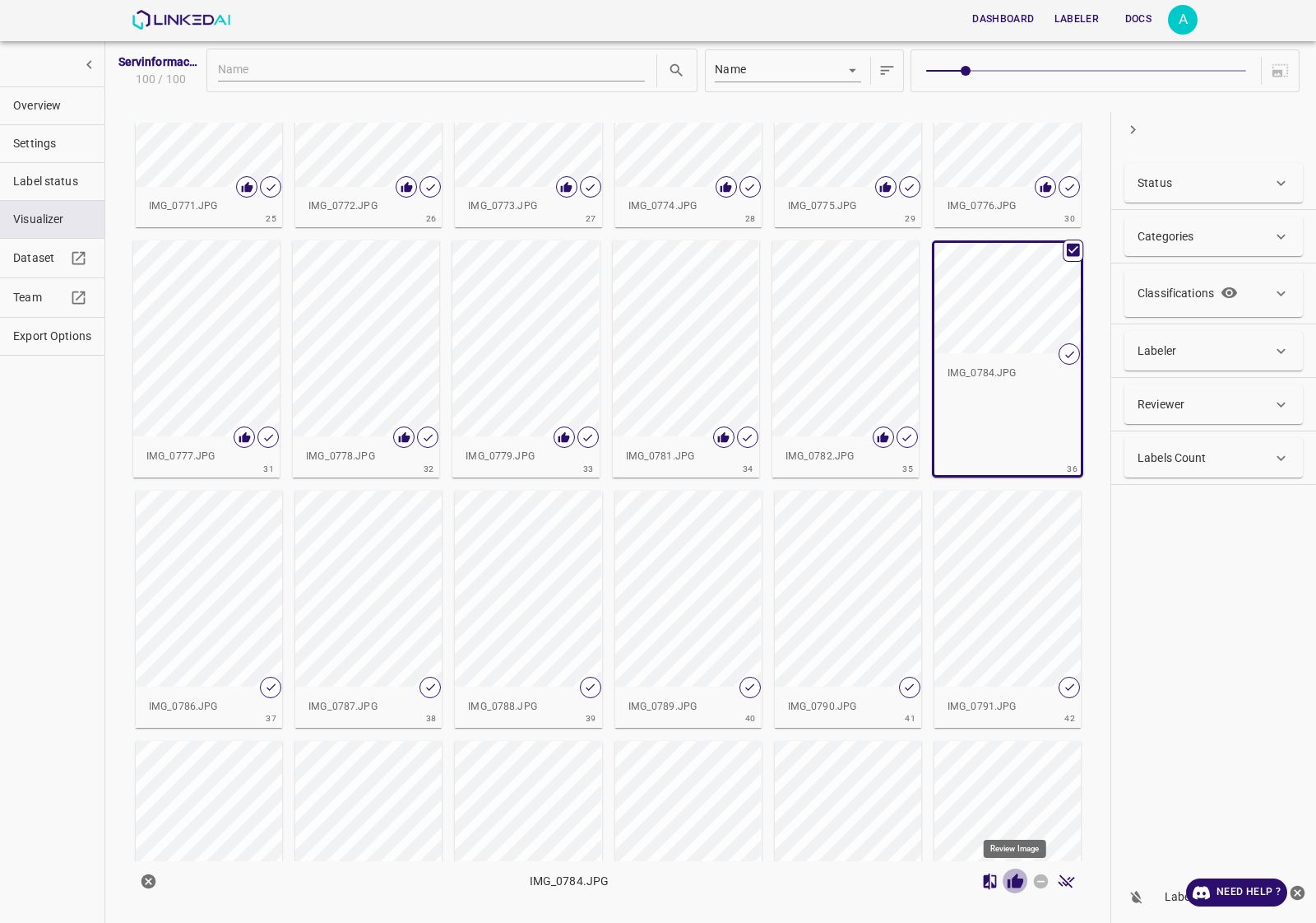
click at [1020, 882] on icon "Review Image" at bounding box center [1016, 880] width 16 height 15
click at [227, 545] on div "button" at bounding box center [209, 588] width 146 height 196
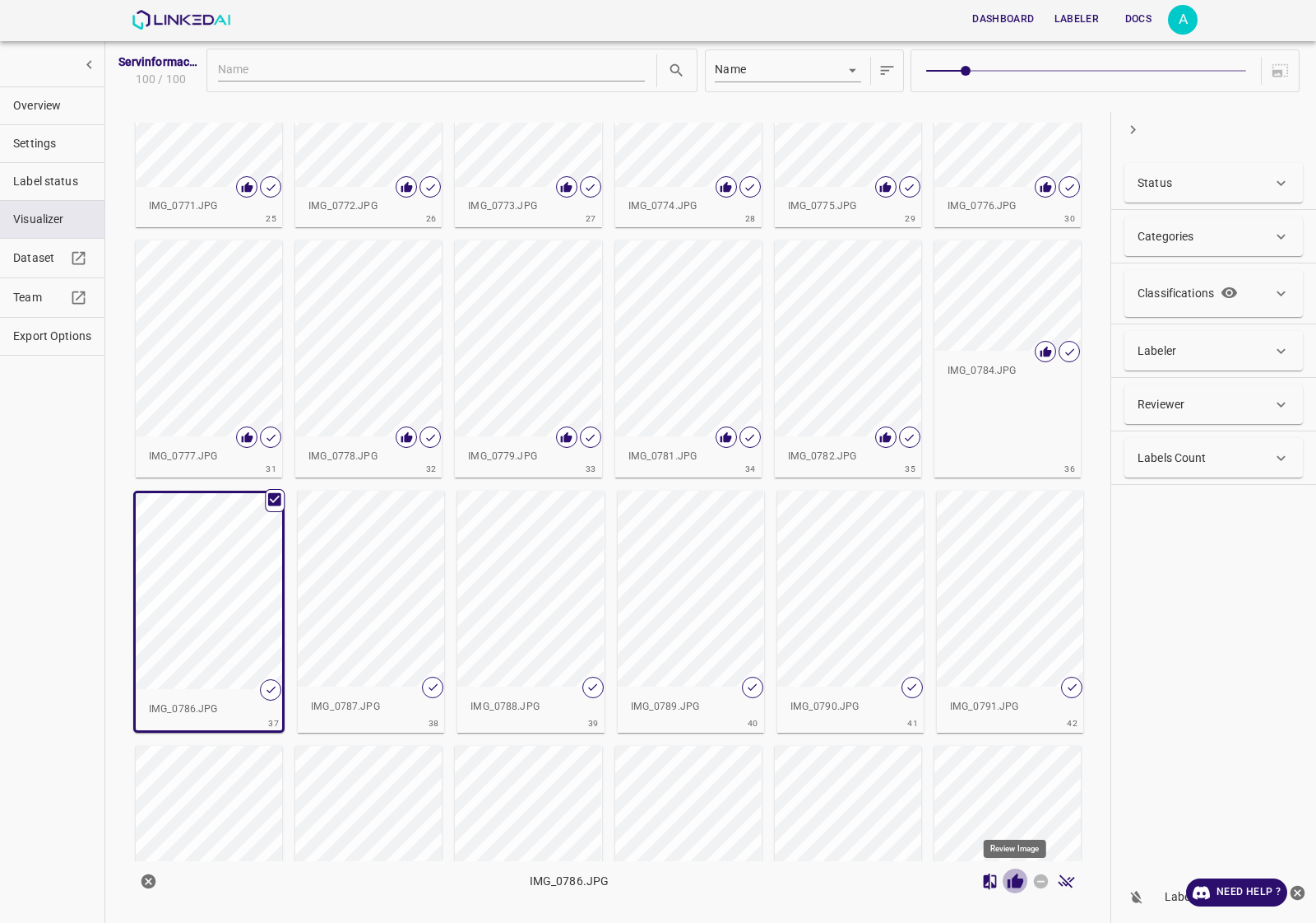
click at [1009, 881] on icon "Review Image" at bounding box center [1016, 880] width 16 height 15
click at [395, 582] on div "button" at bounding box center [370, 588] width 146 height 196
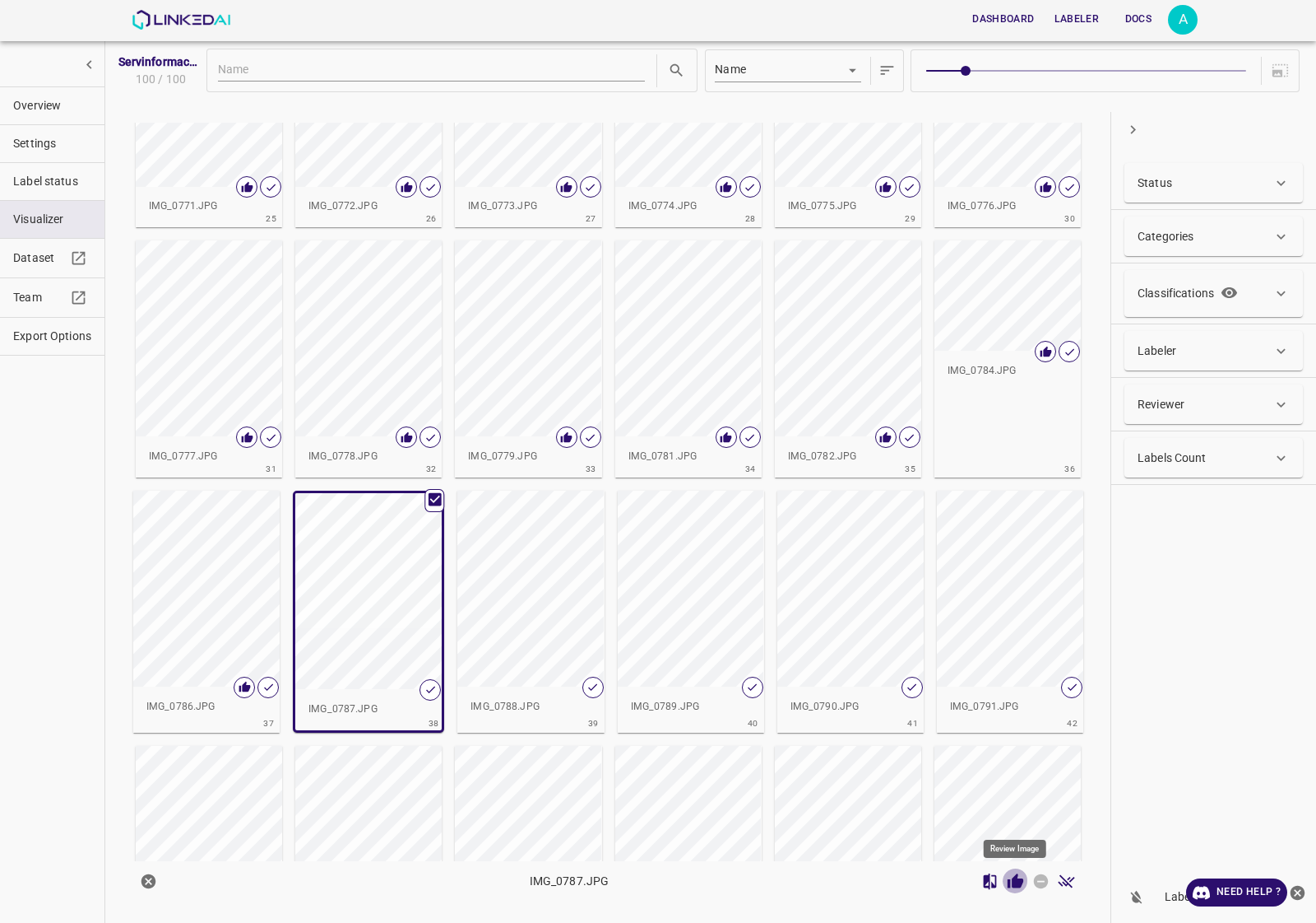
click at [1020, 883] on icon "Review Image" at bounding box center [1016, 880] width 16 height 15
click at [528, 606] on div "button" at bounding box center [530, 588] width 146 height 196
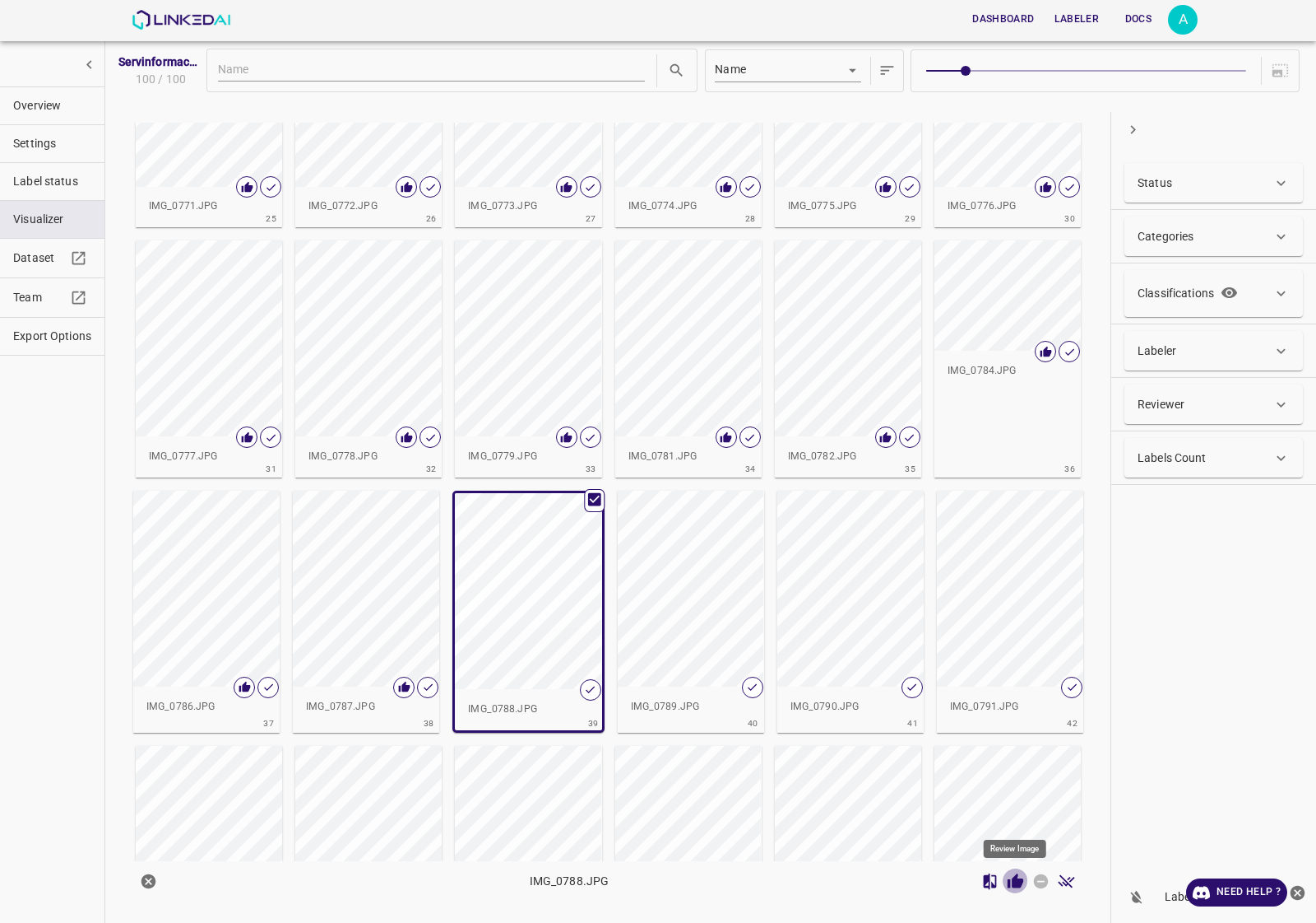
click at [1005, 877] on button "Review Image" at bounding box center [1016, 881] width 26 height 26
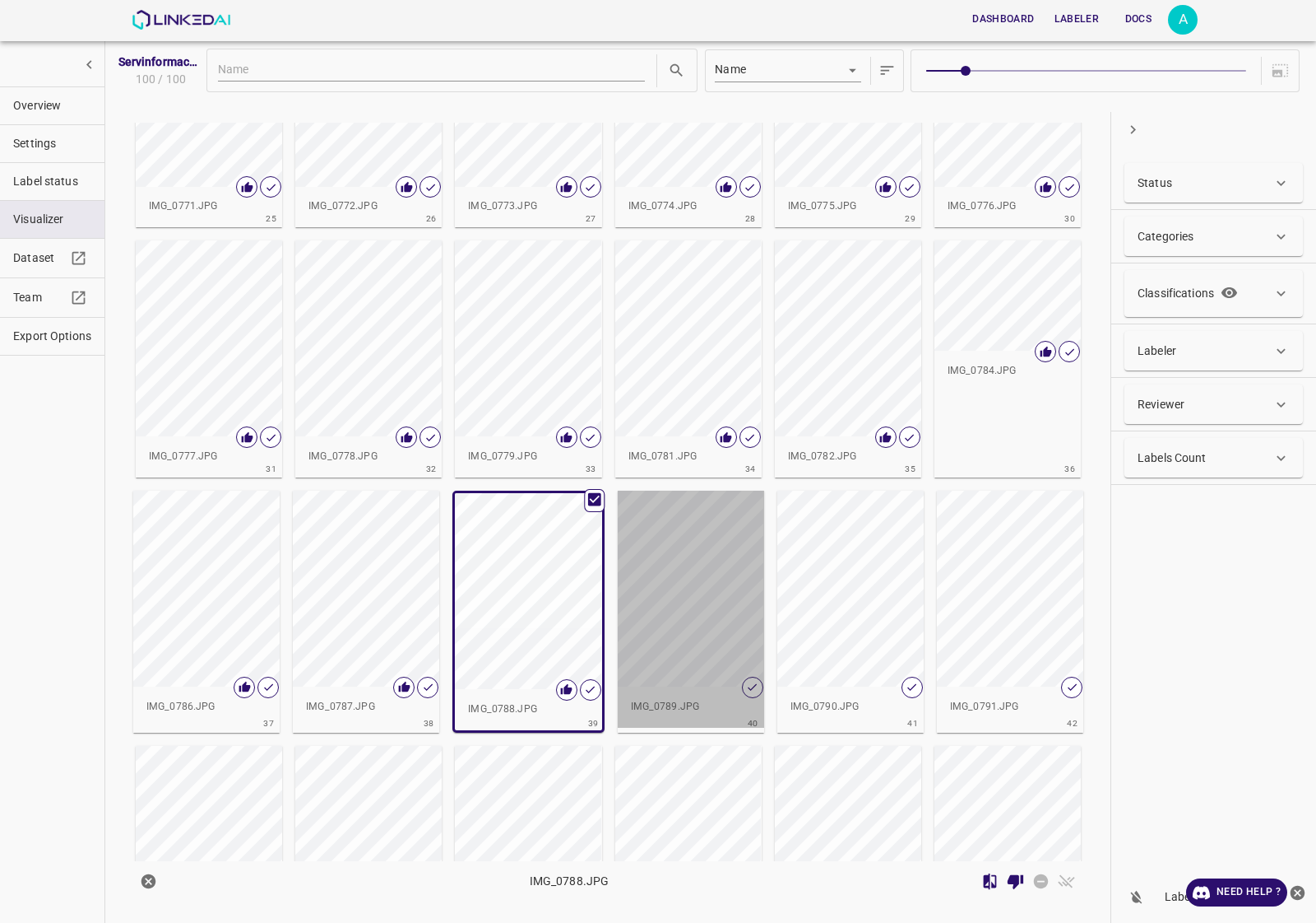
click at [705, 613] on div "button" at bounding box center [690, 588] width 146 height 196
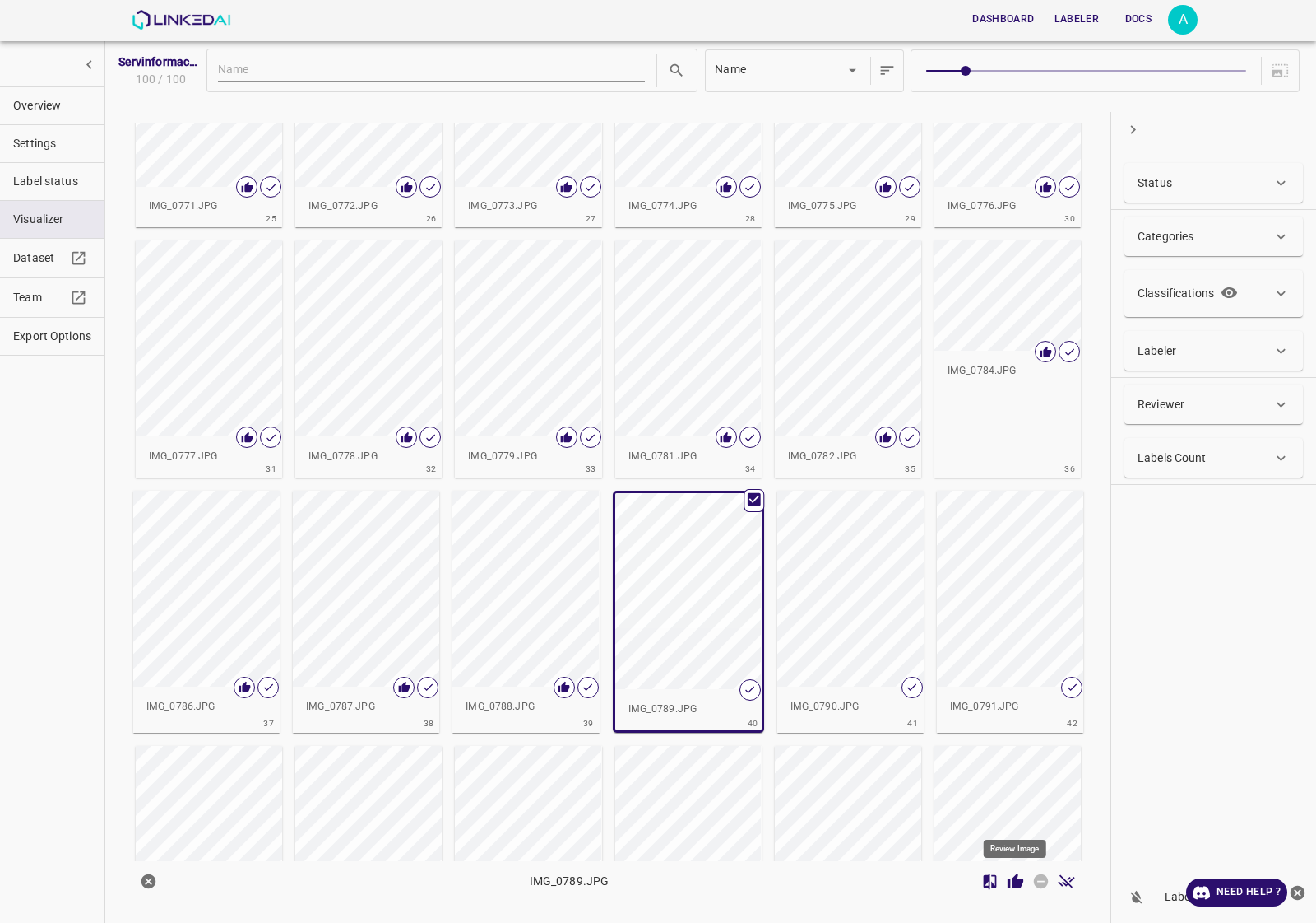
click at [1007, 883] on icon "Review Image" at bounding box center [1015, 880] width 17 height 17
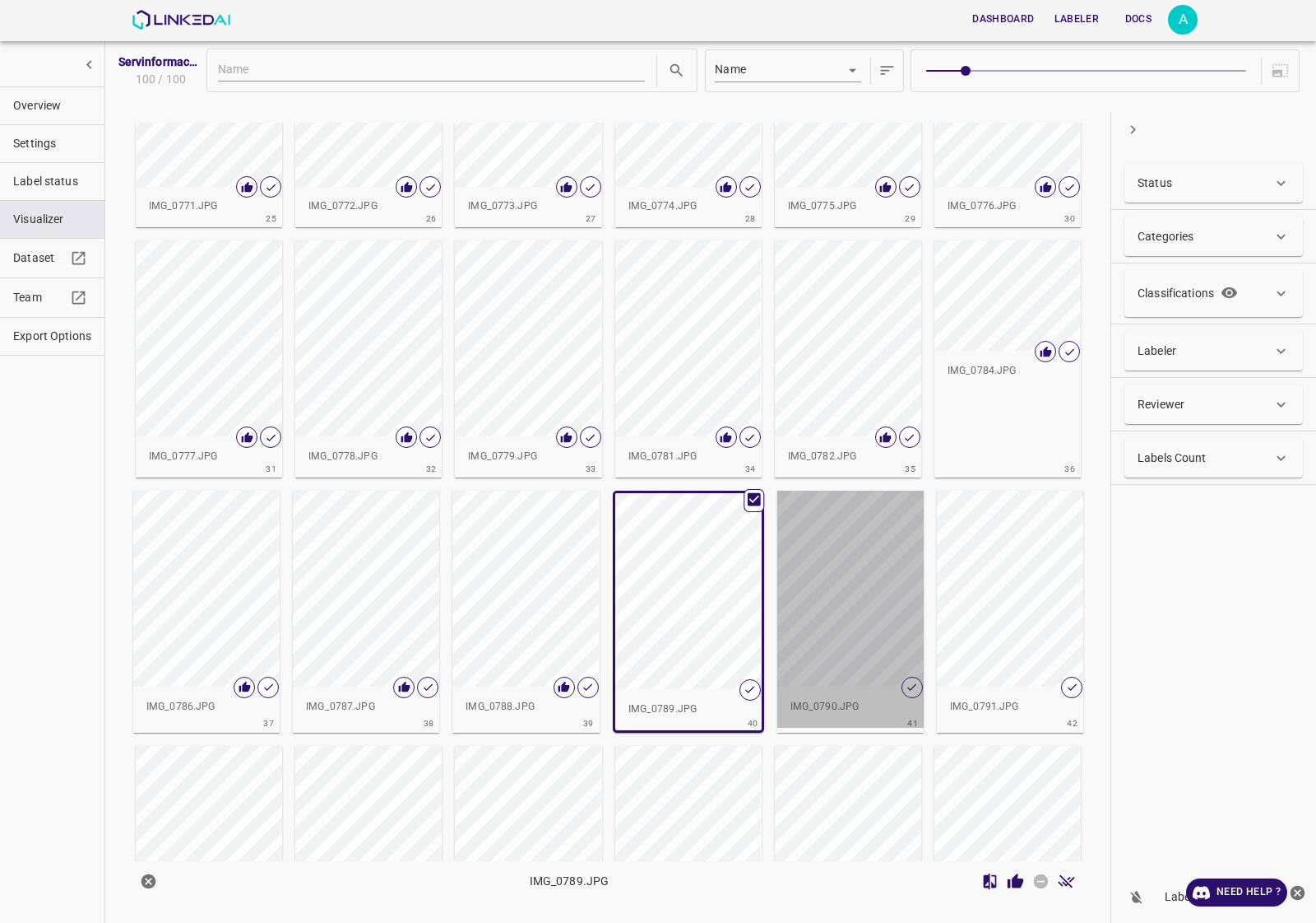
click at [840, 624] on div "button" at bounding box center [850, 588] width 146 height 196
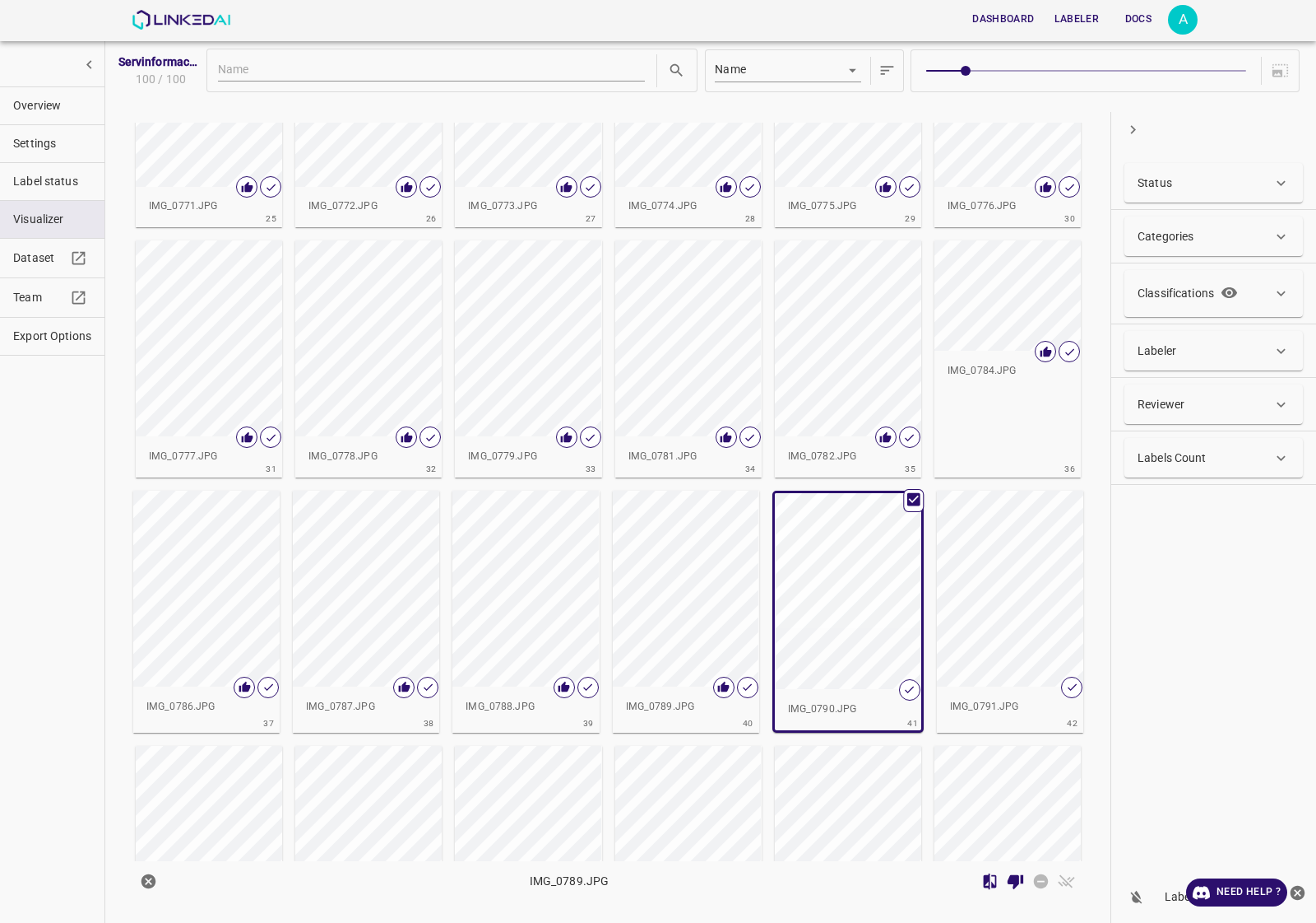
click at [1001, 663] on div "button" at bounding box center [1009, 588] width 146 height 196
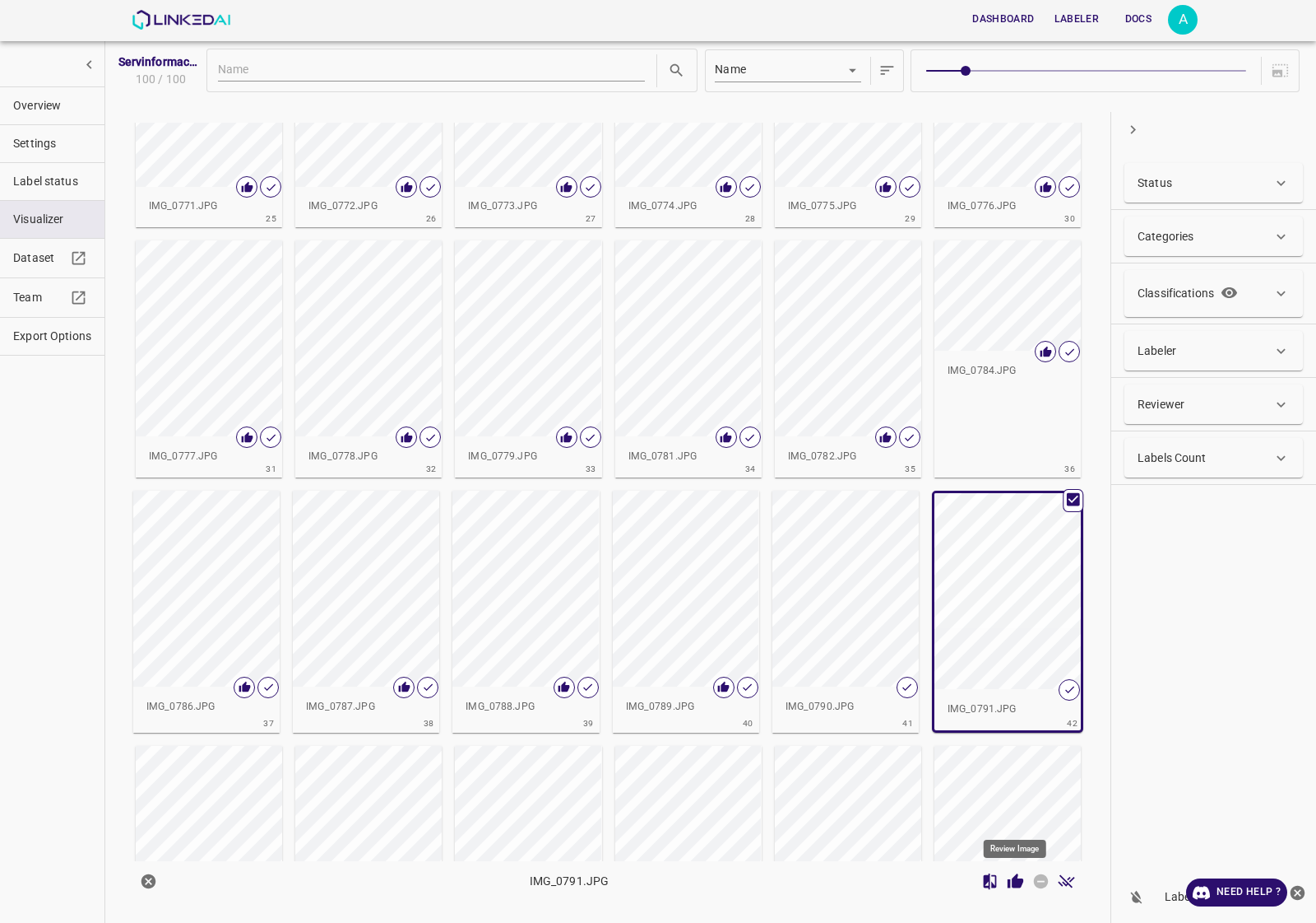
click at [1018, 882] on icon "Review Image" at bounding box center [1016, 880] width 16 height 15
click at [901, 650] on div "button" at bounding box center [845, 588] width 146 height 196
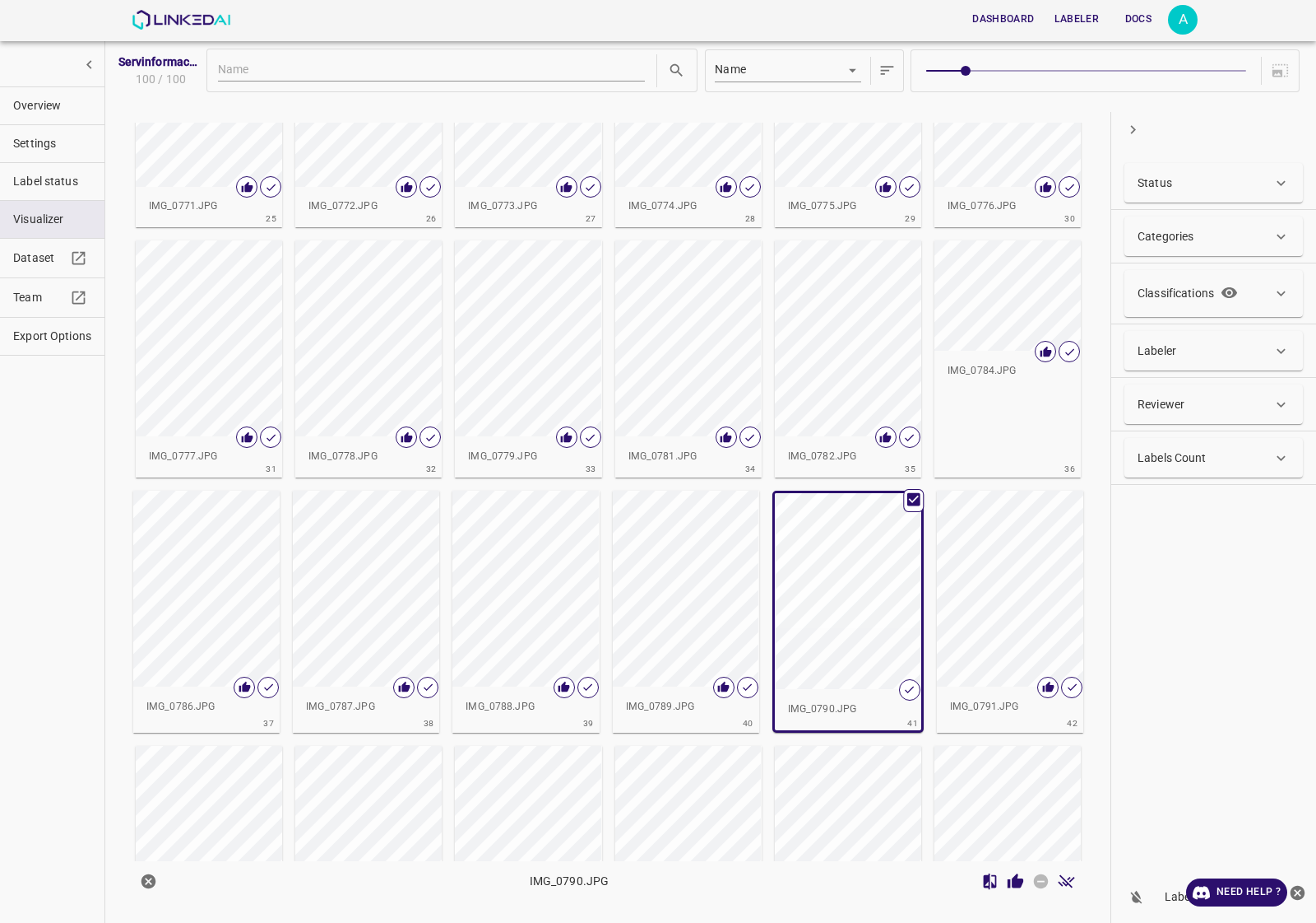
click at [1018, 894] on div at bounding box center [1028, 881] width 102 height 26
drag, startPoint x: 1017, startPoint y: 884, endPoint x: 1026, endPoint y: 889, distance: 10.3
click at [1016, 884] on icon "Review Image" at bounding box center [1016, 880] width 16 height 15
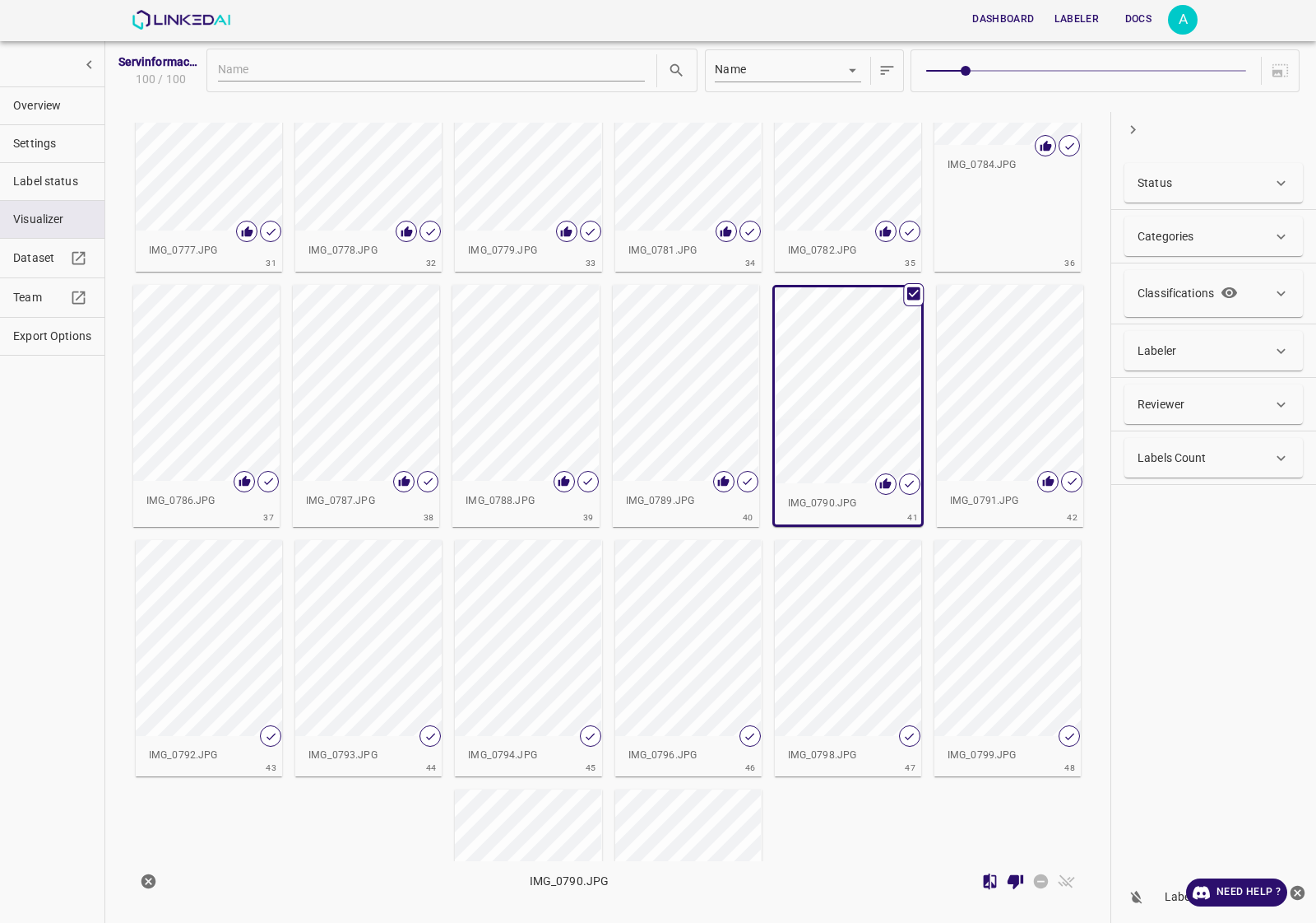
scroll to position [1441, 0]
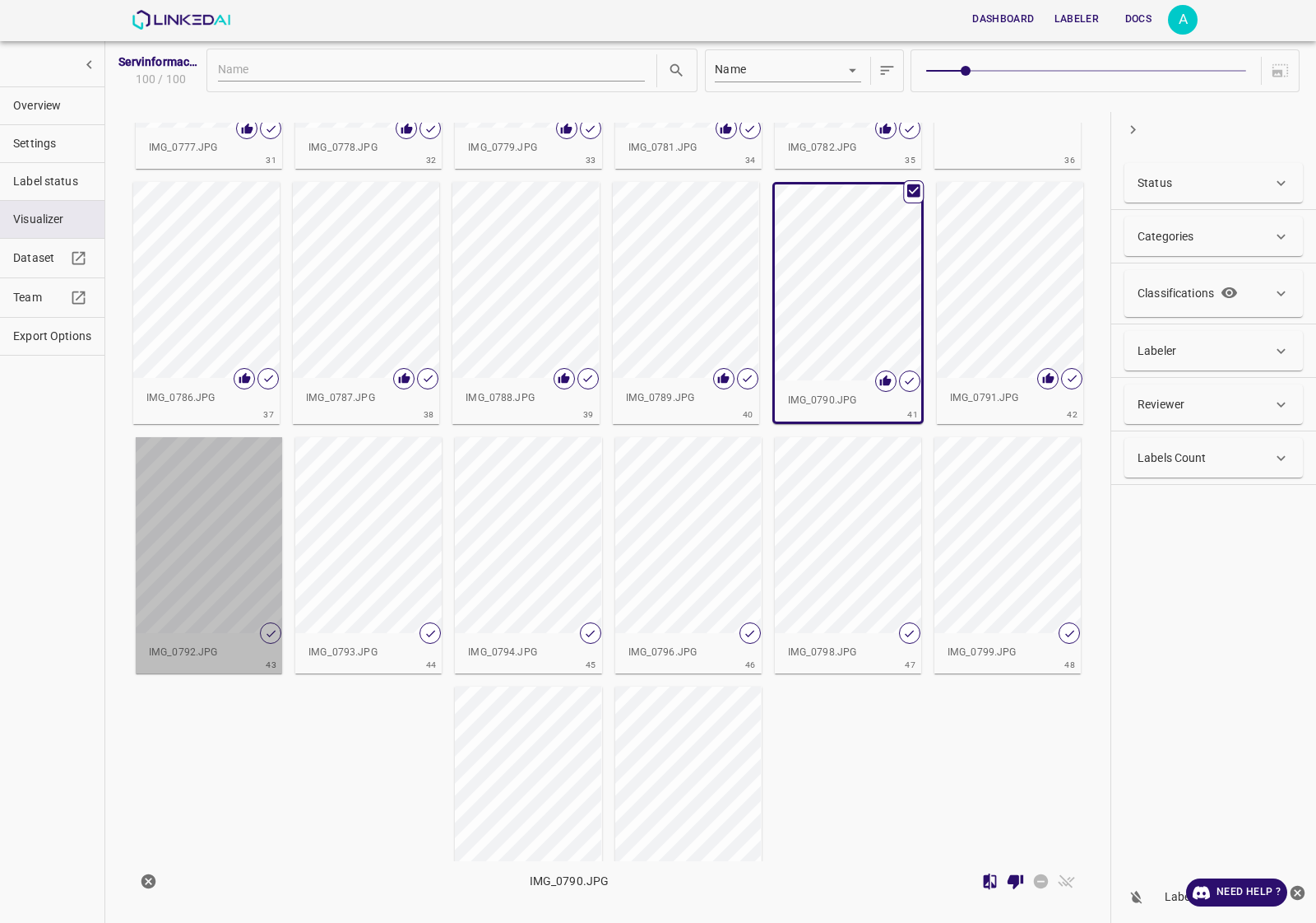
click at [175, 521] on div "button" at bounding box center [209, 535] width 146 height 196
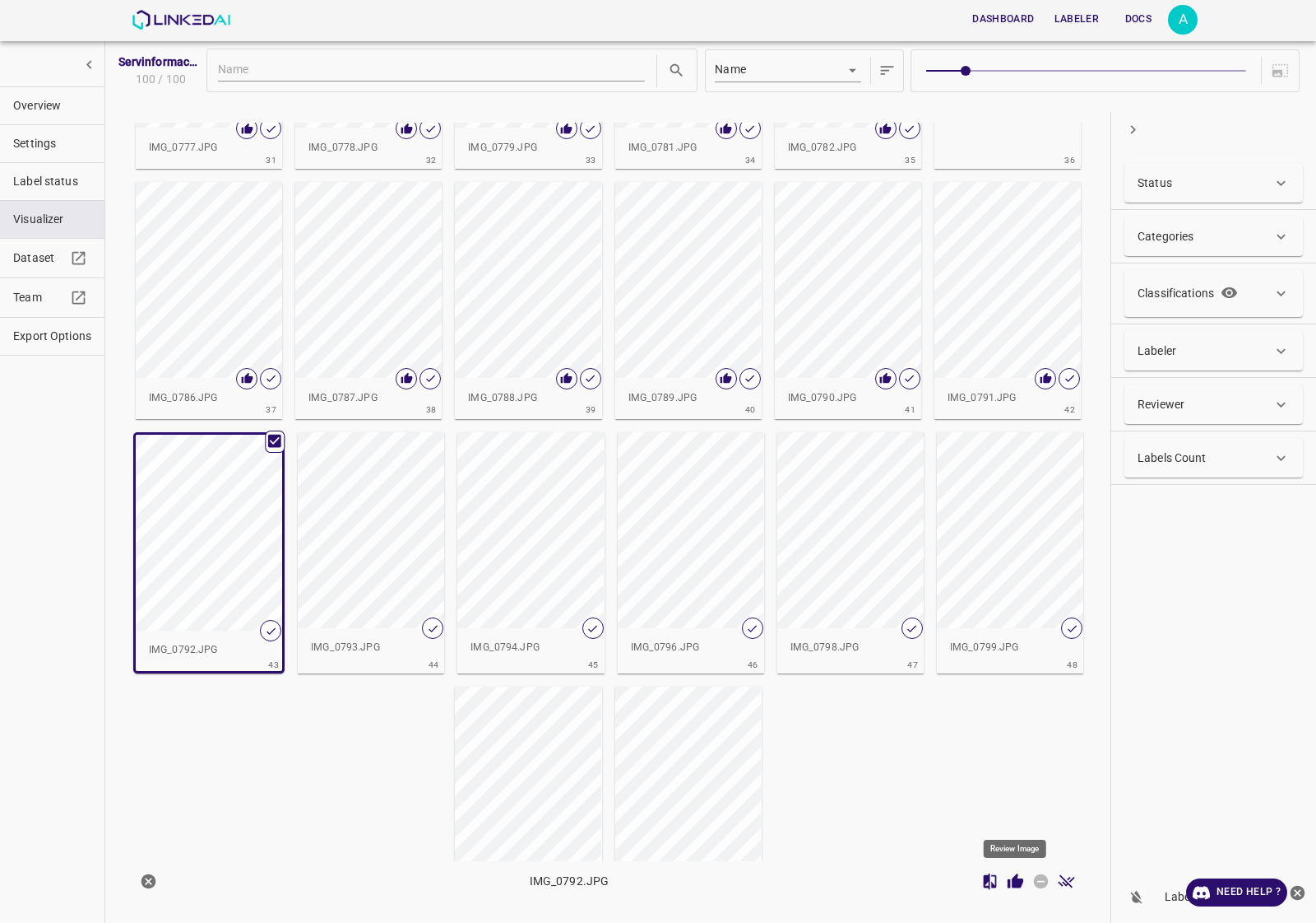
click at [1009, 877] on icon "Review Image" at bounding box center [1015, 880] width 17 height 17
click at [368, 543] on div "button" at bounding box center [370, 530] width 146 height 196
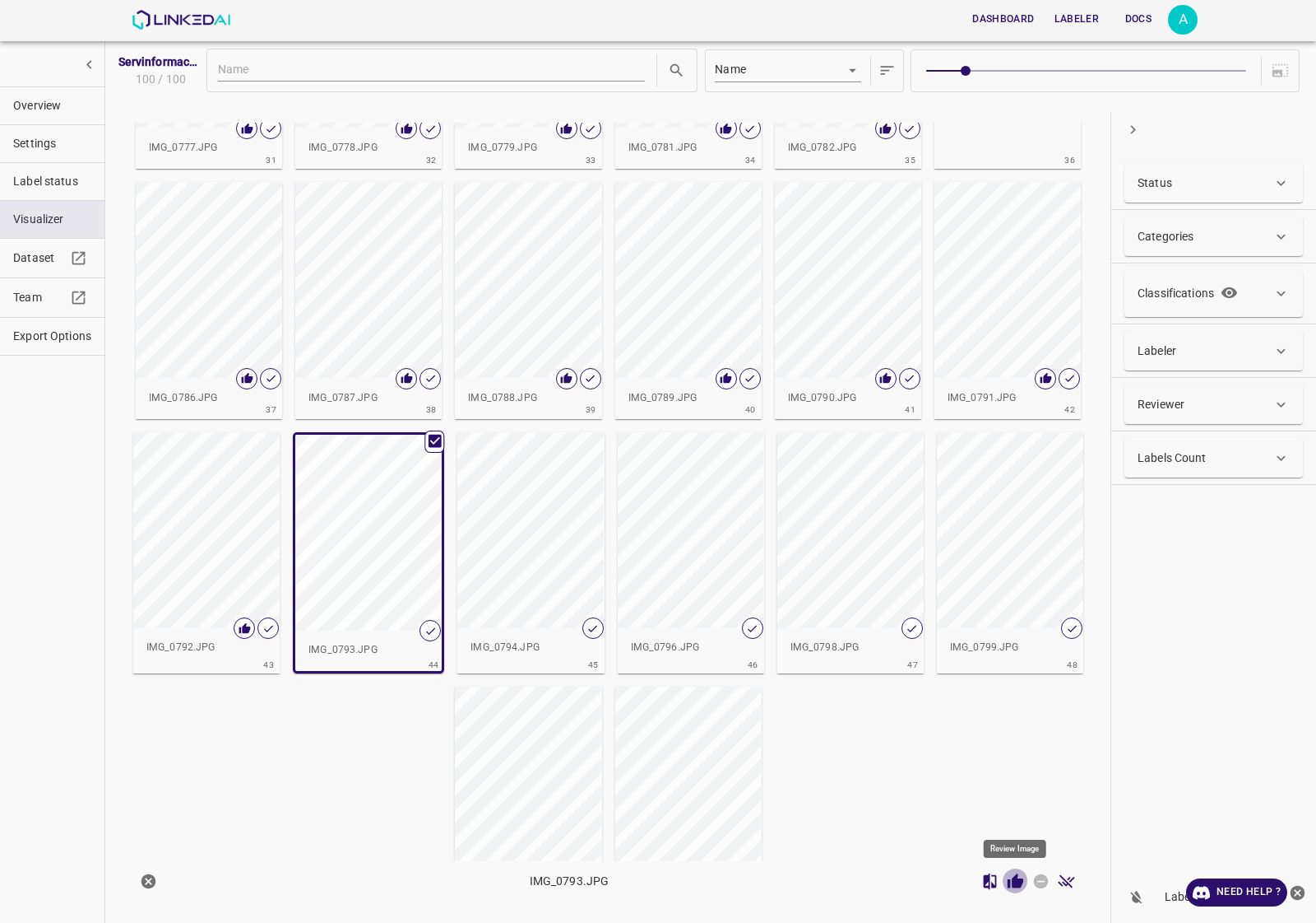
click at [1020, 876] on icon "Review Image" at bounding box center [1015, 880] width 17 height 17
click at [568, 563] on div "button" at bounding box center [530, 530] width 146 height 196
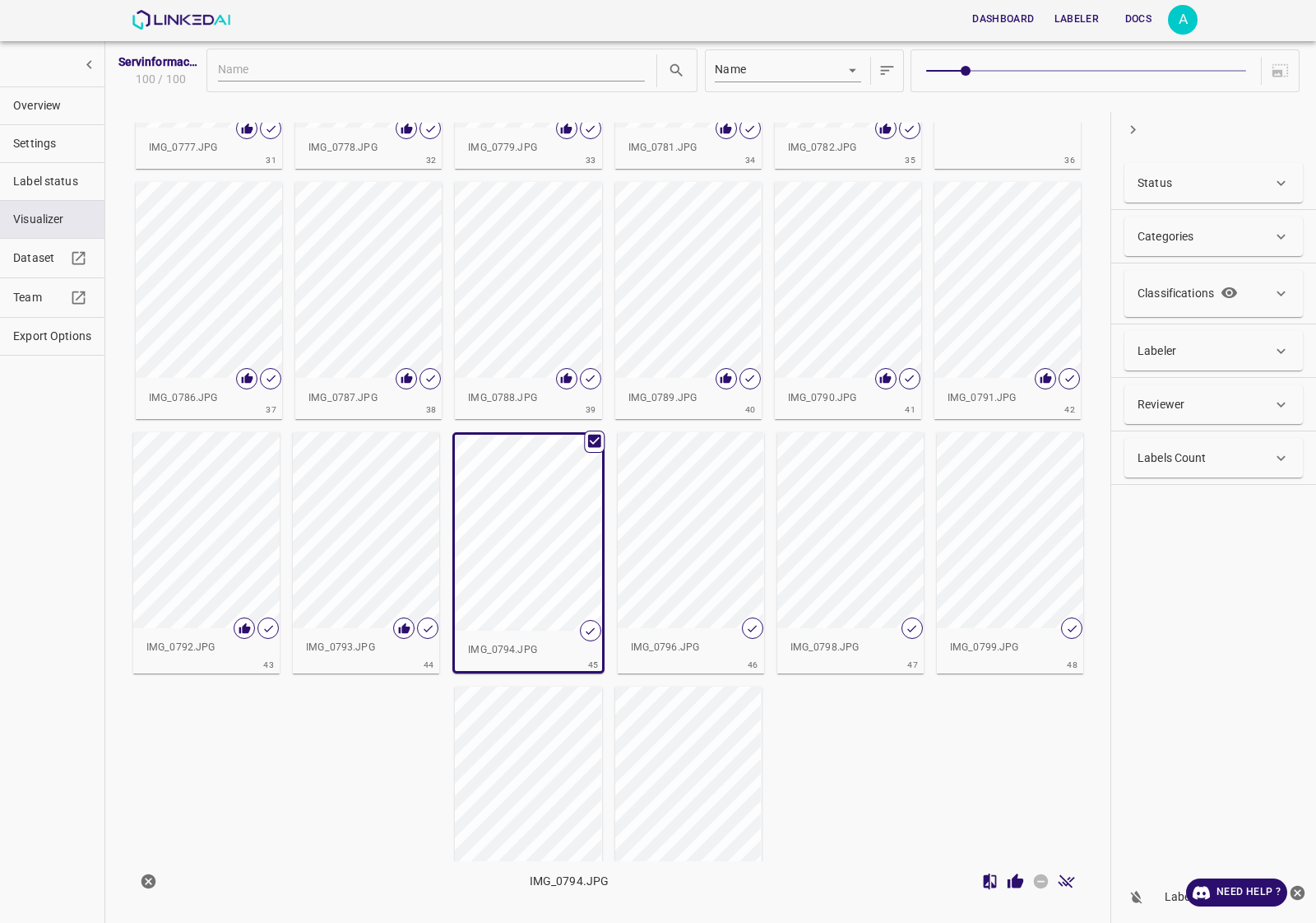
click at [1018, 883] on icon "Review Image" at bounding box center [1016, 880] width 16 height 15
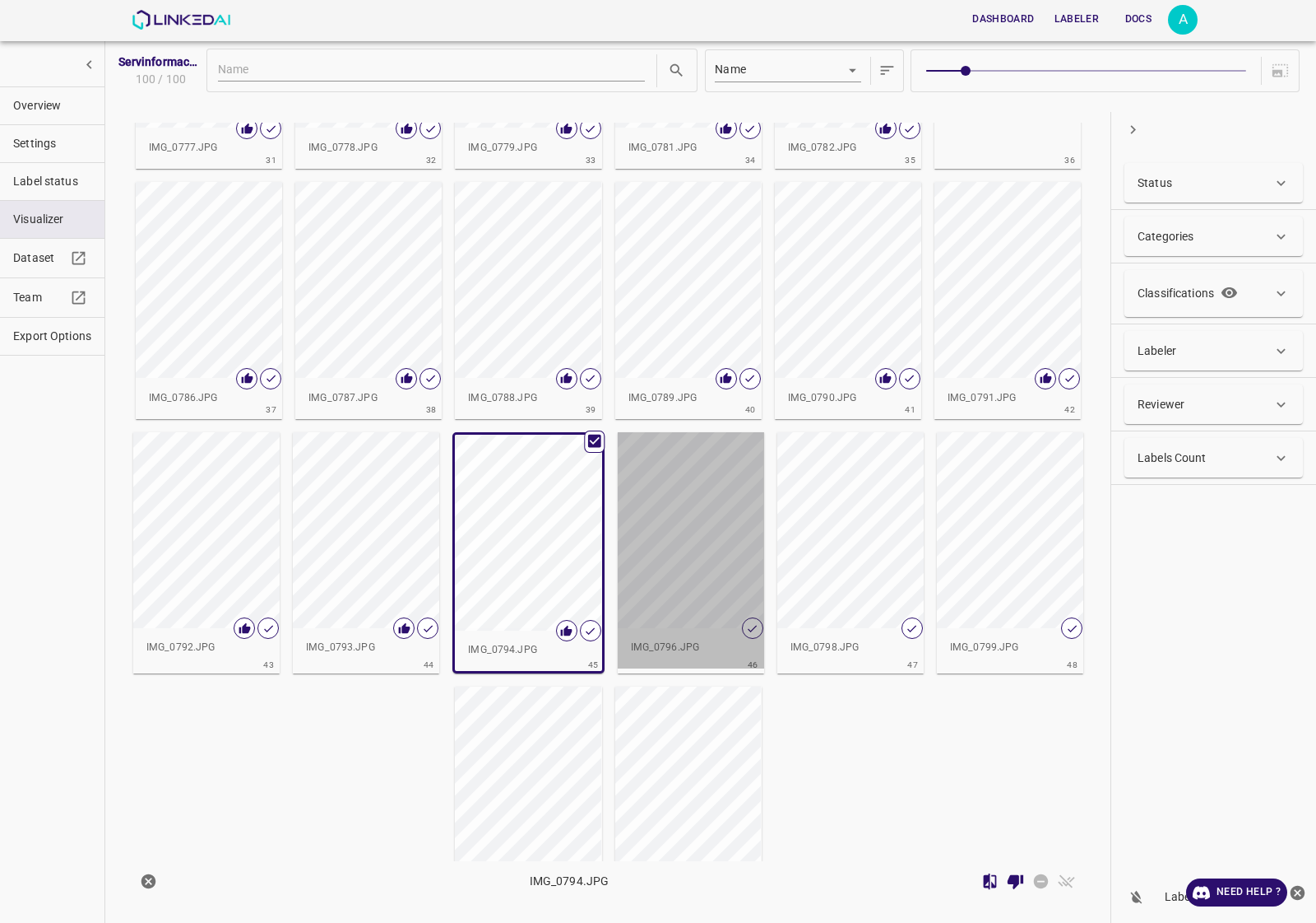
click at [659, 531] on div "button" at bounding box center [690, 530] width 146 height 196
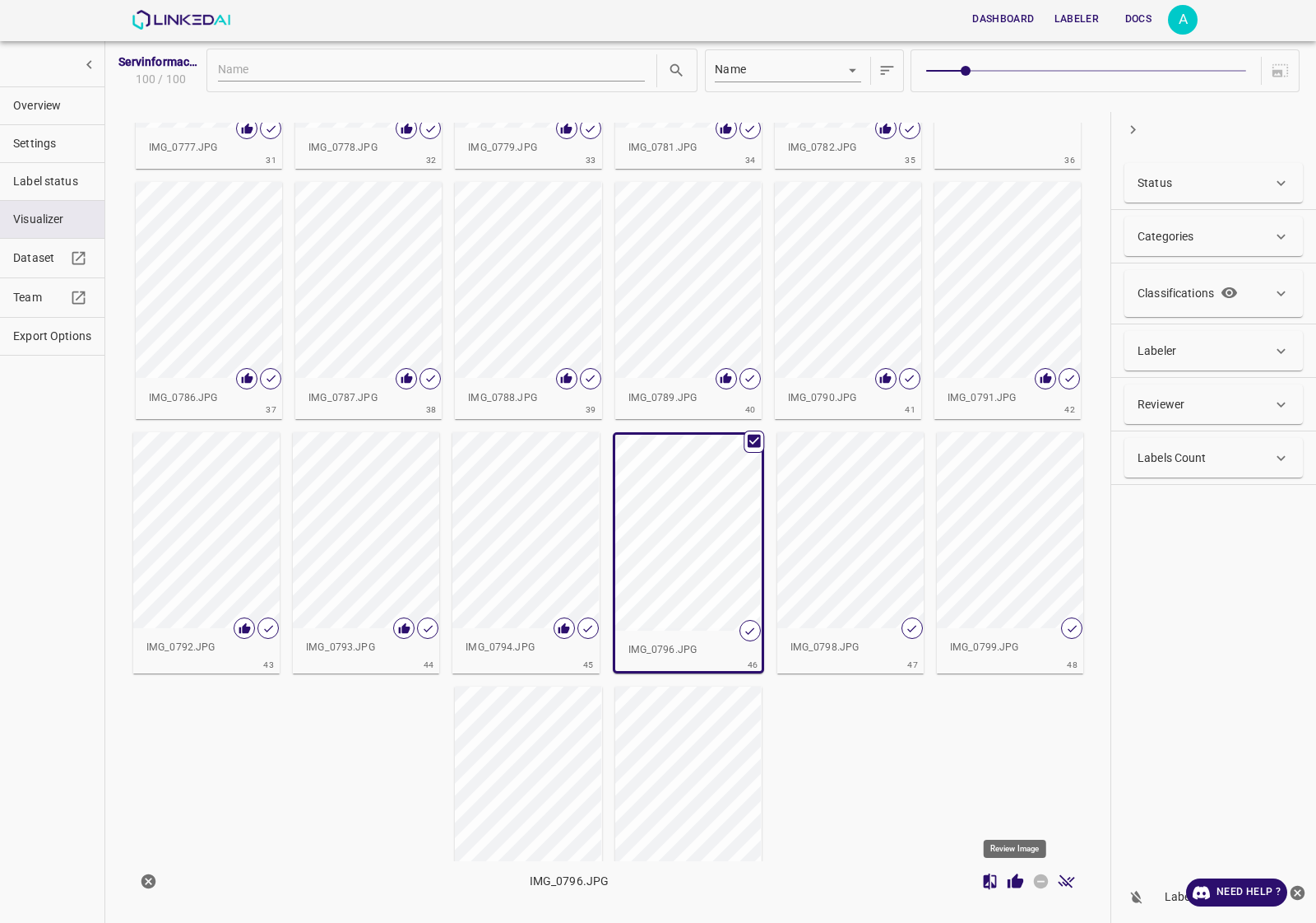
click at [1013, 875] on icon "Review Image" at bounding box center [1015, 880] width 17 height 17
click at [858, 585] on div "button" at bounding box center [850, 530] width 146 height 196
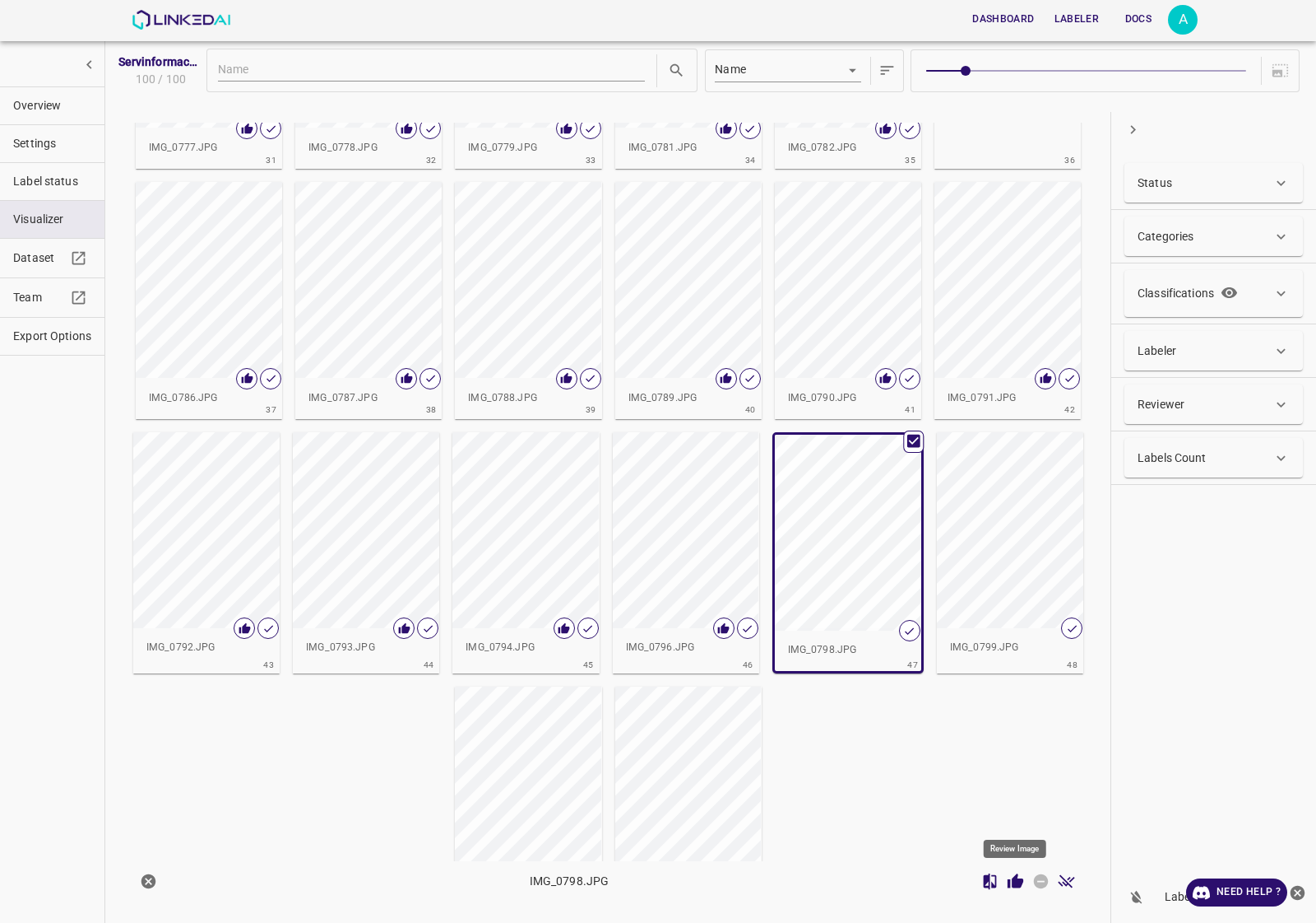
click at [1009, 878] on icon "Review Image" at bounding box center [1015, 880] width 17 height 17
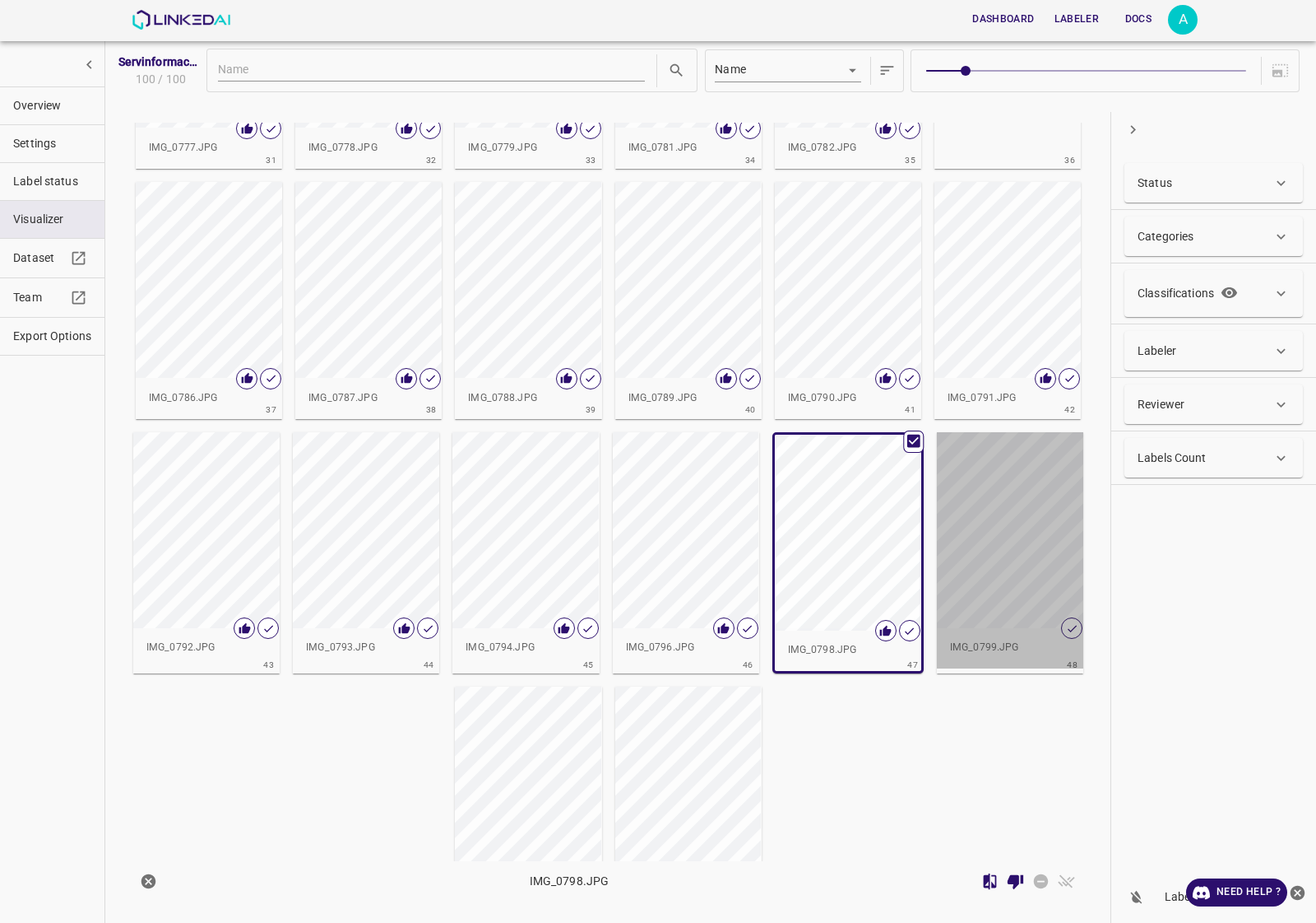
click at [993, 611] on div "button" at bounding box center [1009, 530] width 146 height 196
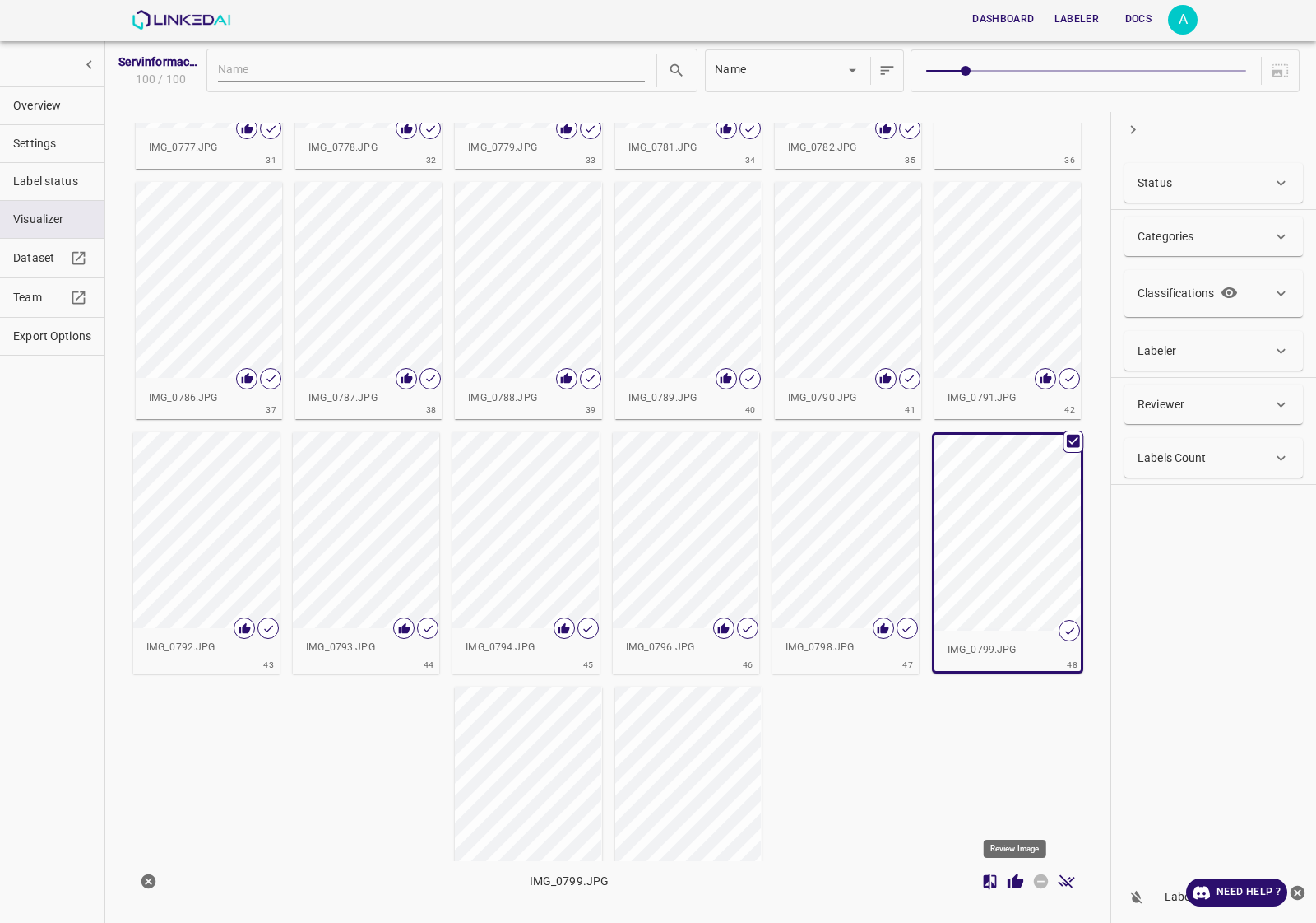
click at [1010, 884] on icon "Review Image" at bounding box center [1015, 880] width 17 height 17
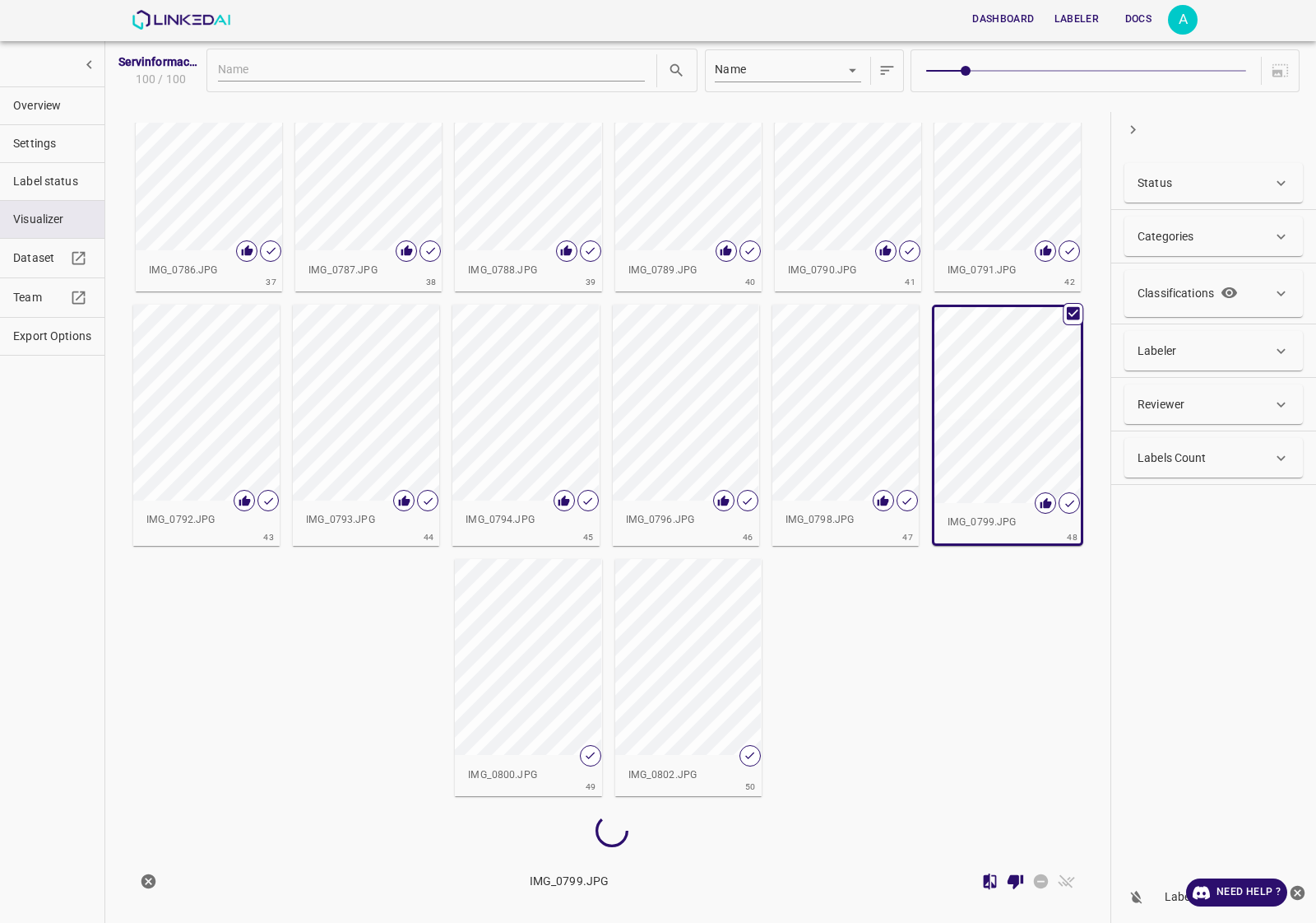
click at [553, 692] on div "button" at bounding box center [527, 656] width 146 height 196
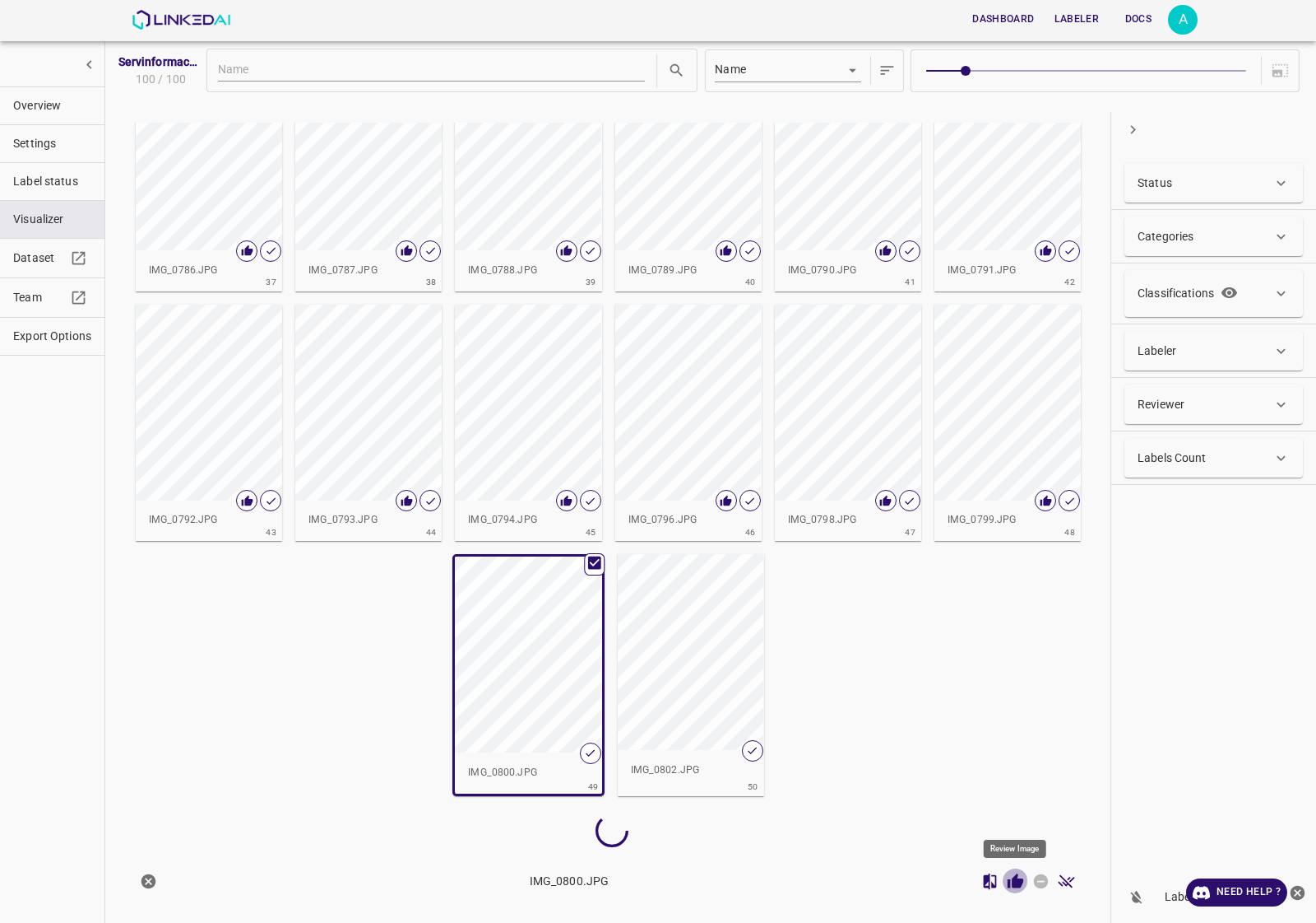
click at [1014, 884] on icon "Review Image" at bounding box center [1016, 880] width 16 height 15
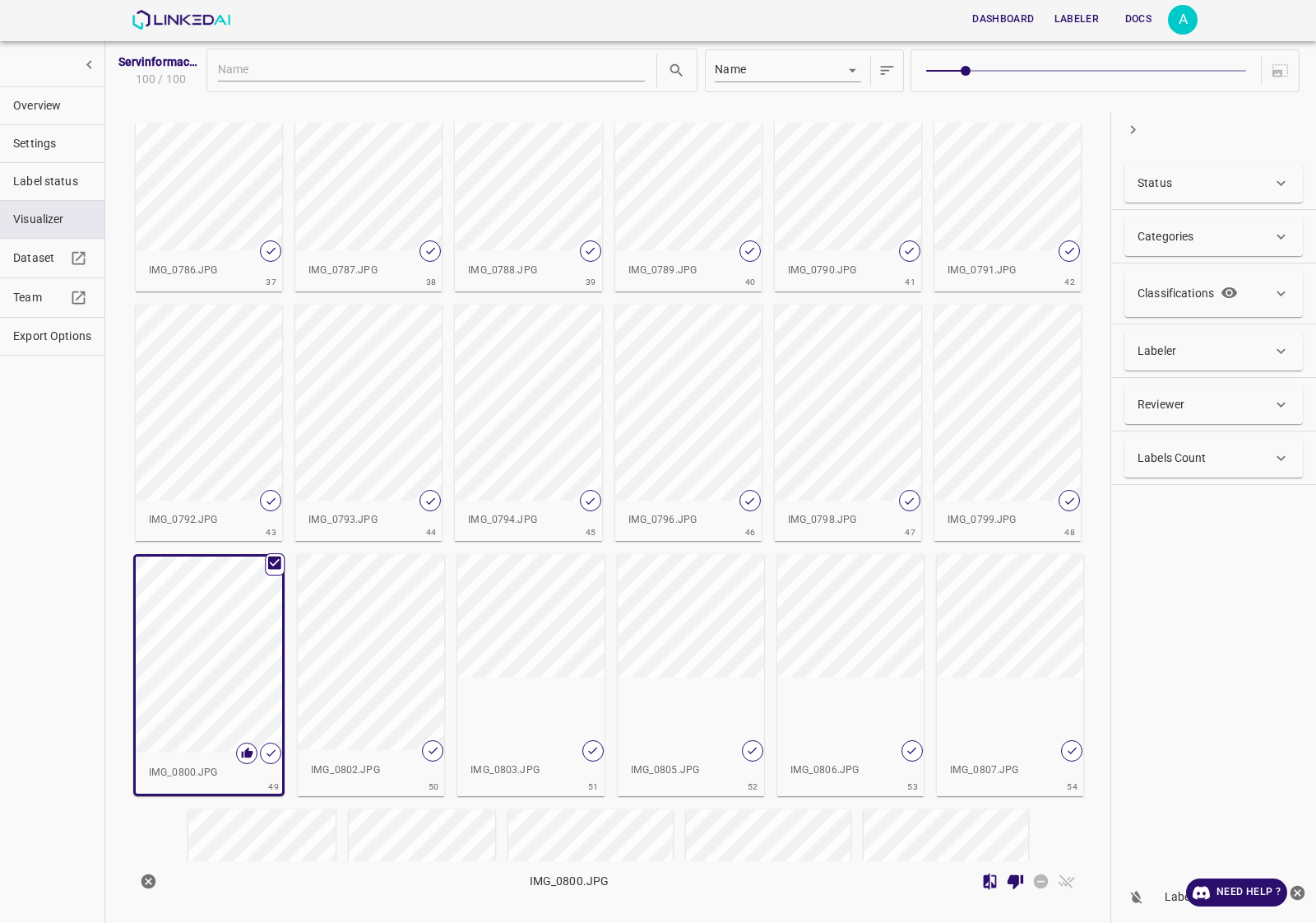
click at [404, 638] on div "button" at bounding box center [370, 651] width 146 height 196
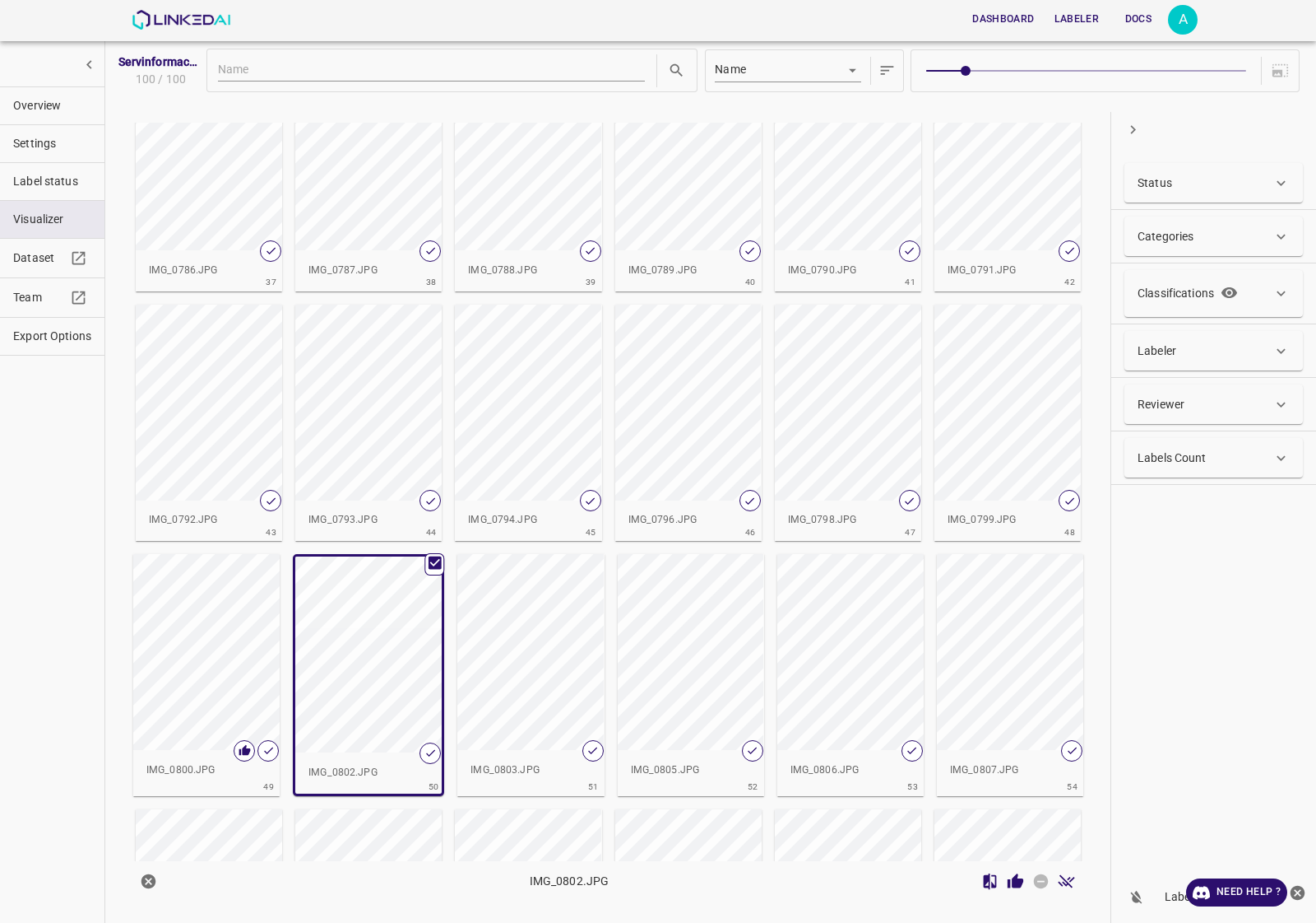
click at [1018, 880] on icon "Review Image" at bounding box center [1016, 880] width 16 height 15
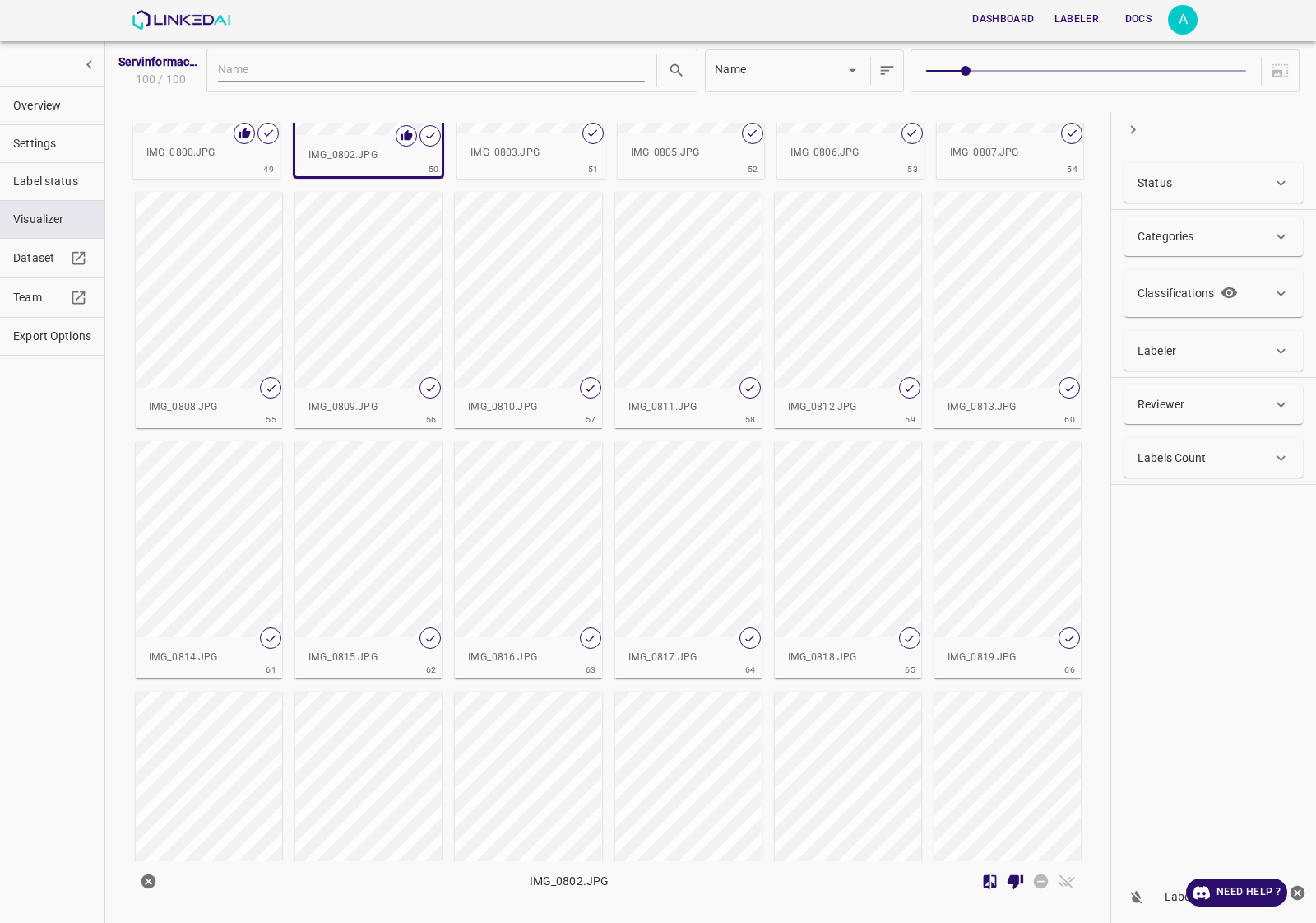
scroll to position [1979, 0]
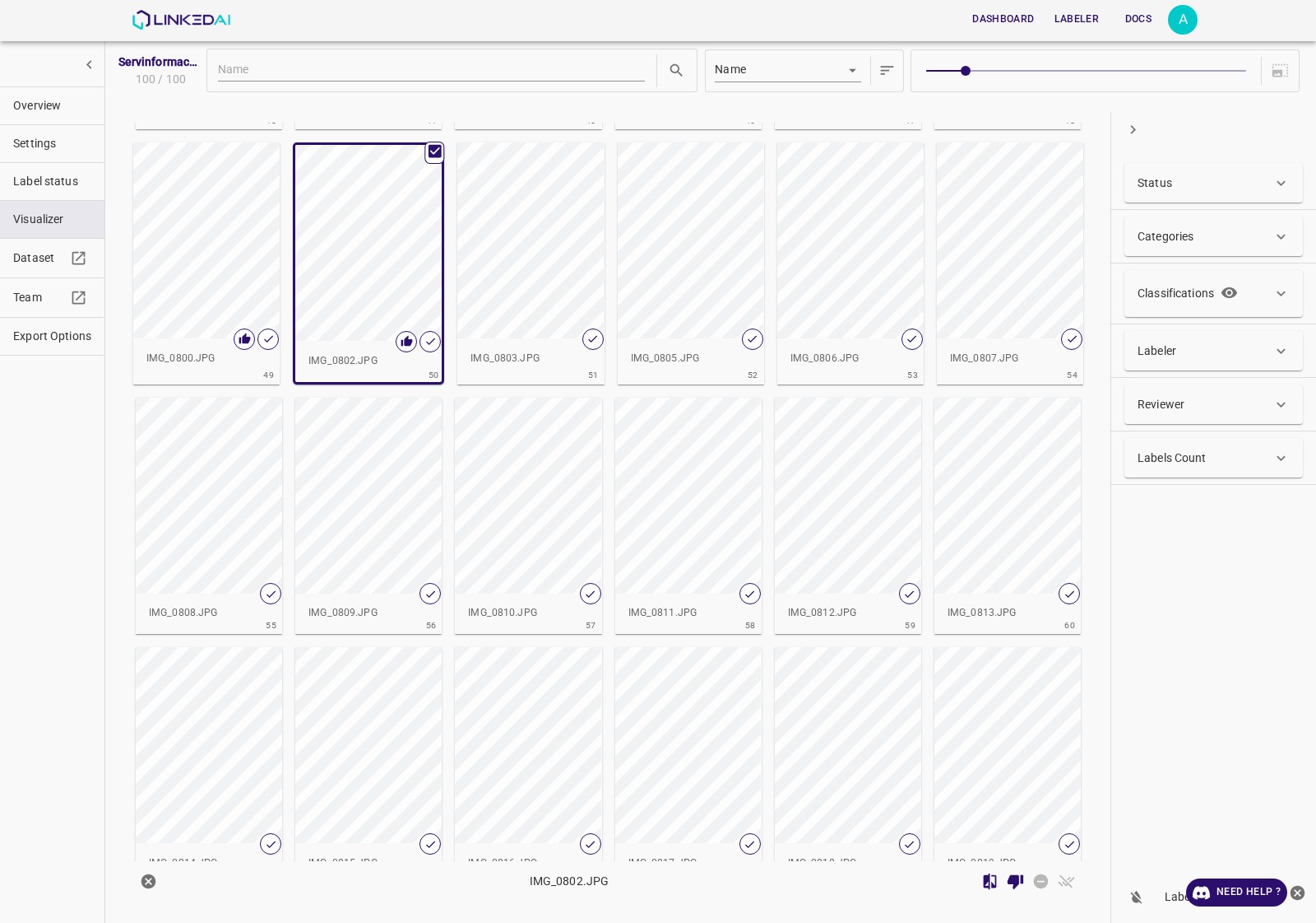
click at [561, 292] on div "button" at bounding box center [530, 239] width 146 height 196
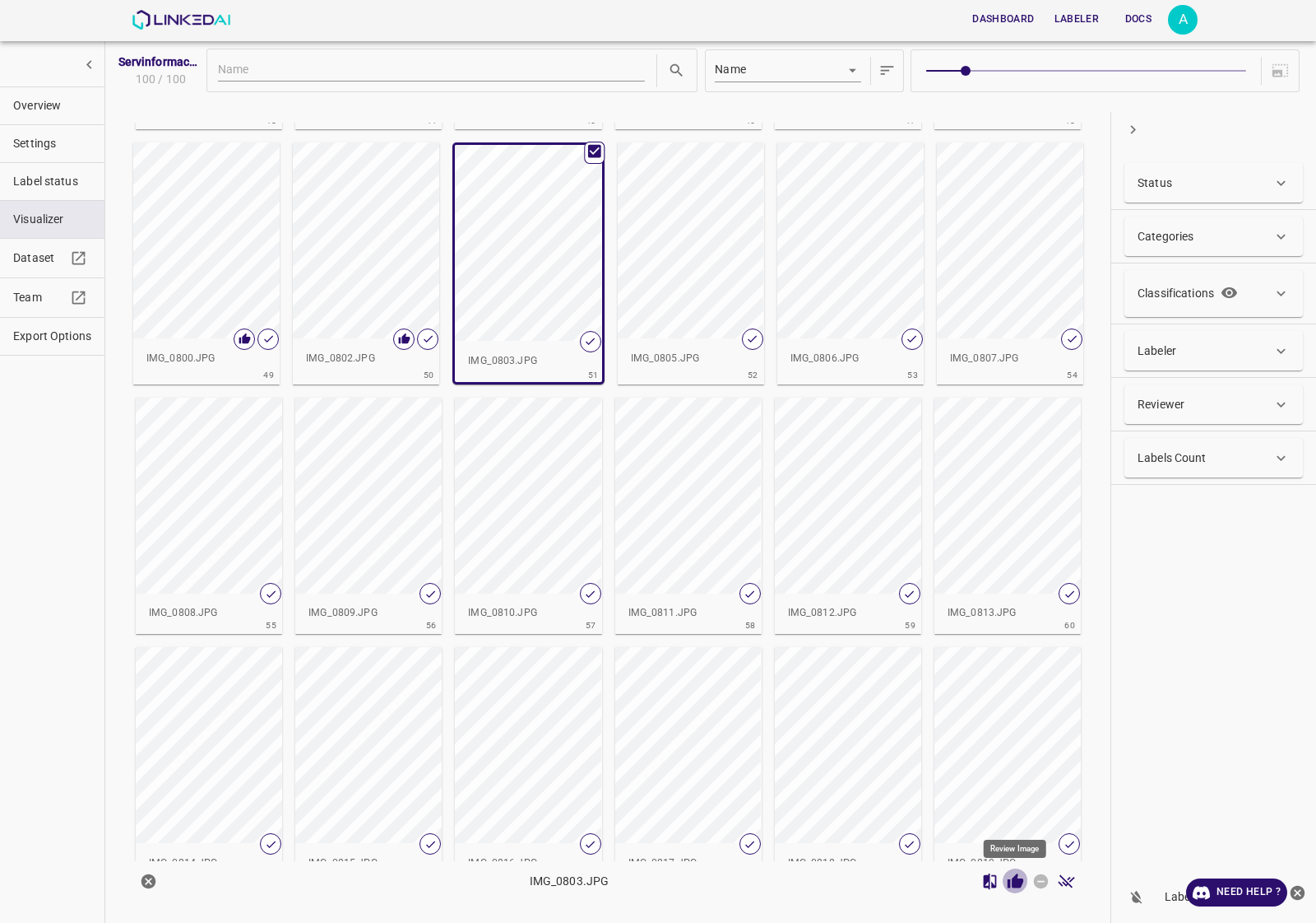
click at [1008, 880] on icon "Review Image" at bounding box center [1016, 880] width 16 height 15
click at [807, 249] on div "button" at bounding box center [850, 239] width 146 height 196
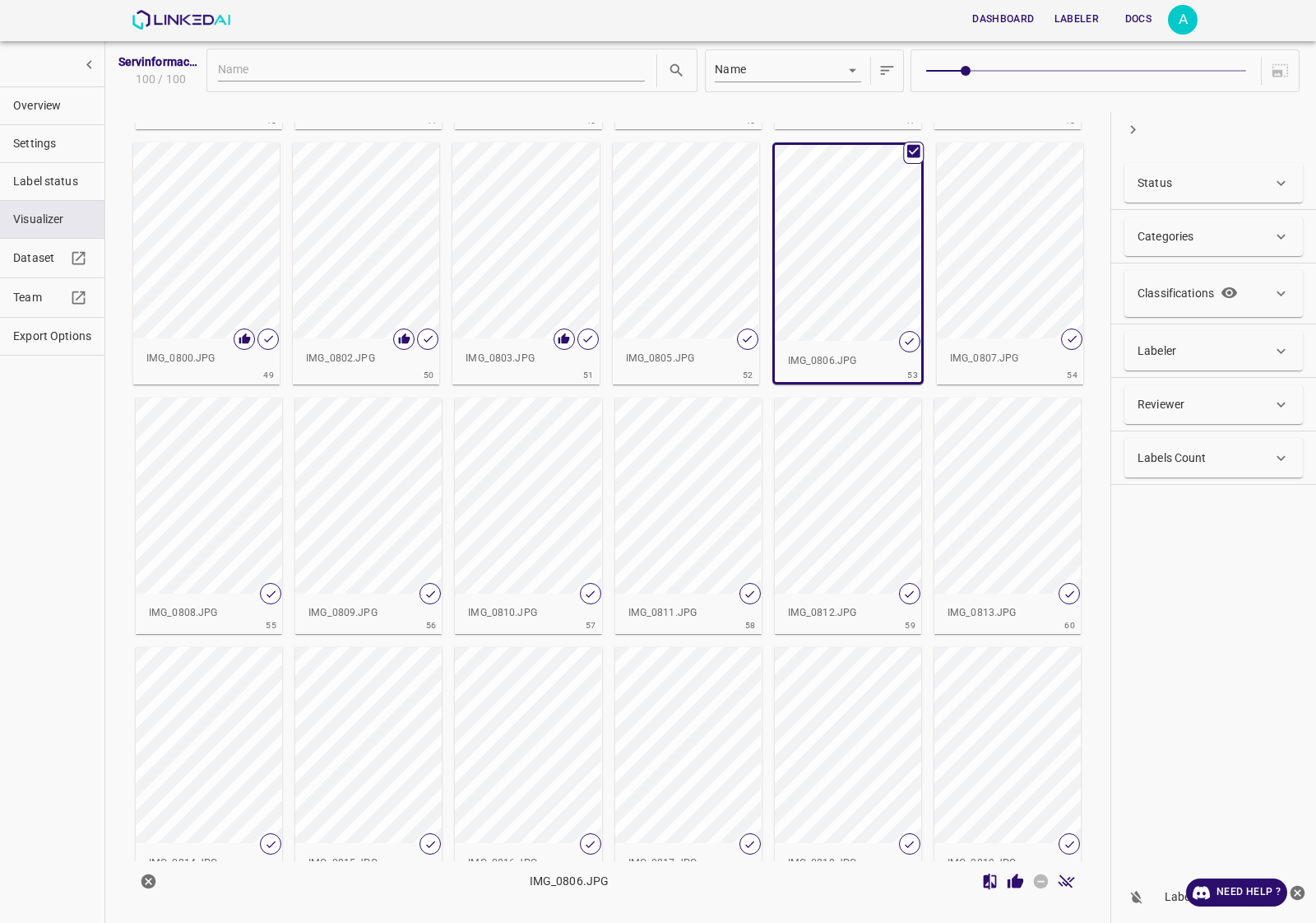
click at [735, 249] on div "button" at bounding box center [685, 239] width 146 height 196
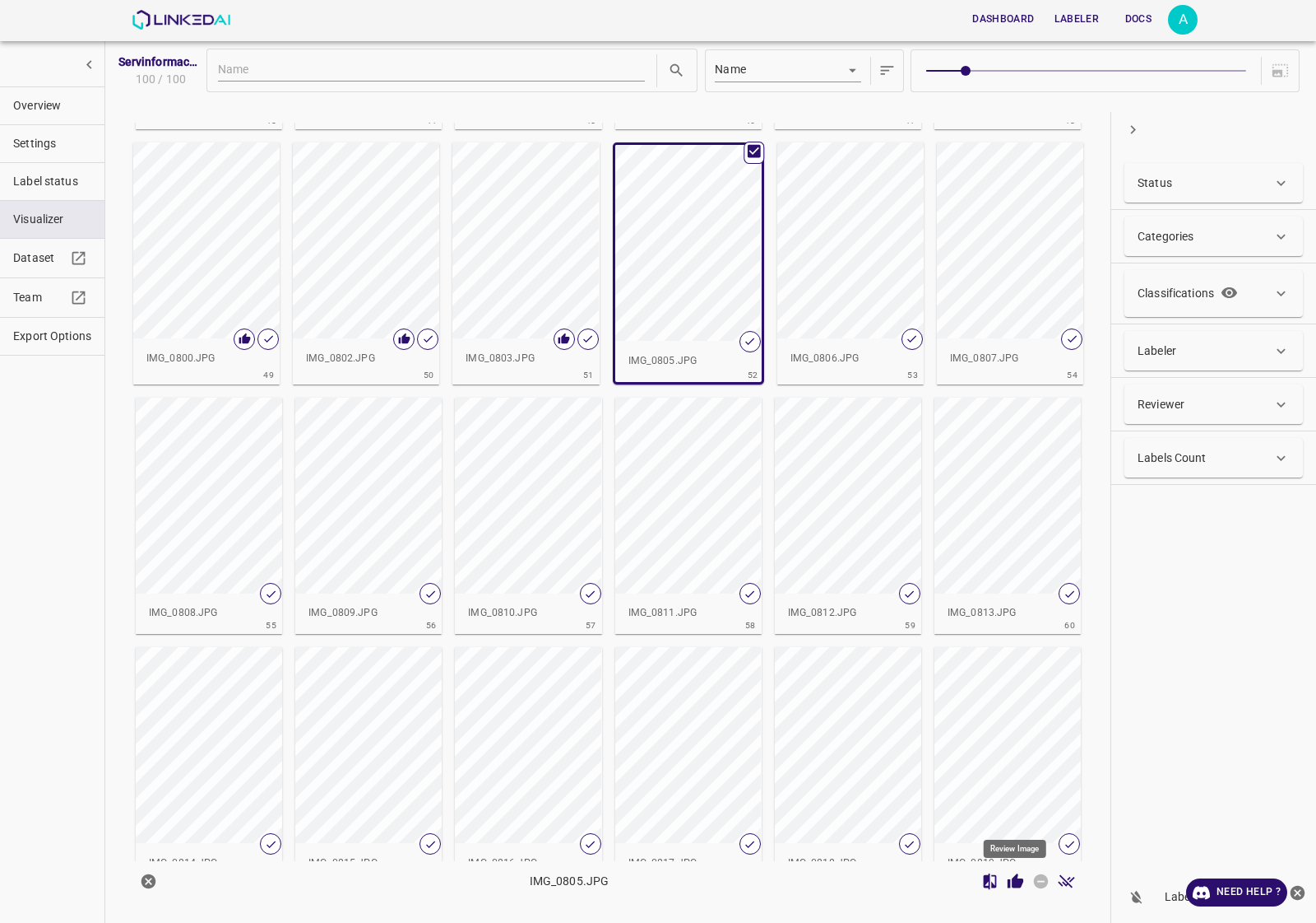
click at [1009, 880] on icon "Review Image" at bounding box center [1016, 880] width 16 height 15
click at [876, 299] on div "button" at bounding box center [850, 239] width 146 height 196
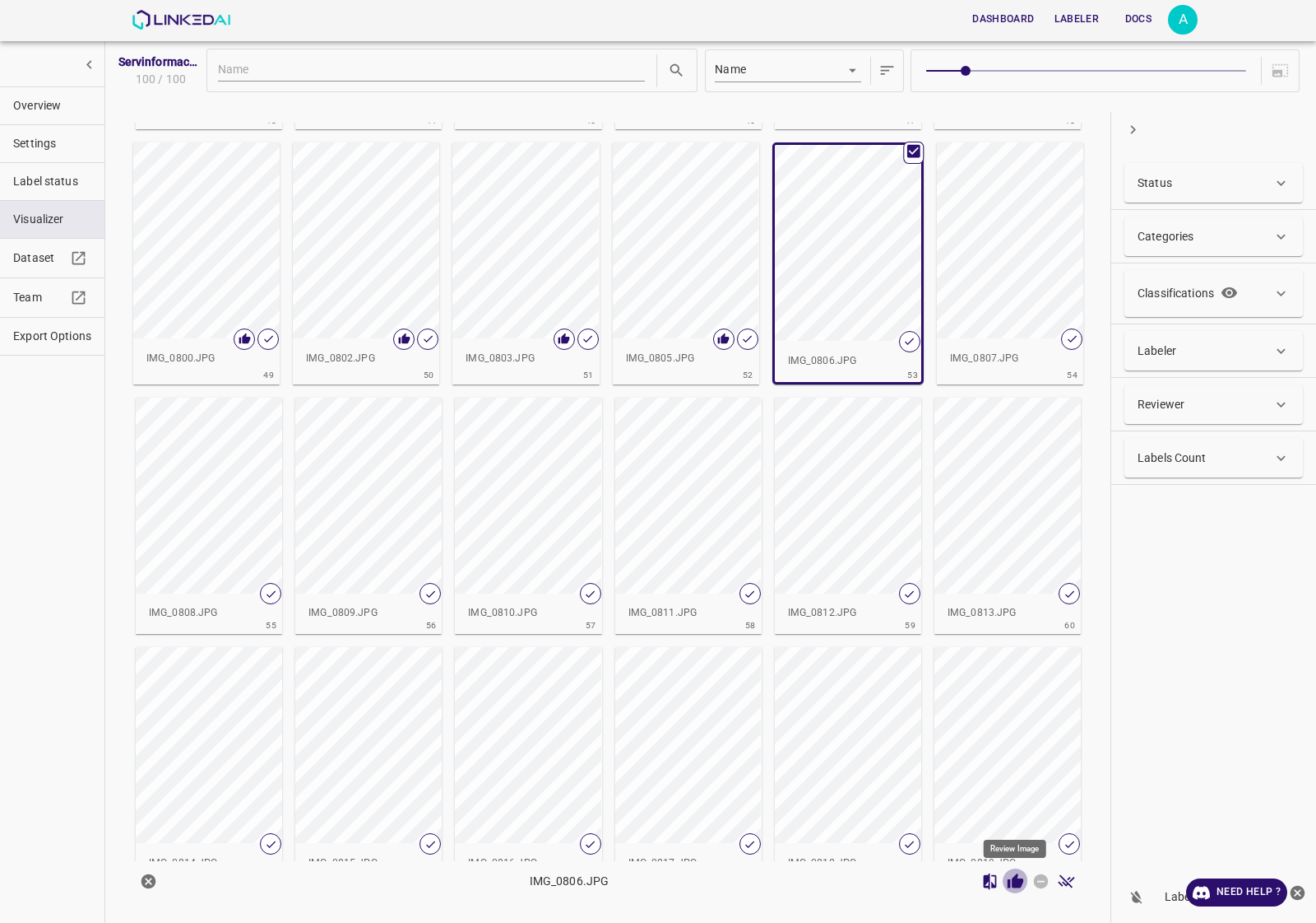
click at [1024, 887] on icon "Review Image" at bounding box center [1015, 880] width 17 height 17
click at [989, 313] on div "button" at bounding box center [1009, 239] width 146 height 196
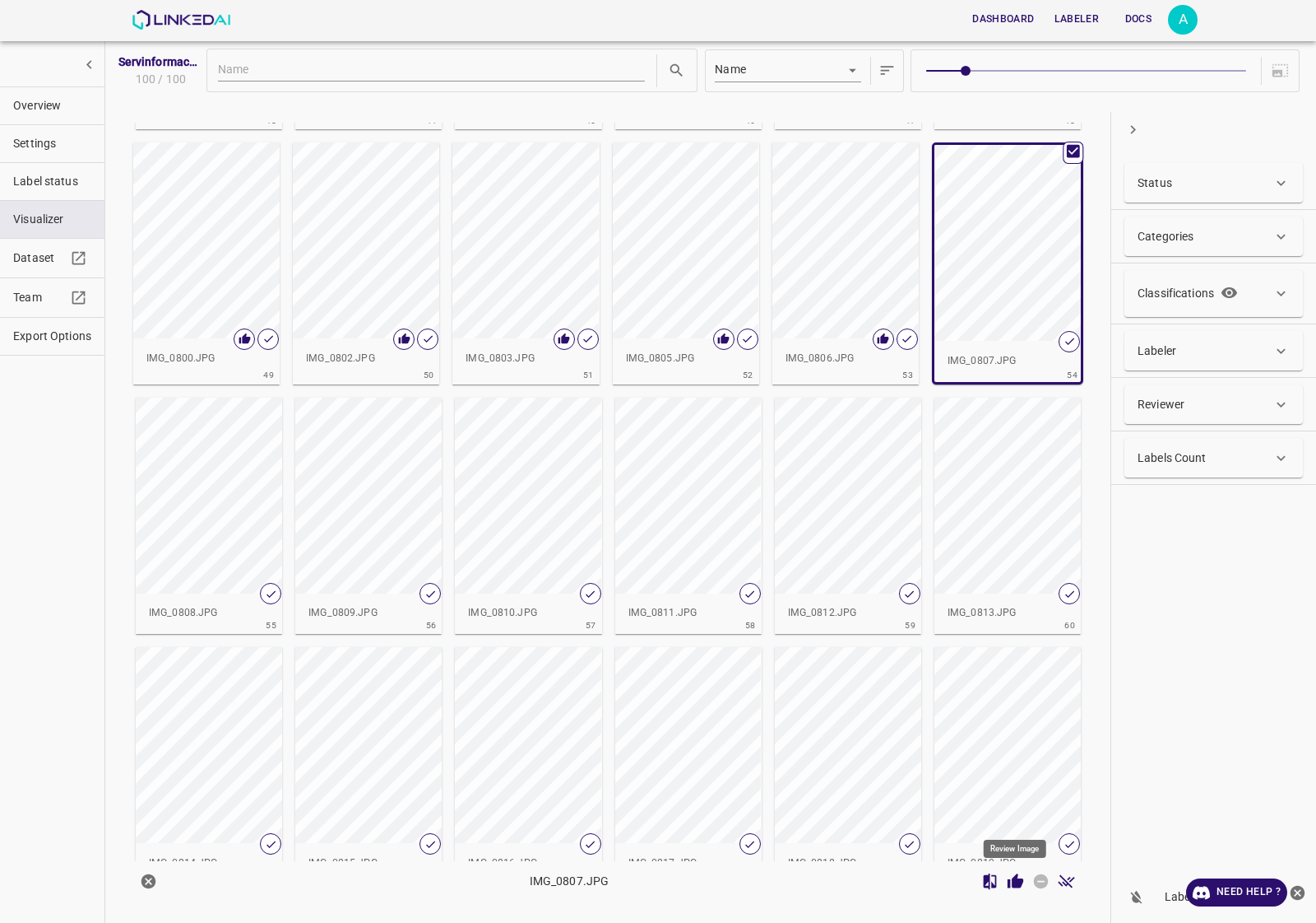
click at [1013, 887] on icon "Review Image" at bounding box center [1015, 880] width 17 height 17
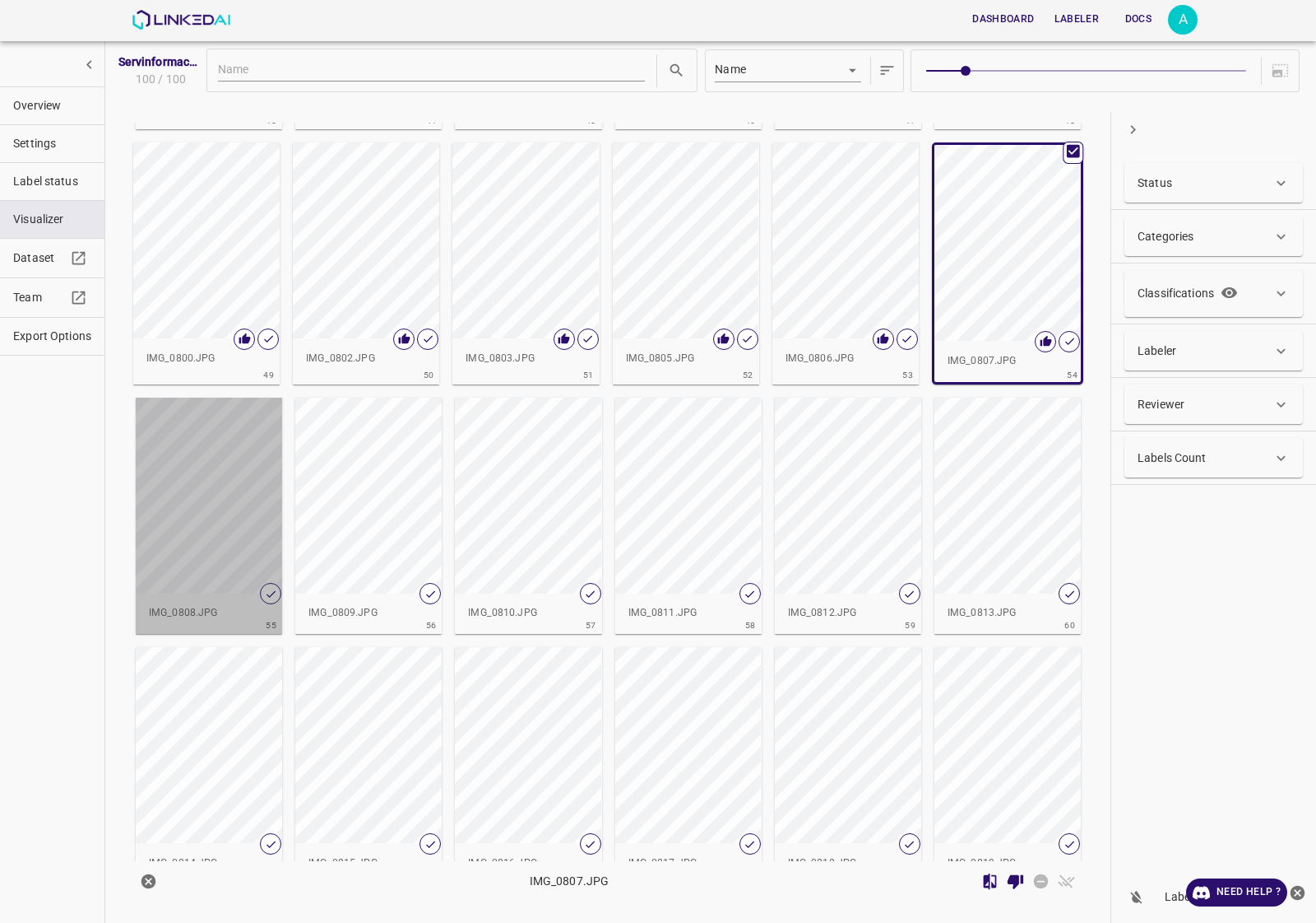
click at [186, 491] on div "button" at bounding box center [209, 495] width 146 height 196
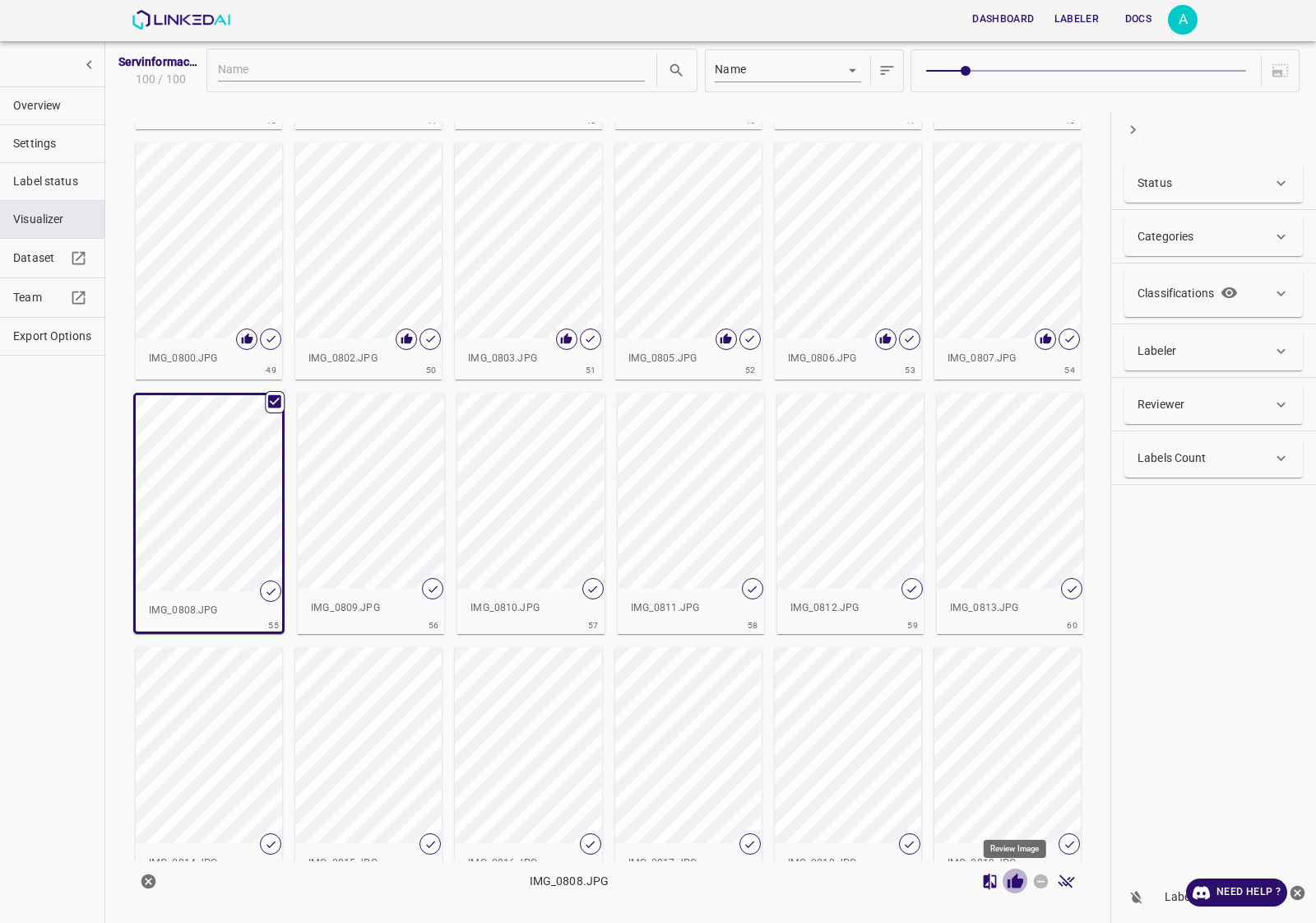
click at [1009, 886] on icon "Review Image" at bounding box center [1016, 880] width 16 height 15
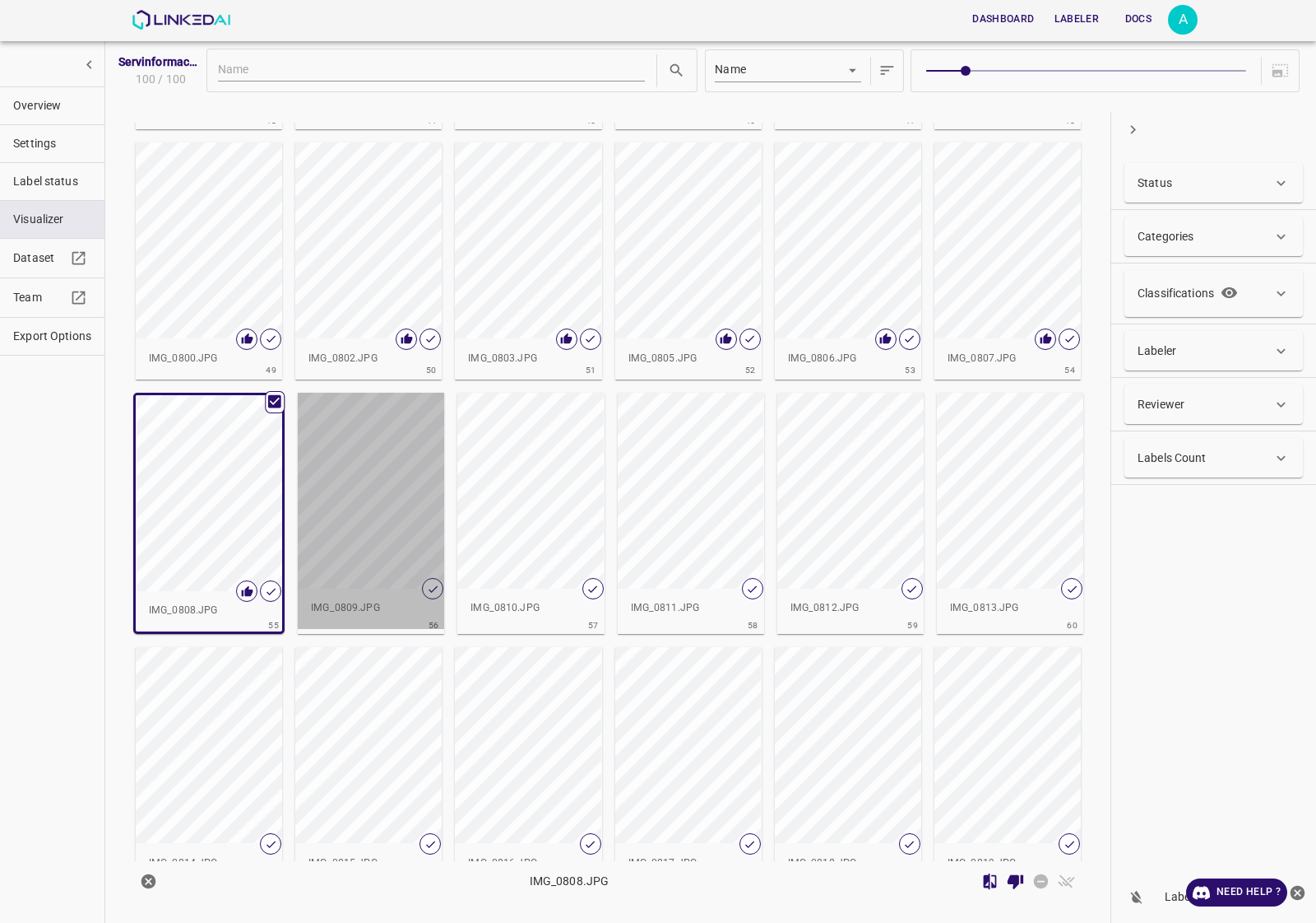
click at [399, 504] on div "button" at bounding box center [370, 490] width 146 height 196
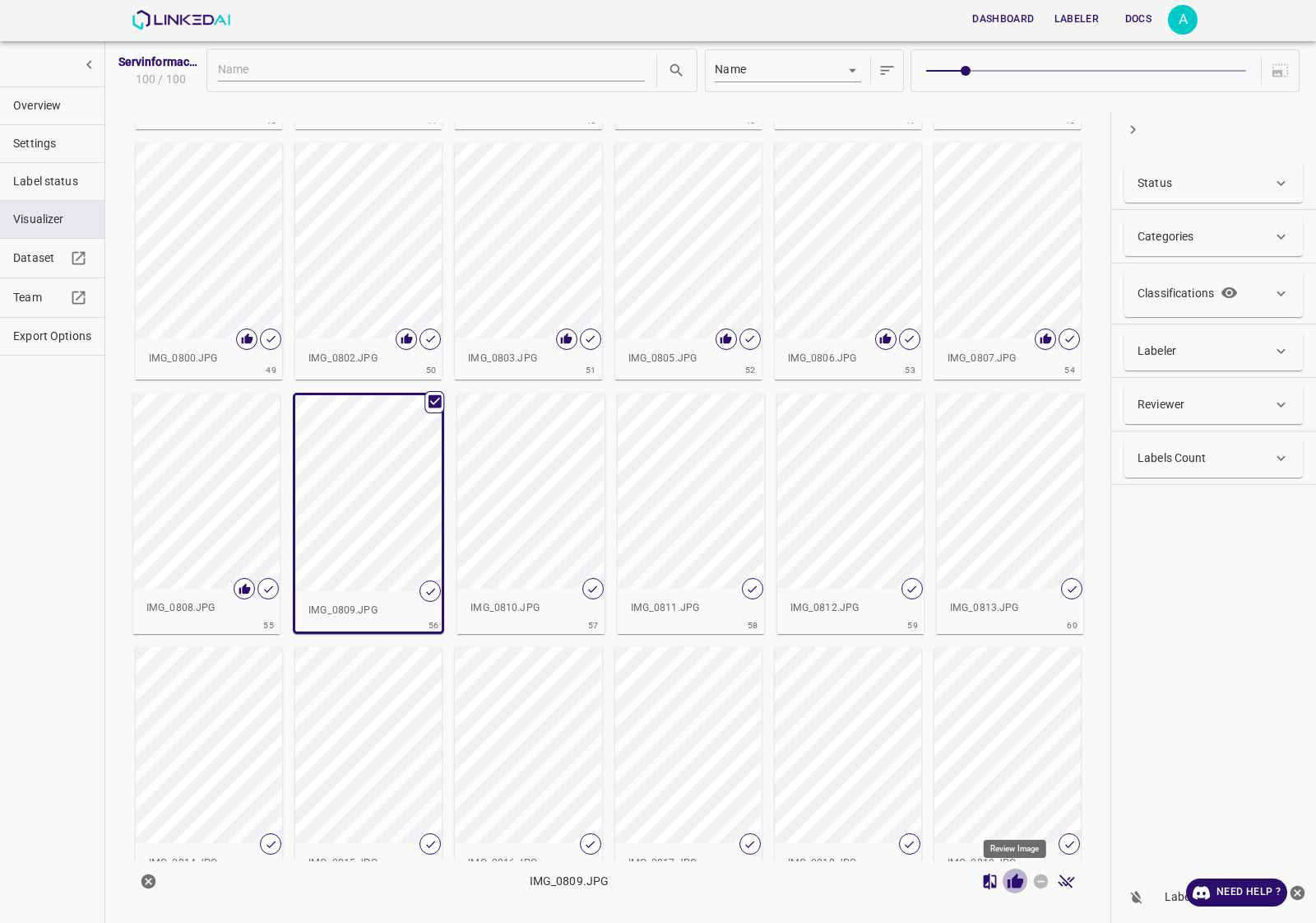
click at [1020, 876] on icon "Review Image" at bounding box center [1015, 880] width 17 height 17
click at [515, 477] on div "button" at bounding box center [530, 490] width 146 height 196
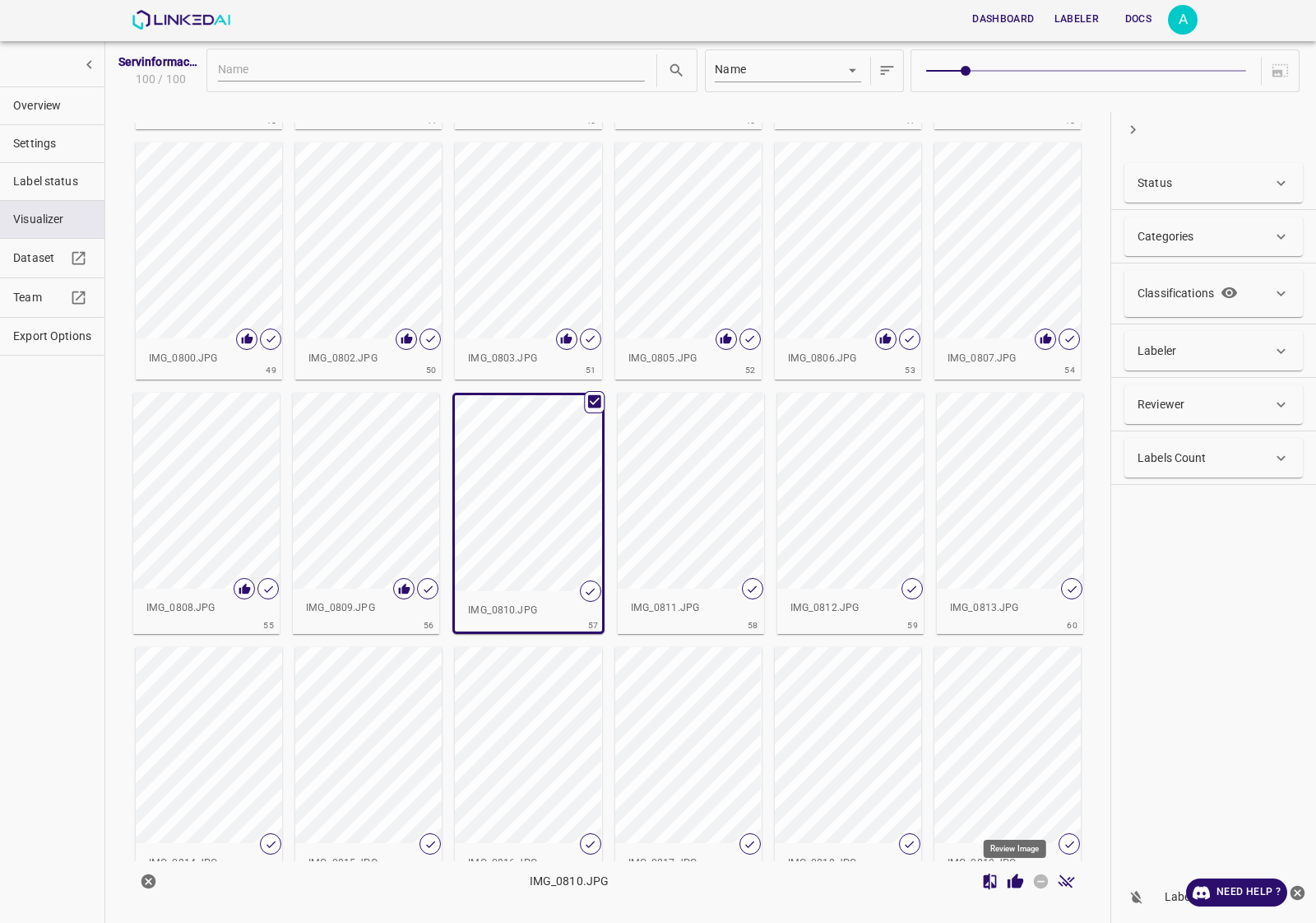
click at [1009, 879] on icon "Review Image" at bounding box center [1016, 880] width 16 height 15
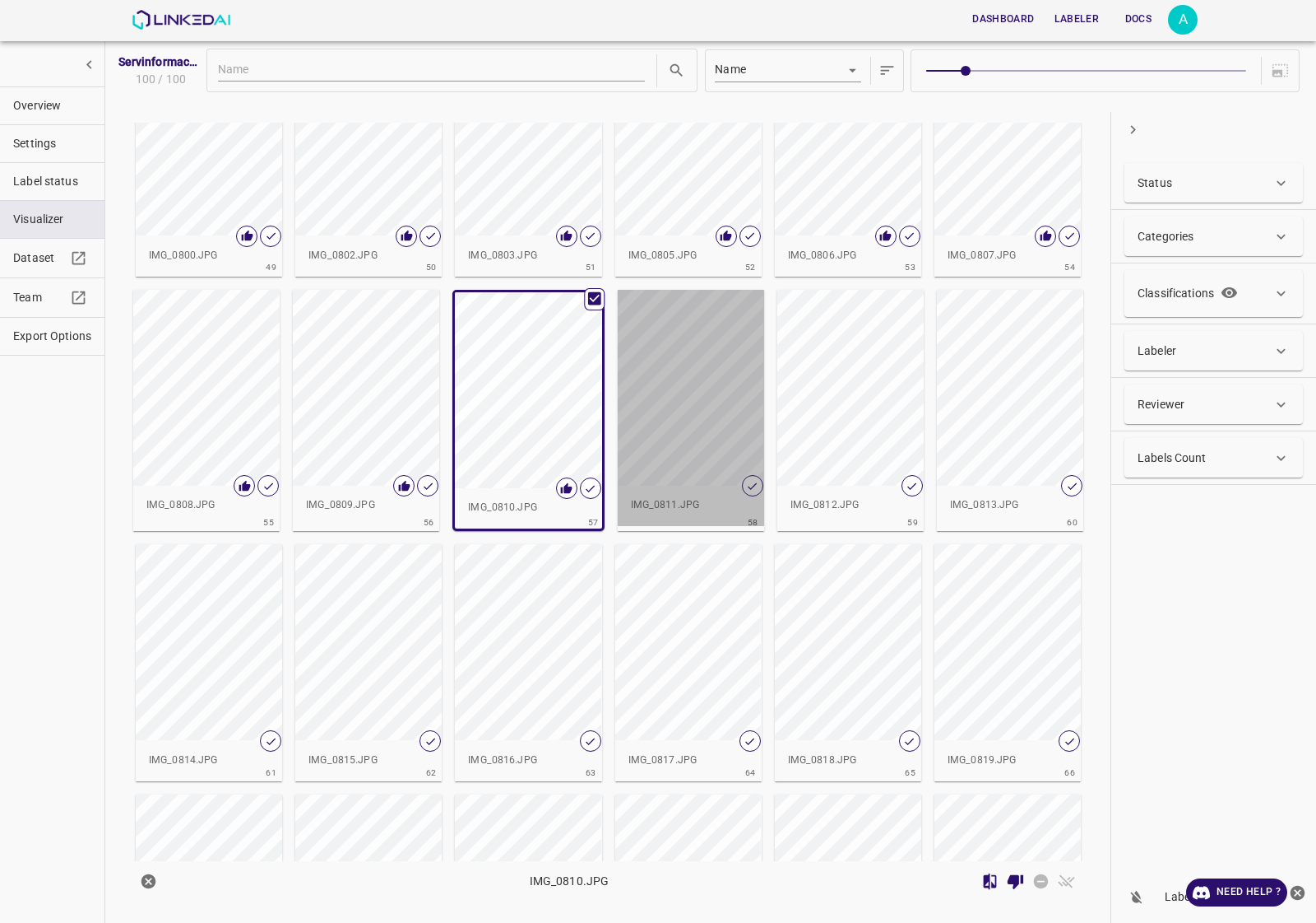
click at [721, 454] on div "button" at bounding box center [690, 387] width 146 height 196
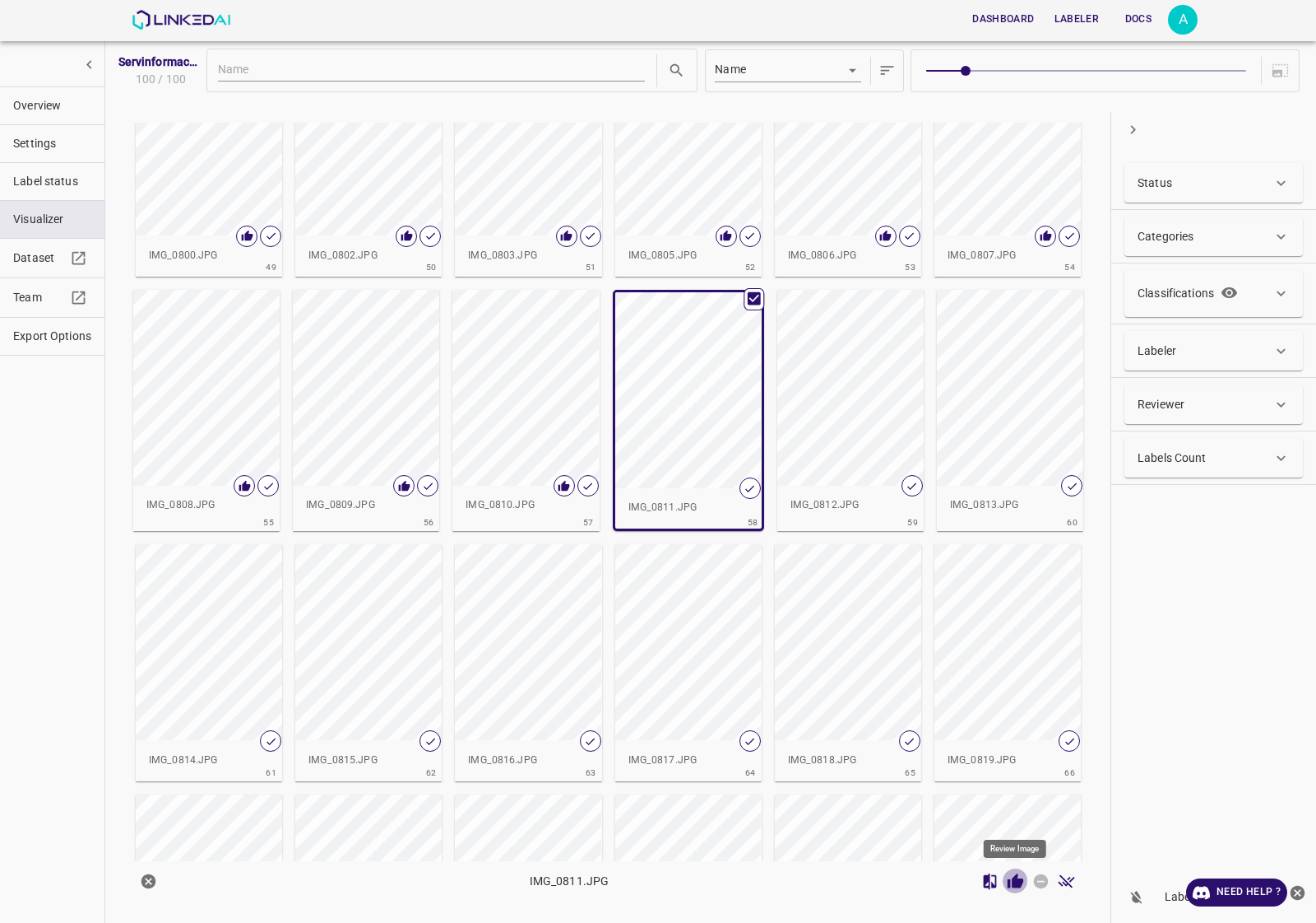
click at [1012, 874] on icon "Review Image" at bounding box center [1015, 880] width 17 height 17
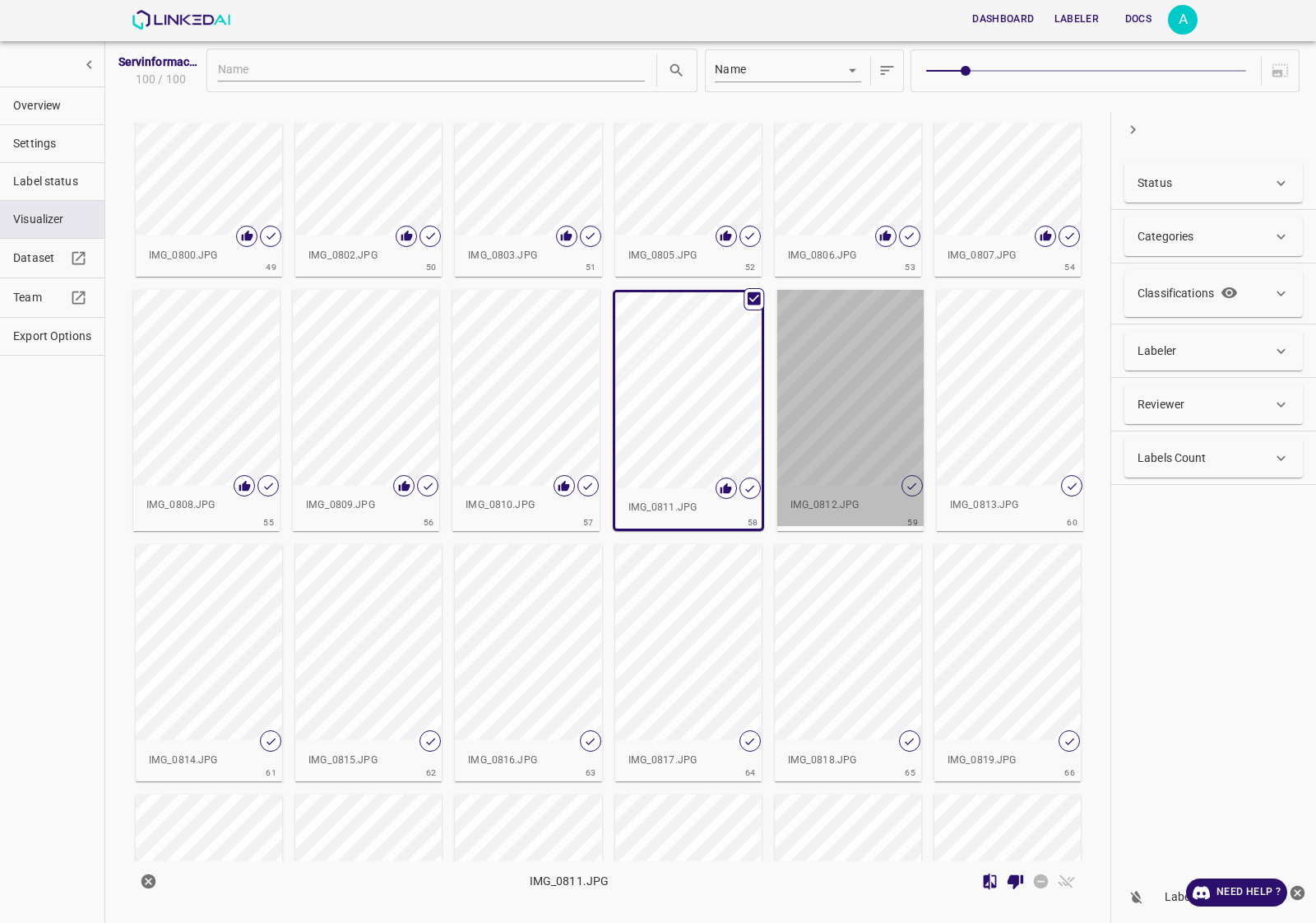
click at [850, 436] on div "button" at bounding box center [850, 387] width 146 height 196
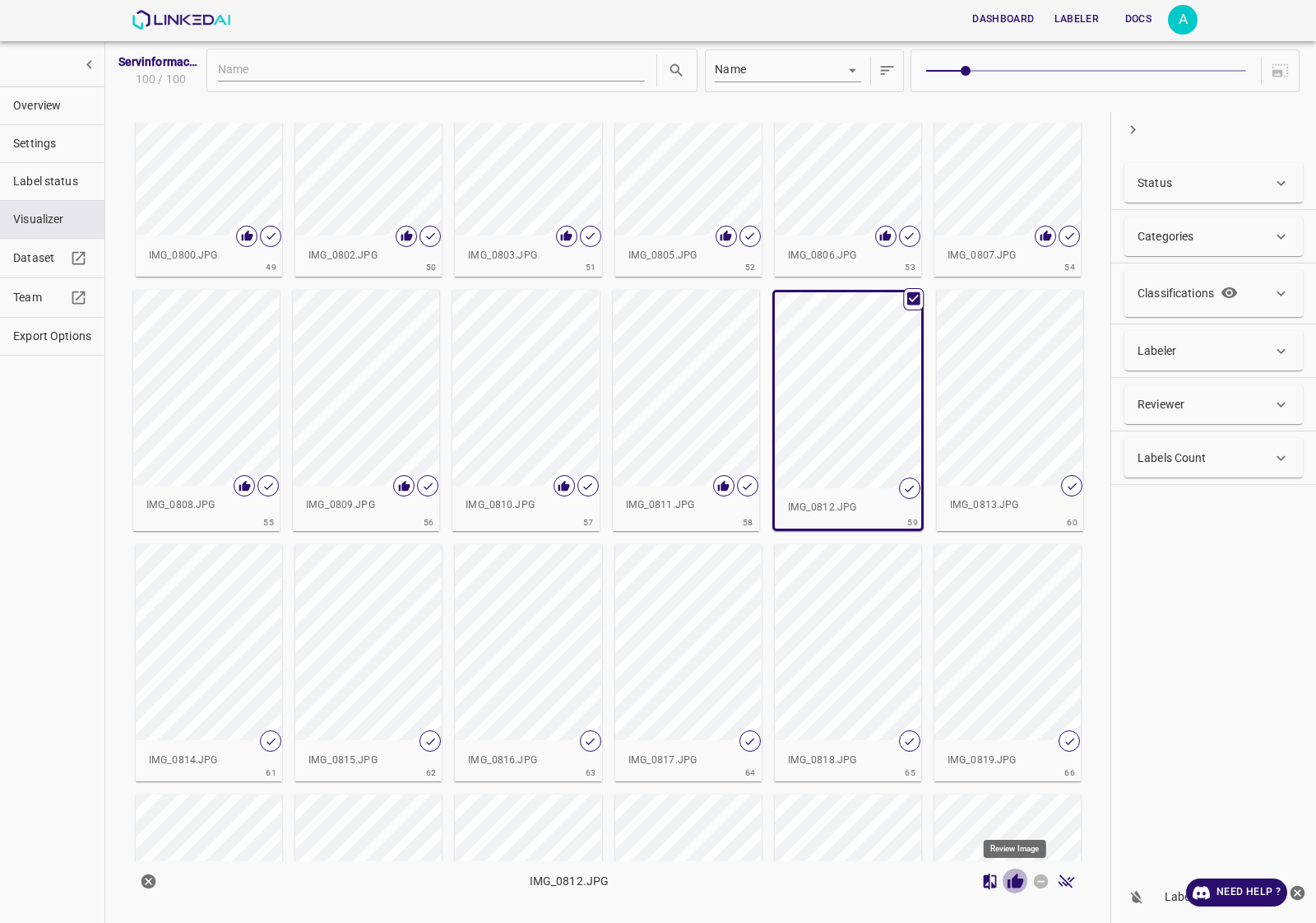
click at [1010, 889] on icon "Review Image" at bounding box center [1015, 880] width 17 height 17
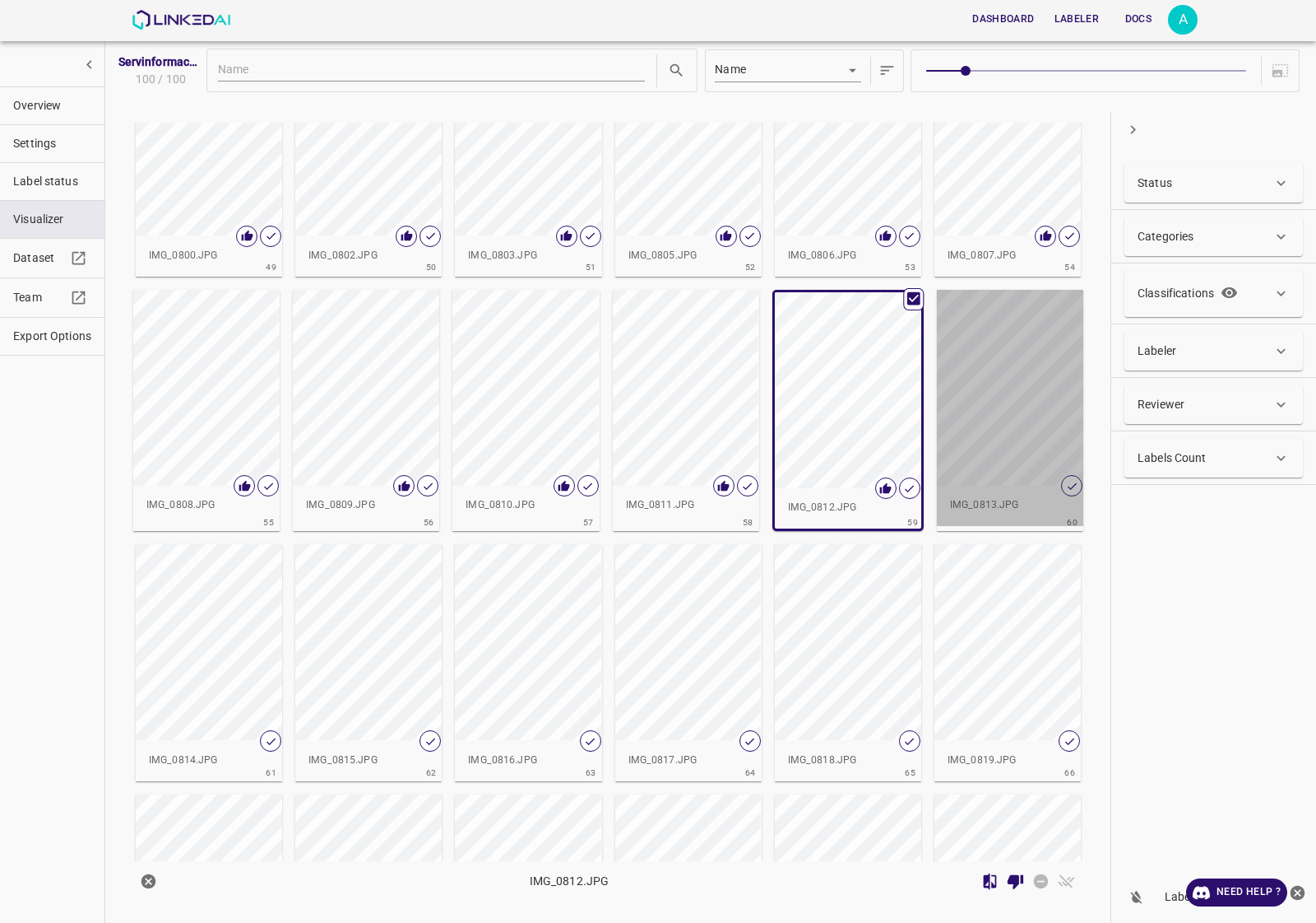
click at [1001, 430] on div "button" at bounding box center [1009, 387] width 146 height 196
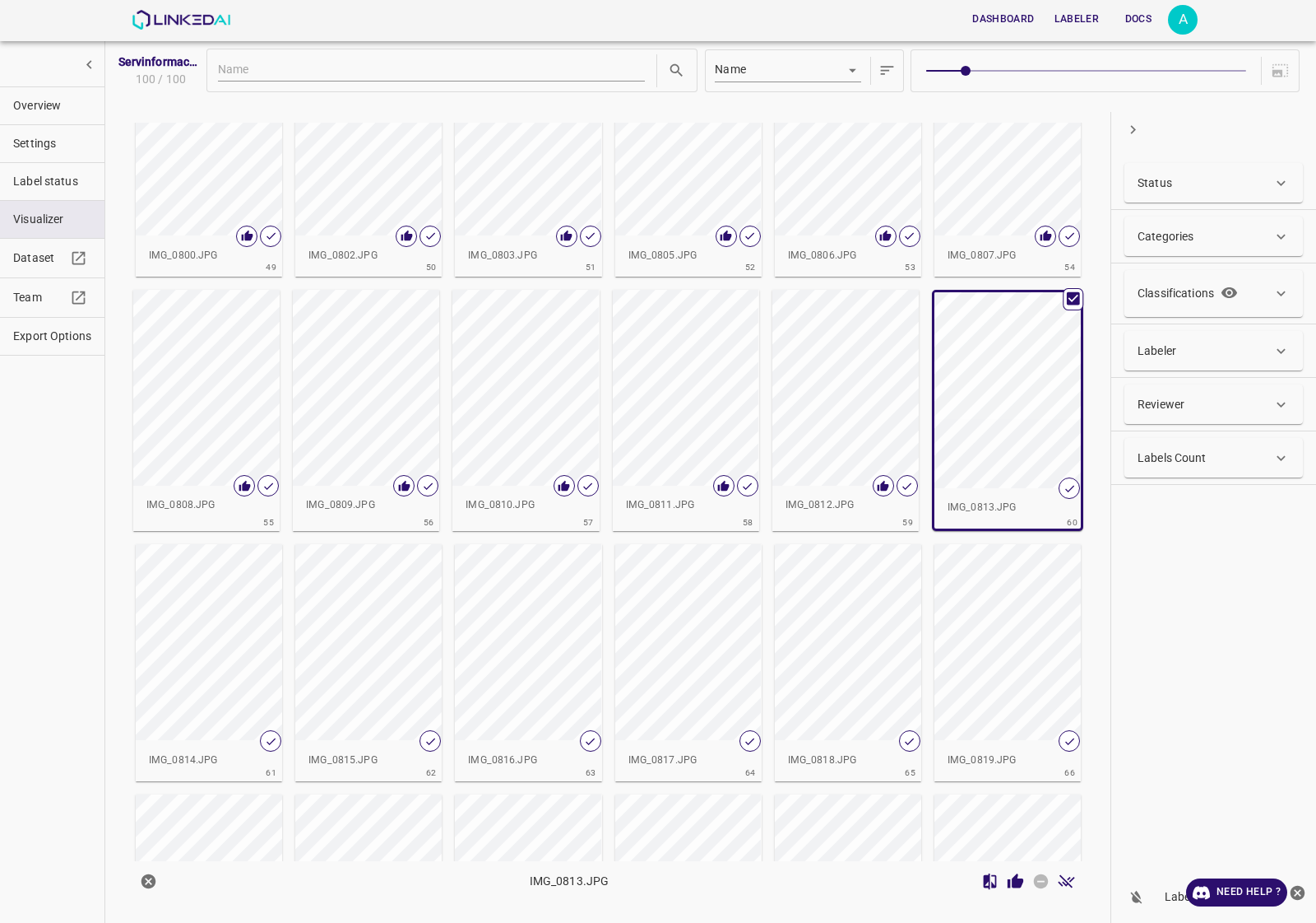
click at [1014, 879] on icon "Review Image" at bounding box center [1016, 880] width 16 height 15
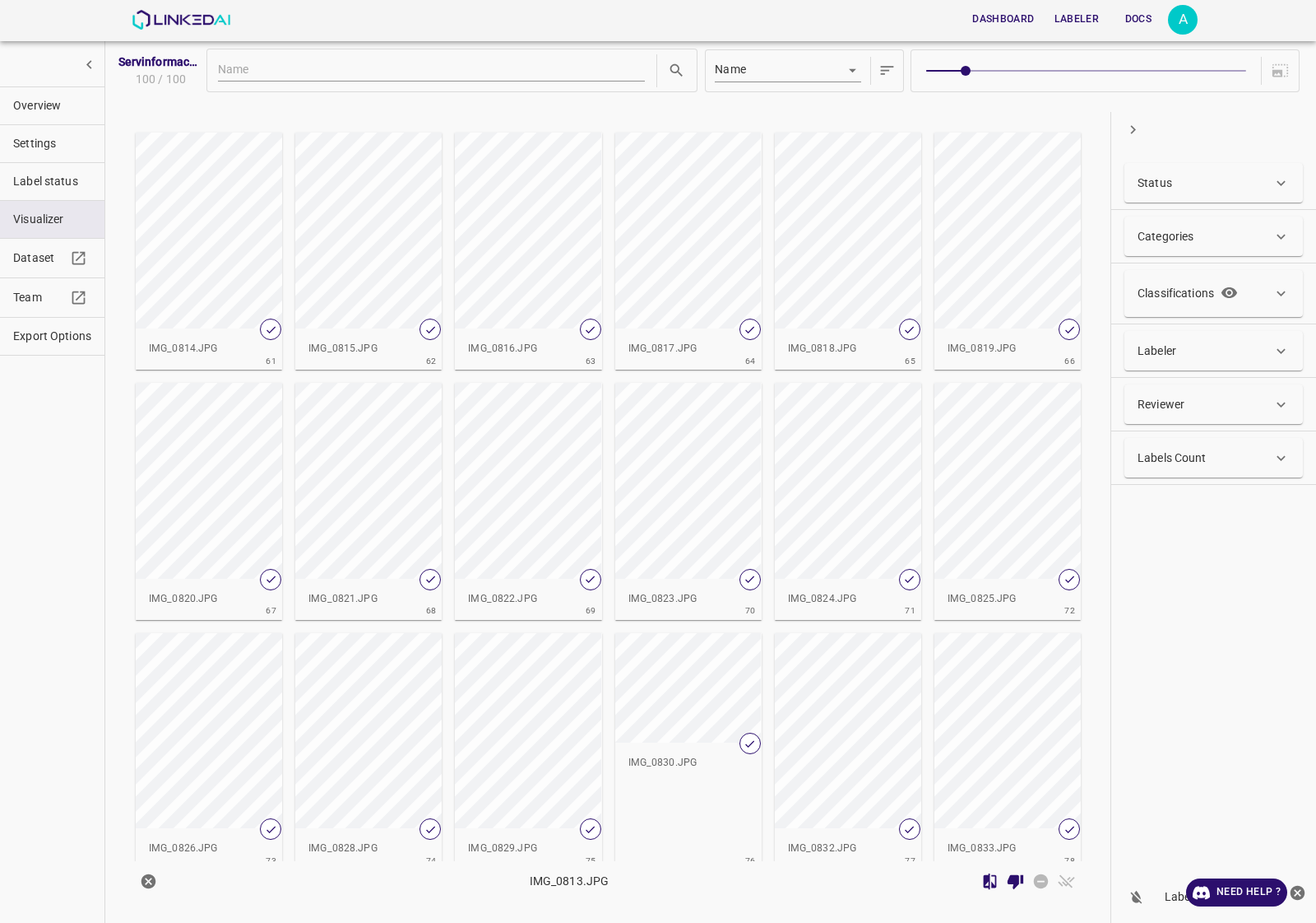
scroll to position [2390, 0]
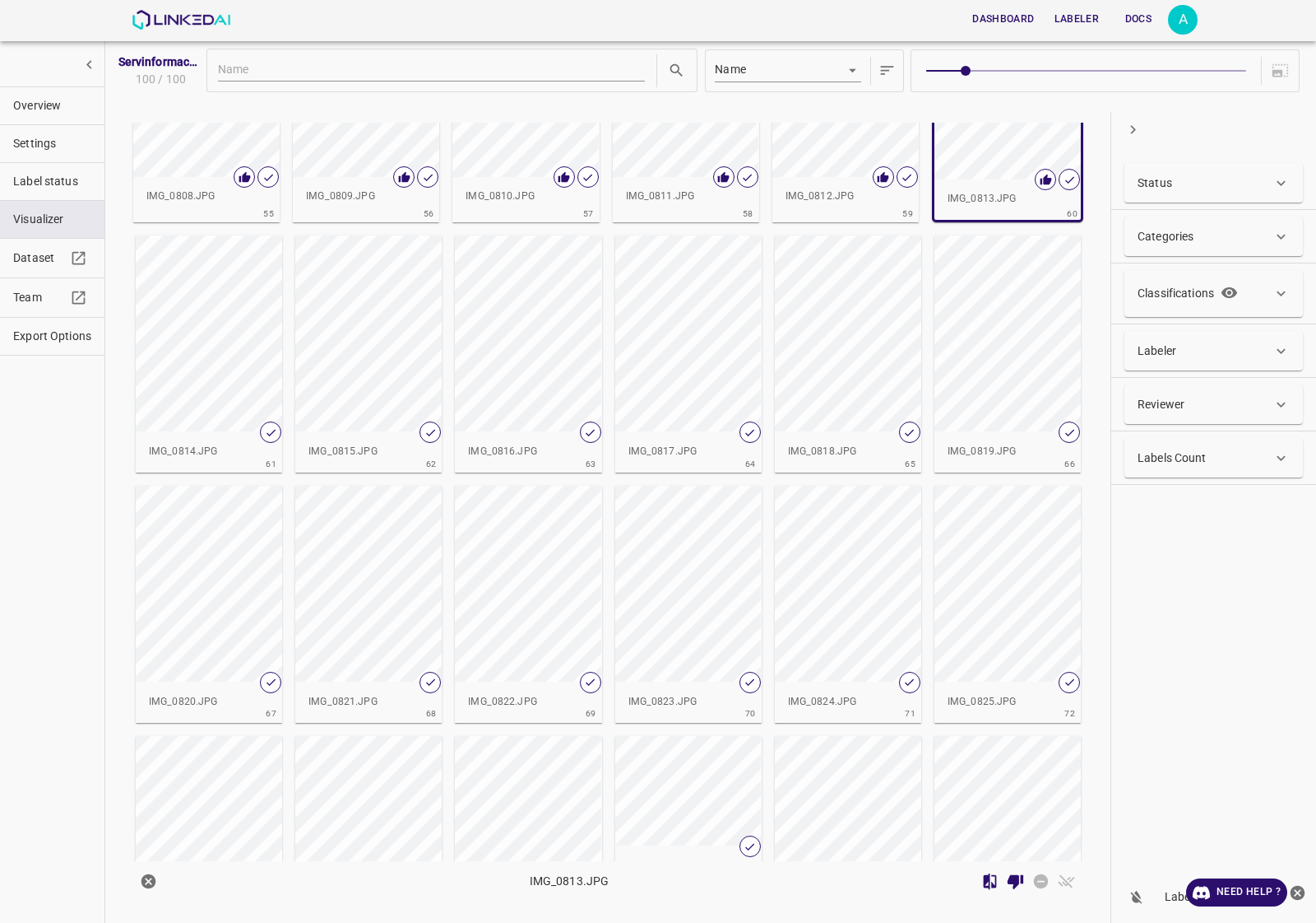
click at [190, 385] on div "button" at bounding box center [209, 333] width 146 height 196
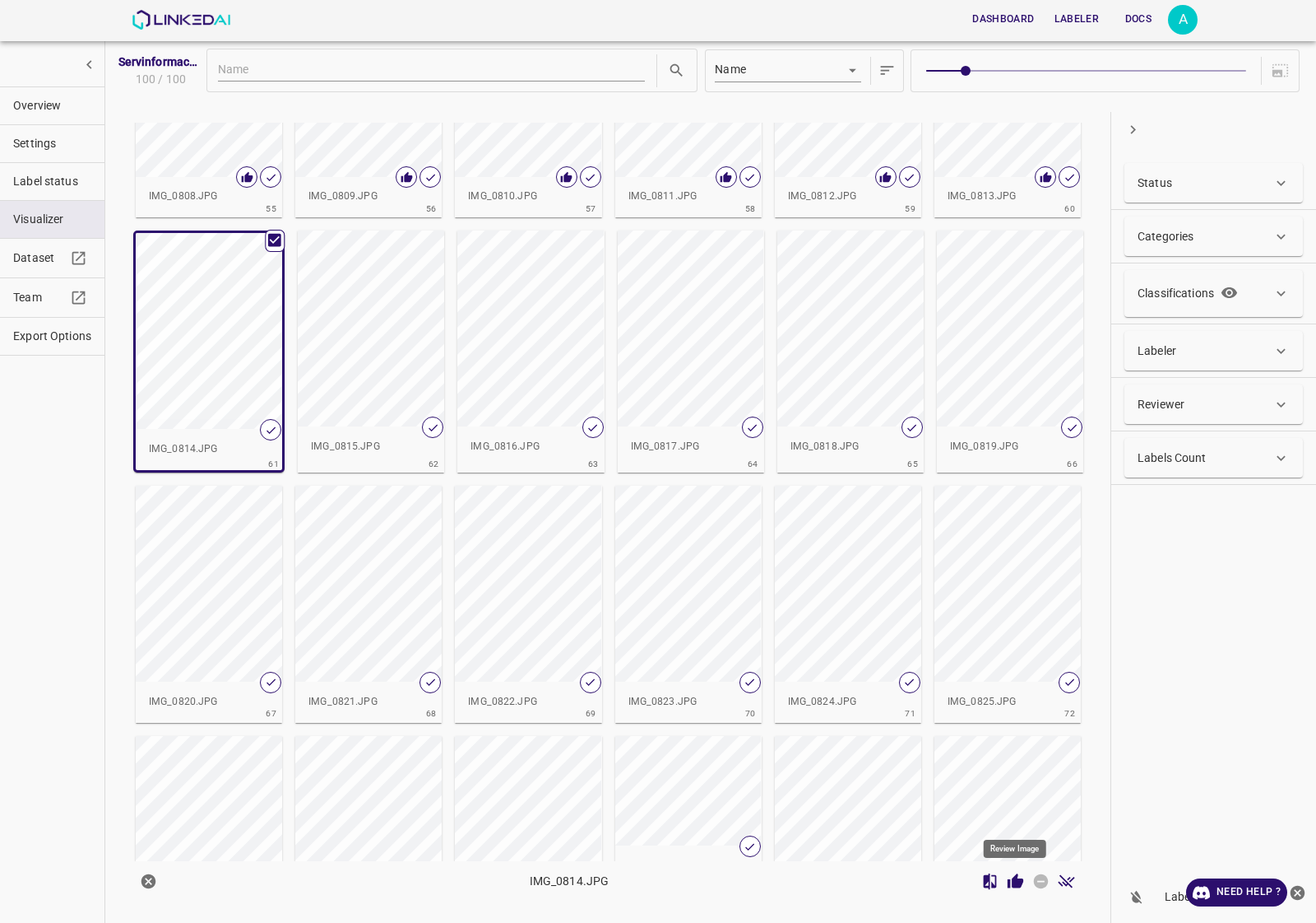
click at [1020, 882] on icon "Review Image" at bounding box center [1016, 880] width 16 height 15
click at [360, 418] on div "button" at bounding box center [370, 328] width 146 height 196
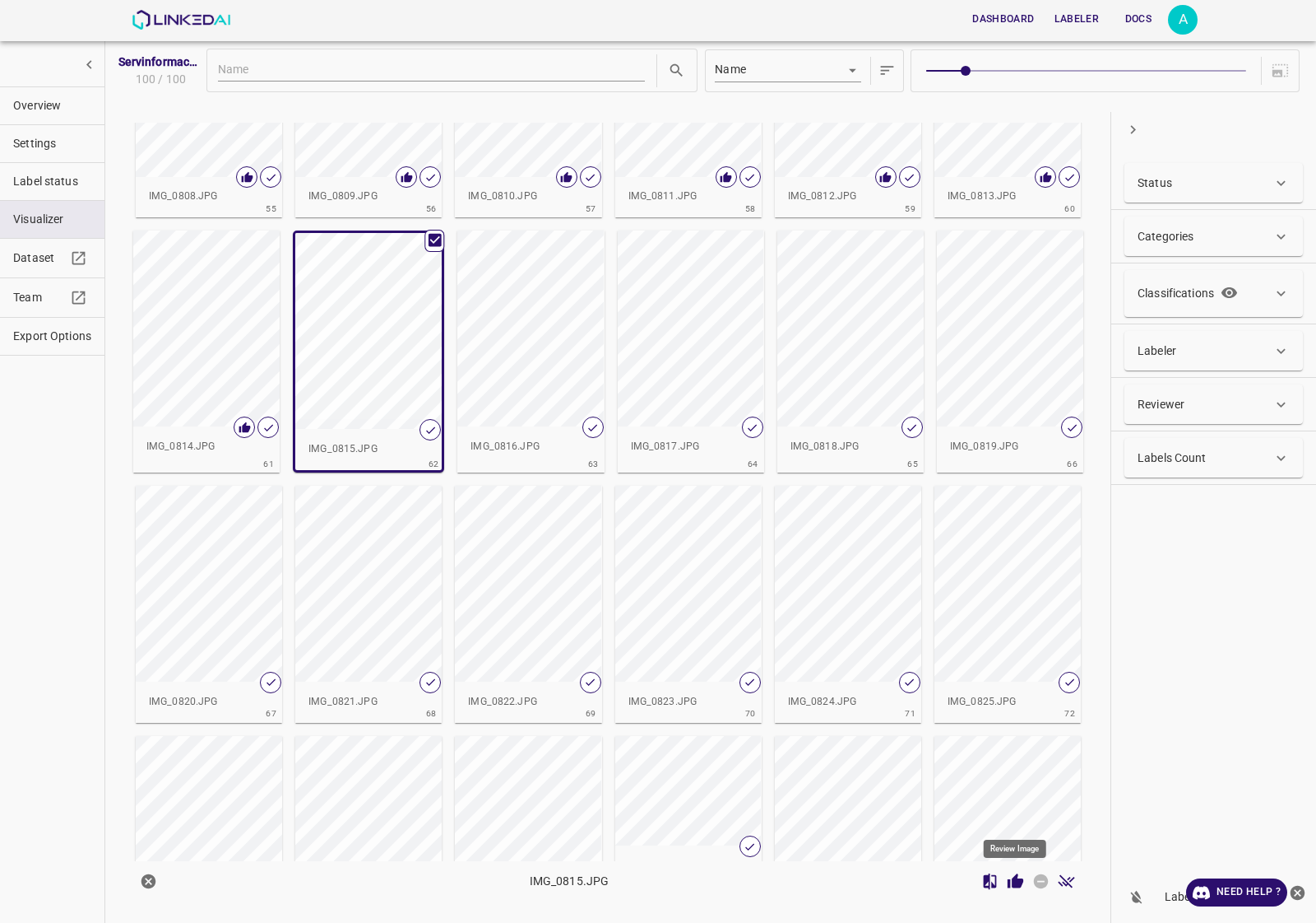
click at [1008, 880] on icon "Review Image" at bounding box center [1016, 880] width 16 height 15
click at [506, 324] on div "button" at bounding box center [530, 328] width 146 height 196
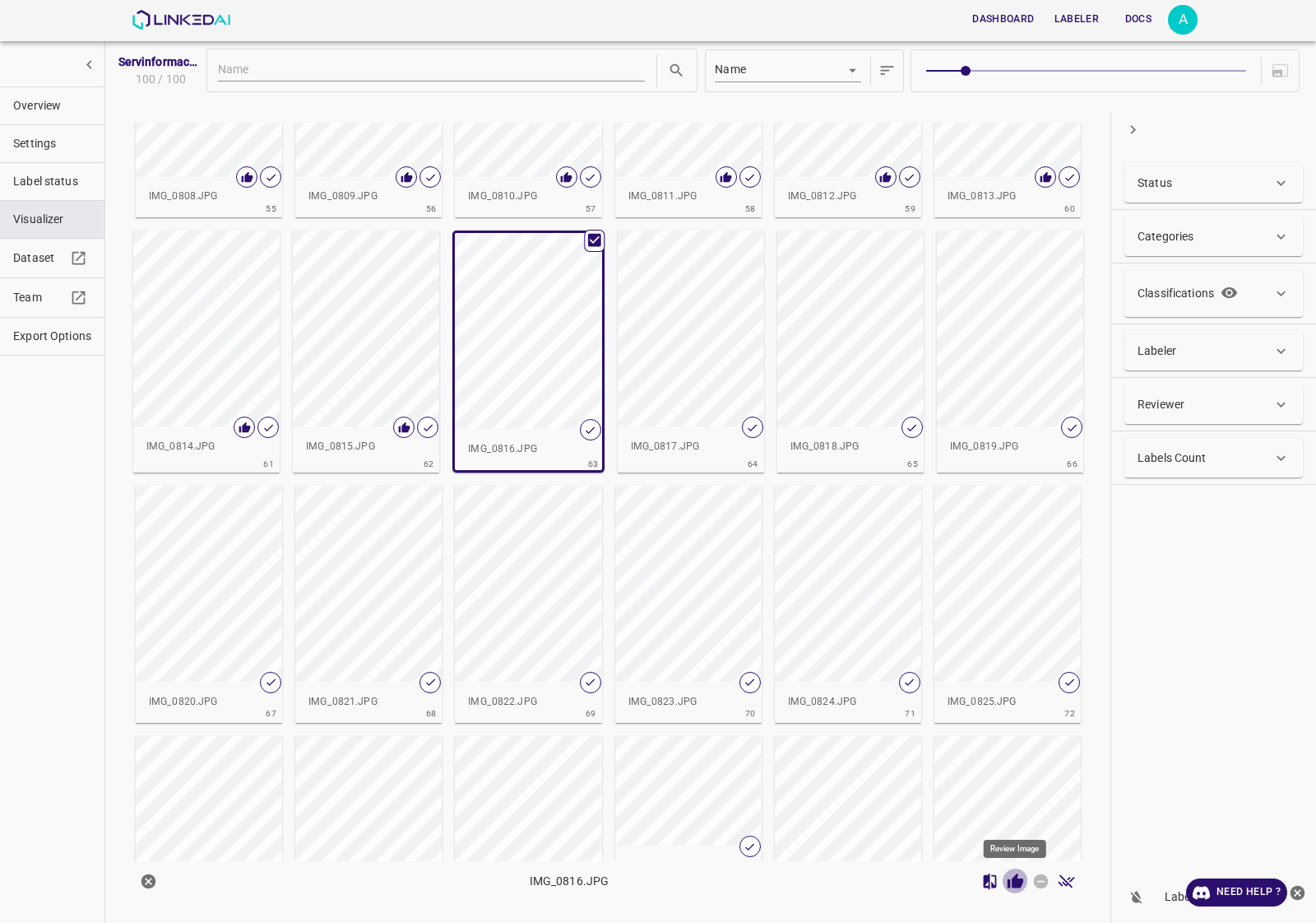
click at [1018, 883] on icon "Review Image" at bounding box center [1016, 880] width 16 height 15
click at [704, 354] on div "button" at bounding box center [690, 328] width 146 height 196
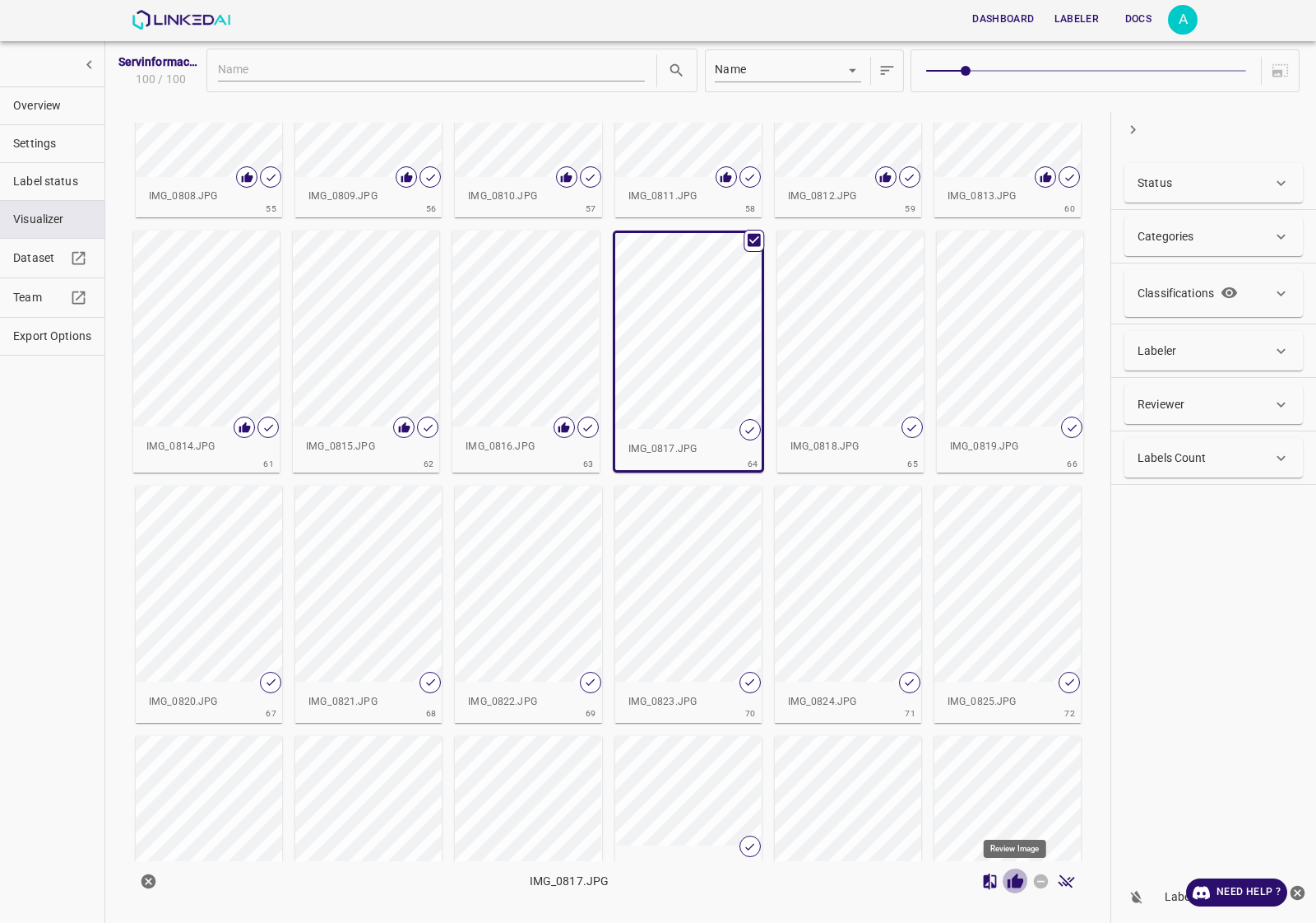
click at [1018, 887] on icon "Review Image" at bounding box center [1016, 880] width 16 height 15
click at [846, 385] on div "button" at bounding box center [850, 328] width 146 height 196
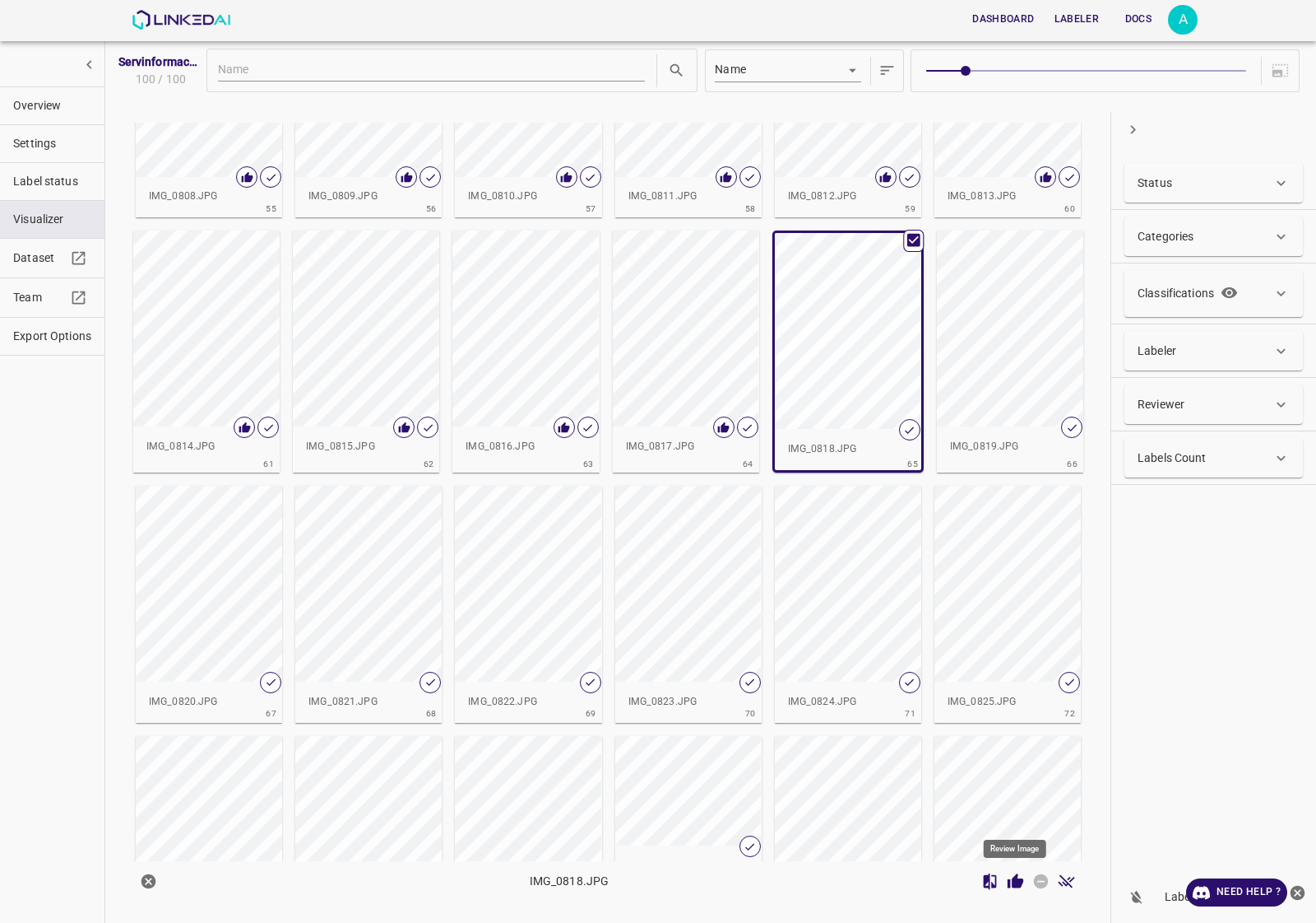
click at [1016, 891] on button "Review Image" at bounding box center [1016, 881] width 26 height 26
click at [995, 404] on div "button" at bounding box center [1009, 328] width 146 height 196
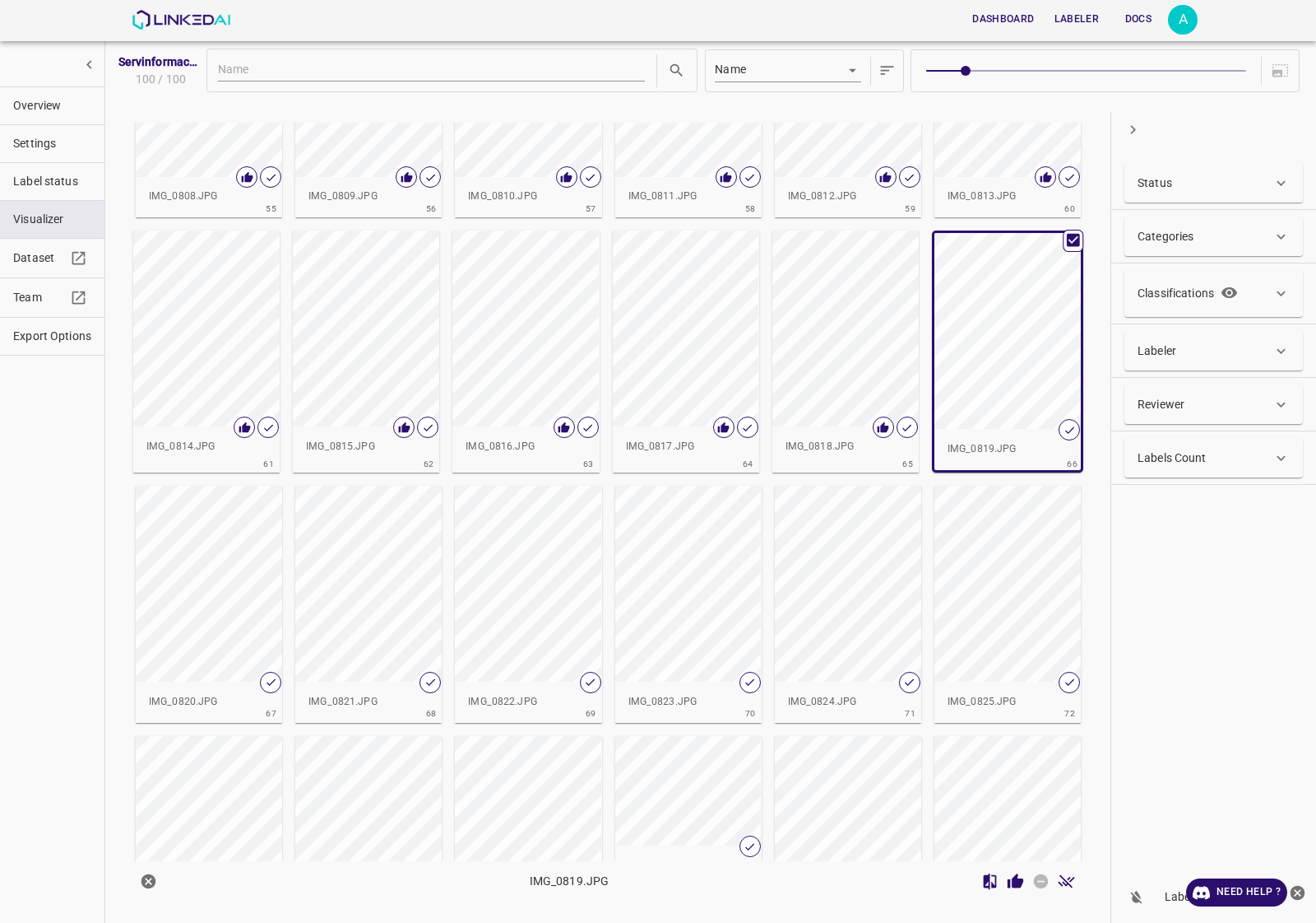
click at [1013, 880] on icon "Review Image" at bounding box center [1016, 880] width 16 height 15
click at [224, 626] on div "button" at bounding box center [209, 583] width 146 height 196
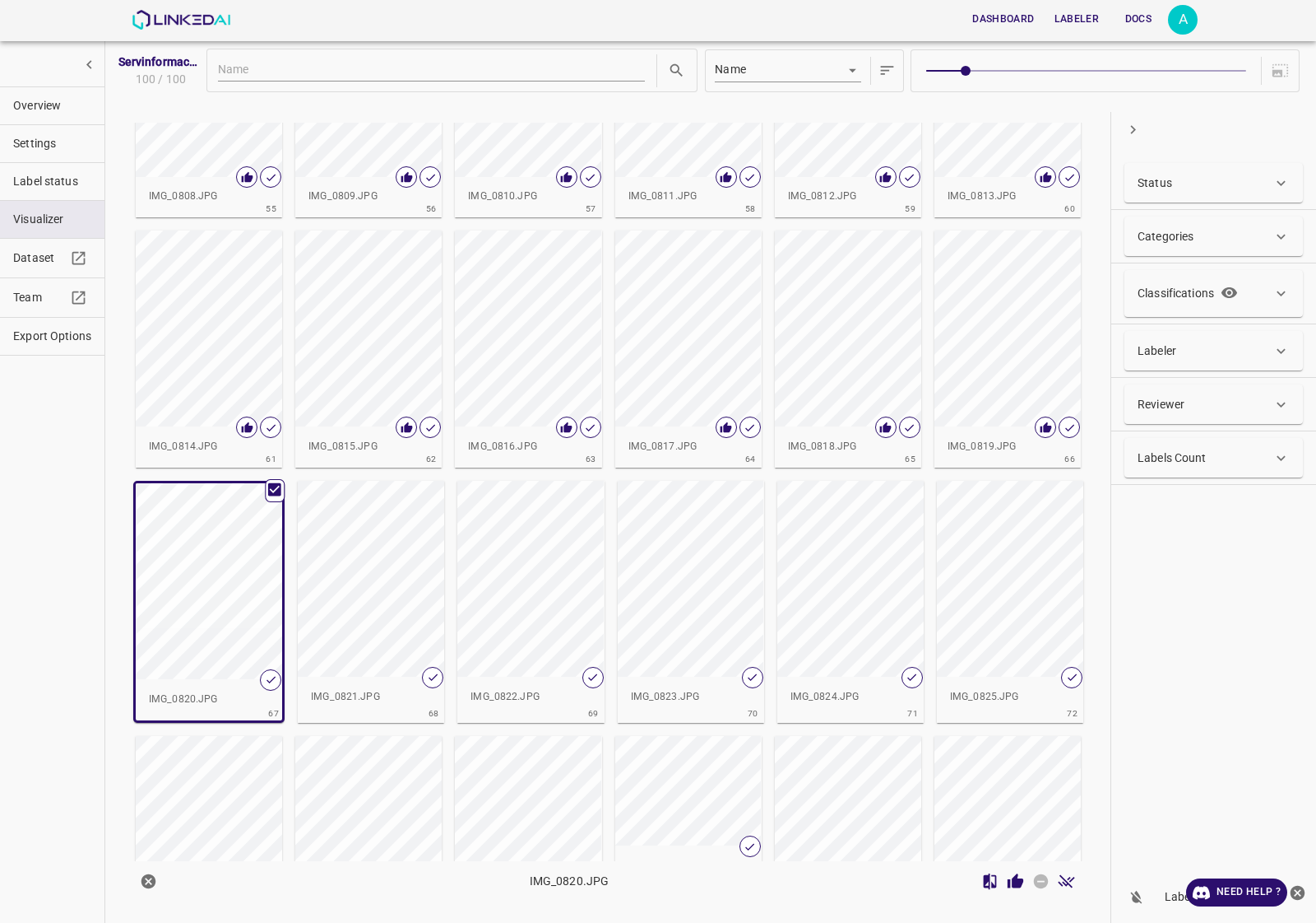
click at [1020, 880] on icon "Review Image" at bounding box center [1016, 880] width 16 height 15
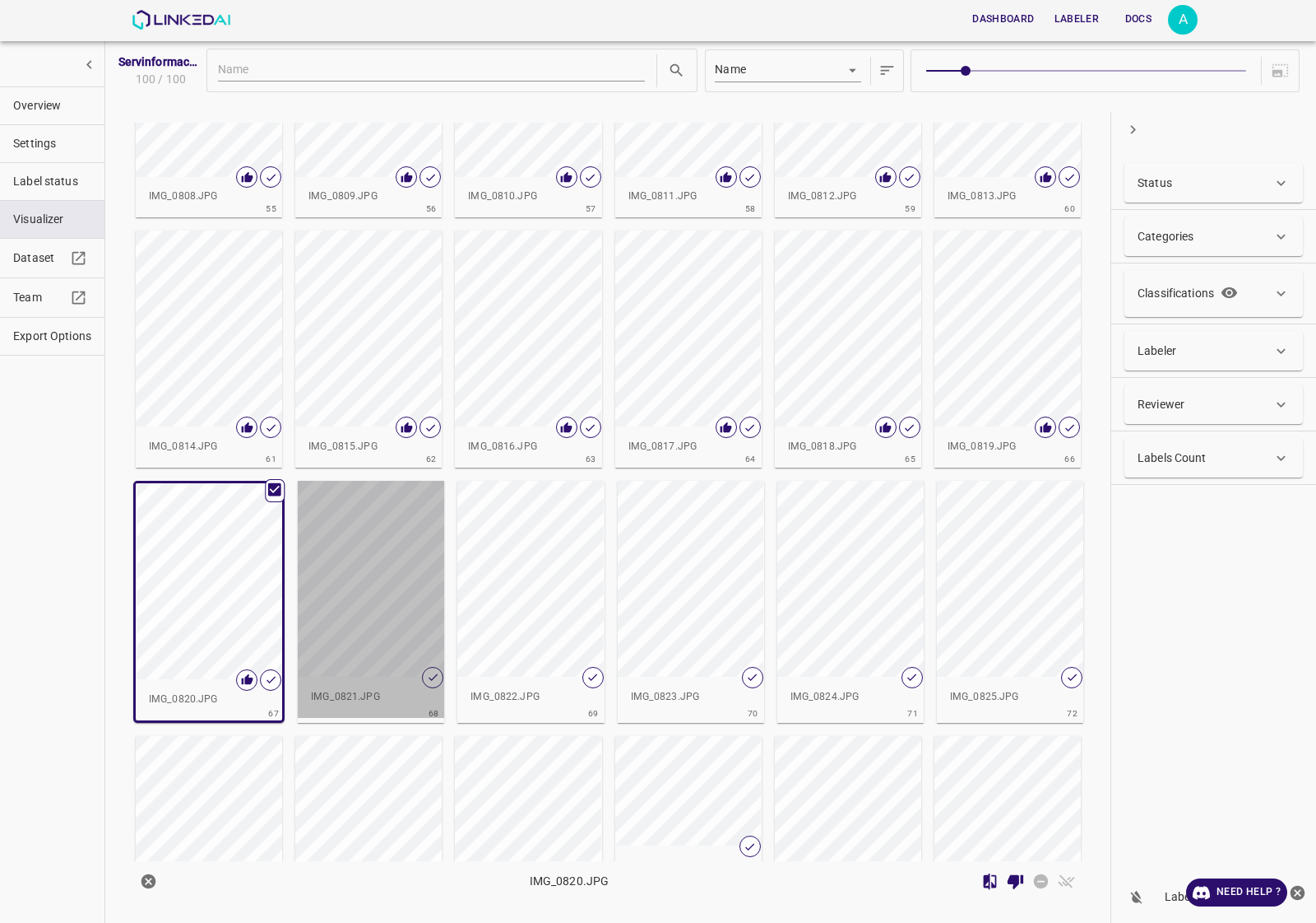
click at [371, 577] on div "button" at bounding box center [370, 578] width 146 height 196
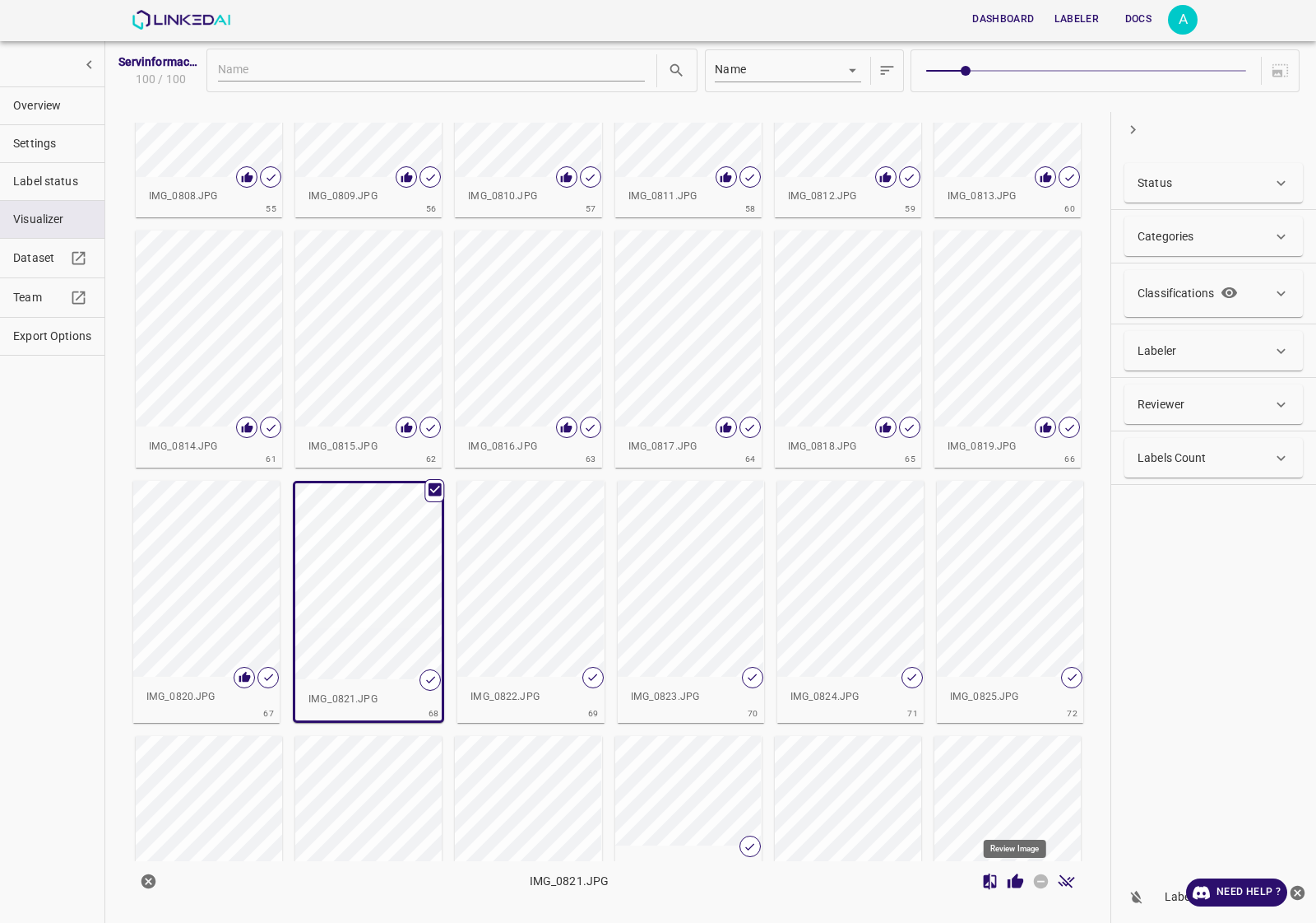
click at [1013, 873] on icon "Review Image" at bounding box center [1015, 880] width 17 height 17
click at [526, 547] on div "button" at bounding box center [530, 578] width 146 height 196
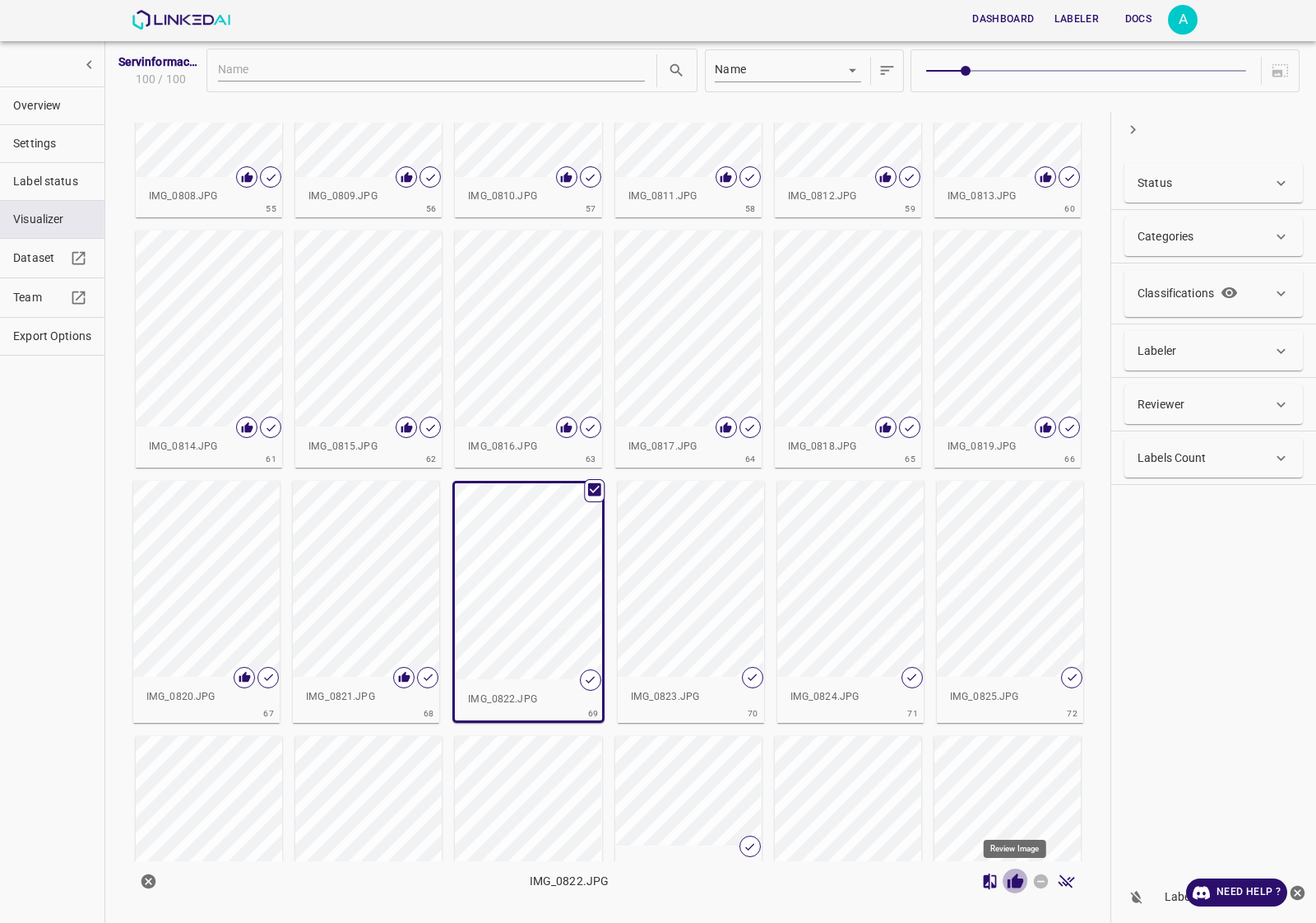
click at [1020, 875] on icon "Review Image" at bounding box center [1015, 880] width 17 height 17
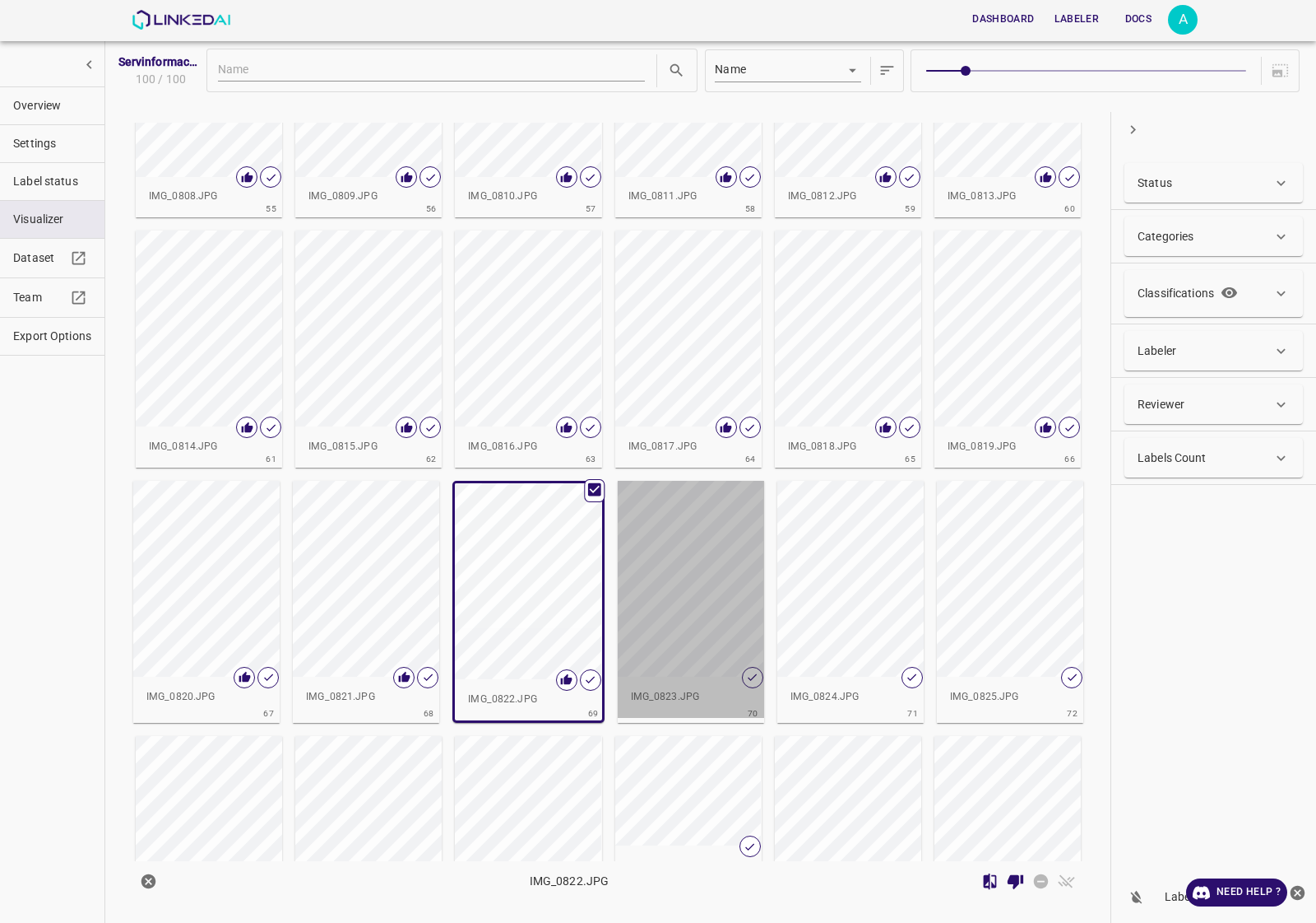
click at [734, 507] on div "button" at bounding box center [690, 578] width 146 height 196
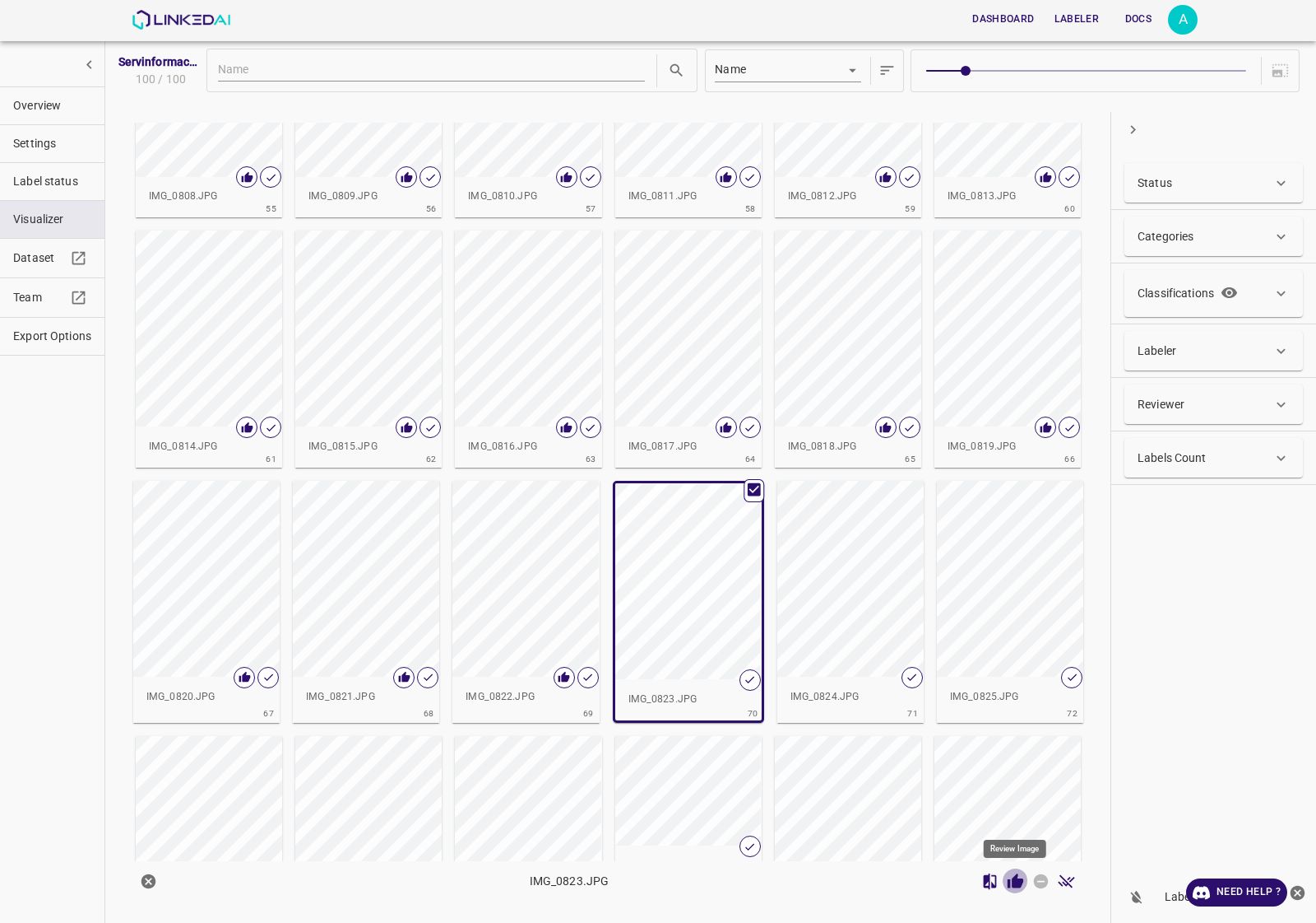
click at [1016, 879] on icon "Review Image" at bounding box center [1016, 880] width 16 height 15
click at [845, 626] on div "button" at bounding box center [850, 578] width 146 height 196
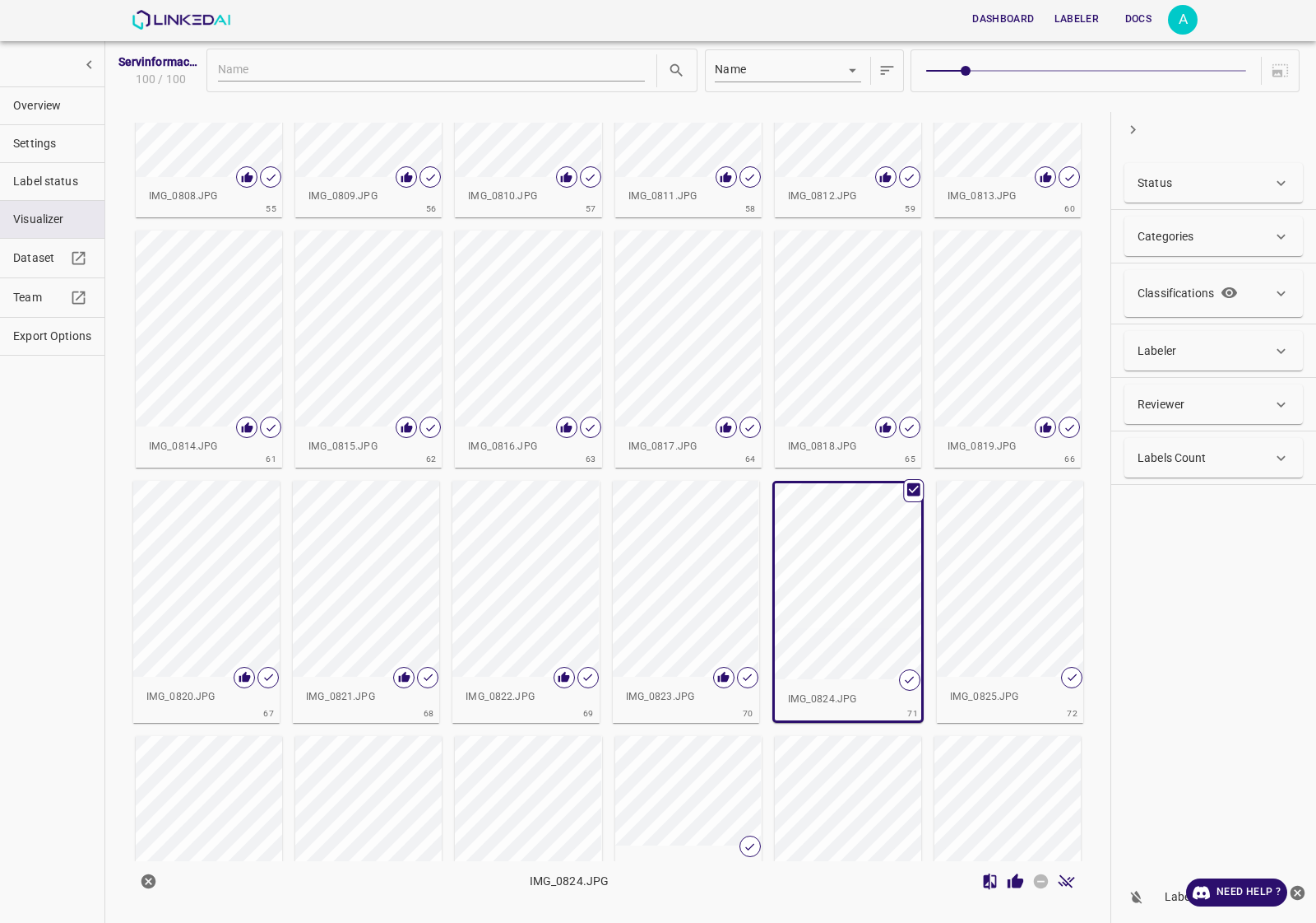
click at [1018, 880] on icon "Review Image" at bounding box center [1016, 880] width 16 height 15
click at [984, 615] on div "button" at bounding box center [1009, 578] width 146 height 196
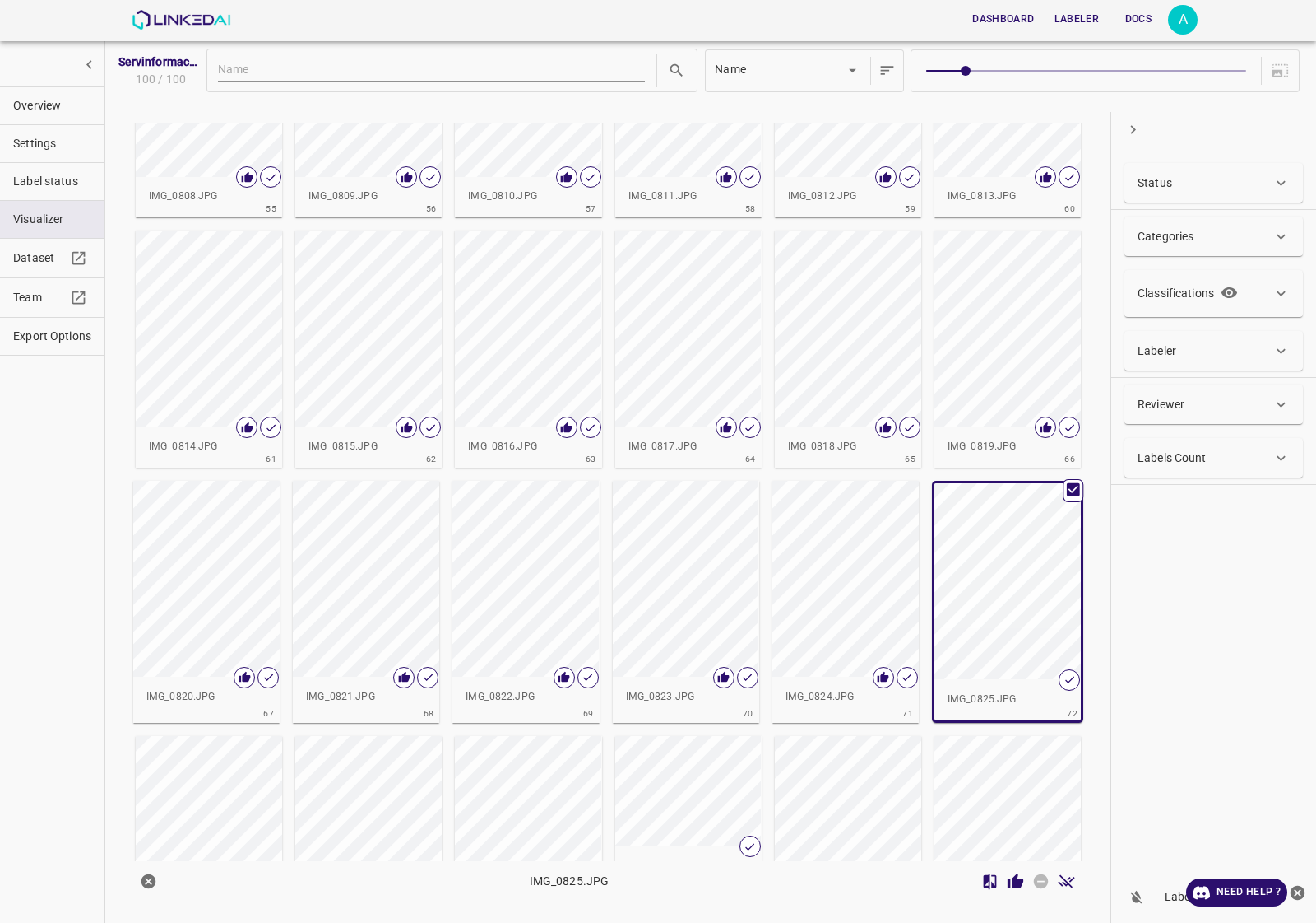
click at [1016, 883] on icon "Review Image" at bounding box center [1016, 880] width 16 height 15
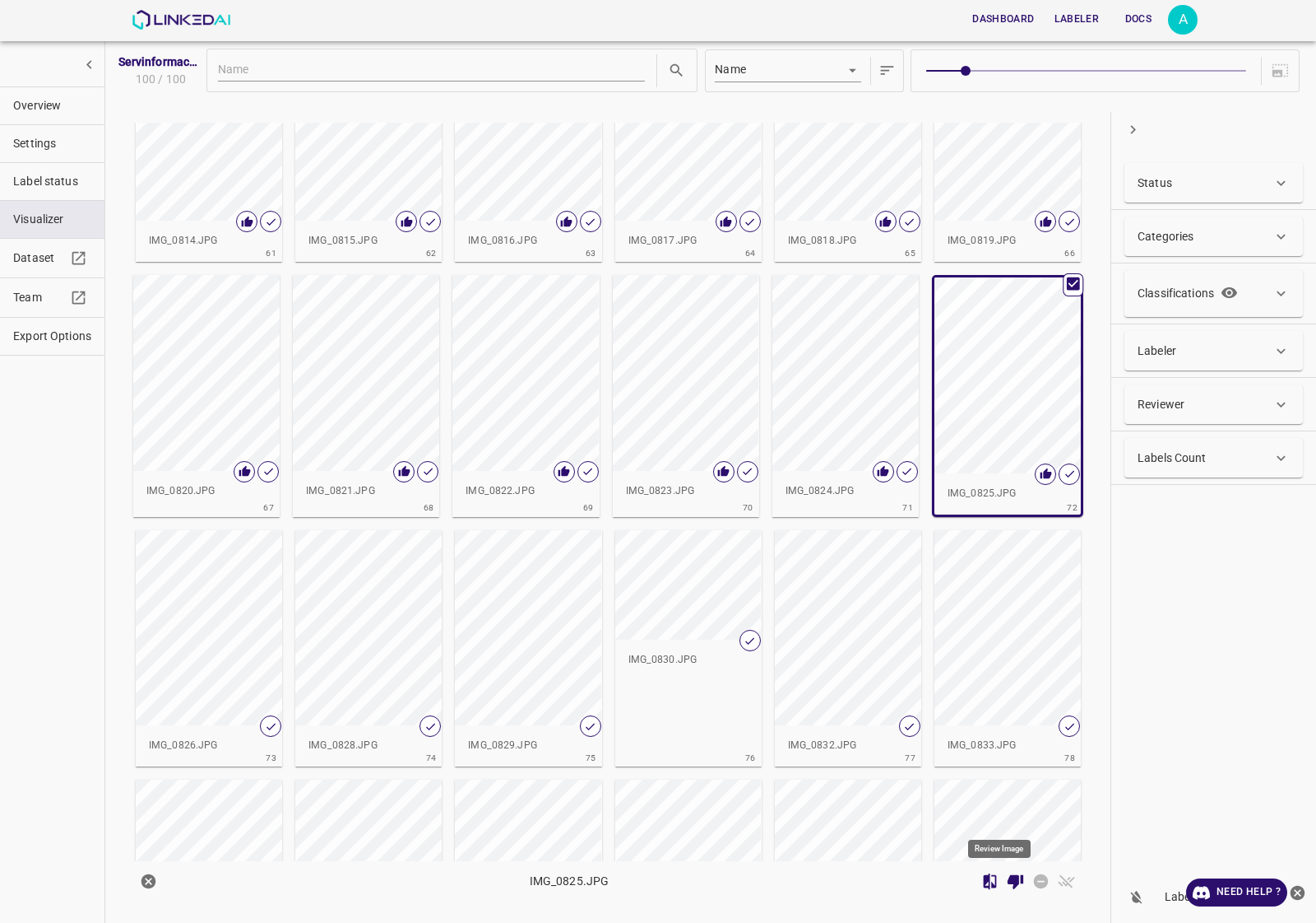
scroll to position [2699, 0]
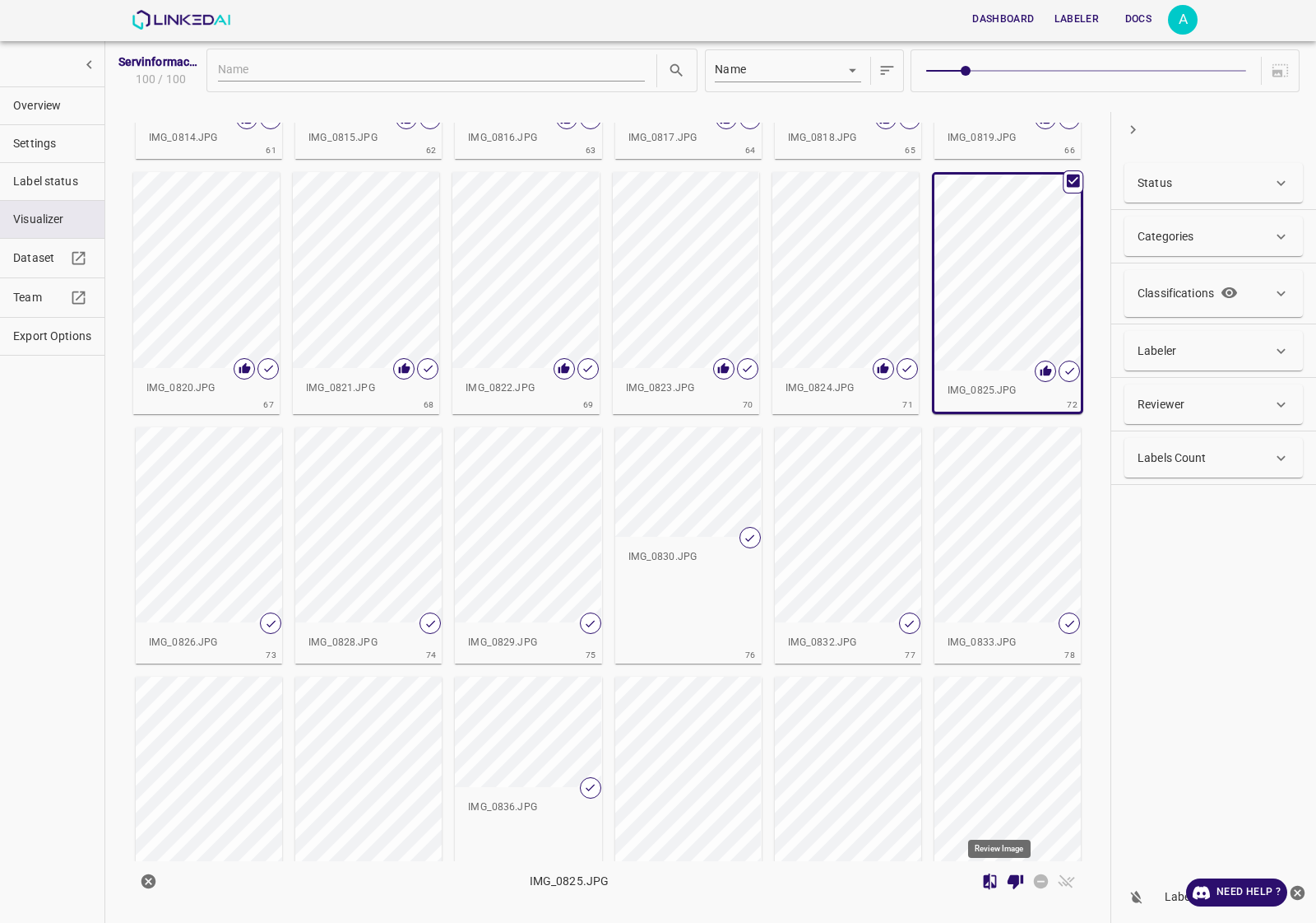
click at [231, 529] on div "button" at bounding box center [209, 525] width 146 height 196
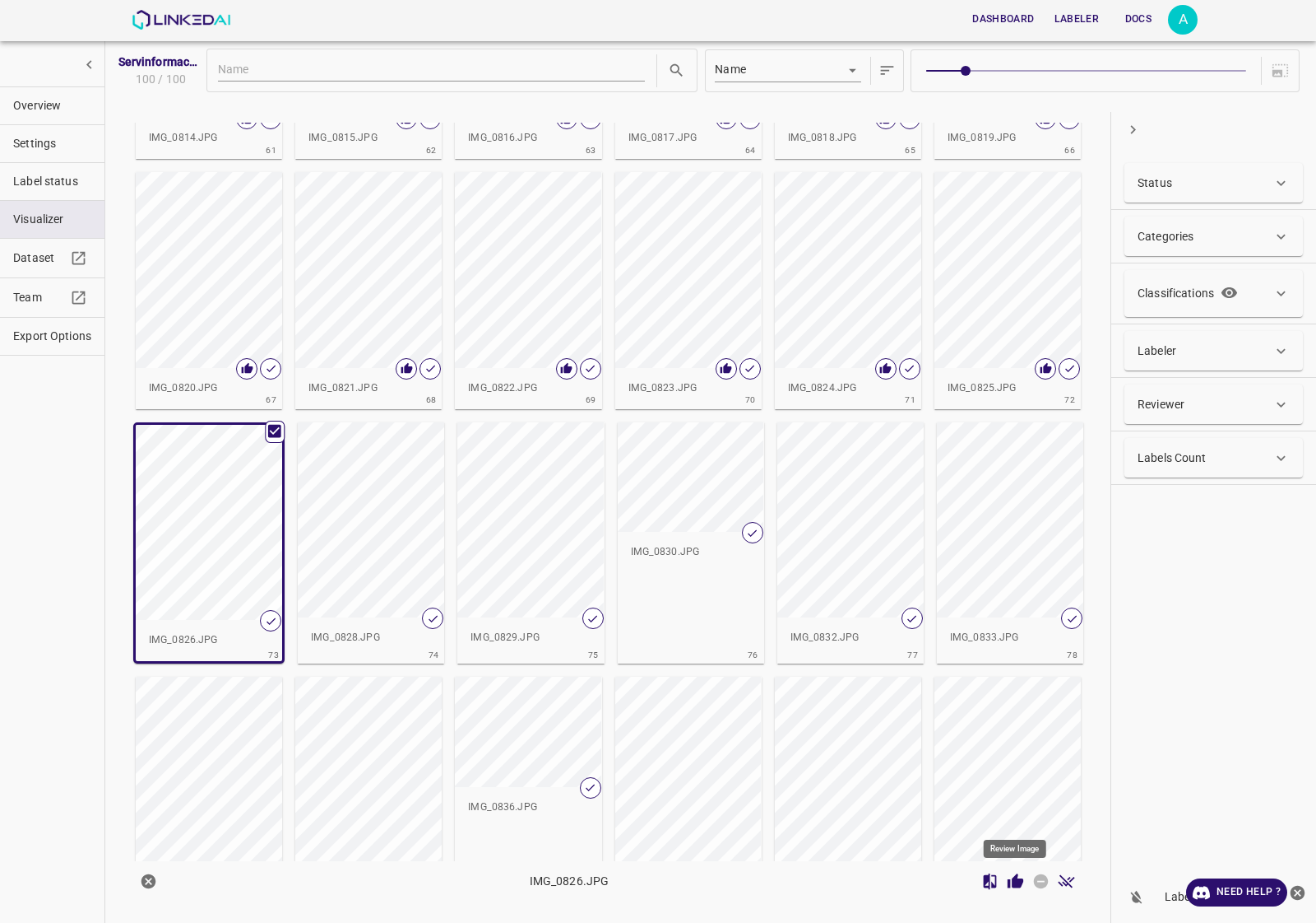
click at [1023, 889] on icon "Review Image" at bounding box center [1015, 880] width 17 height 17
click at [395, 560] on div "button" at bounding box center [370, 520] width 146 height 196
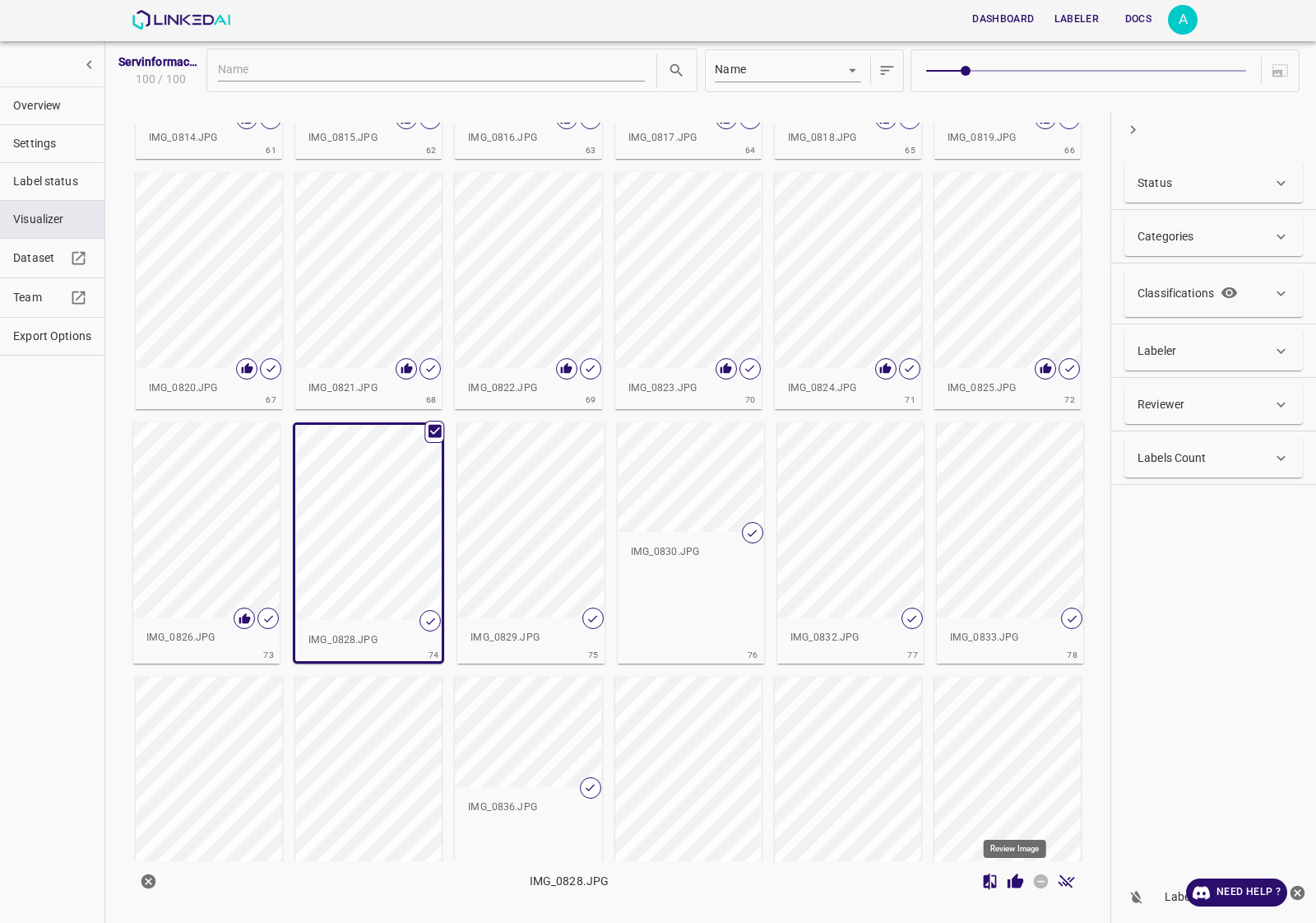
click at [1008, 882] on icon "Review Image" at bounding box center [1016, 880] width 16 height 15
click at [467, 516] on div "button" at bounding box center [530, 520] width 146 height 196
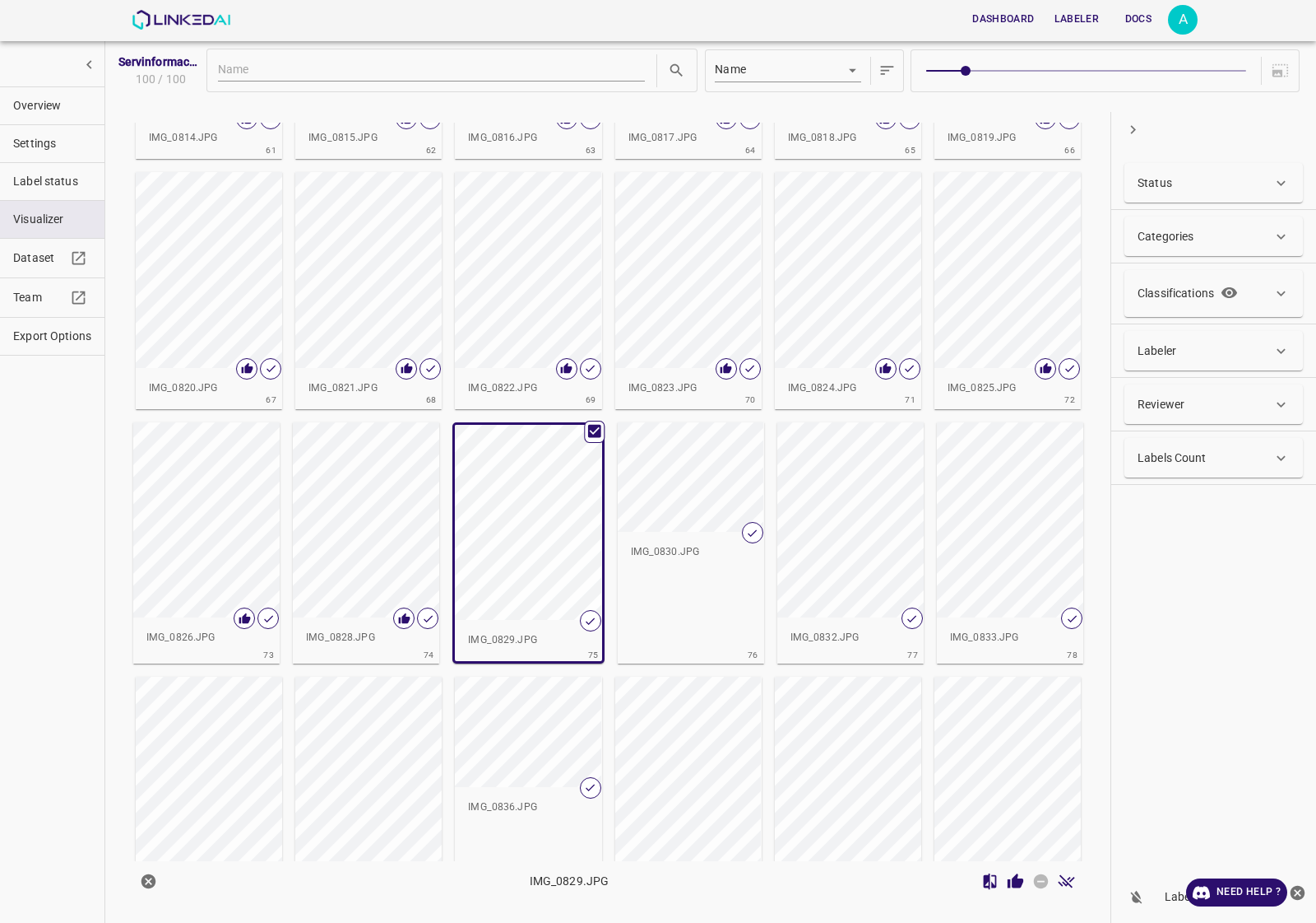
click at [1014, 873] on icon "Review Image" at bounding box center [1015, 880] width 17 height 17
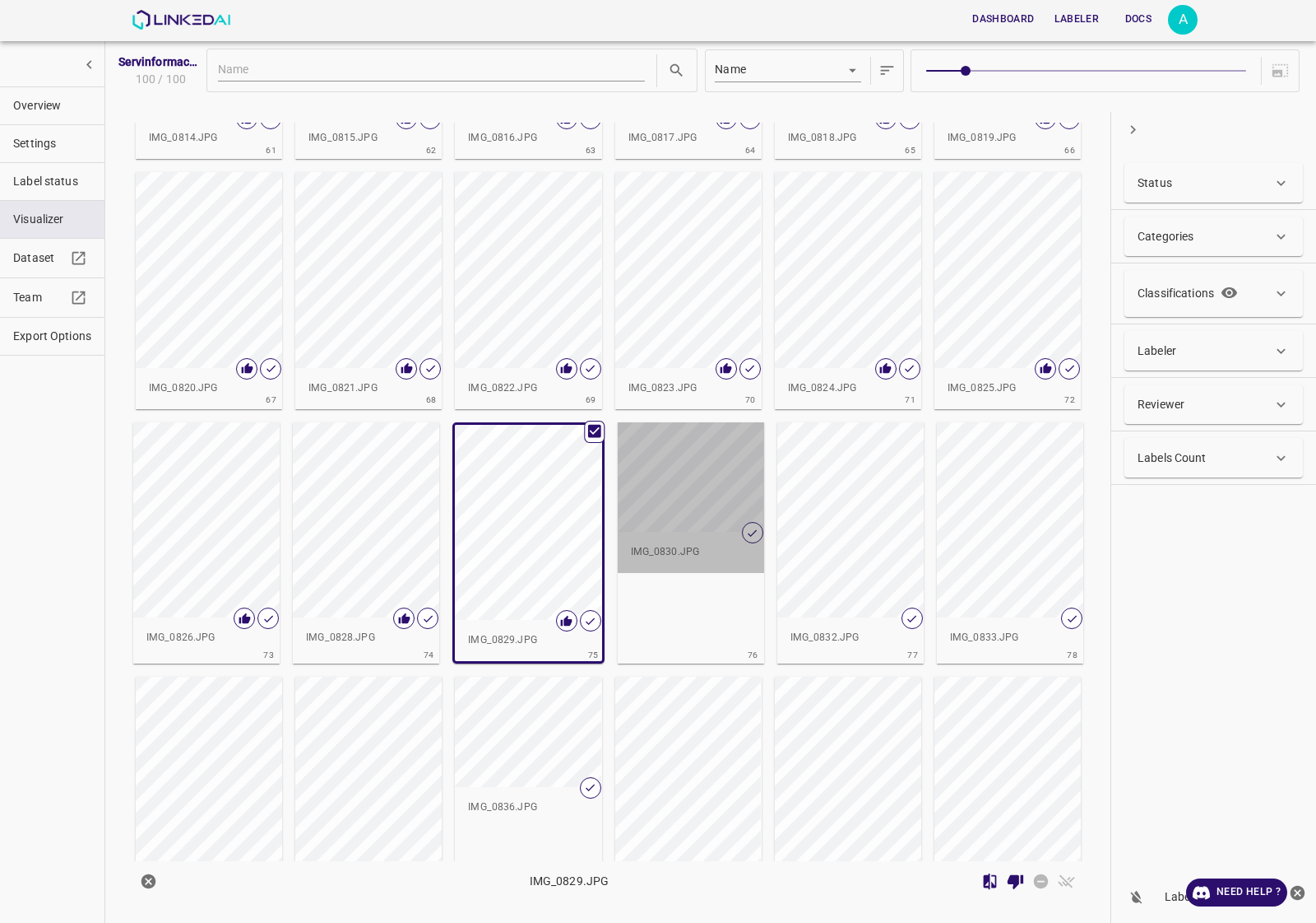
click at [703, 487] on div "button" at bounding box center [690, 477] width 146 height 110
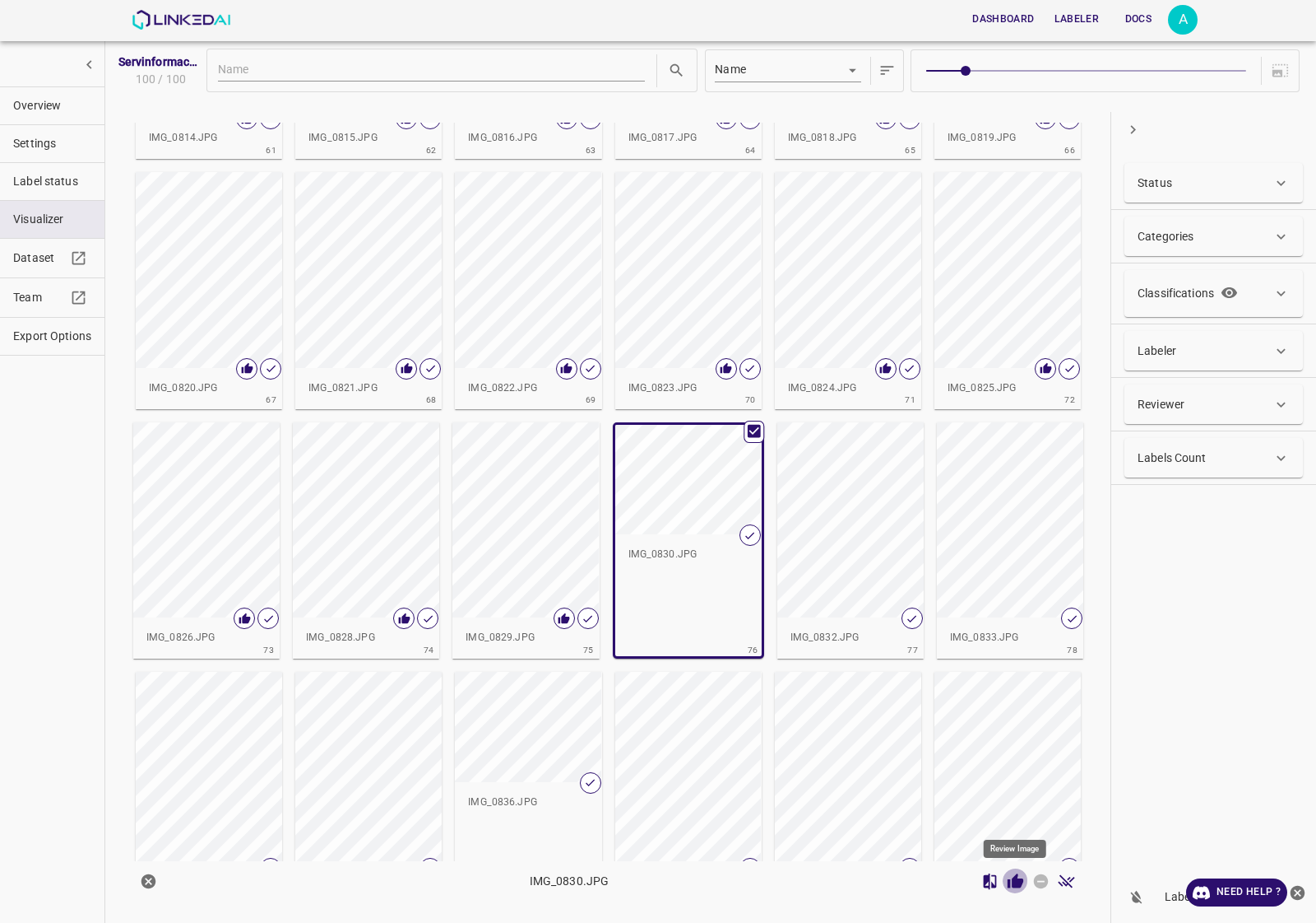
click at [1018, 881] on icon "Review Image" at bounding box center [1016, 880] width 16 height 15
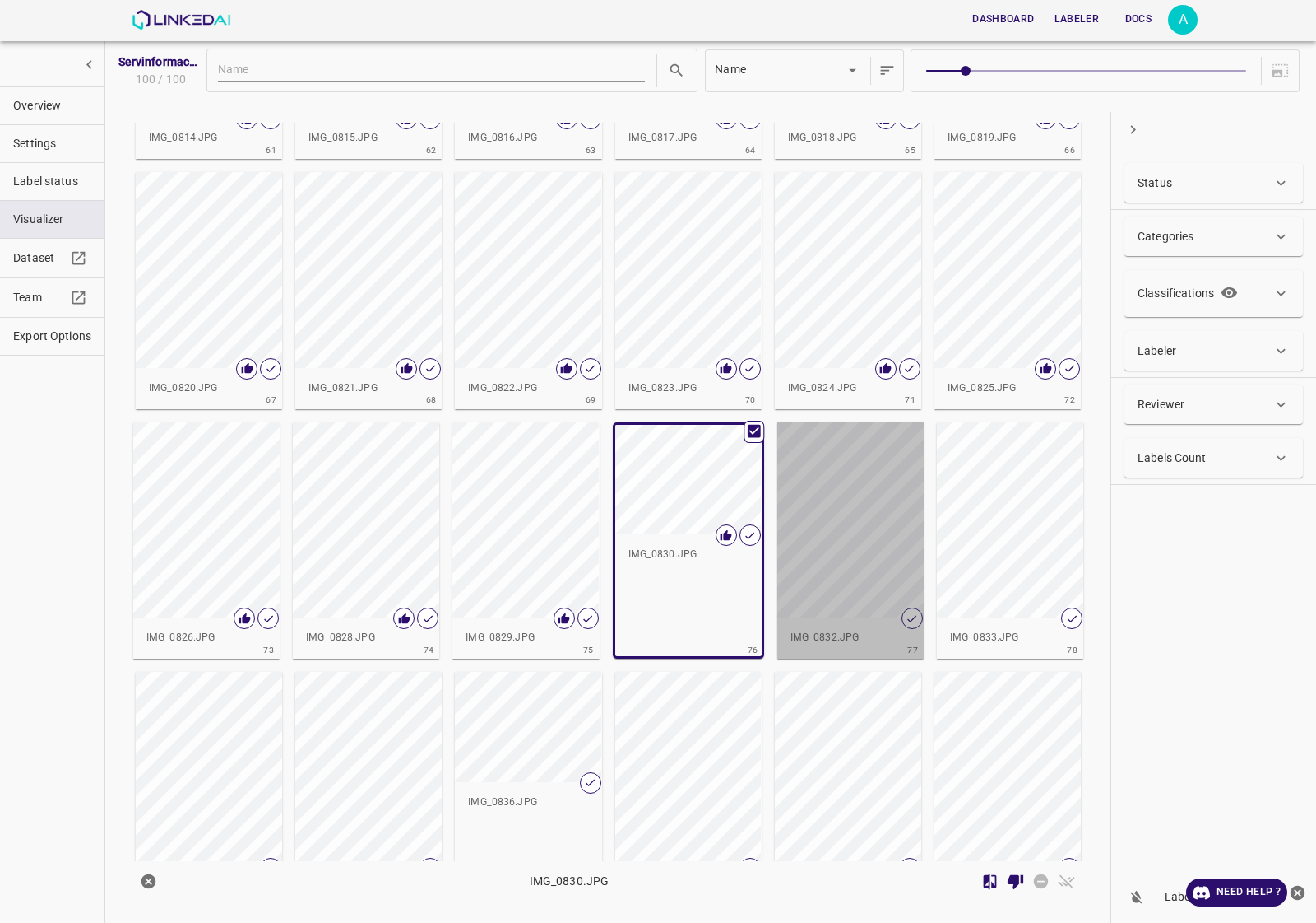
click at [810, 472] on div "button" at bounding box center [850, 520] width 146 height 196
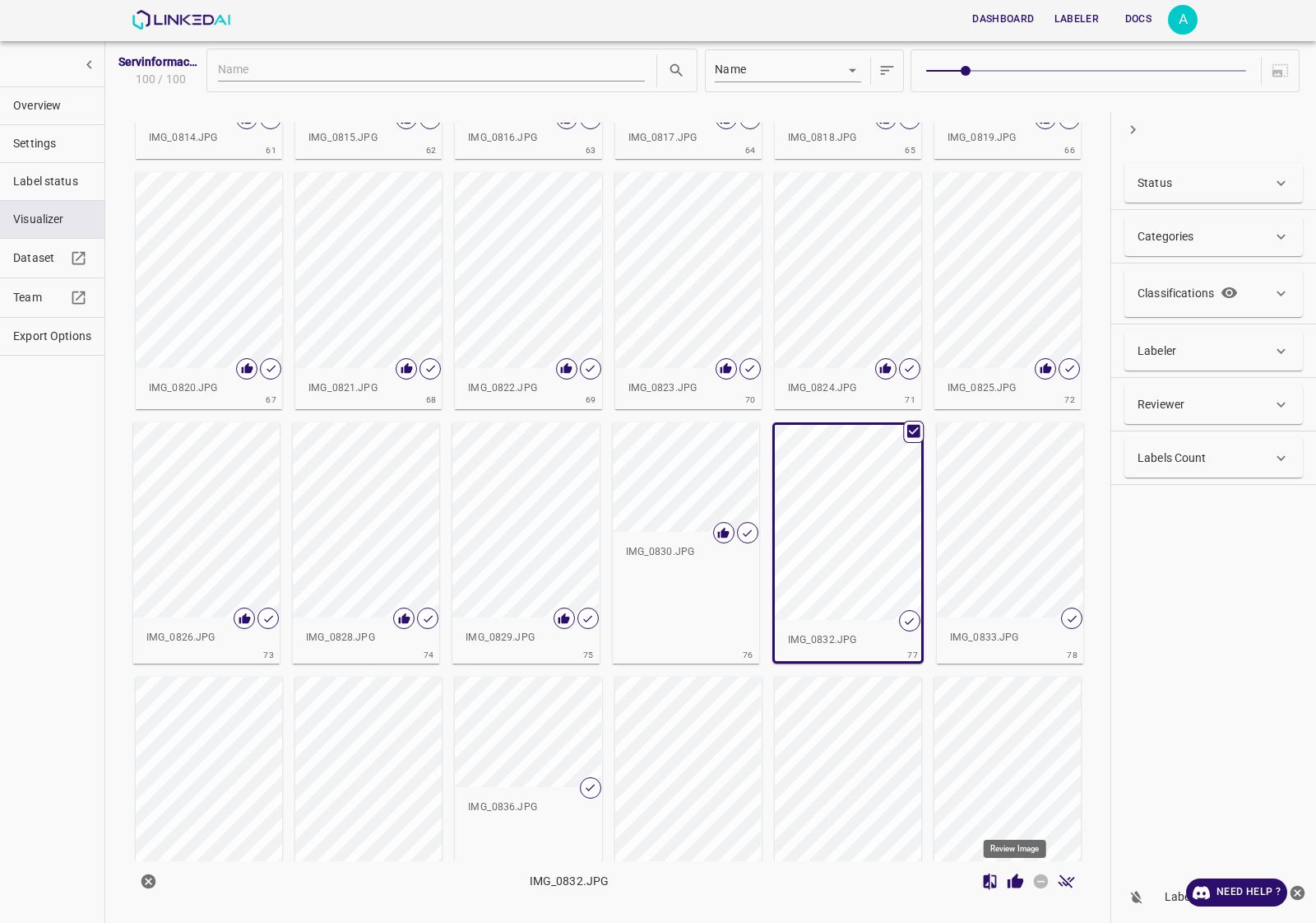
click at [1012, 884] on icon "Review Image" at bounding box center [1015, 880] width 17 height 17
click at [923, 525] on div "IMG_0832.JPG 77" at bounding box center [848, 543] width 151 height 242
click at [980, 535] on div "button" at bounding box center [1009, 520] width 146 height 196
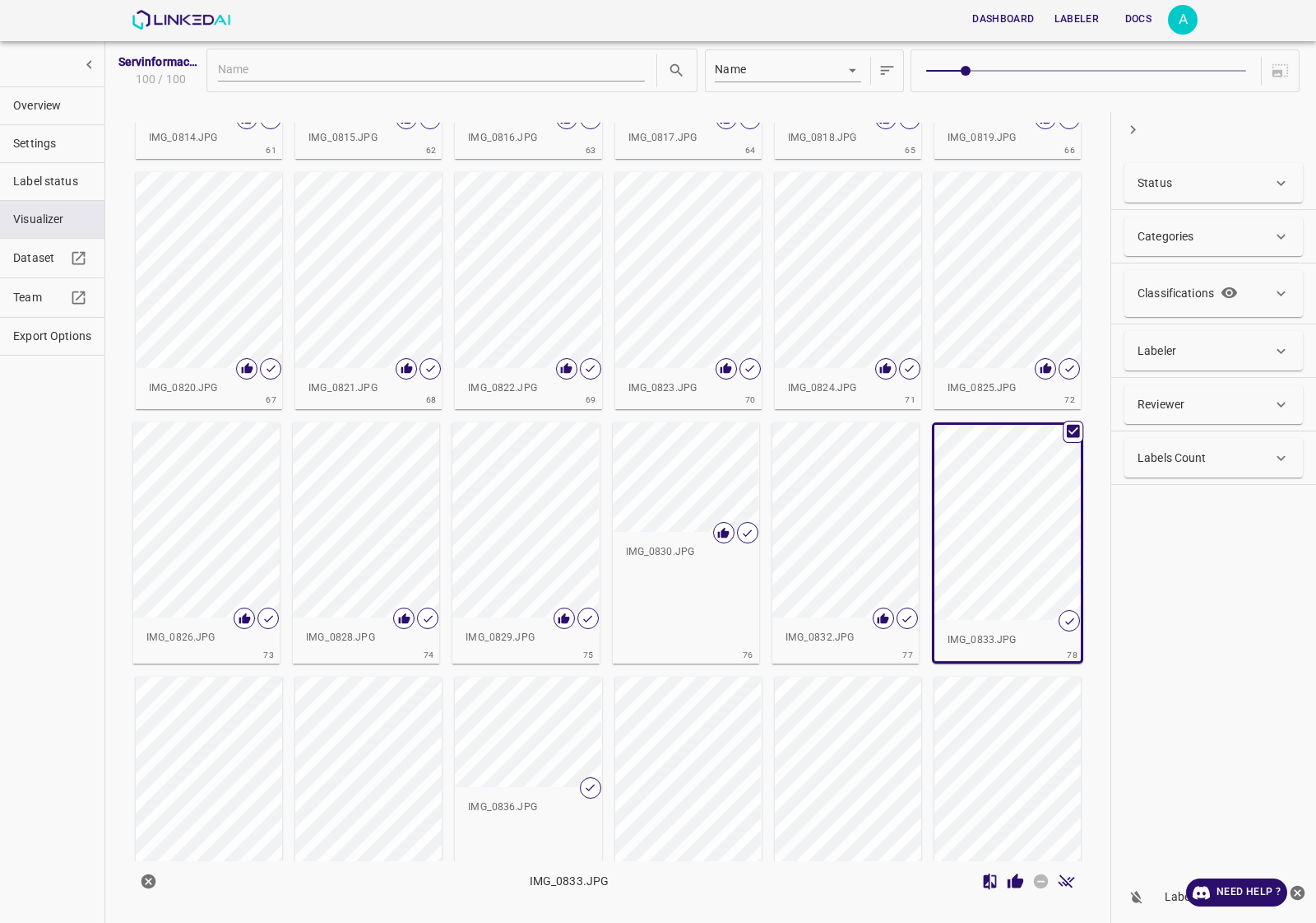
click at [1018, 885] on icon "Review Image" at bounding box center [1016, 880] width 16 height 15
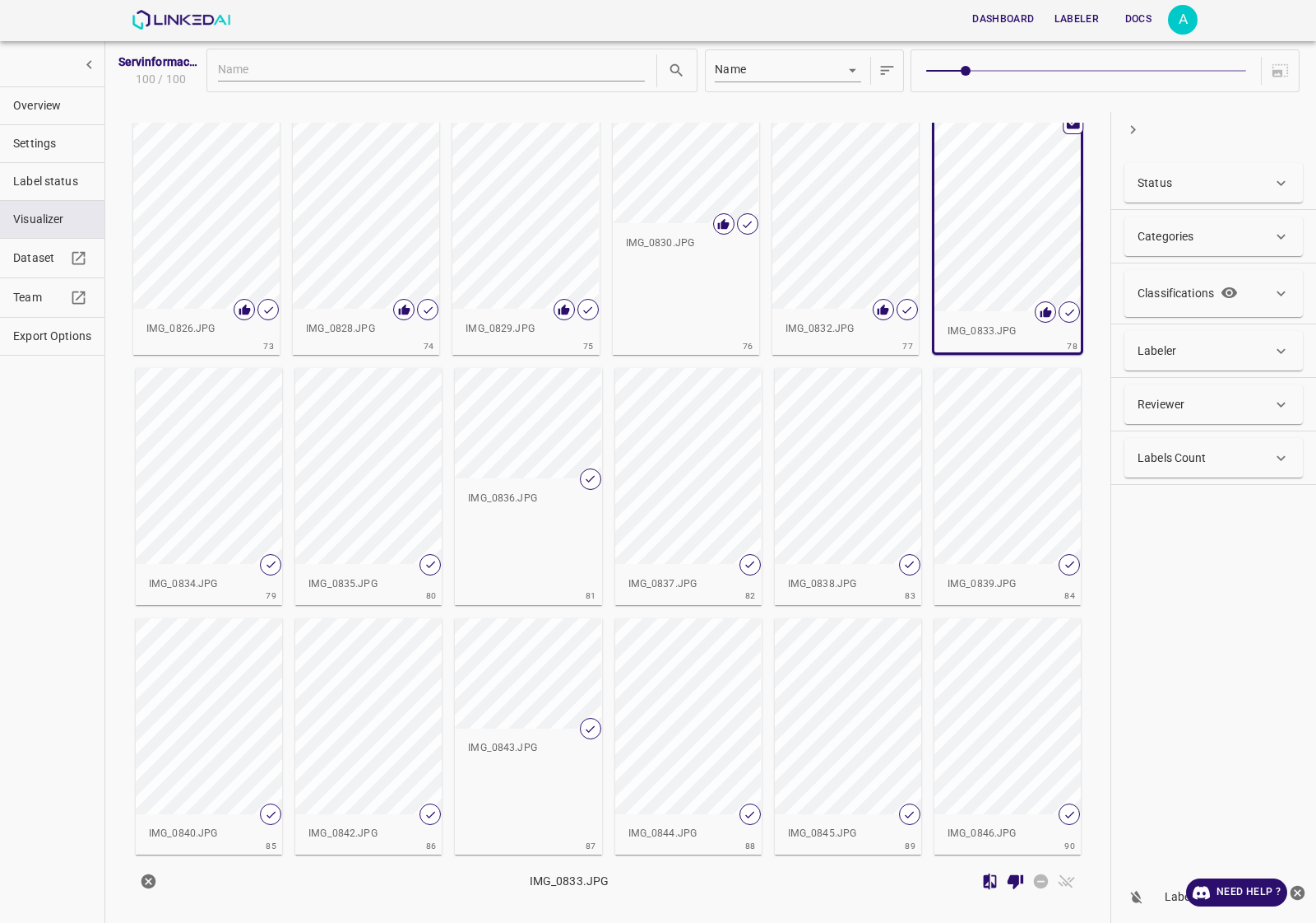
click at [175, 488] on div "button" at bounding box center [209, 465] width 146 height 196
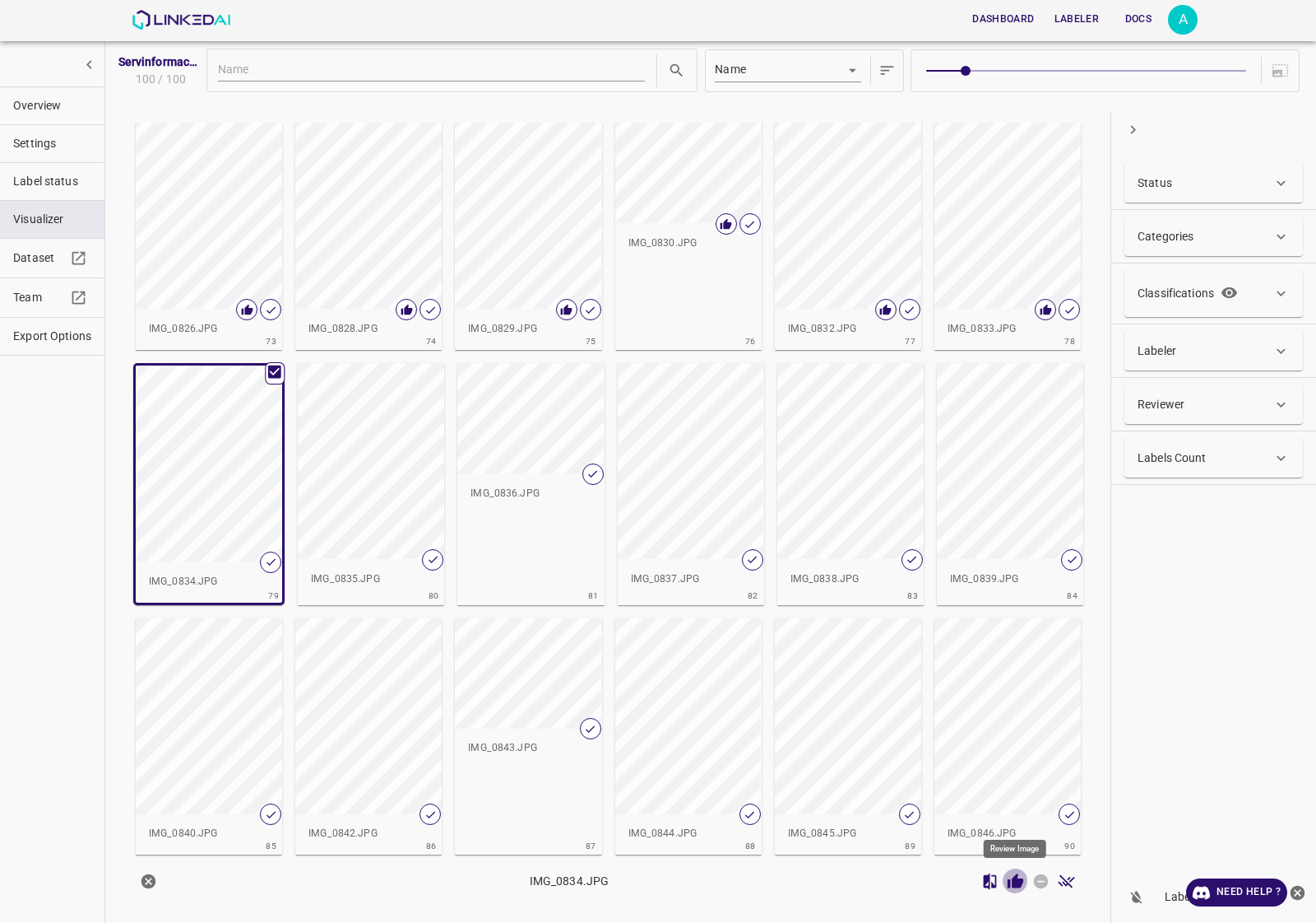
click at [1018, 880] on icon "Review Image" at bounding box center [1016, 880] width 16 height 15
click at [355, 457] on div "button" at bounding box center [370, 460] width 146 height 196
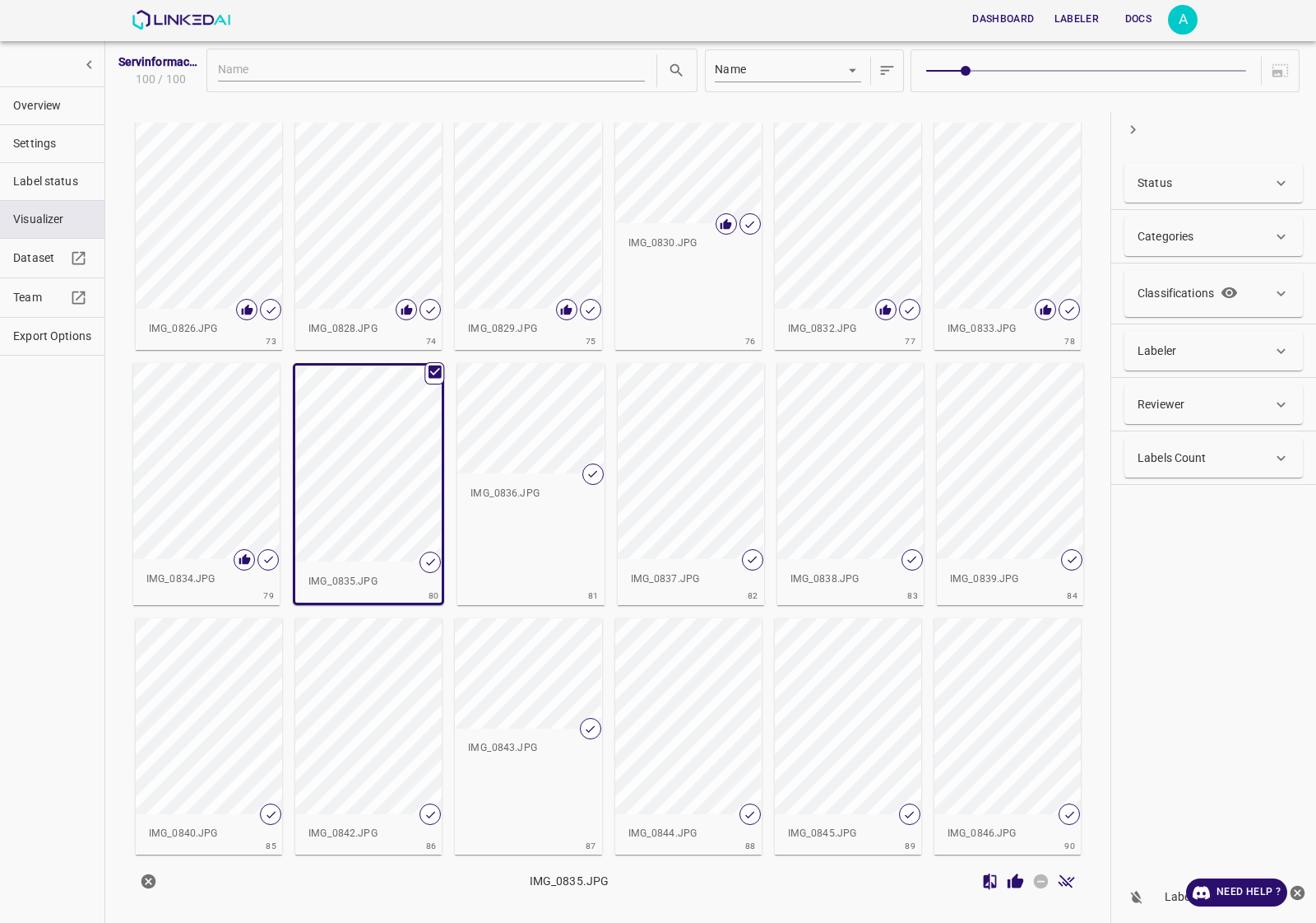
click at [1020, 875] on icon "Review Image" at bounding box center [1015, 880] width 17 height 17
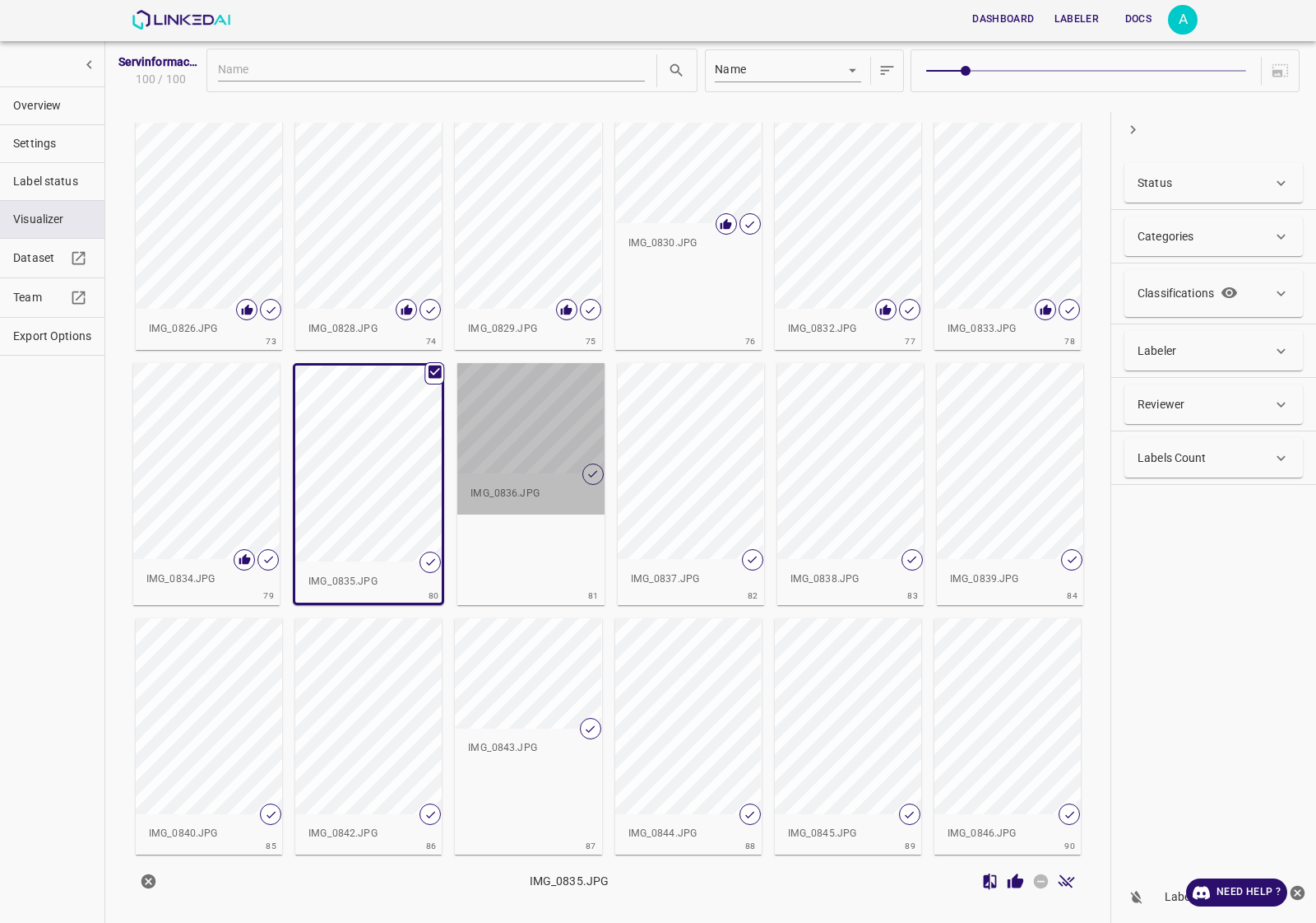
click at [532, 487] on p "IMG_0836.JPG" at bounding box center [530, 494] width 120 height 15
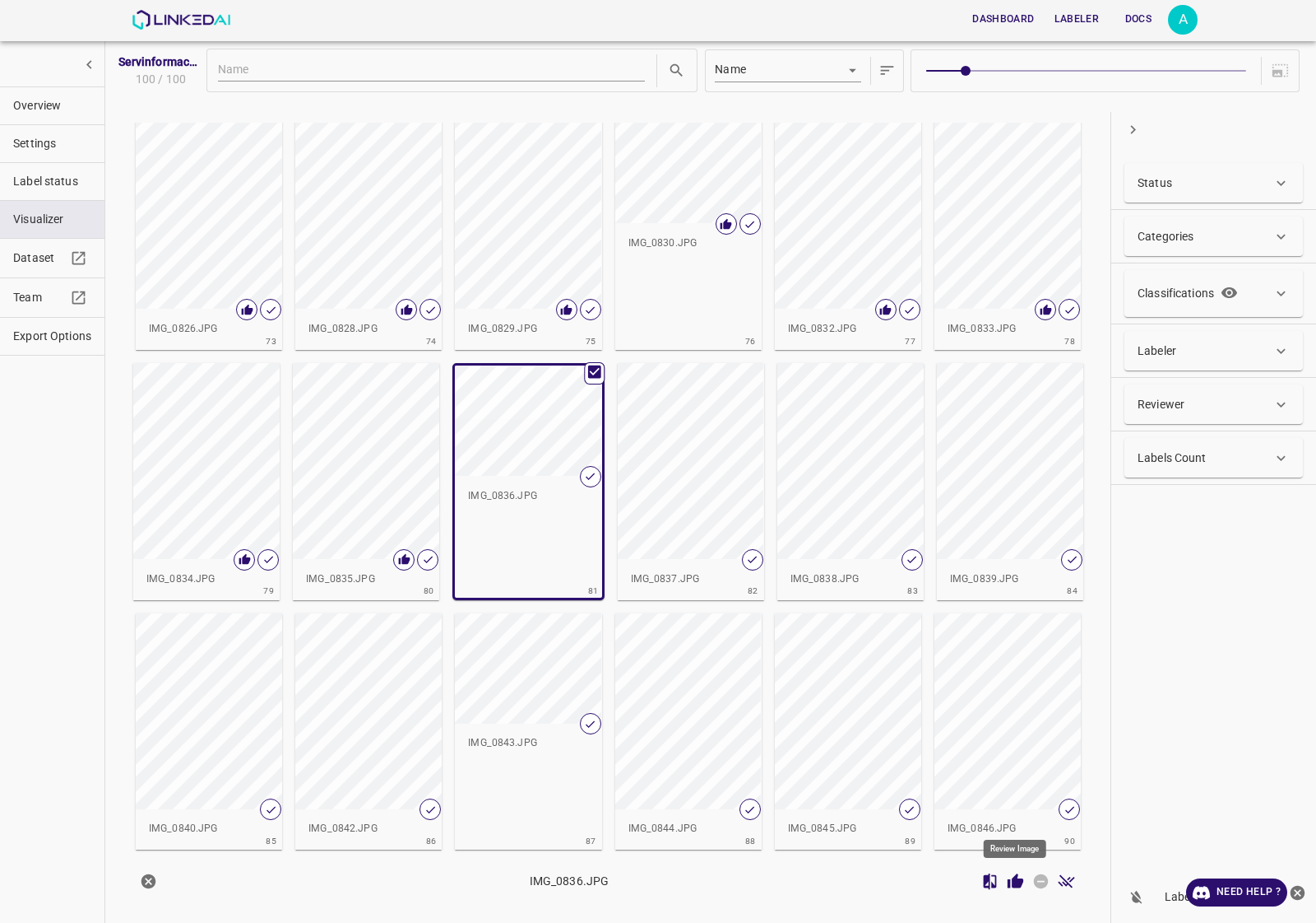
click at [1009, 884] on icon "Review Image" at bounding box center [1016, 880] width 16 height 15
click at [658, 506] on div "button" at bounding box center [690, 460] width 146 height 196
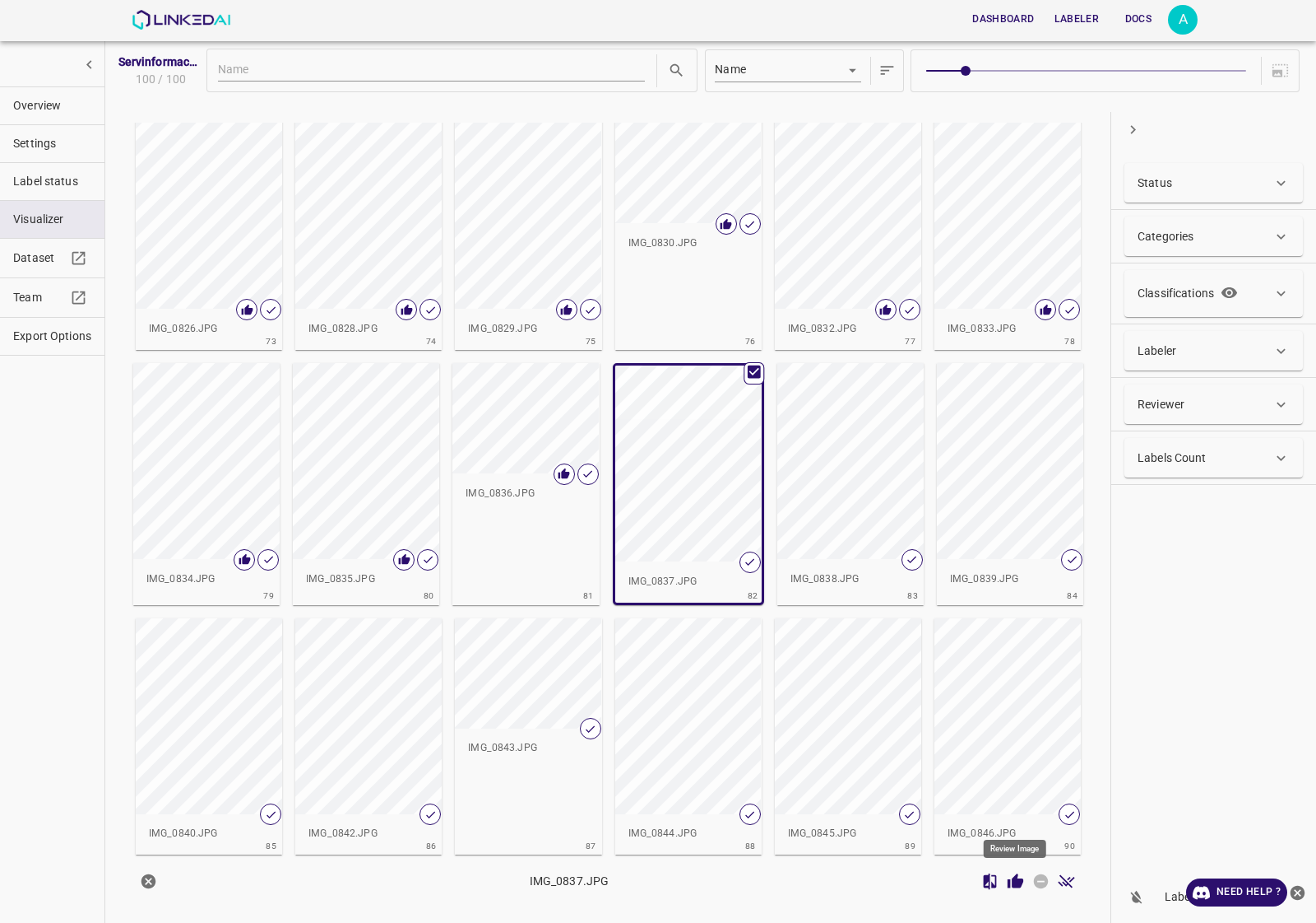
click at [1012, 880] on icon "Review Image" at bounding box center [1015, 880] width 17 height 17
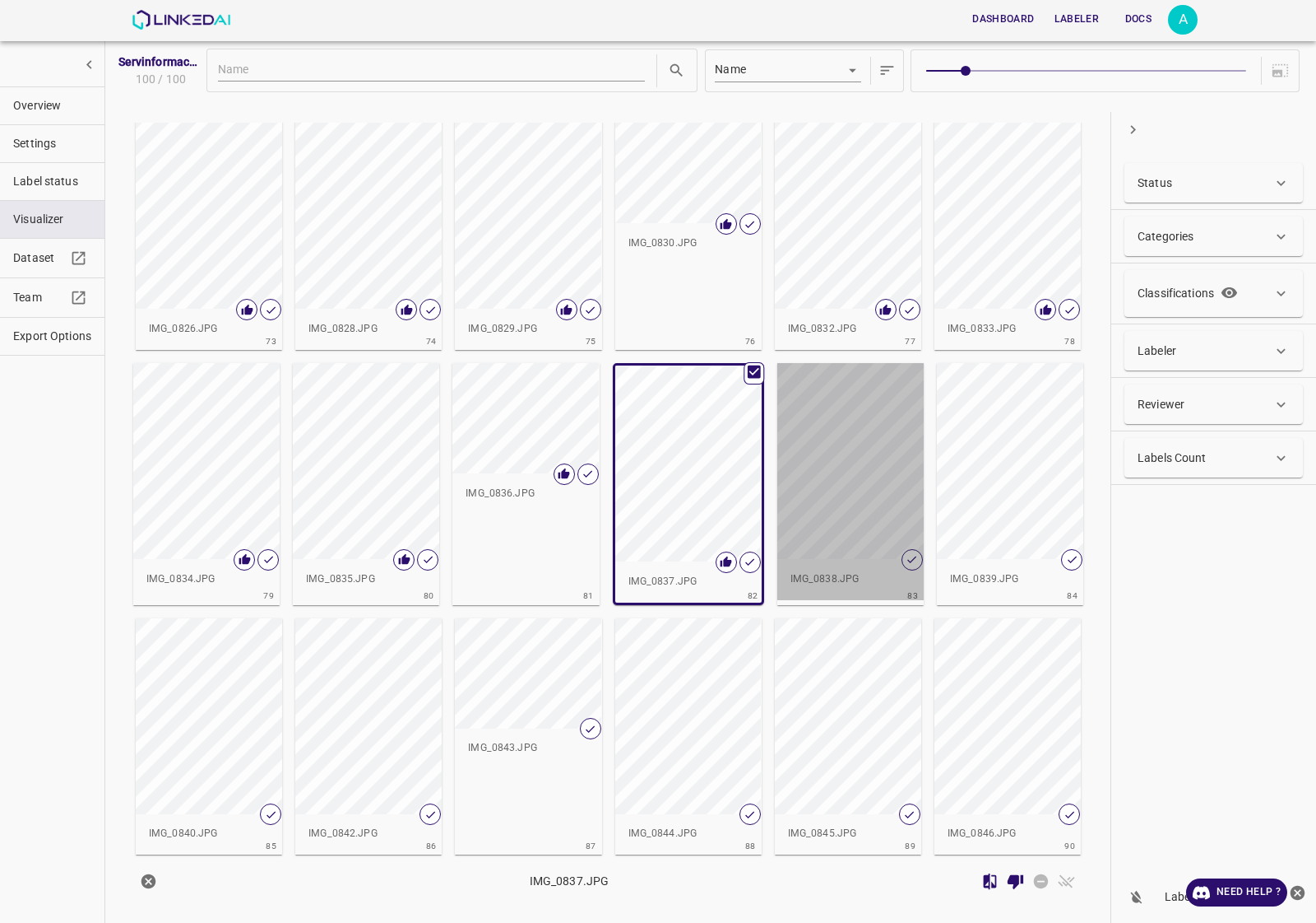
click at [857, 552] on div "button" at bounding box center [850, 460] width 146 height 196
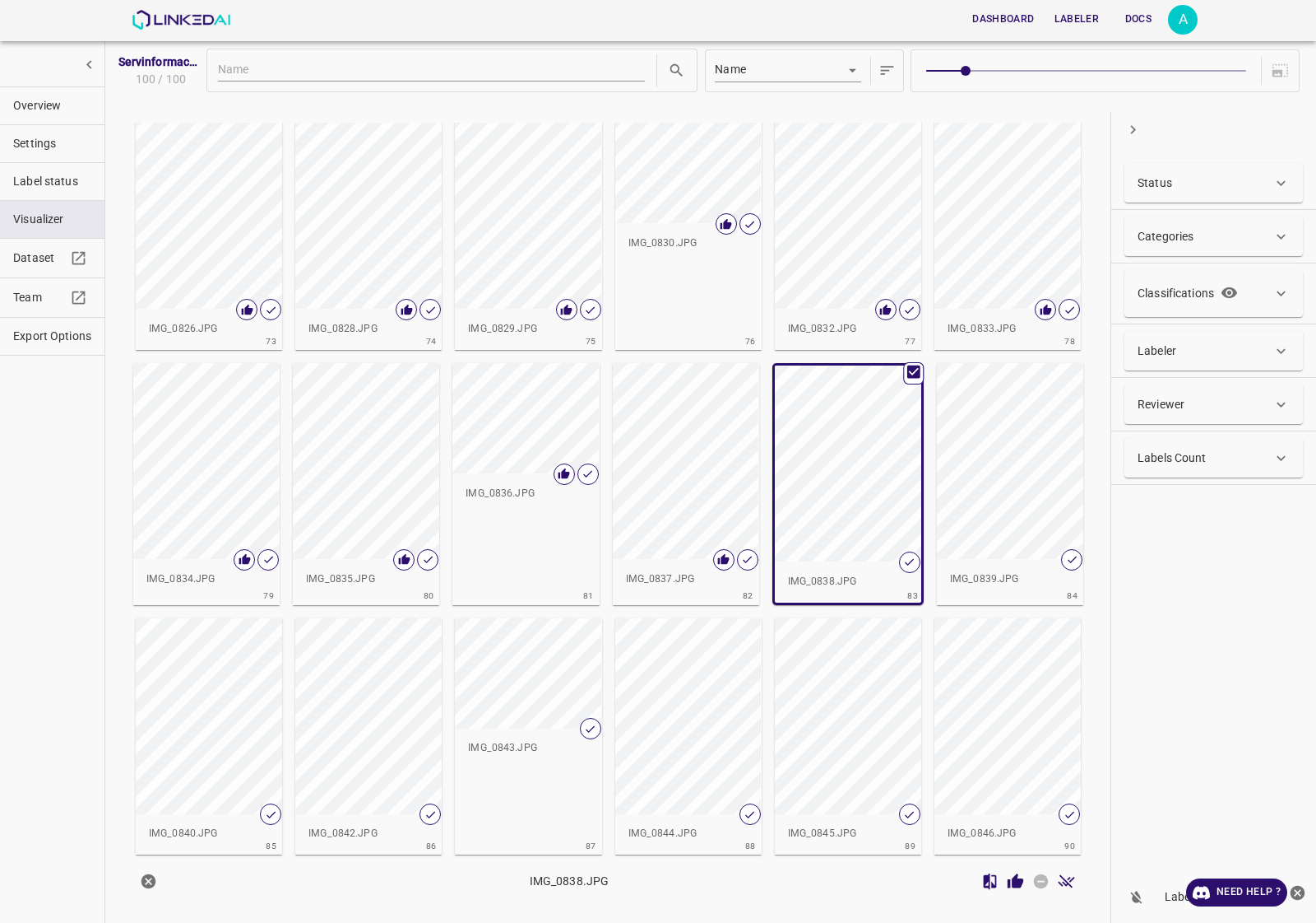
click at [1012, 889] on icon "Review Image" at bounding box center [1015, 880] width 17 height 17
click at [976, 544] on div "button" at bounding box center [1009, 460] width 146 height 196
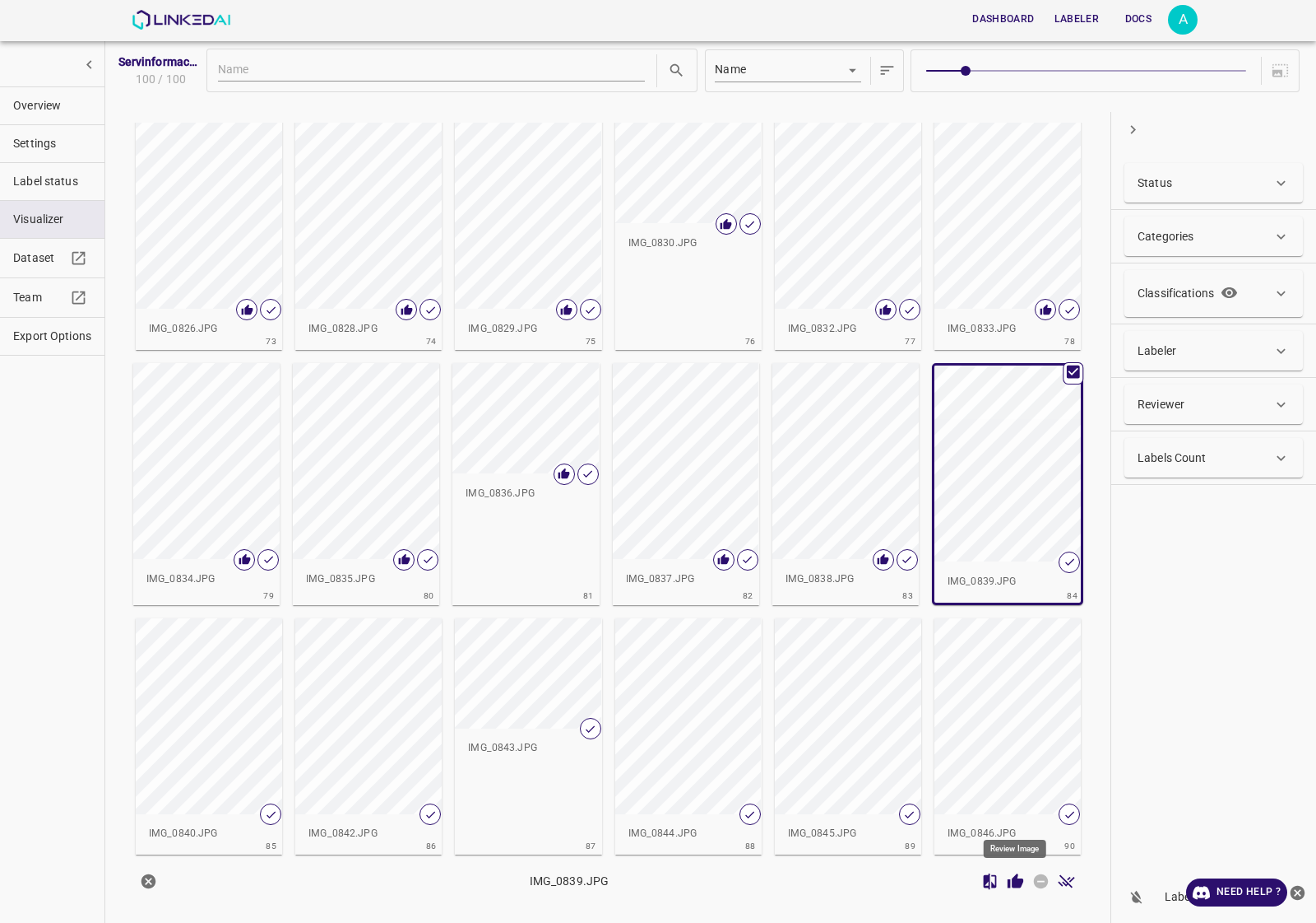
click at [1014, 877] on icon "Review Image" at bounding box center [1016, 880] width 16 height 15
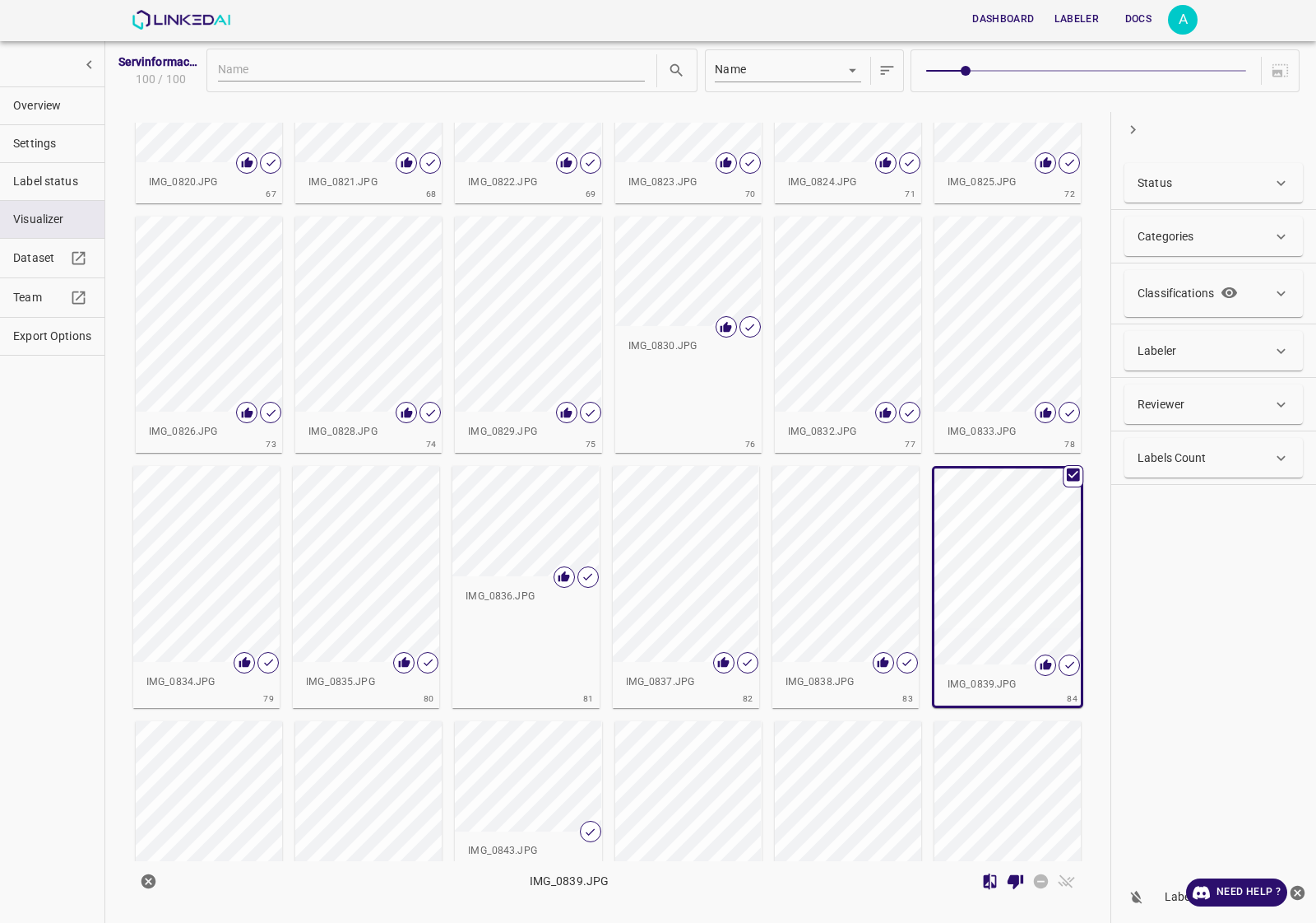
click at [181, 688] on p "IMG_0834.JPG" at bounding box center [206, 682] width 120 height 15
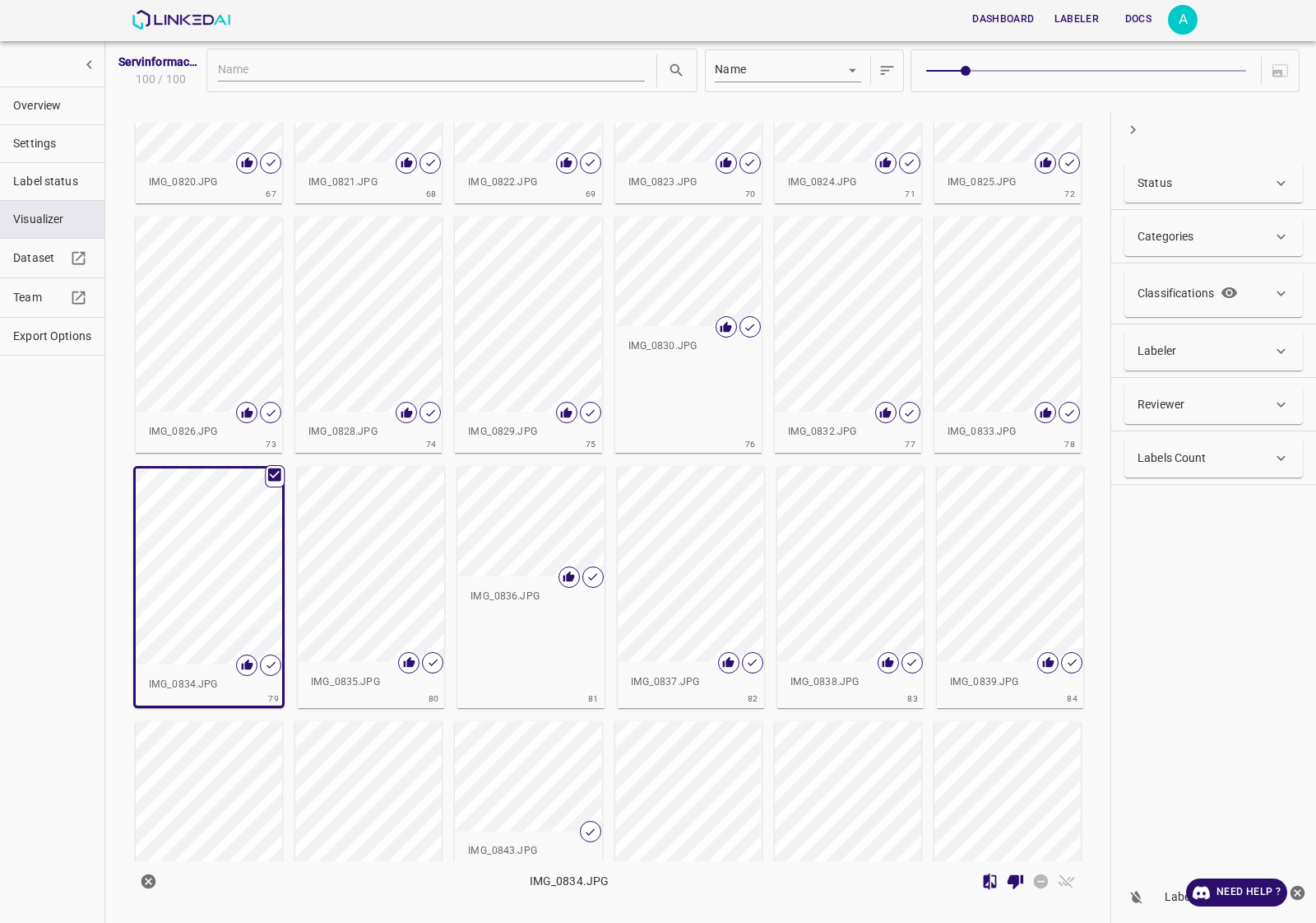
scroll to position [3111, 0]
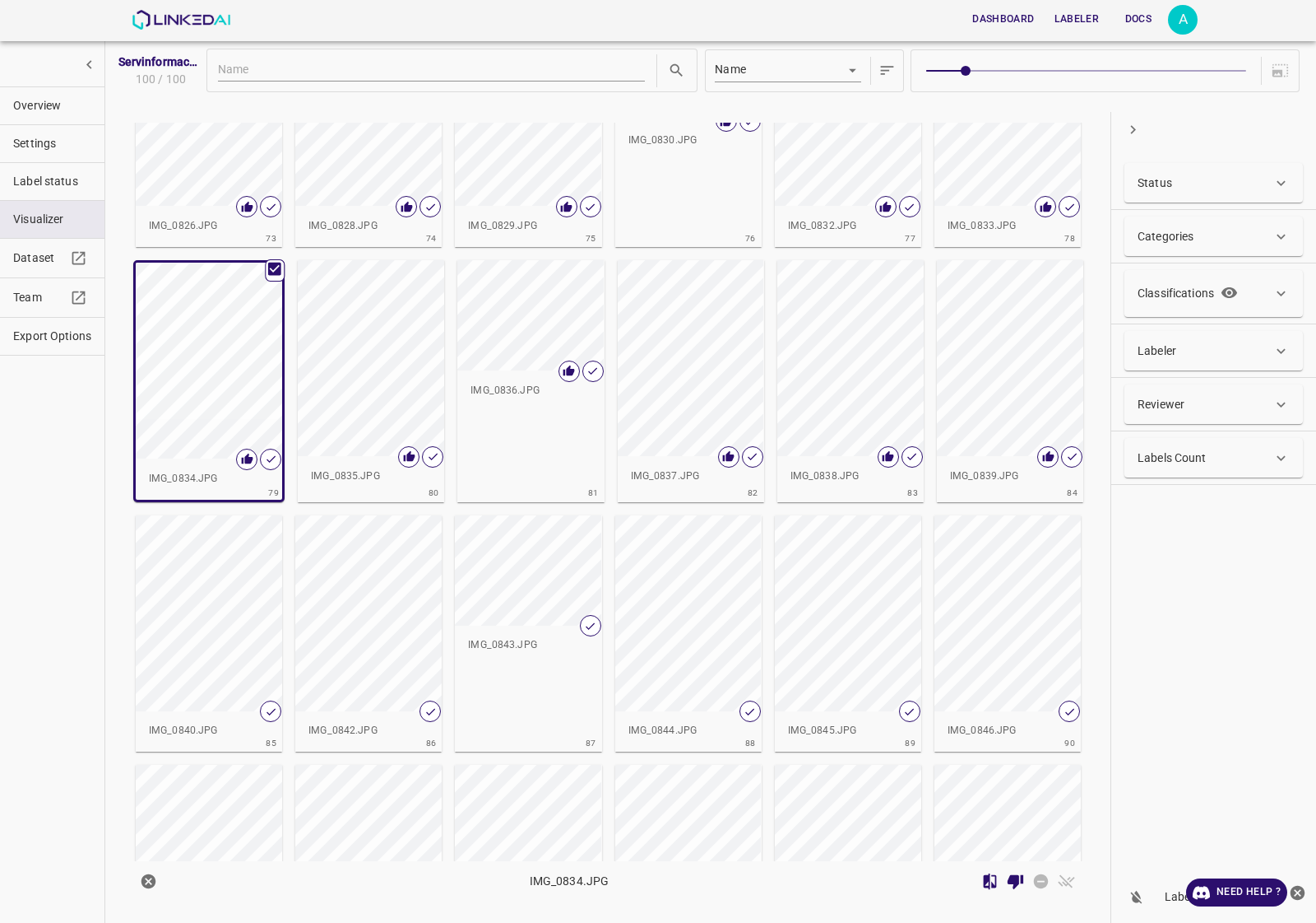
click at [278, 651] on div "button" at bounding box center [209, 613] width 146 height 196
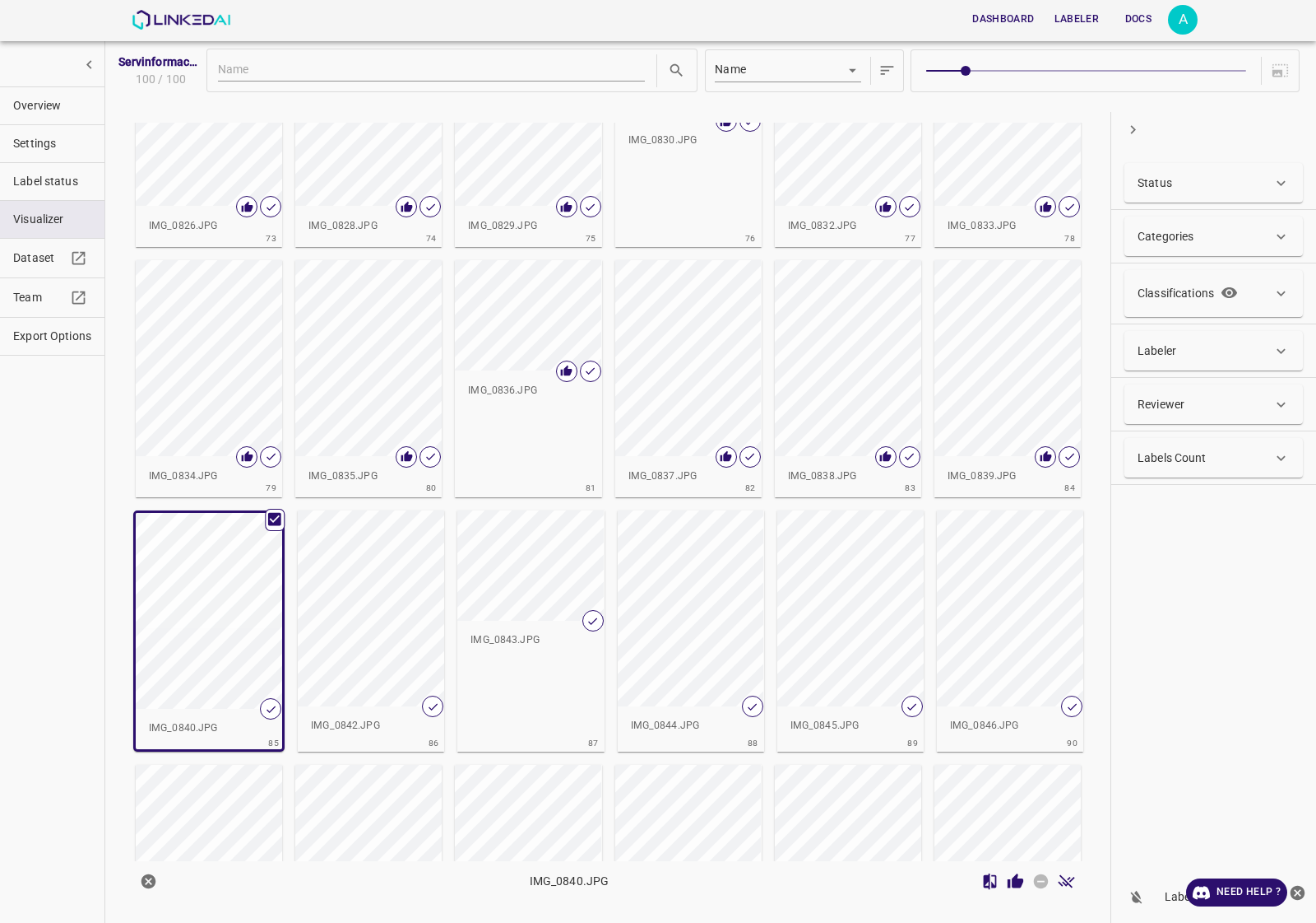
click at [1014, 883] on icon "Review Image" at bounding box center [1016, 880] width 16 height 15
click at [405, 601] on div "button" at bounding box center [370, 608] width 146 height 196
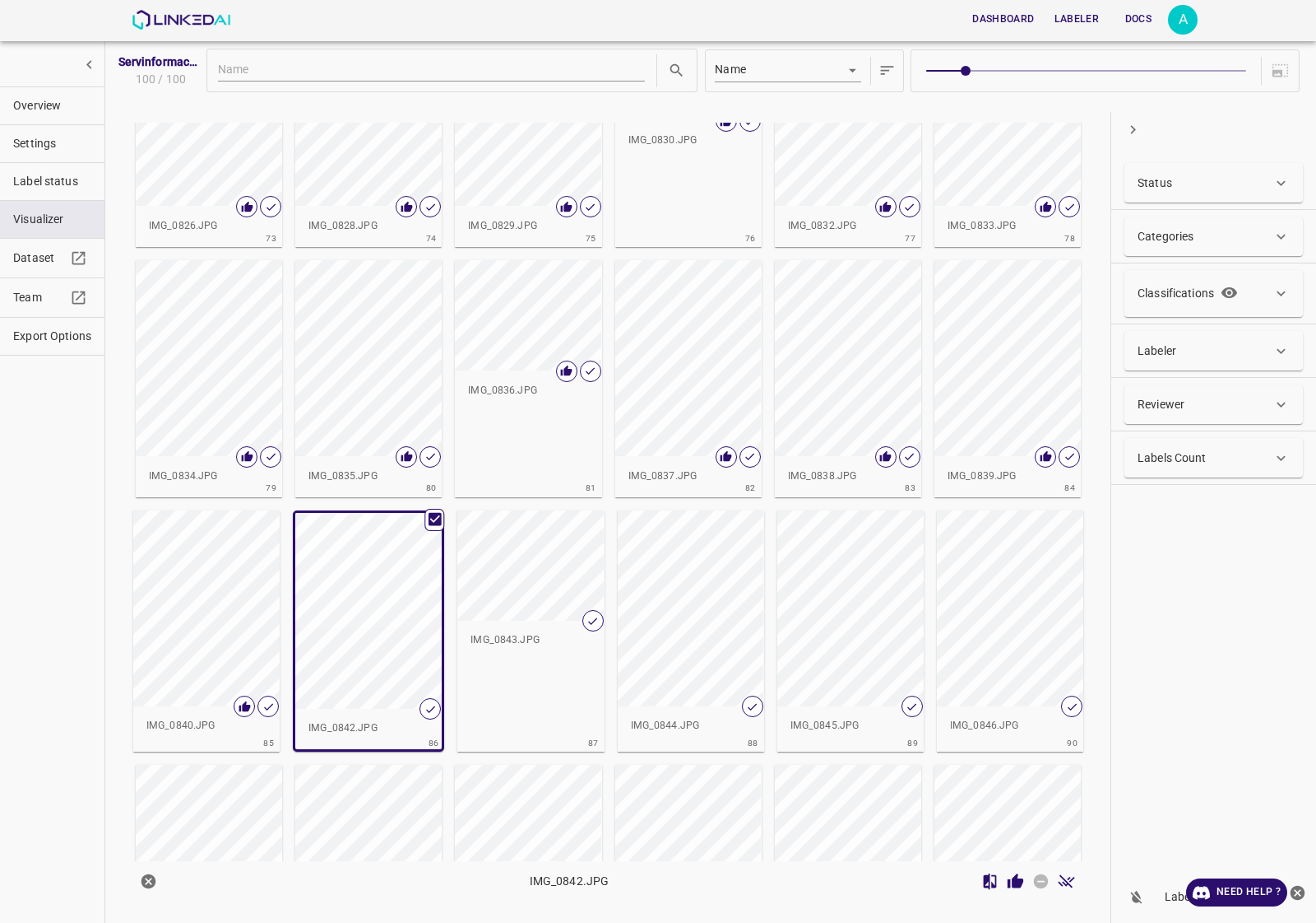
click at [1018, 887] on icon "Review Image" at bounding box center [1016, 880] width 16 height 15
click at [500, 588] on div "button" at bounding box center [530, 565] width 146 height 110
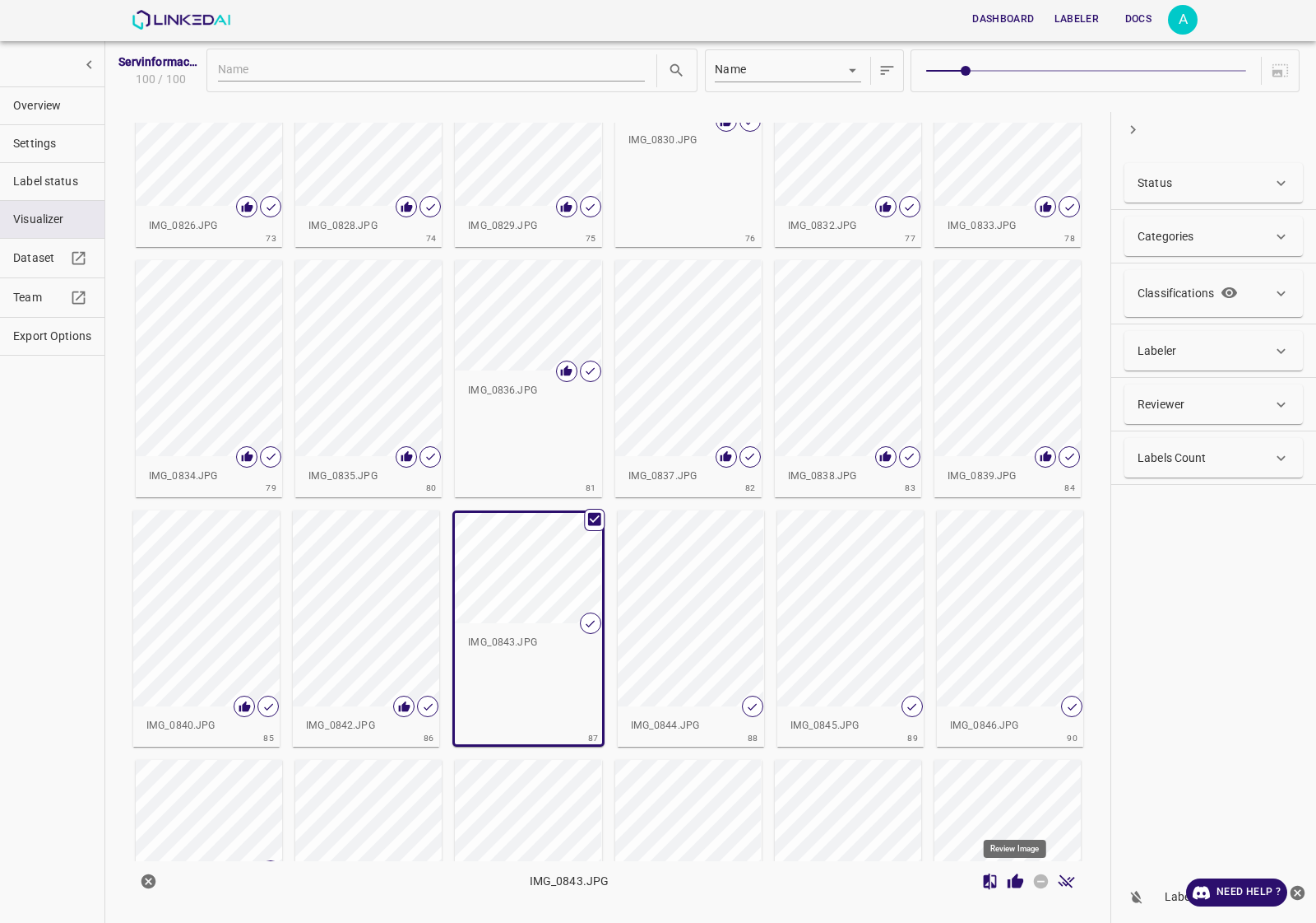
click at [1009, 885] on icon "Review Image" at bounding box center [1016, 880] width 16 height 15
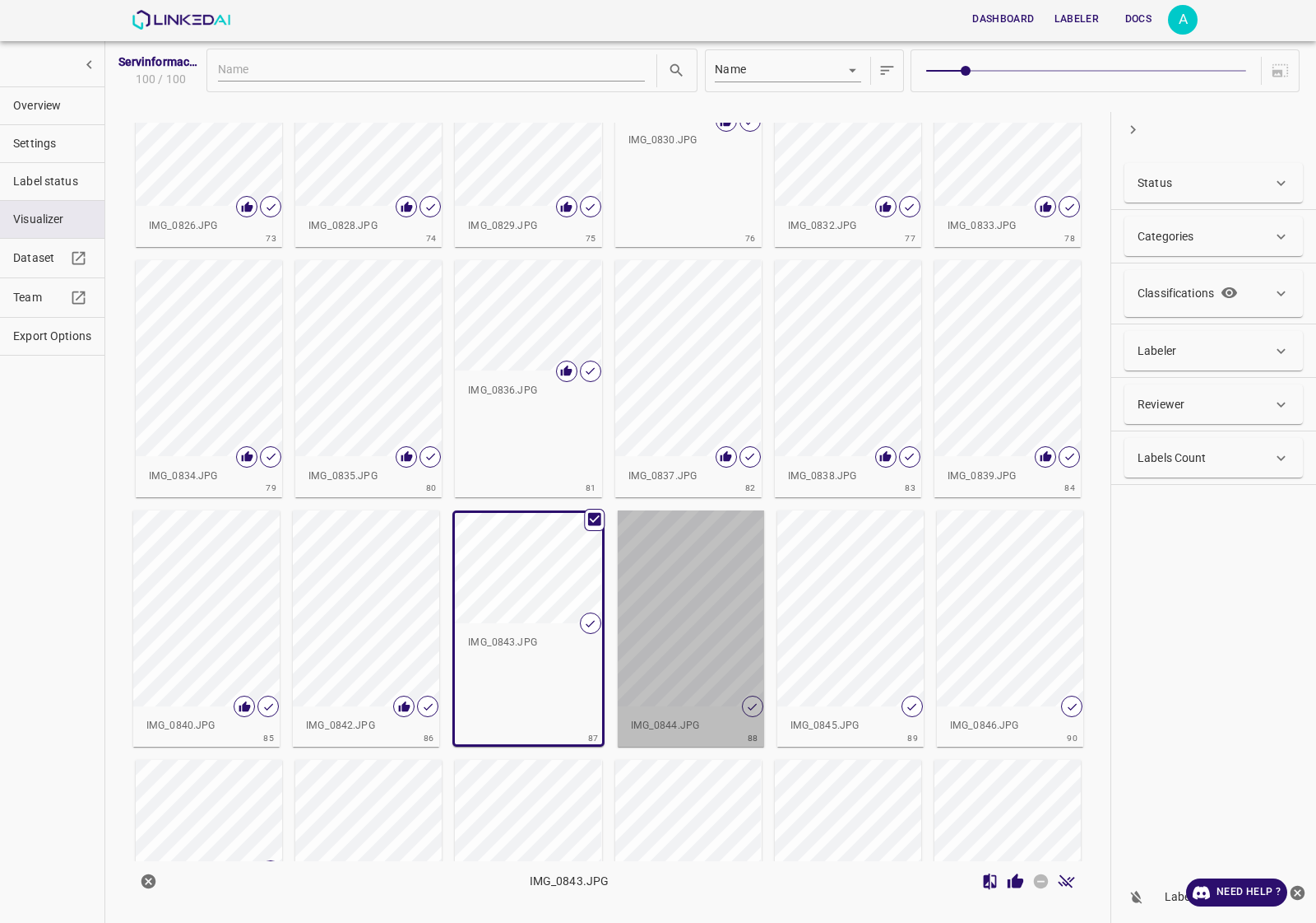
click at [710, 606] on div "button" at bounding box center [690, 608] width 146 height 196
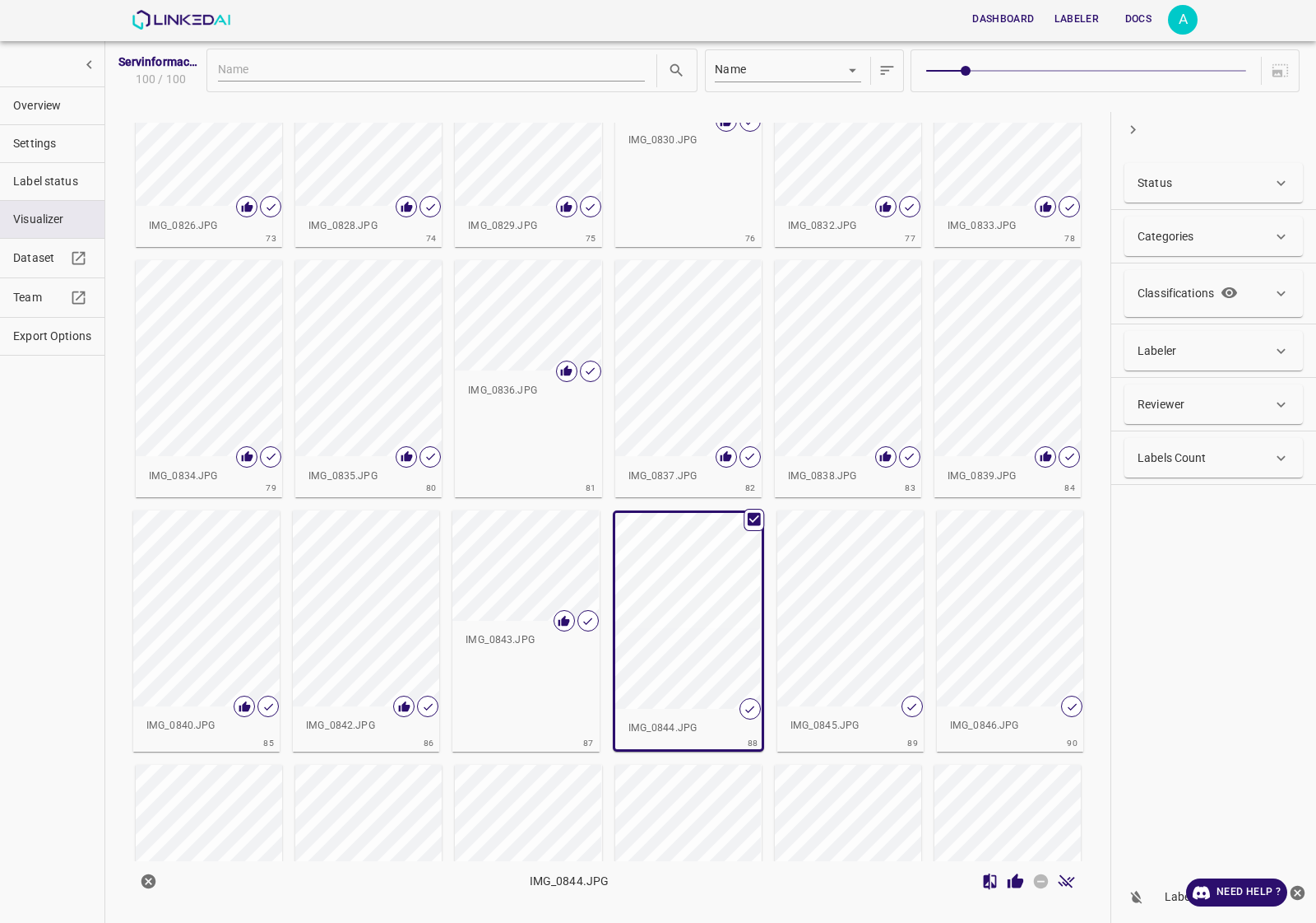
click at [1014, 877] on icon "Review Image" at bounding box center [1016, 880] width 16 height 15
click at [856, 613] on div "button" at bounding box center [850, 608] width 146 height 196
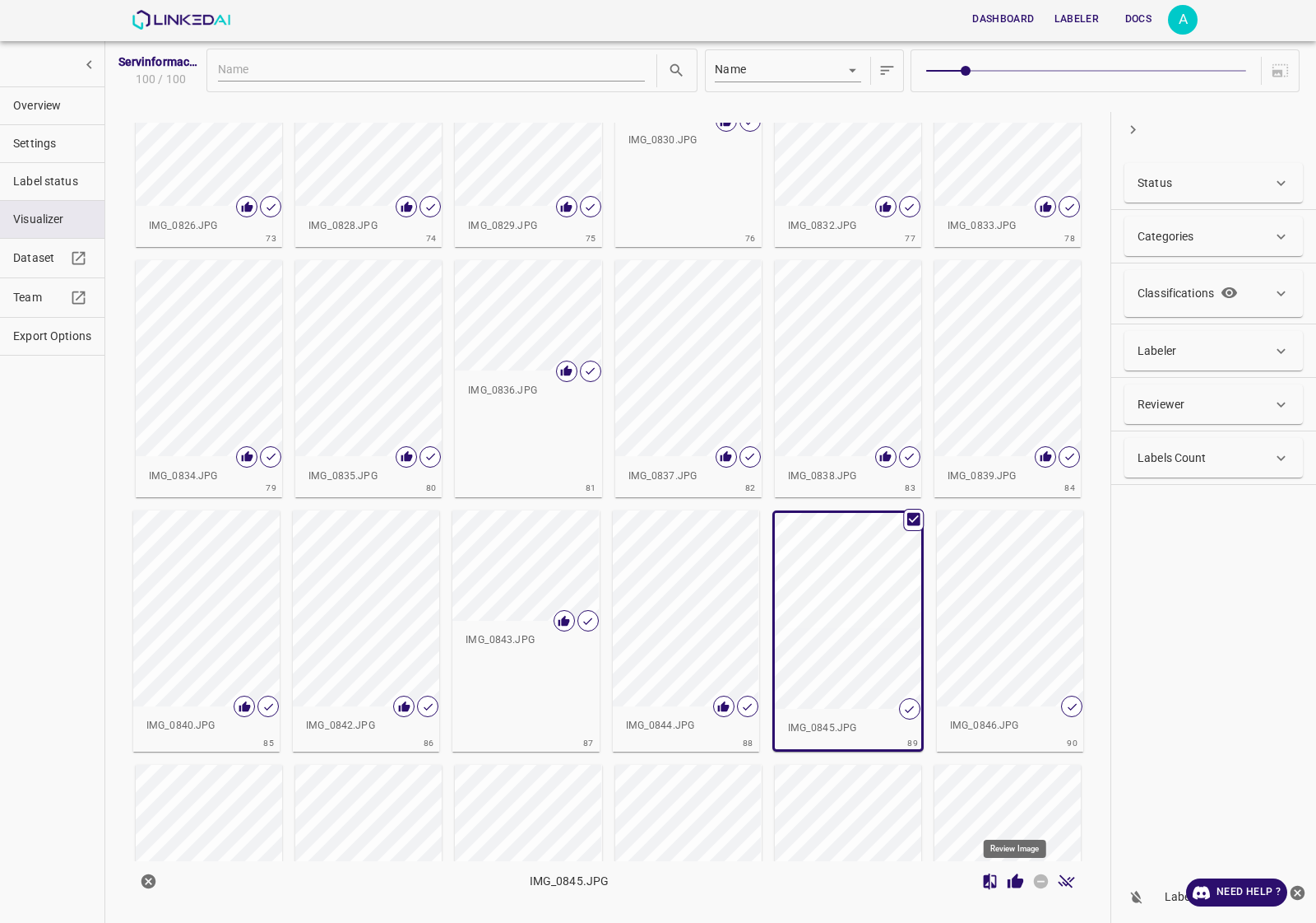
click at [1009, 877] on icon "Review Image" at bounding box center [1015, 880] width 17 height 17
click at [1014, 712] on div "IMG_0846.JPG" at bounding box center [1009, 725] width 146 height 41
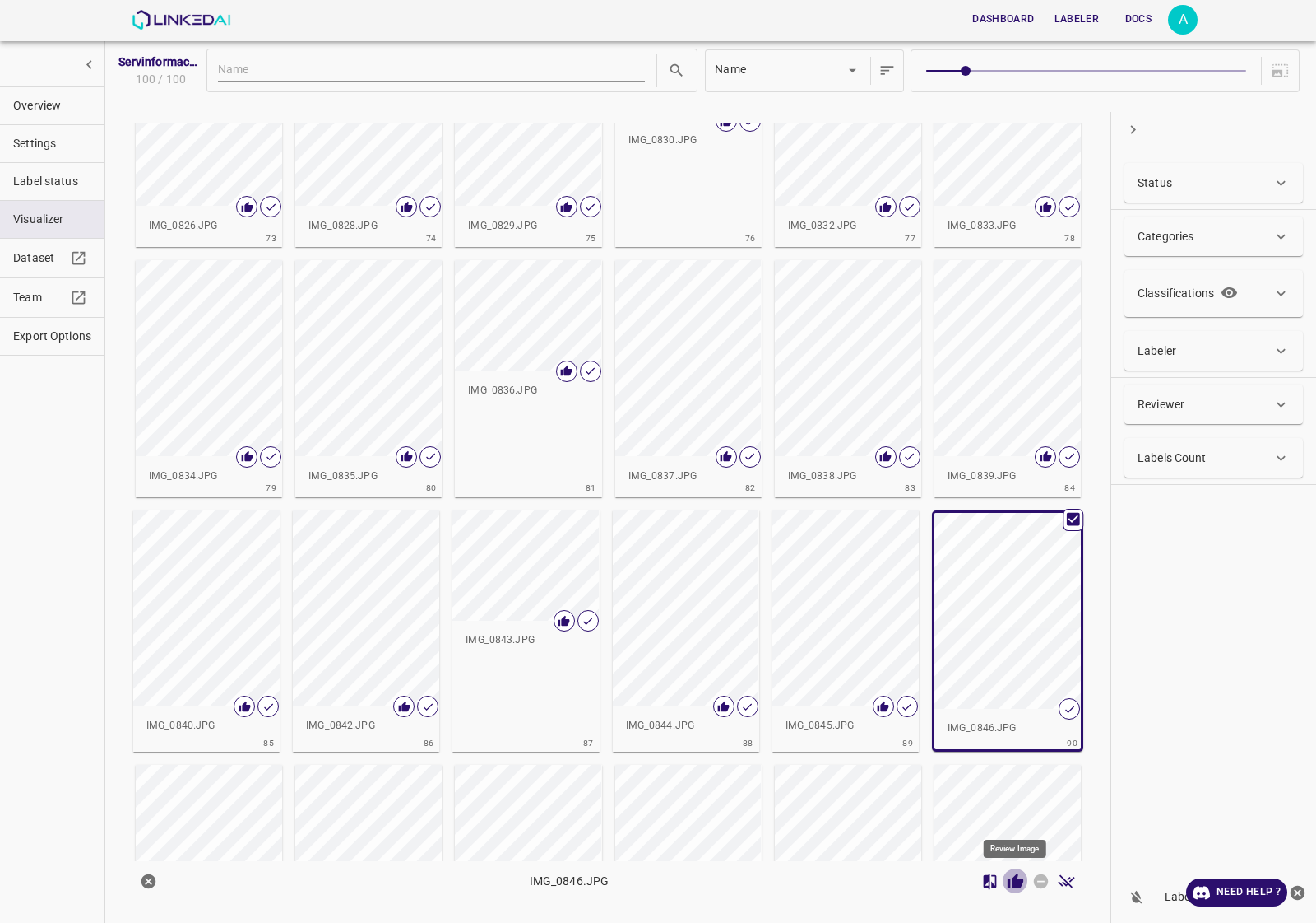
click at [1013, 878] on icon "Review Image" at bounding box center [1016, 880] width 16 height 15
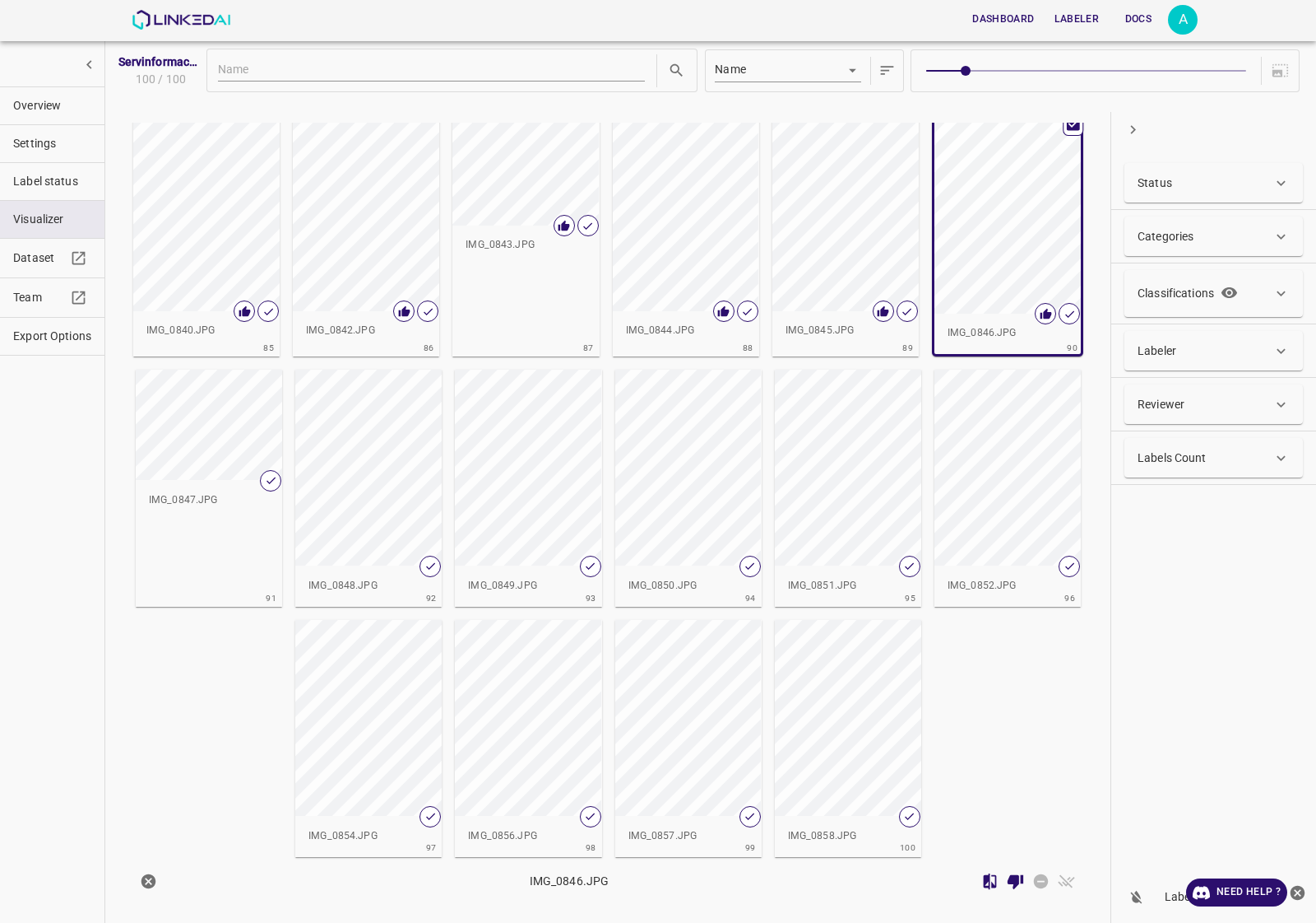
click at [213, 364] on span "IMG_0847.JPG 91" at bounding box center [209, 488] width 160 height 250
click at [215, 386] on div "button" at bounding box center [209, 424] width 146 height 110
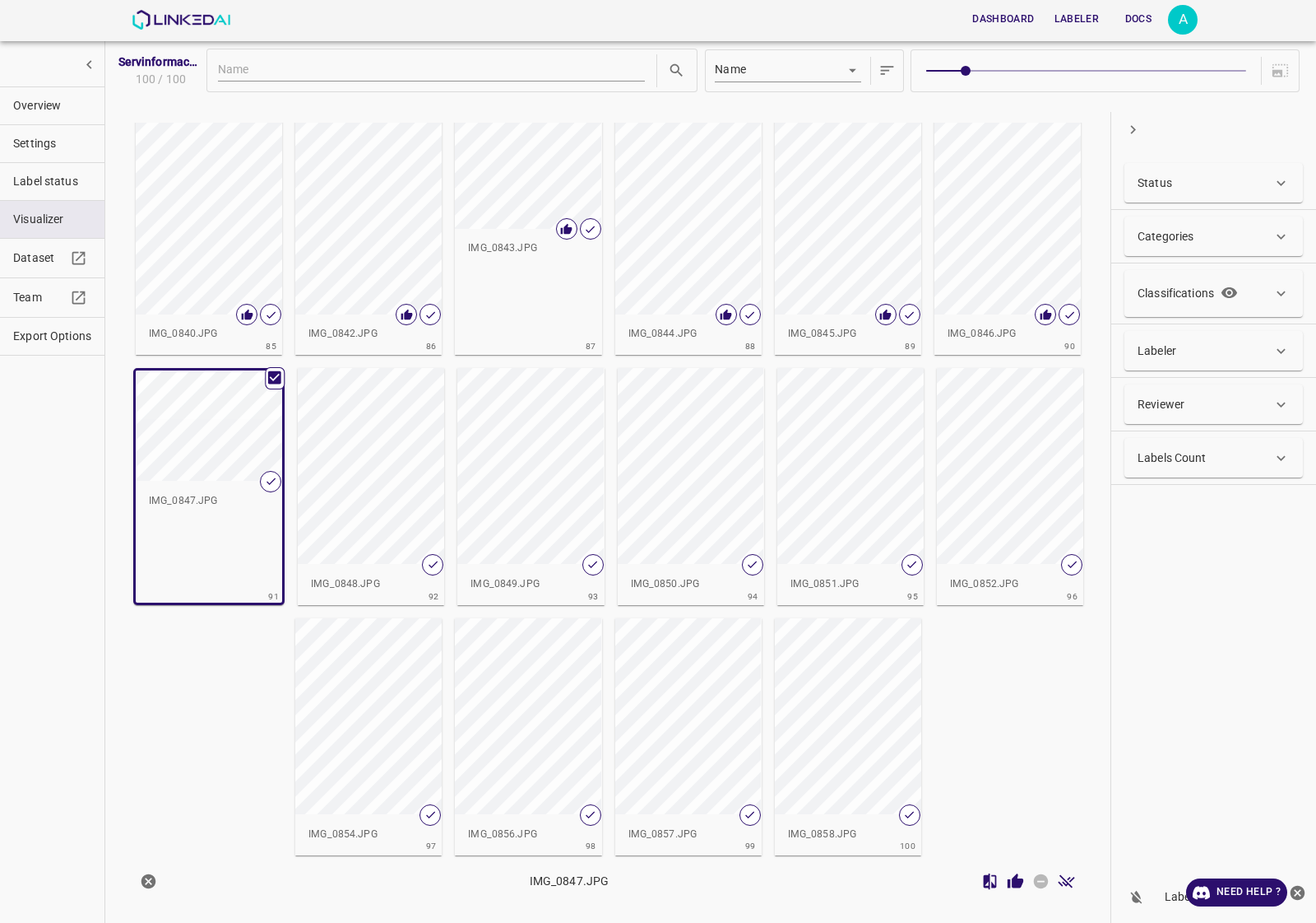
scroll to position [3502, 0]
click at [1009, 886] on icon "Review Image" at bounding box center [1016, 880] width 16 height 15
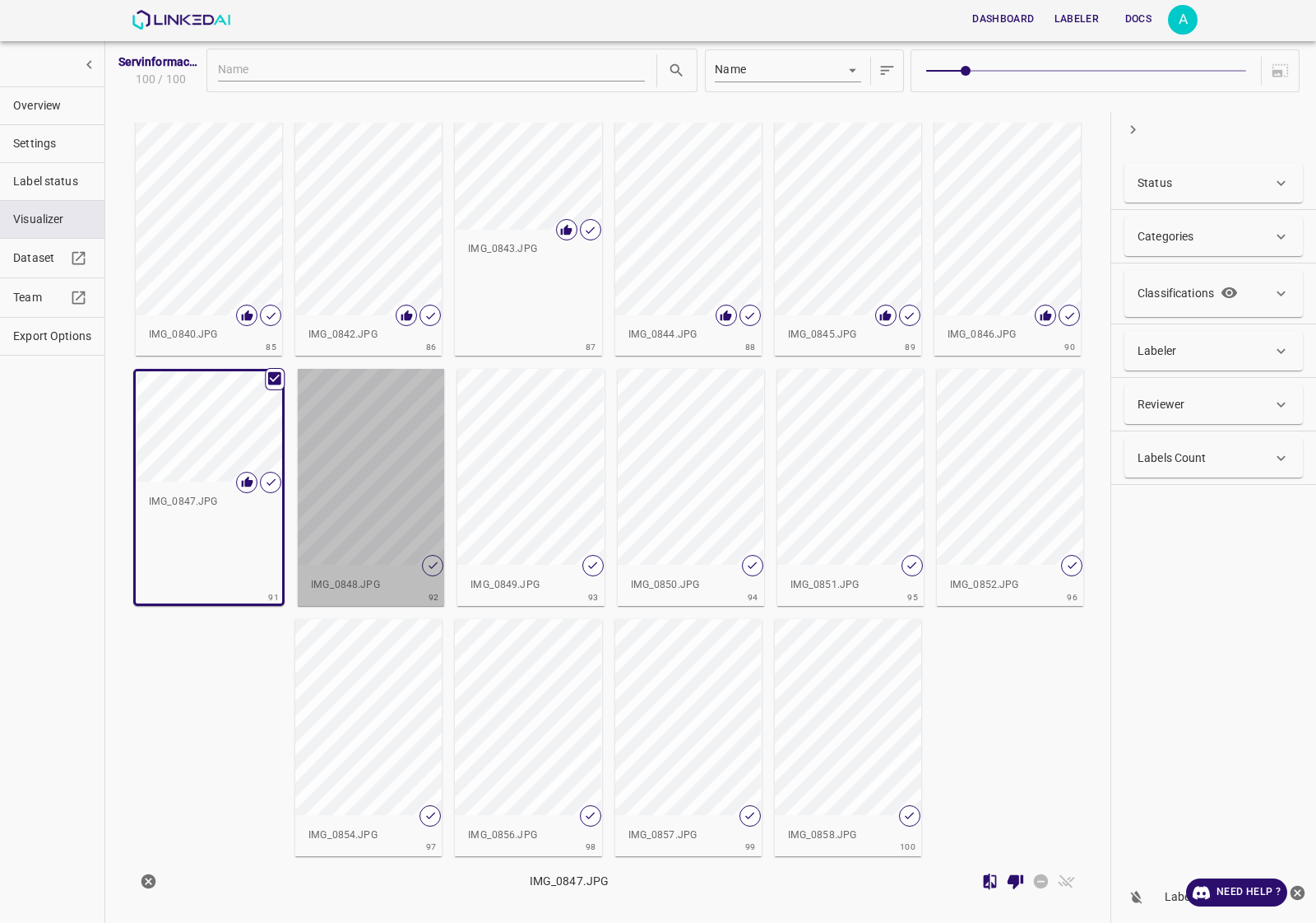
click at [376, 502] on div "button" at bounding box center [370, 466] width 146 height 196
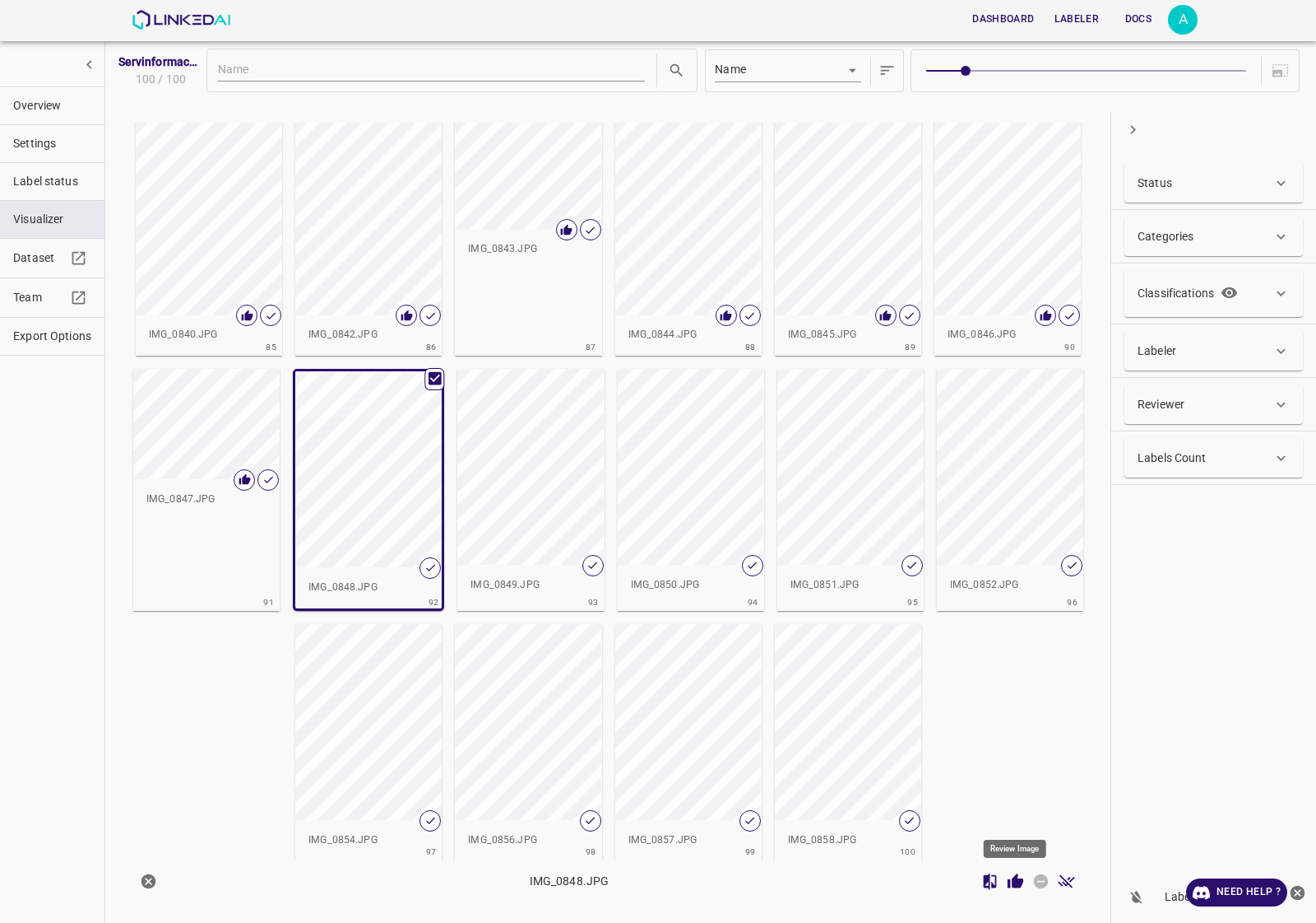
click at [1018, 880] on icon "Review Image" at bounding box center [1016, 880] width 16 height 15
click at [515, 473] on div "button" at bounding box center [530, 466] width 146 height 196
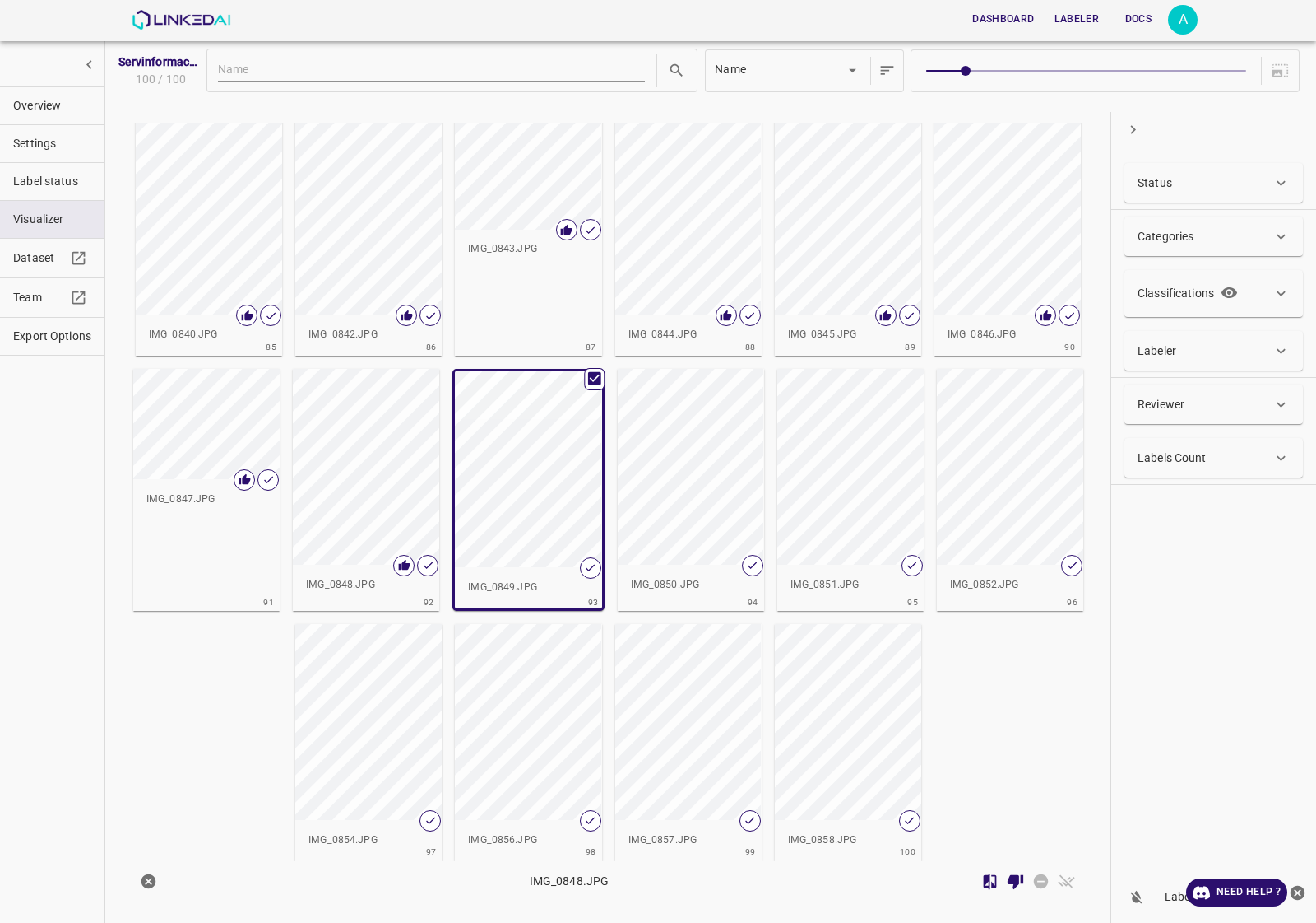
click at [647, 458] on div "button" at bounding box center [690, 466] width 146 height 196
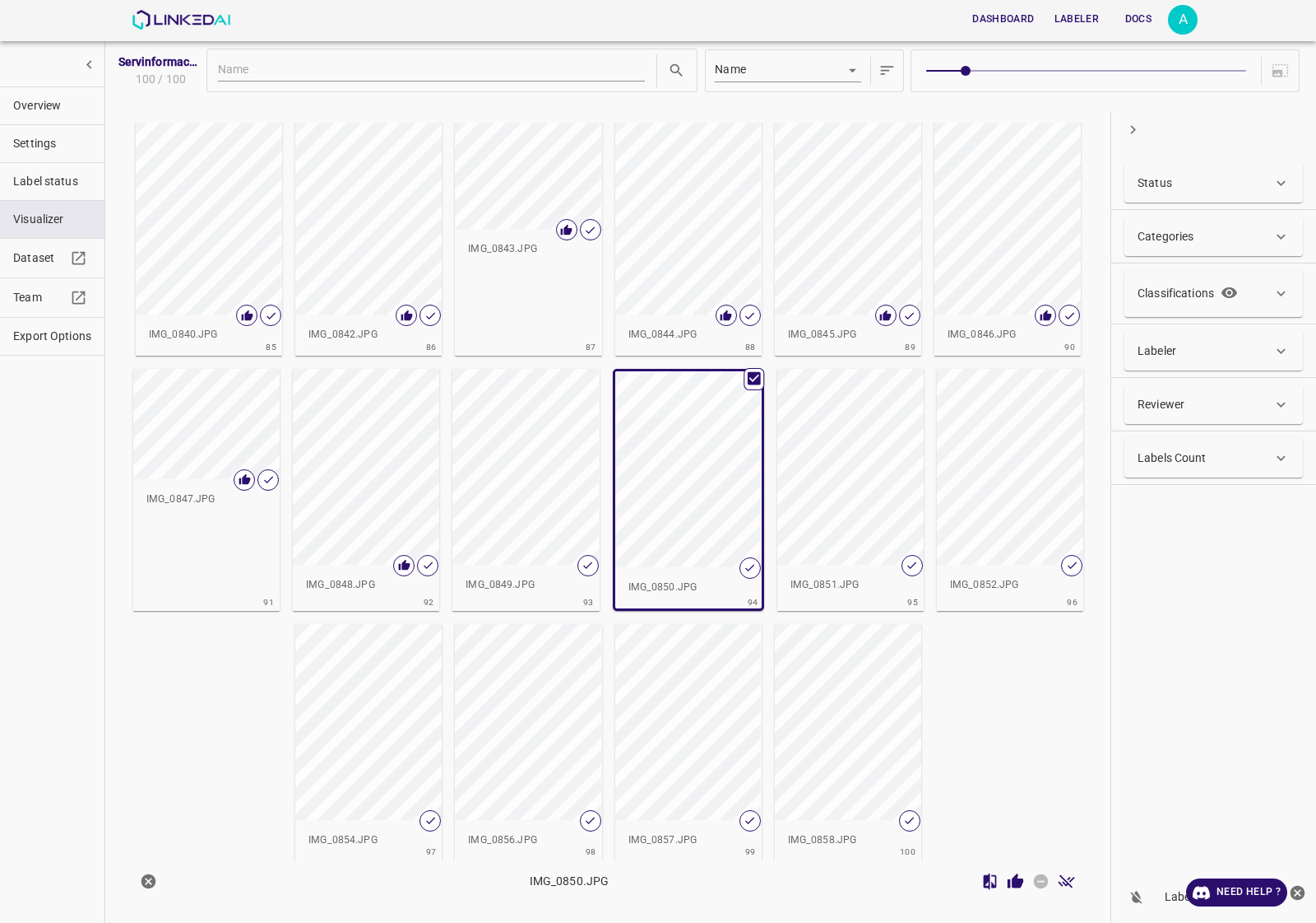
click at [1012, 879] on icon "Review Image" at bounding box center [1015, 880] width 17 height 17
click at [512, 477] on div "button" at bounding box center [525, 466] width 146 height 196
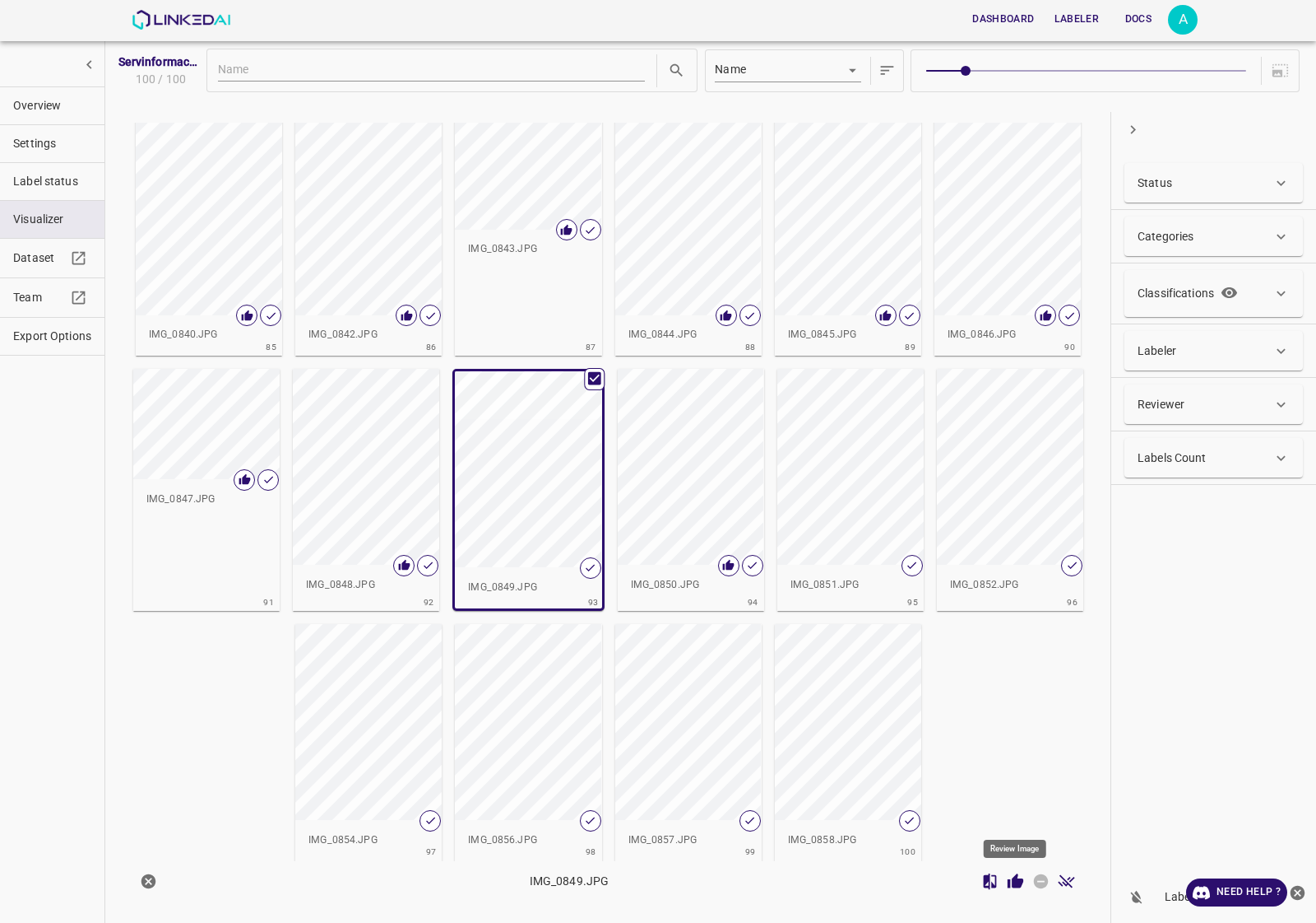
click at [1009, 880] on icon "Review Image" at bounding box center [1016, 880] width 16 height 15
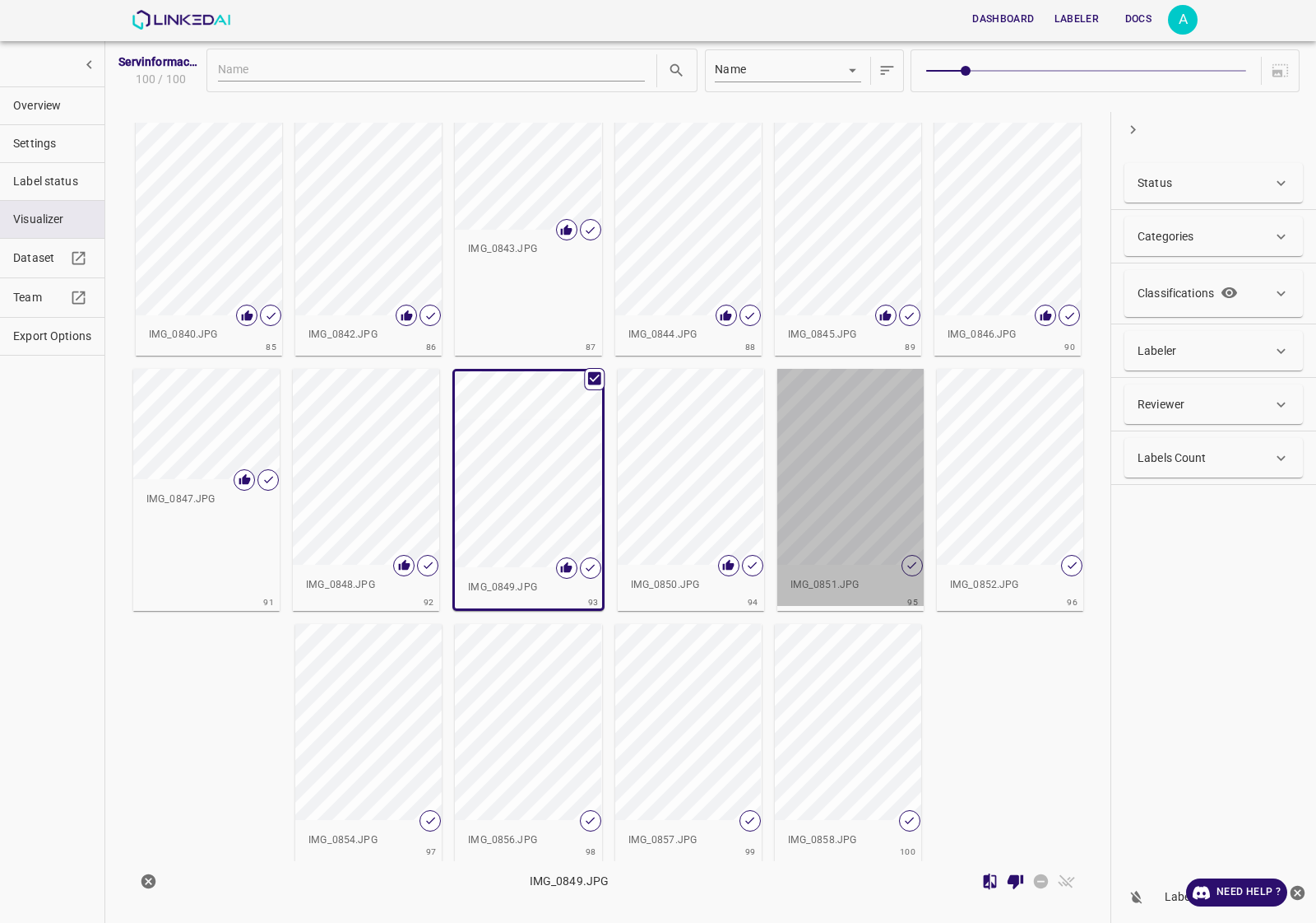
click at [837, 455] on div "button" at bounding box center [850, 466] width 146 height 196
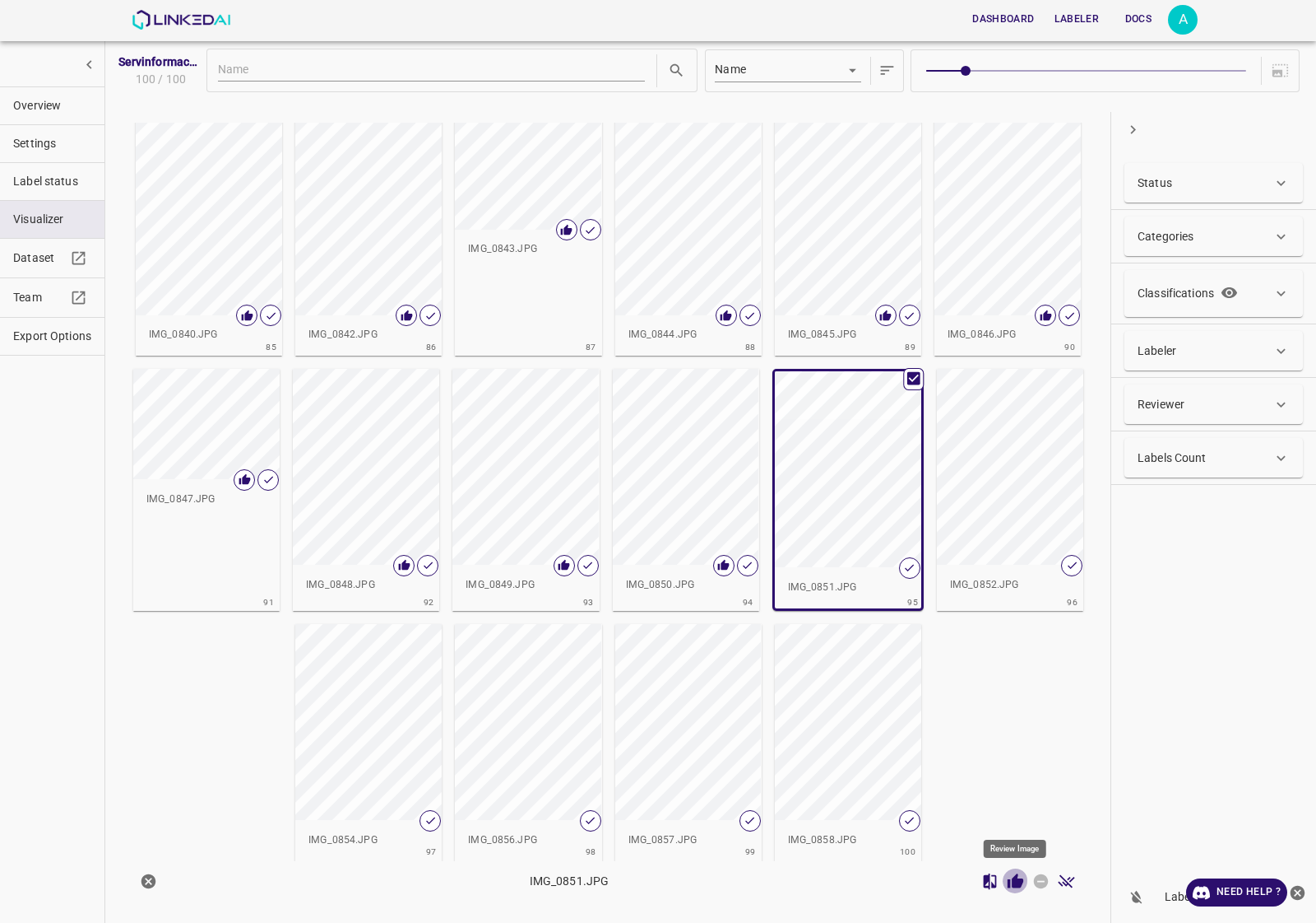
click at [1023, 876] on icon "Review Image" at bounding box center [1015, 880] width 17 height 17
click at [1004, 520] on div "button" at bounding box center [1009, 466] width 146 height 196
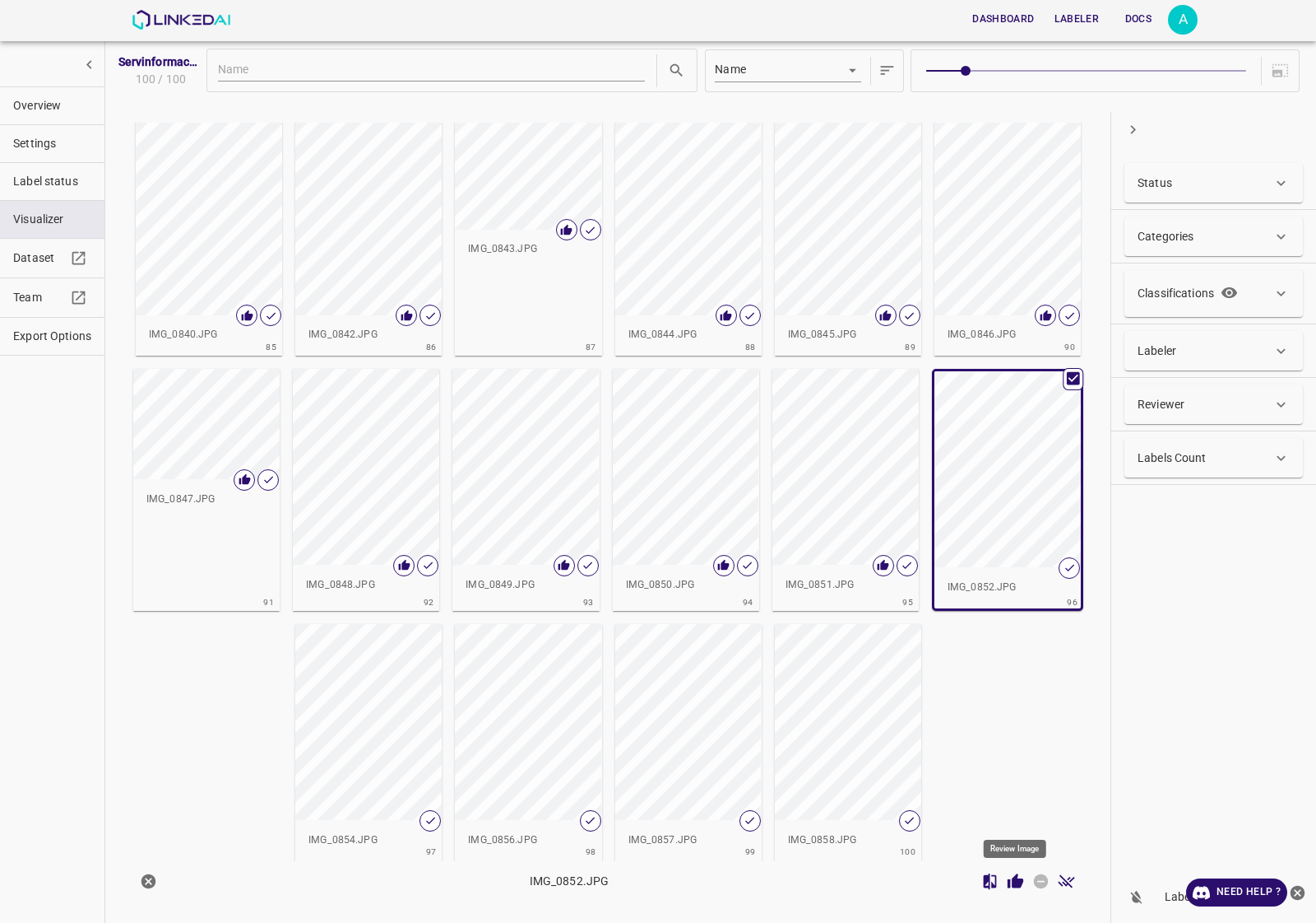
click at [1018, 887] on icon "Review Image" at bounding box center [1016, 880] width 16 height 15
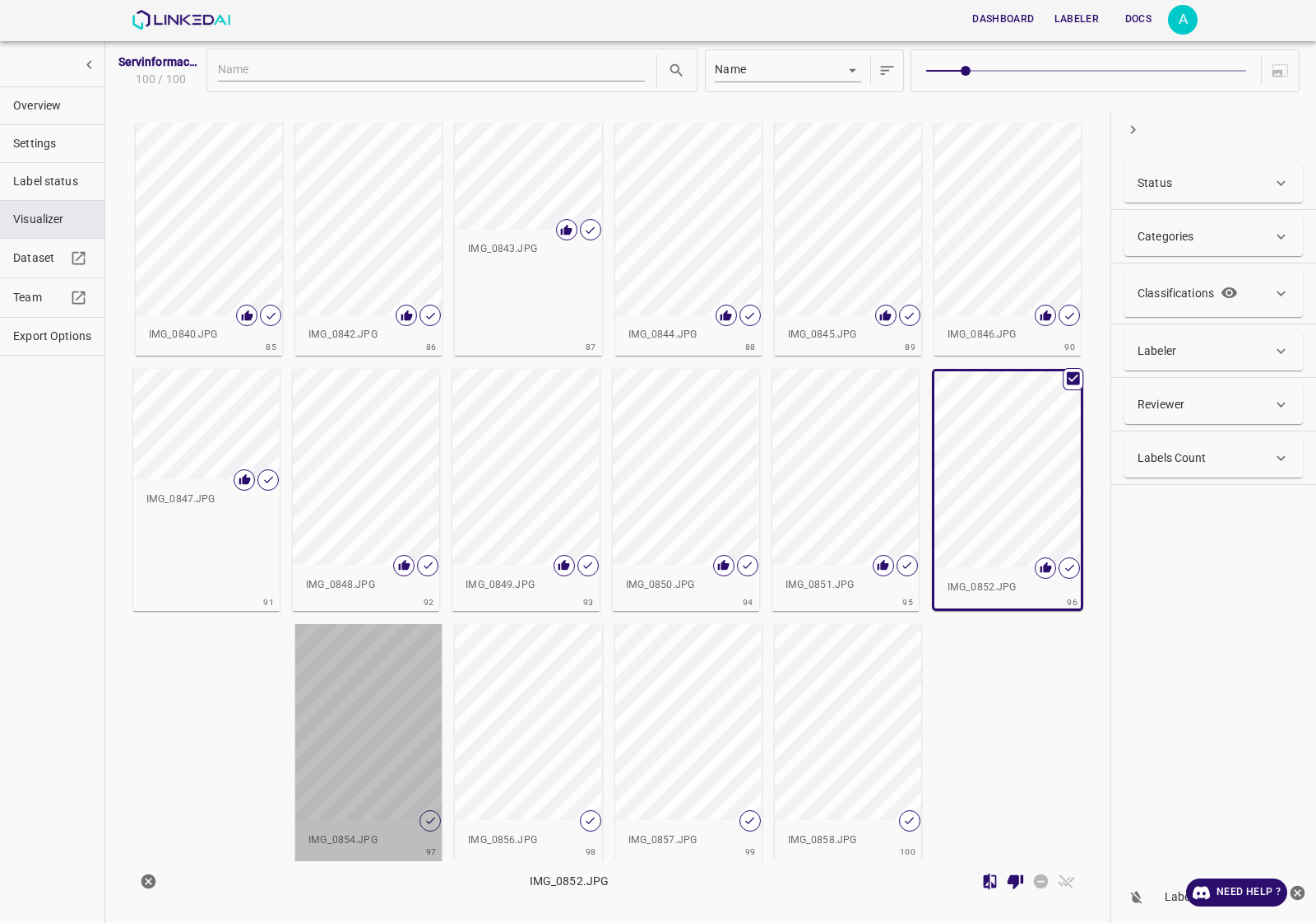
click at [388, 699] on div "button" at bounding box center [367, 721] width 146 height 196
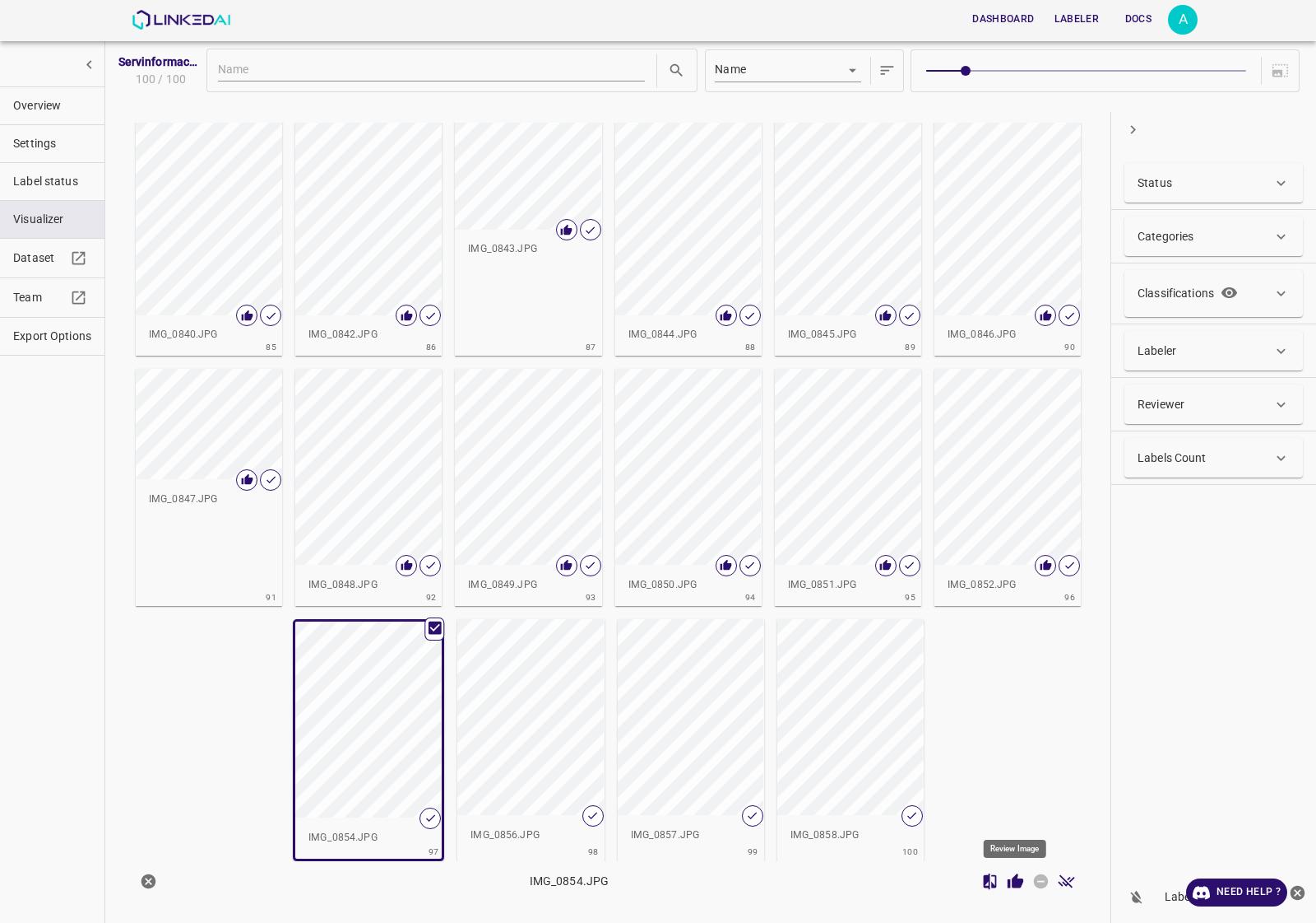
click at [1008, 883] on icon "Review Image" at bounding box center [1015, 880] width 17 height 17
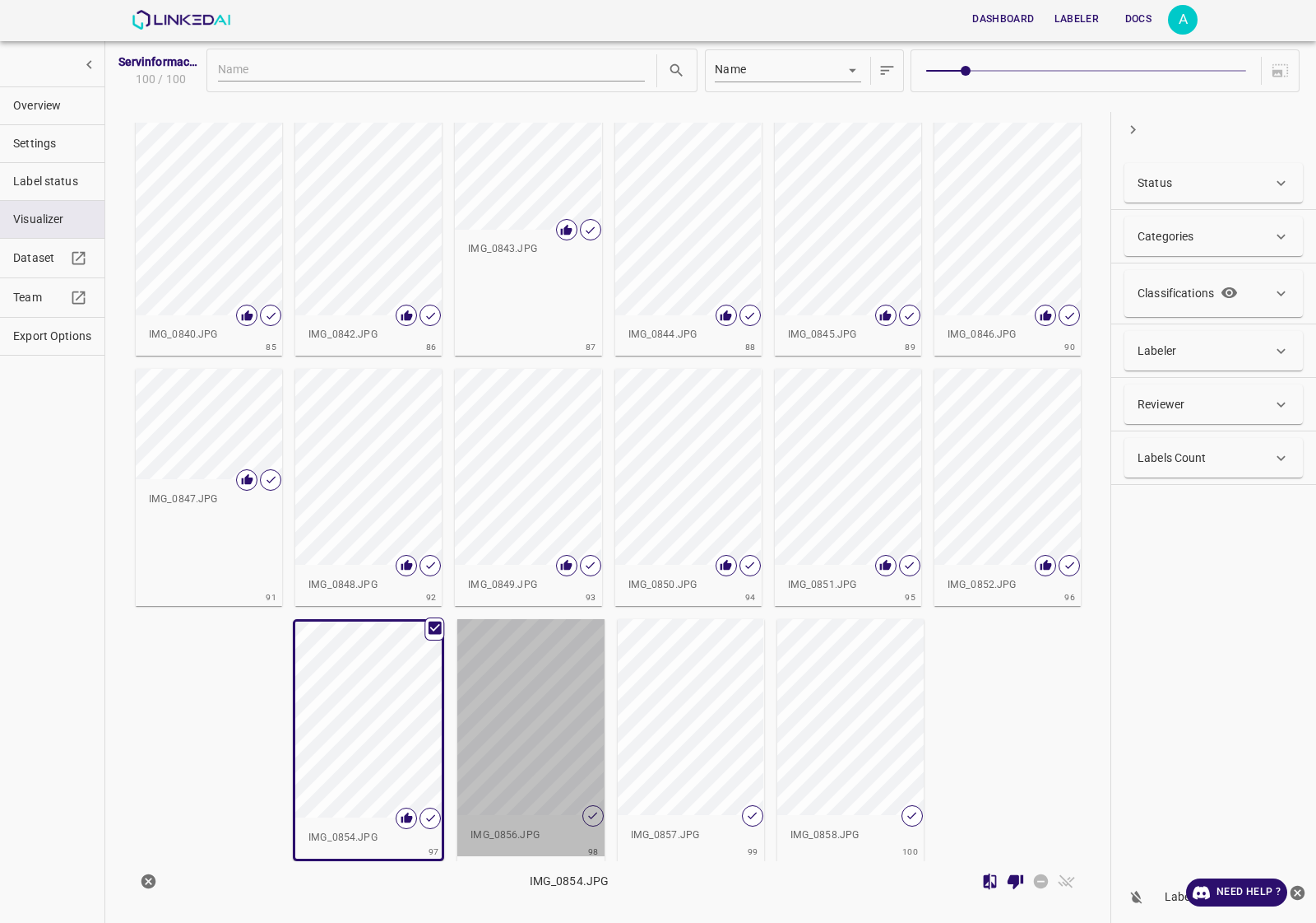
click at [467, 672] on div "button" at bounding box center [530, 716] width 146 height 196
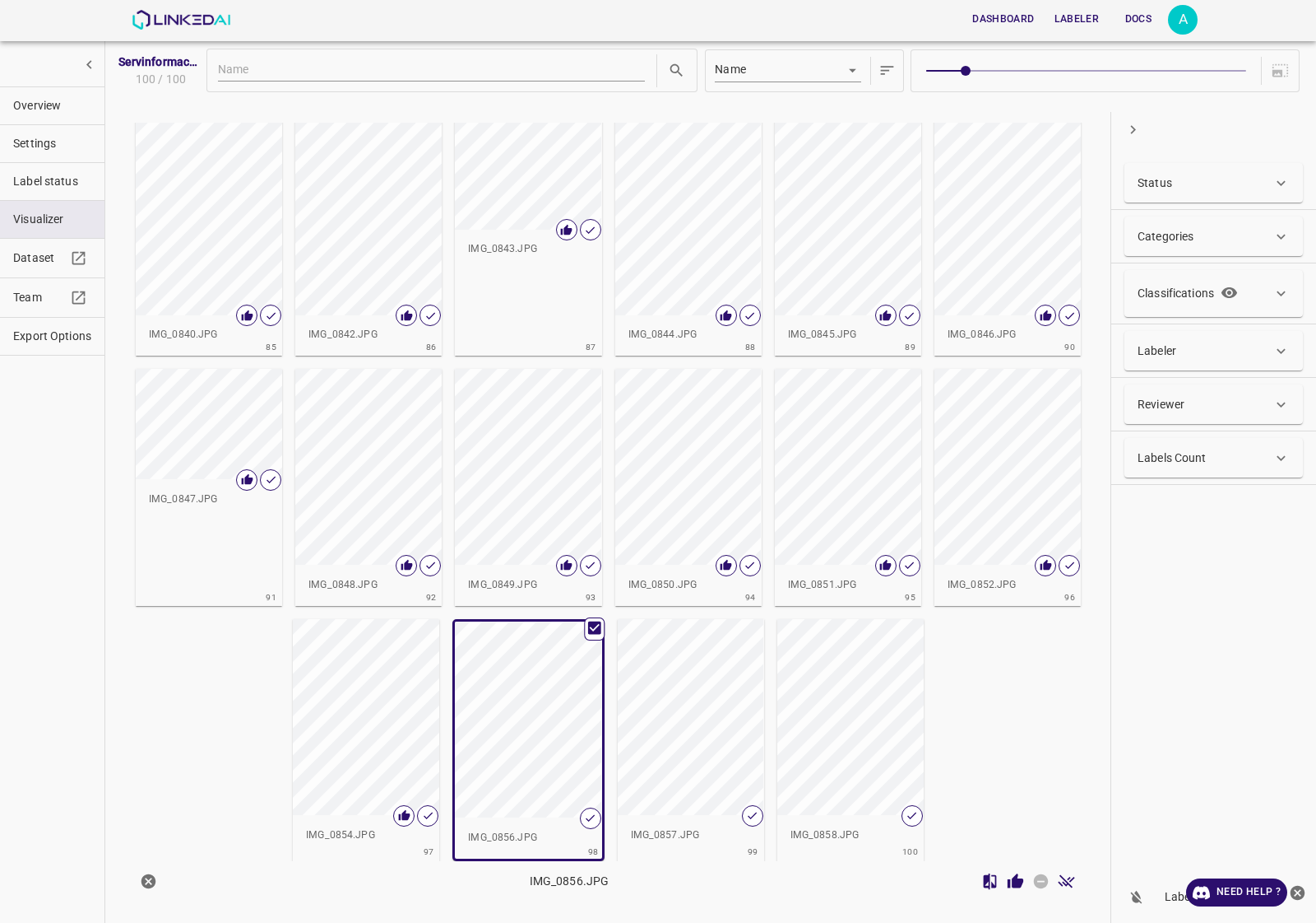
click at [1016, 883] on icon "Review Image" at bounding box center [1016, 880] width 16 height 15
click at [673, 721] on div "button" at bounding box center [690, 716] width 146 height 196
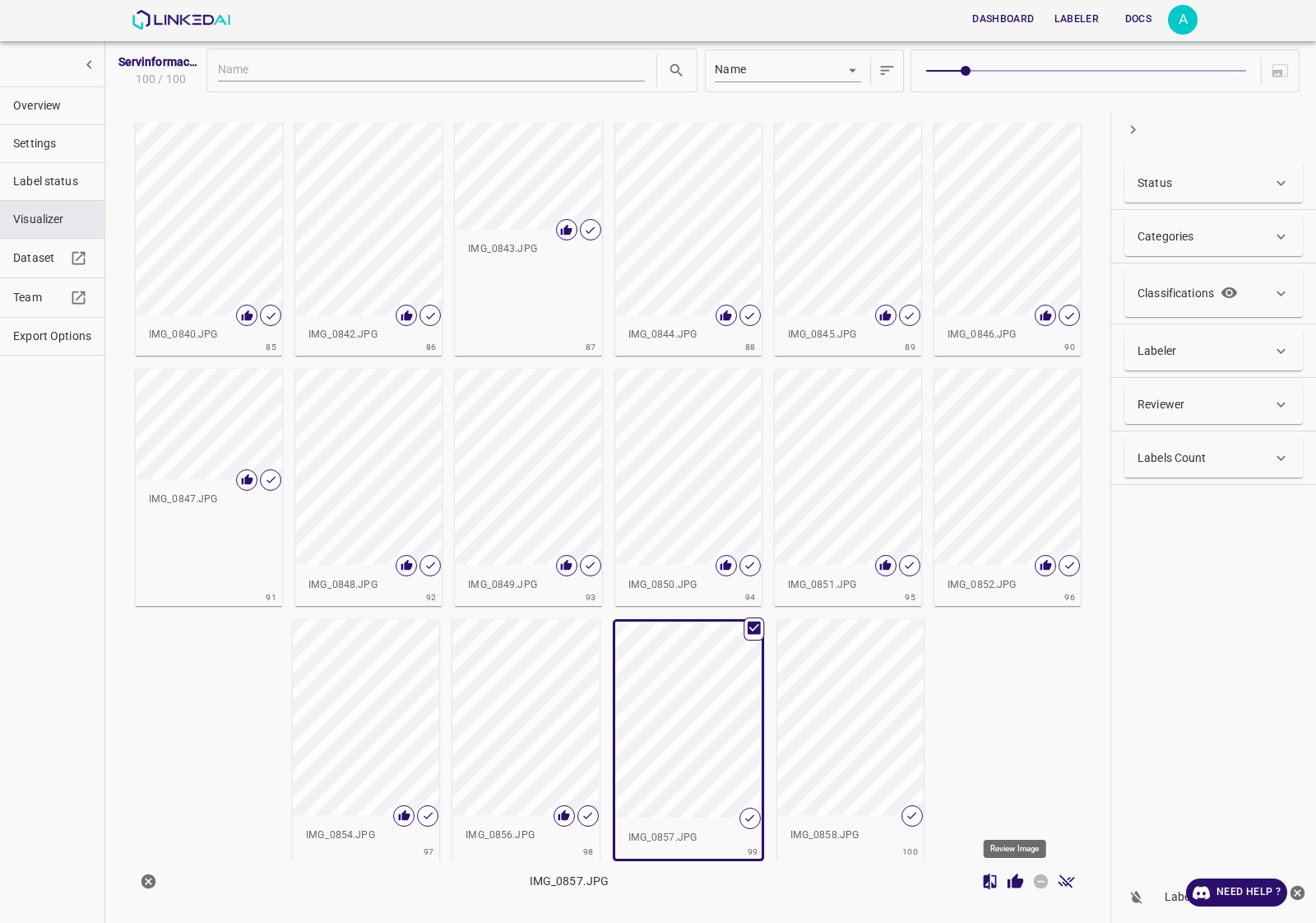
click at [1014, 876] on icon "Review Image" at bounding box center [1016, 880] width 16 height 15
click at [829, 793] on div "button" at bounding box center [850, 716] width 146 height 196
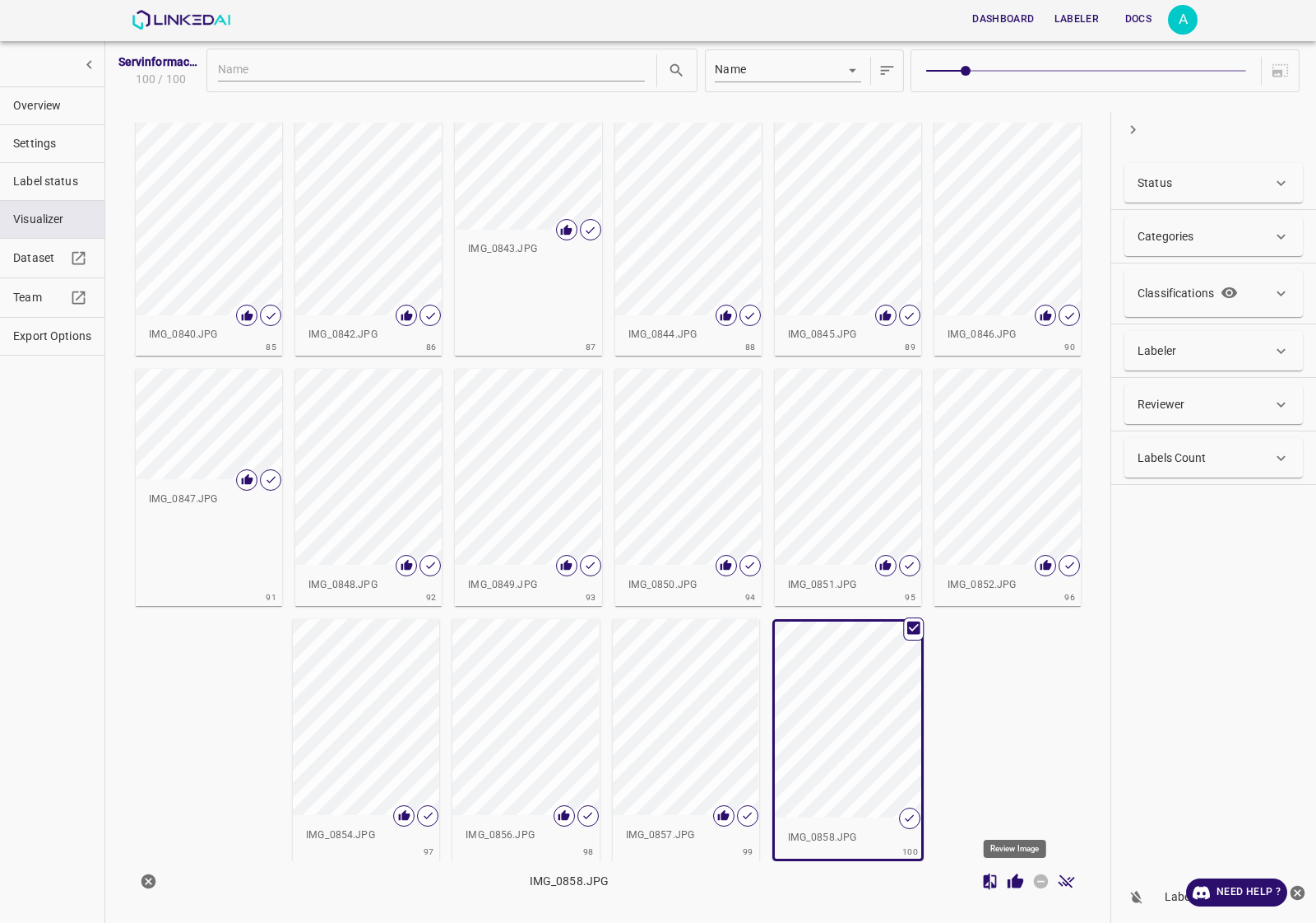
click at [1012, 872] on icon "Review Image" at bounding box center [1015, 880] width 17 height 17
click at [70, 108] on span "Overview" at bounding box center [52, 105] width 78 height 17
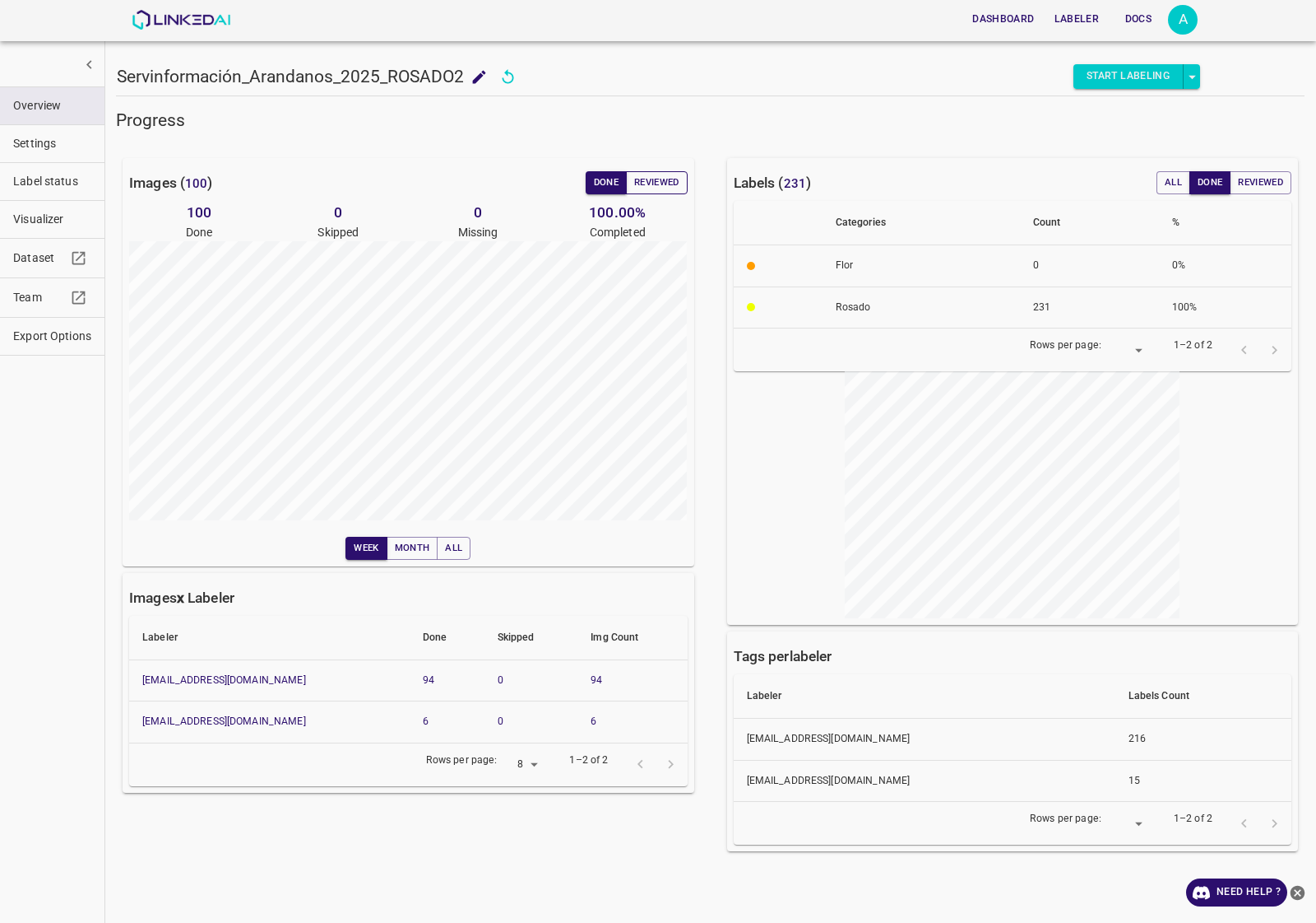
click at [658, 177] on button "Reviewed" at bounding box center [657, 182] width 62 height 23
click at [647, 182] on button "Reviewed" at bounding box center [657, 182] width 62 height 23
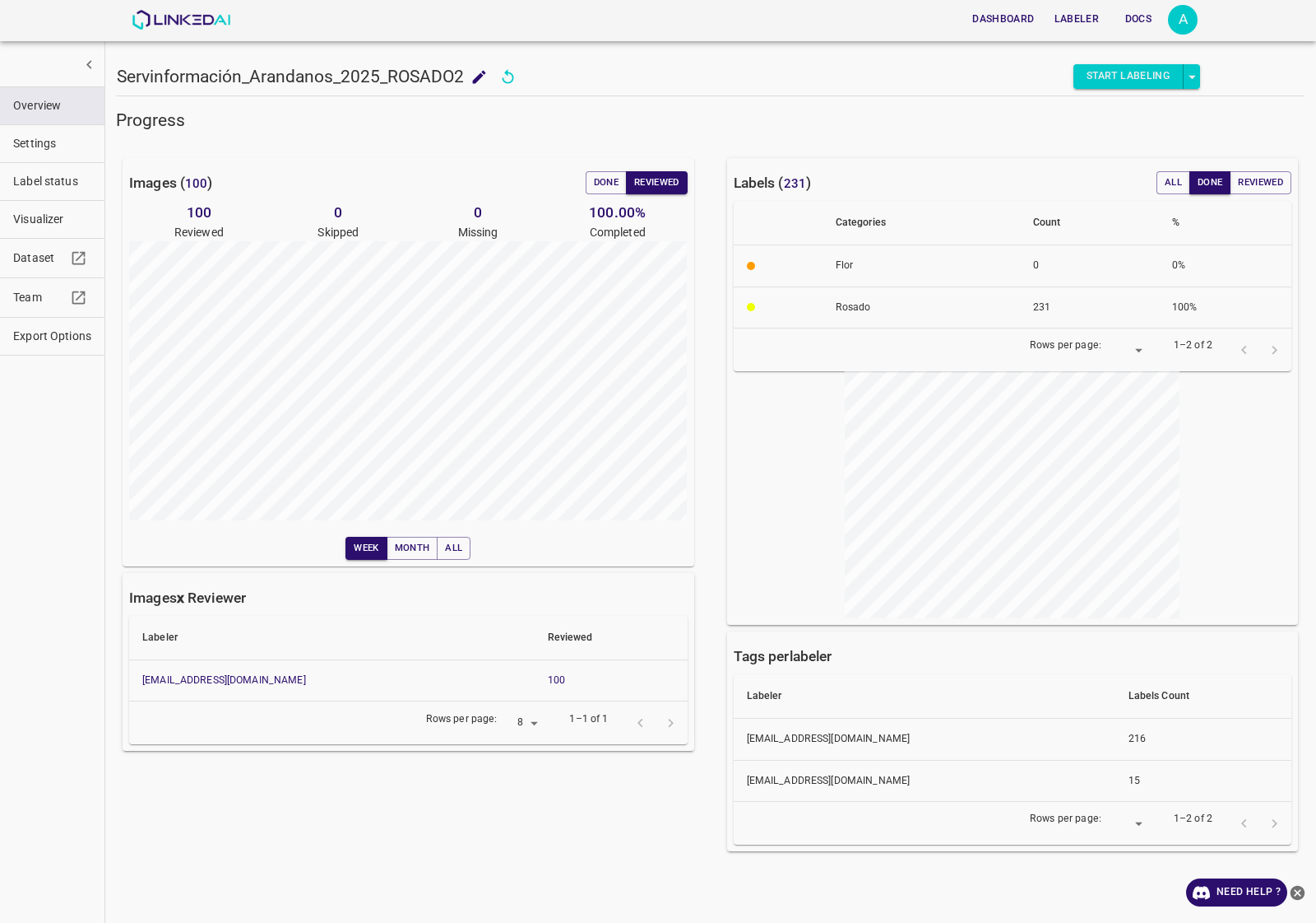
click at [180, 31] on div "Dashboard Labeler Docs A" at bounding box center [665, 20] width 1067 height 40
click at [179, 22] on img at bounding box center [182, 20] width 99 height 20
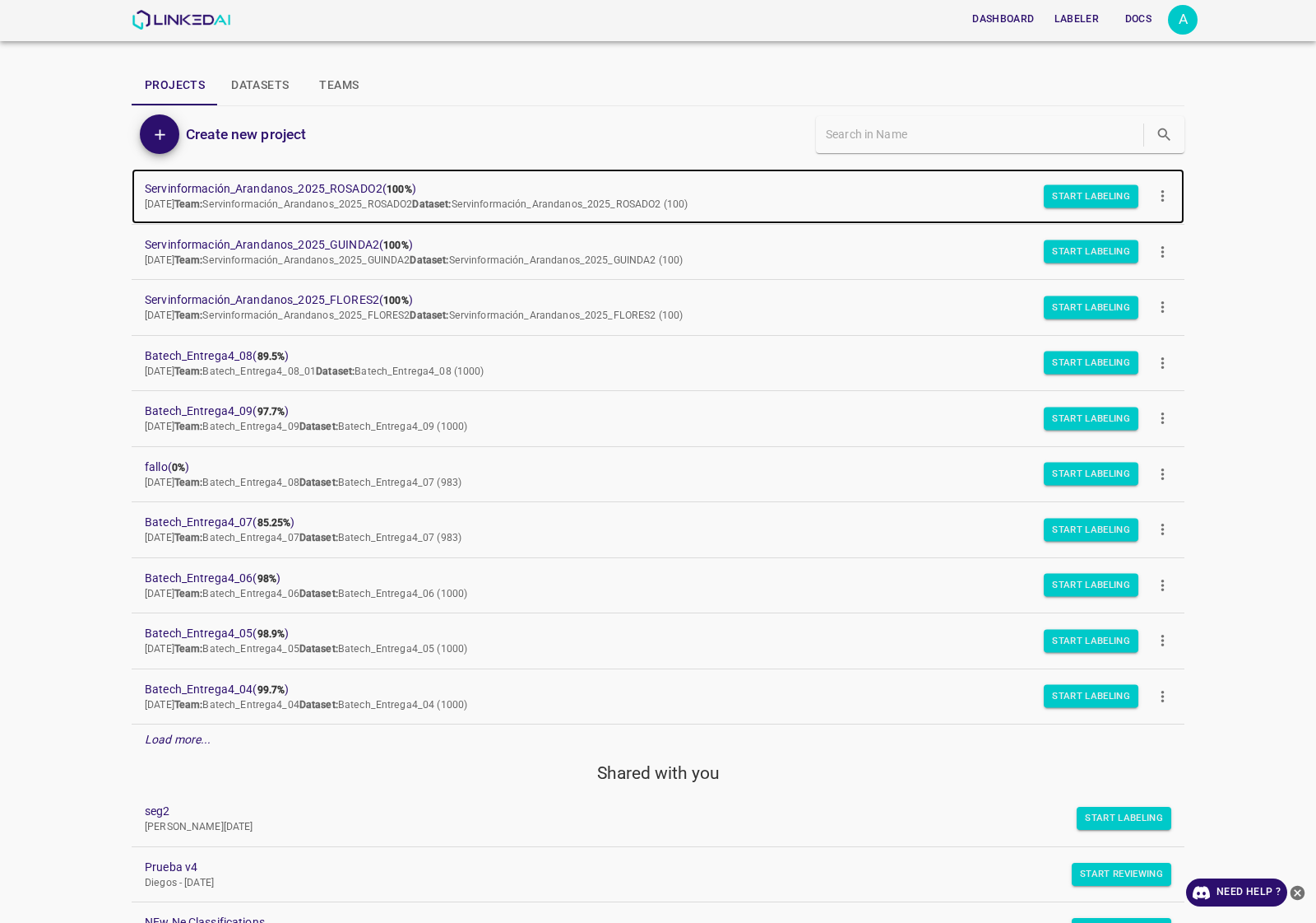
scroll to position [103, 0]
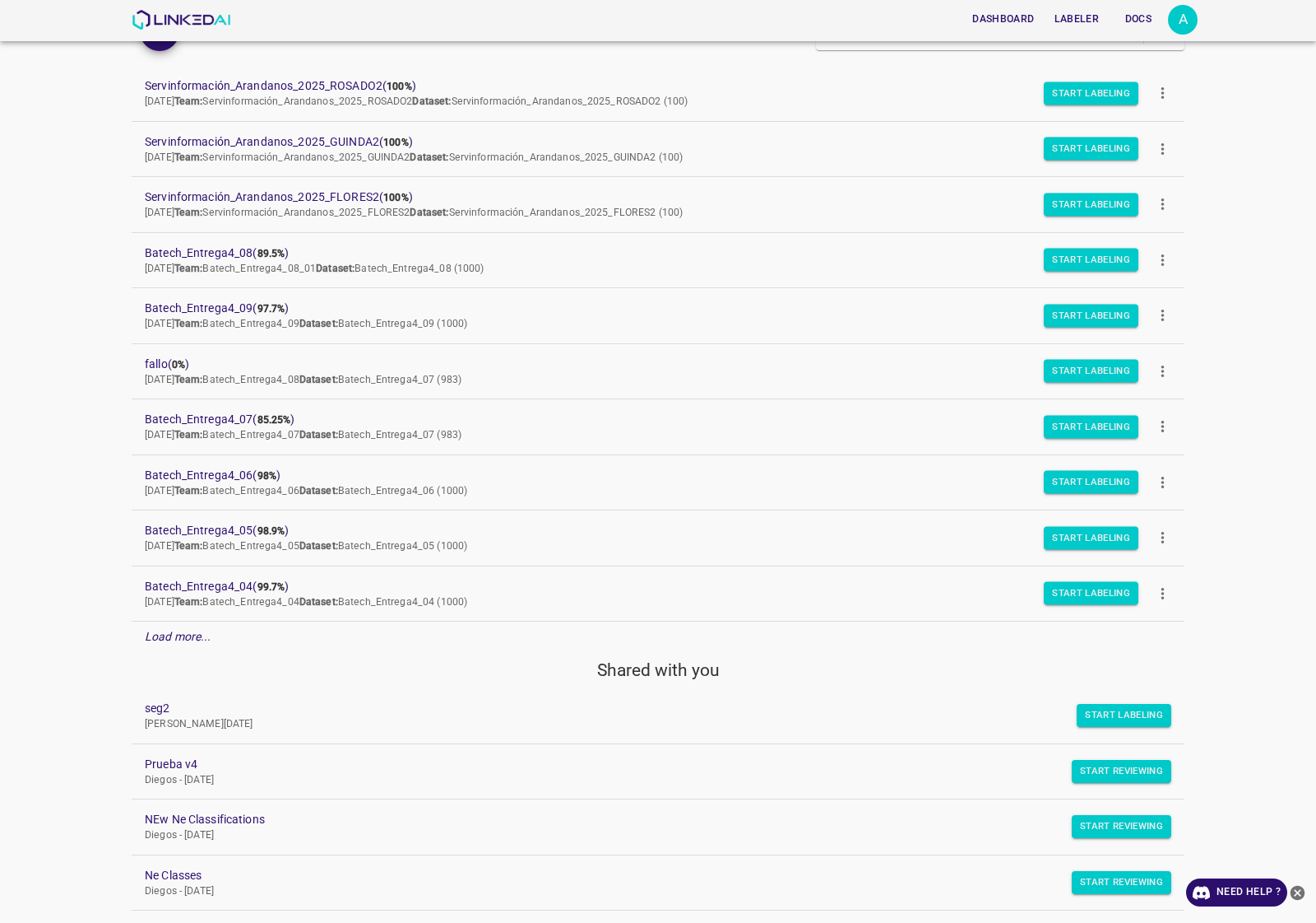
click at [175, 636] on em "Load more..." at bounding box center [178, 636] width 67 height 13
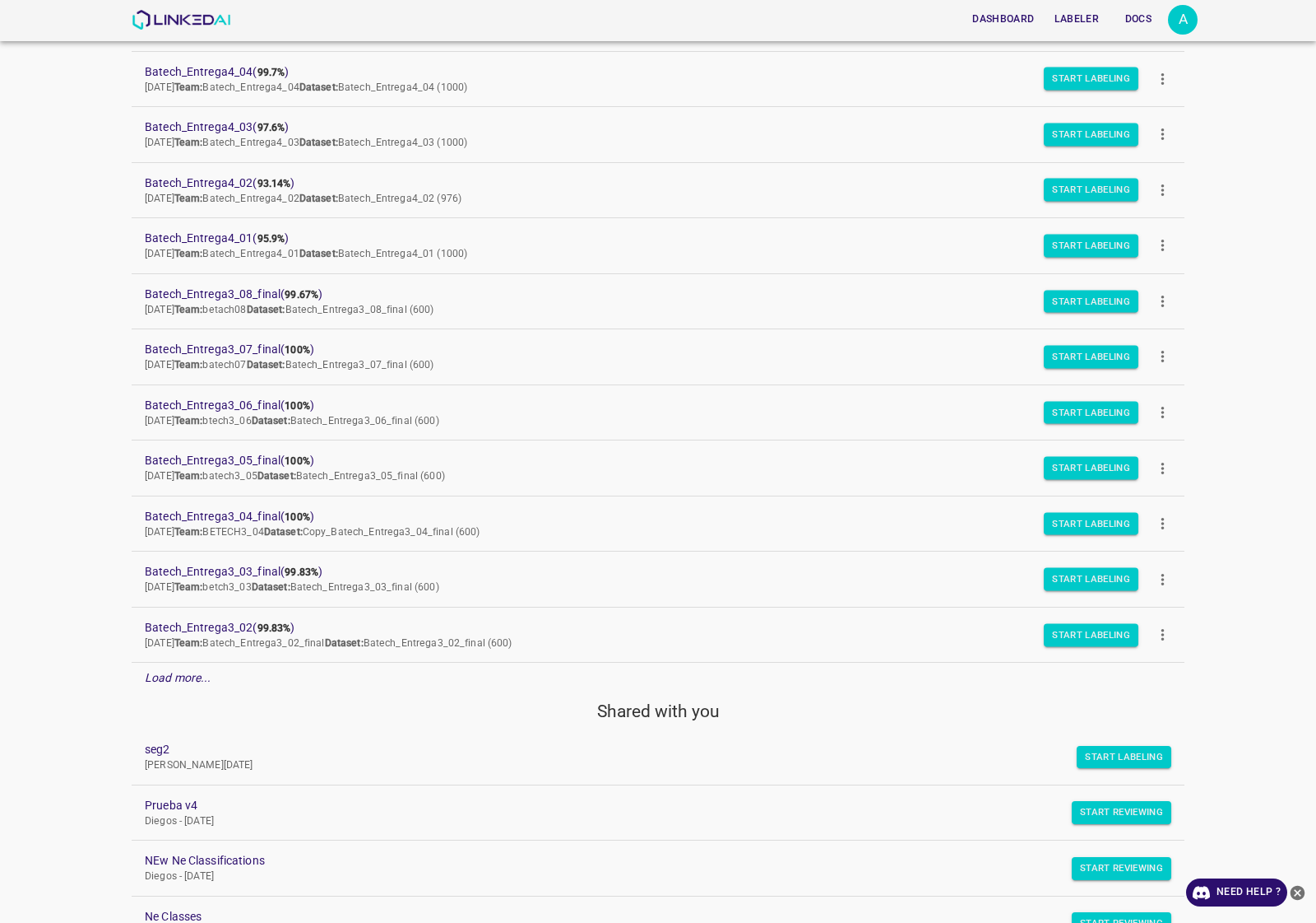
click at [196, 684] on em "Load more..." at bounding box center [178, 677] width 67 height 13
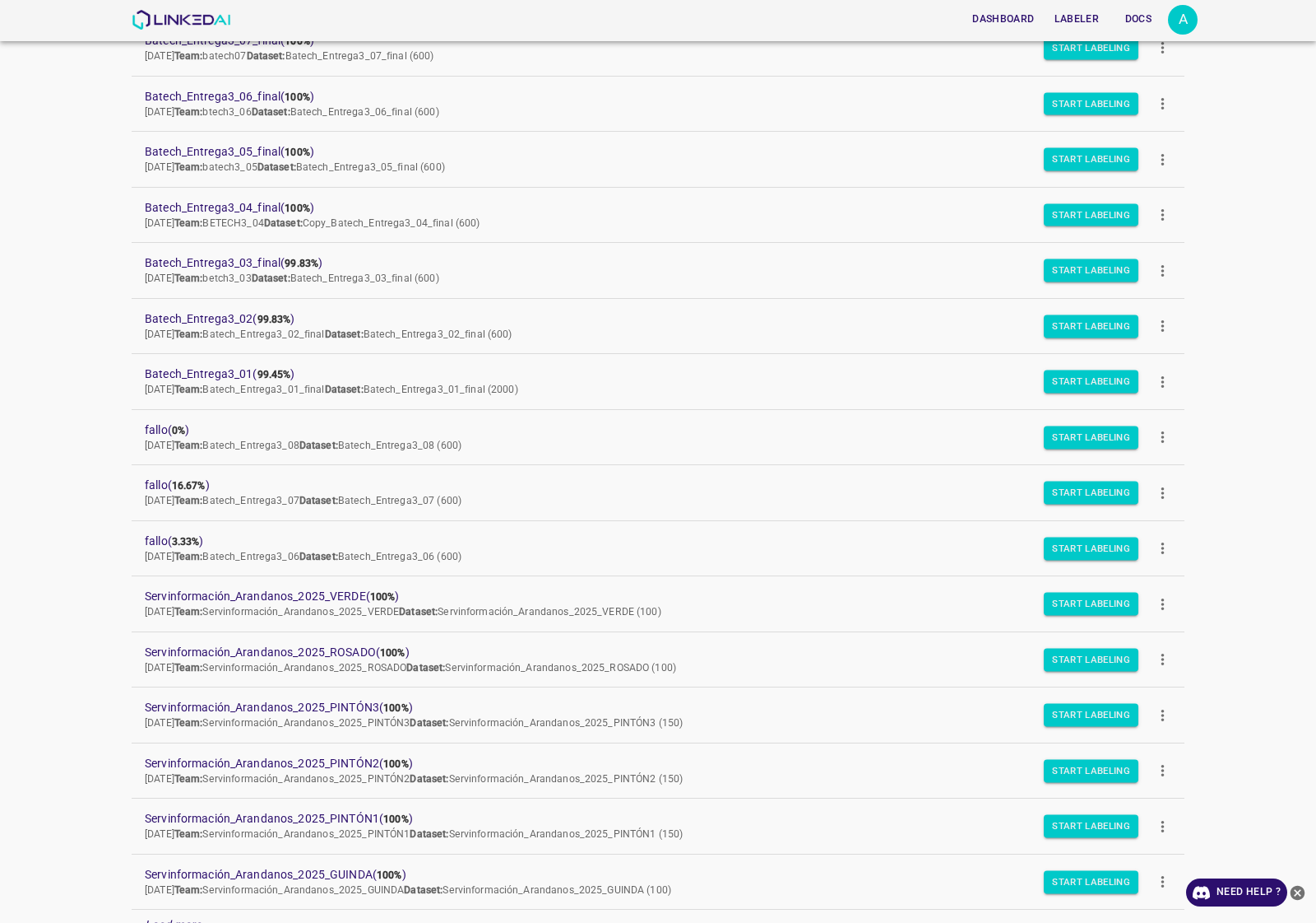
scroll to position [1234, 0]
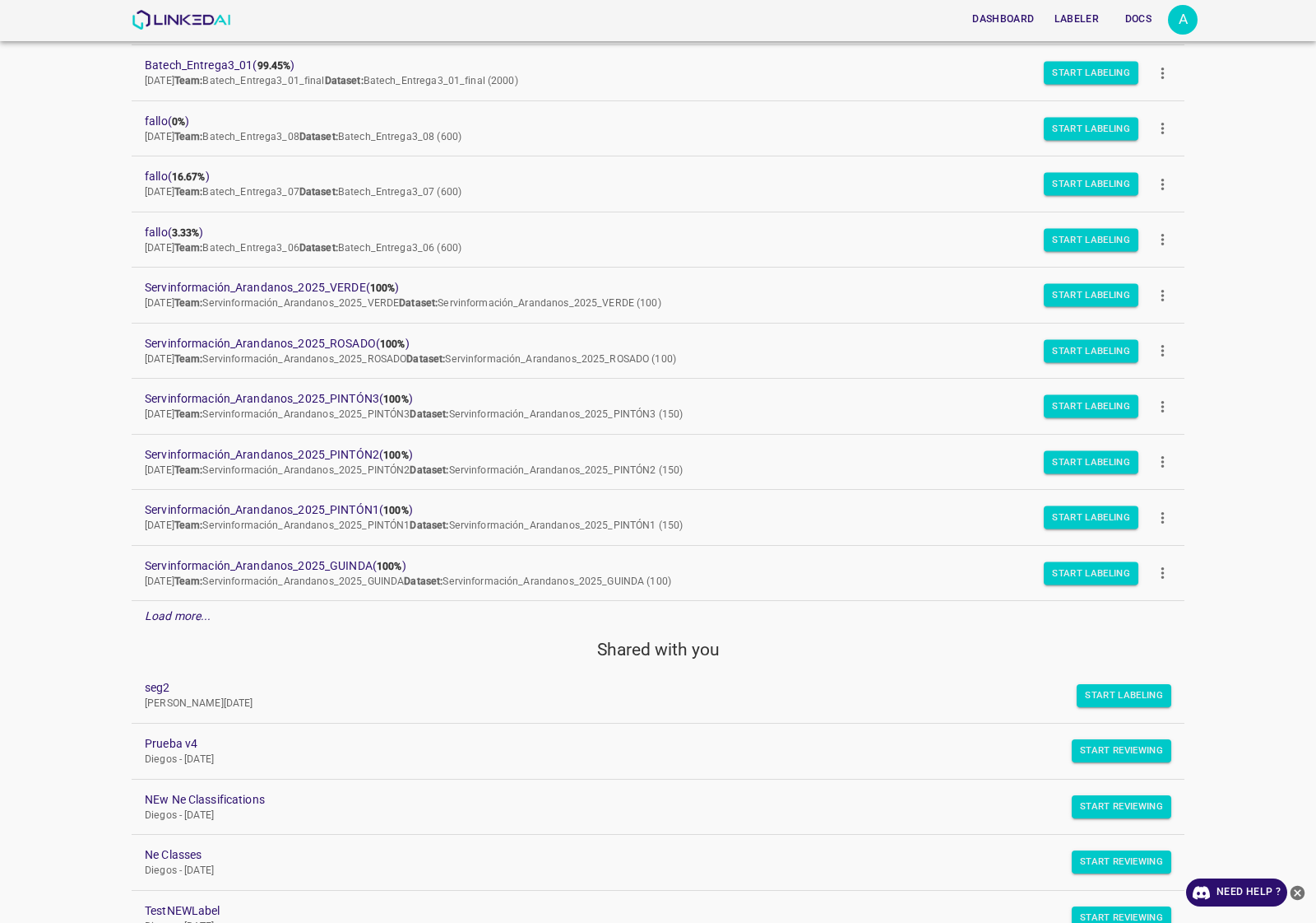
click at [182, 616] on em "Load more..." at bounding box center [178, 615] width 67 height 13
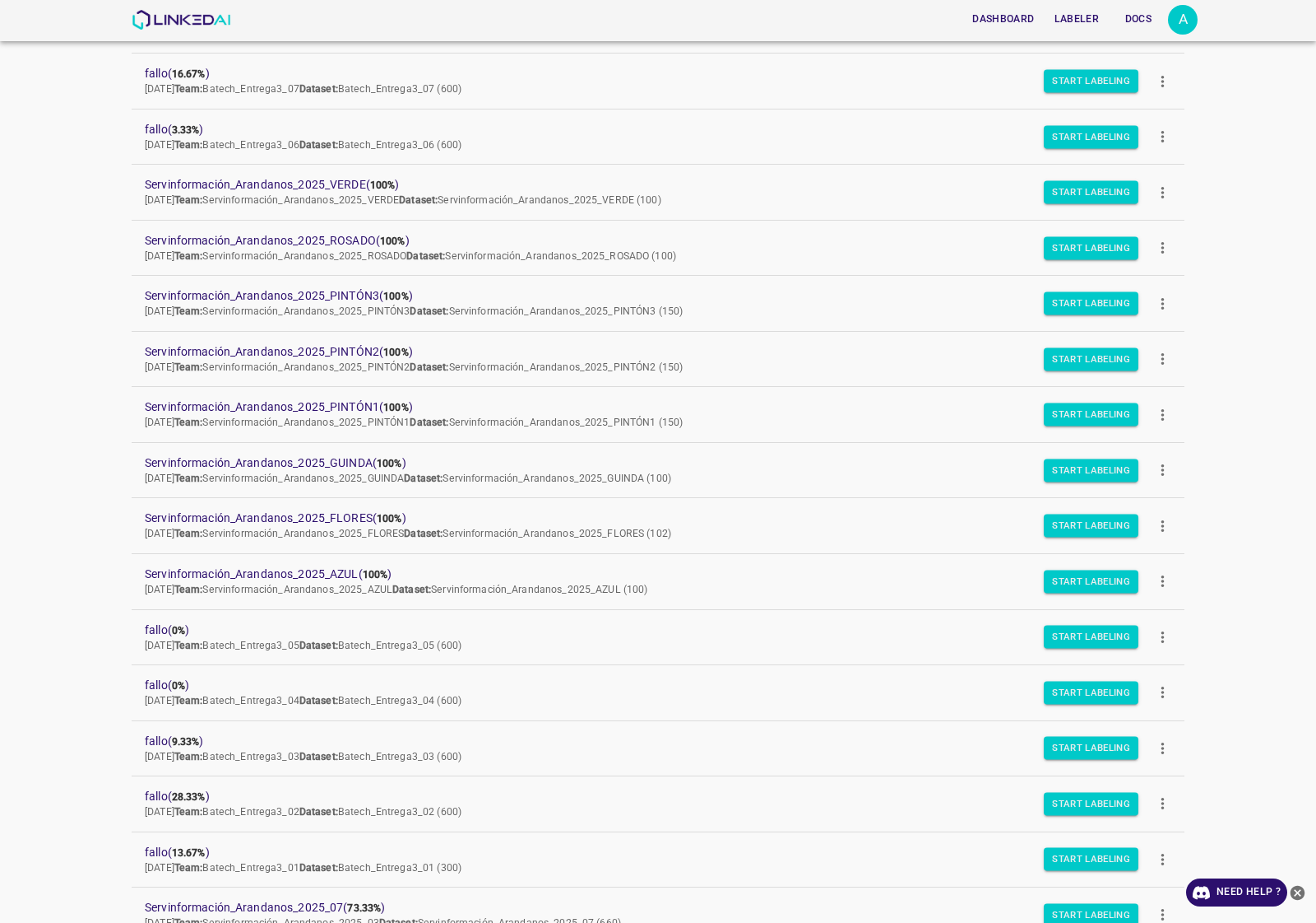
scroll to position [1646, 0]
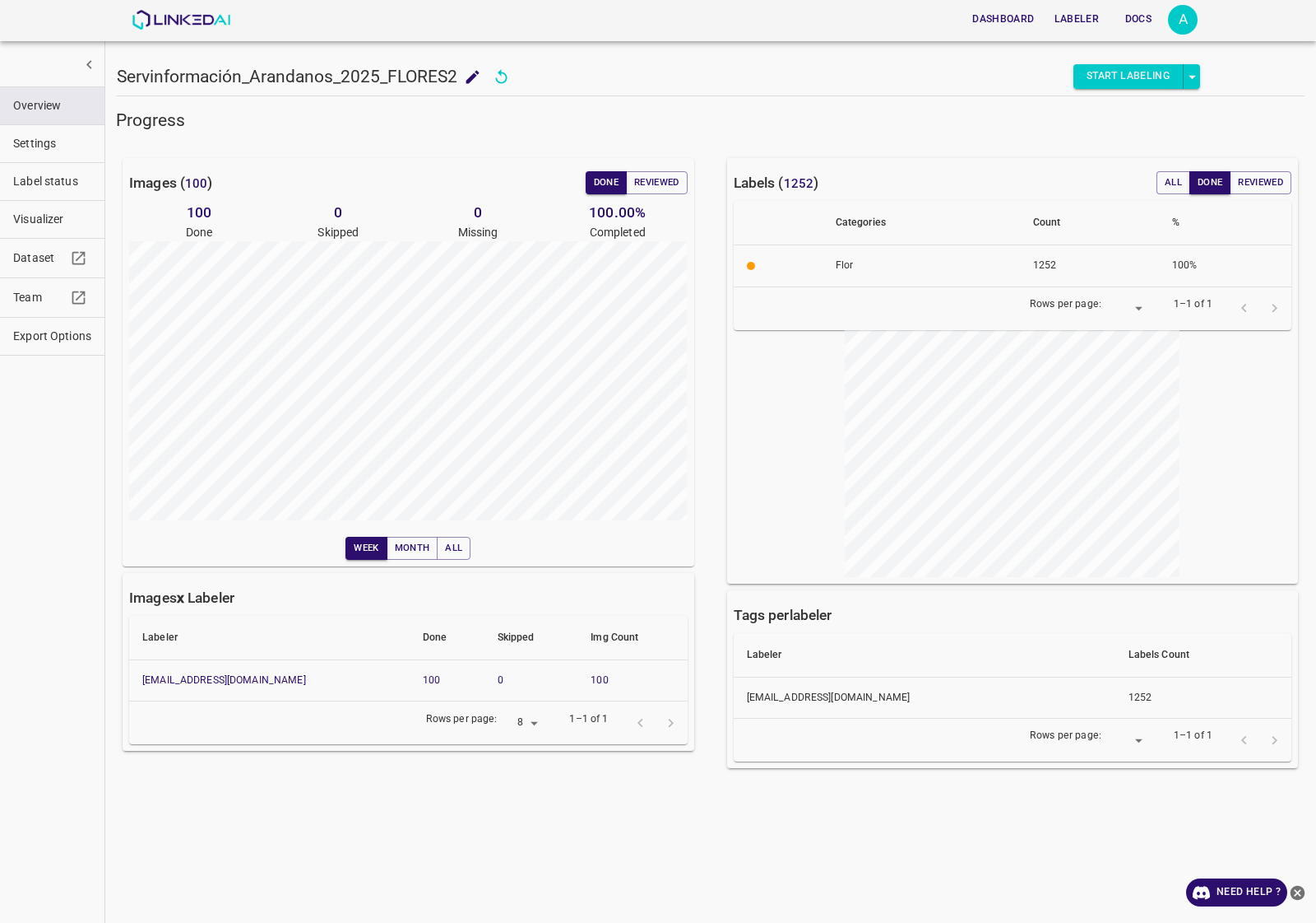
click at [43, 323] on button "Export Options" at bounding box center [52, 336] width 104 height 37
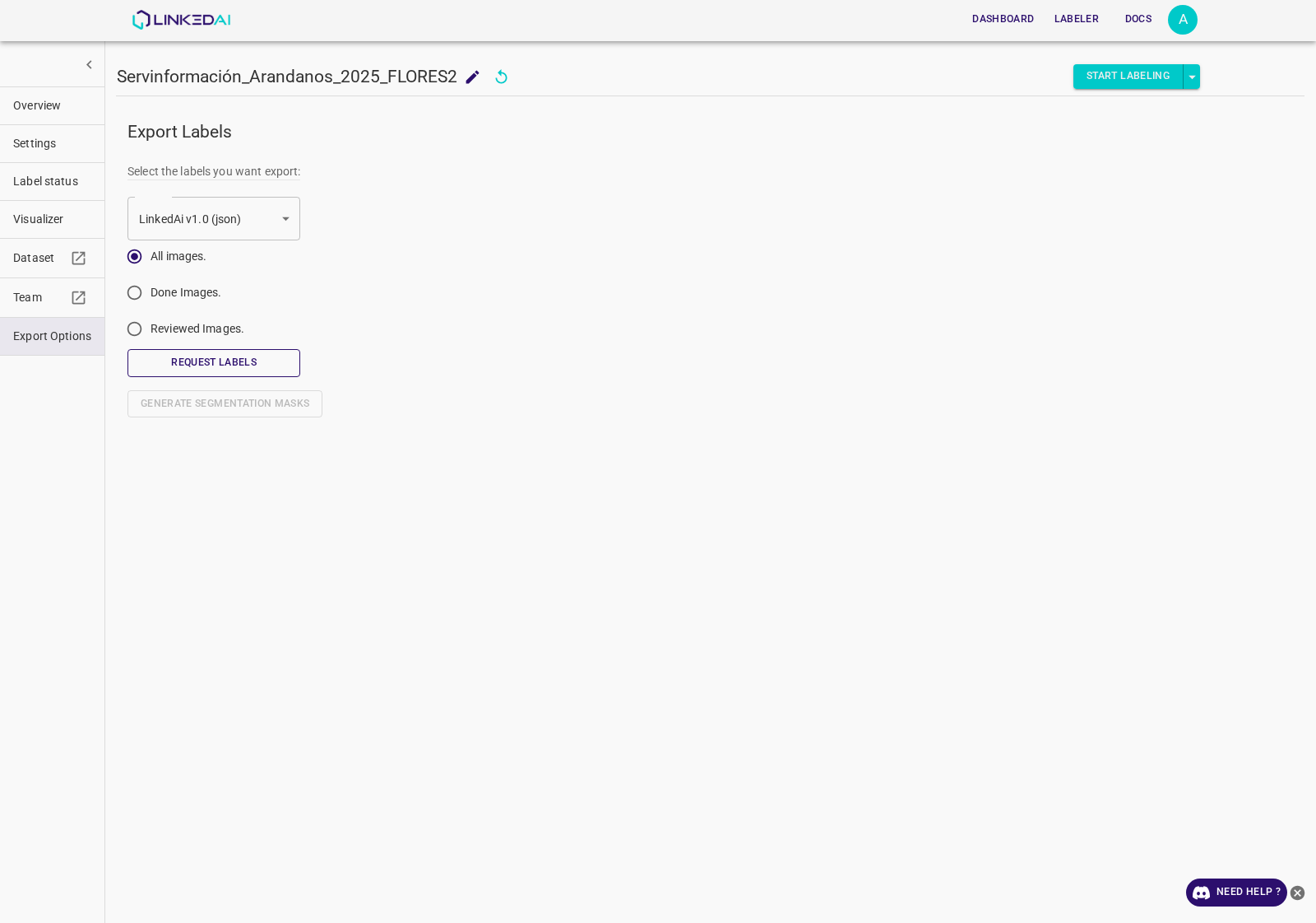
click at [232, 369] on button "Request Labels" at bounding box center [214, 362] width 173 height 27
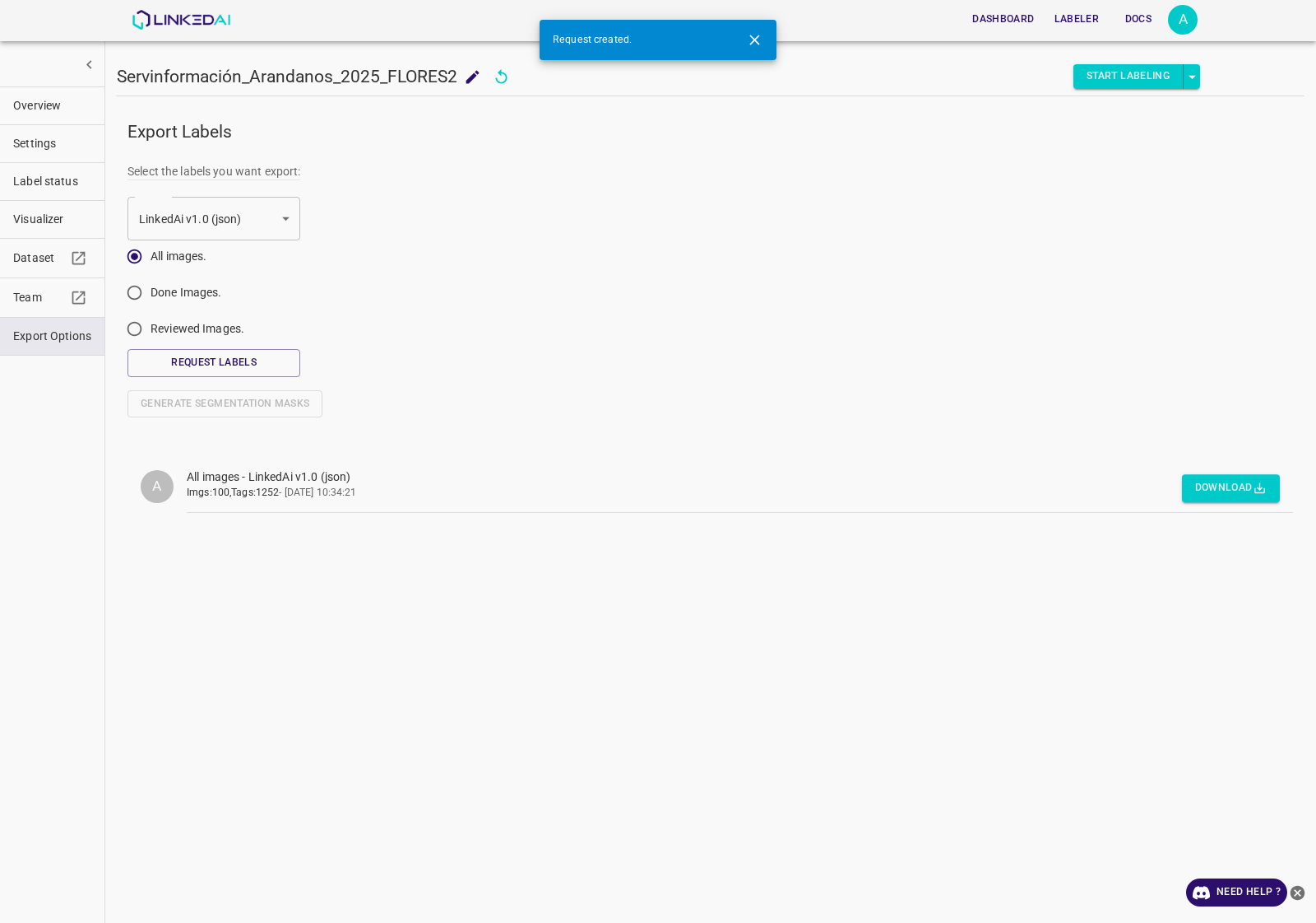
click at [758, 35] on icon "Close" at bounding box center [754, 39] width 17 height 17
click at [1223, 491] on button "Download" at bounding box center [1231, 488] width 98 height 27
drag, startPoint x: 465, startPoint y: 67, endPoint x: 116, endPoint y: 67, distance: 349.0
click at [117, 67] on h5 "Servinformación_Arandanos_2025_FLORES2" at bounding box center [287, 76] width 341 height 23
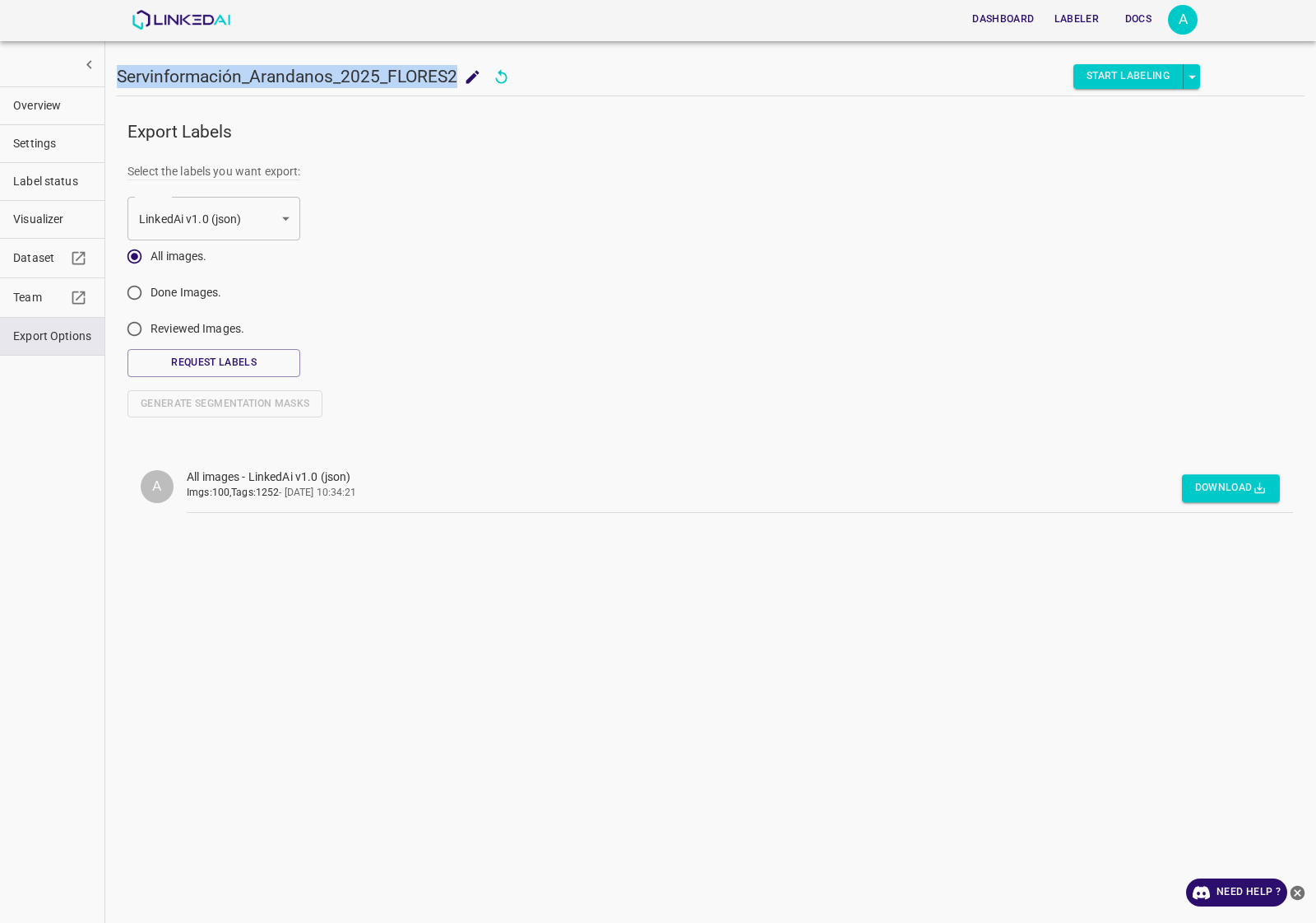
copy h5 "Servinformación_Arandanos_2025_FLORES2"
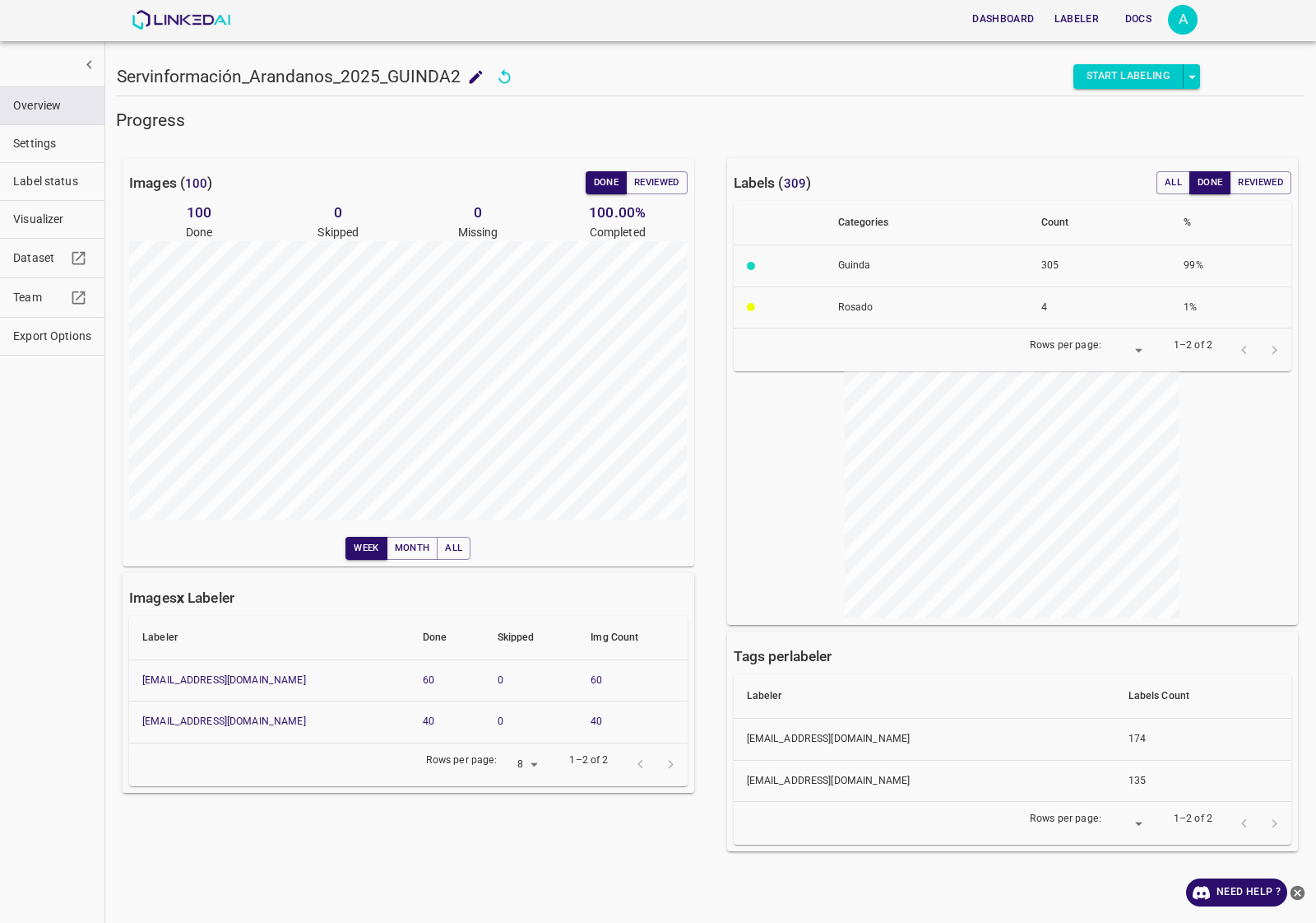
click at [51, 340] on span "Export Options" at bounding box center [52, 336] width 78 height 17
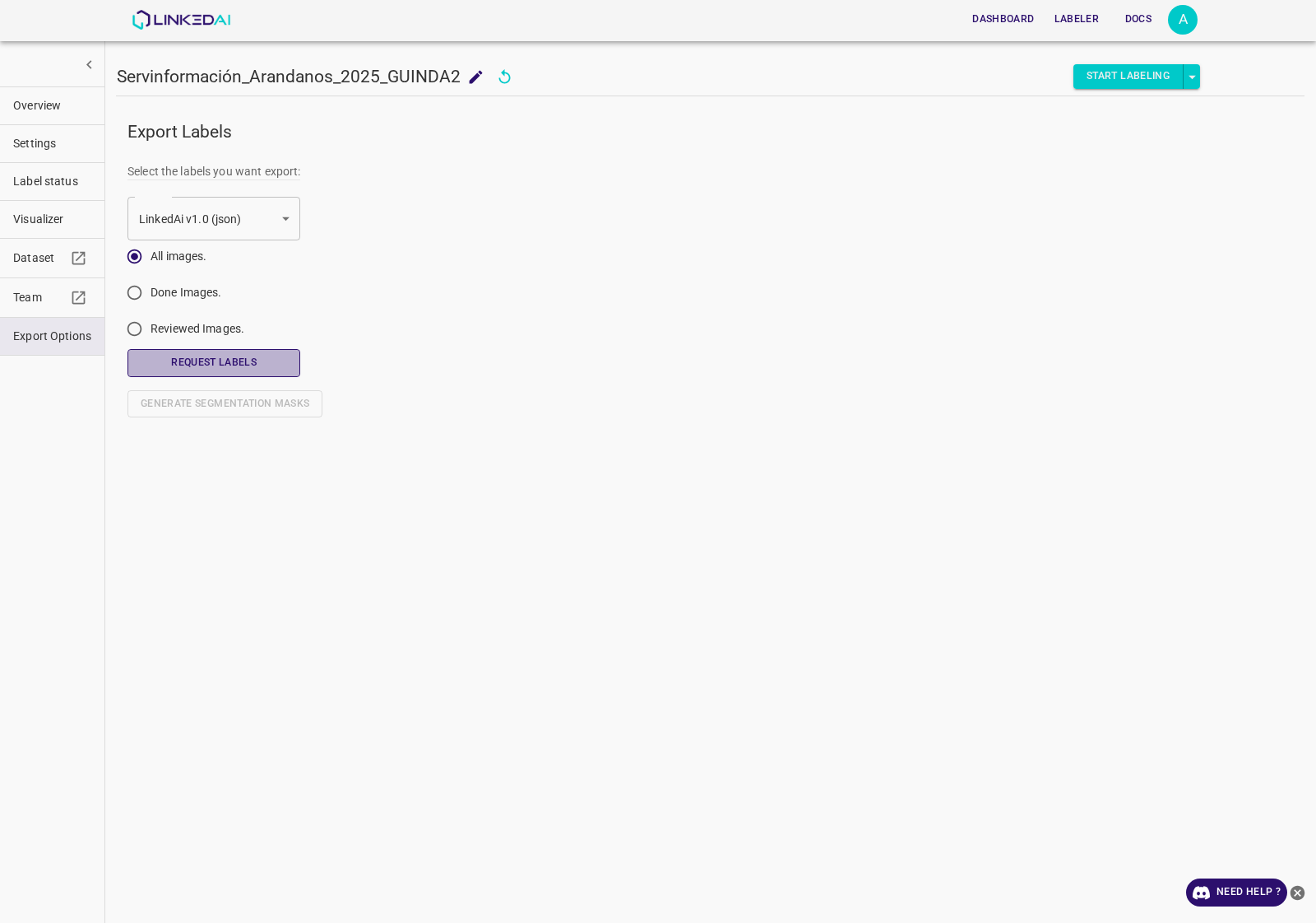
click at [219, 368] on button "Request Labels" at bounding box center [214, 362] width 173 height 27
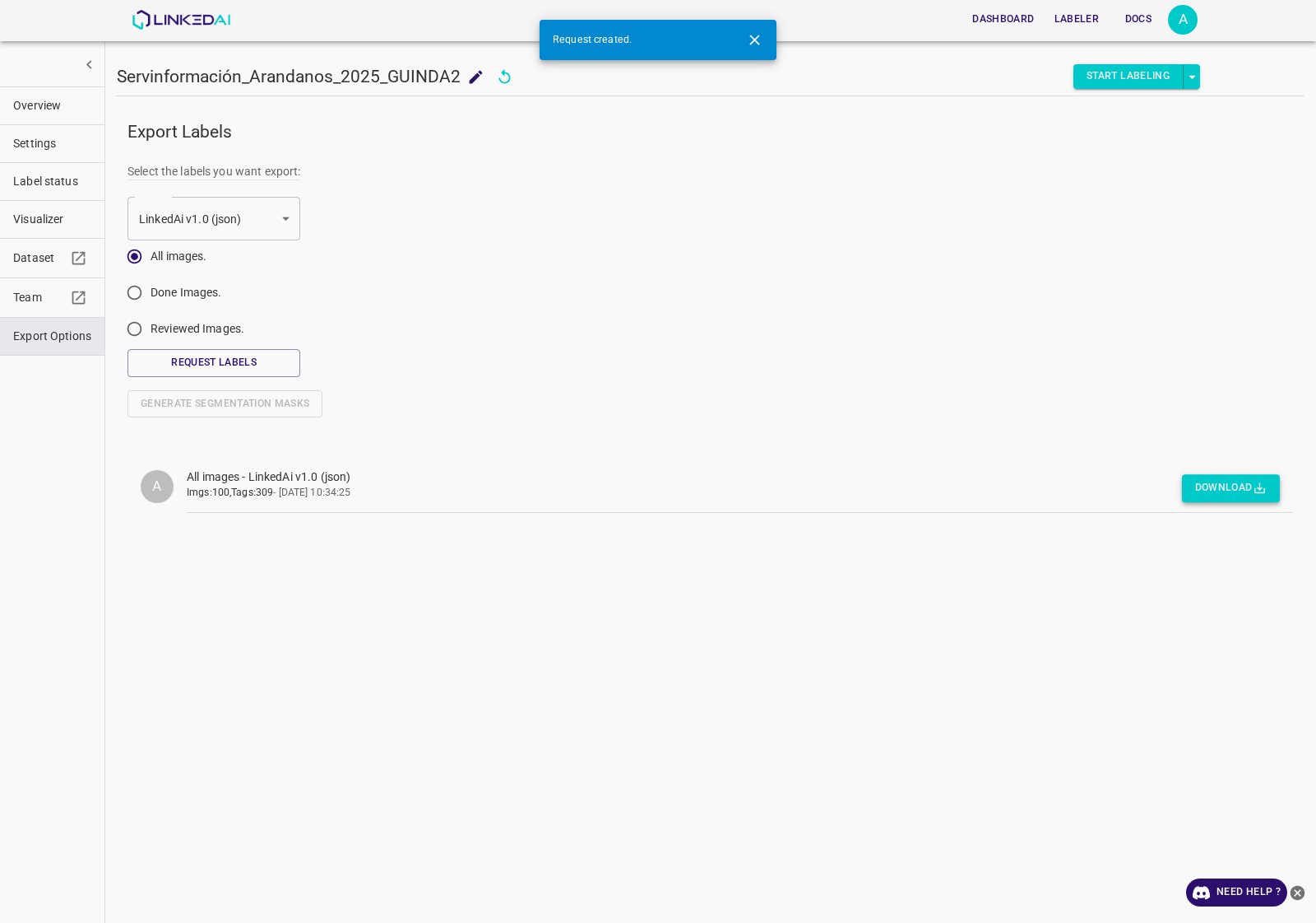
click at [1226, 495] on button "Download" at bounding box center [1231, 488] width 98 height 27
drag, startPoint x: 467, startPoint y: 71, endPoint x: 121, endPoint y: 71, distance: 346.0
click at [121, 71] on h5 "Servinformación_Arandanos_2025_GUINDA2" at bounding box center [289, 76] width 344 height 23
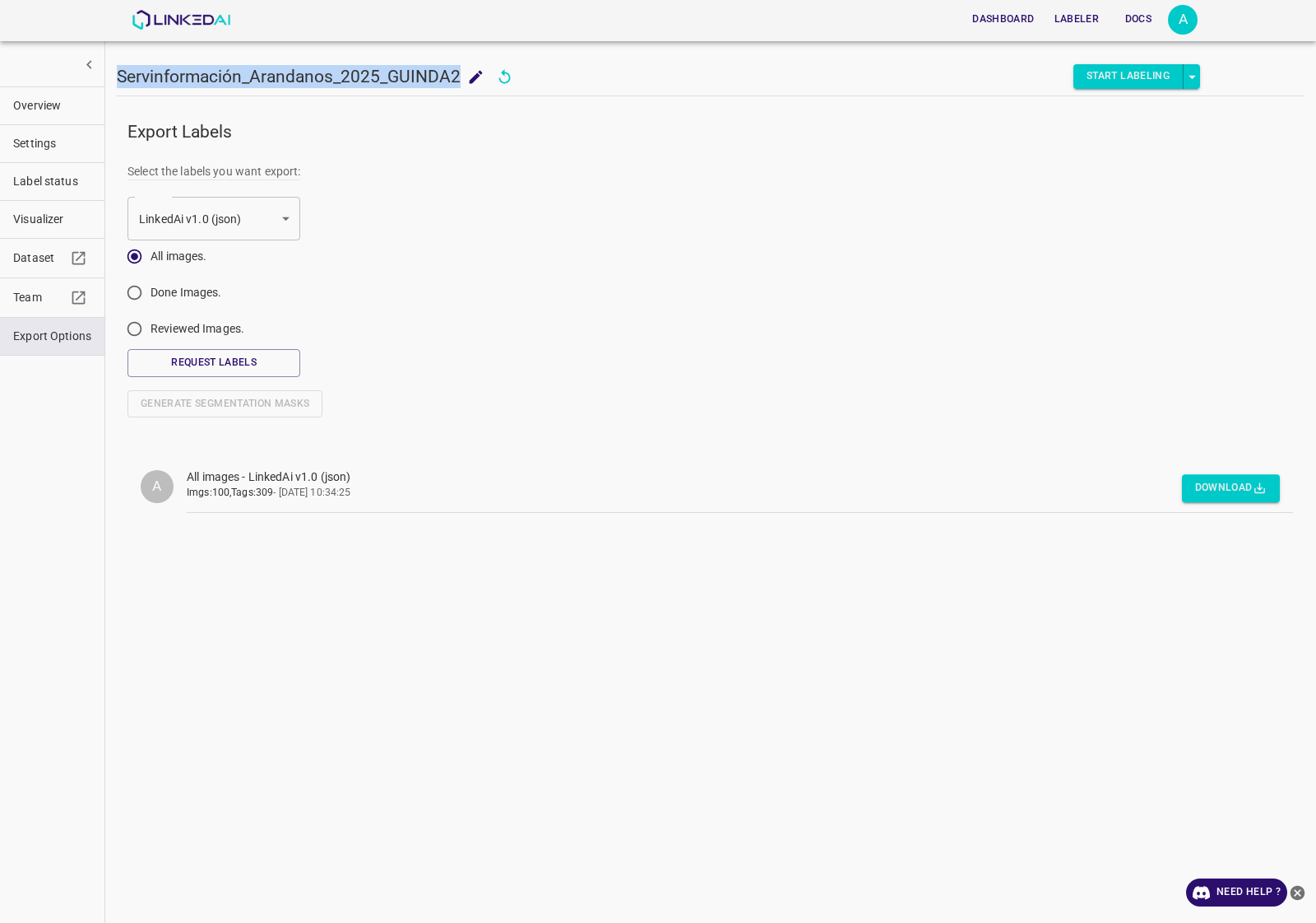
copy h5 "Servinformación_Arandanos_2025_GUINDA2"
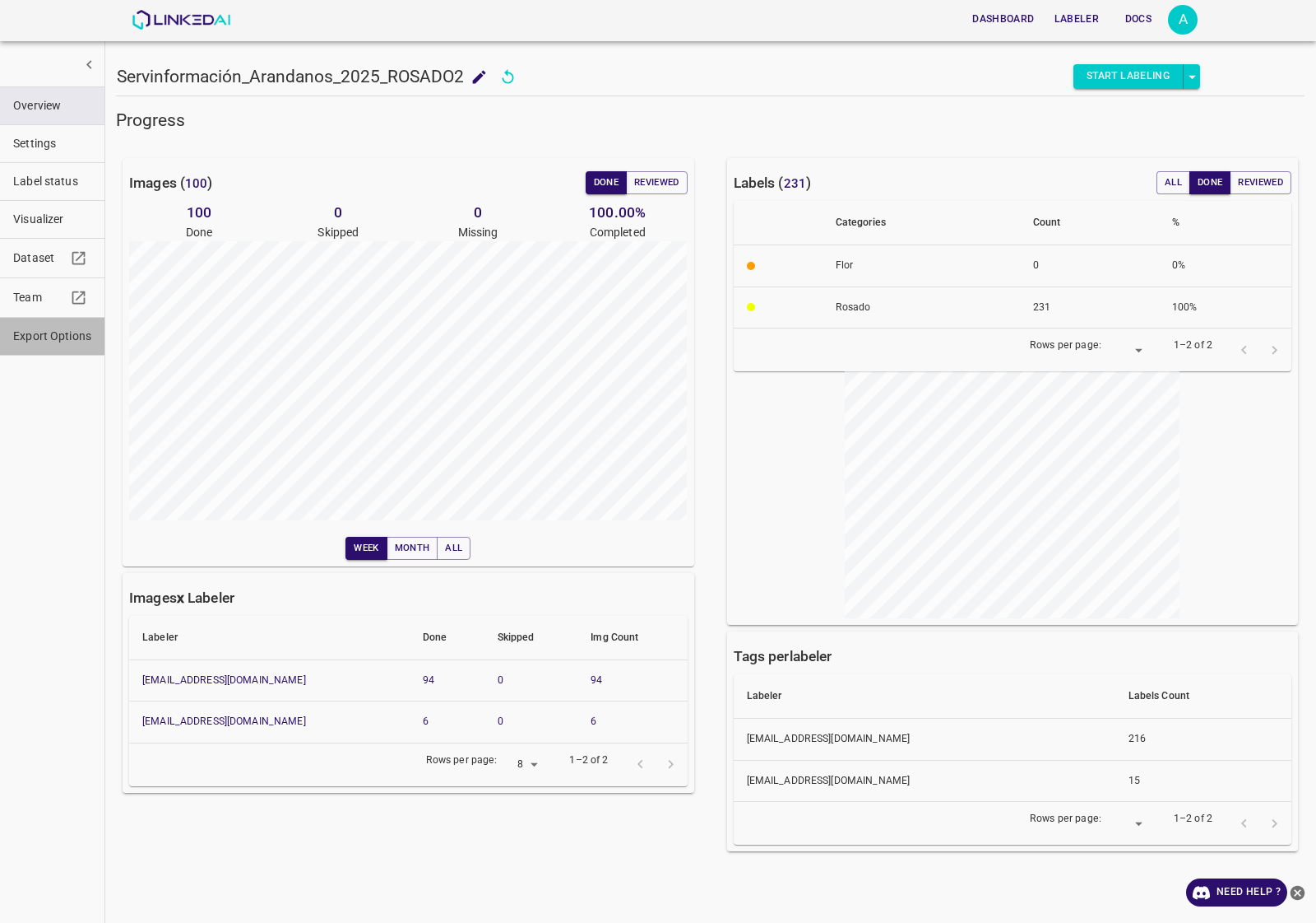
click at [60, 339] on span "Export Options" at bounding box center [52, 336] width 78 height 17
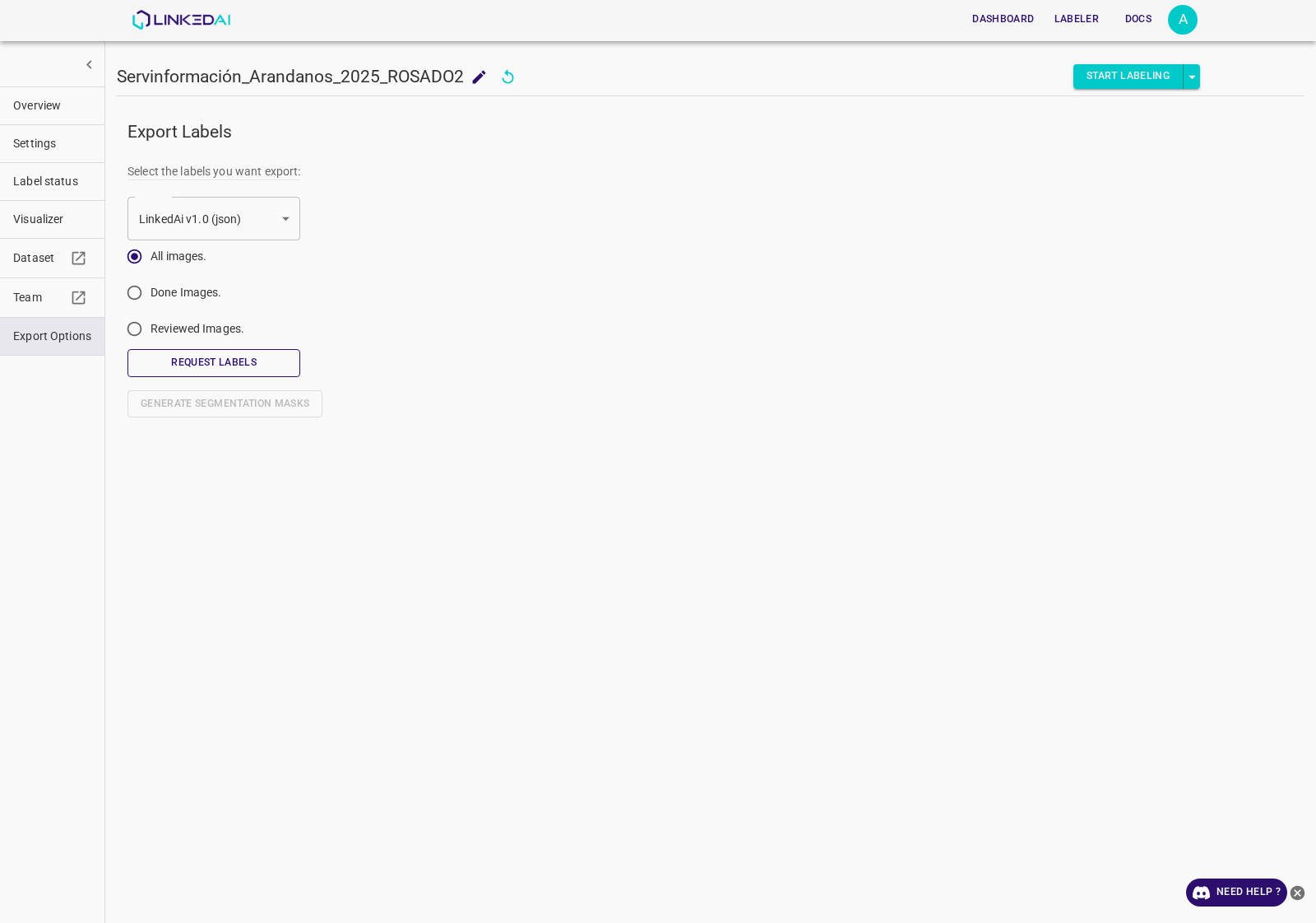
click at [251, 372] on button "Request Labels" at bounding box center [214, 362] width 173 height 27
click at [1255, 498] on button "Download" at bounding box center [1231, 488] width 98 height 27
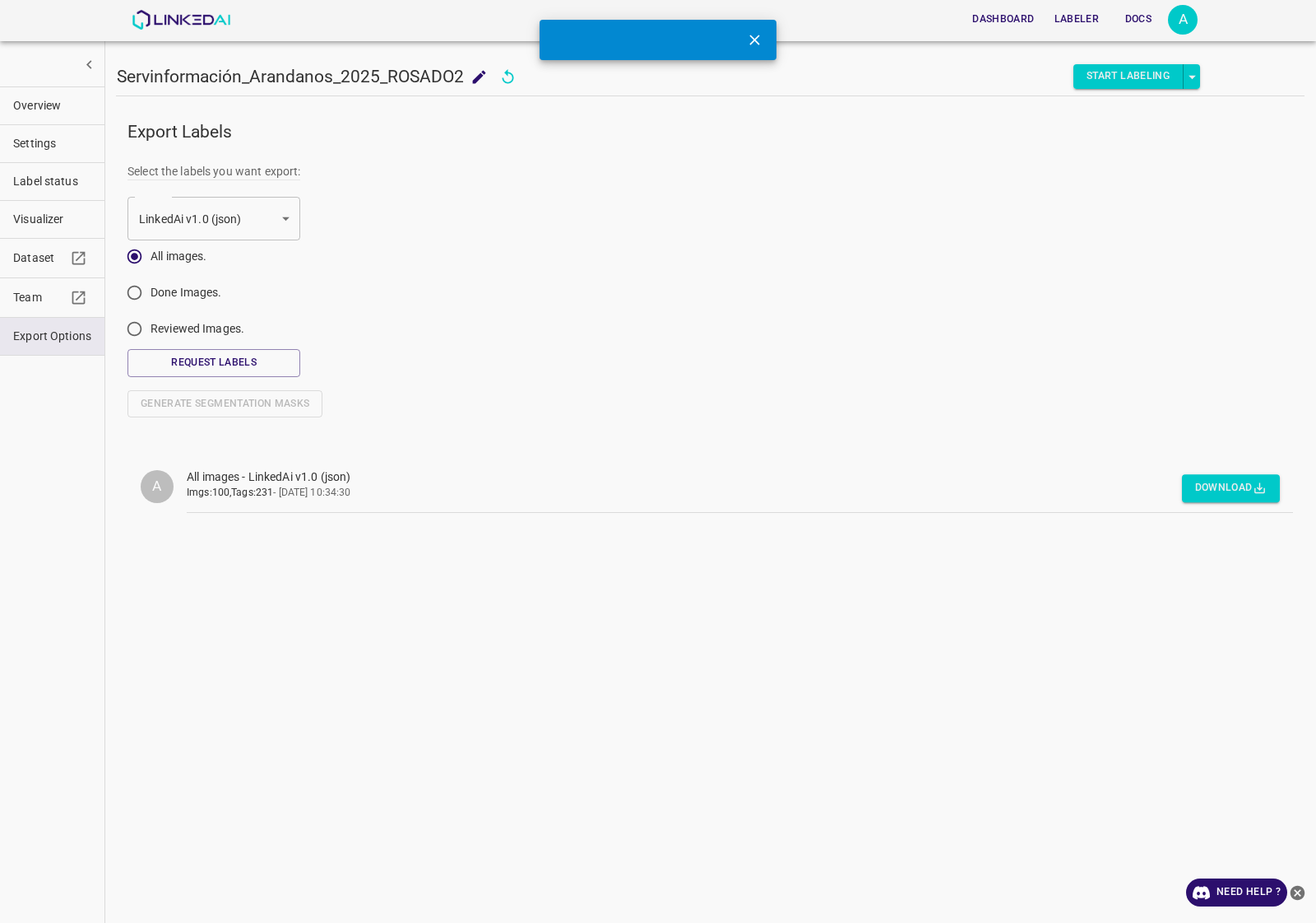
click at [687, 82] on div "Start Labeling" at bounding box center [860, 77] width 679 height 25
drag, startPoint x: 470, startPoint y: 70, endPoint x: 119, endPoint y: 73, distance: 351.0
click at [119, 73] on h5 "Servinformación_Arandanos_2025_ROSADO2" at bounding box center [291, 76] width 348 height 23
copy h5 "Servinformación_Arandanos_2025_ROSADO2"
